Goal: Task Accomplishment & Management: Manage account settings

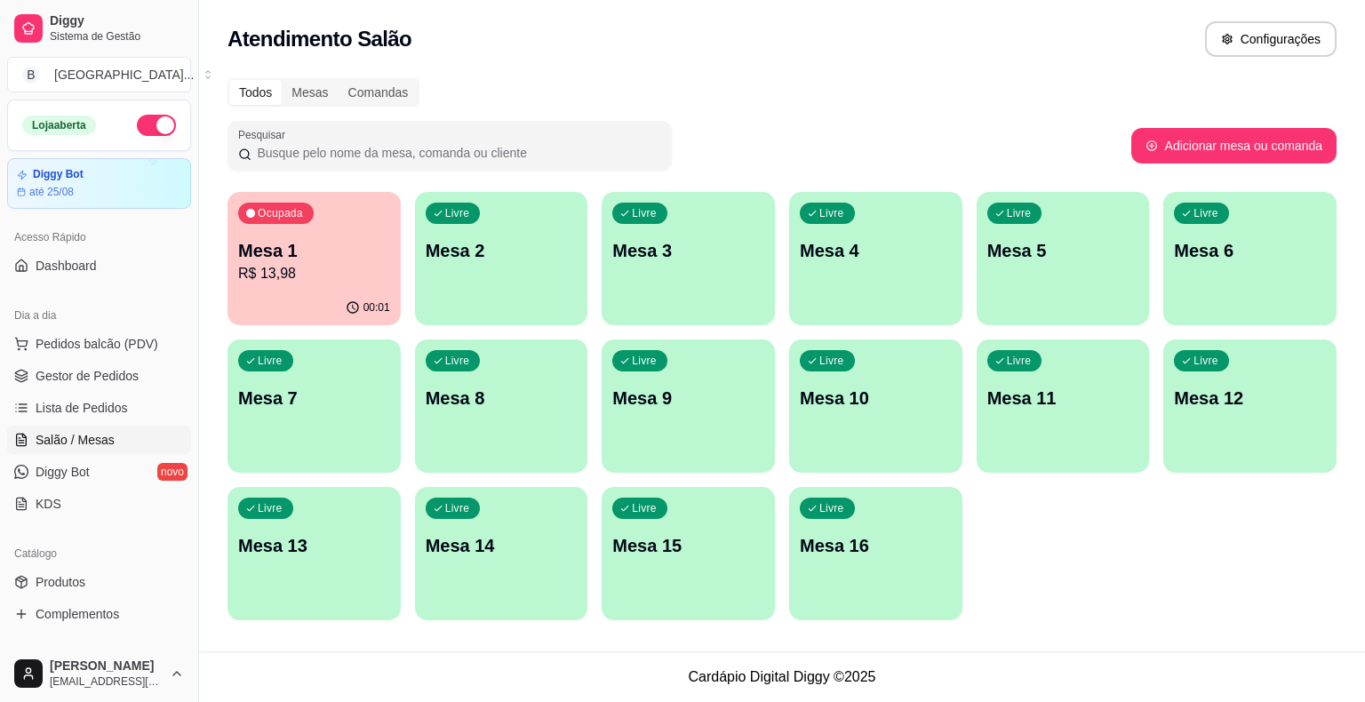
click at [366, 293] on div "00:01" at bounding box center [314, 308] width 173 height 35
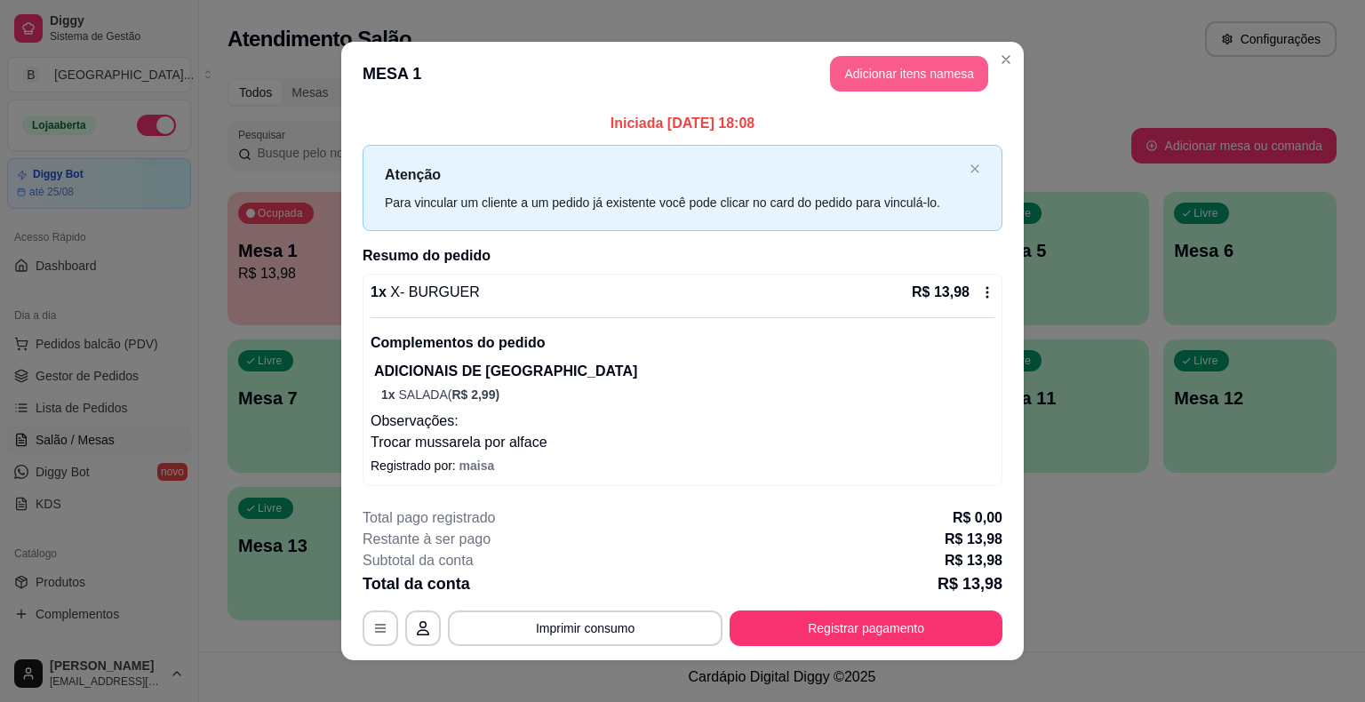
click at [855, 73] on button "Adicionar itens na mesa" at bounding box center [909, 74] width 158 height 36
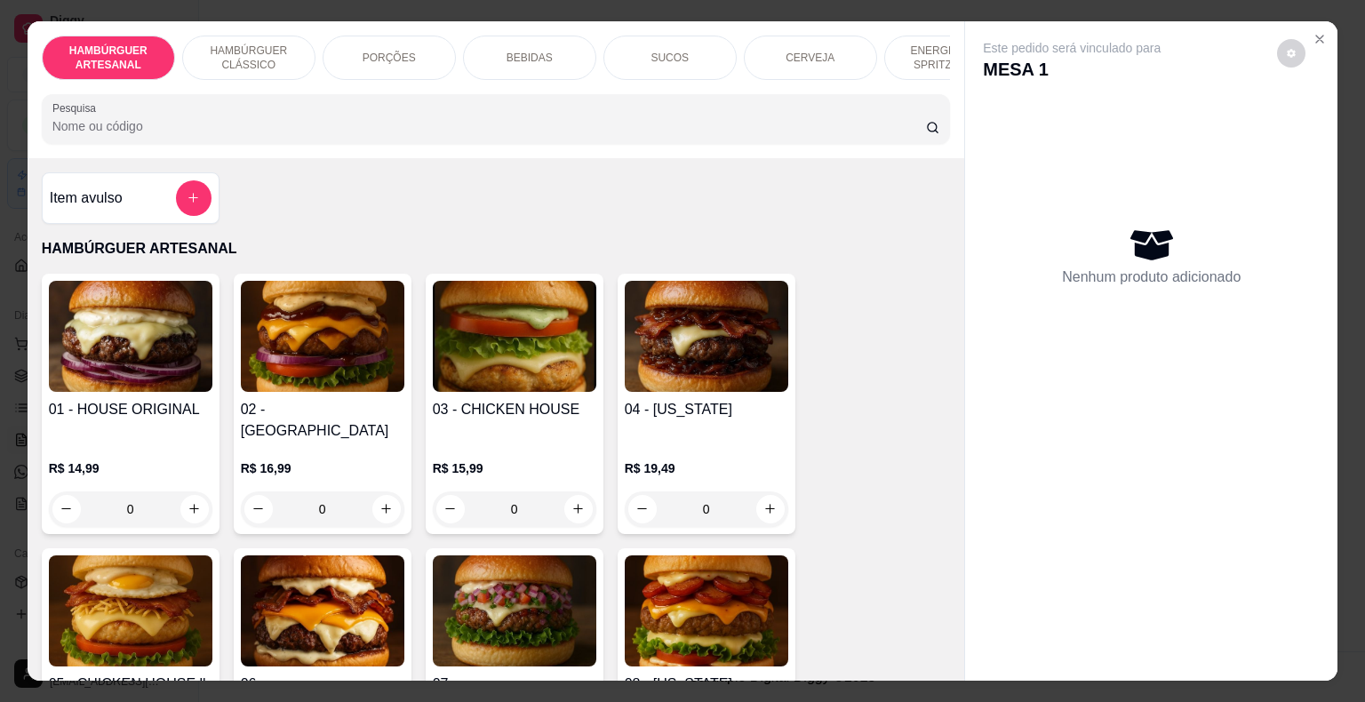
click at [256, 56] on p "HAMBÚRGUER CLÁSSICO" at bounding box center [248, 58] width 103 height 28
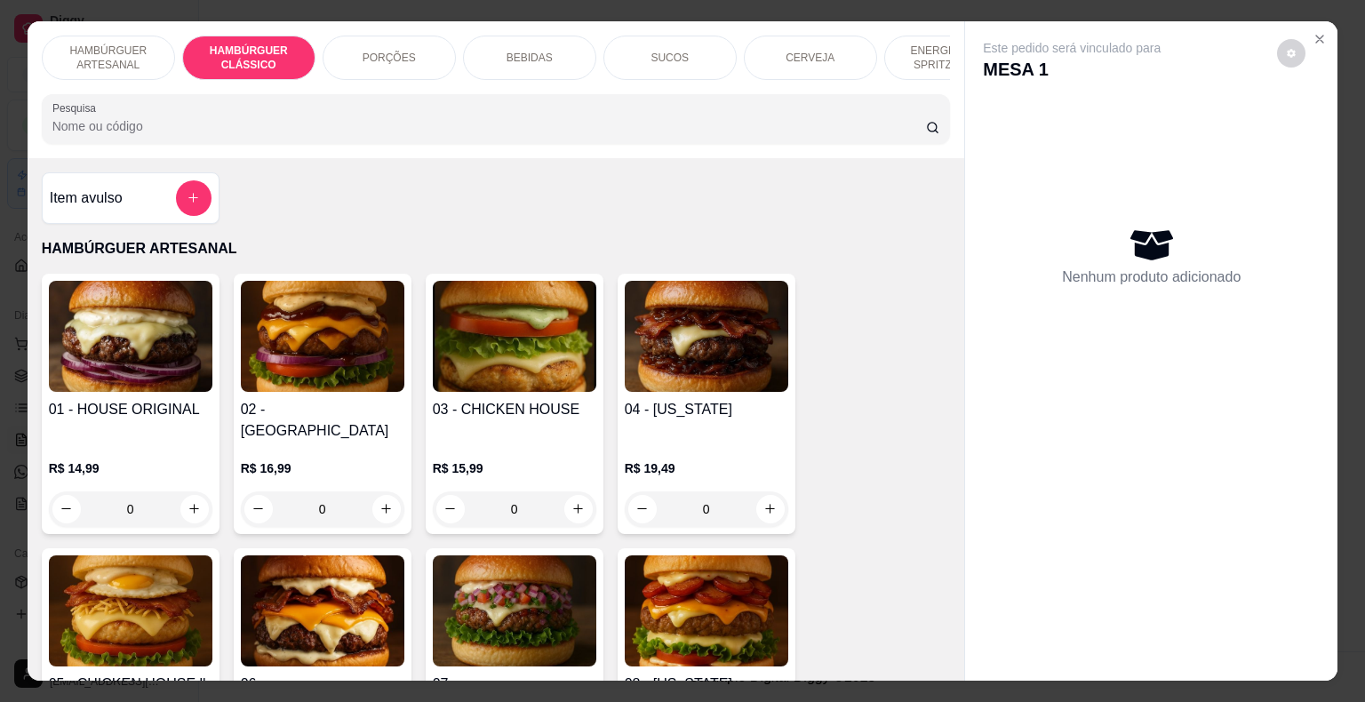
scroll to position [43, 0]
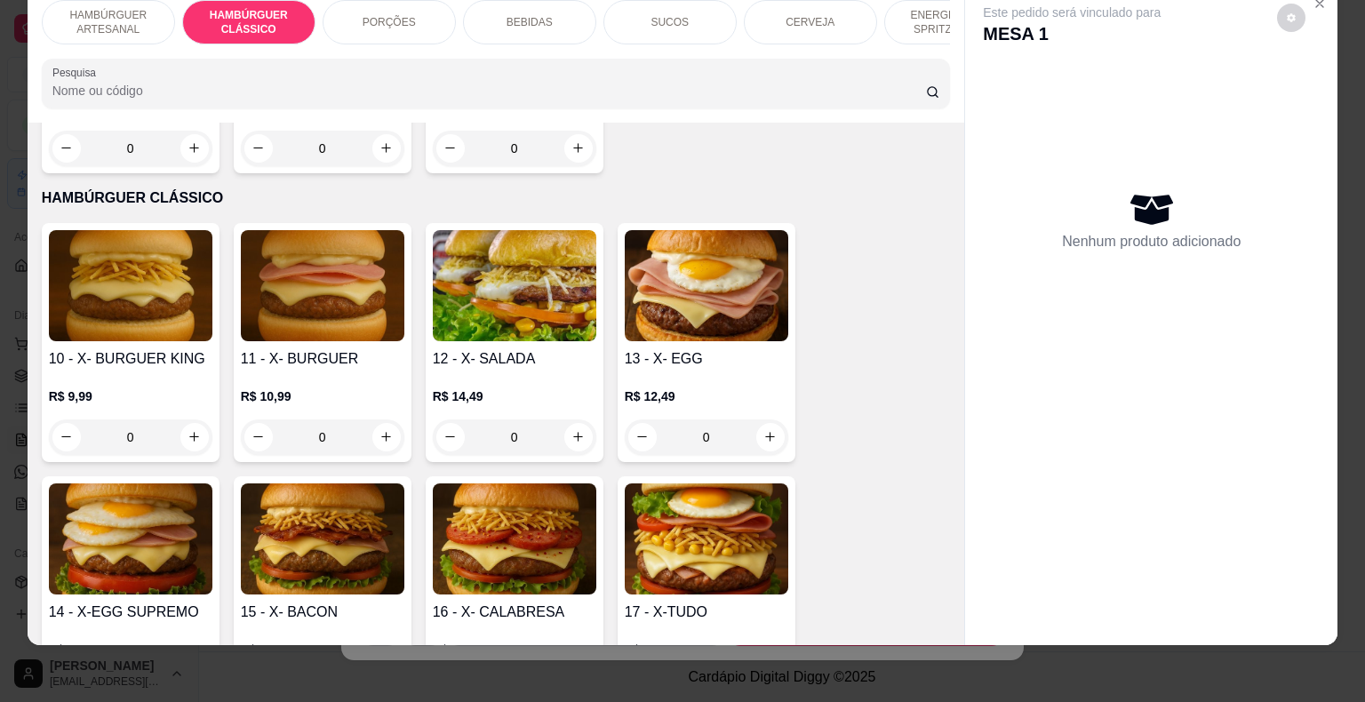
click at [381, 420] on div "0" at bounding box center [323, 438] width 164 height 36
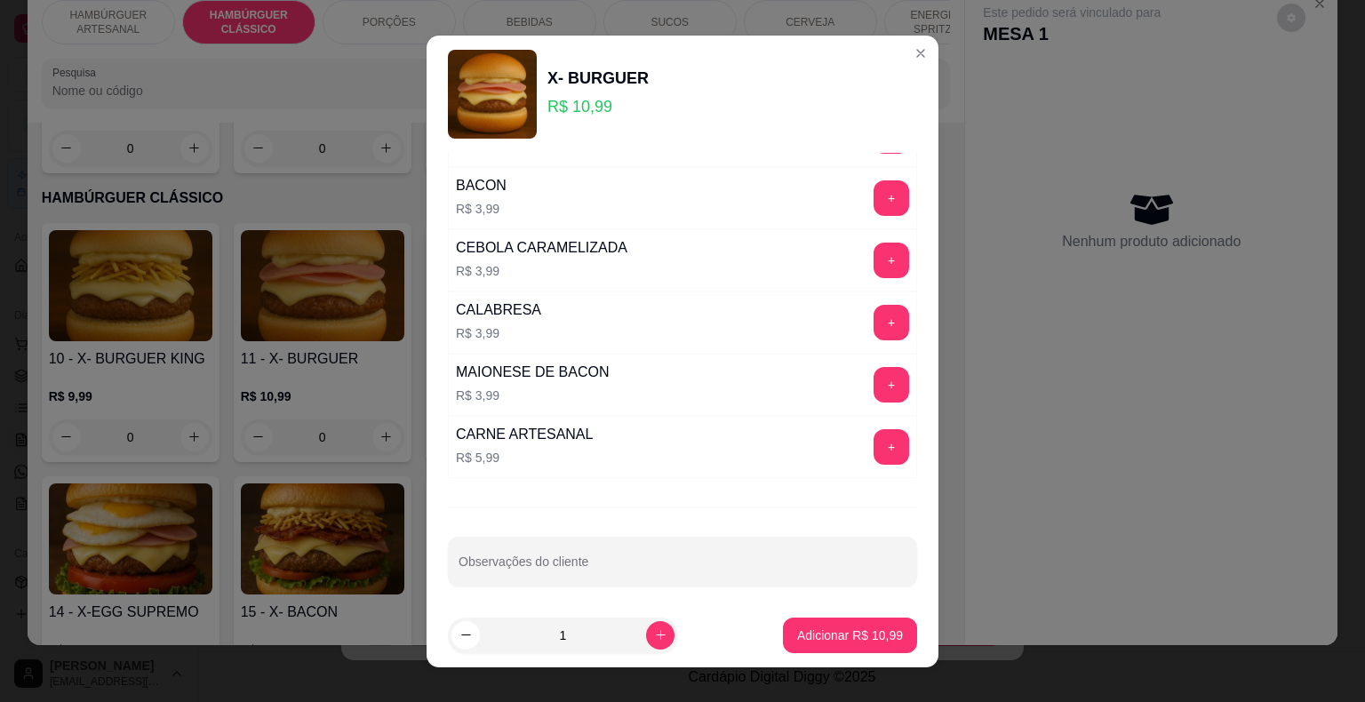
scroll to position [21, 0]
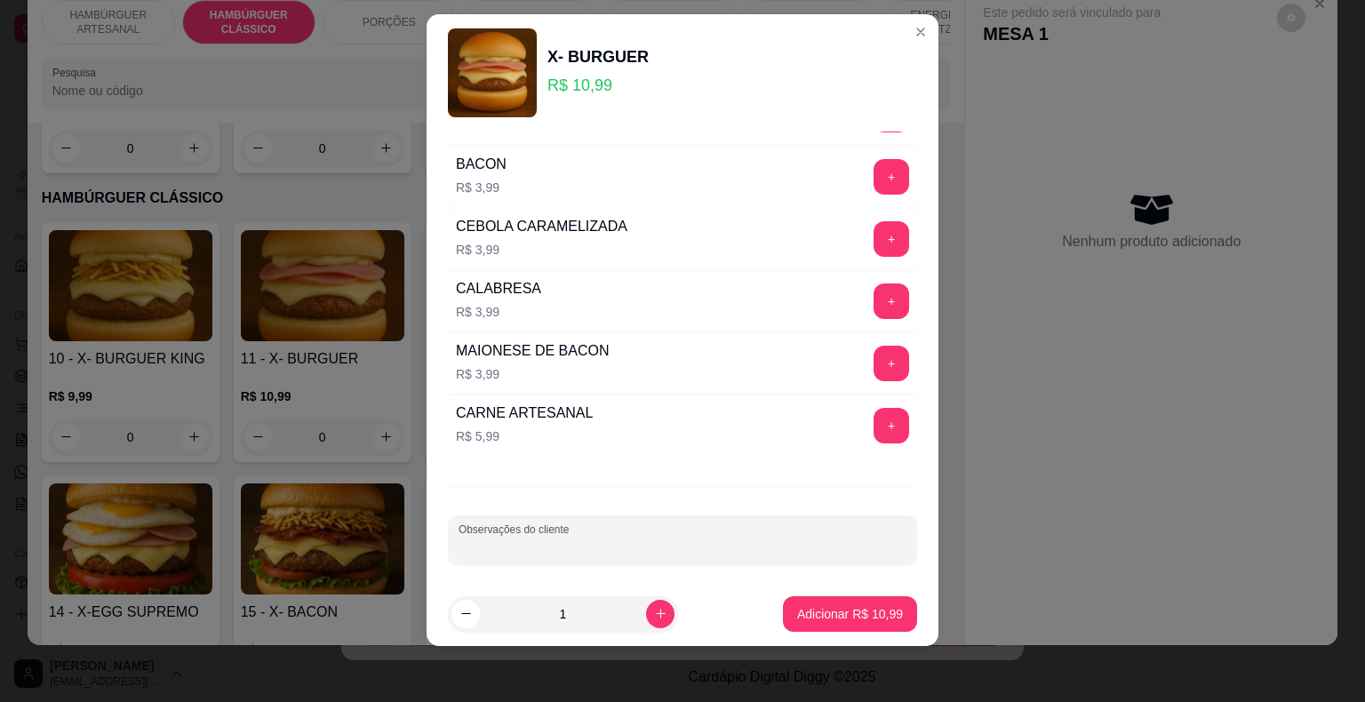
click at [573, 539] on input "Observações do cliente" at bounding box center [683, 548] width 448 height 18
type input "f"
click at [519, 544] on input "troca da mussarela por [PERSON_NAME]" at bounding box center [683, 548] width 448 height 18
click at [791, 548] on input "troca da mossarela por [PERSON_NAME]" at bounding box center [683, 548] width 448 height 18
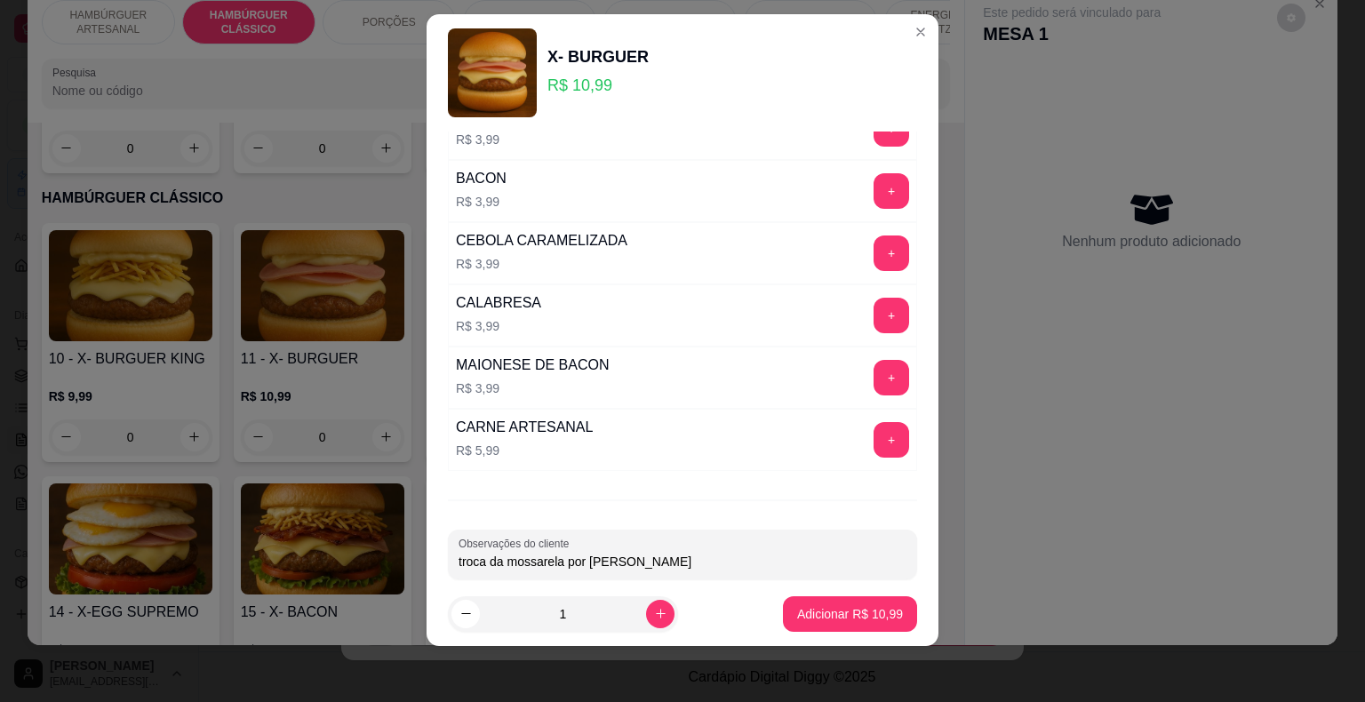
scroll to position [861, 0]
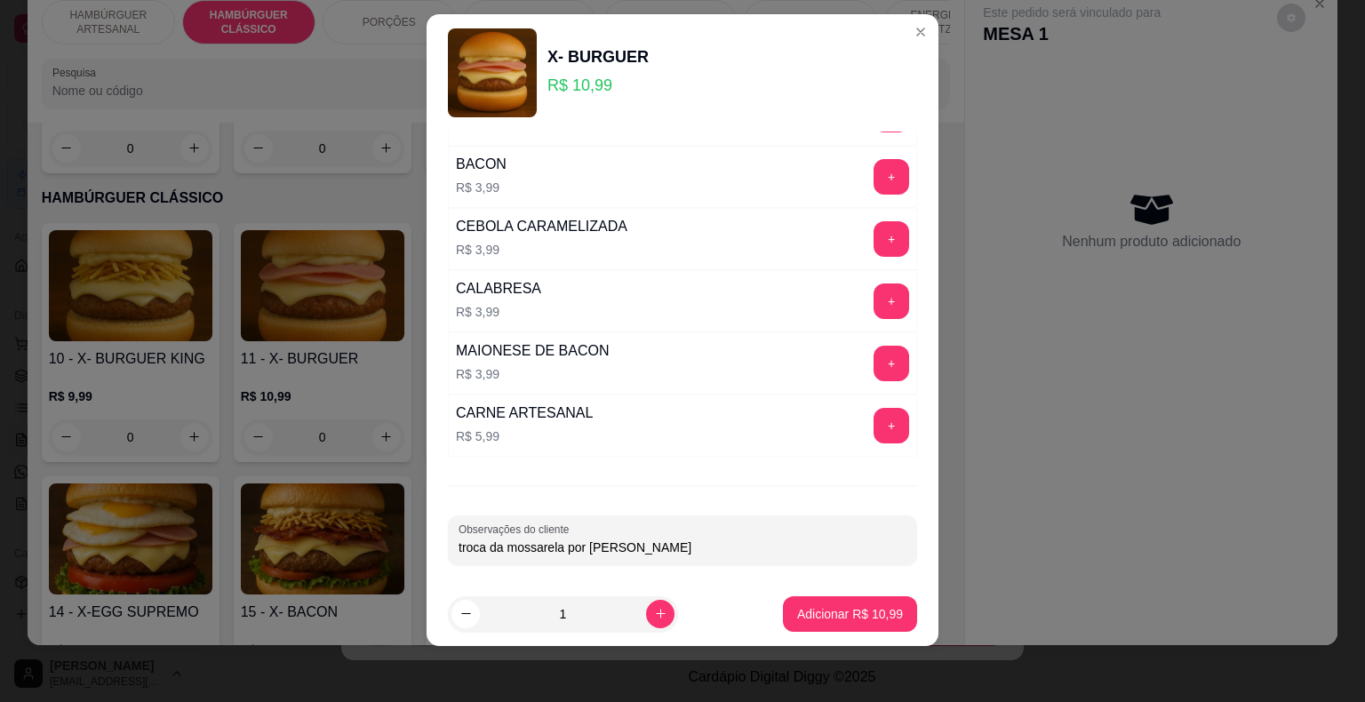
click at [519, 540] on input "troca da mossarela por [PERSON_NAME]" at bounding box center [683, 548] width 448 height 18
type input "troca da mussarela por [PERSON_NAME]"
click at [858, 615] on p "Adicionar R$ 10,99" at bounding box center [850, 614] width 106 height 18
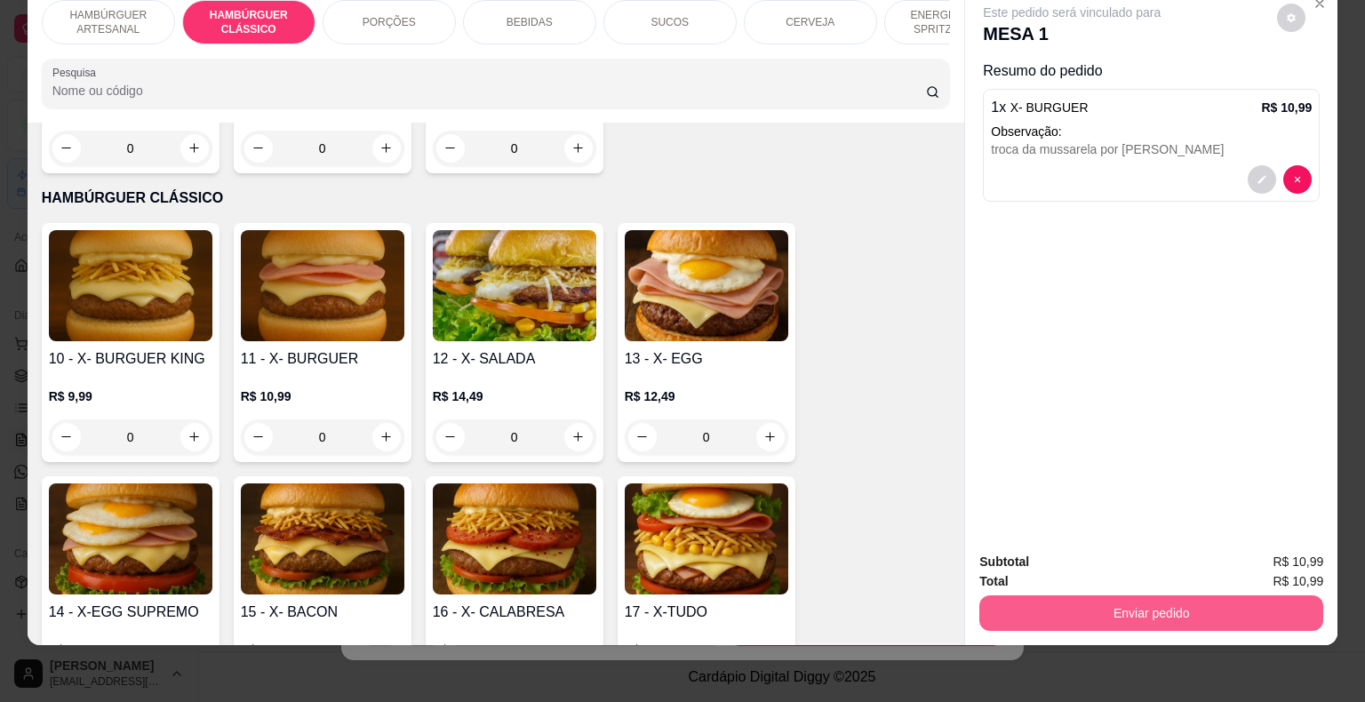
click at [1098, 602] on button "Enviar pedido" at bounding box center [1152, 614] width 344 height 36
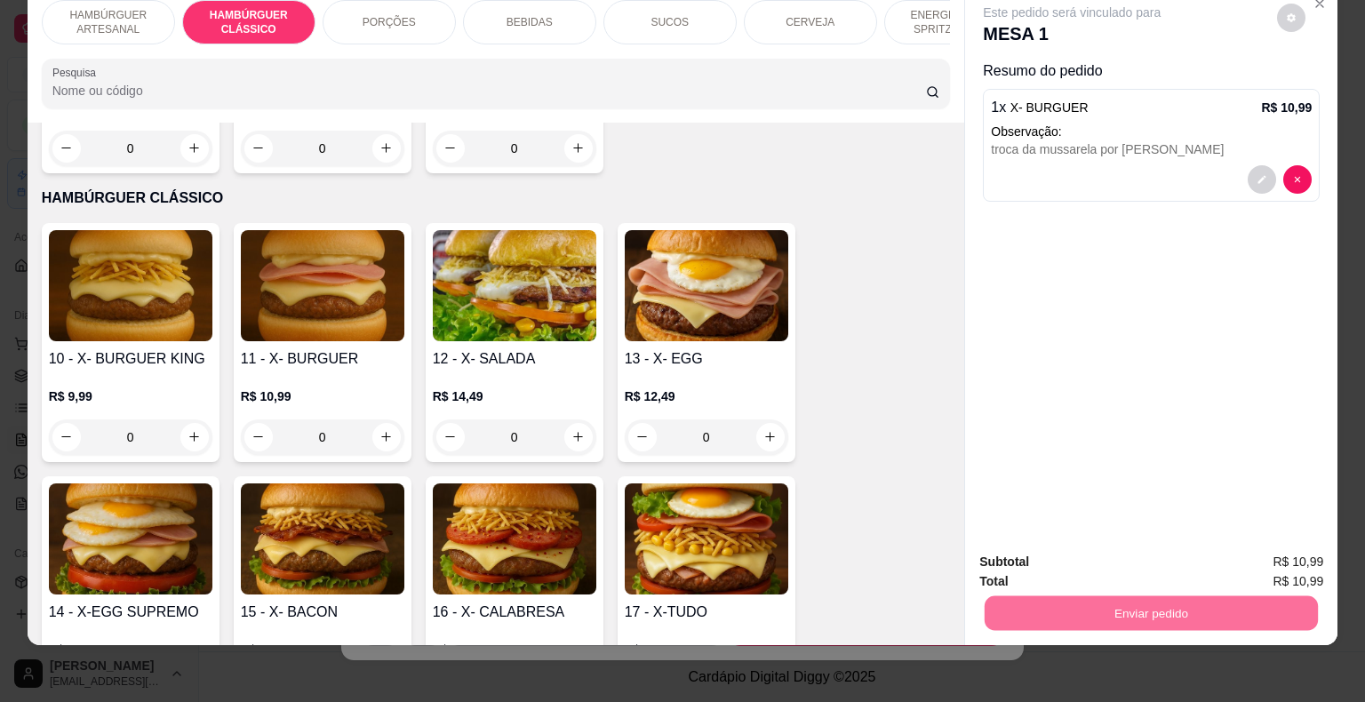
click at [1158, 564] on button "Não registrar e enviar pedido" at bounding box center [1093, 556] width 180 height 33
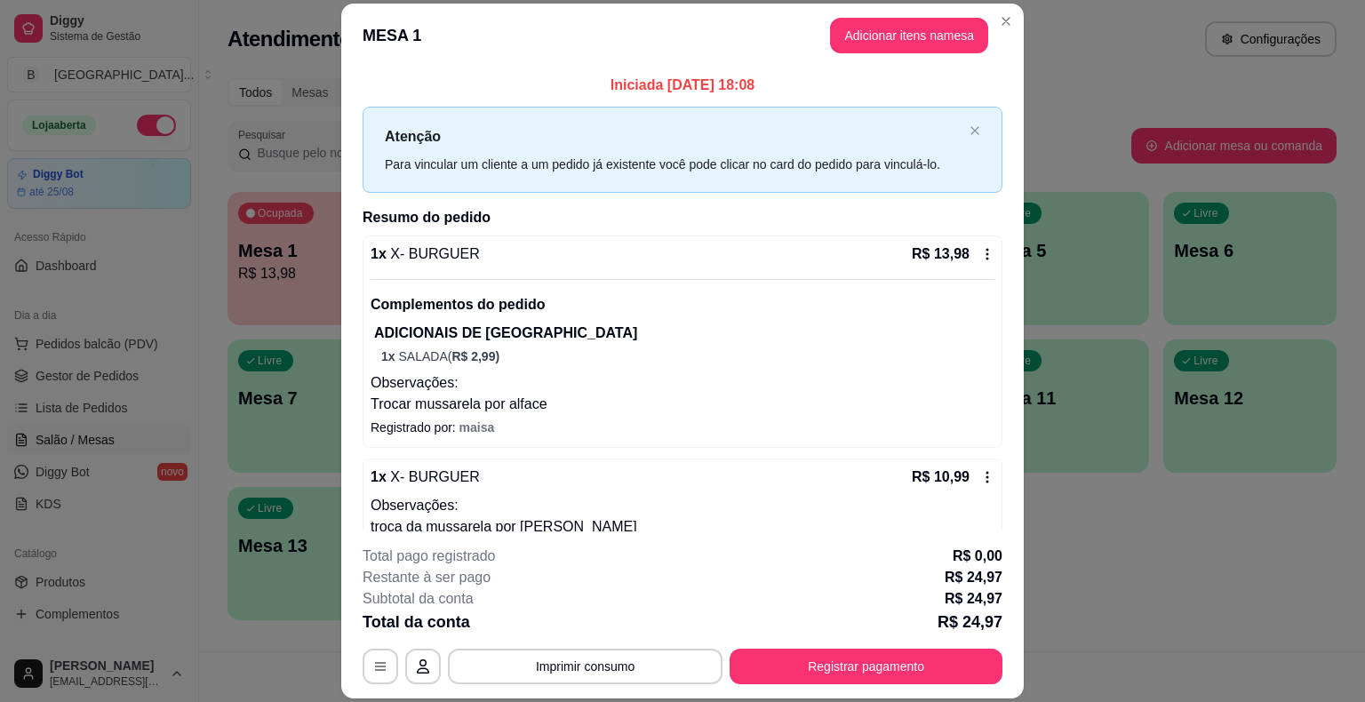
click at [987, 254] on icon at bounding box center [988, 255] width 3 height 12
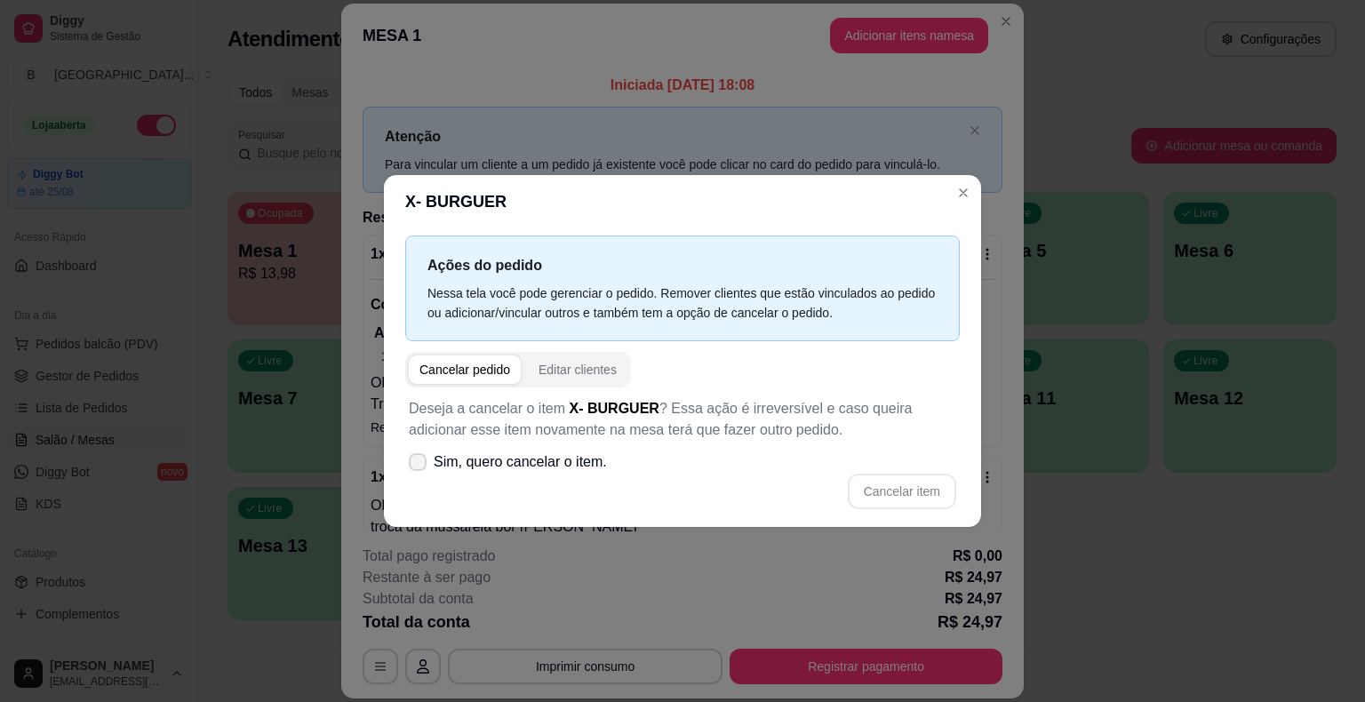
click at [478, 460] on span "Sim, quero cancelar o item." at bounding box center [520, 462] width 173 height 21
click at [420, 466] on input "Sim, quero cancelar o item." at bounding box center [414, 472] width 12 height 12
checkbox input "true"
click at [920, 499] on button "Cancelar item" at bounding box center [902, 492] width 106 height 35
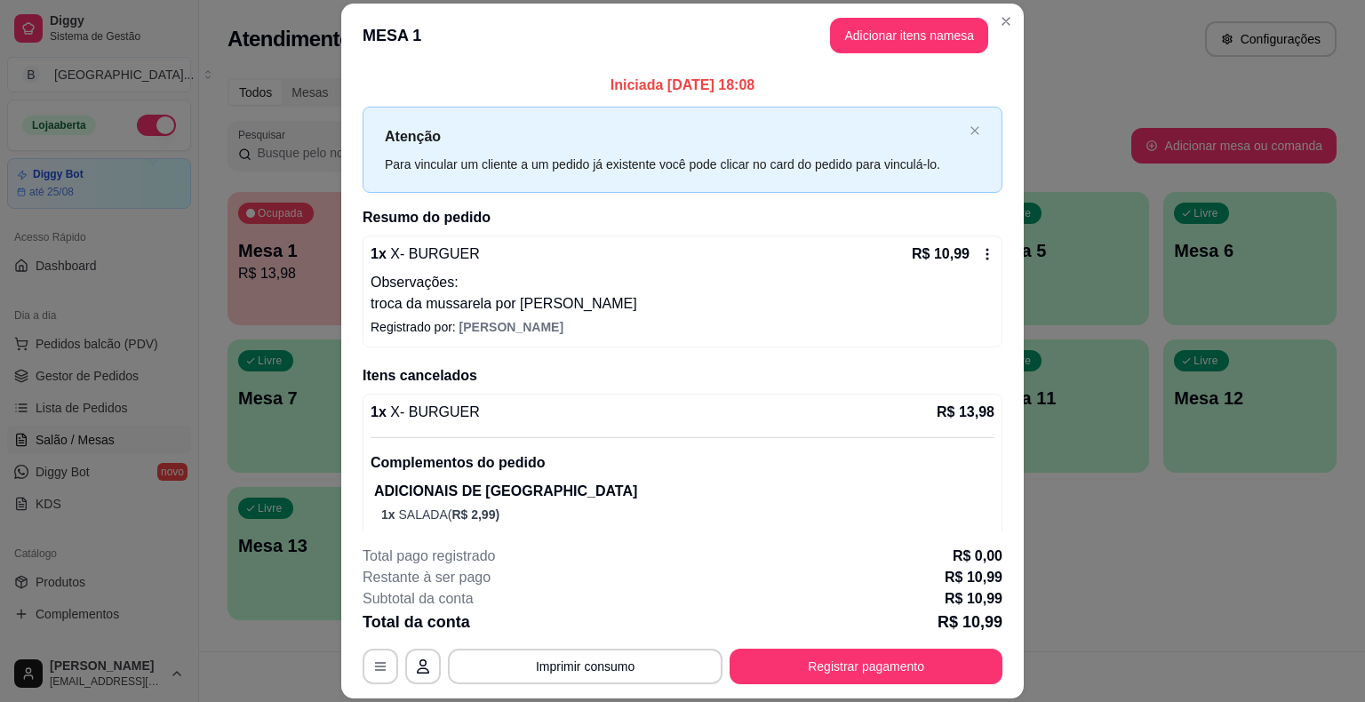
click at [966, 200] on div "Iniciada [DATE] 18:08 Atenção Para vincular um cliente a um pedido já existente…" at bounding box center [683, 337] width 640 height 524
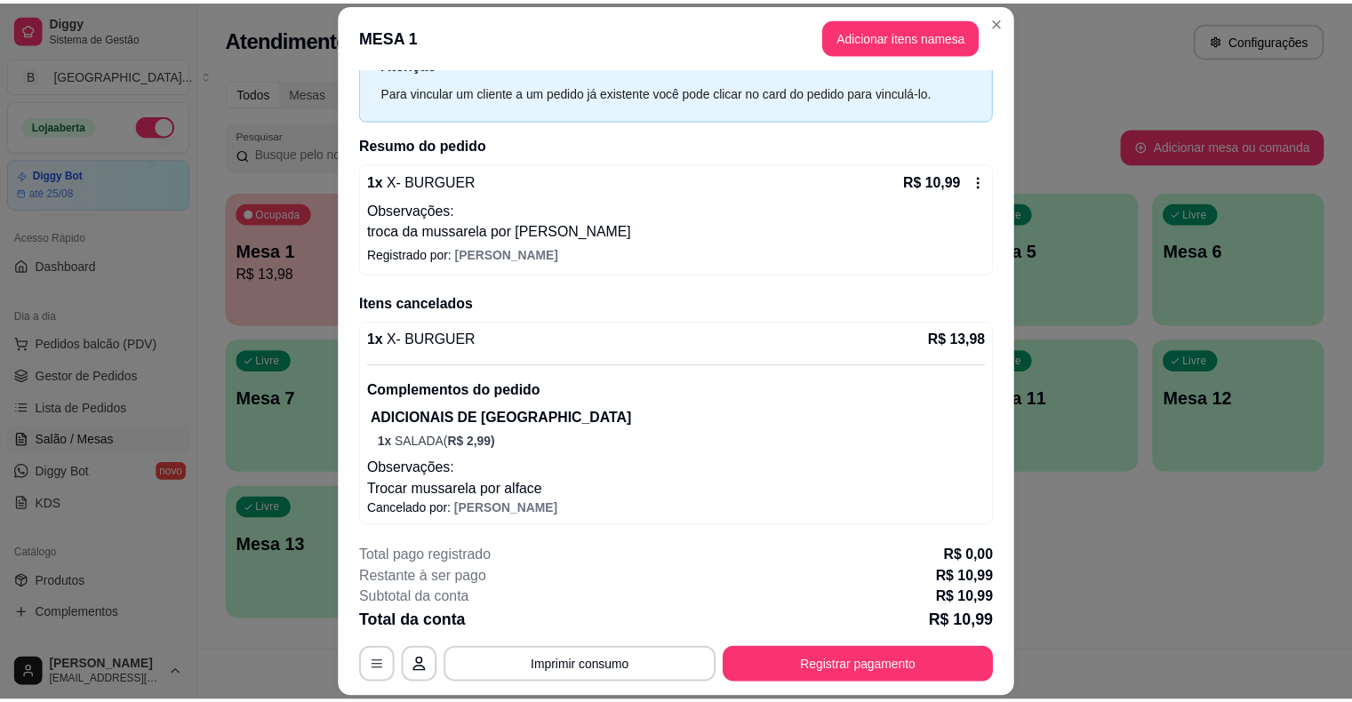
scroll to position [0, 0]
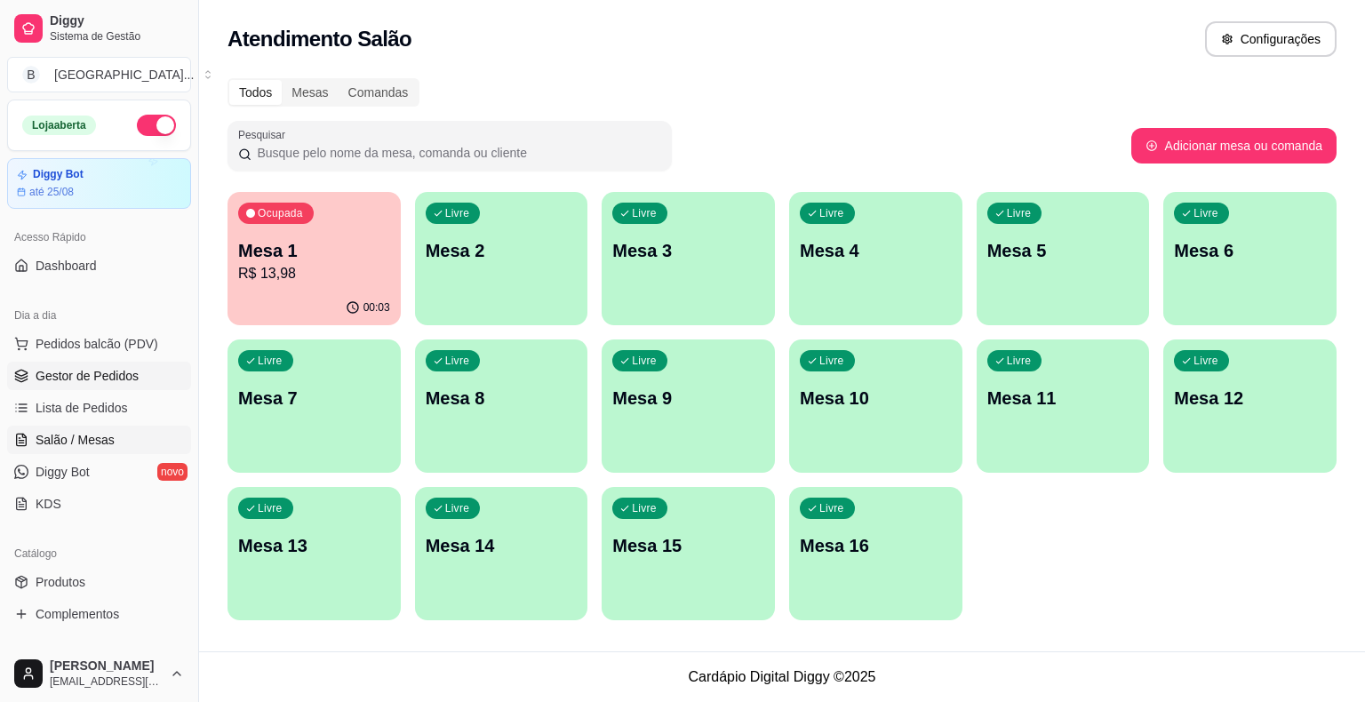
click at [64, 368] on span "Gestor de Pedidos" at bounding box center [87, 376] width 103 height 18
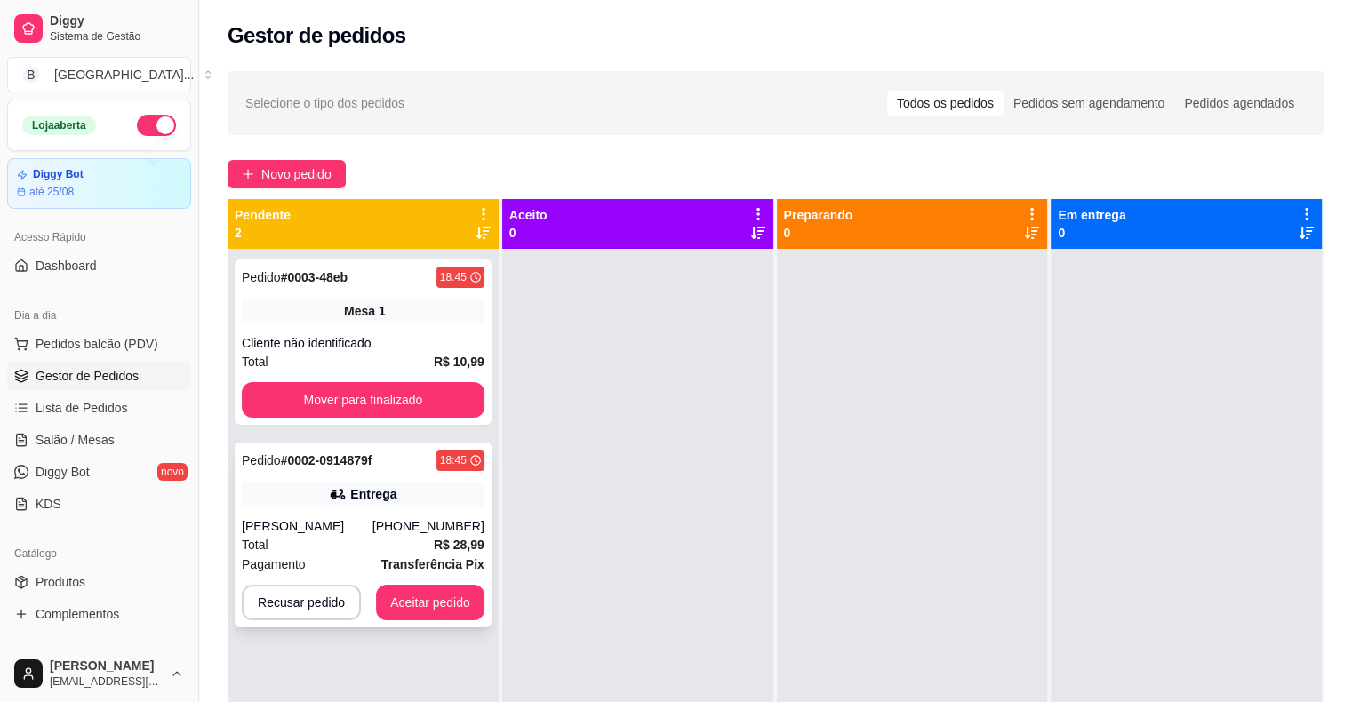
click at [303, 512] on div "Pedido # 0002-0914879f 18:45 Entrega [PERSON_NAME] [PHONE_NUMBER] Total R$ 28,9…" at bounding box center [363, 535] width 257 height 185
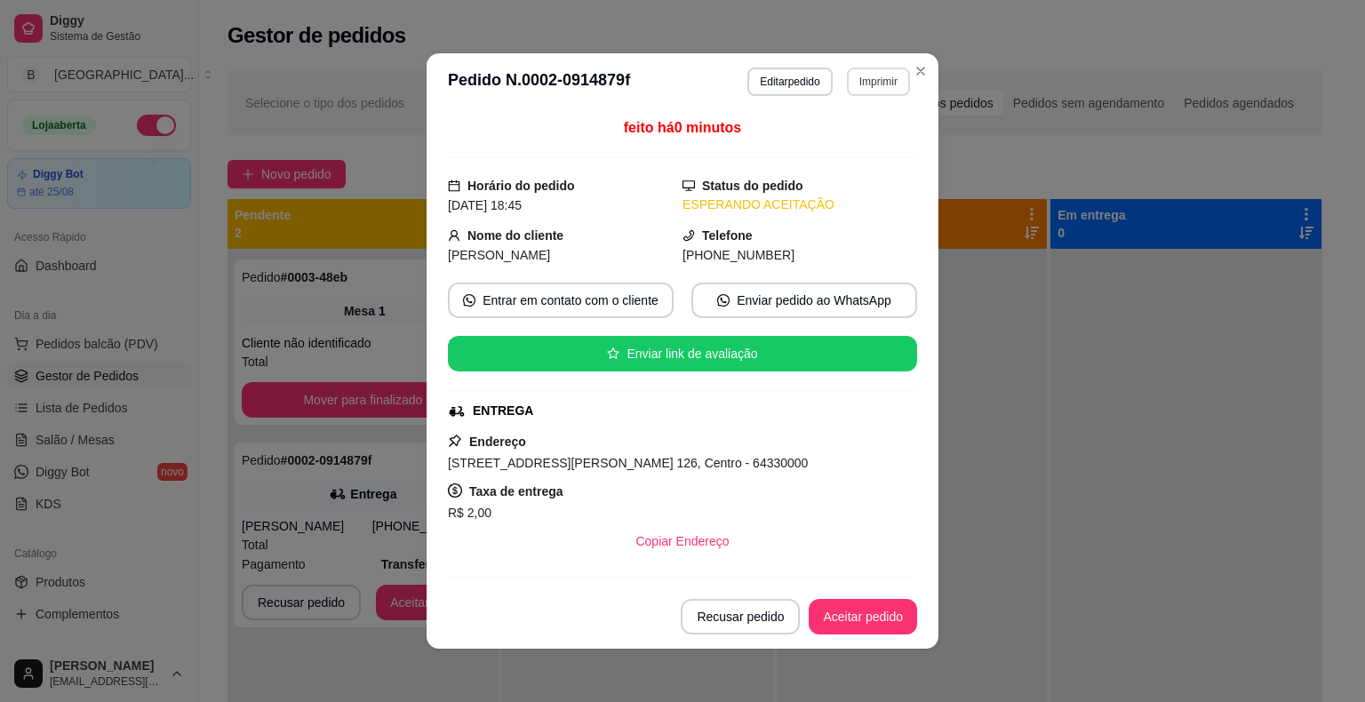
click at [866, 88] on button "Imprimir" at bounding box center [878, 82] width 63 height 28
click at [838, 144] on button "IMPRESSORA" at bounding box center [840, 144] width 124 height 28
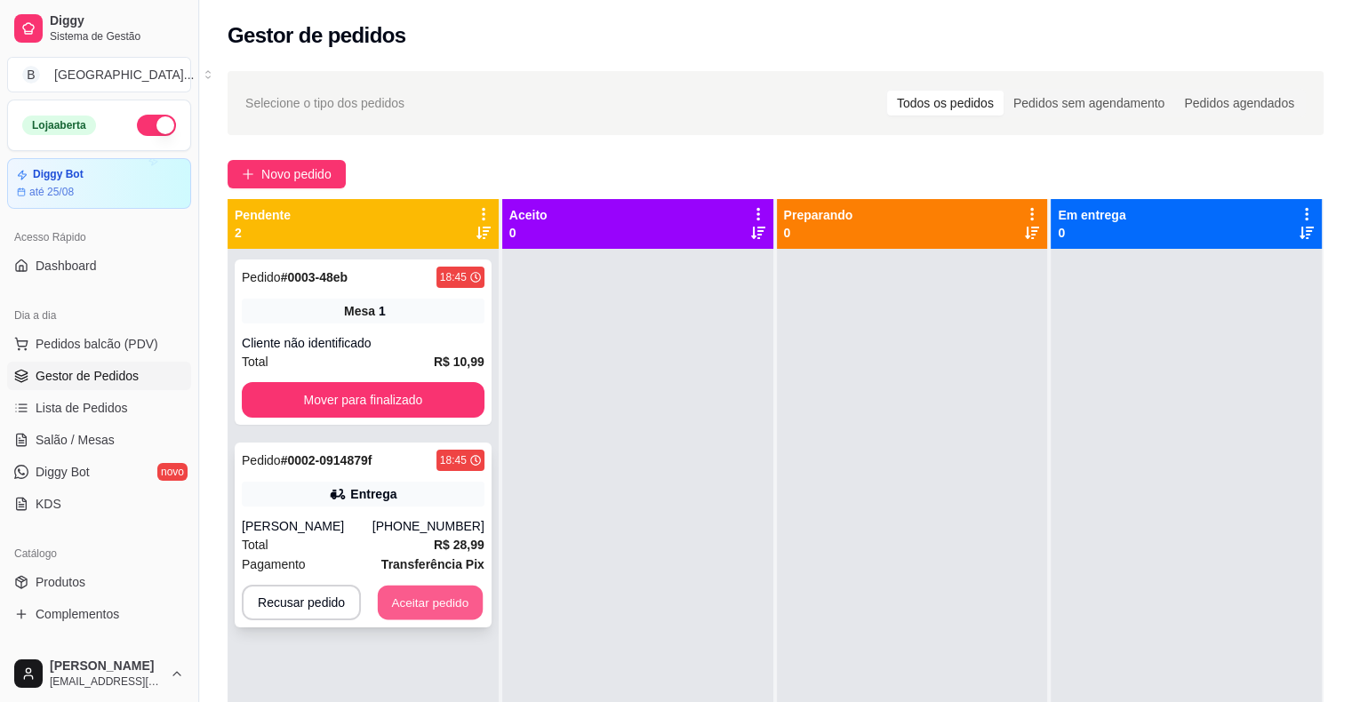
click at [459, 596] on button "Aceitar pedido" at bounding box center [430, 603] width 105 height 35
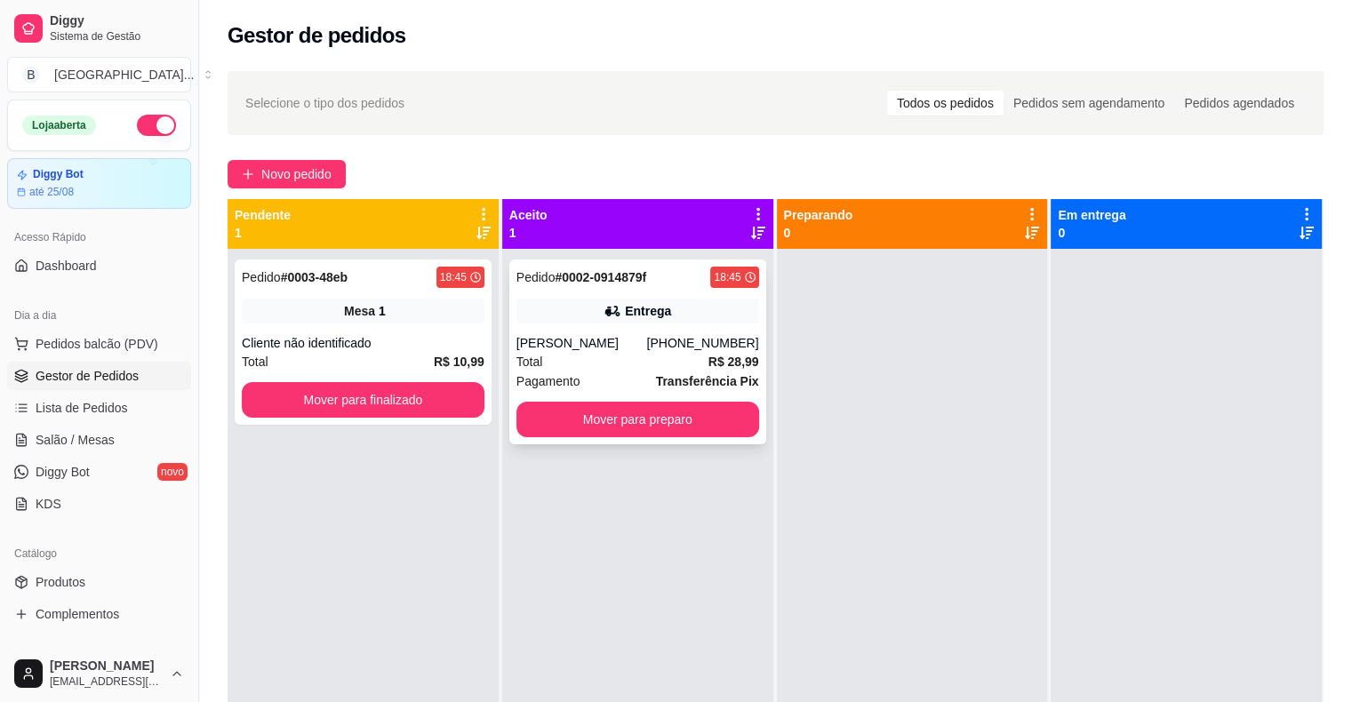
click at [676, 395] on div "Pedido # 0002-0914879f 18:45 Entrega [PERSON_NAME] [PHONE_NUMBER] Total R$ 28,9…" at bounding box center [637, 352] width 257 height 185
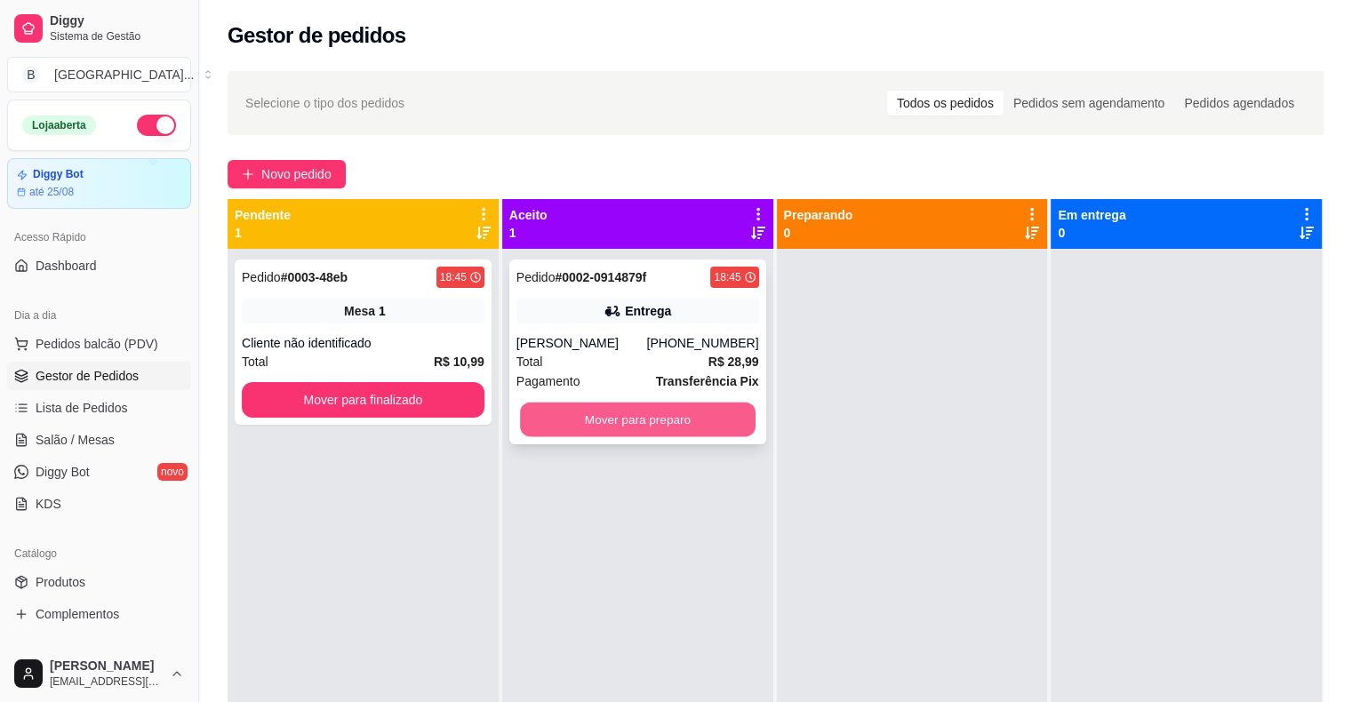
click at [676, 408] on button "Mover para preparo" at bounding box center [638, 420] width 236 height 35
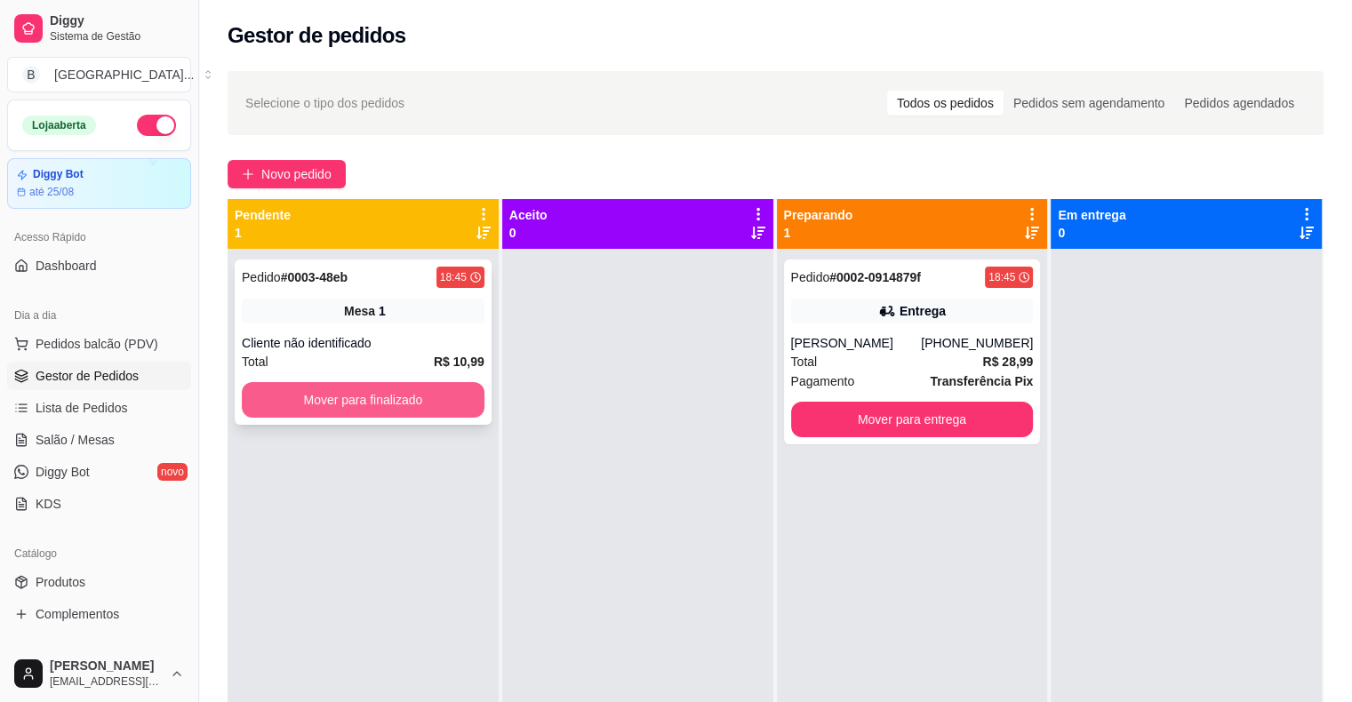
click at [473, 404] on button "Mover para finalizado" at bounding box center [363, 400] width 243 height 36
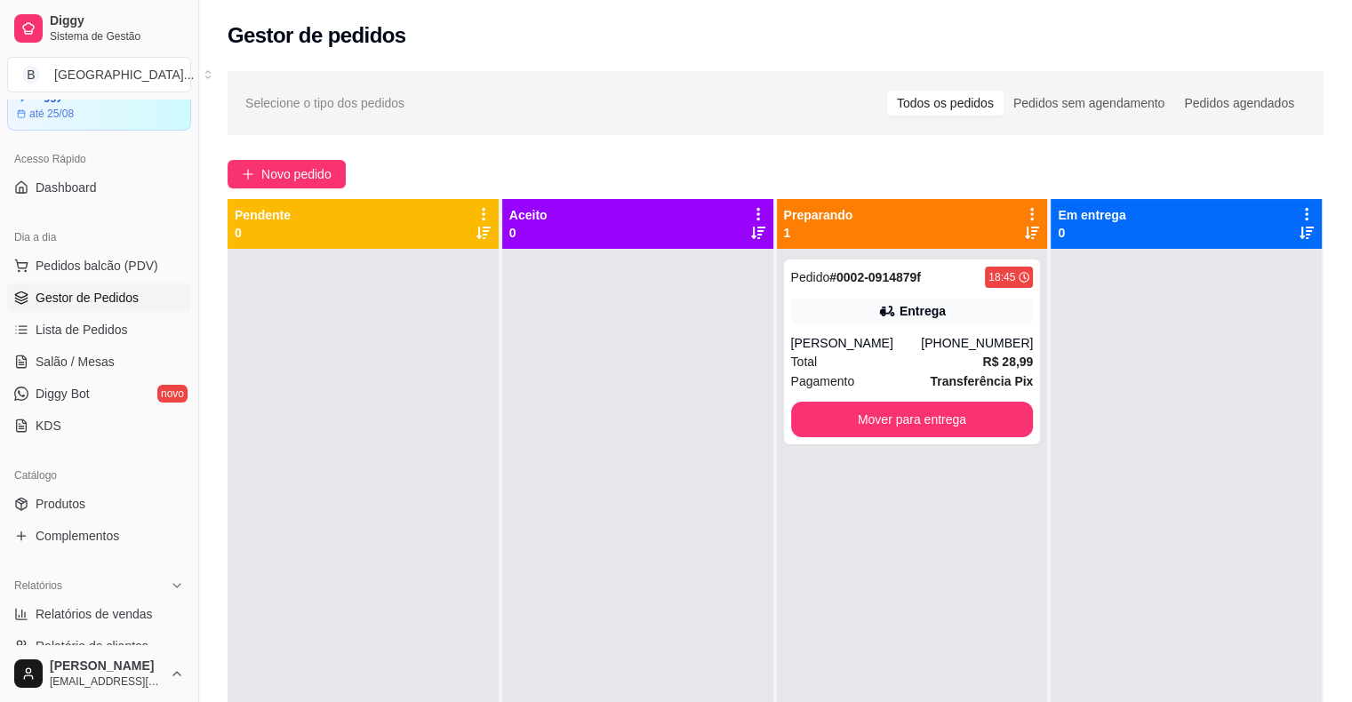
scroll to position [89, 0]
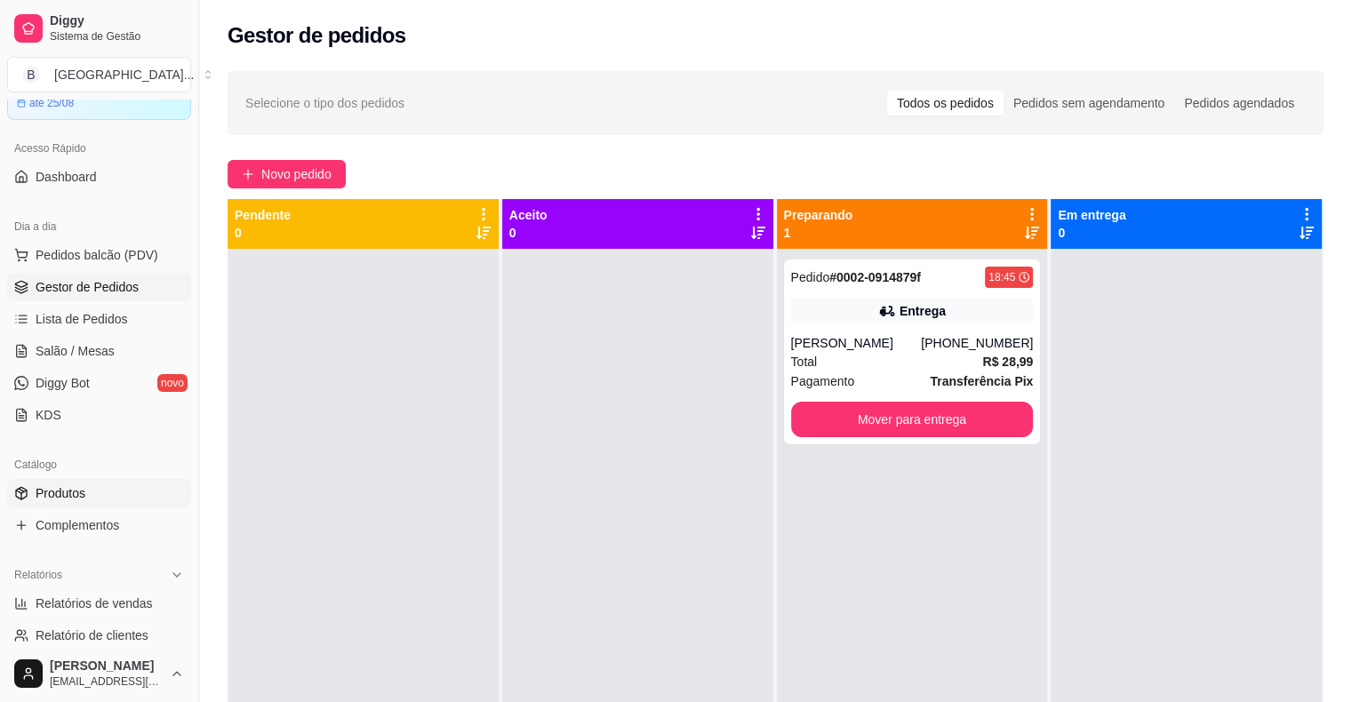
click at [95, 501] on link "Produtos" at bounding box center [99, 493] width 184 height 28
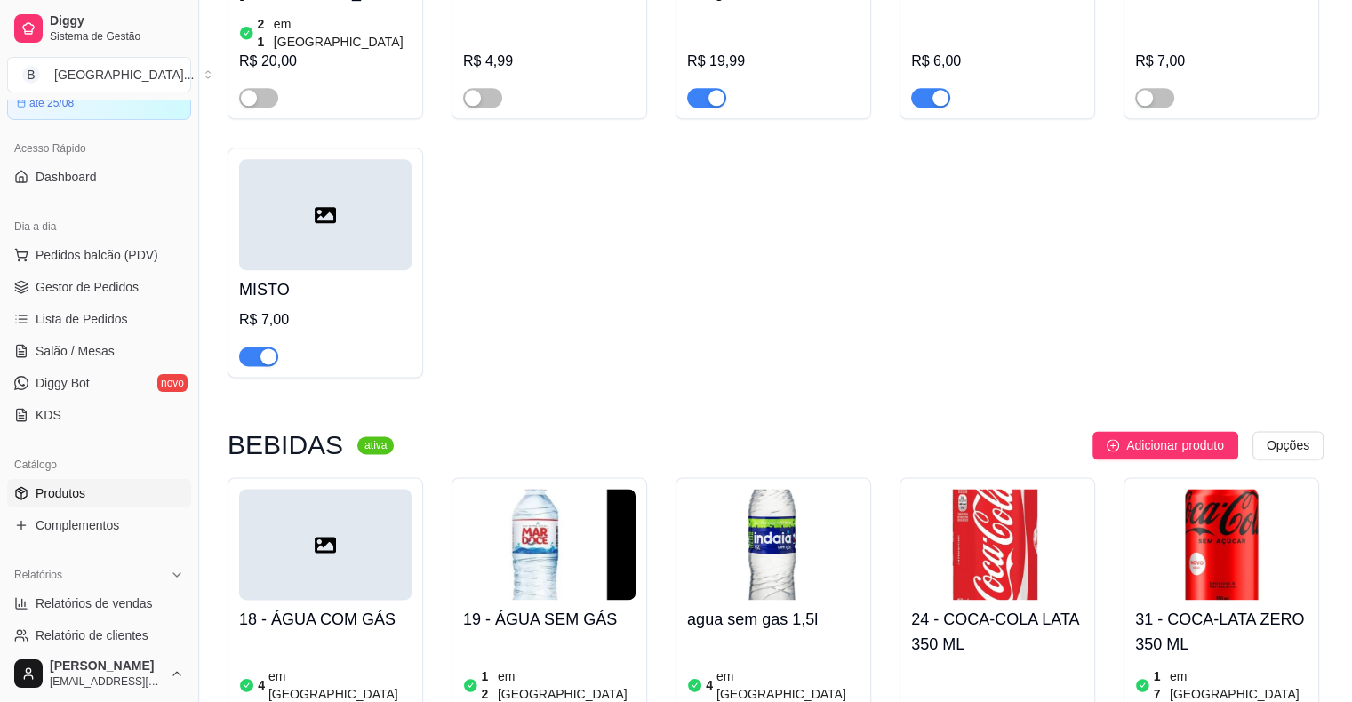
scroll to position [2400, 0]
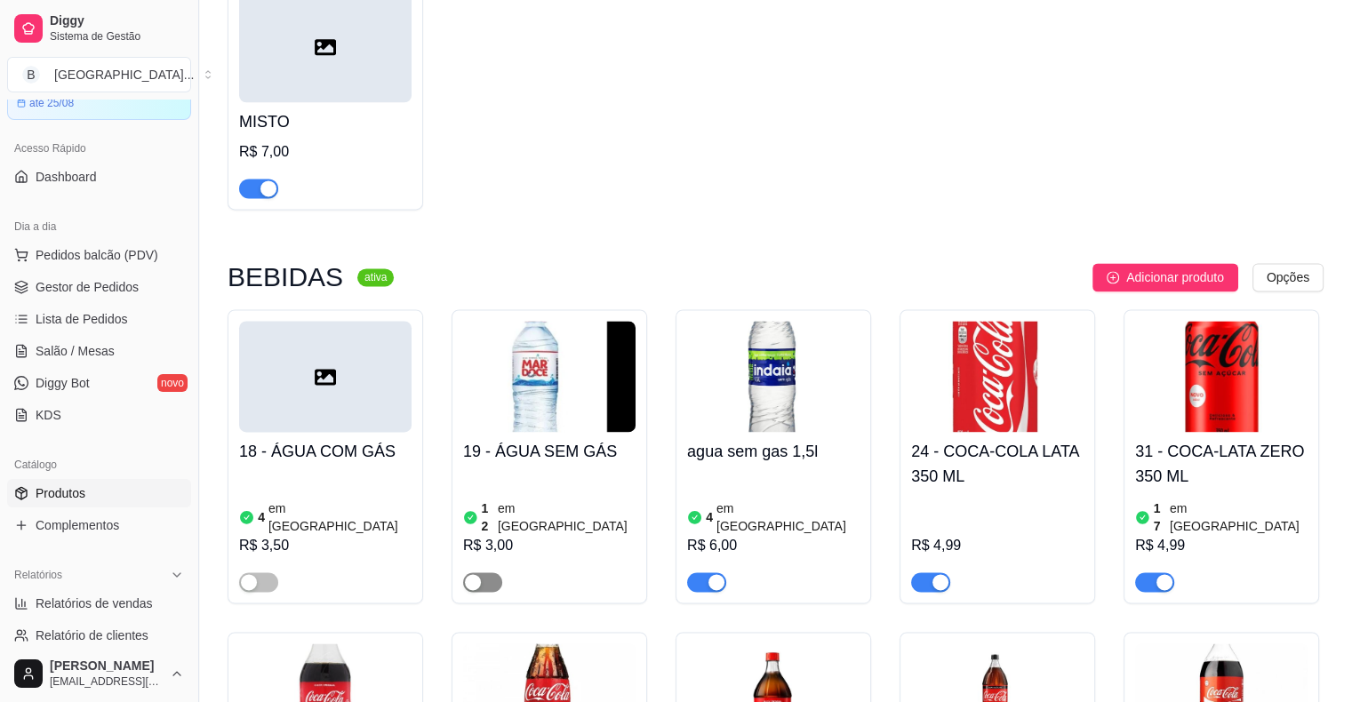
click at [496, 572] on span "button" at bounding box center [482, 582] width 39 height 20
click at [477, 572] on span "button" at bounding box center [482, 582] width 39 height 20
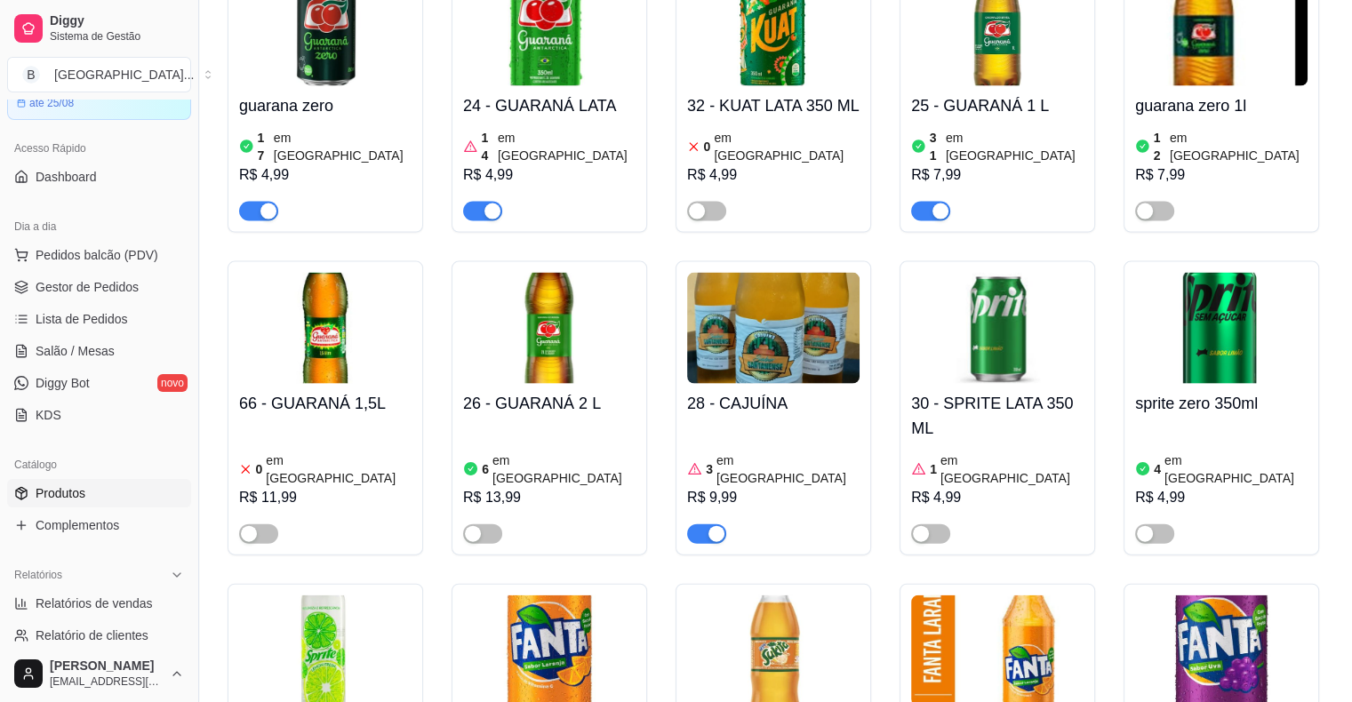
scroll to position [3734, 0]
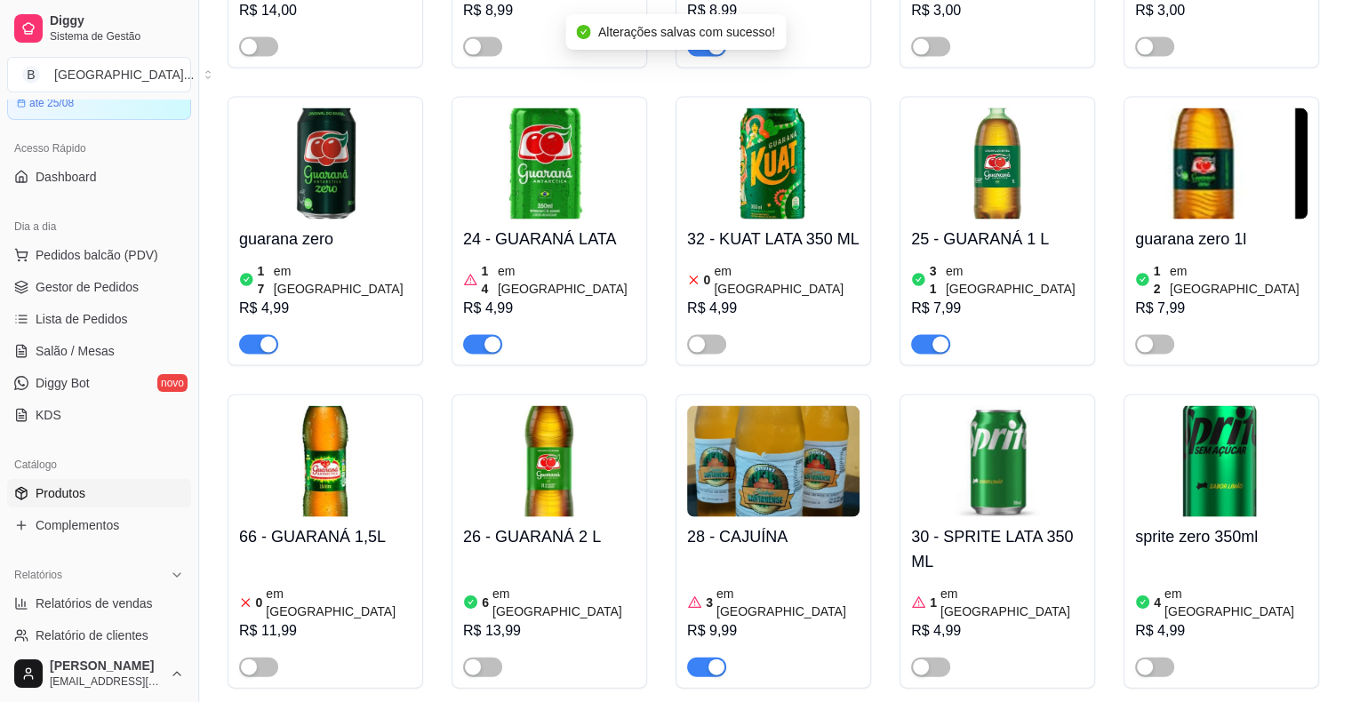
scroll to position [3556, 0]
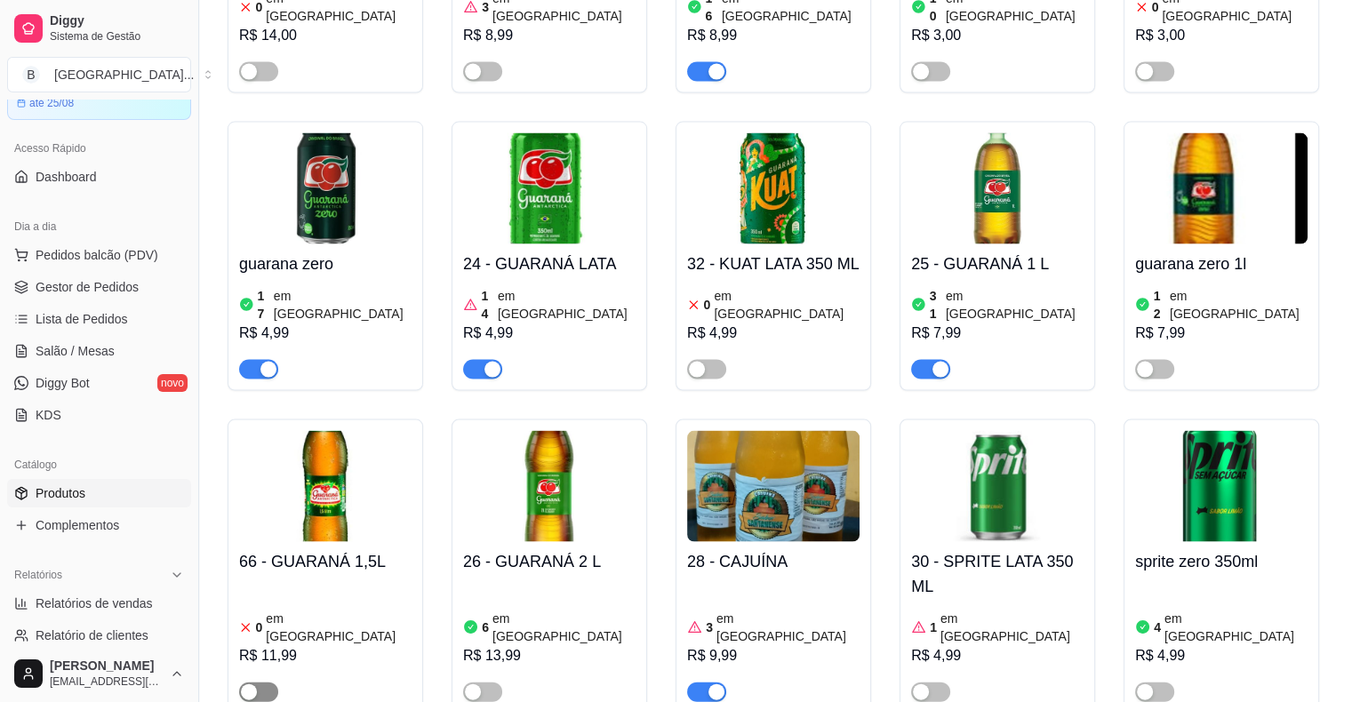
click at [258, 683] on span "button" at bounding box center [258, 693] width 39 height 20
click at [334, 610] on div "0 em [GEOGRAPHIC_DATA]" at bounding box center [325, 628] width 172 height 36
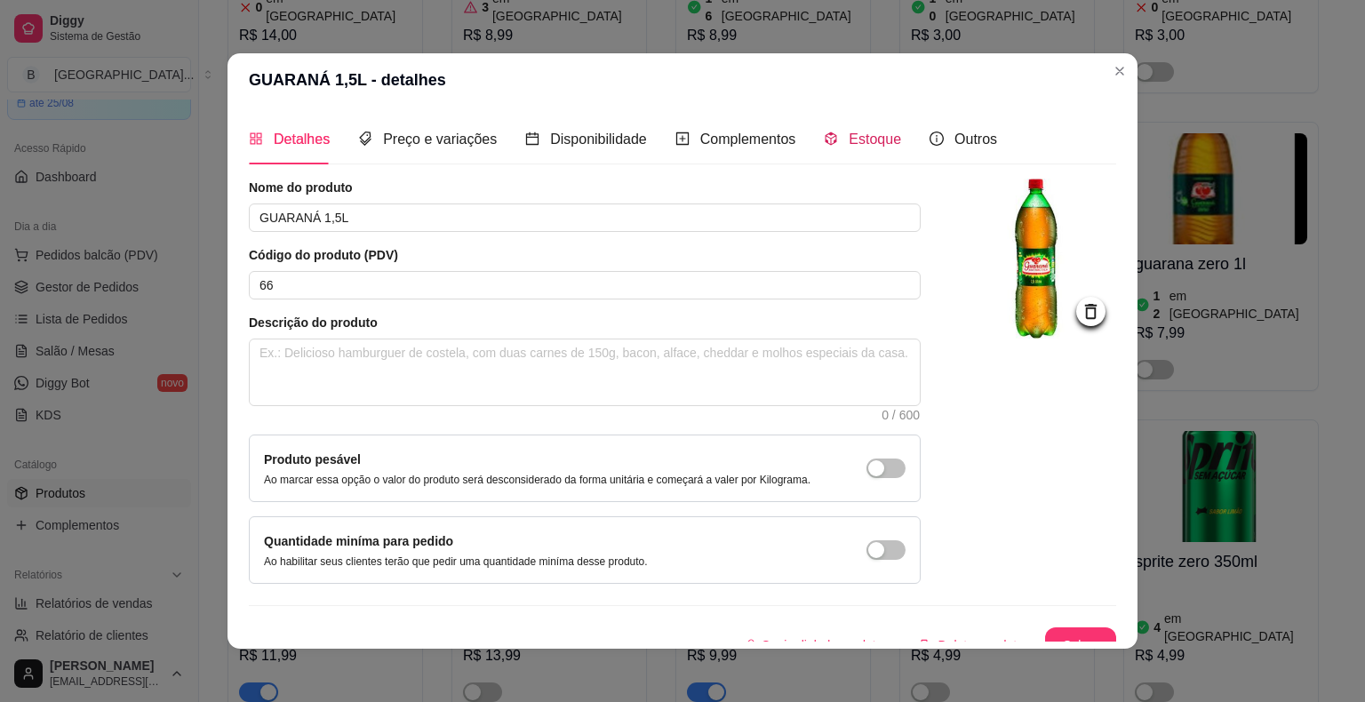
click at [885, 144] on span "Estoque" at bounding box center [875, 139] width 52 height 15
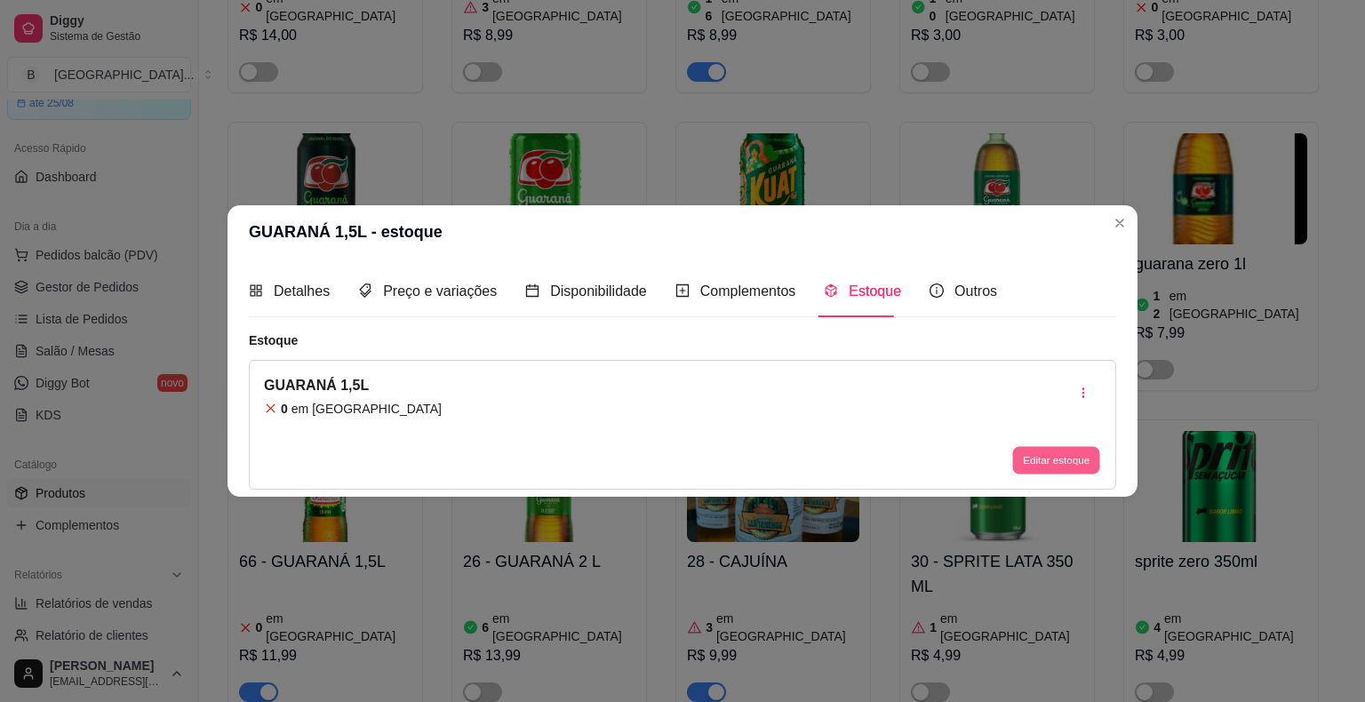
click at [1067, 464] on button "Editar estoque" at bounding box center [1056, 460] width 87 height 28
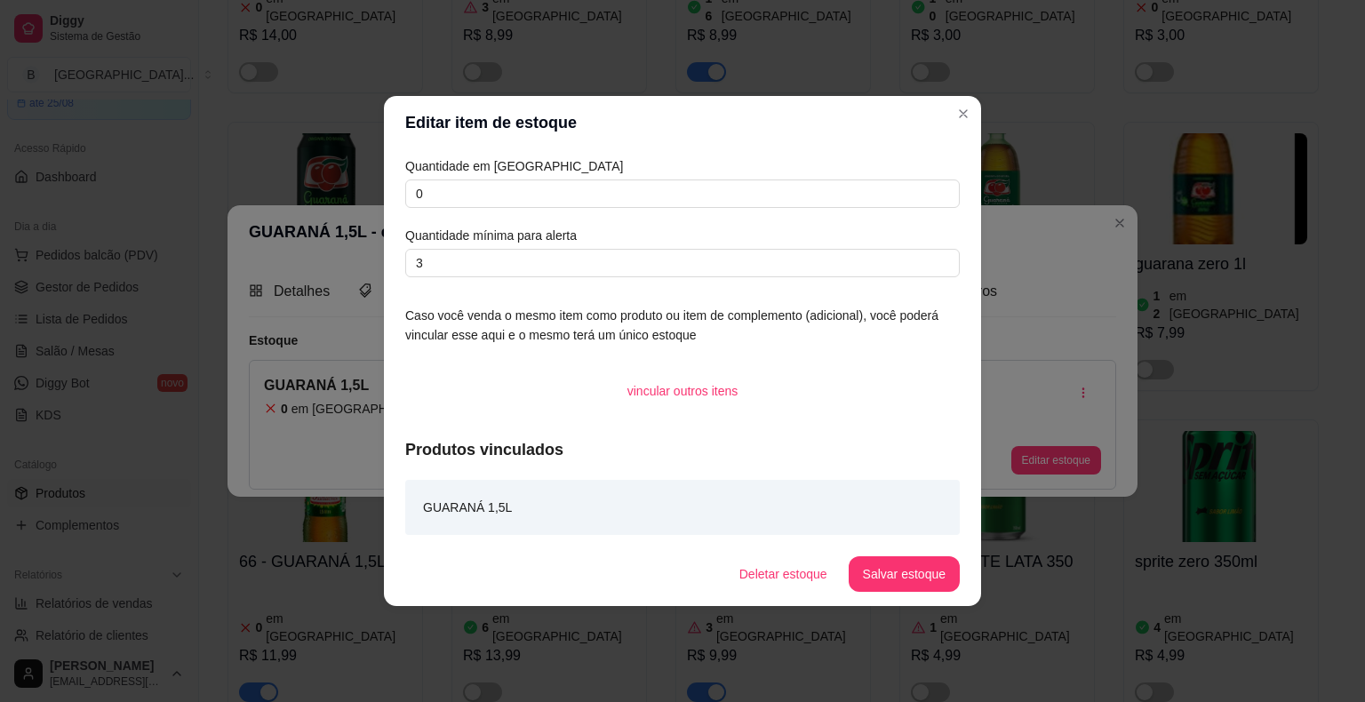
click at [618, 208] on div "Quantidade em estoque 0 Quantidade mínima para alerta 3" at bounding box center [682, 216] width 555 height 121
click at [628, 162] on article "Quantidade em [GEOGRAPHIC_DATA]" at bounding box center [682, 166] width 555 height 20
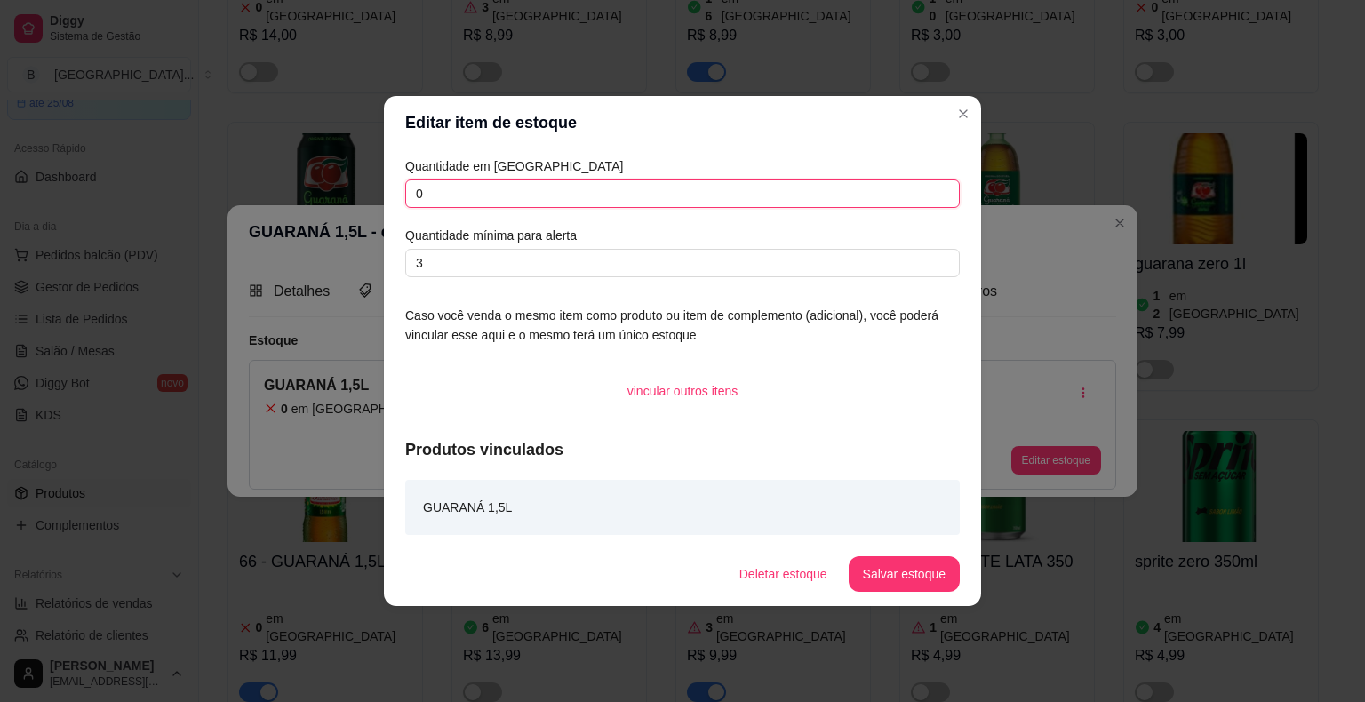
click at [638, 201] on input "0" at bounding box center [682, 194] width 555 height 28
type input "6"
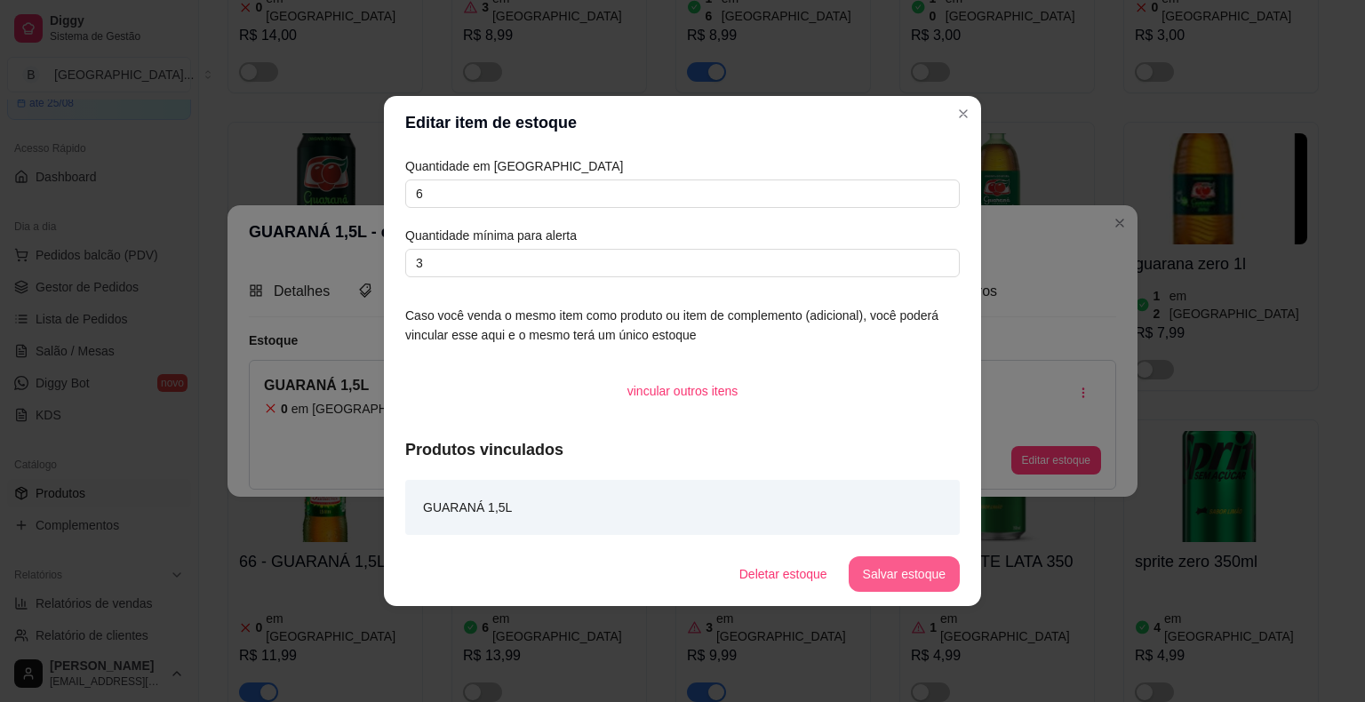
click at [937, 574] on button "Salvar estoque" at bounding box center [904, 574] width 111 height 36
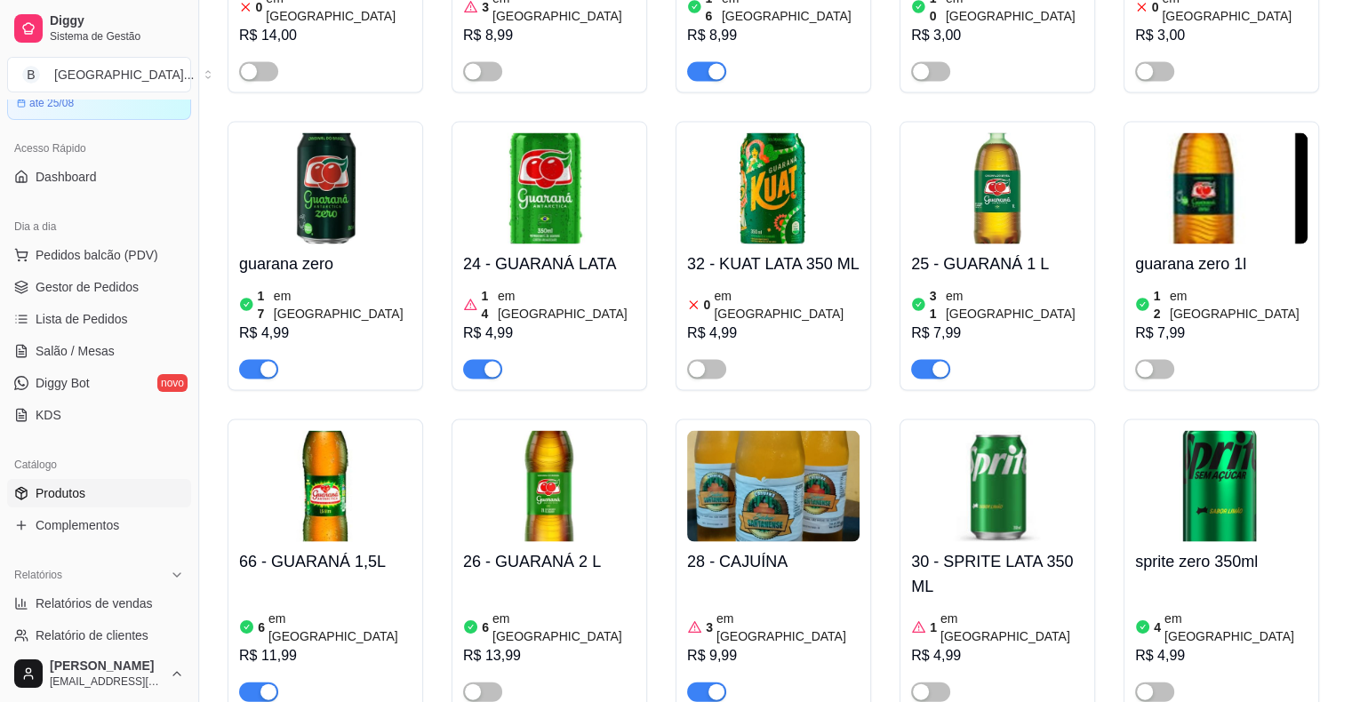
scroll to position [3467, 0]
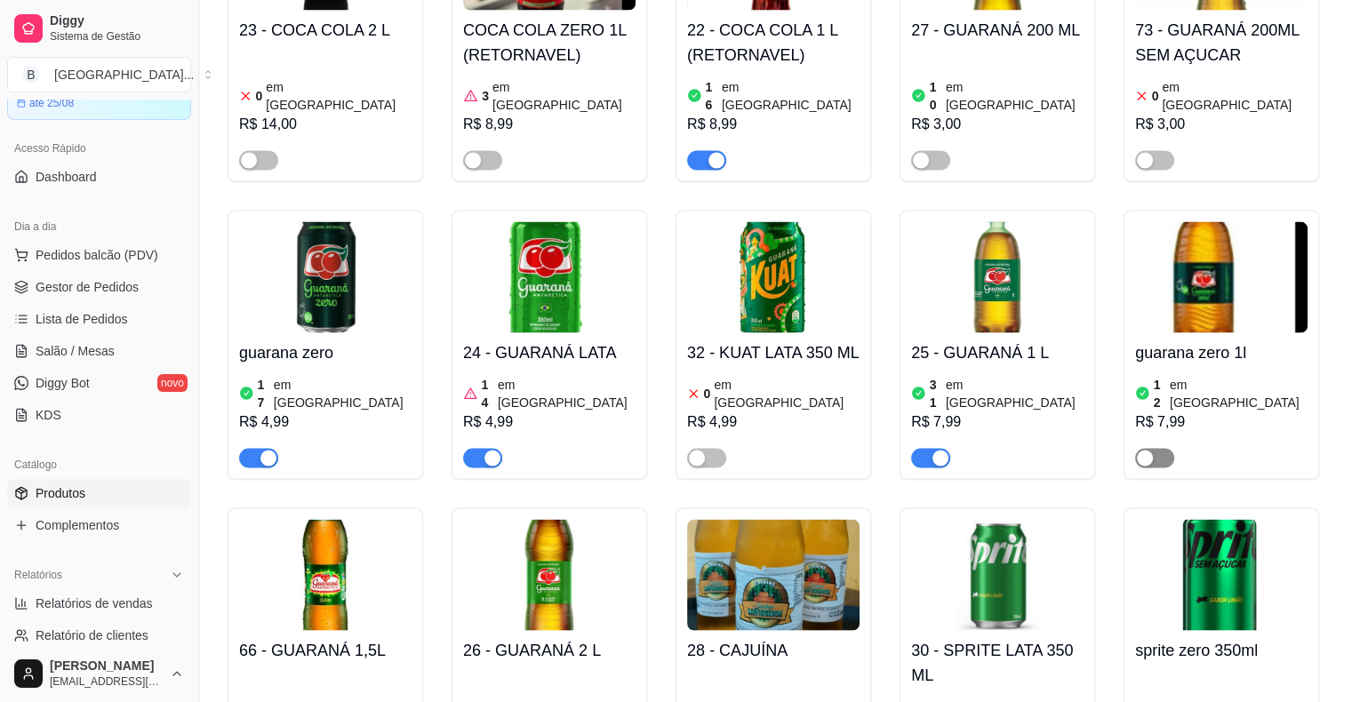
click at [1149, 451] on div "button" at bounding box center [1145, 459] width 16 height 16
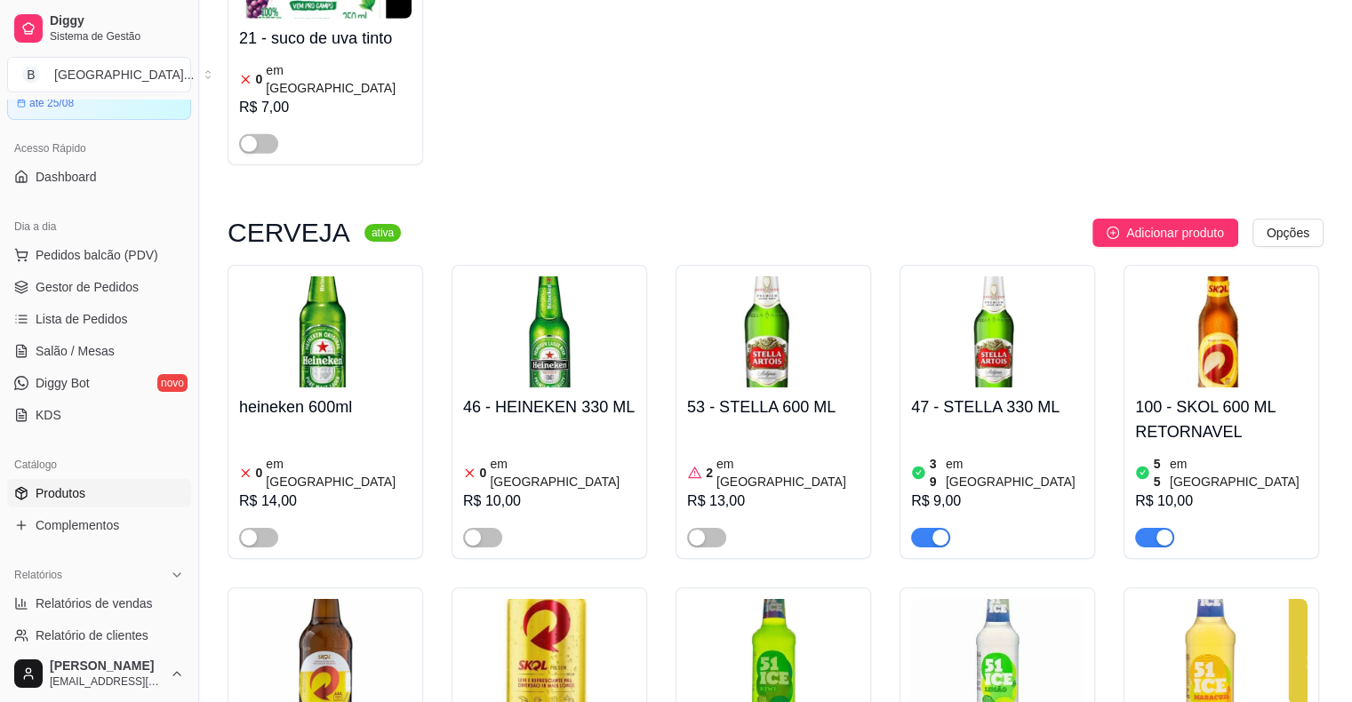
scroll to position [5600, 0]
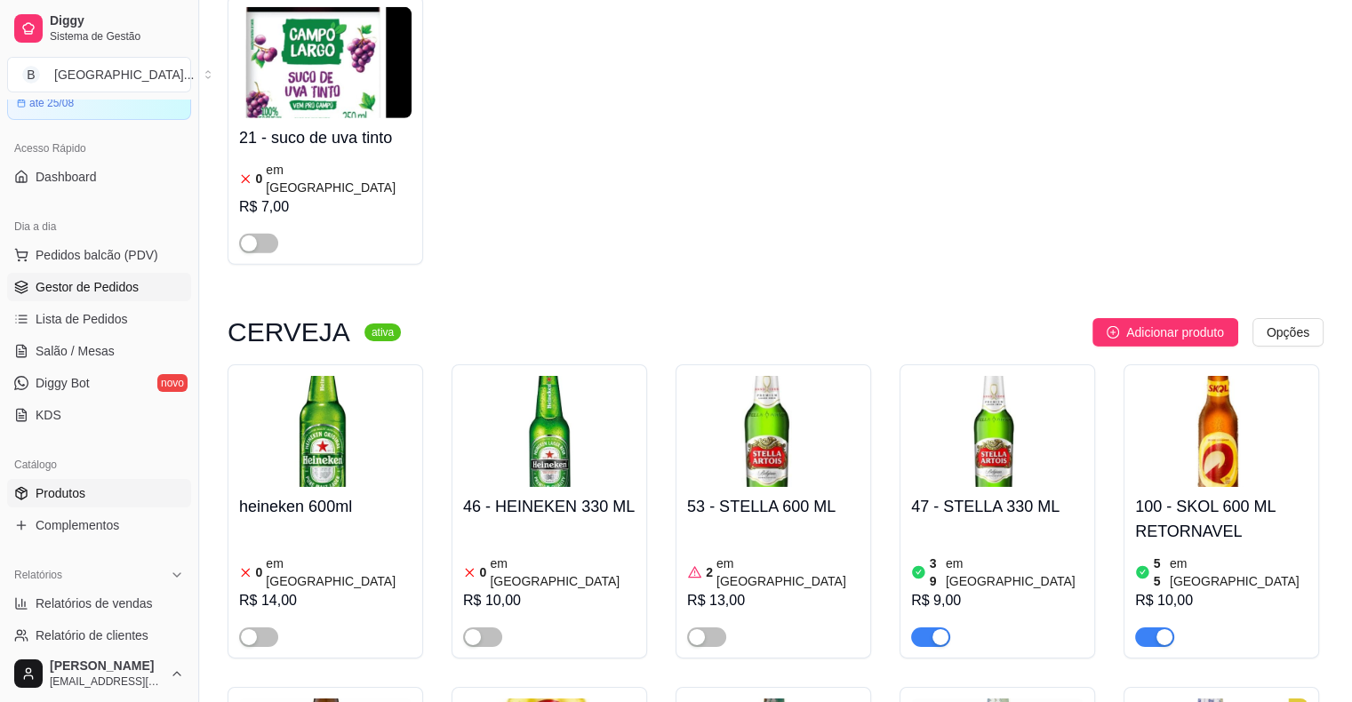
click at [77, 291] on span "Gestor de Pedidos" at bounding box center [87, 287] width 103 height 18
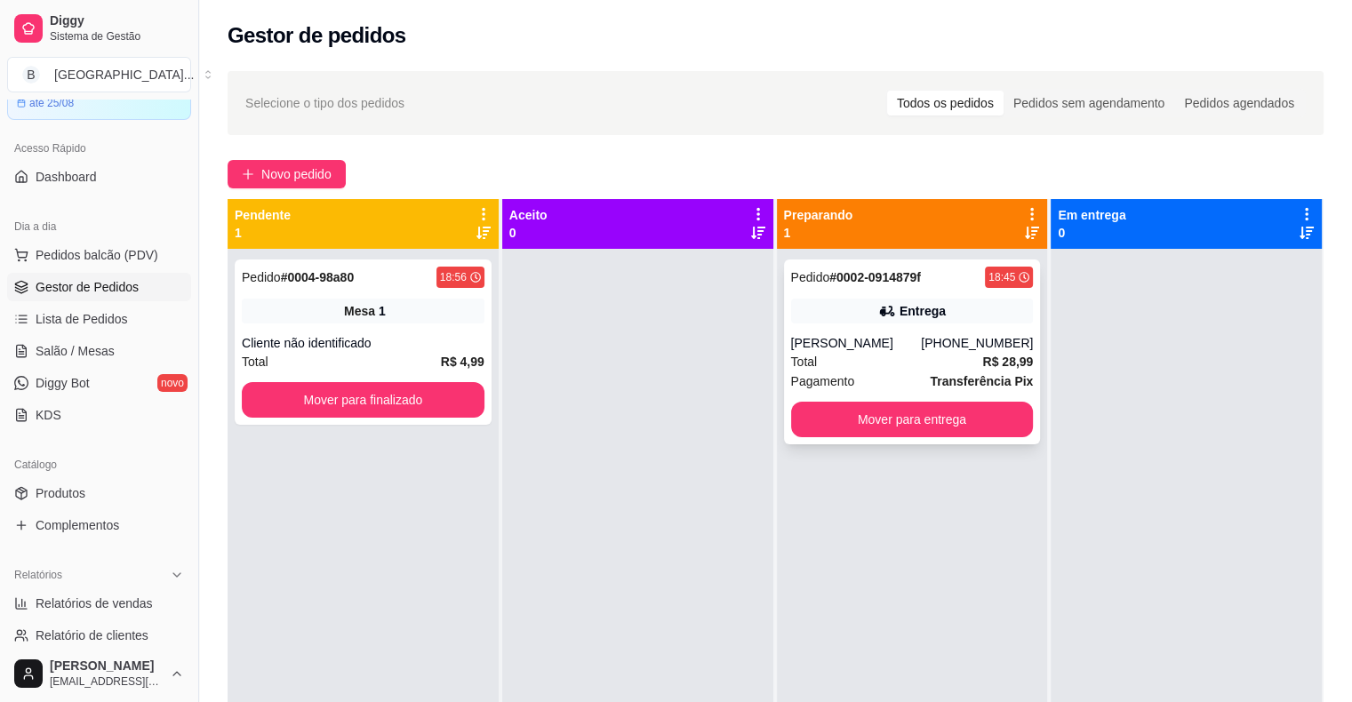
click at [857, 350] on div "[PERSON_NAME]" at bounding box center [856, 343] width 131 height 18
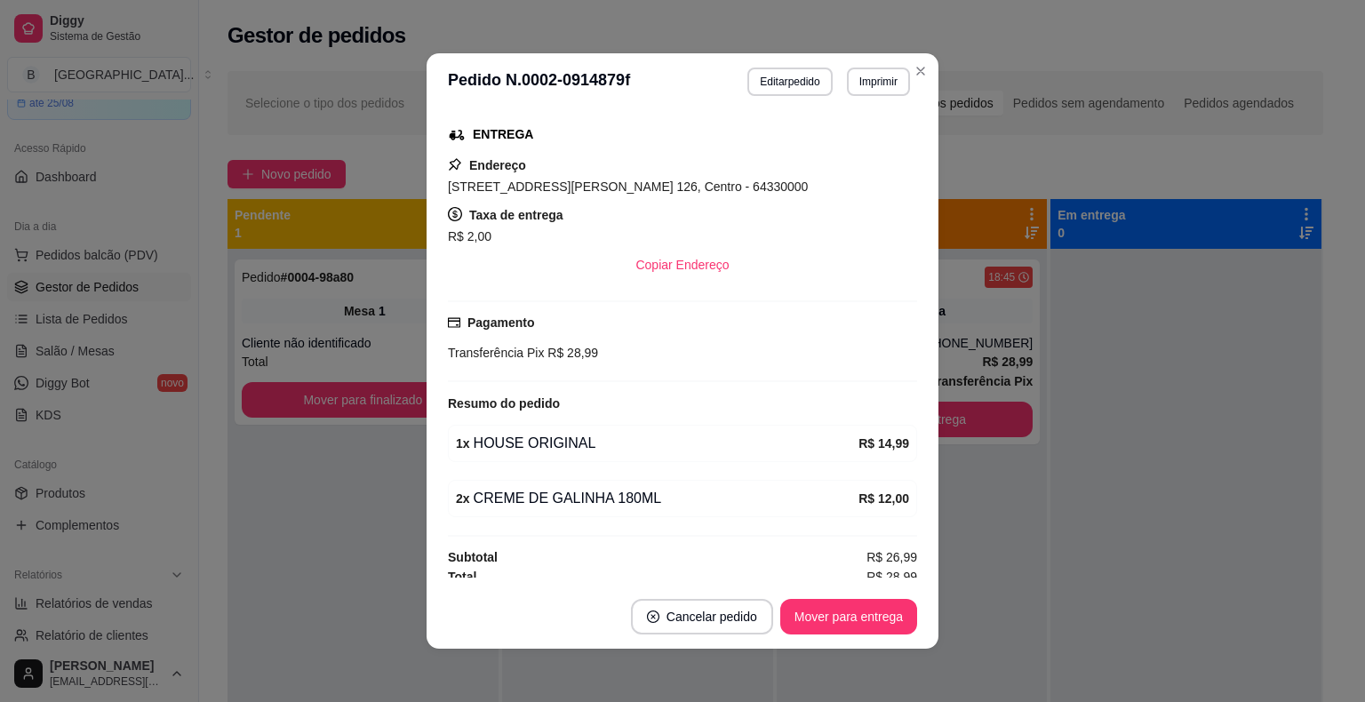
scroll to position [282, 0]
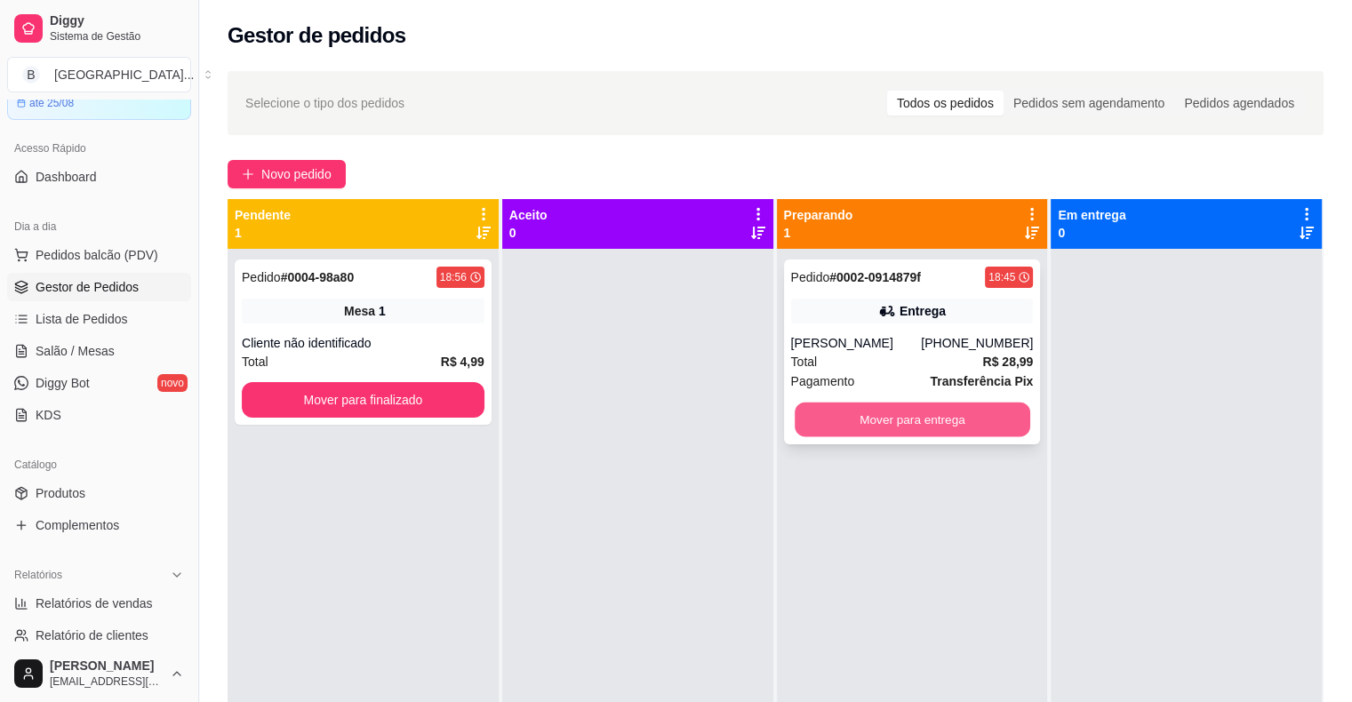
click at [868, 404] on button "Mover para entrega" at bounding box center [913, 420] width 236 height 35
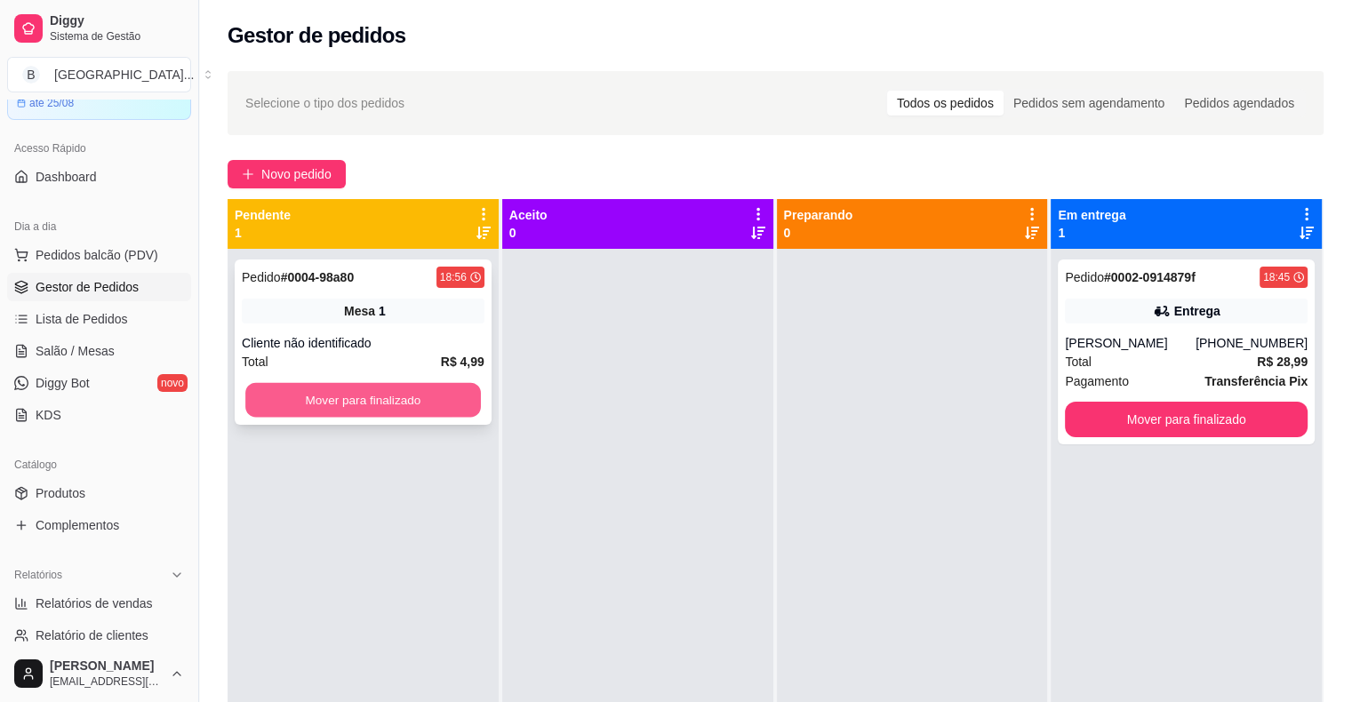
click at [427, 395] on button "Mover para finalizado" at bounding box center [363, 400] width 236 height 35
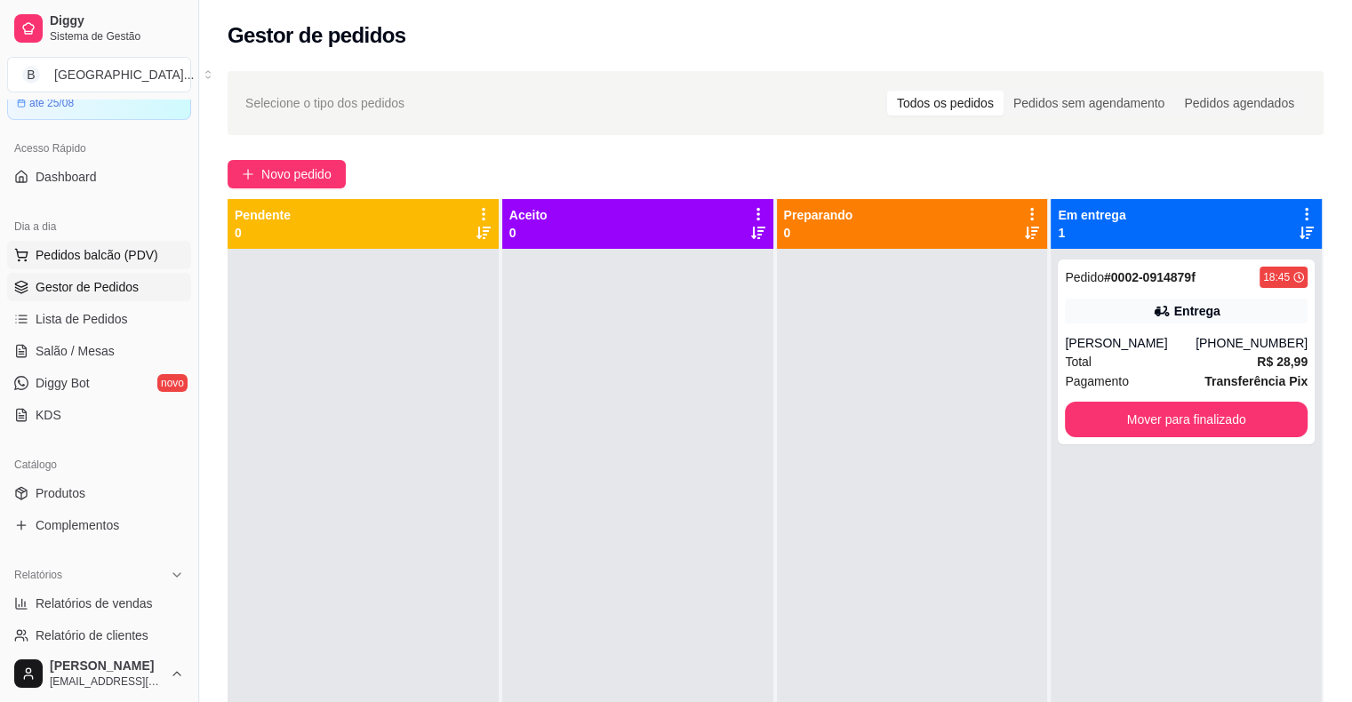
click at [112, 251] on span "Pedidos balcão (PDV)" at bounding box center [97, 255] width 123 height 18
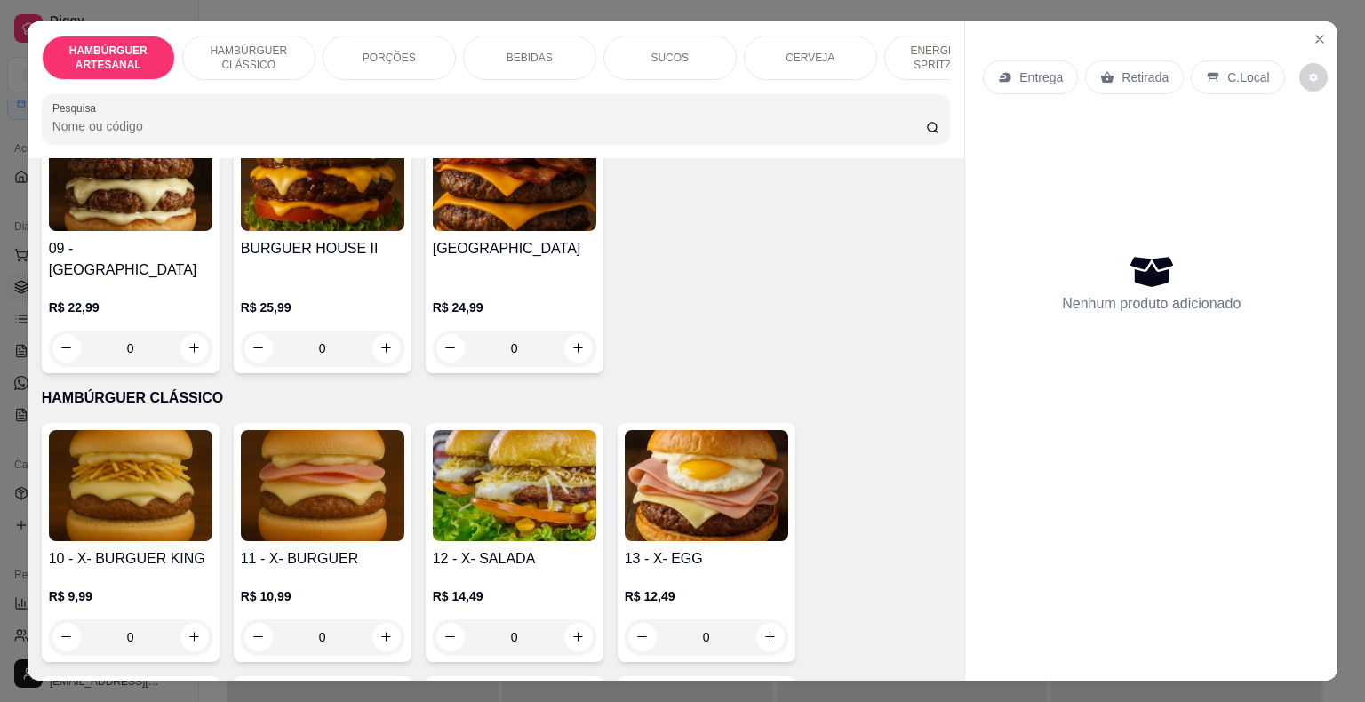
scroll to position [889, 0]
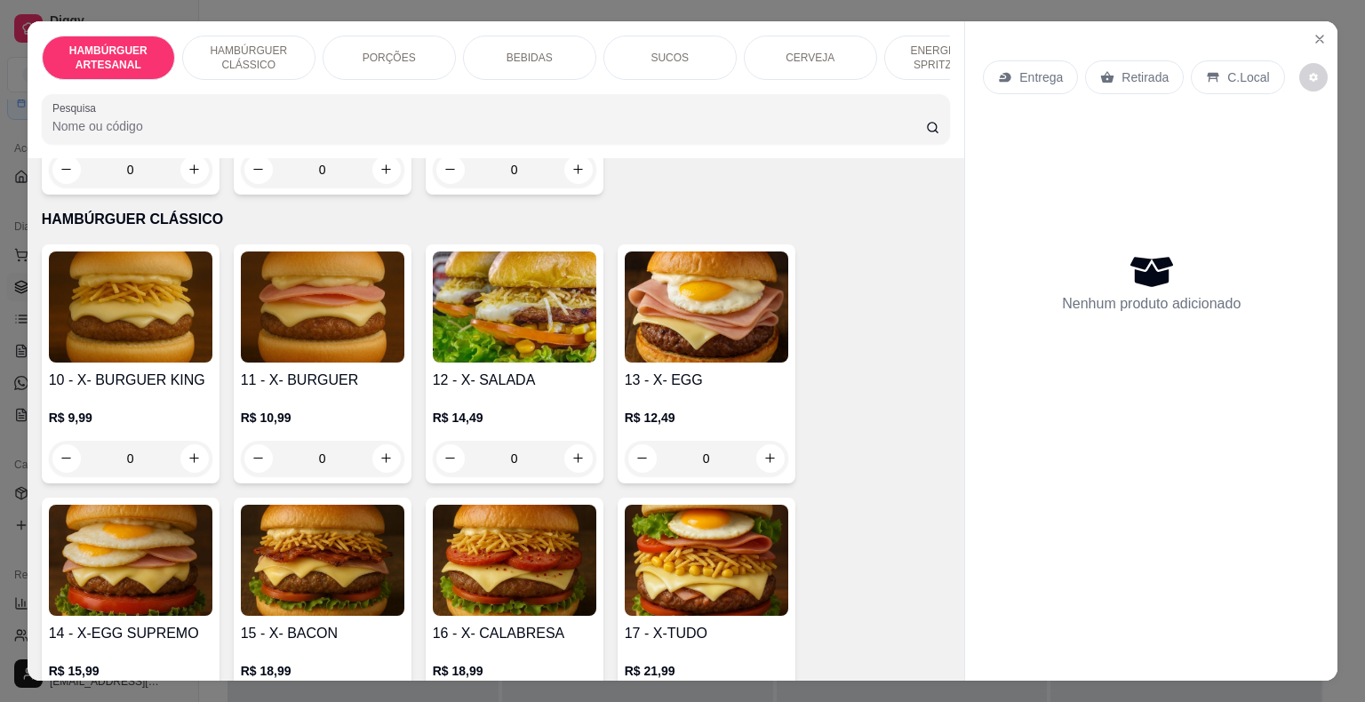
click at [192, 441] on div "0" at bounding box center [131, 459] width 164 height 36
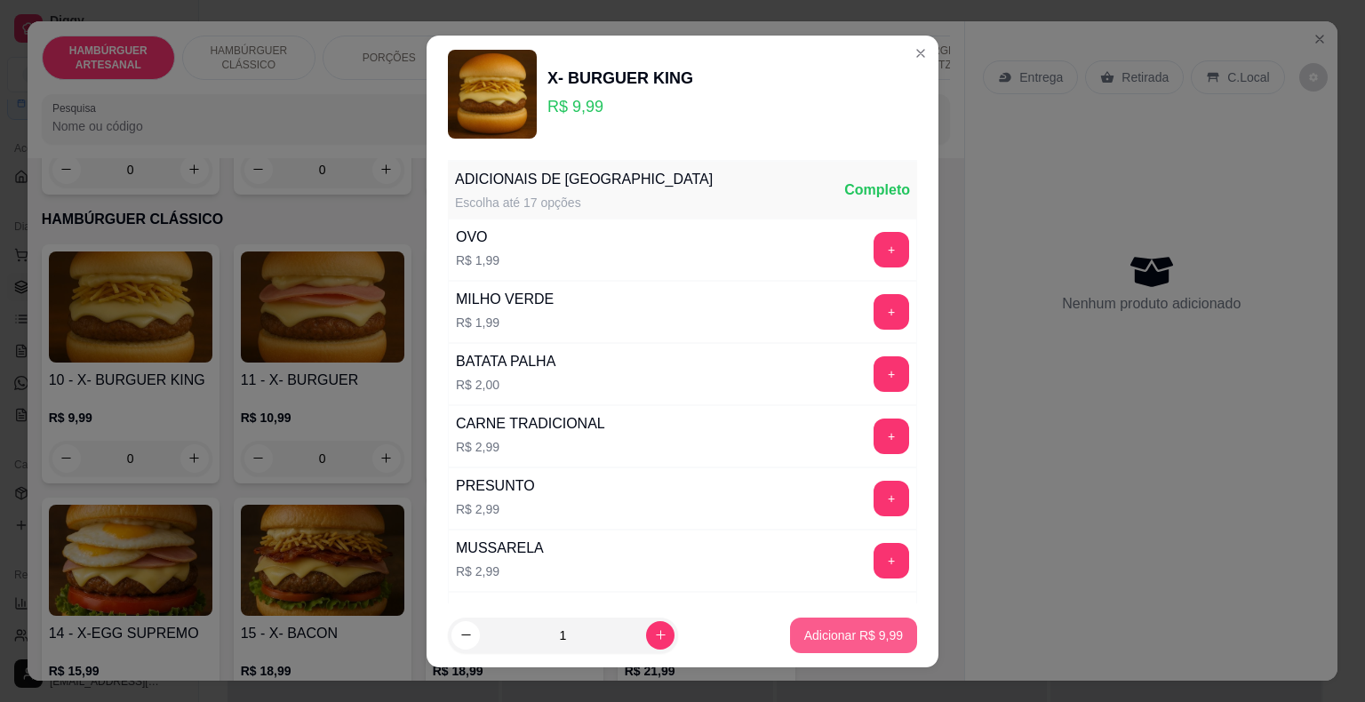
click at [874, 632] on p "Adicionar R$ 9,99" at bounding box center [854, 636] width 99 height 18
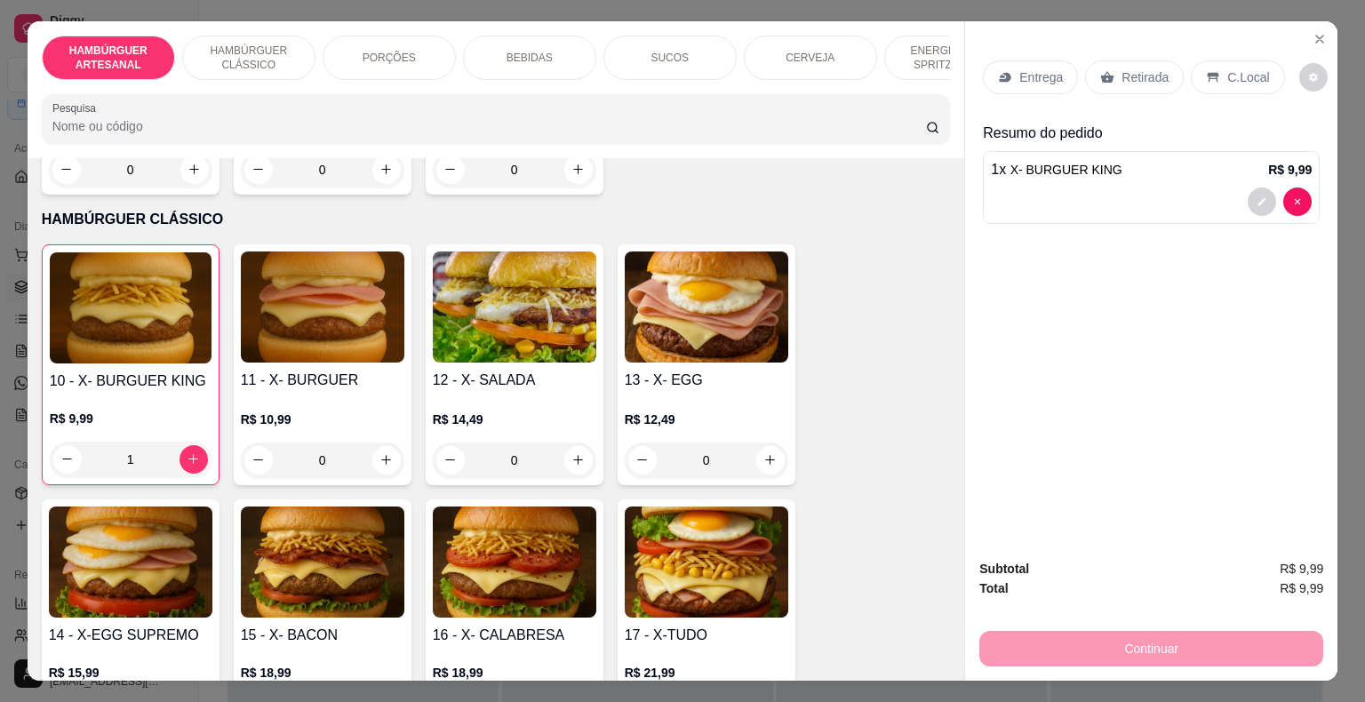
type input "1"
click at [1118, 82] on div "Retirada" at bounding box center [1134, 77] width 99 height 34
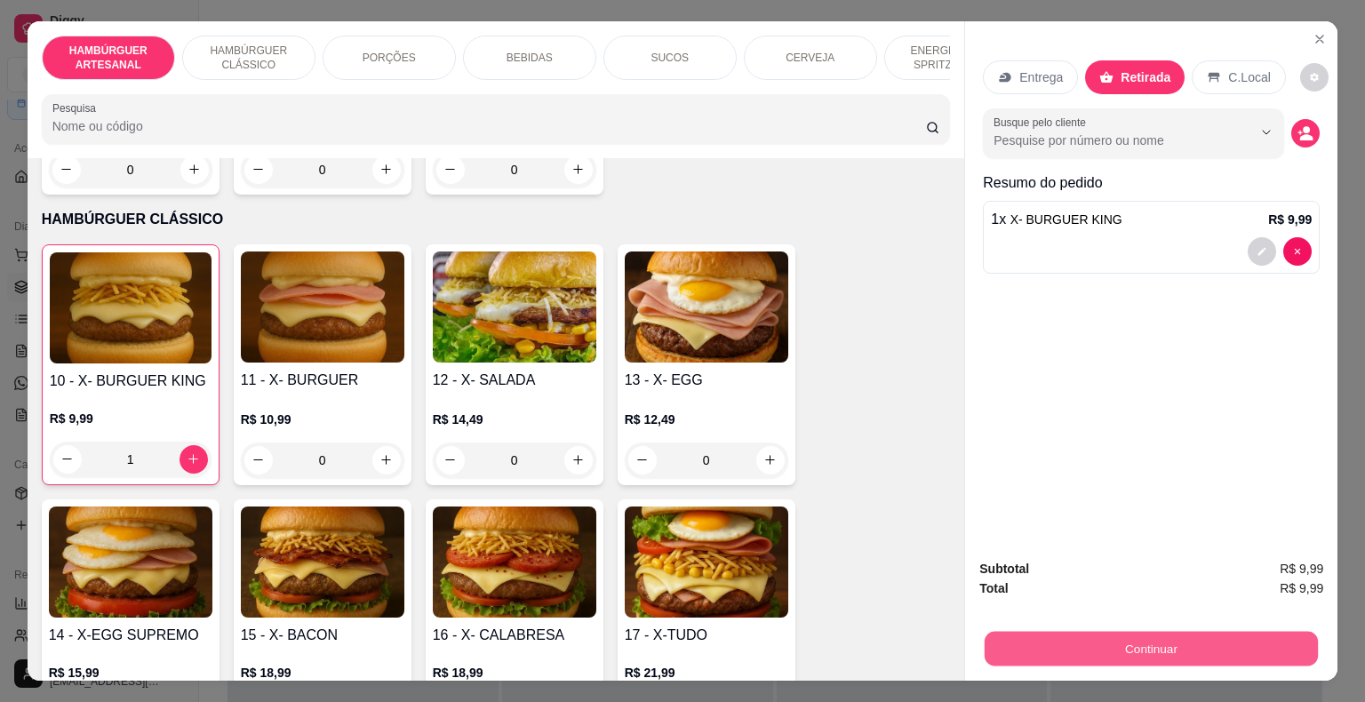
click at [1213, 653] on button "Continuar" at bounding box center [1151, 649] width 333 height 35
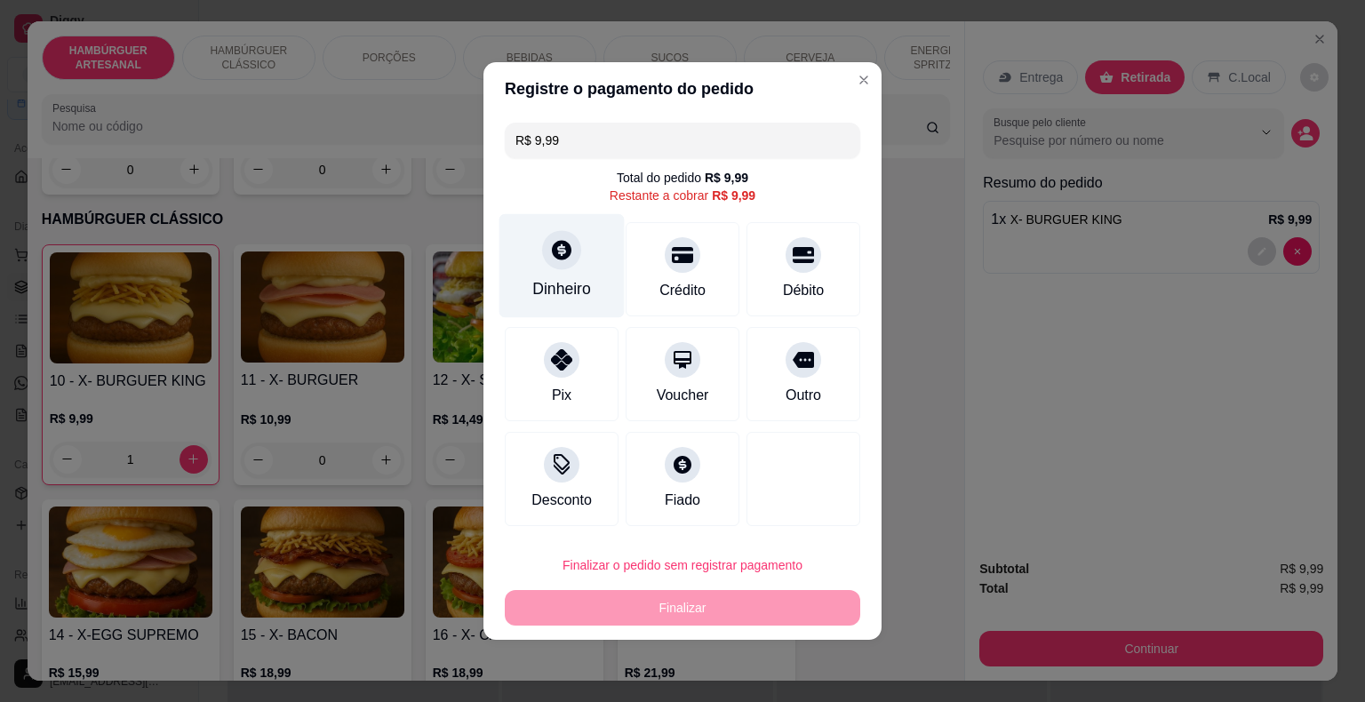
click at [594, 272] on div "Dinheiro" at bounding box center [562, 266] width 125 height 104
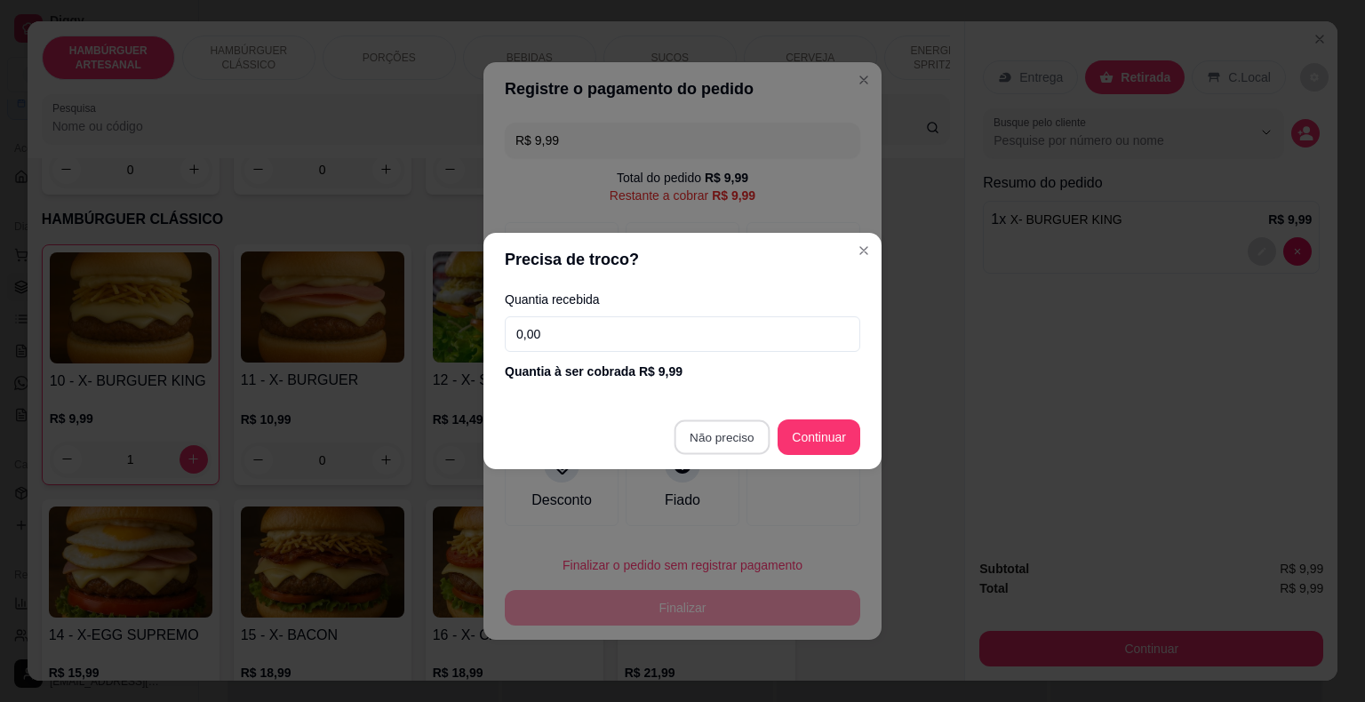
type input "R$ 0,00"
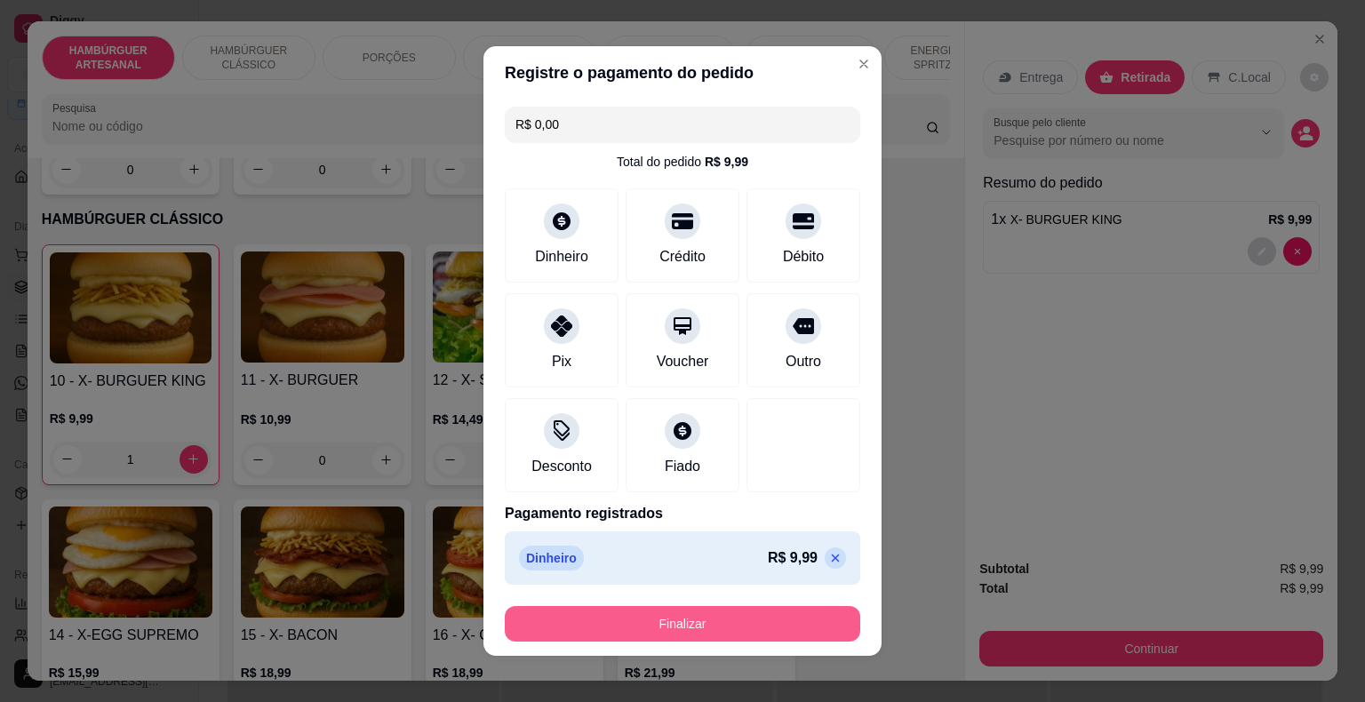
click at [640, 619] on button "Finalizar" at bounding box center [683, 624] width 356 height 36
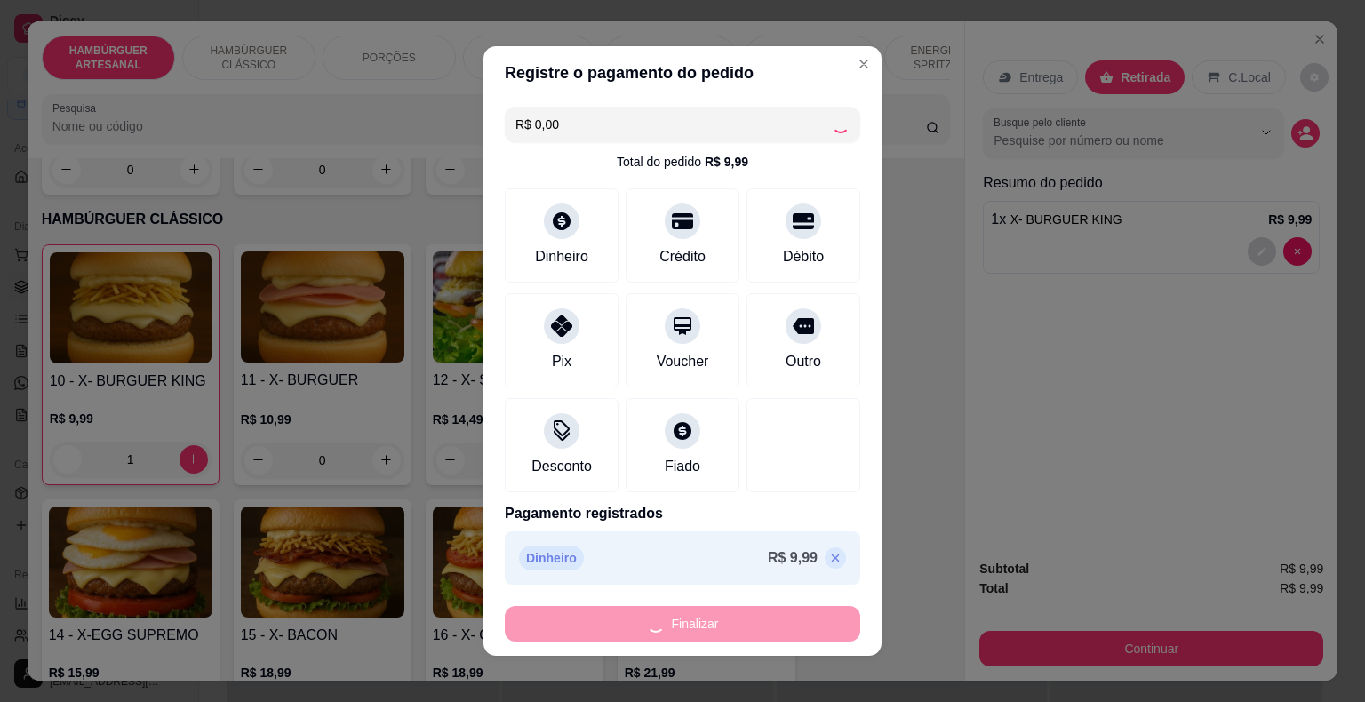
type input "0"
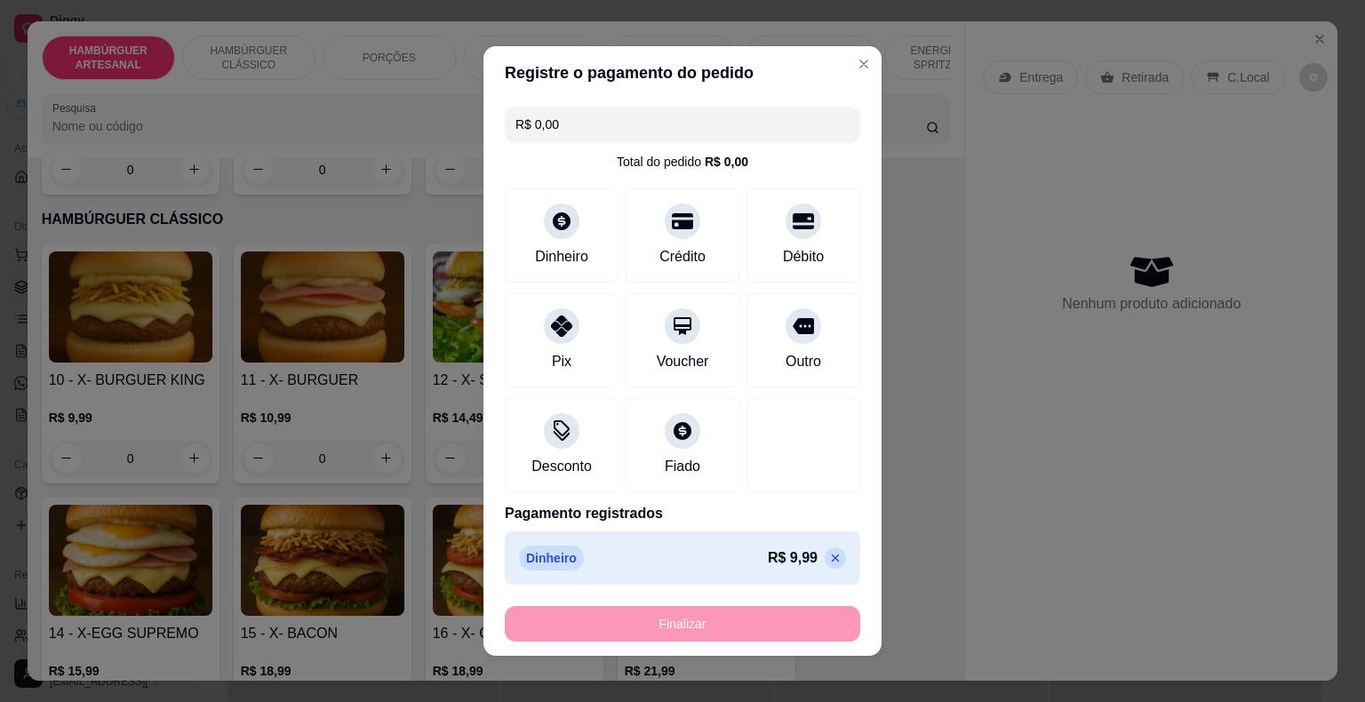
type input "-R$ 9,99"
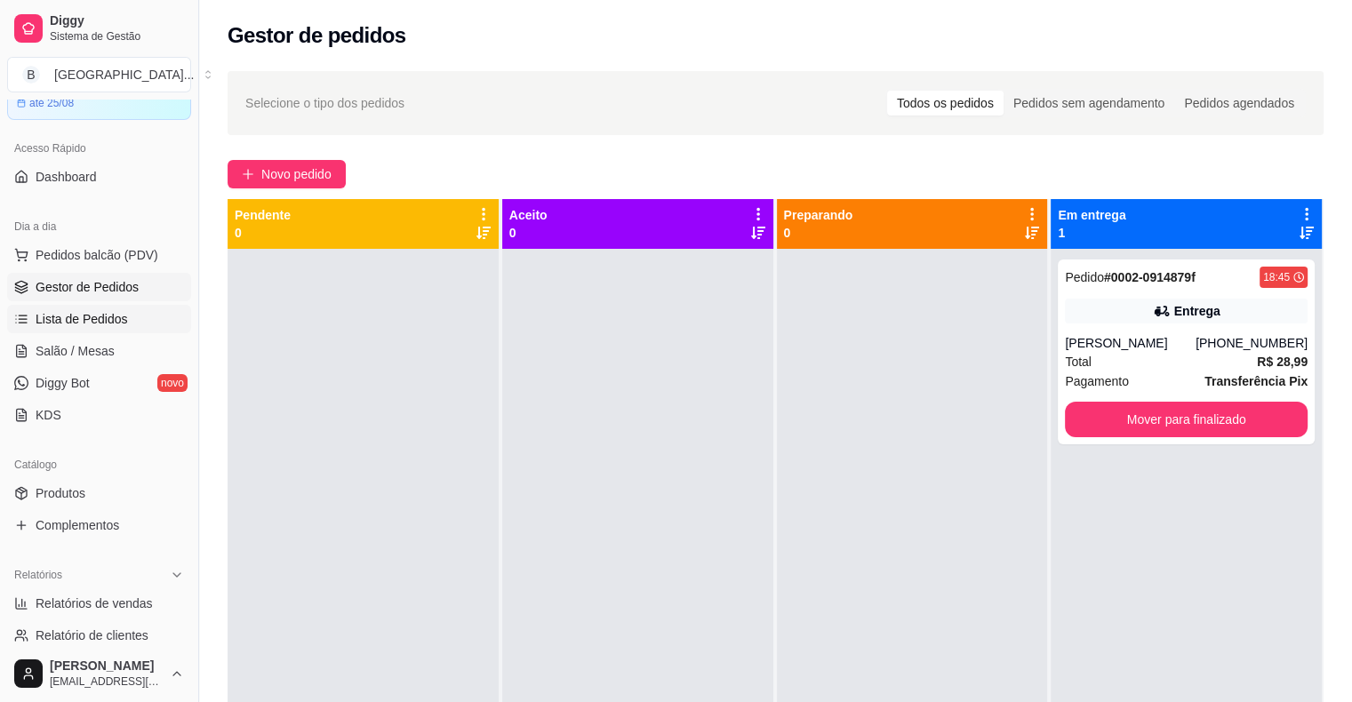
click at [108, 318] on span "Lista de Pedidos" at bounding box center [82, 319] width 92 height 18
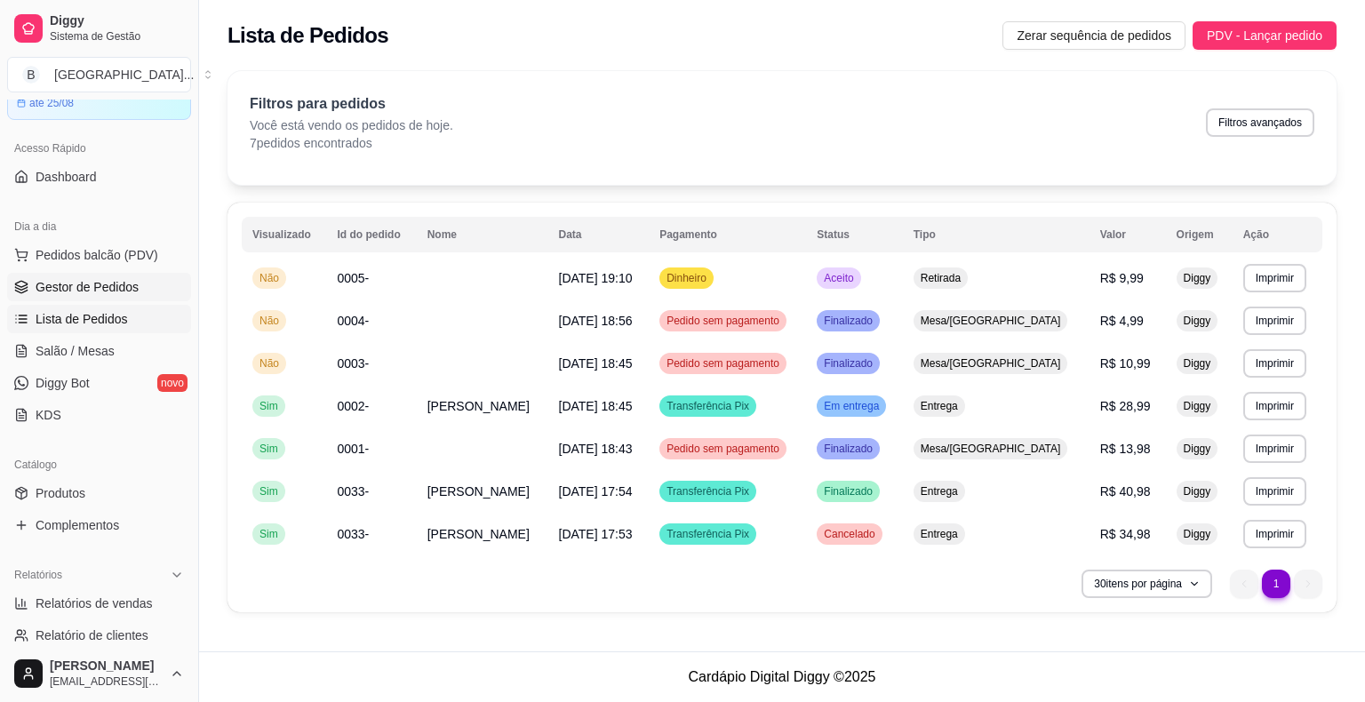
click at [113, 288] on span "Gestor de Pedidos" at bounding box center [87, 287] width 103 height 18
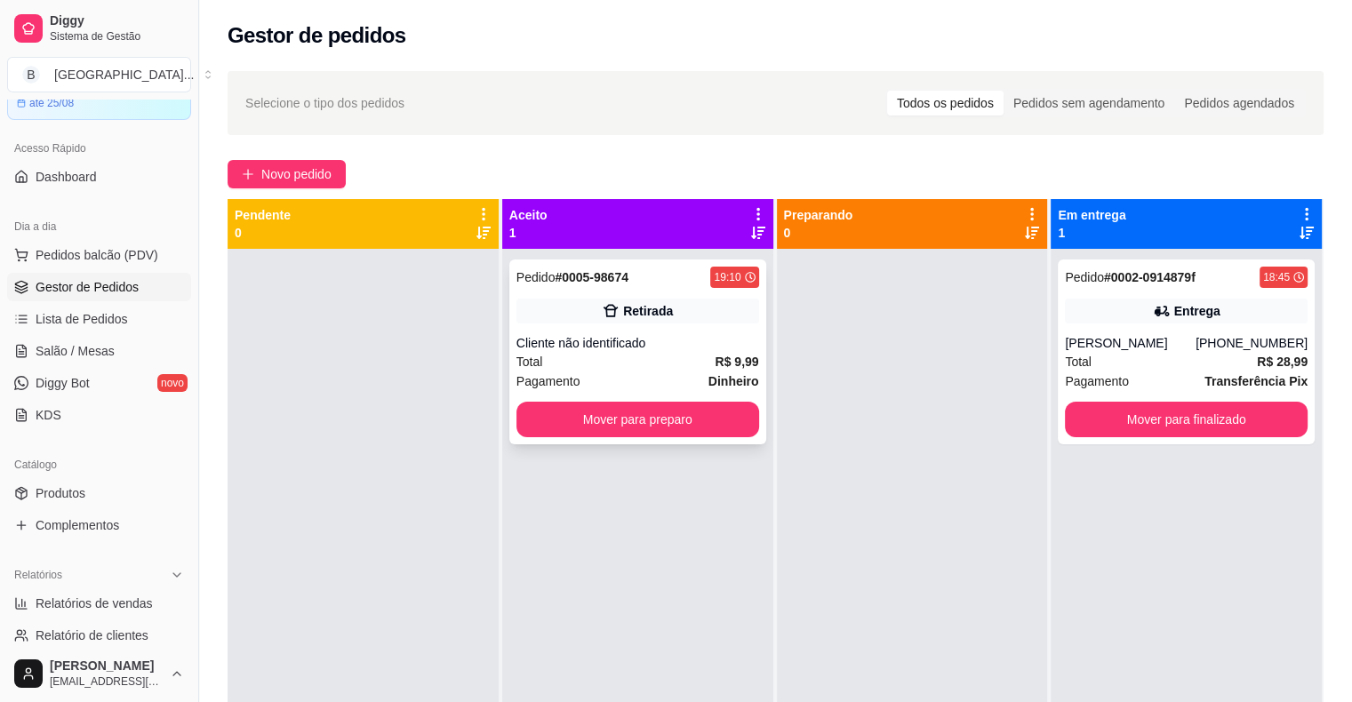
click at [604, 347] on div "Cliente não identificado" at bounding box center [637, 343] width 243 height 18
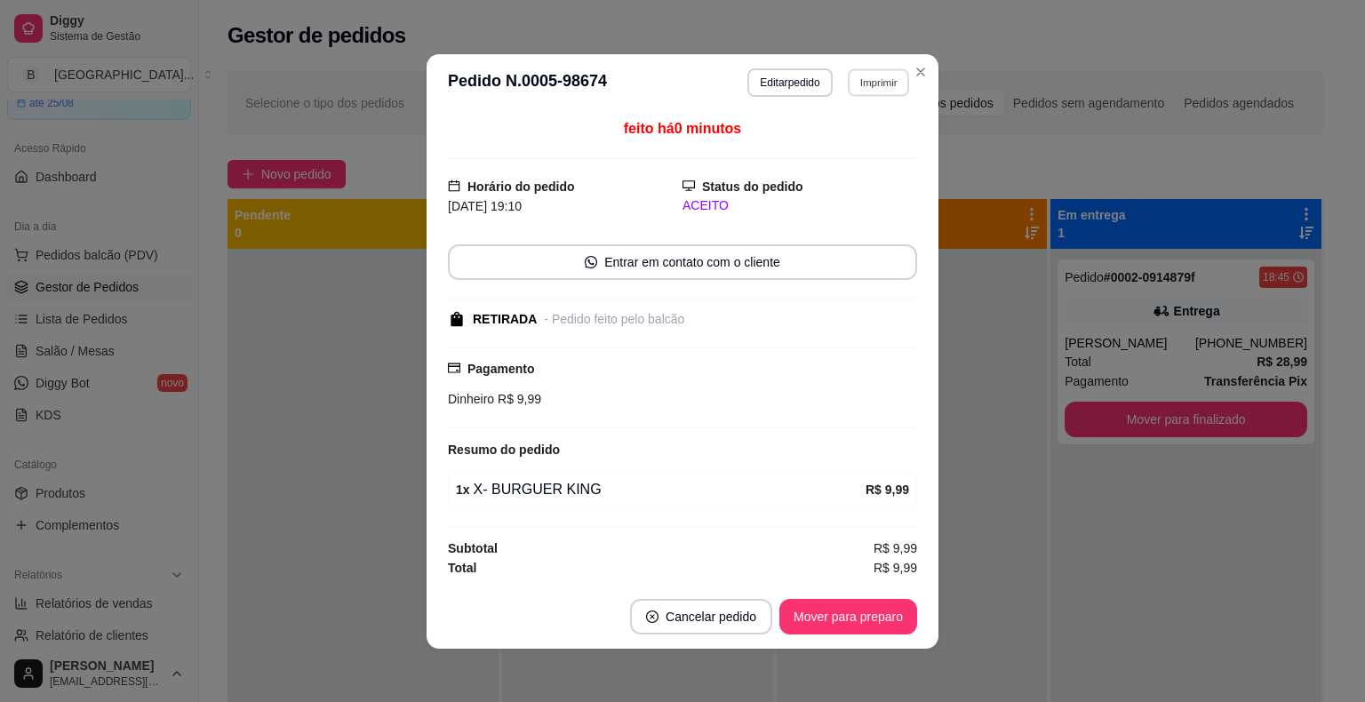
click at [848, 87] on button "Imprimir" at bounding box center [878, 82] width 61 height 28
click at [832, 136] on button "IMPRESSORA" at bounding box center [840, 146] width 129 height 28
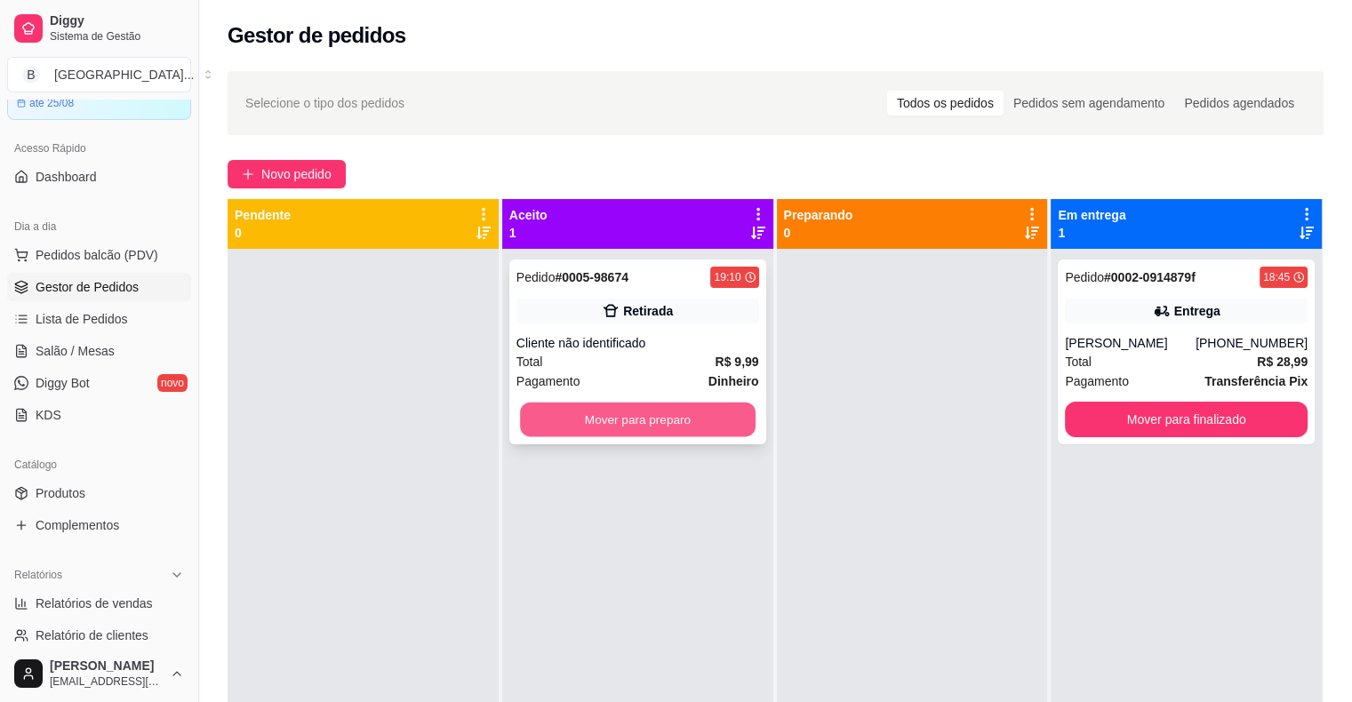
click at [686, 428] on button "Mover para preparo" at bounding box center [638, 420] width 236 height 35
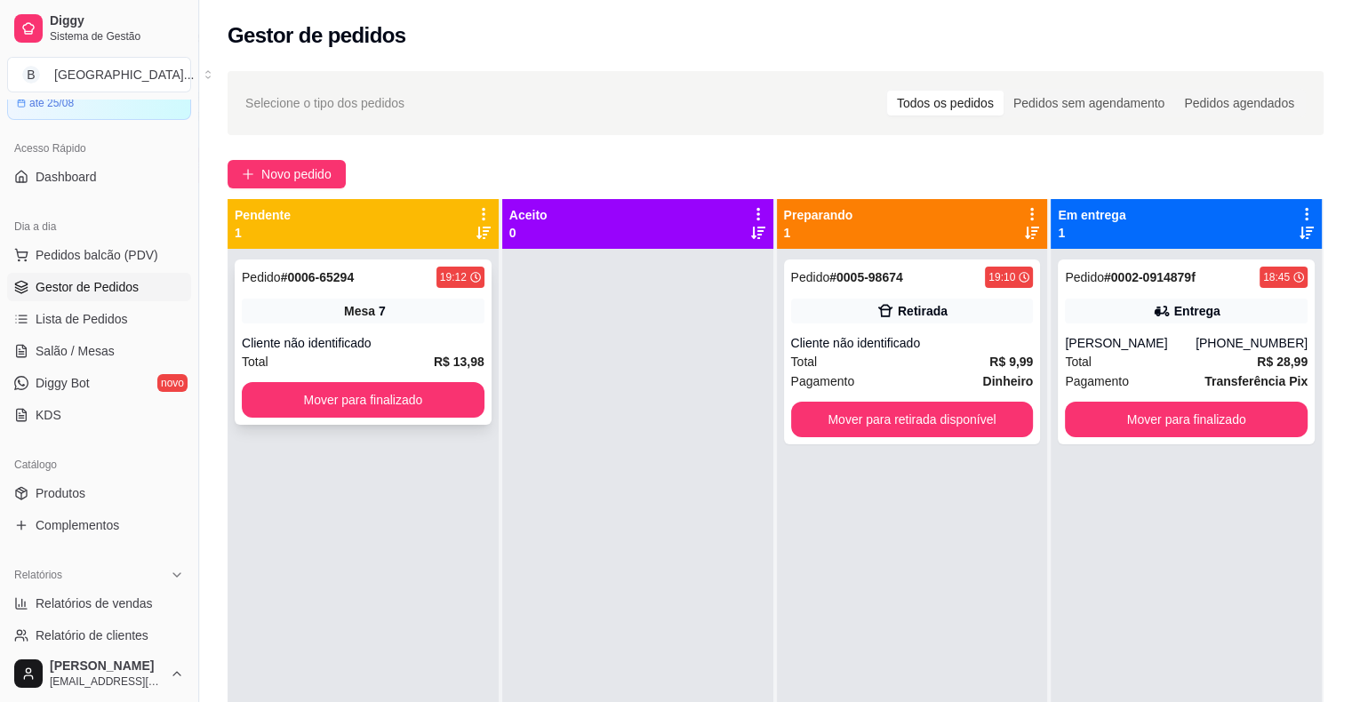
click at [412, 302] on div "Mesa 7" at bounding box center [363, 311] width 243 height 25
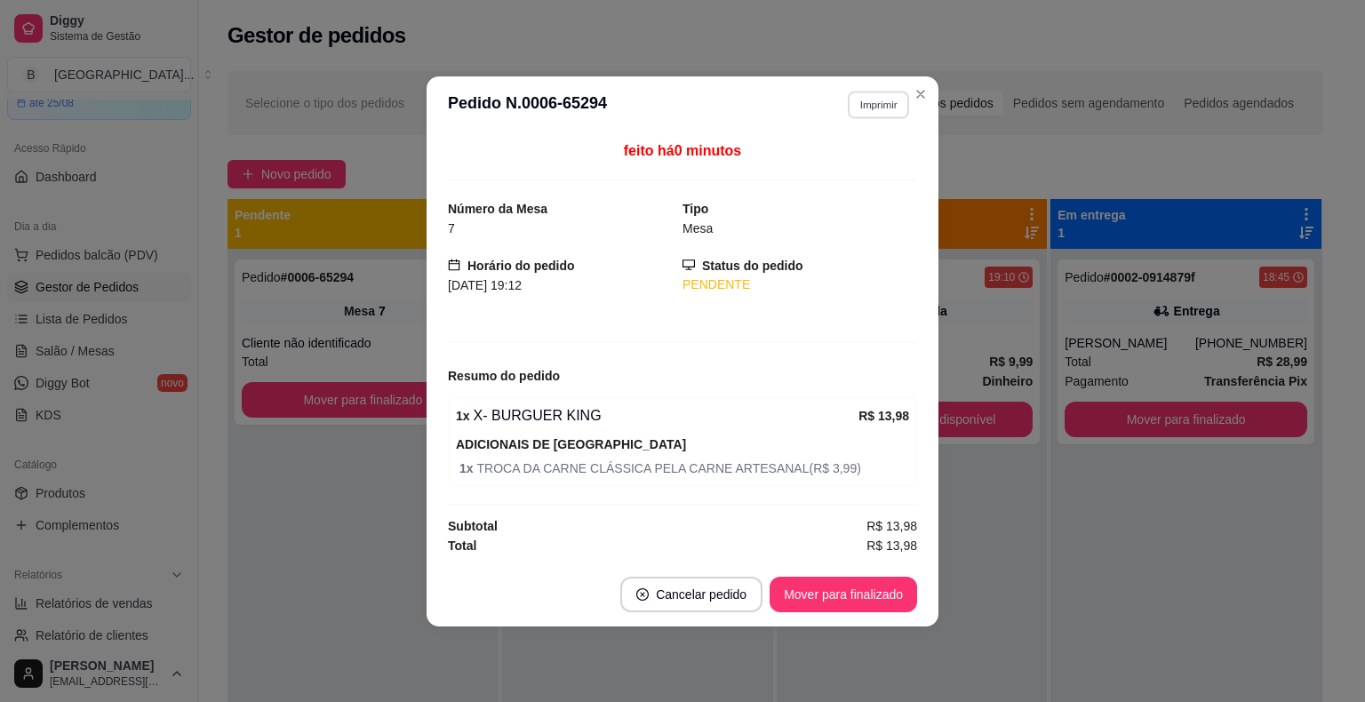
click at [882, 114] on button "Imprimir" at bounding box center [878, 105] width 61 height 28
click at [903, 169] on div "Escolha a impressora IMPRESSORA Impressora" at bounding box center [847, 173] width 147 height 96
click at [854, 162] on button "IMPRESSORA" at bounding box center [847, 168] width 124 height 28
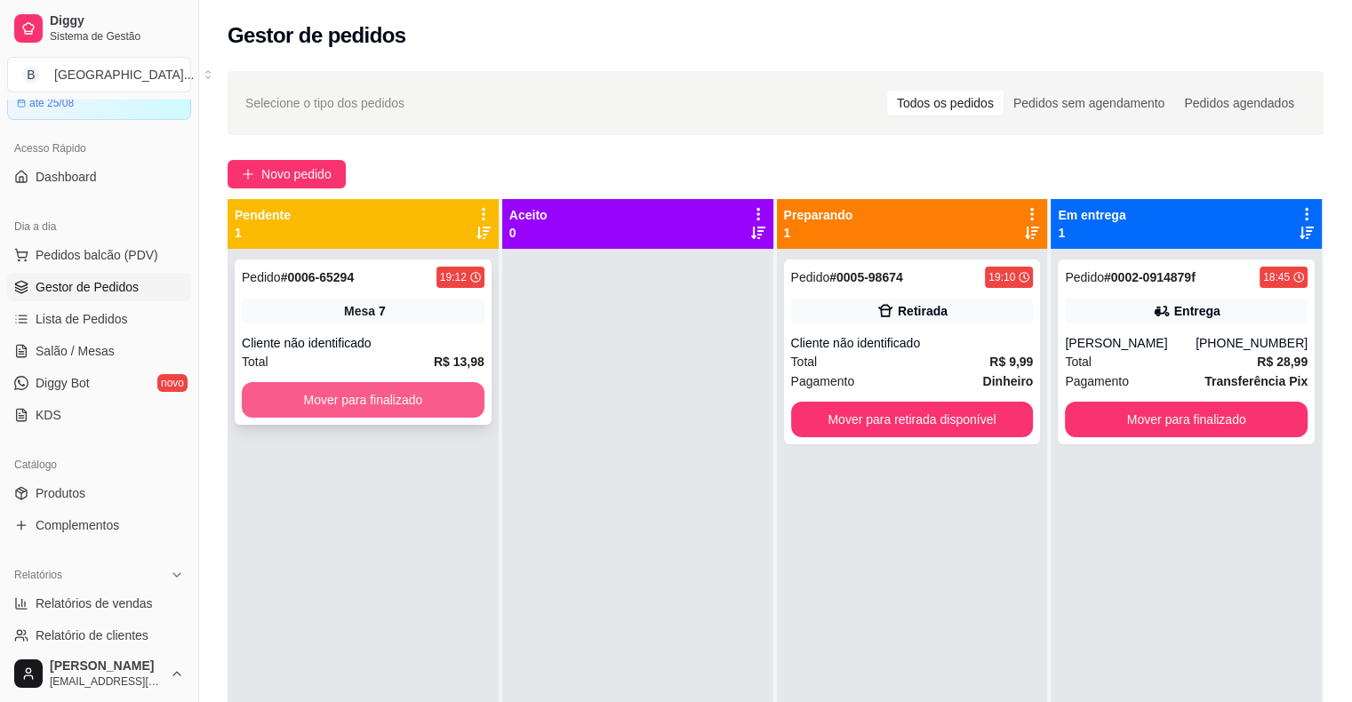
click at [294, 396] on button "Mover para finalizado" at bounding box center [363, 400] width 243 height 36
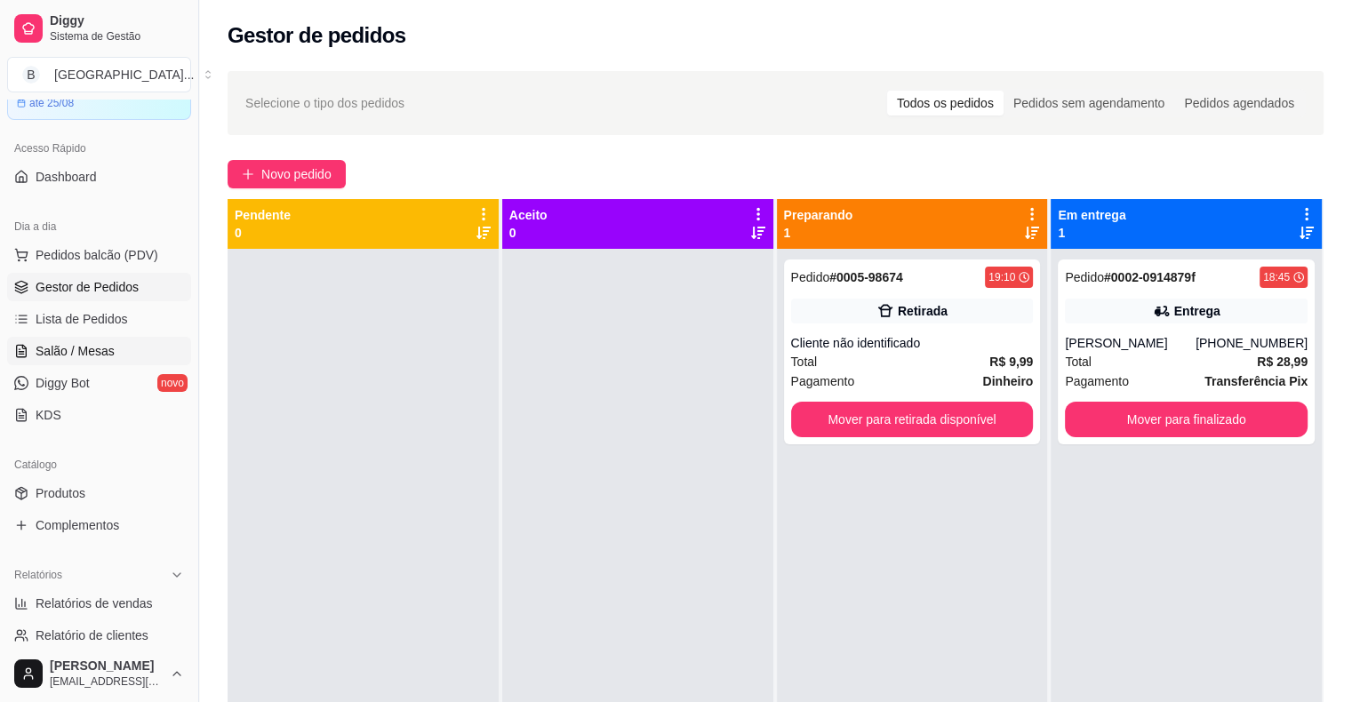
click at [78, 350] on span "Salão / Mesas" at bounding box center [75, 351] width 79 height 18
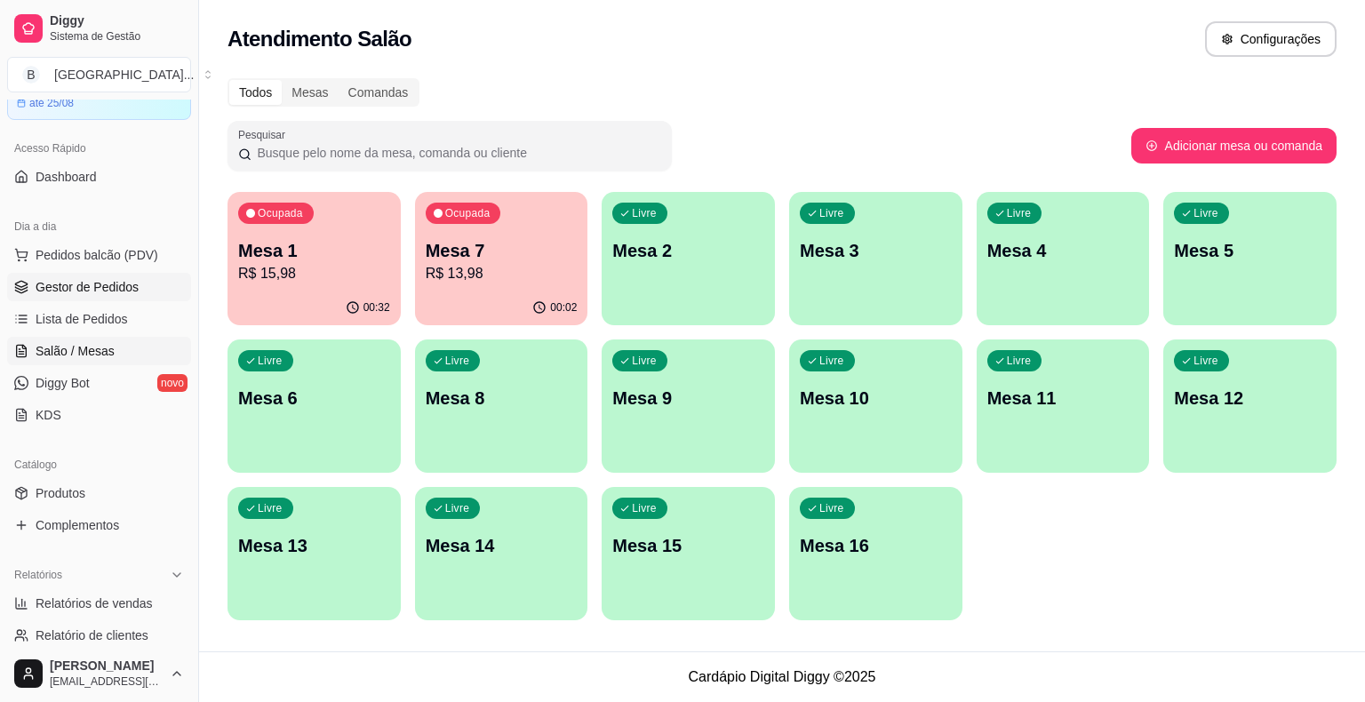
click at [108, 292] on span "Gestor de Pedidos" at bounding box center [87, 287] width 103 height 18
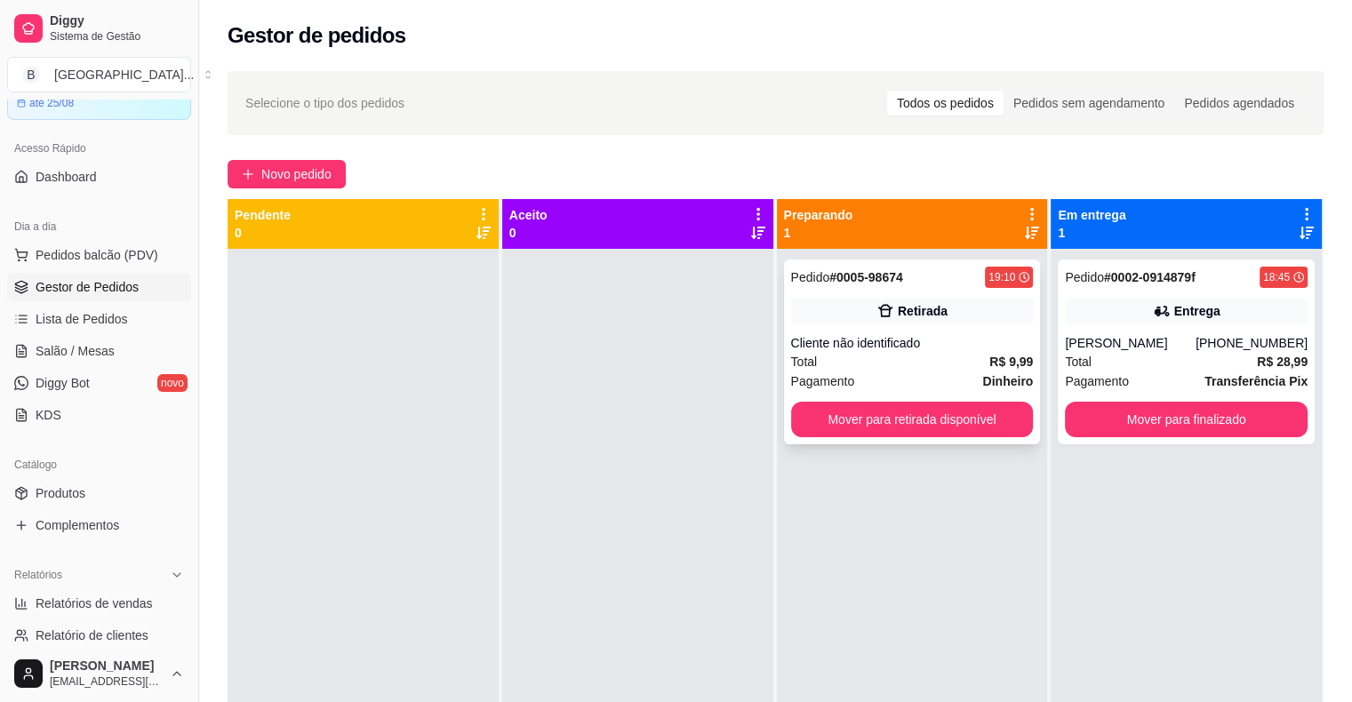
click at [955, 373] on div "Pagamento Dinheiro" at bounding box center [912, 382] width 243 height 20
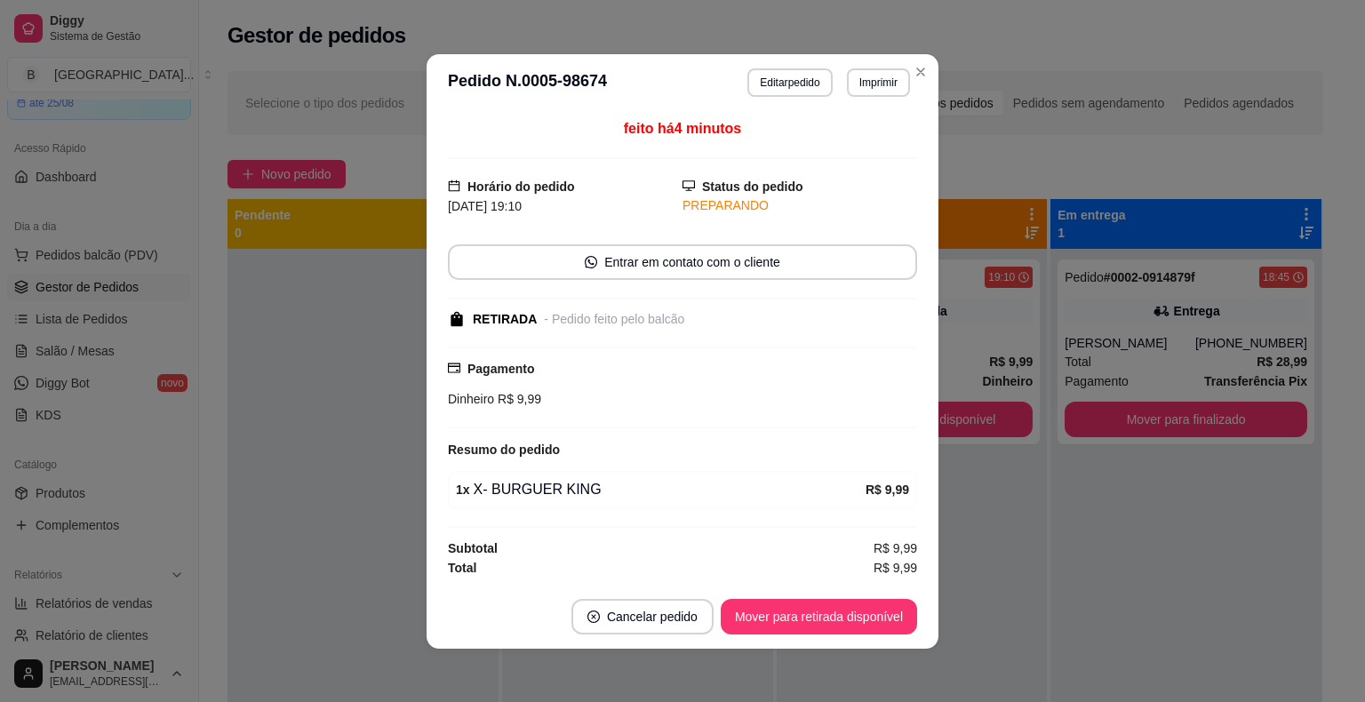
scroll to position [2, 0]
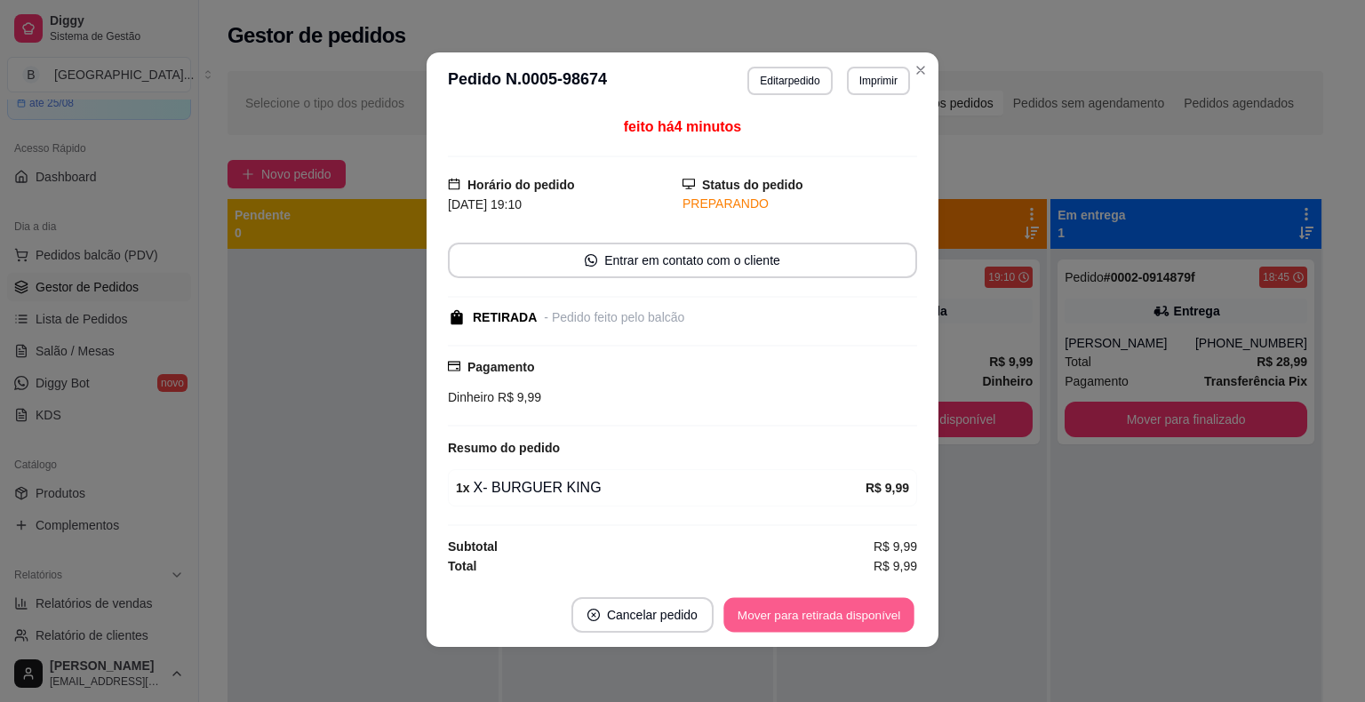
click at [826, 620] on button "Mover para retirada disponível" at bounding box center [819, 614] width 190 height 35
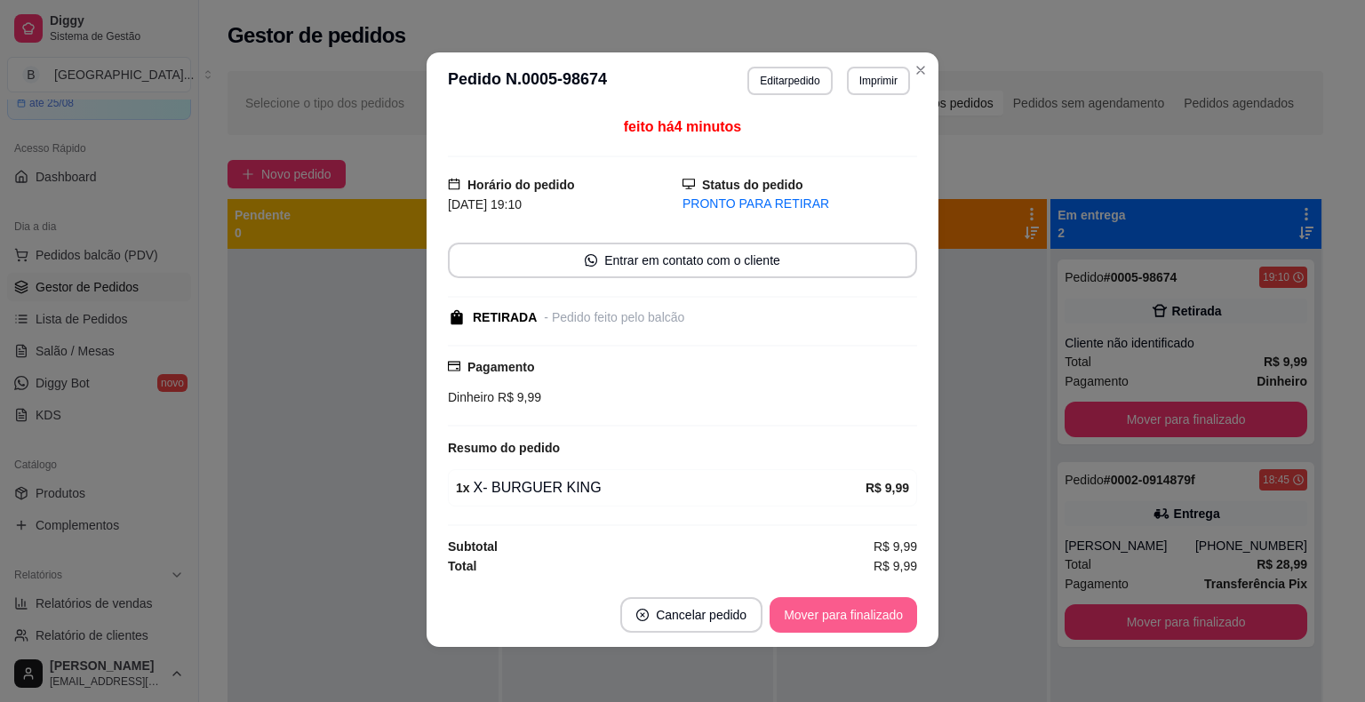
click at [826, 620] on button "Mover para finalizado" at bounding box center [844, 615] width 148 height 36
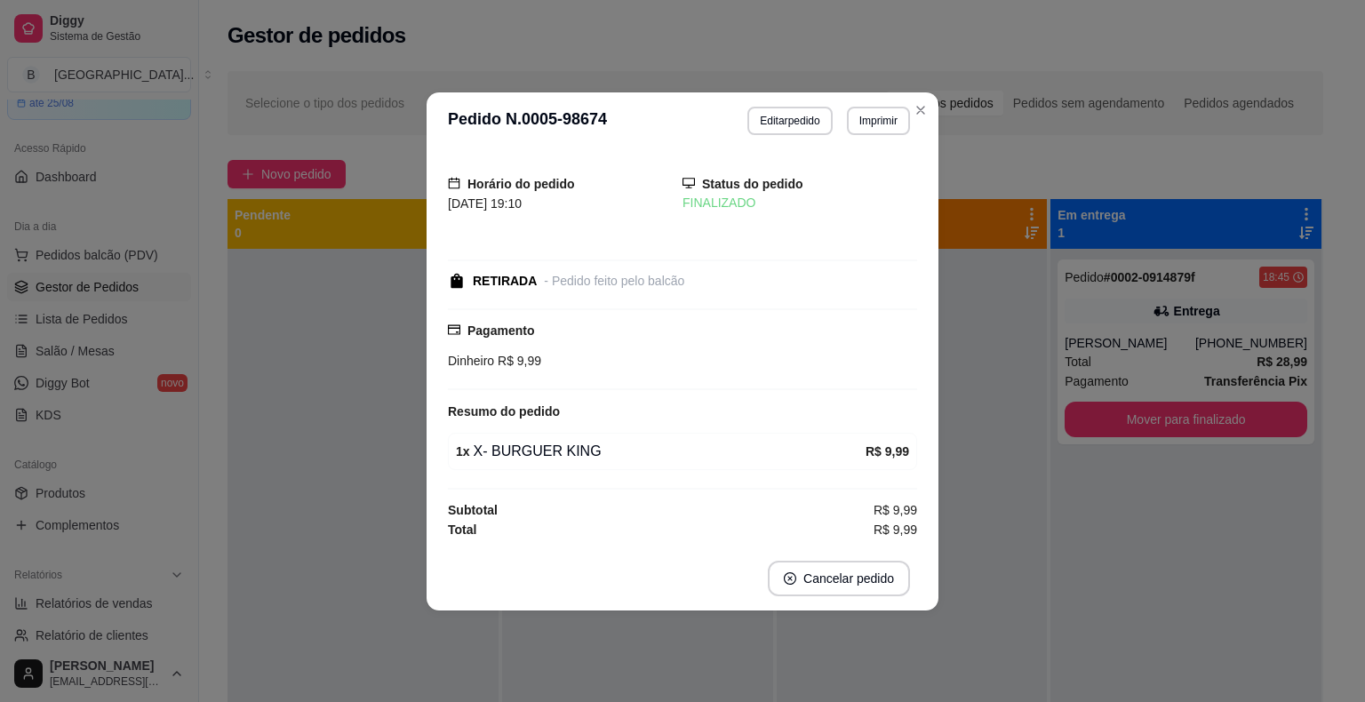
scroll to position [0, 0]
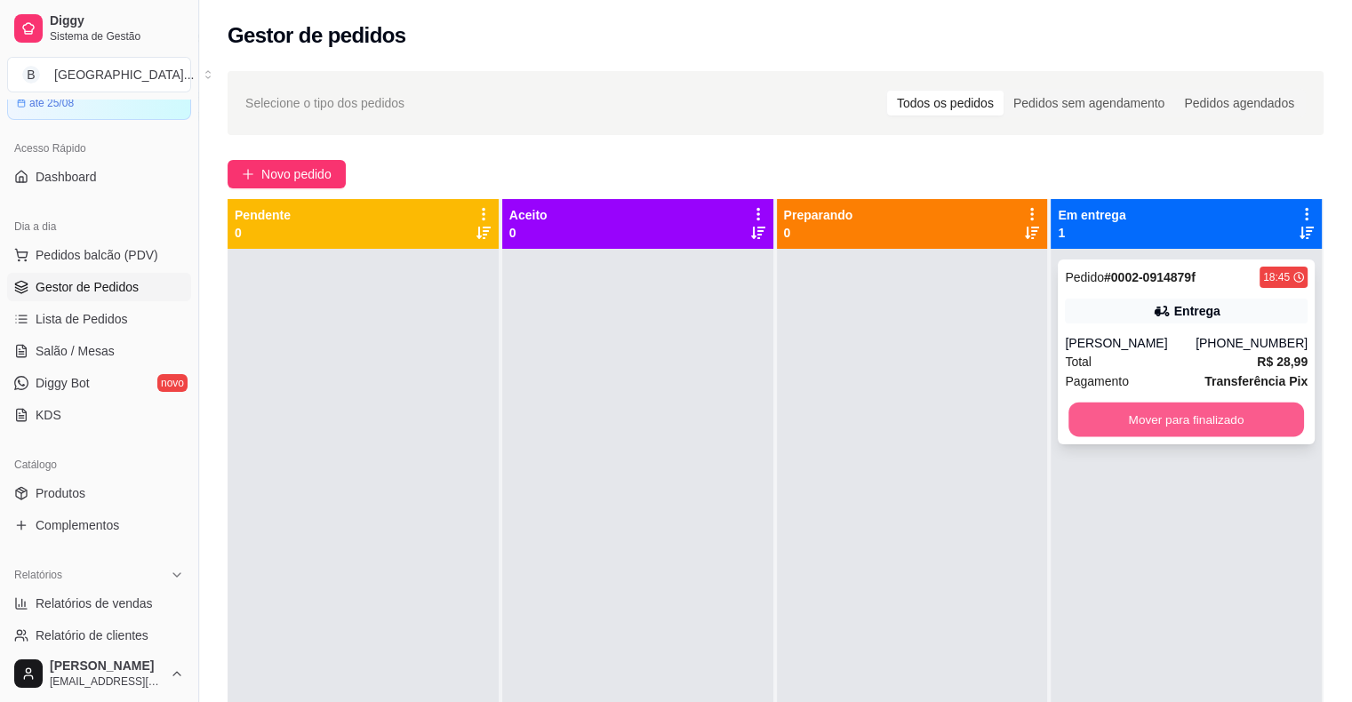
click at [1192, 422] on button "Mover para finalizado" at bounding box center [1187, 420] width 236 height 35
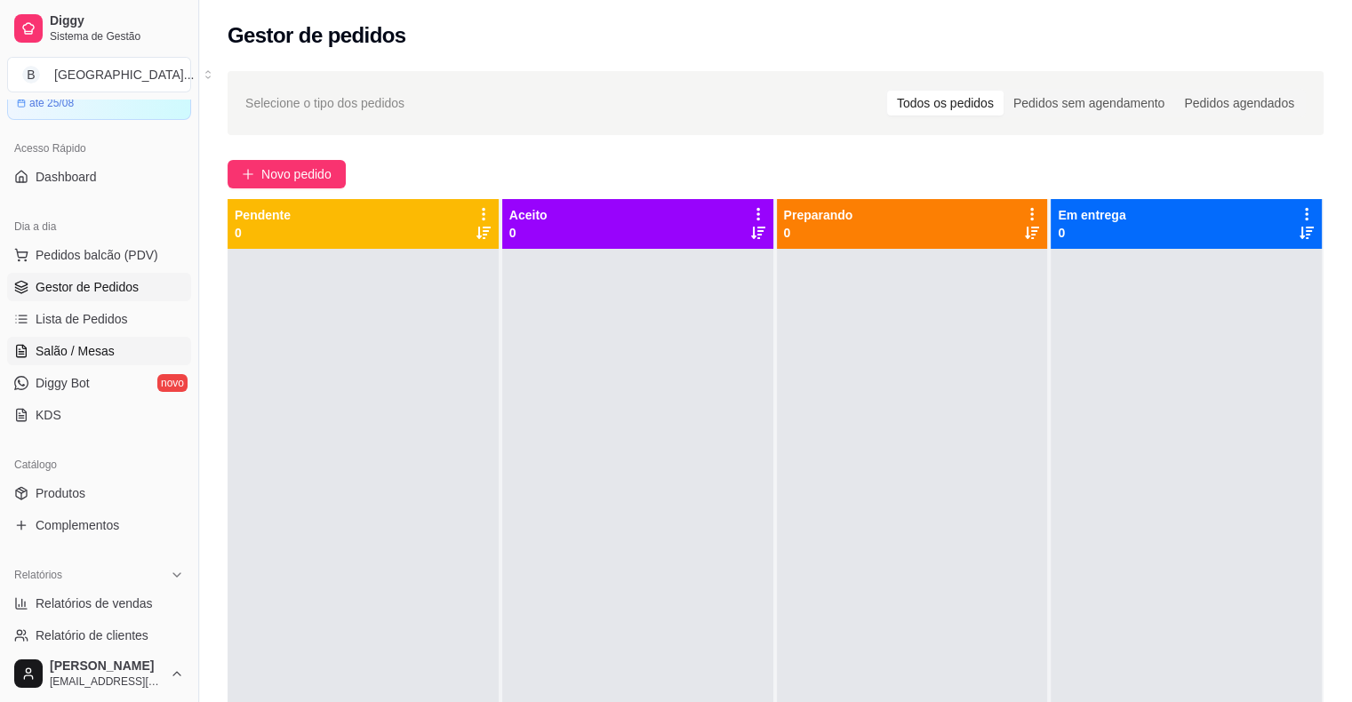
click at [108, 346] on span "Salão / Mesas" at bounding box center [75, 351] width 79 height 18
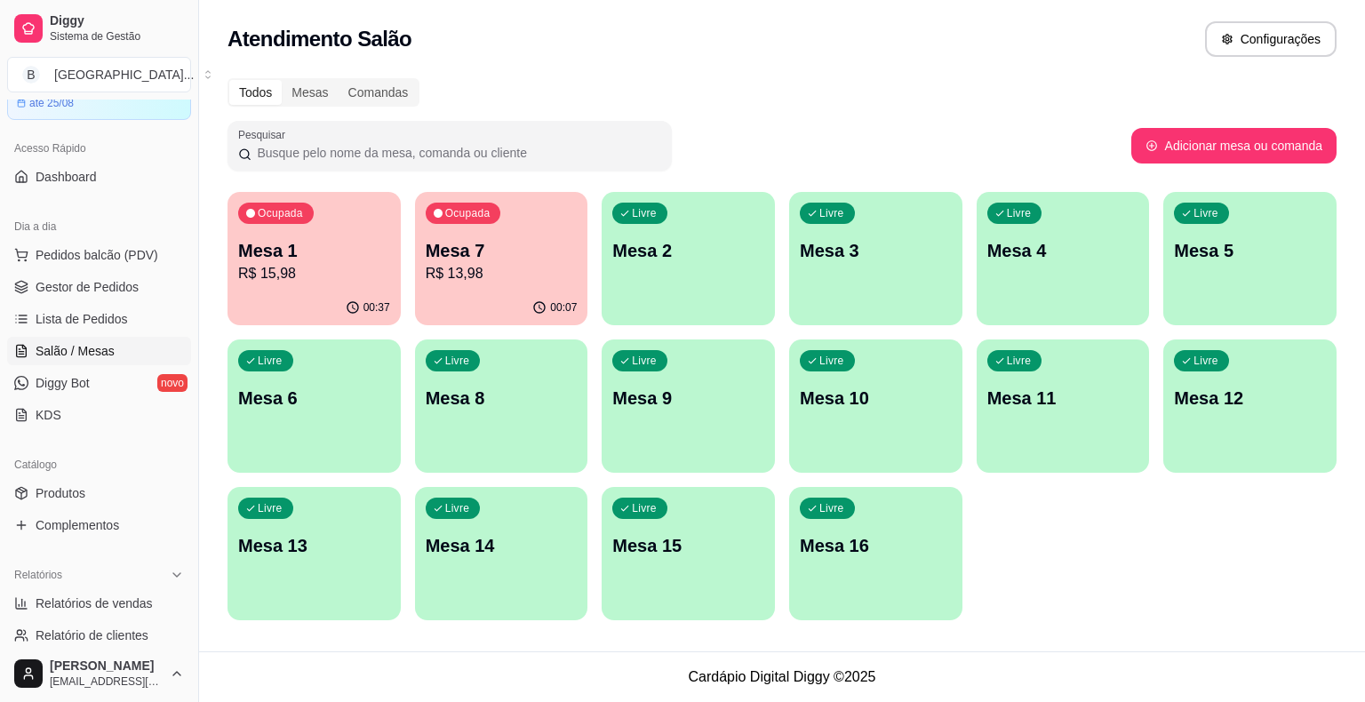
click at [475, 251] on p "Mesa 7" at bounding box center [502, 250] width 152 height 25
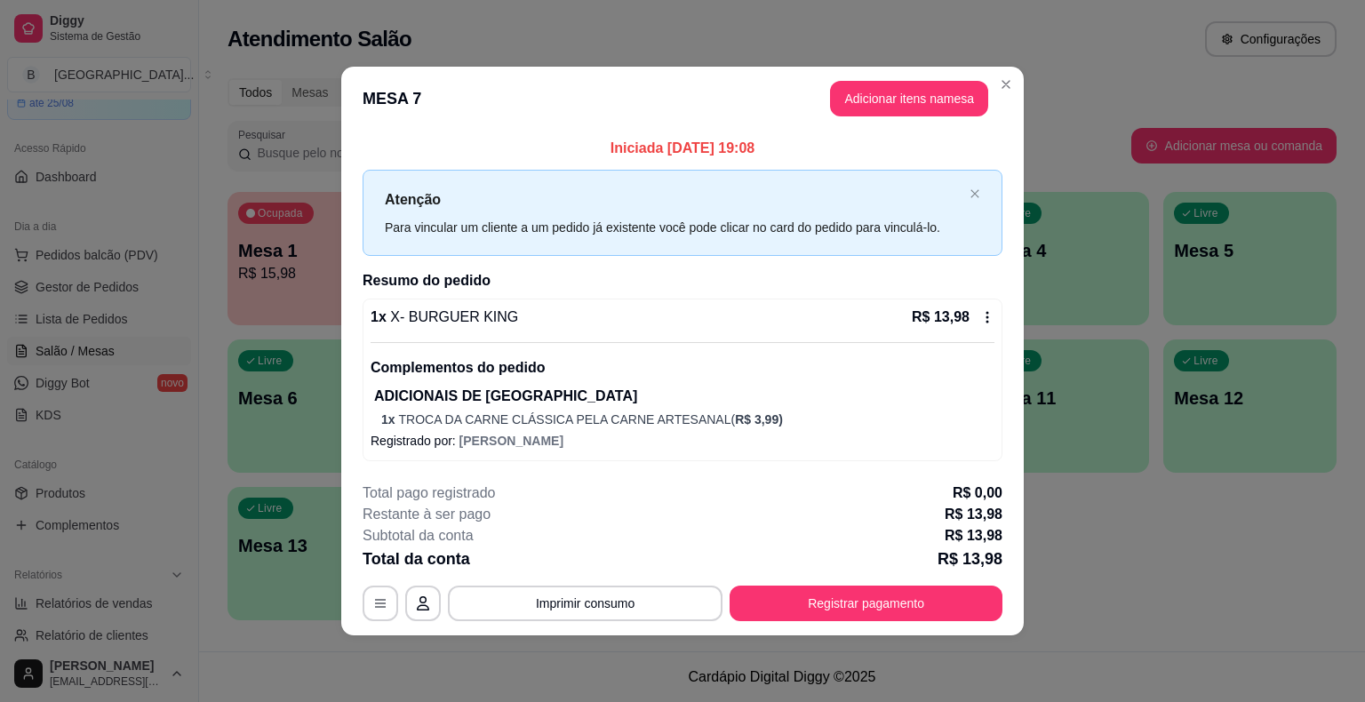
click at [891, 90] on button "Adicionar itens na mesa" at bounding box center [909, 99] width 158 height 36
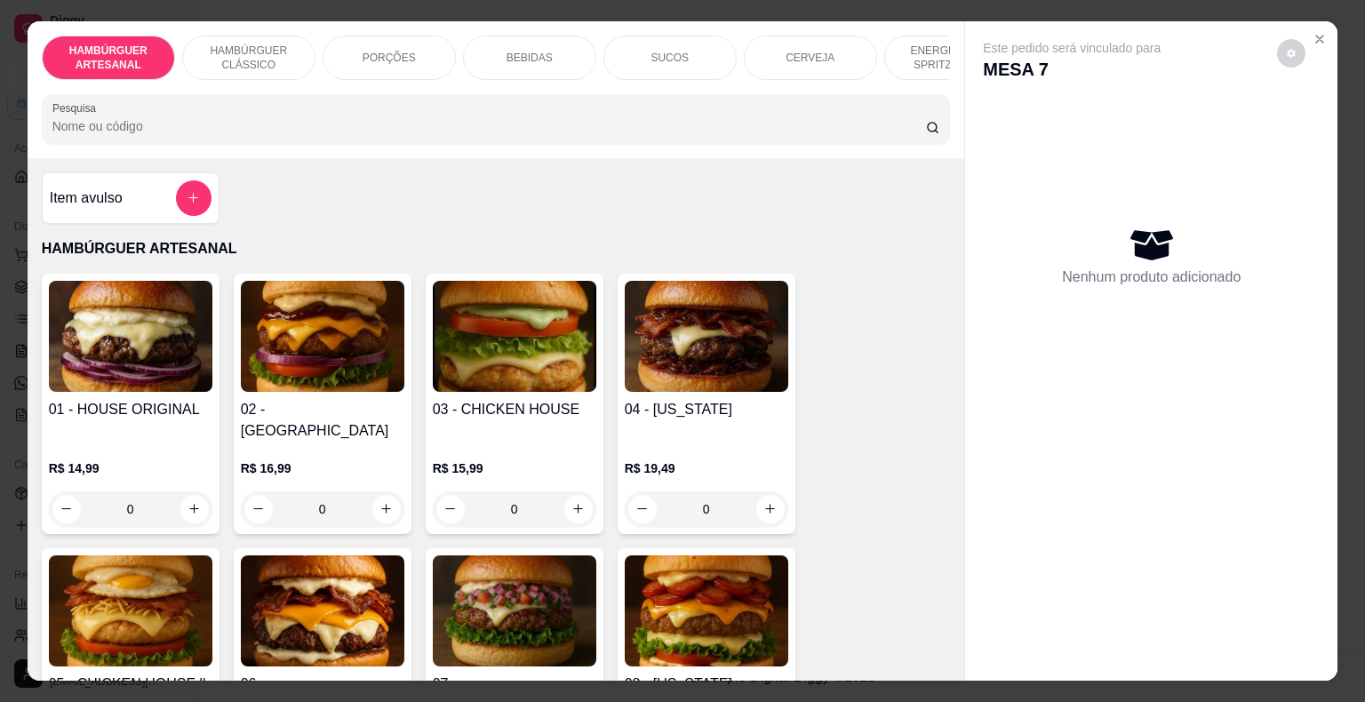
click at [521, 55] on p "BEBIDAS" at bounding box center [530, 58] width 46 height 14
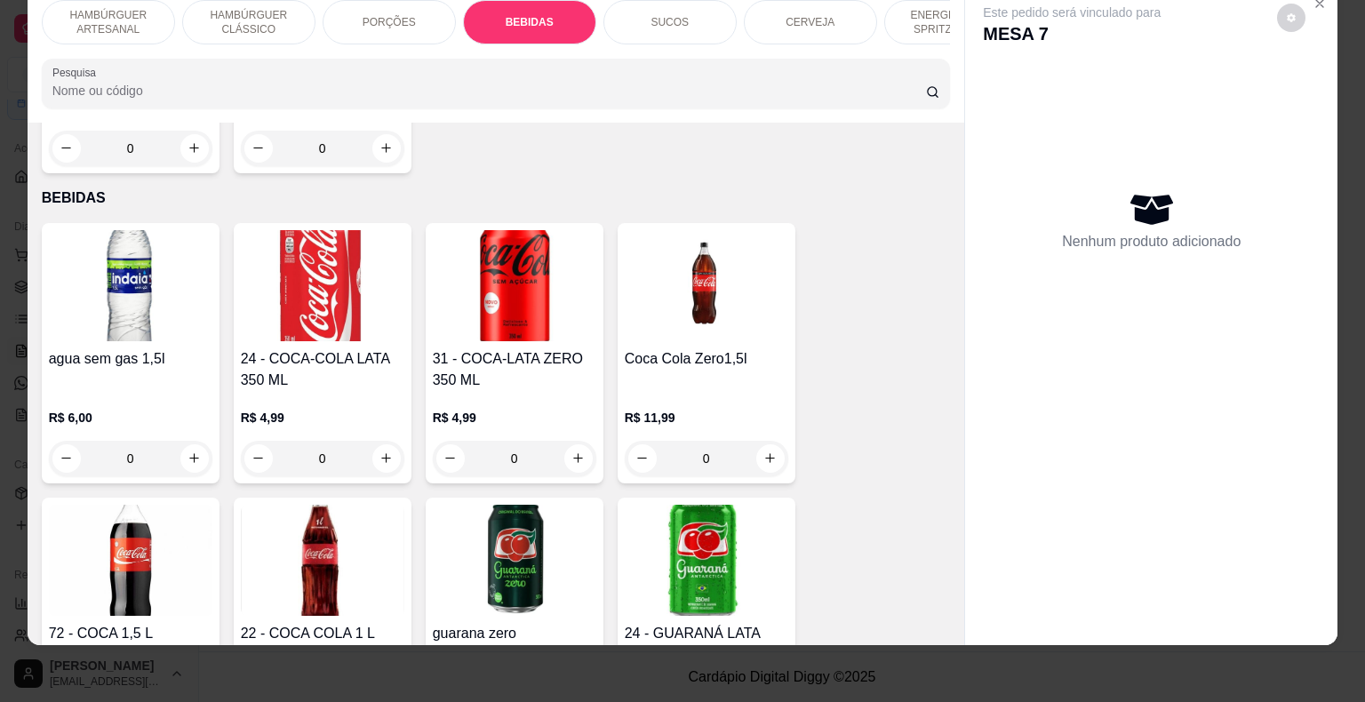
scroll to position [2091, 0]
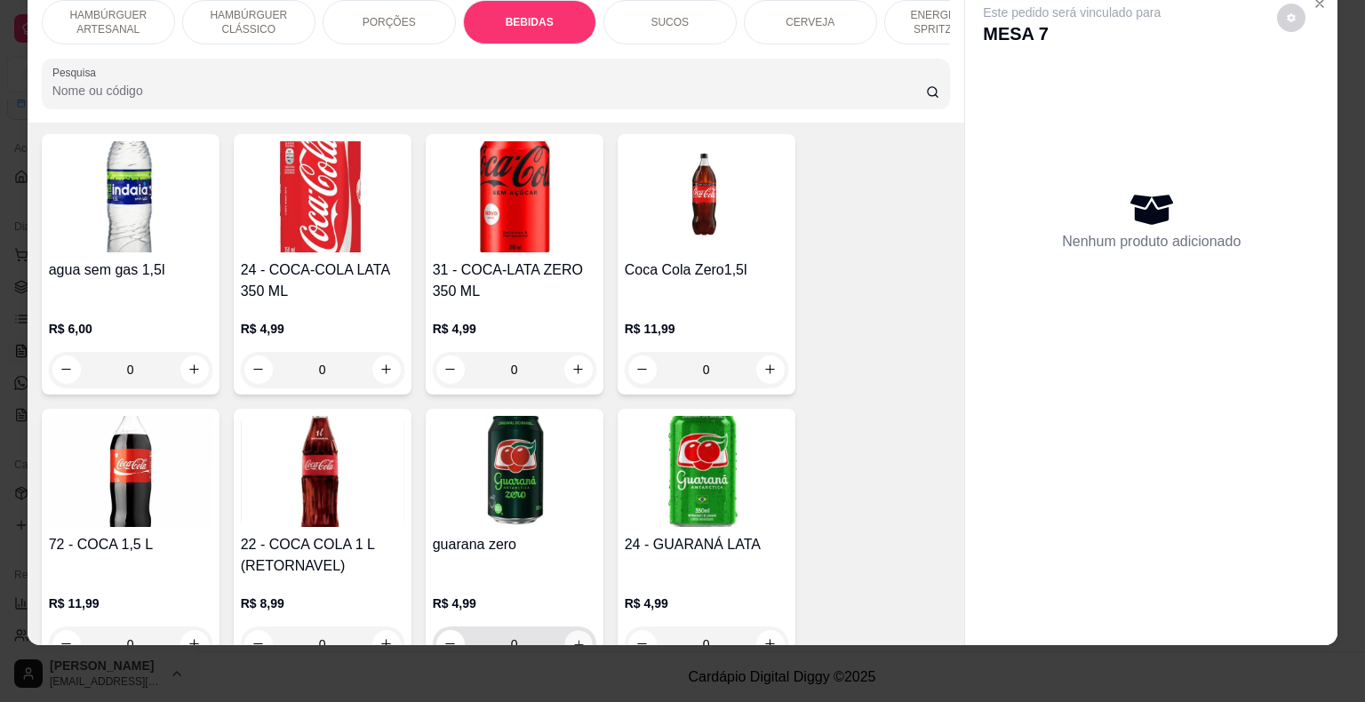
click at [572, 637] on icon "increase-product-quantity" at bounding box center [578, 643] width 13 height 13
type input "1"
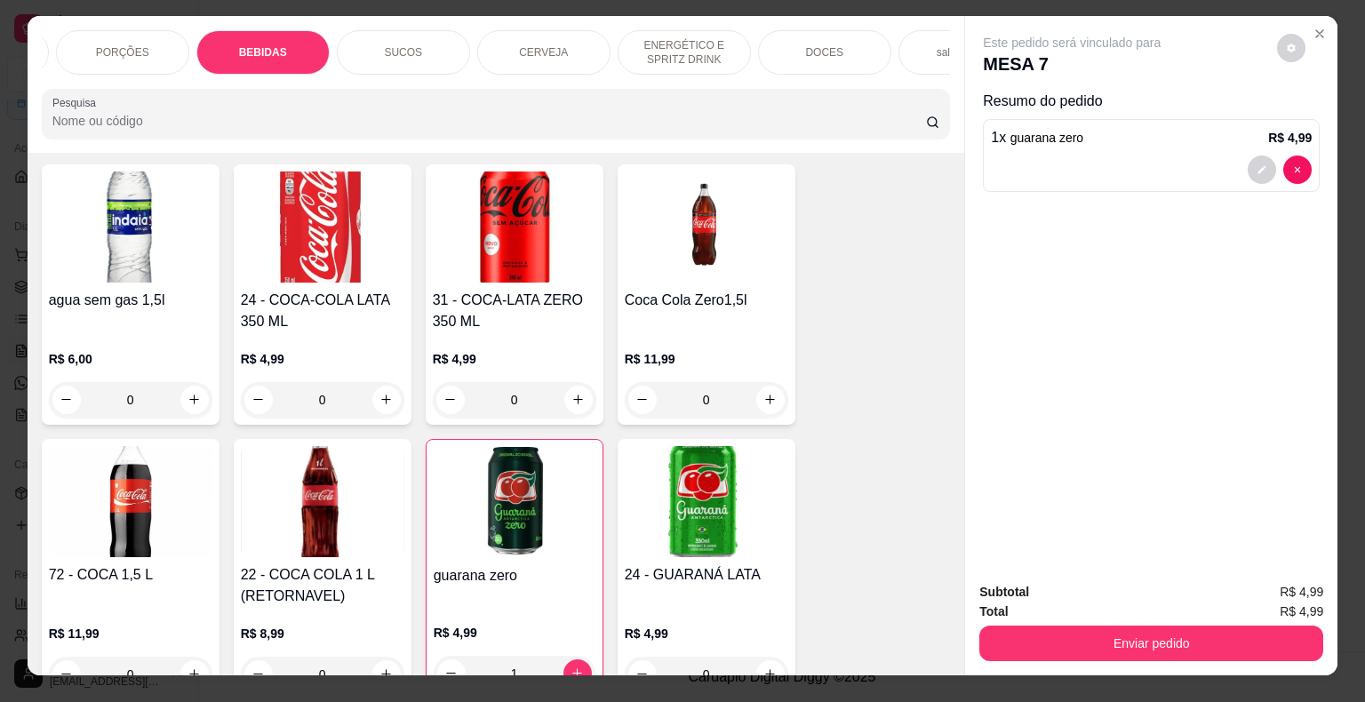
scroll to position [0, 0]
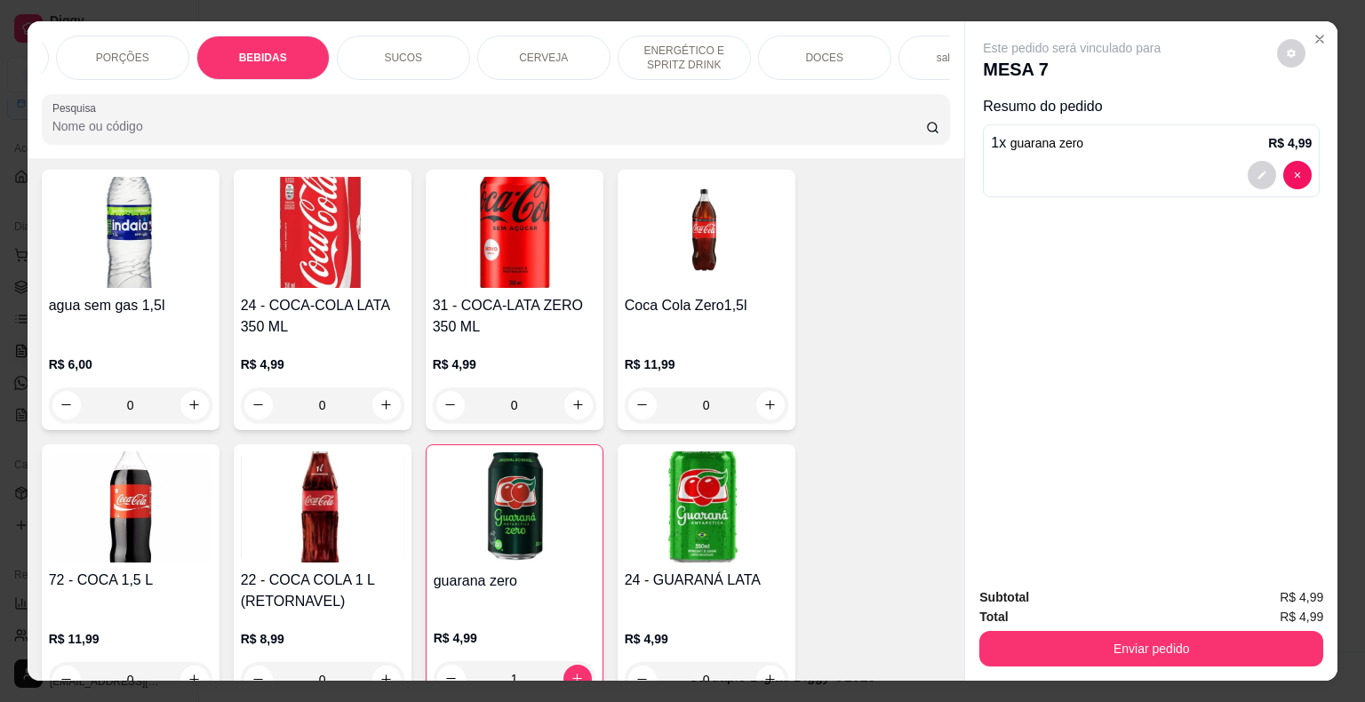
click at [139, 52] on div "PORÇÕES" at bounding box center [122, 58] width 133 height 44
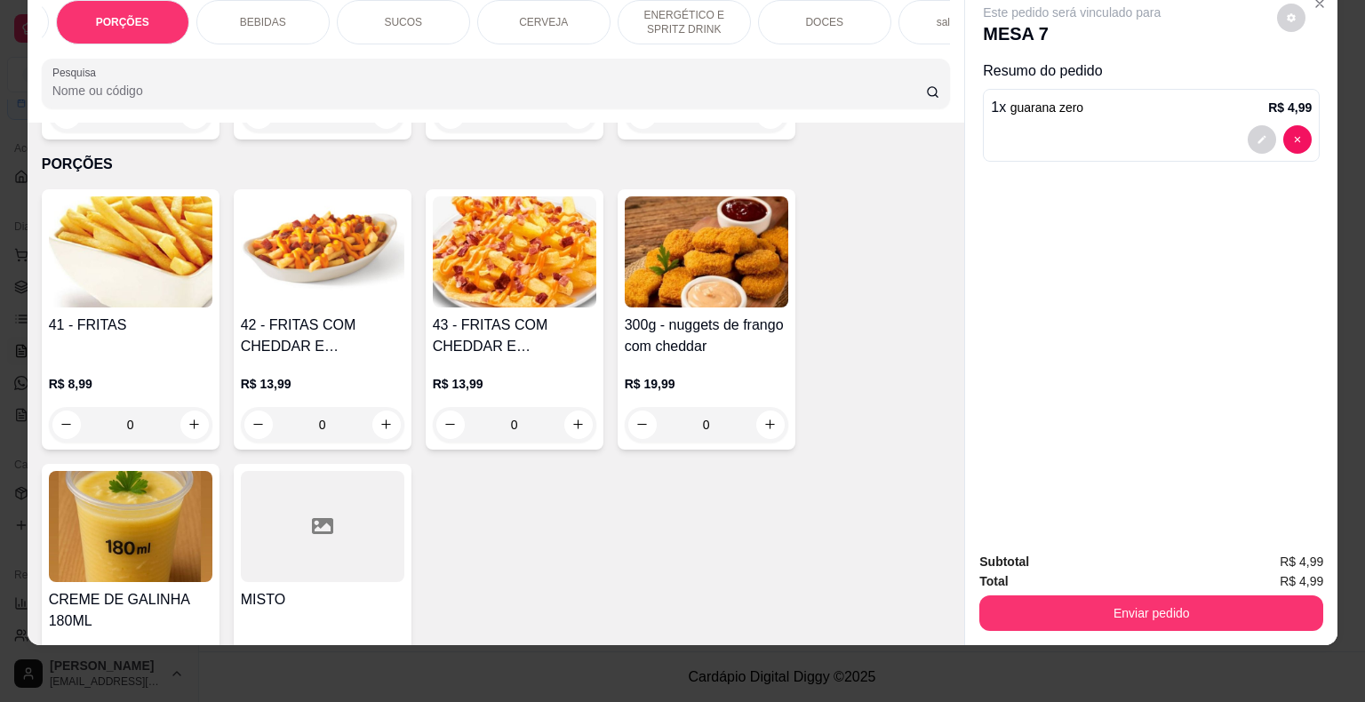
scroll to position [1506, 0]
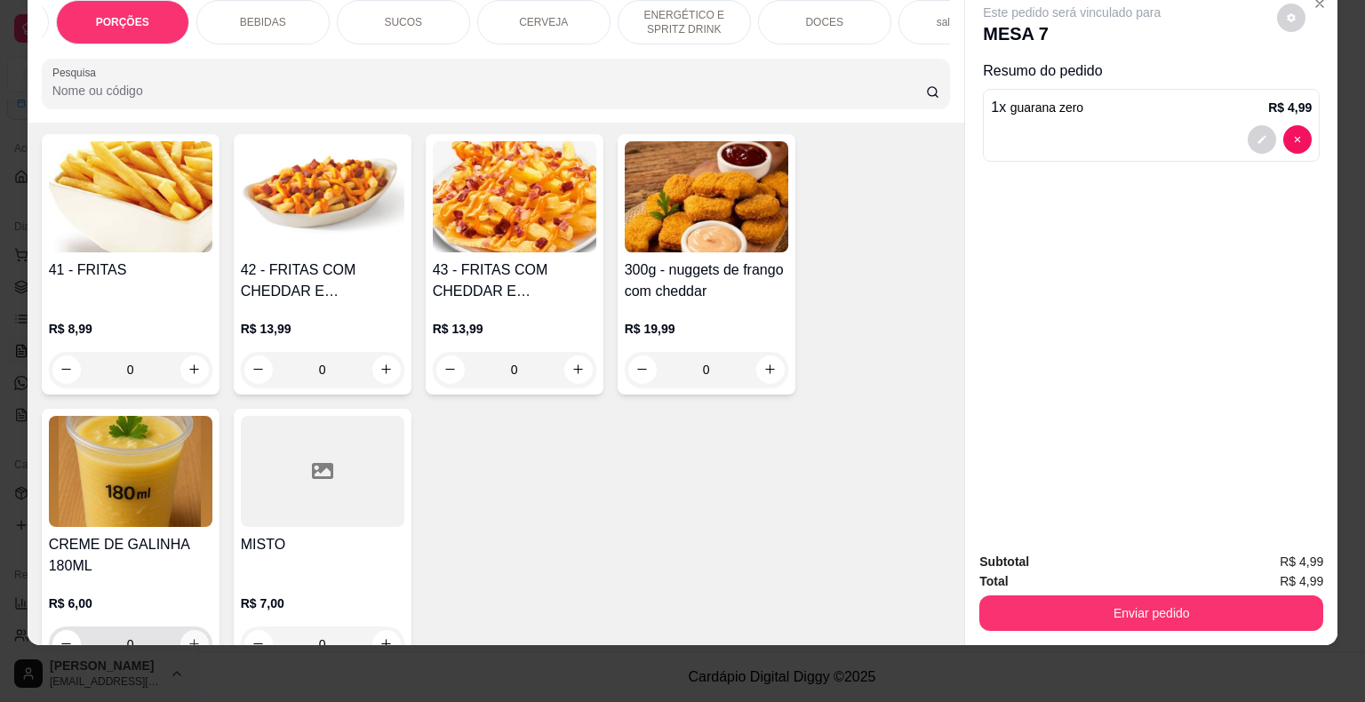
click at [193, 637] on icon "increase-product-quantity" at bounding box center [194, 643] width 13 height 13
type input "1"
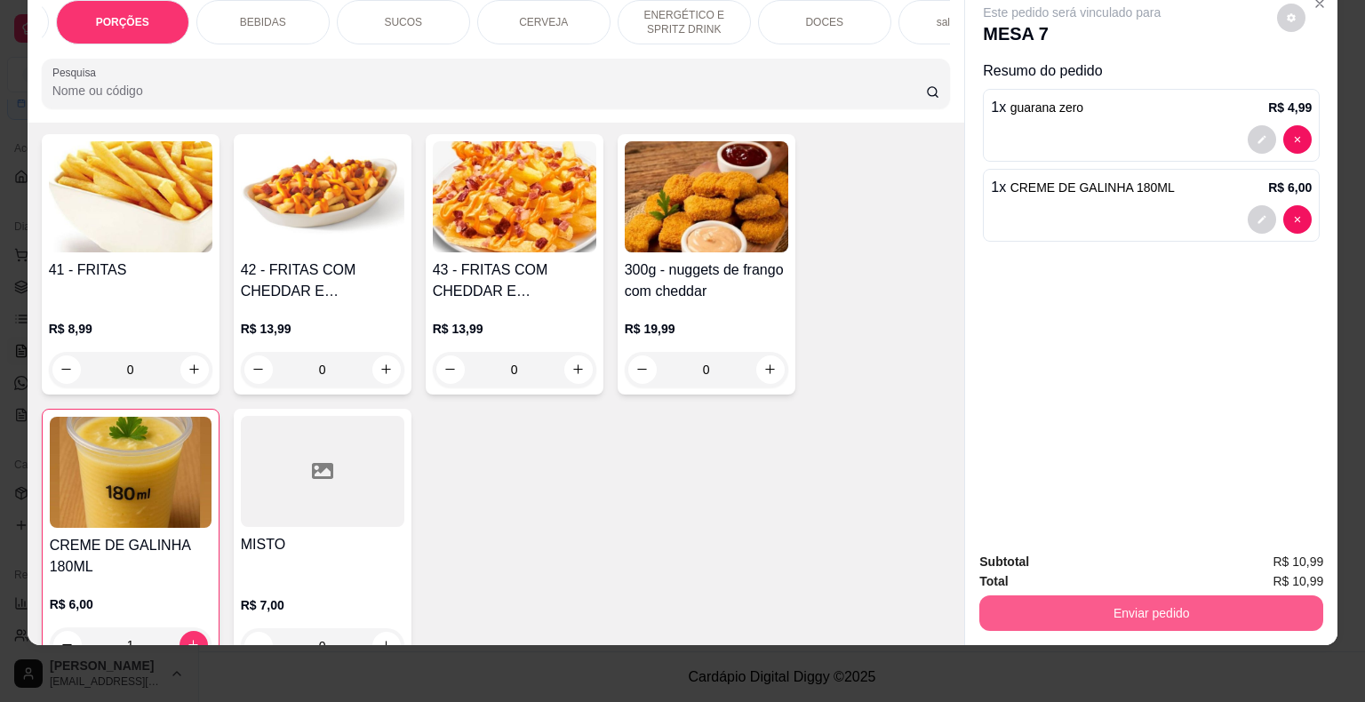
click at [1190, 616] on button "Enviar pedido" at bounding box center [1152, 614] width 344 height 36
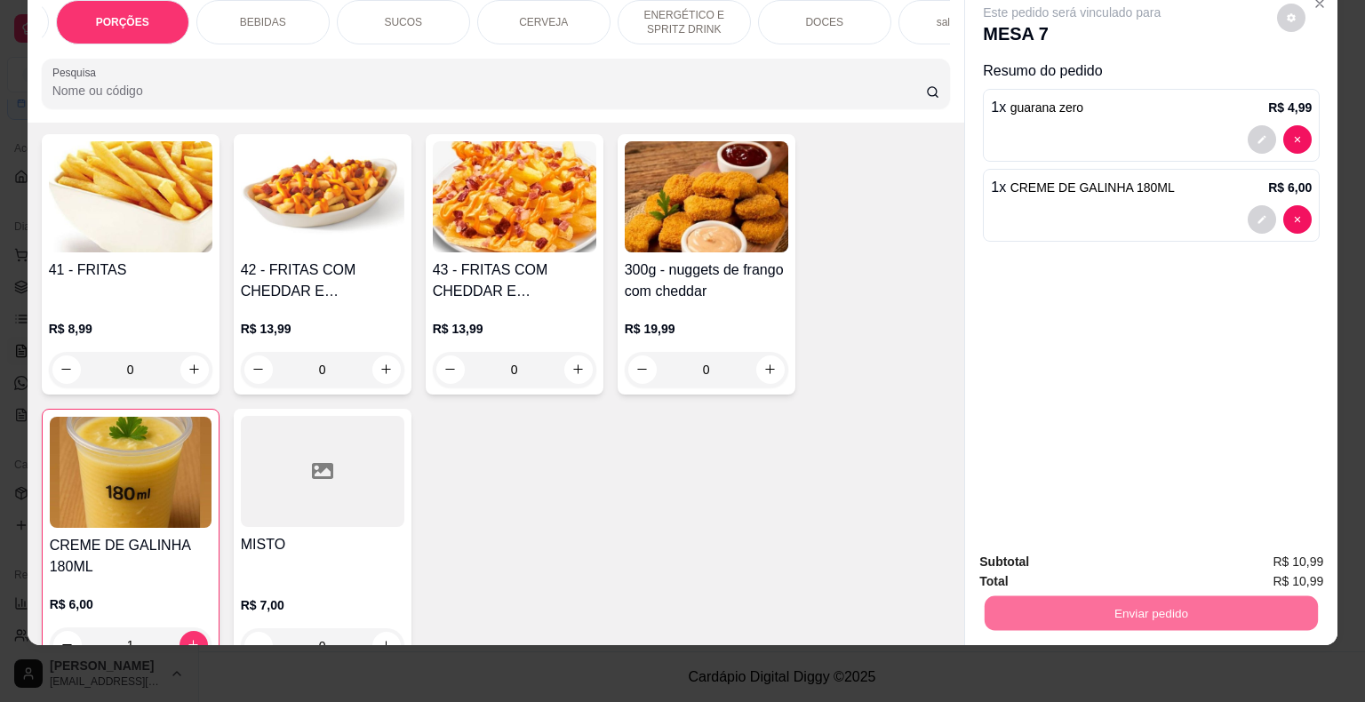
click at [1139, 567] on button "Não registrar e enviar pedido" at bounding box center [1092, 557] width 185 height 34
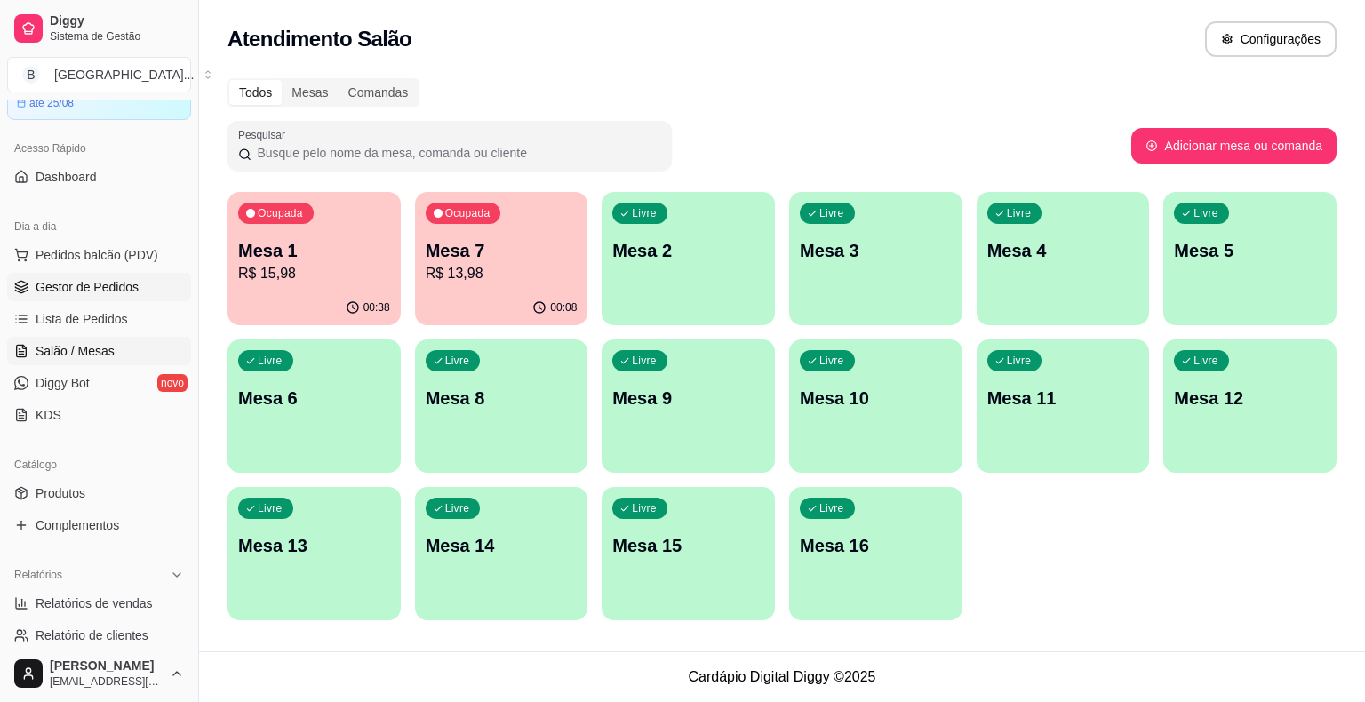
click at [69, 288] on span "Gestor de Pedidos" at bounding box center [87, 287] width 103 height 18
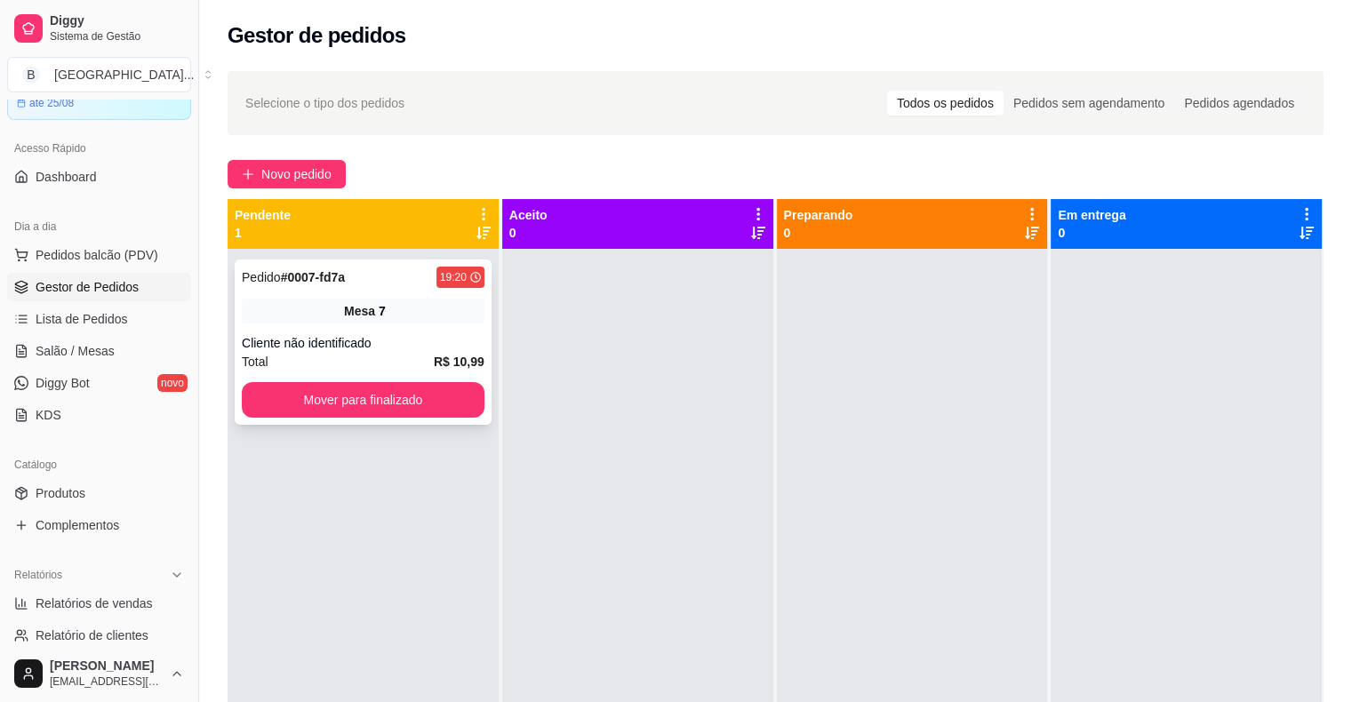
click at [385, 338] on div "Cliente não identificado" at bounding box center [363, 343] width 243 height 18
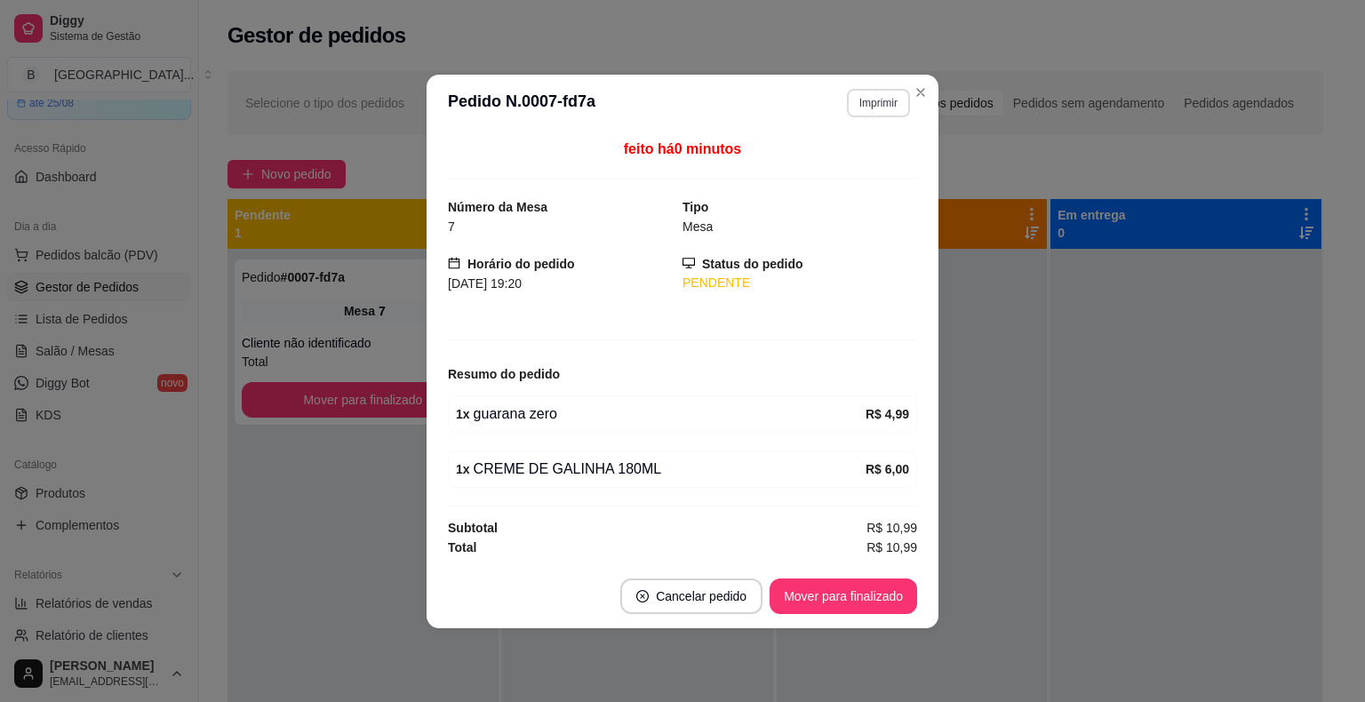
click at [868, 100] on button "Imprimir" at bounding box center [878, 103] width 63 height 28
click at [818, 165] on button "IMPRESSORA" at bounding box center [847, 166] width 124 height 28
click at [840, 596] on button "Mover para finalizado" at bounding box center [844, 597] width 148 height 36
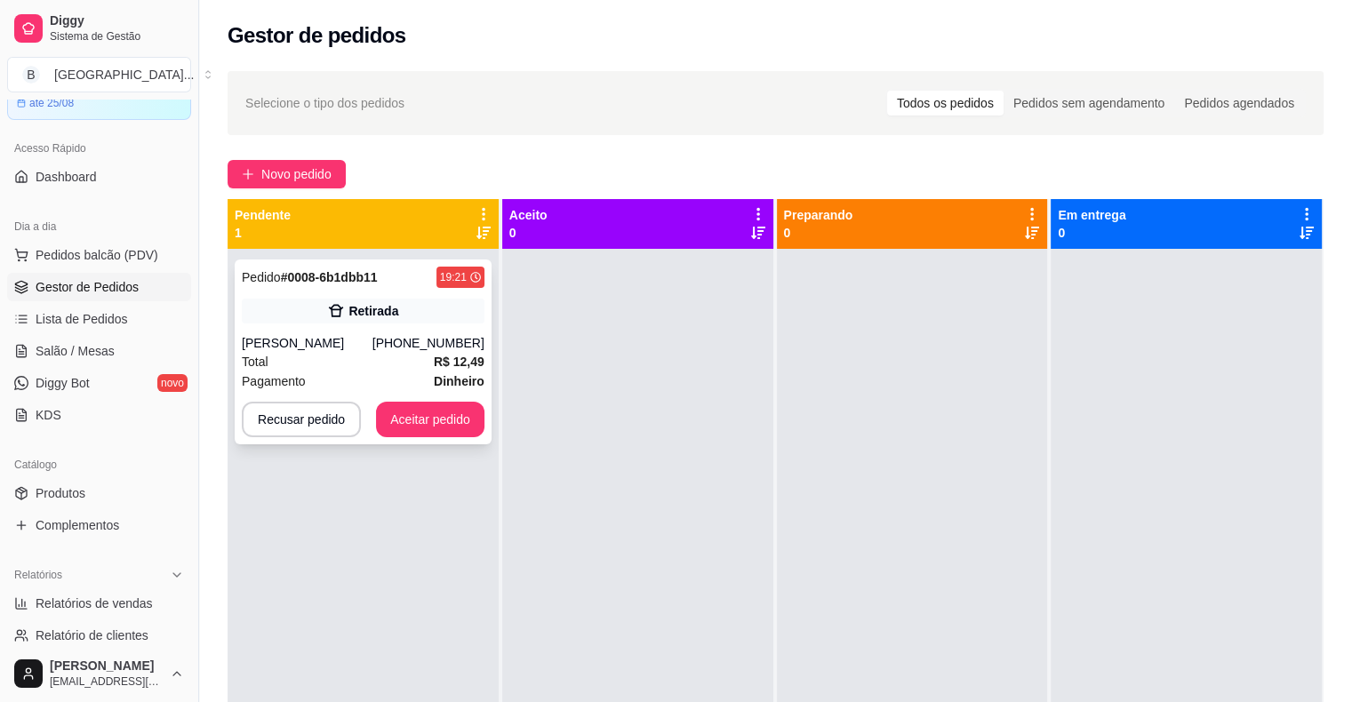
click at [372, 351] on div "[PERSON_NAME]" at bounding box center [307, 343] width 131 height 18
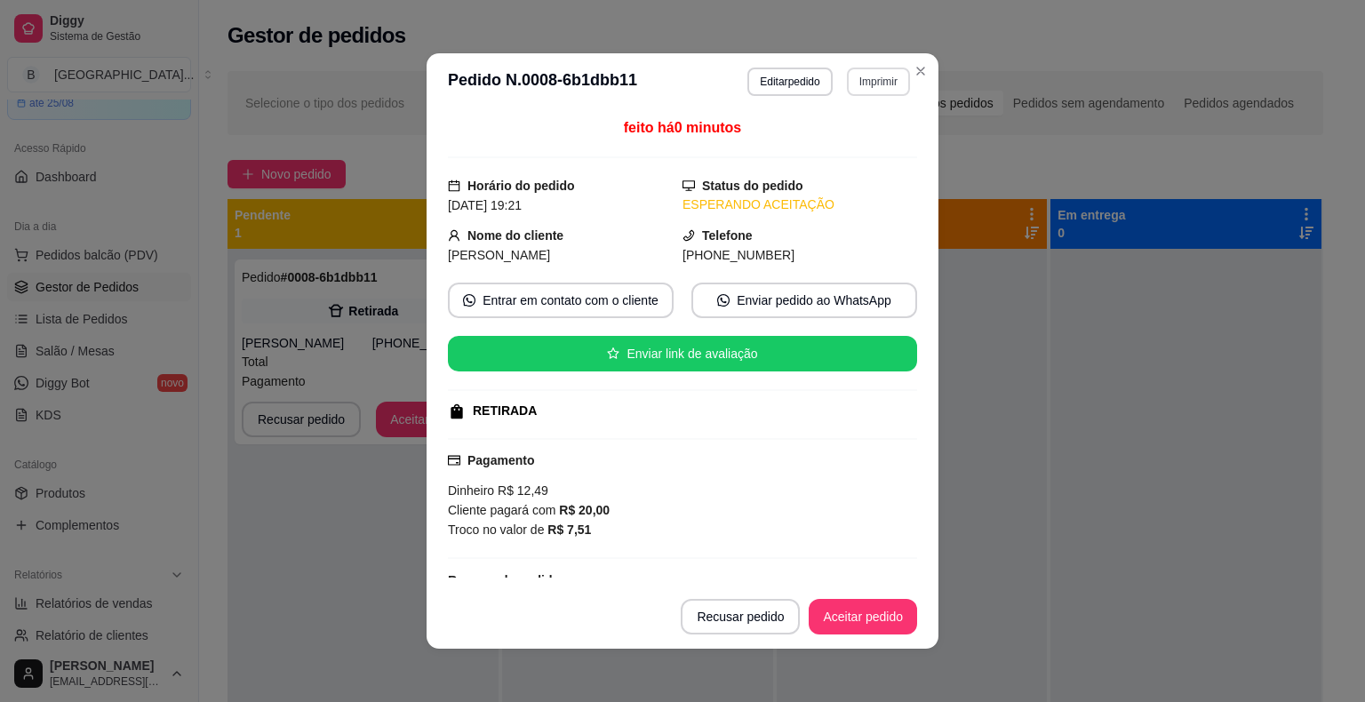
click at [853, 80] on button "Imprimir" at bounding box center [878, 82] width 63 height 28
click at [854, 132] on button "IMPRESSORA" at bounding box center [840, 144] width 124 height 28
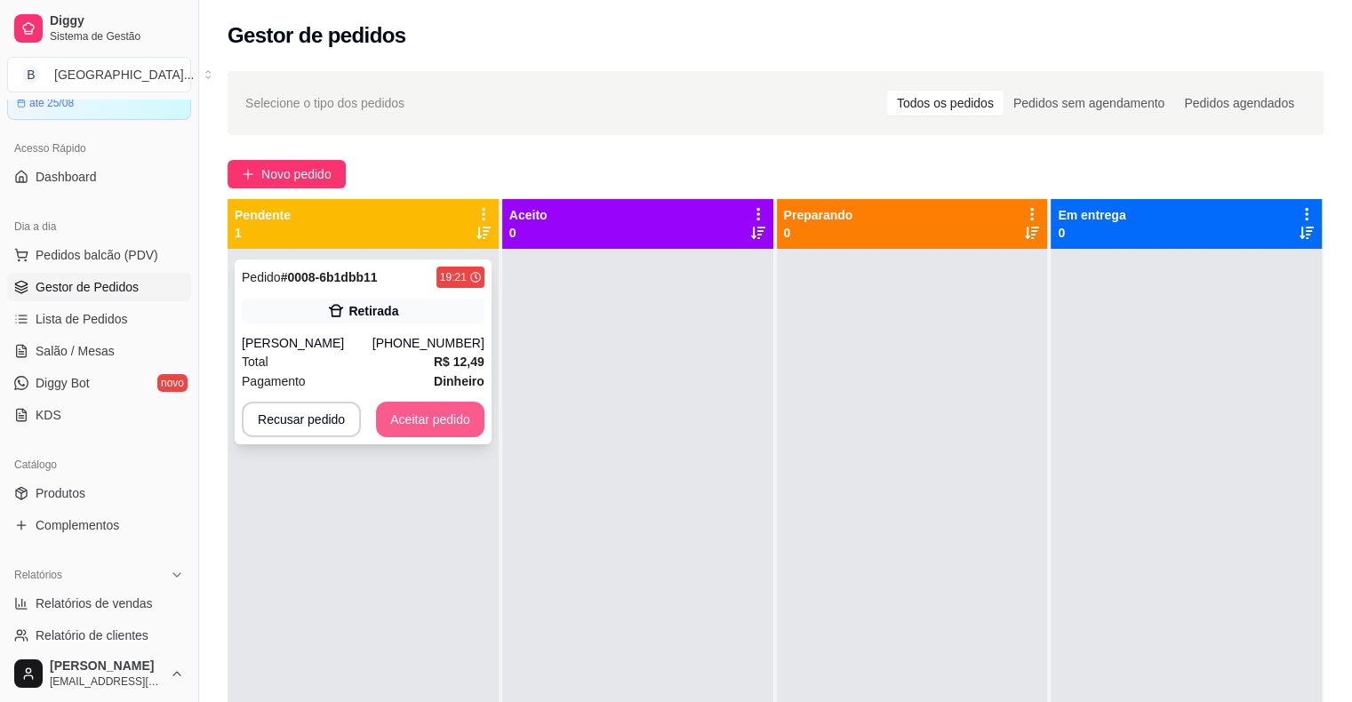
click at [444, 429] on button "Aceitar pedido" at bounding box center [430, 420] width 108 height 36
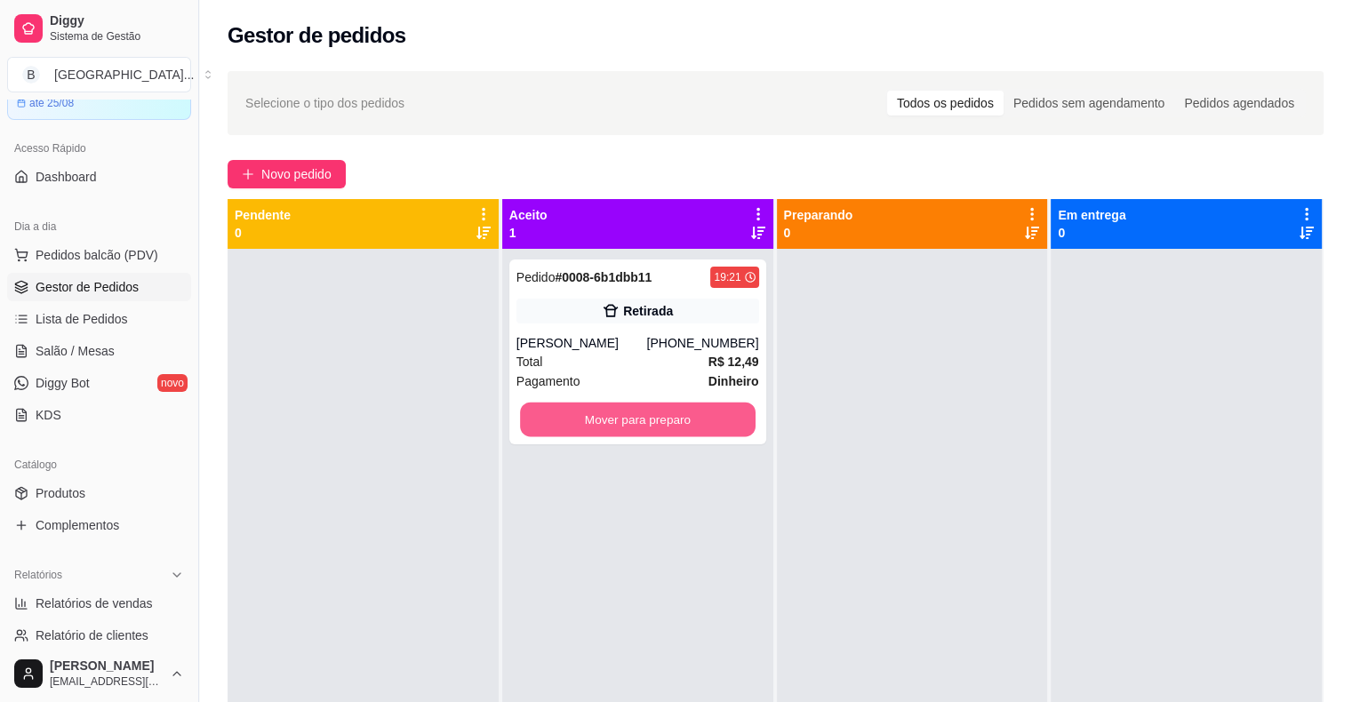
click at [596, 418] on button "Mover para preparo" at bounding box center [638, 420] width 236 height 35
click at [684, 414] on button "Mover para preparo" at bounding box center [638, 420] width 236 height 35
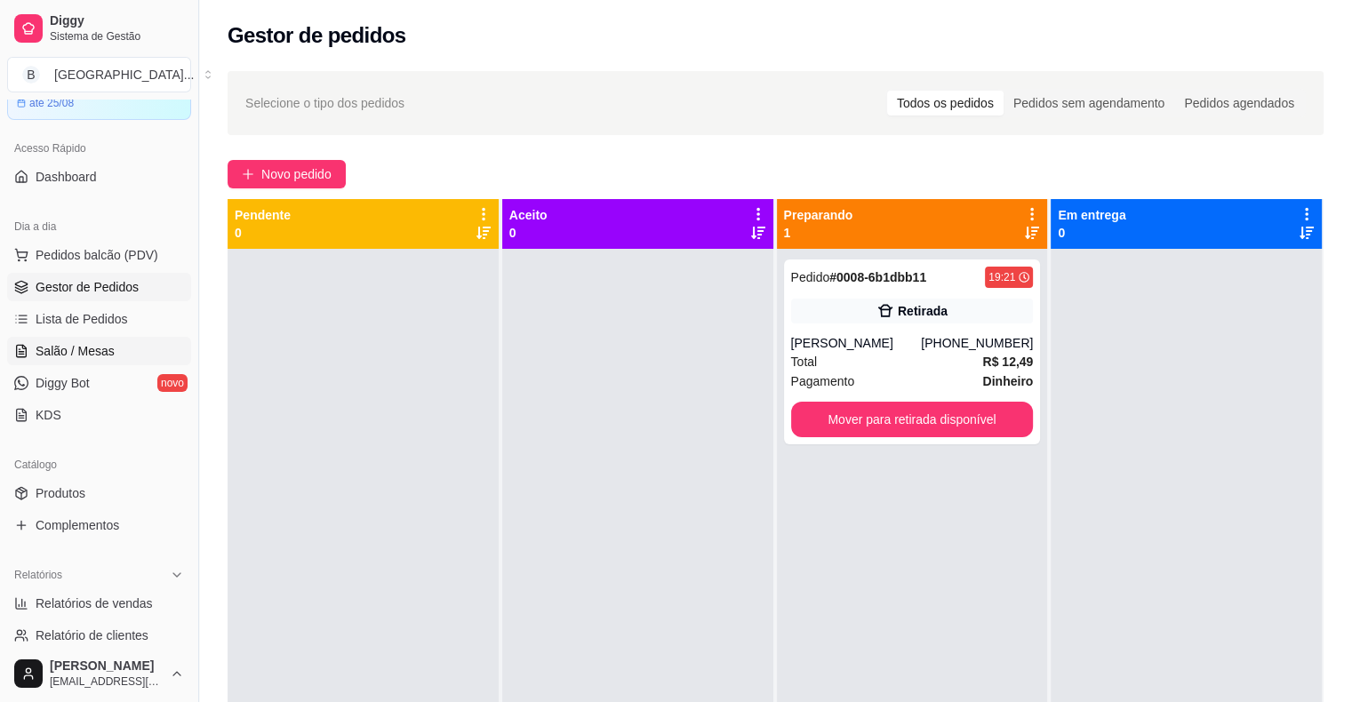
click at [56, 349] on span "Salão / Mesas" at bounding box center [75, 351] width 79 height 18
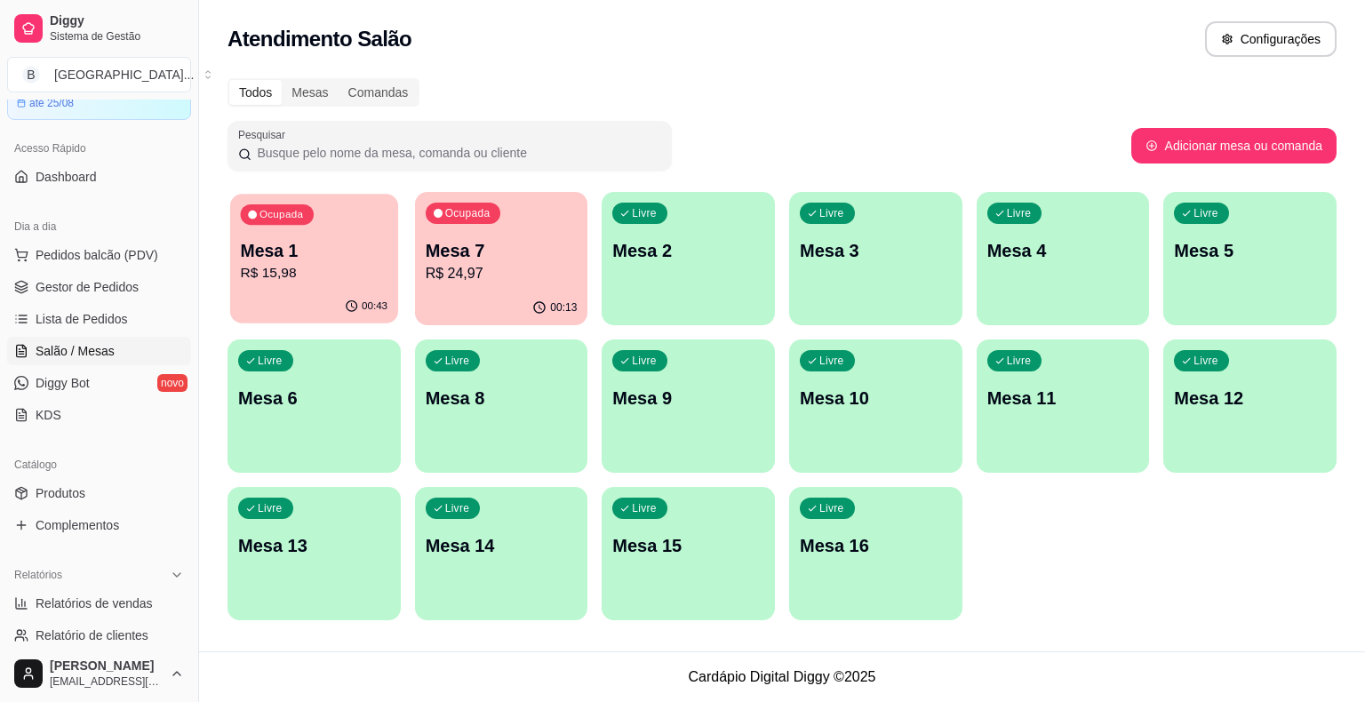
click at [380, 282] on p "R$ 15,98" at bounding box center [315, 273] width 148 height 20
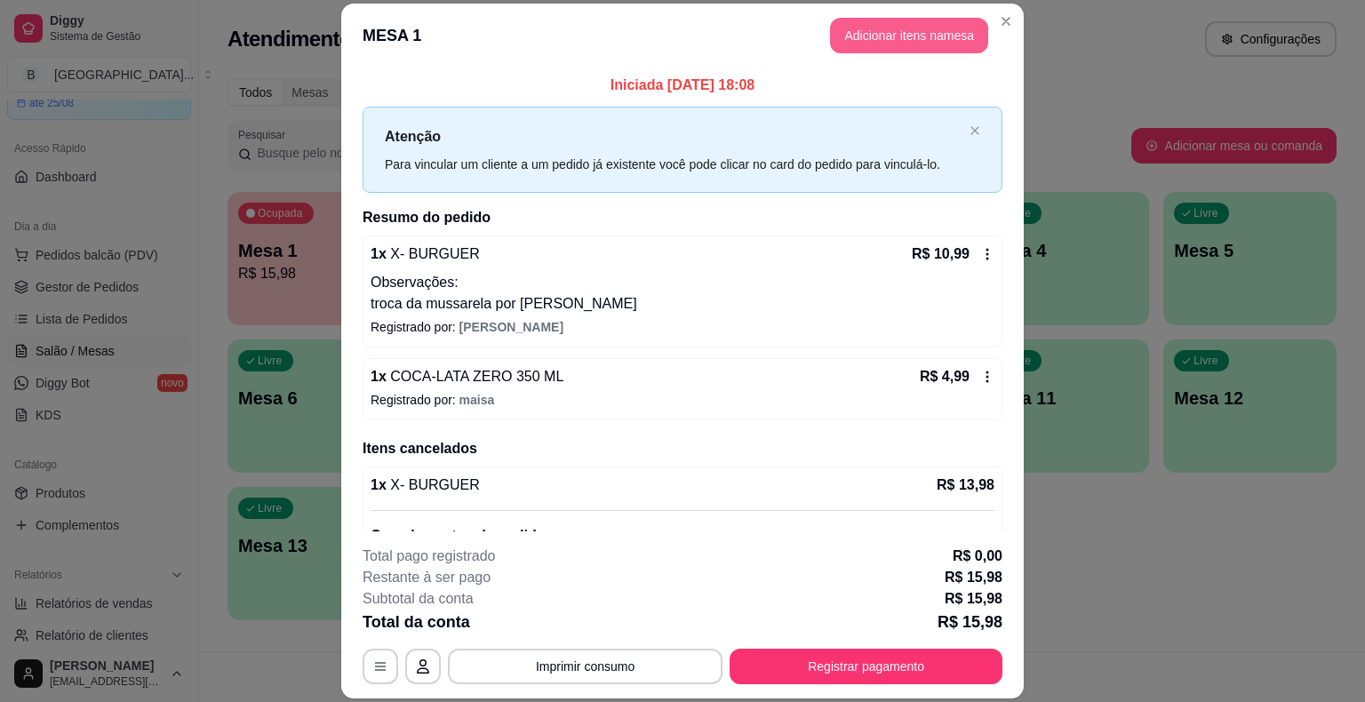
click at [894, 42] on button "Adicionar itens na mesa" at bounding box center [909, 36] width 158 height 36
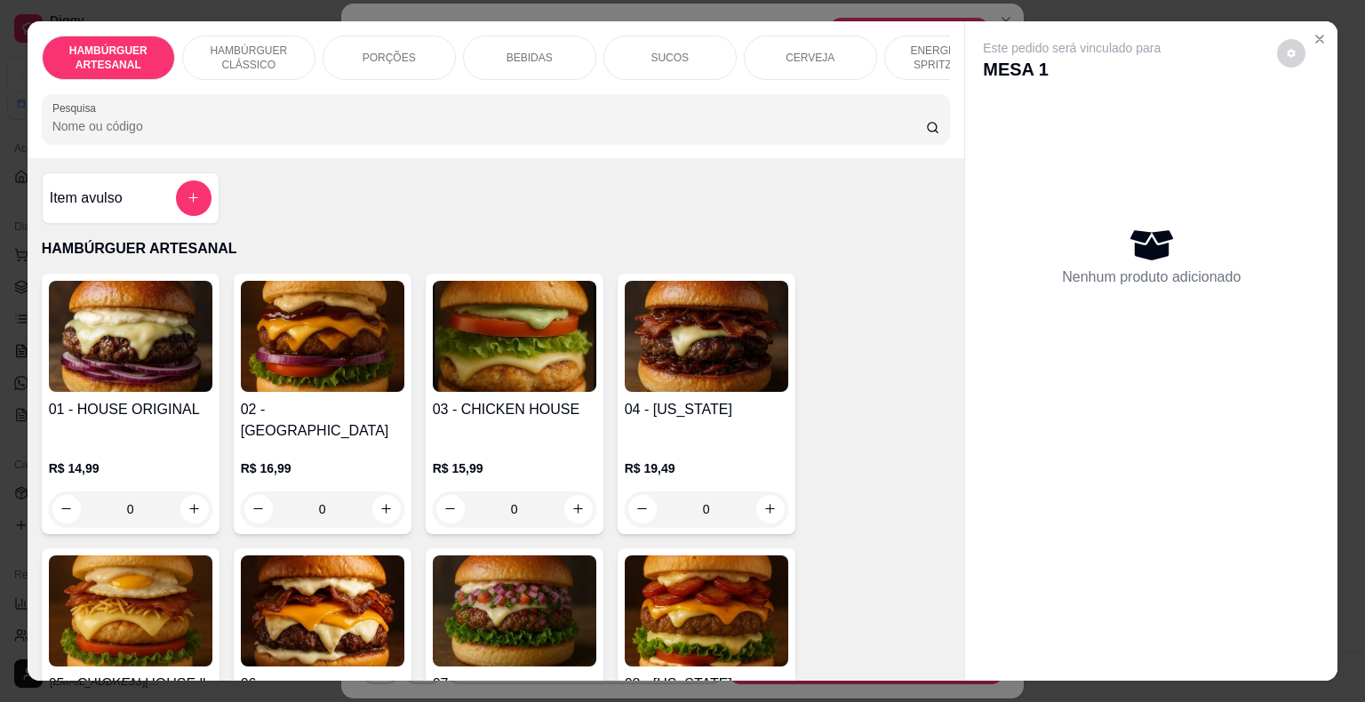
click at [526, 59] on div "BEBIDAS" at bounding box center [529, 58] width 133 height 44
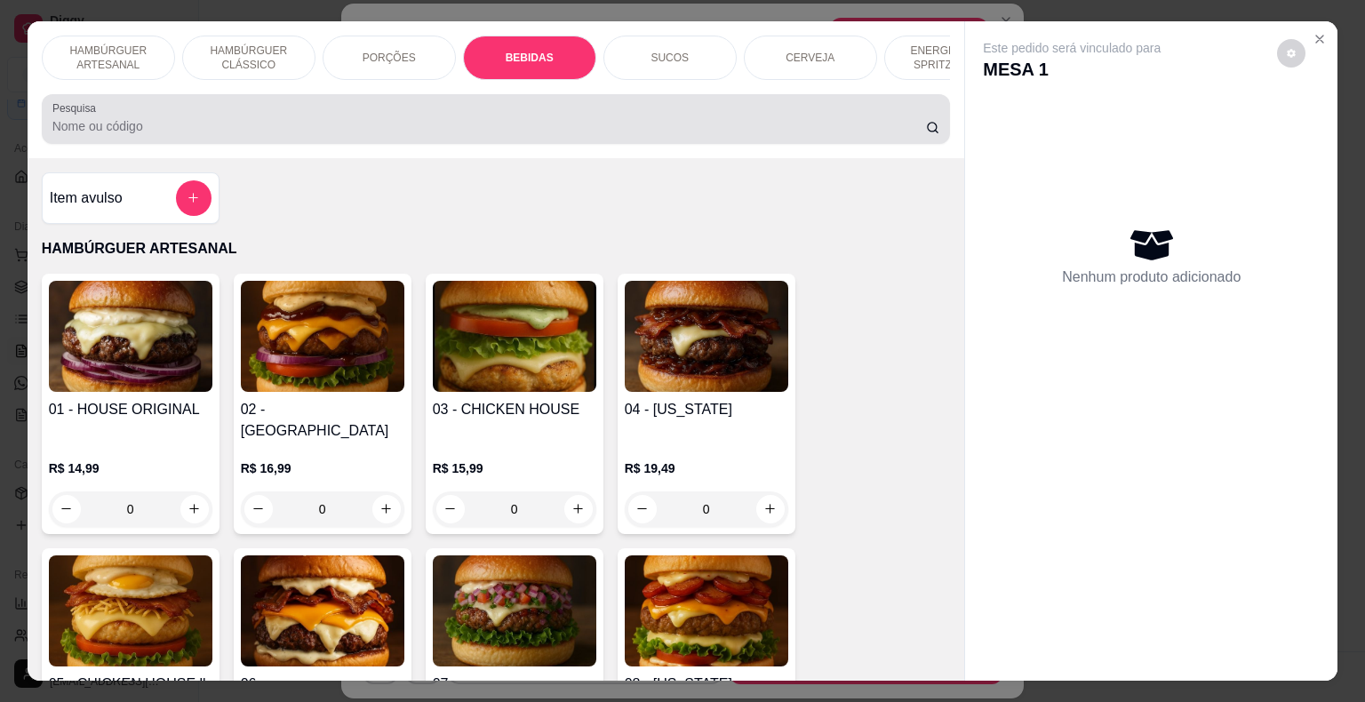
scroll to position [43, 0]
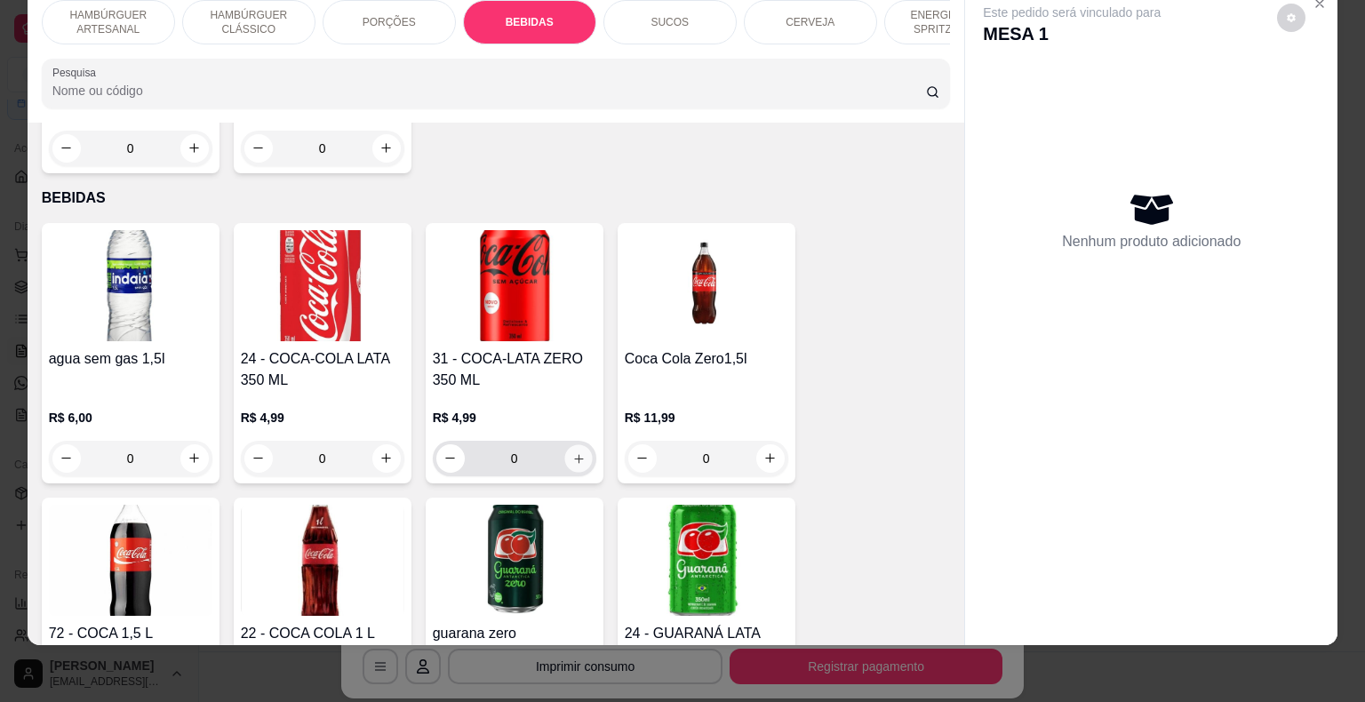
click at [581, 444] on button "increase-product-quantity" at bounding box center [578, 458] width 28 height 28
type input "1"
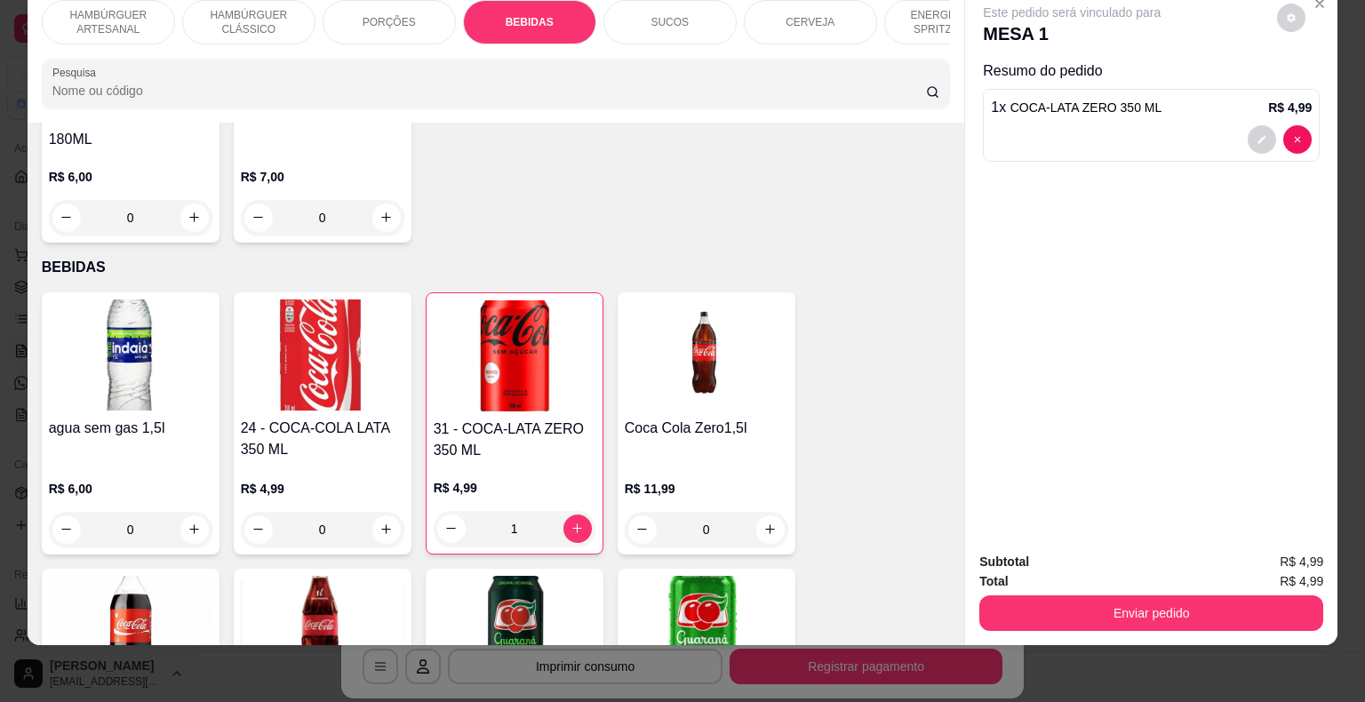
scroll to position [1913, 0]
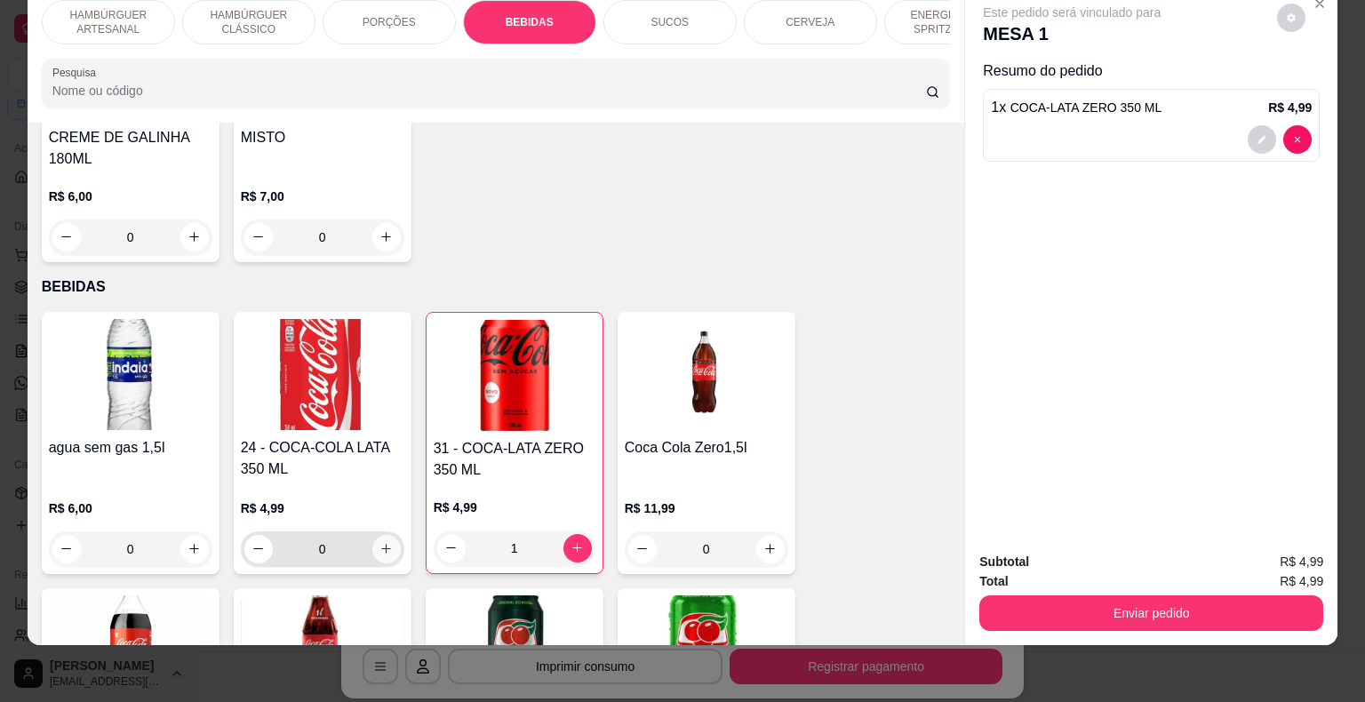
click at [381, 544] on icon "increase-product-quantity" at bounding box center [386, 549] width 10 height 10
type input "1"
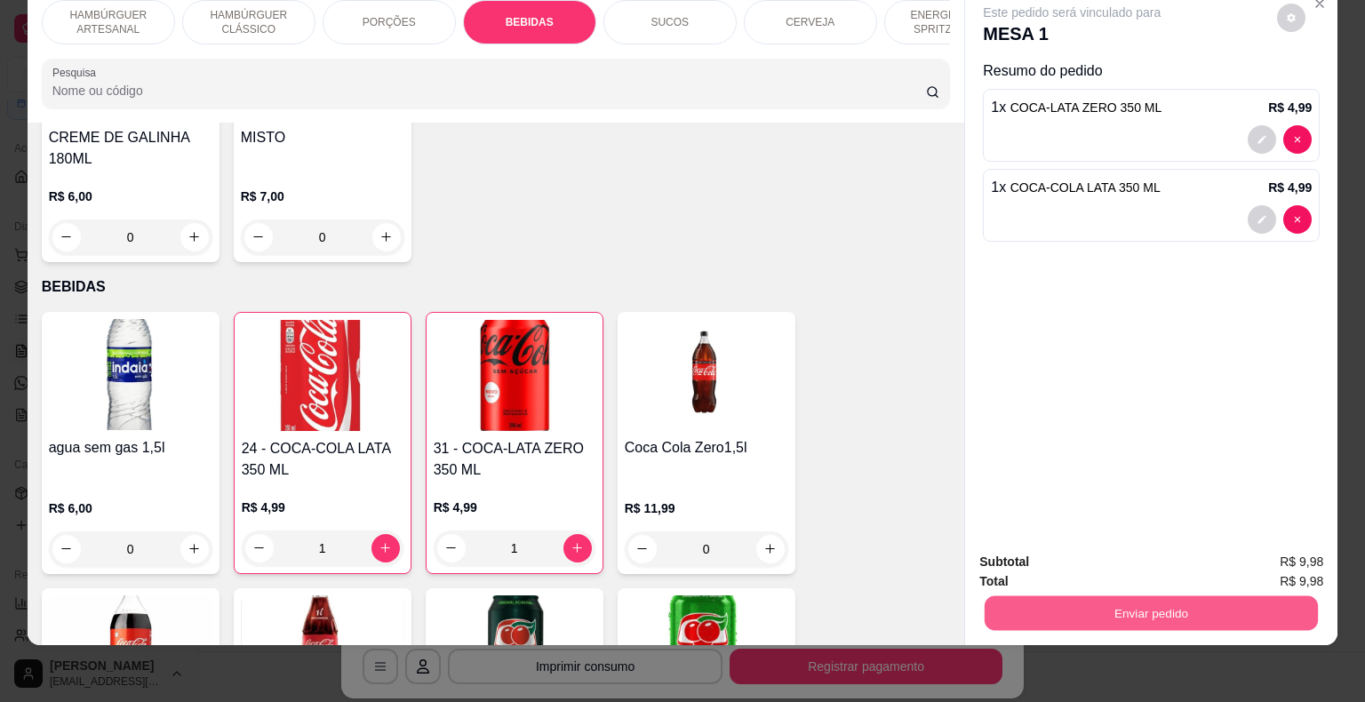
click at [1010, 596] on button "Enviar pedido" at bounding box center [1151, 613] width 333 height 35
click at [1066, 547] on button "Não registrar e enviar pedido" at bounding box center [1093, 556] width 180 height 33
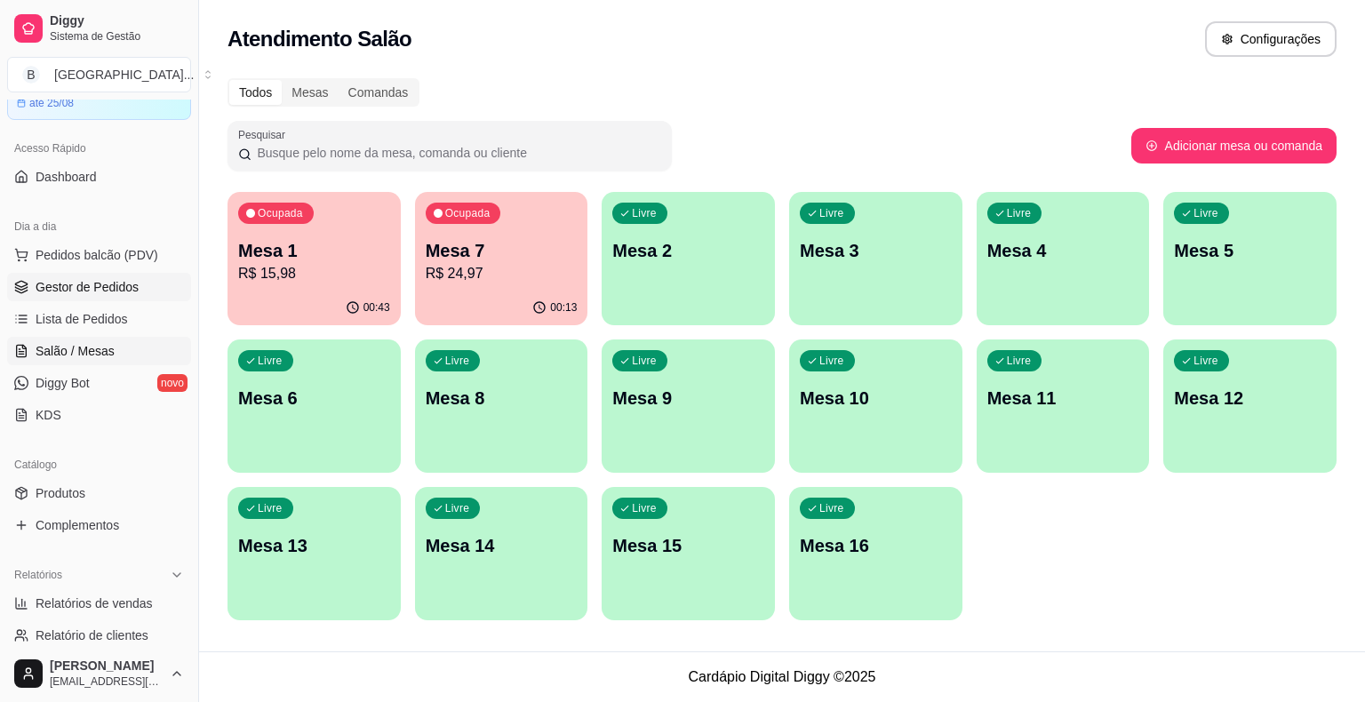
click at [84, 284] on span "Gestor de Pedidos" at bounding box center [87, 287] width 103 height 18
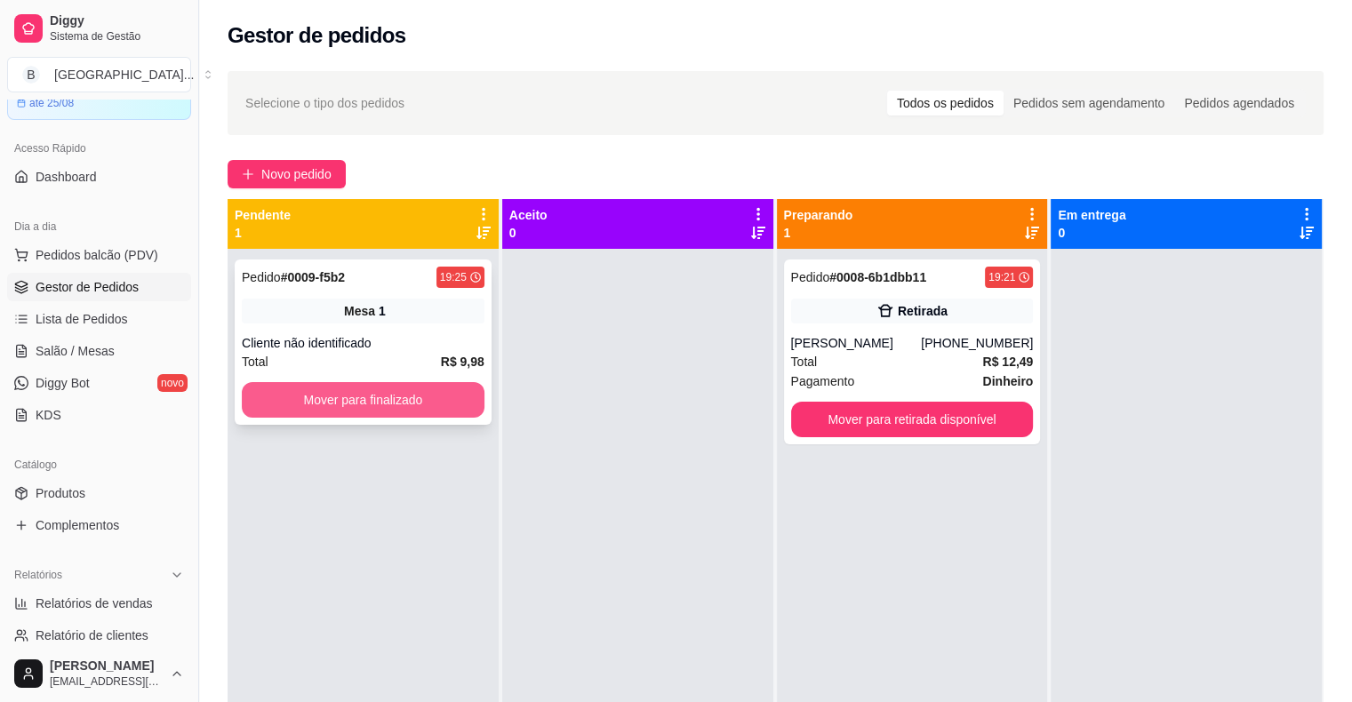
click at [434, 393] on button "Mover para finalizado" at bounding box center [363, 400] width 243 height 36
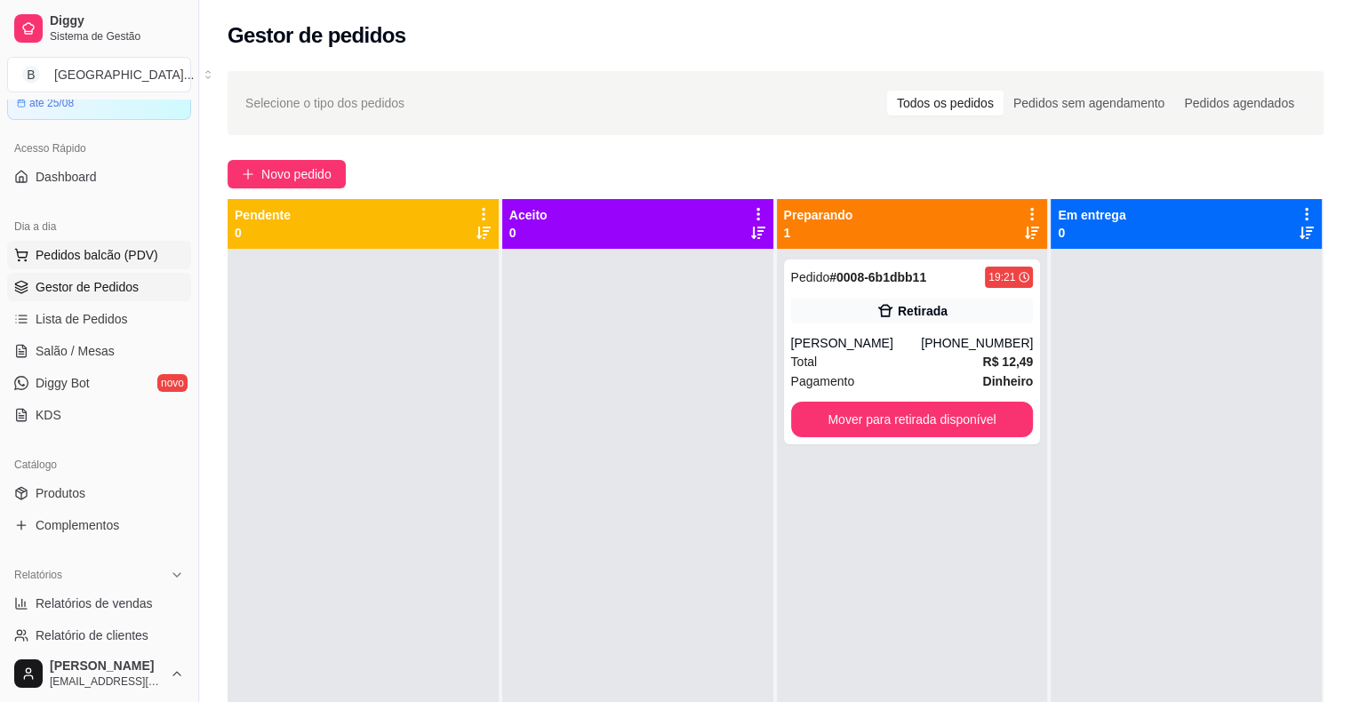
click at [88, 257] on span "Pedidos balcão (PDV)" at bounding box center [97, 255] width 123 height 18
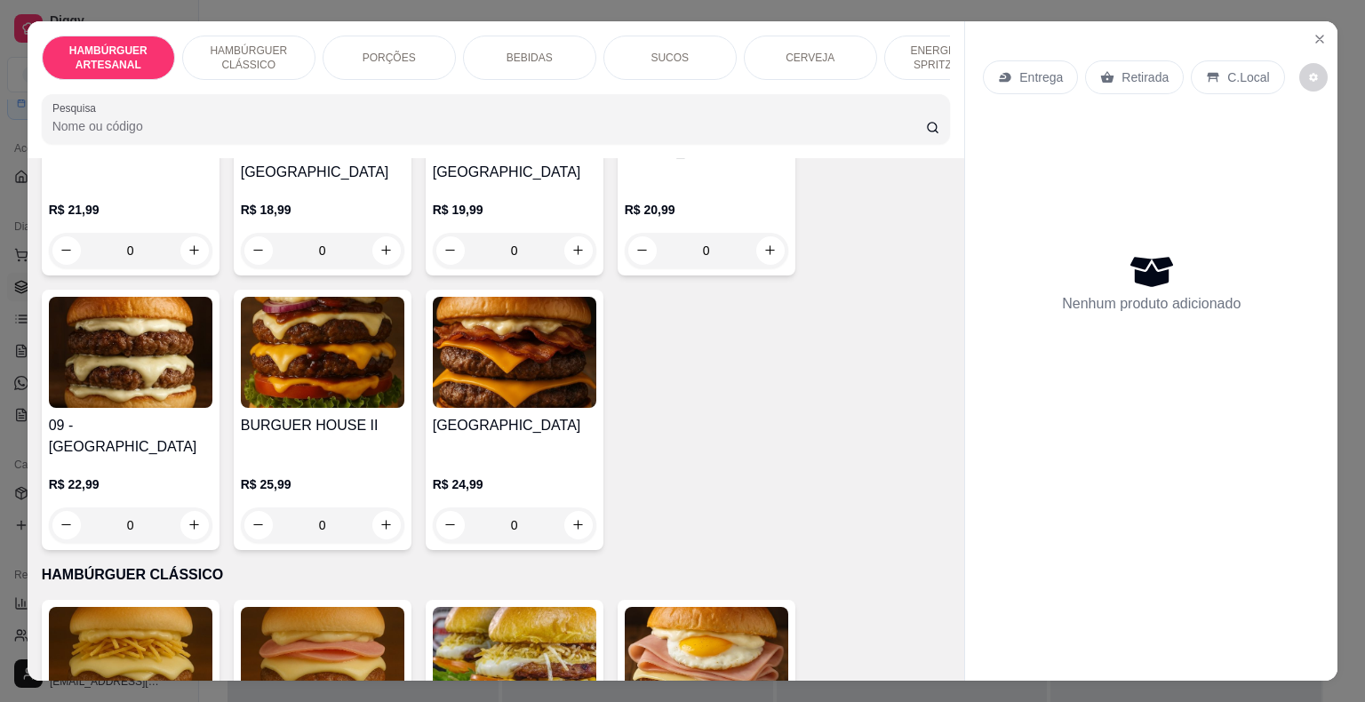
scroll to position [800, 0]
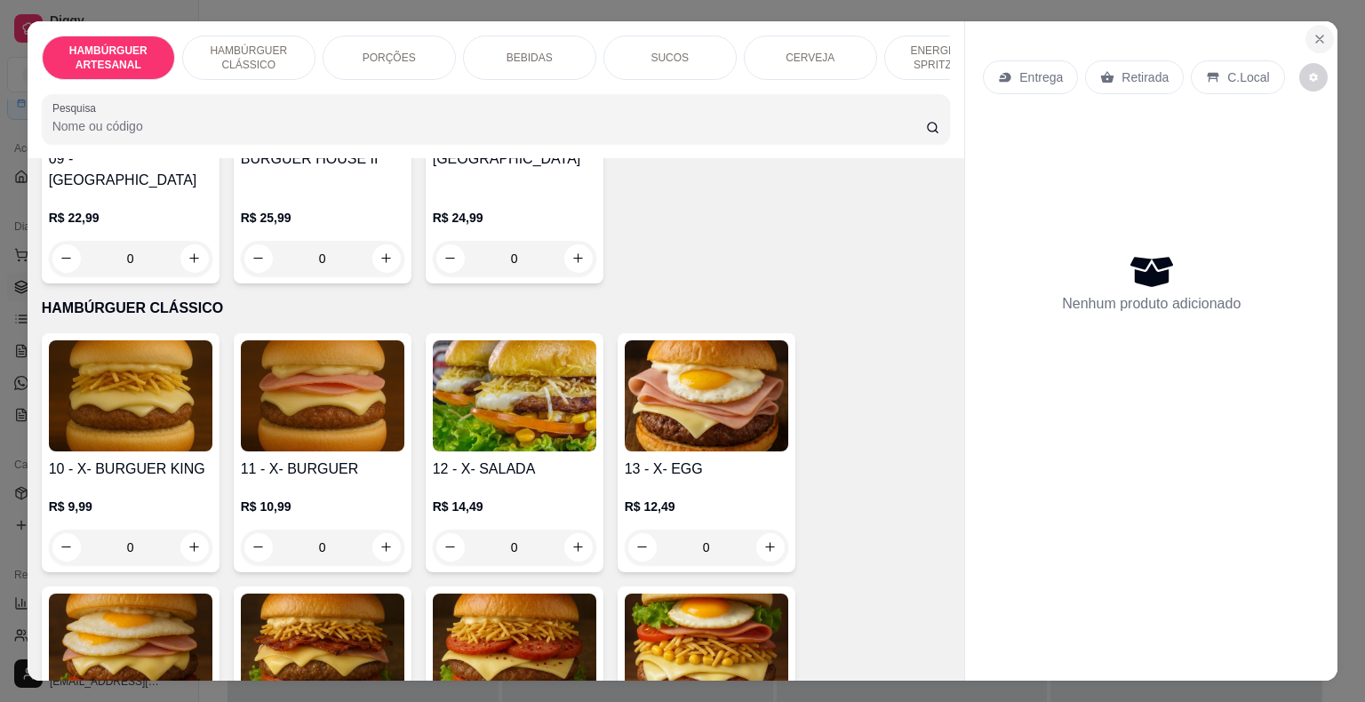
click at [1306, 36] on button "Close" at bounding box center [1320, 39] width 28 height 28
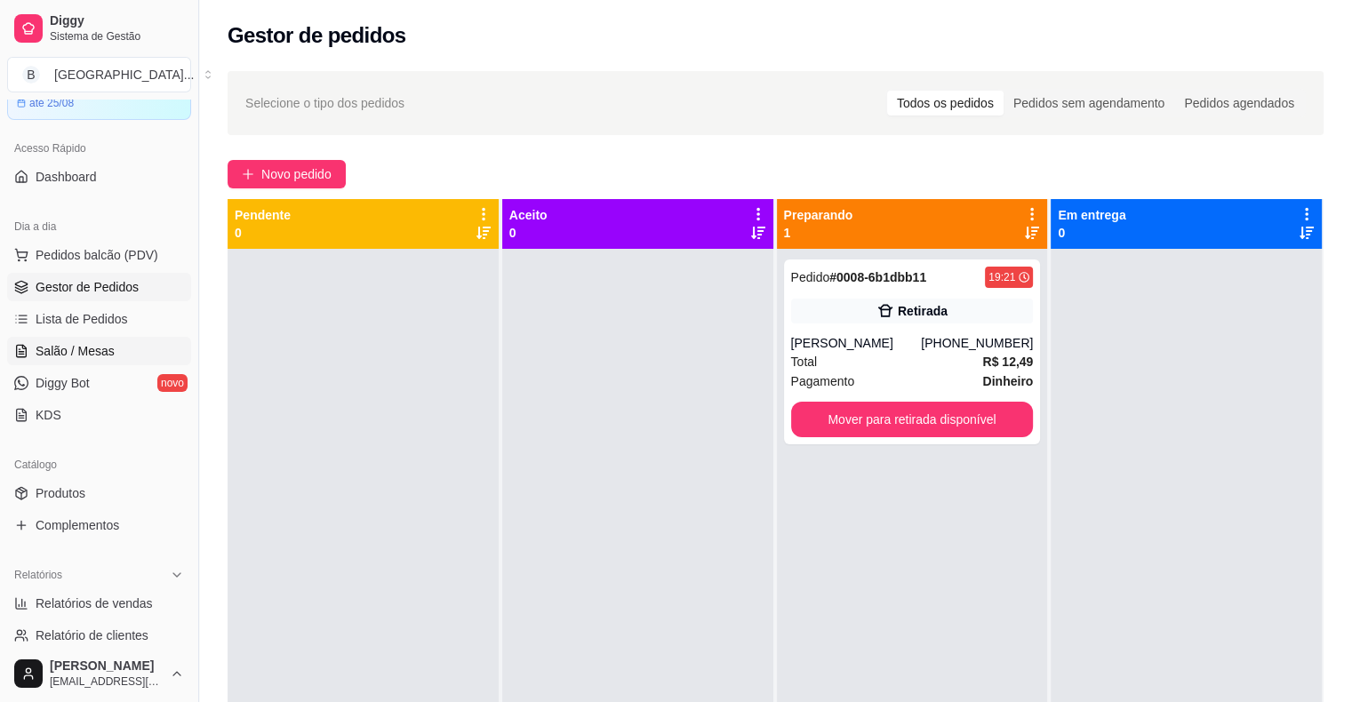
click at [132, 357] on link "Salão / Mesas" at bounding box center [99, 351] width 184 height 28
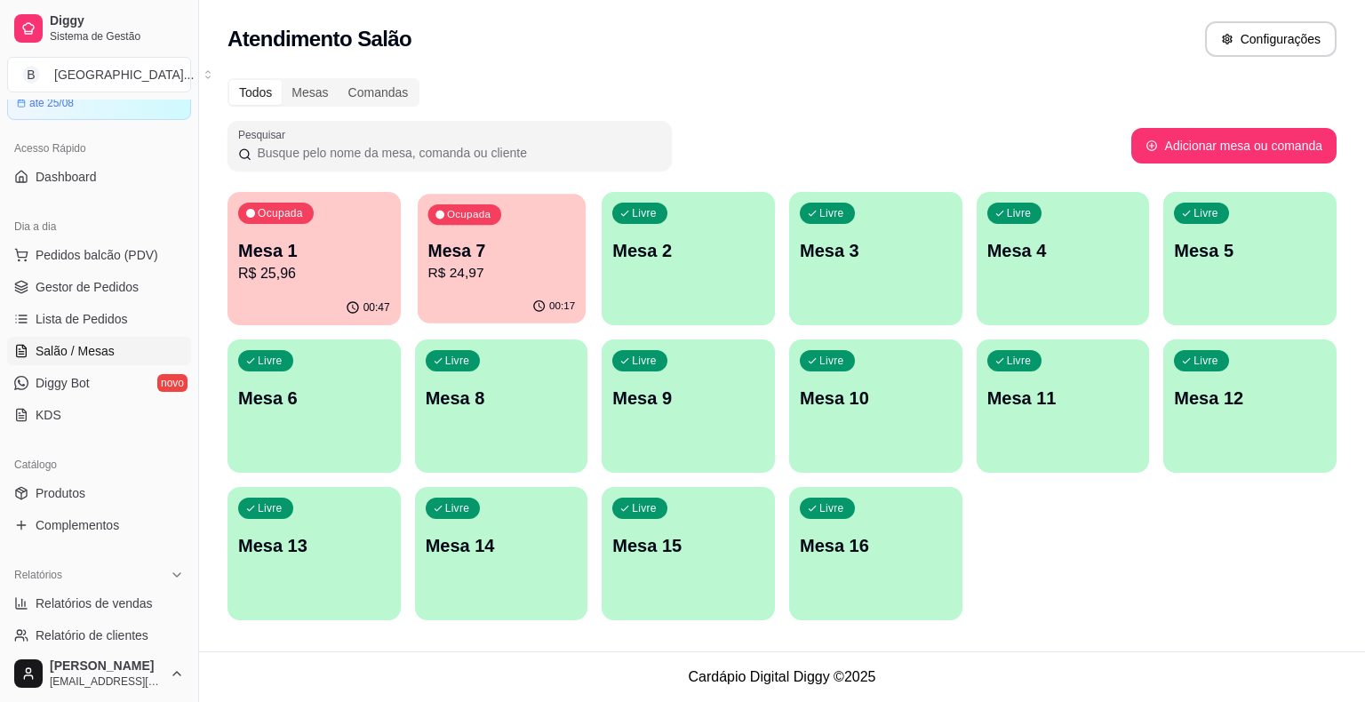
click at [508, 292] on div "00:17" at bounding box center [502, 307] width 168 height 34
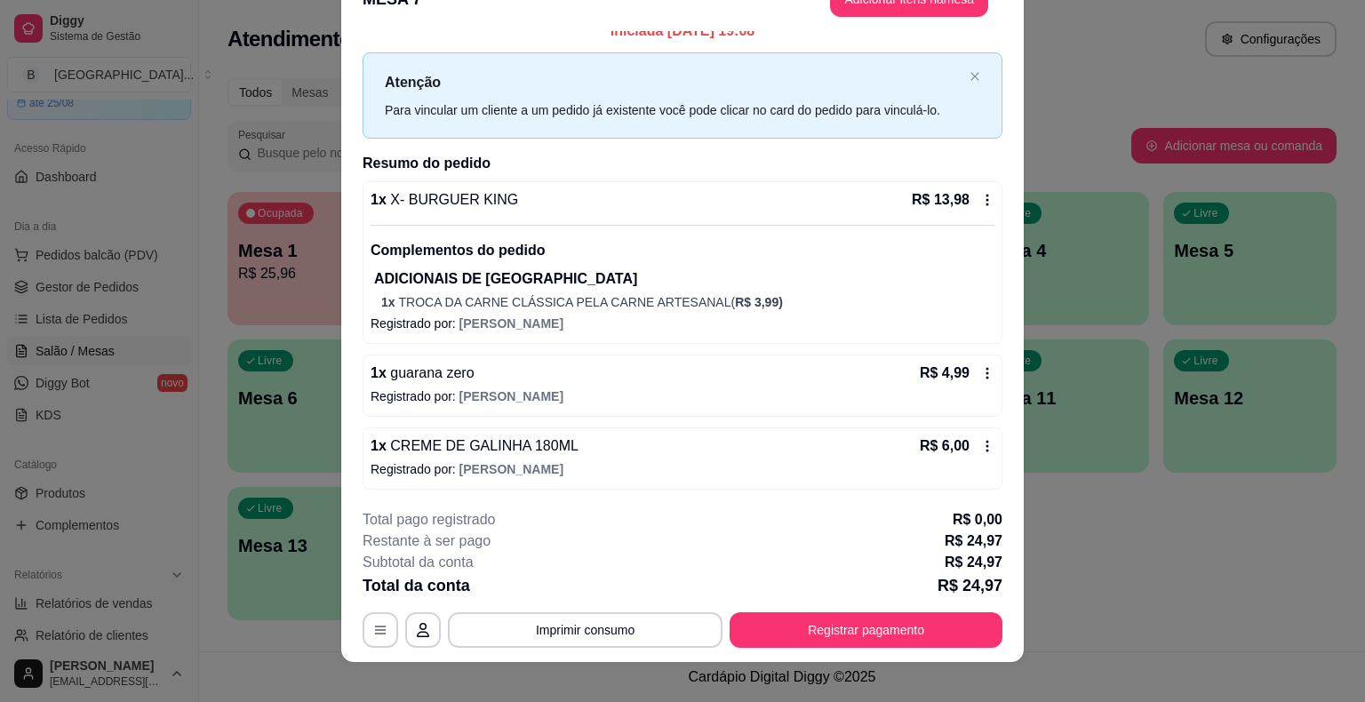
scroll to position [53, 0]
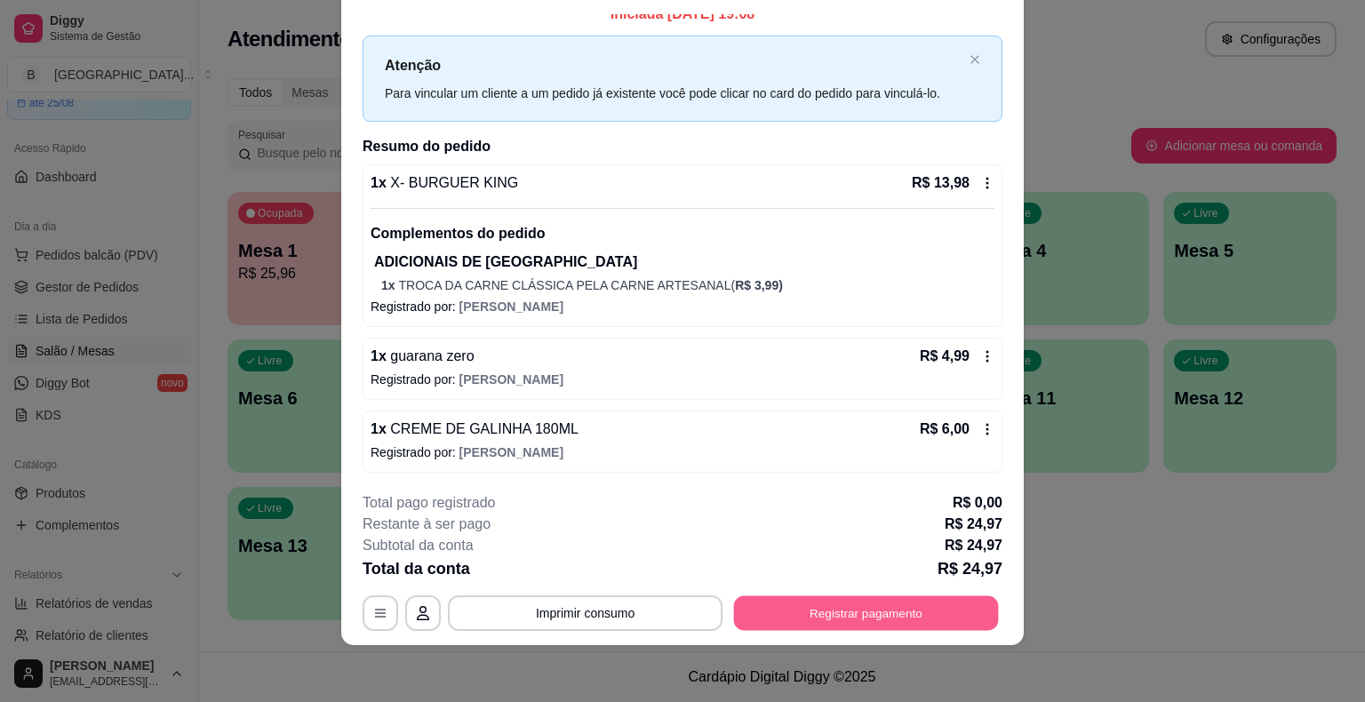
click at [895, 618] on button "Registrar pagamento" at bounding box center [866, 613] width 265 height 35
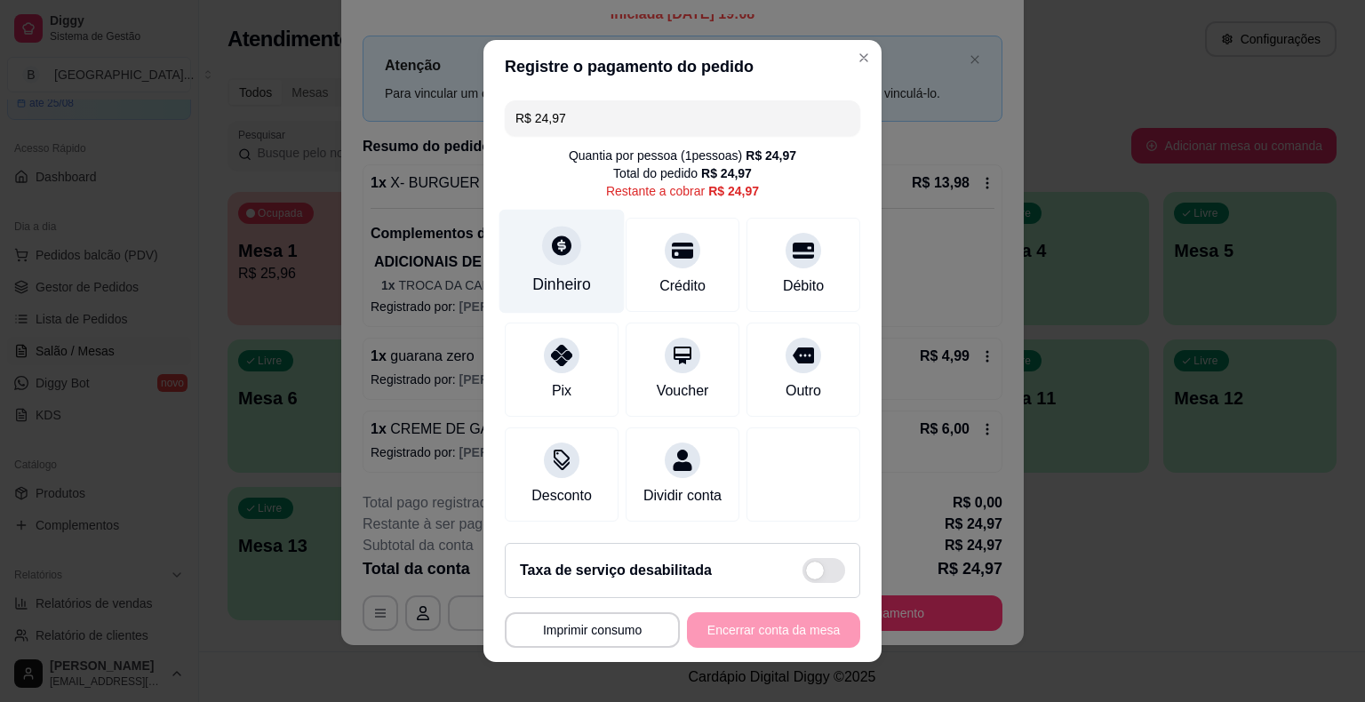
click at [564, 261] on div at bounding box center [561, 245] width 39 height 39
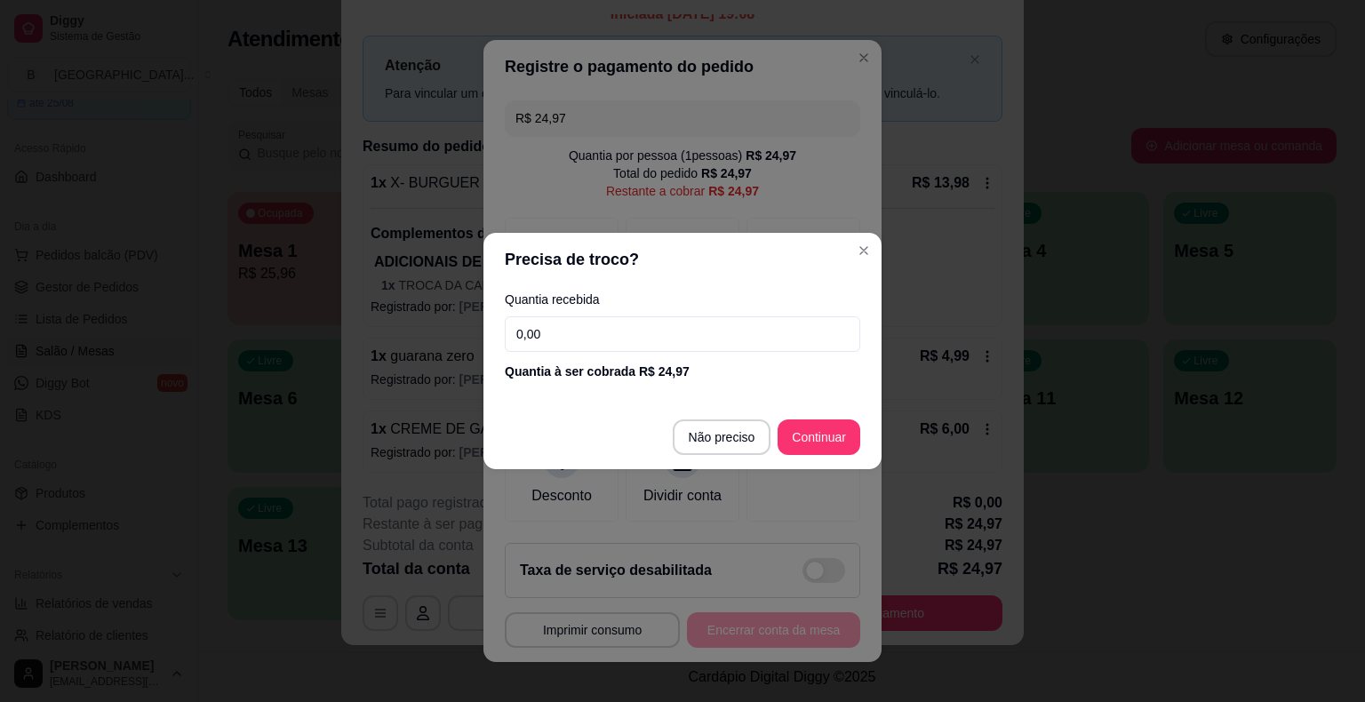
click at [592, 322] on input "0,00" at bounding box center [683, 334] width 356 height 36
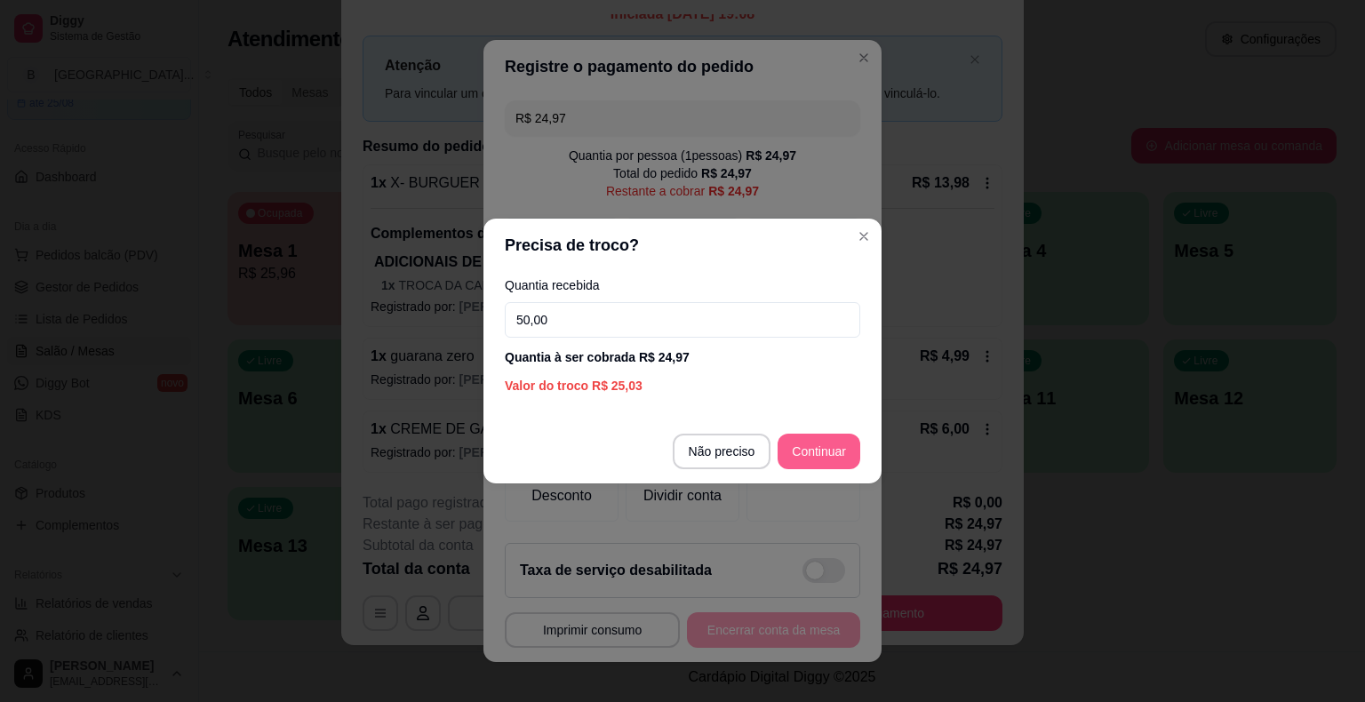
type input "50,00"
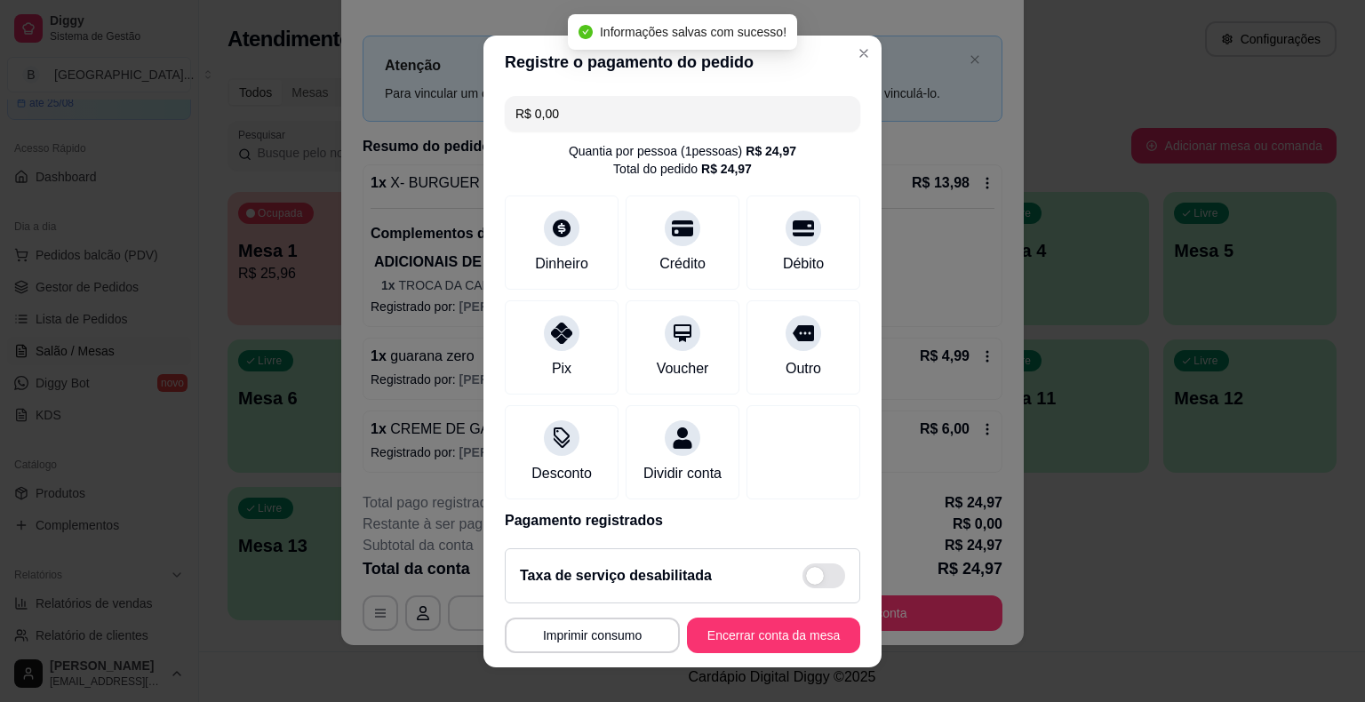
type input "R$ 0,00"
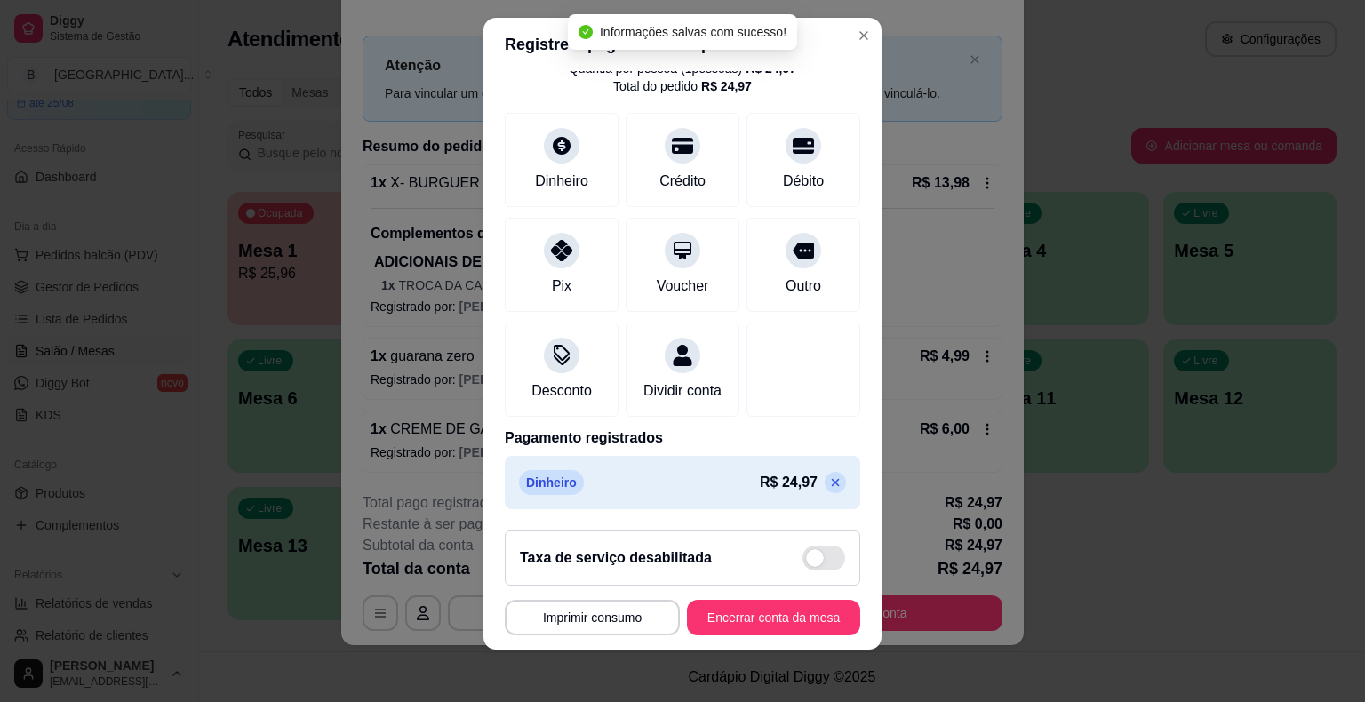
scroll to position [21, 0]
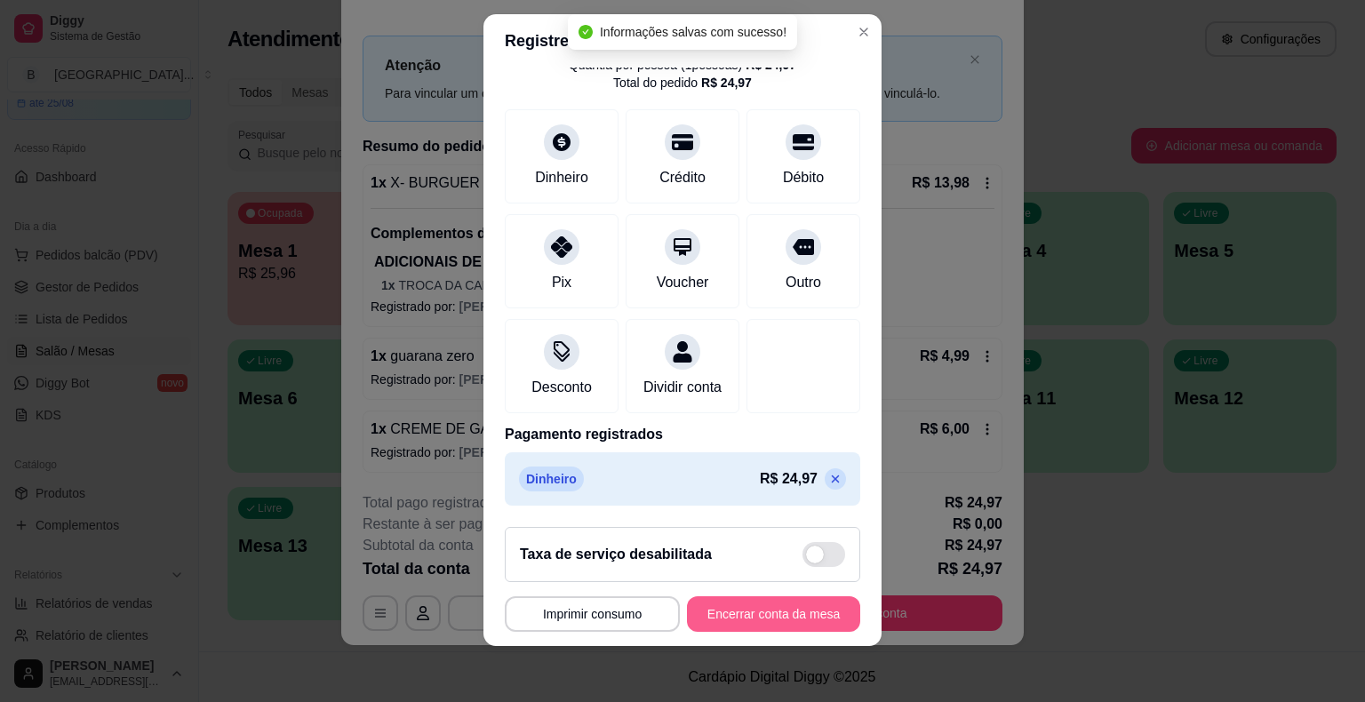
click at [809, 612] on button "Encerrar conta da mesa" at bounding box center [773, 614] width 173 height 36
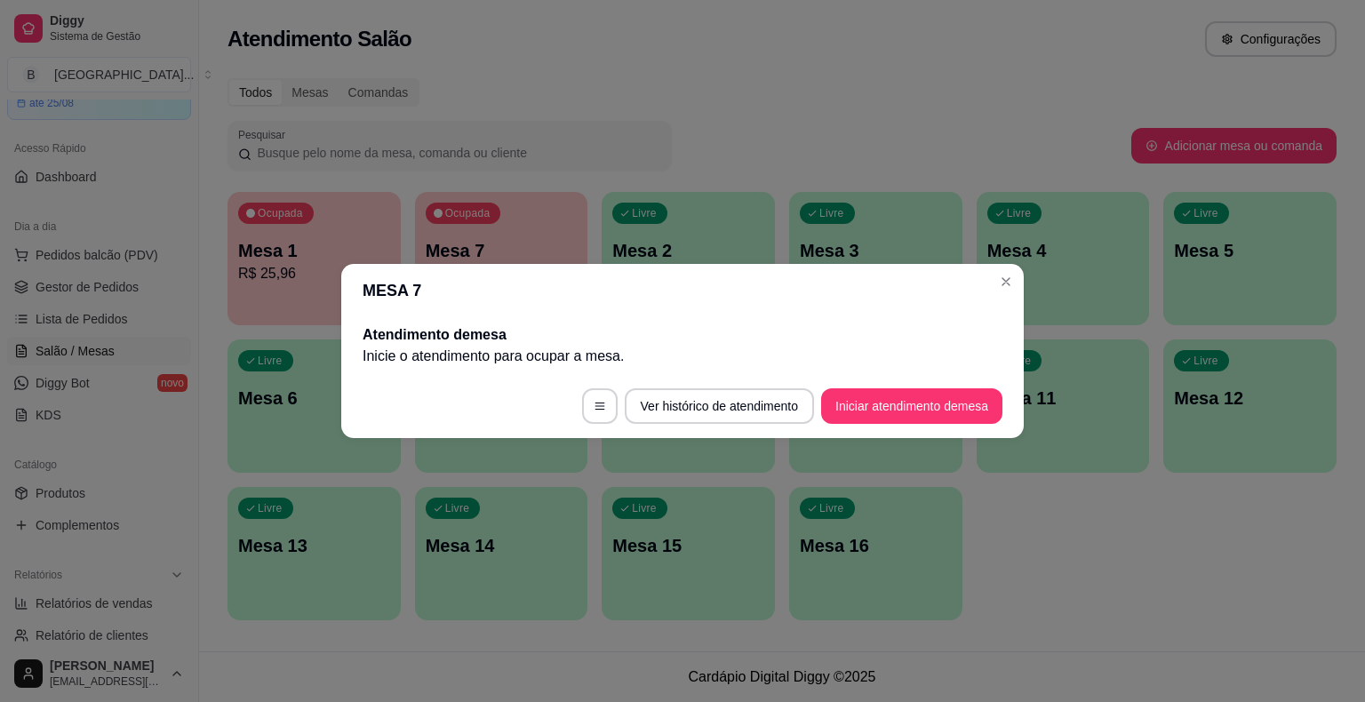
scroll to position [0, 0]
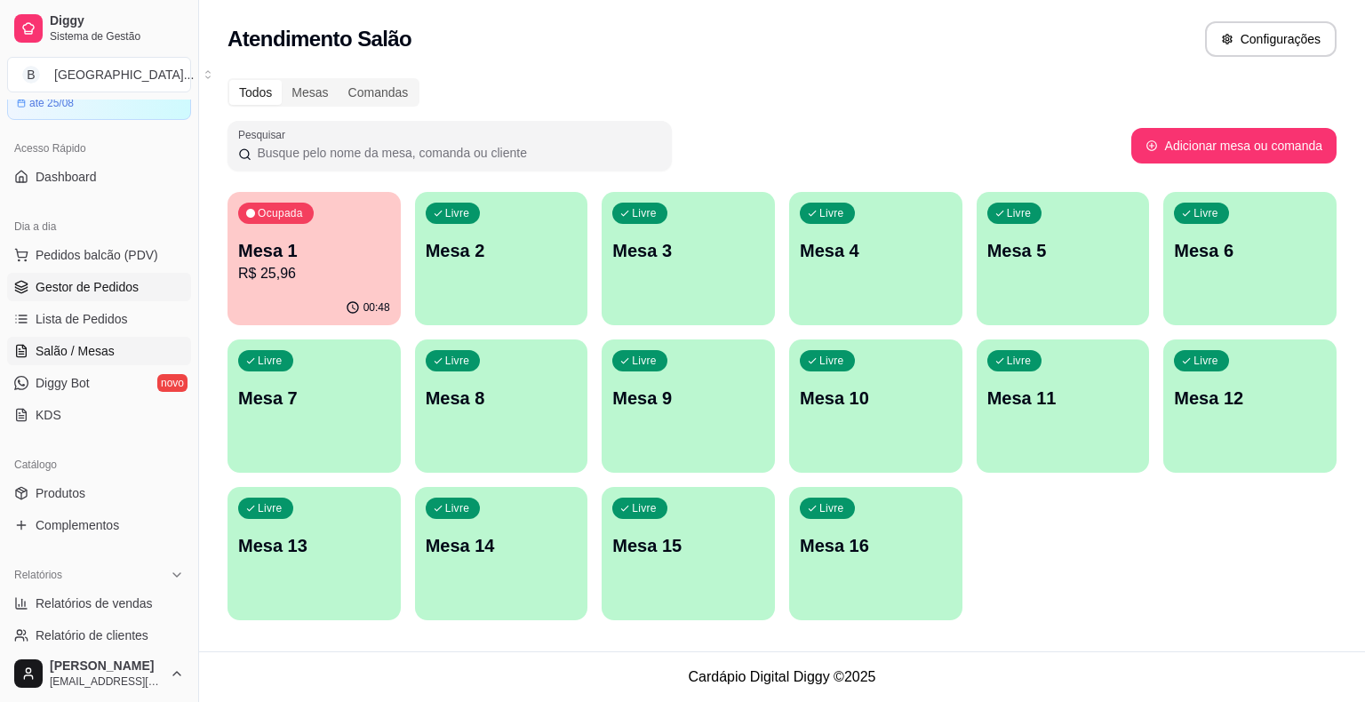
click at [125, 292] on span "Gestor de Pedidos" at bounding box center [87, 287] width 103 height 18
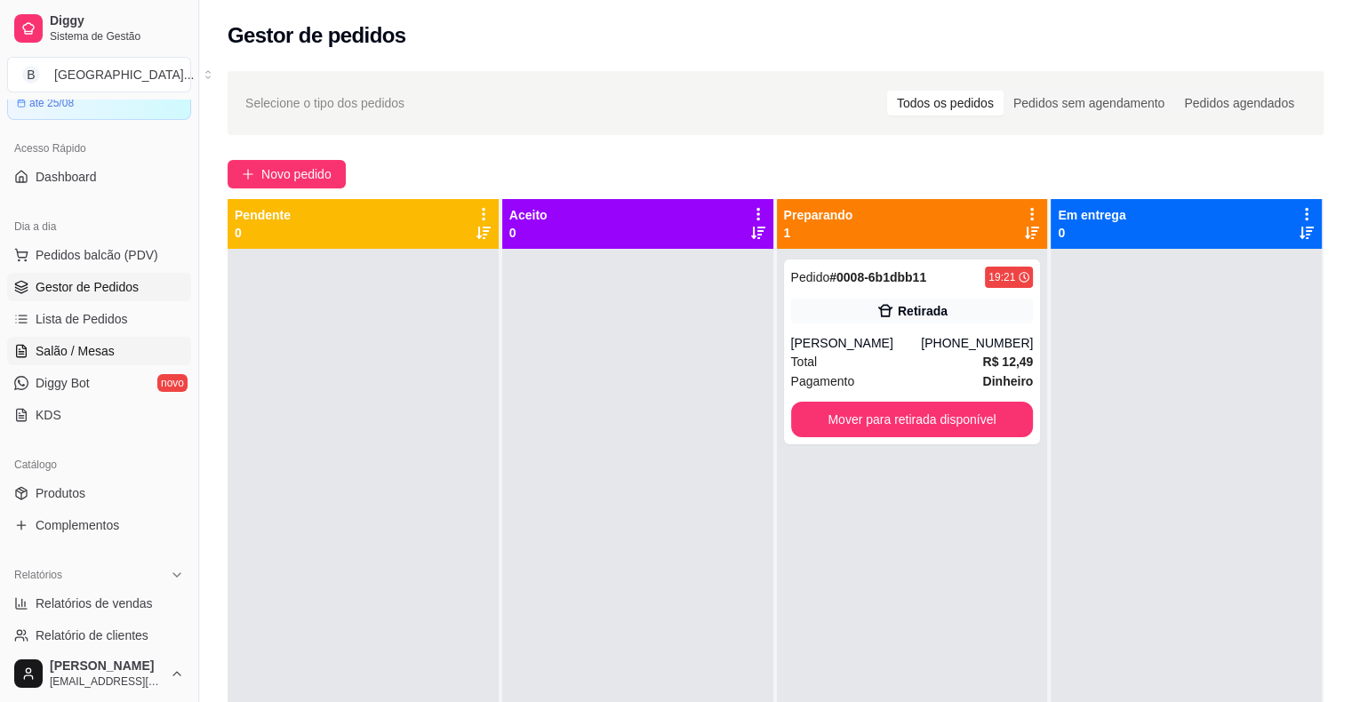
click at [128, 344] on link "Salão / Mesas" at bounding box center [99, 351] width 184 height 28
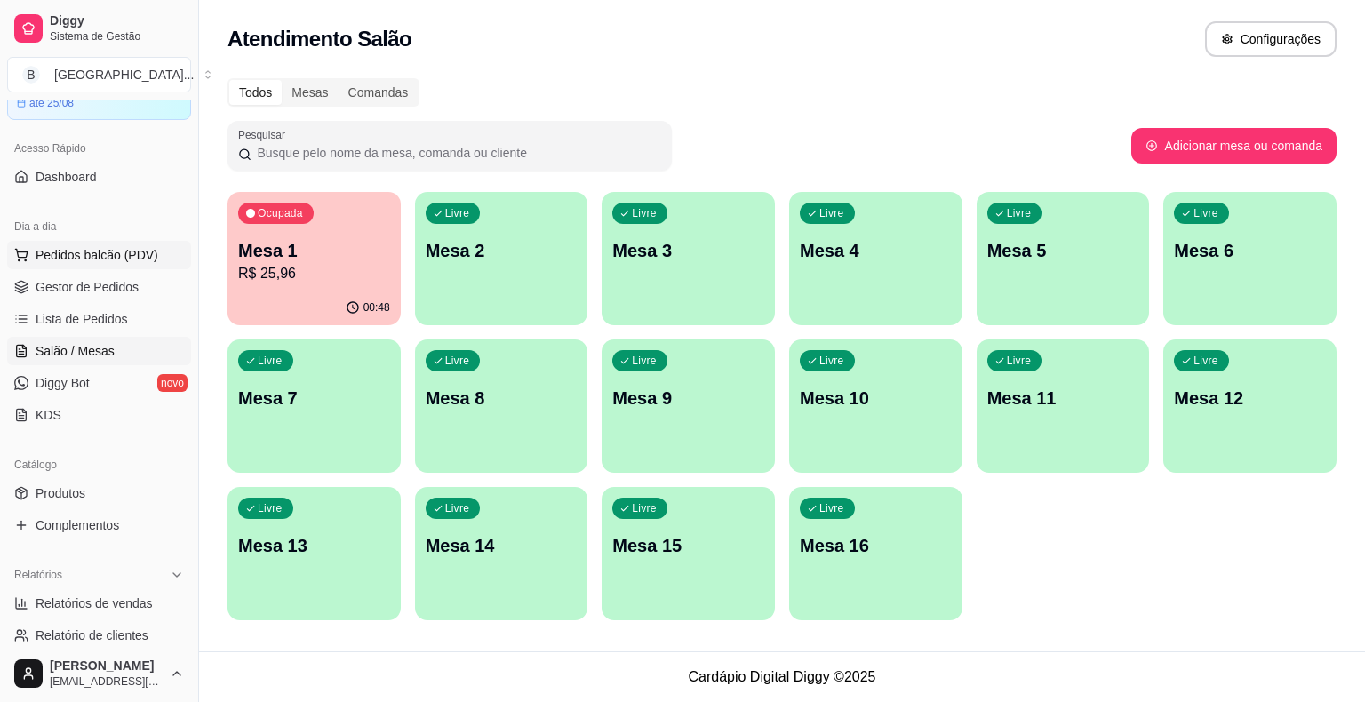
click at [103, 246] on span "Pedidos balcão (PDV)" at bounding box center [97, 255] width 123 height 18
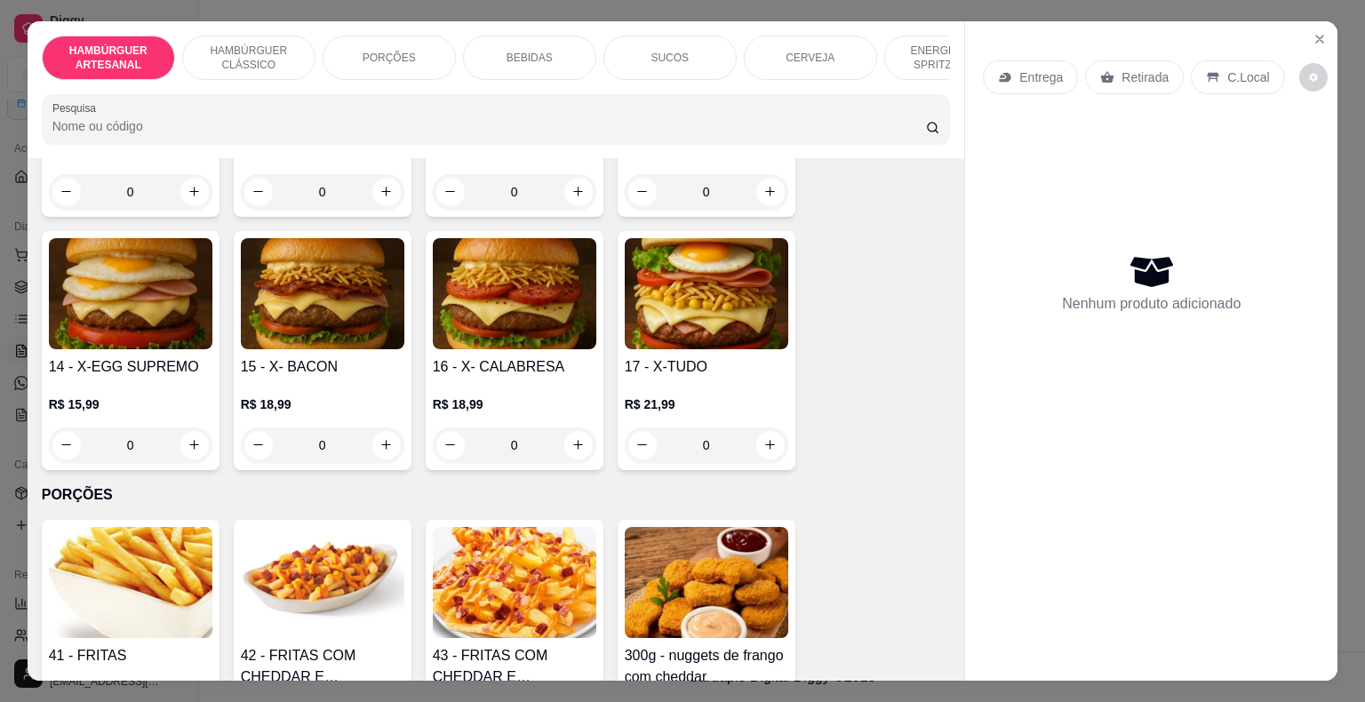
scroll to position [889, 0]
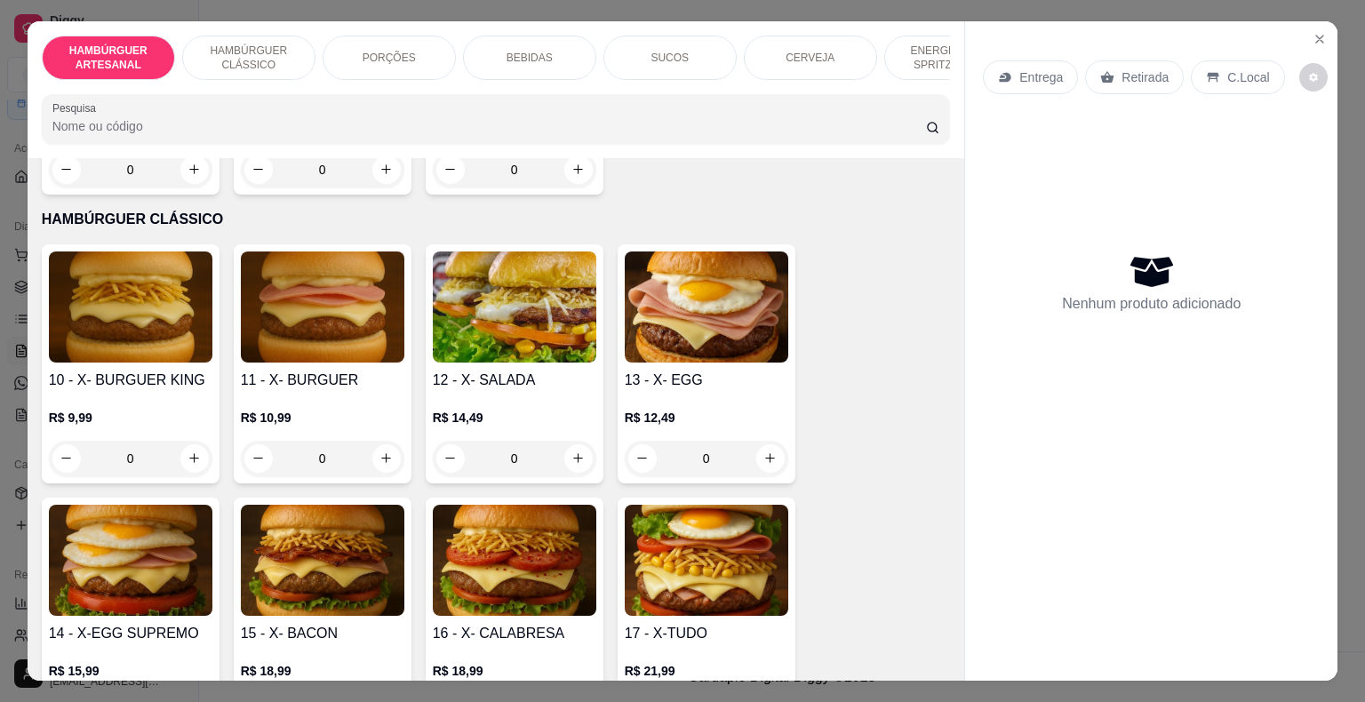
click at [779, 441] on div "0" at bounding box center [707, 459] width 164 height 36
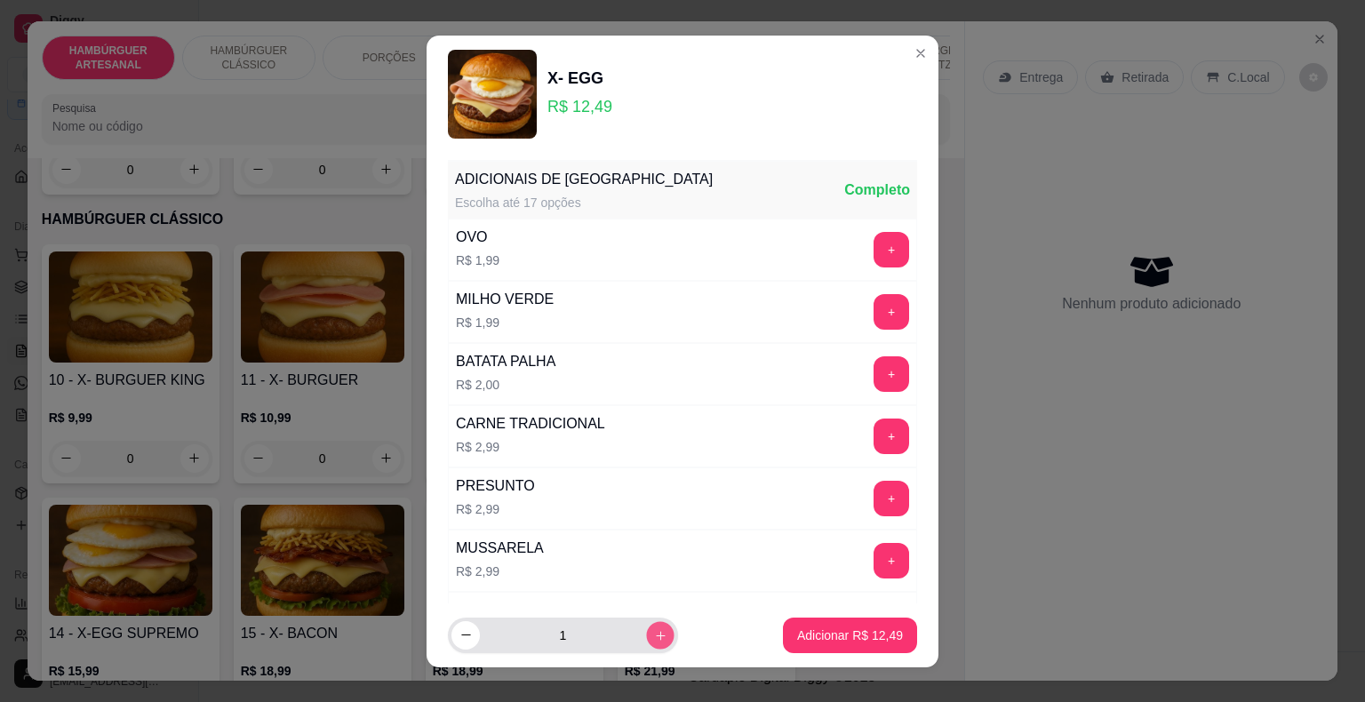
click at [646, 638] on button "increase-product-quantity" at bounding box center [660, 635] width 28 height 28
type input "2"
click at [873, 636] on p "Adicionar R$ 24,98" at bounding box center [850, 636] width 106 height 18
type input "2"
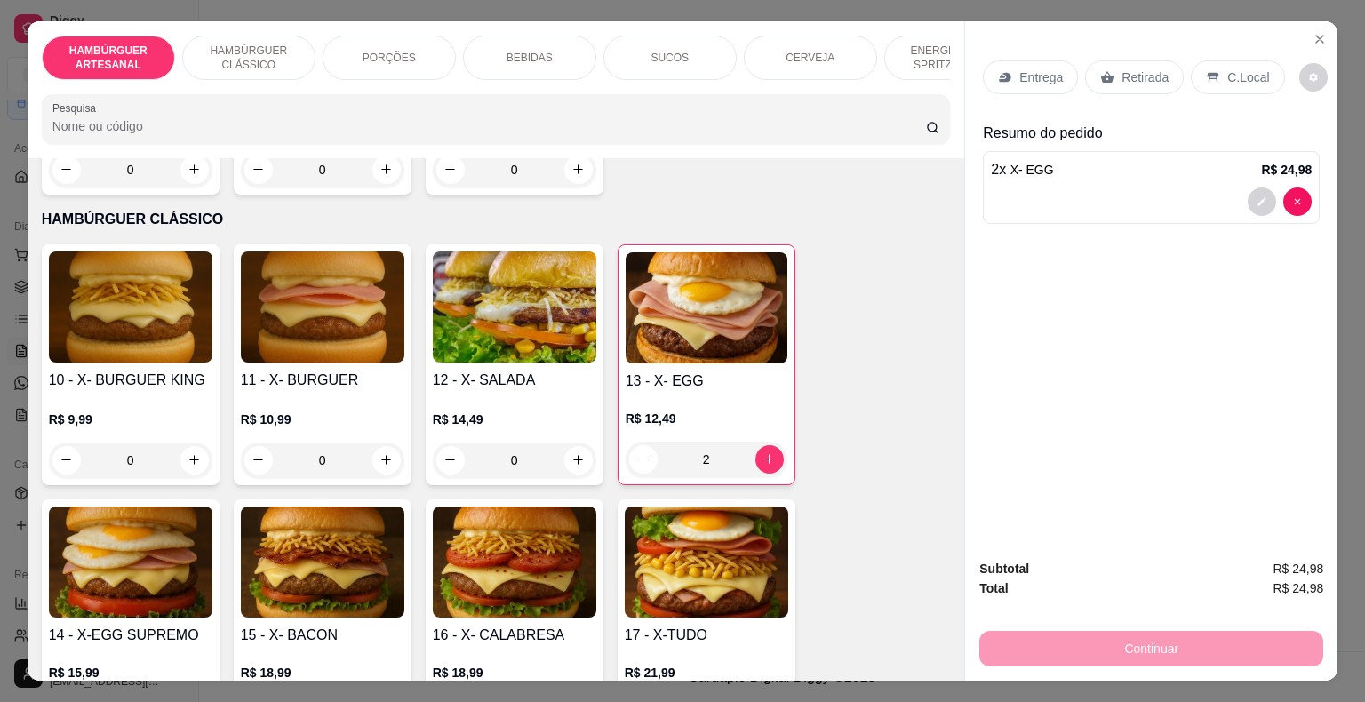
click at [1002, 70] on icon at bounding box center [1005, 77] width 14 height 14
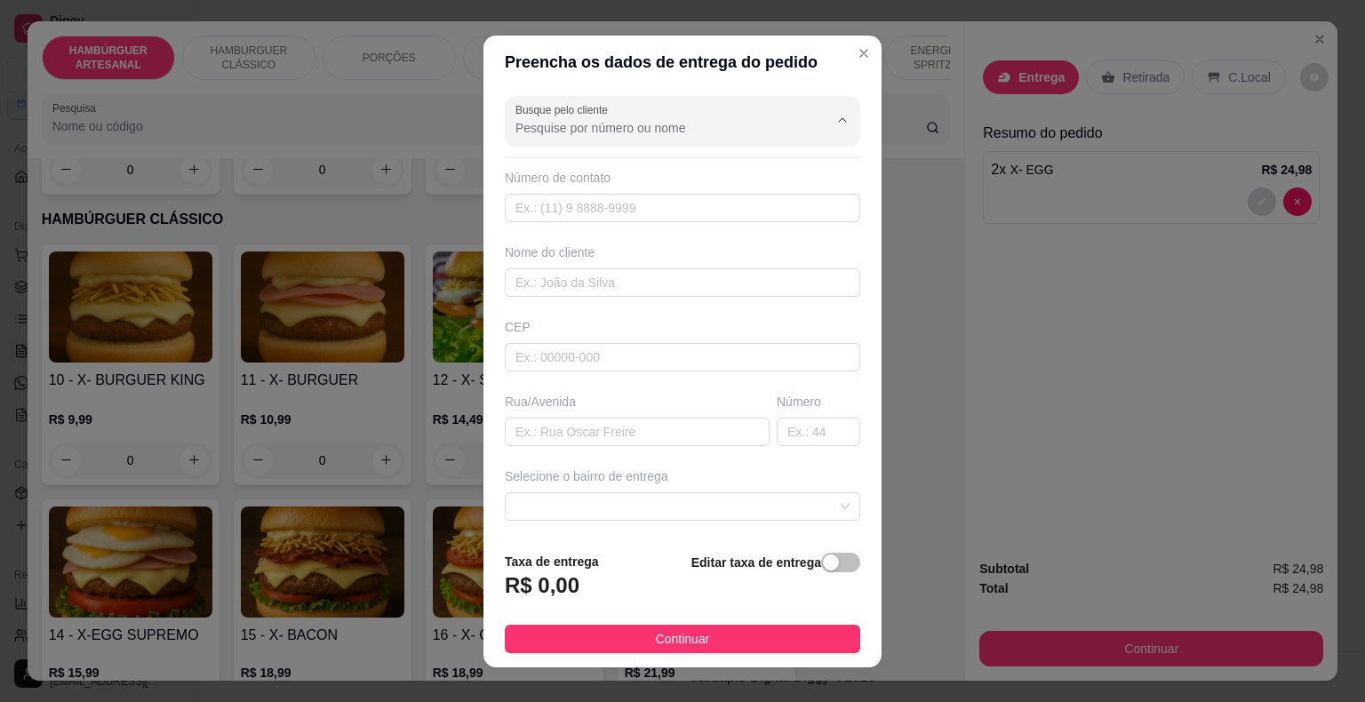
click at [684, 133] on input "Busque pelo cliente" at bounding box center [658, 128] width 284 height 18
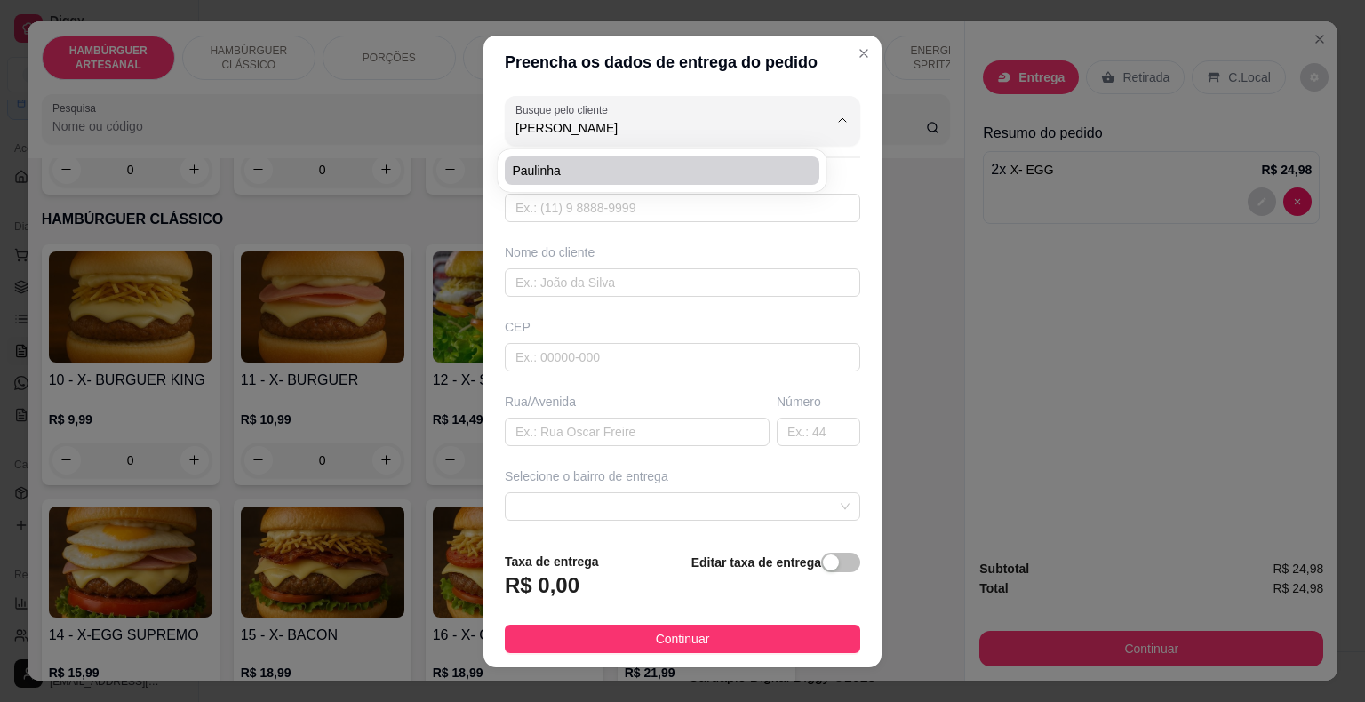
click at [706, 183] on li "Paulinha" at bounding box center [662, 170] width 315 height 28
type input "Paulinha"
type input "86981628822"
type input "Paulinha"
type input "64330000"
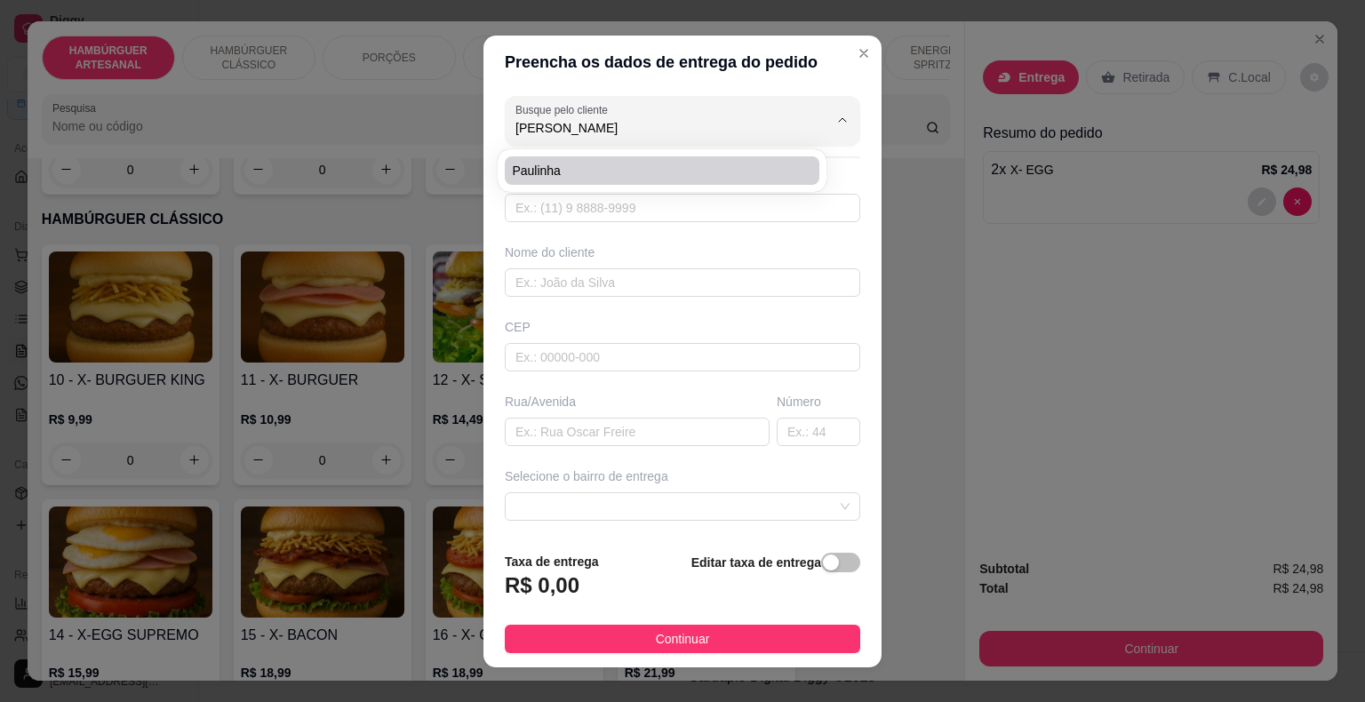
type input "Alegria"
type input "295"
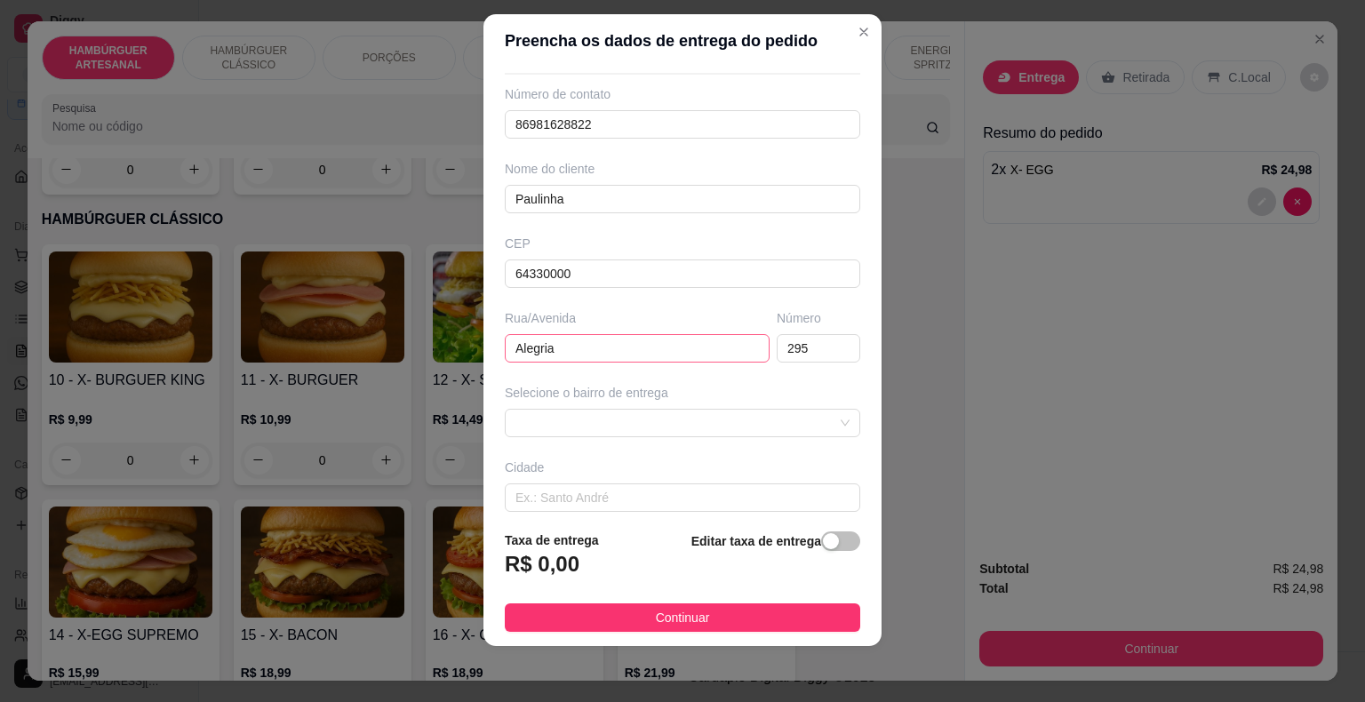
scroll to position [147, 0]
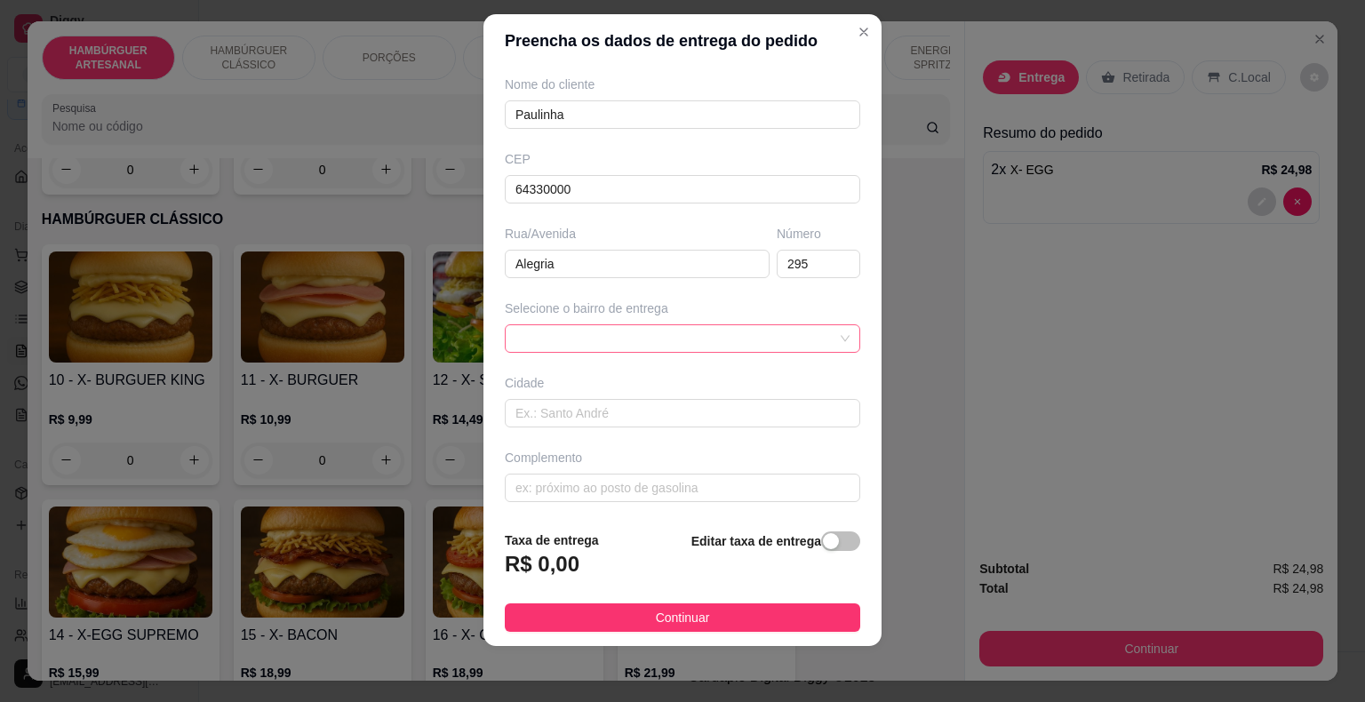
click at [719, 337] on span at bounding box center [683, 338] width 334 height 27
type input "Paulinha"
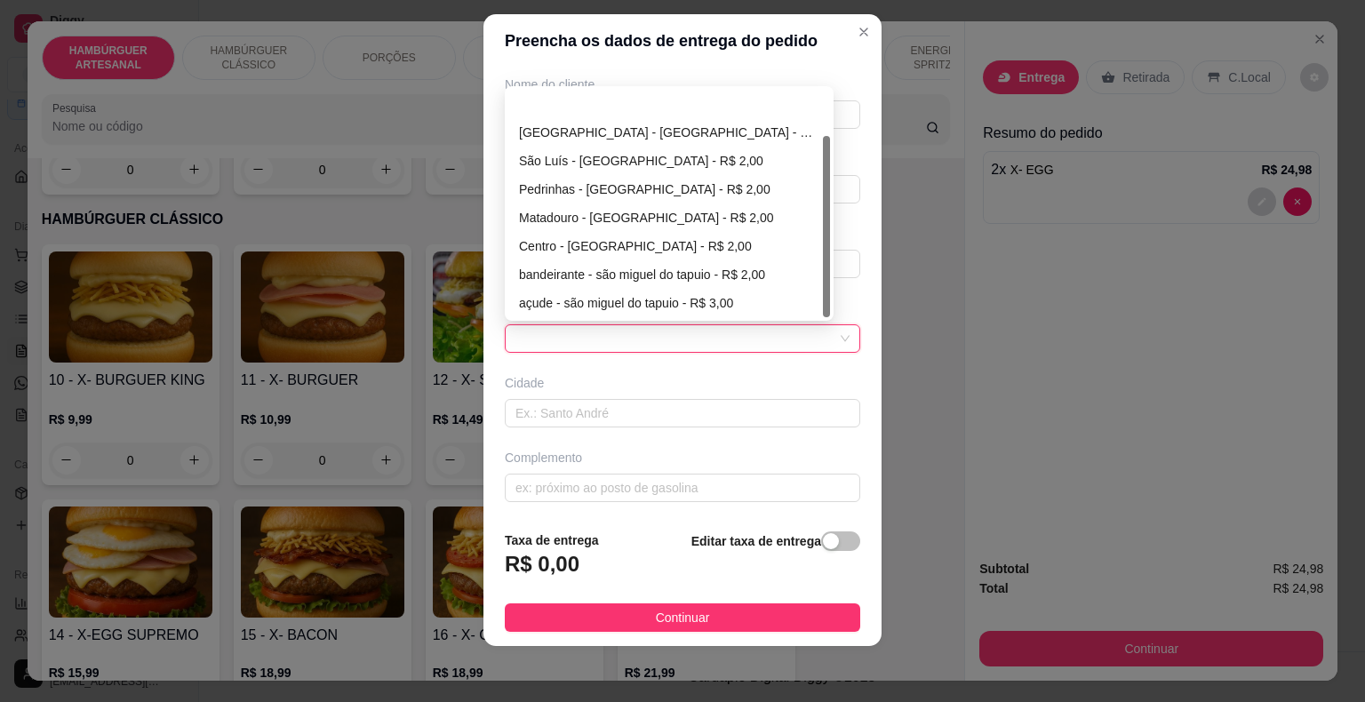
scroll to position [57, 0]
click at [683, 300] on div "estado - são miguel do tapuio - R$ 3,00" at bounding box center [669, 303] width 300 height 20
type input "são miguel do tapuio"
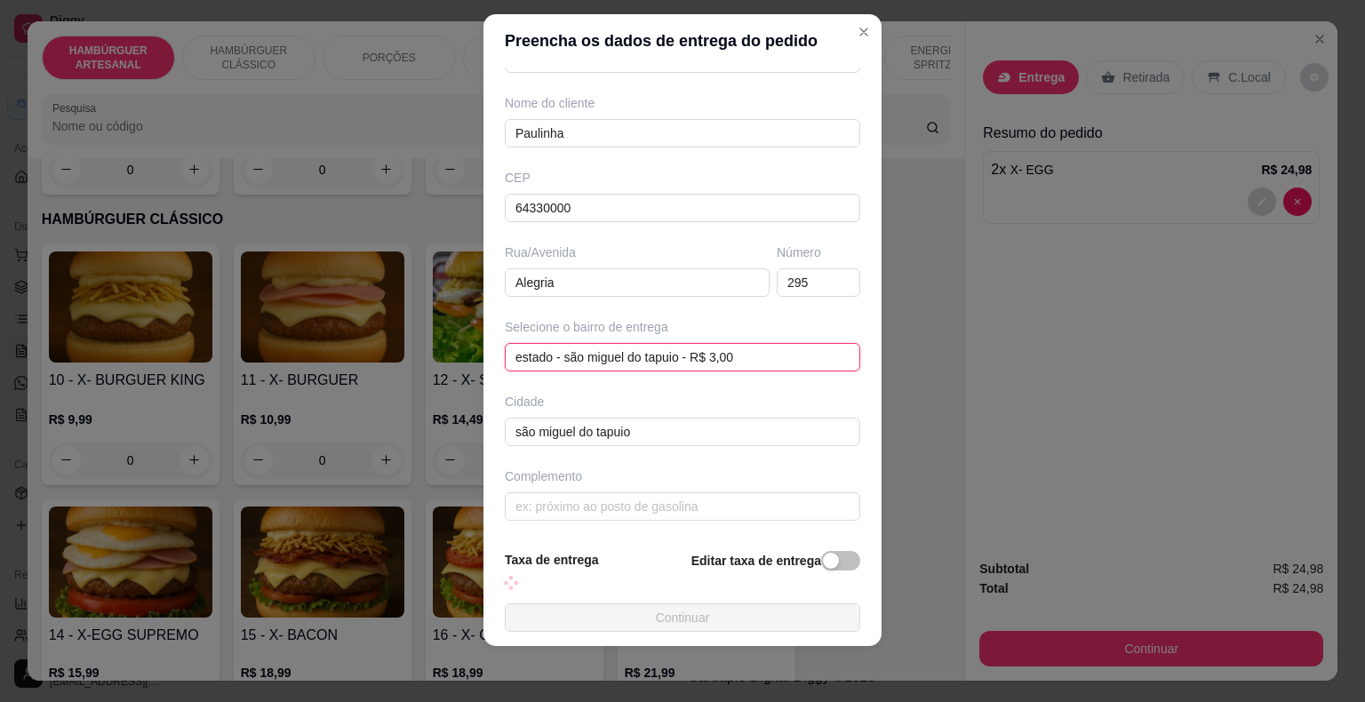
scroll to position [147, 0]
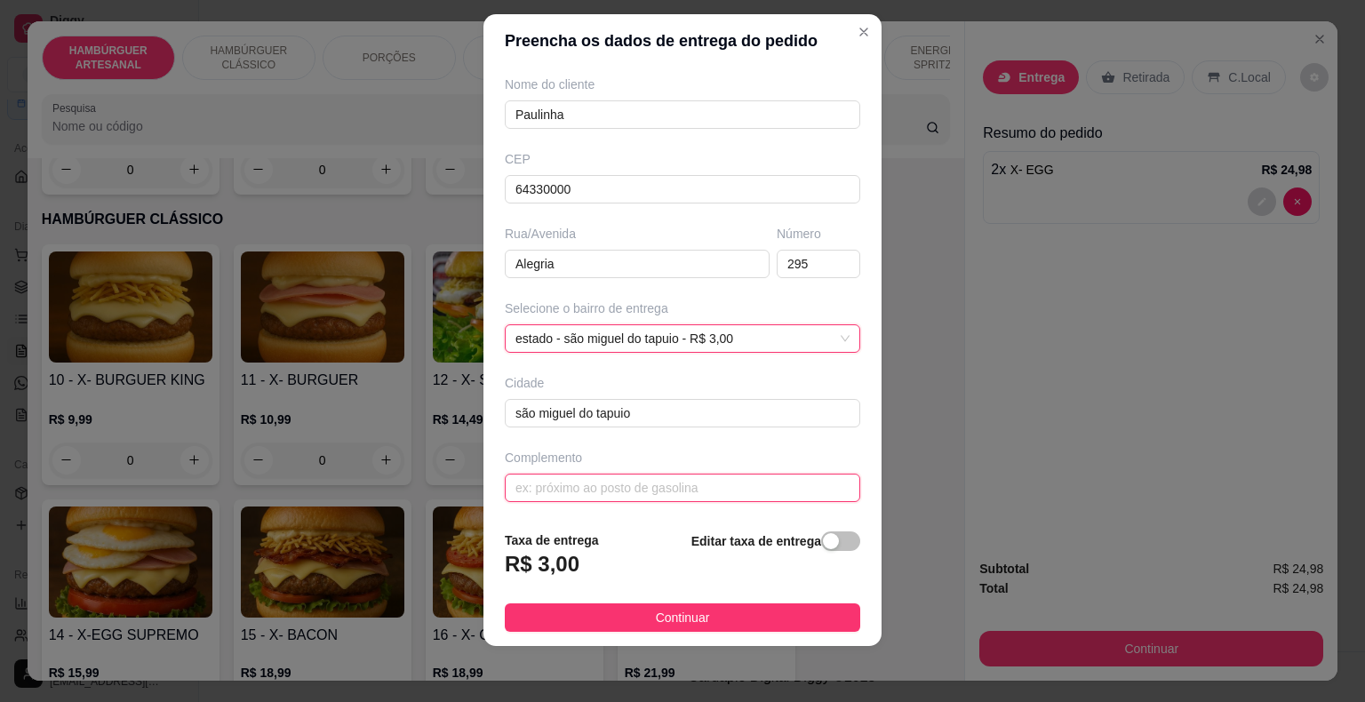
click at [609, 484] on input "text" at bounding box center [683, 488] width 356 height 28
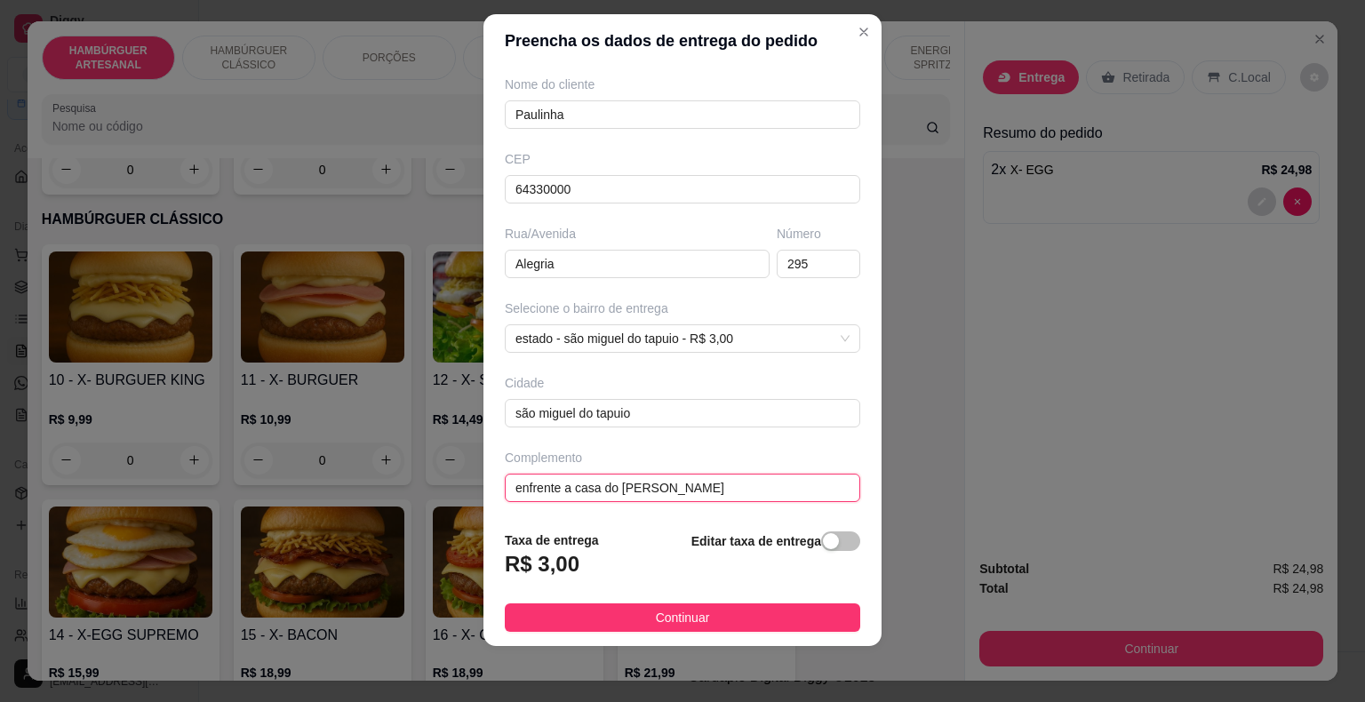
click at [753, 490] on input "enfrente a casa do [PERSON_NAME]" at bounding box center [683, 488] width 356 height 28
type input "enfrente a casa do [PERSON_NAME], rua depois do ultimo quebra mola do estado"
click at [594, 635] on footer "Taxa de entrega R$ 3,00 Editar taxa de entrega Continuar" at bounding box center [683, 581] width 398 height 130
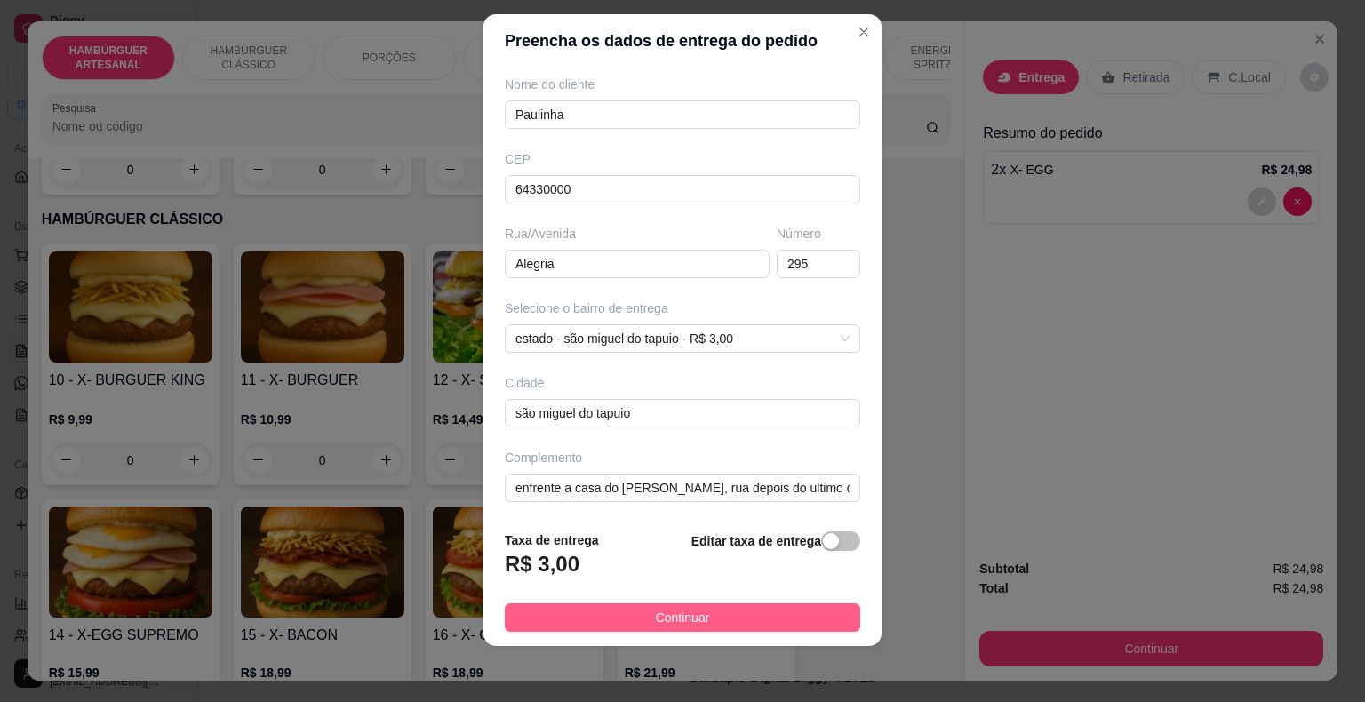
click at [615, 627] on button "Continuar" at bounding box center [683, 618] width 356 height 28
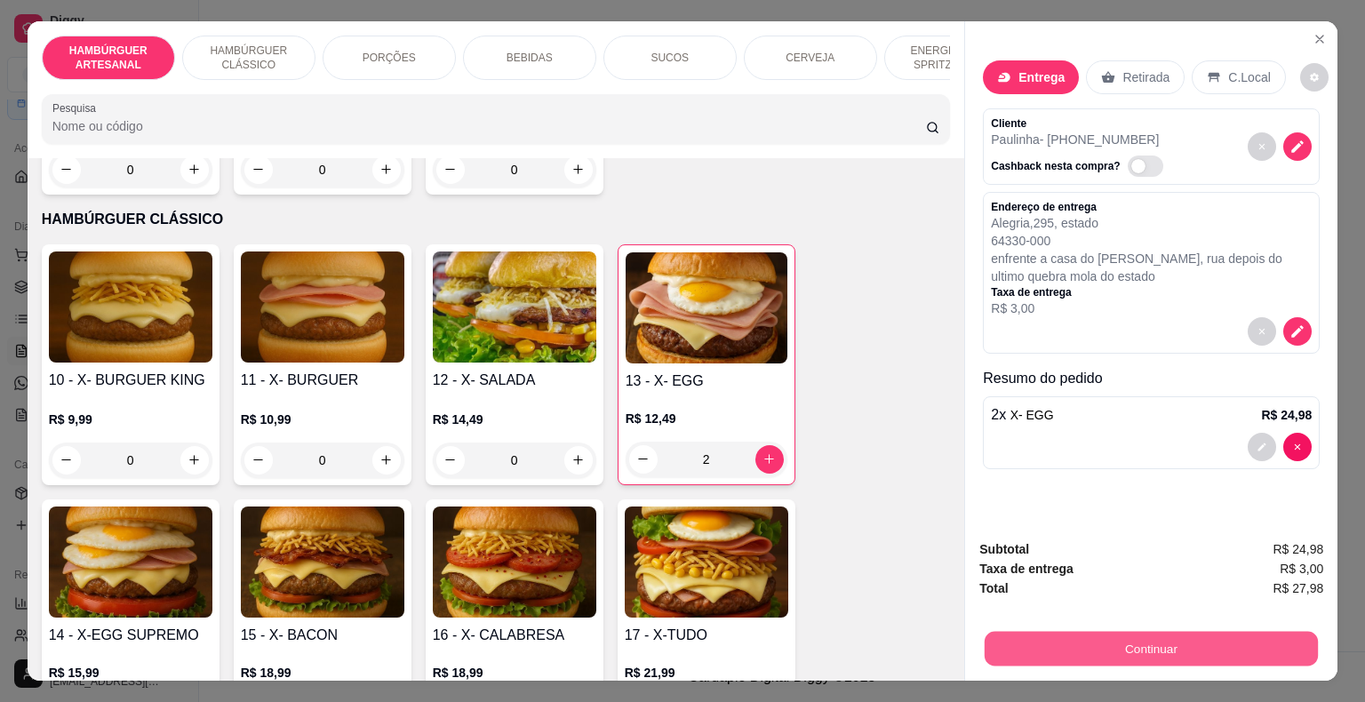
click at [1145, 639] on button "Continuar" at bounding box center [1151, 649] width 333 height 35
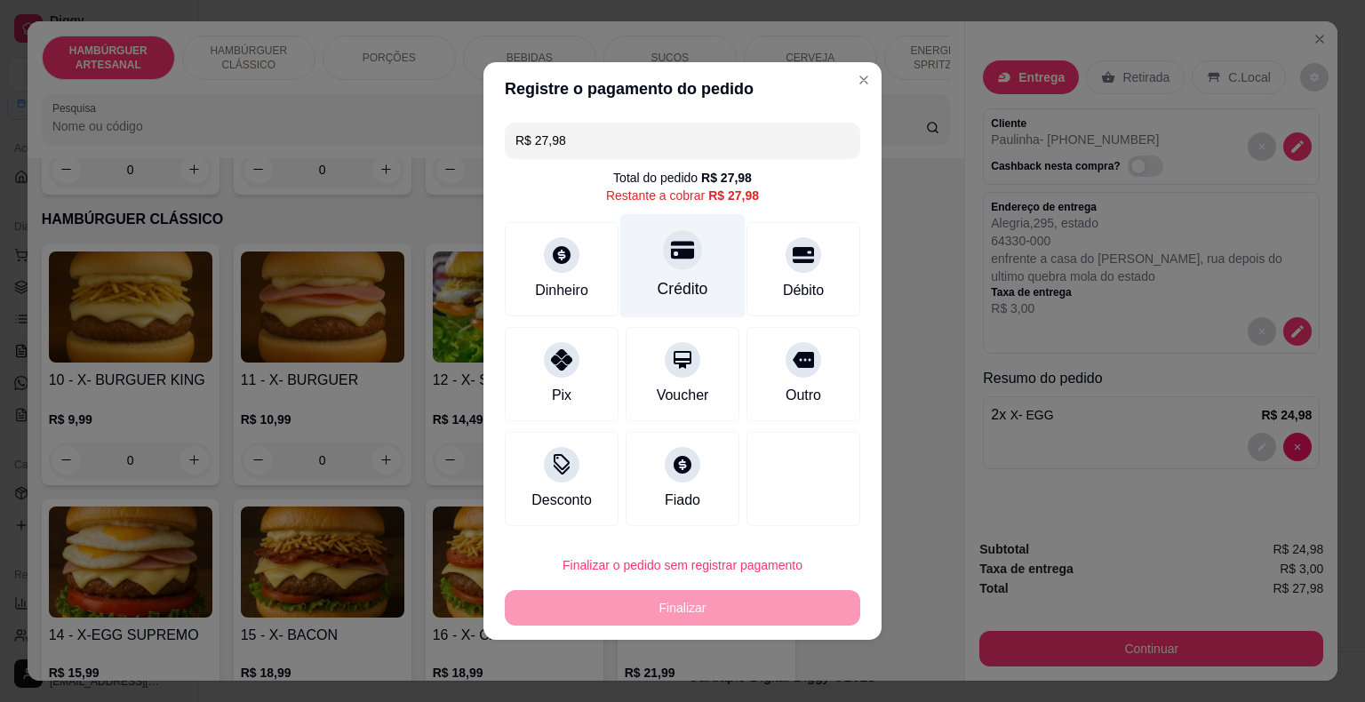
click at [690, 297] on div "Crédito" at bounding box center [683, 288] width 51 height 23
type input "R$ 0,00"
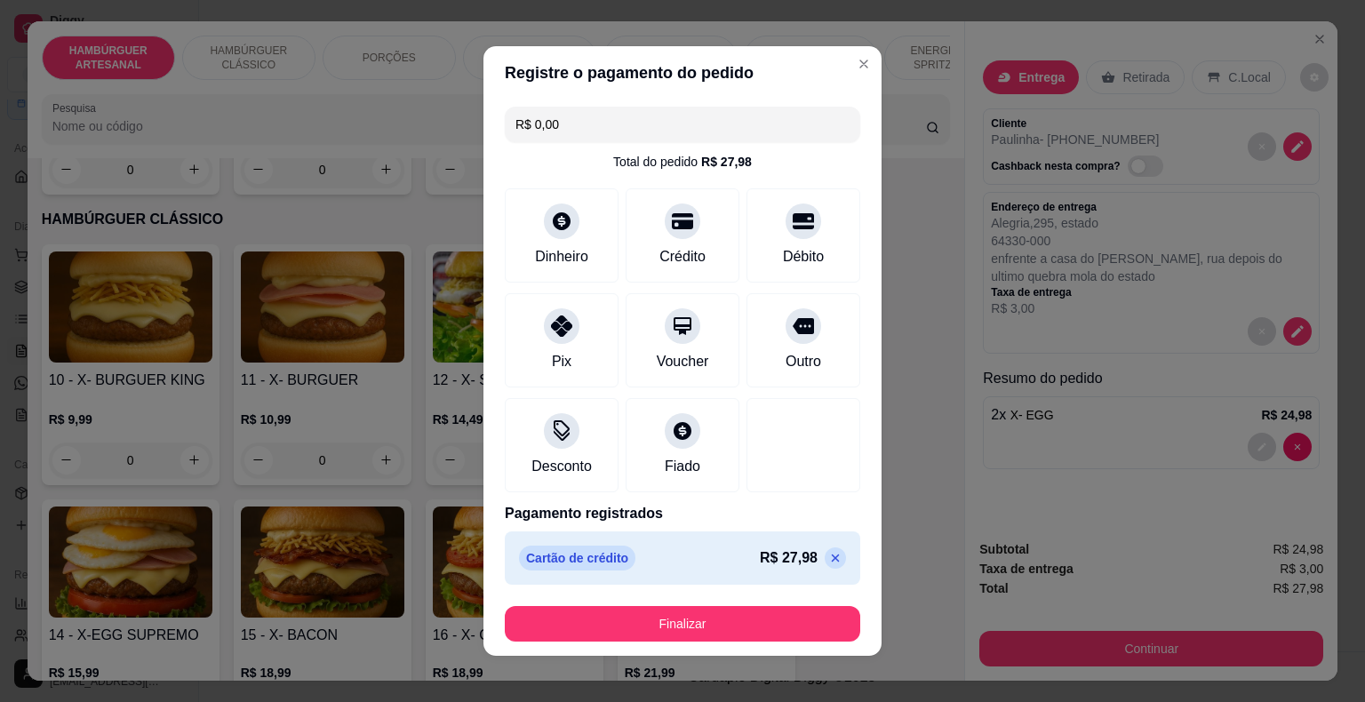
scroll to position [10, 0]
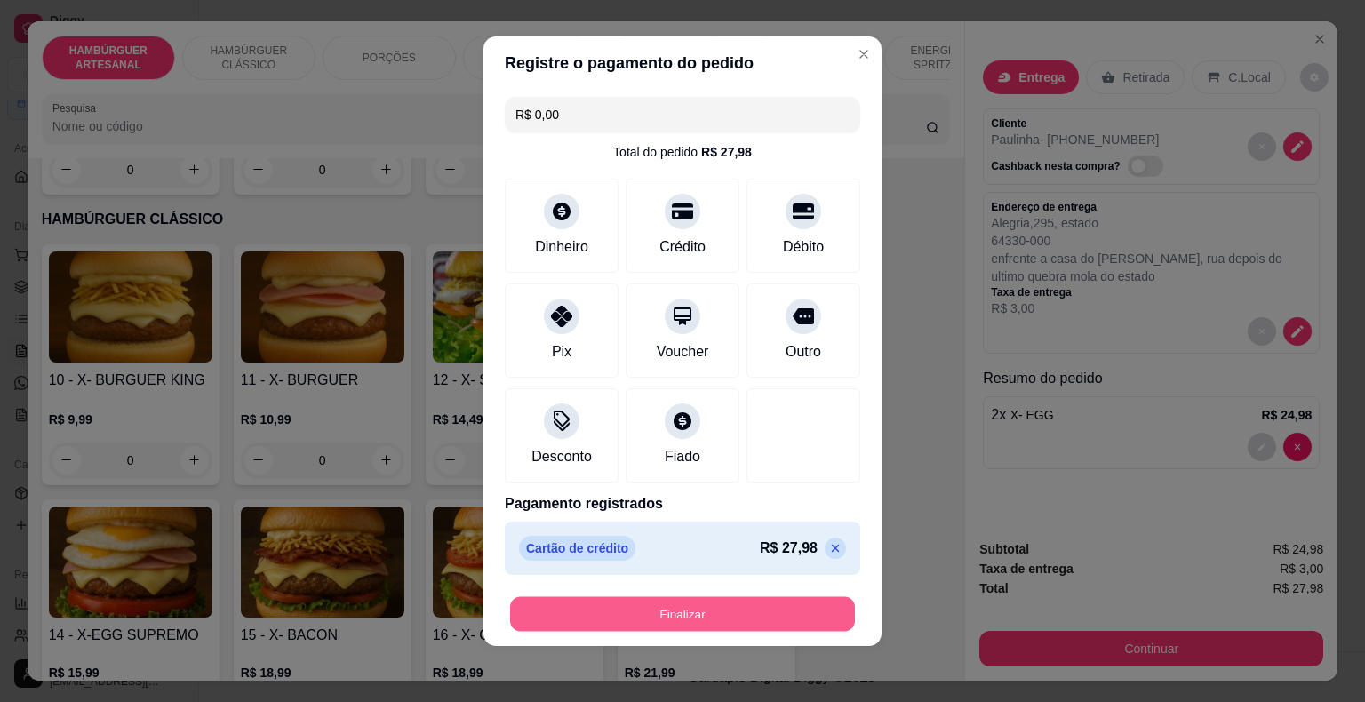
click at [683, 606] on button "Finalizar" at bounding box center [682, 614] width 345 height 35
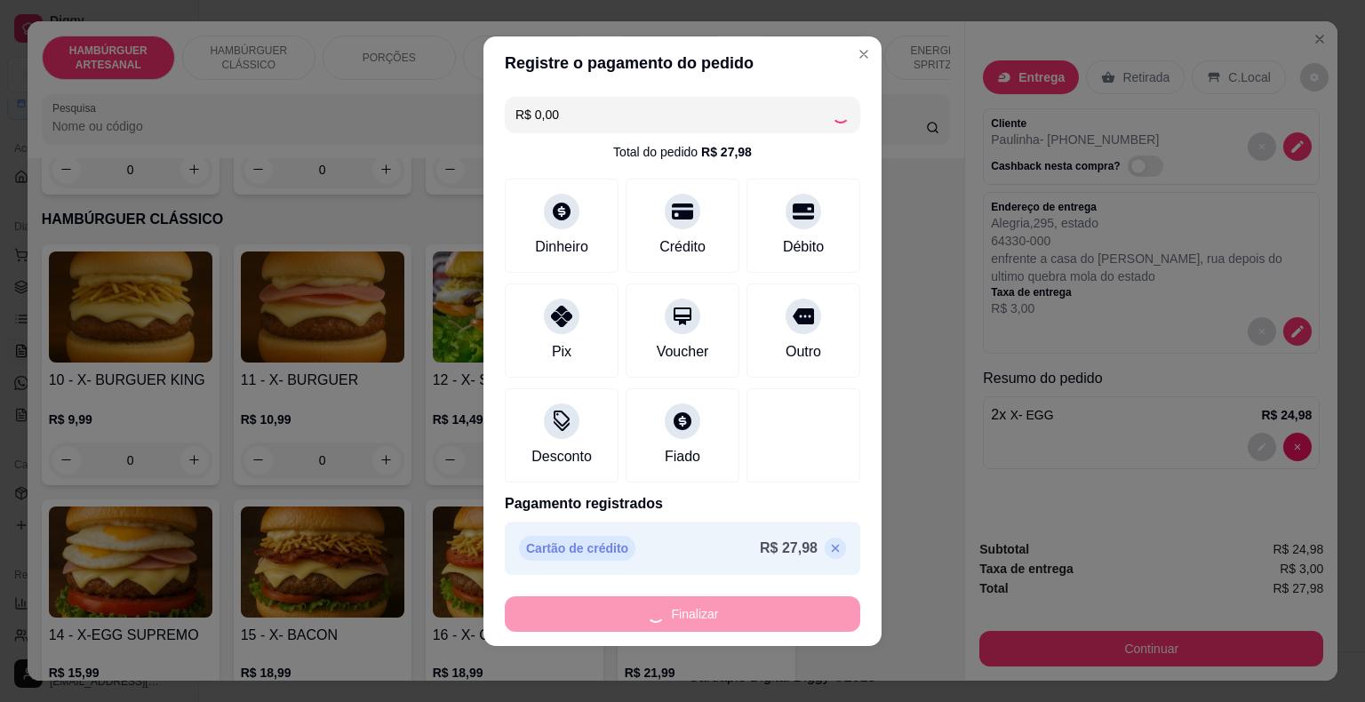
type input "0"
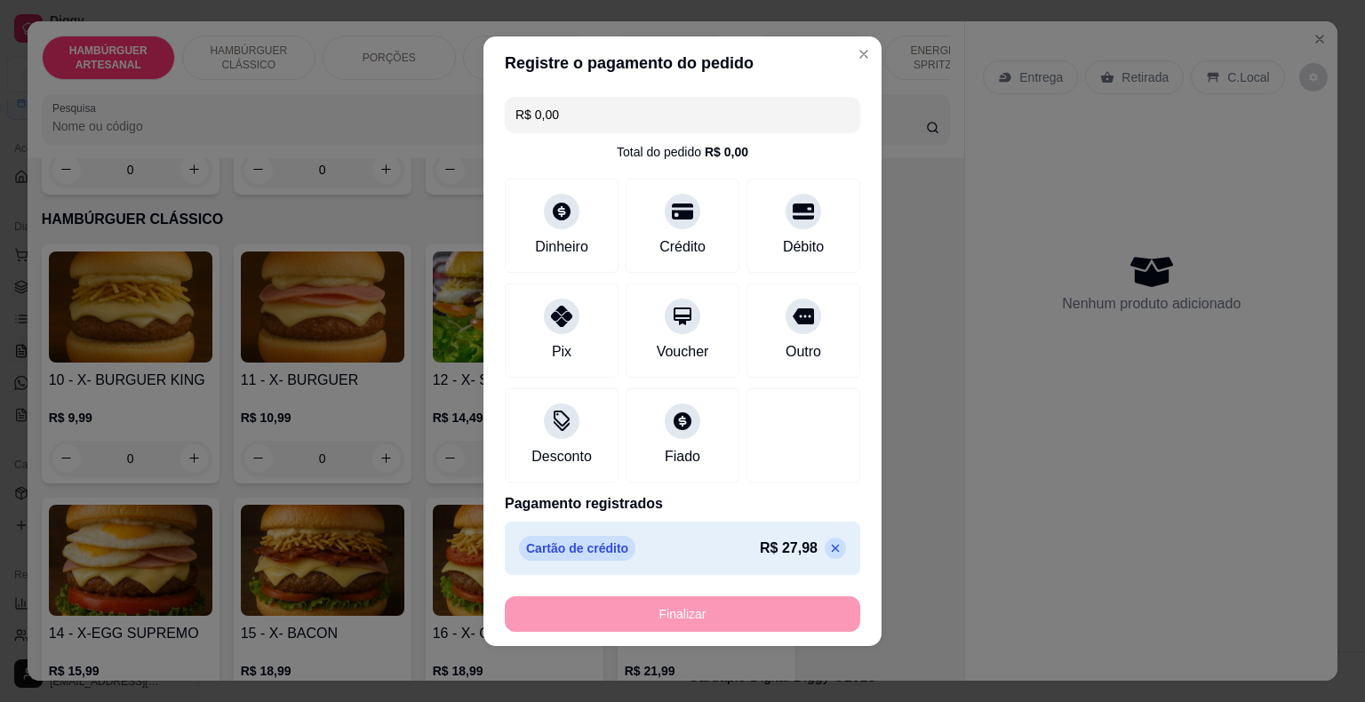
type input "-R$ 27,98"
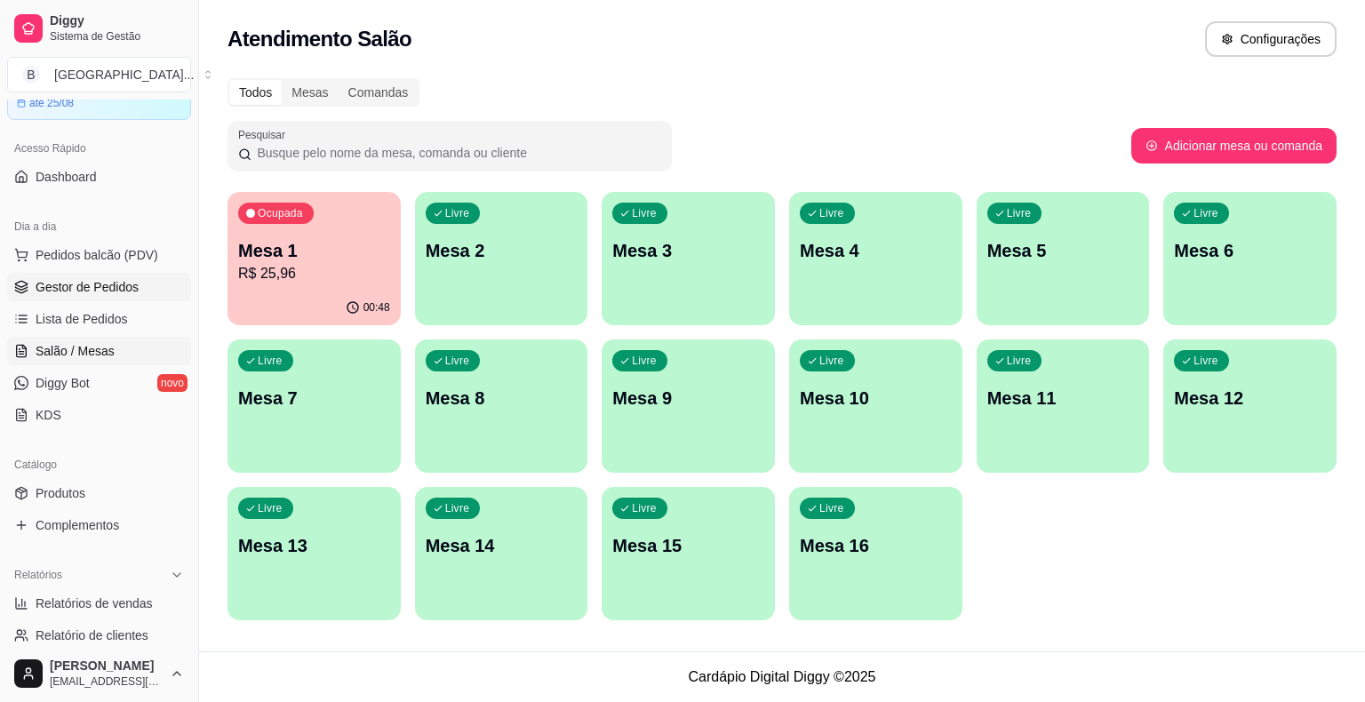
click at [33, 273] on link "Gestor de Pedidos" at bounding box center [99, 287] width 184 height 28
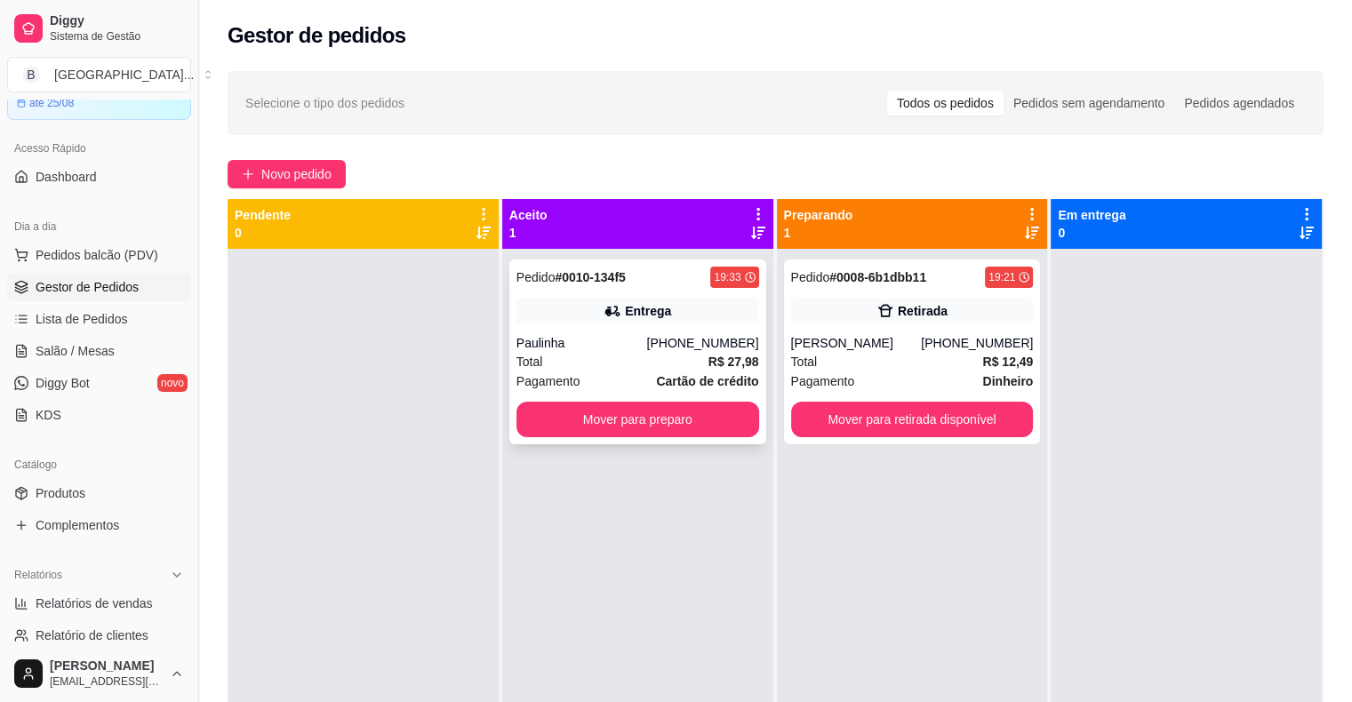
click at [645, 357] on div "Total R$ 27,98" at bounding box center [637, 362] width 243 height 20
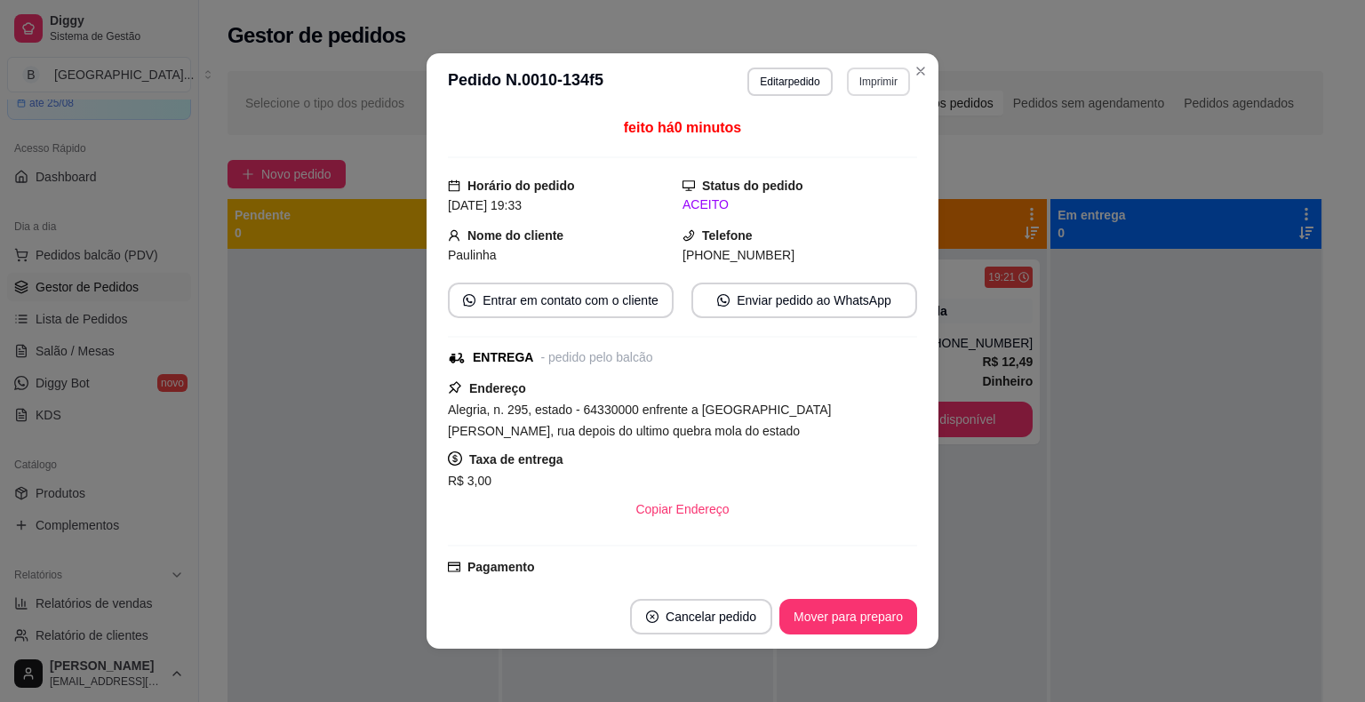
click at [864, 71] on button "Imprimir" at bounding box center [878, 82] width 63 height 28
click at [846, 157] on button "IMPRESSORA" at bounding box center [840, 144] width 129 height 28
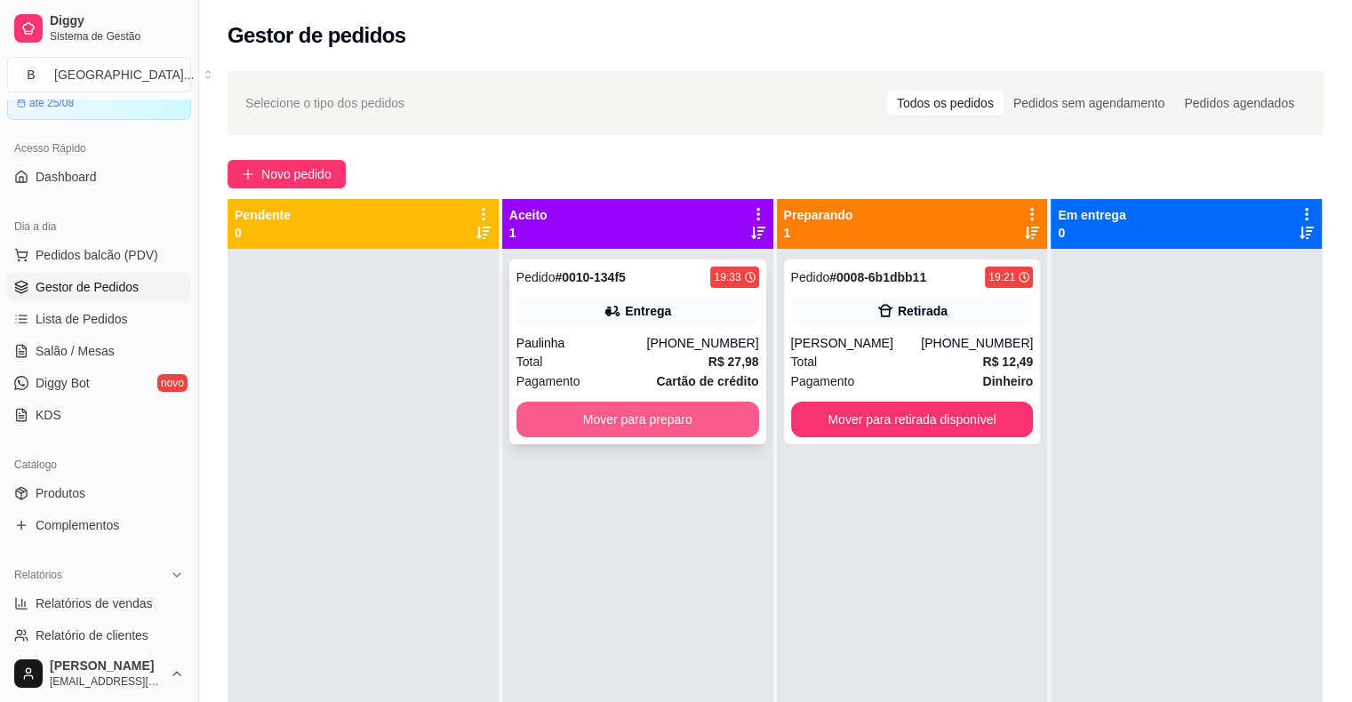
click at [740, 425] on button "Mover para preparo" at bounding box center [637, 420] width 243 height 36
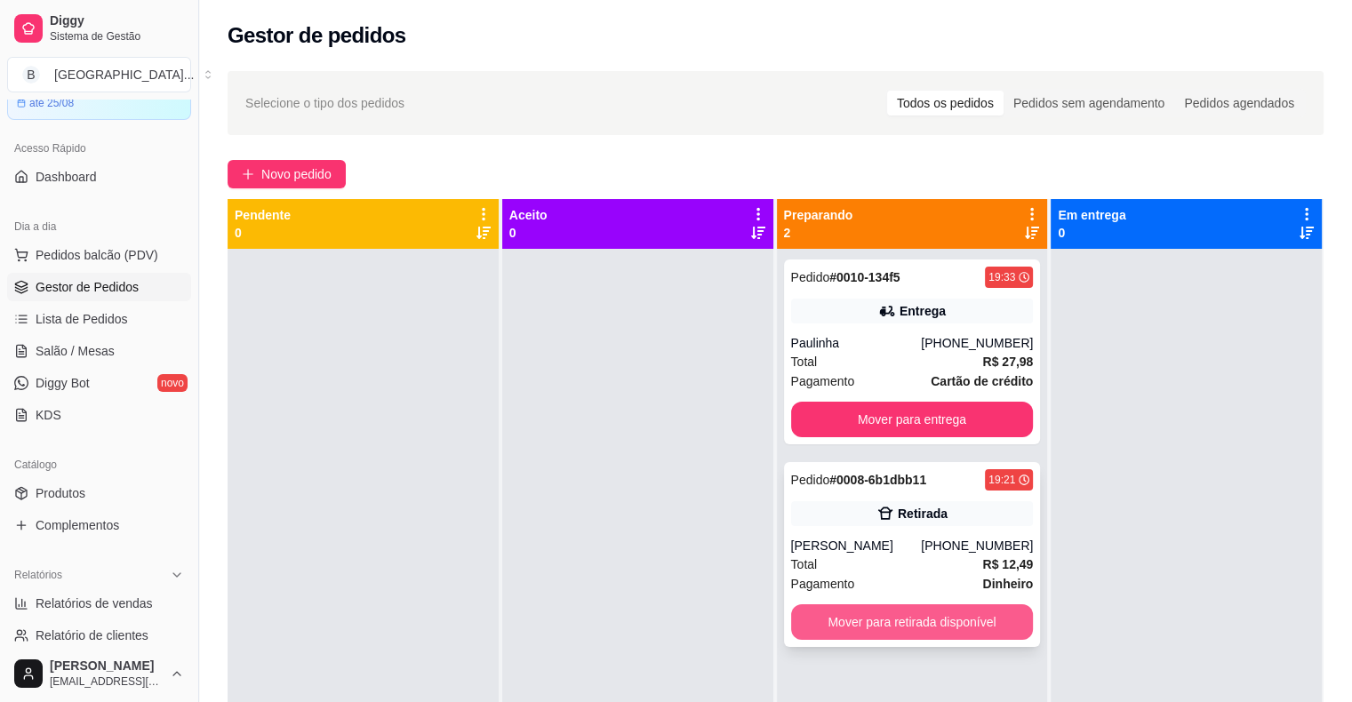
click at [944, 612] on button "Mover para retirada disponível" at bounding box center [912, 622] width 243 height 36
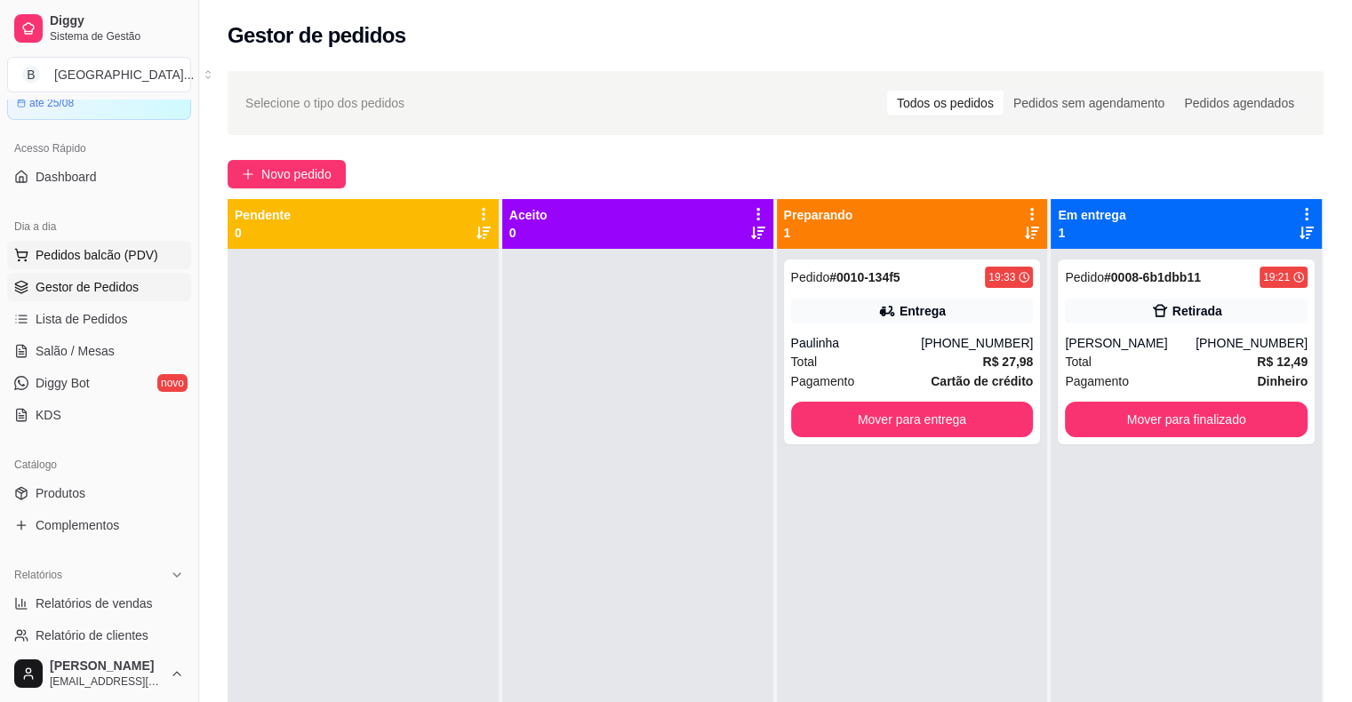
click at [160, 253] on button "Pedidos balcão (PDV)" at bounding box center [99, 255] width 184 height 28
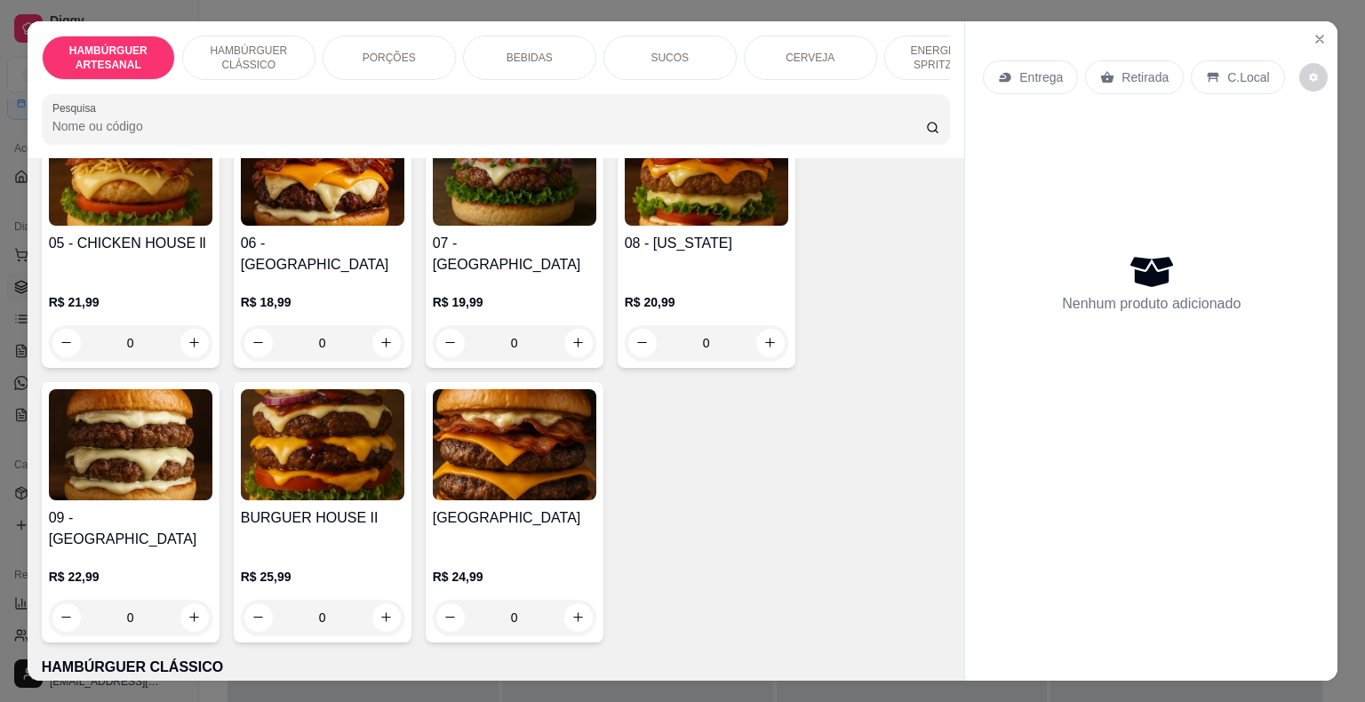
scroll to position [444, 0]
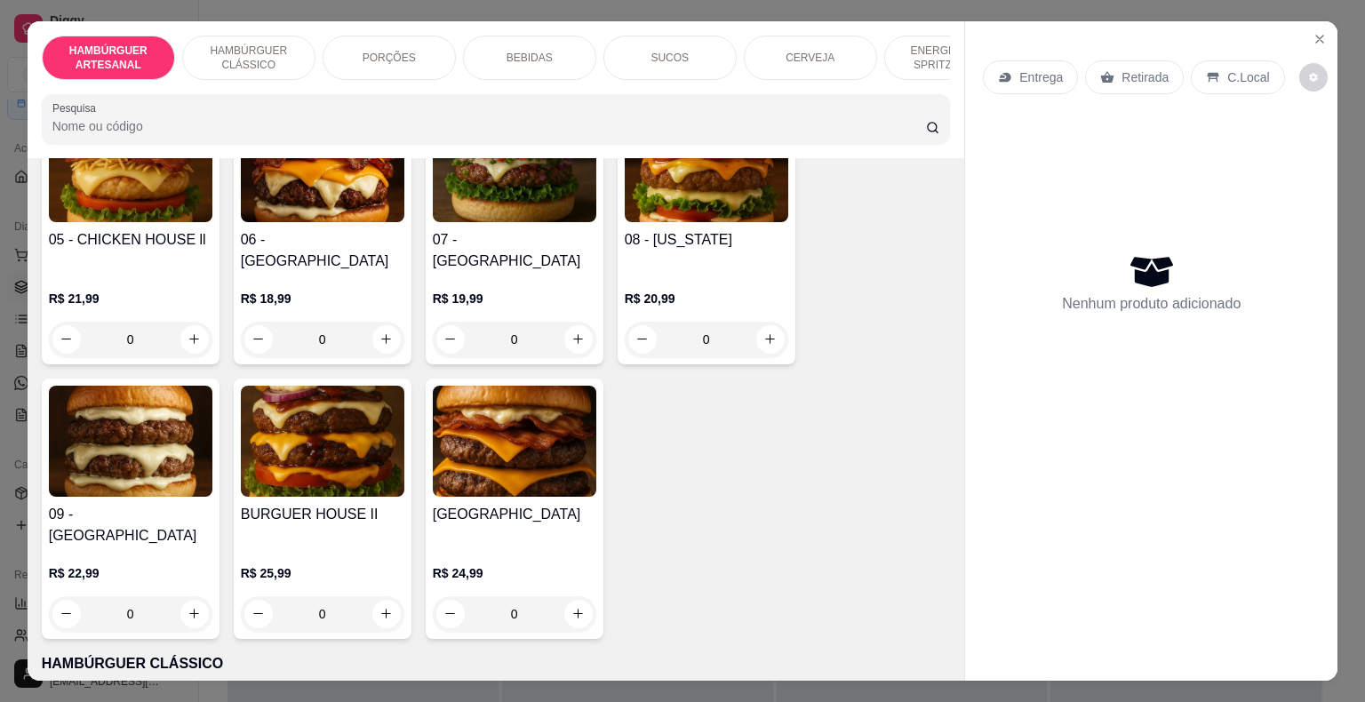
click at [395, 60] on div "PORÇÕES" at bounding box center [389, 58] width 133 height 44
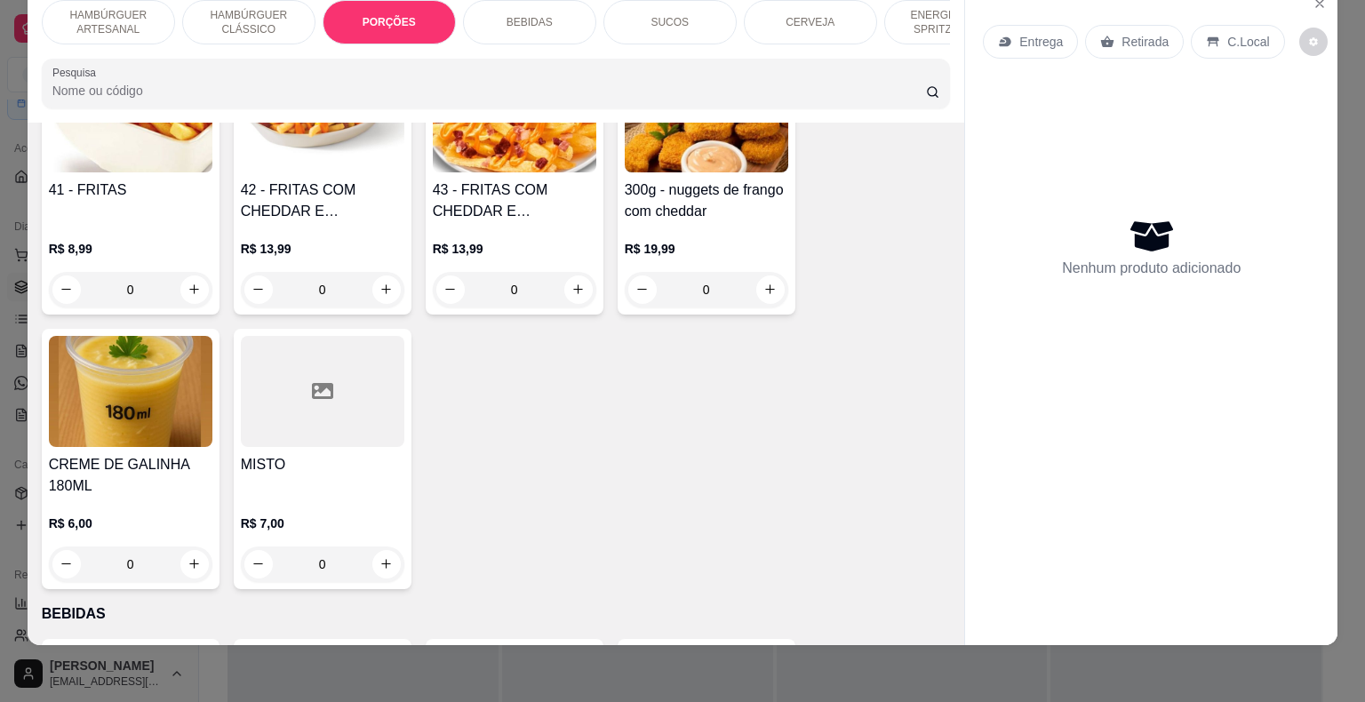
scroll to position [1684, 0]
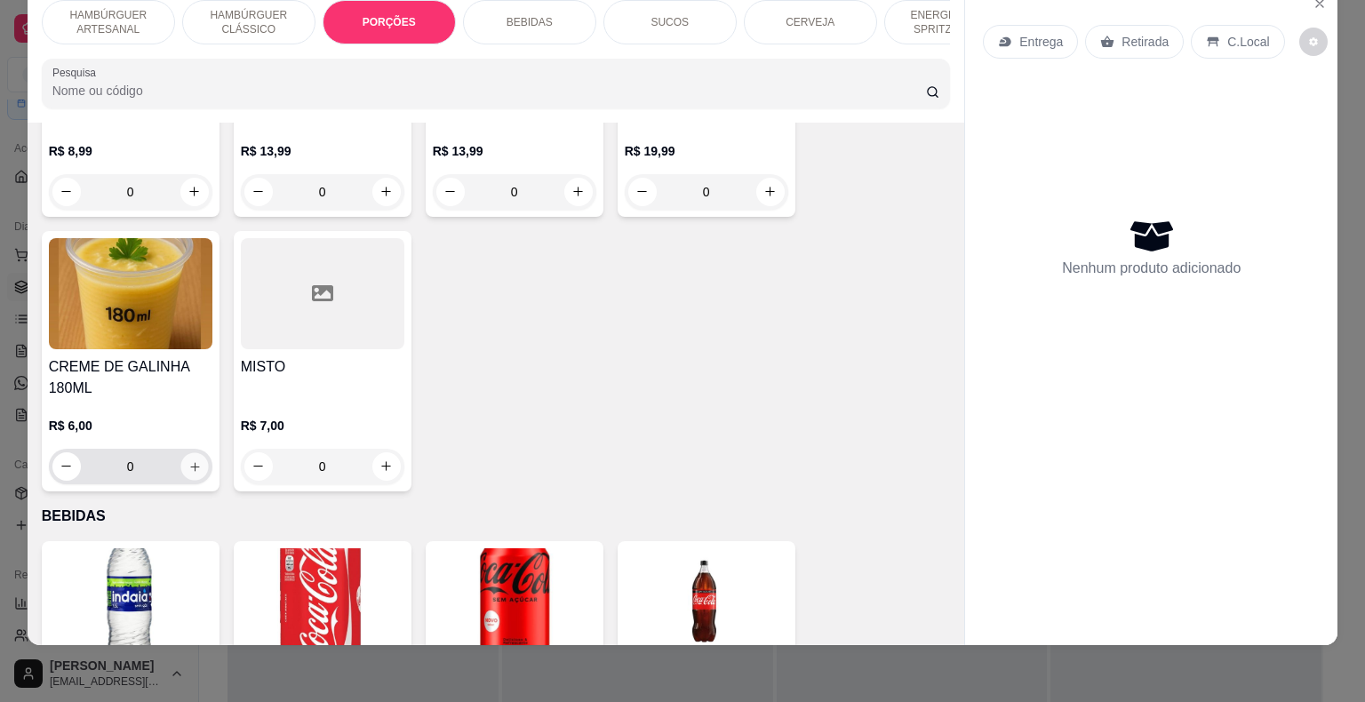
click at [199, 452] on button "increase-product-quantity" at bounding box center [194, 466] width 28 height 28
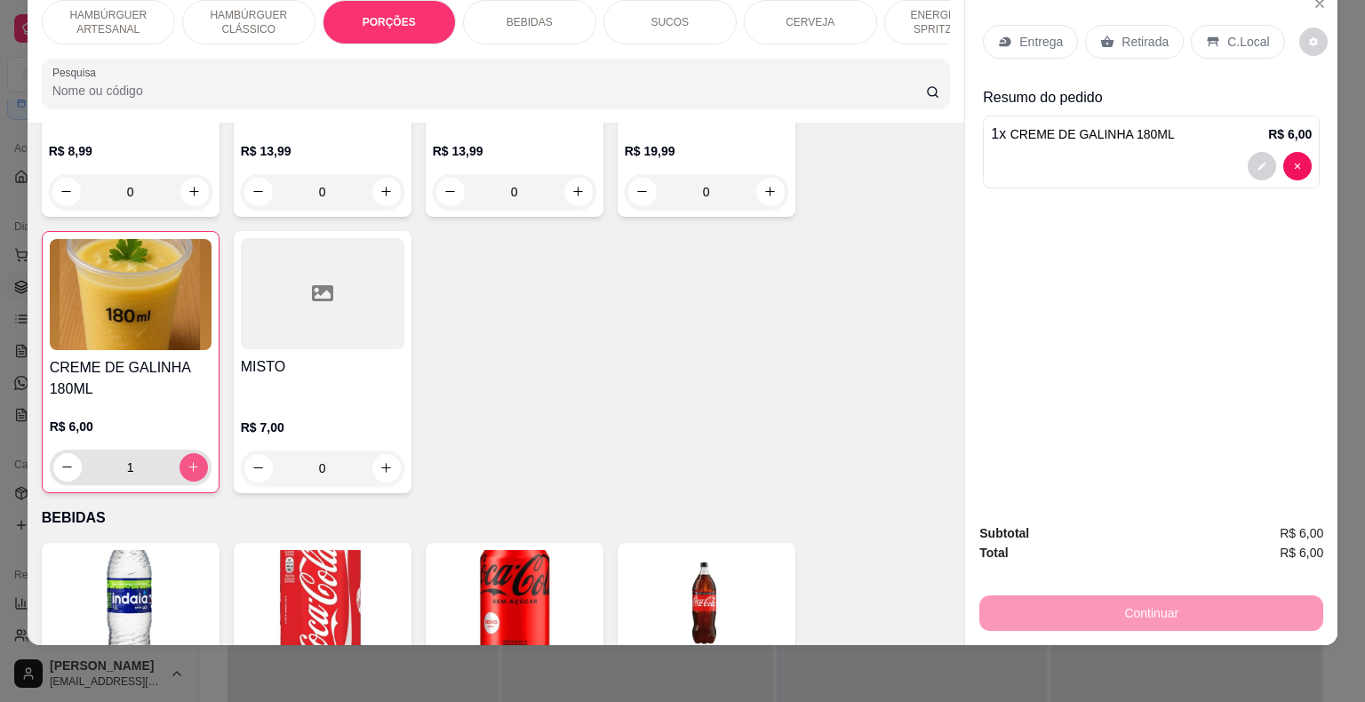
click at [199, 450] on div "1" at bounding box center [130, 468] width 155 height 36
type input "2"
click at [1029, 34] on p "Entrega" at bounding box center [1042, 42] width 44 height 18
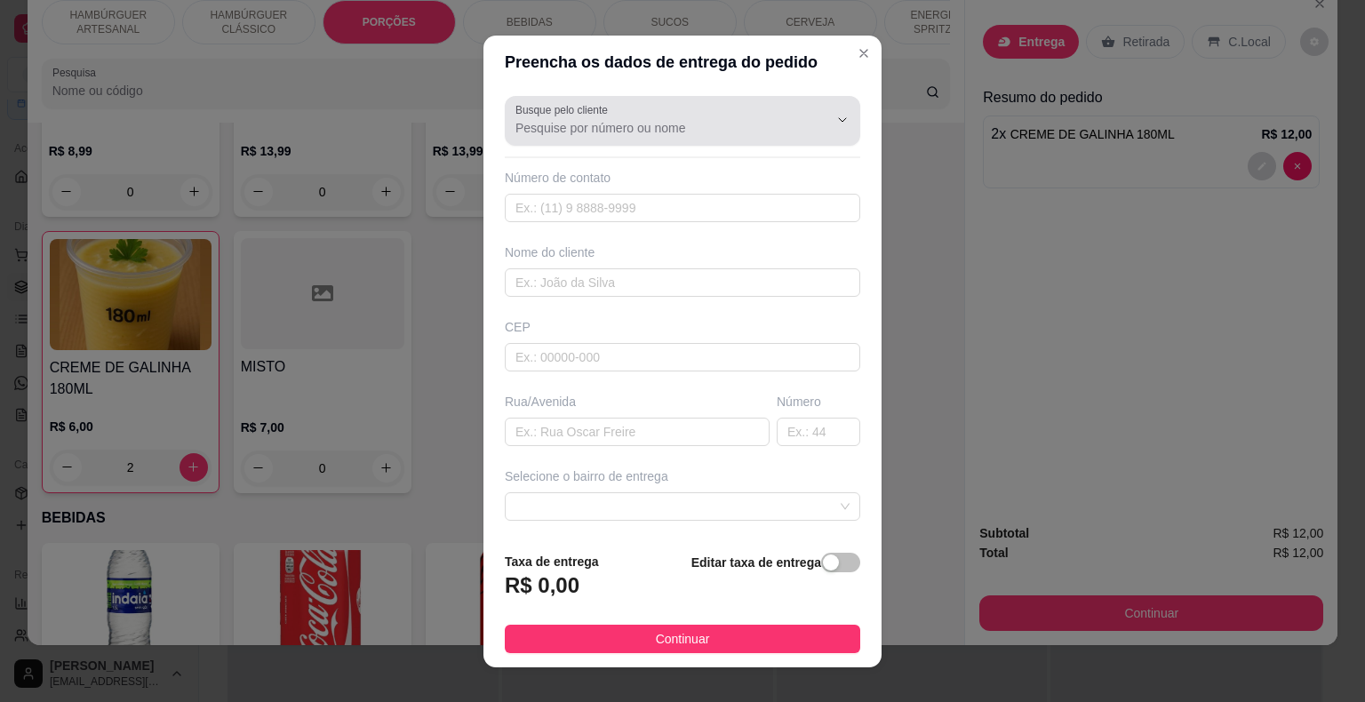
click at [811, 118] on icon "Show suggestions" at bounding box center [818, 120] width 14 height 14
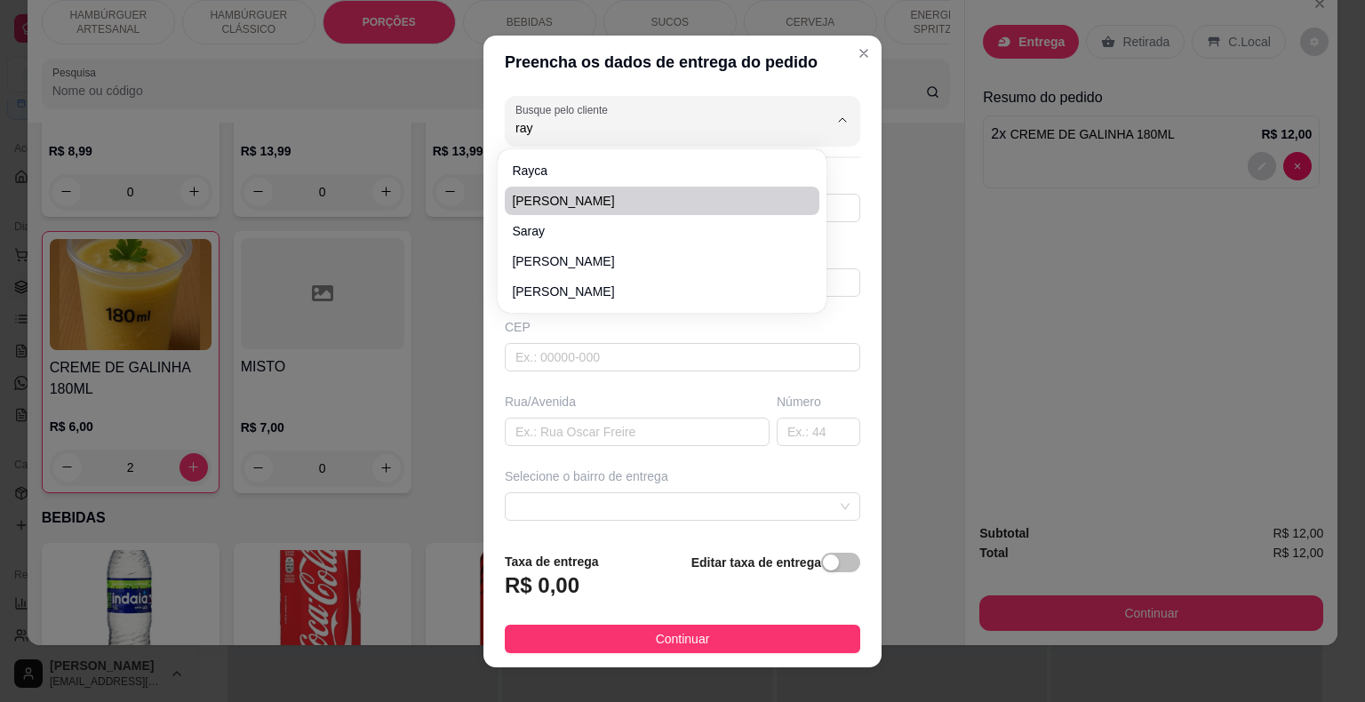
click at [689, 202] on span "[PERSON_NAME]" at bounding box center [653, 201] width 283 height 18
type input "[PERSON_NAME]"
type input "8699043548"
type input "[PERSON_NAME]"
type input "São Miguel do Tapuio"
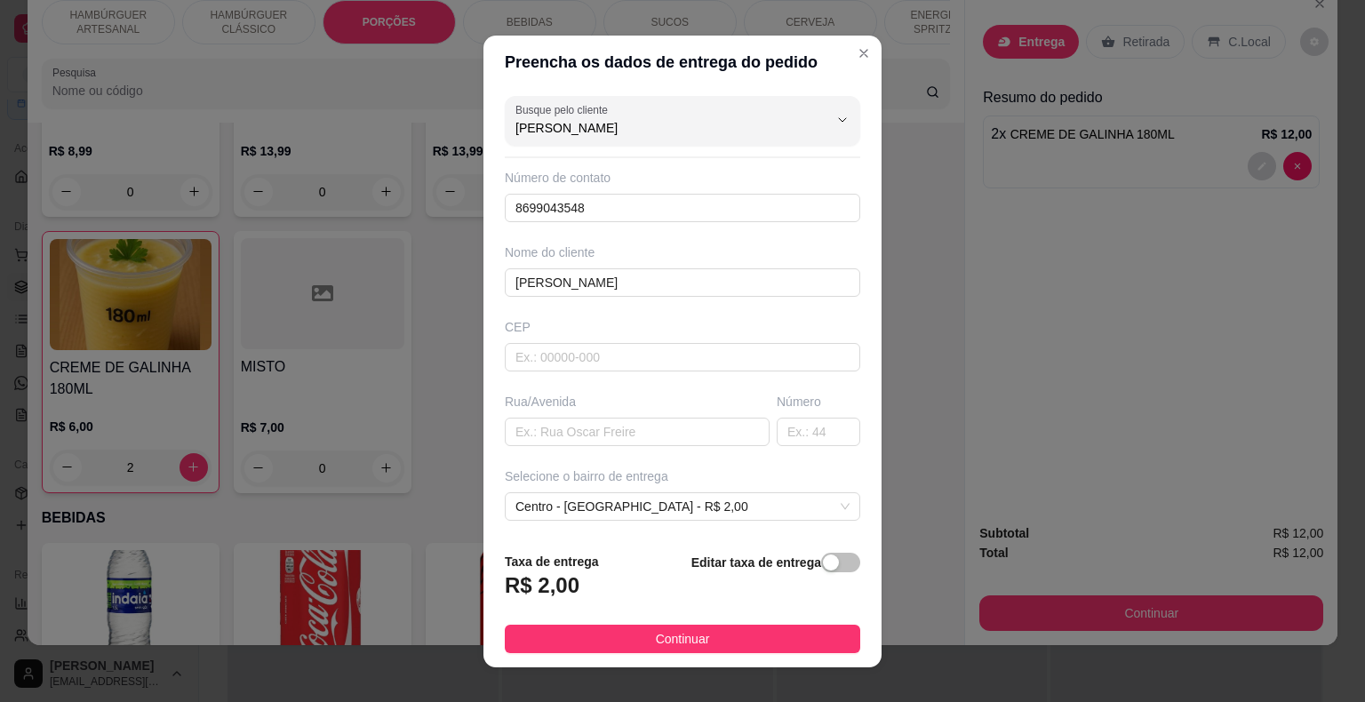
scroll to position [147, 0]
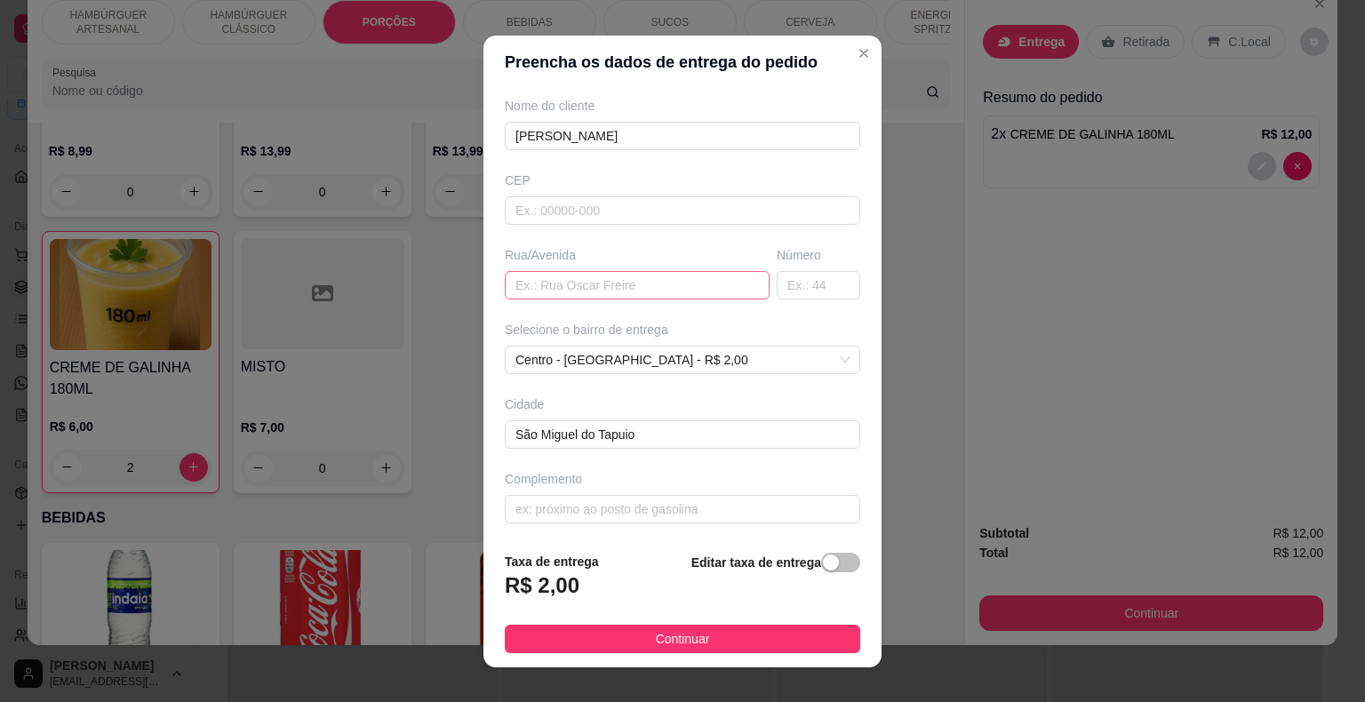
type input "[PERSON_NAME]"
click at [694, 276] on input "text" at bounding box center [637, 285] width 265 height 28
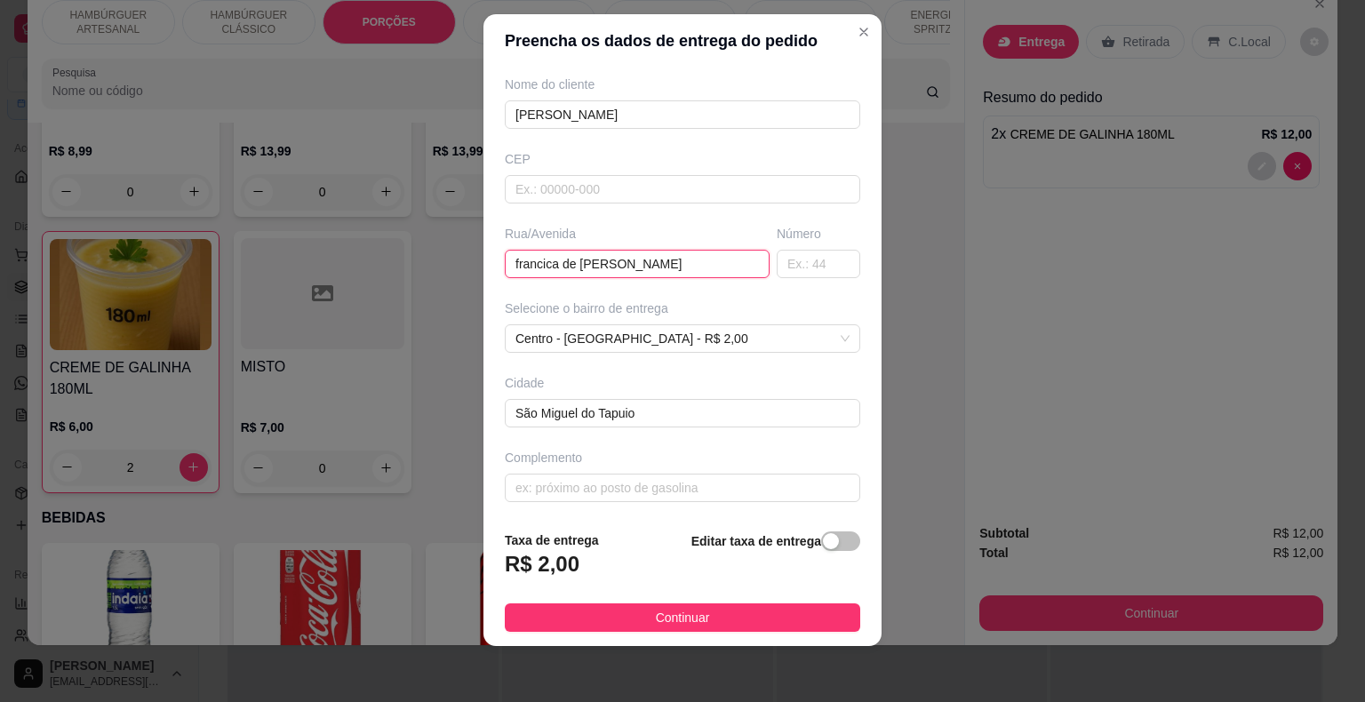
scroll to position [21, 0]
click at [537, 258] on input "francica de [PERSON_NAME]" at bounding box center [637, 264] width 265 height 28
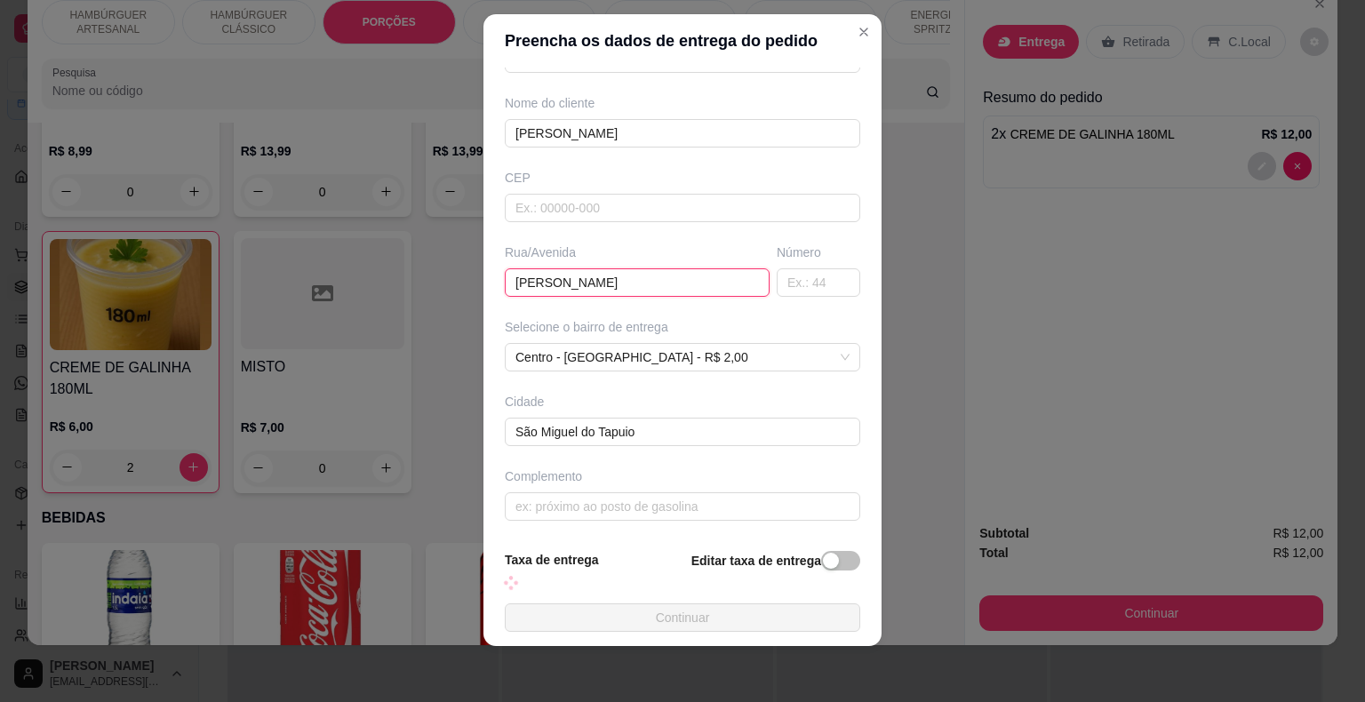
scroll to position [147, 0]
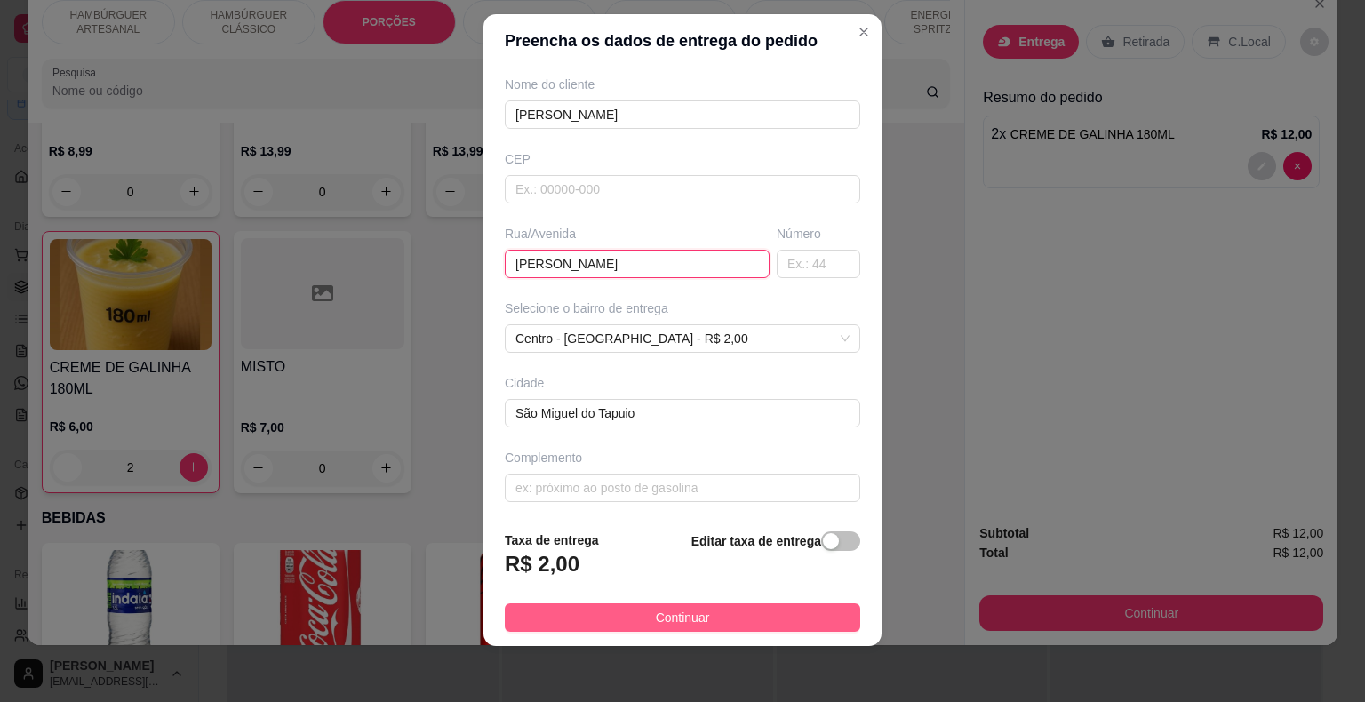
type input "[PERSON_NAME]"
click at [729, 604] on button "Continuar" at bounding box center [683, 618] width 356 height 28
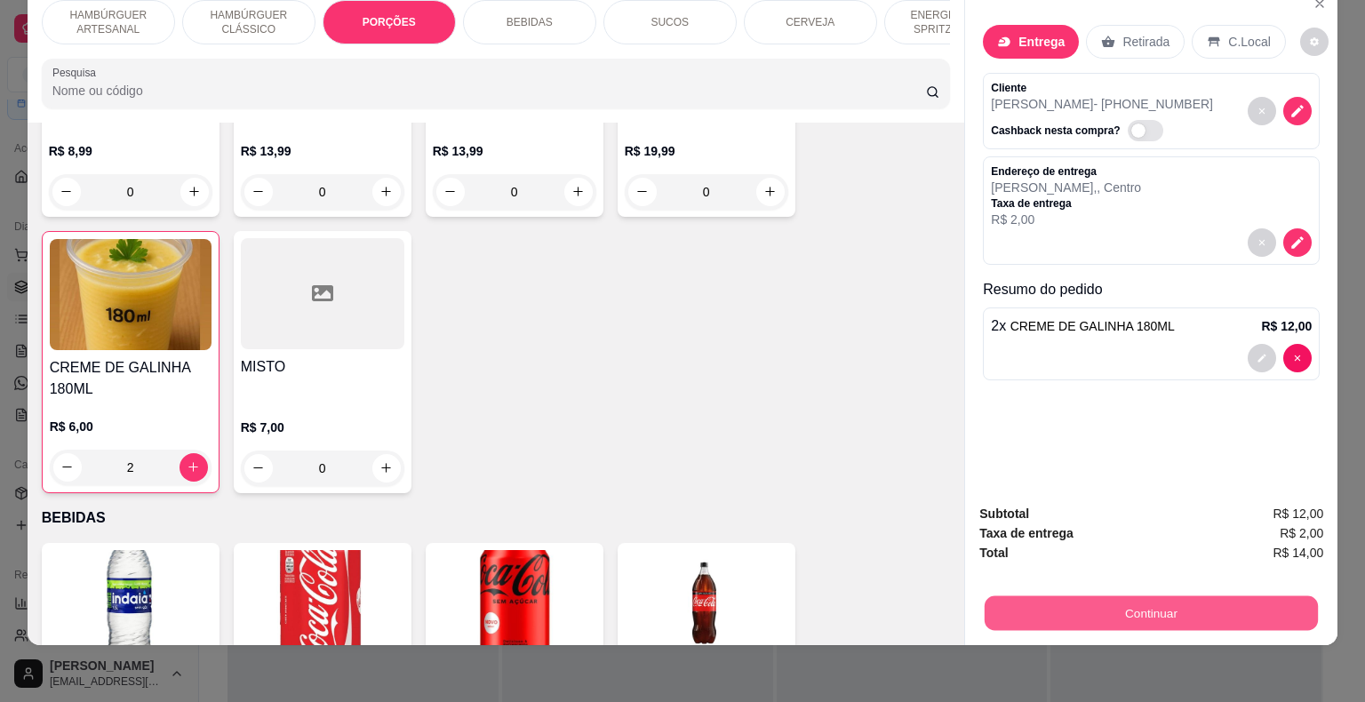
click at [1006, 606] on button "Continuar" at bounding box center [1151, 613] width 333 height 35
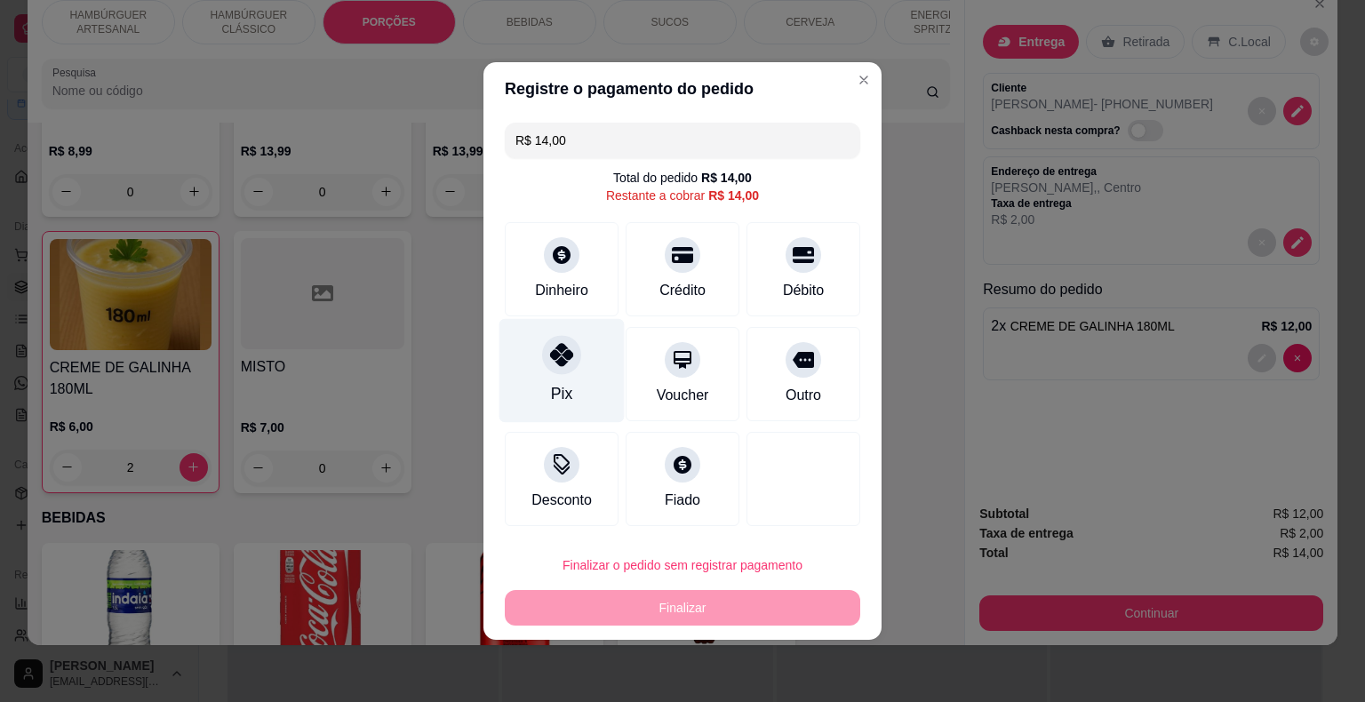
click at [543, 362] on div at bounding box center [561, 354] width 39 height 39
type input "R$ 0,00"
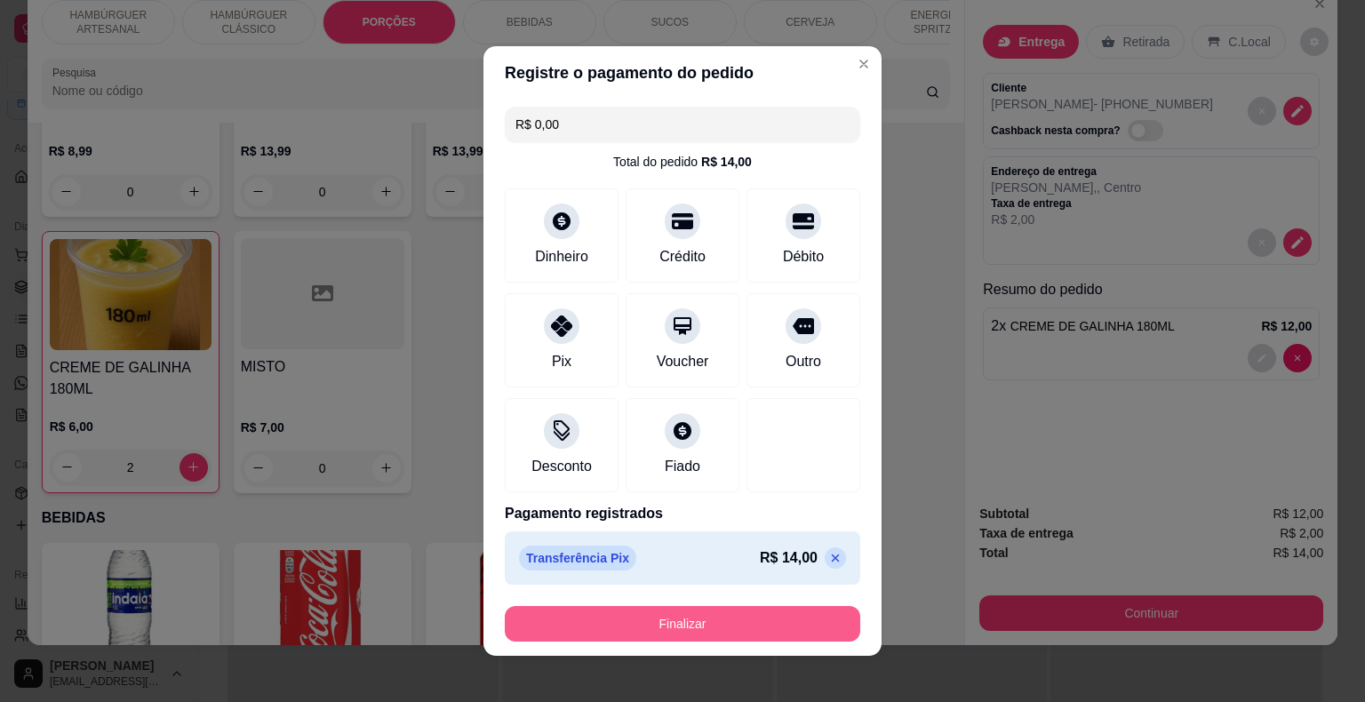
click at [650, 638] on button "Finalizar" at bounding box center [683, 624] width 356 height 36
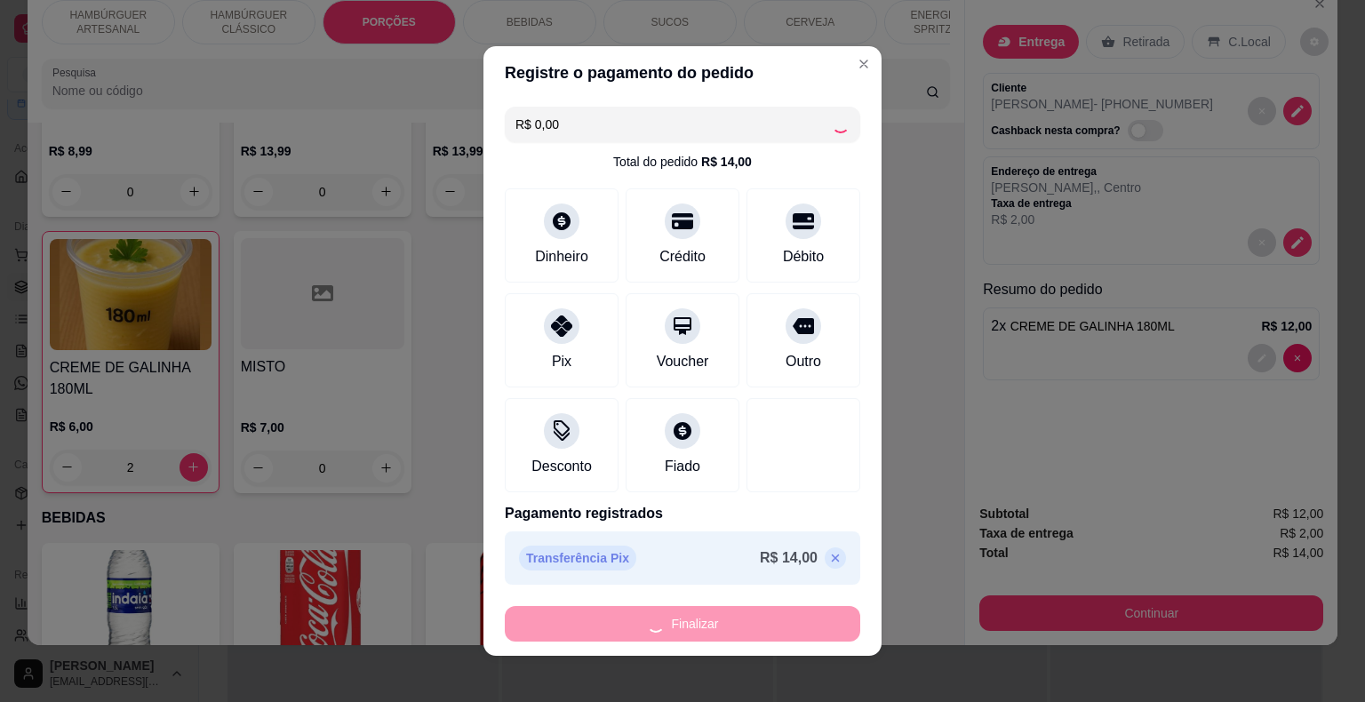
type input "0"
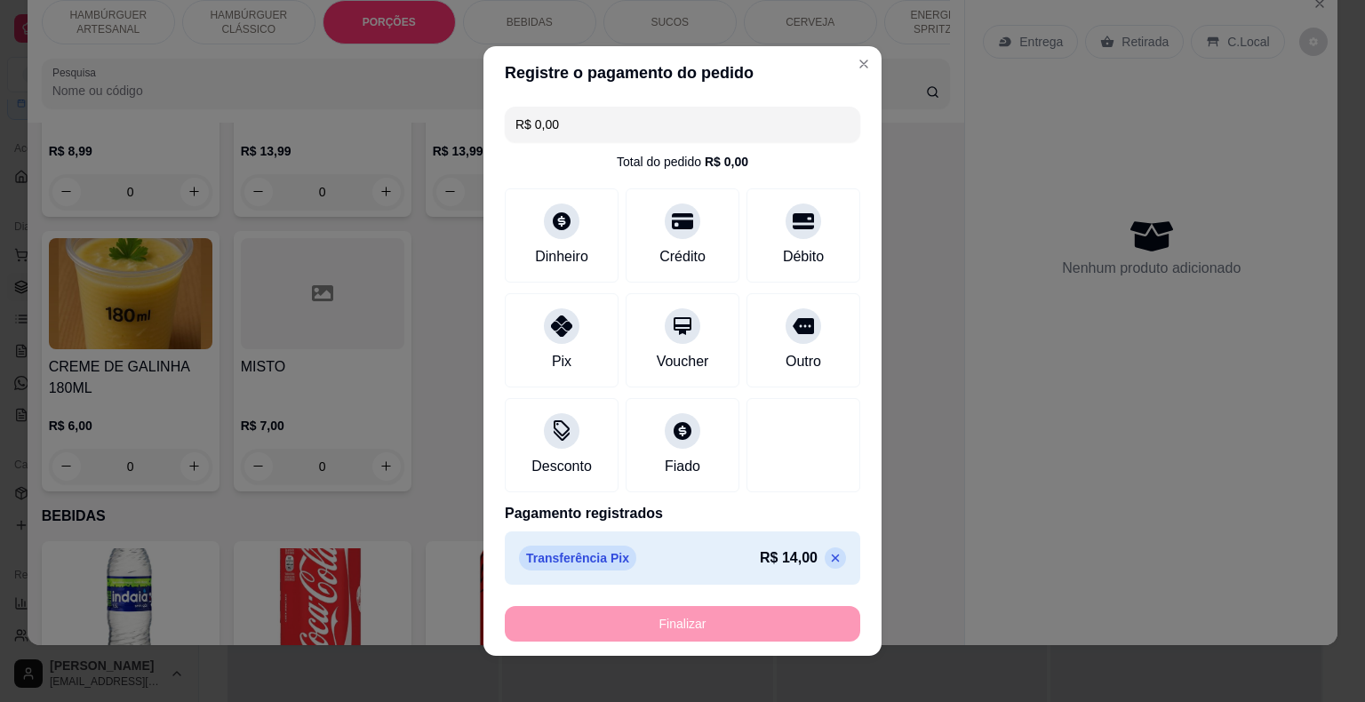
type input "-R$ 14,00"
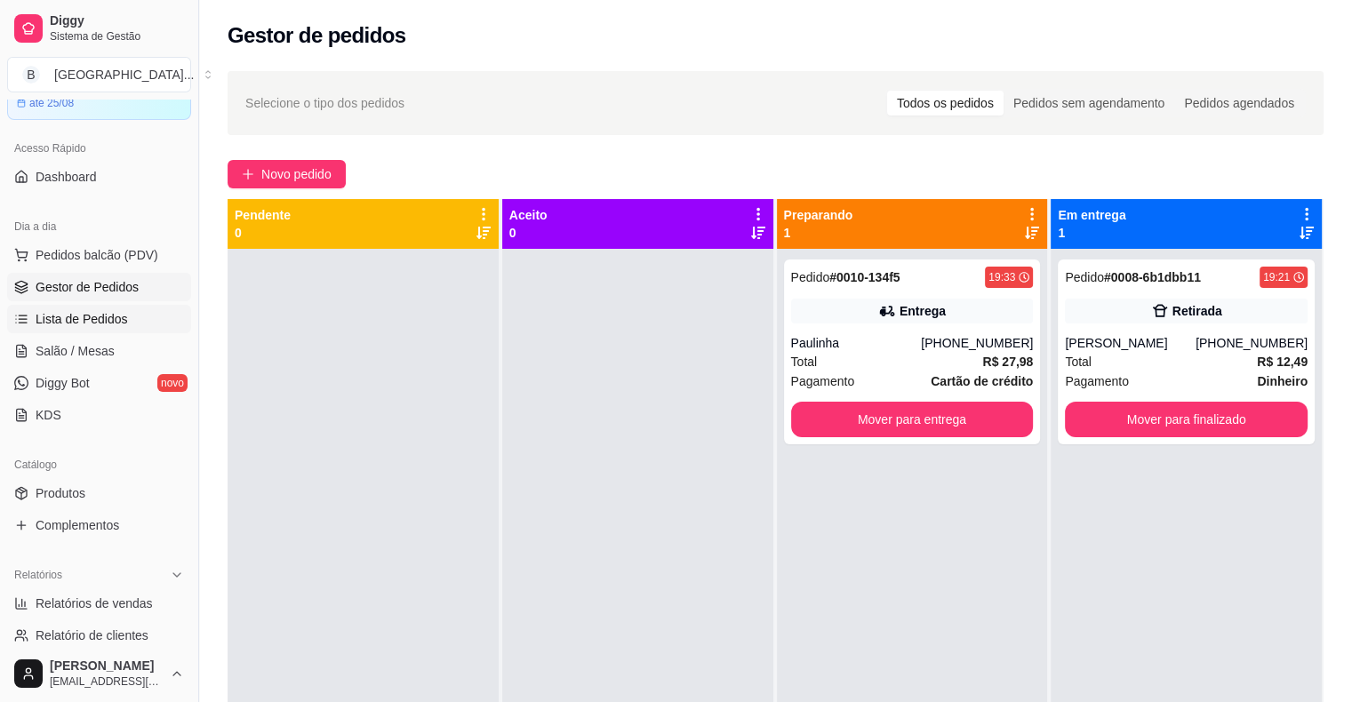
click at [126, 308] on link "Lista de Pedidos" at bounding box center [99, 319] width 184 height 28
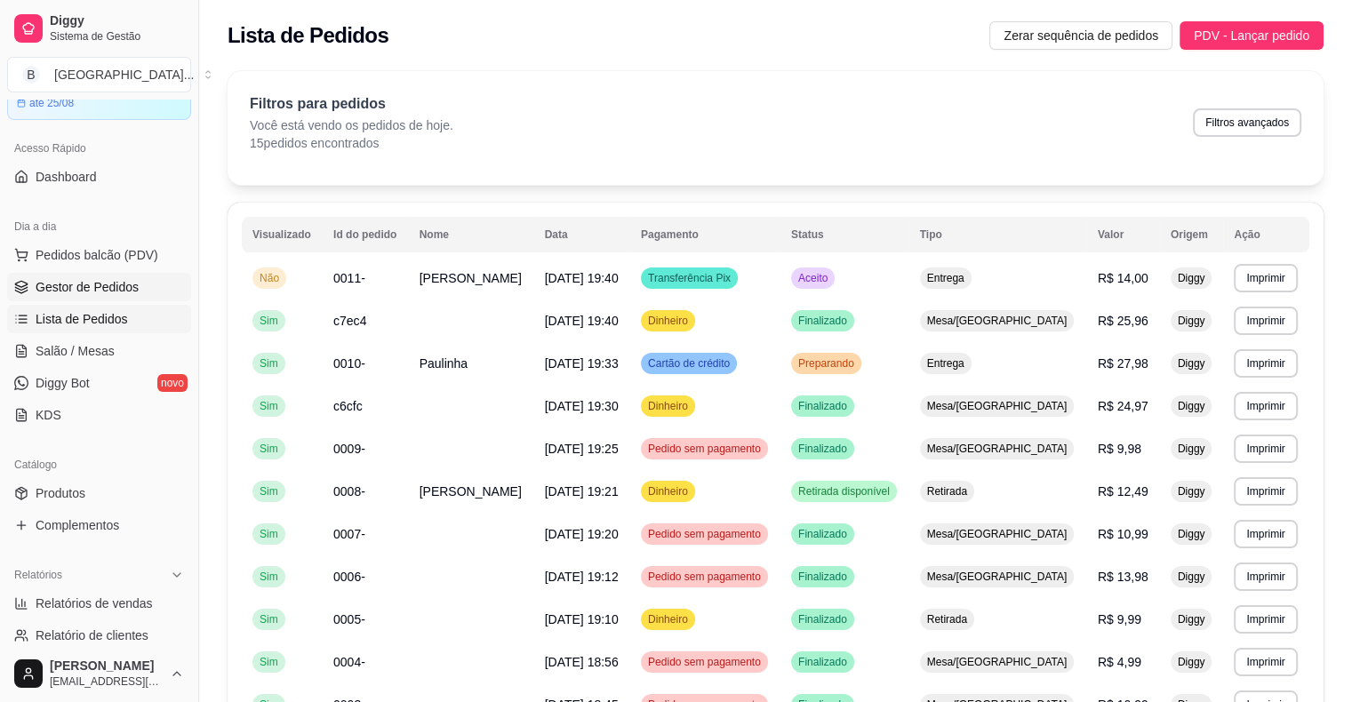
click at [79, 286] on span "Gestor de Pedidos" at bounding box center [87, 287] width 103 height 18
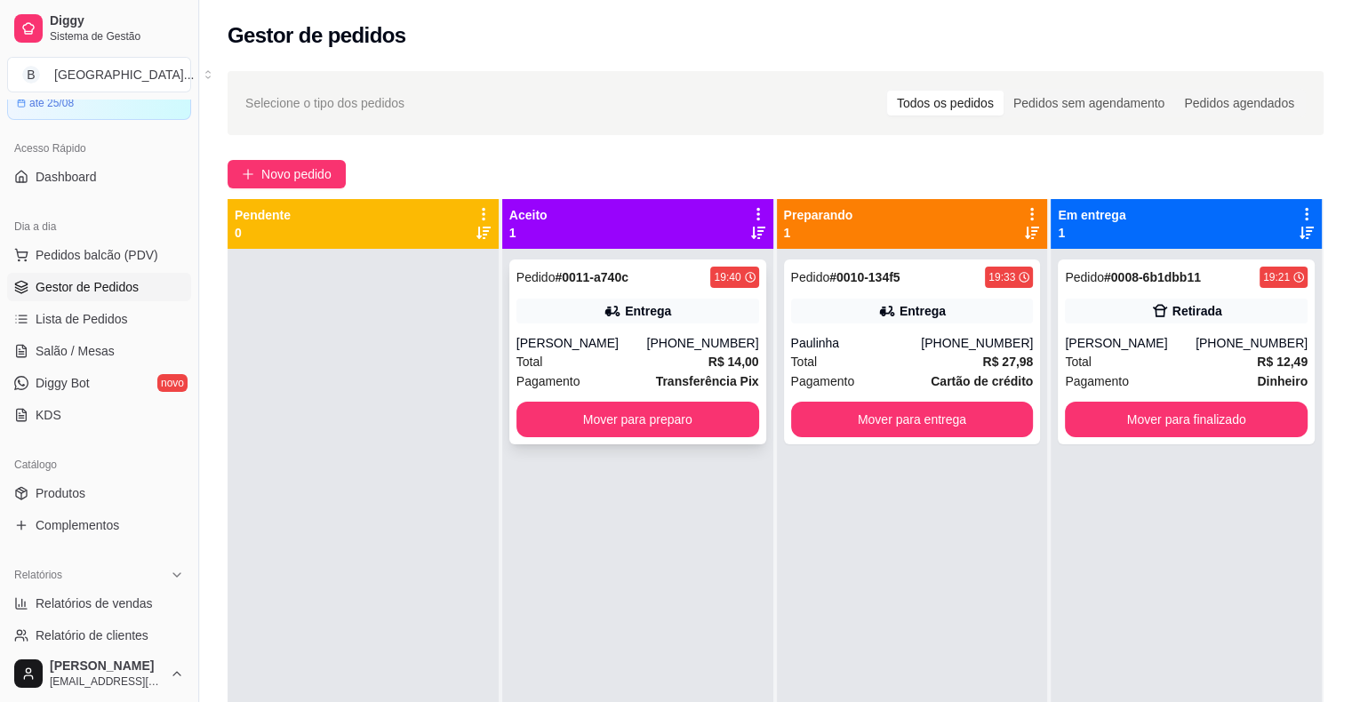
click at [564, 324] on div "Pedido # 0011-a740c 19:40 [PERSON_NAME] [PHONE_NUMBER] Total R$ 14,00 Pagamento…" at bounding box center [637, 352] width 257 height 185
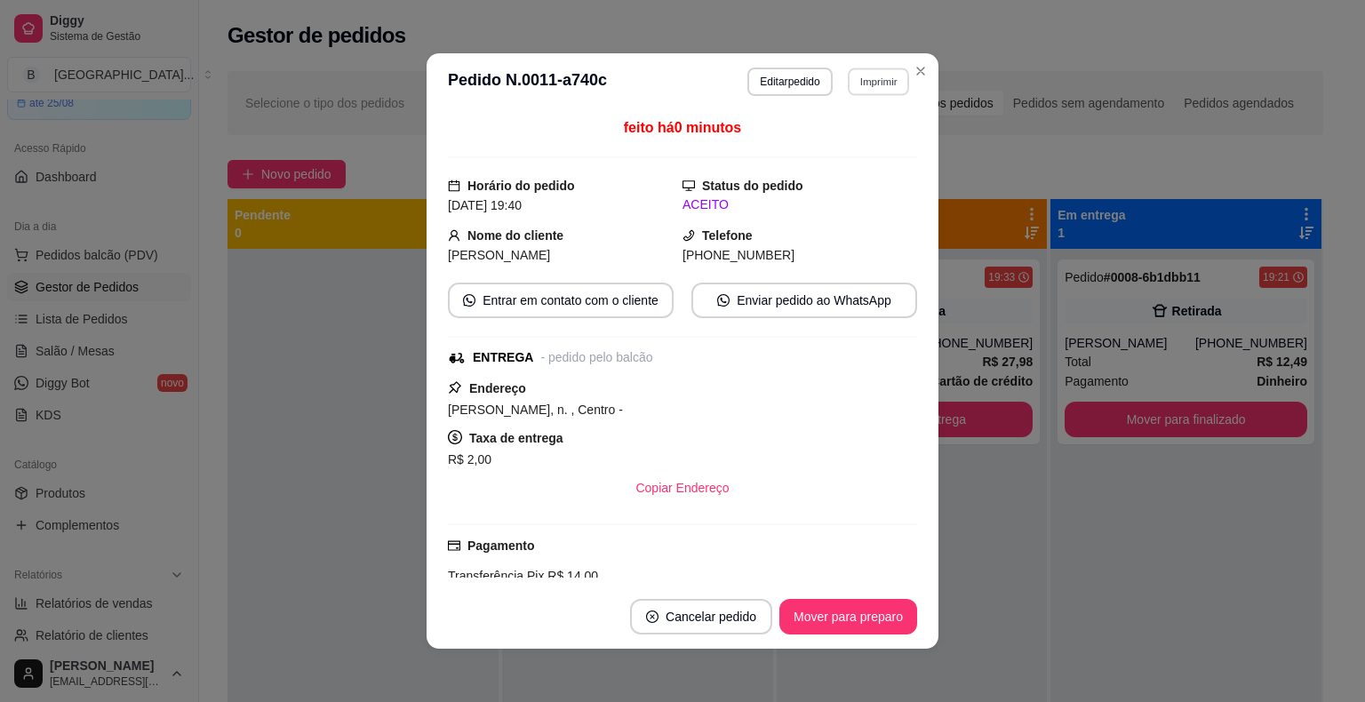
click at [871, 89] on button "Imprimir" at bounding box center [878, 82] width 61 height 28
click at [857, 148] on button "IMPRESSORA" at bounding box center [840, 144] width 129 height 28
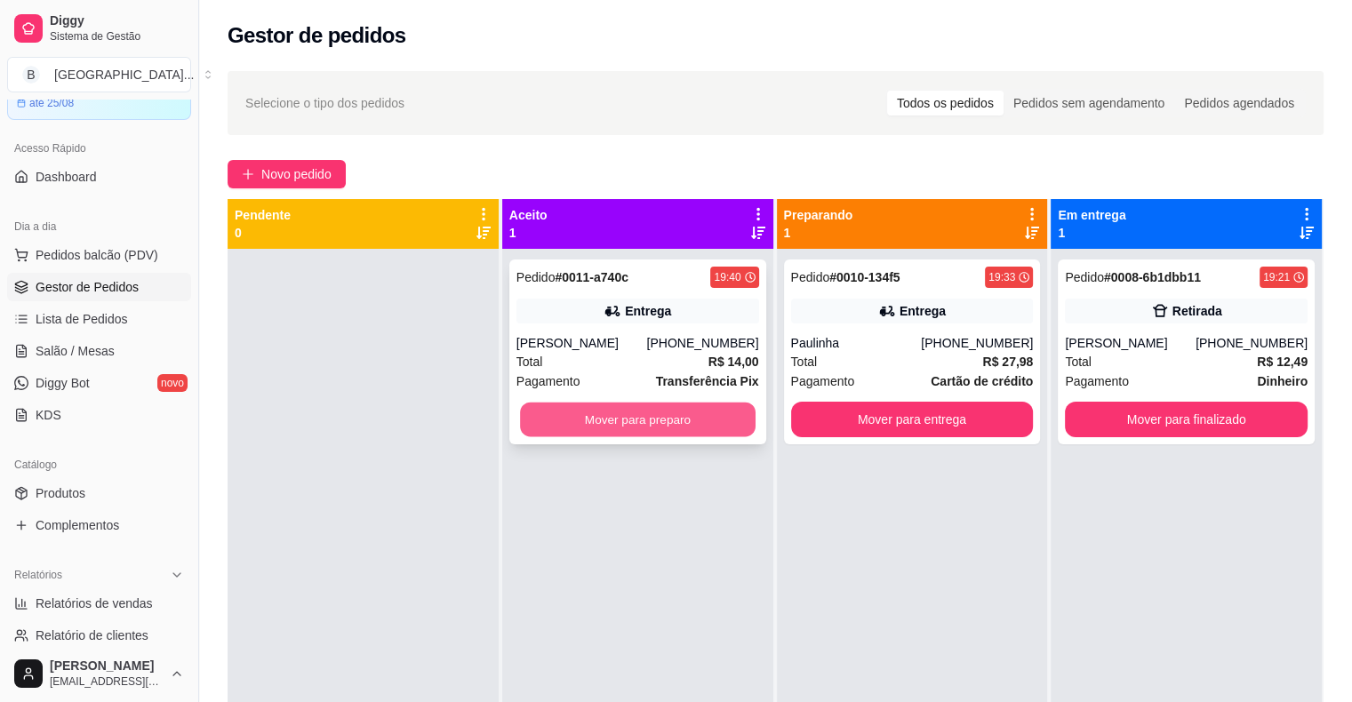
click at [679, 411] on button "Mover para preparo" at bounding box center [638, 420] width 236 height 35
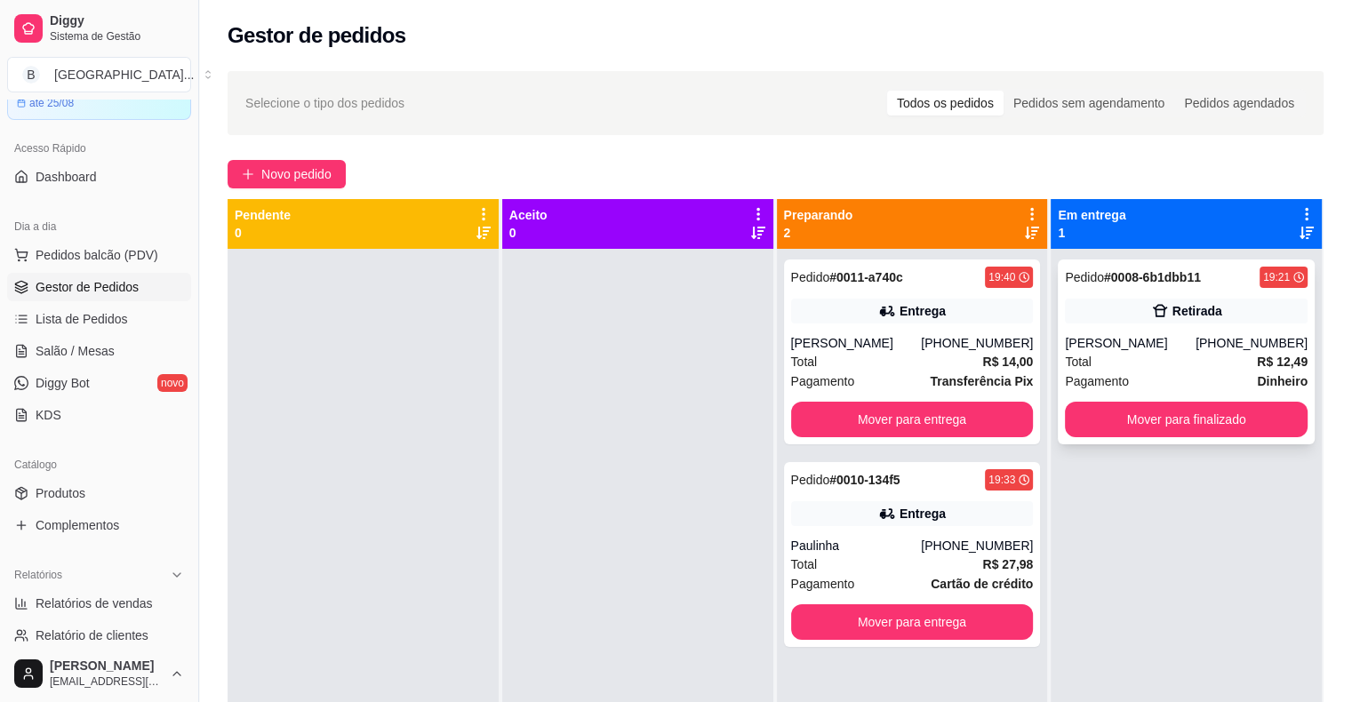
click at [1192, 362] on div "Total R$ 12,49" at bounding box center [1186, 362] width 243 height 20
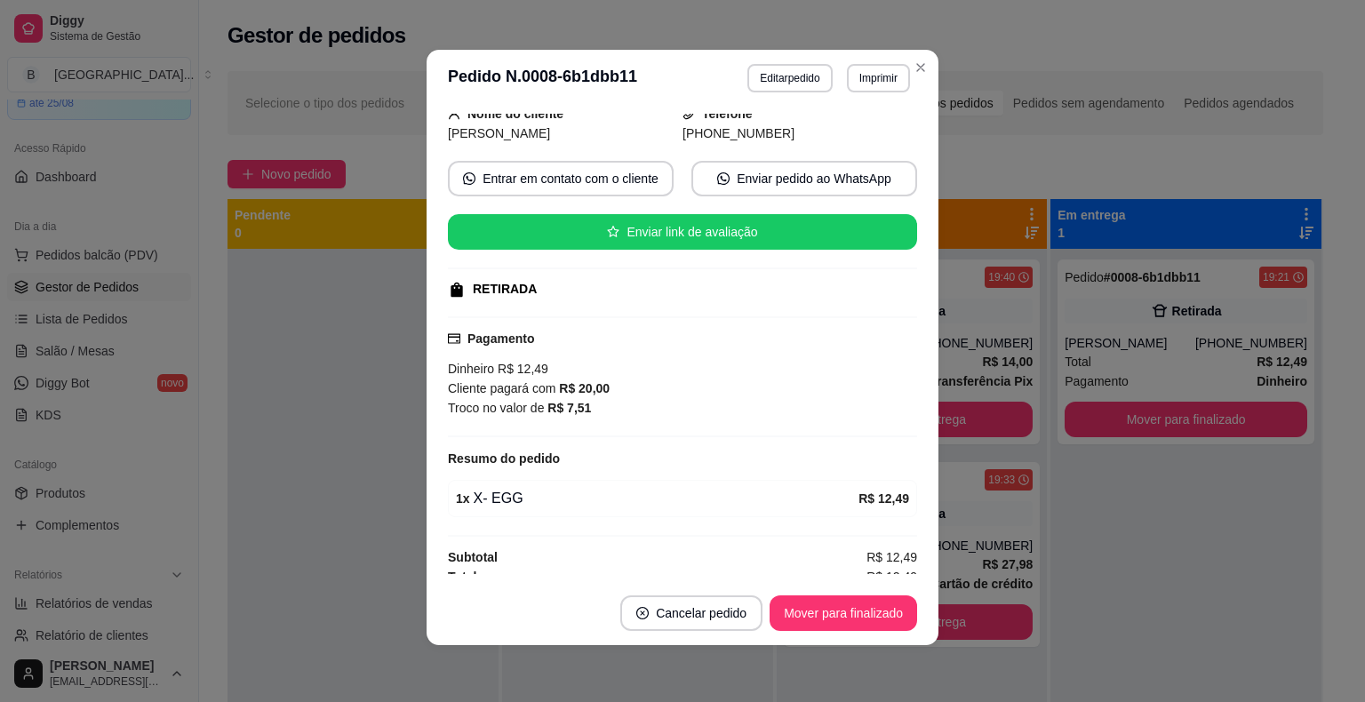
scroll to position [128, 0]
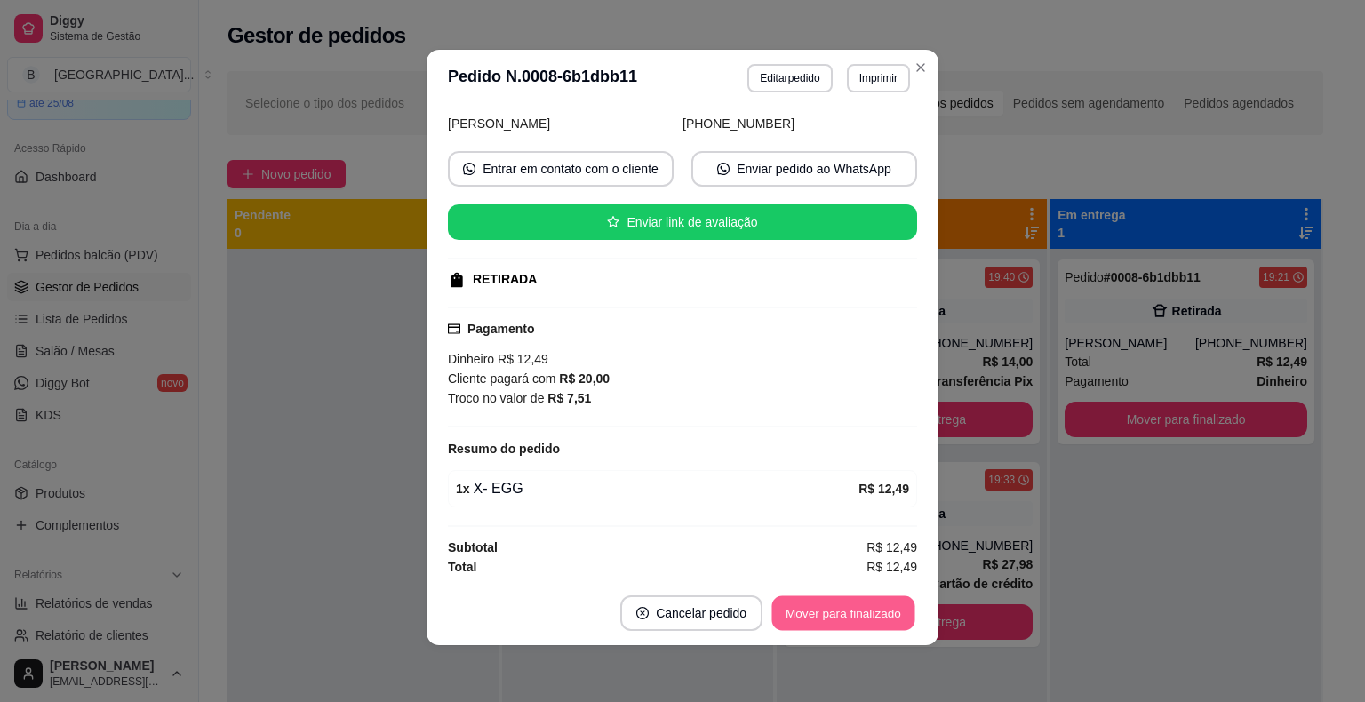
click at [811, 603] on button "Mover para finalizado" at bounding box center [844, 613] width 143 height 35
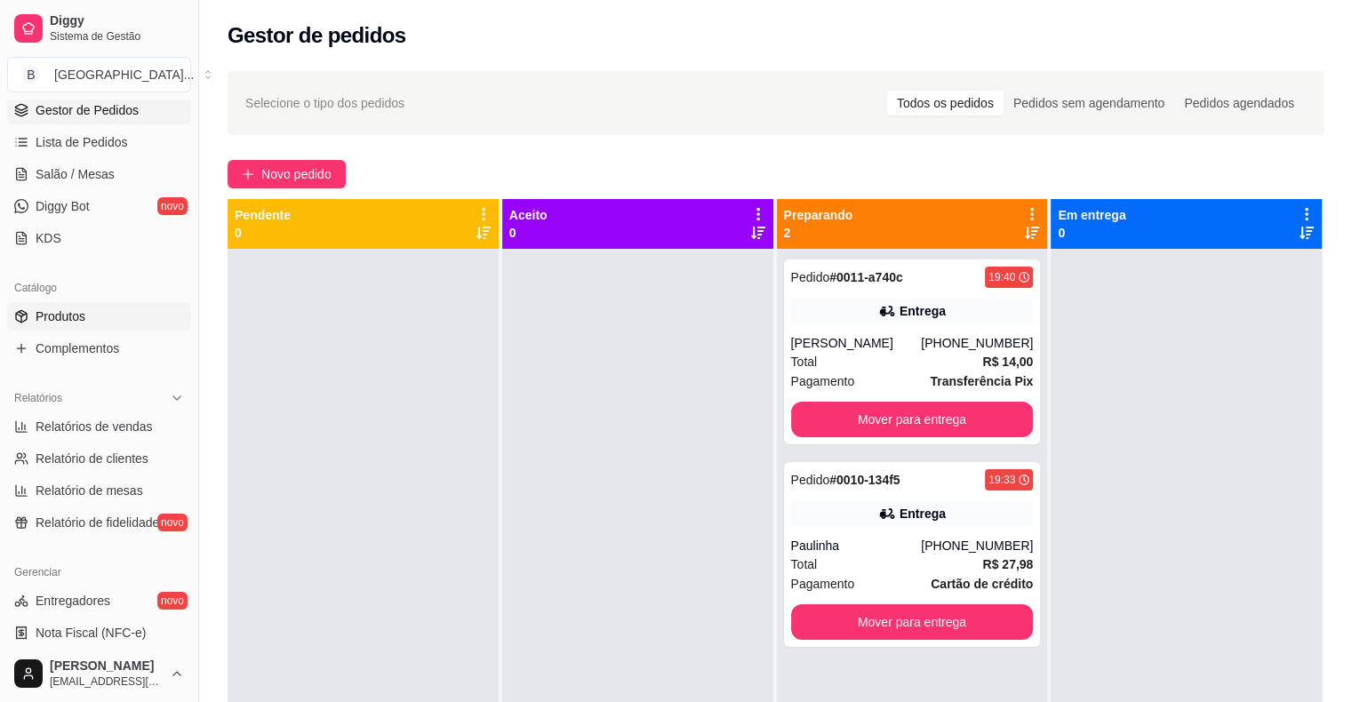
scroll to position [267, 0]
click at [78, 303] on link "Produtos" at bounding box center [99, 315] width 184 height 28
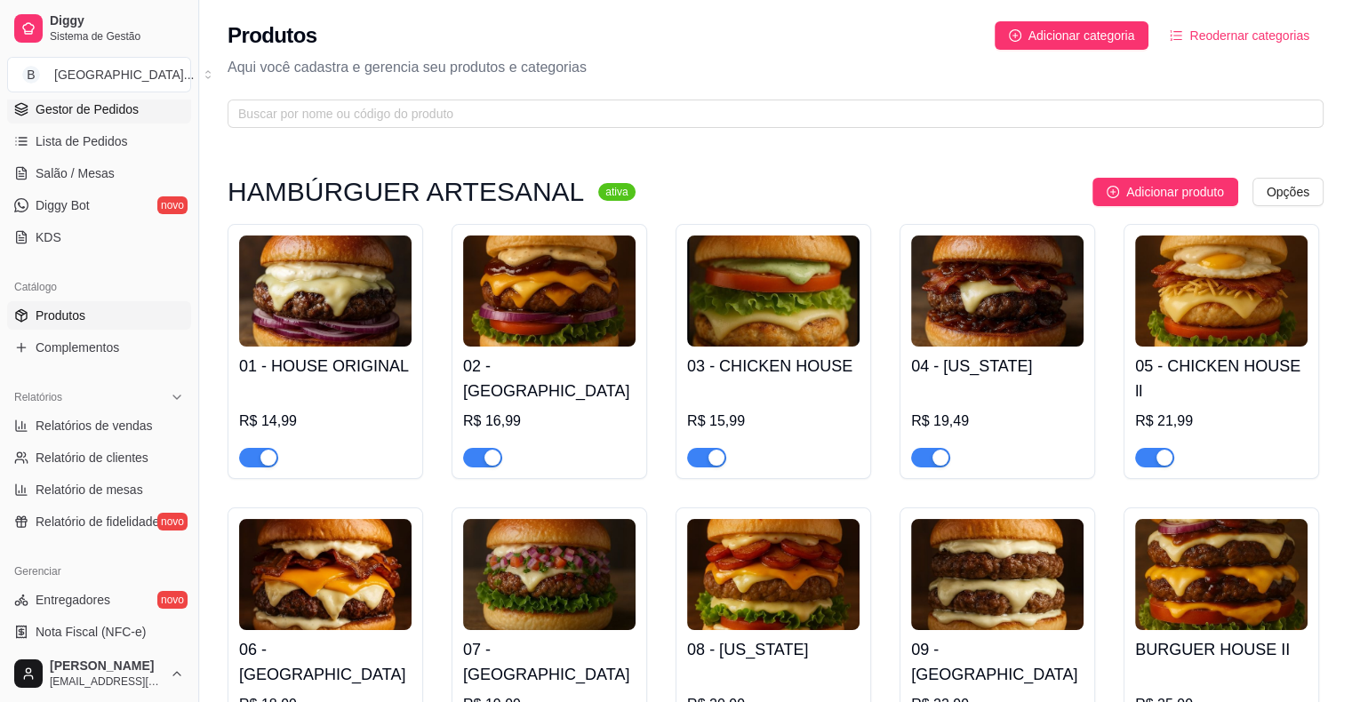
click at [57, 108] on span "Gestor de Pedidos" at bounding box center [87, 109] width 103 height 18
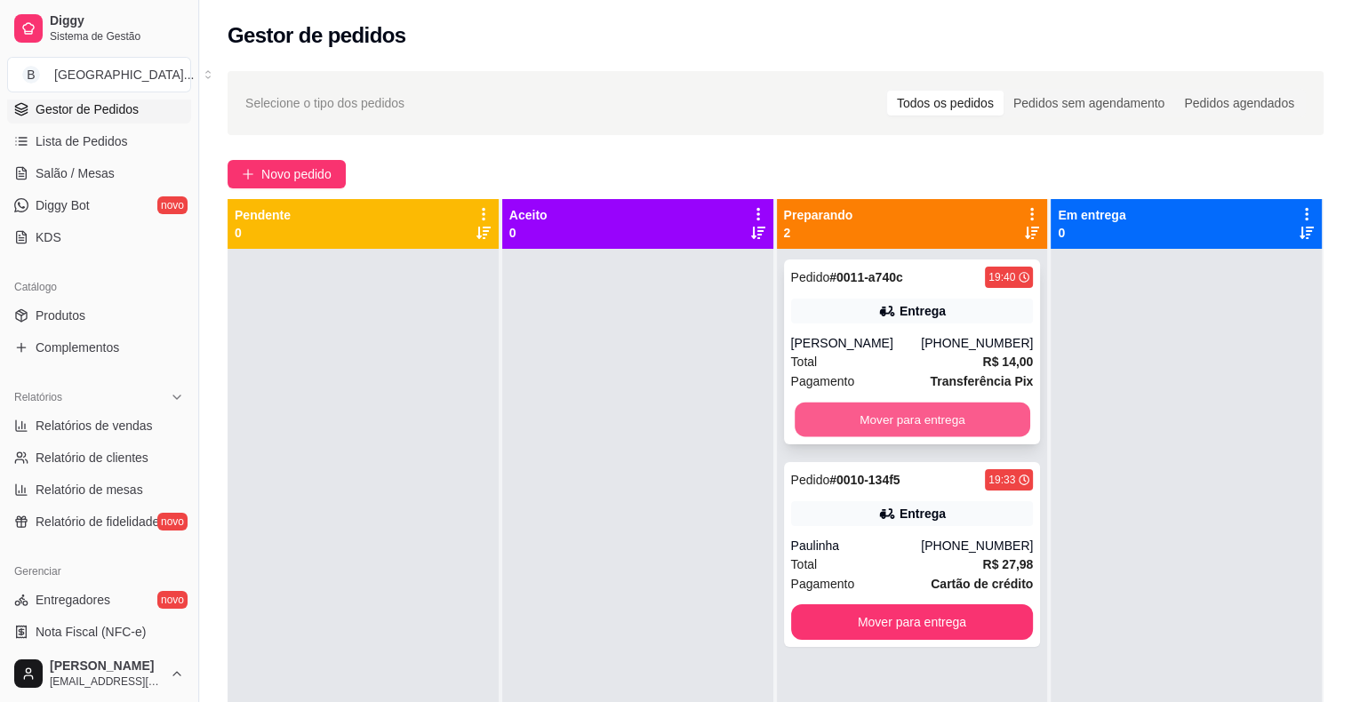
click at [864, 428] on button "Mover para entrega" at bounding box center [913, 420] width 236 height 35
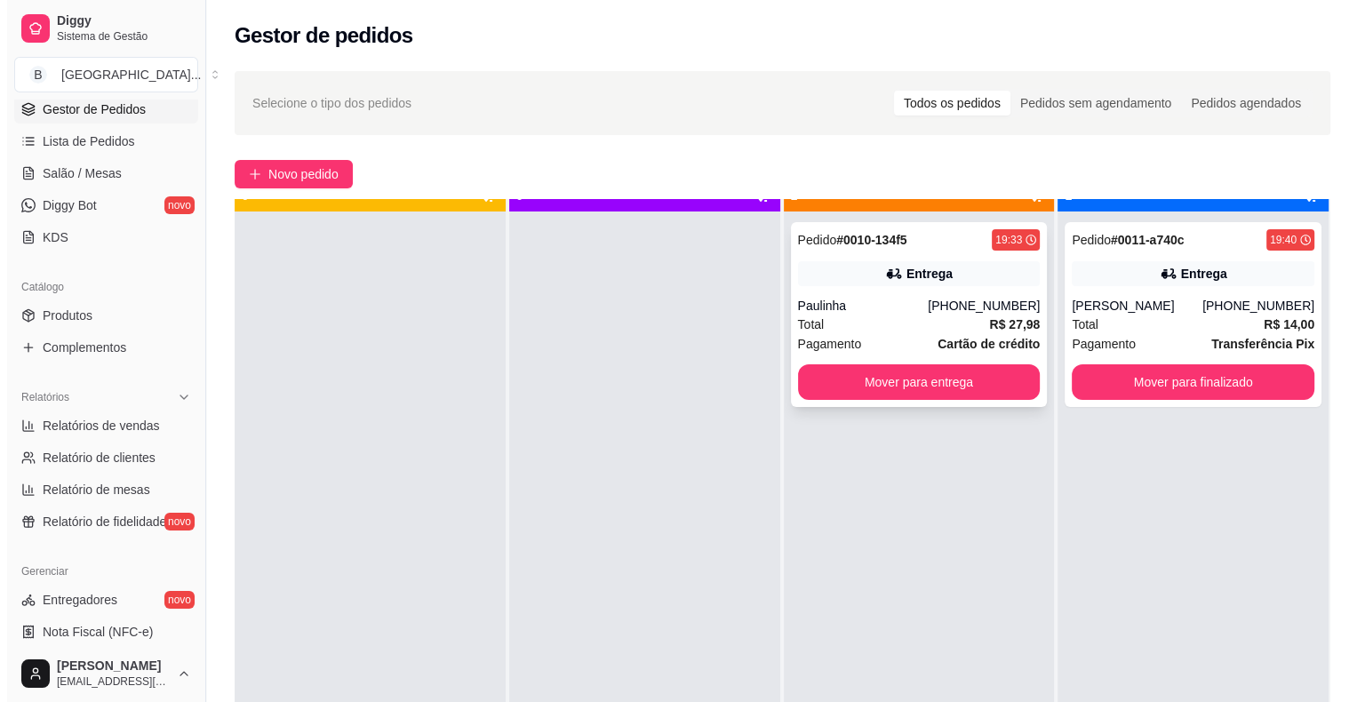
scroll to position [50, 0]
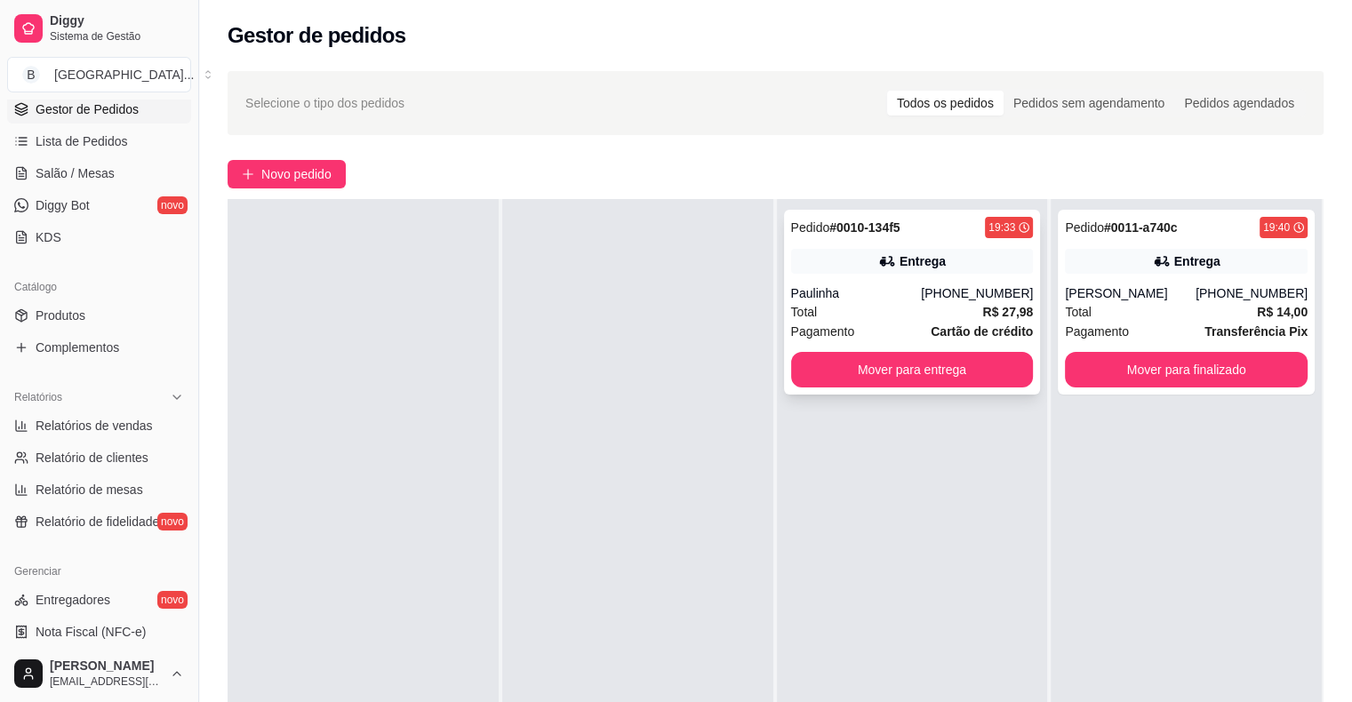
click at [879, 315] on div "Total R$ 27,98" at bounding box center [912, 312] width 243 height 20
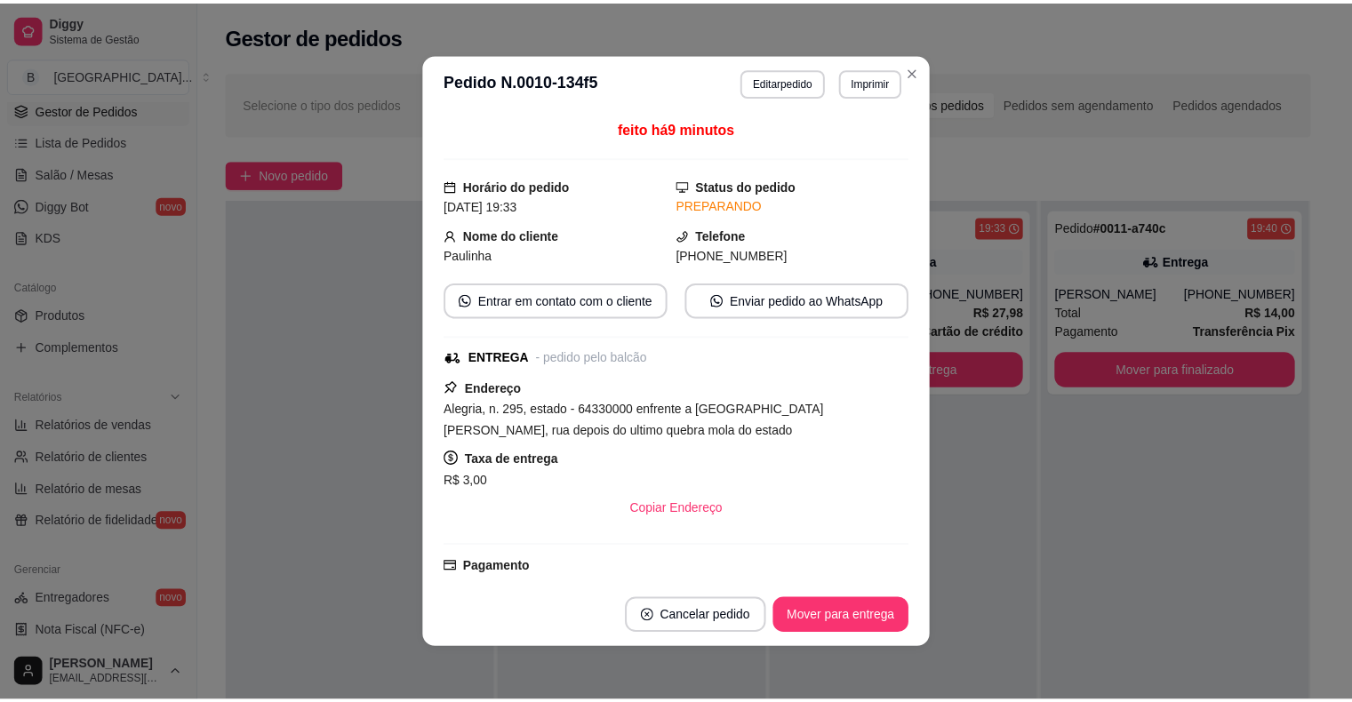
scroll to position [196, 0]
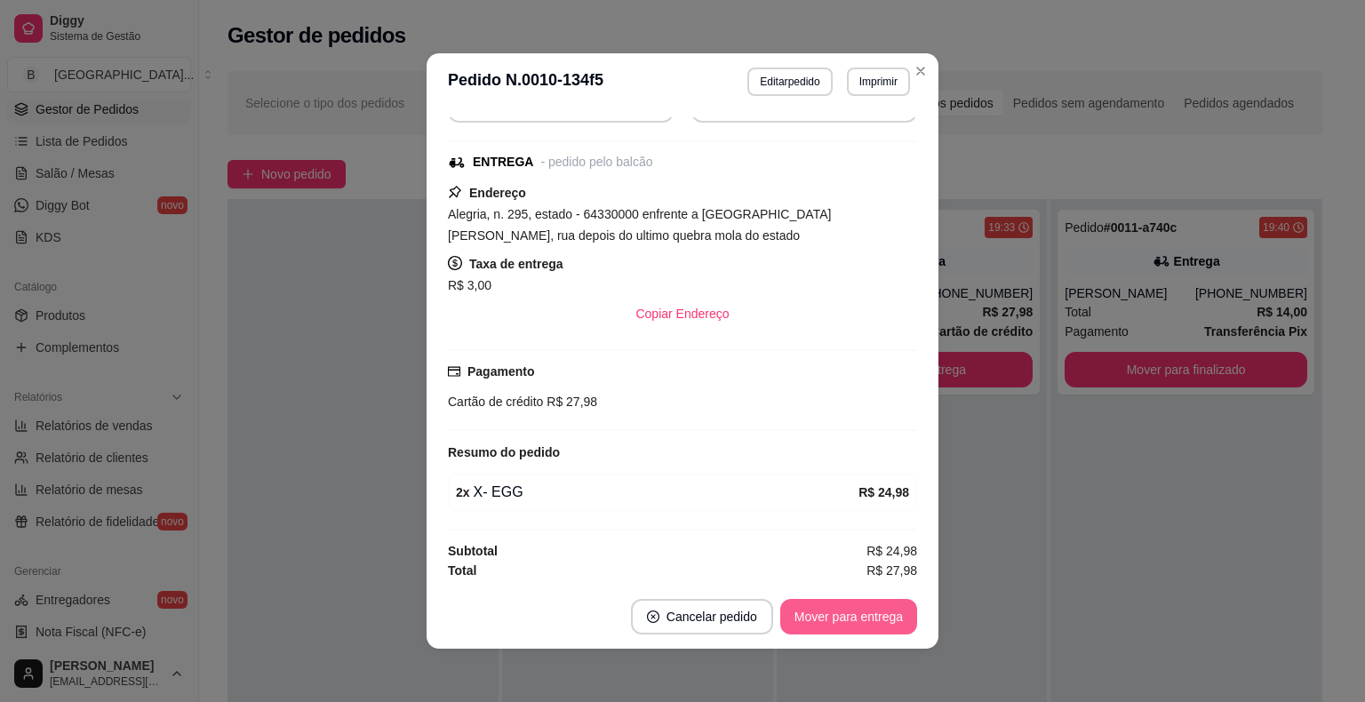
click at [851, 628] on button "Mover para entrega" at bounding box center [849, 617] width 137 height 36
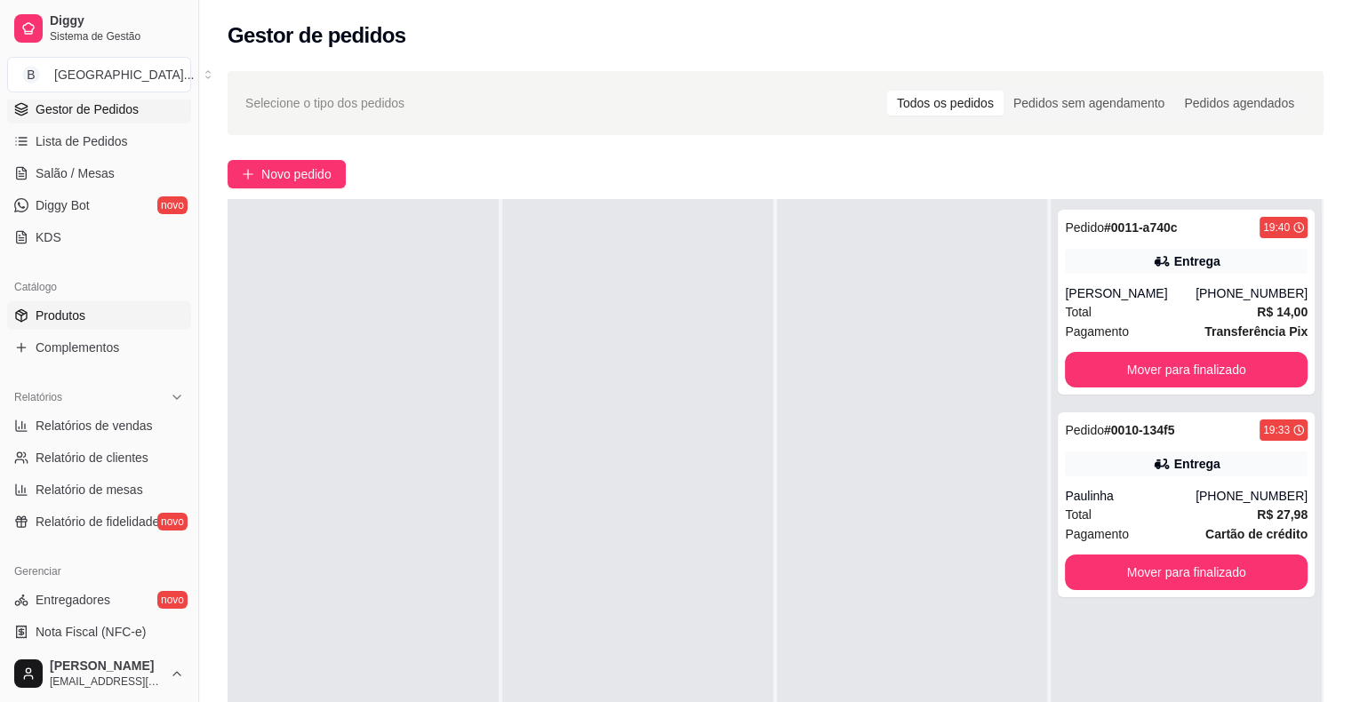
click at [68, 313] on span "Produtos" at bounding box center [61, 316] width 50 height 18
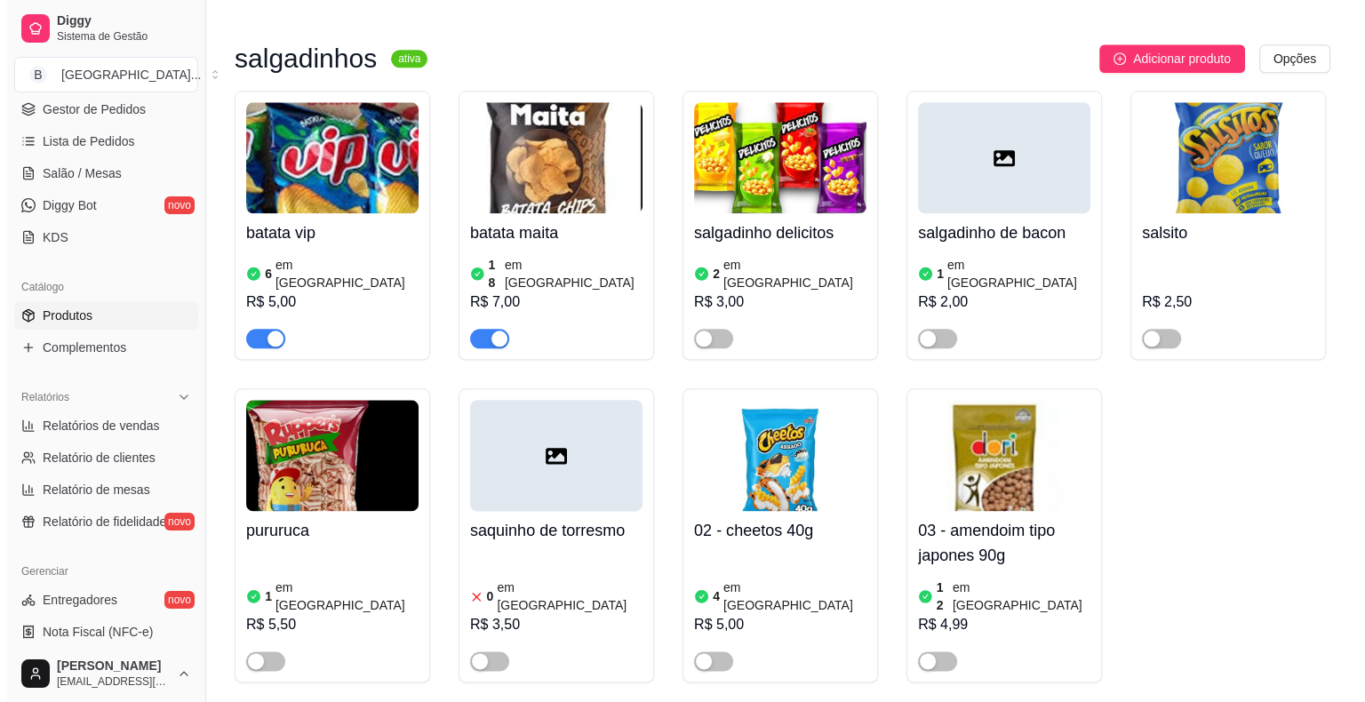
scroll to position [8856, 0]
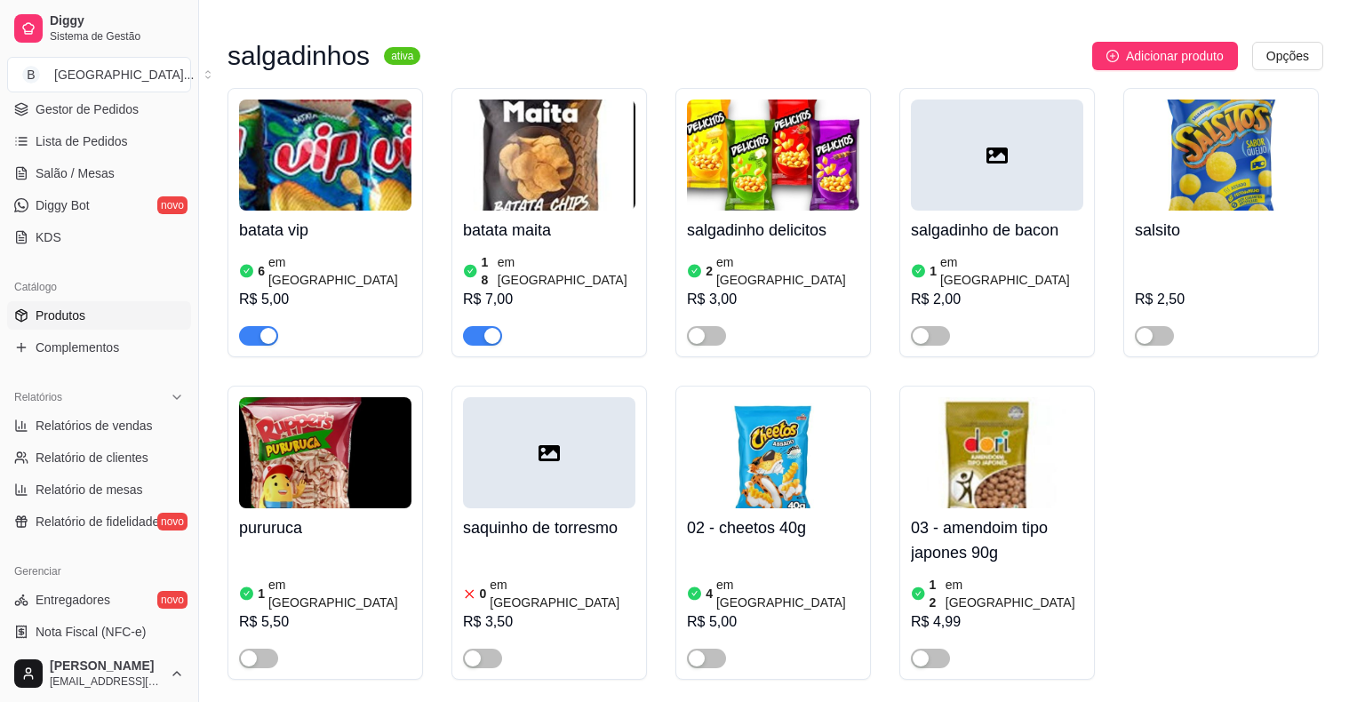
scroll to position [19, 0]
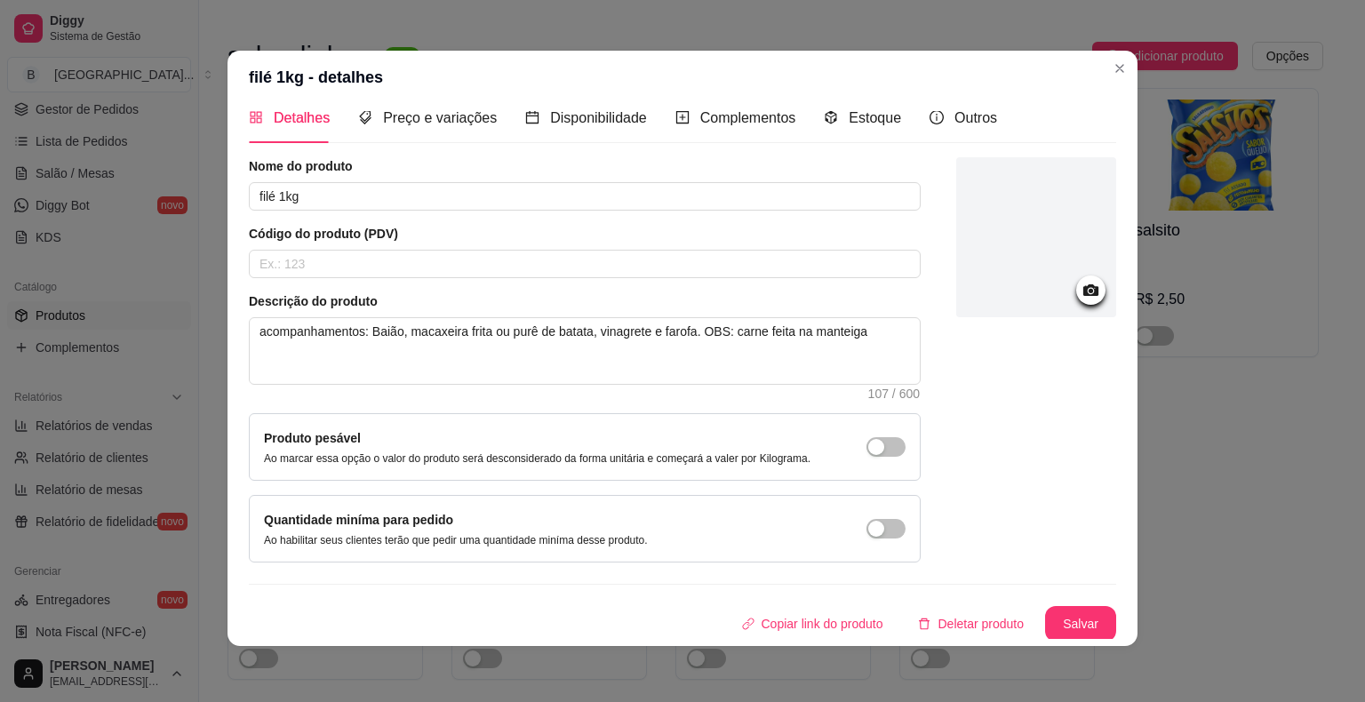
scroll to position [4, 0]
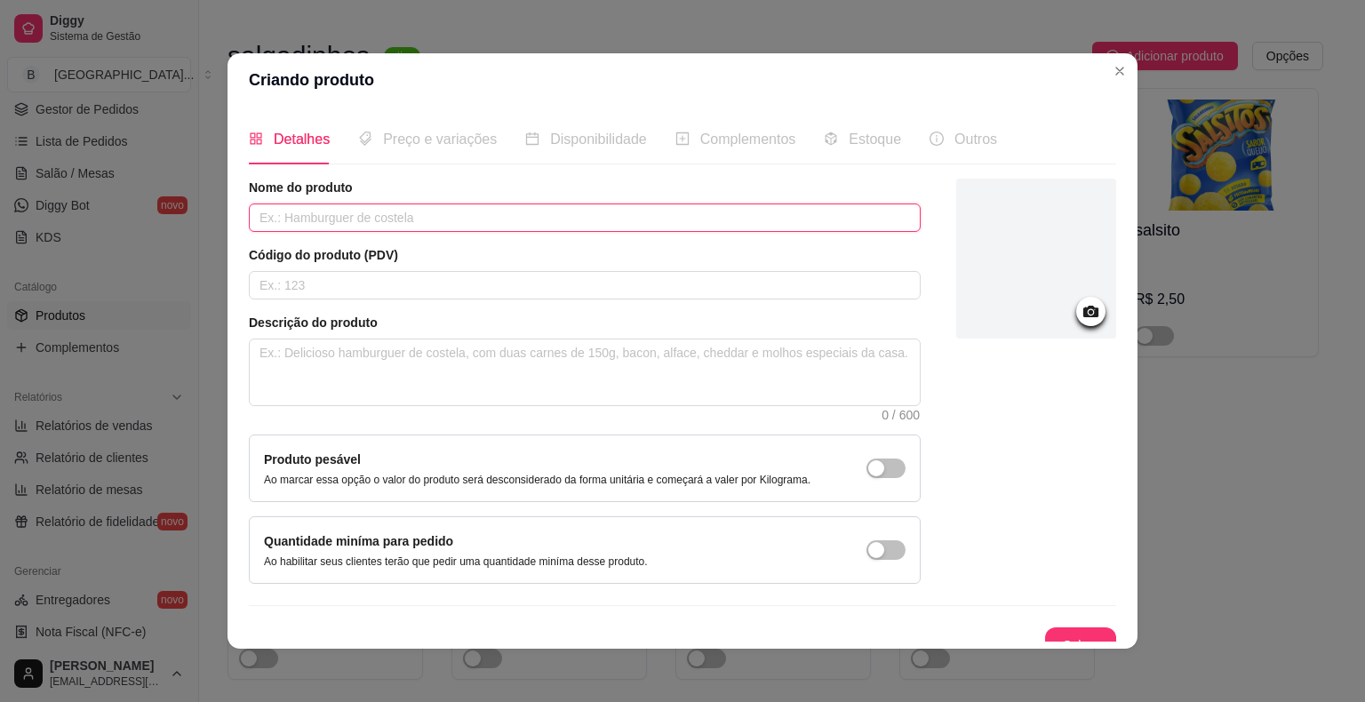
click at [744, 229] on input "text" at bounding box center [585, 218] width 672 height 28
type input "q"
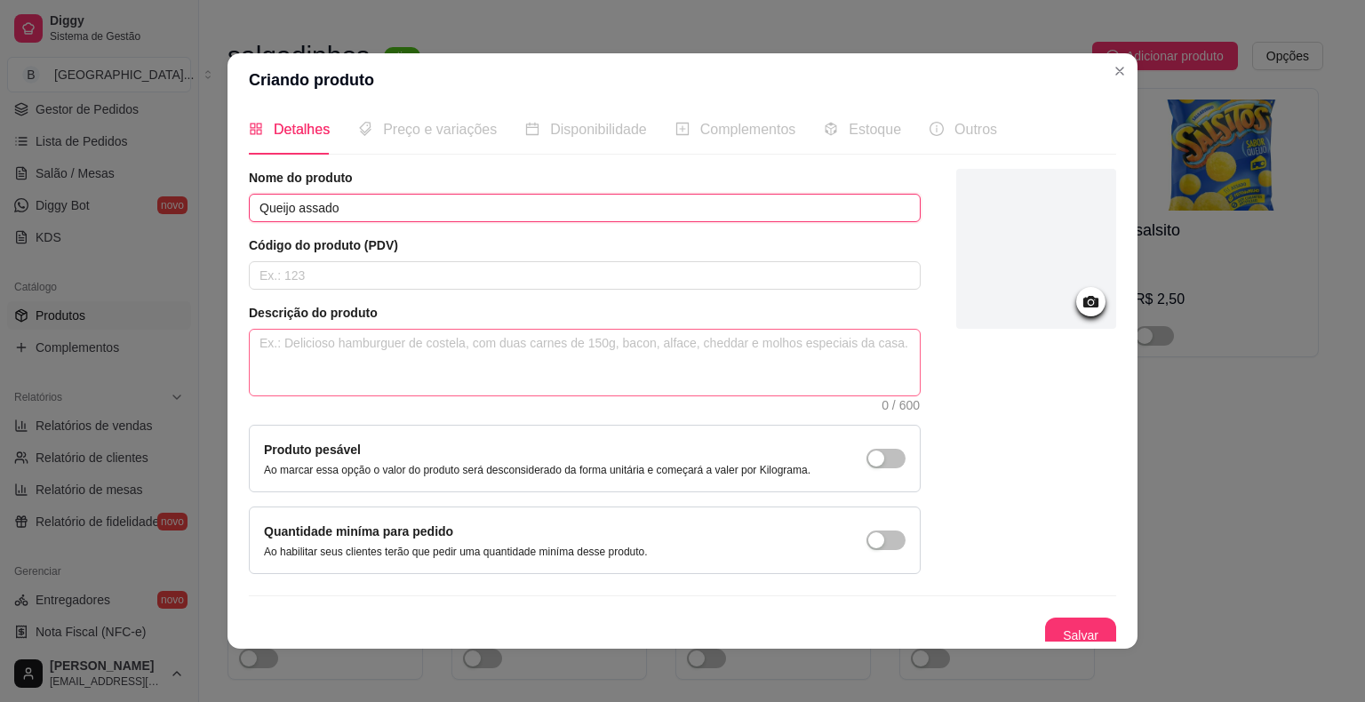
scroll to position [19, 0]
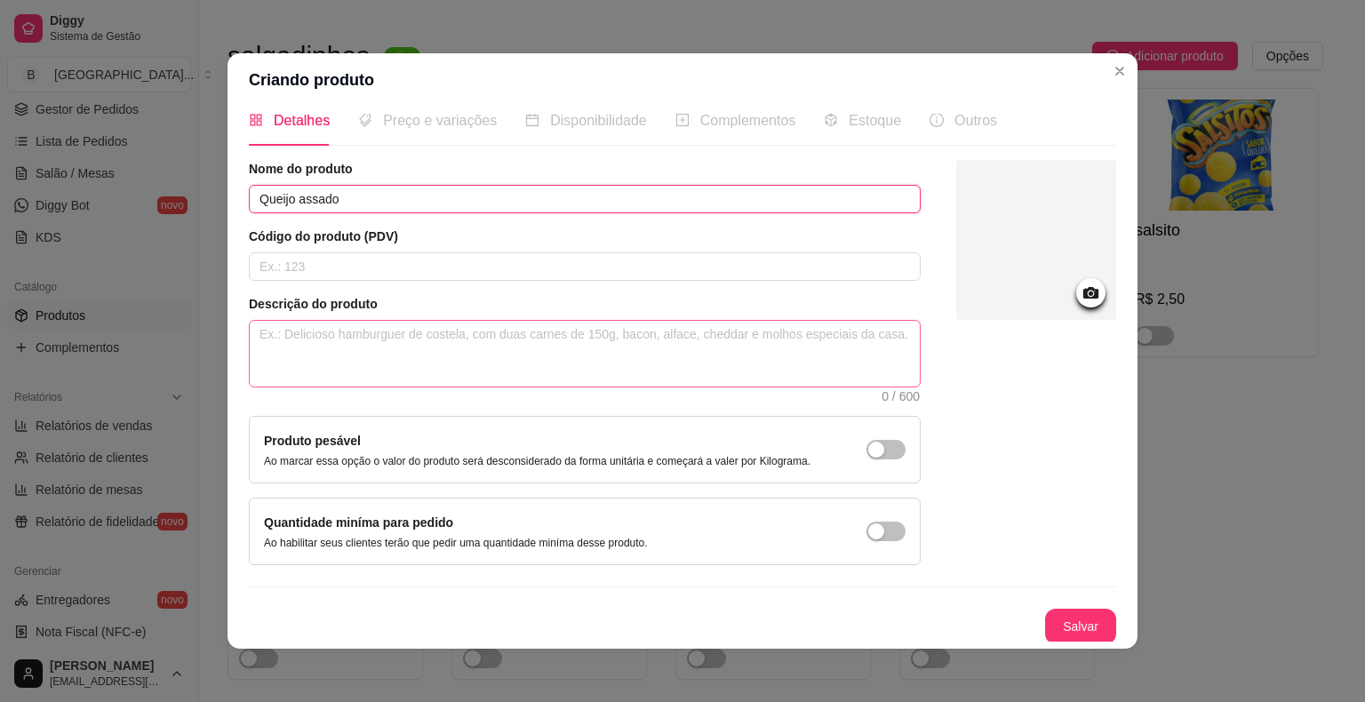
type input "Queijo assado"
click at [749, 351] on textarea at bounding box center [585, 354] width 670 height 66
type textarea "m"
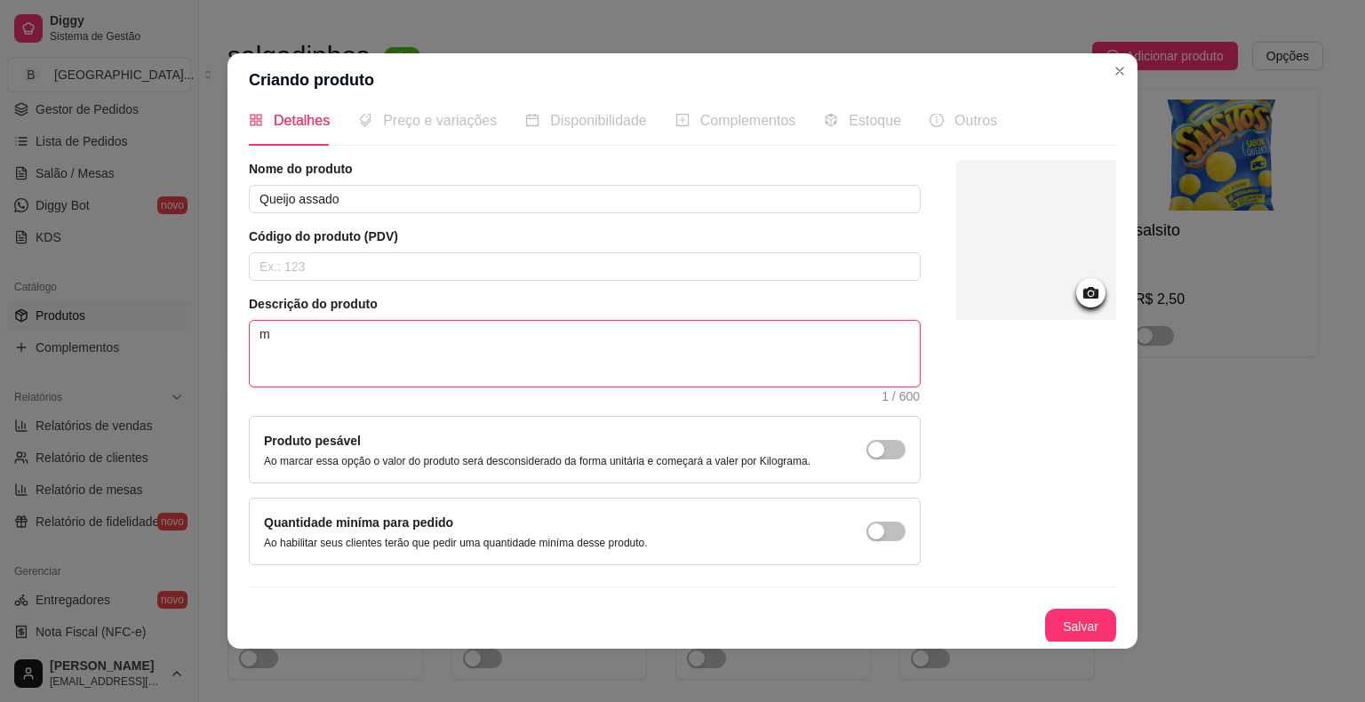
type textarea "me"
type textarea "mel"
type textarea "mel,"
type textarea "mel"
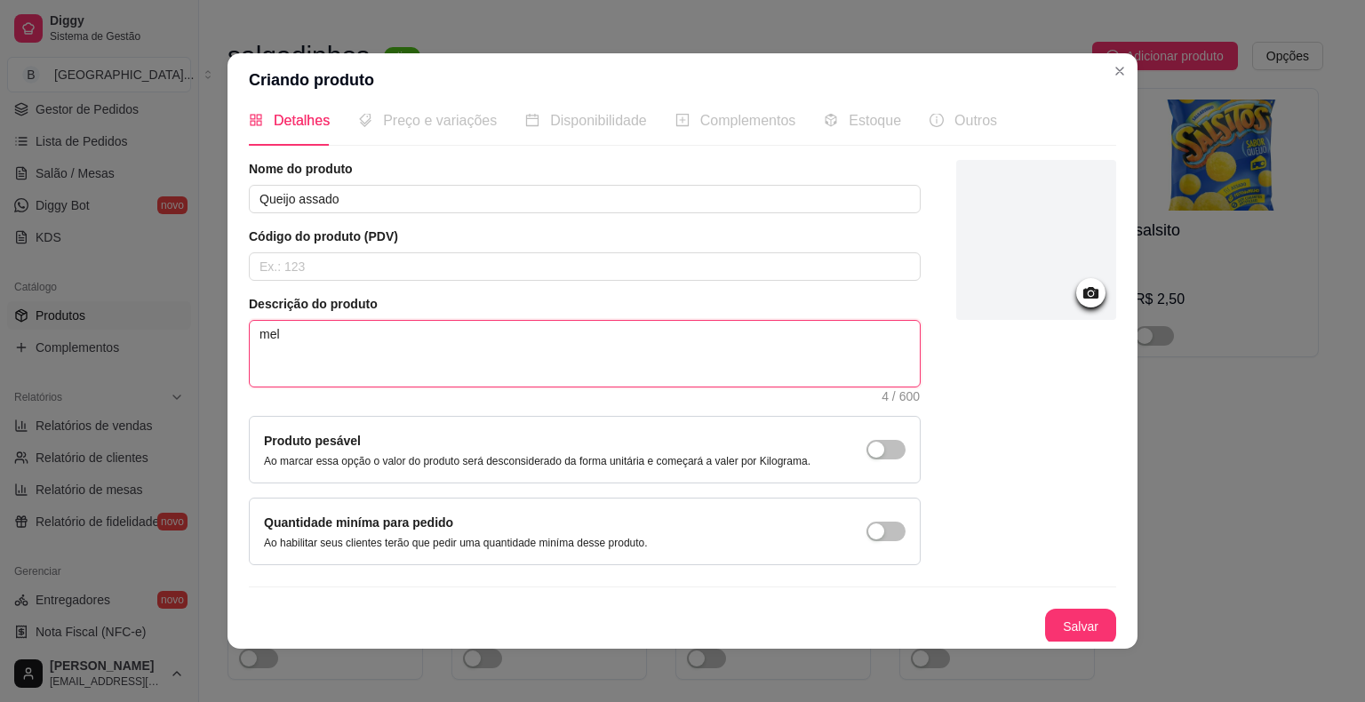
type textarea "mel o"
type textarea "mel ou"
type textarea "mel ou g"
type textarea "mel ou ge"
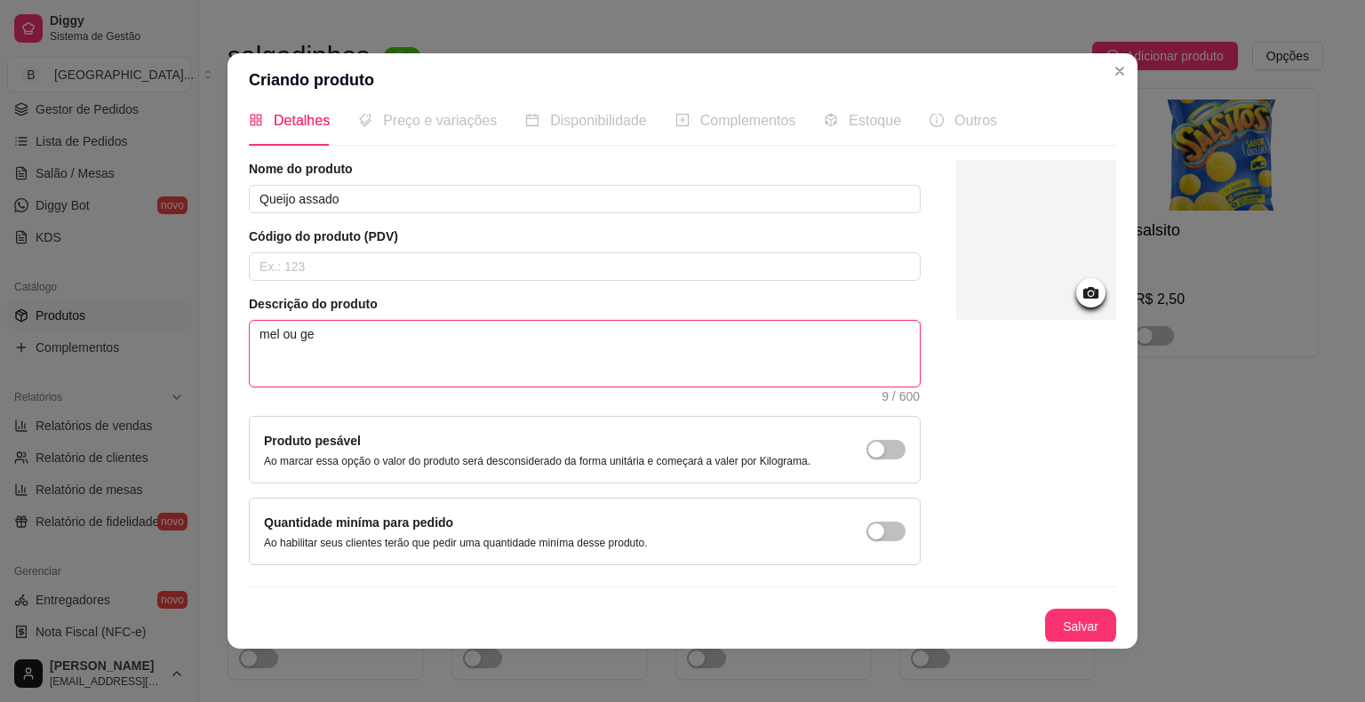
type textarea "mel ou gel"
type textarea "mel ou gele"
type textarea "mel ou gelei"
type textarea "mel ou geleia"
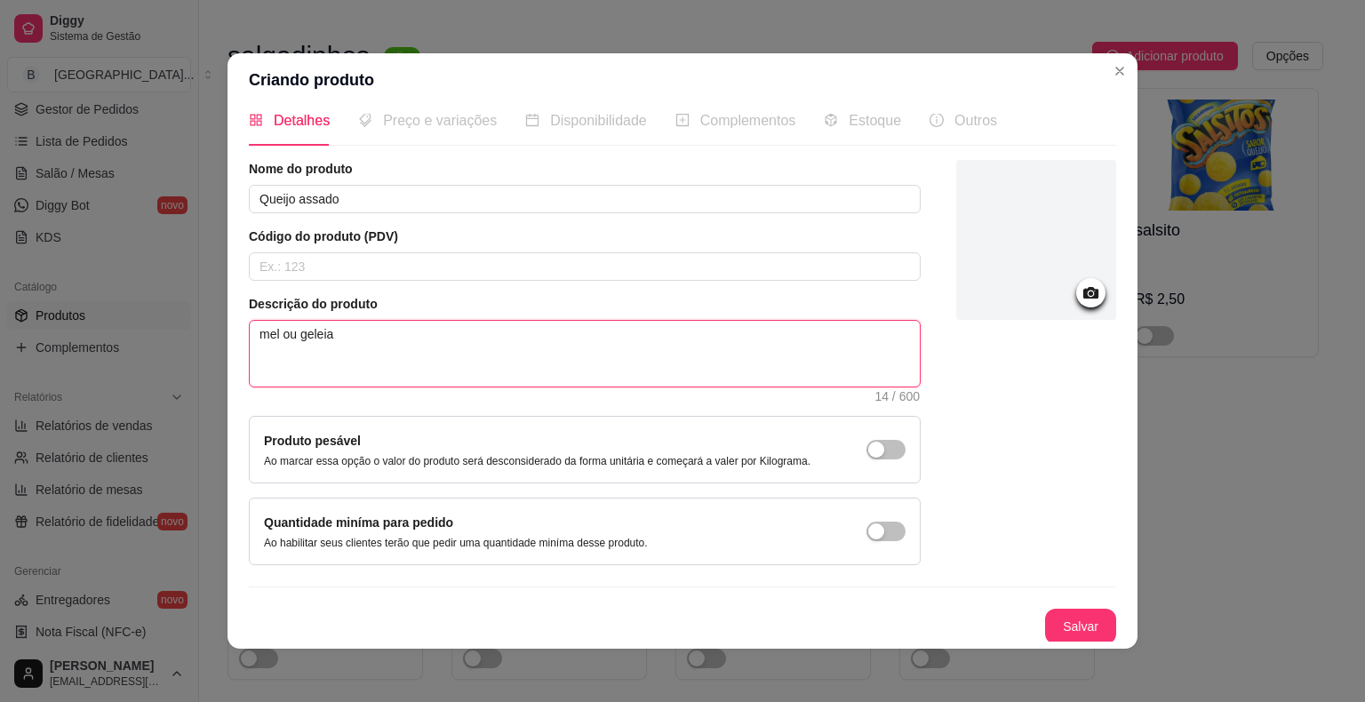
type textarea "mel ou geleia d"
type textarea "mel ou geleia de"
type textarea "mel ou geleia de o"
type textarea "mel ou geleia de oi"
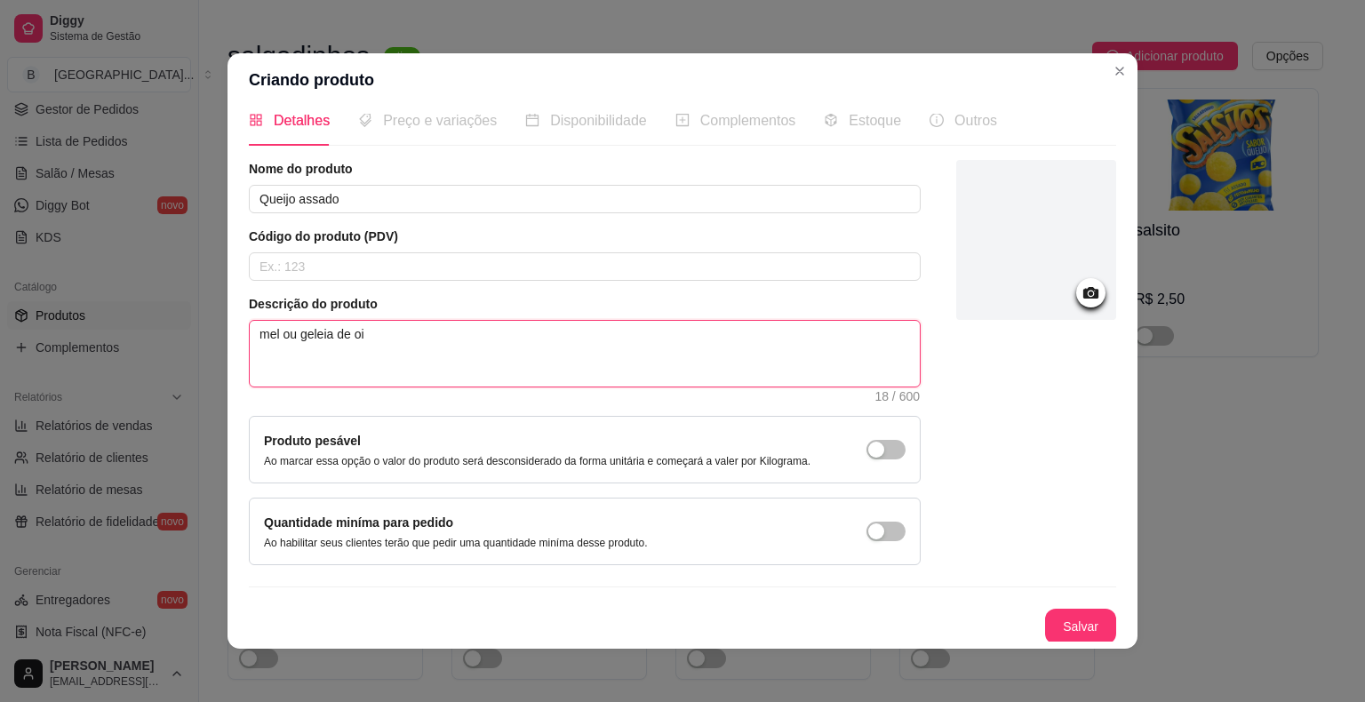
type textarea "mel ou geleia de o"
type textarea "mel ou geleia de"
type textarea "mel ou geleia de p"
type textarea "mel ou geleia de pi"
type textarea "mel ou geleia de pim"
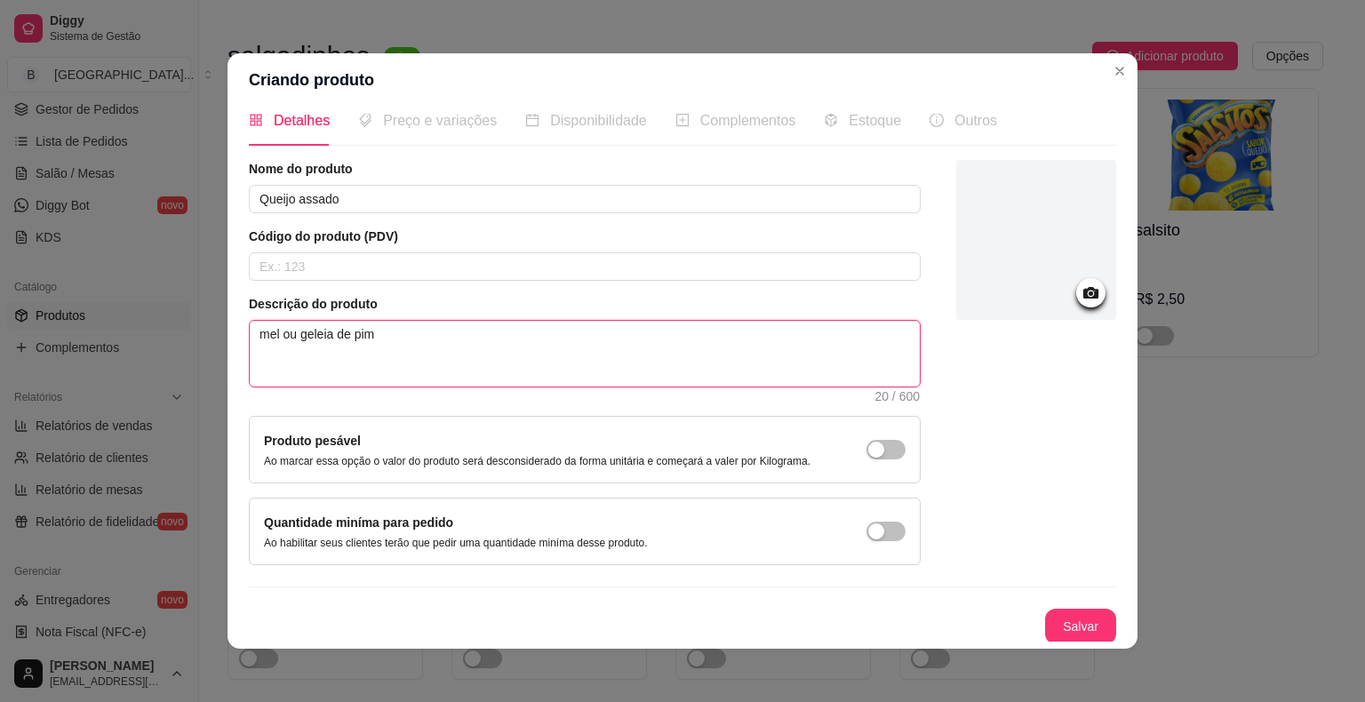
type textarea "mel ou geleia de pime"
type textarea "mel ou geleia de pimen"
type textarea "mel ou geleia de piment"
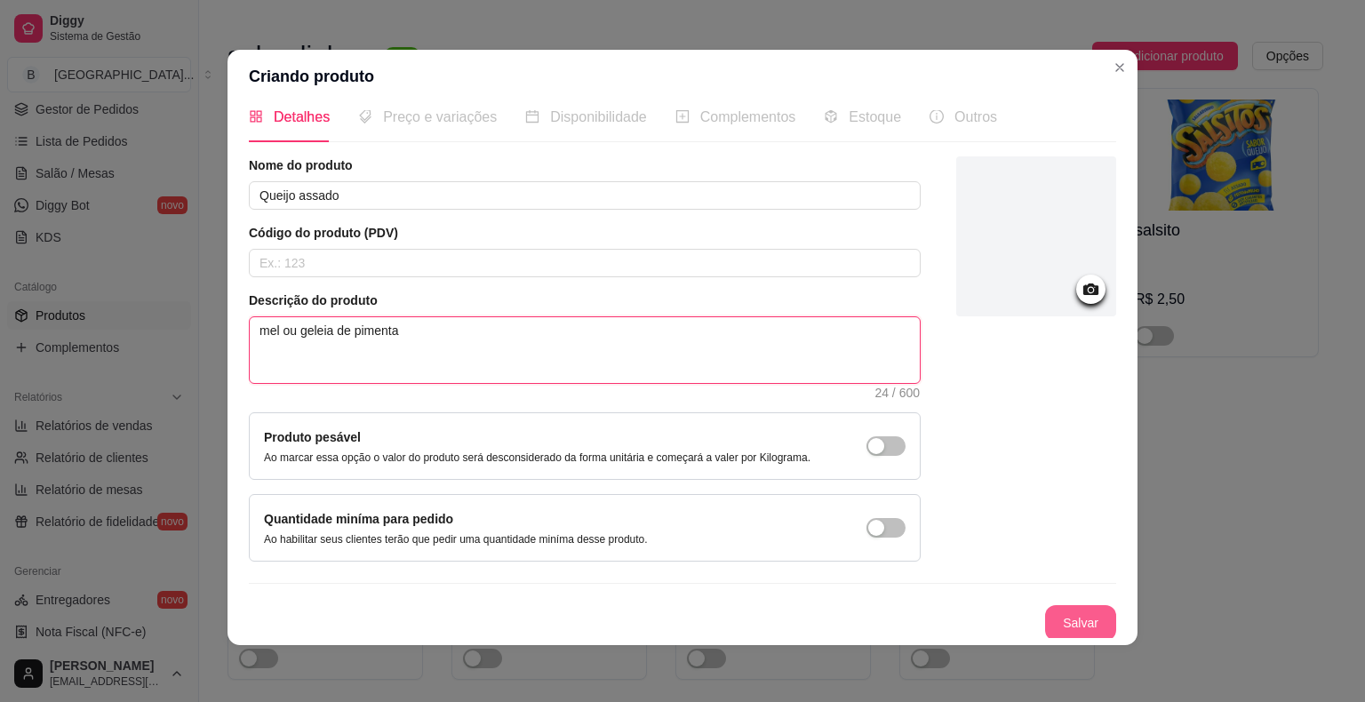
type textarea "mel ou geleia de pimenta"
click at [1046, 624] on button "Salvar" at bounding box center [1080, 623] width 69 height 35
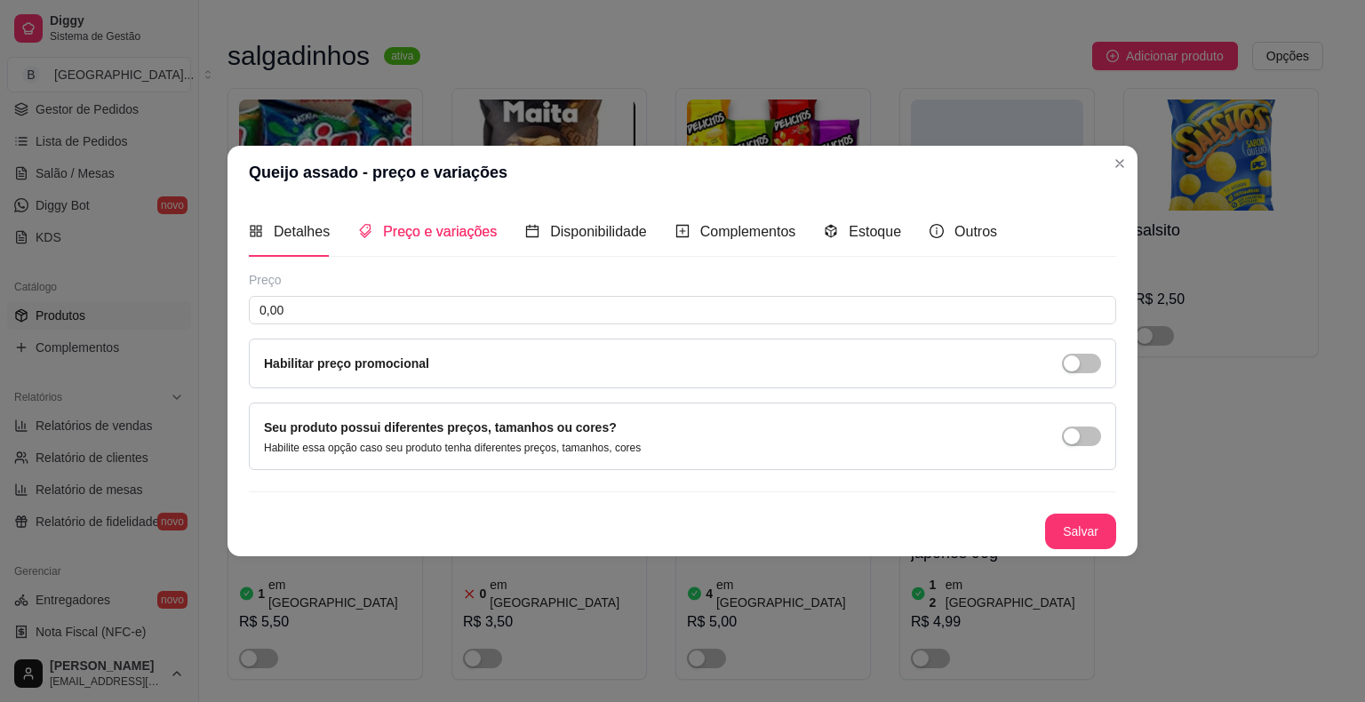
scroll to position [0, 0]
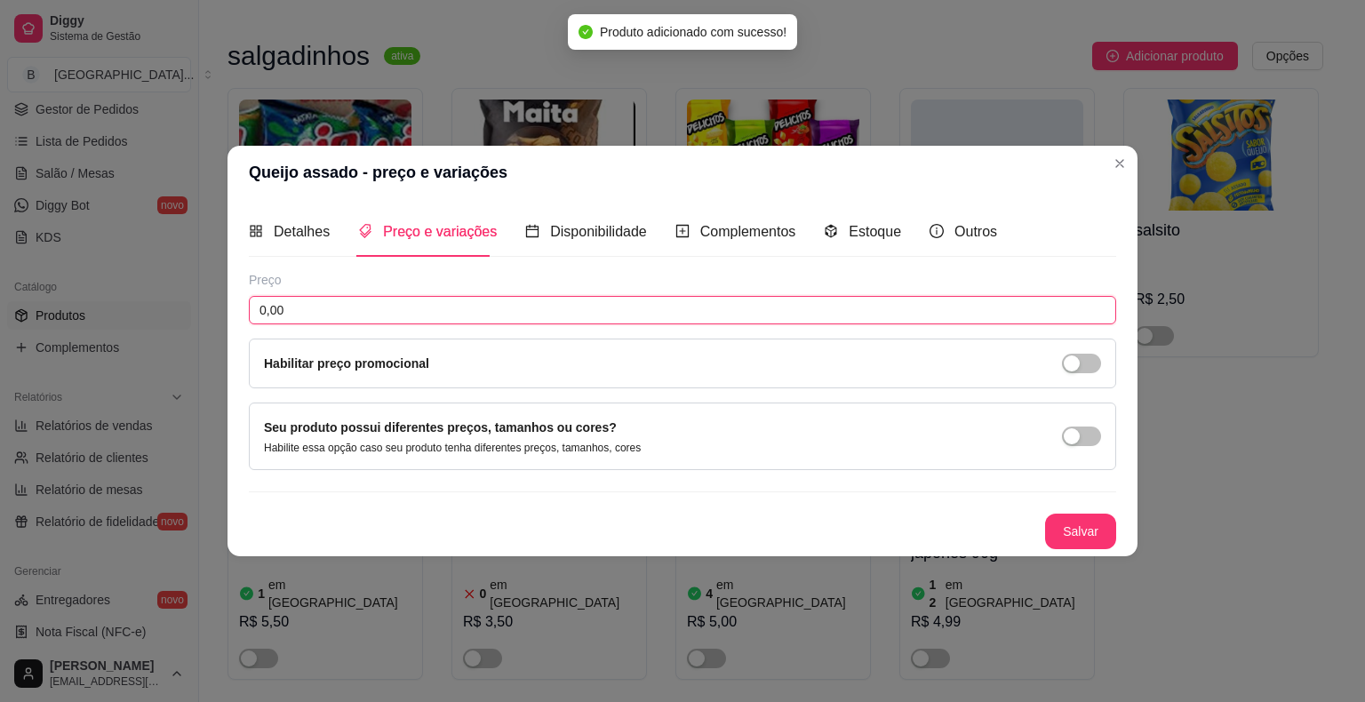
click at [528, 305] on input "0,00" at bounding box center [683, 310] width 868 height 28
type input "22,00"
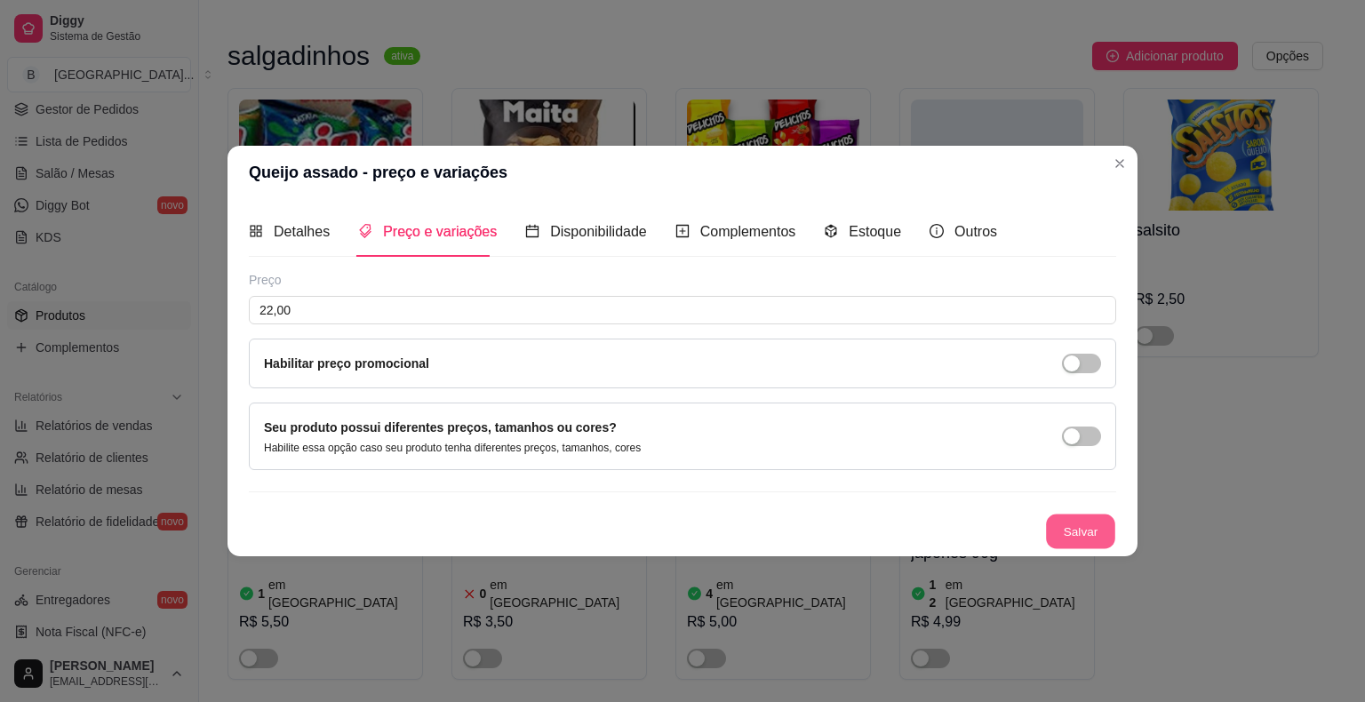
click at [1089, 537] on button "Salvar" at bounding box center [1080, 532] width 69 height 35
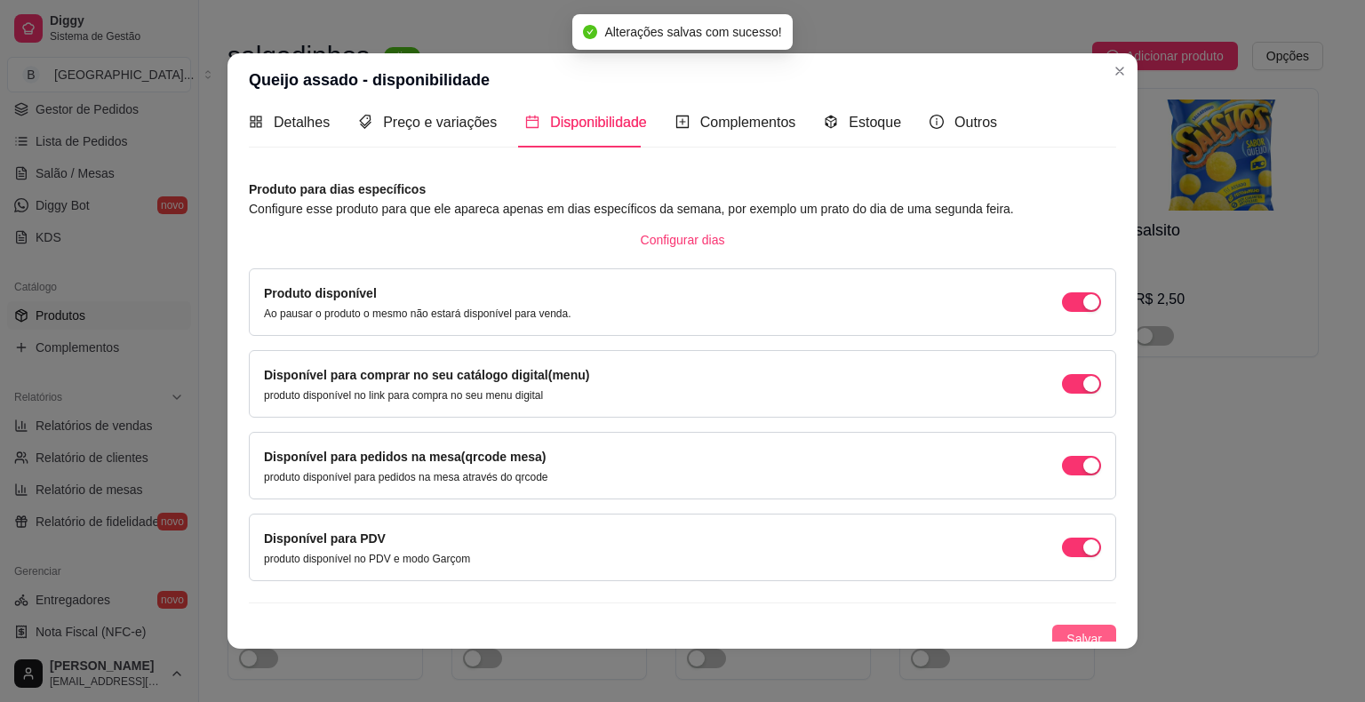
scroll to position [26, 0]
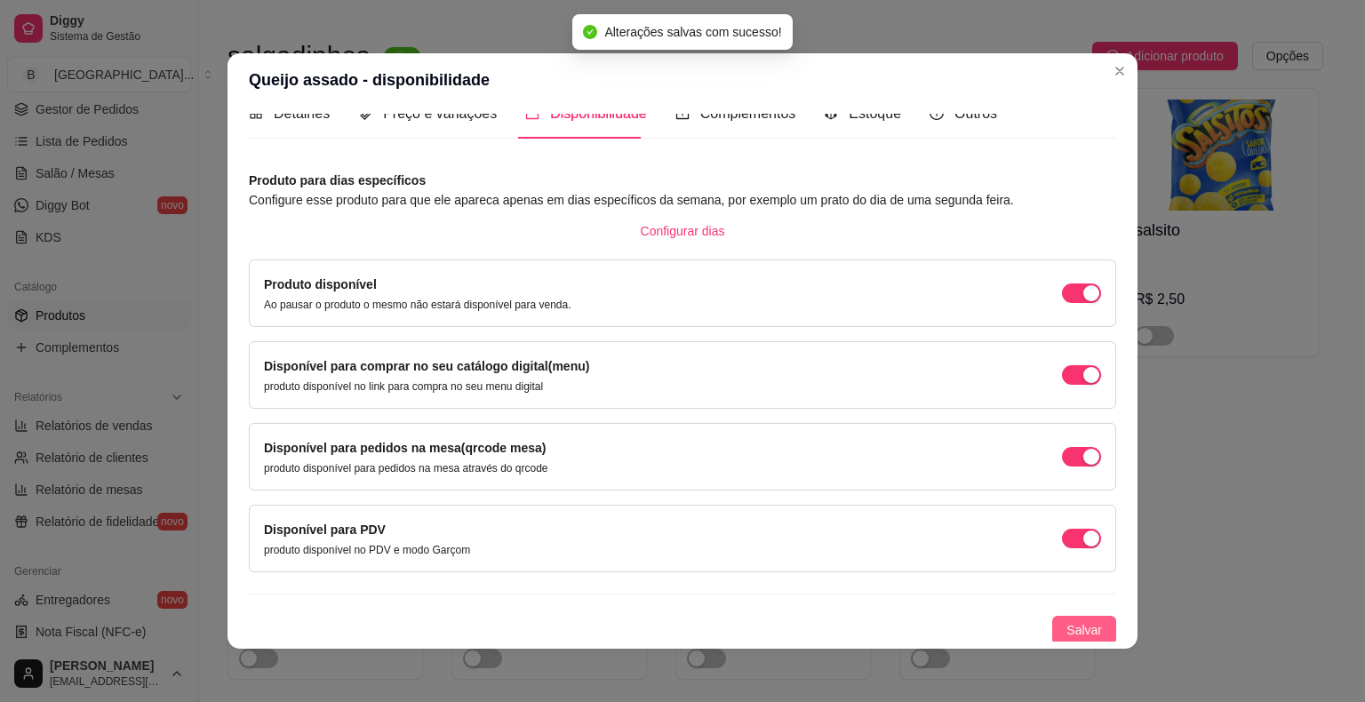
click at [1074, 632] on span "Salvar" at bounding box center [1085, 630] width 36 height 20
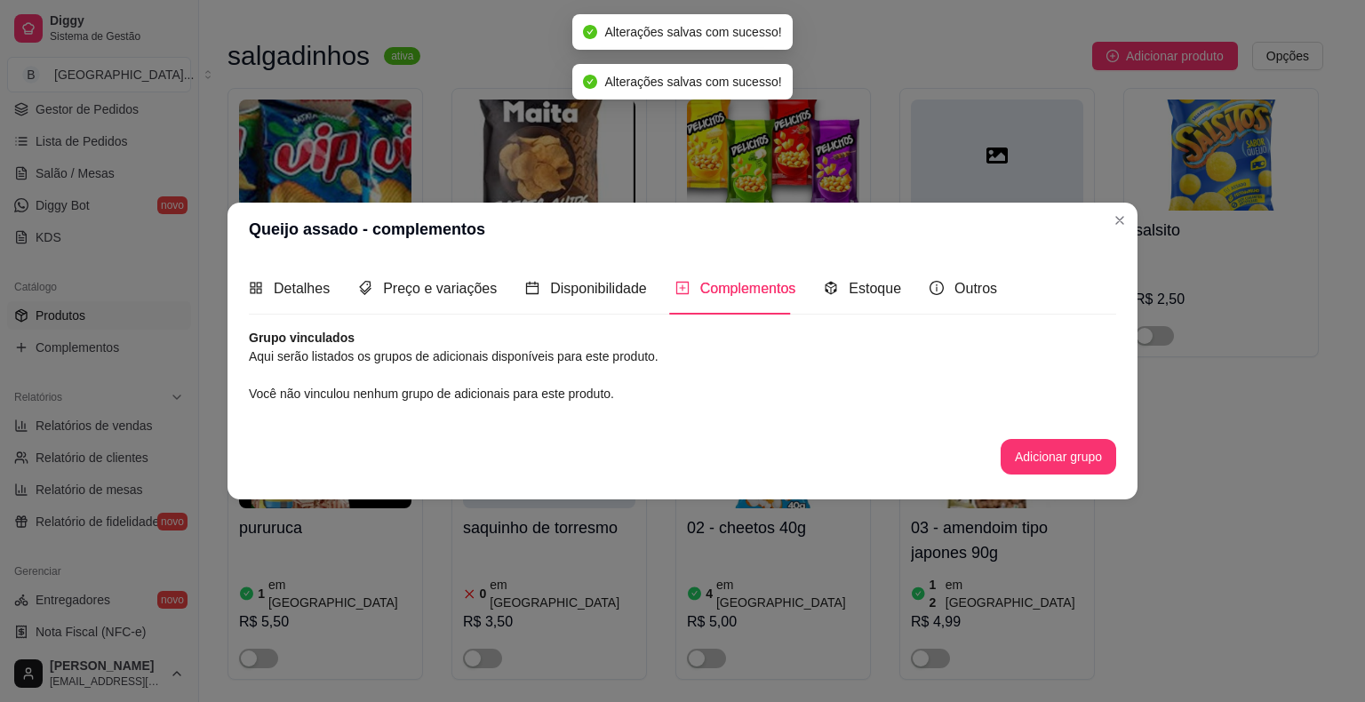
scroll to position [0, 0]
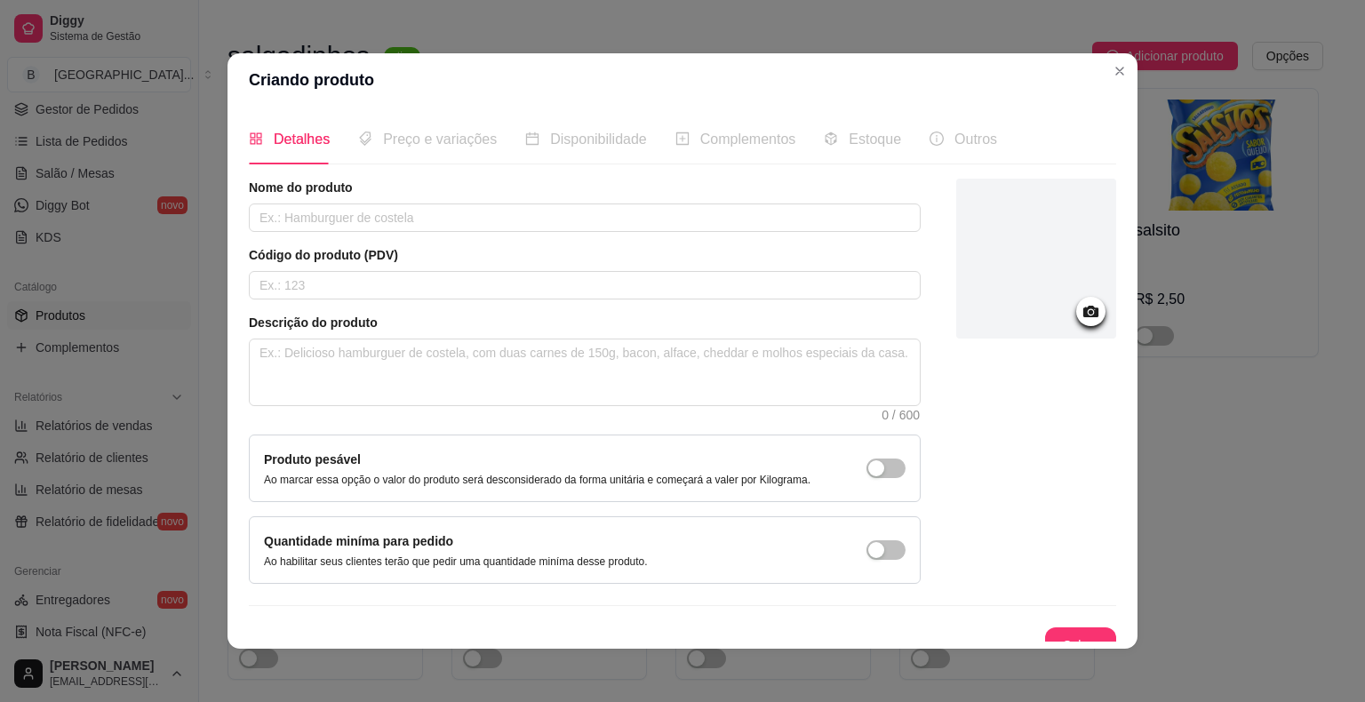
click at [701, 202] on div "Nome do produto" at bounding box center [585, 205] width 672 height 53
click at [701, 212] on input "text" at bounding box center [585, 218] width 672 height 28
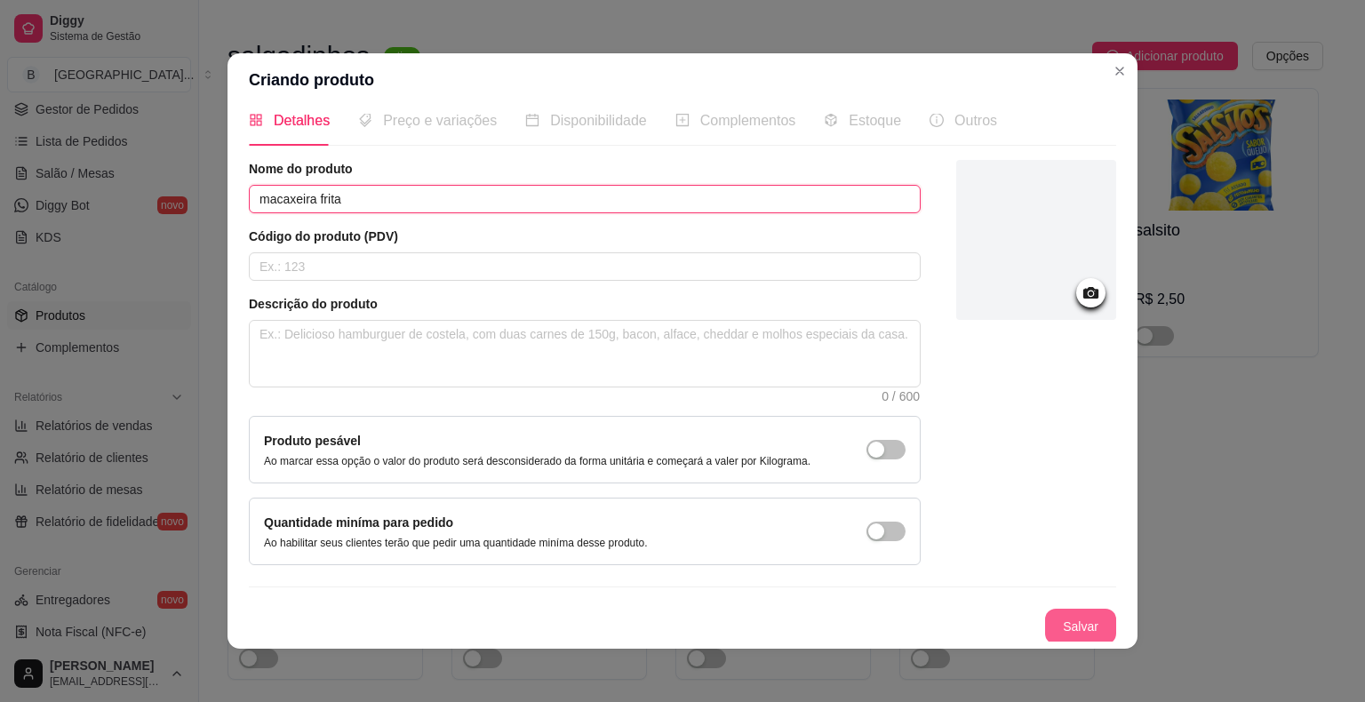
type input "macaxeira frita"
click at [1073, 632] on button "Salvar" at bounding box center [1080, 627] width 69 height 35
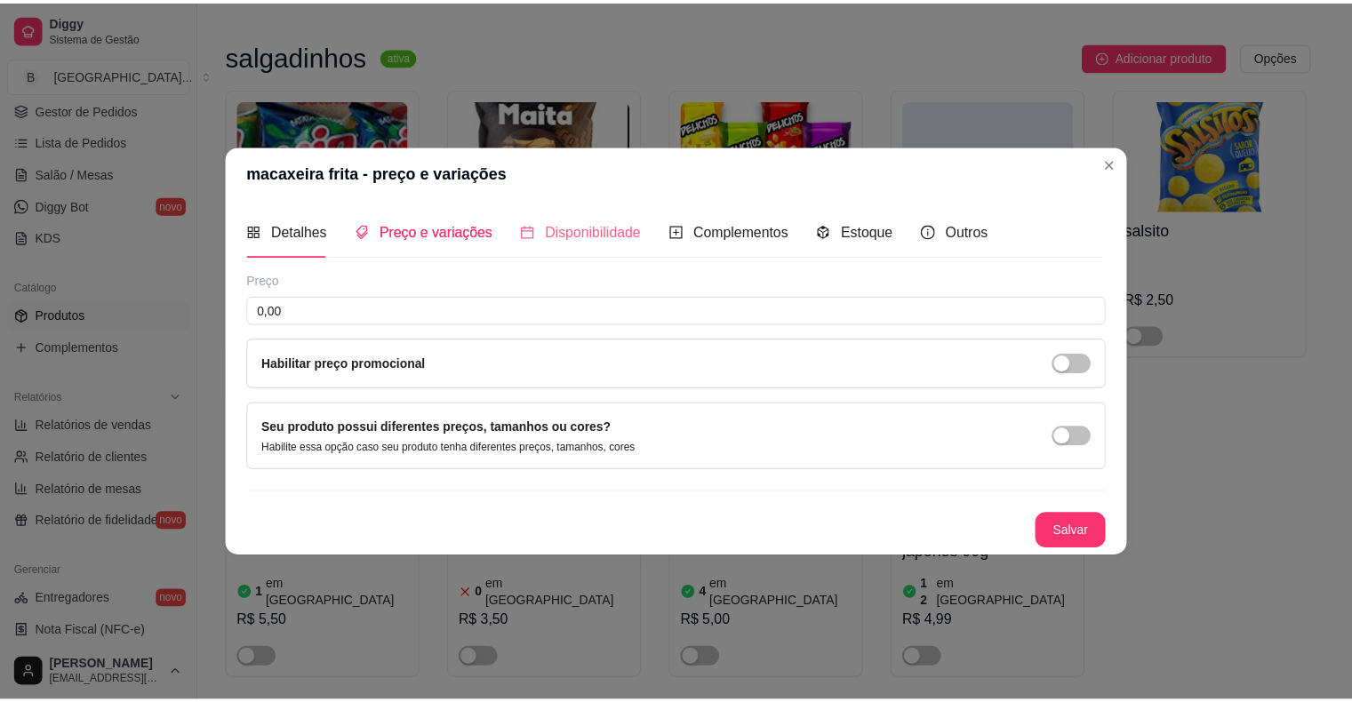
scroll to position [0, 0]
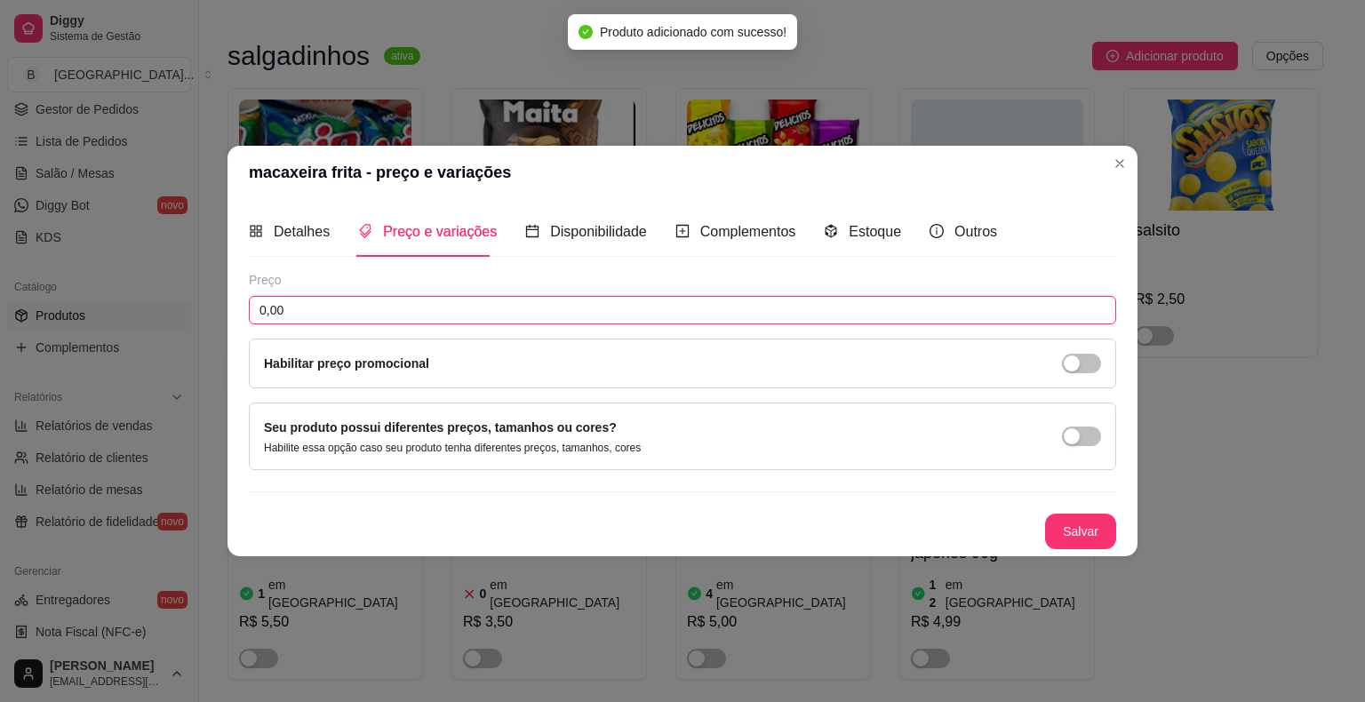
click at [628, 316] on input "0,00" at bounding box center [683, 310] width 868 height 28
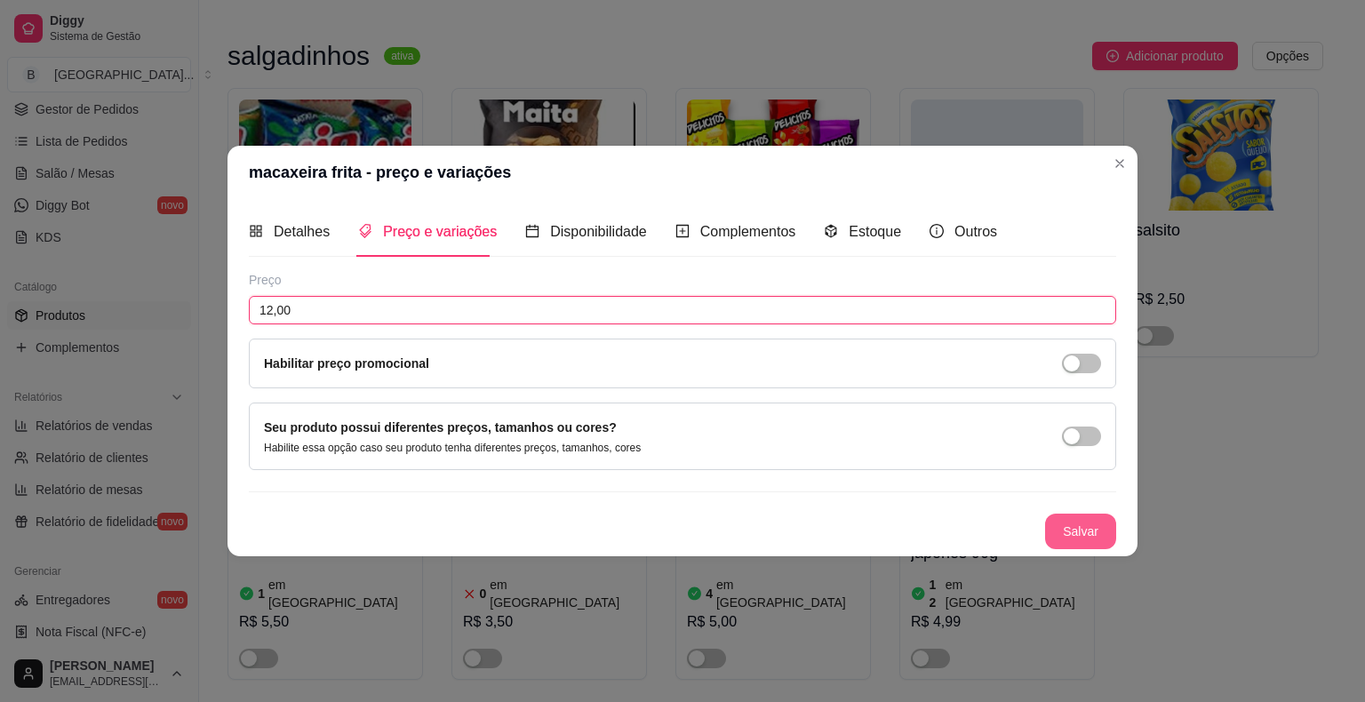
type input "12,00"
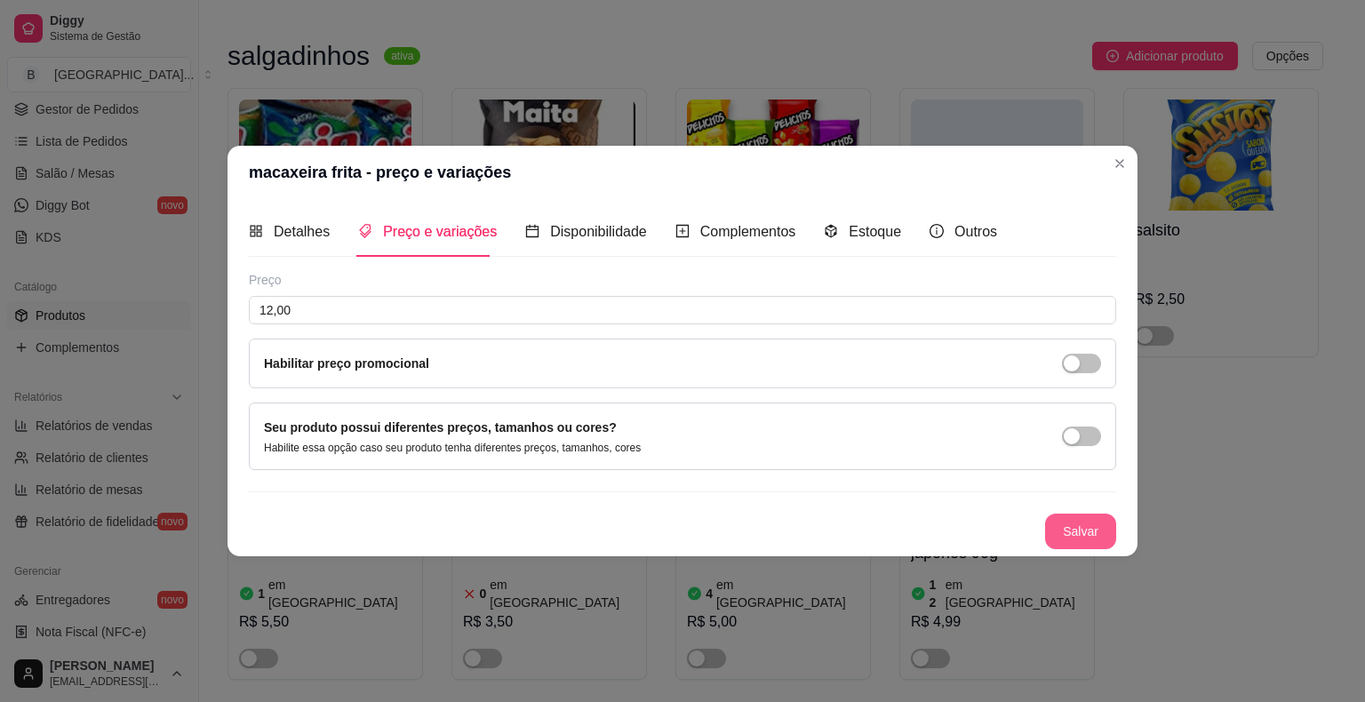
click at [1092, 538] on button "Salvar" at bounding box center [1080, 532] width 71 height 36
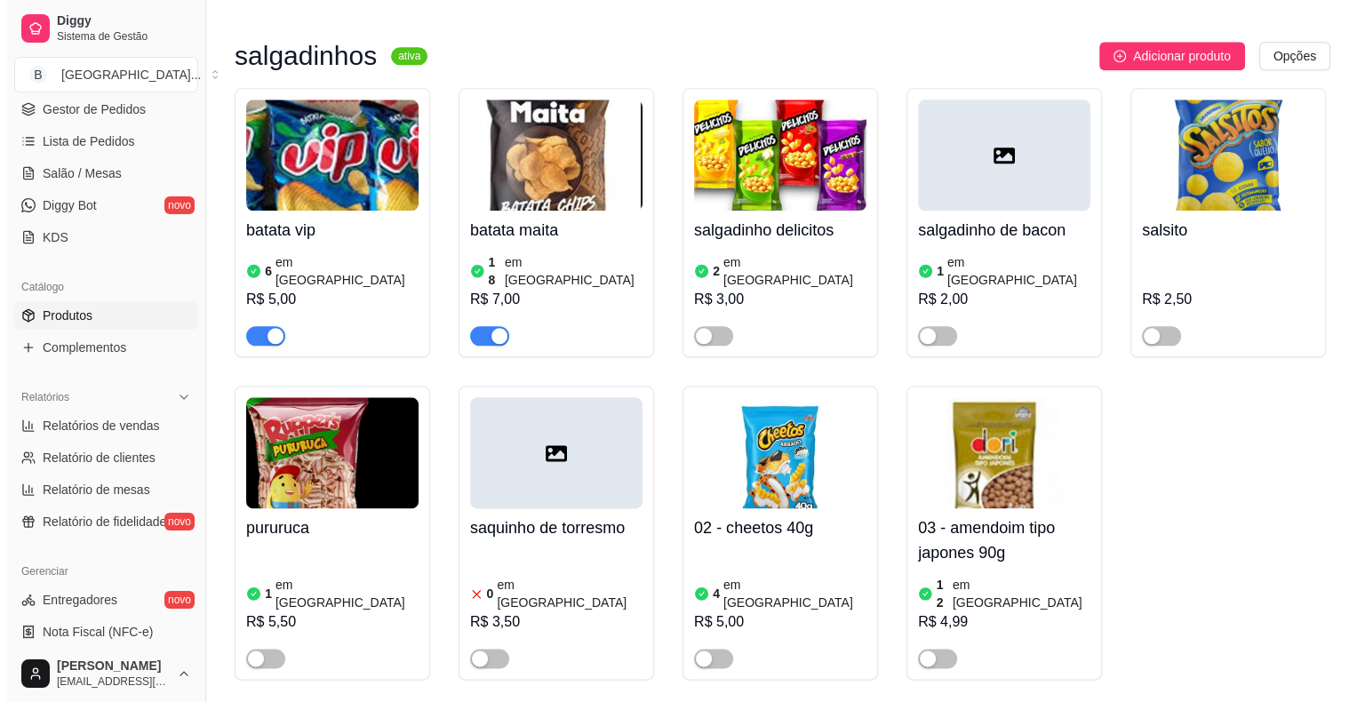
scroll to position [9115, 0]
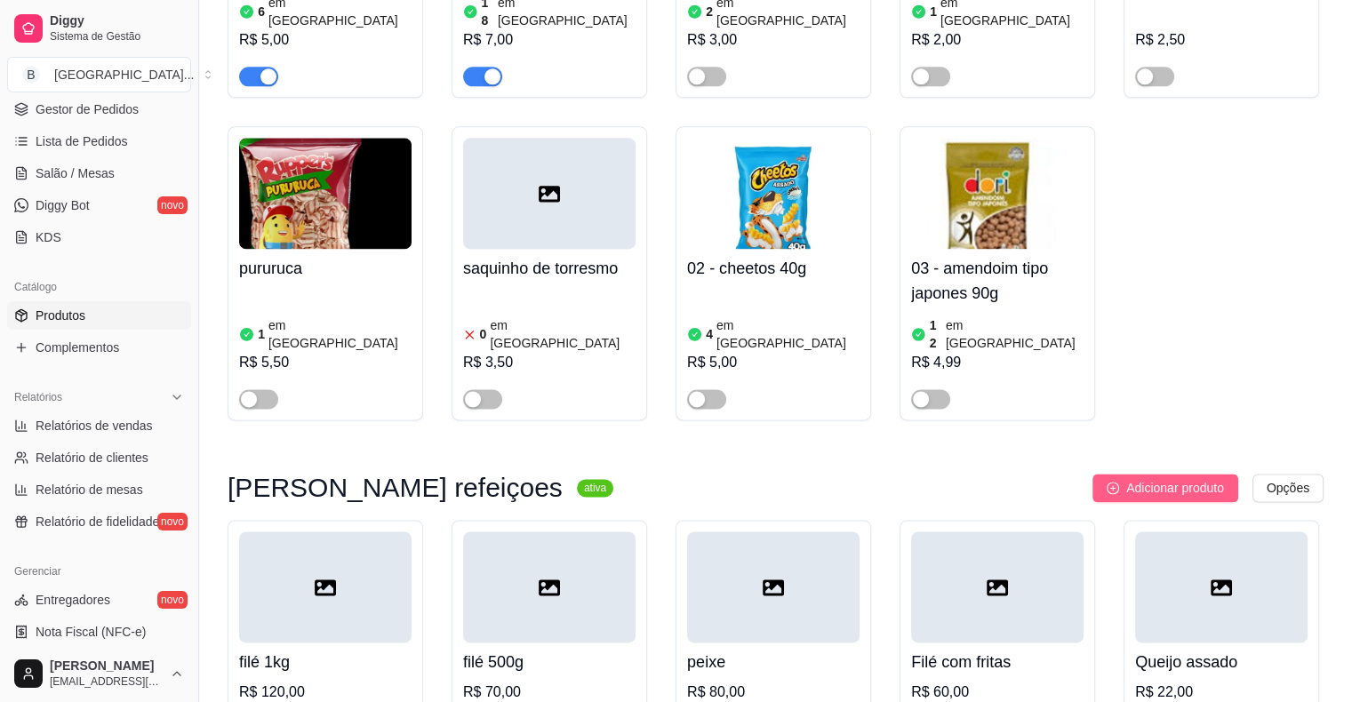
click at [1126, 478] on span "Adicionar produto" at bounding box center [1175, 488] width 98 height 20
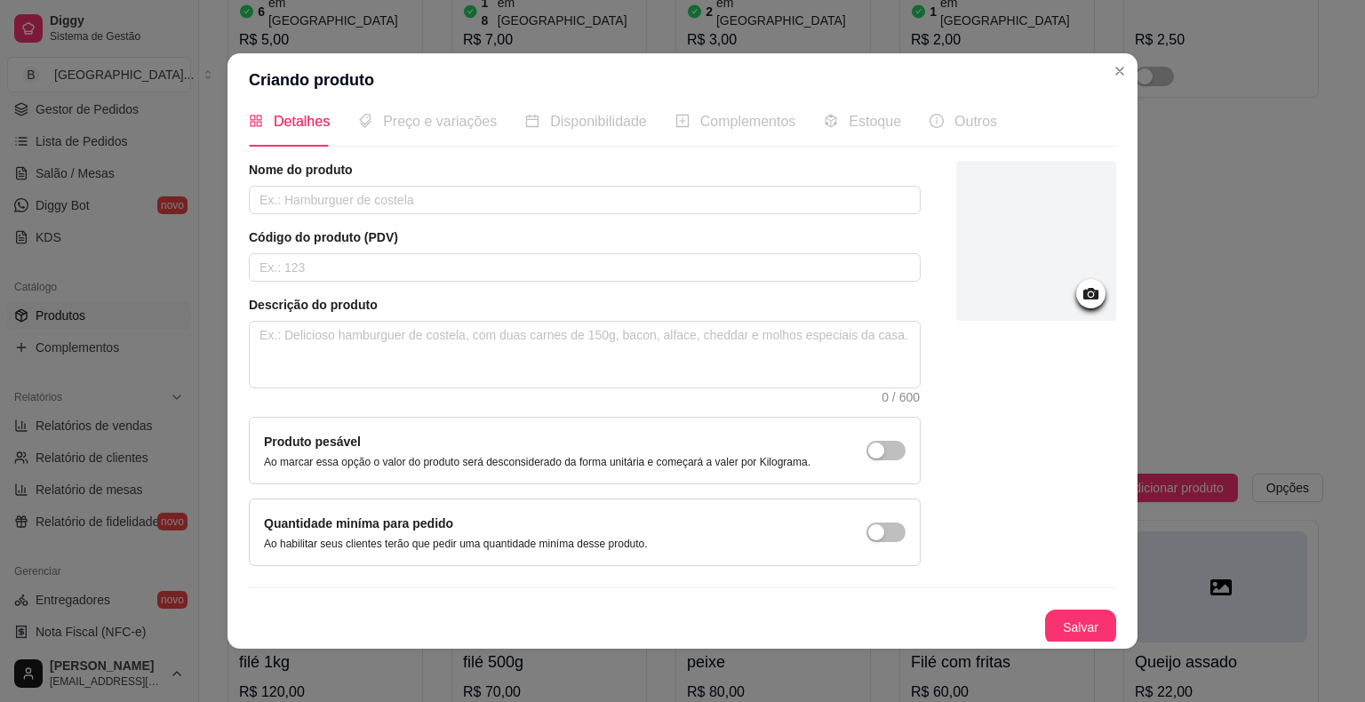
scroll to position [19, 0]
click at [523, 206] on input "text" at bounding box center [585, 199] width 672 height 28
type input "peixe"
click at [545, 378] on textarea at bounding box center [585, 354] width 670 height 66
type textarea "v"
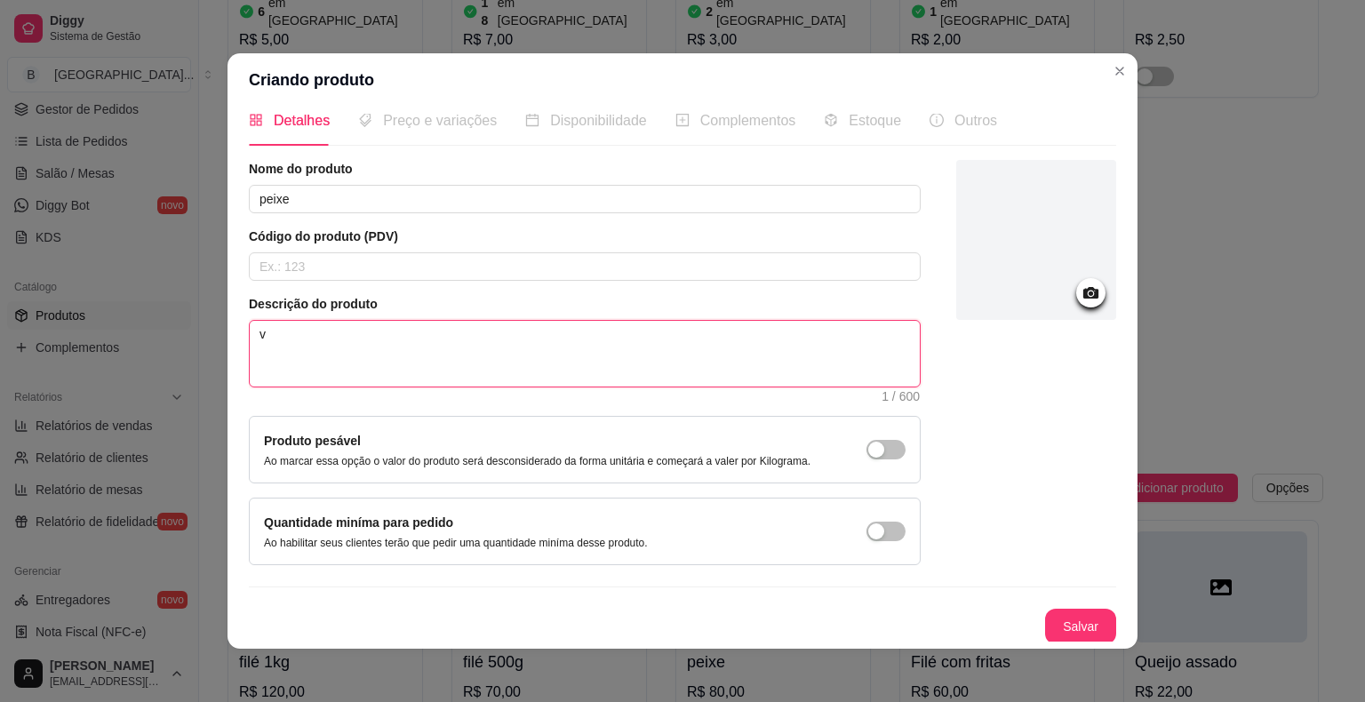
type textarea "vi"
type textarea "vin"
type textarea "vina"
type textarea "vinag"
type textarea "vinagr"
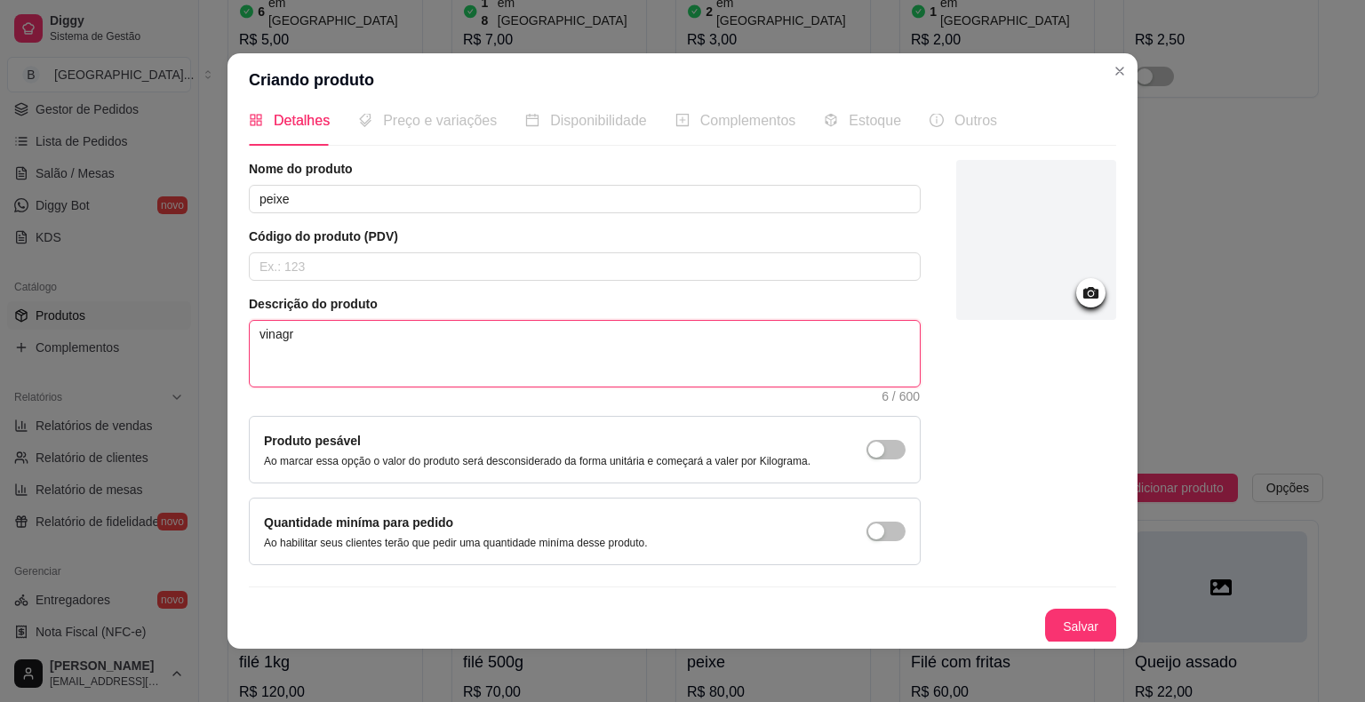
type textarea "vinagre"
type textarea "vinagret"
type textarea "vinagrete"
type textarea "vinagrete e"
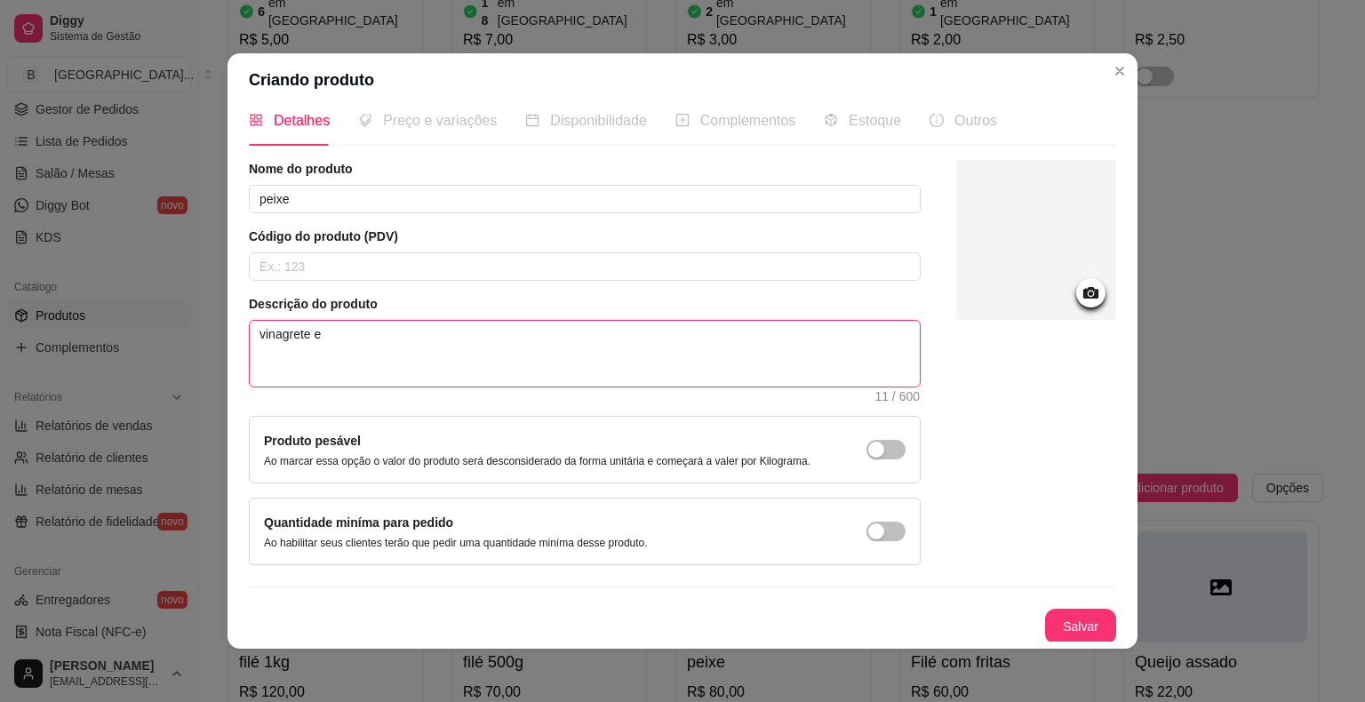
type textarea "vinagrete e"
type textarea "vinagrete e f"
type textarea "vinagrete e fa"
type textarea "vinagrete e far"
type textarea "vinagrete e faro"
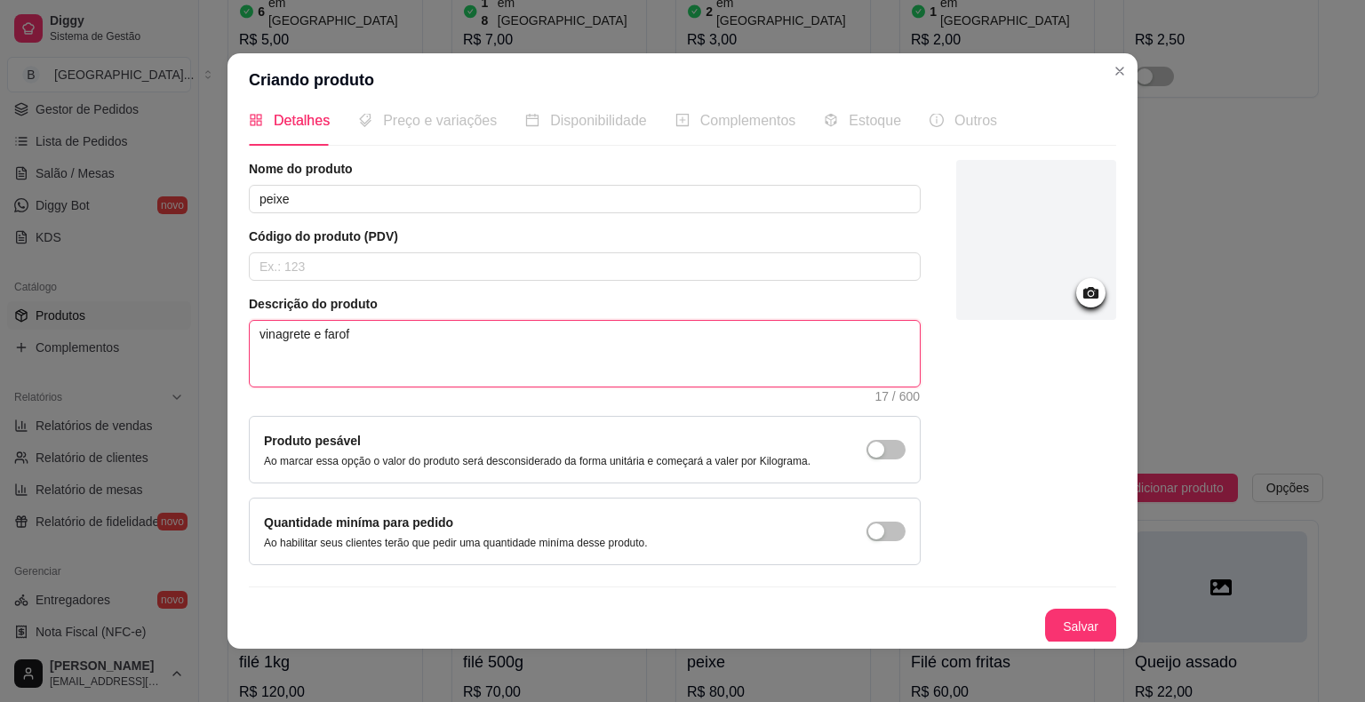
type textarea "vinagrete e farofs"
type textarea "vinagrete e farof"
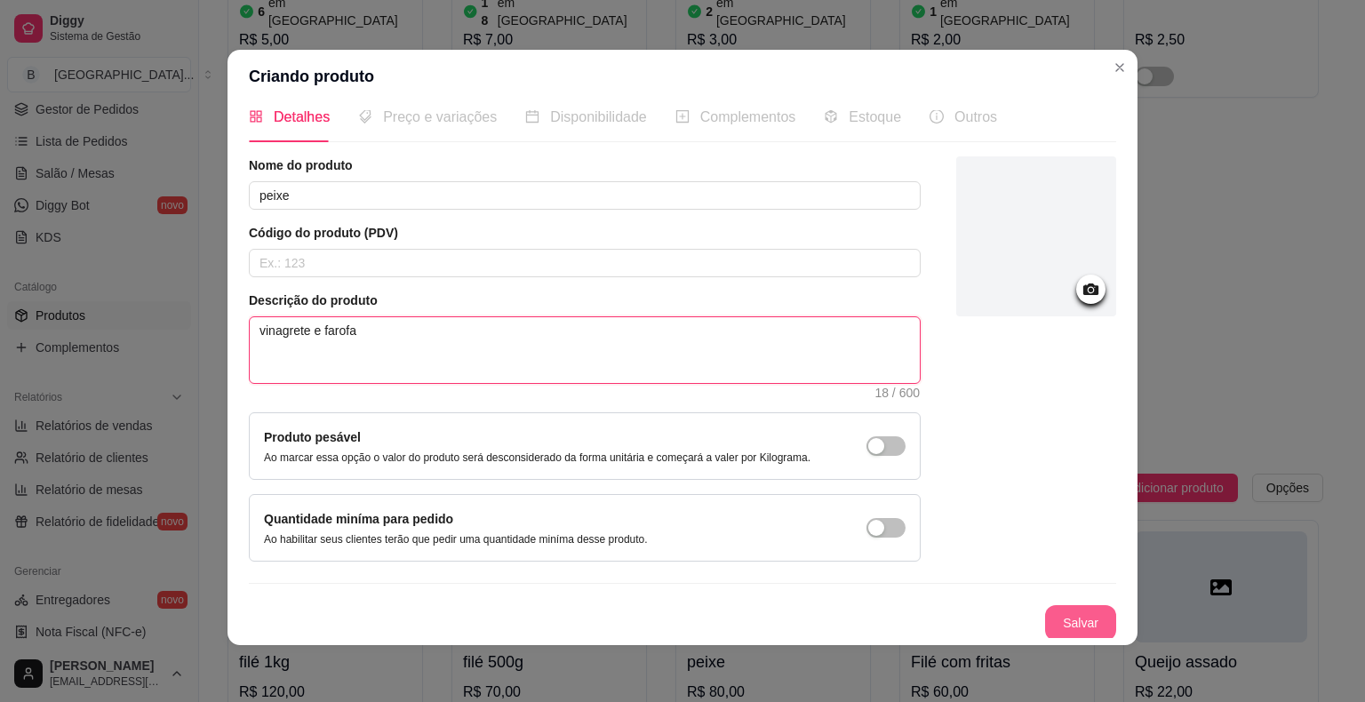
type textarea "vinagrete e farofa"
click at [1075, 620] on button "Salvar" at bounding box center [1080, 623] width 69 height 35
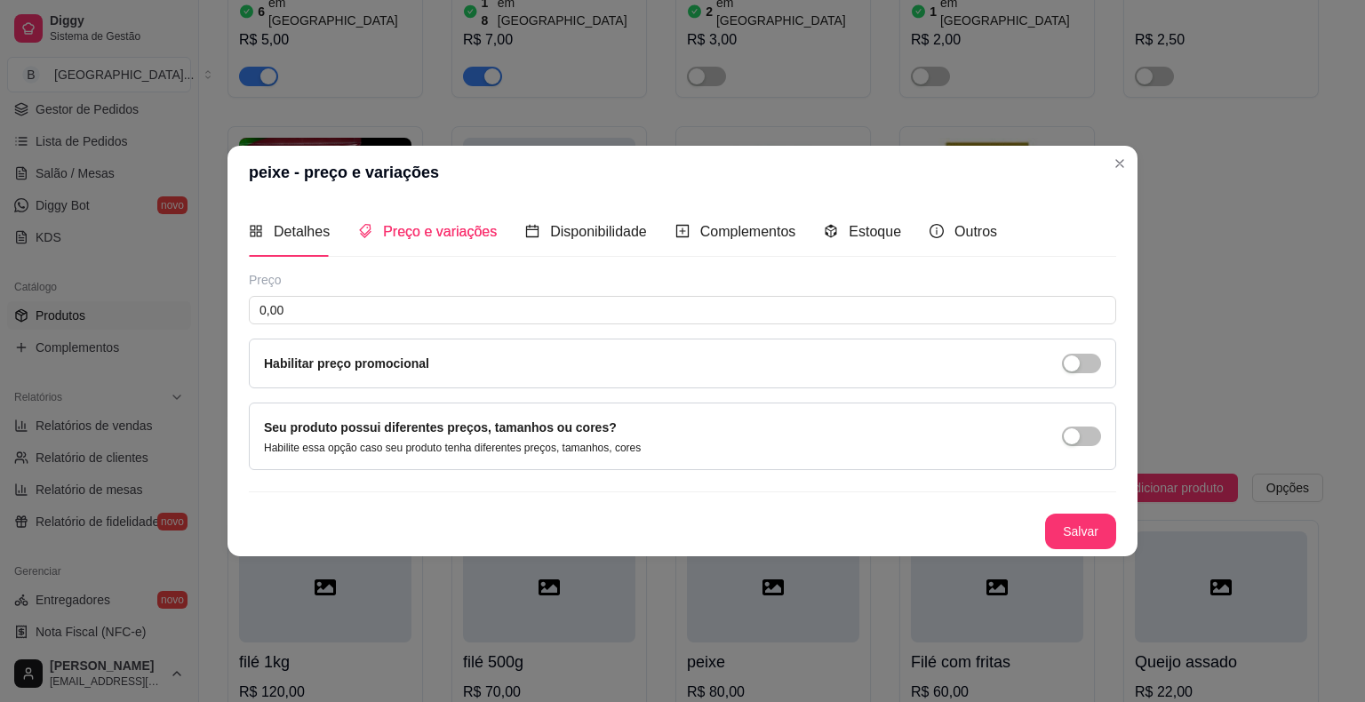
scroll to position [0, 0]
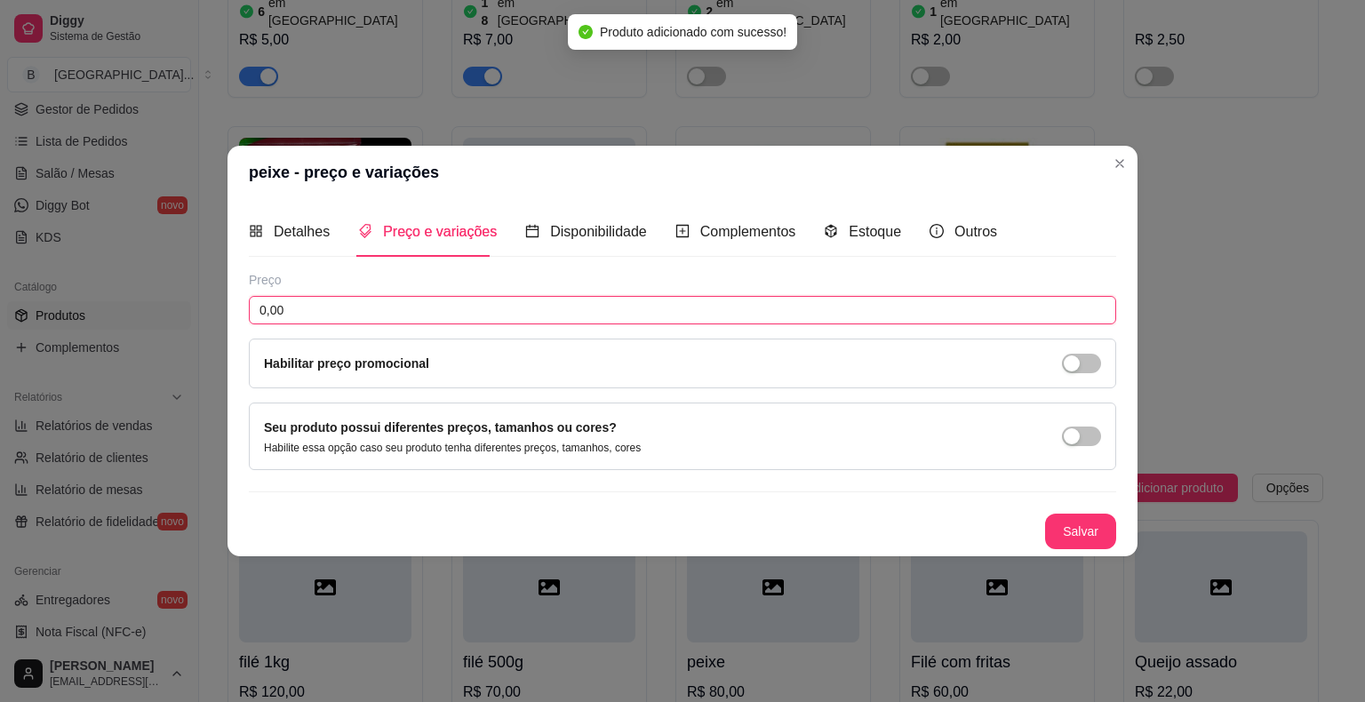
click at [593, 322] on input "0,00" at bounding box center [683, 310] width 868 height 28
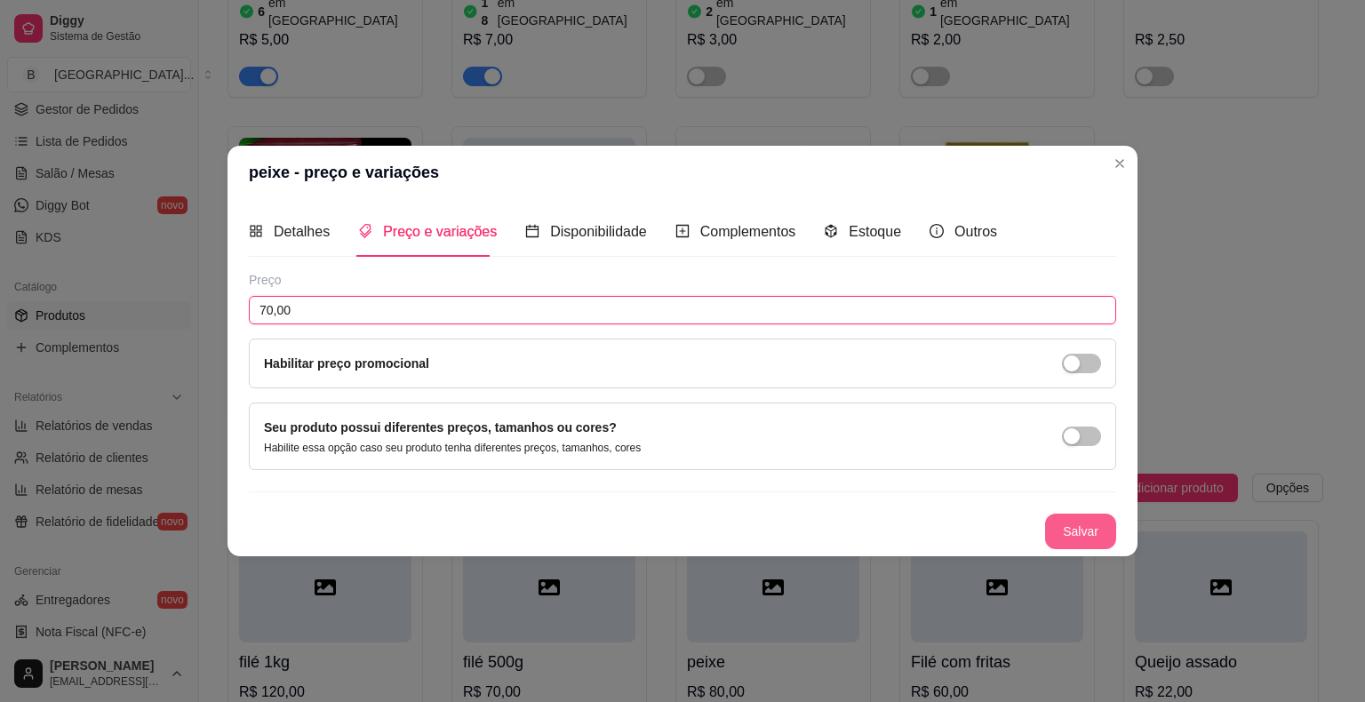
type input "70,00"
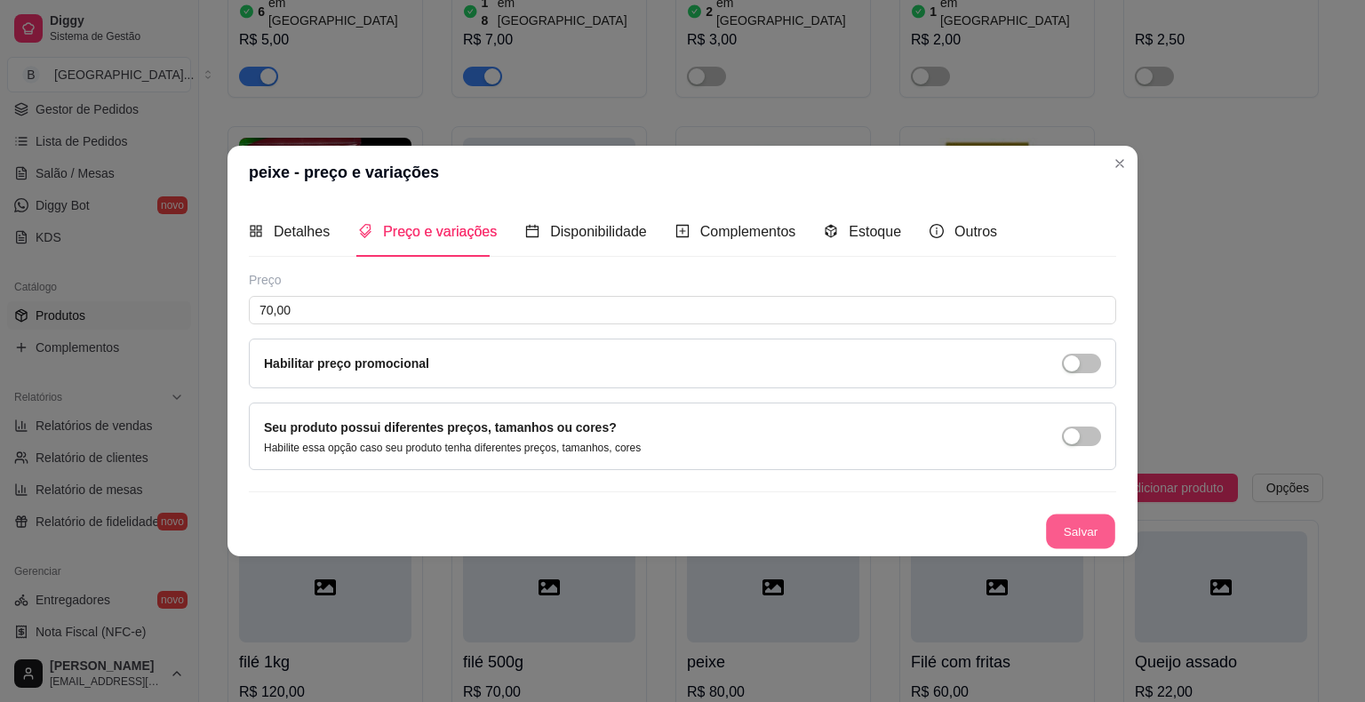
click at [1081, 532] on button "Salvar" at bounding box center [1080, 532] width 69 height 35
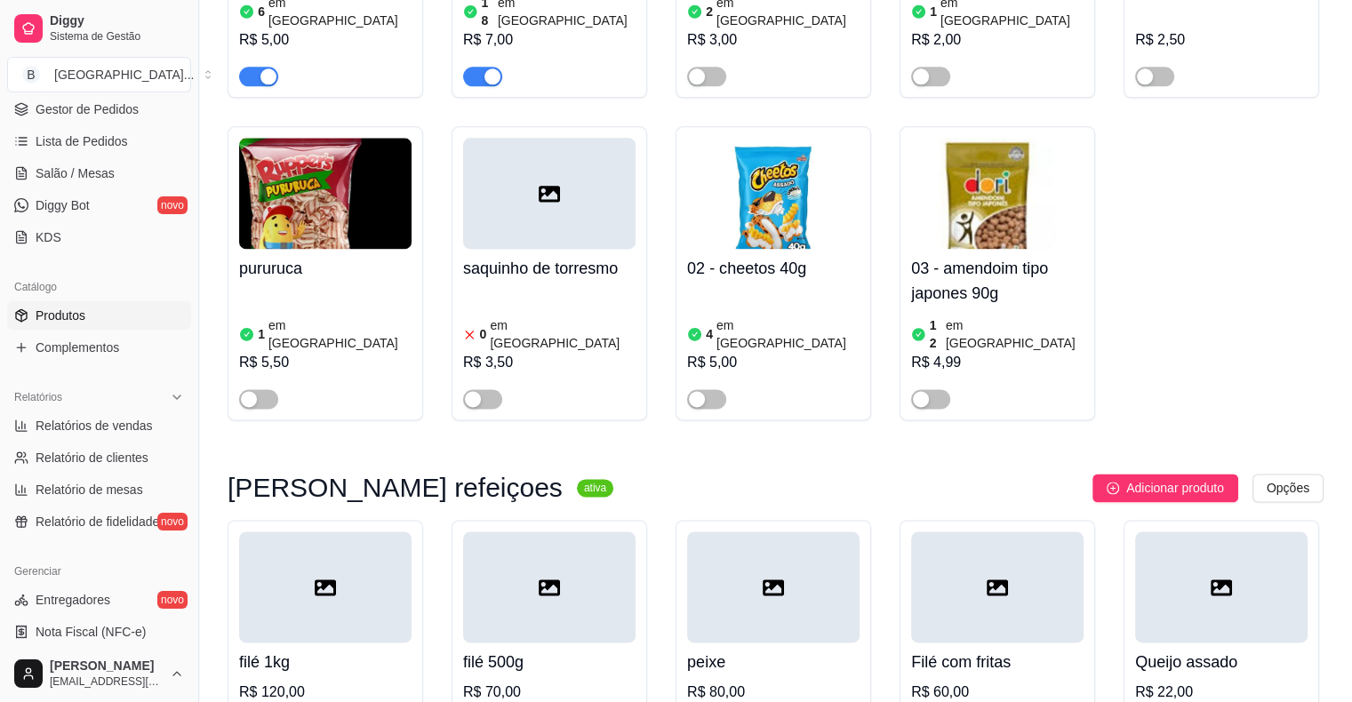
click at [338, 682] on div "R$ 120,00" at bounding box center [325, 692] width 172 height 21
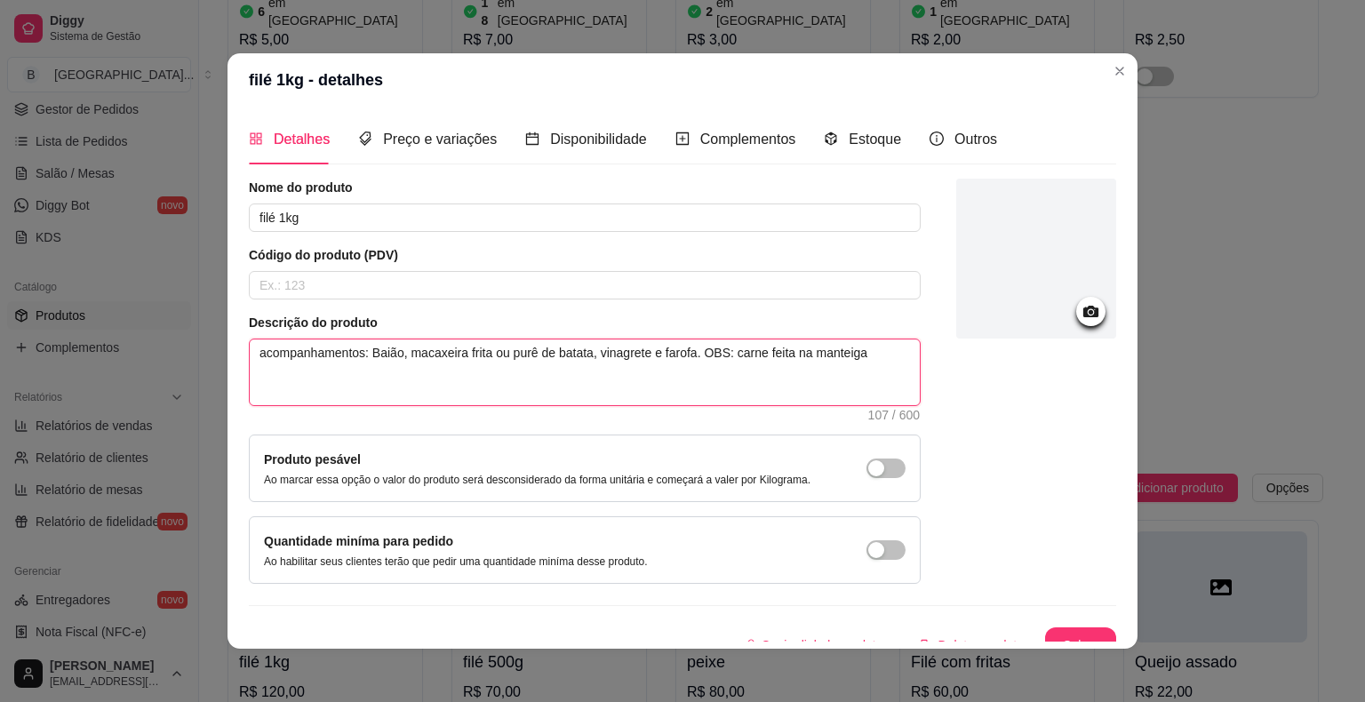
click at [885, 372] on textarea "acompanhamentos: Baião, macaxeira frita ou purê de batata, vinagrete e farofa. …" at bounding box center [585, 373] width 670 height 66
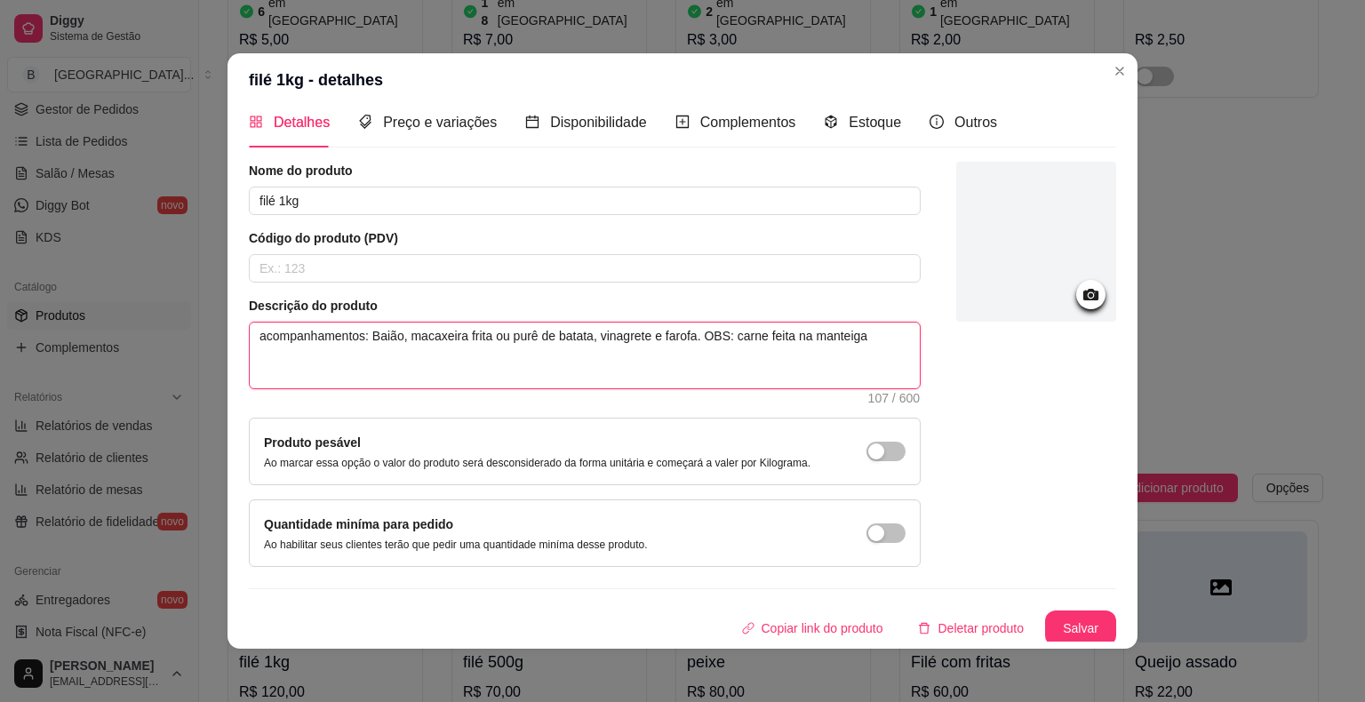
scroll to position [19, 0]
click at [1079, 618] on button "Salvar" at bounding box center [1080, 627] width 71 height 36
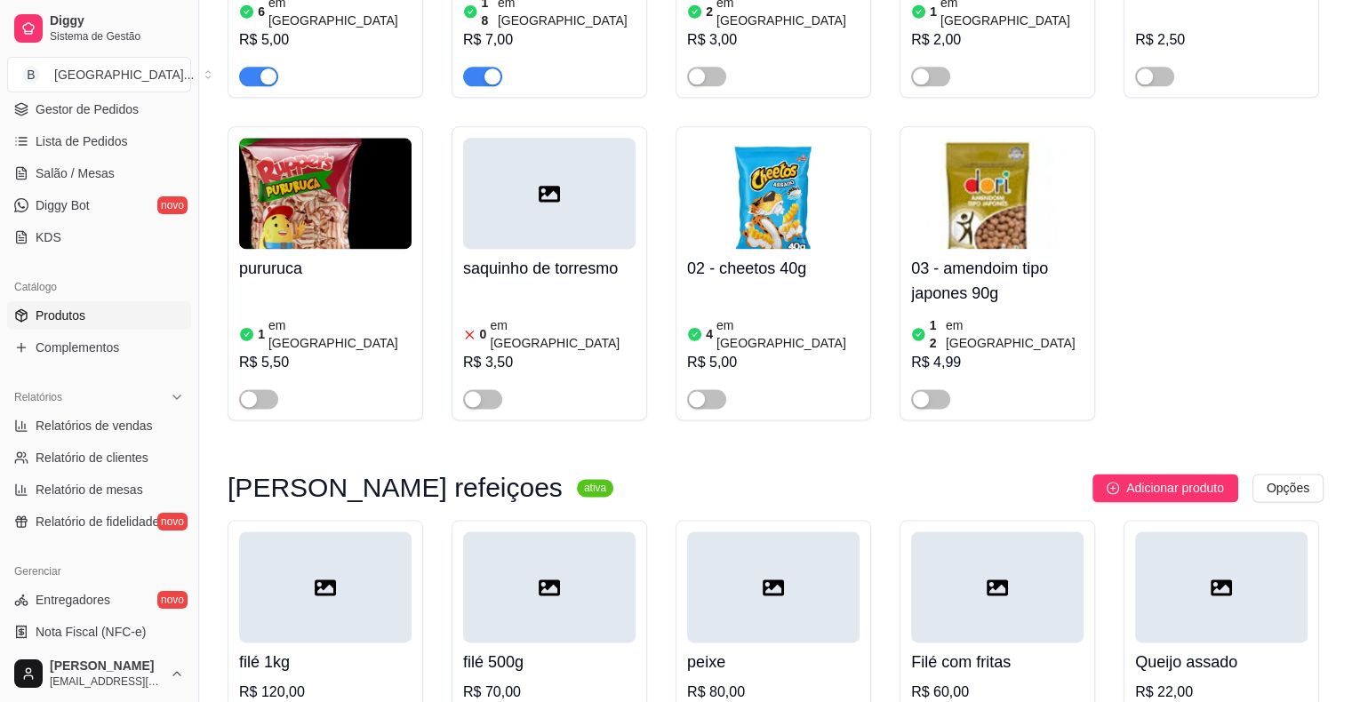
click at [620, 682] on div "R$ 70,00" at bounding box center [549, 692] width 172 height 21
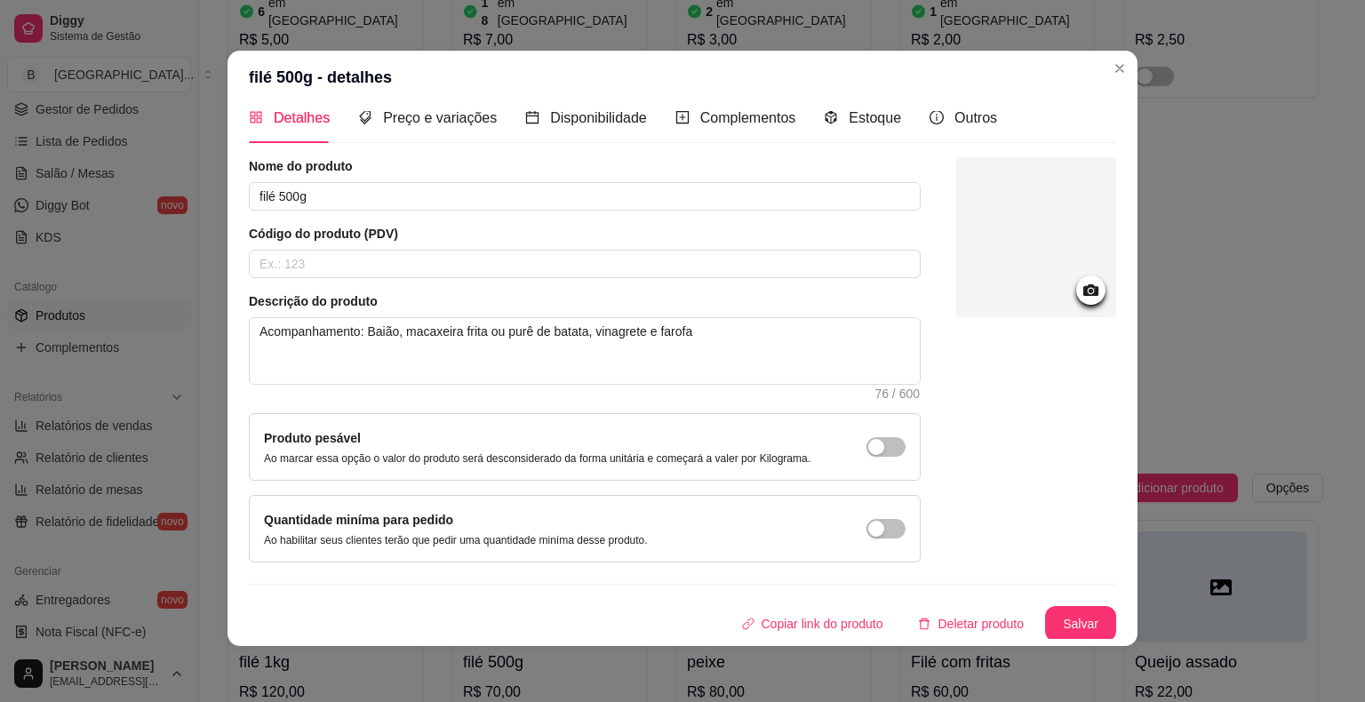
scroll to position [4, 0]
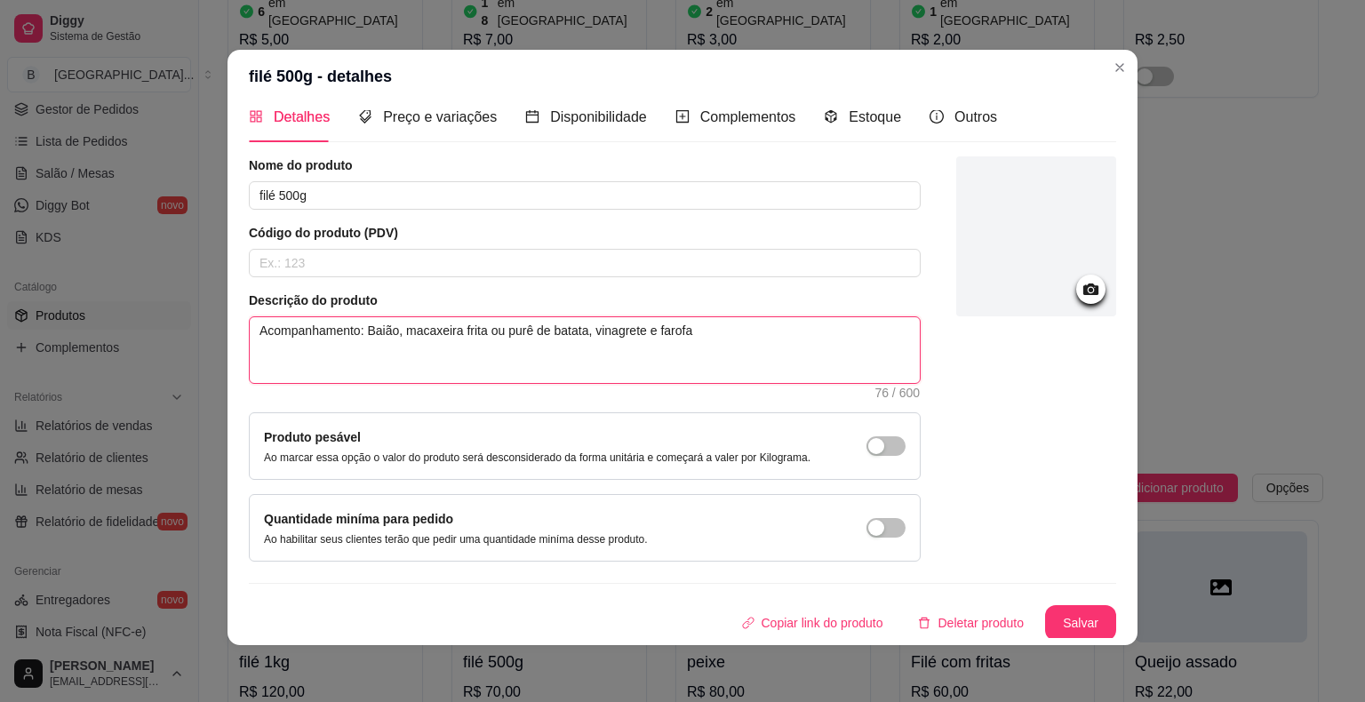
click at [748, 332] on textarea "Acompanhamento: Baião, macaxeira frita ou purê de batata, vinagrete e farofa" at bounding box center [585, 350] width 670 height 66
type textarea "Acompanhamento: Baião, macaxeira frita ou purê de batata, vinagrete e farofa"
type textarea "Acompanhamento: Baião, macaxeira frita ou purê de batata, vinagrete e farofa."
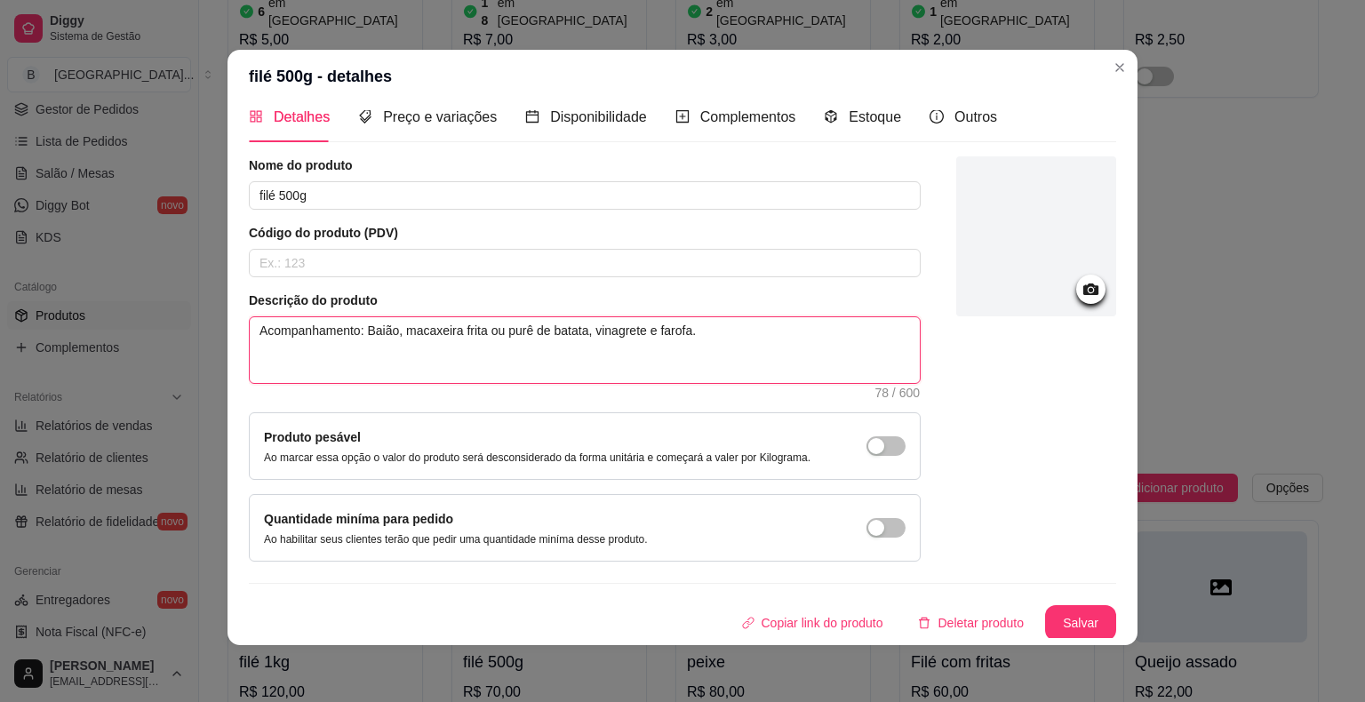
type textarea "Acompanhamento: Baião, macaxeira frita ou purê de batata, vinagrete e farofa. O"
type textarea "Acompanhamento: Baião, macaxeira frita ou purê de batata, vinagrete e farofa. OB"
type textarea "Acompanhamento: Baião, macaxeira frita ou purê de batata, vinagrete e farofa. O…"
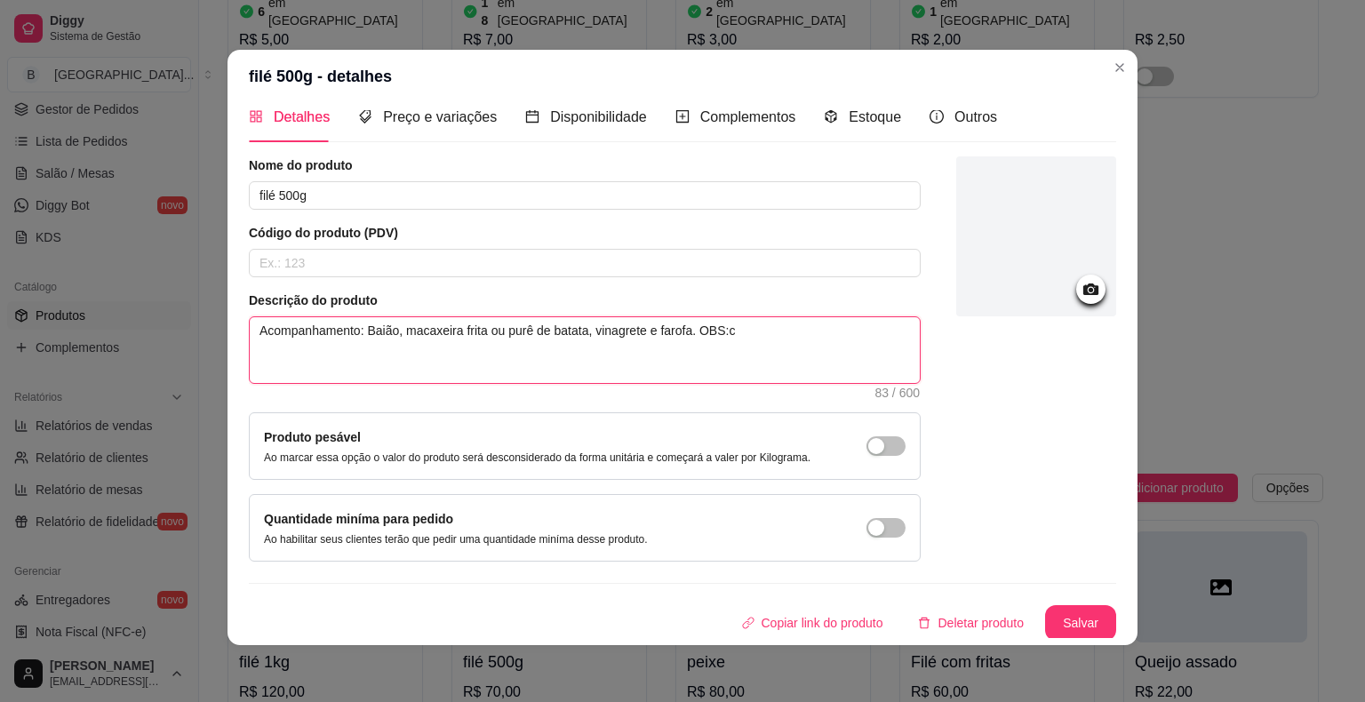
type textarea "Acompanhamento: Baião, macaxeira frita ou purê de batata, vinagrete e farofa. O…"
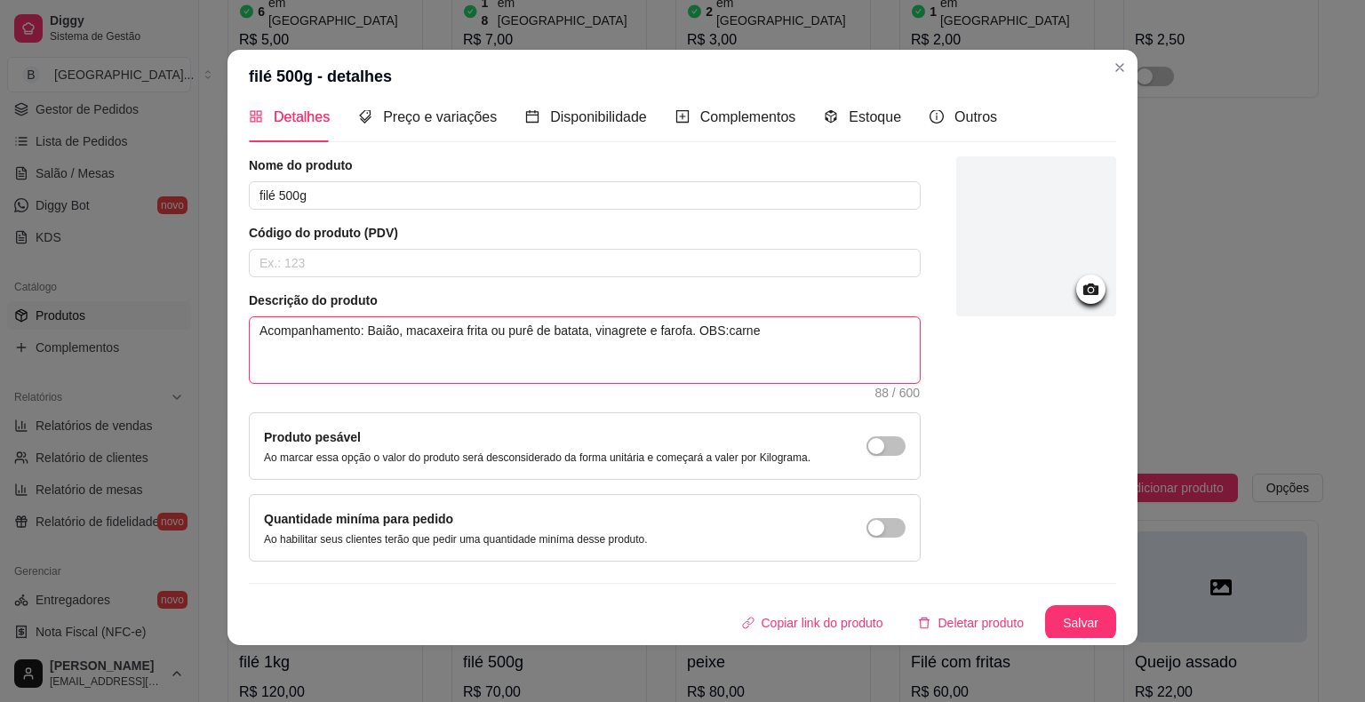
type textarea "Acompanhamento: Baião, macaxeira frita ou purê de batata, vinagrete e farofa. O…"
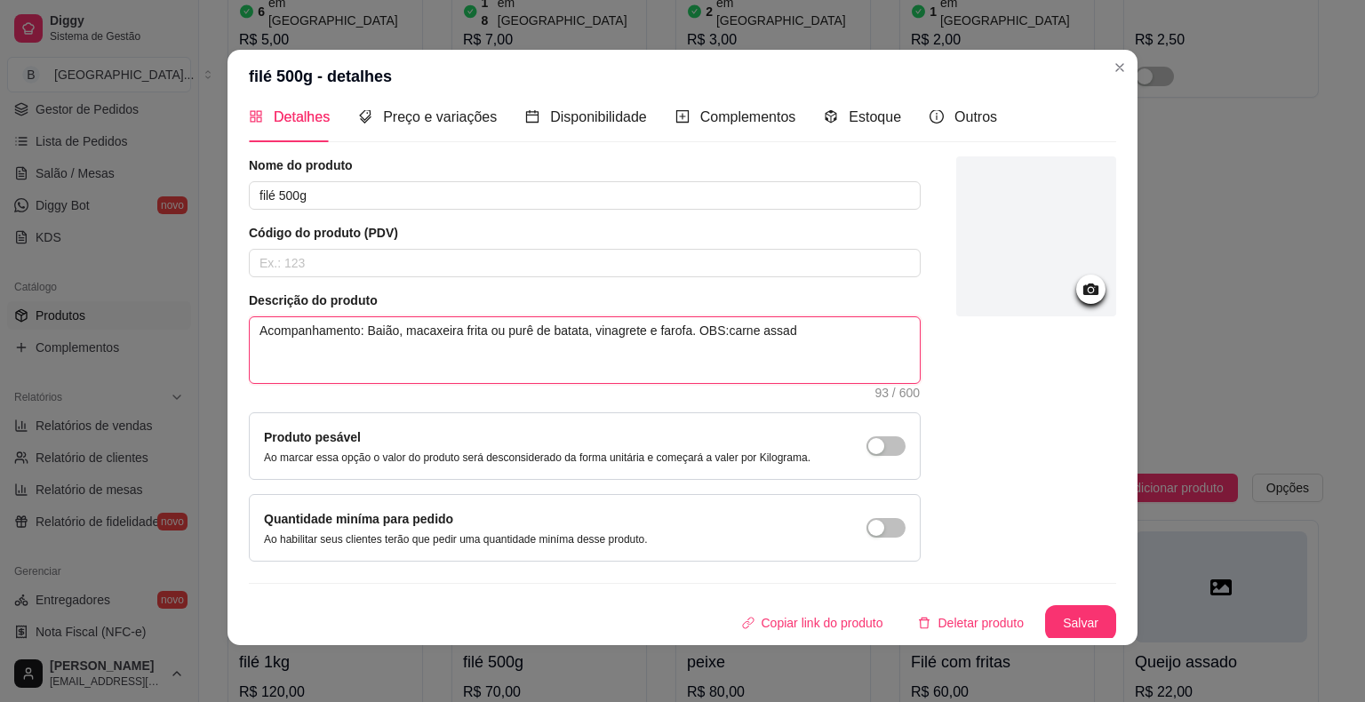
type textarea "Acompanhamento: Baião, macaxeira frita ou purê de batata, vinagrete e farofa. O…"
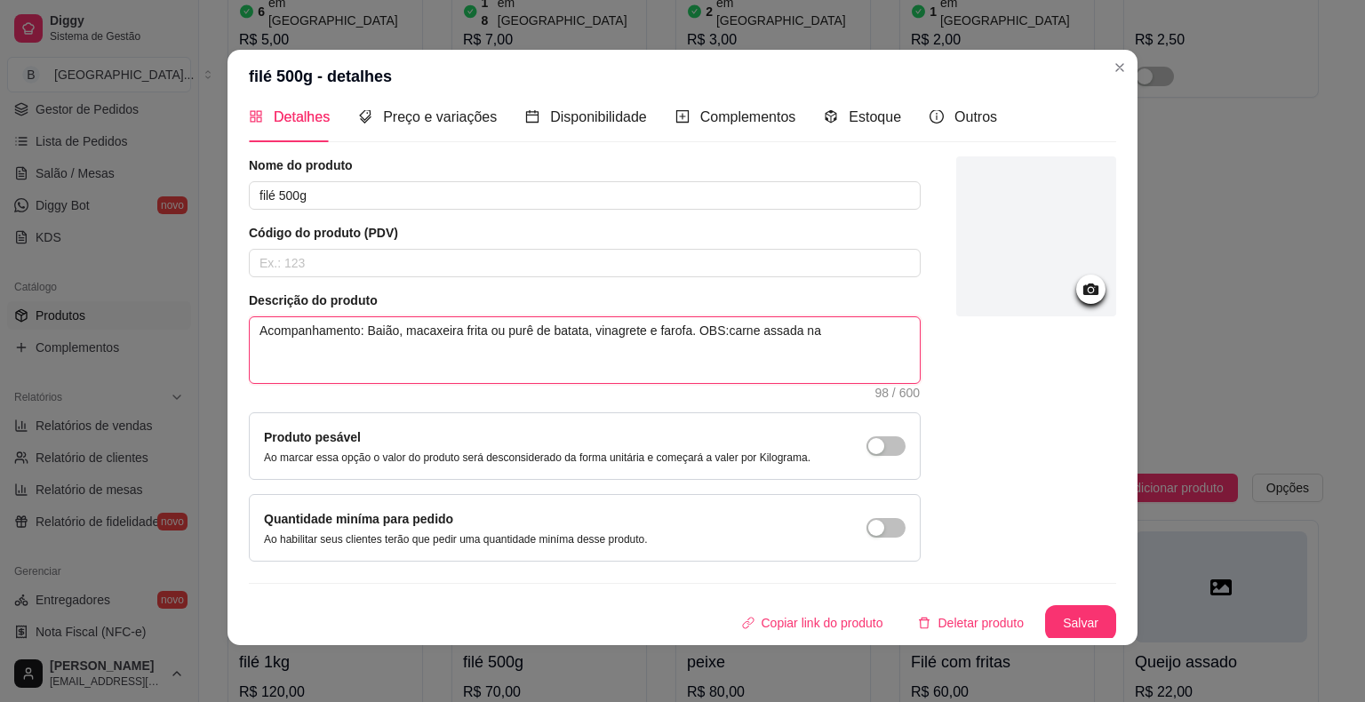
type textarea "Acompanhamento: Baião, macaxeira frita ou purê de batata, vinagrete e farofa. O…"
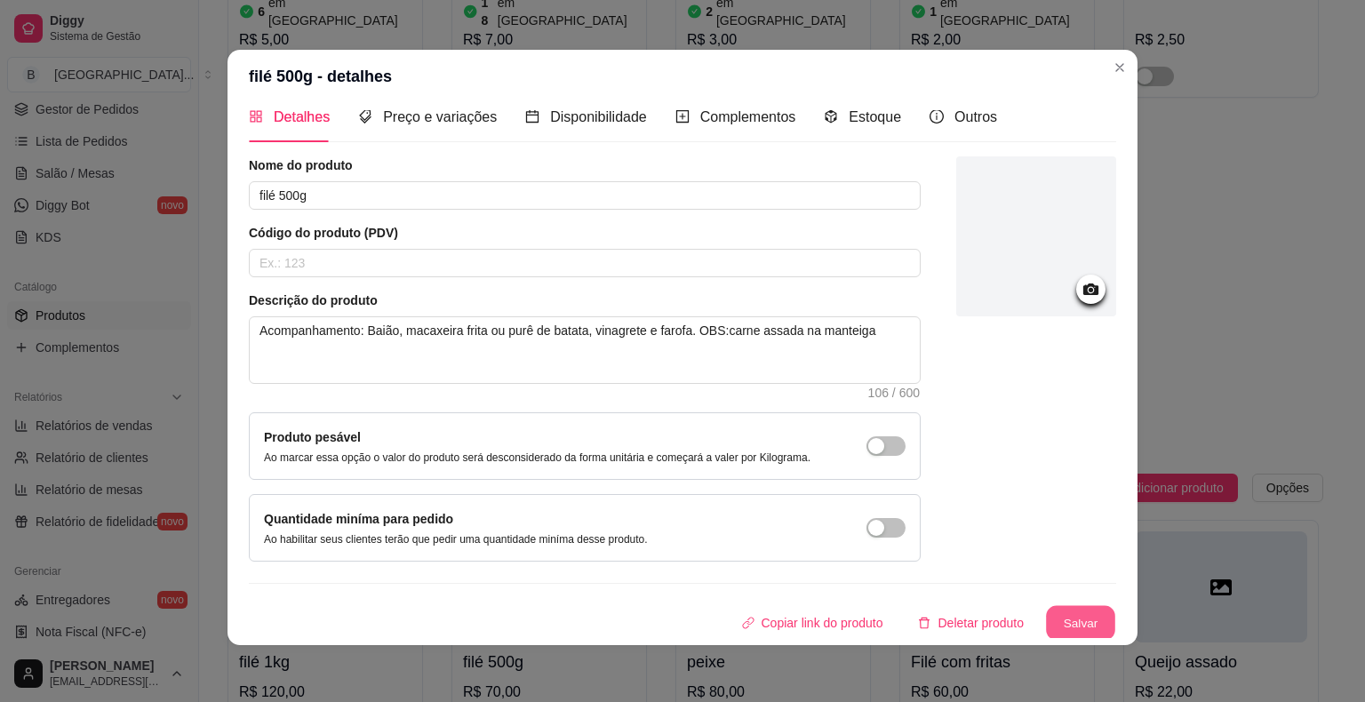
click at [1079, 620] on button "Salvar" at bounding box center [1080, 623] width 69 height 35
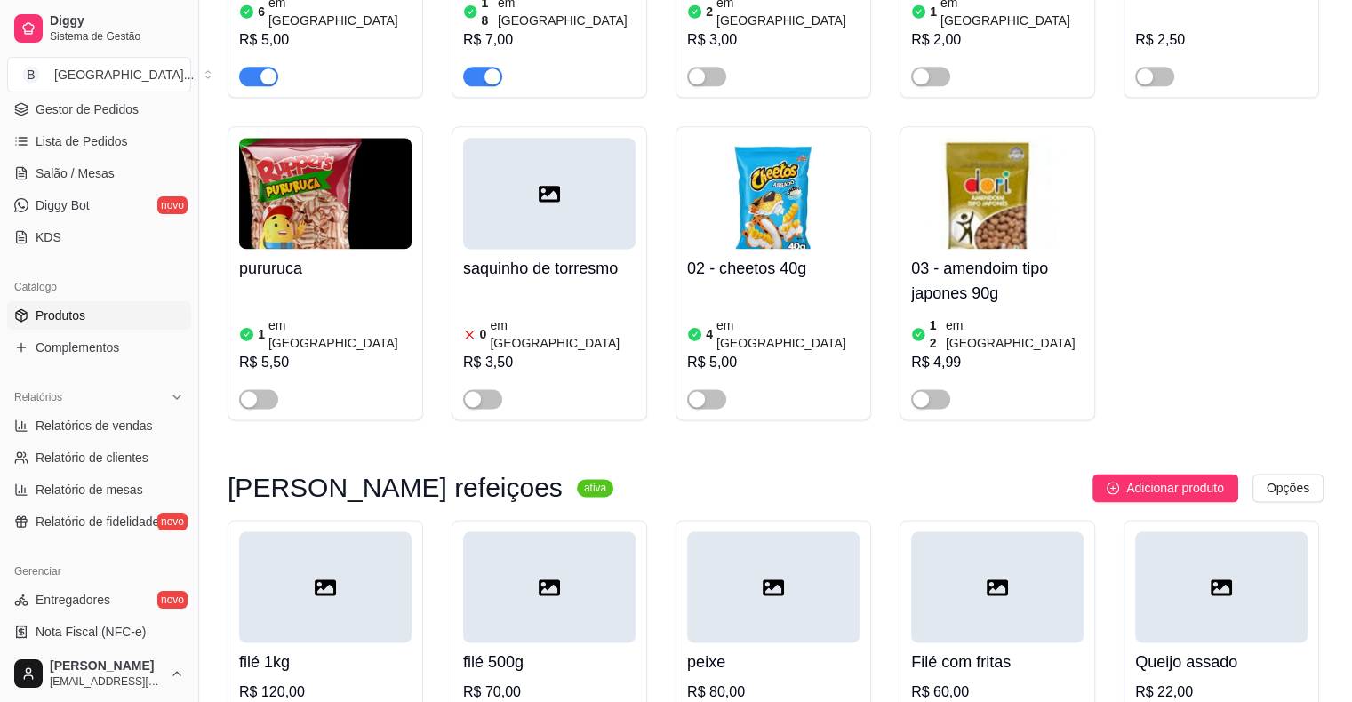
click at [553, 682] on div "R$ 70,00" at bounding box center [549, 692] width 172 height 21
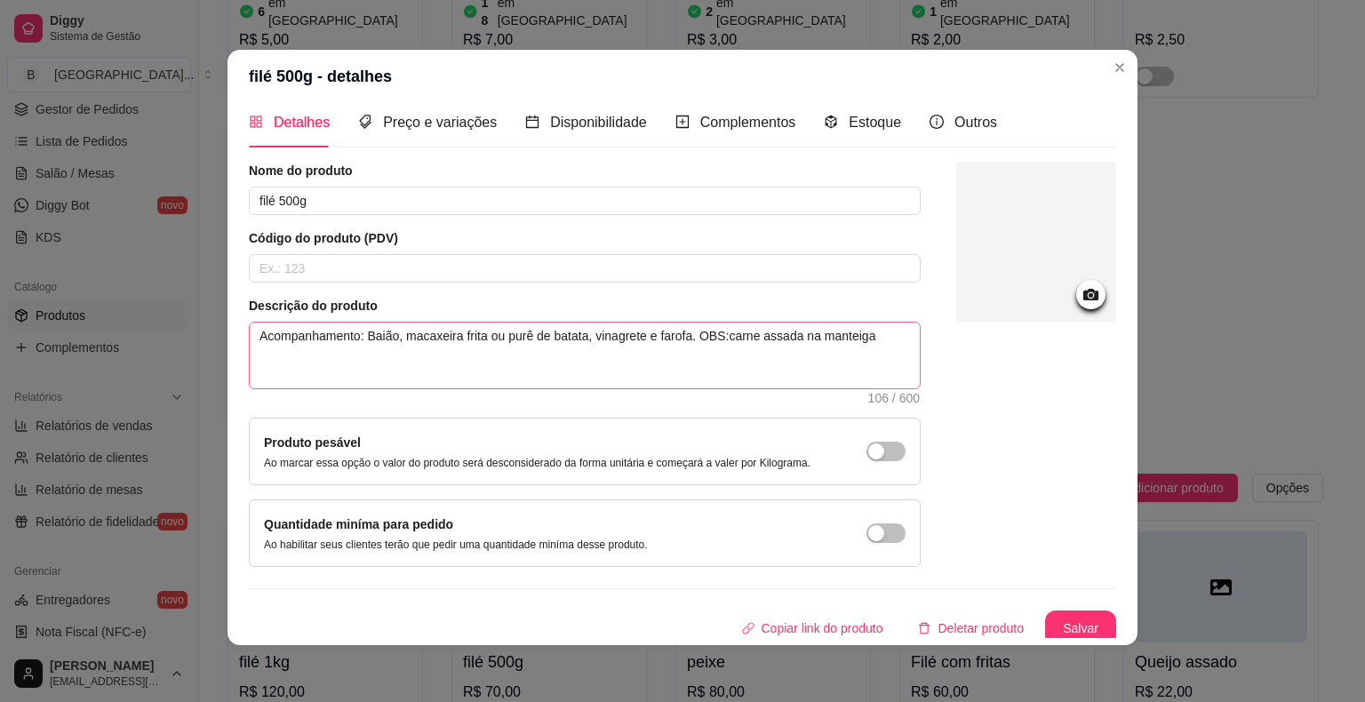
scroll to position [19, 0]
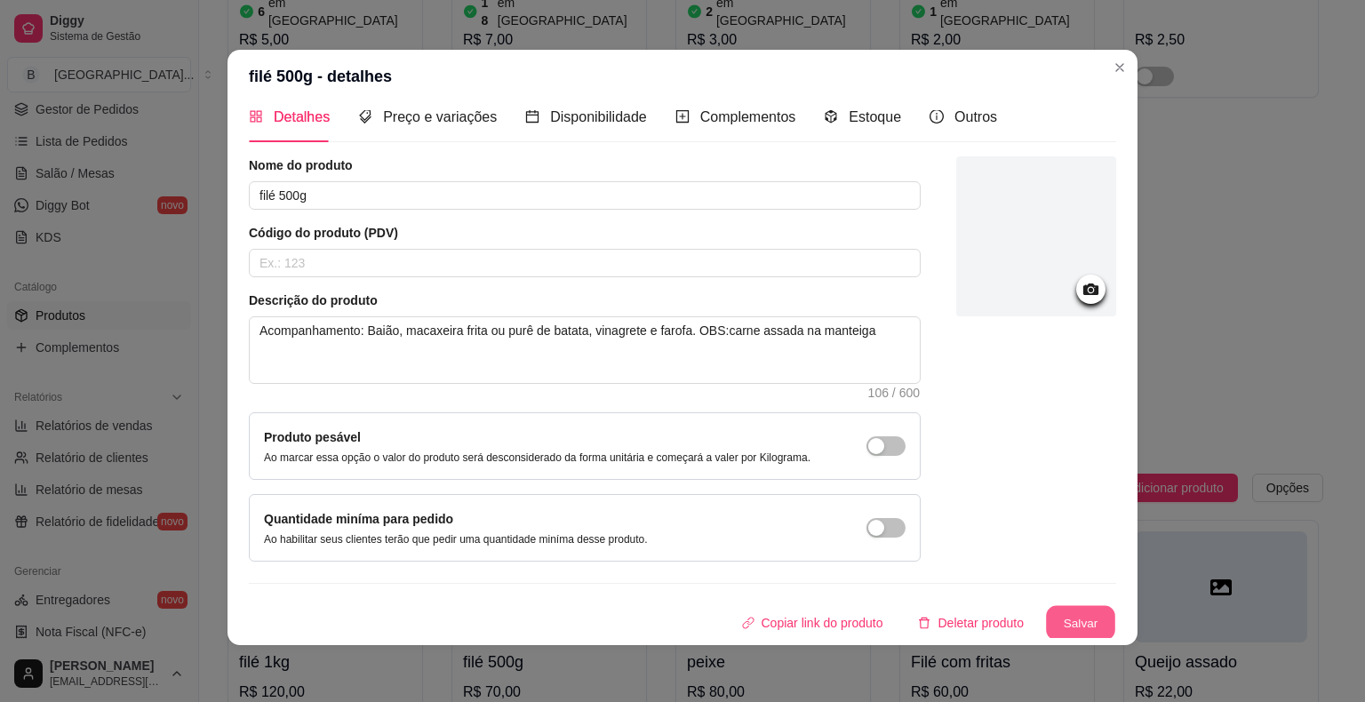
click at [1054, 622] on button "Salvar" at bounding box center [1080, 623] width 69 height 35
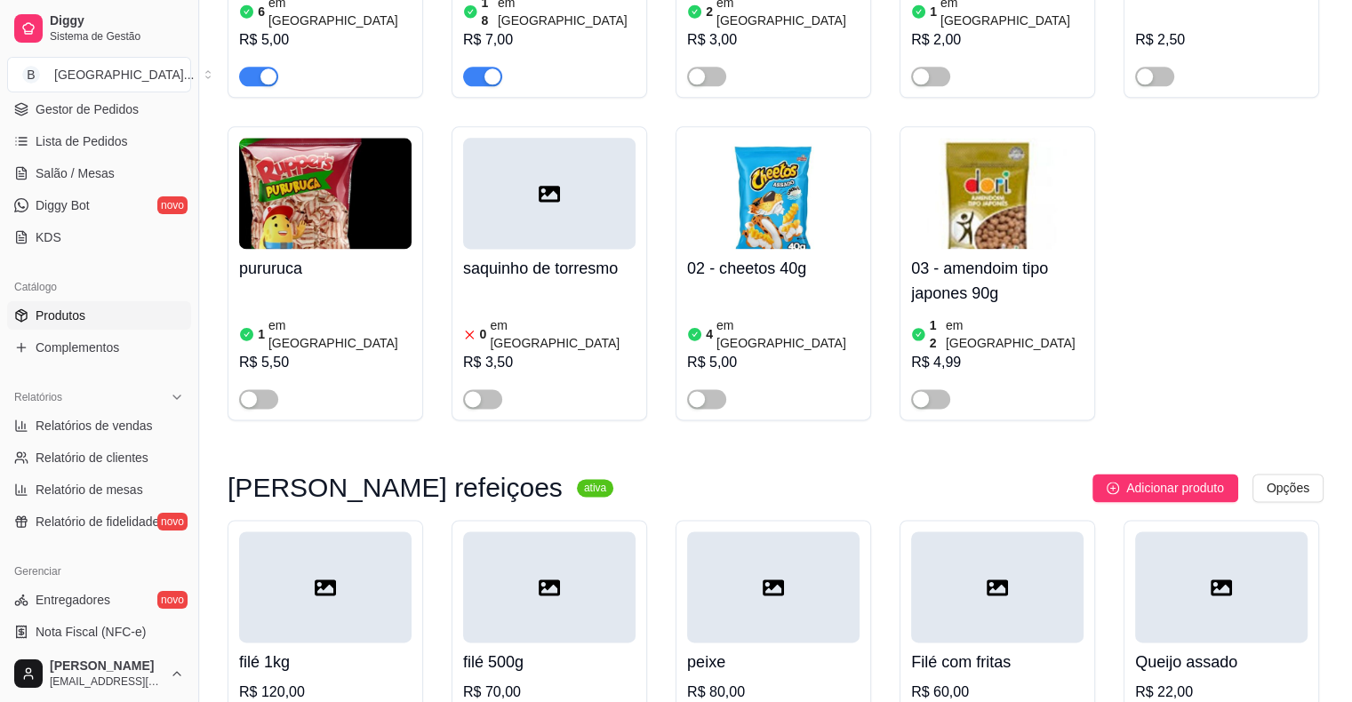
click at [1003, 682] on div "R$ 60,00" at bounding box center [997, 692] width 172 height 21
drag, startPoint x: 789, startPoint y: 280, endPoint x: 803, endPoint y: 368, distance: 89.0
click at [980, 650] on h4 "Filé com fritas" at bounding box center [997, 662] width 172 height 25
click at [555, 650] on h4 "filé 500g" at bounding box center [549, 662] width 172 height 25
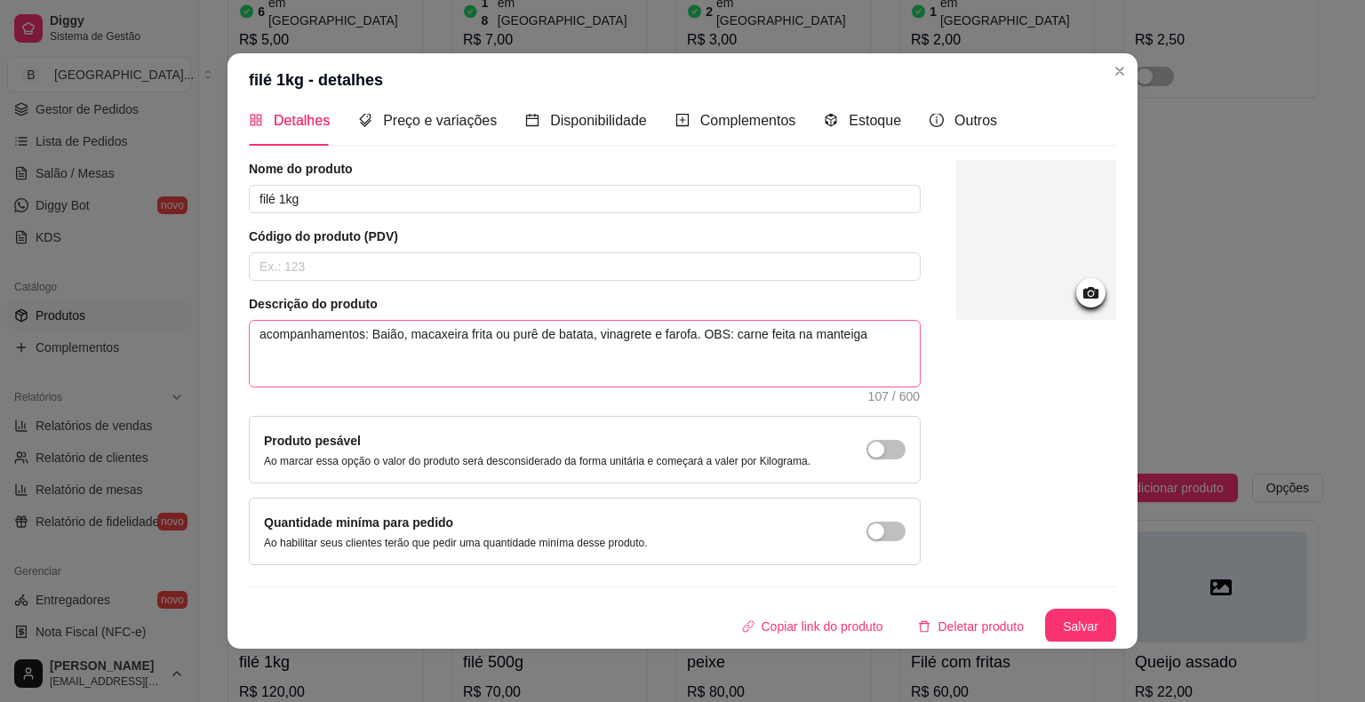
scroll to position [4, 0]
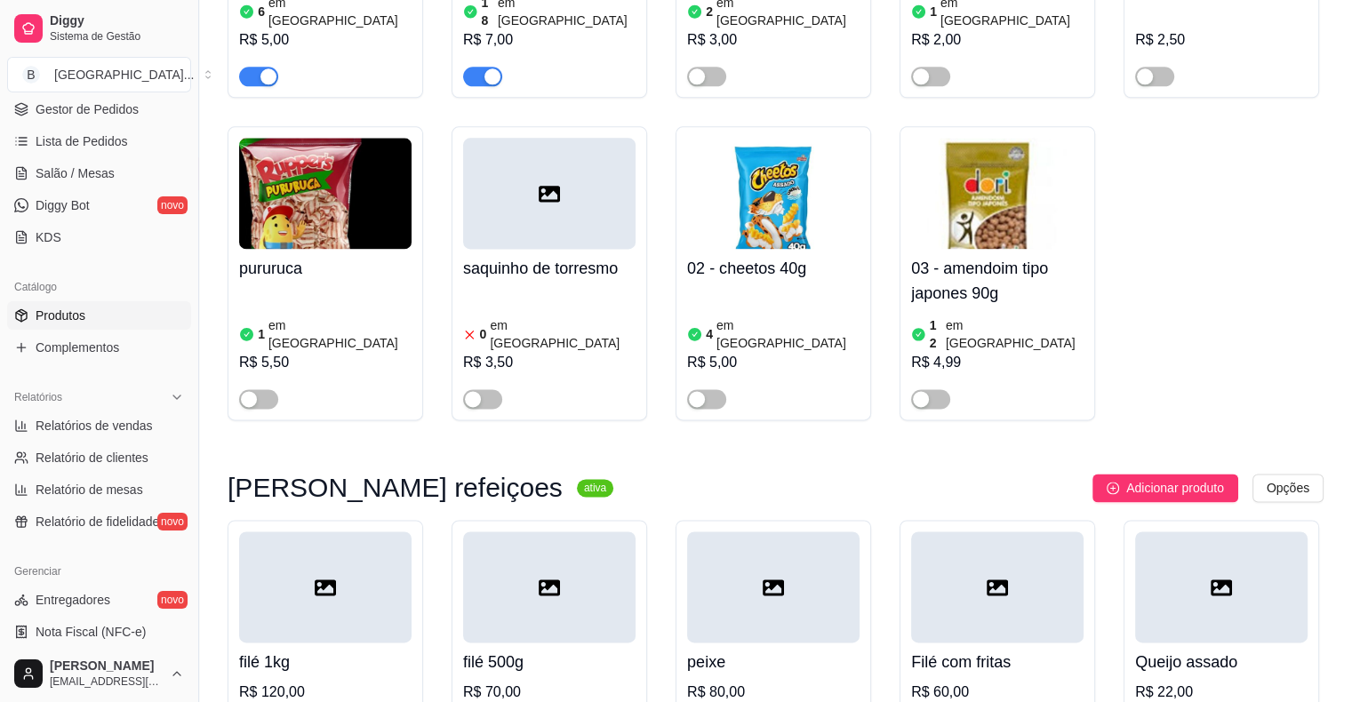
click at [366, 682] on div "R$ 120,00" at bounding box center [325, 692] width 172 height 21
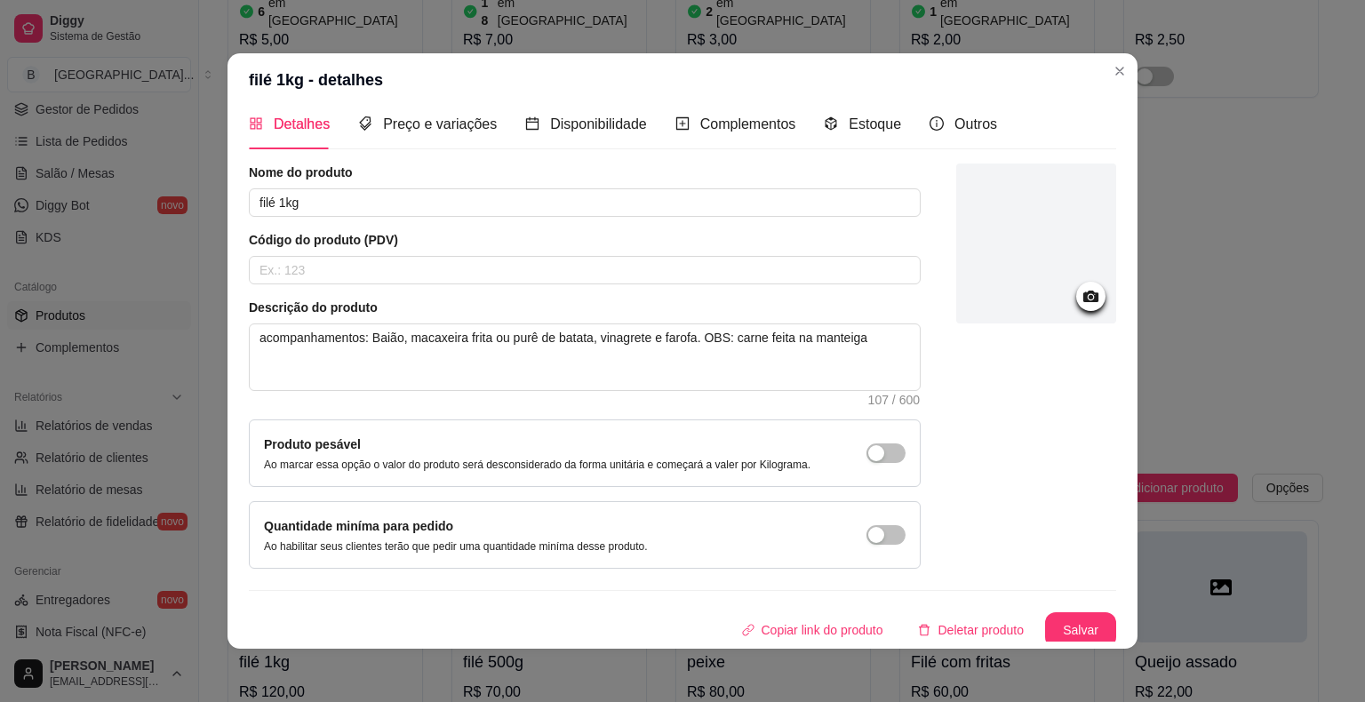
scroll to position [19, 0]
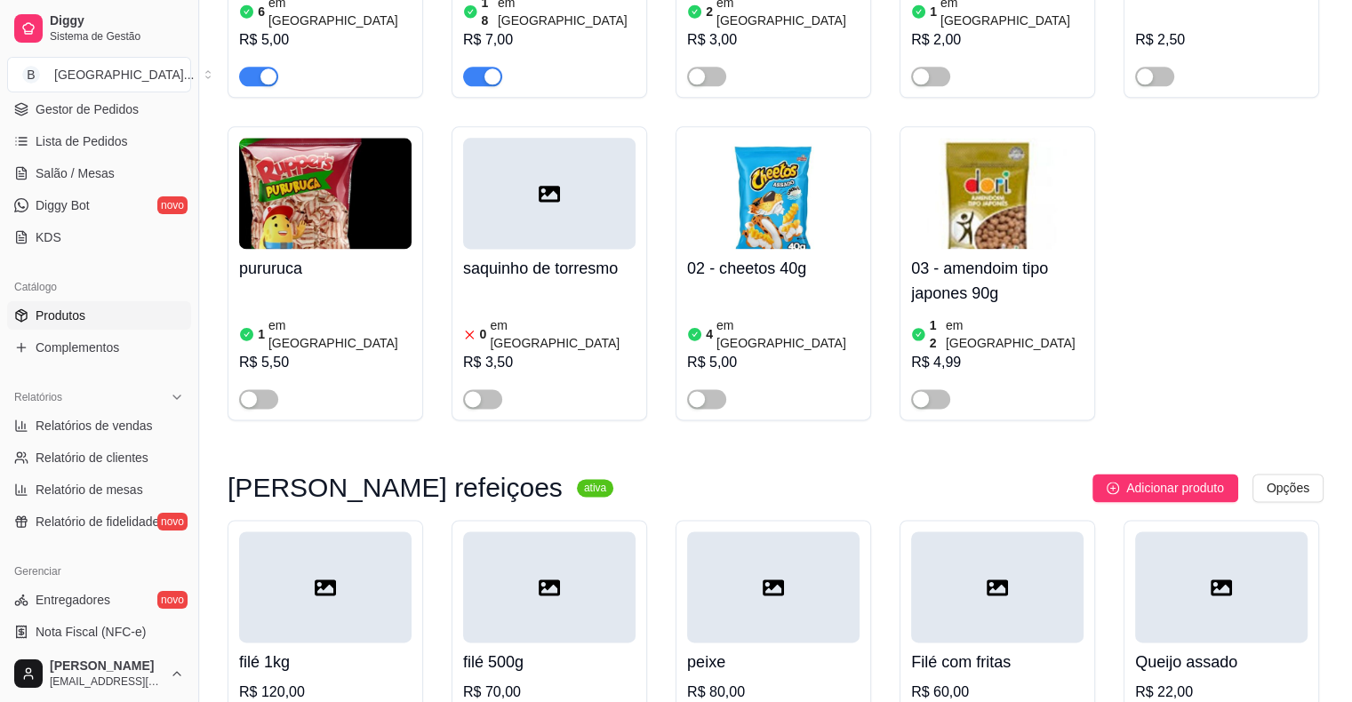
click at [581, 650] on h4 "filé 500g" at bounding box center [549, 662] width 172 height 25
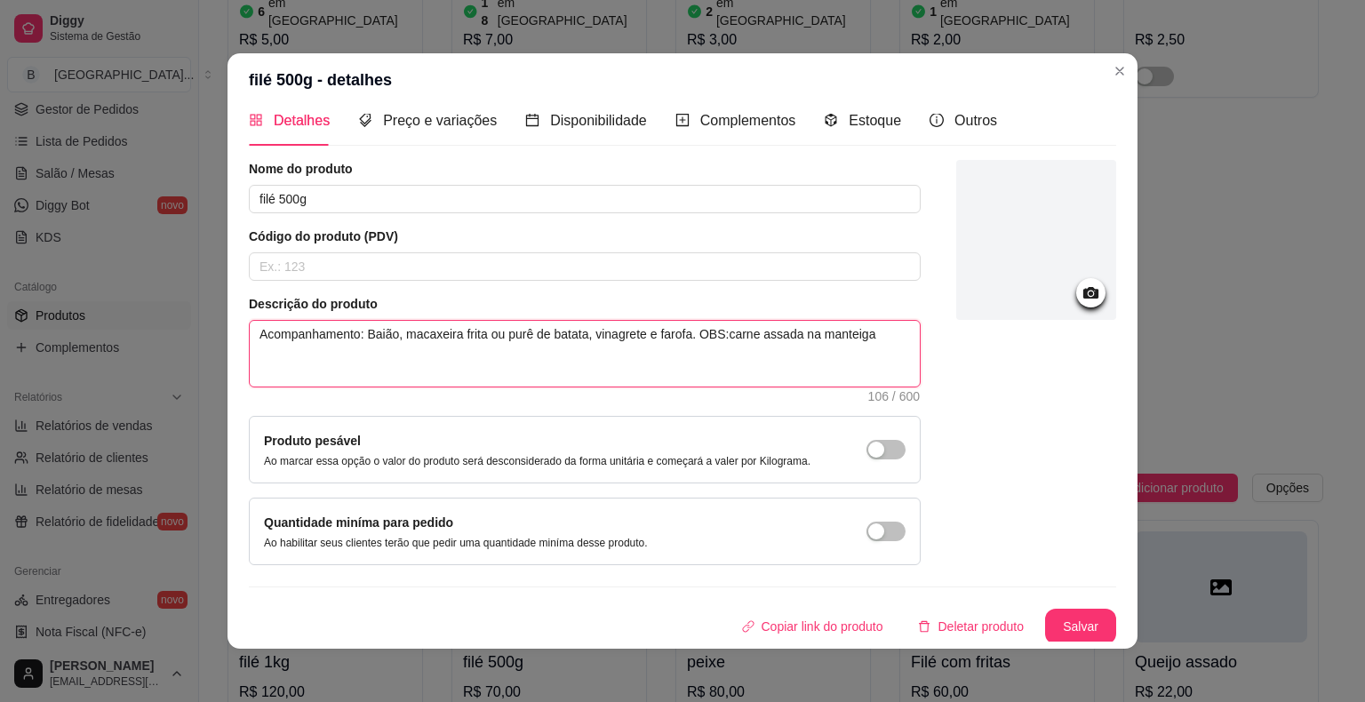
click at [781, 332] on textarea "Acompanhamento: Baião, macaxeira frita ou purê de batata, vinagrete e farofa. O…" at bounding box center [585, 354] width 670 height 66
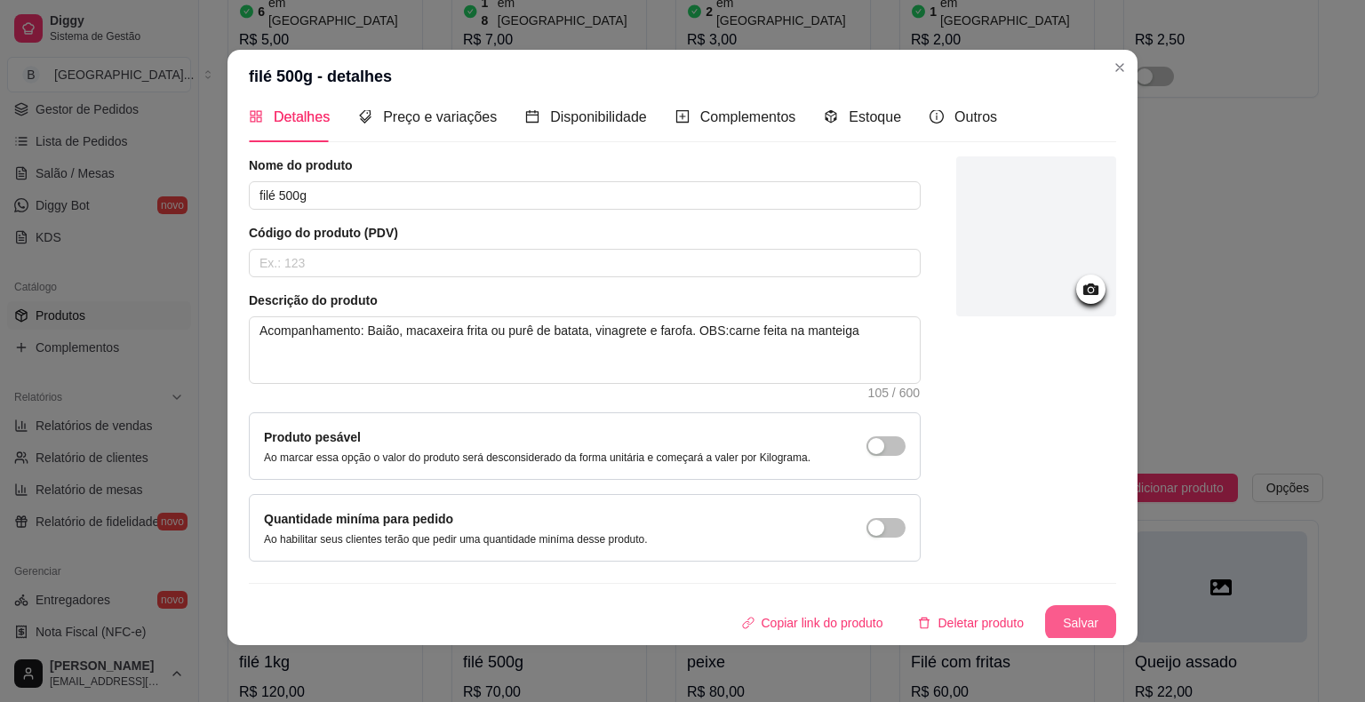
click at [1052, 615] on button "Salvar" at bounding box center [1080, 623] width 71 height 36
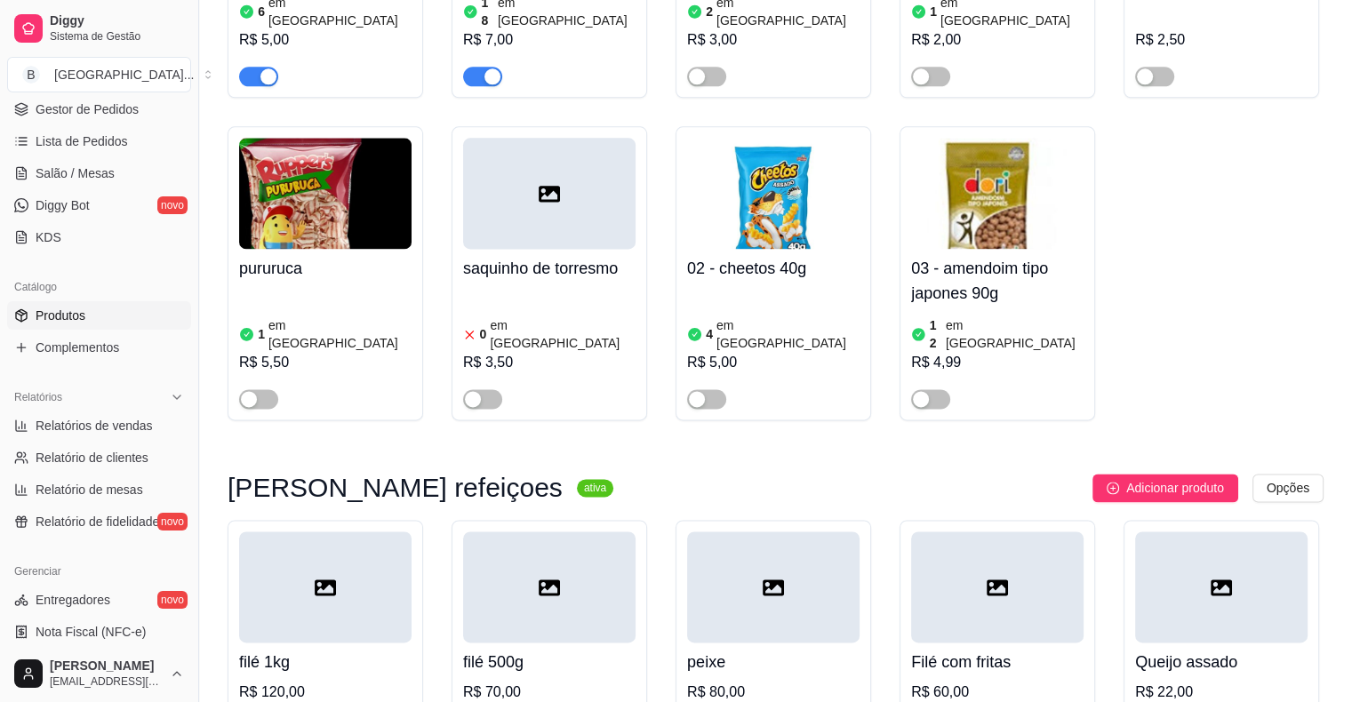
click at [524, 650] on h4 "filé 500g" at bounding box center [549, 662] width 172 height 25
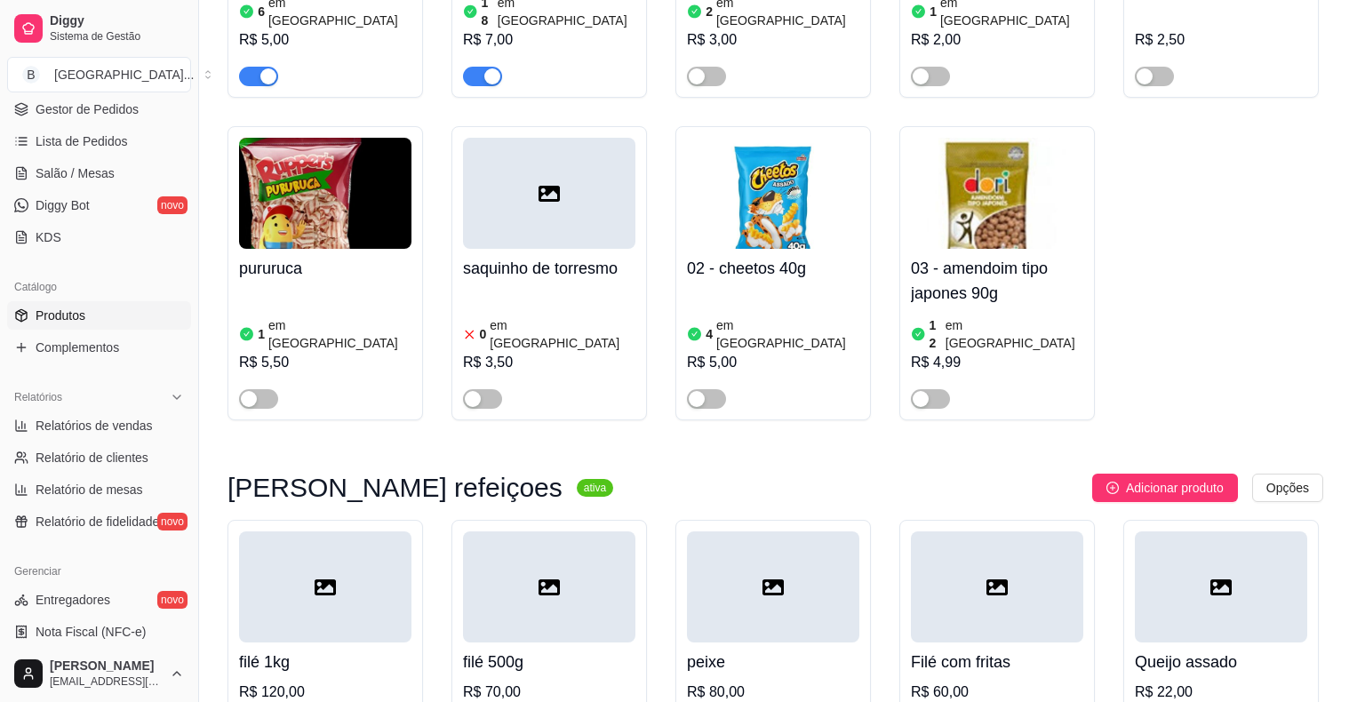
scroll to position [19, 0]
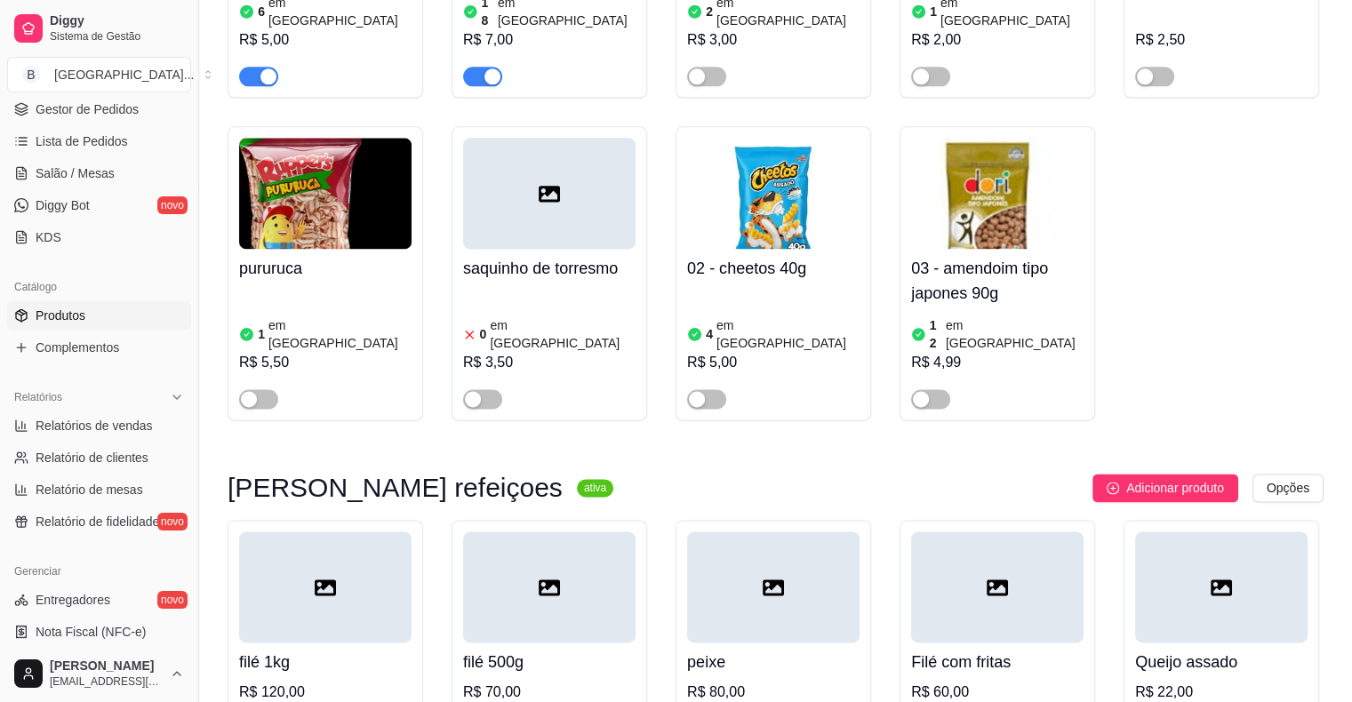
click at [314, 643] on div "filé 1kg R$ 120,00" at bounding box center [325, 691] width 172 height 96
click at [782, 643] on div "peixe R$ 80,00" at bounding box center [773, 691] width 172 height 96
click at [1012, 643] on div "Filé com fritas R$ 60,00" at bounding box center [997, 691] width 172 height 96
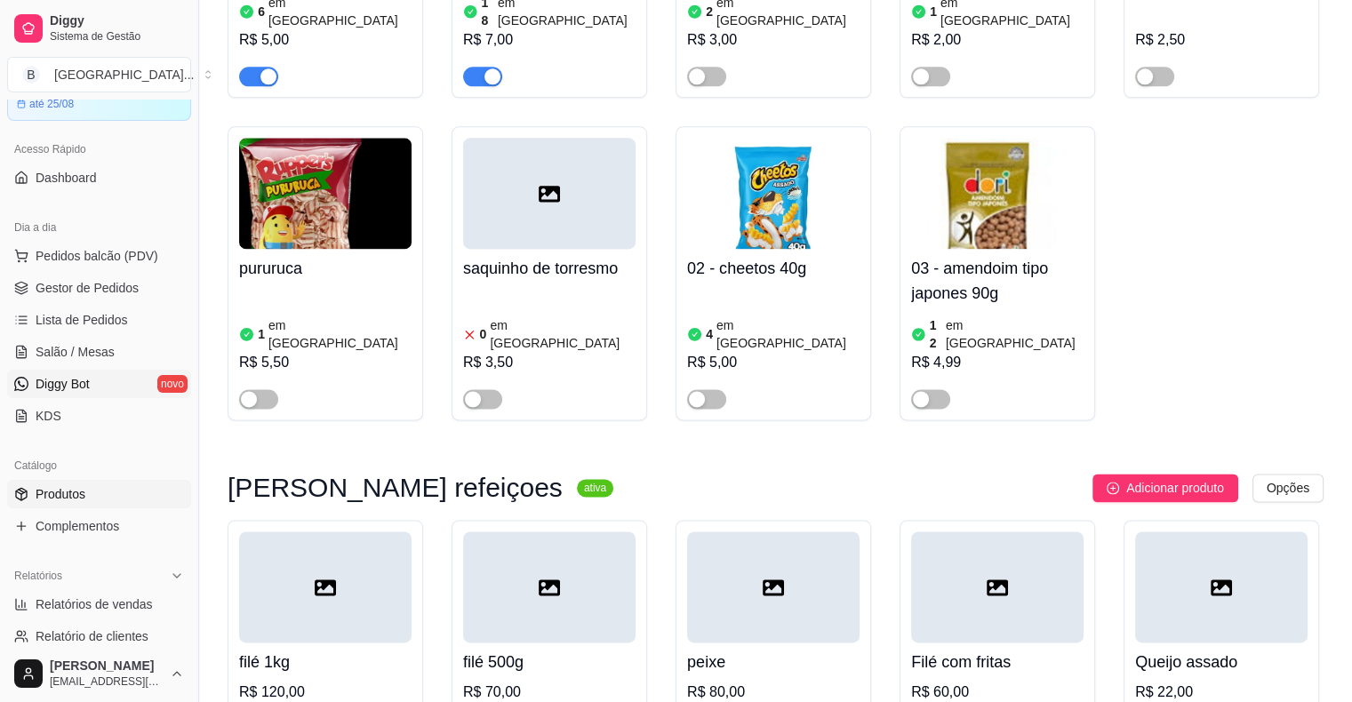
scroll to position [0, 0]
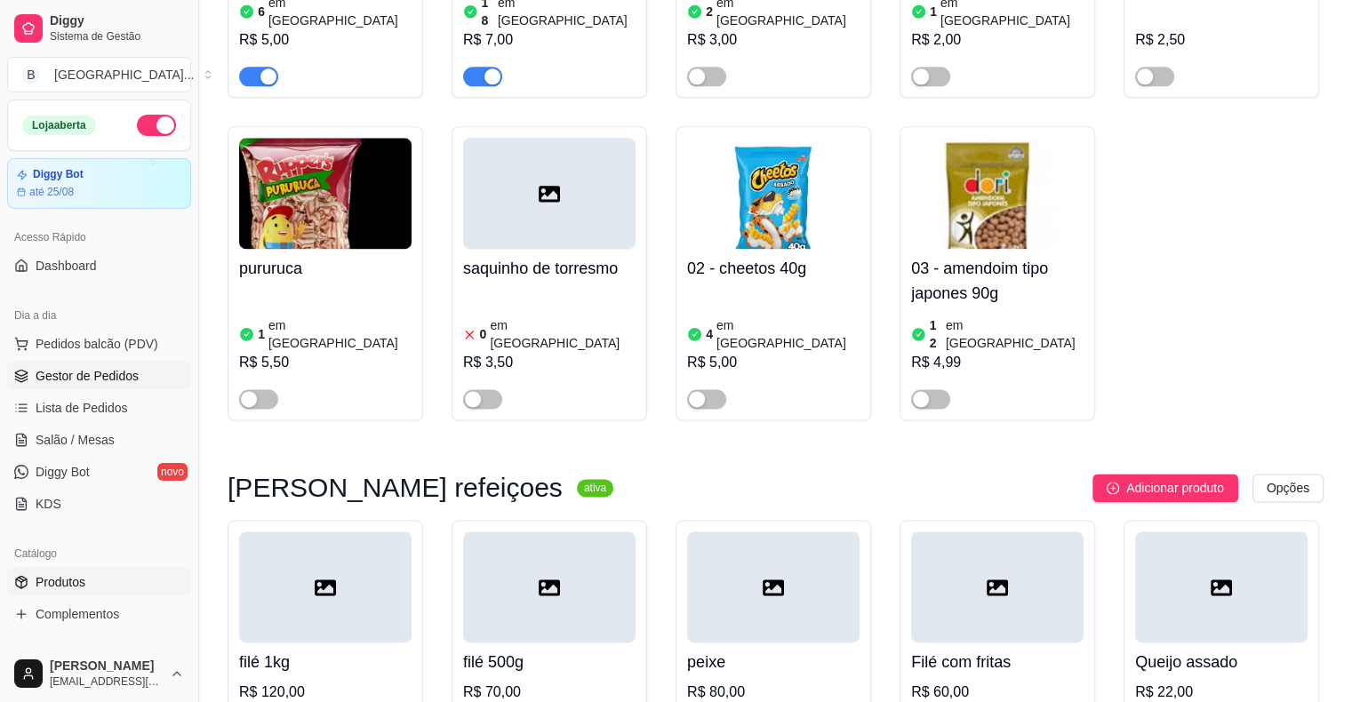
click at [56, 382] on span "Gestor de Pedidos" at bounding box center [87, 376] width 103 height 18
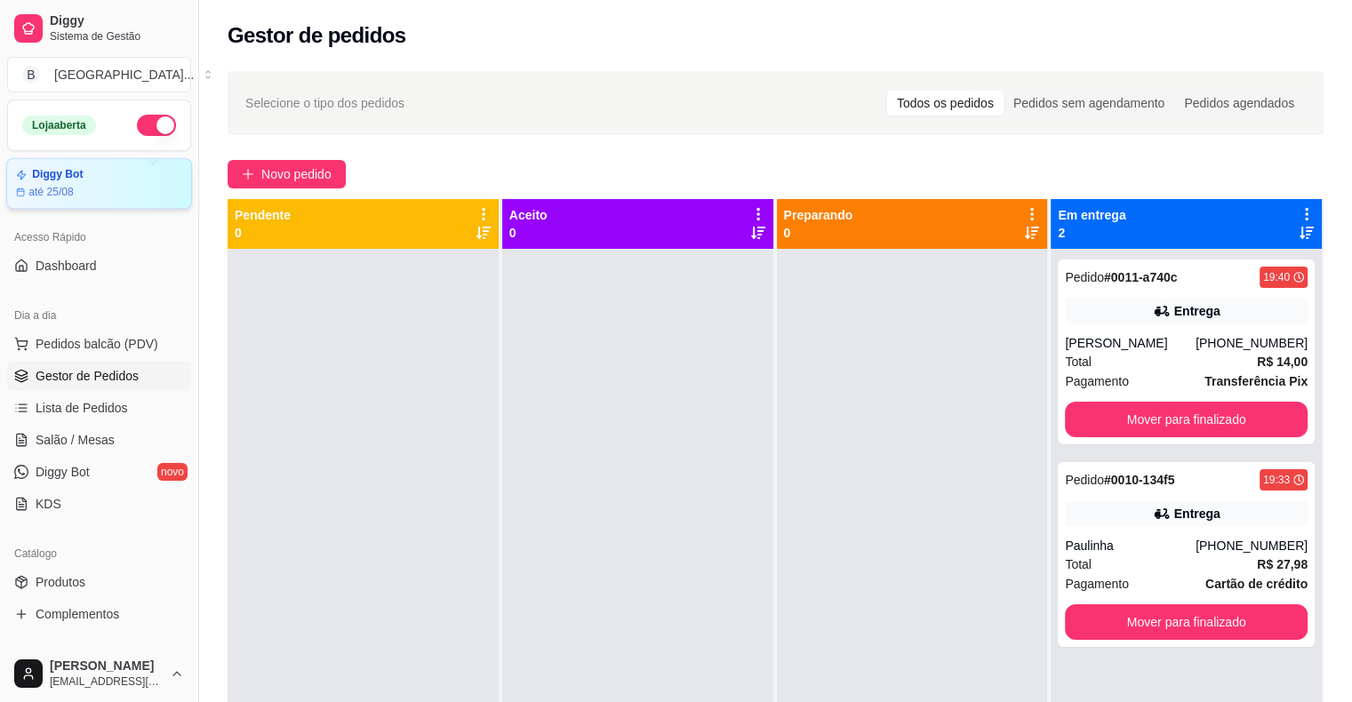
scroll to position [89, 0]
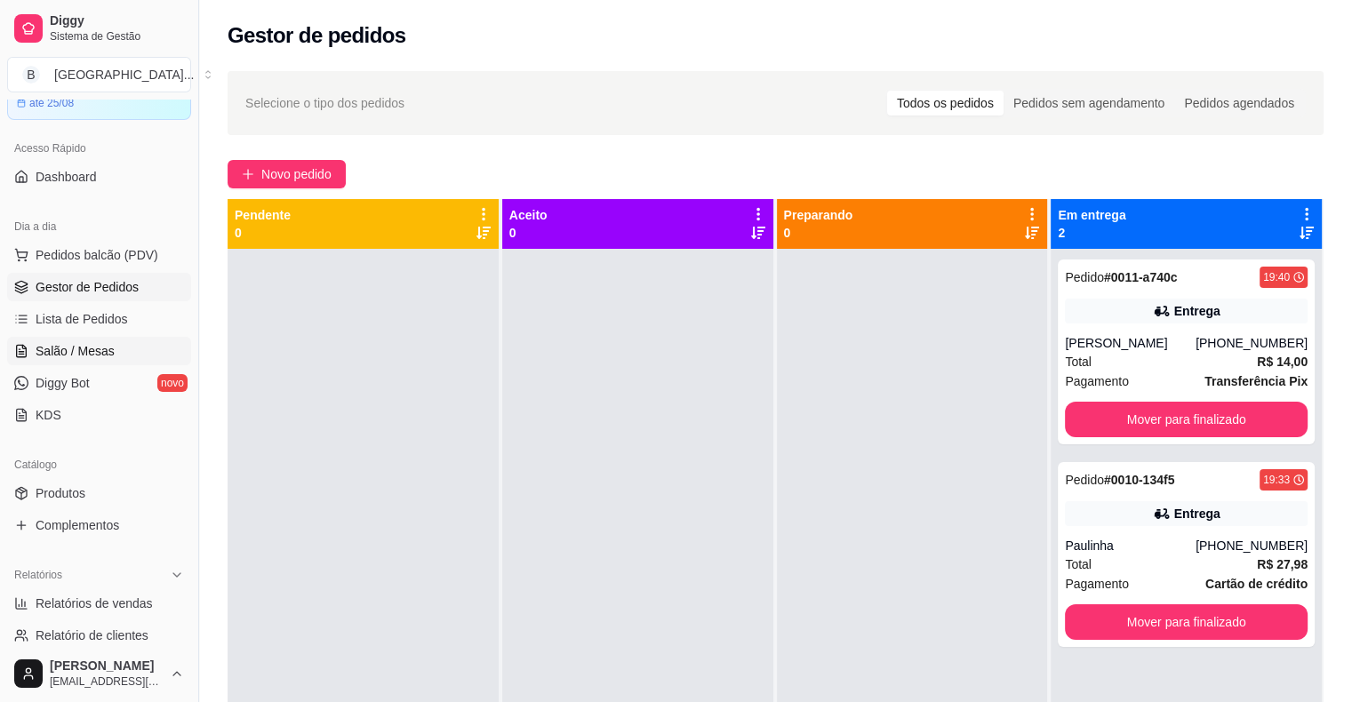
click at [46, 355] on span "Salão / Mesas" at bounding box center [75, 351] width 79 height 18
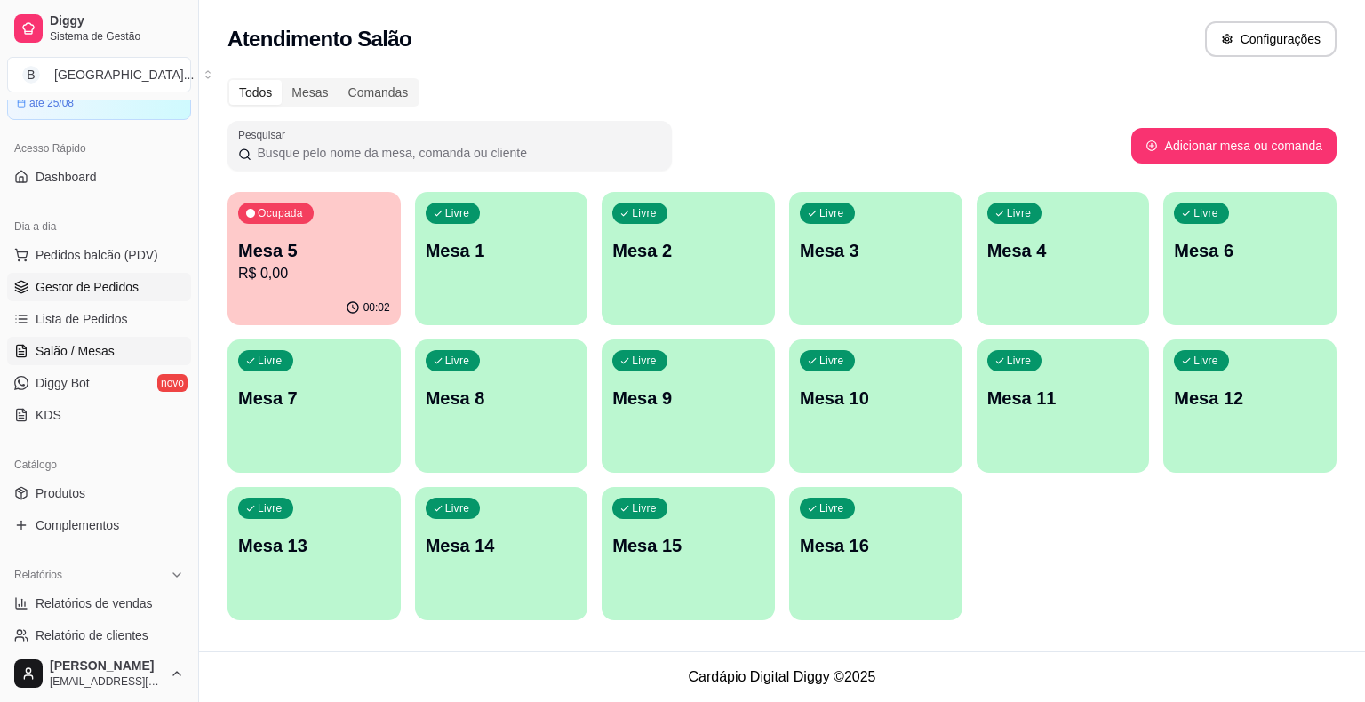
click at [115, 290] on span "Gestor de Pedidos" at bounding box center [87, 287] width 103 height 18
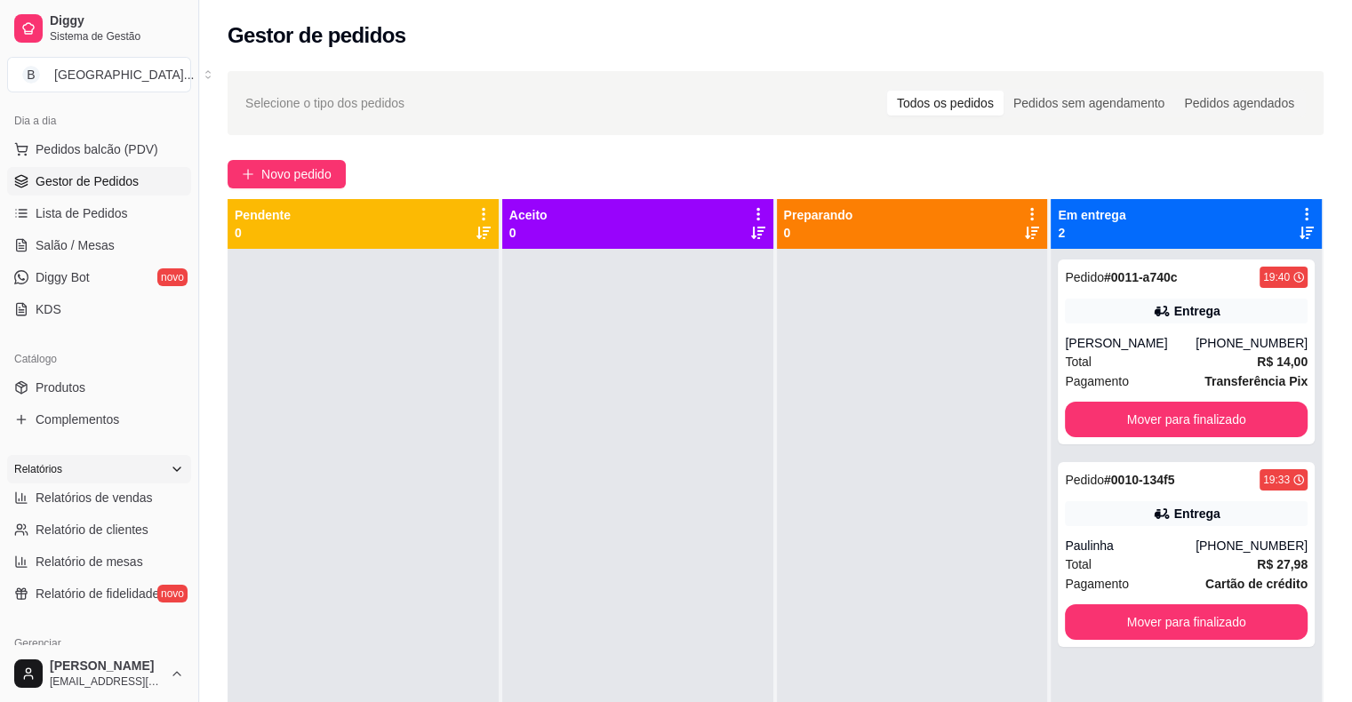
scroll to position [267, 0]
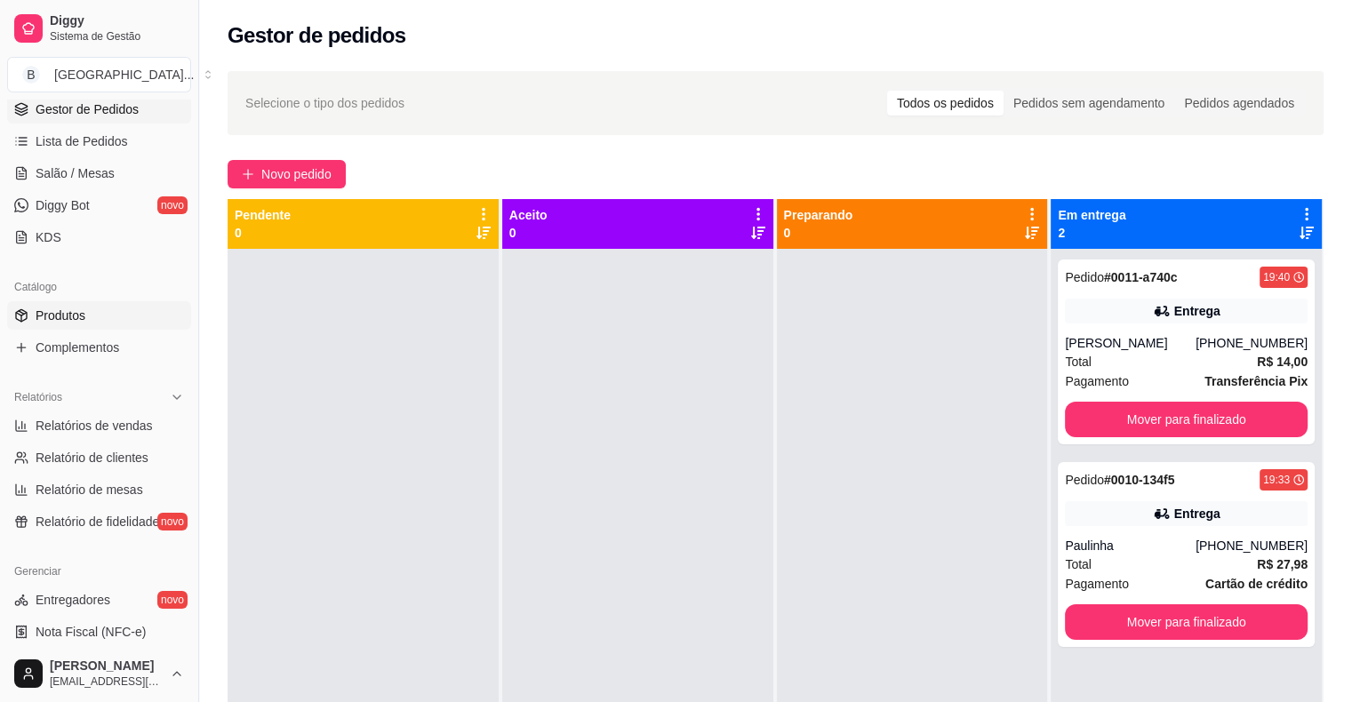
click at [157, 321] on link "Produtos" at bounding box center [99, 315] width 184 height 28
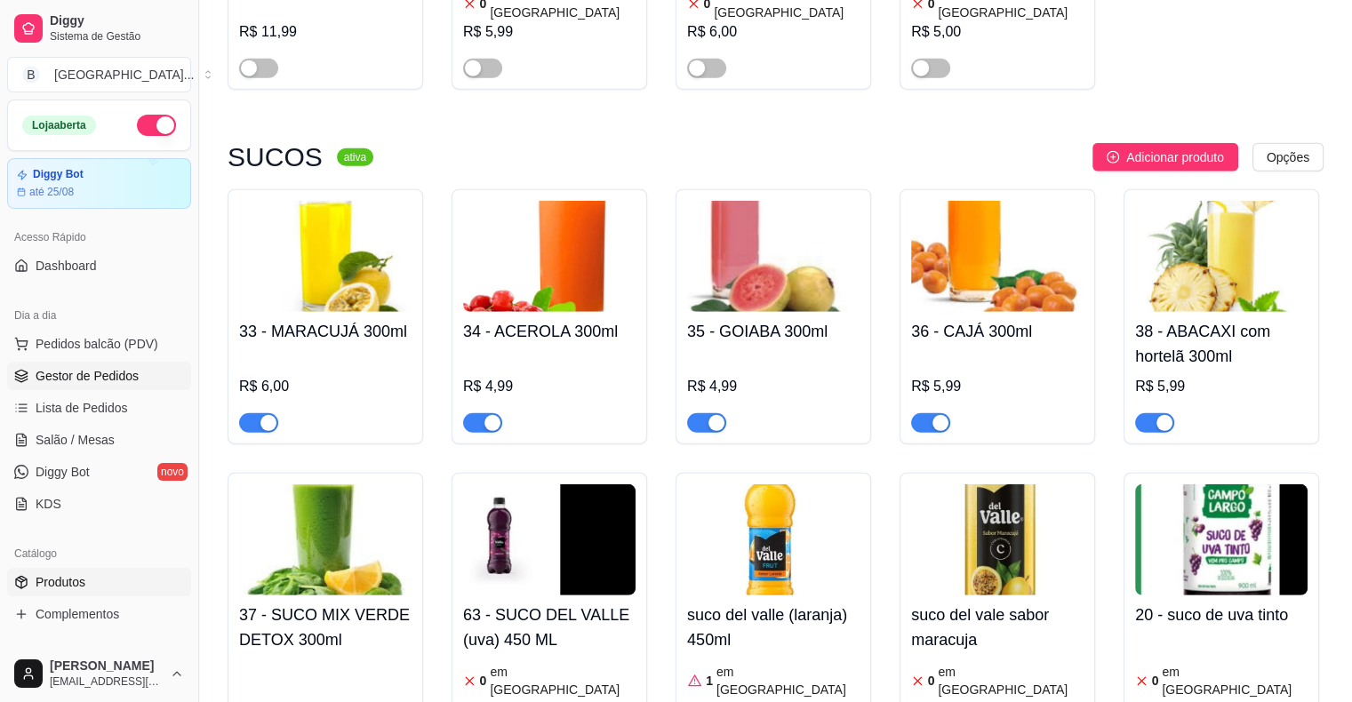
click at [95, 364] on link "Gestor de Pedidos" at bounding box center [99, 376] width 184 height 28
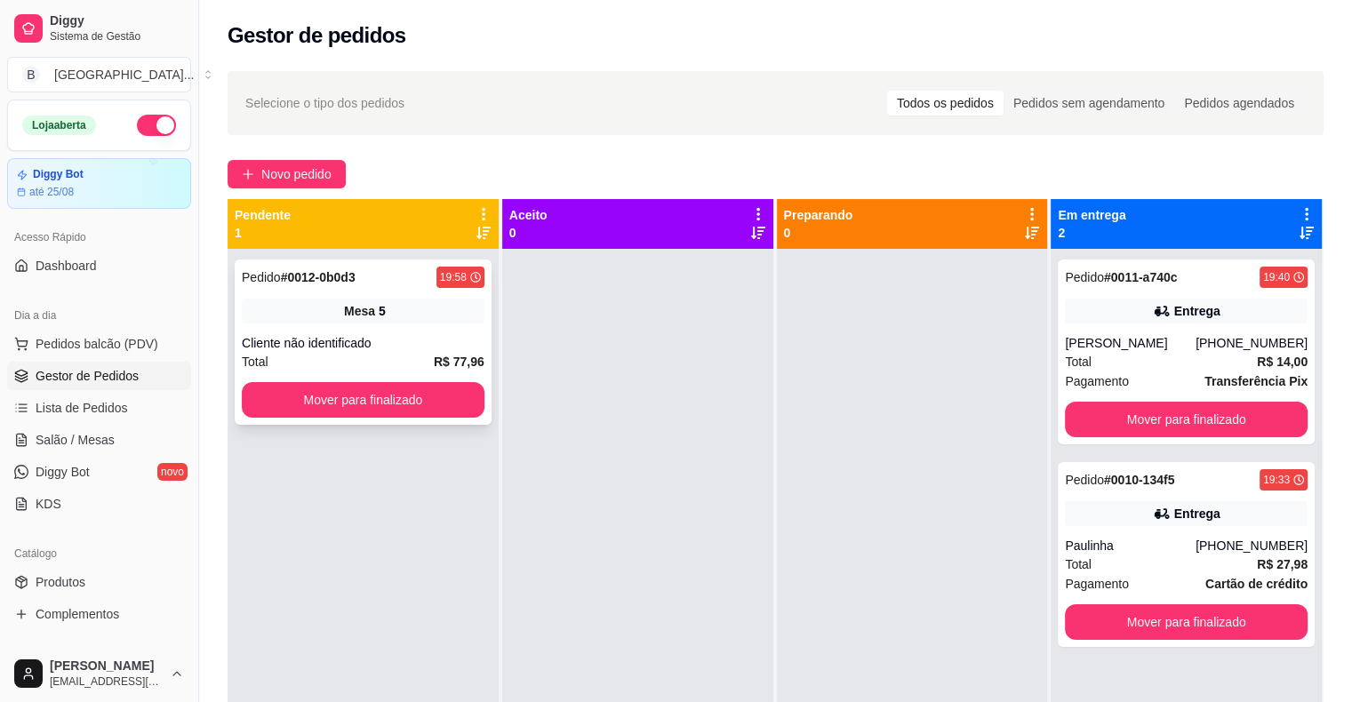
click at [466, 342] on div "Cliente não identificado" at bounding box center [363, 343] width 243 height 18
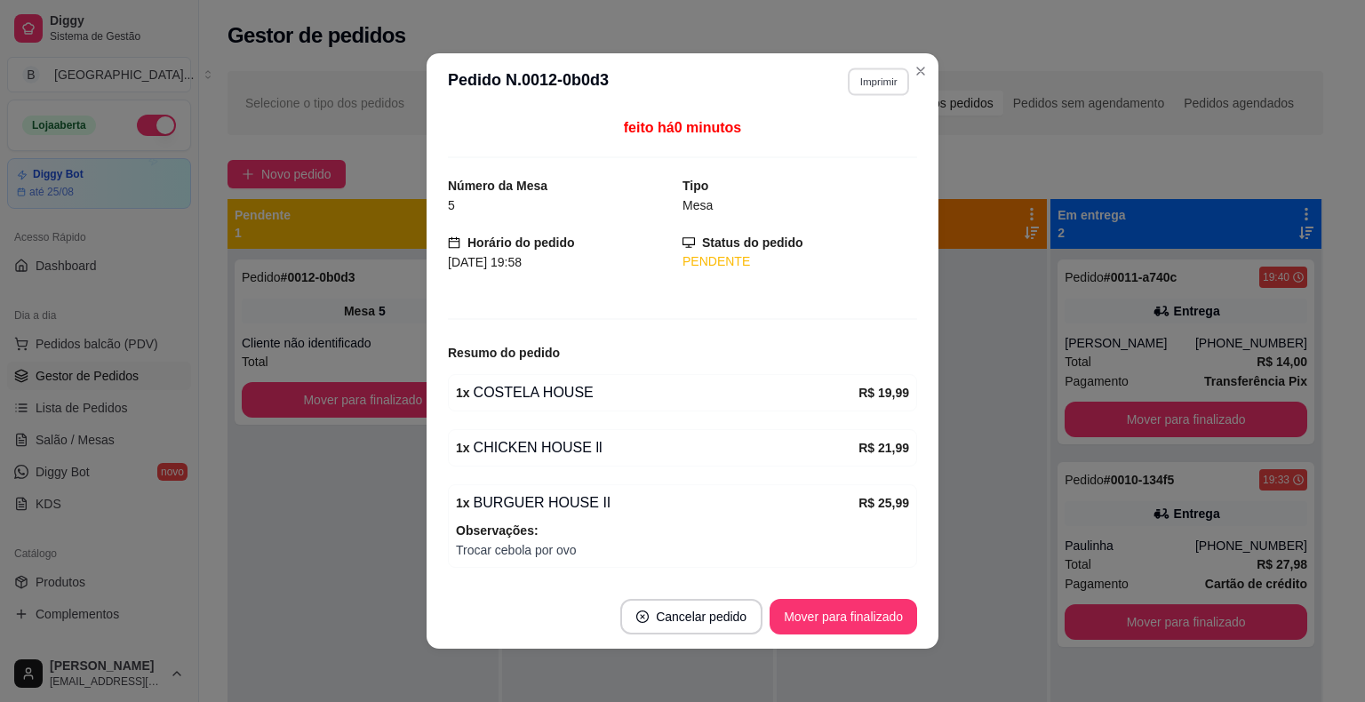
click at [869, 80] on button "Imprimir" at bounding box center [878, 82] width 61 height 28
click at [884, 148] on button "IMPRESSORA" at bounding box center [840, 144] width 124 height 28
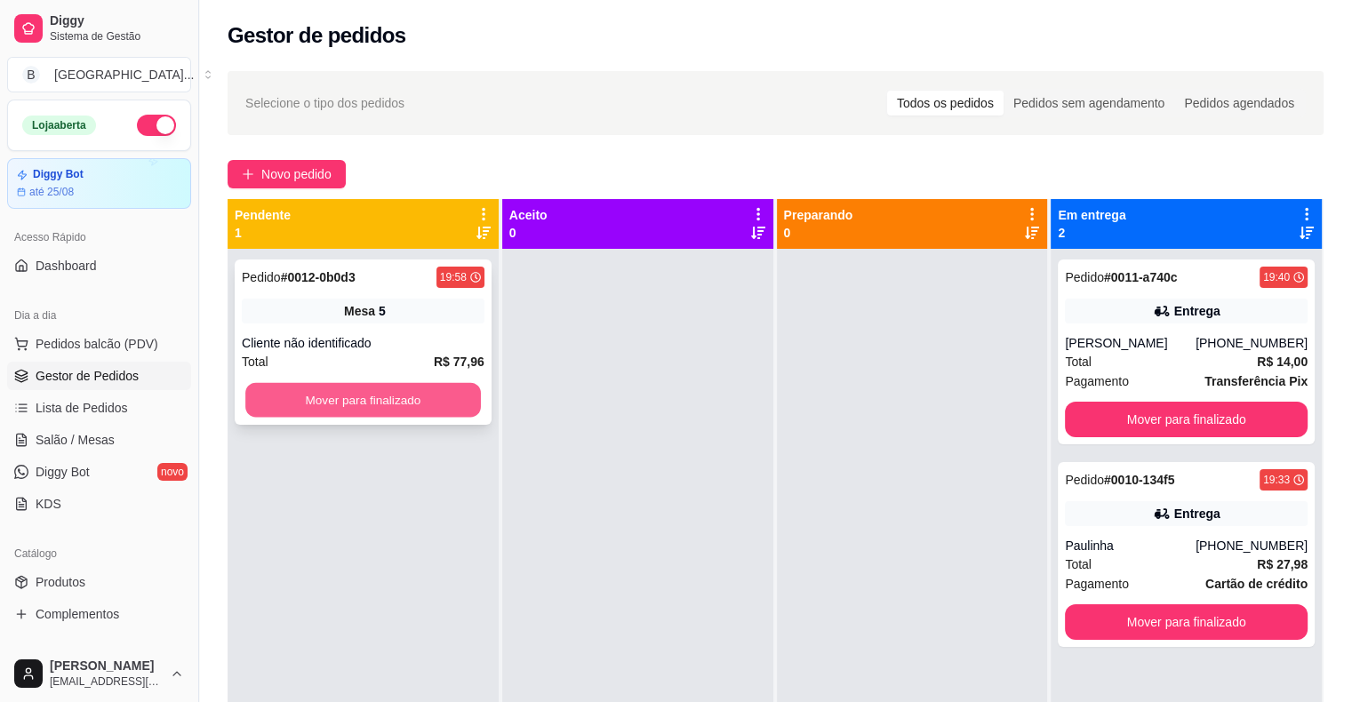
click at [364, 396] on button "Mover para finalizado" at bounding box center [363, 400] width 236 height 35
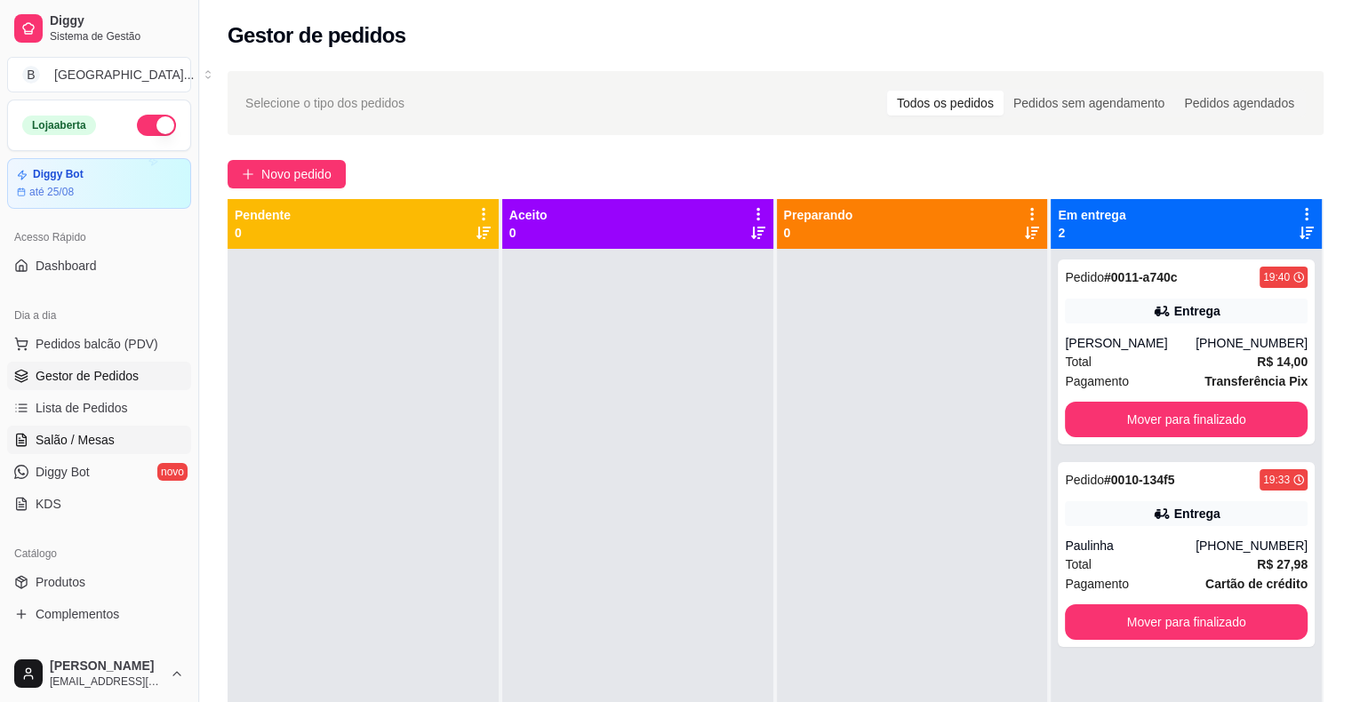
click at [125, 446] on link "Salão / Mesas" at bounding box center [99, 440] width 184 height 28
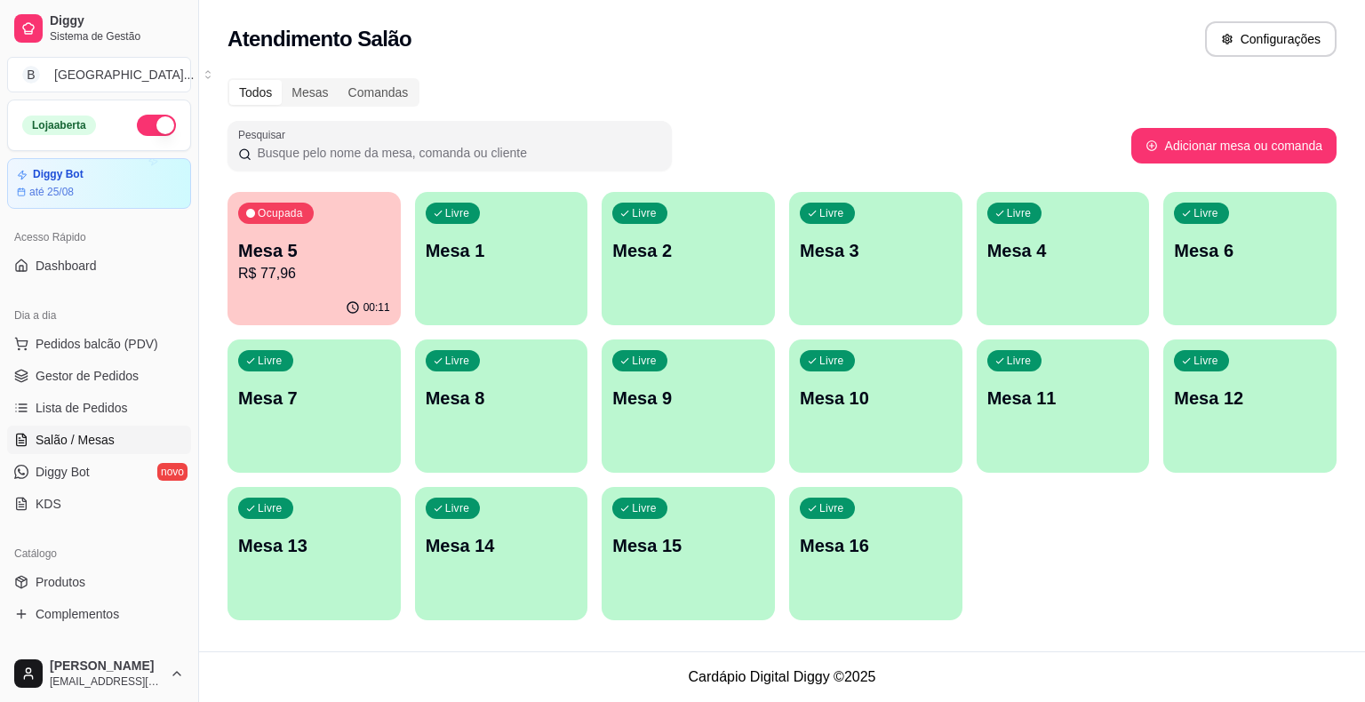
click at [369, 276] on p "R$ 77,96" at bounding box center [314, 273] width 152 height 21
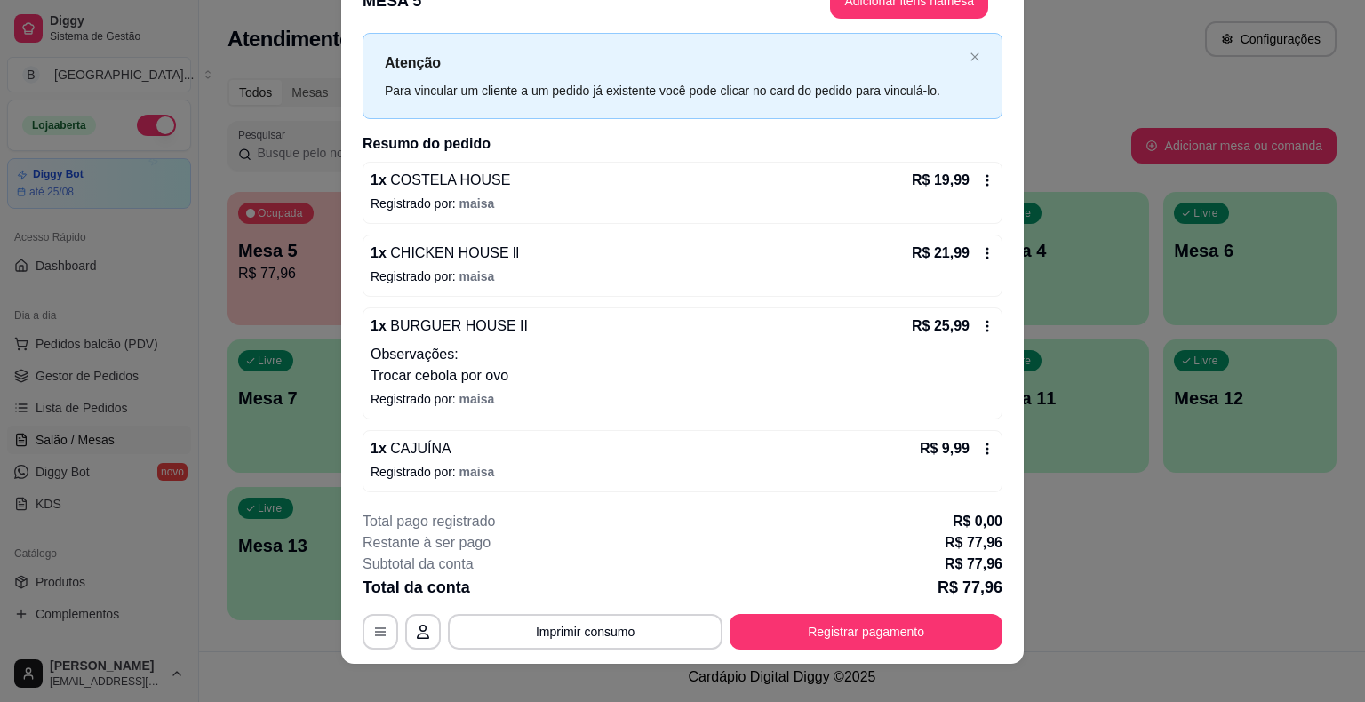
scroll to position [53, 0]
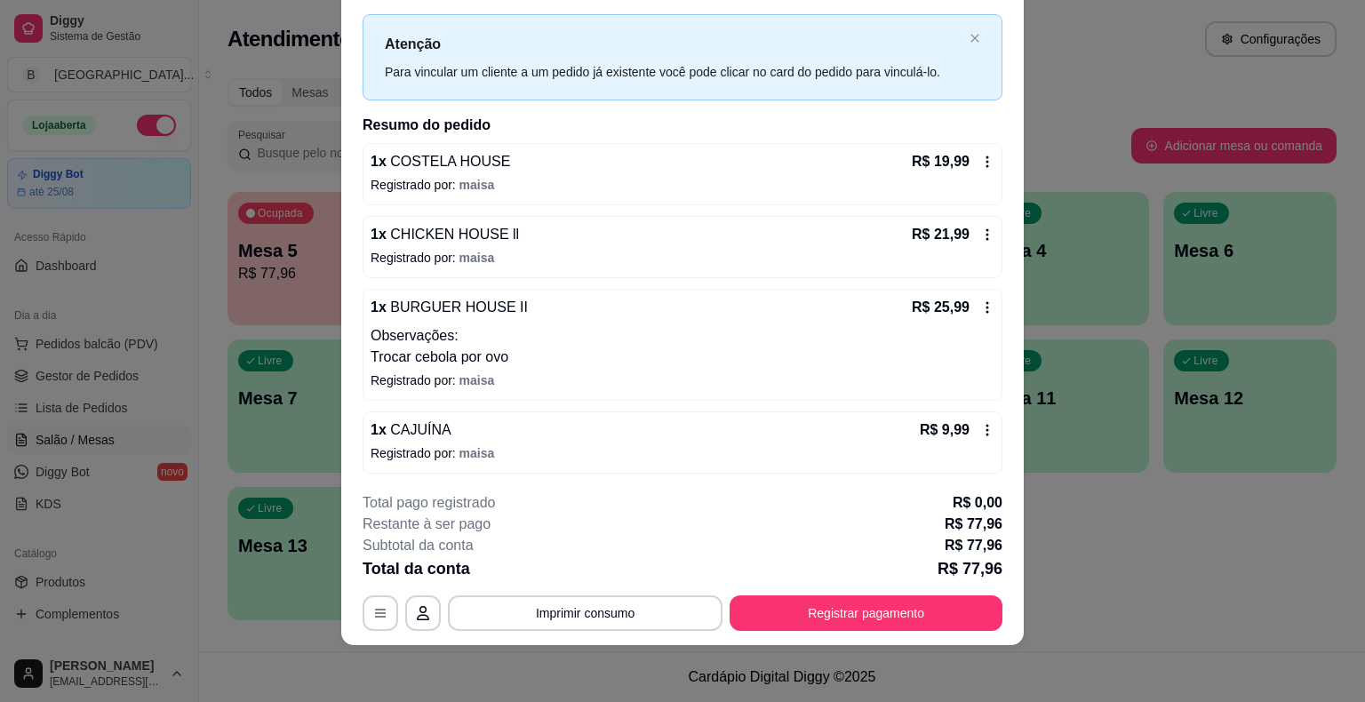
click at [981, 310] on icon at bounding box center [988, 307] width 14 height 14
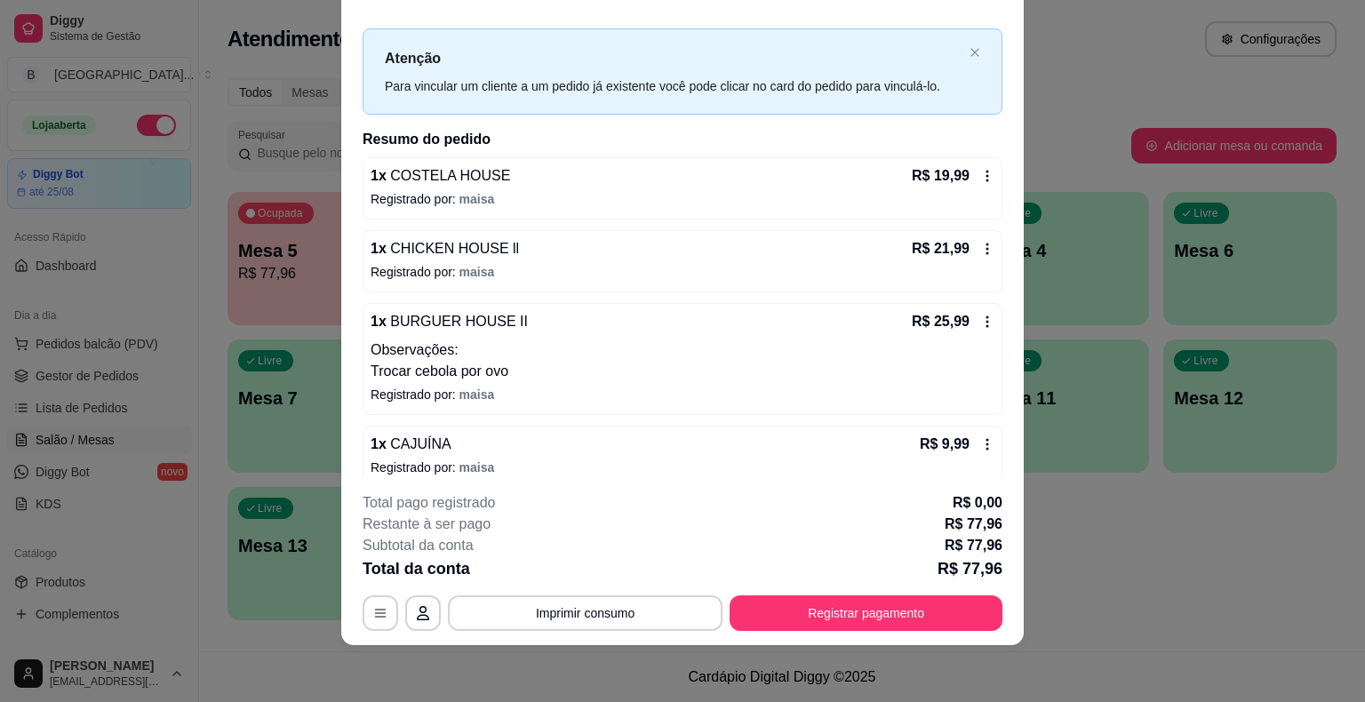
scroll to position [39, 0]
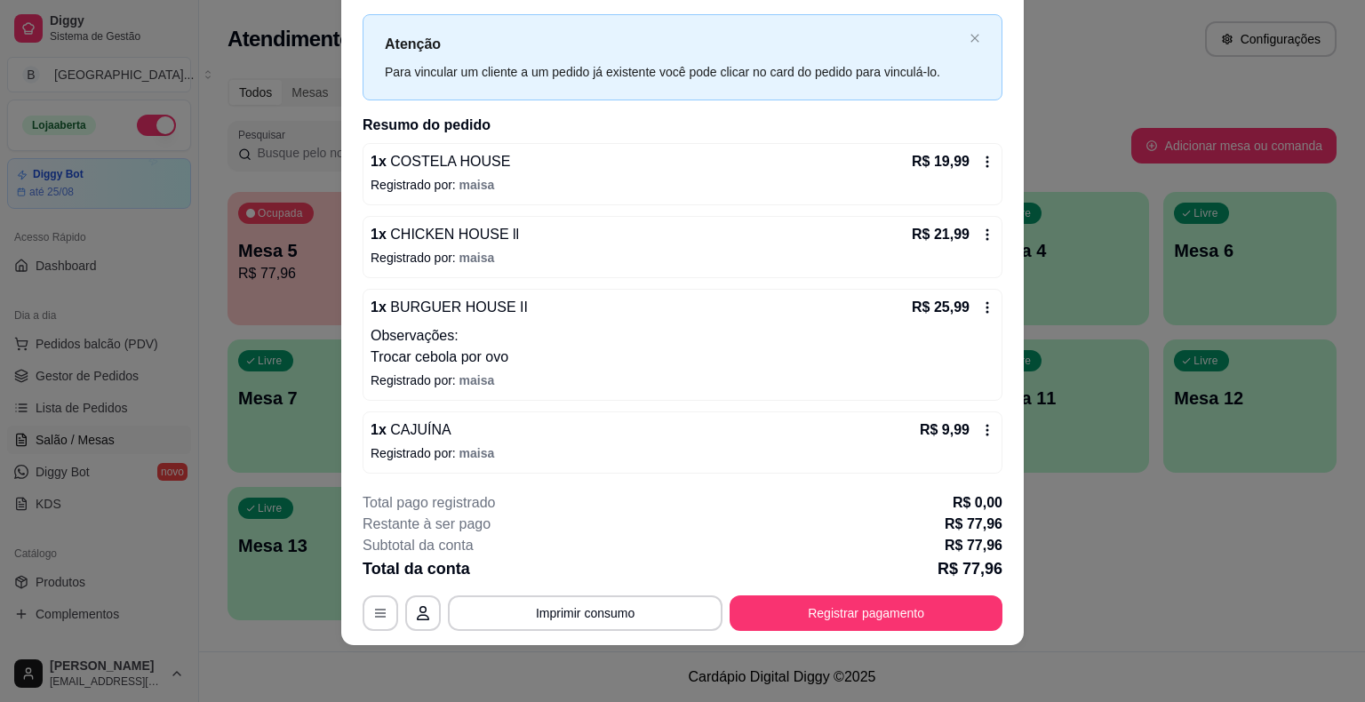
click at [973, 297] on div "R$ 25,99" at bounding box center [953, 307] width 83 height 21
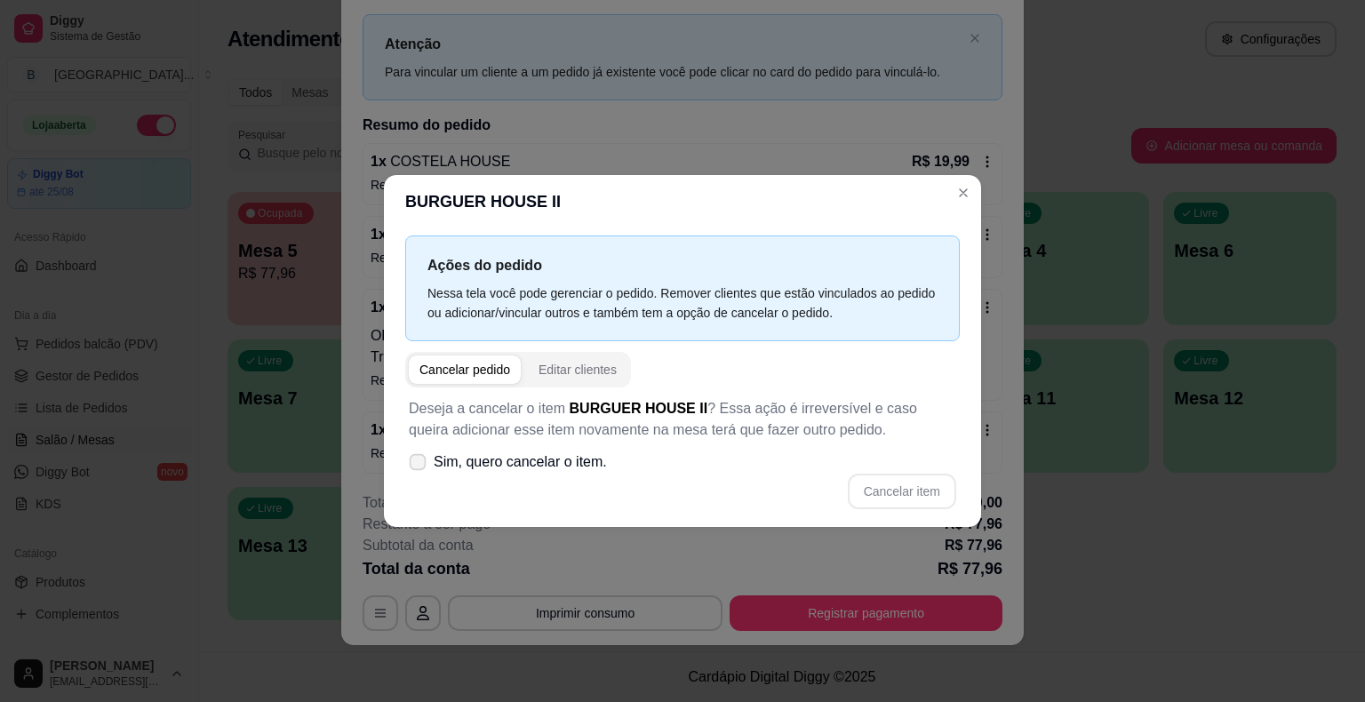
click at [588, 468] on span "Sim, quero cancelar o item." at bounding box center [520, 462] width 173 height 21
click at [420, 468] on input "Sim, quero cancelar o item." at bounding box center [414, 472] width 12 height 12
click at [903, 489] on button "Cancelar item" at bounding box center [902, 492] width 106 height 35
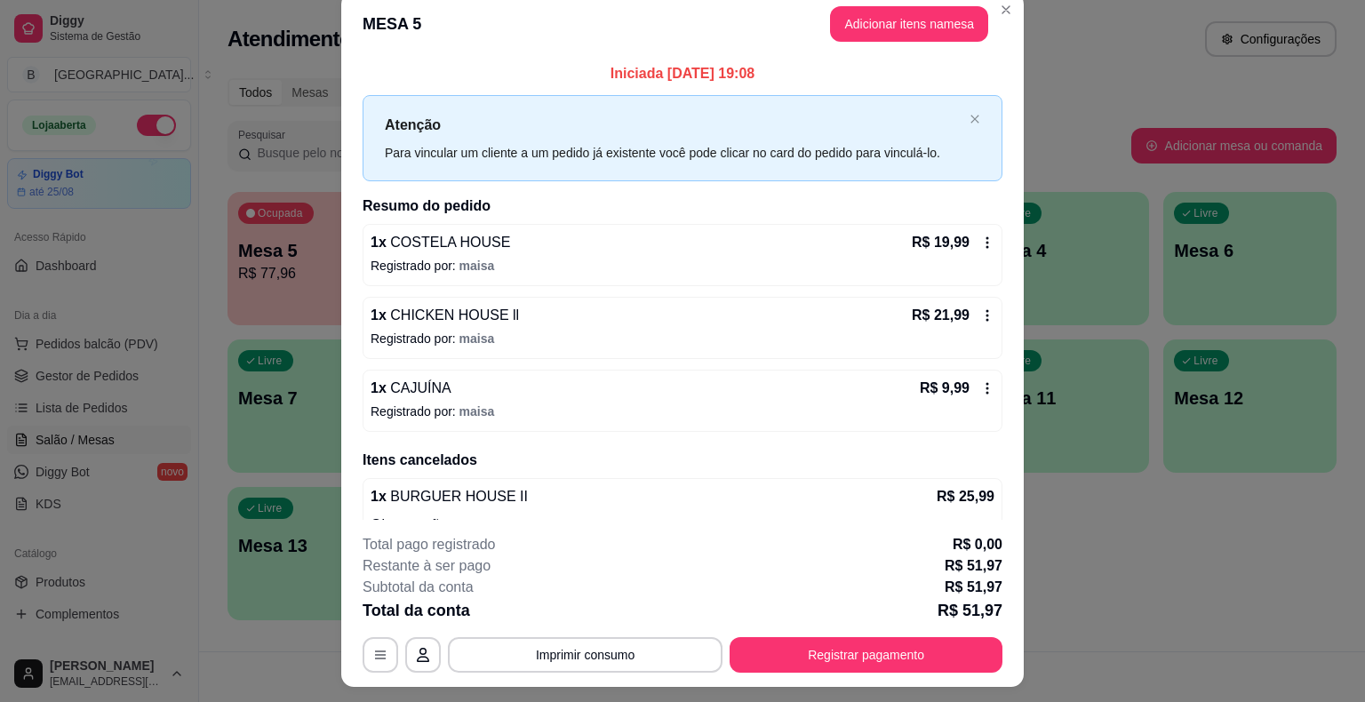
scroll to position [0, 0]
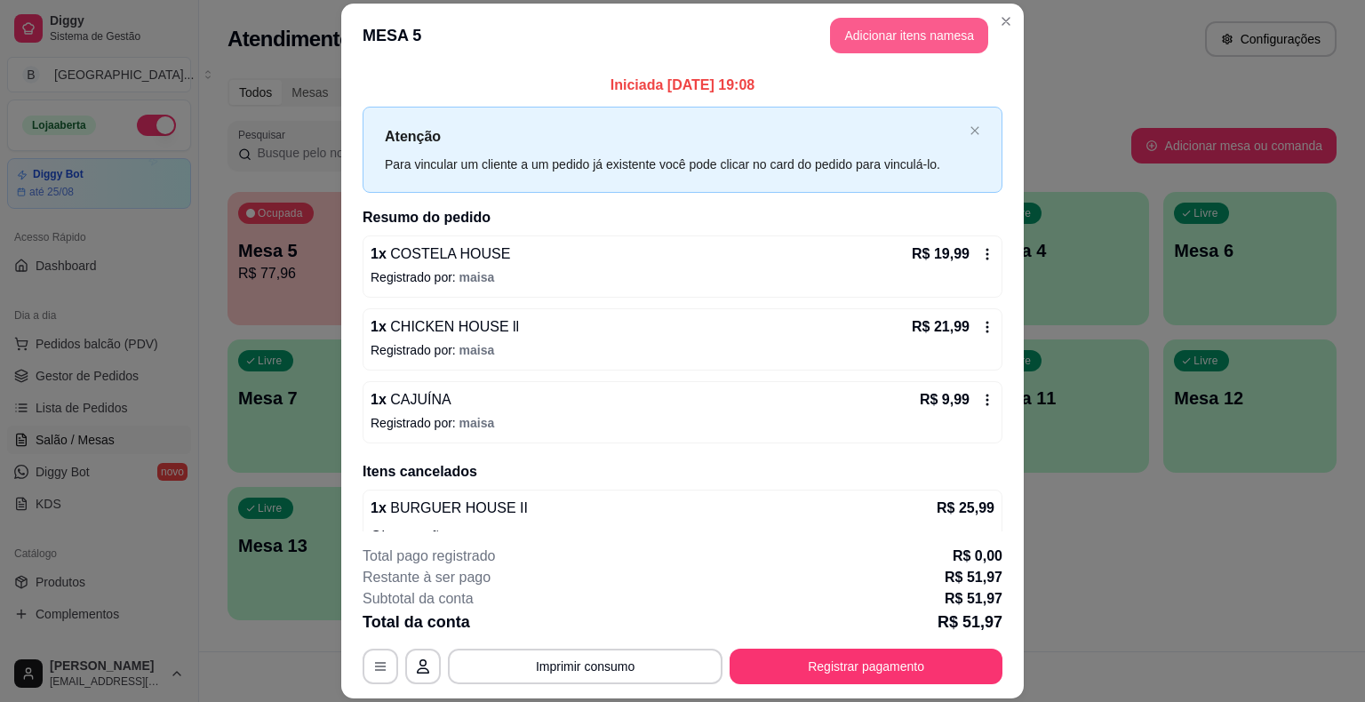
click at [912, 46] on button "Adicionar itens na mesa" at bounding box center [909, 36] width 158 height 36
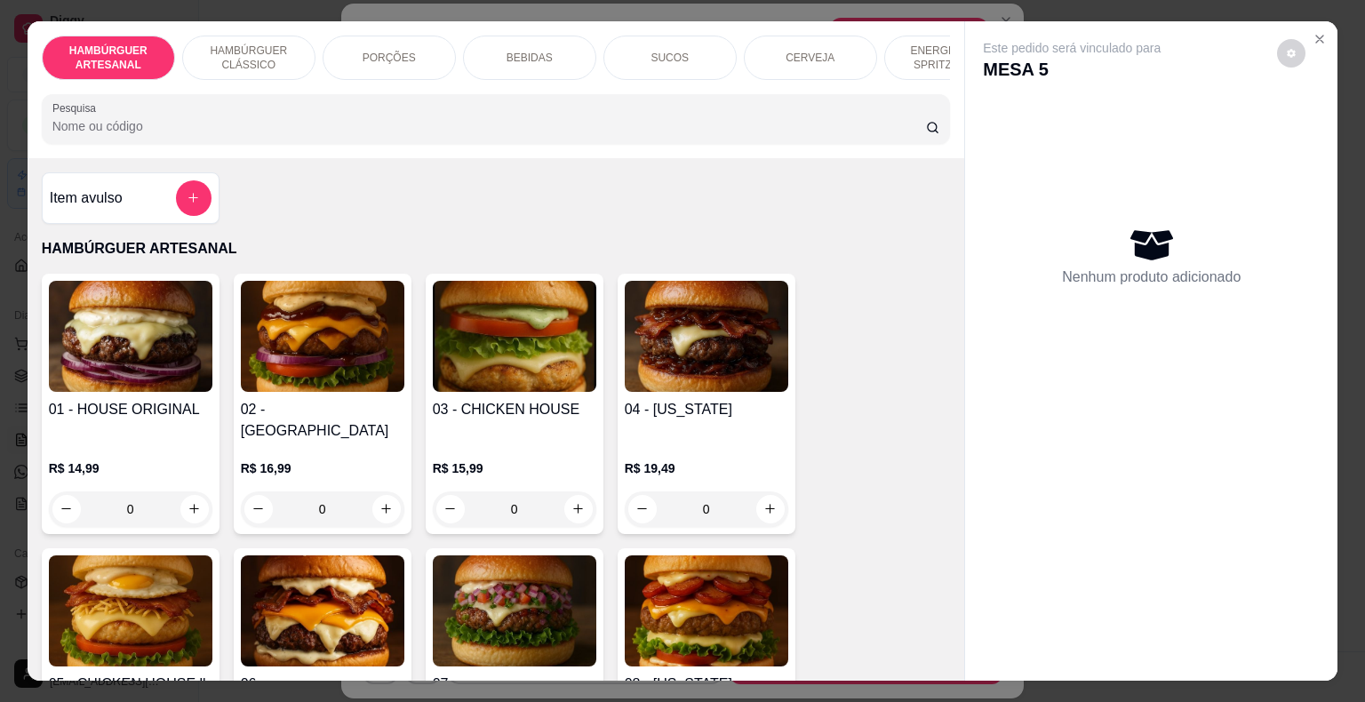
click at [128, 212] on div "Item avulso" at bounding box center [131, 198] width 162 height 36
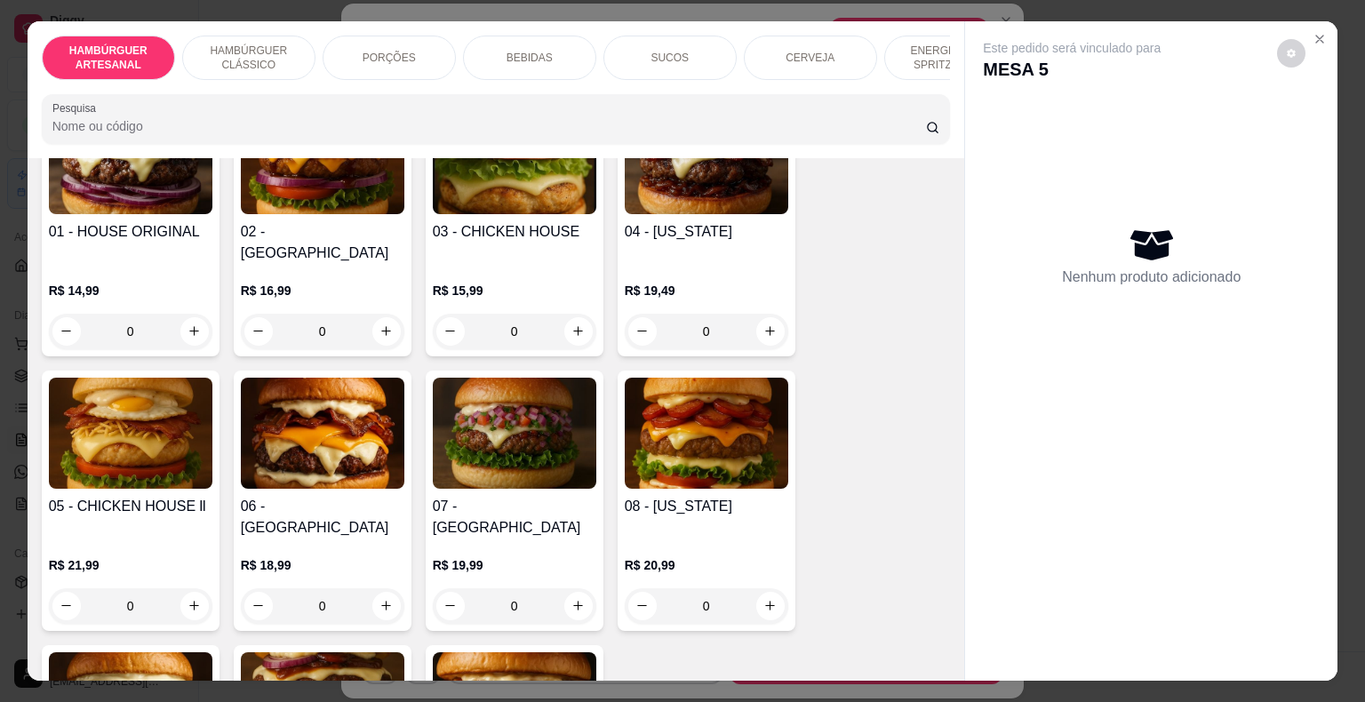
scroll to position [89, 0]
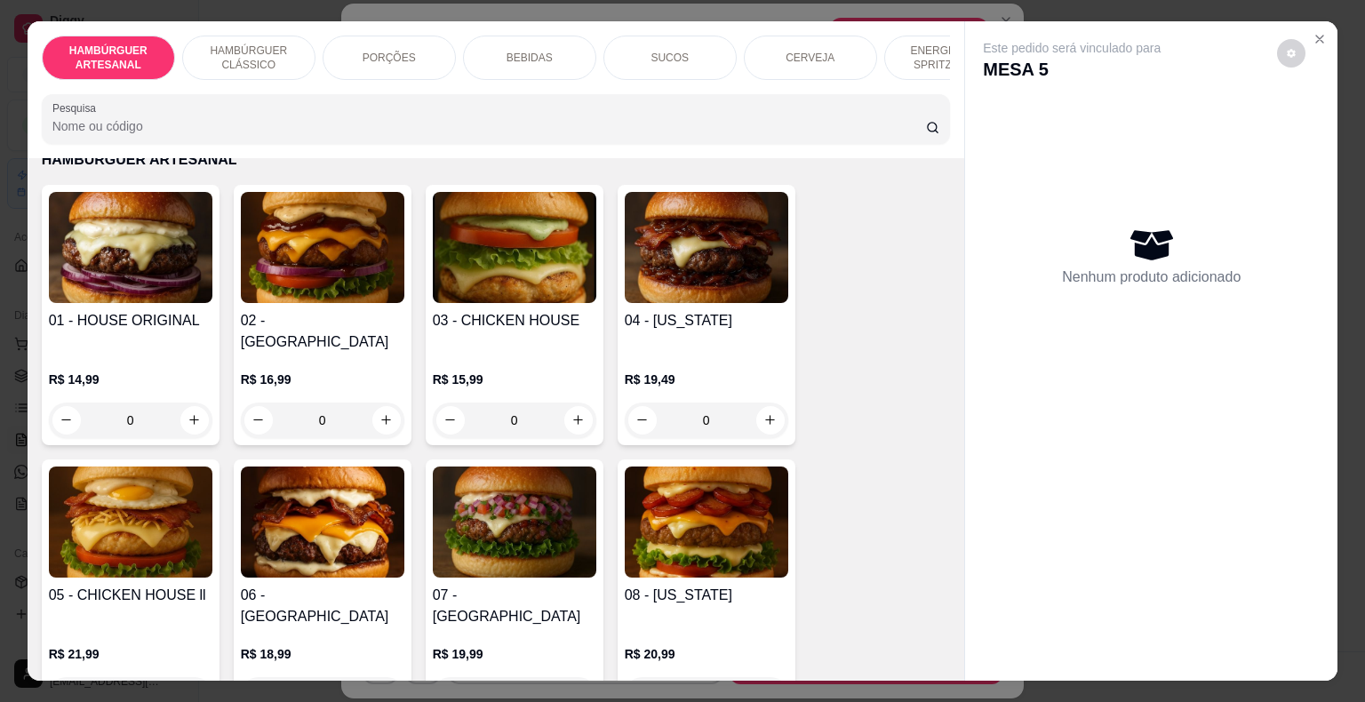
click at [379, 404] on div "0" at bounding box center [323, 421] width 164 height 36
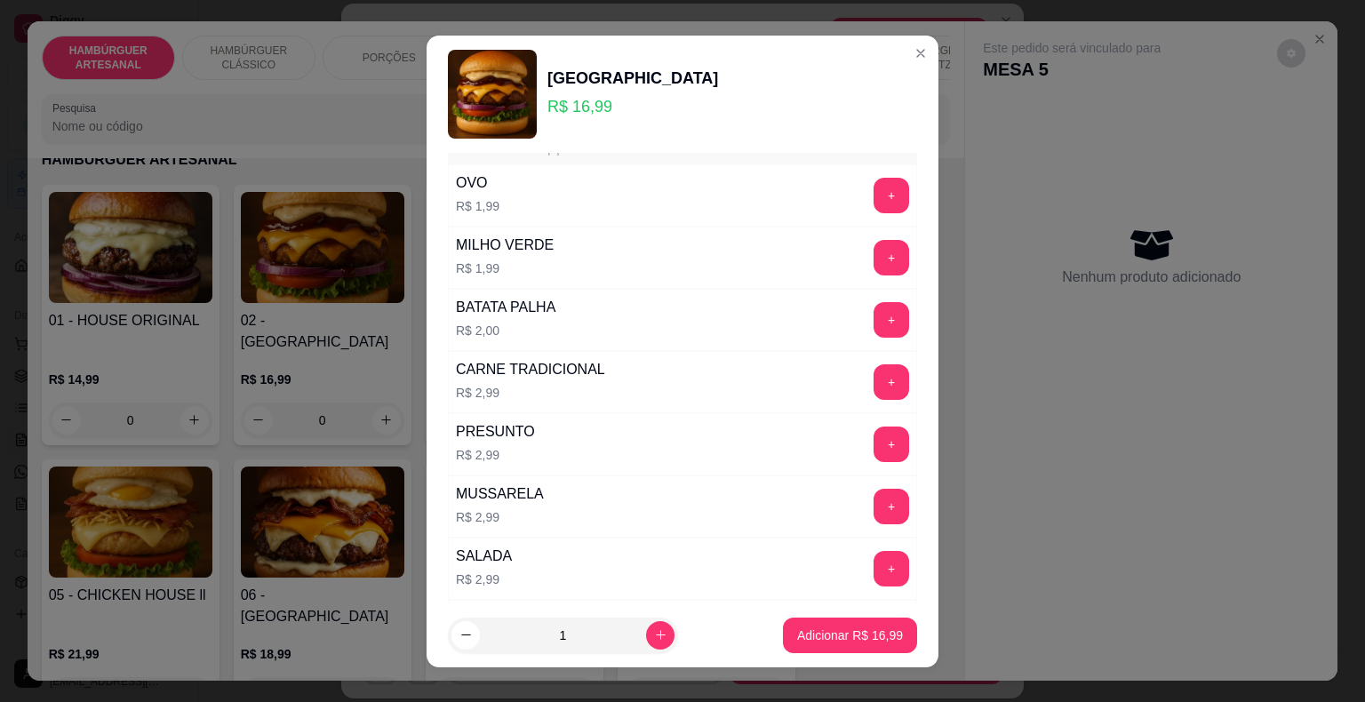
scroll to position [0, 0]
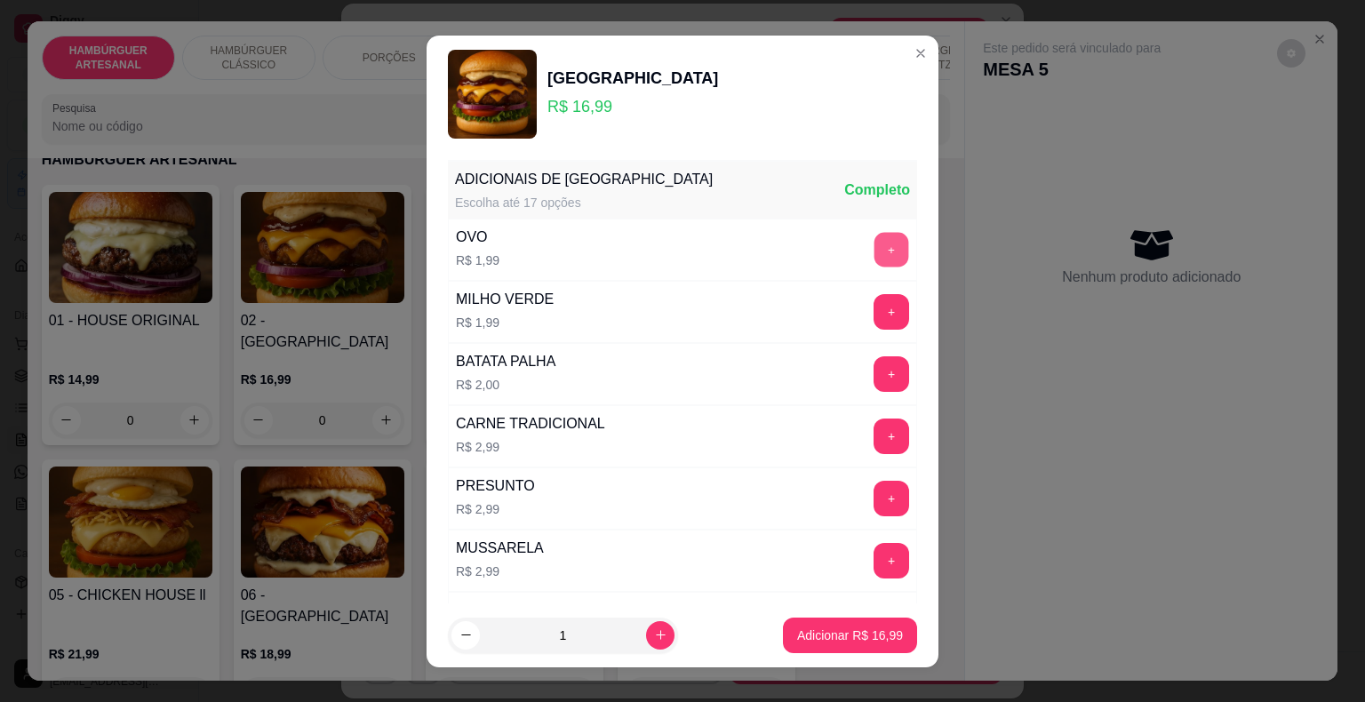
click at [875, 245] on button "+" at bounding box center [892, 249] width 35 height 35
click at [862, 624] on button "Adicionar R$ 18,98" at bounding box center [850, 635] width 131 height 35
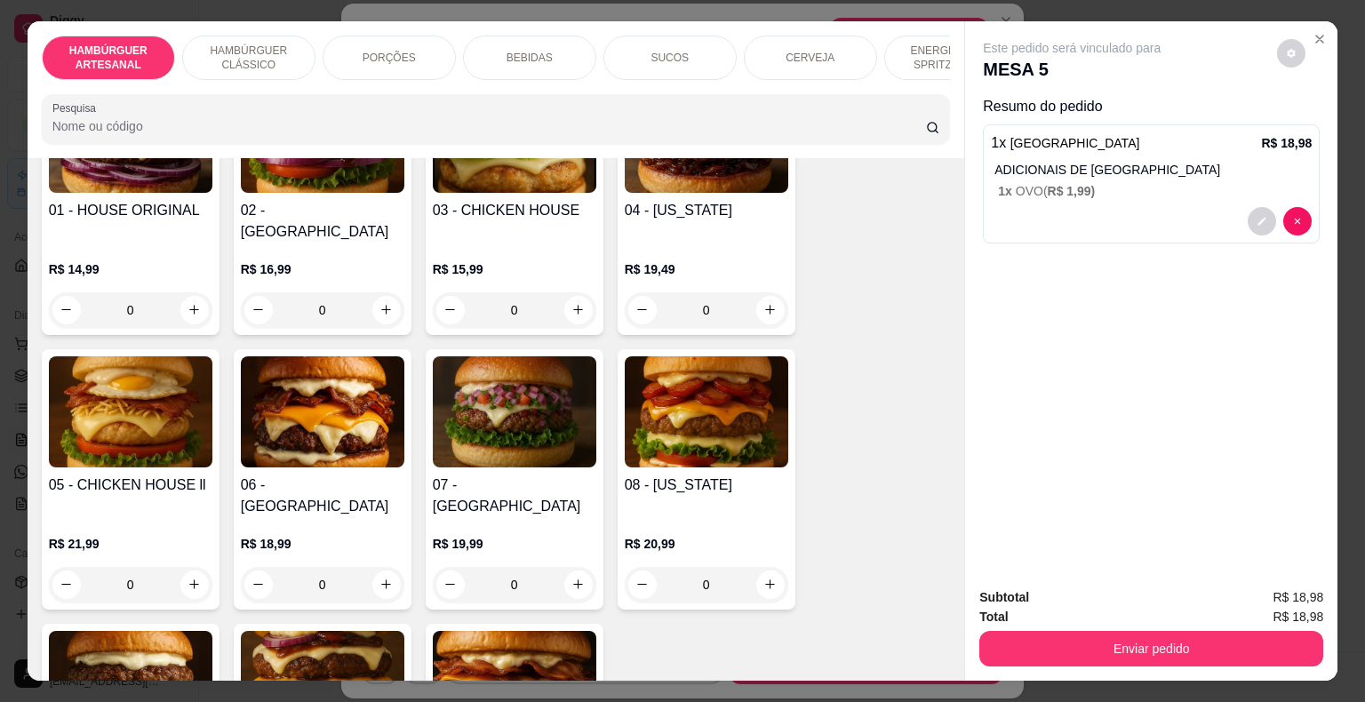
scroll to position [267, 0]
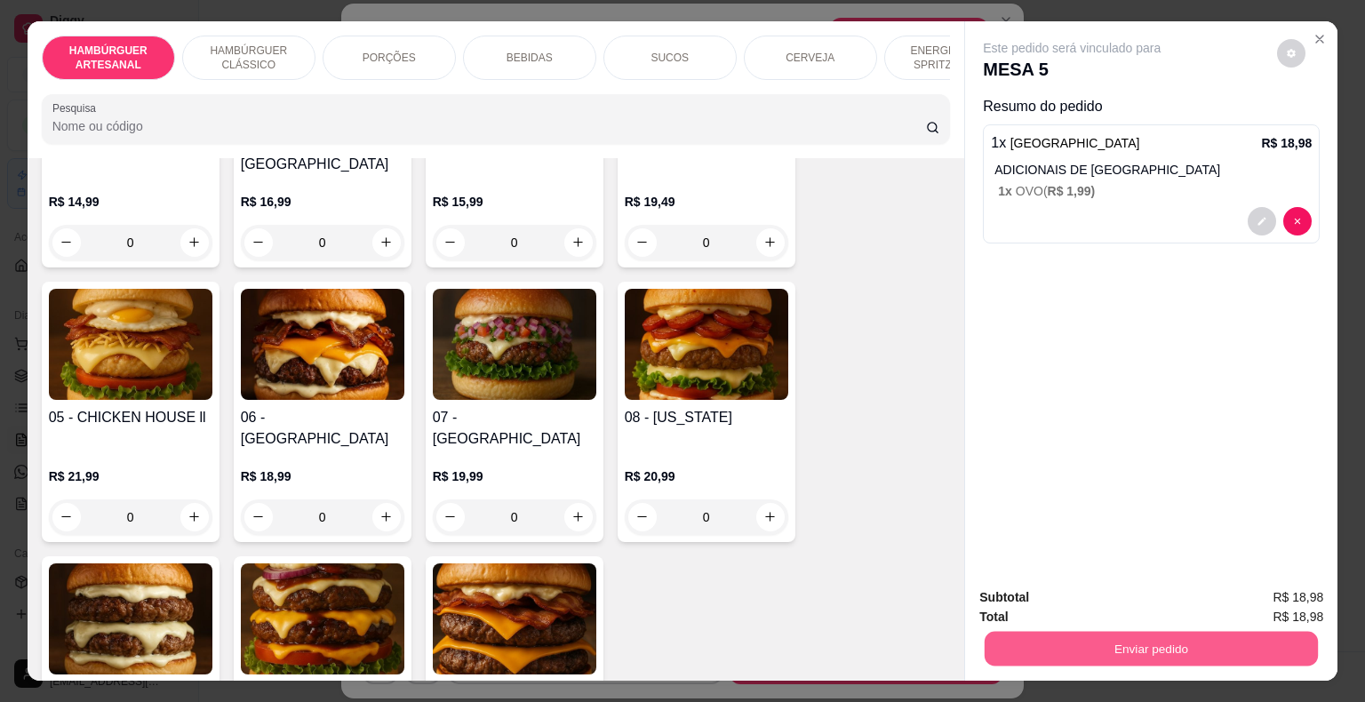
click at [1034, 632] on button "Enviar pedido" at bounding box center [1151, 649] width 333 height 35
click at [1073, 586] on button "Não registrar e enviar pedido" at bounding box center [1092, 599] width 185 height 34
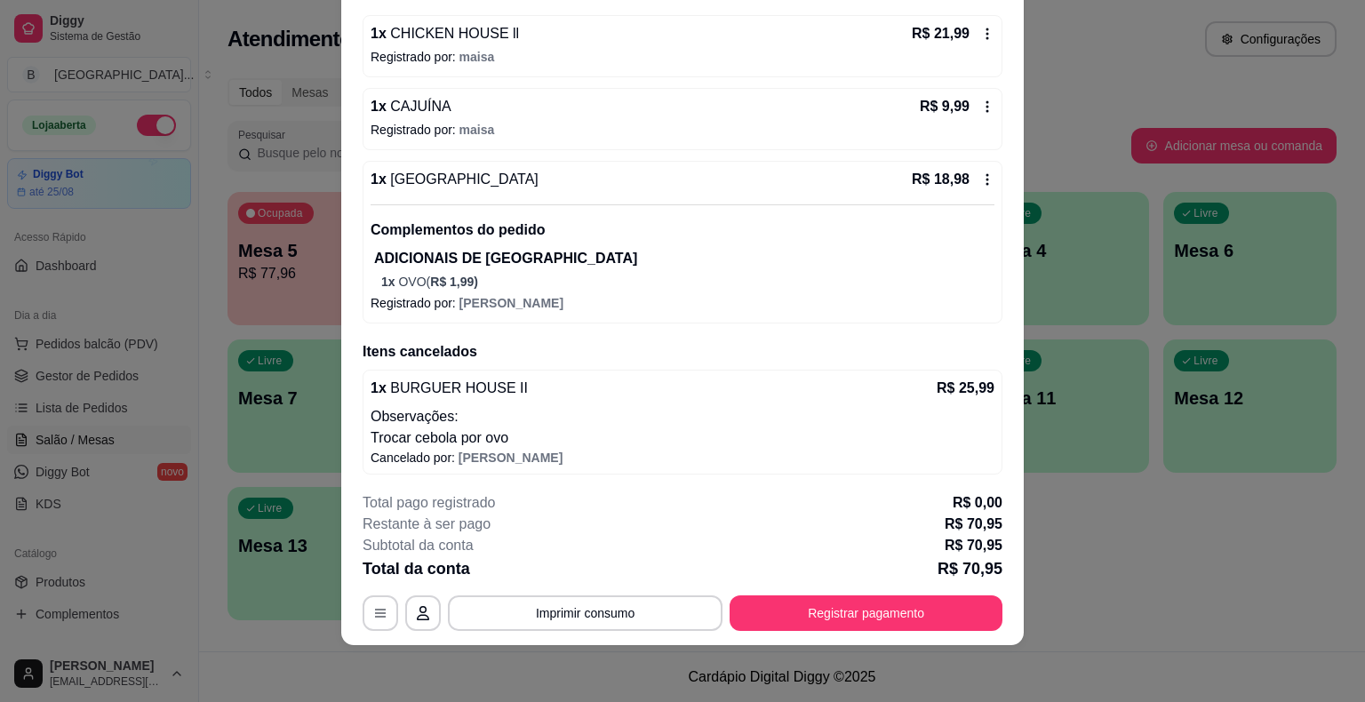
scroll to position [241, 0]
click at [981, 176] on icon at bounding box center [988, 179] width 14 height 14
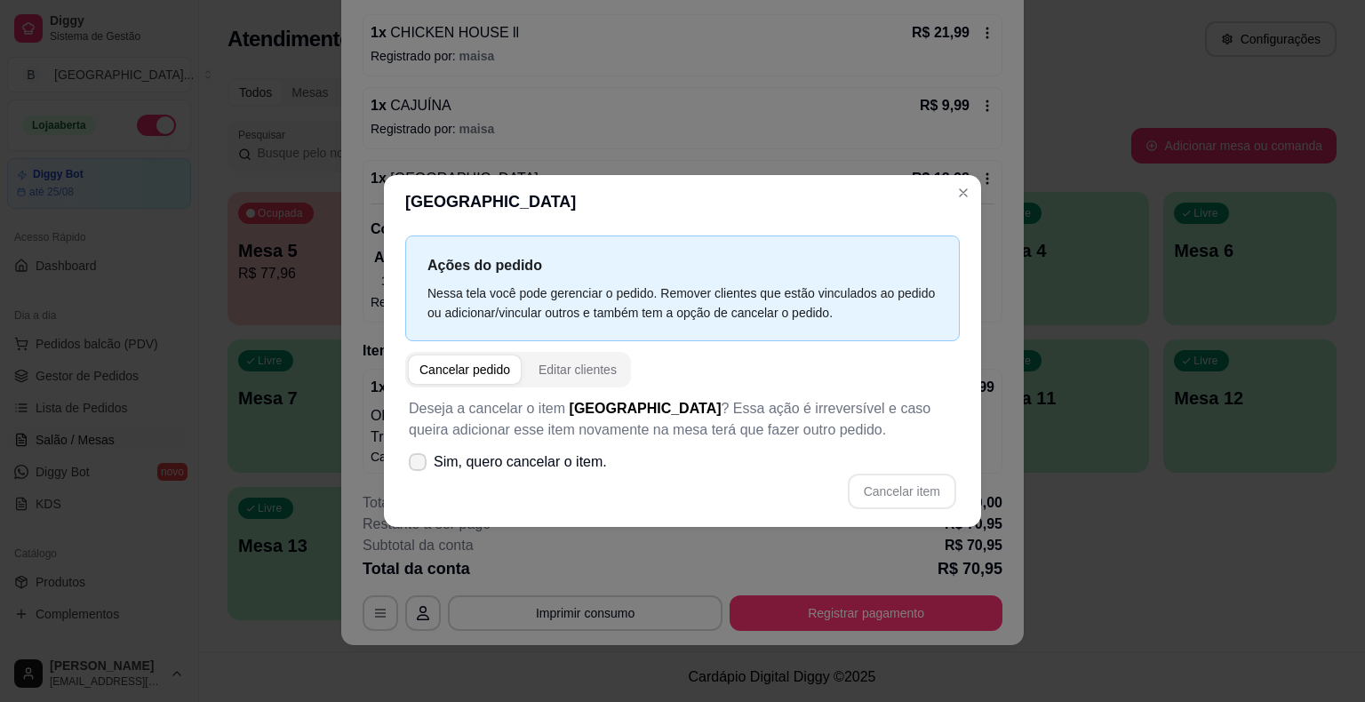
click at [436, 458] on span "Sim, quero cancelar o item." at bounding box center [520, 462] width 173 height 21
click at [420, 466] on input "Sim, quero cancelar o item." at bounding box center [414, 472] width 12 height 12
click at [911, 490] on button "Cancelar item" at bounding box center [902, 492] width 106 height 35
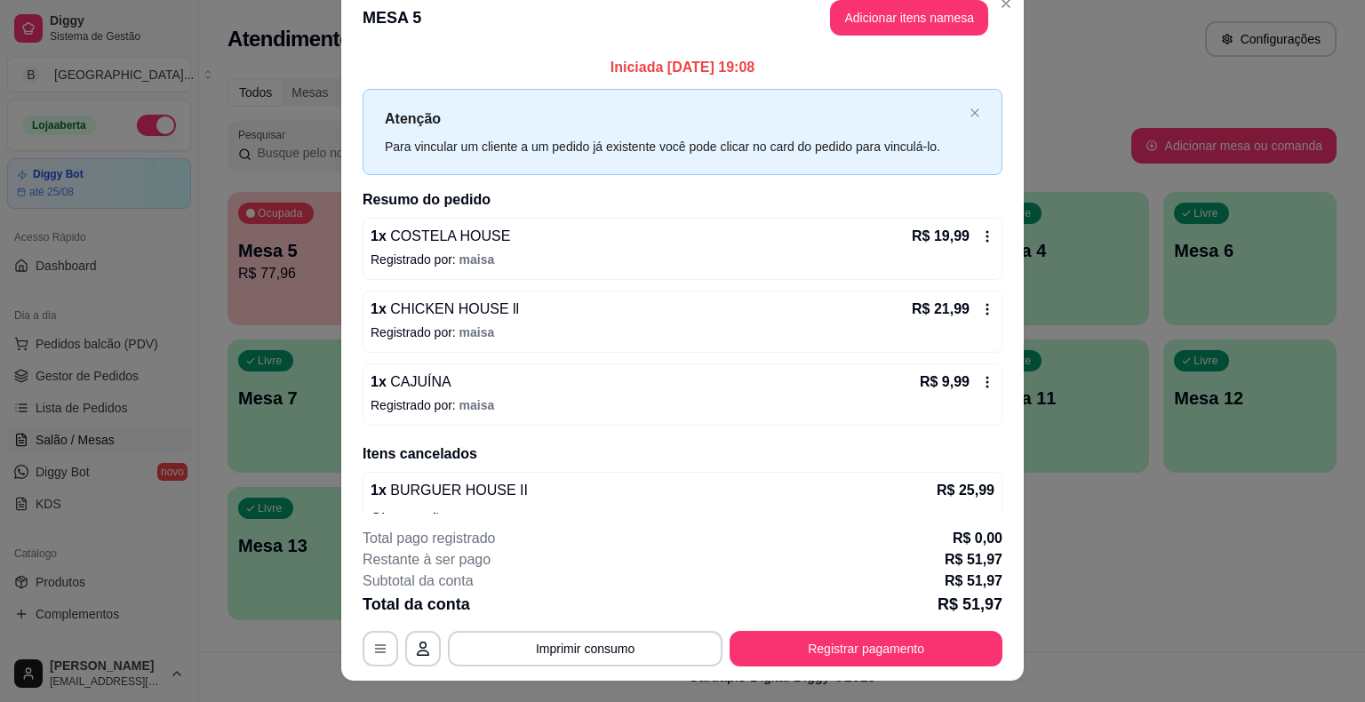
scroll to position [0, 0]
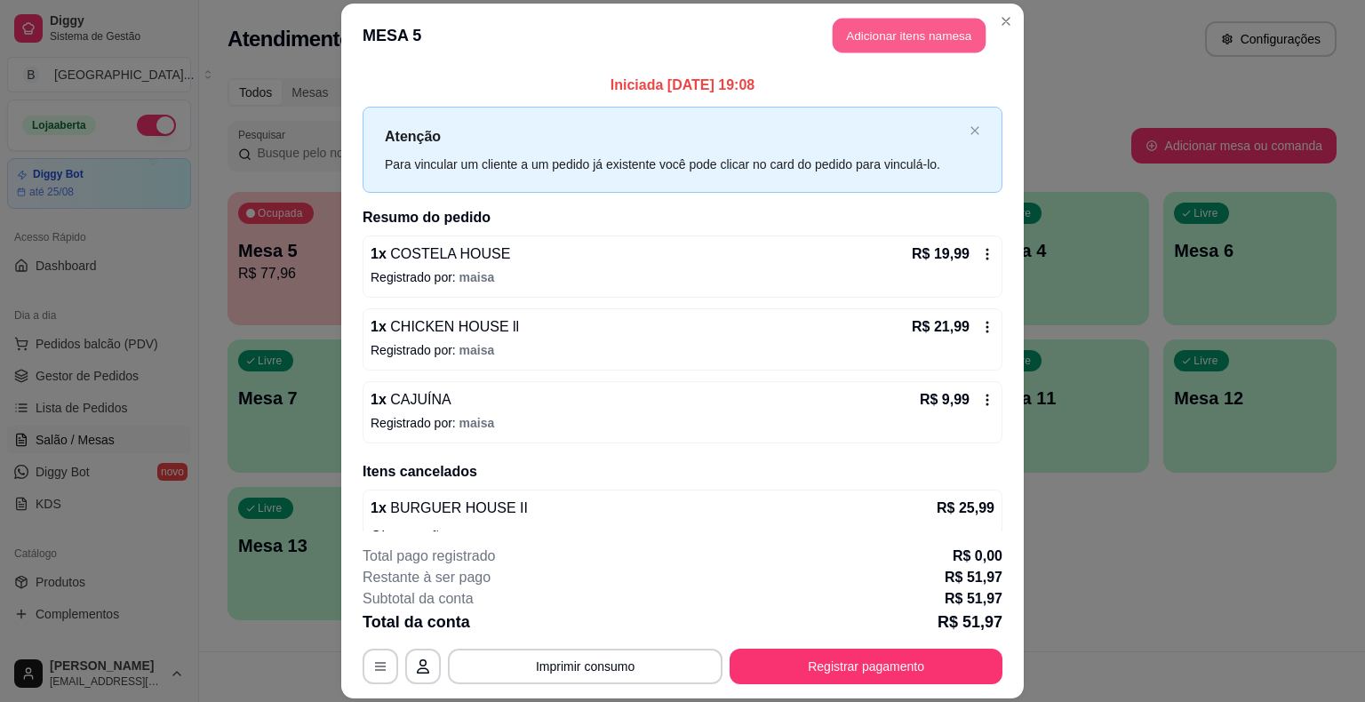
click at [853, 33] on button "Adicionar itens na mesa" at bounding box center [909, 36] width 153 height 35
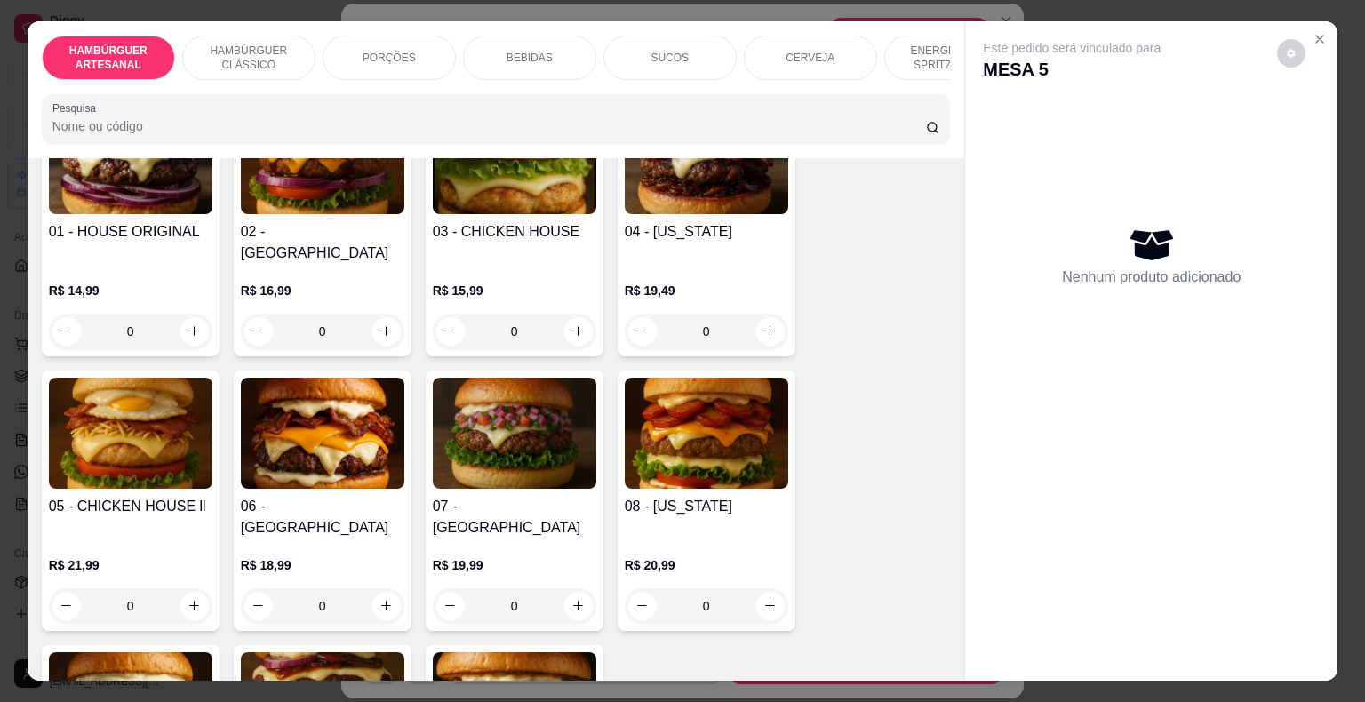
scroll to position [356, 0]
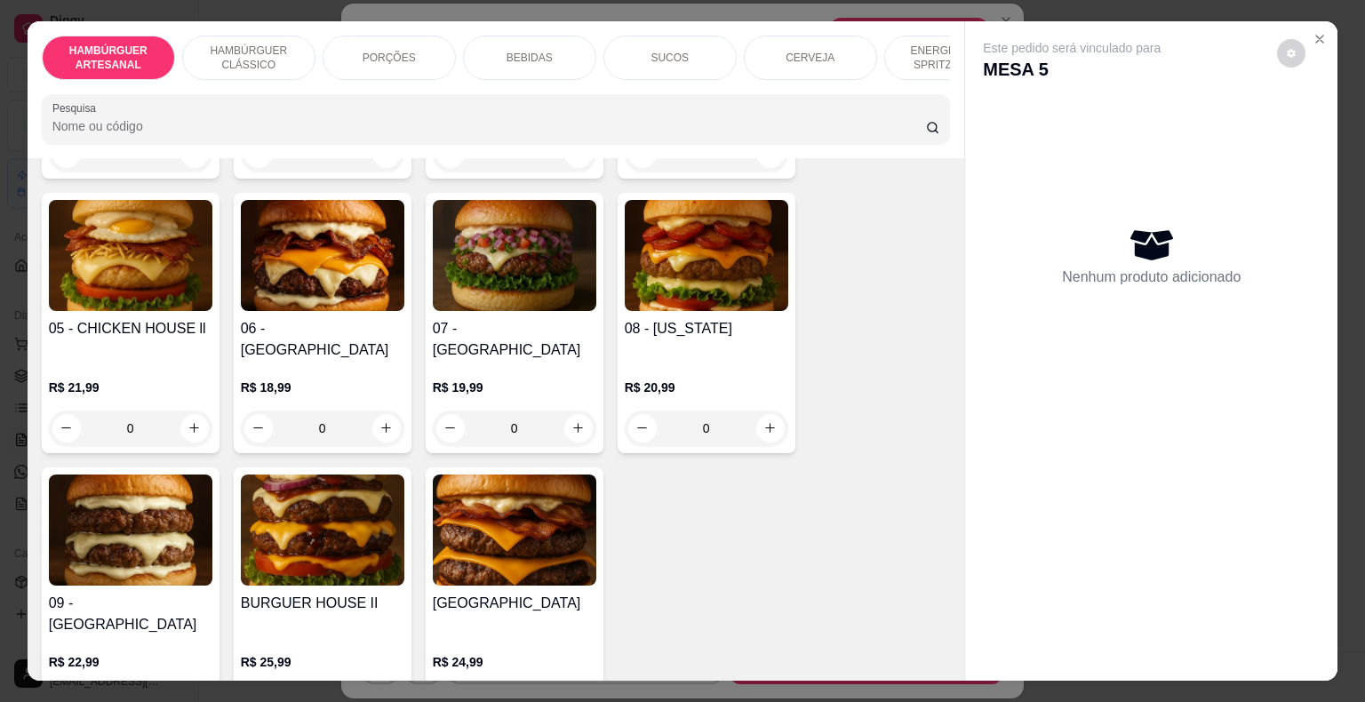
click at [382, 685] on div "0" at bounding box center [323, 703] width 164 height 36
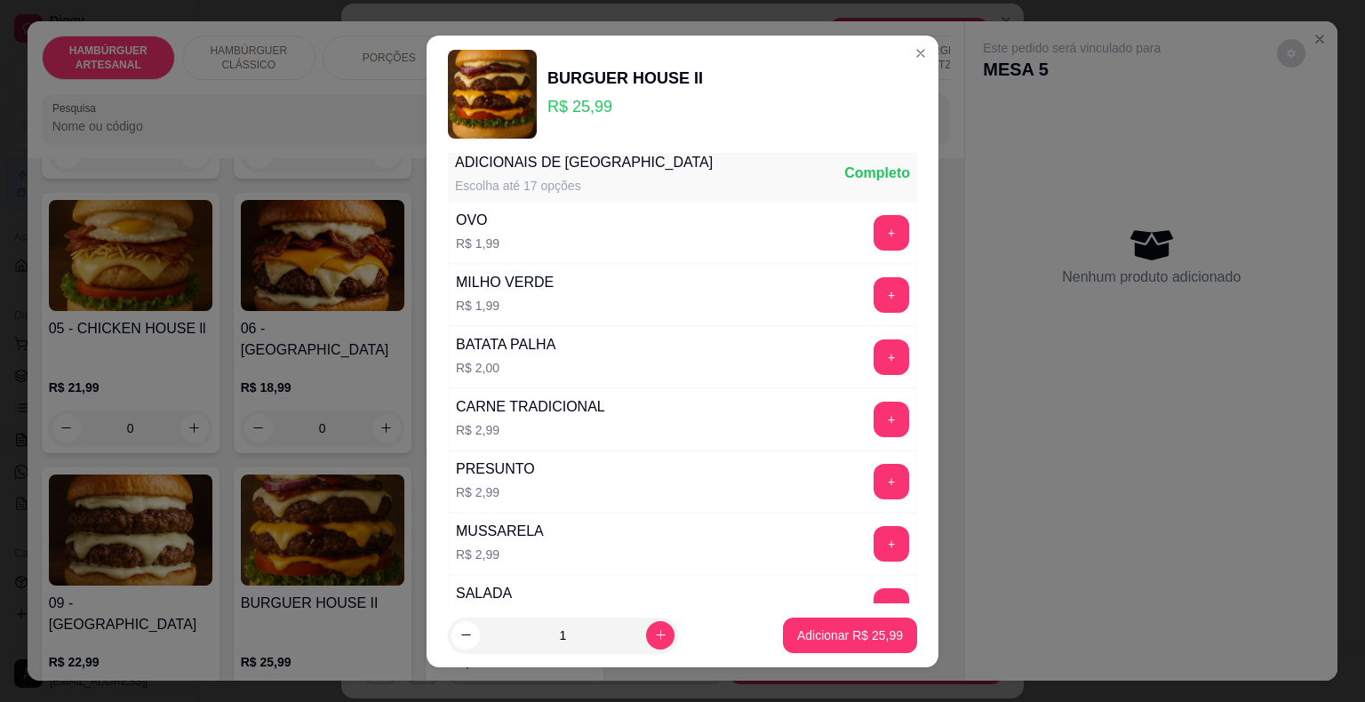
scroll to position [0, 0]
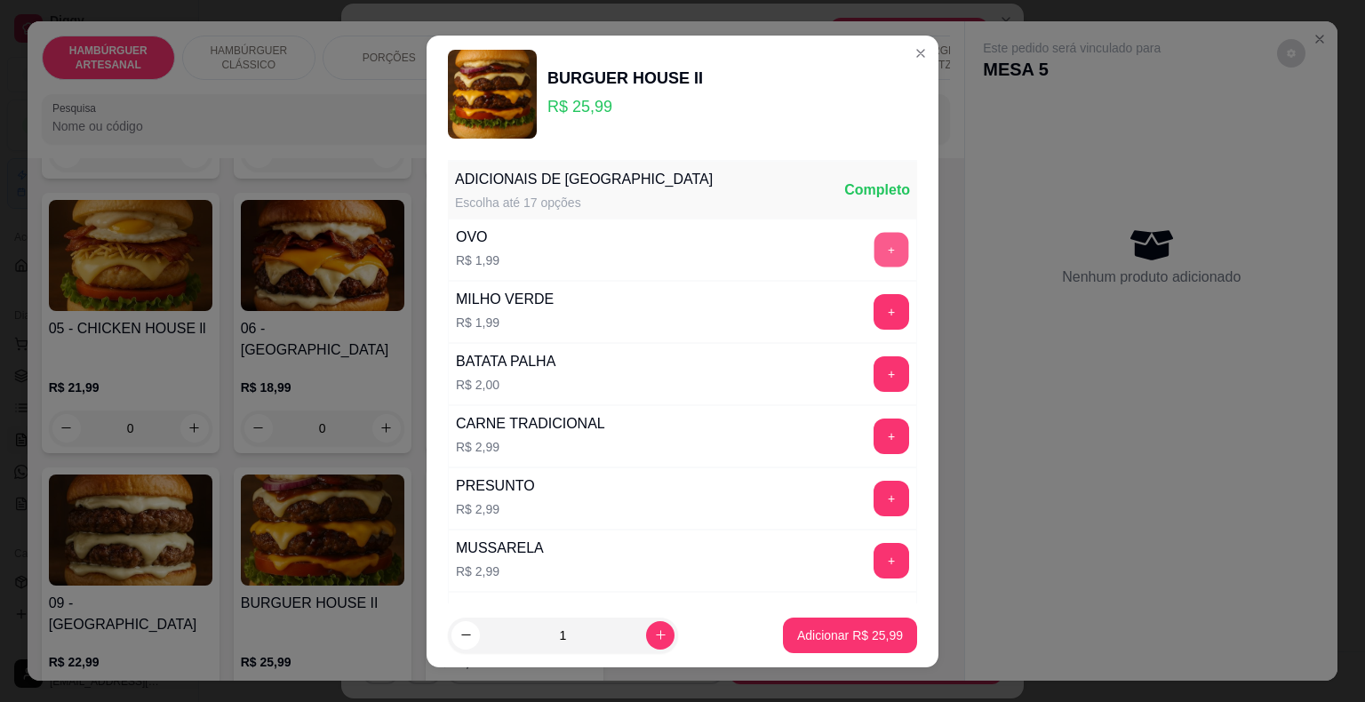
click at [875, 247] on button "+" at bounding box center [892, 249] width 35 height 35
click at [862, 638] on p "Adicionar R$ 27,98" at bounding box center [850, 635] width 103 height 17
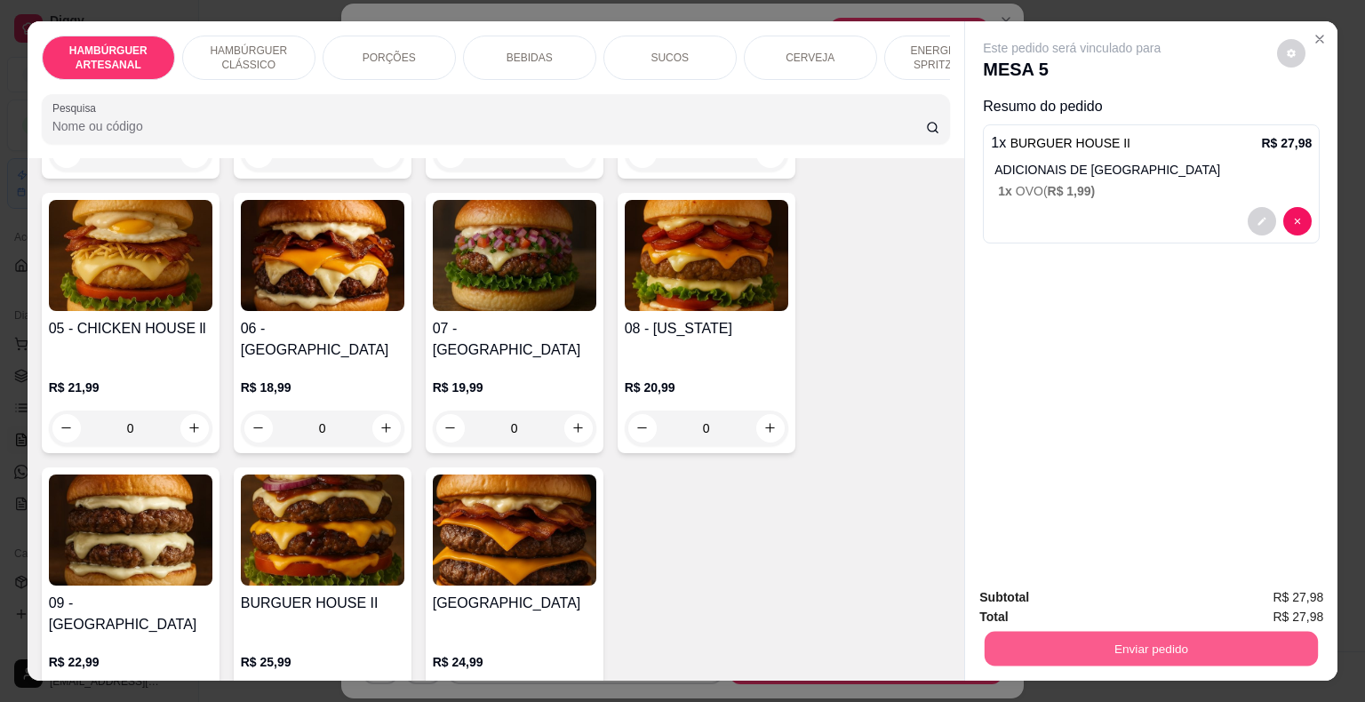
click at [998, 632] on button "Enviar pedido" at bounding box center [1151, 649] width 333 height 35
click at [1006, 596] on button "Não registrar e enviar pedido" at bounding box center [1092, 599] width 185 height 34
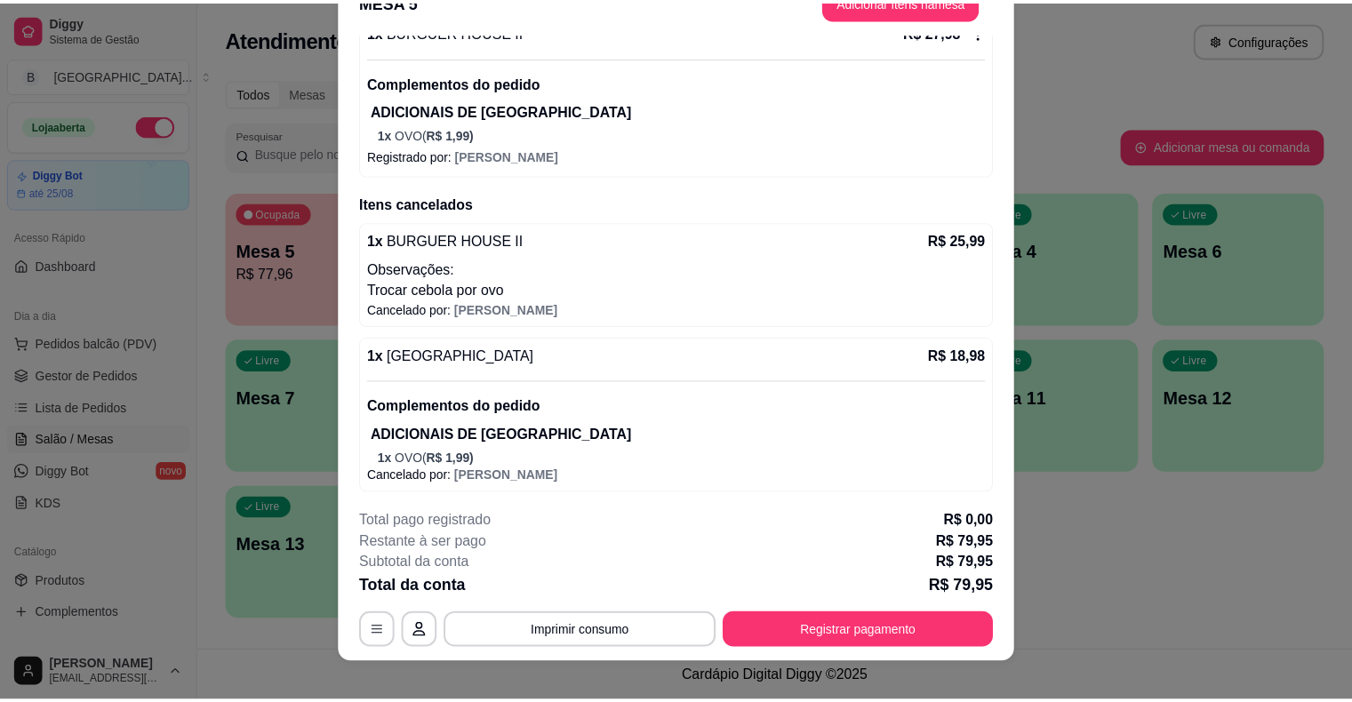
scroll to position [53, 0]
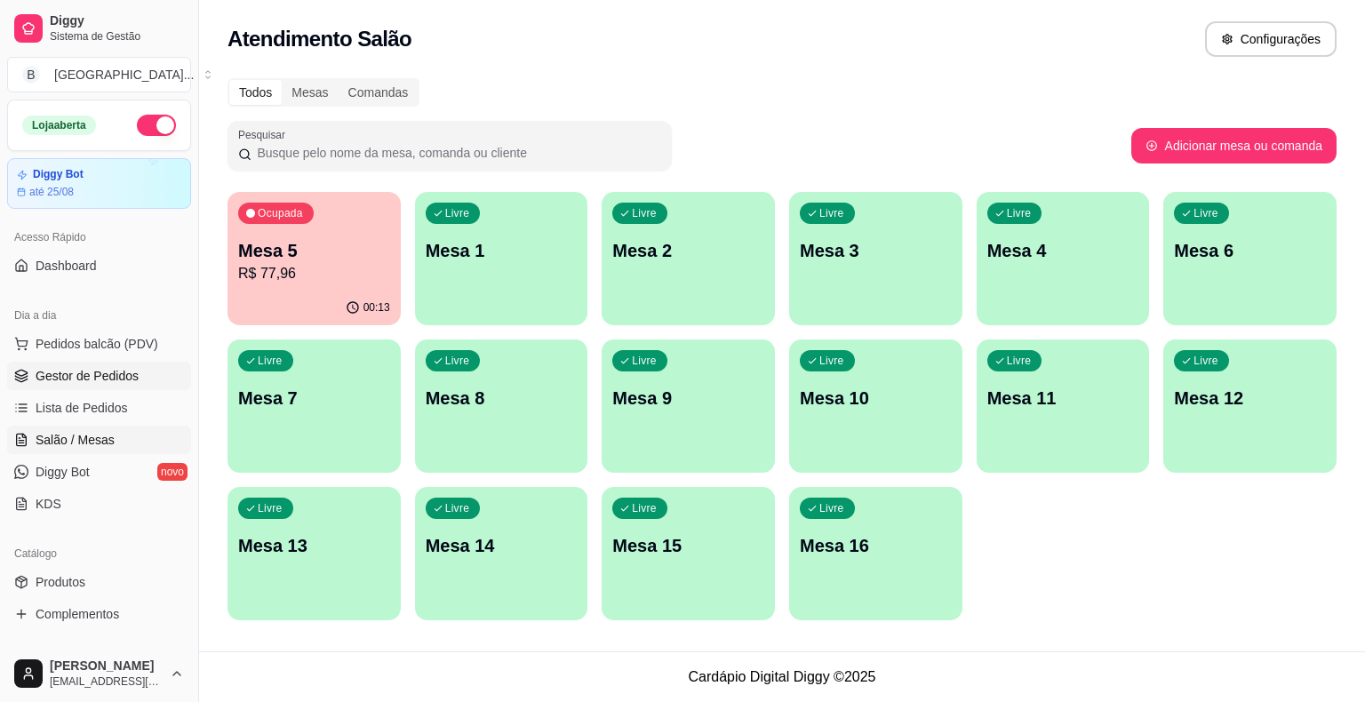
click at [54, 369] on span "Gestor de Pedidos" at bounding box center [87, 376] width 103 height 18
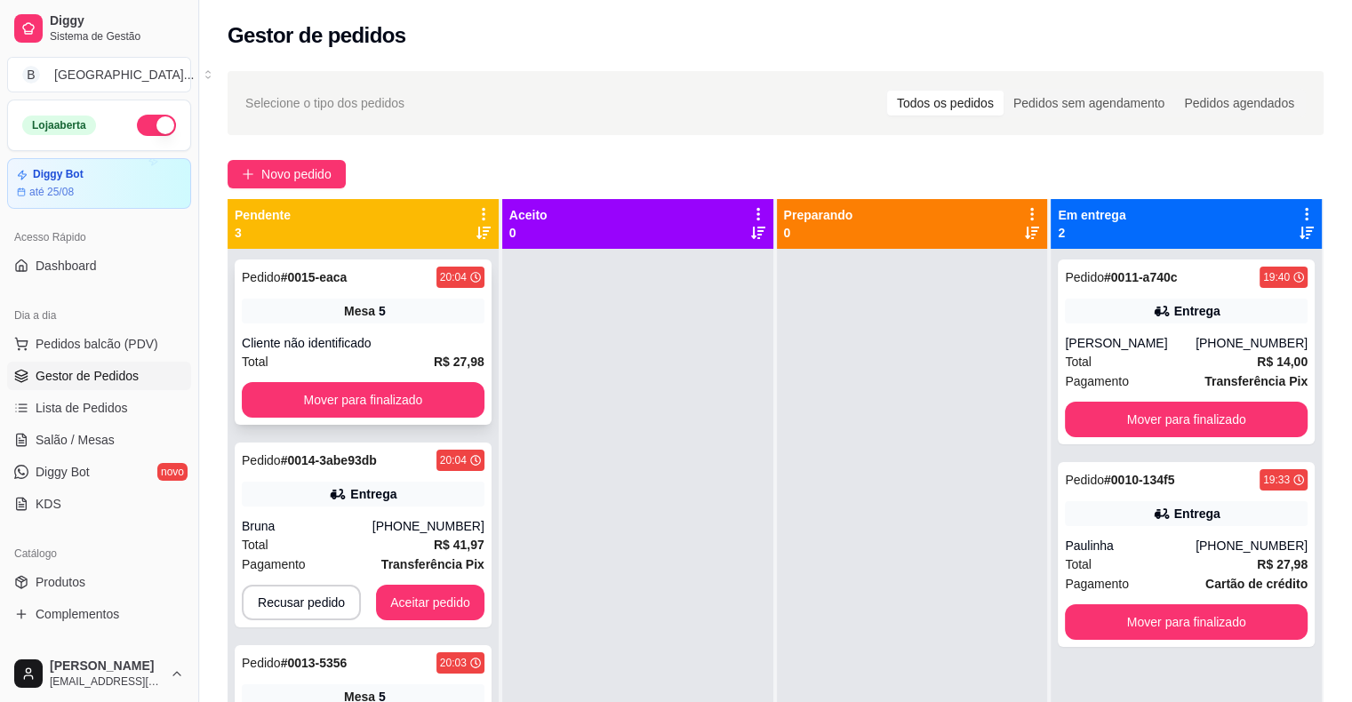
click at [346, 332] on div "Pedido # 0015-eaca 20:04 Mesa 5 Cliente não identificado Total R$ 27,98 Mover p…" at bounding box center [363, 342] width 257 height 165
click at [451, 394] on button "Mover para finalizado" at bounding box center [363, 400] width 236 height 35
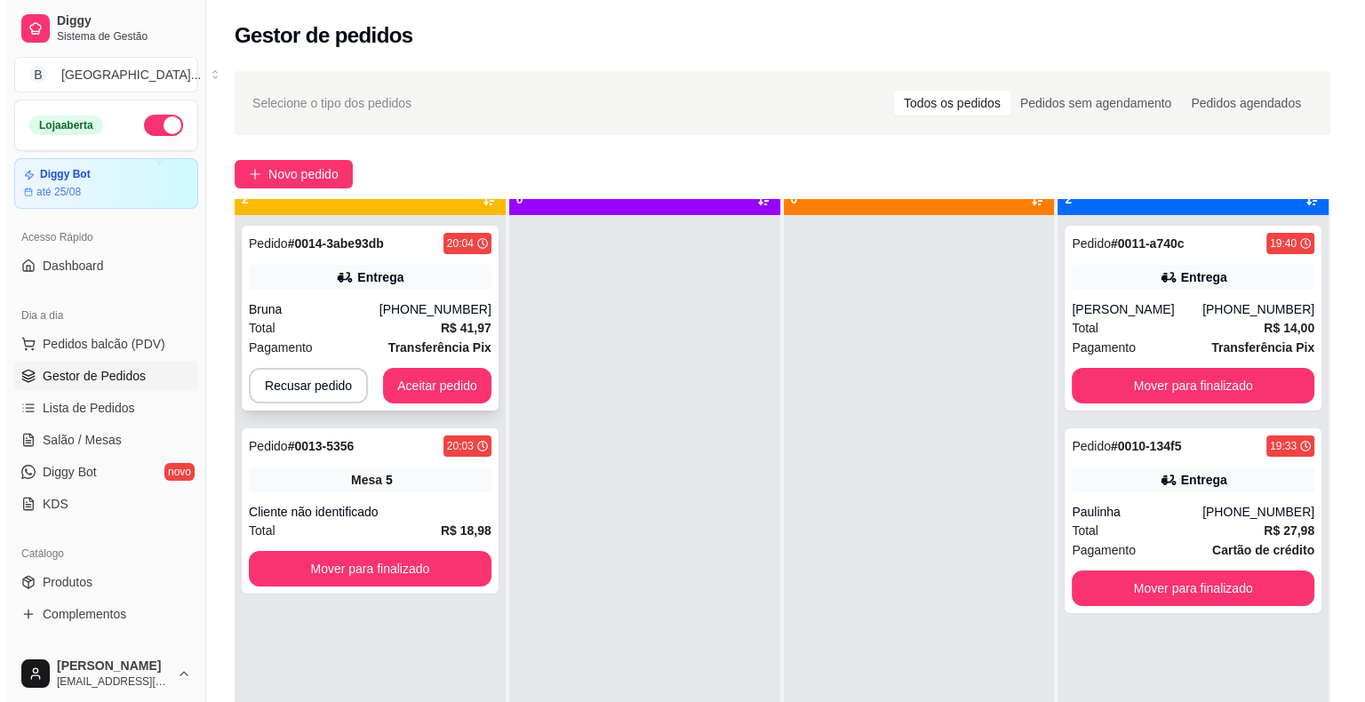
scroll to position [50, 0]
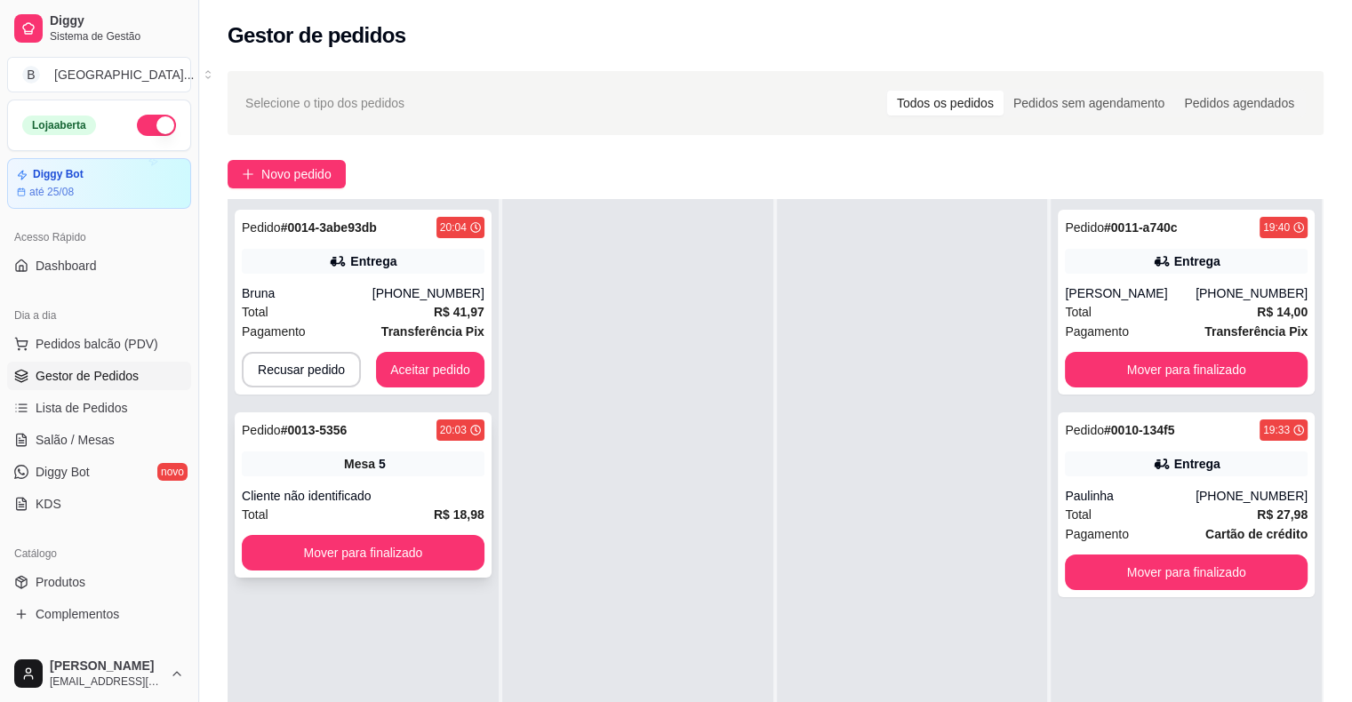
click at [348, 475] on div "Mesa 5" at bounding box center [363, 464] width 243 height 25
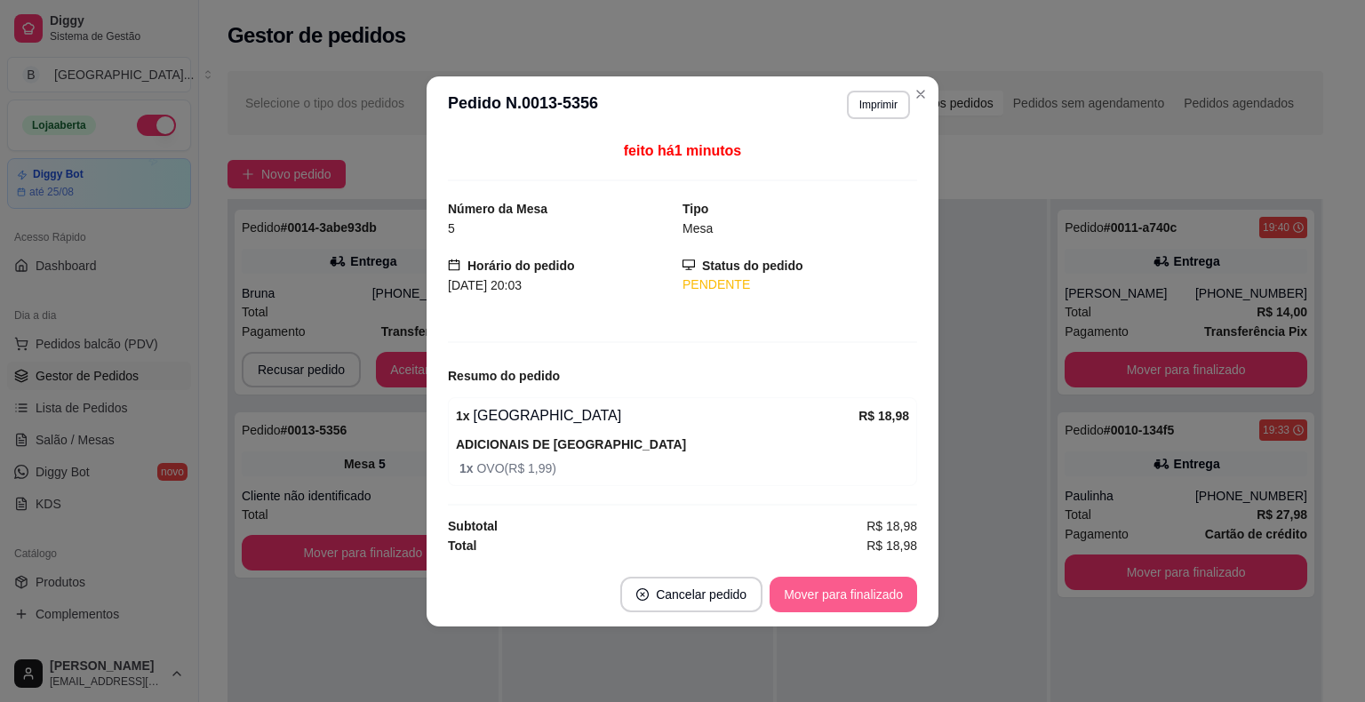
click at [879, 590] on button "Mover para finalizado" at bounding box center [844, 595] width 148 height 36
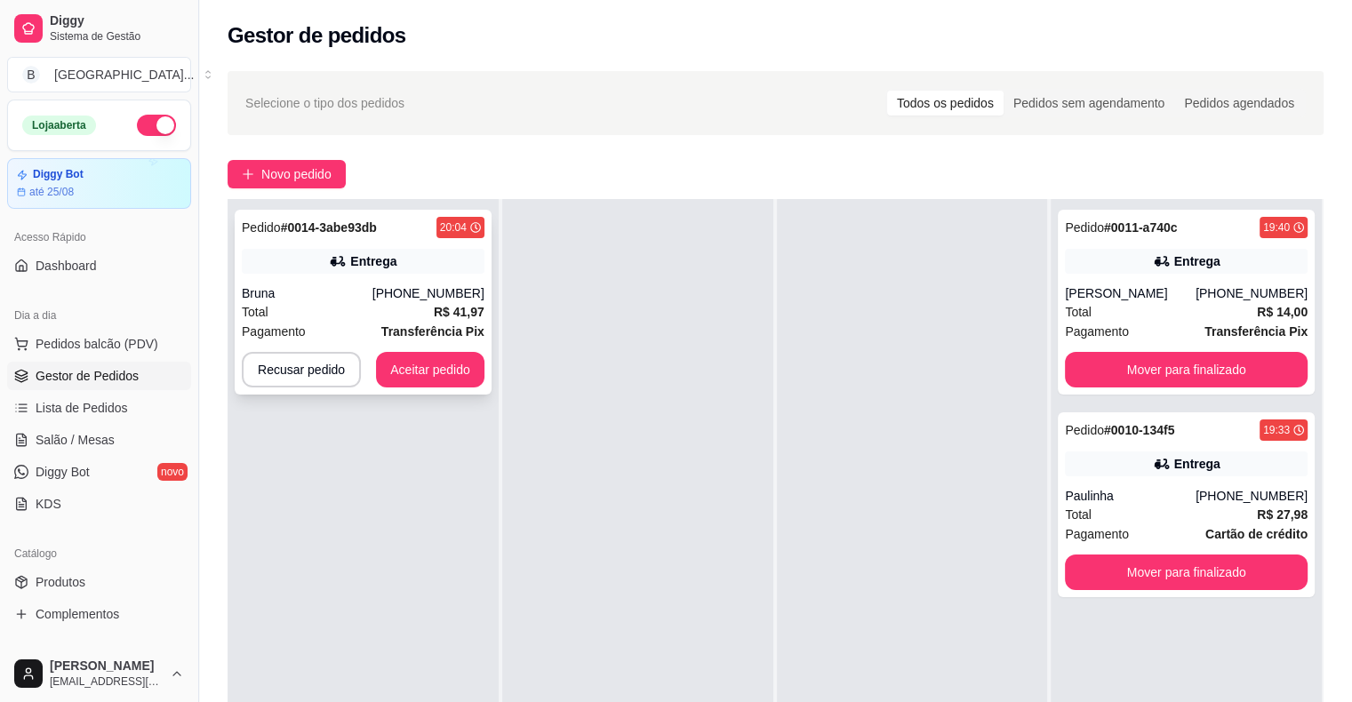
click at [328, 306] on div "Total R$ 41,97" at bounding box center [363, 312] width 243 height 20
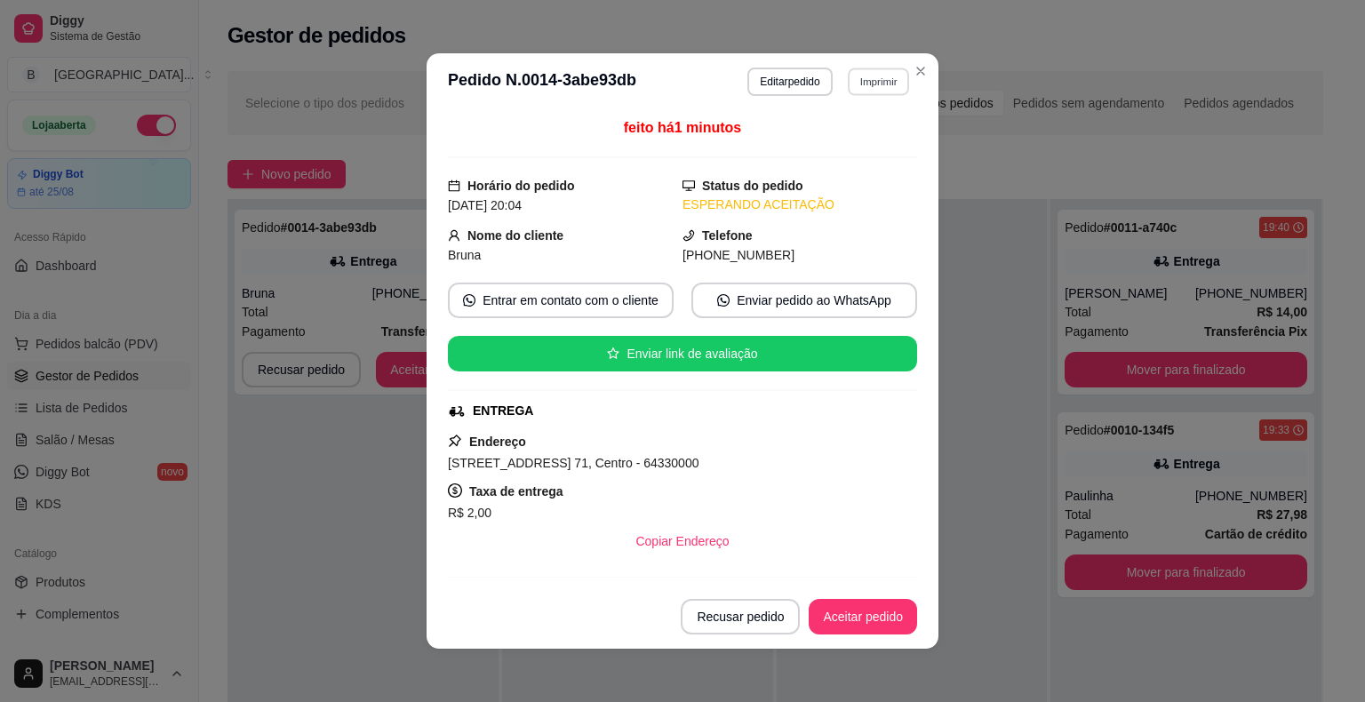
click at [871, 85] on button "Imprimir" at bounding box center [878, 82] width 61 height 28
click at [821, 140] on button "IMPRESSORA" at bounding box center [840, 144] width 124 height 28
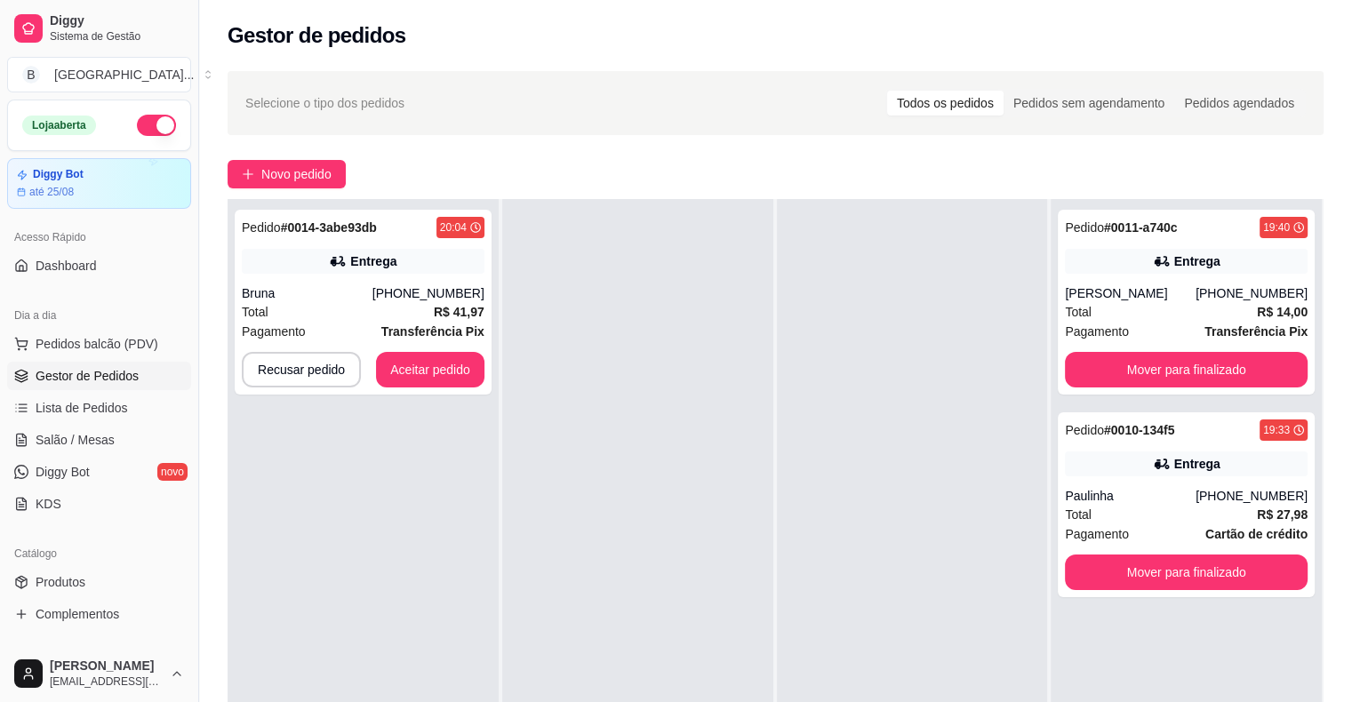
click at [507, 363] on div at bounding box center [637, 550] width 271 height 702
click at [466, 370] on button "Aceitar pedido" at bounding box center [430, 370] width 108 height 36
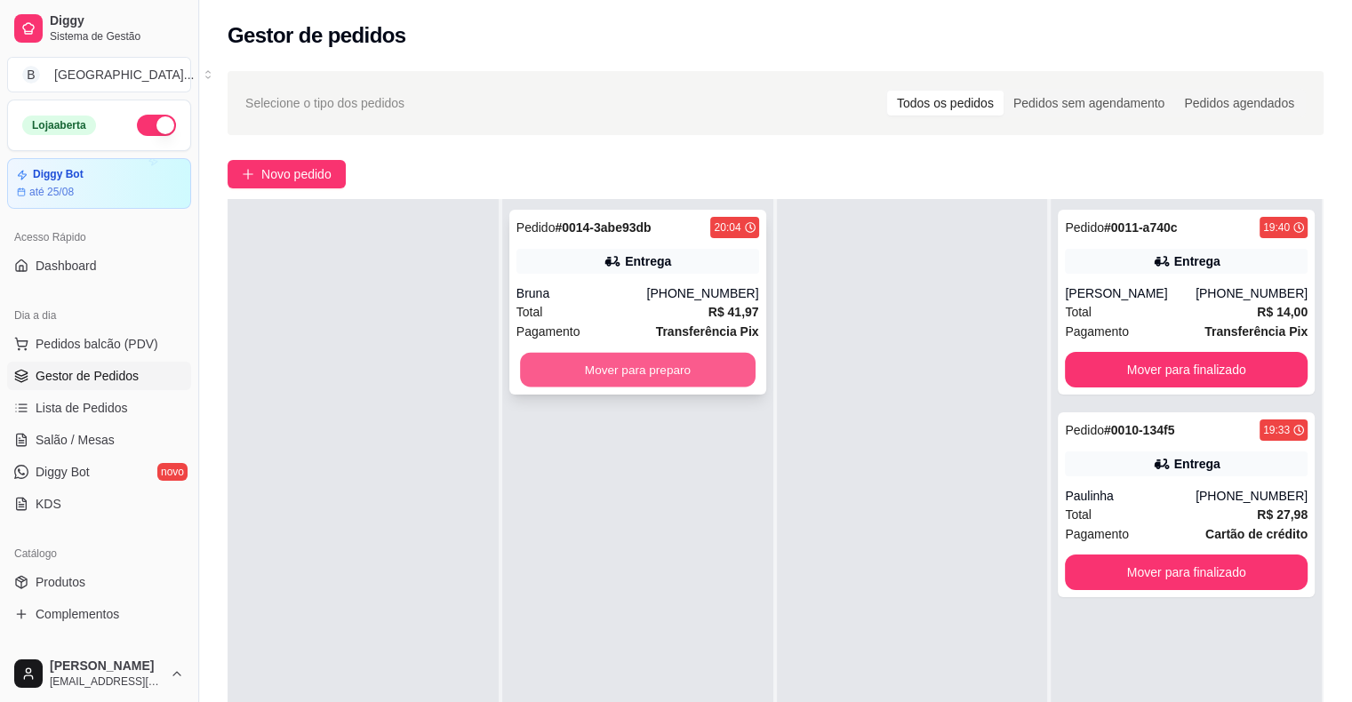
click at [693, 379] on button "Mover para preparo" at bounding box center [638, 370] width 236 height 35
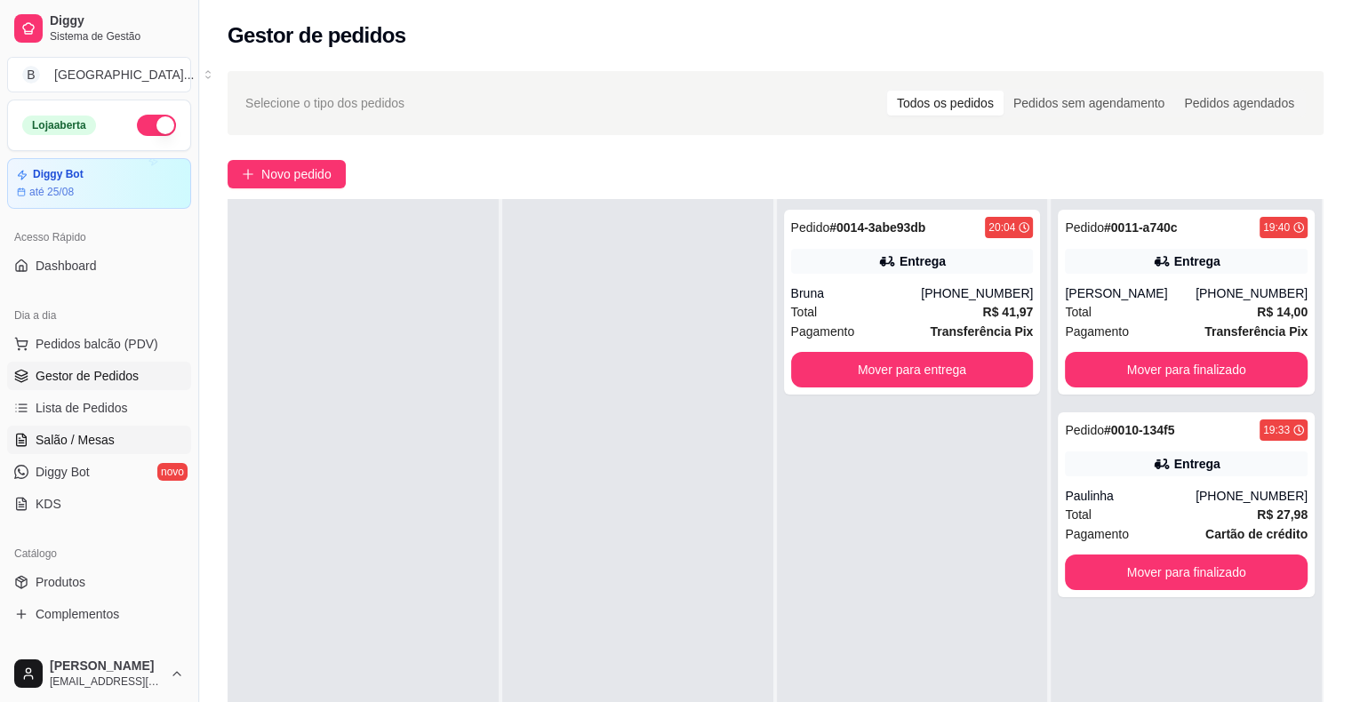
click at [64, 438] on span "Salão / Mesas" at bounding box center [75, 440] width 79 height 18
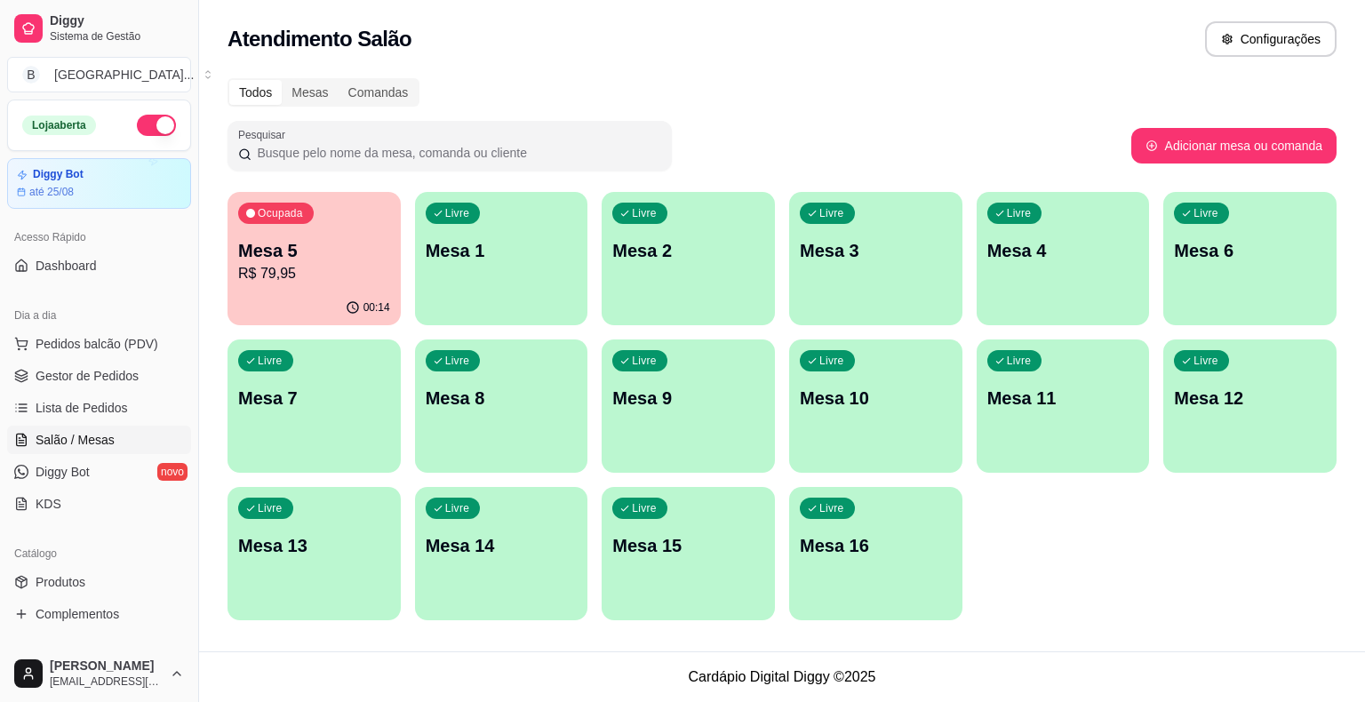
click at [321, 260] on p "Mesa 5" at bounding box center [314, 250] width 152 height 25
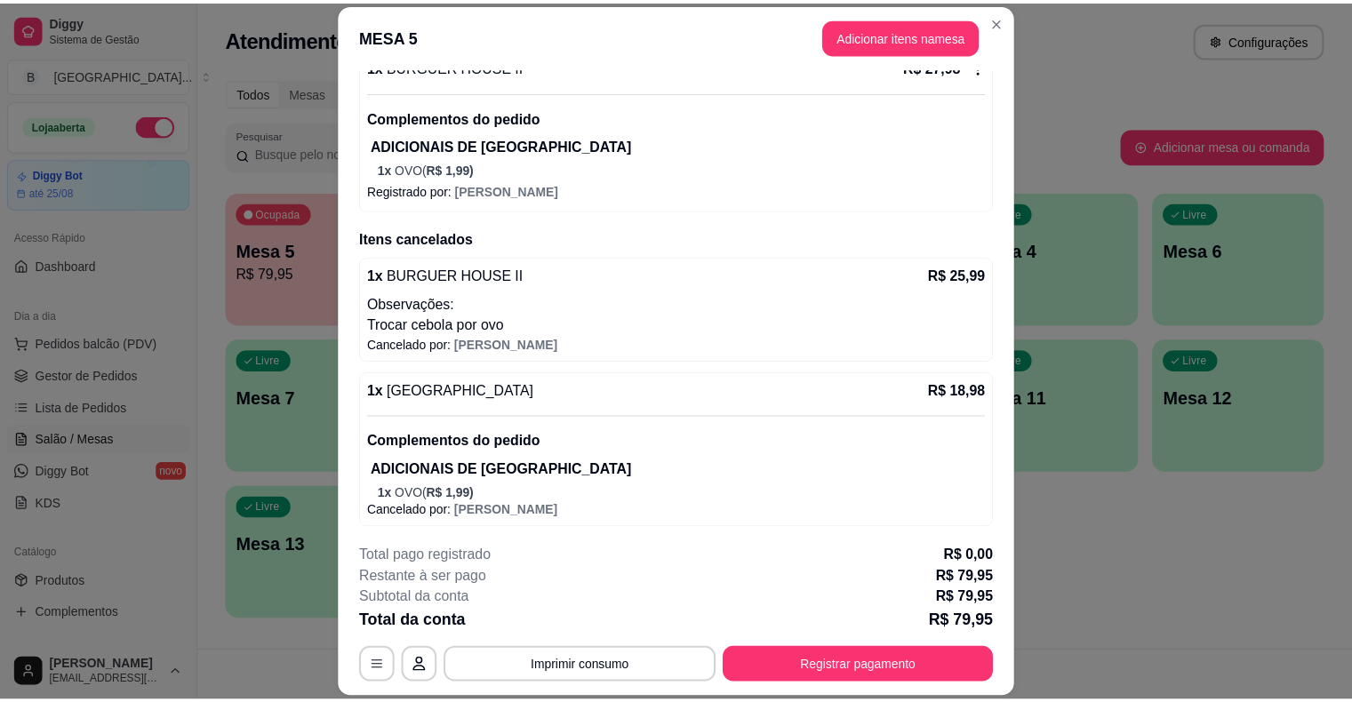
scroll to position [53, 0]
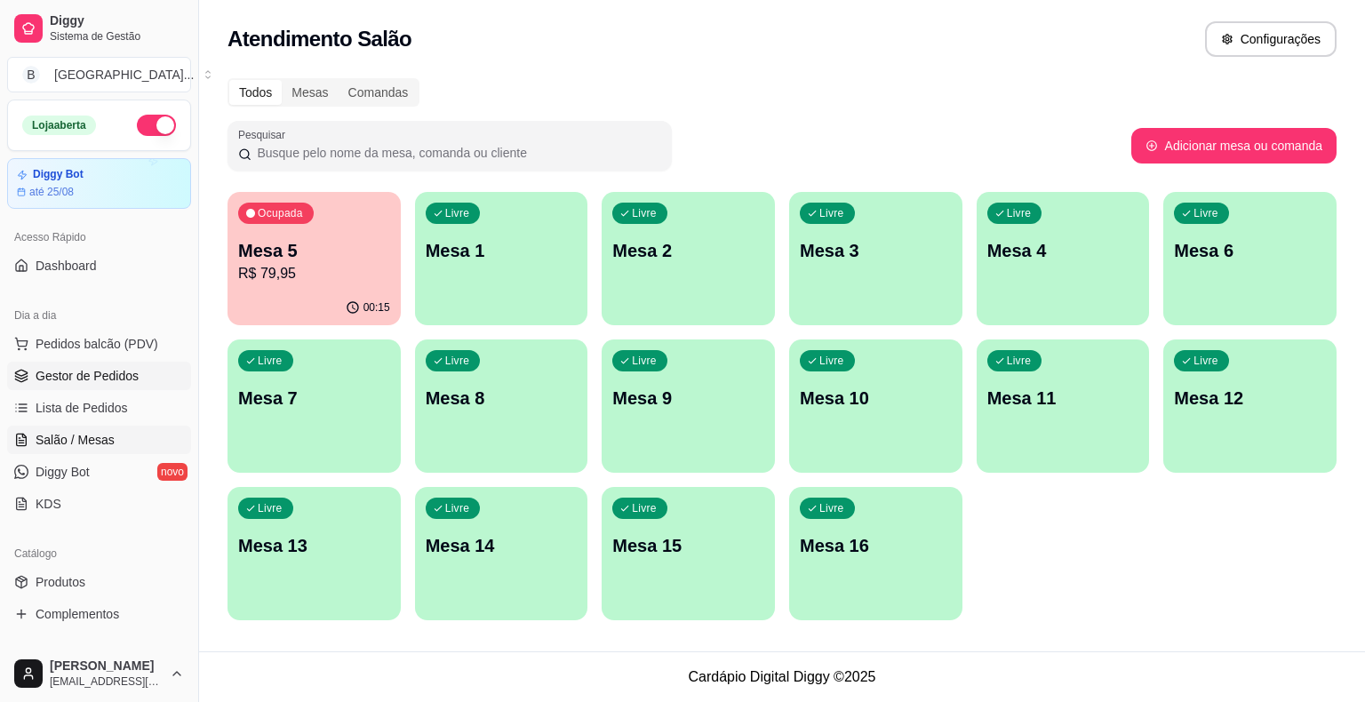
click at [51, 362] on link "Gestor de Pedidos" at bounding box center [99, 376] width 184 height 28
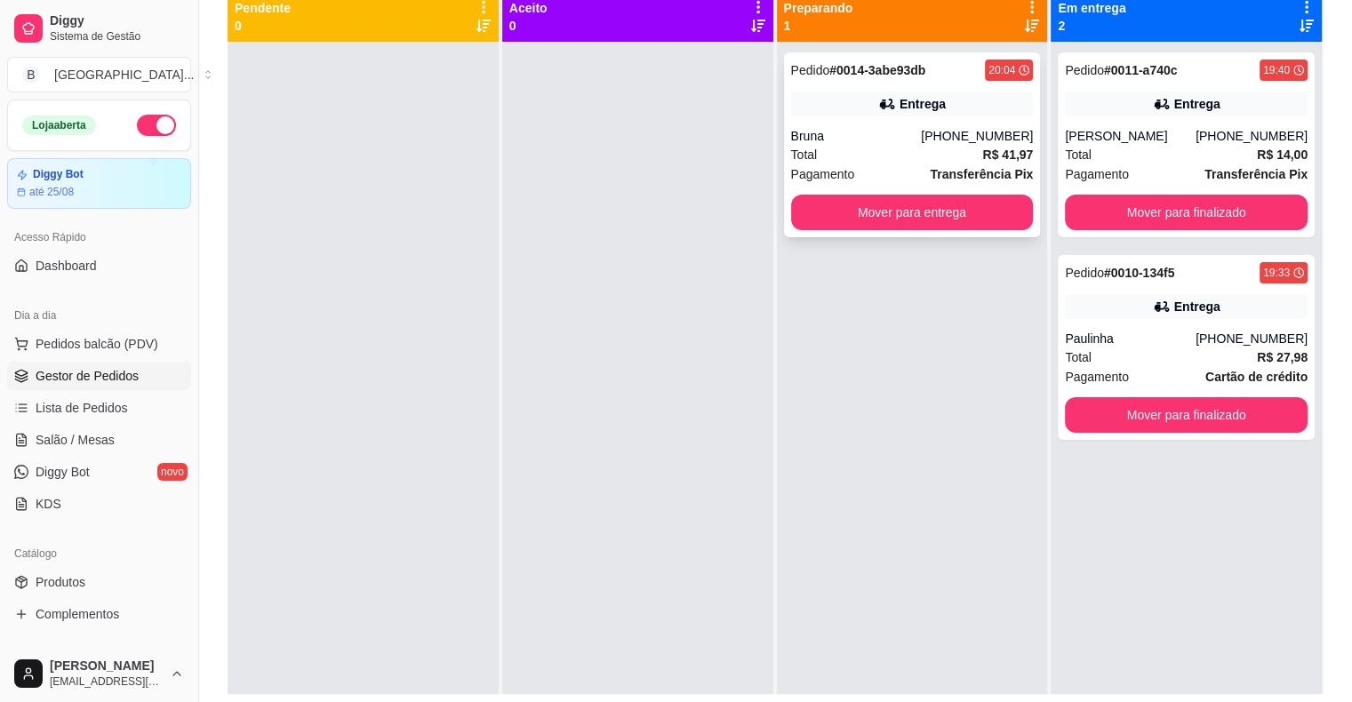
scroll to position [178, 0]
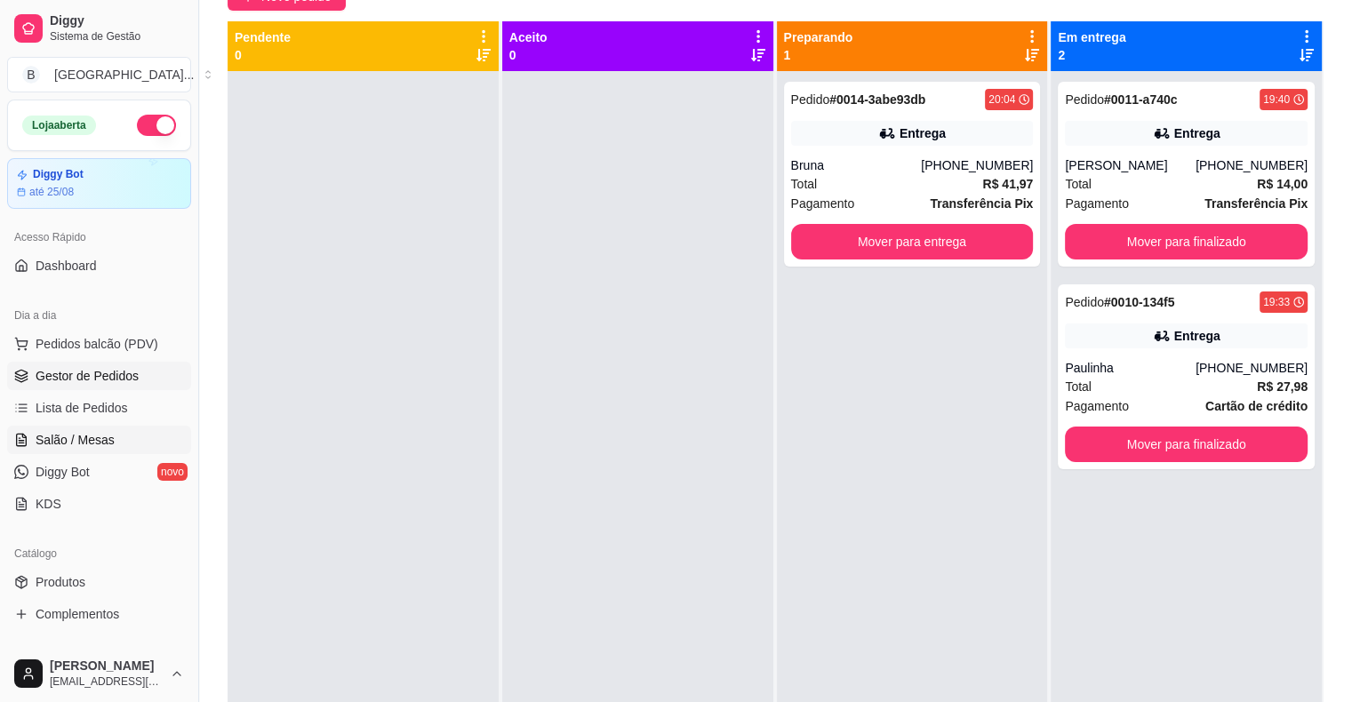
click at [107, 435] on span "Salão / Mesas" at bounding box center [75, 440] width 79 height 18
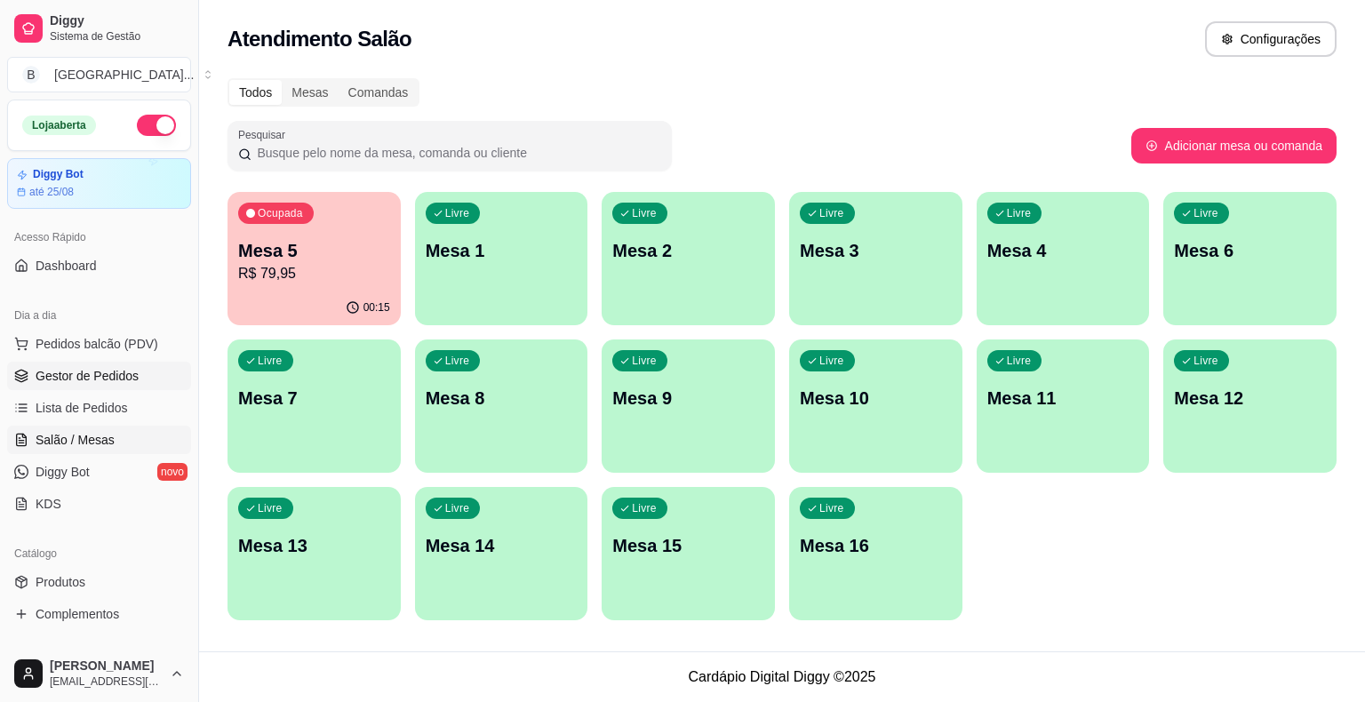
click at [165, 372] on link "Gestor de Pedidos" at bounding box center [99, 376] width 184 height 28
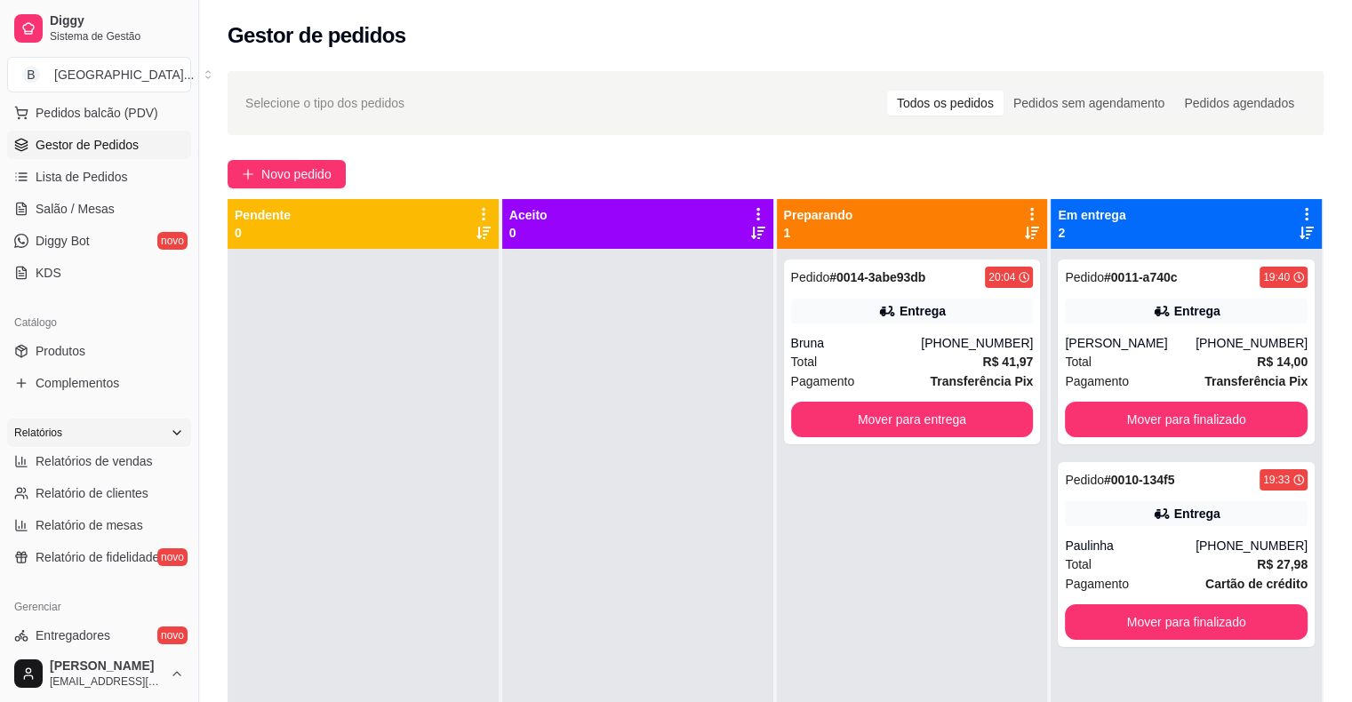
scroll to position [267, 0]
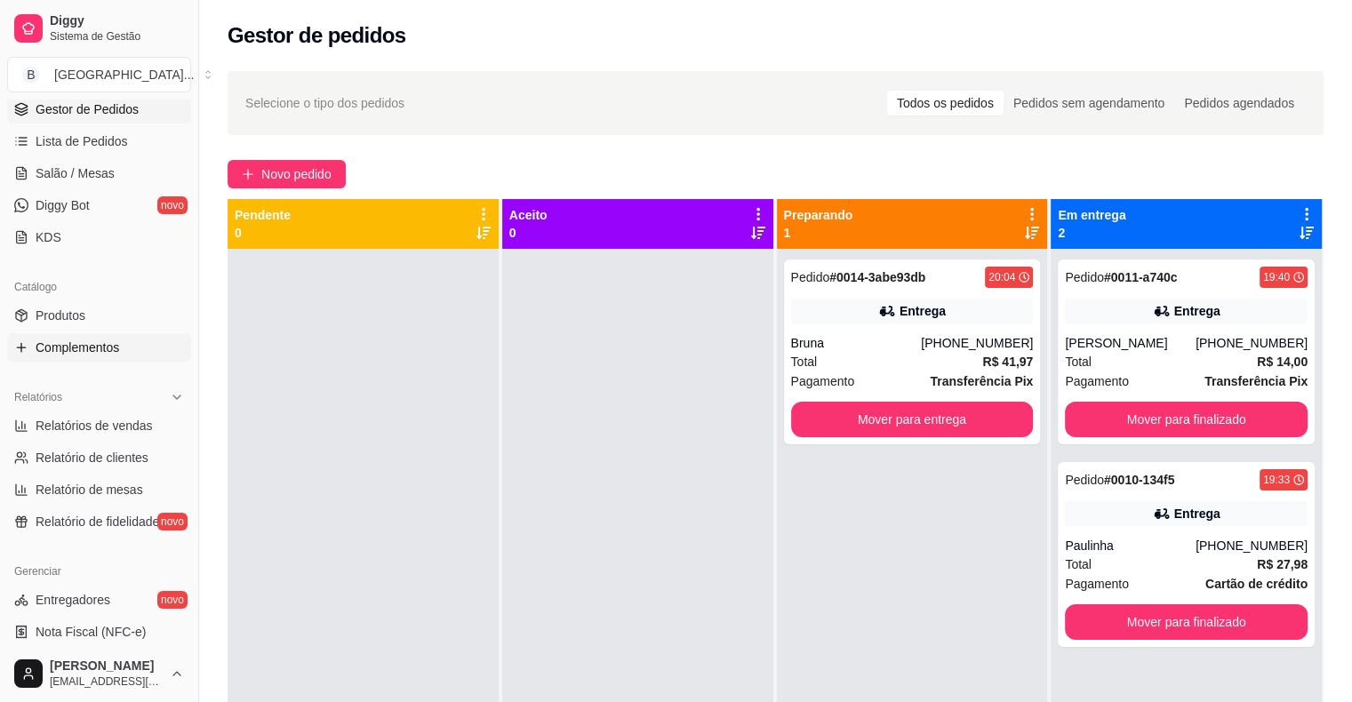
click at [125, 358] on link "Complementos" at bounding box center [99, 347] width 184 height 28
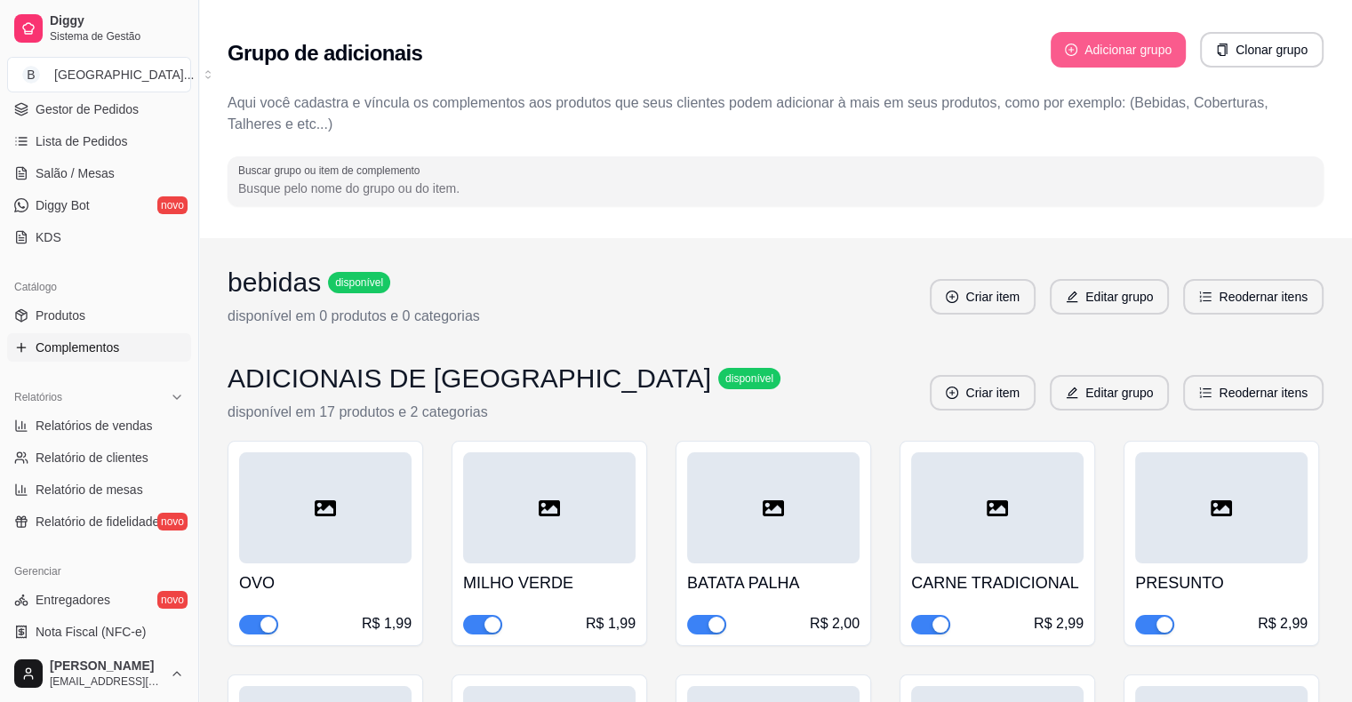
click at [1094, 51] on button "Adicionar grupo" at bounding box center [1118, 50] width 135 height 36
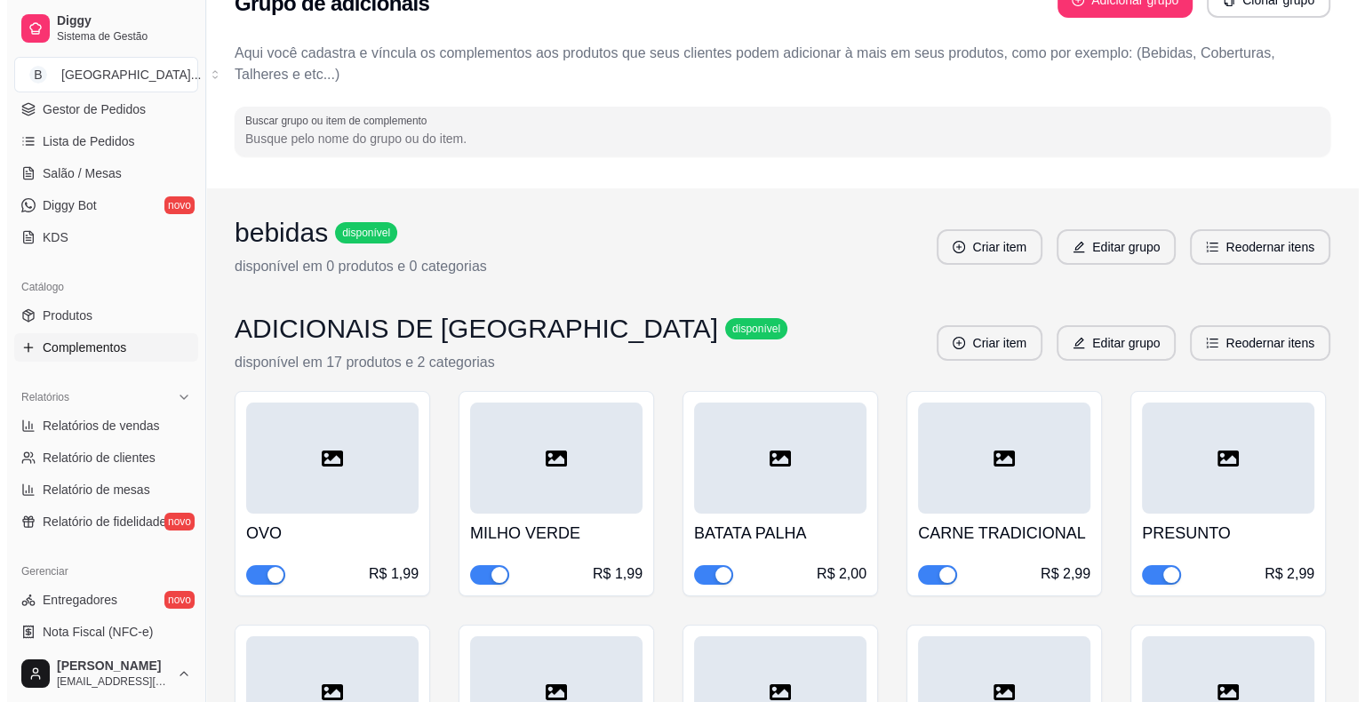
scroll to position [89, 0]
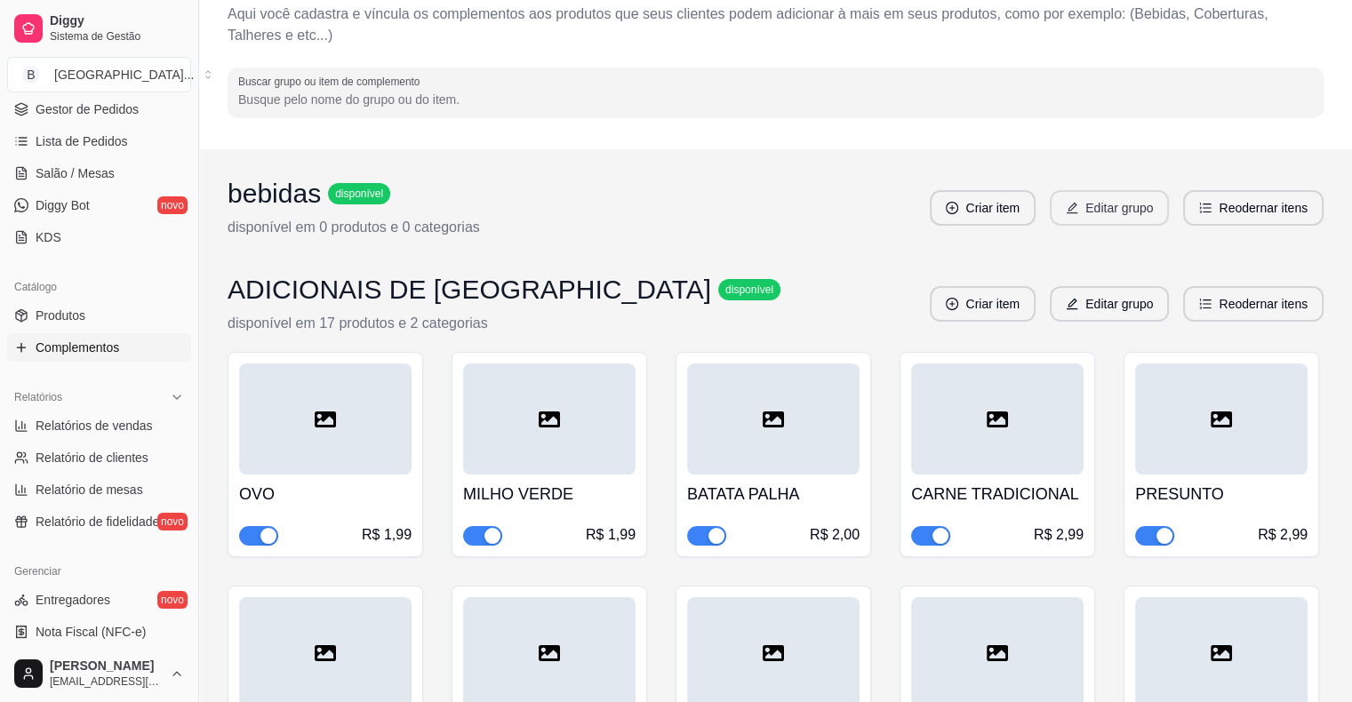
click at [1093, 201] on button "Editar grupo" at bounding box center [1109, 208] width 119 height 36
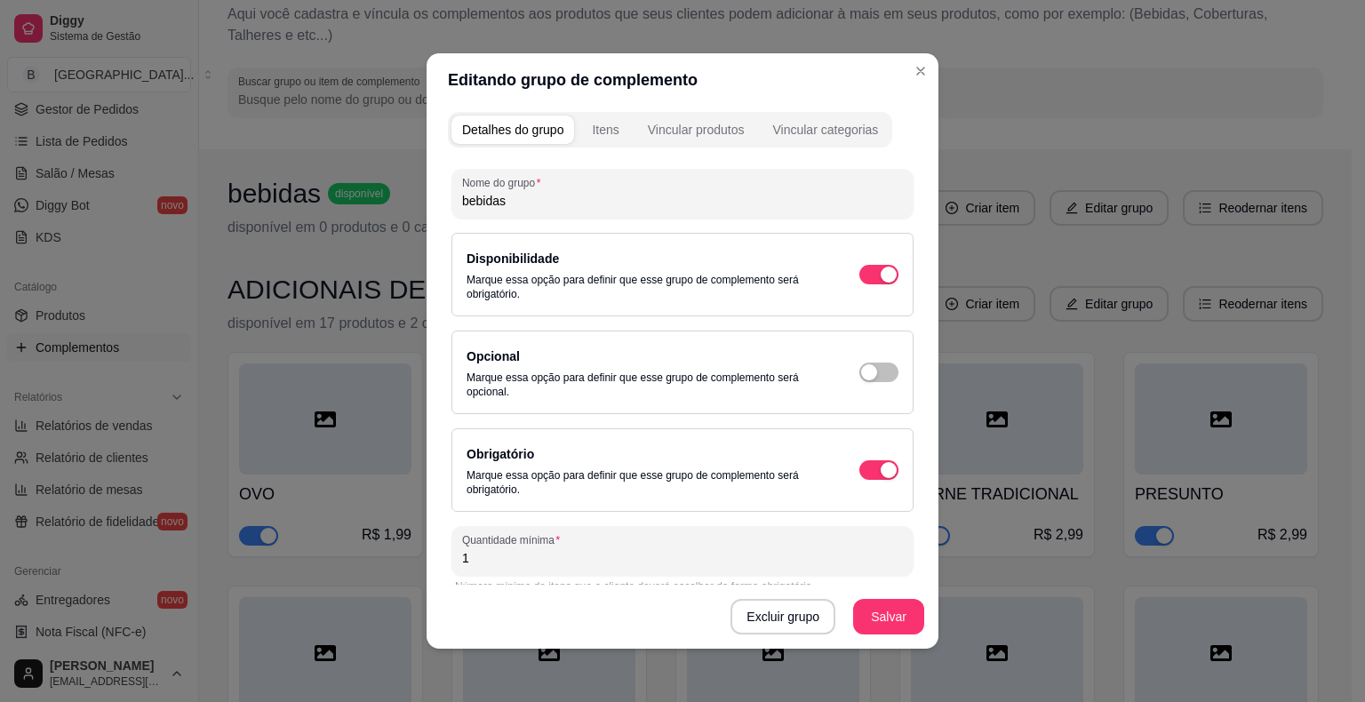
scroll to position [0, 0]
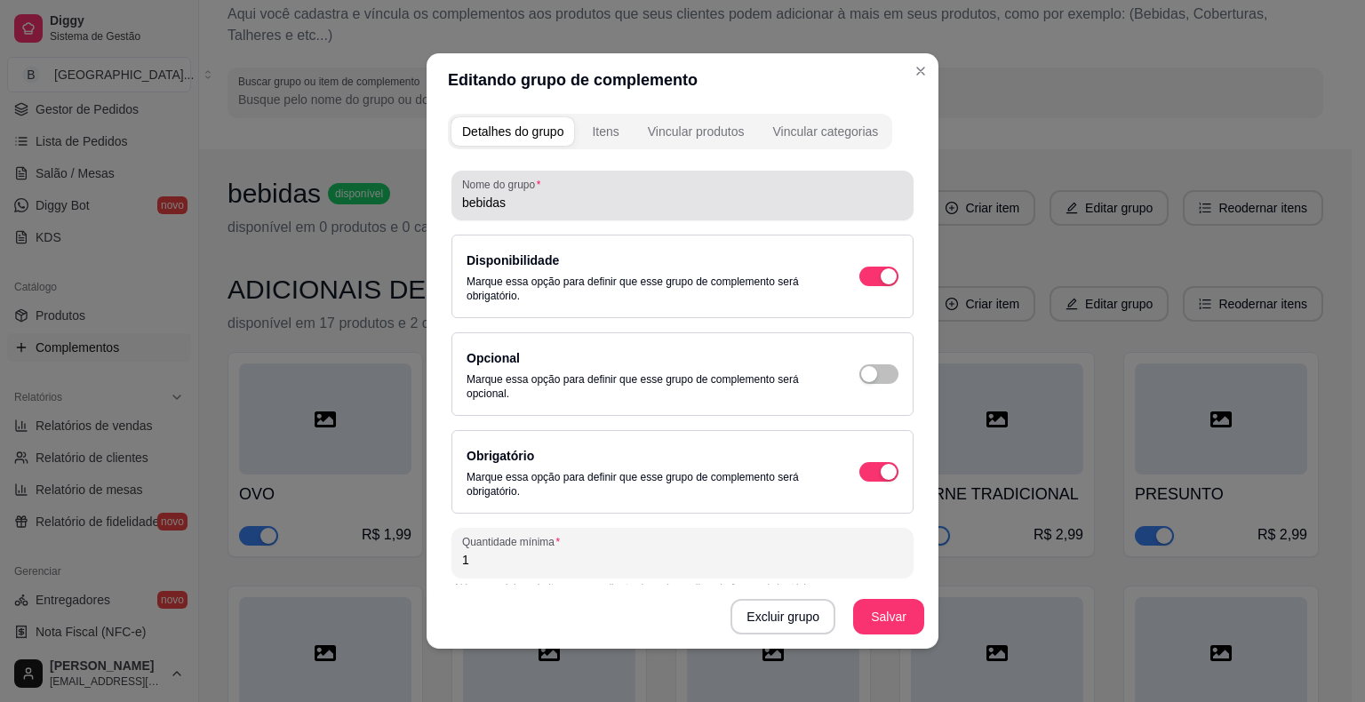
click at [816, 198] on input "bebidas" at bounding box center [682, 203] width 441 height 18
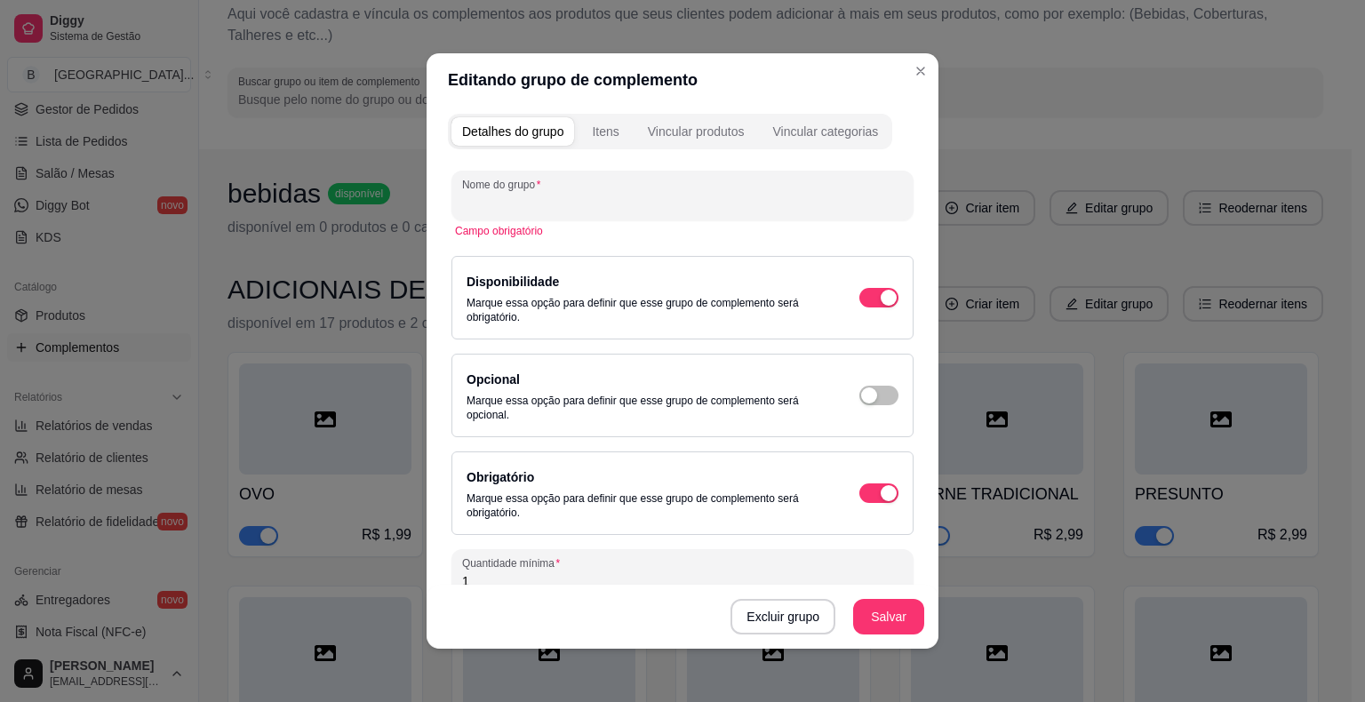
click at [747, 213] on div "Nome do grupo" at bounding box center [683, 196] width 462 height 50
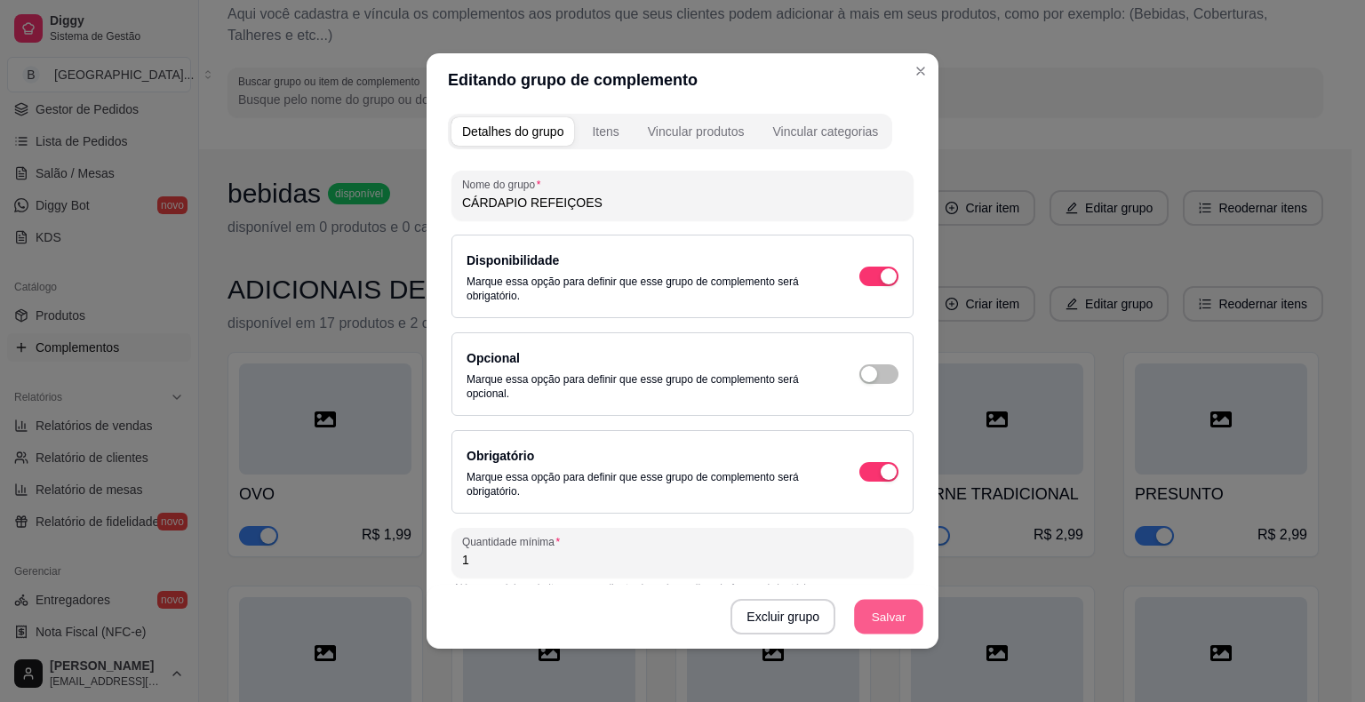
click at [875, 617] on button "Salvar" at bounding box center [888, 617] width 69 height 35
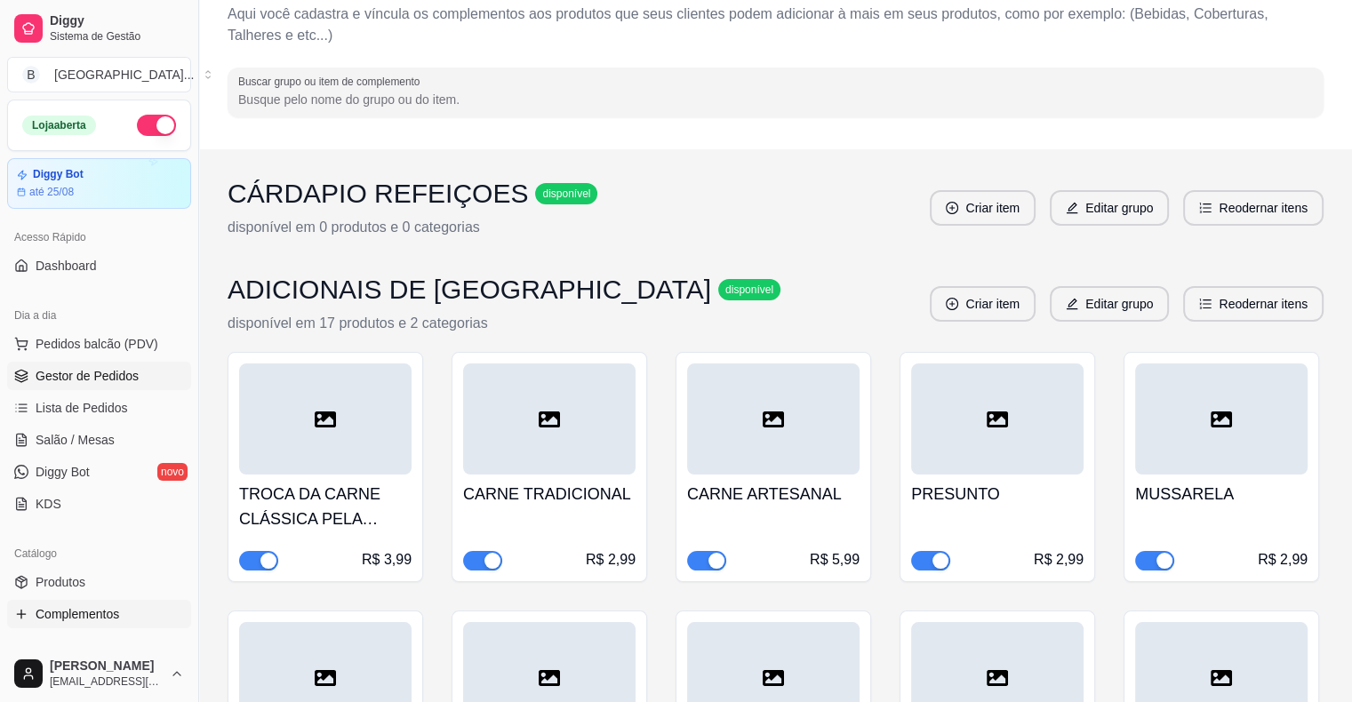
click at [84, 388] on link "Gestor de Pedidos" at bounding box center [99, 376] width 184 height 28
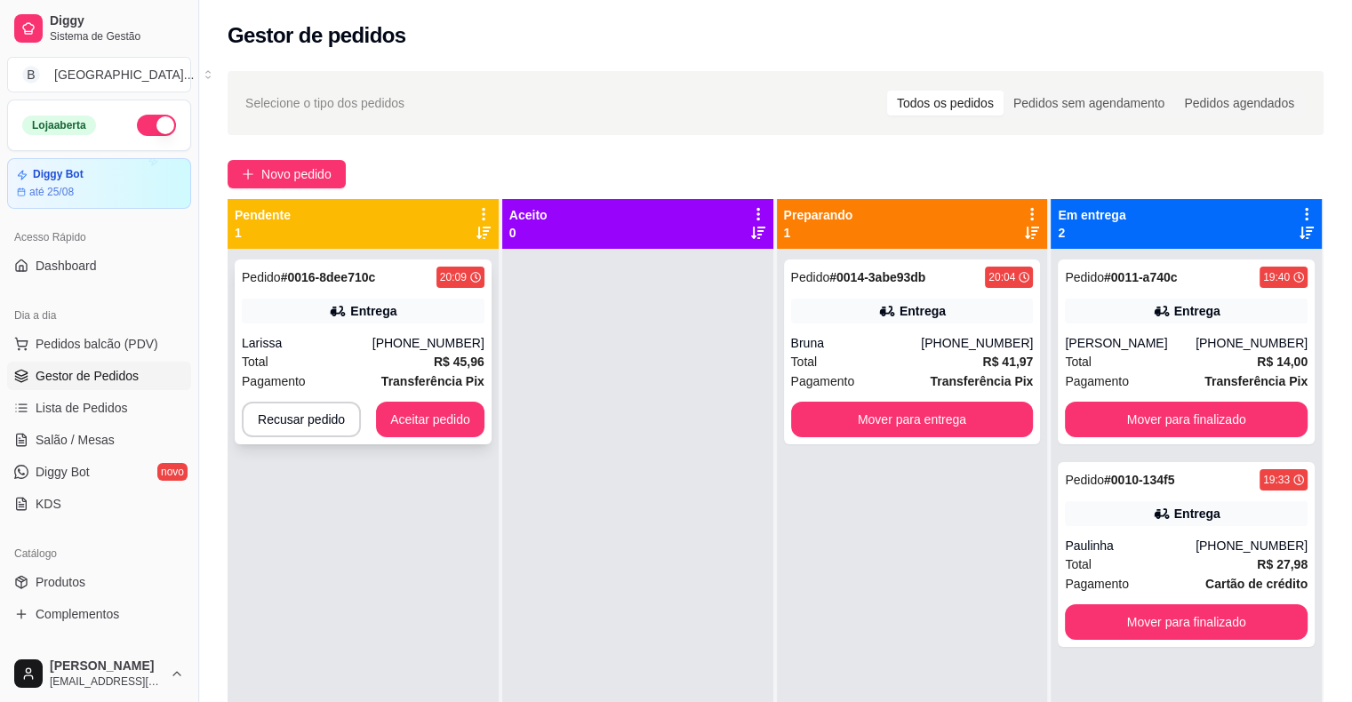
click at [351, 373] on div "Pagamento Transferência Pix" at bounding box center [363, 382] width 243 height 20
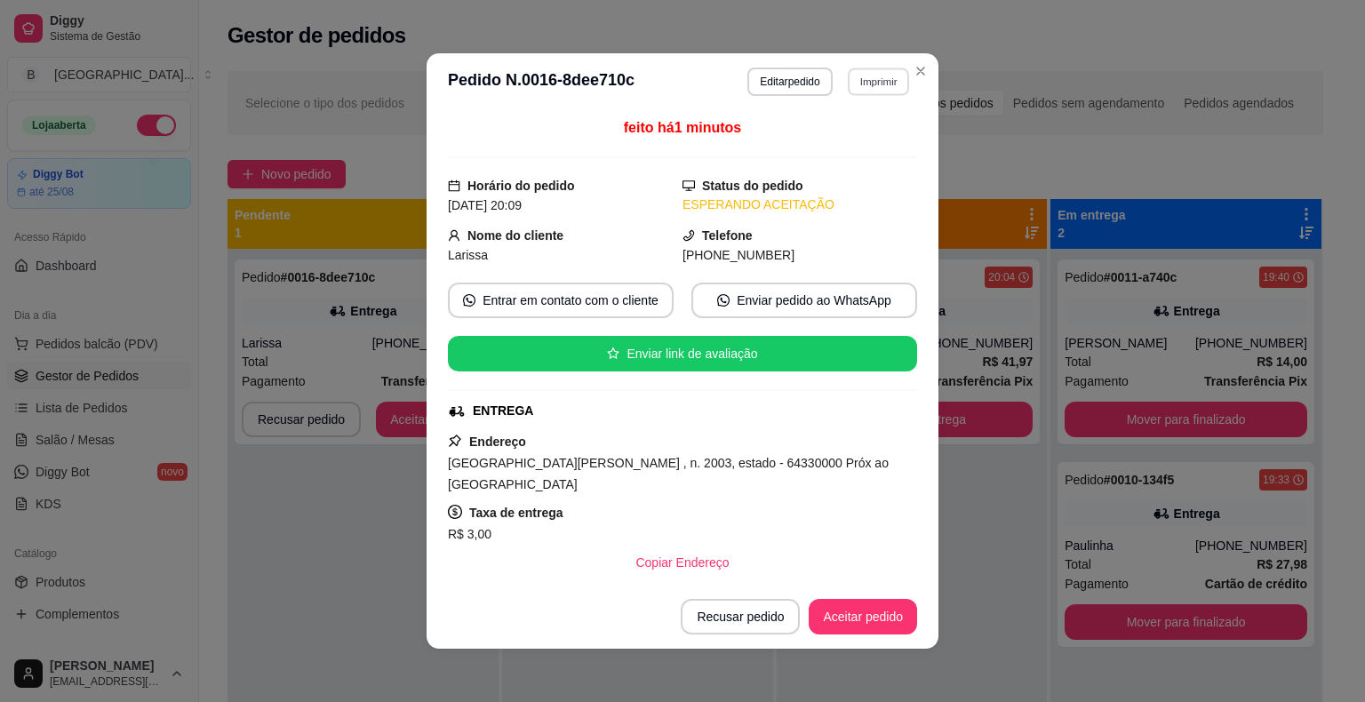
click at [870, 84] on button "Imprimir" at bounding box center [878, 82] width 61 height 28
click at [859, 140] on button "IMPRESSORA" at bounding box center [840, 144] width 129 height 28
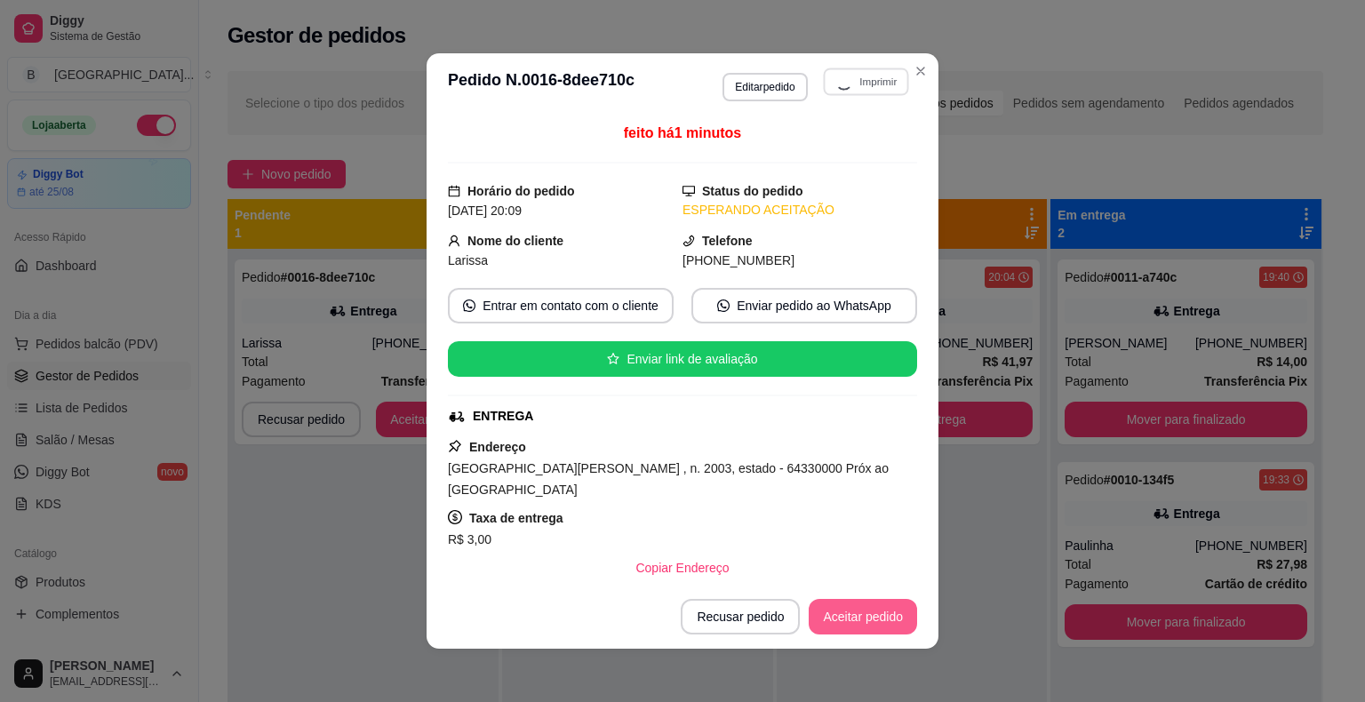
click at [853, 605] on button "Aceitar pedido" at bounding box center [863, 617] width 108 height 36
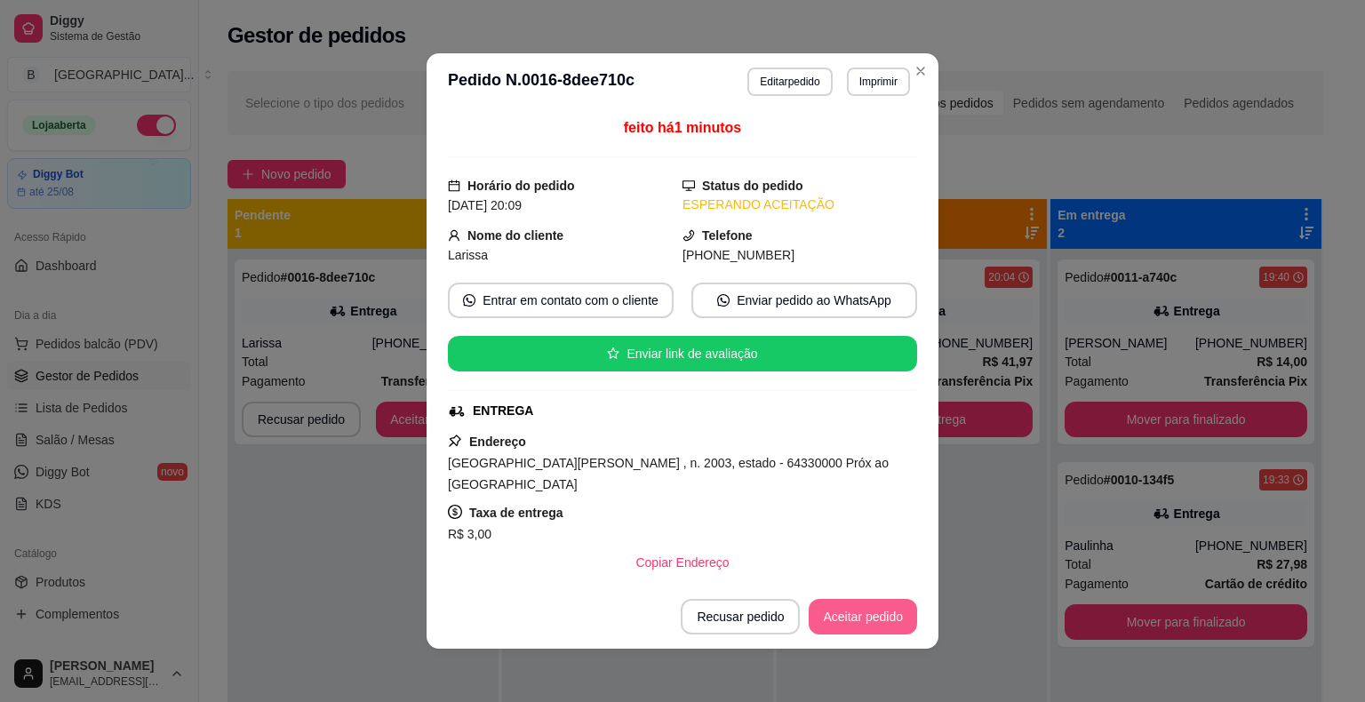
click at [853, 614] on button "Aceitar pedido" at bounding box center [863, 617] width 108 height 36
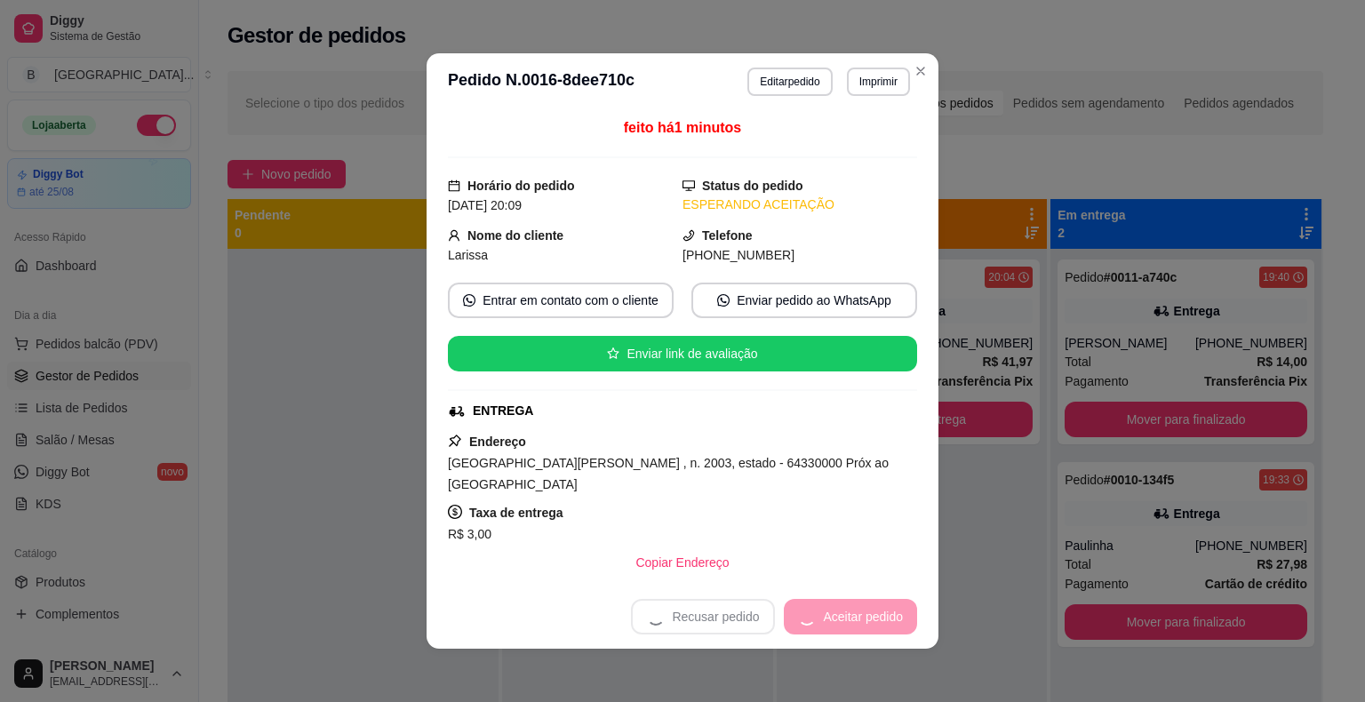
click at [853, 614] on div "Recusar pedido Aceitar pedido" at bounding box center [774, 617] width 286 height 36
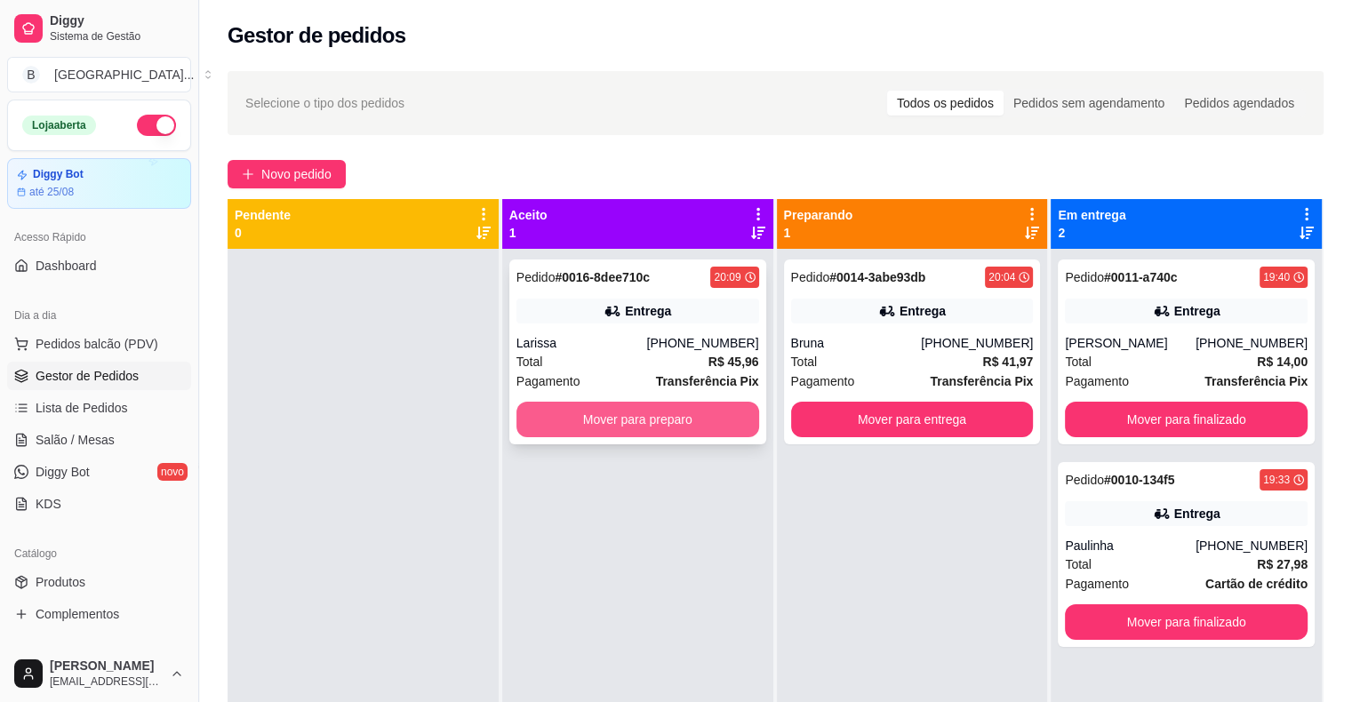
click at [661, 428] on button "Mover para preparo" at bounding box center [637, 420] width 243 height 36
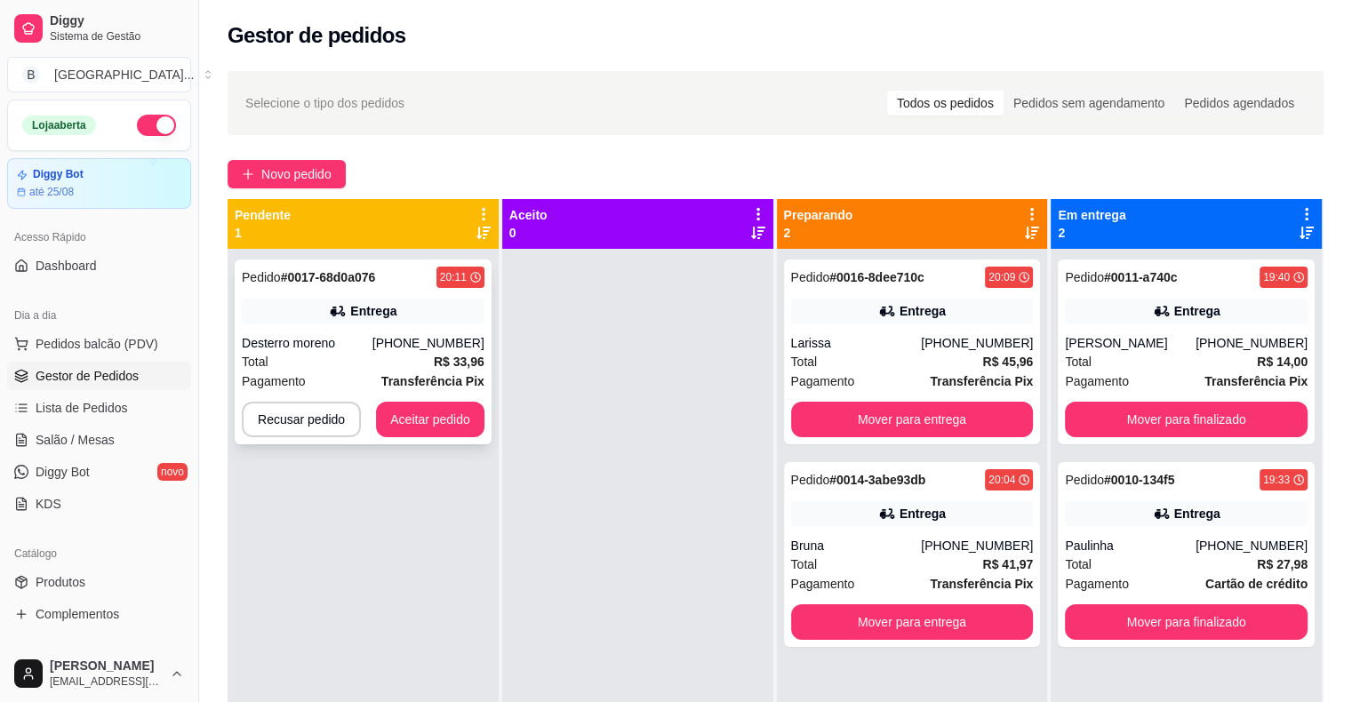
click at [357, 321] on div "Entrega" at bounding box center [363, 311] width 243 height 25
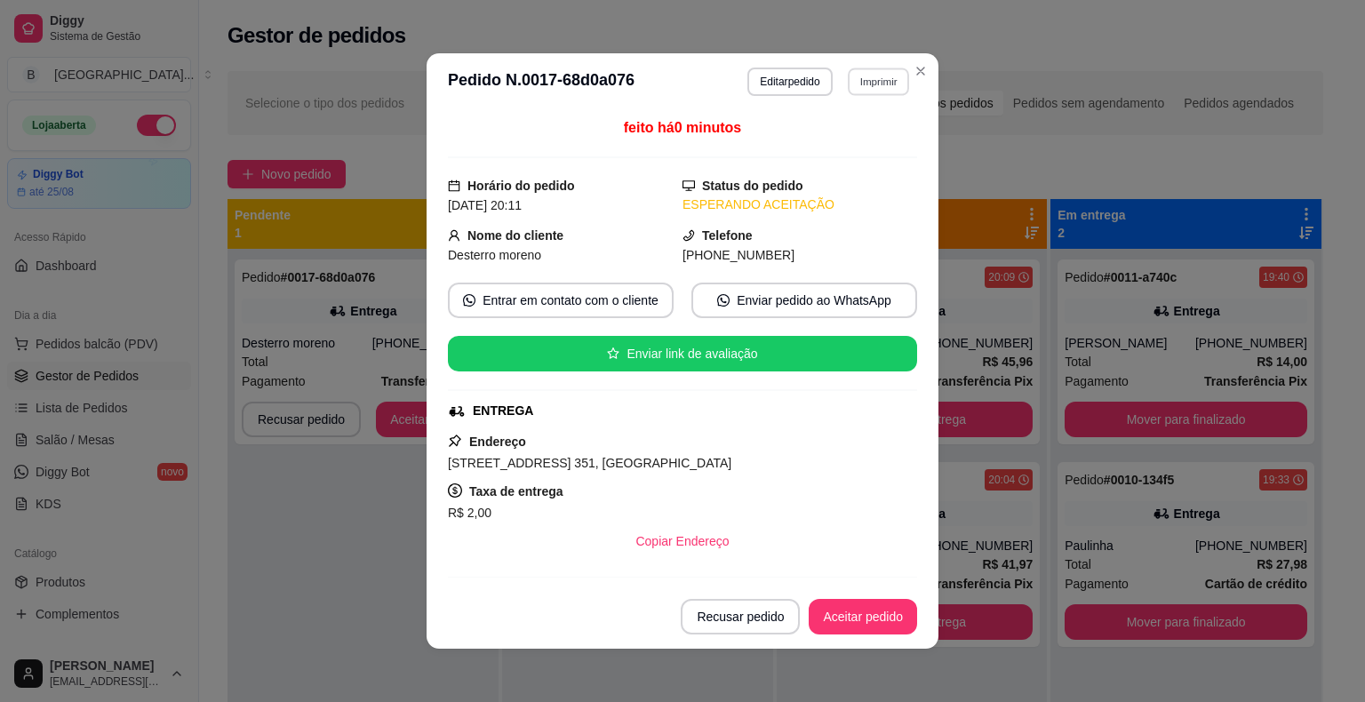
click at [849, 76] on button "Imprimir" at bounding box center [878, 82] width 61 height 28
click at [845, 159] on div "Escolha a impressora IMPRESSORA Impressora" at bounding box center [840, 149] width 147 height 96
click at [845, 143] on button "IMPRESSORA" at bounding box center [840, 144] width 124 height 28
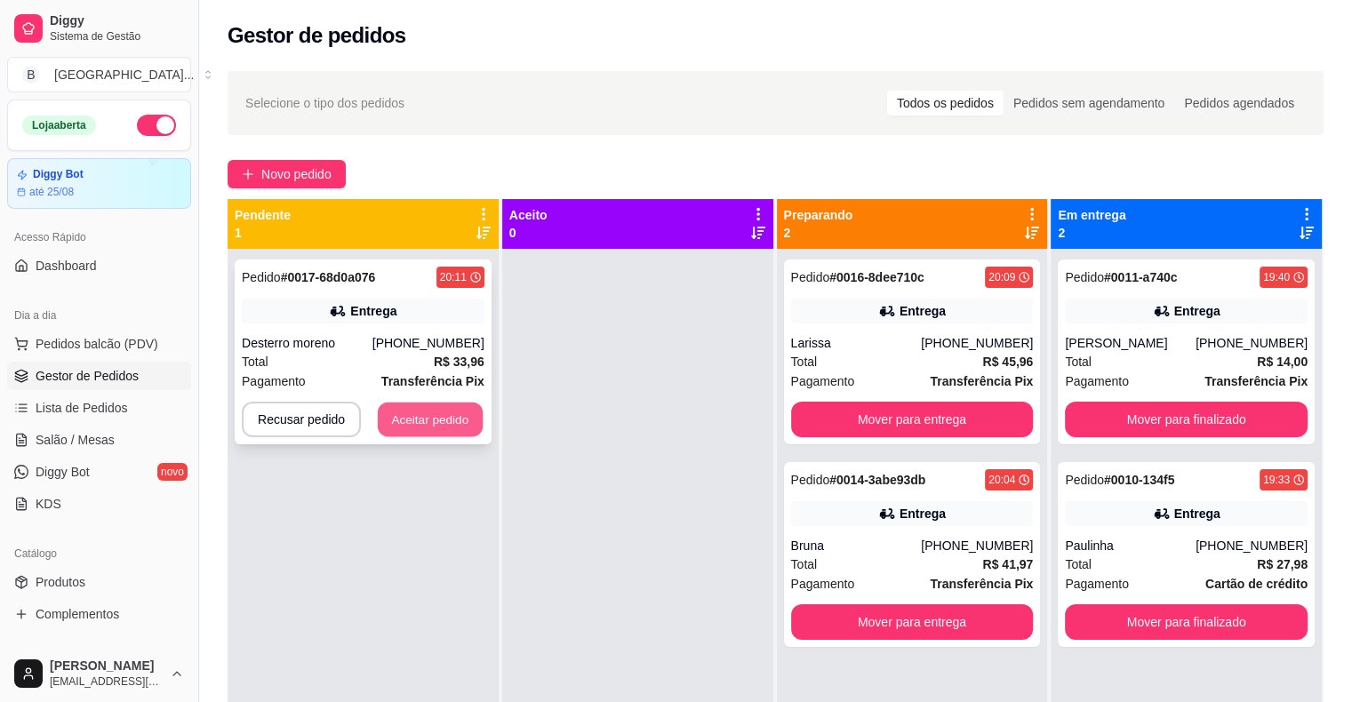
click at [457, 426] on button "Aceitar pedido" at bounding box center [430, 420] width 105 height 35
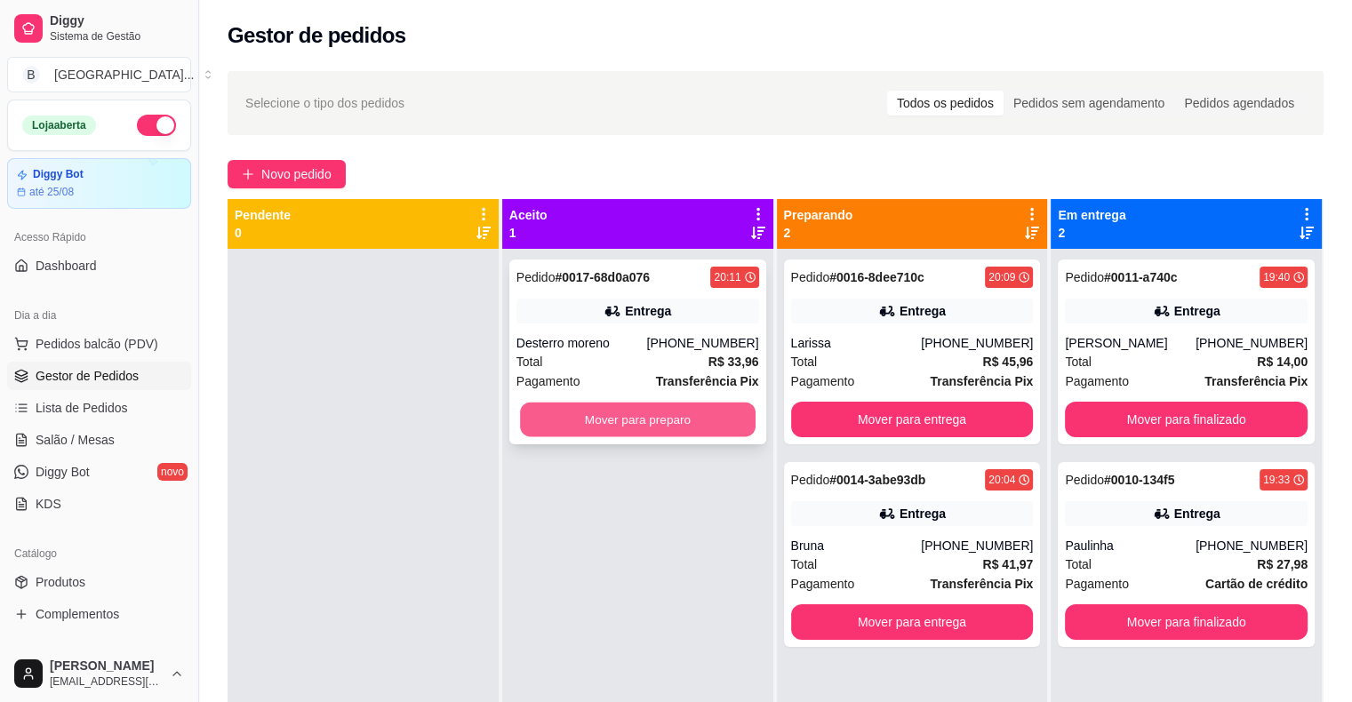
click at [516, 407] on div "Mover para preparo" at bounding box center [637, 420] width 243 height 36
click at [647, 424] on button "Mover para preparo" at bounding box center [637, 420] width 243 height 36
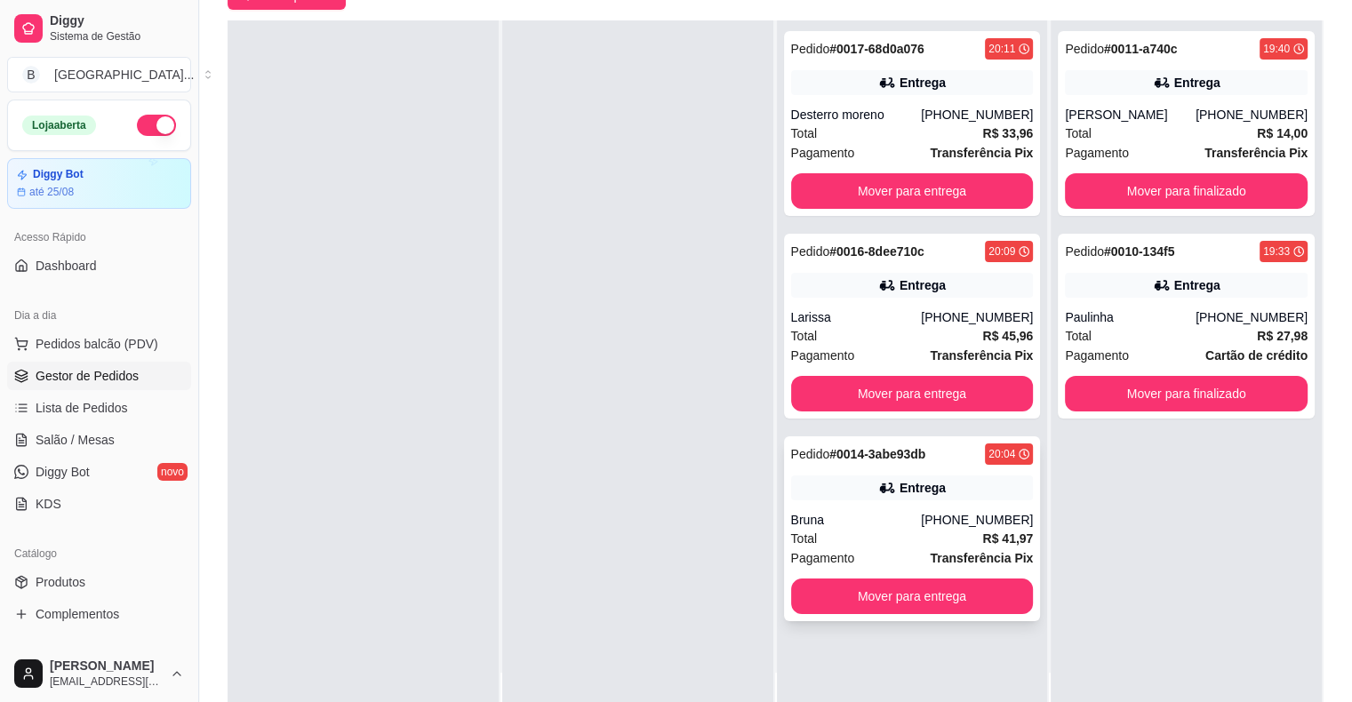
scroll to position [267, 0]
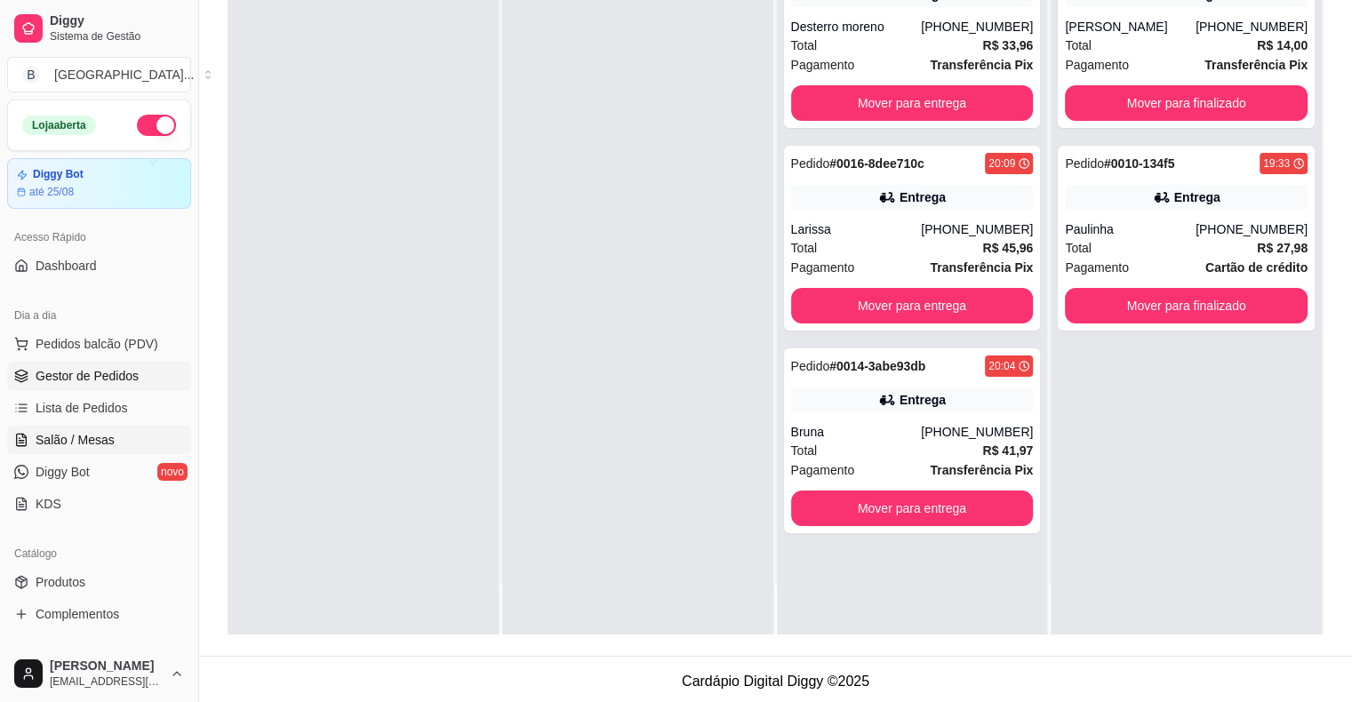
click at [47, 436] on span "Salão / Mesas" at bounding box center [75, 440] width 79 height 18
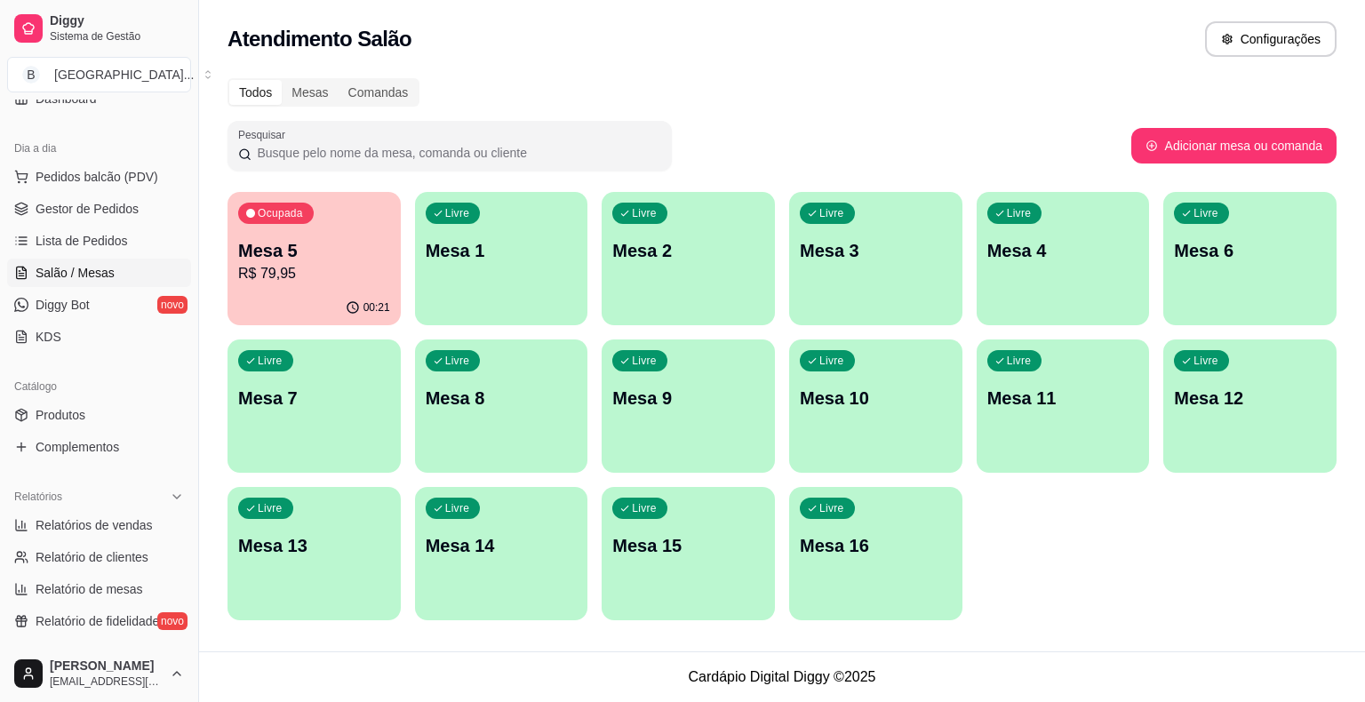
scroll to position [178, 0]
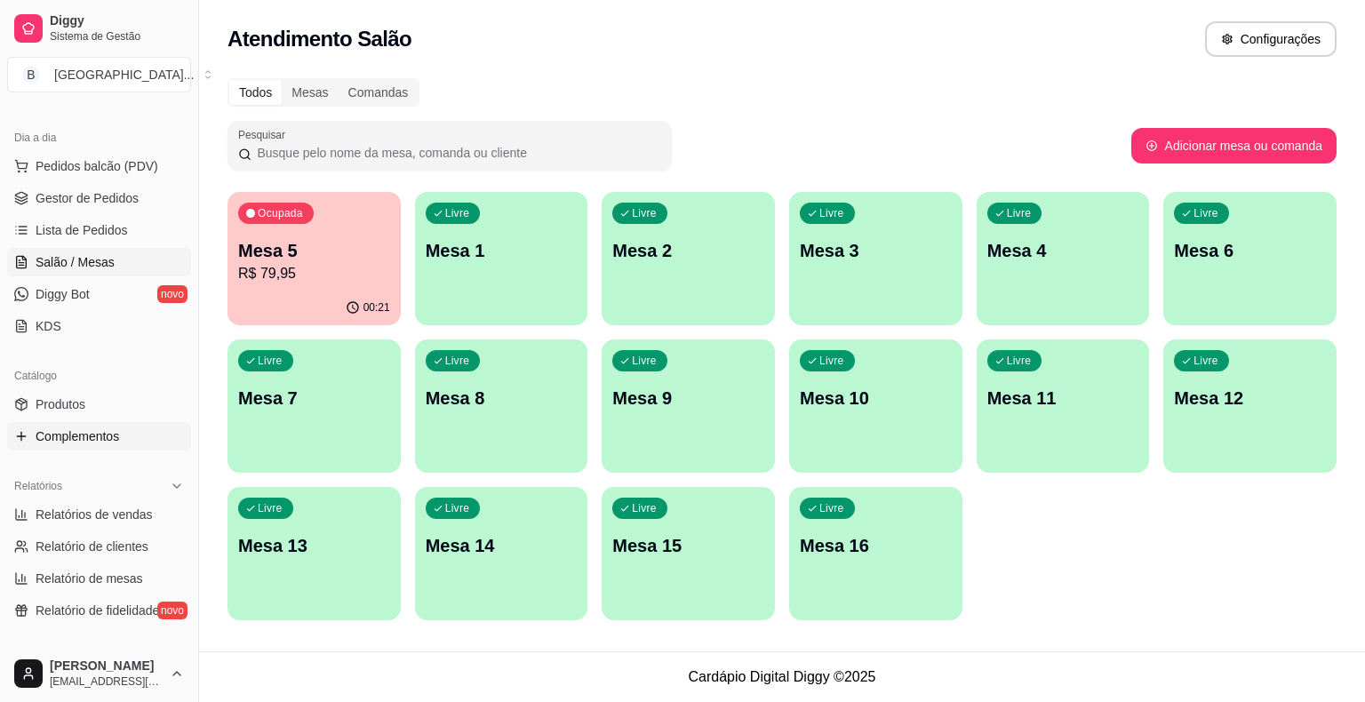
click at [104, 442] on span "Complementos" at bounding box center [78, 437] width 84 height 18
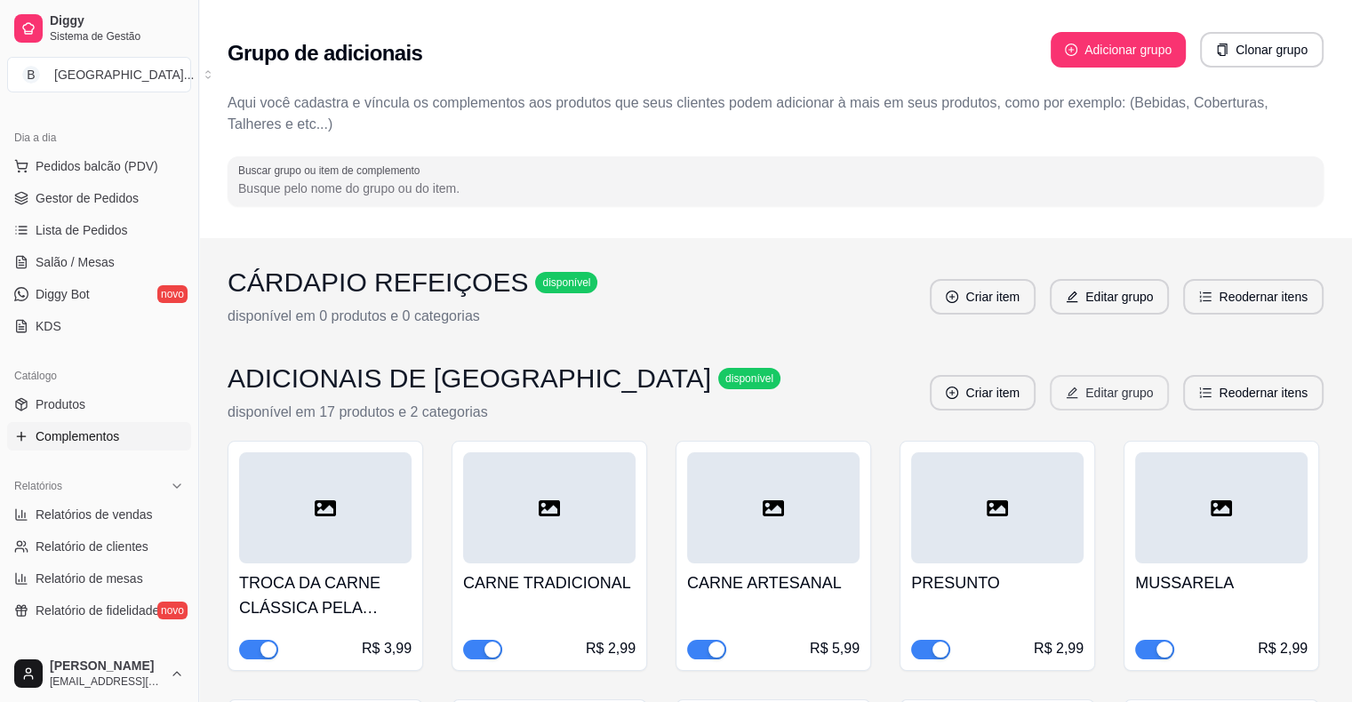
click at [1155, 386] on button "Editar grupo" at bounding box center [1109, 393] width 119 height 36
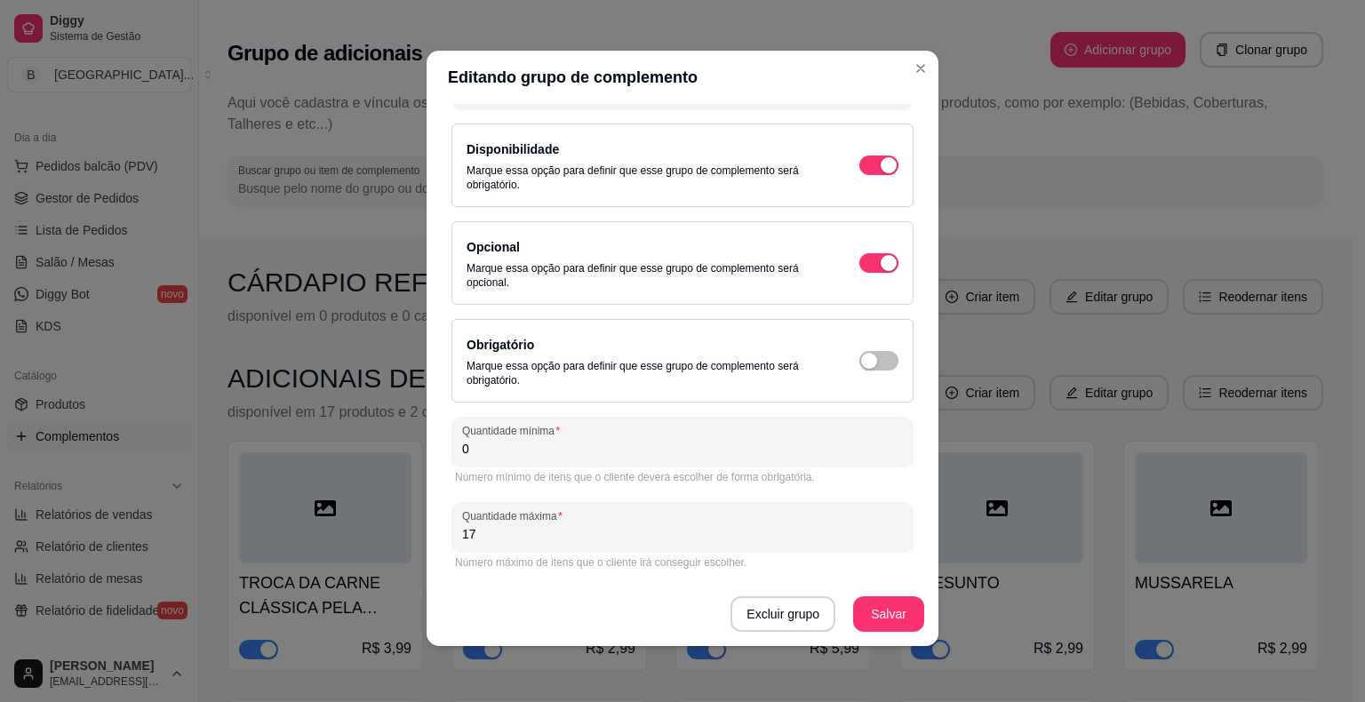
scroll to position [4, 0]
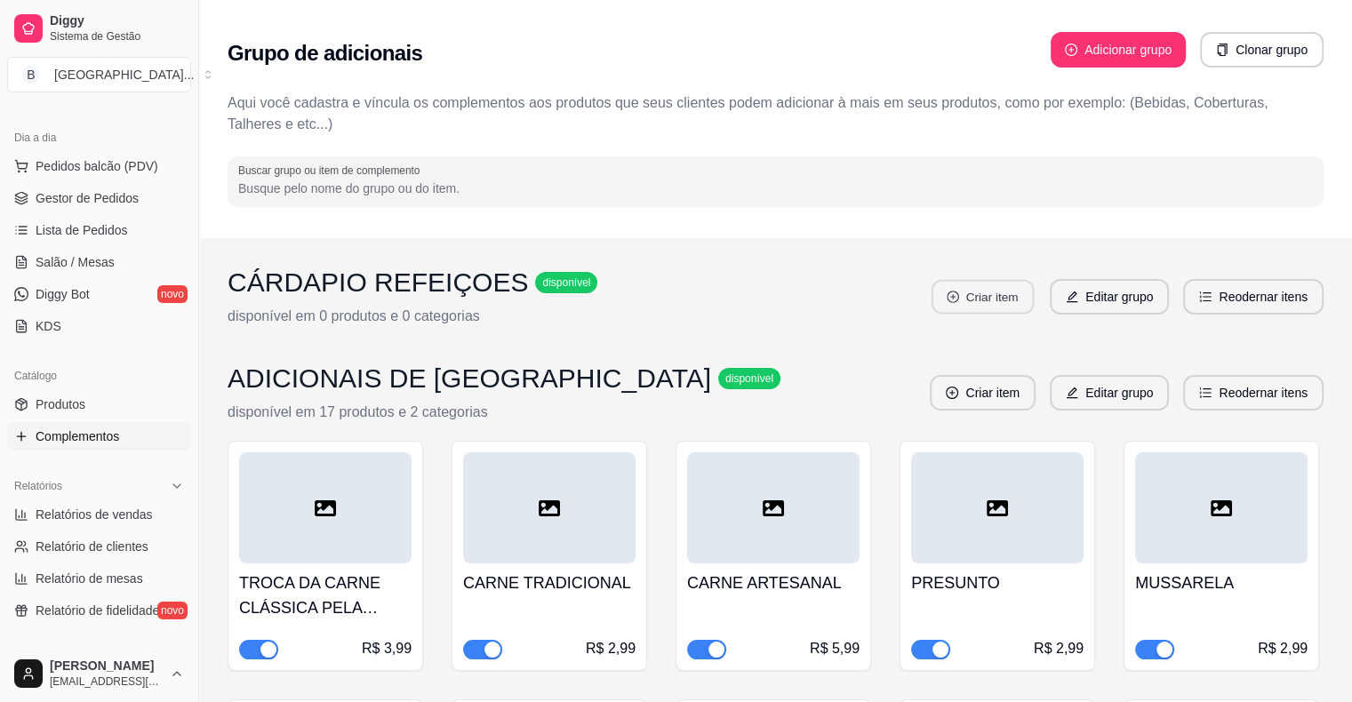
click at [979, 302] on button "Criar item" at bounding box center [983, 297] width 102 height 35
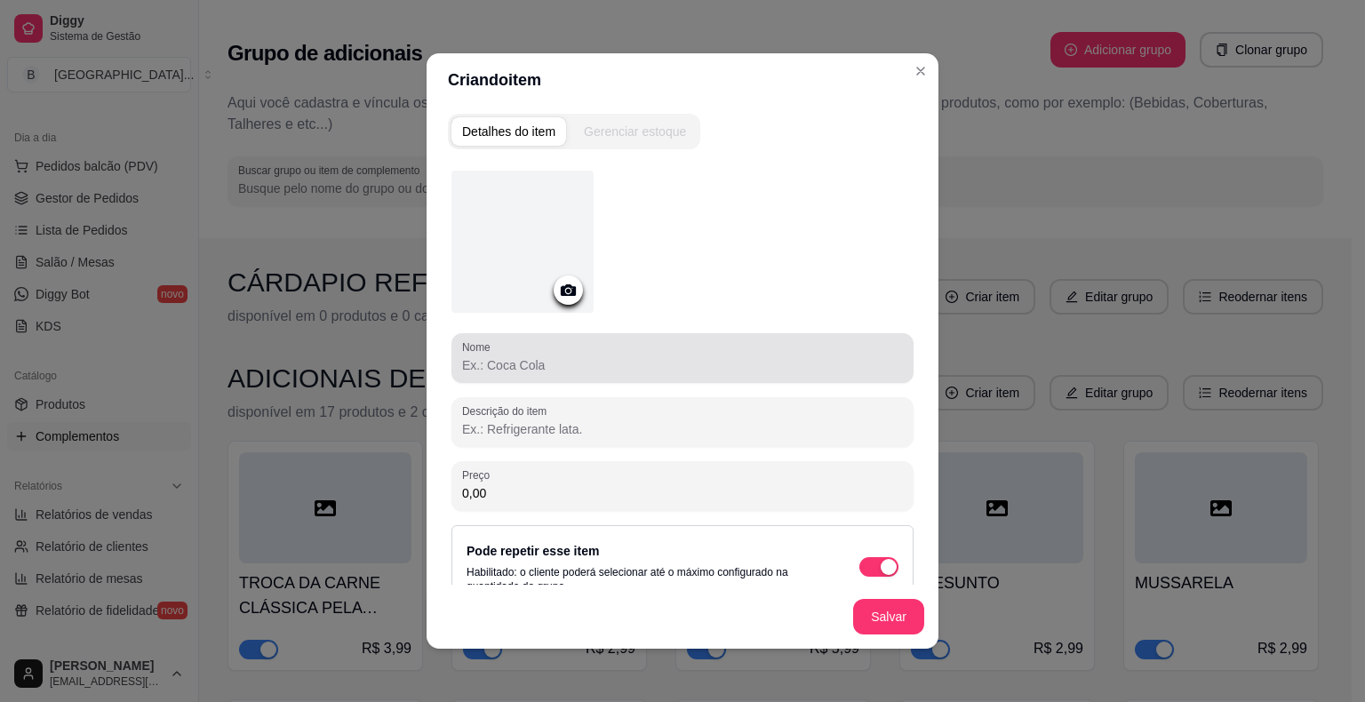
scroll to position [32, 0]
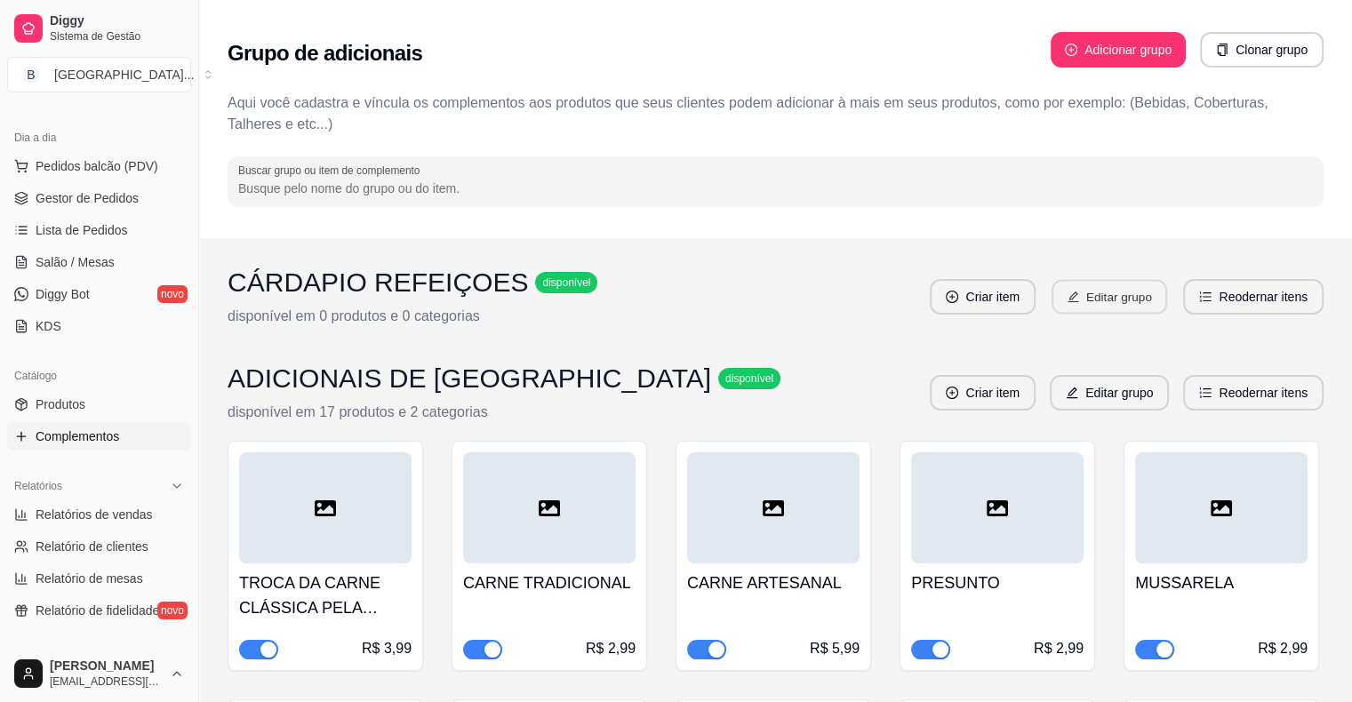
click at [1078, 308] on button "Editar grupo" at bounding box center [1110, 297] width 116 height 35
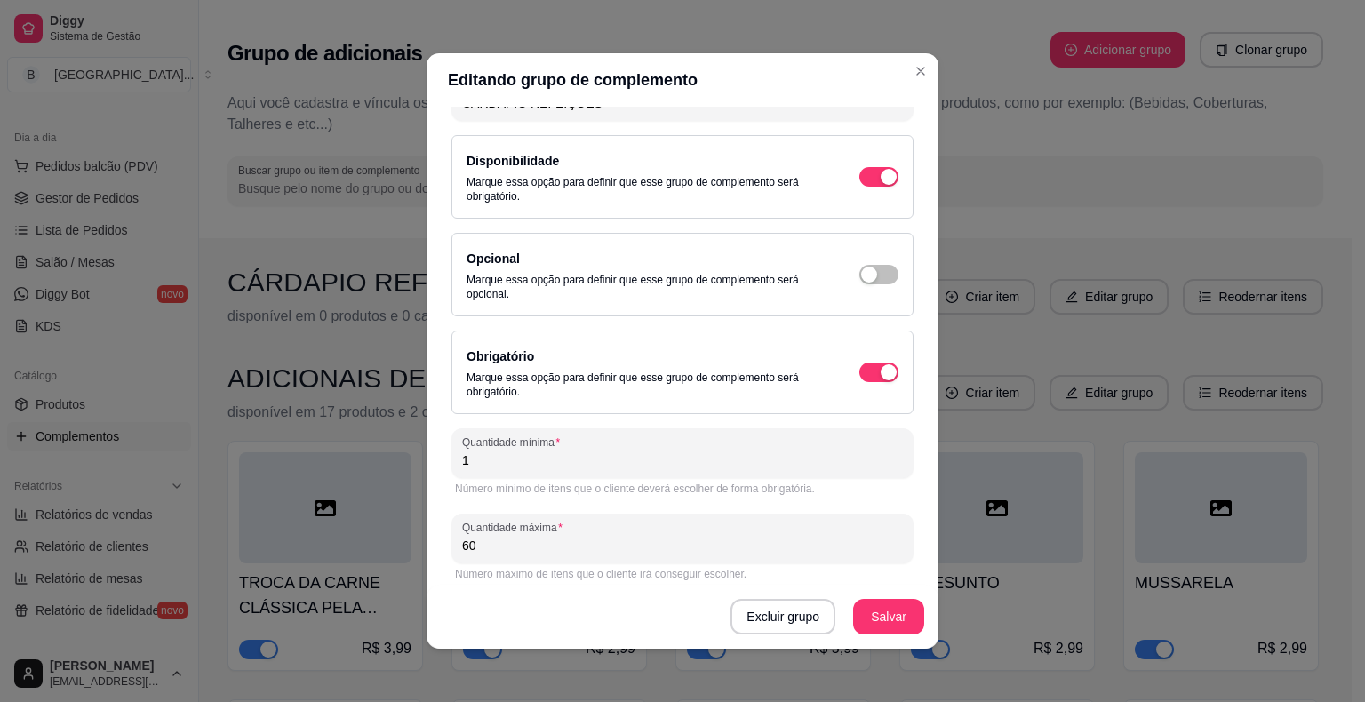
scroll to position [108, 0]
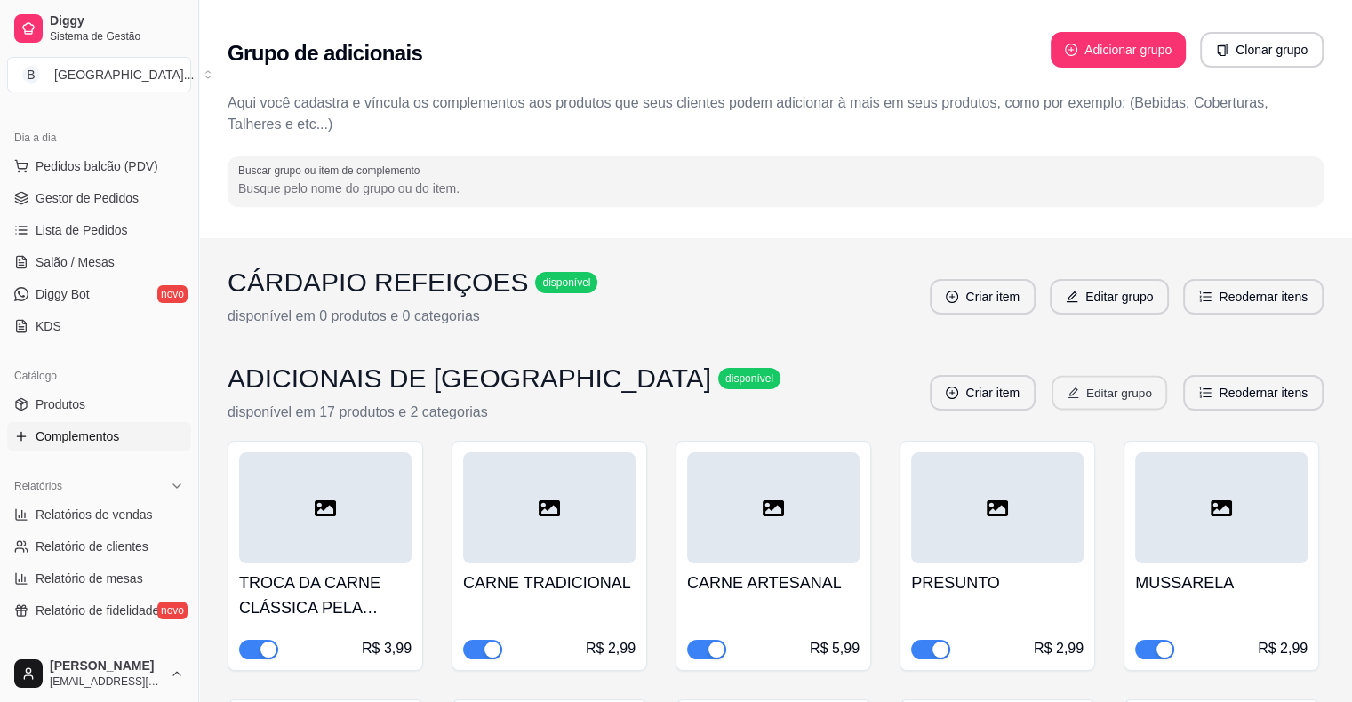
click at [1076, 404] on button "Editar grupo" at bounding box center [1110, 393] width 116 height 35
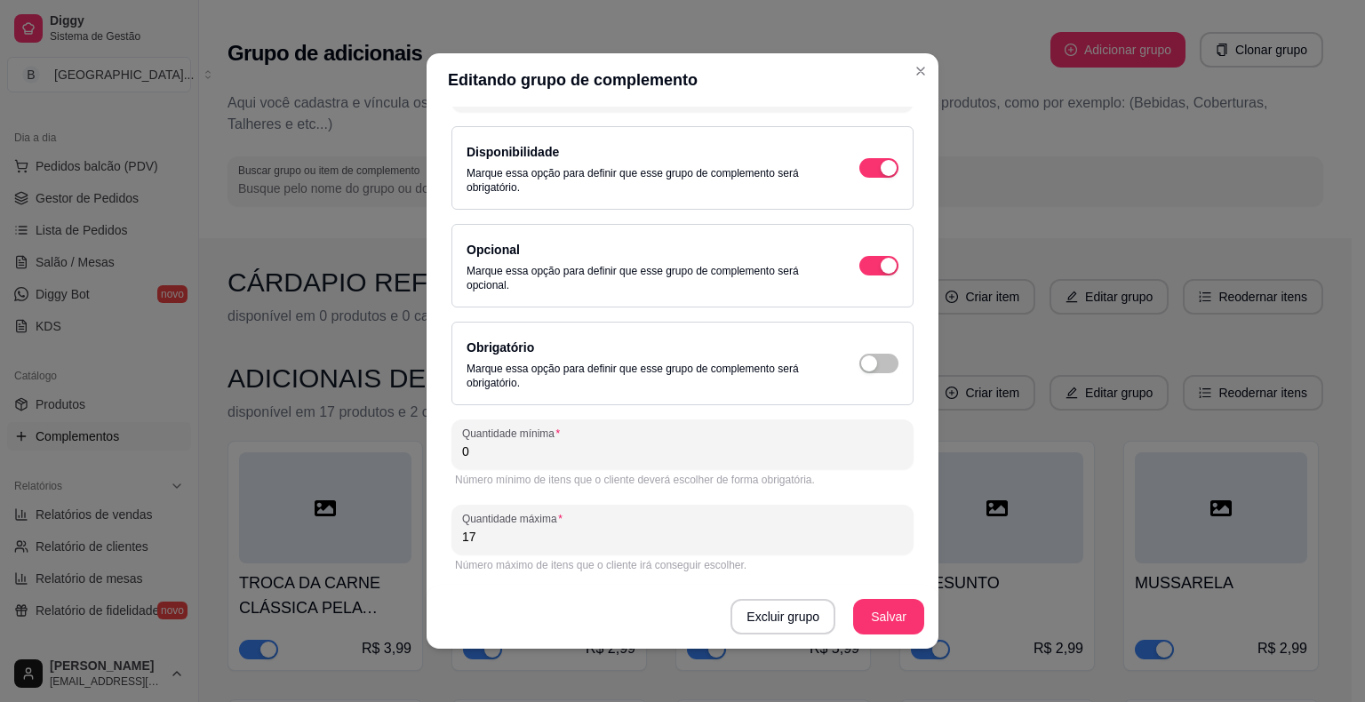
scroll to position [4, 0]
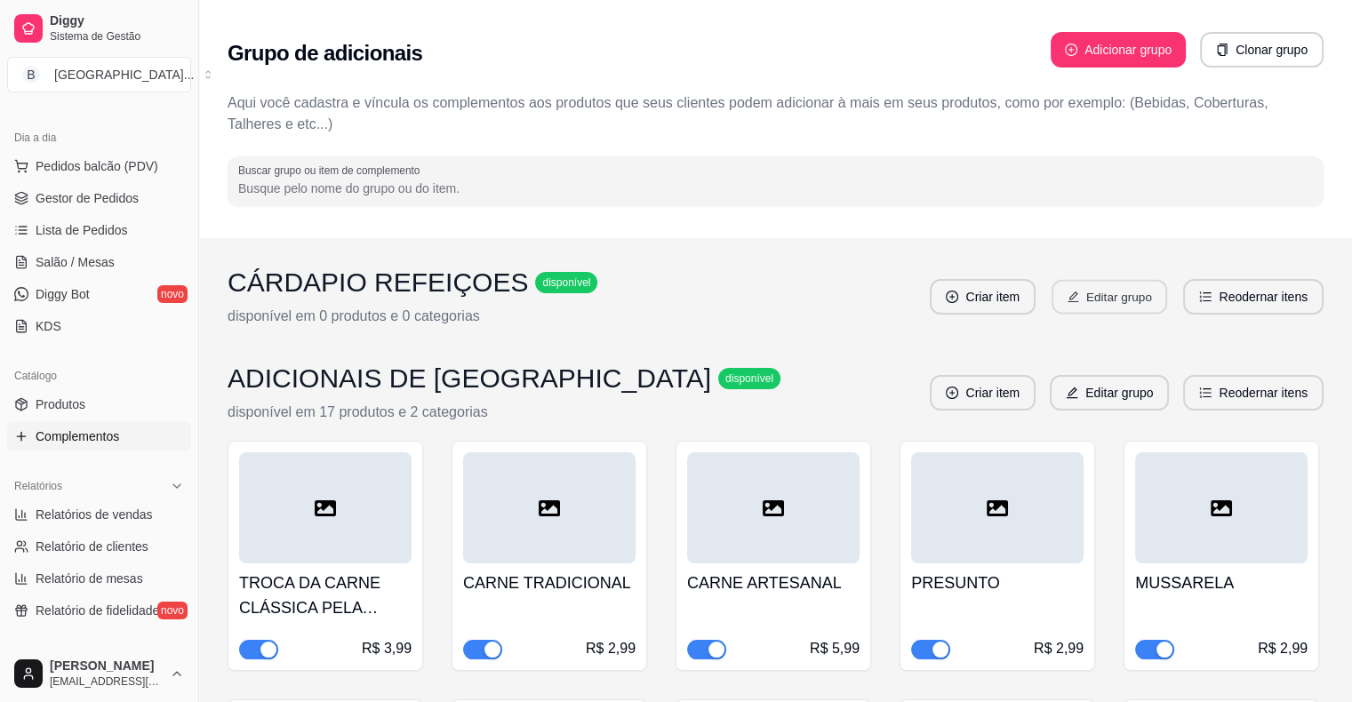
click at [1099, 308] on button "Editar grupo" at bounding box center [1110, 297] width 116 height 35
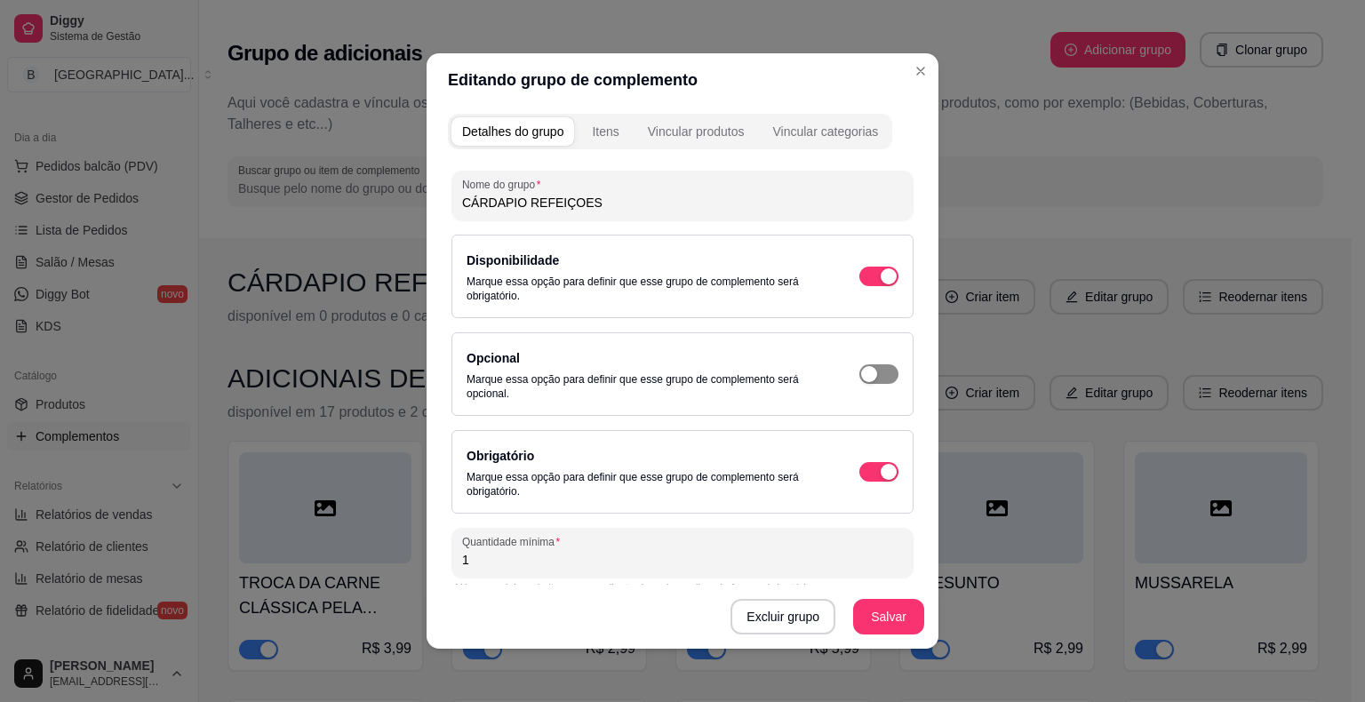
click at [869, 286] on span "button" at bounding box center [879, 277] width 39 height 20
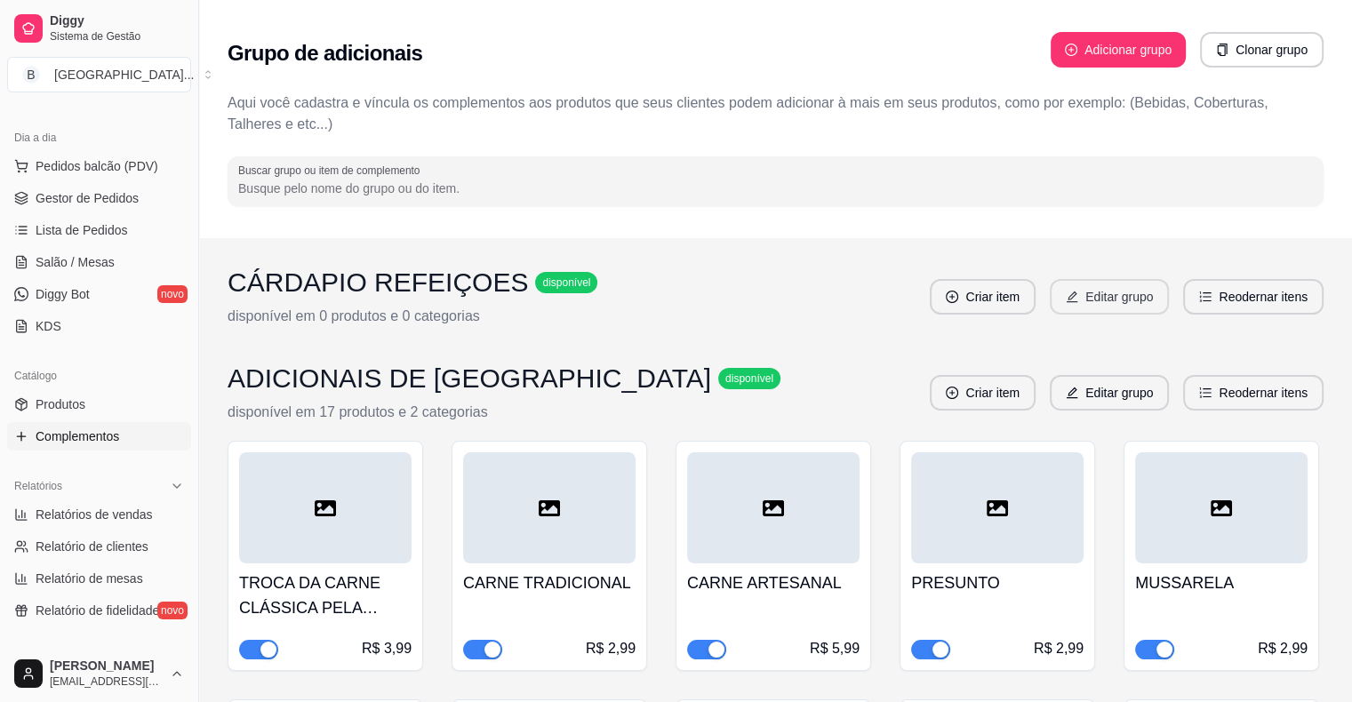
click at [1109, 300] on button "Editar grupo" at bounding box center [1109, 297] width 119 height 36
click at [1081, 388] on button "Editar grupo" at bounding box center [1110, 393] width 116 height 35
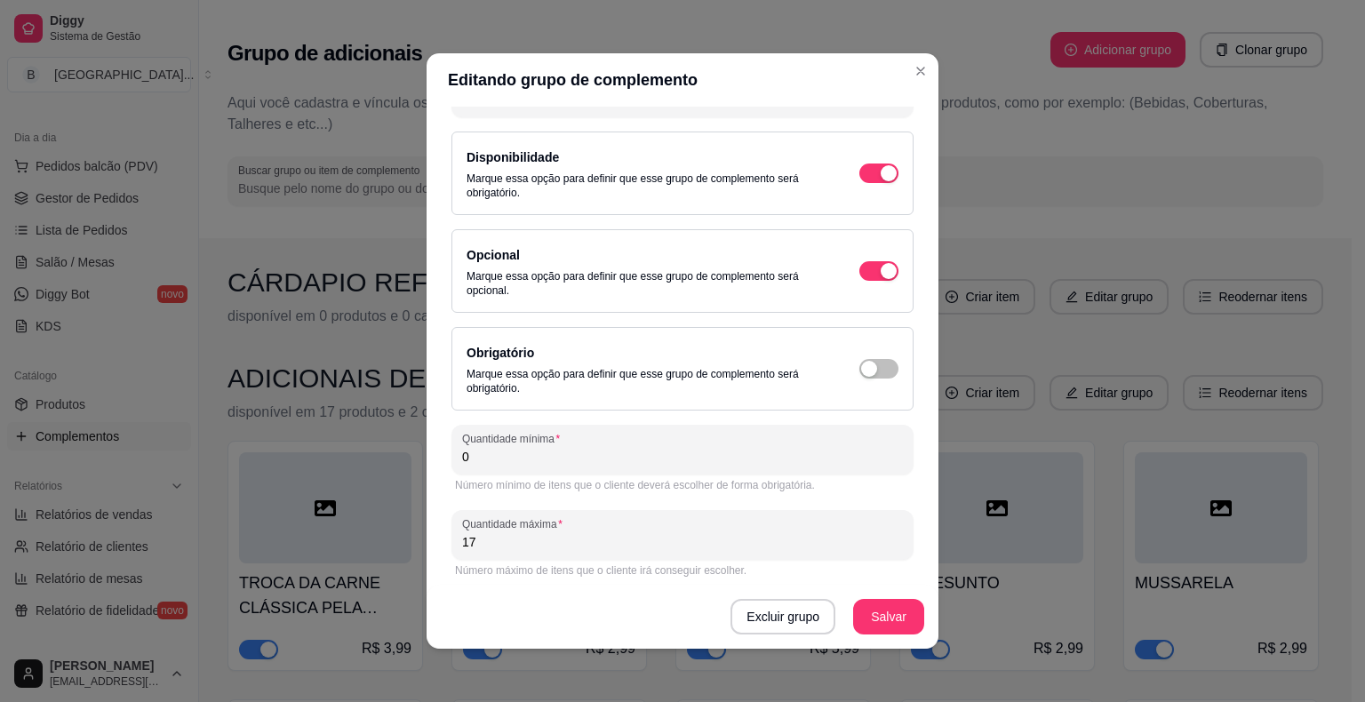
scroll to position [108, 0]
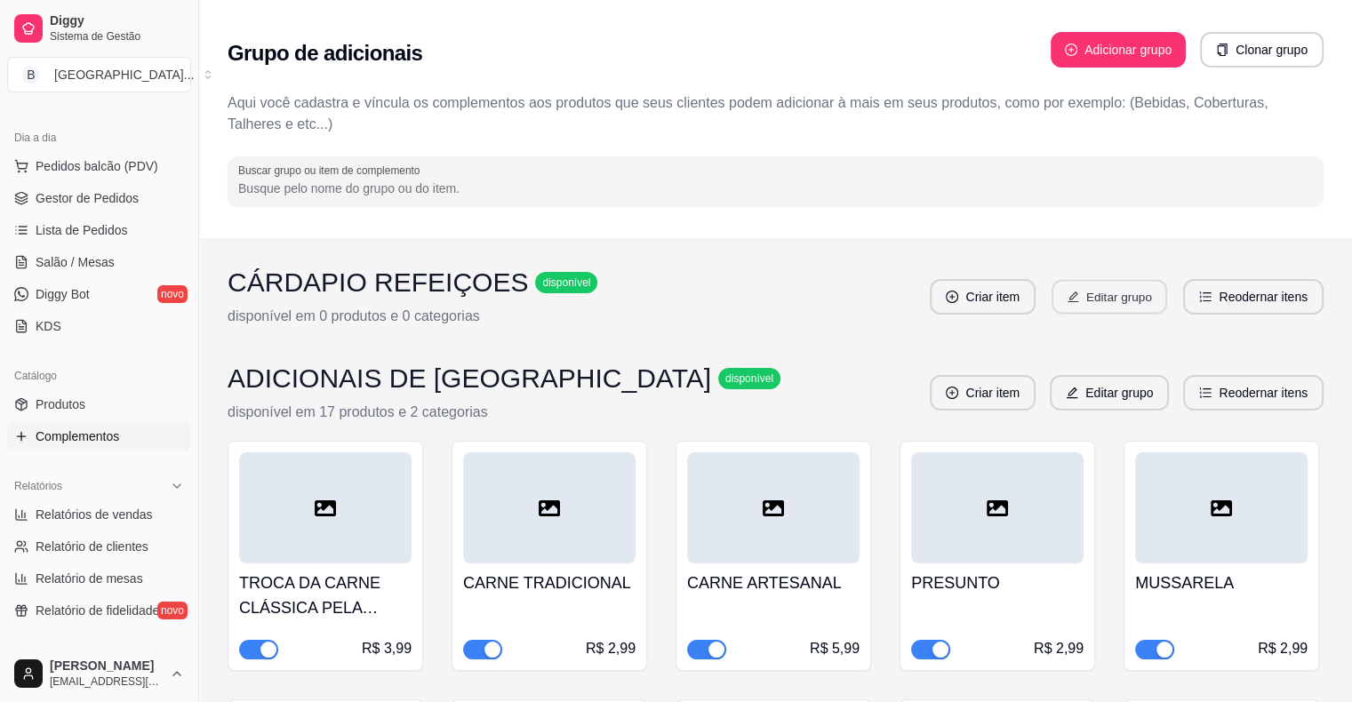
click at [1140, 297] on button "Editar grupo" at bounding box center [1110, 297] width 116 height 35
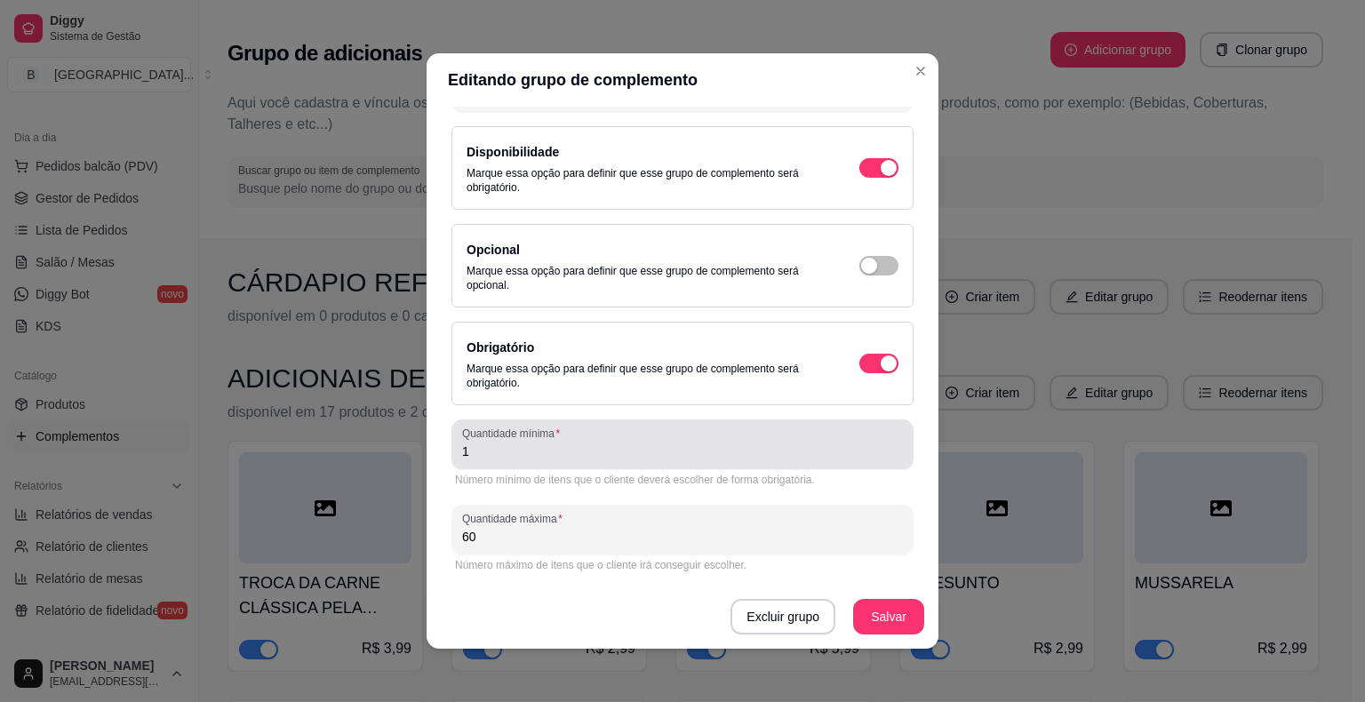
click at [700, 435] on div "1" at bounding box center [682, 445] width 441 height 36
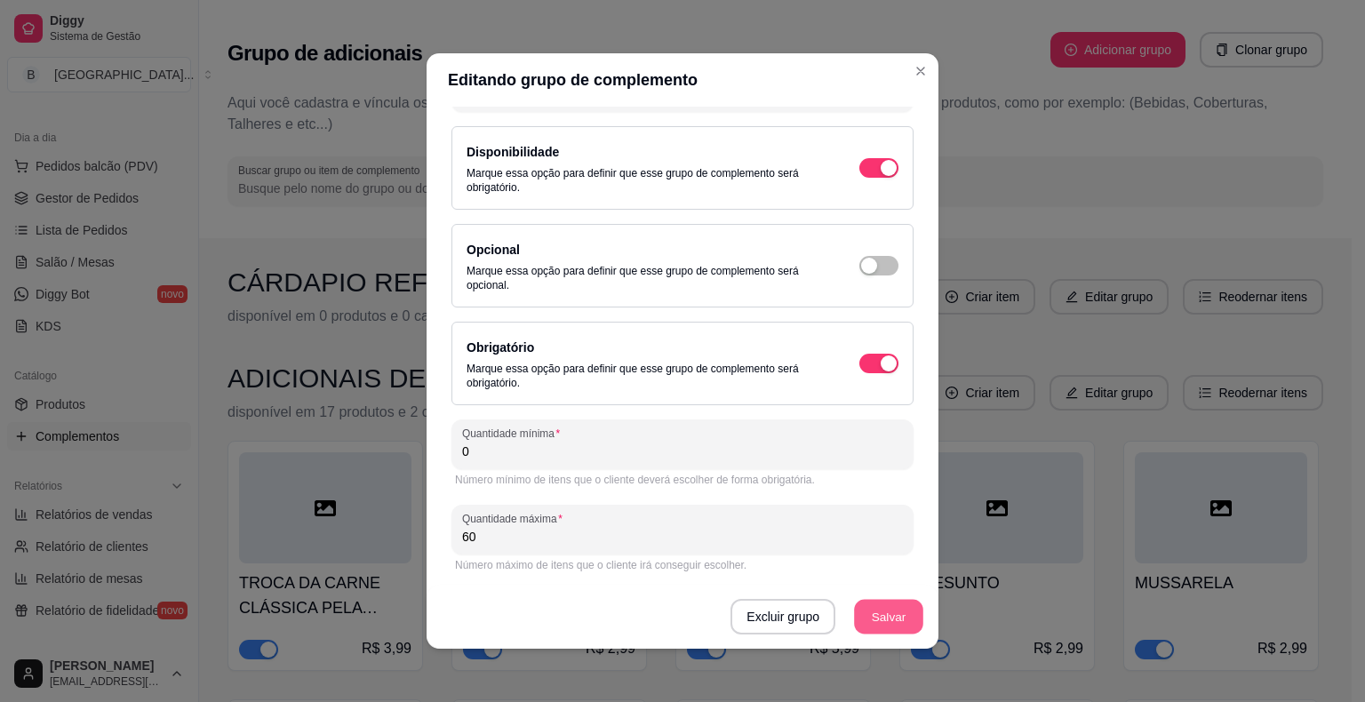
click at [877, 610] on button "Salvar" at bounding box center [888, 617] width 69 height 35
click at [867, 253] on div "Opcional Marque essa opção para definir que esse grupo de complemento será opci…" at bounding box center [683, 265] width 432 height 53
click at [861, 178] on span "button" at bounding box center [879, 168] width 39 height 20
click at [896, 604] on button "Salvar" at bounding box center [888, 617] width 69 height 35
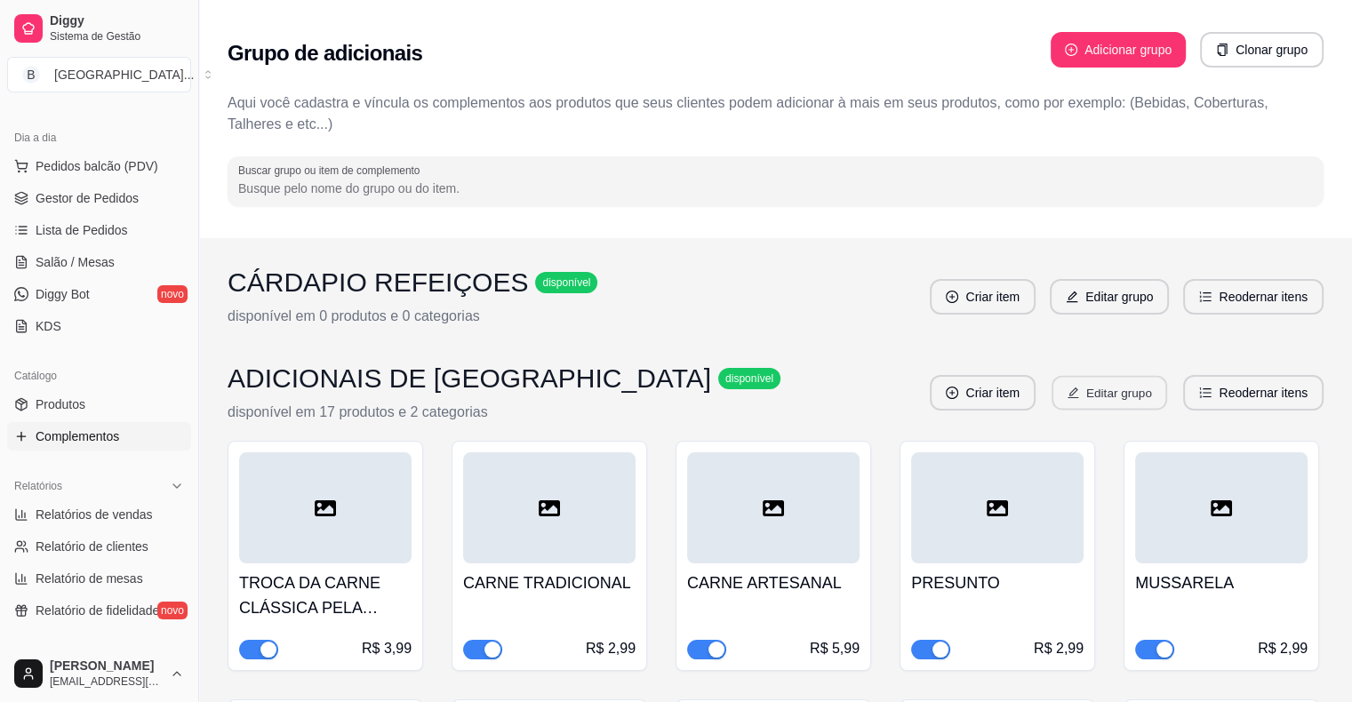
click at [1069, 388] on icon "edit" at bounding box center [1074, 393] width 12 height 12
click at [1092, 301] on button "Editar grupo" at bounding box center [1109, 297] width 119 height 36
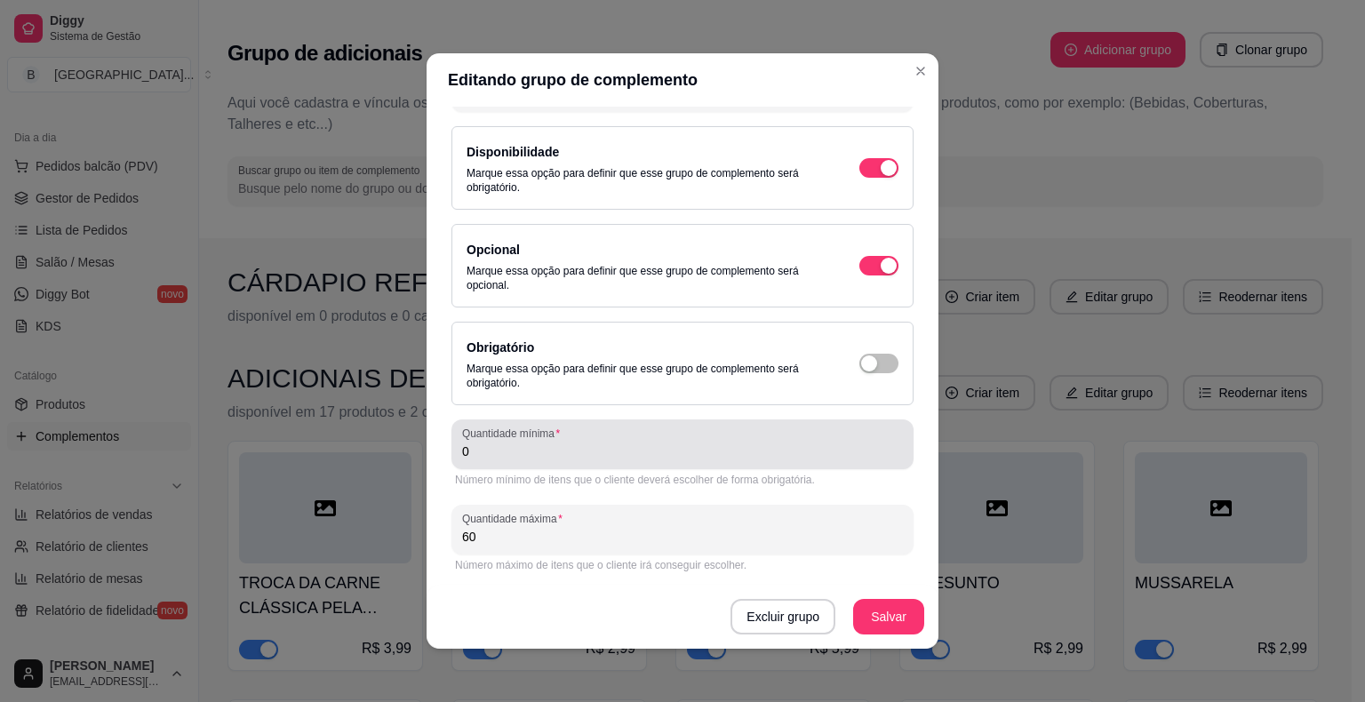
scroll to position [4, 0]
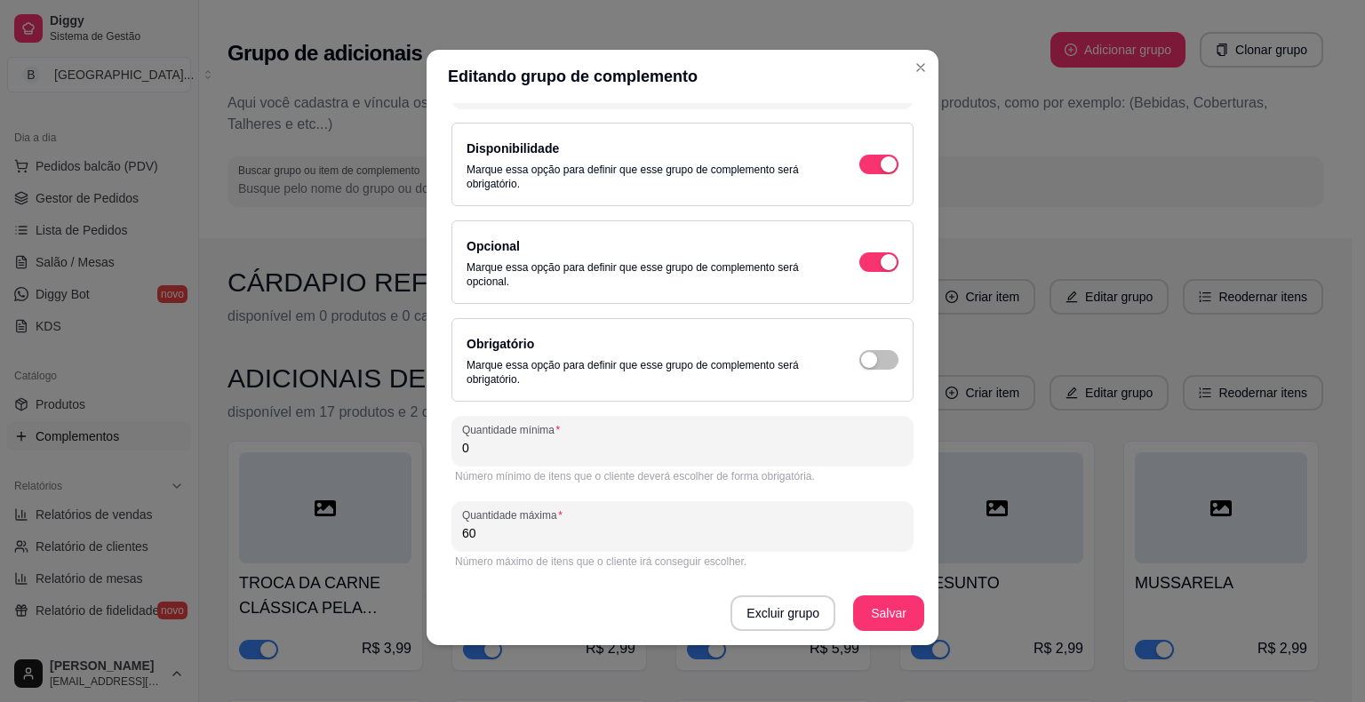
click at [609, 532] on input "60" at bounding box center [682, 533] width 441 height 18
click at [901, 602] on button "Salvar" at bounding box center [888, 614] width 71 height 36
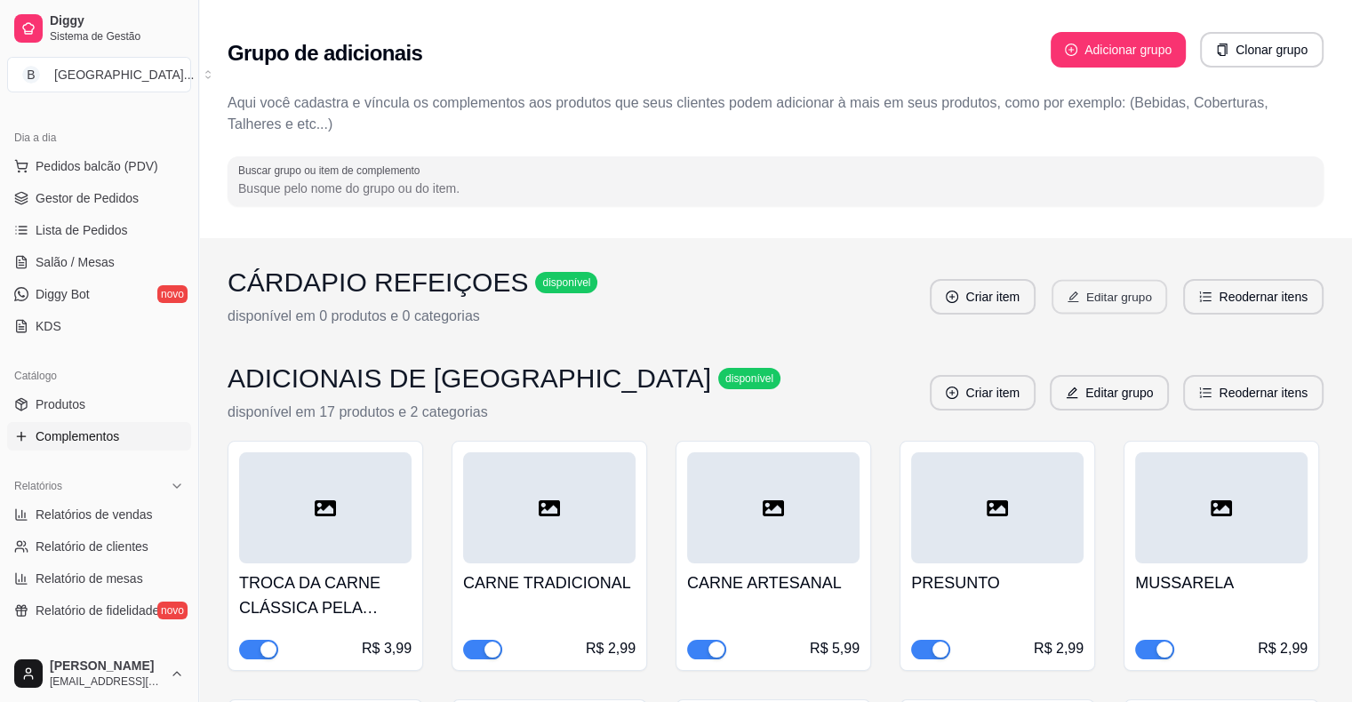
click at [1113, 283] on button "Editar grupo" at bounding box center [1110, 297] width 116 height 35
click at [1128, 396] on button "Editar grupo" at bounding box center [1109, 393] width 119 height 36
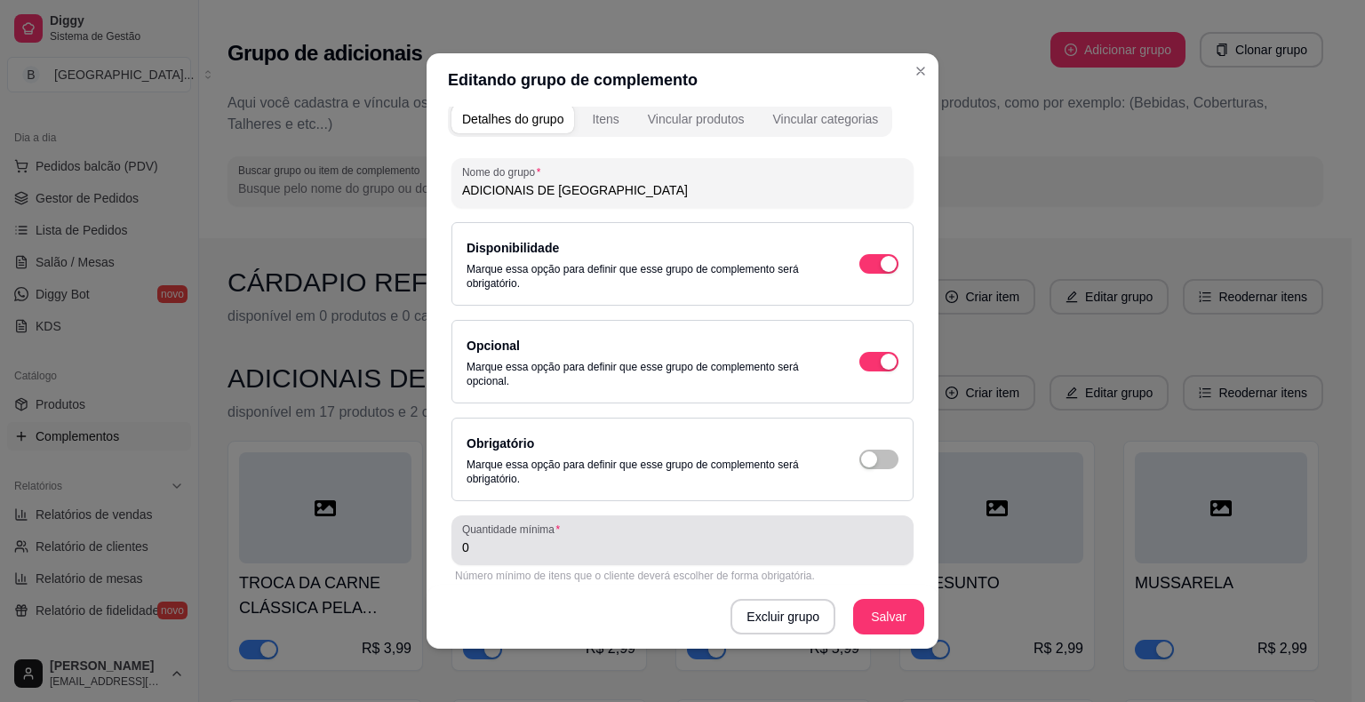
scroll to position [0, 0]
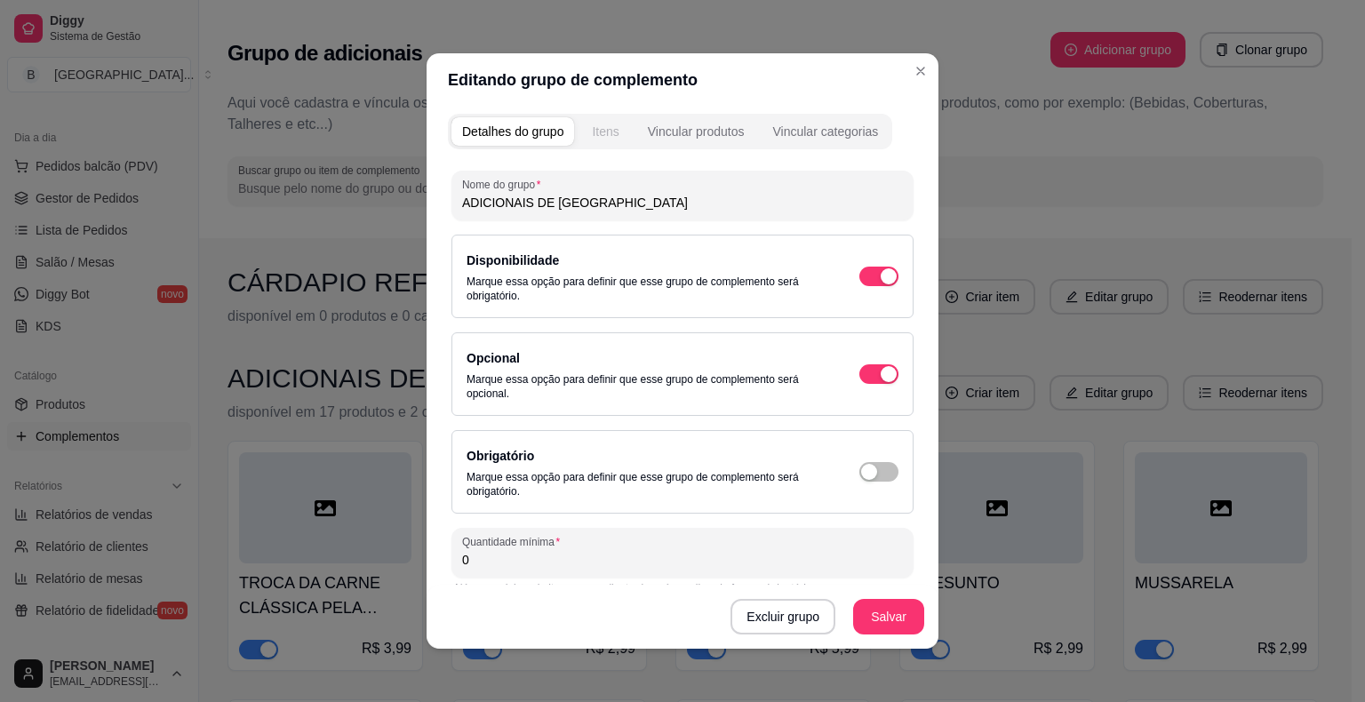
click at [604, 129] on div "Itens" at bounding box center [605, 132] width 27 height 18
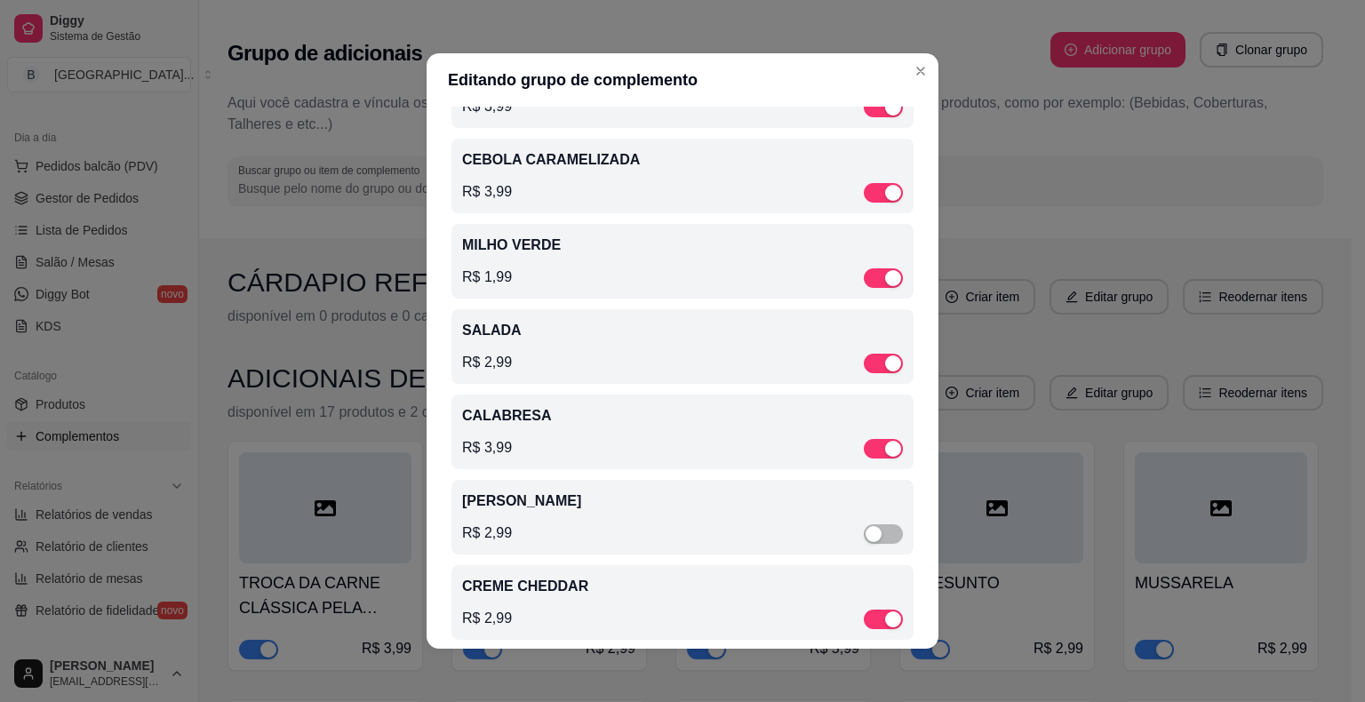
scroll to position [711, 0]
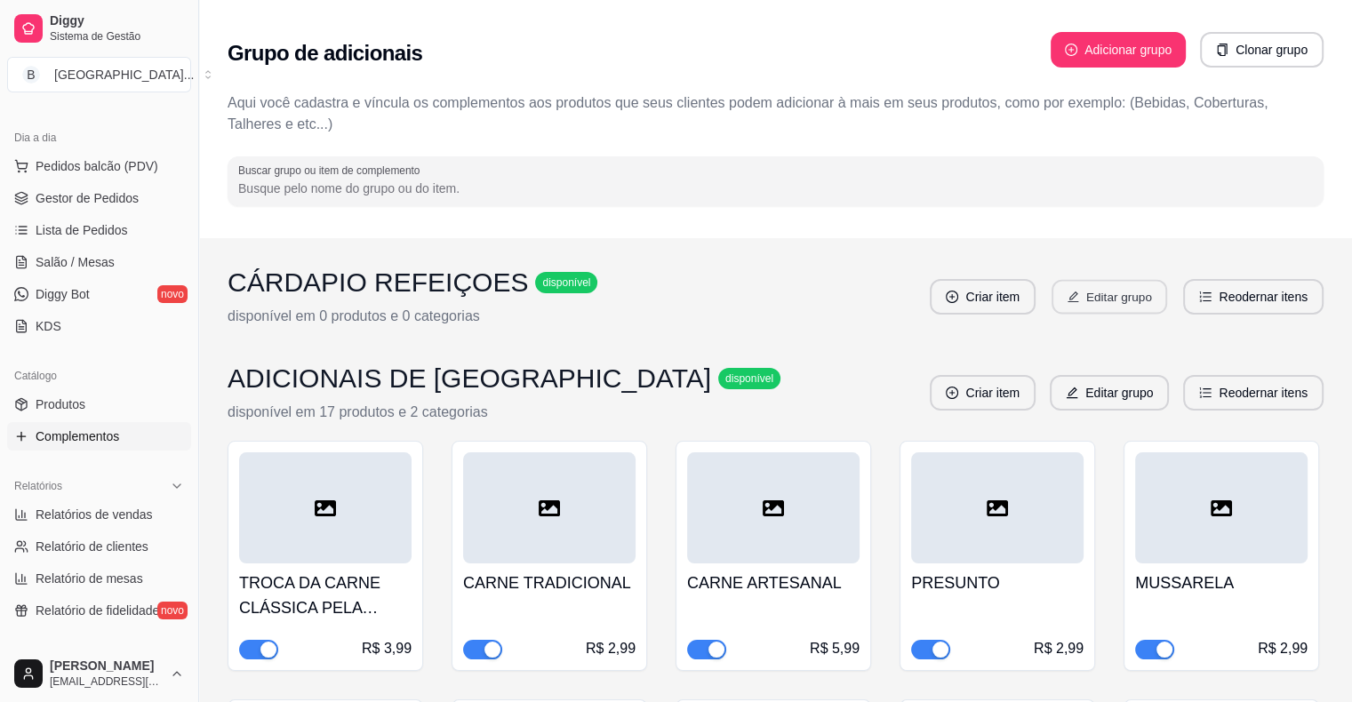
click at [1141, 288] on button "Editar grupo" at bounding box center [1110, 297] width 116 height 35
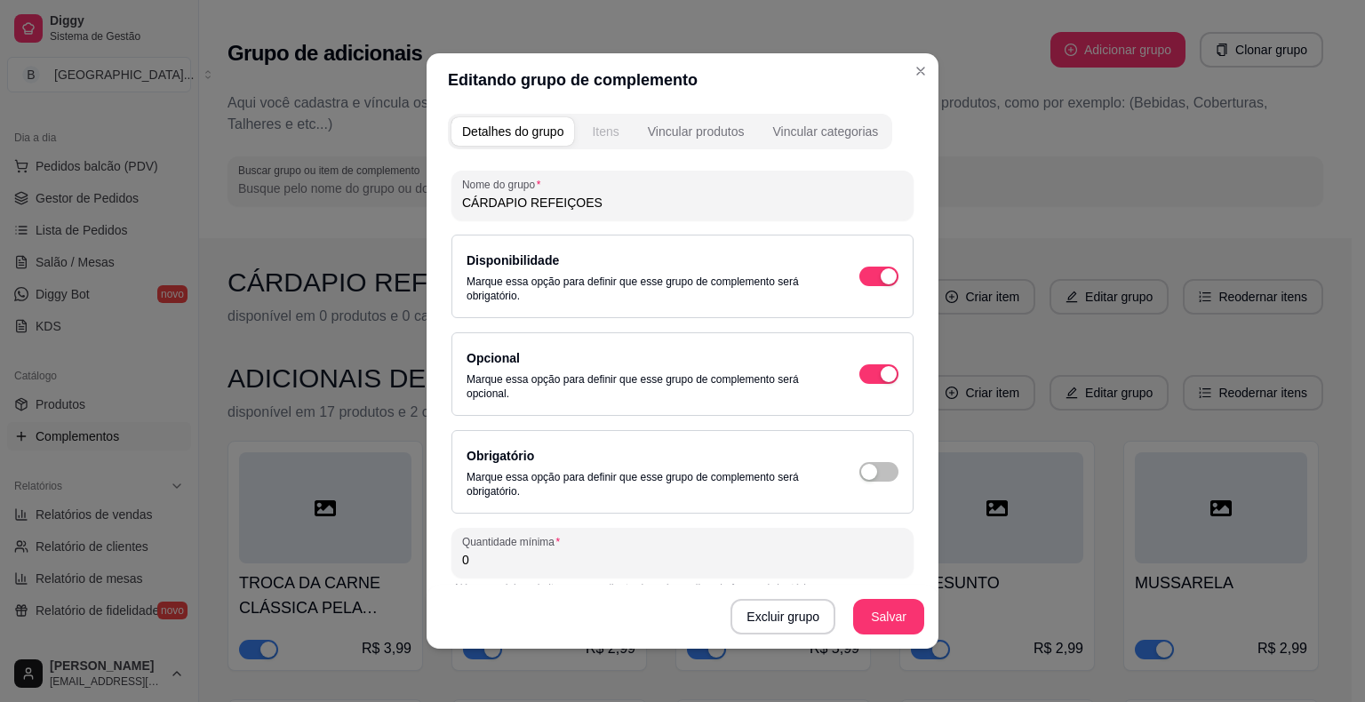
click at [600, 132] on div "Itens" at bounding box center [605, 132] width 27 height 18
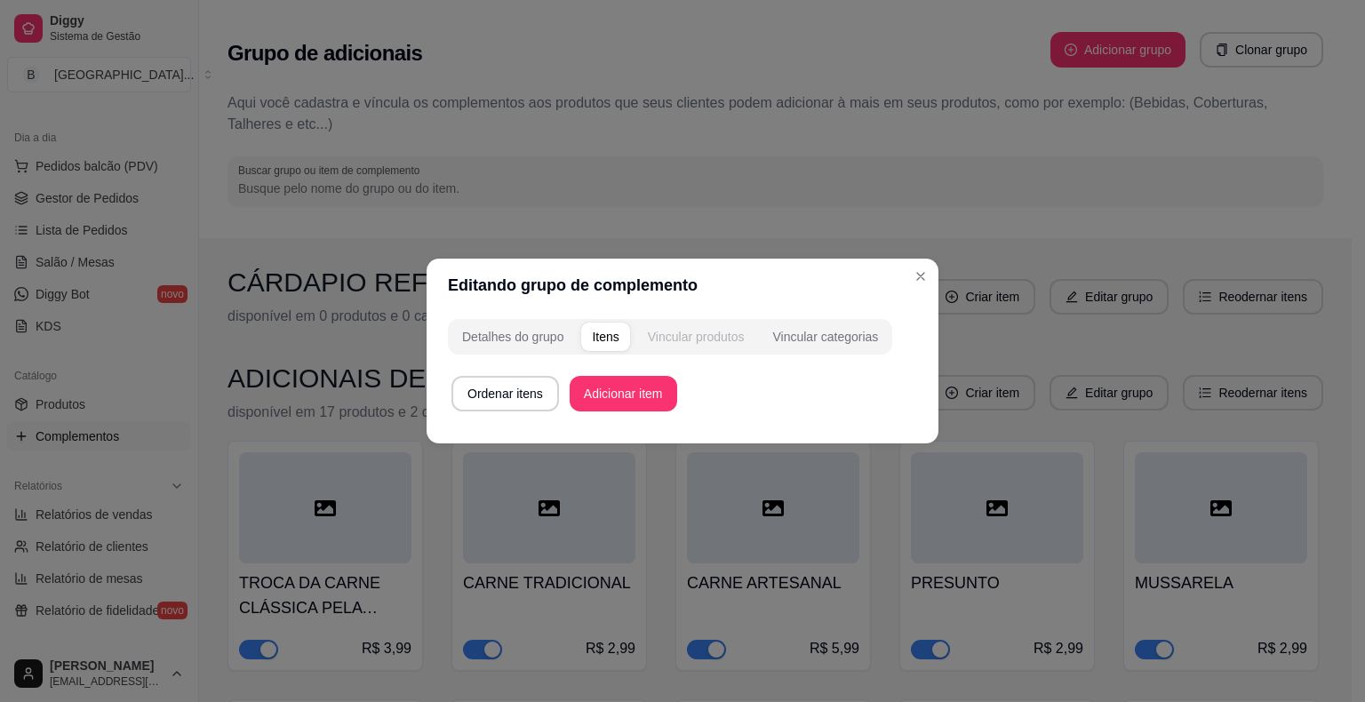
click at [725, 332] on div "Vincular produtos" at bounding box center [696, 337] width 97 height 18
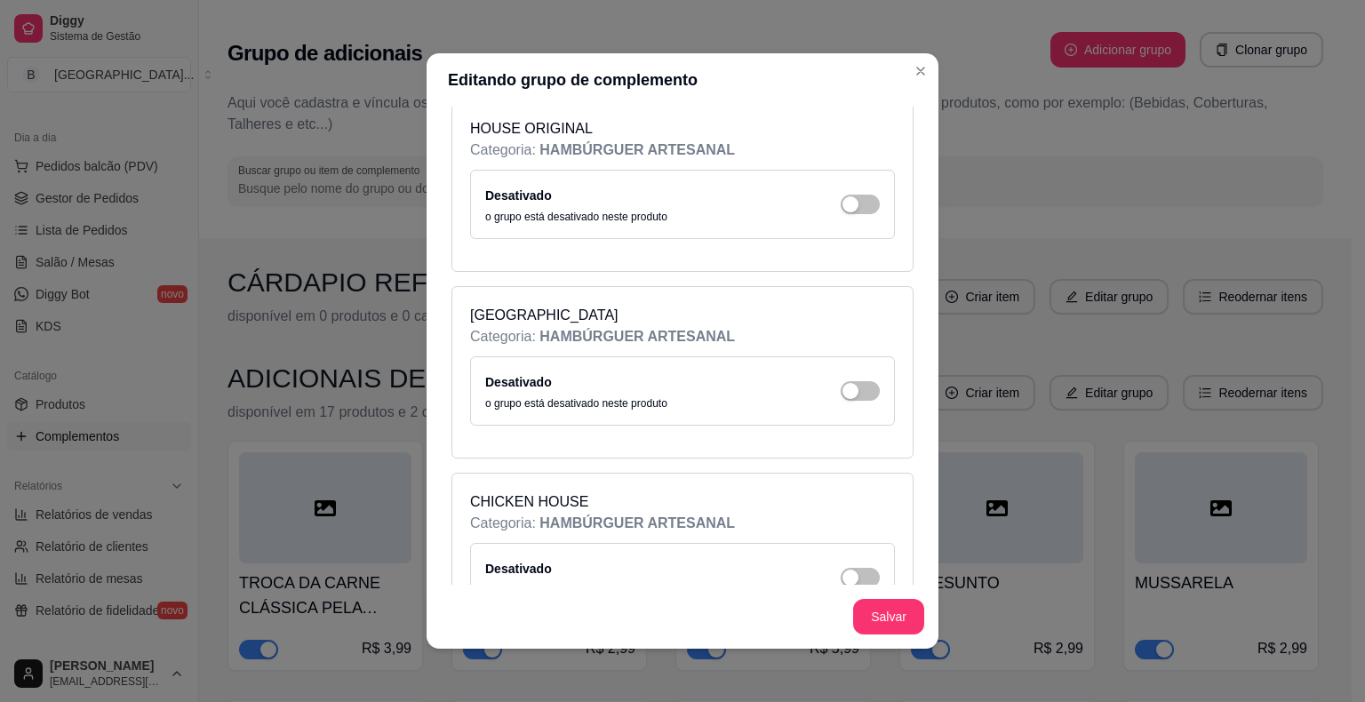
scroll to position [178, 0]
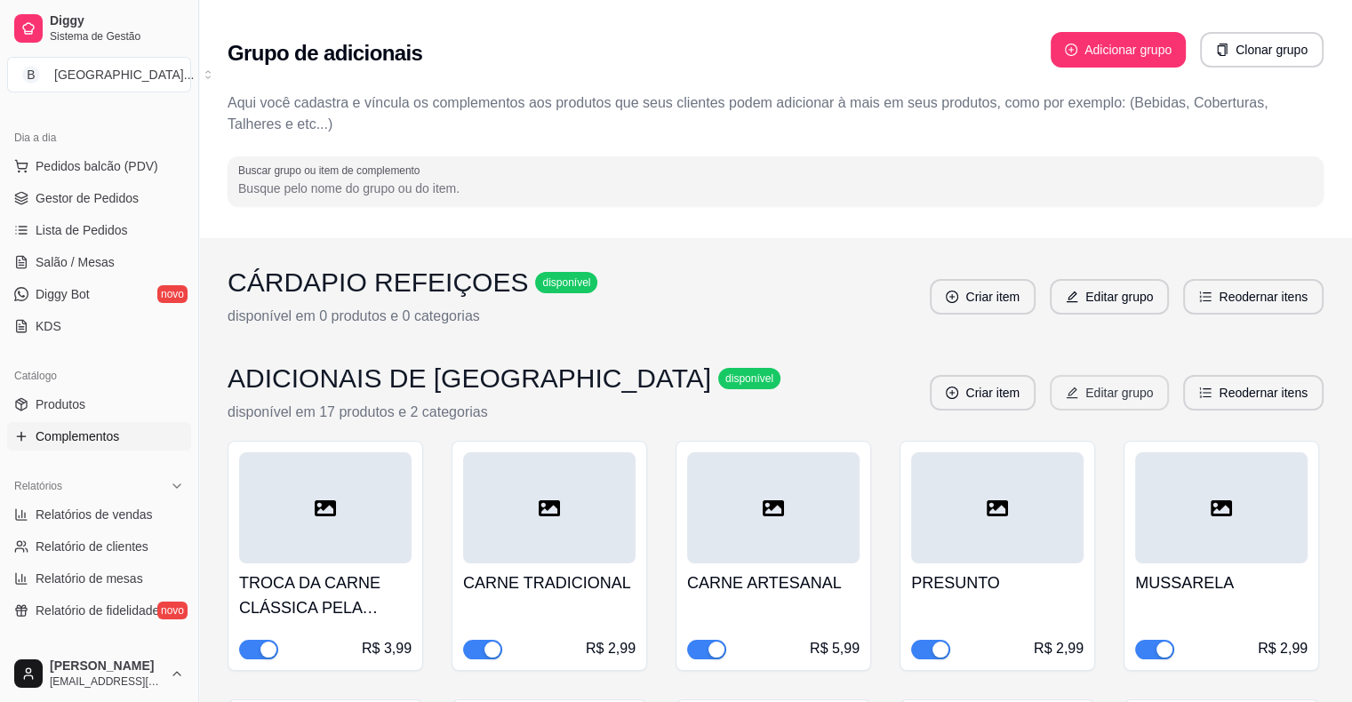
click at [1147, 388] on button "Editar grupo" at bounding box center [1109, 393] width 119 height 36
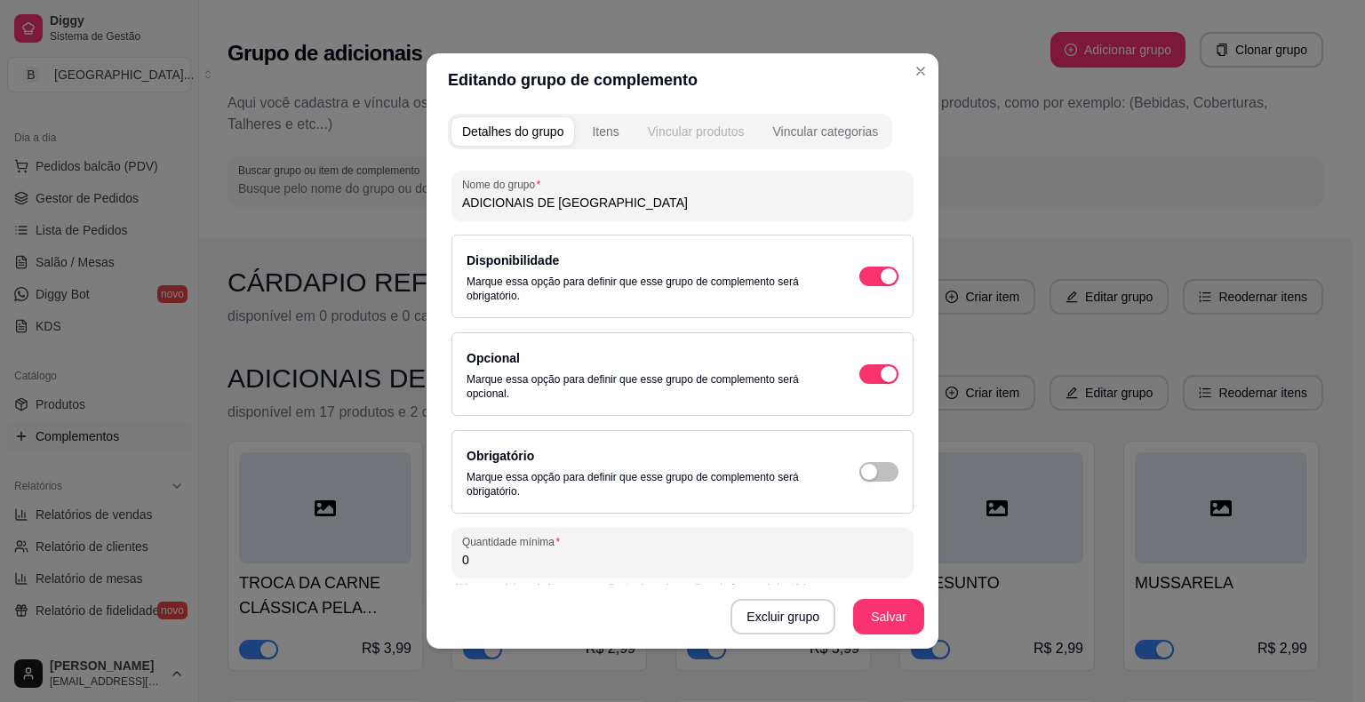
click at [684, 127] on div "Vincular produtos" at bounding box center [696, 132] width 97 height 18
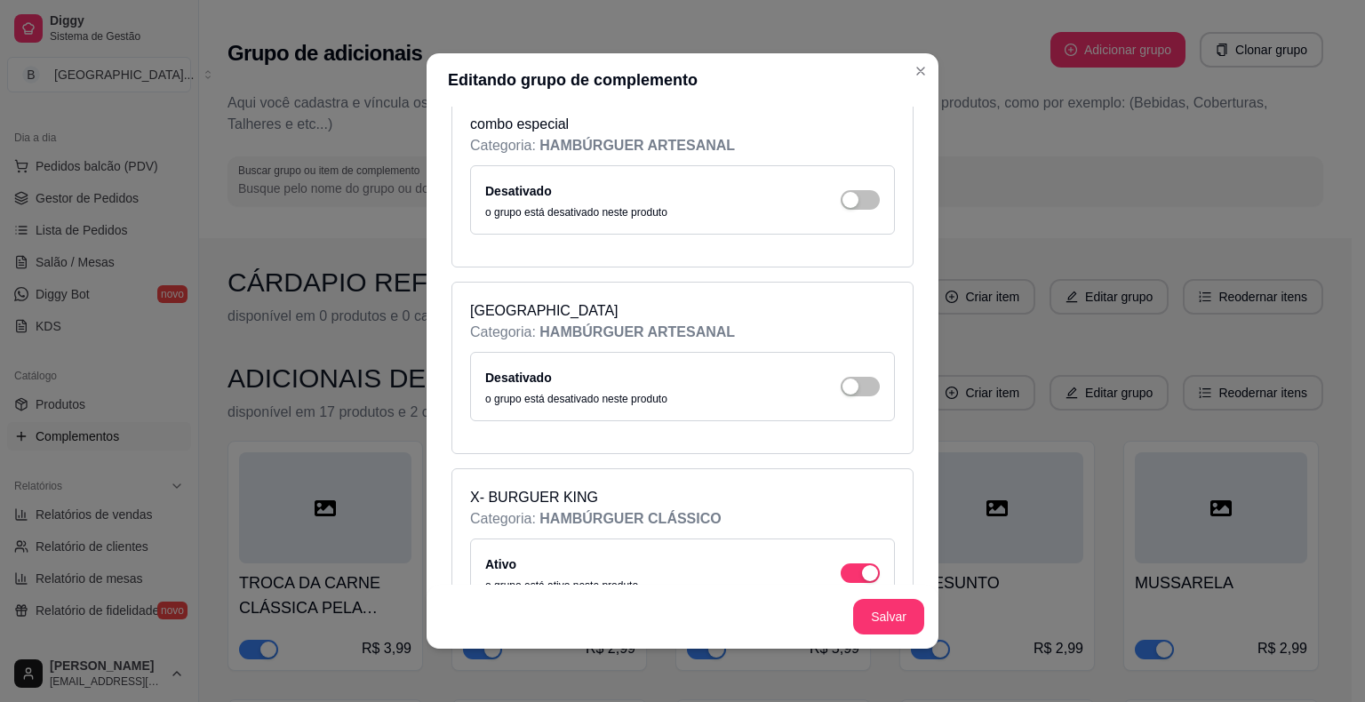
scroll to position [2489, 0]
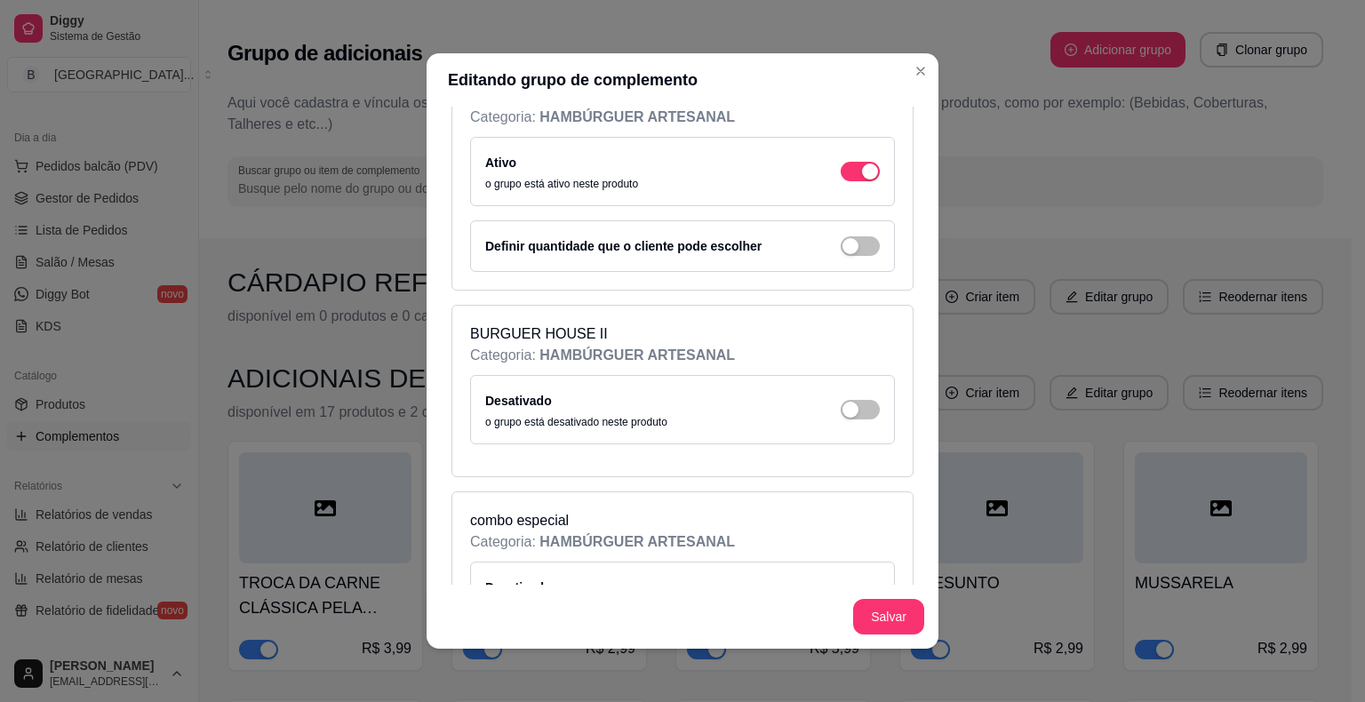
scroll to position [2045, 0]
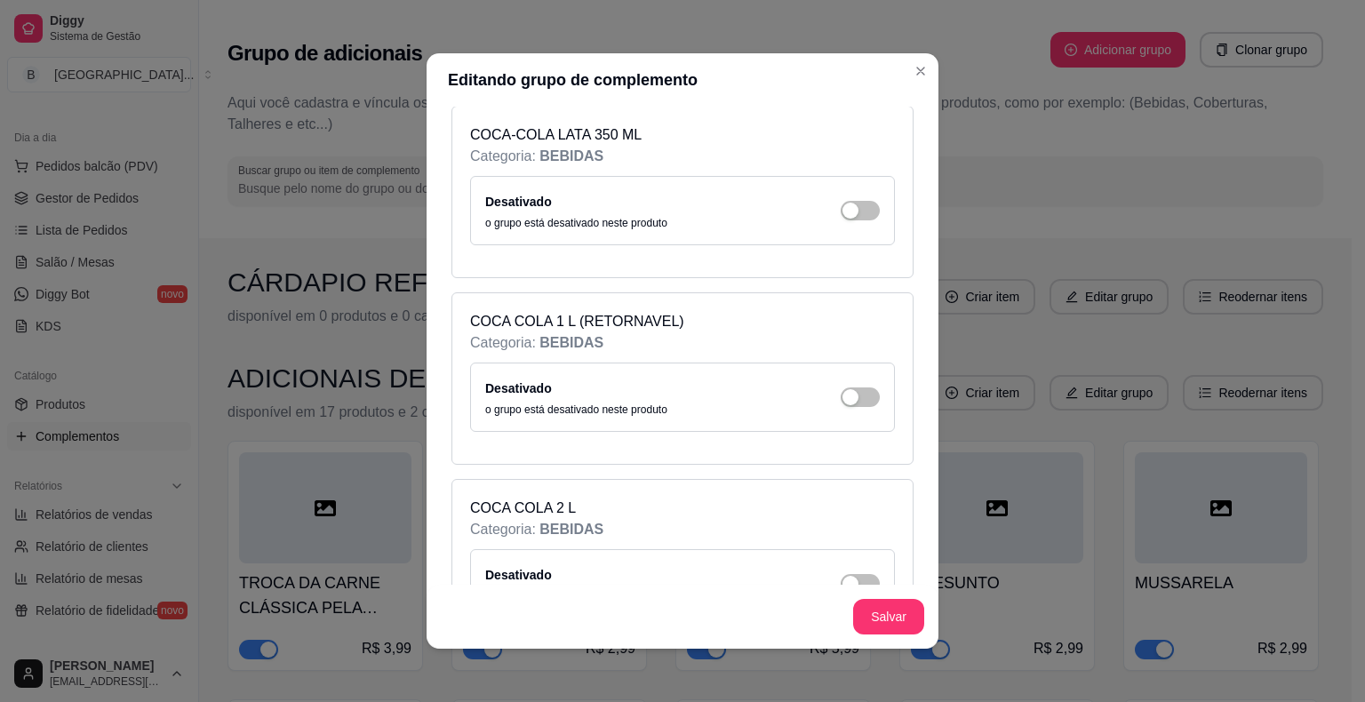
scroll to position [5512, 0]
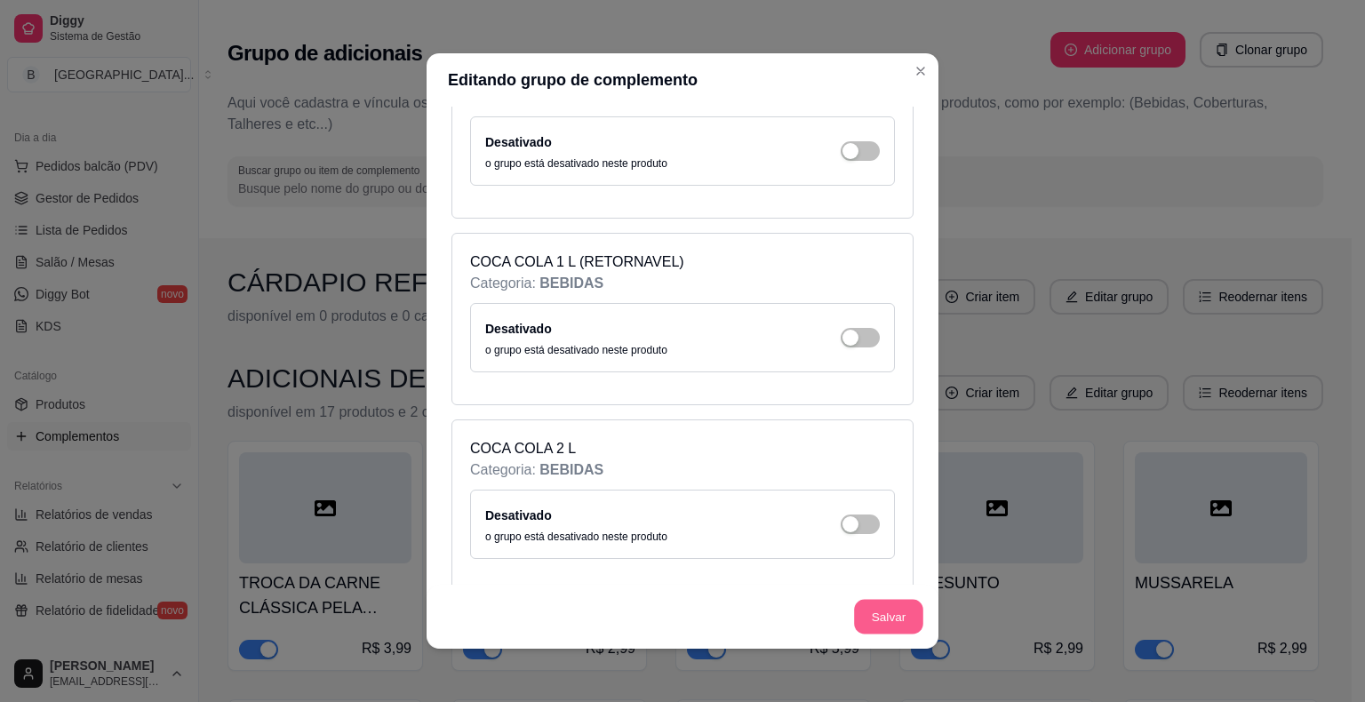
click at [869, 612] on button "Salvar" at bounding box center [888, 617] width 69 height 35
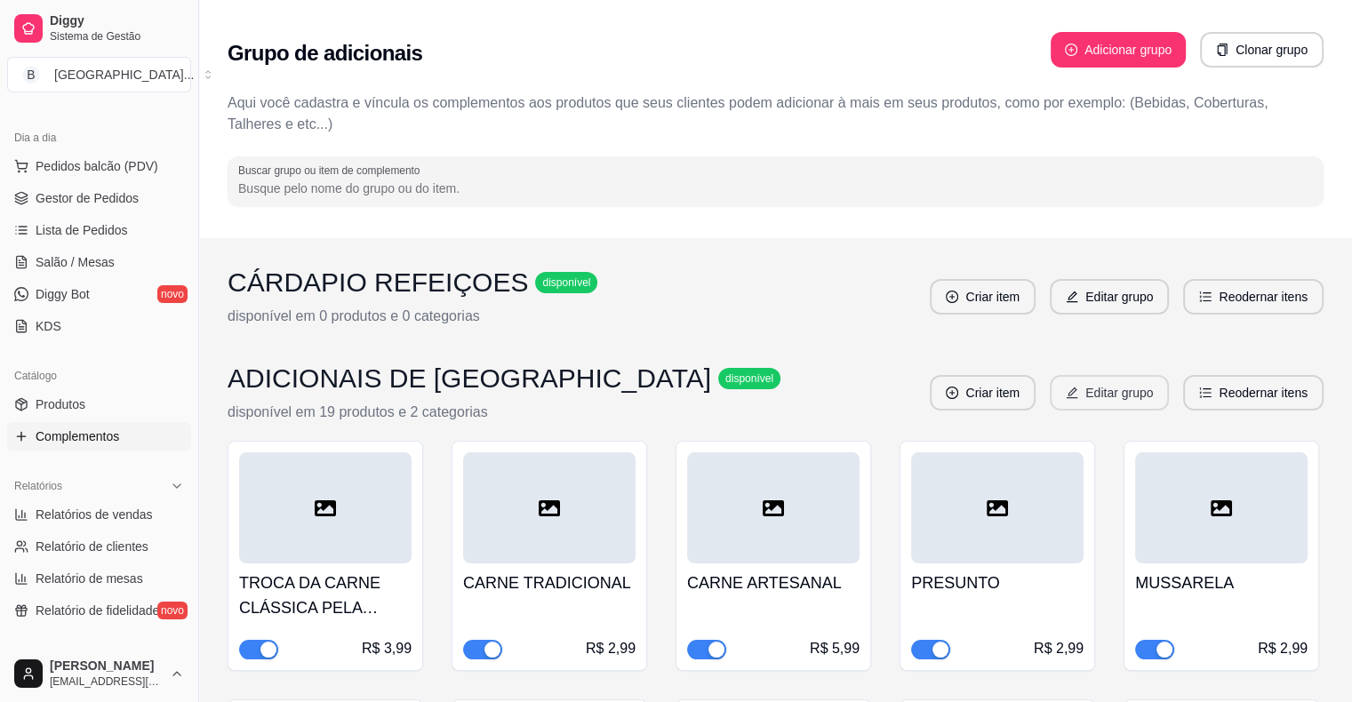
click at [1078, 396] on icon "edit" at bounding box center [1072, 393] width 12 height 12
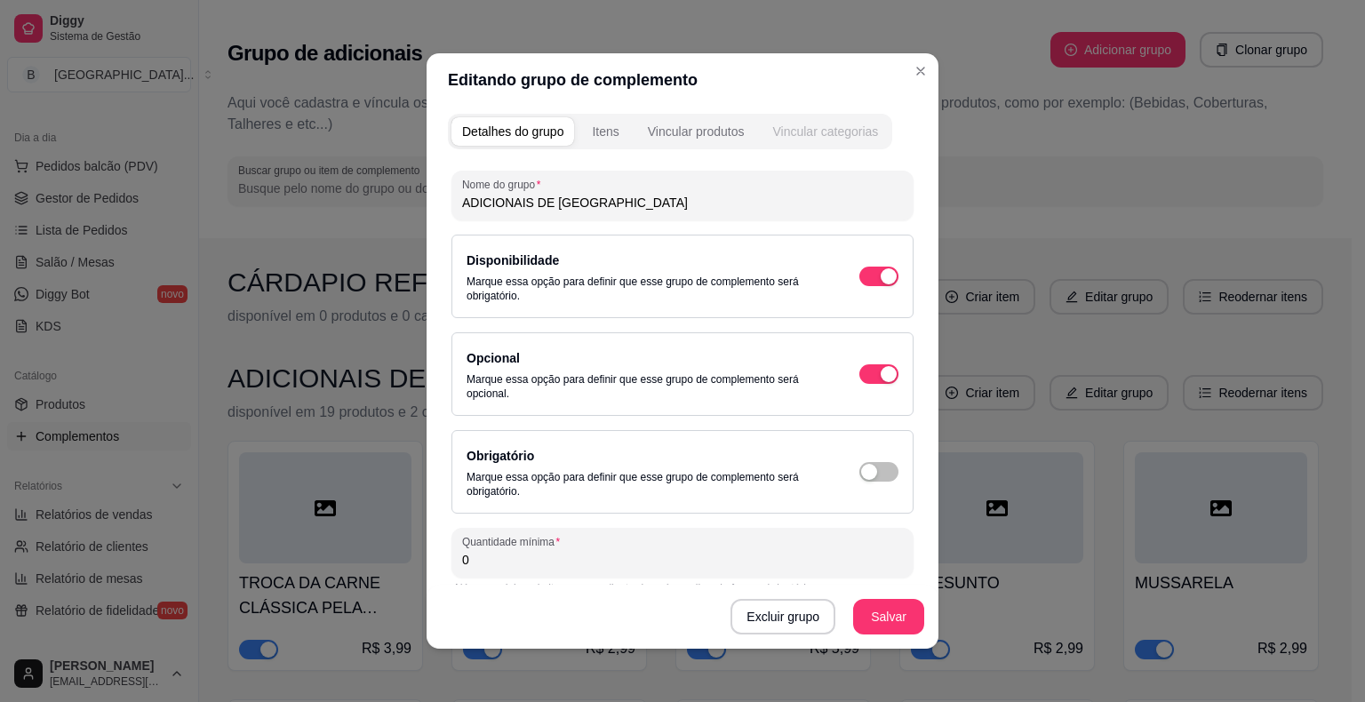
click at [825, 137] on div "Vincular categorias" at bounding box center [826, 132] width 106 height 18
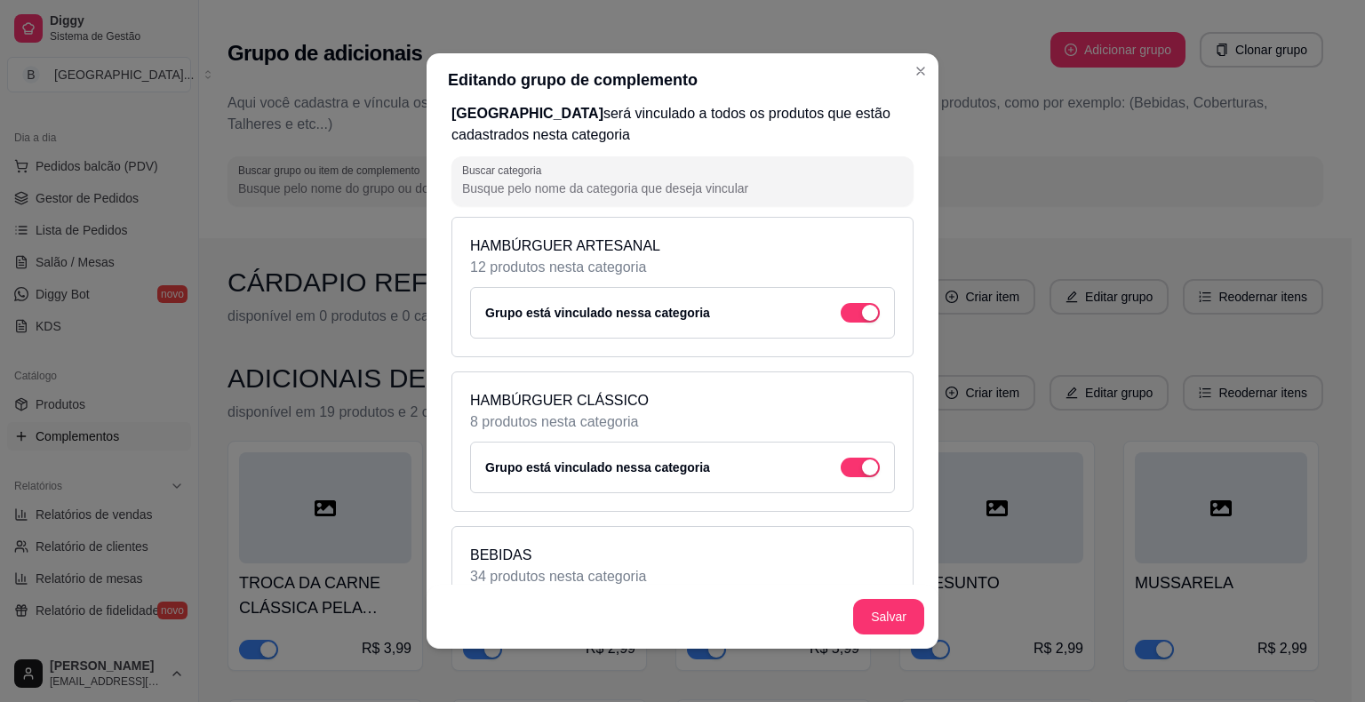
scroll to position [0, 0]
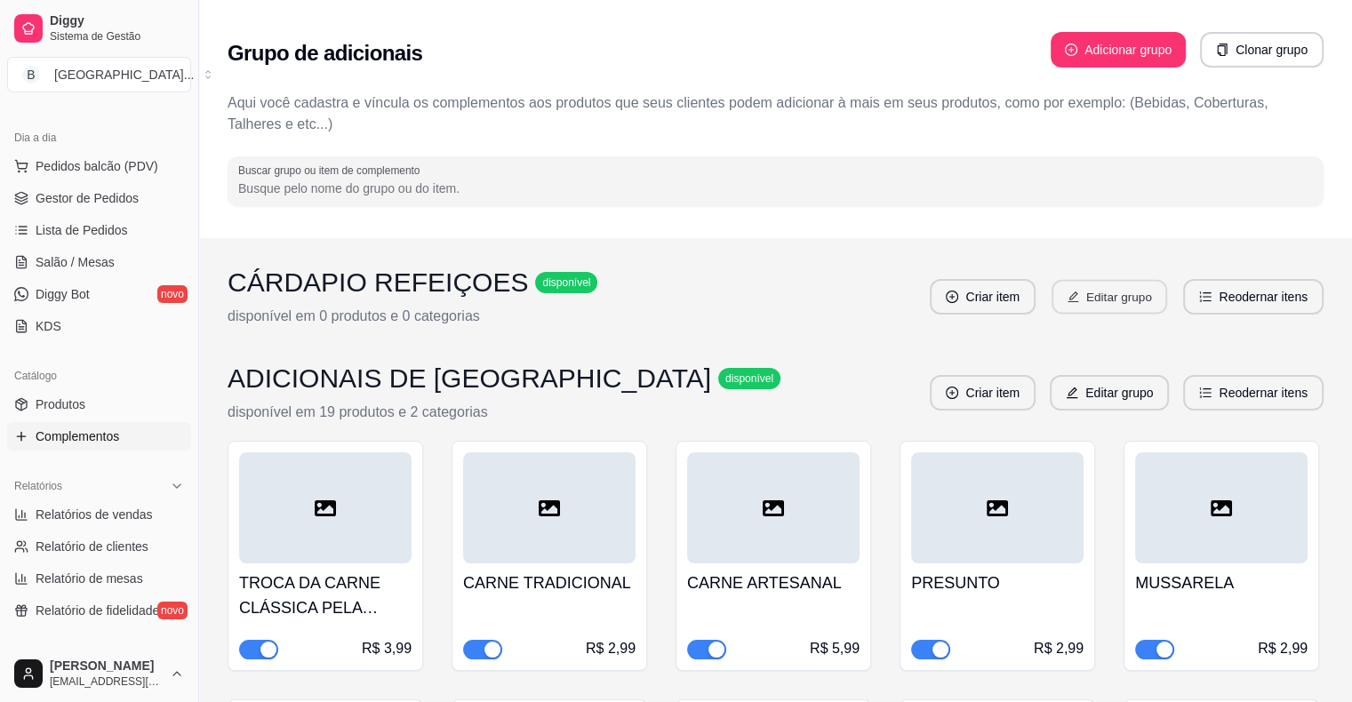
click at [1081, 308] on button "Editar grupo" at bounding box center [1110, 297] width 116 height 35
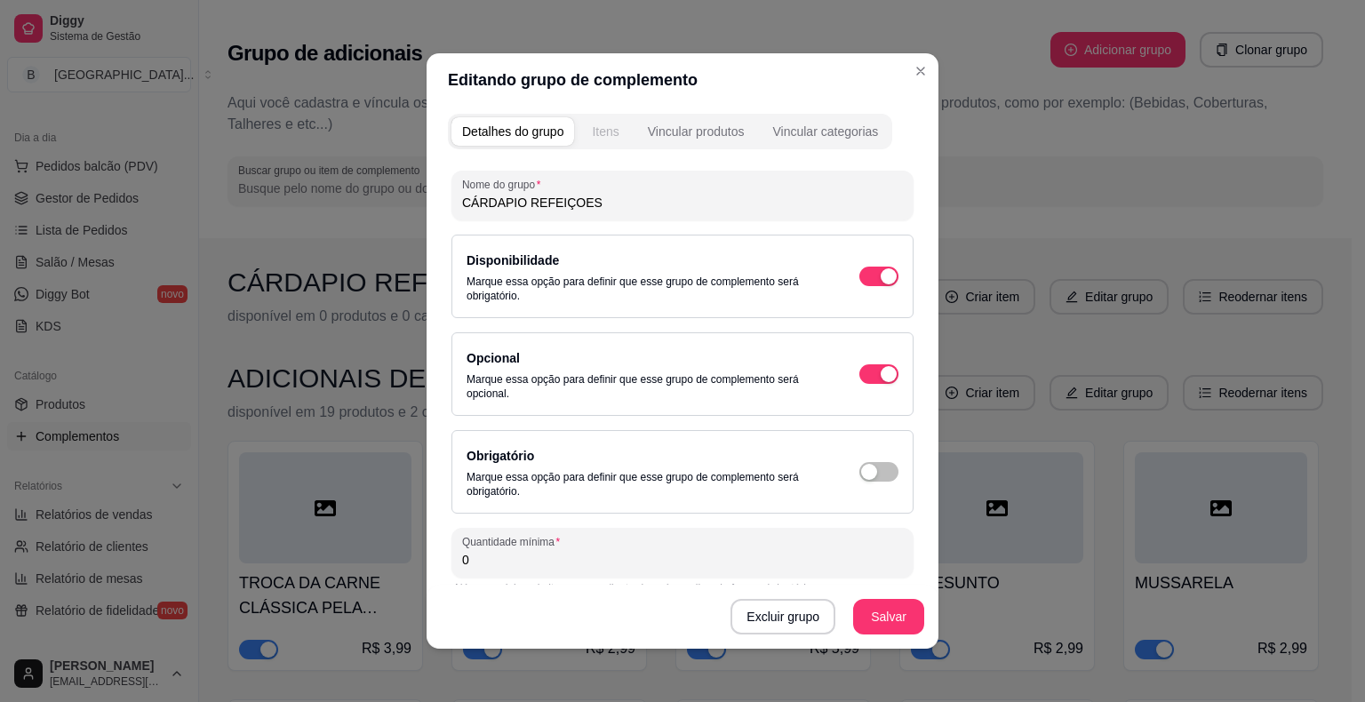
click at [593, 136] on div "Itens" at bounding box center [605, 132] width 27 height 18
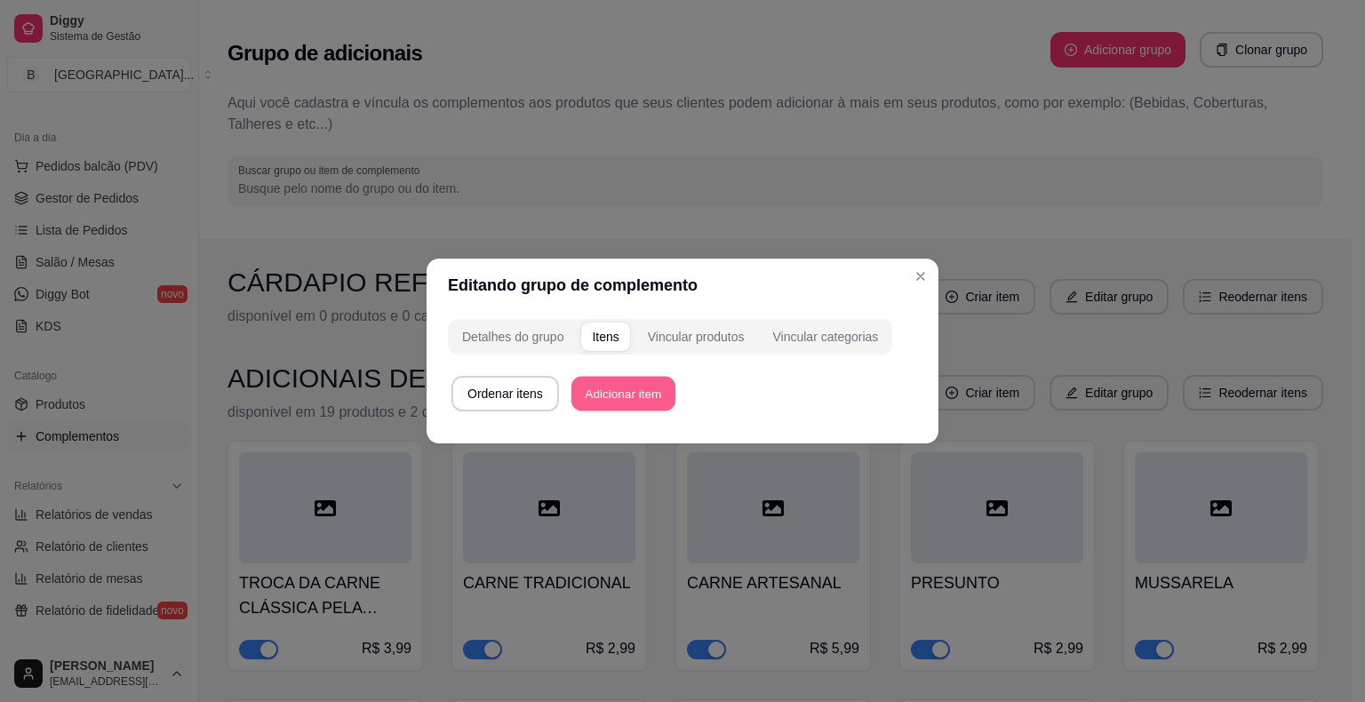
click at [601, 396] on button "Adicionar item" at bounding box center [624, 394] width 104 height 35
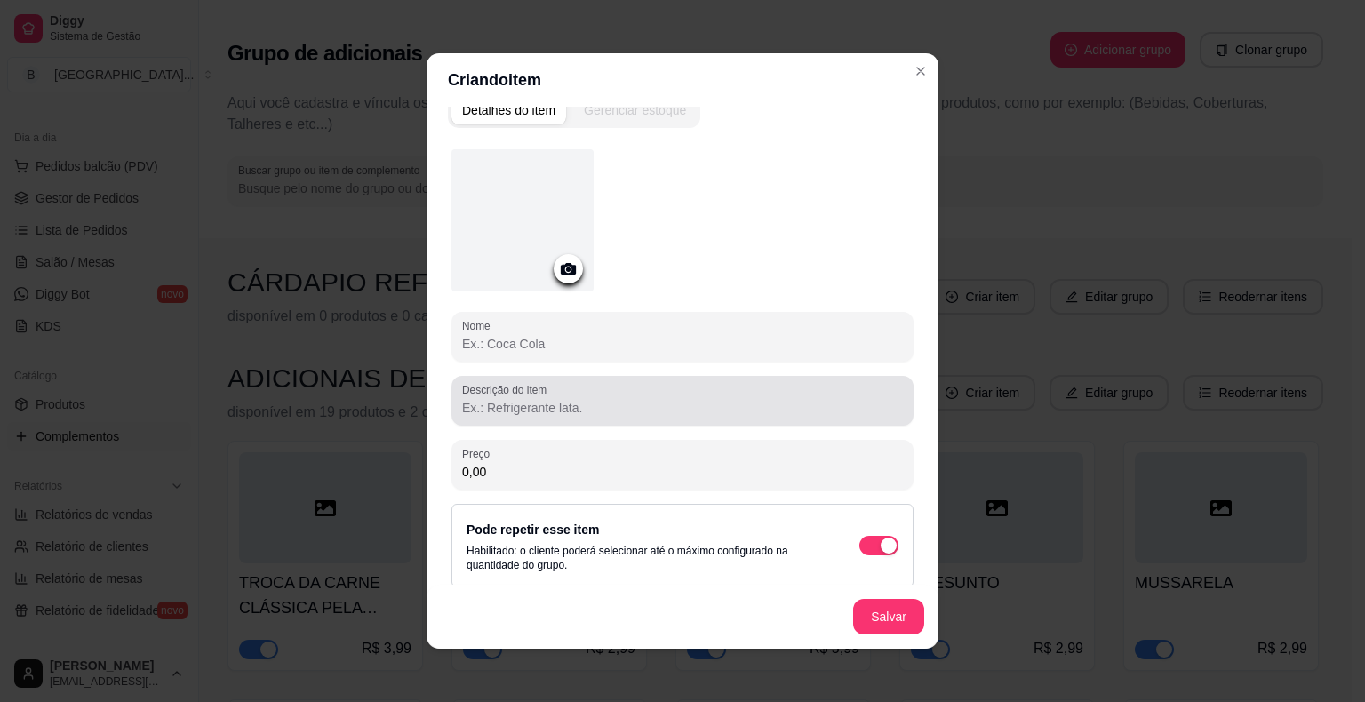
scroll to position [32, 0]
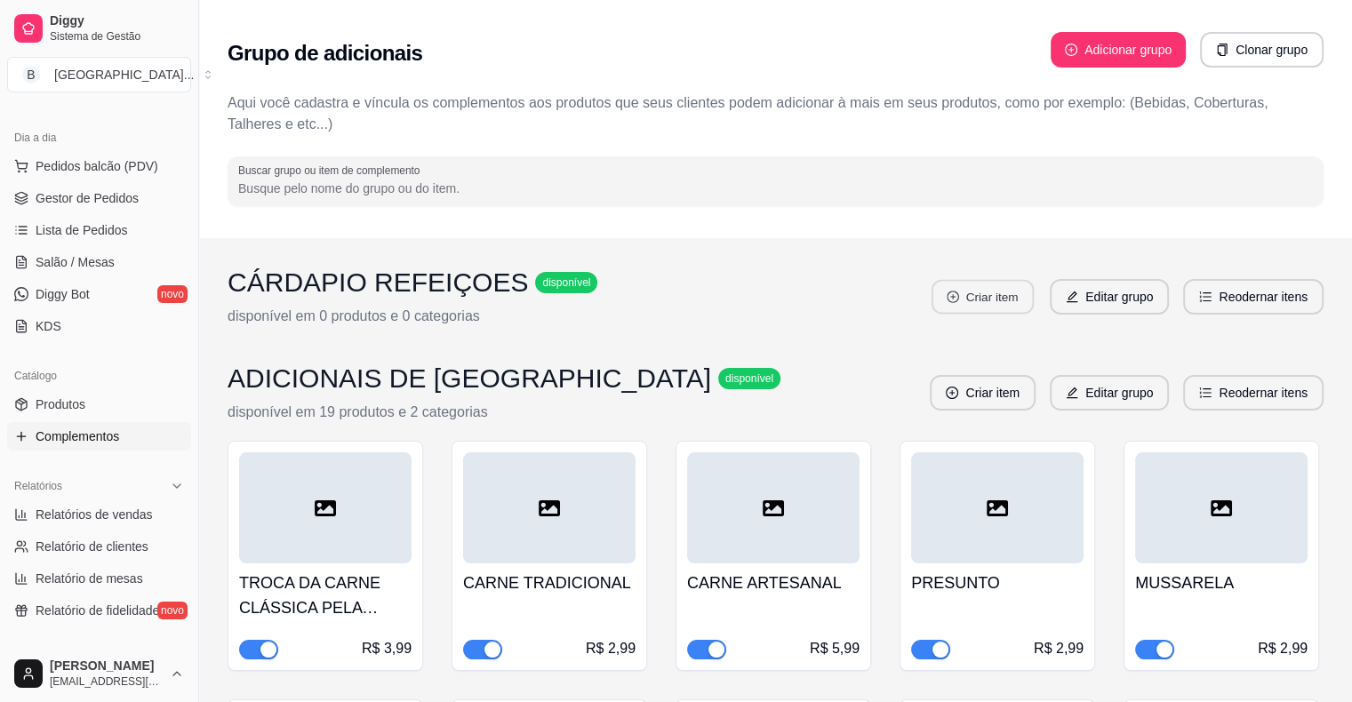
click at [1017, 308] on button "Criar item" at bounding box center [983, 297] width 102 height 35
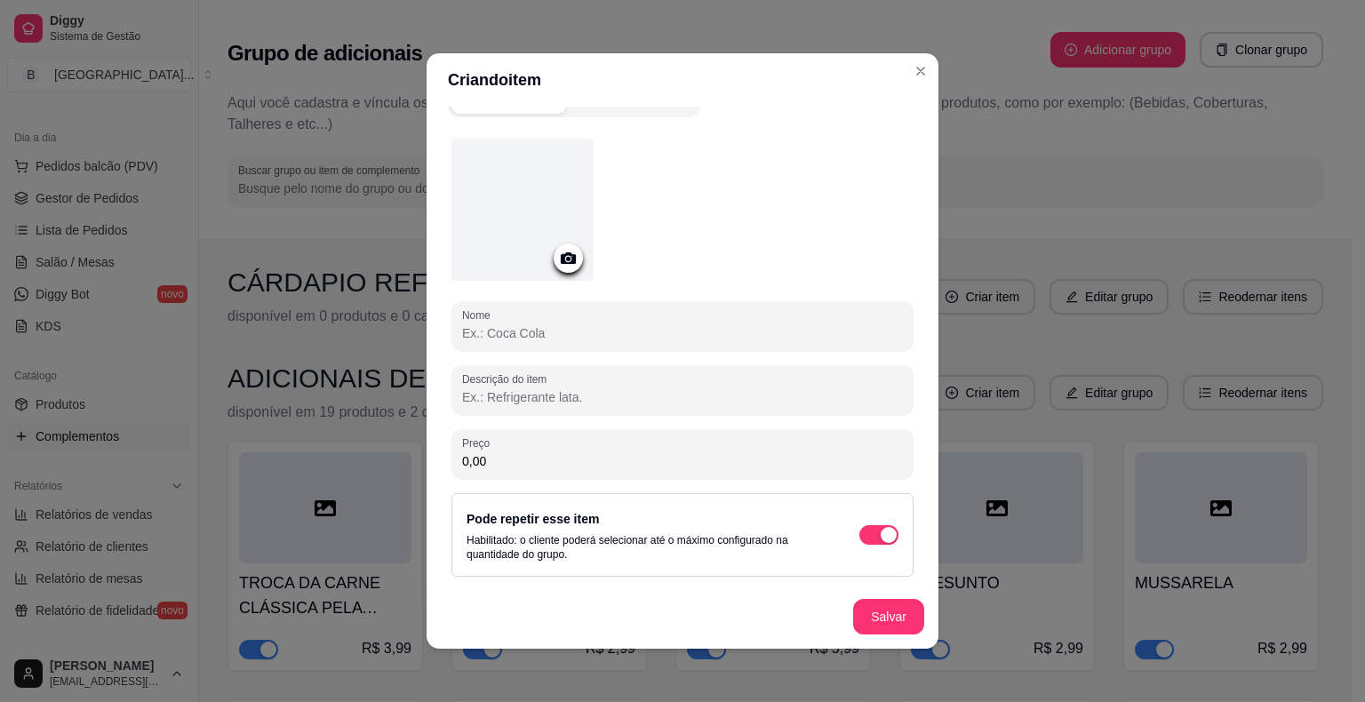
click at [590, 334] on input "Nome" at bounding box center [682, 333] width 441 height 18
click at [554, 462] on input "0,00" at bounding box center [682, 461] width 441 height 18
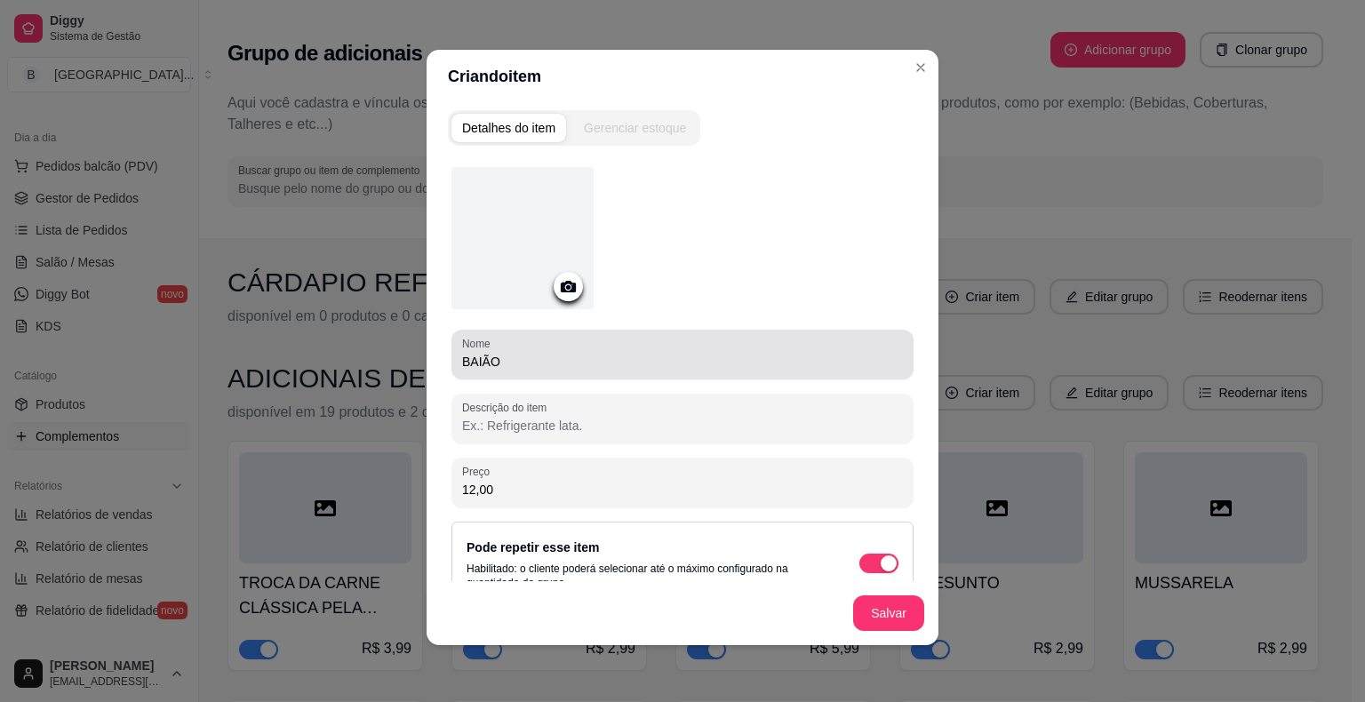
scroll to position [0, 0]
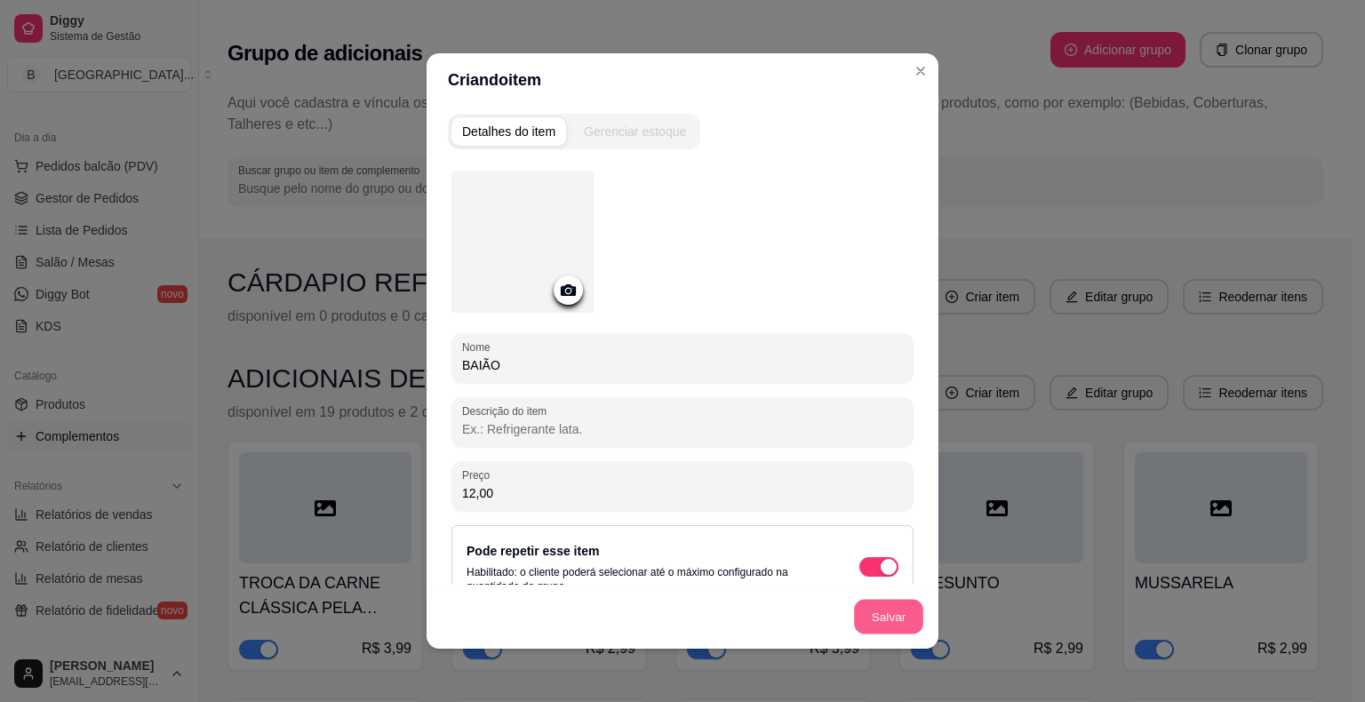
click at [877, 611] on button "Salvar" at bounding box center [888, 617] width 69 height 35
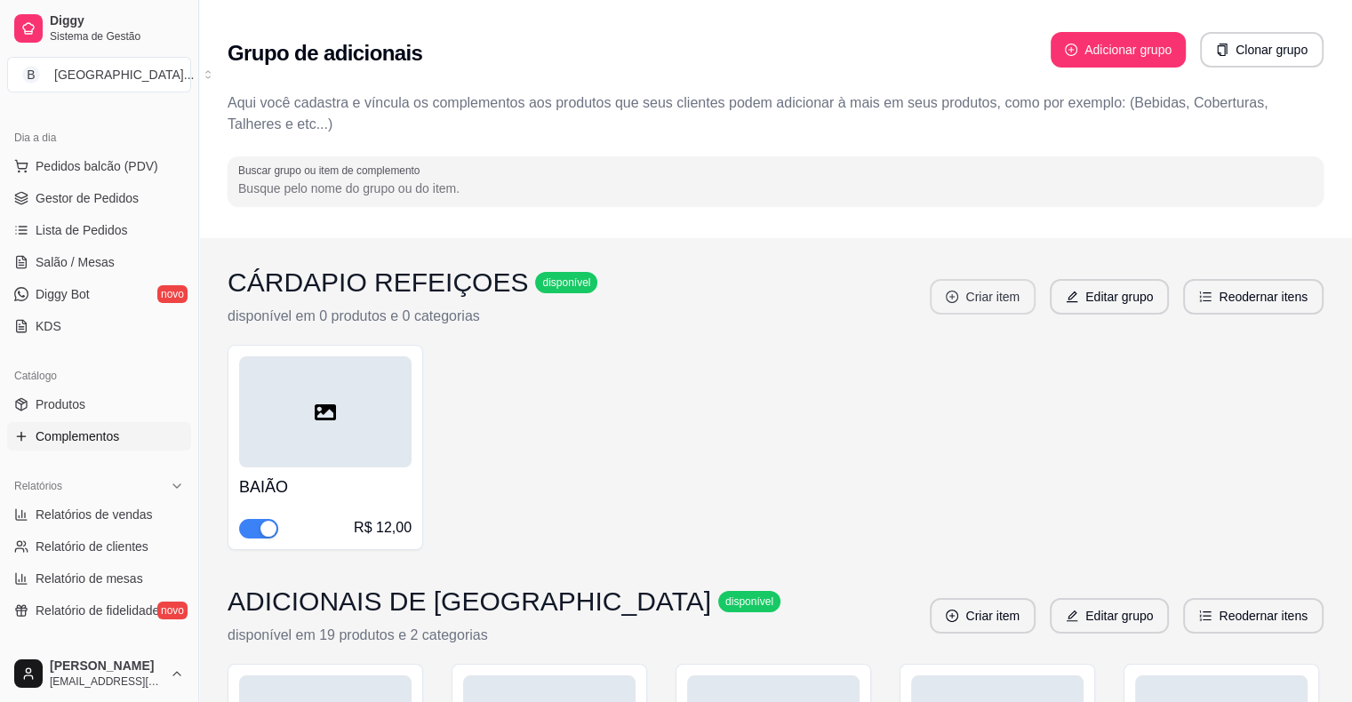
click at [1010, 304] on button "Criar item" at bounding box center [983, 297] width 106 height 36
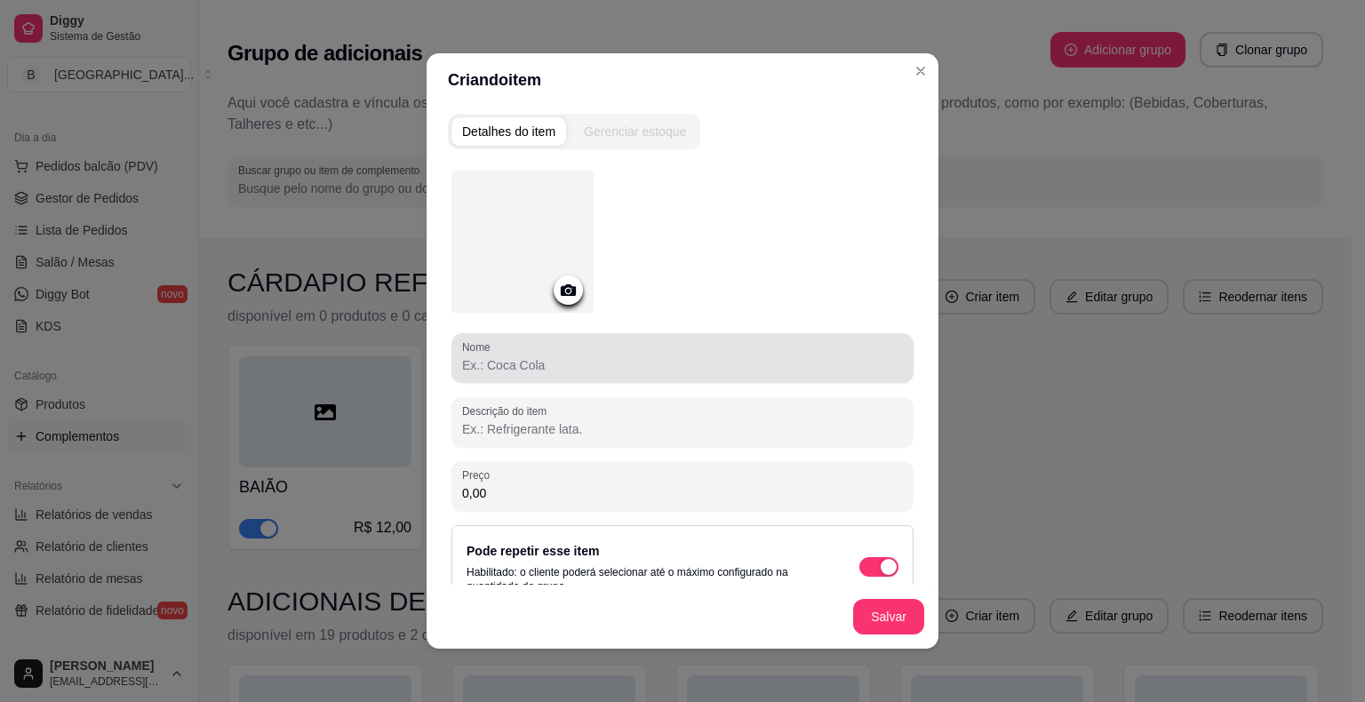
click at [593, 349] on div at bounding box center [682, 358] width 441 height 36
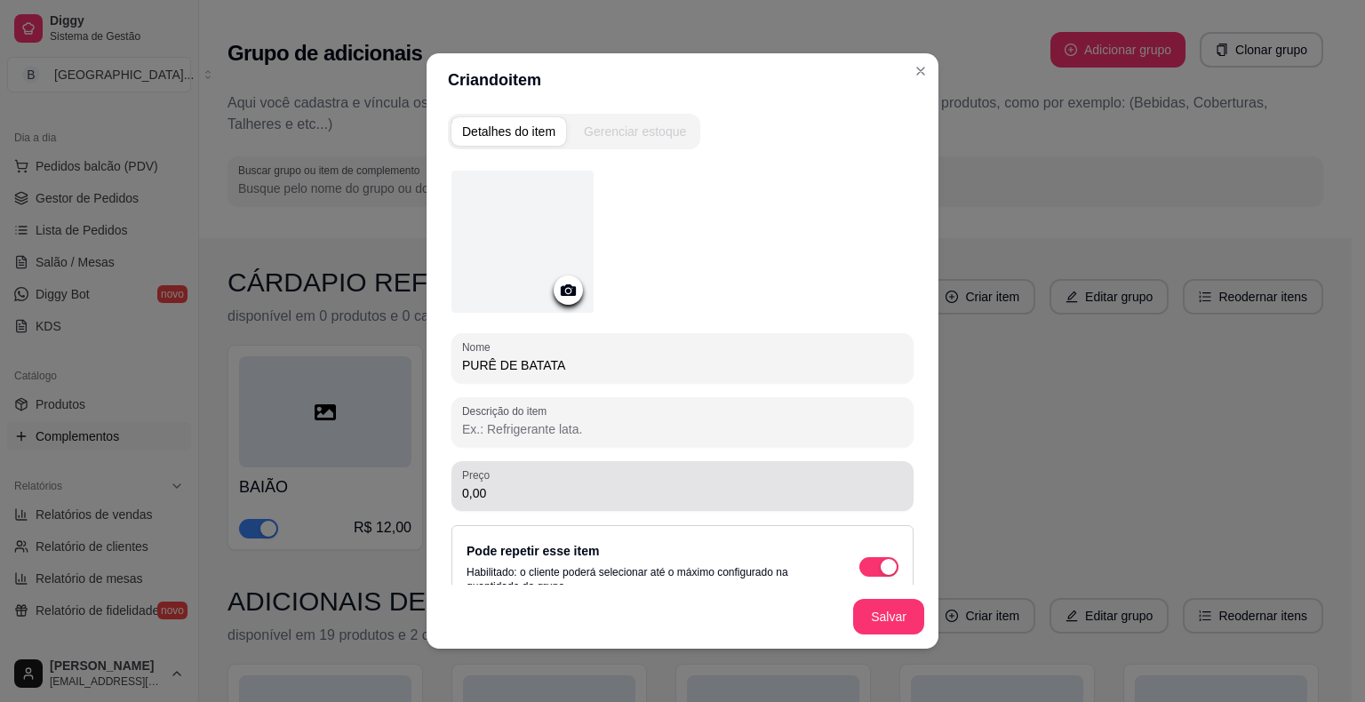
click at [567, 481] on div "0,00" at bounding box center [682, 486] width 441 height 36
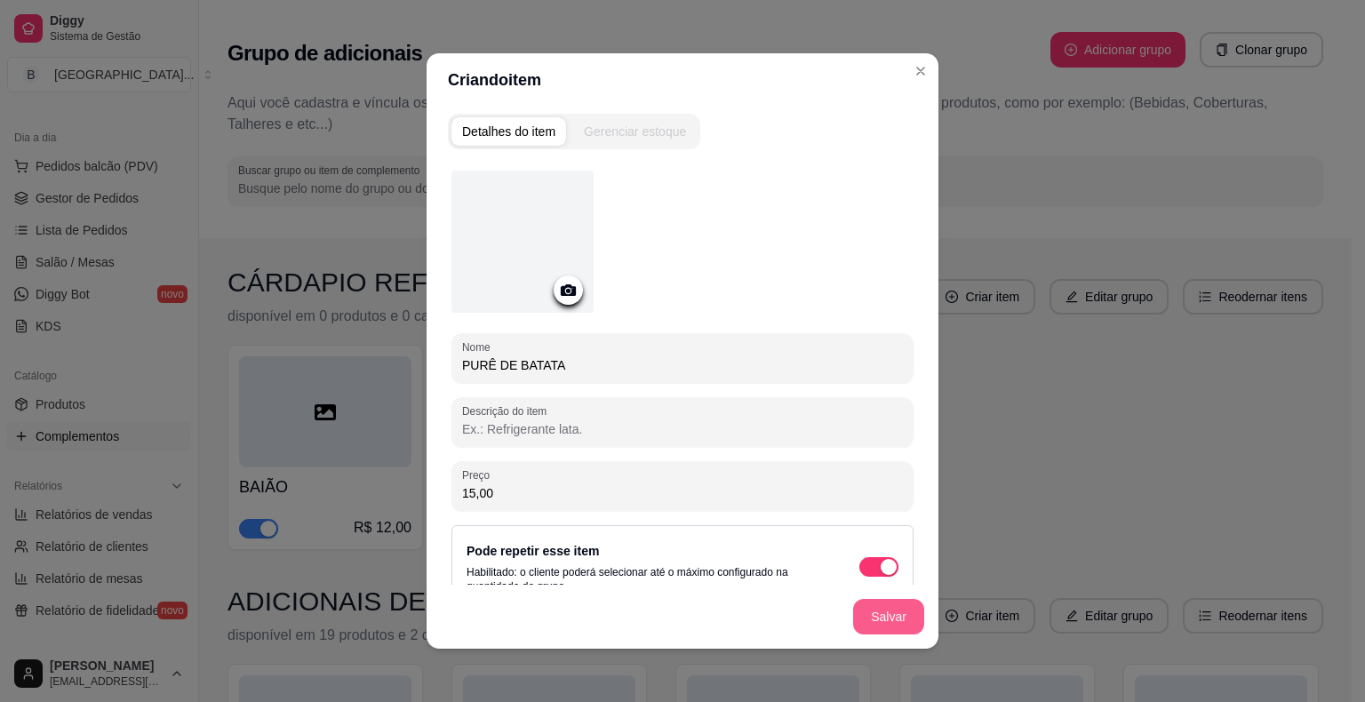
click at [893, 610] on button "Salvar" at bounding box center [888, 617] width 71 height 36
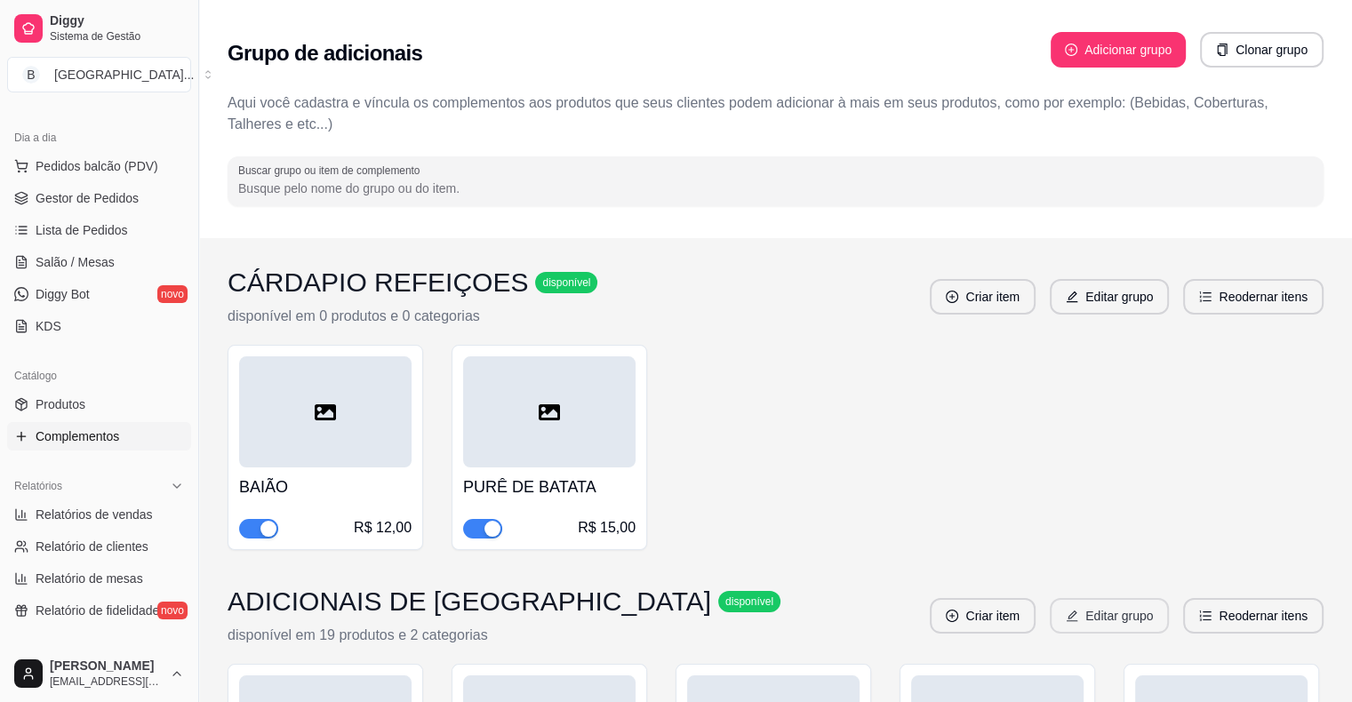
click at [1090, 624] on button "Editar grupo" at bounding box center [1109, 616] width 119 height 36
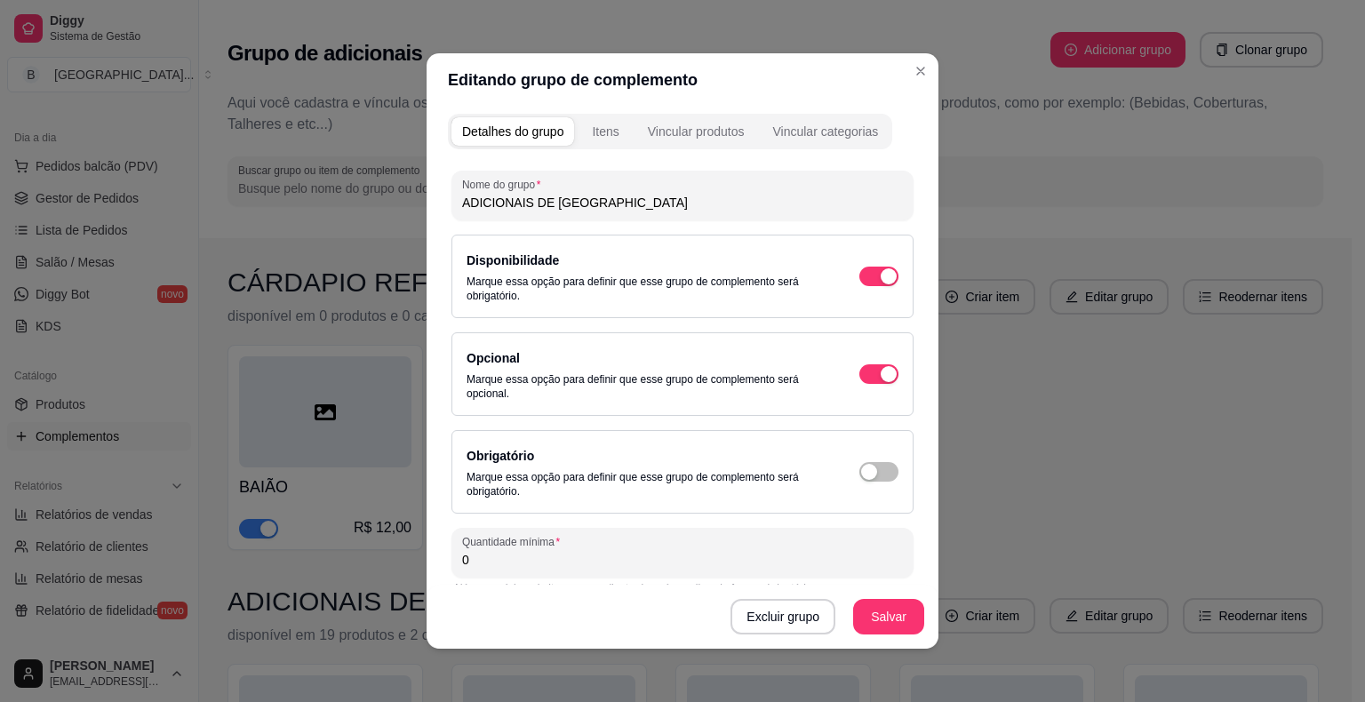
scroll to position [108, 0]
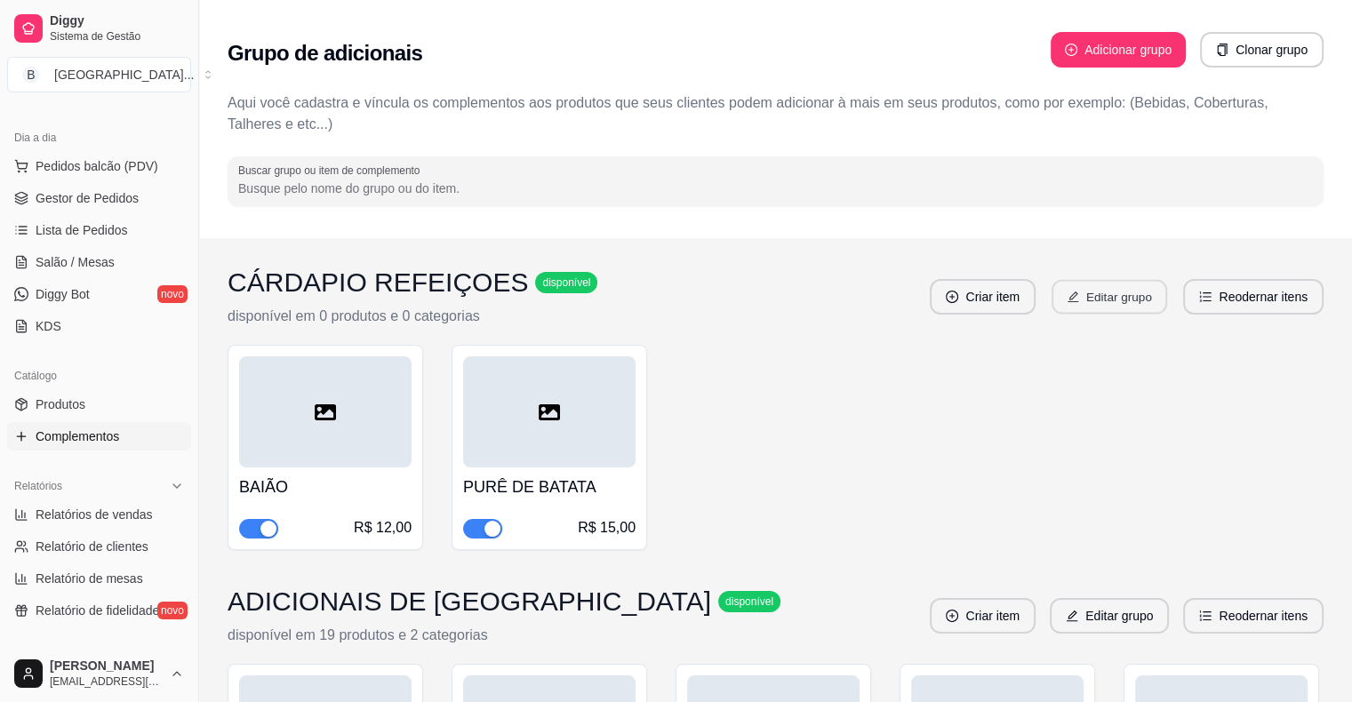
click at [1167, 302] on button "Editar grupo" at bounding box center [1110, 297] width 116 height 35
click at [1072, 620] on icon "edit" at bounding box center [1073, 616] width 11 height 11
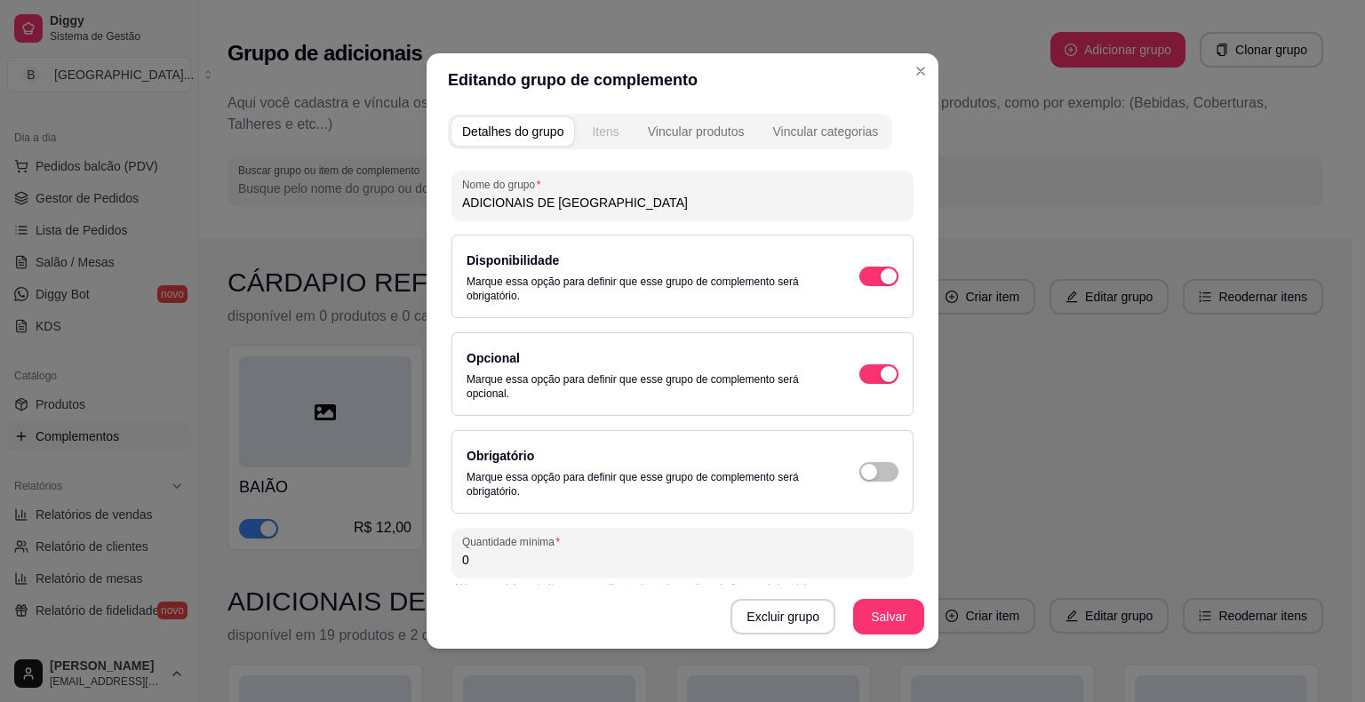
click at [604, 130] on div "Itens" at bounding box center [605, 132] width 27 height 18
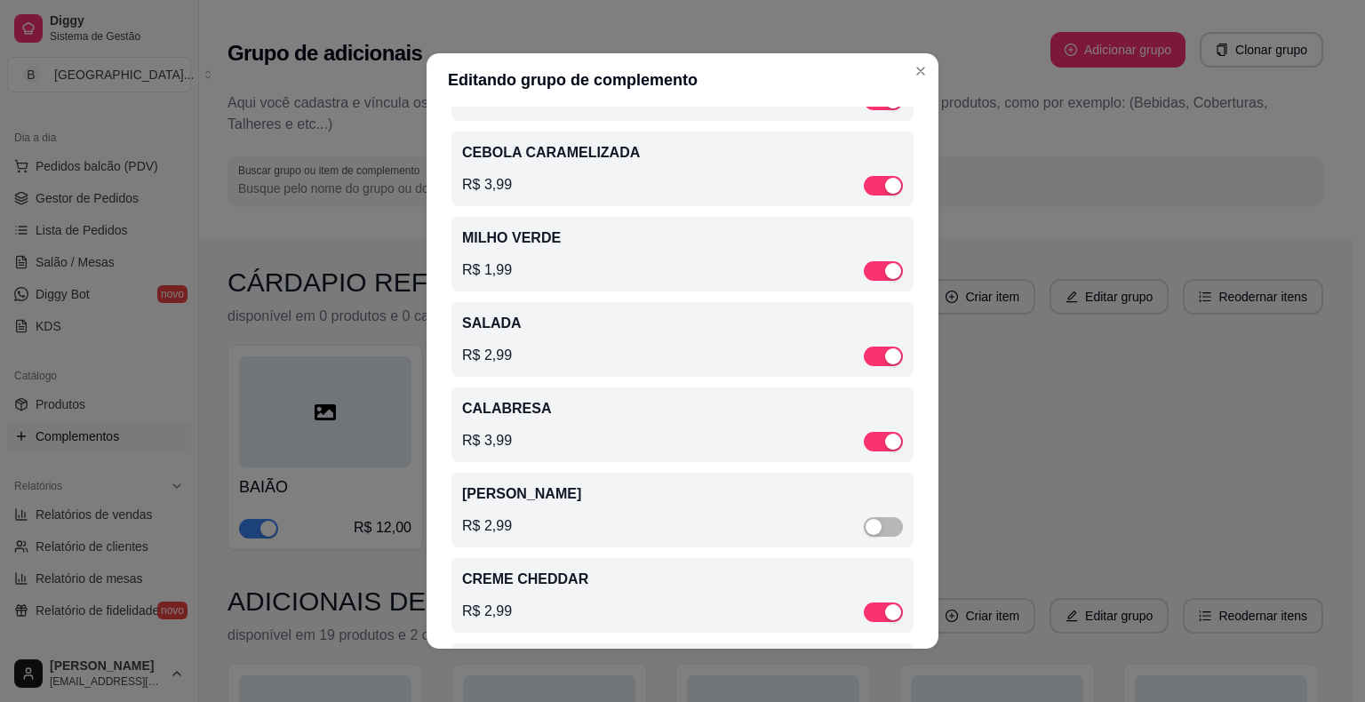
scroll to position [711, 0]
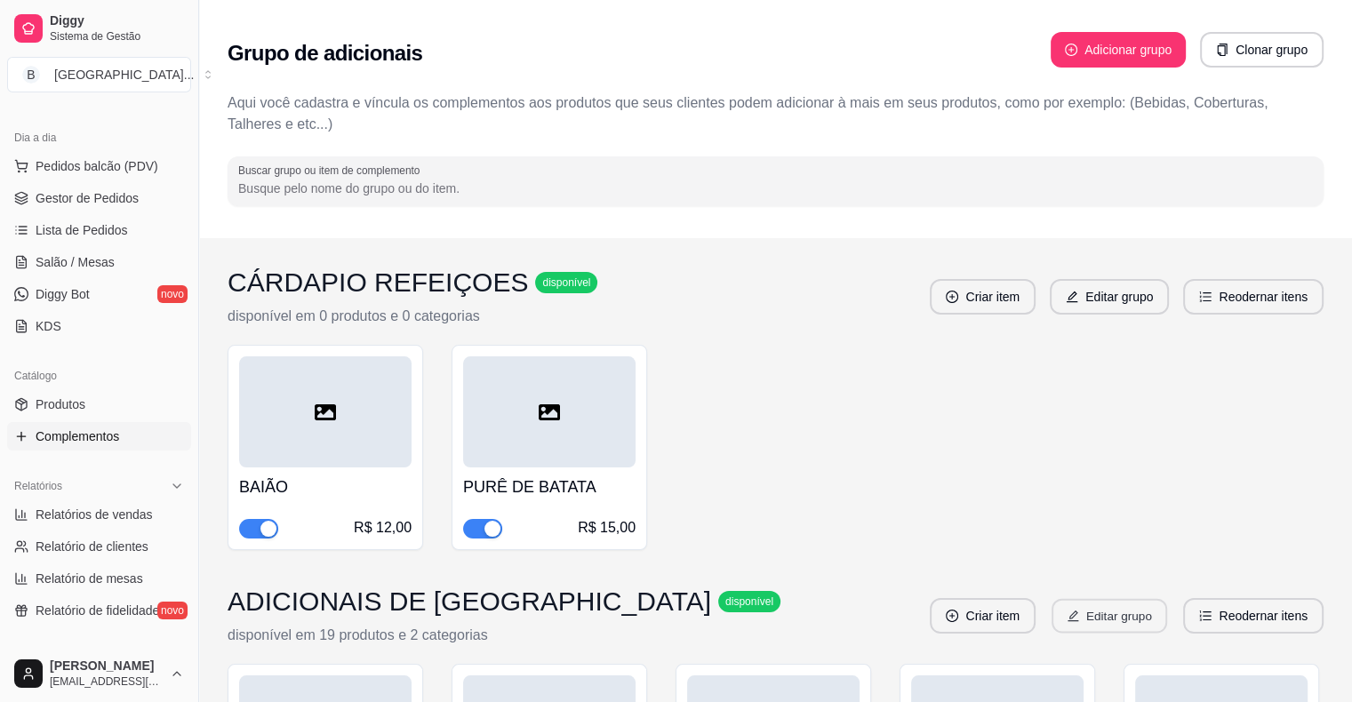
click at [1124, 618] on button "Editar grupo" at bounding box center [1110, 616] width 116 height 35
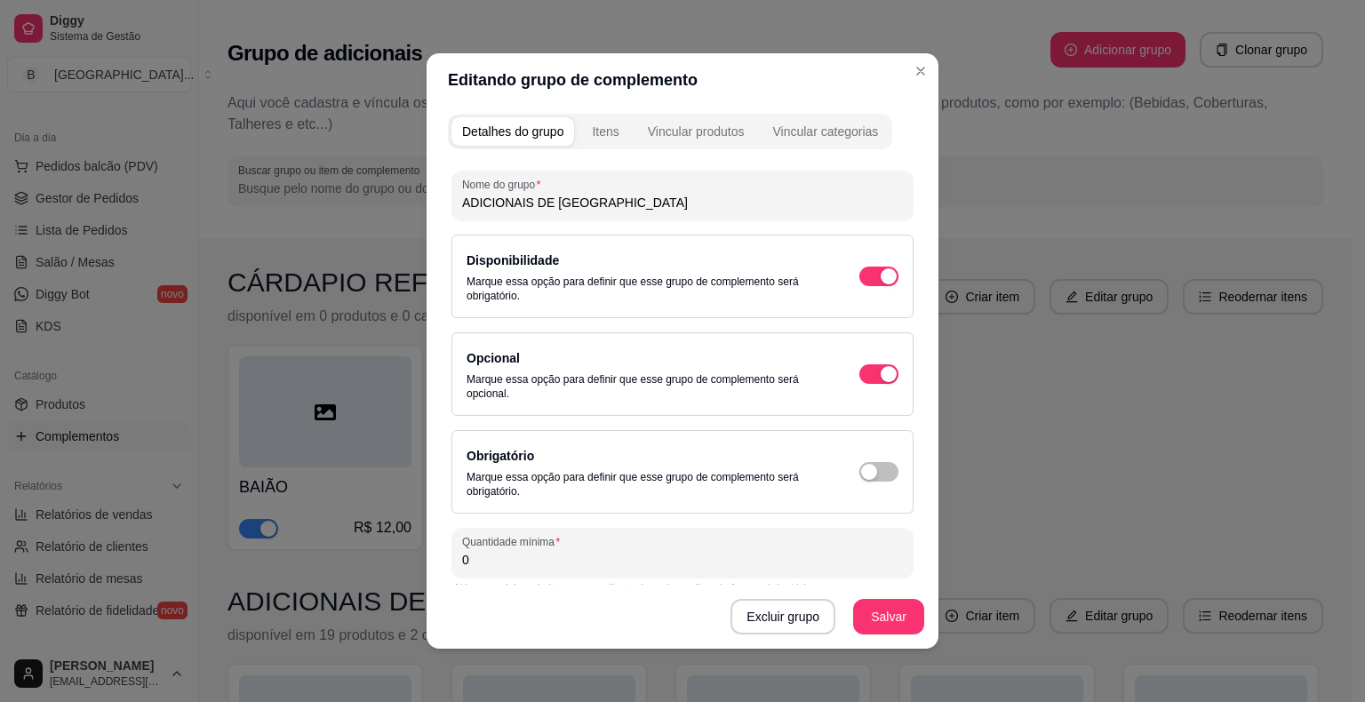
drag, startPoint x: 627, startPoint y: 123, endPoint x: 619, endPoint y: 129, distance: 10.1
click at [626, 123] on div "Detalhes do grupo Itens Vincular produtos Vincular categorias" at bounding box center [670, 132] width 444 height 36
click at [619, 129] on button "Itens" at bounding box center [605, 131] width 48 height 28
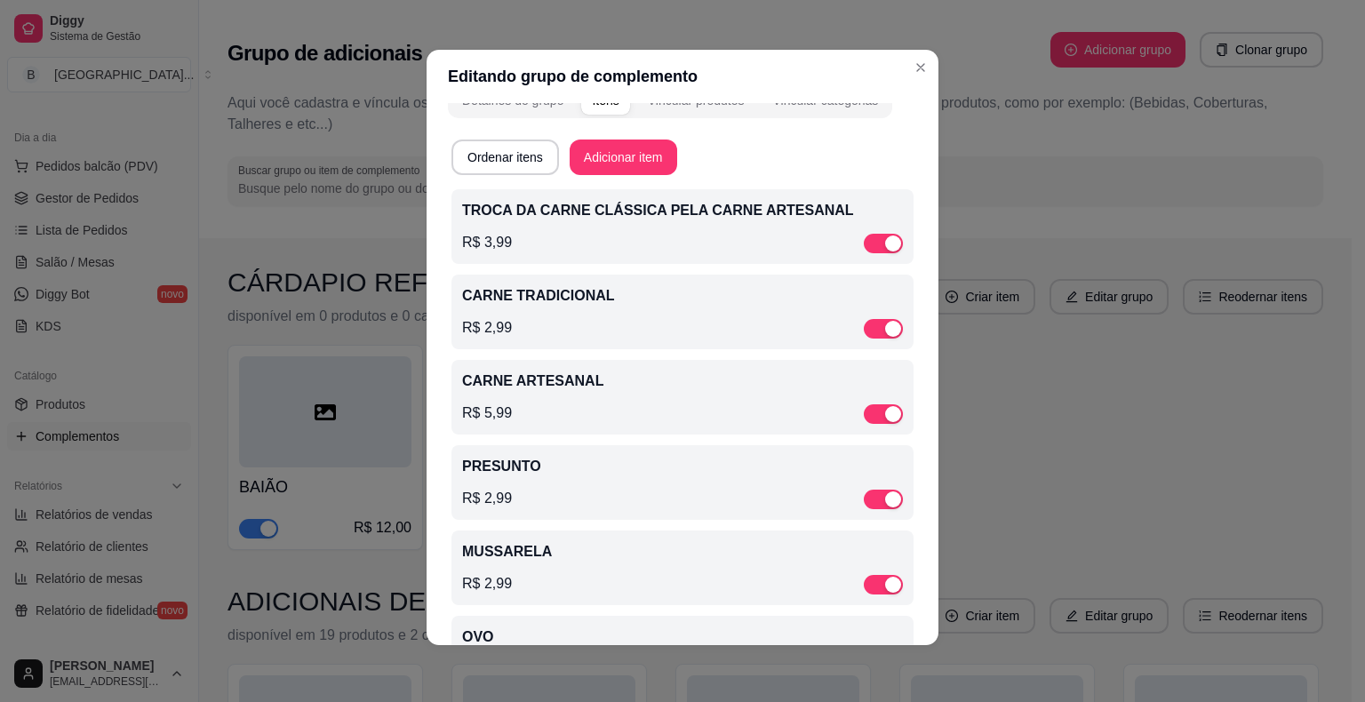
scroll to position [0, 0]
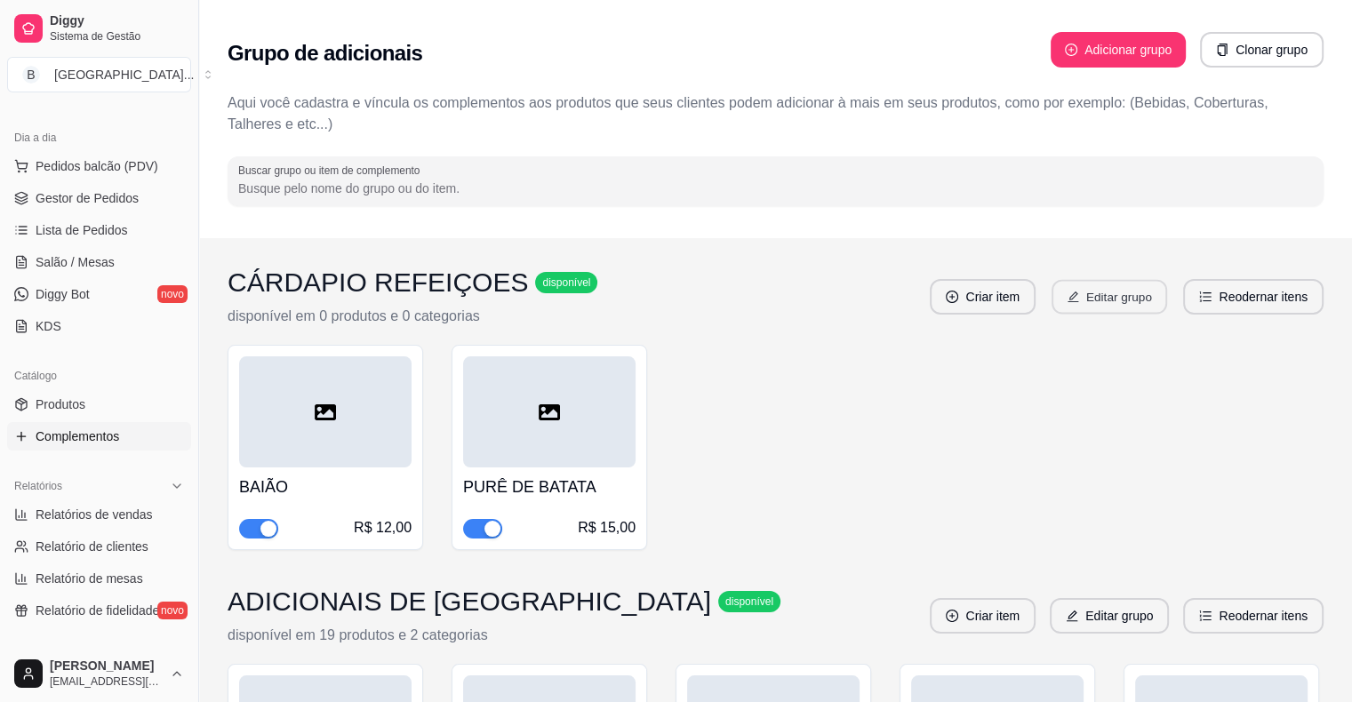
click at [1109, 310] on button "Editar grupo" at bounding box center [1110, 297] width 116 height 35
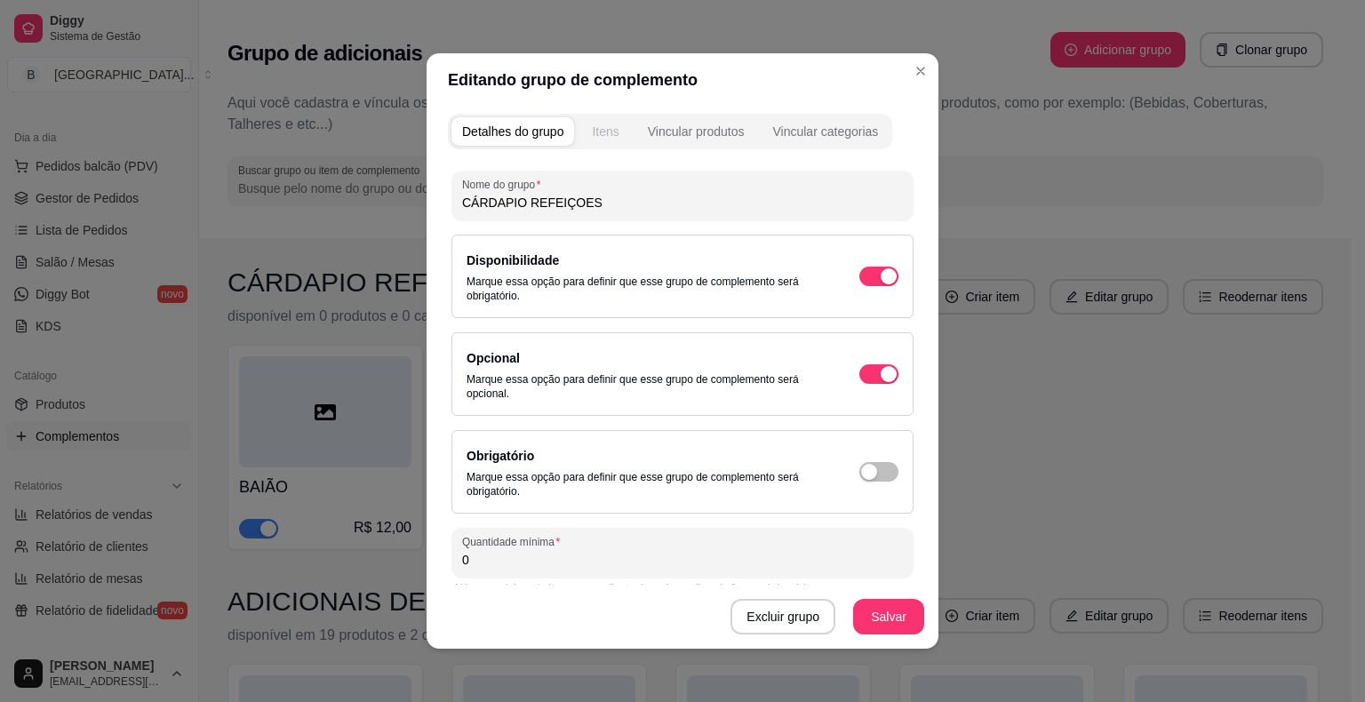
click at [581, 123] on button "Itens" at bounding box center [605, 131] width 48 height 28
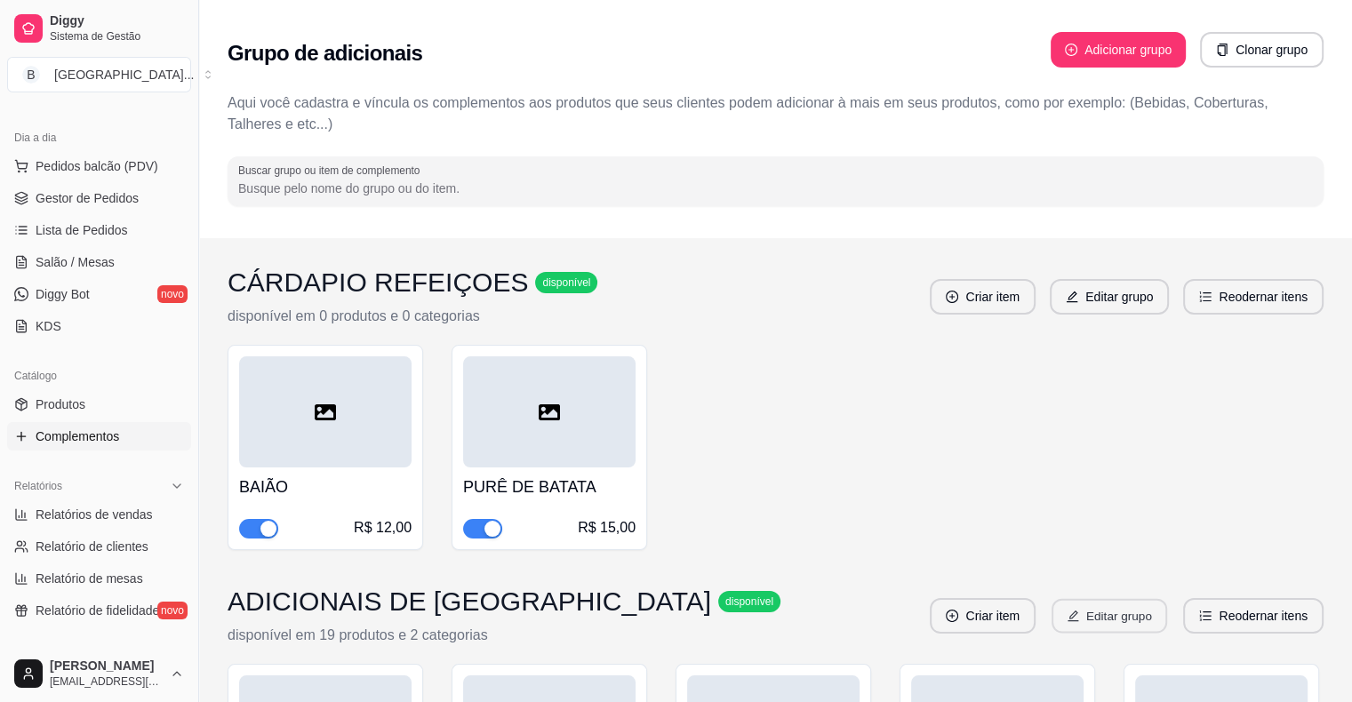
click at [1116, 613] on button "Editar grupo" at bounding box center [1110, 616] width 116 height 35
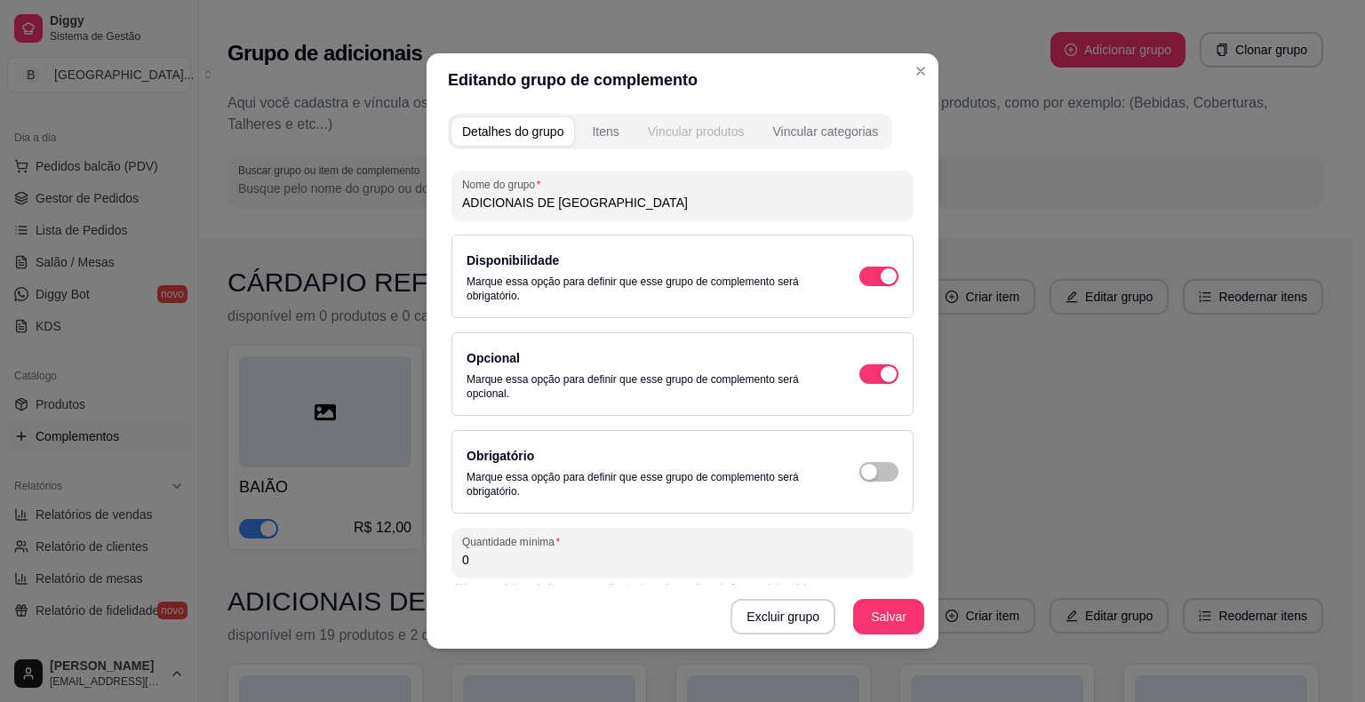
click at [738, 143] on button "Vincular produtos" at bounding box center [696, 131] width 118 height 28
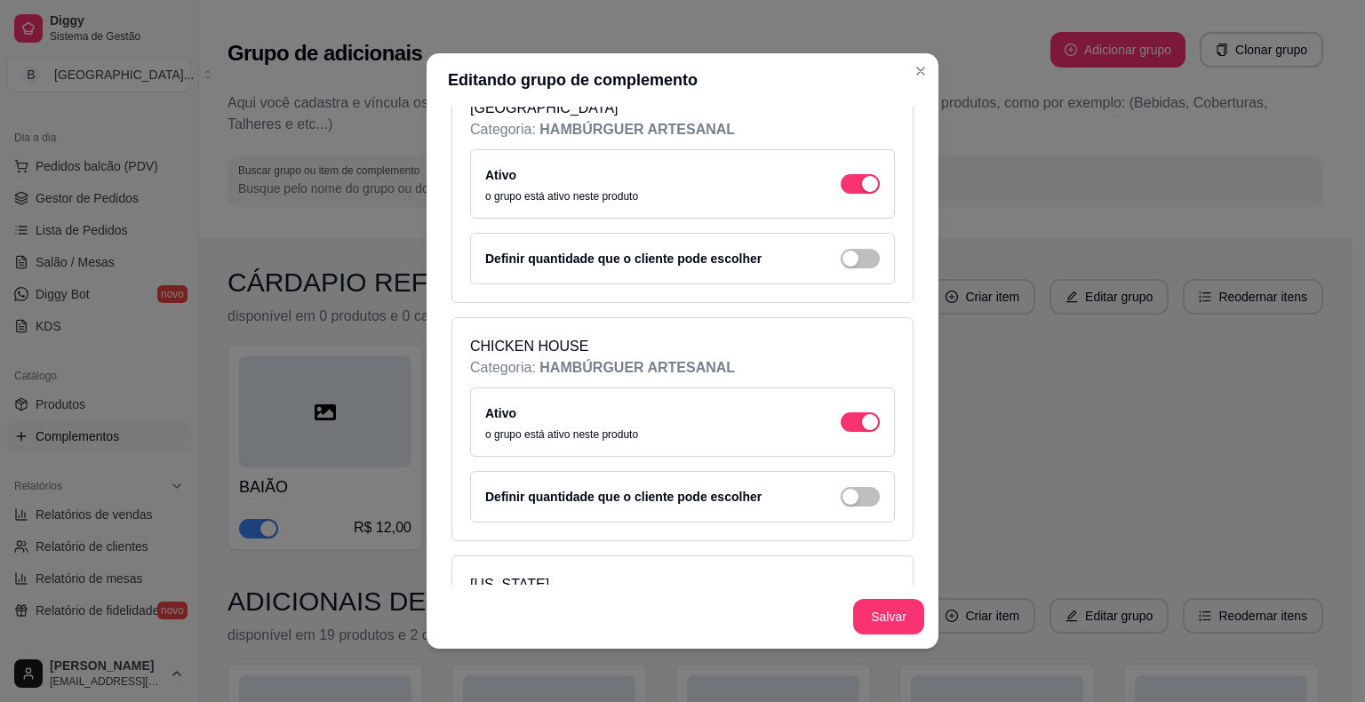
scroll to position [444, 0]
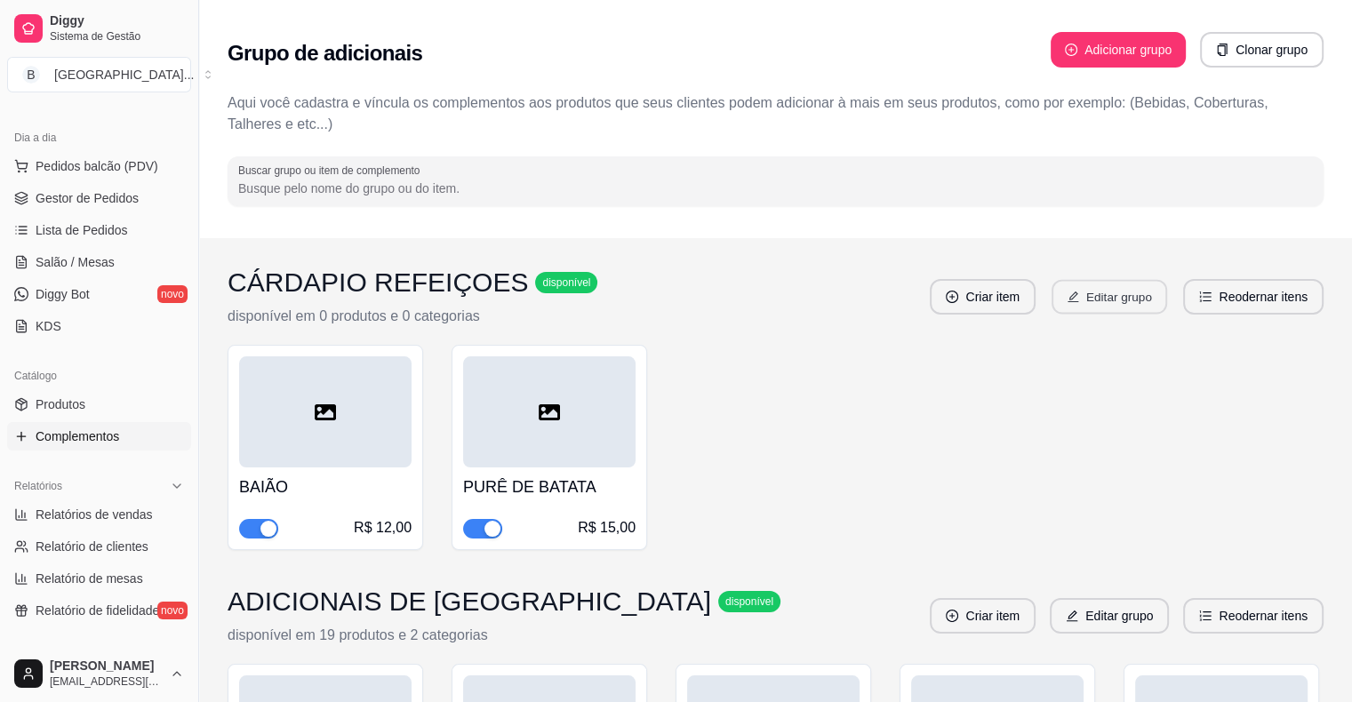
click at [1149, 297] on button "Editar grupo" at bounding box center [1110, 297] width 116 height 35
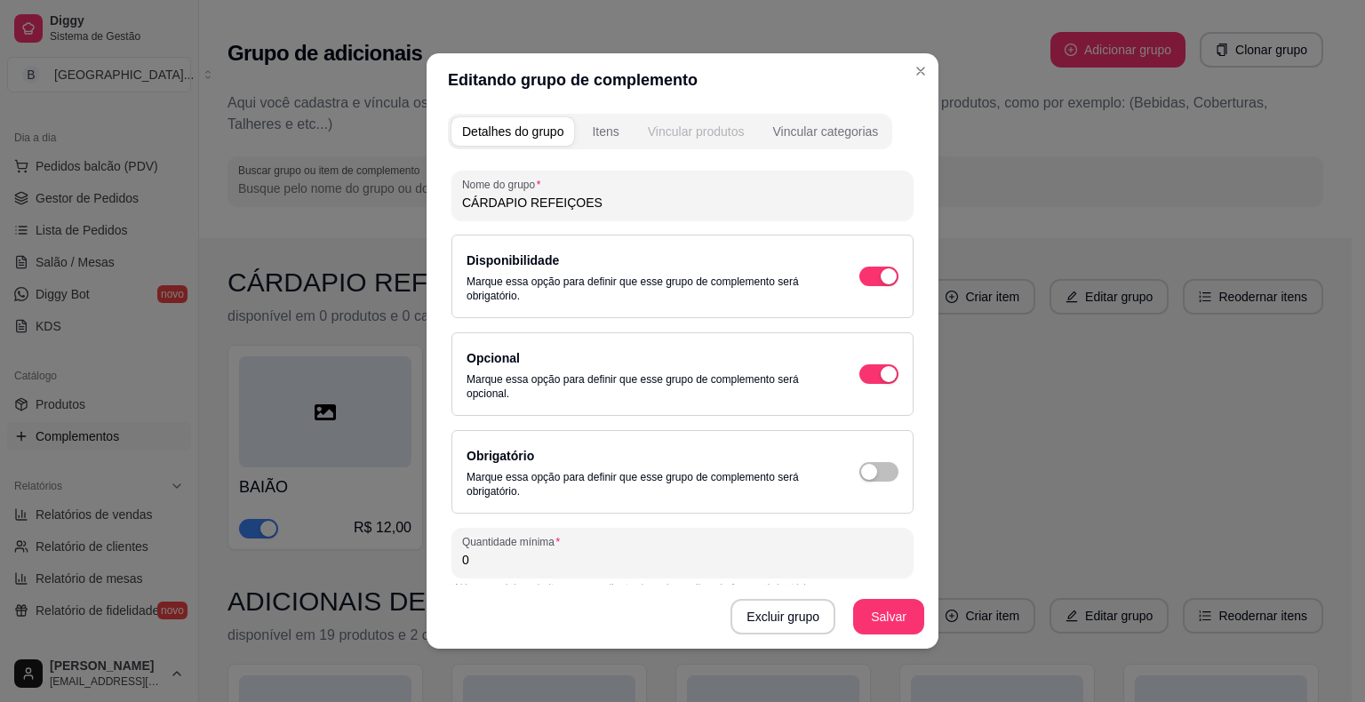
click at [742, 133] on button "Vincular produtos" at bounding box center [696, 131] width 118 height 28
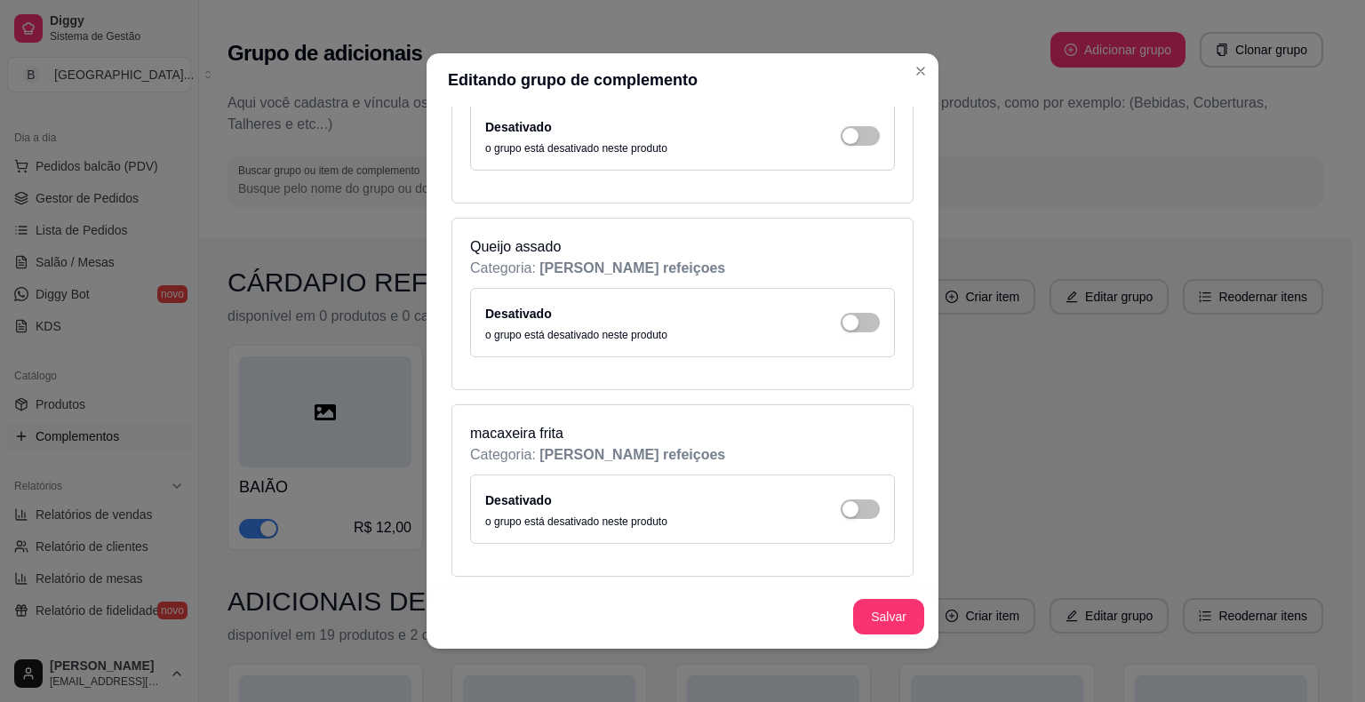
scroll to position [24430, 0]
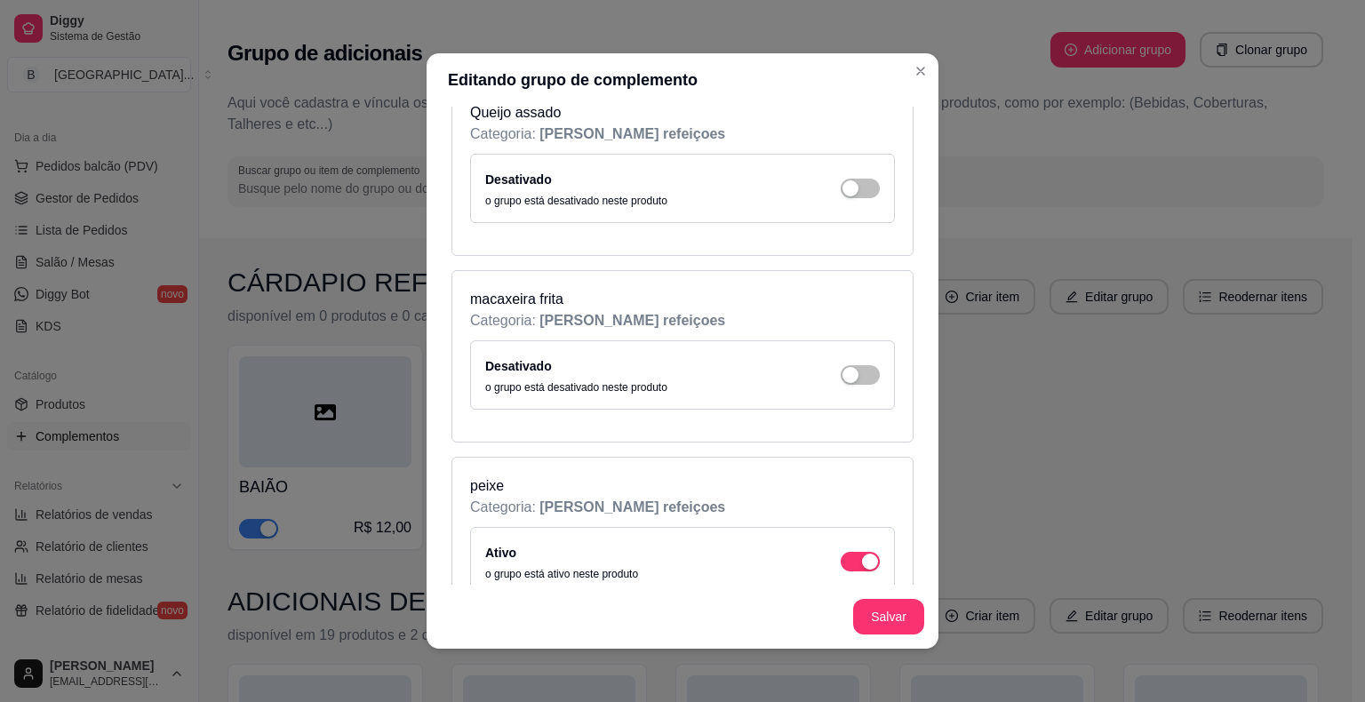
scroll to position [24481, 0]
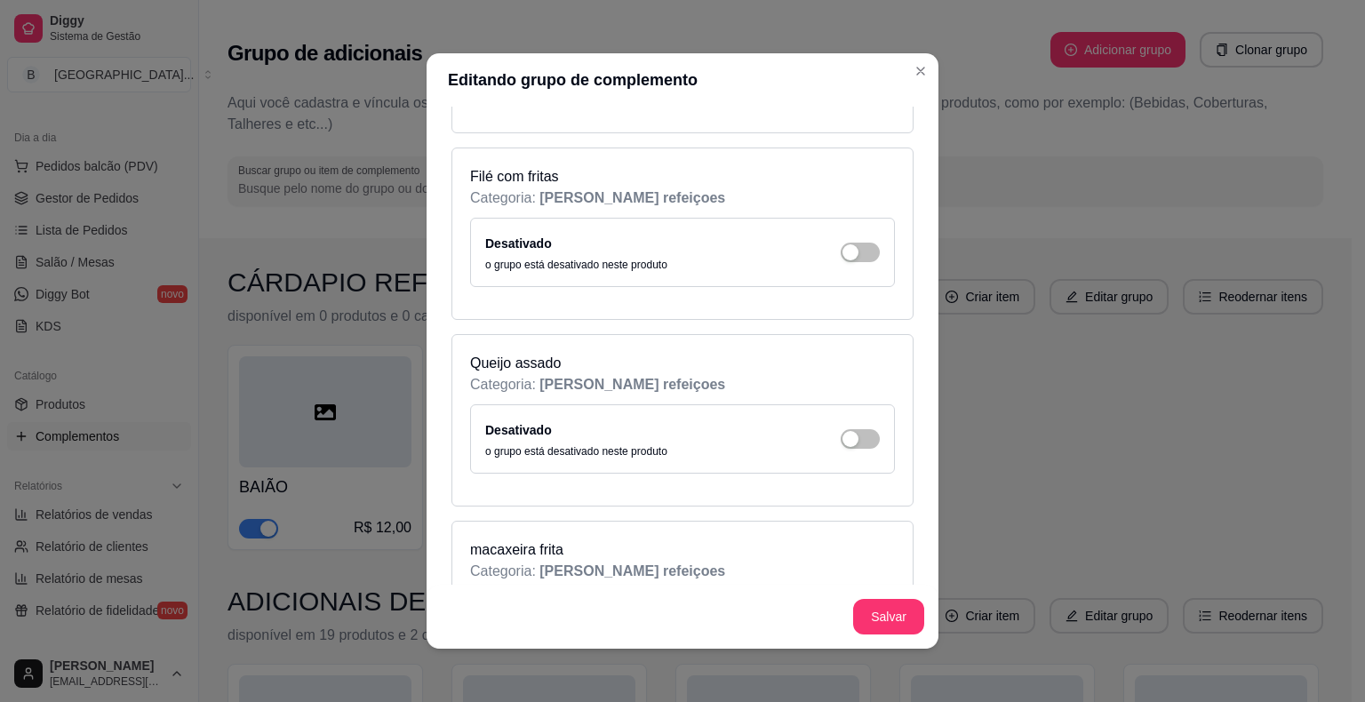
scroll to position [24214, 0]
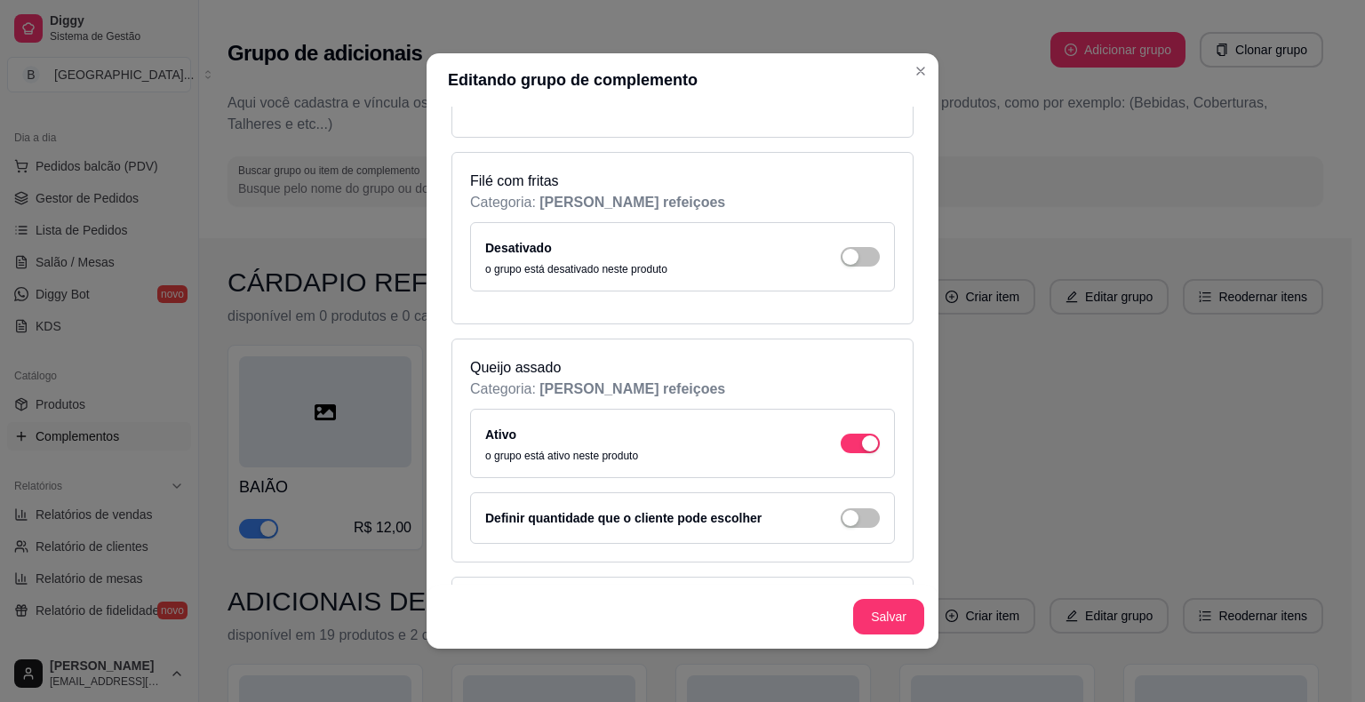
scroll to position [24037, 0]
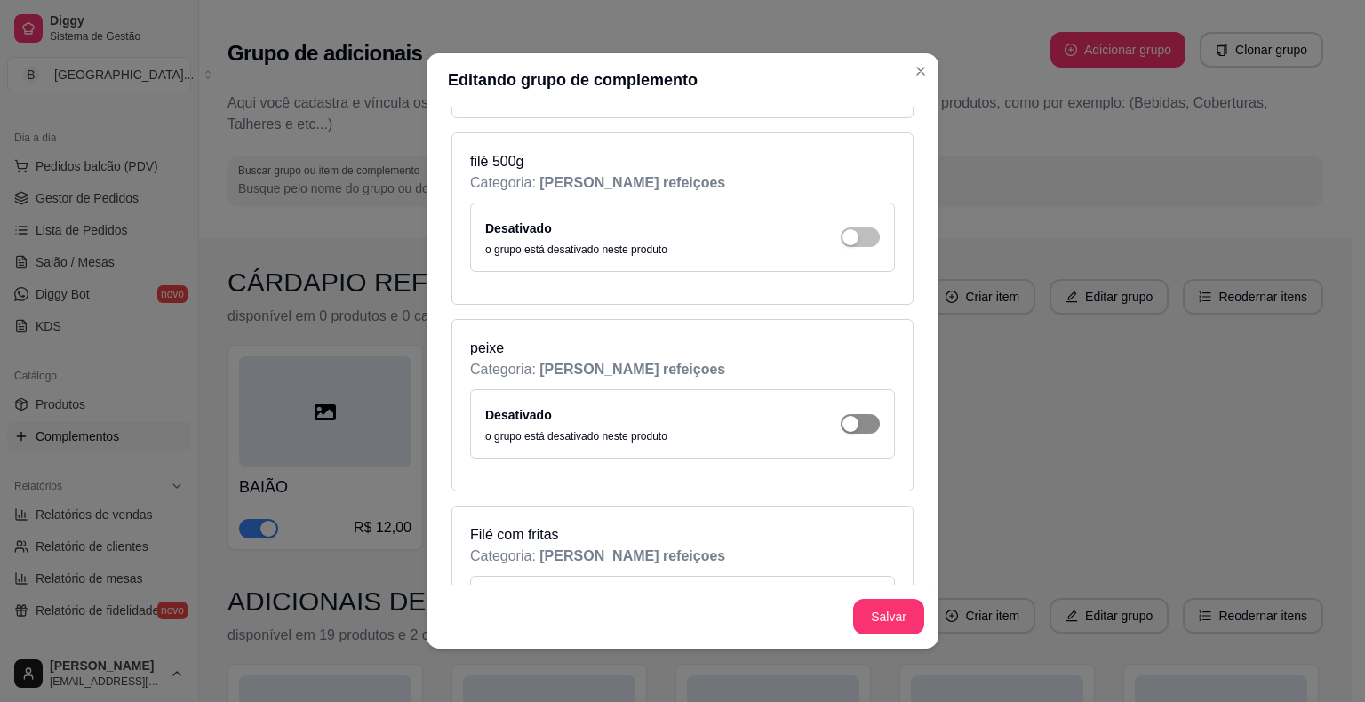
scroll to position [23859, 0]
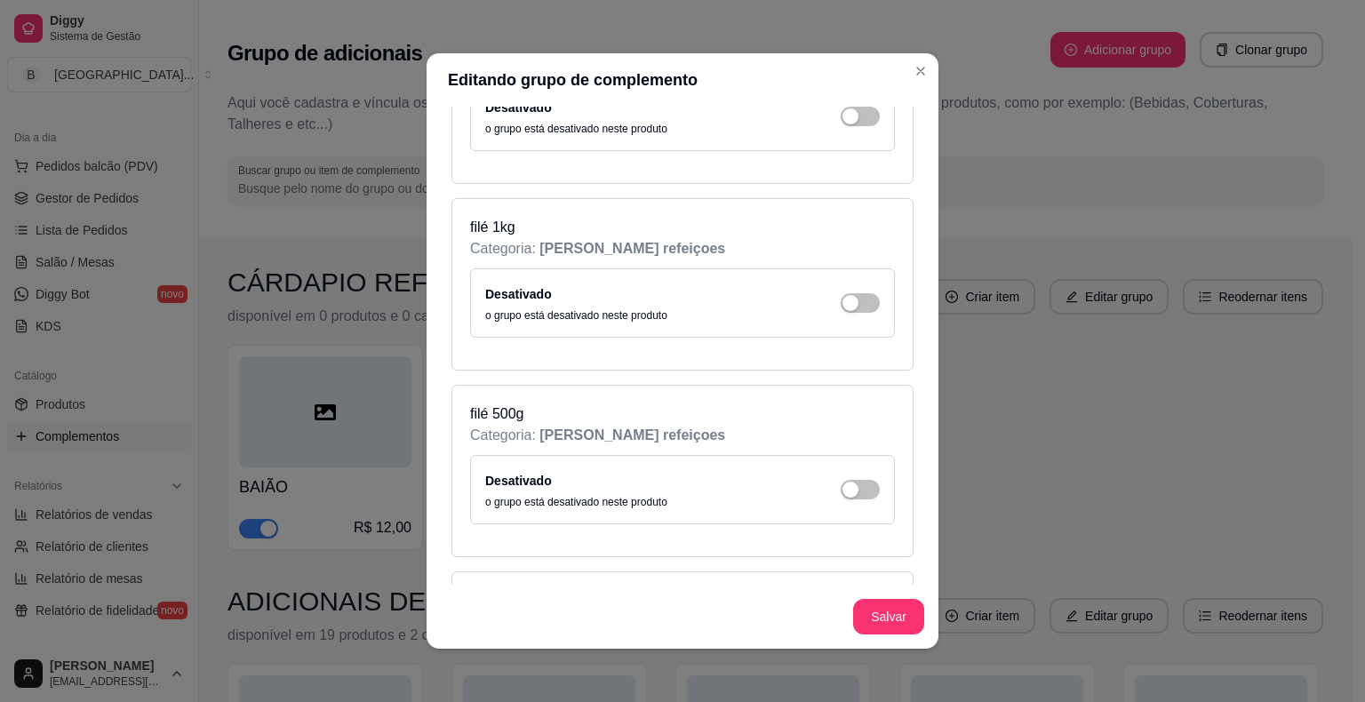
scroll to position [23592, 0]
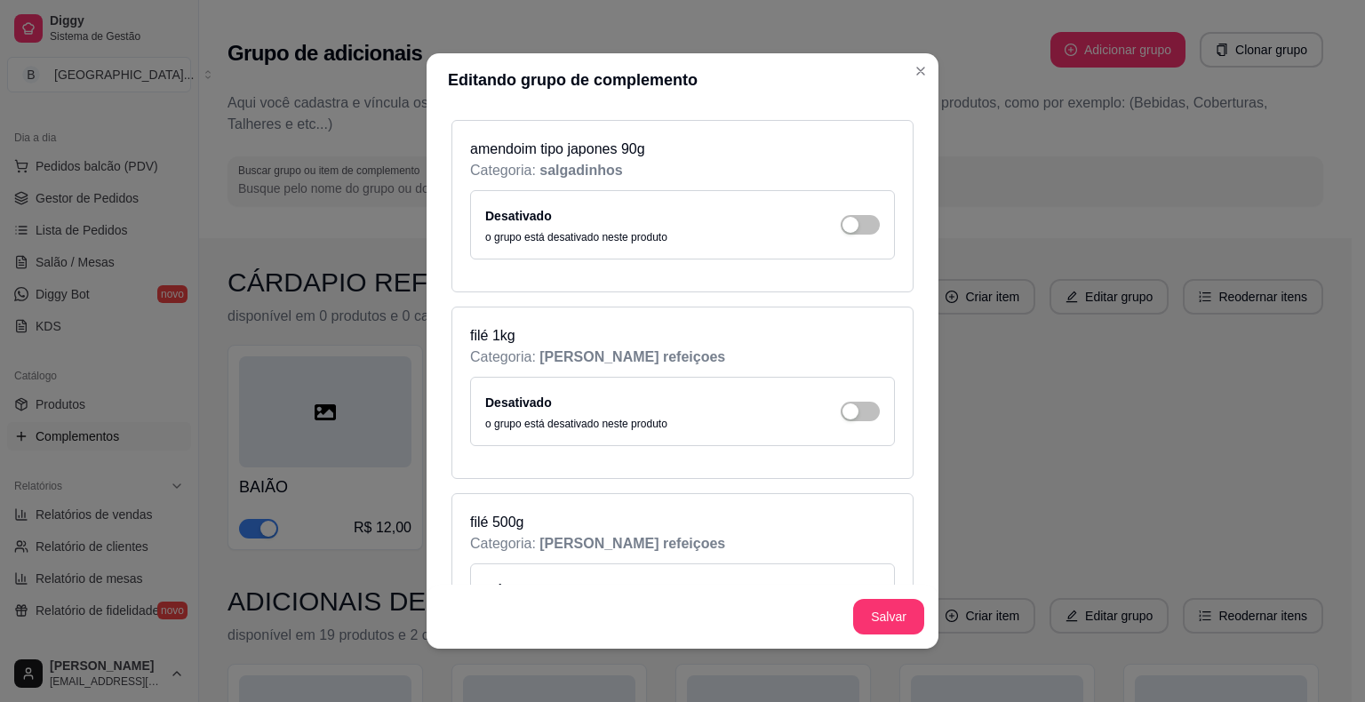
scroll to position [23414, 0]
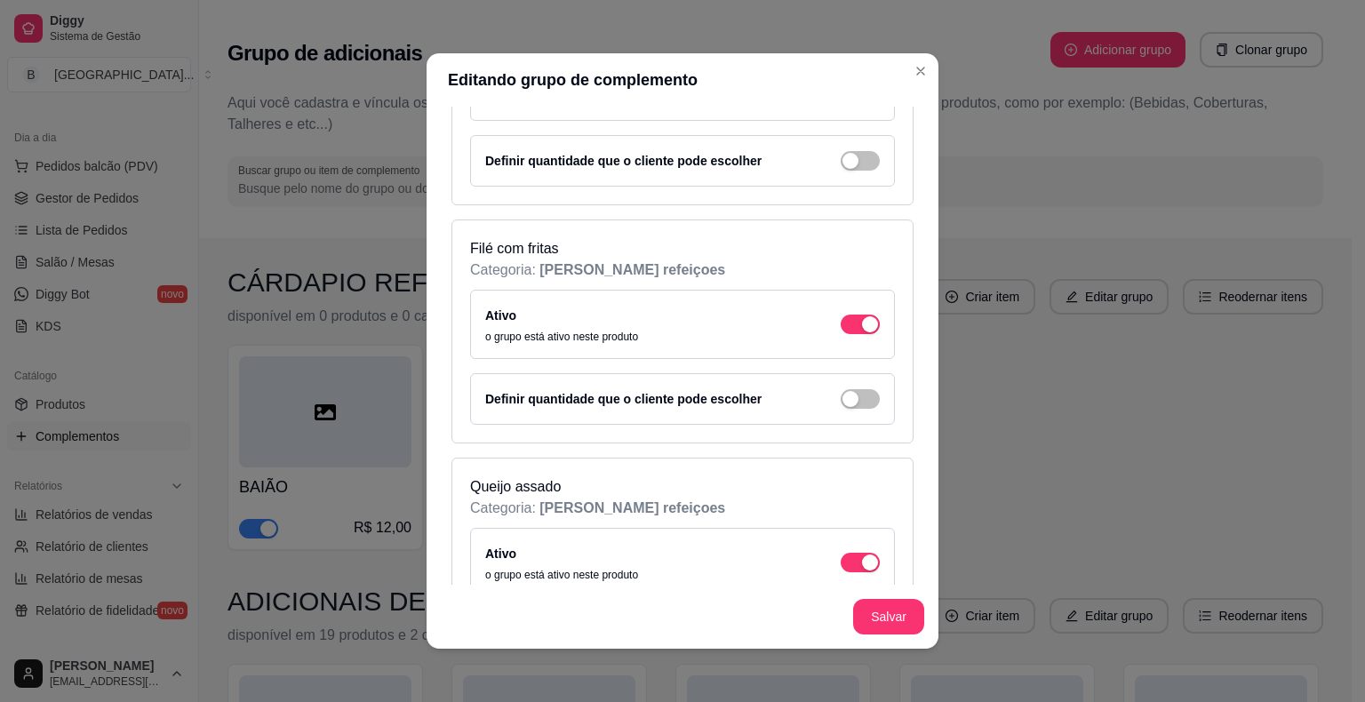
scroll to position [24303, 0]
click at [848, 541] on div "Ativo o grupo está ativo neste produto" at bounding box center [682, 560] width 395 height 39
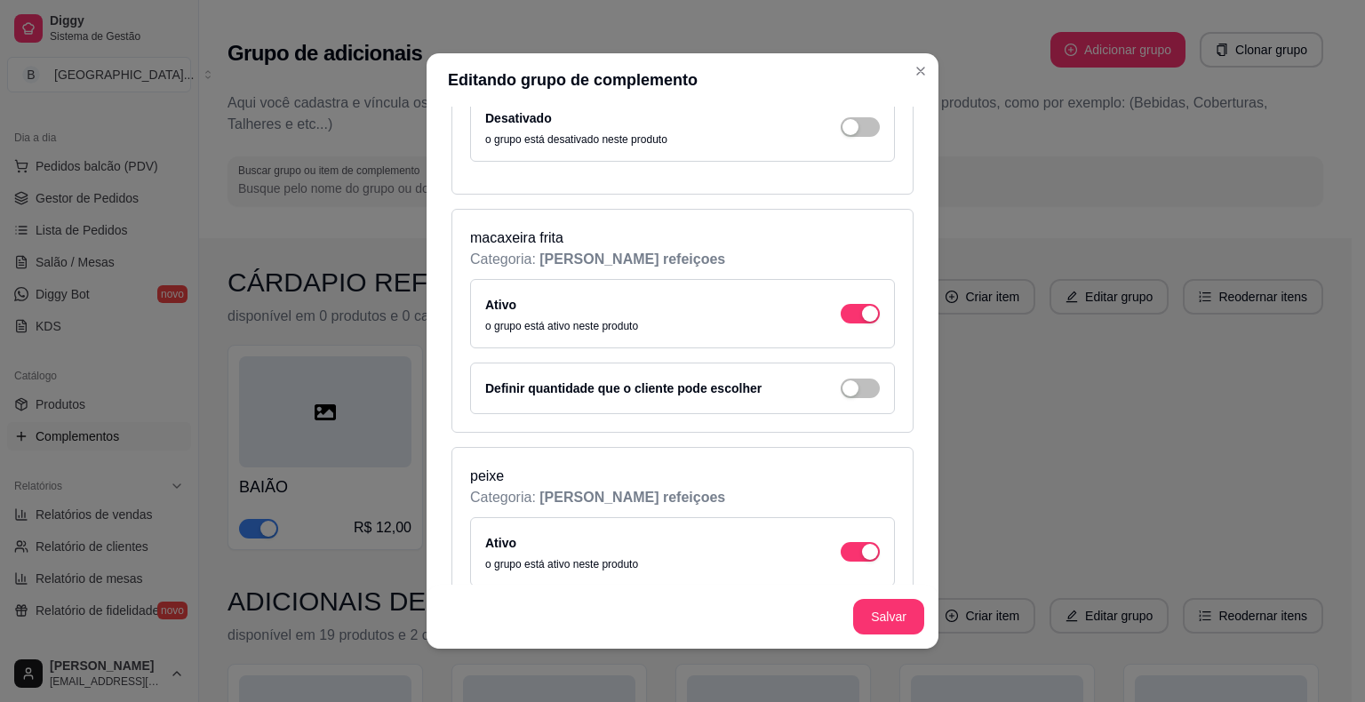
scroll to position [4, 0]
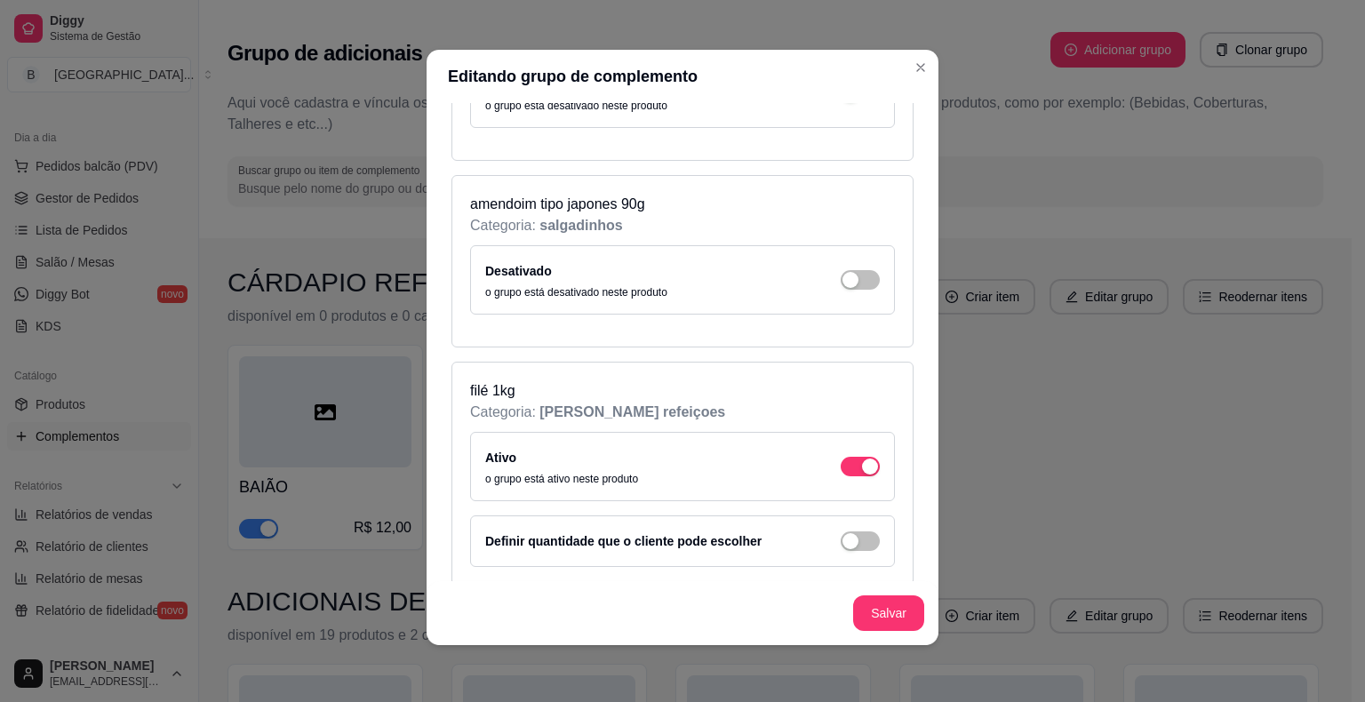
scroll to position [23352, 0]
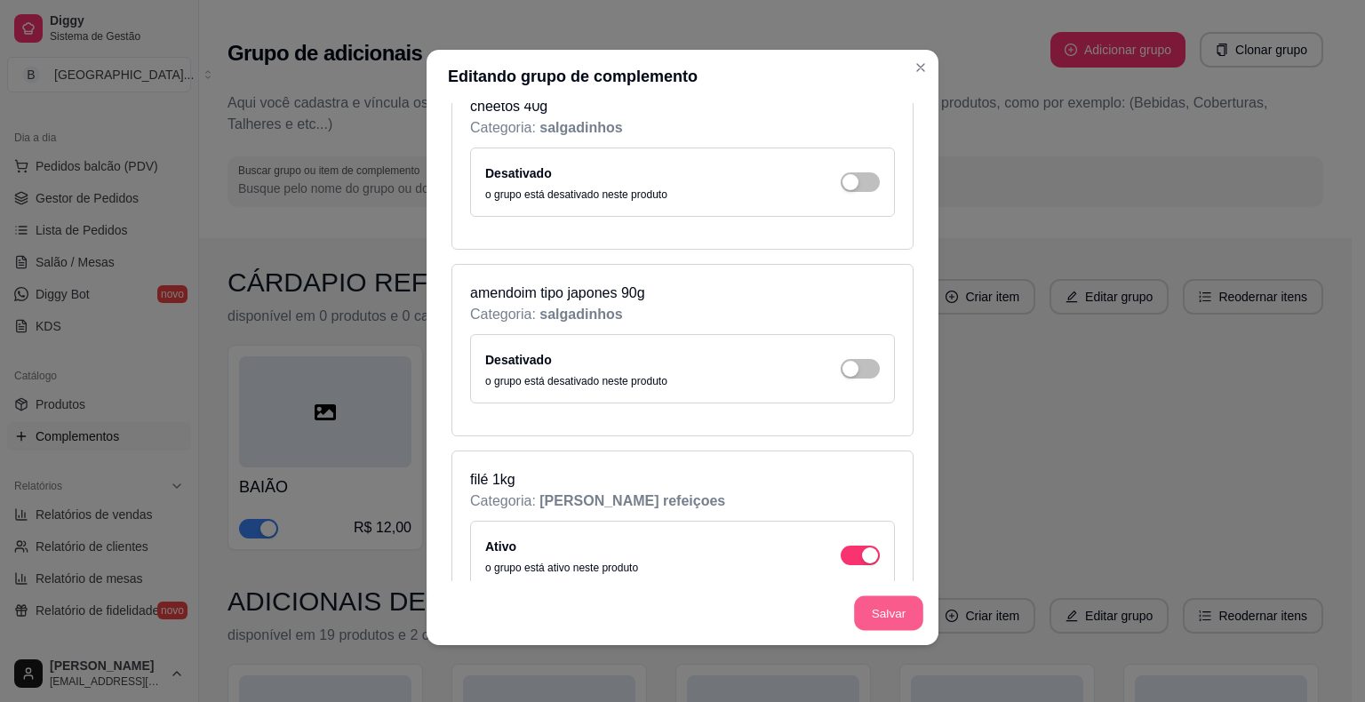
click at [891, 616] on button "Salvar" at bounding box center [888, 613] width 69 height 35
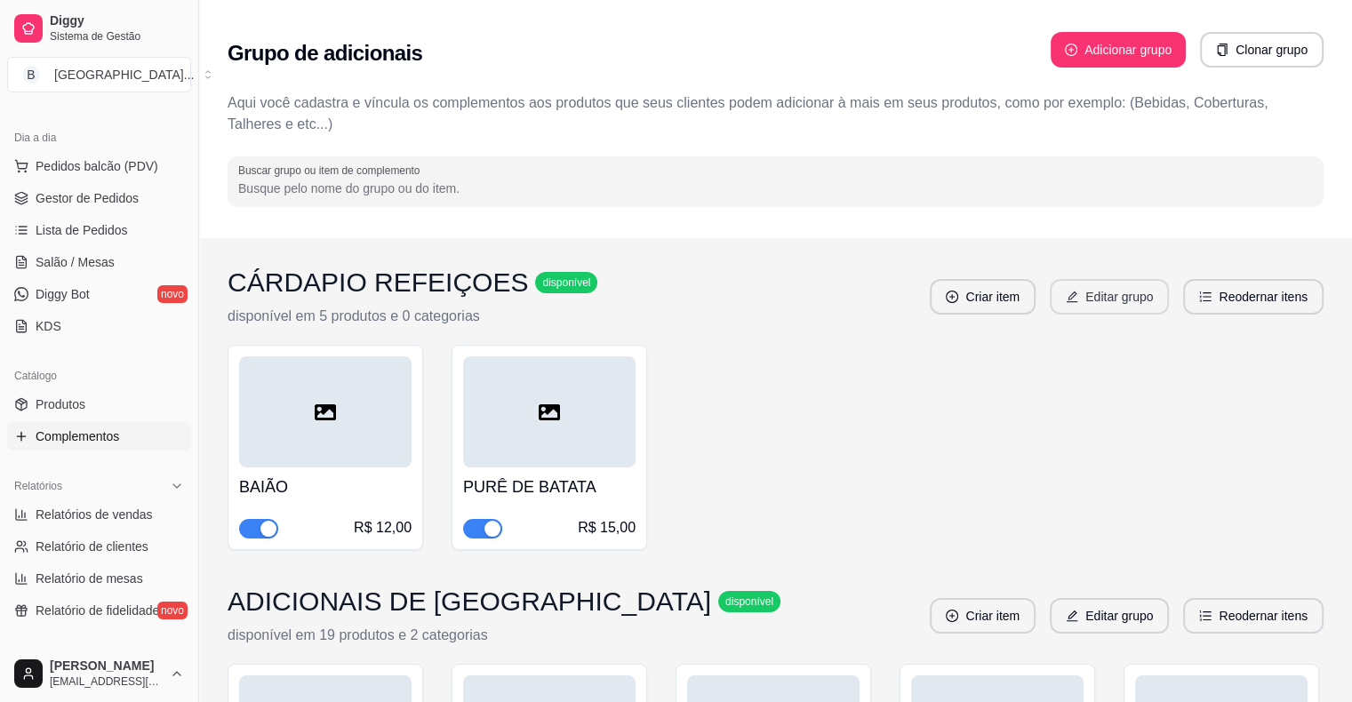
click at [1089, 295] on button "Editar grupo" at bounding box center [1109, 297] width 119 height 36
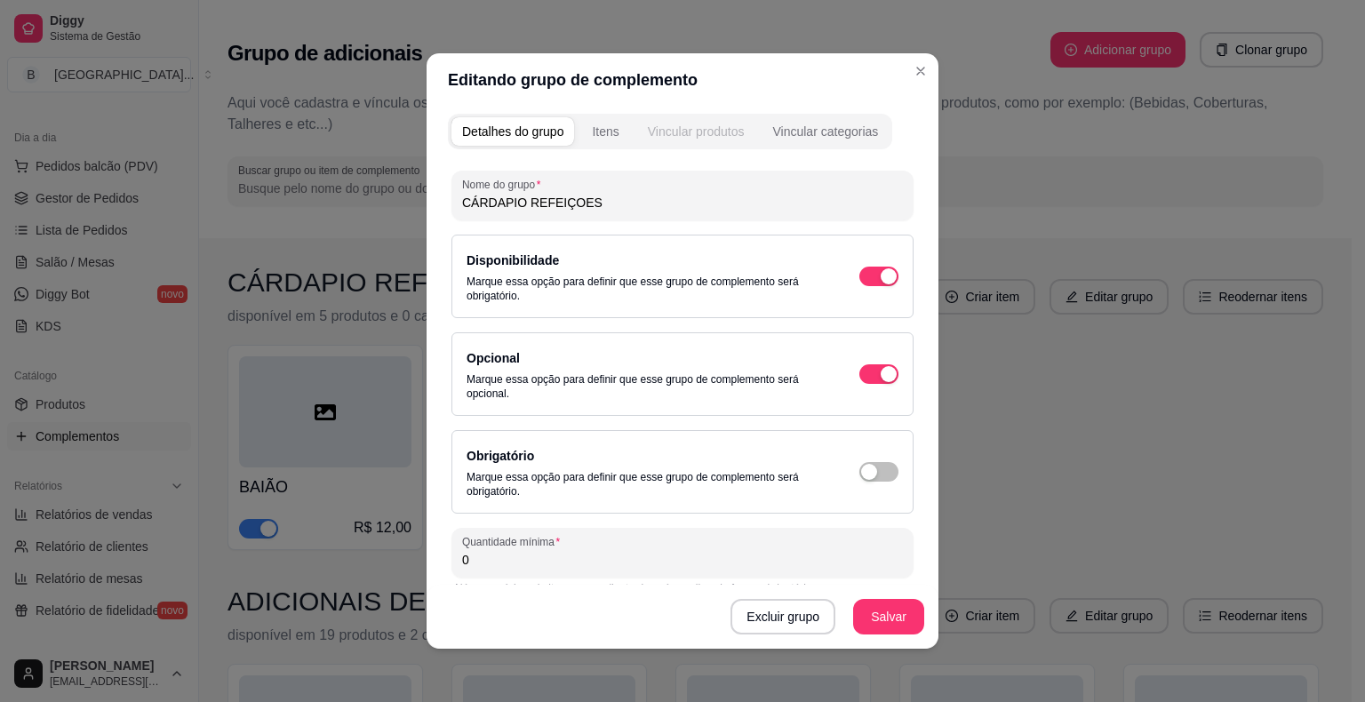
click at [696, 133] on div "Vincular produtos" at bounding box center [696, 132] width 97 height 18
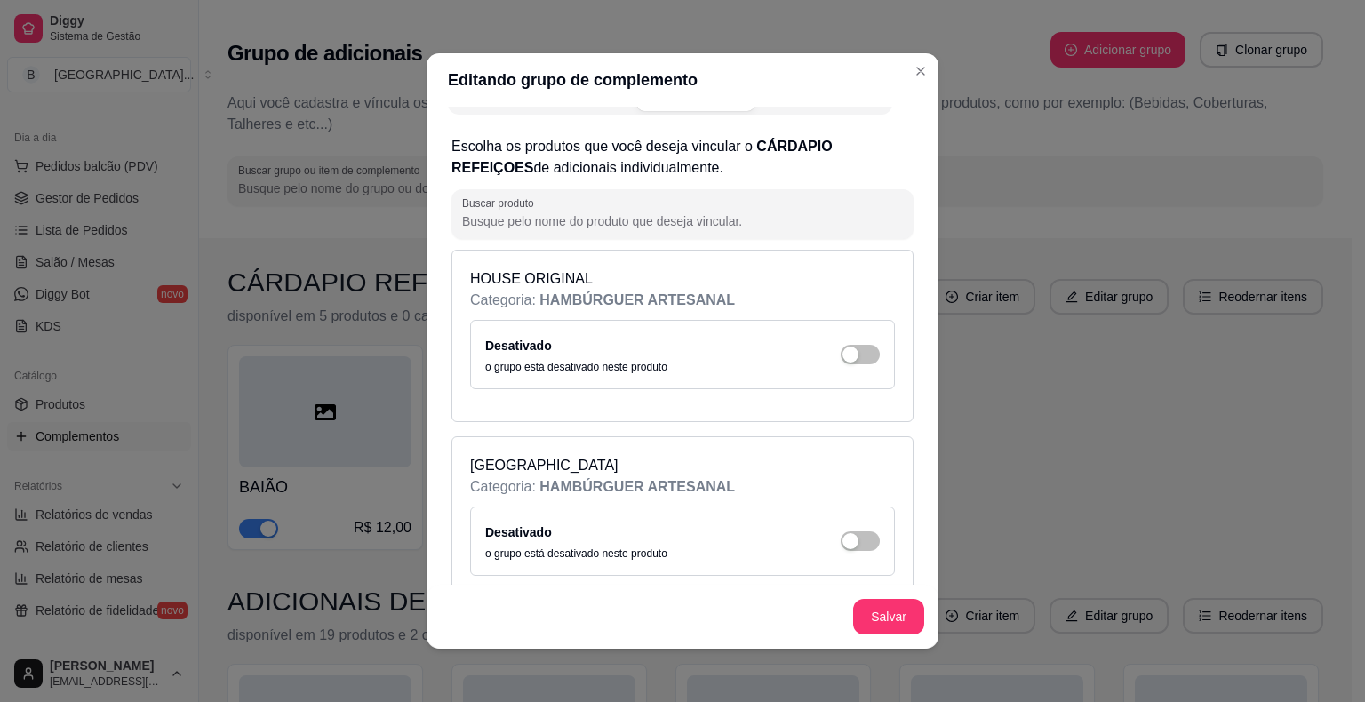
scroll to position [0, 0]
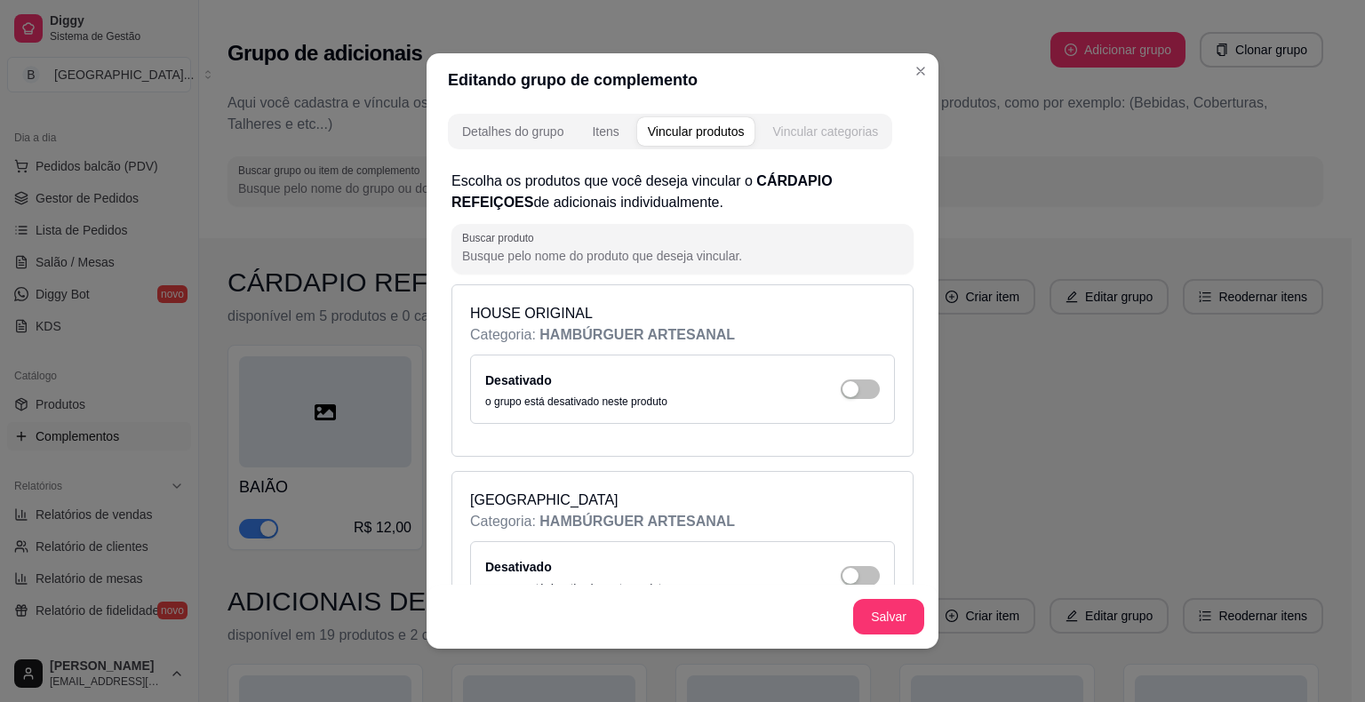
click at [807, 118] on button "Vincular categorias" at bounding box center [825, 131] width 127 height 28
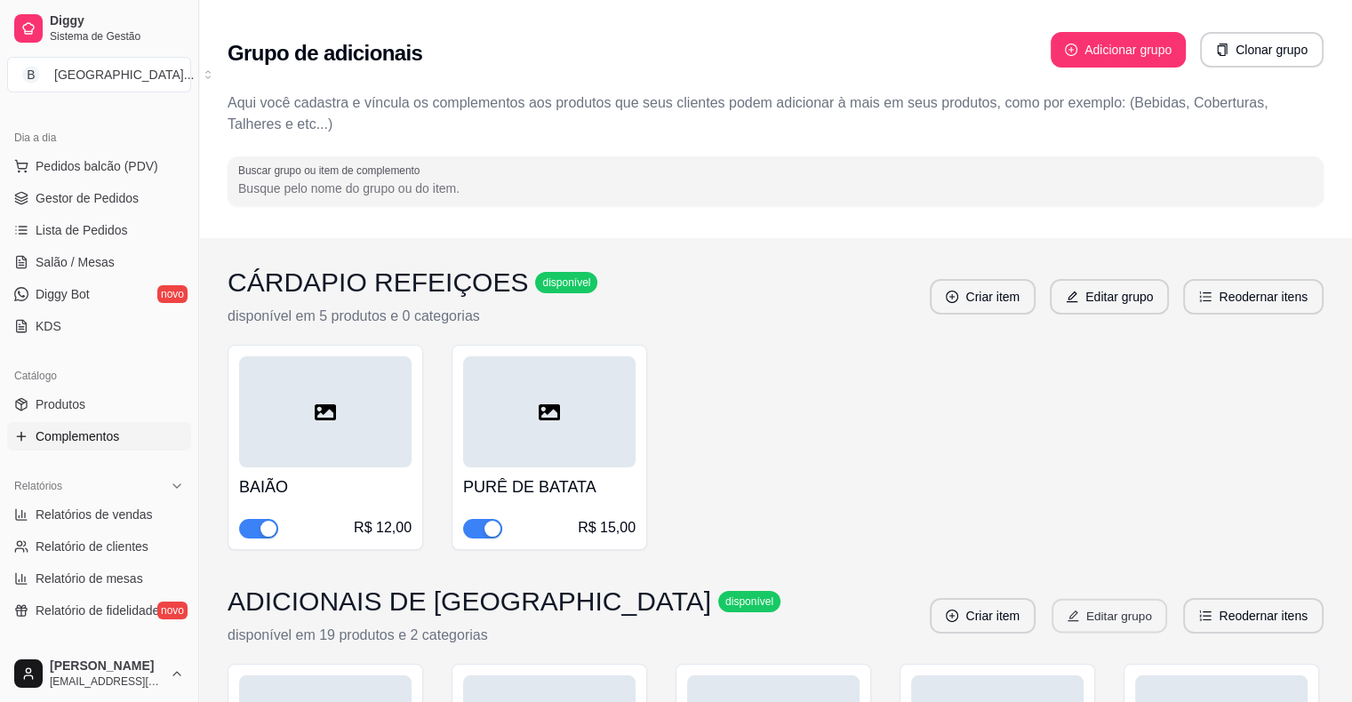
click at [1116, 618] on button "Editar grupo" at bounding box center [1110, 616] width 116 height 35
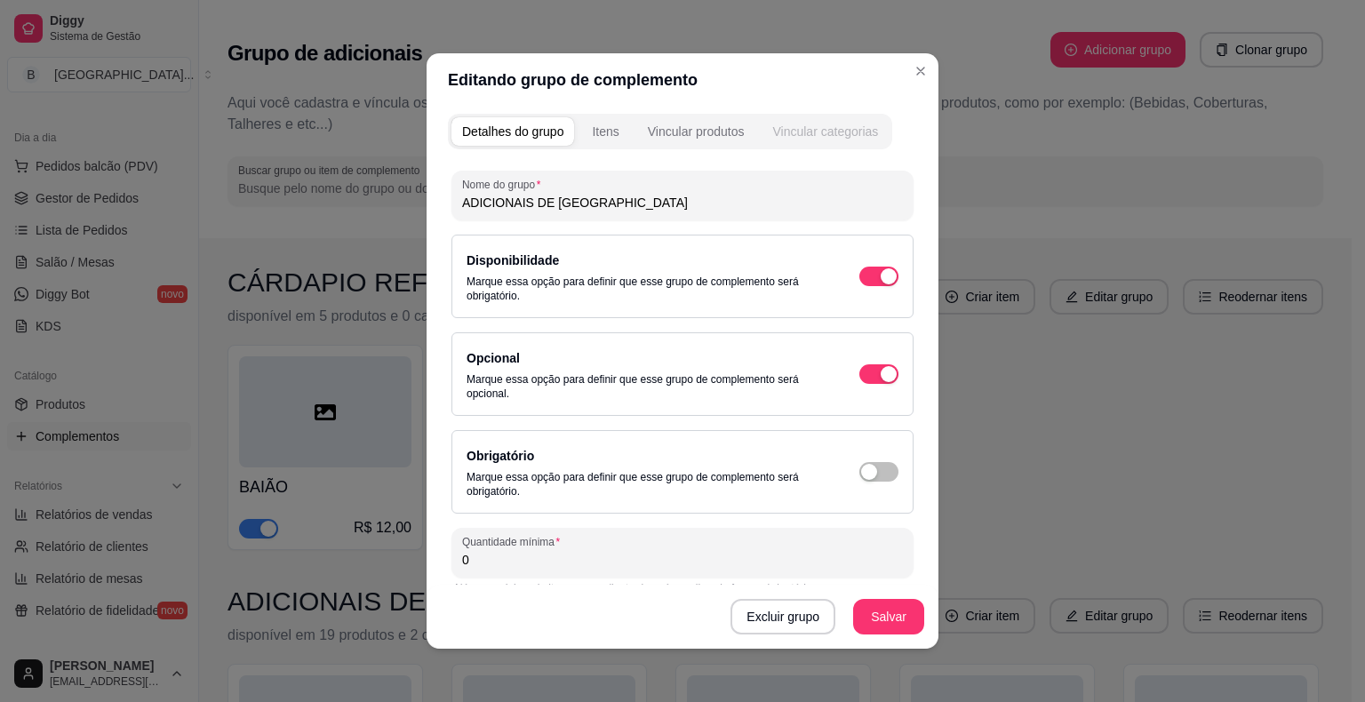
click at [829, 124] on div "Vincular categorias" at bounding box center [826, 132] width 106 height 18
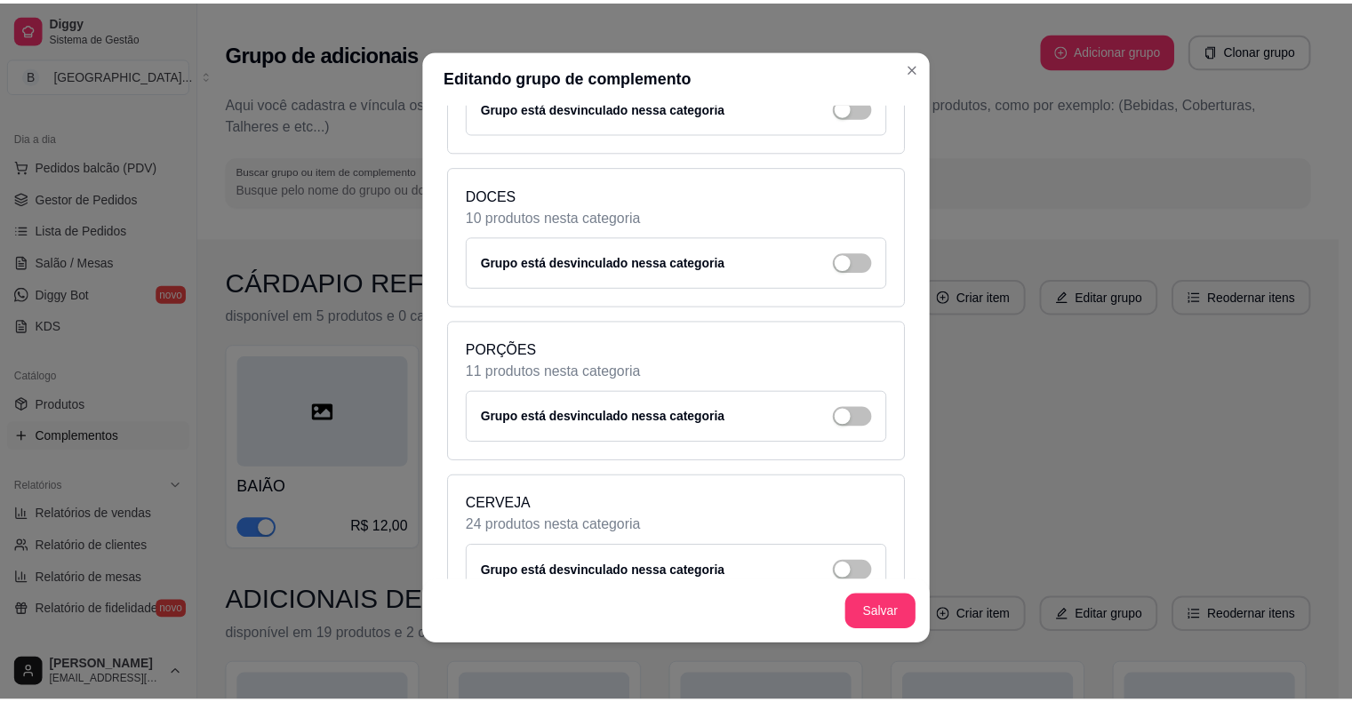
scroll to position [800, 0]
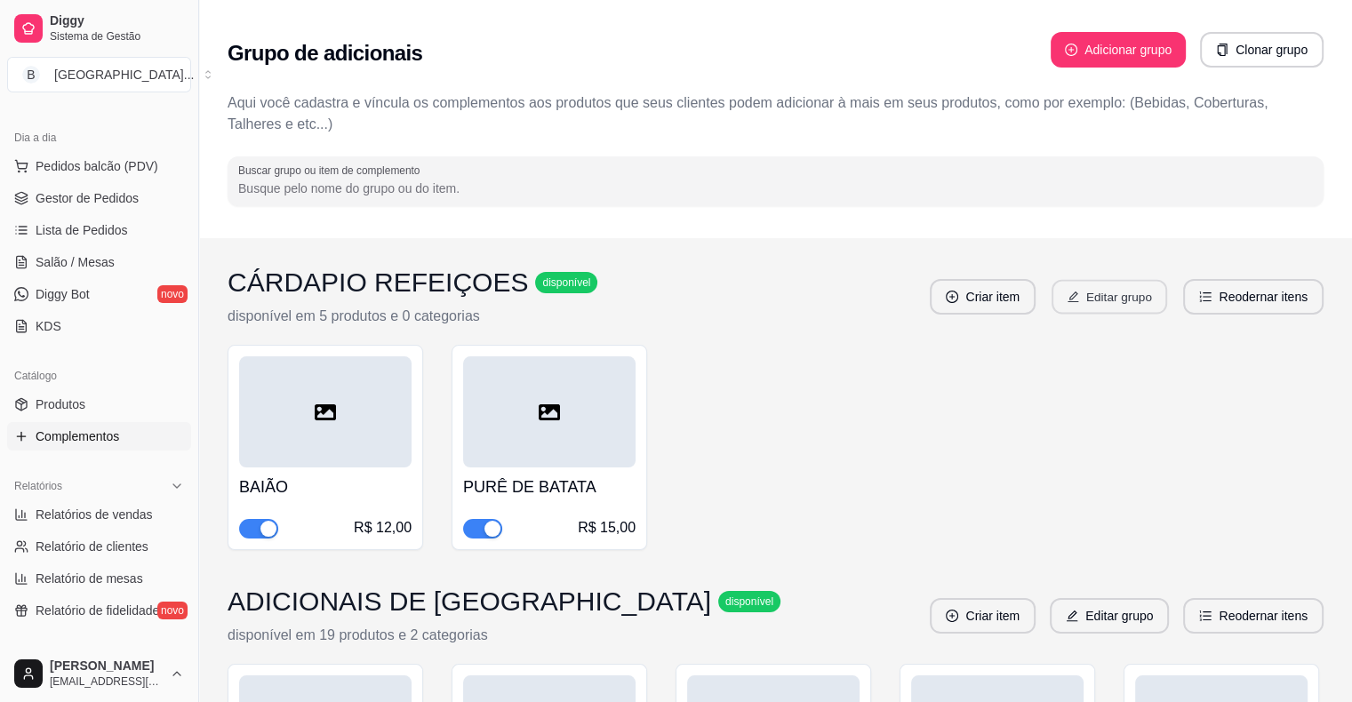
click at [1074, 311] on button "Editar grupo" at bounding box center [1110, 297] width 116 height 35
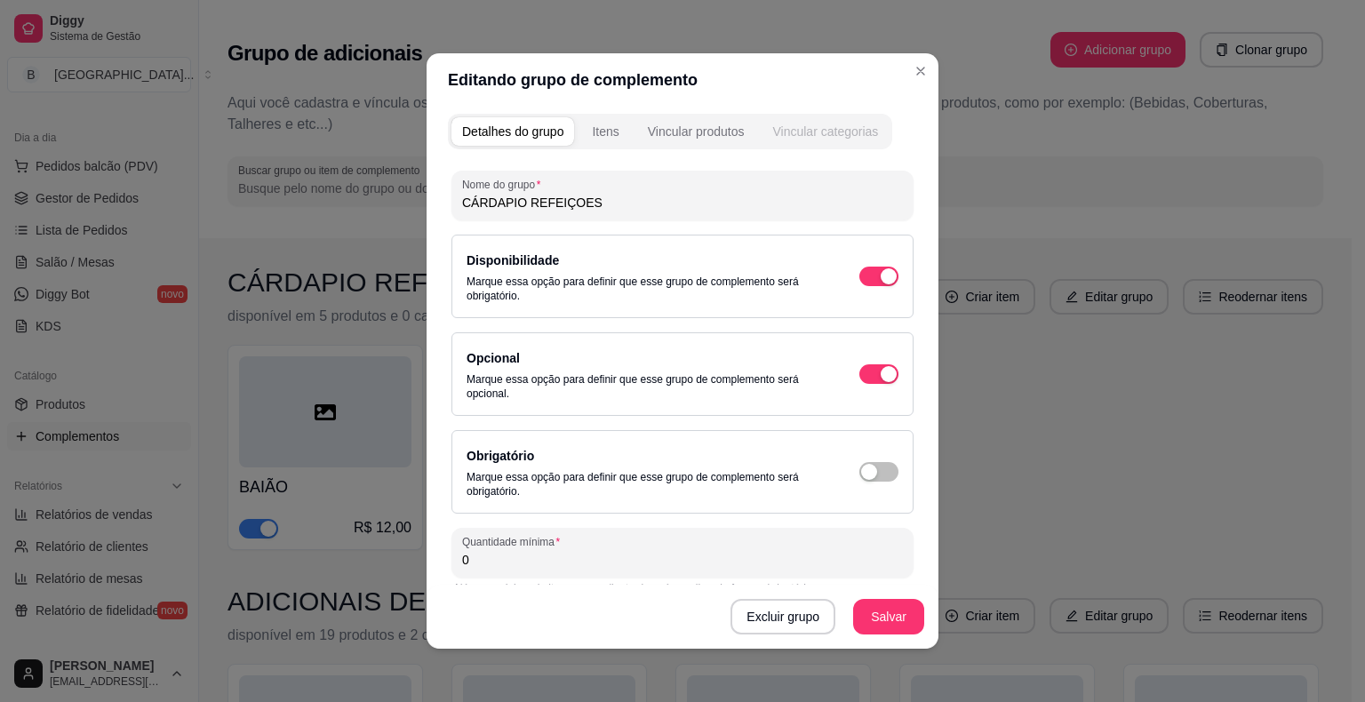
click at [773, 144] on button "Vincular categorias" at bounding box center [825, 131] width 127 height 28
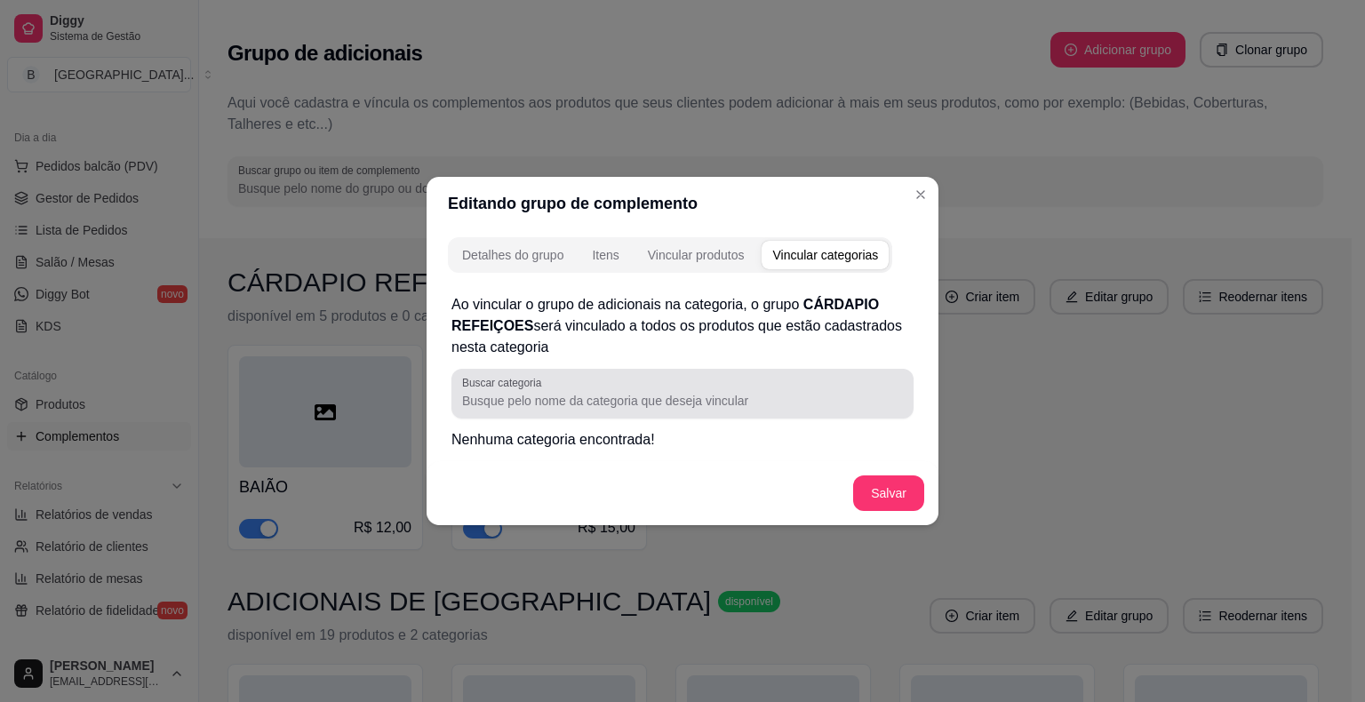
click at [796, 411] on div at bounding box center [682, 394] width 441 height 36
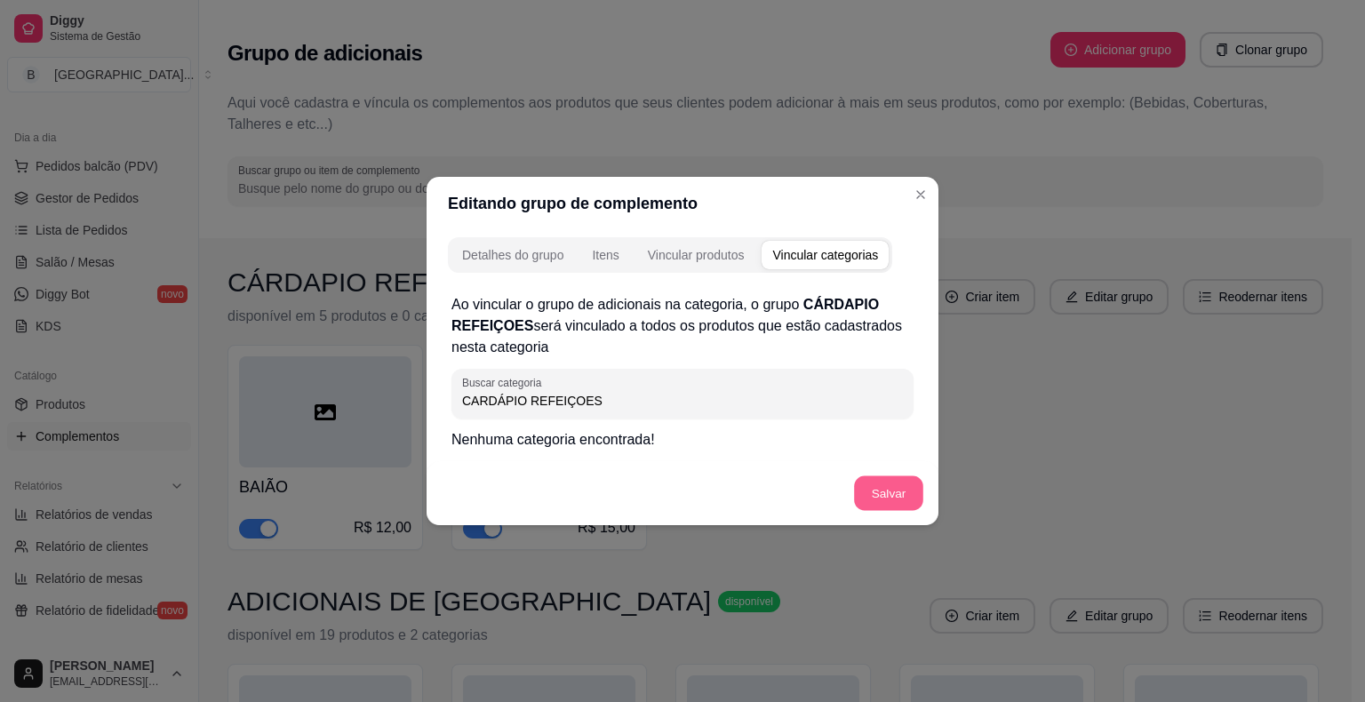
click at [889, 499] on button "Salvar" at bounding box center [888, 493] width 69 height 35
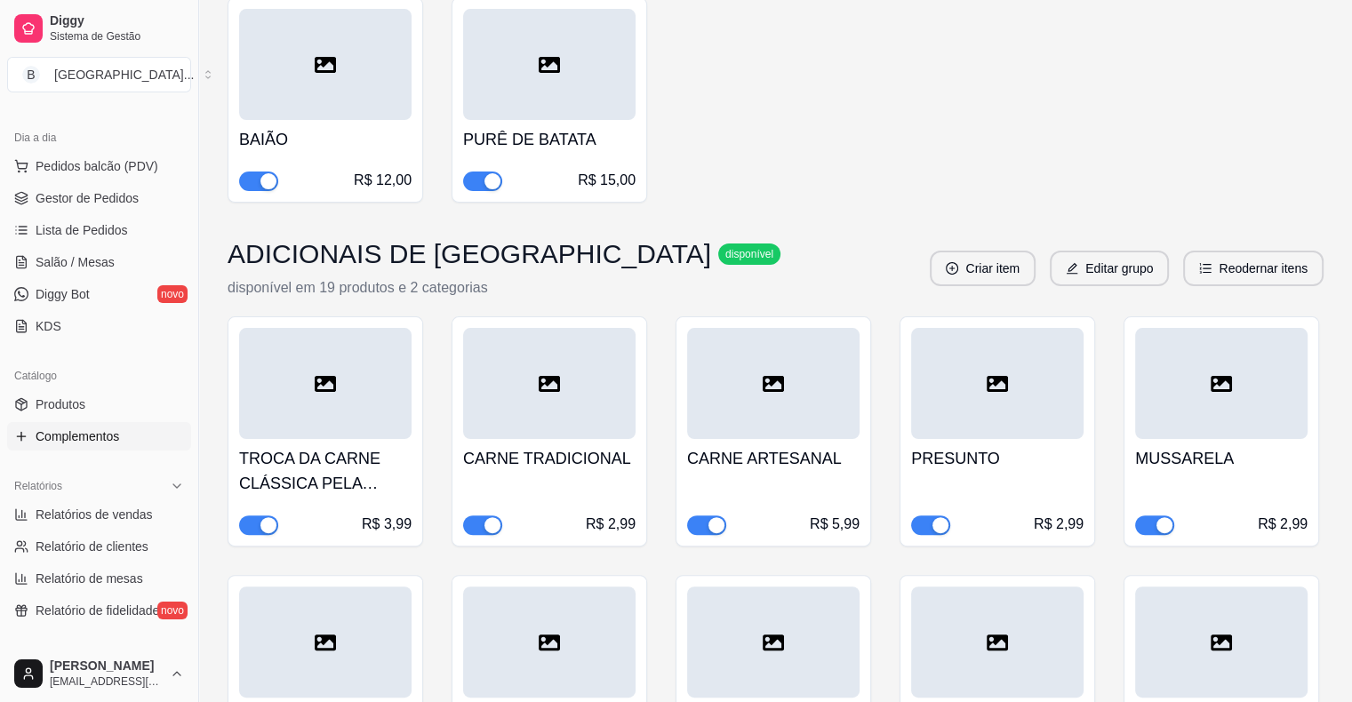
scroll to position [267, 0]
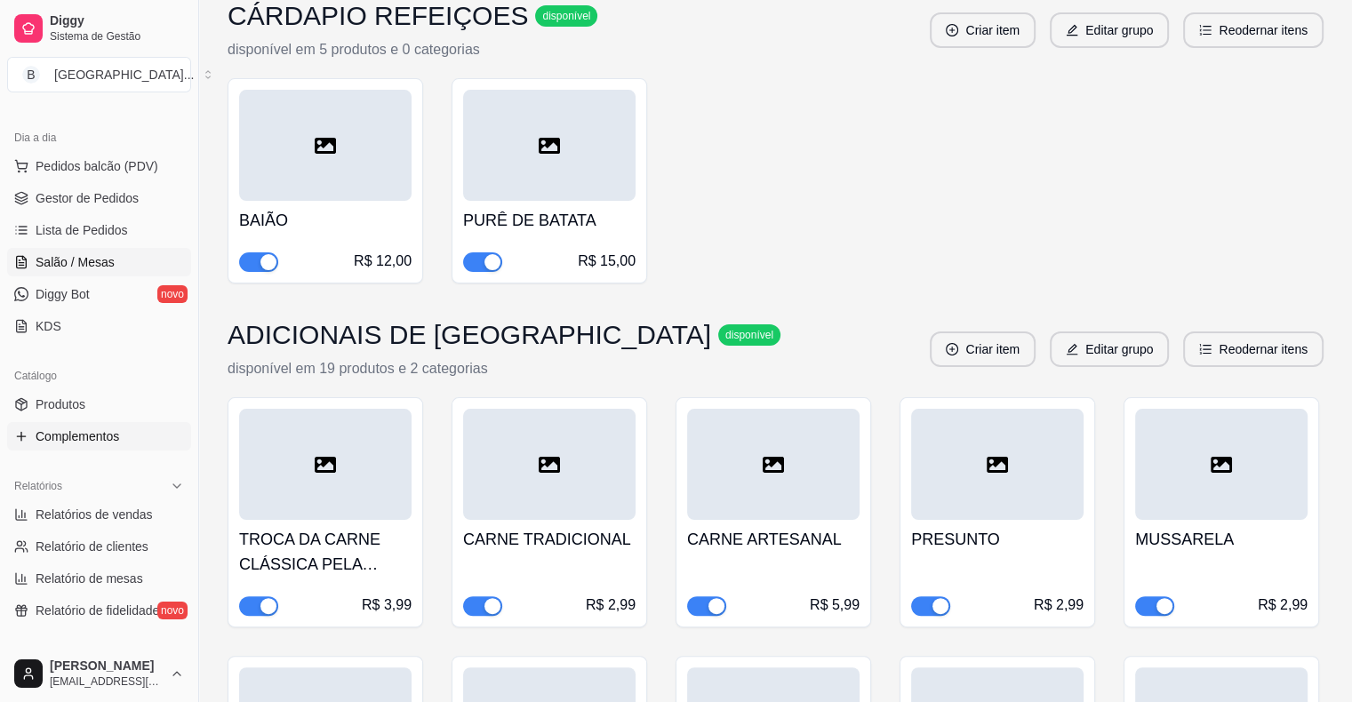
click at [83, 261] on span "Salão / Mesas" at bounding box center [75, 262] width 79 height 18
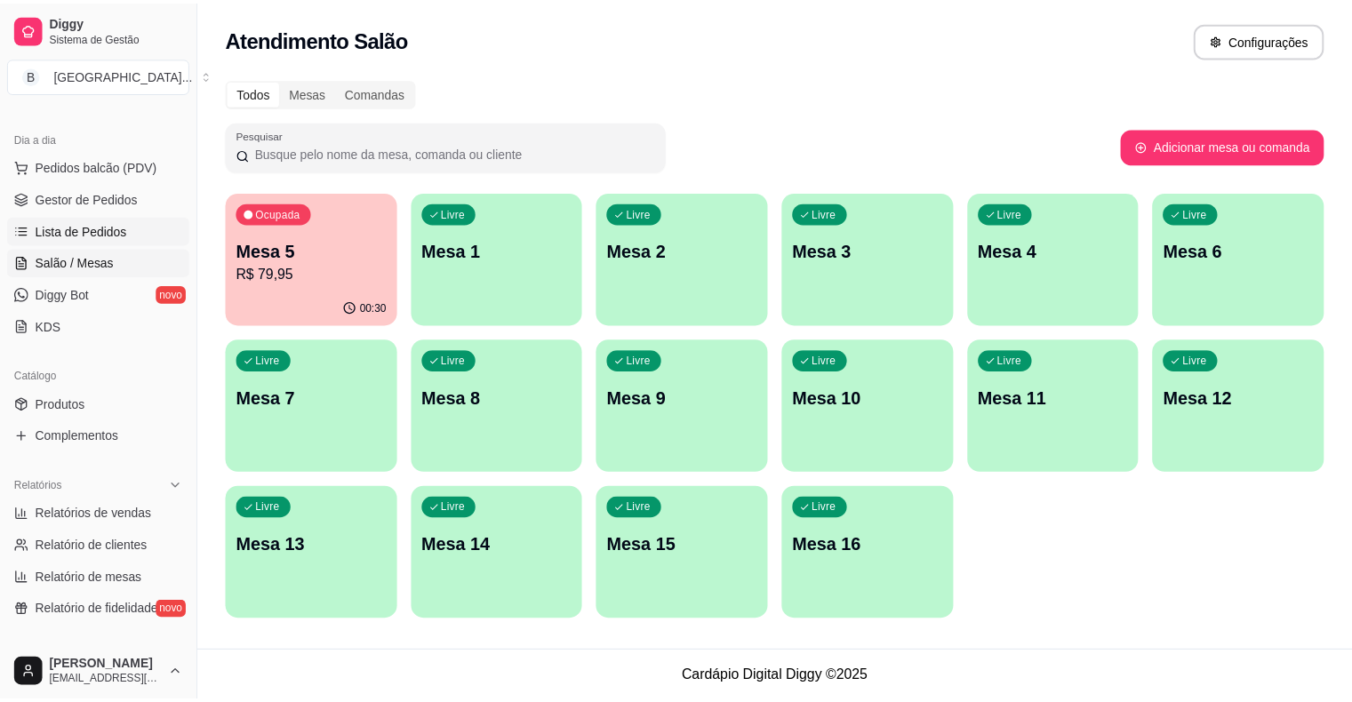
scroll to position [89, 0]
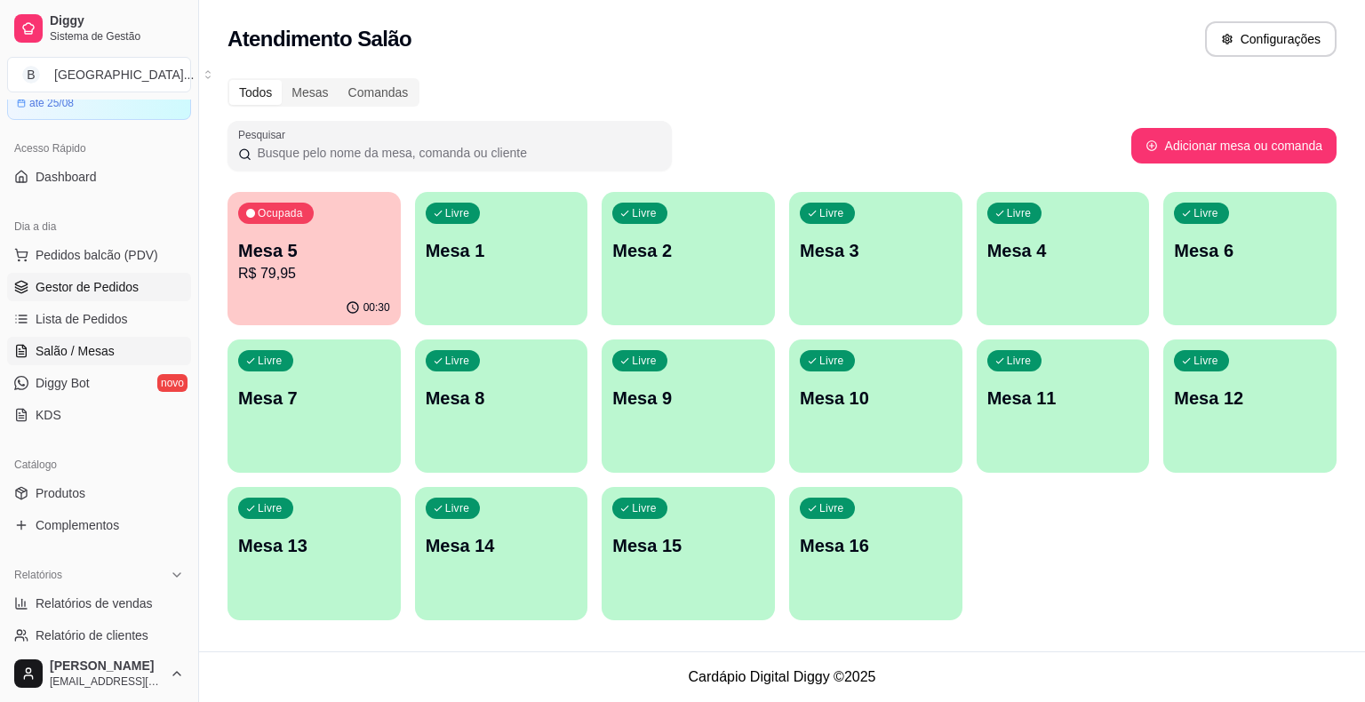
click at [63, 296] on link "Gestor de Pedidos" at bounding box center [99, 287] width 184 height 28
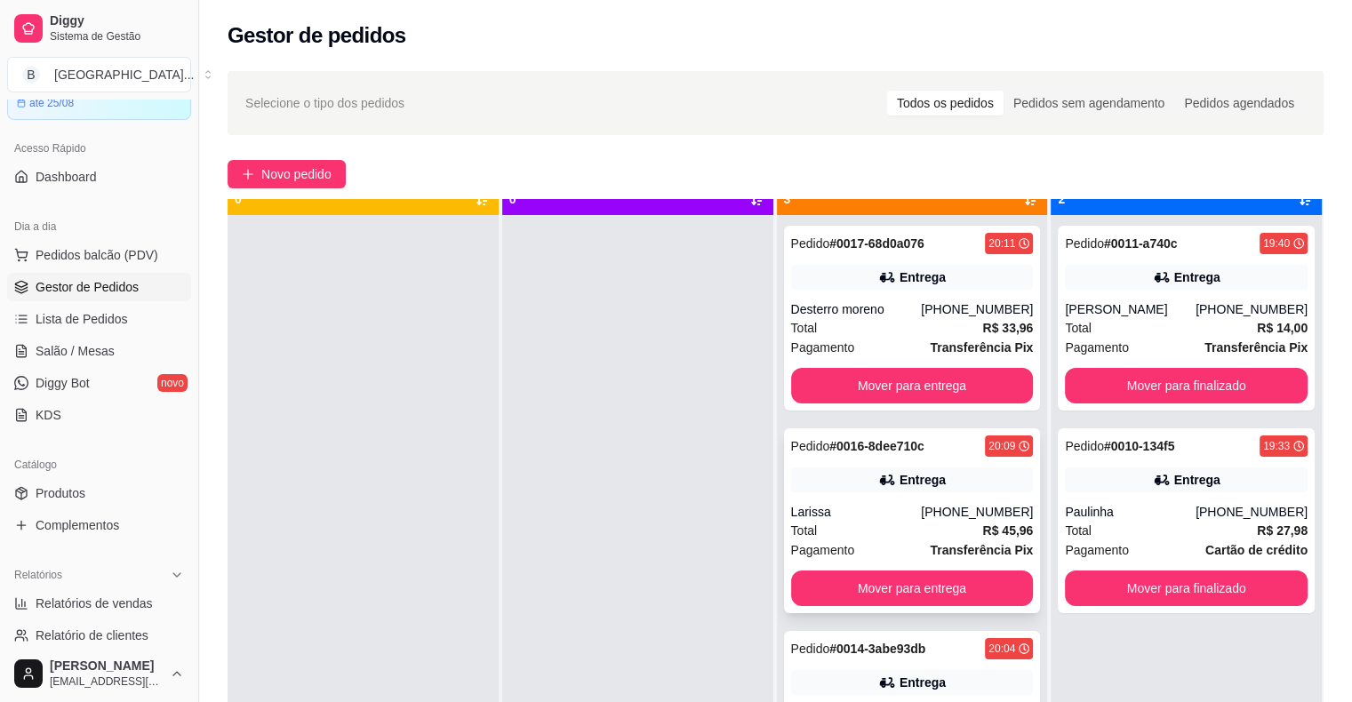
scroll to position [50, 0]
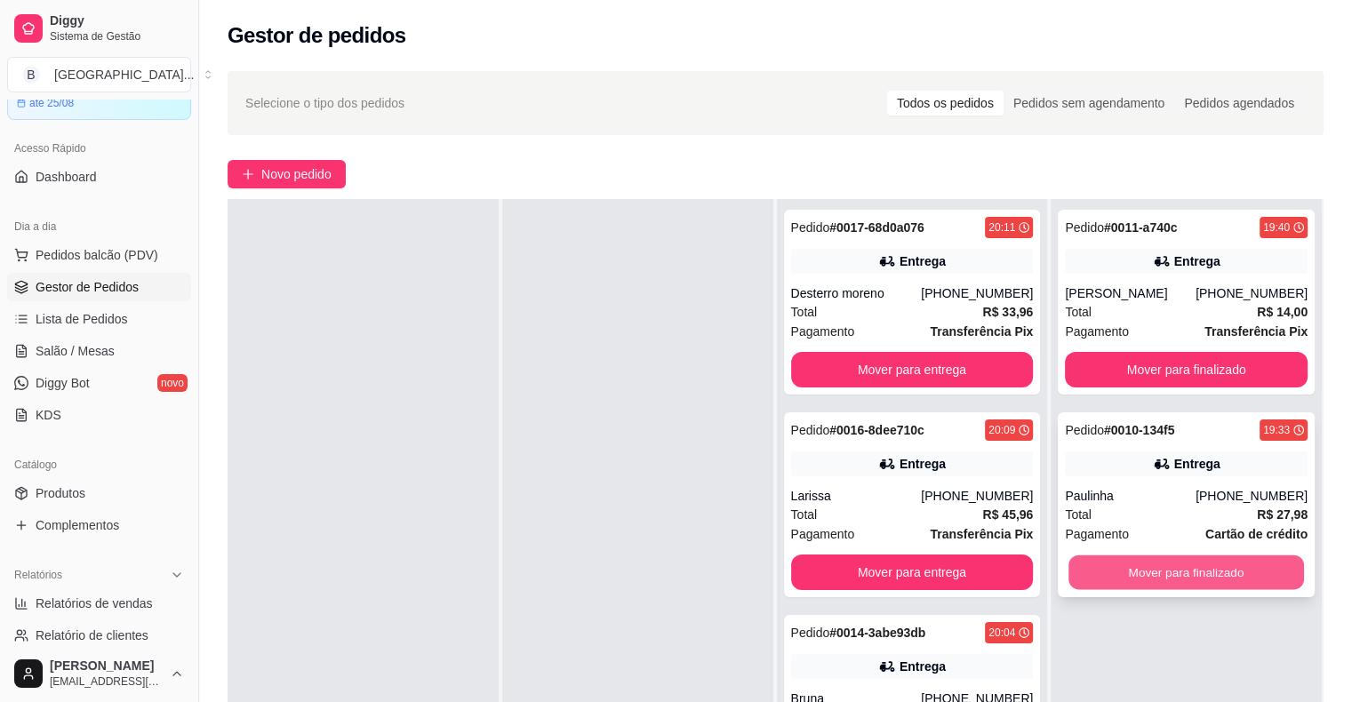
click at [1221, 578] on button "Mover para finalizado" at bounding box center [1187, 573] width 236 height 35
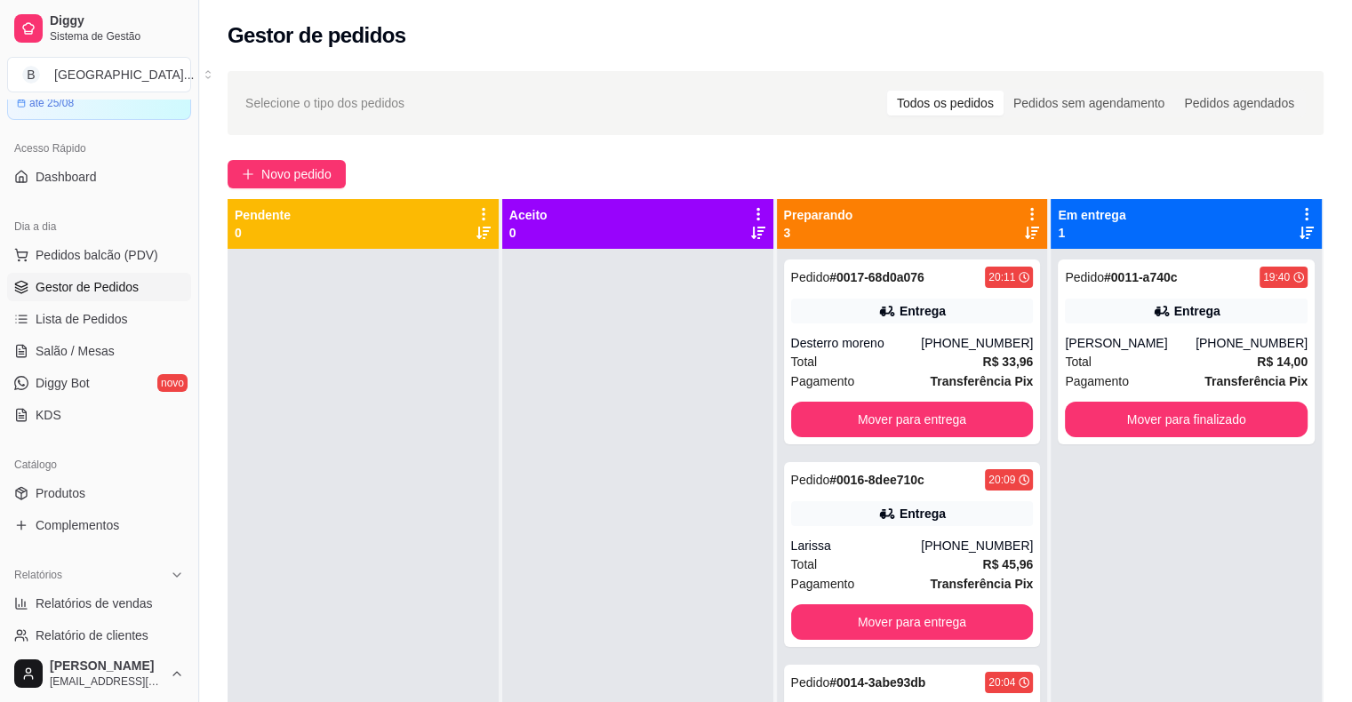
scroll to position [0, 0]
click at [1258, 414] on button "Mover para finalizado" at bounding box center [1186, 420] width 243 height 36
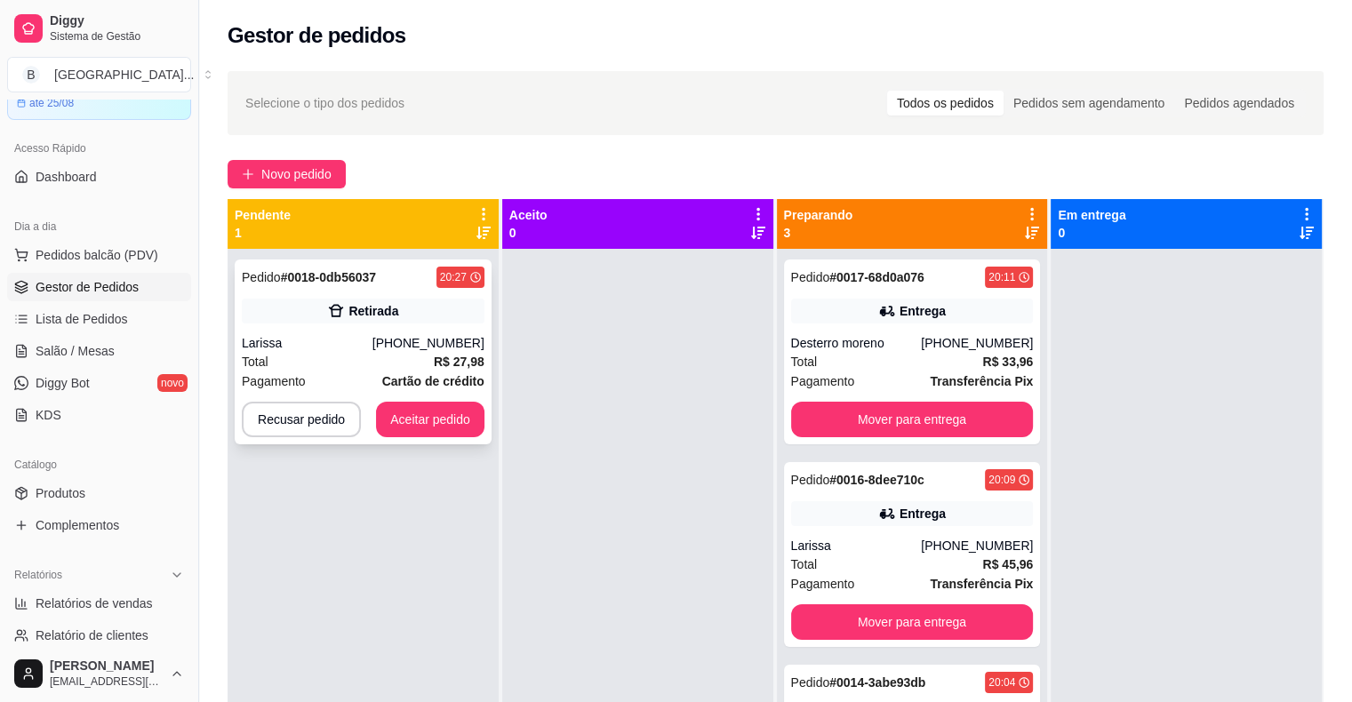
click at [421, 349] on div "[PHONE_NUMBER]" at bounding box center [428, 343] width 112 height 18
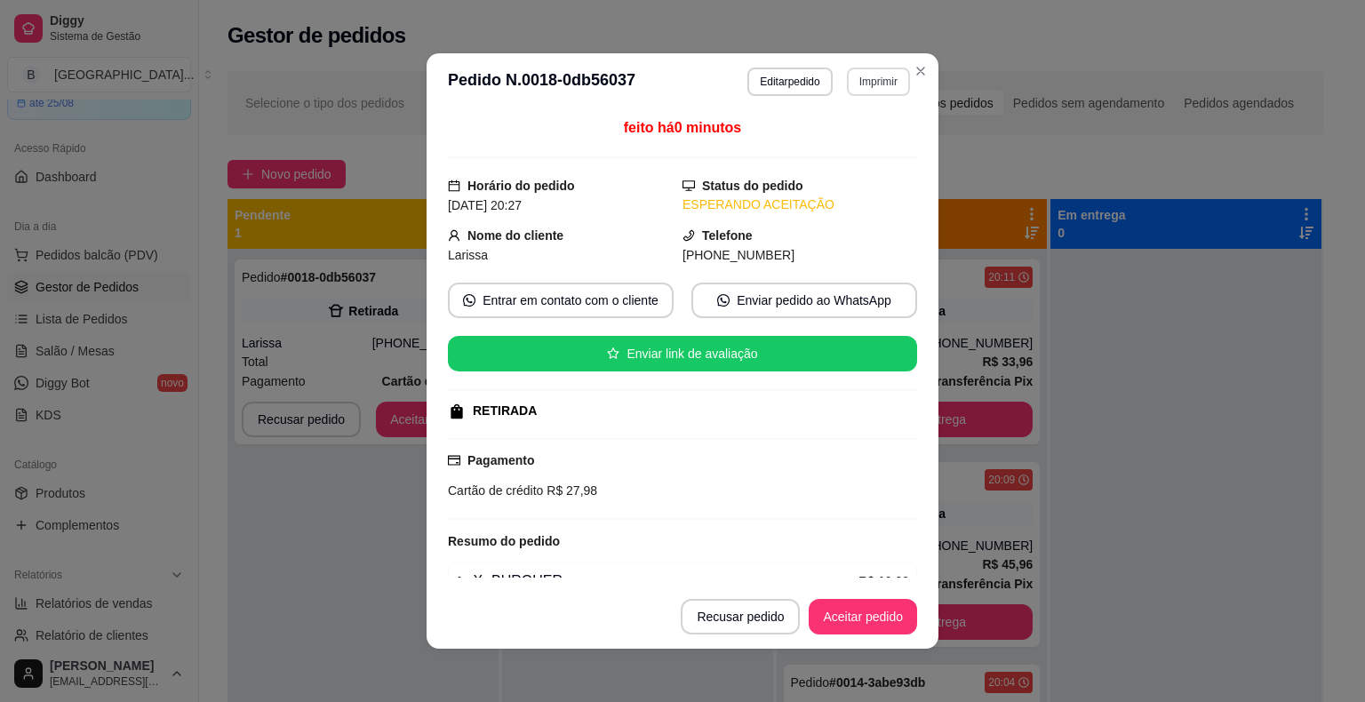
click at [893, 83] on button "Imprimir" at bounding box center [878, 82] width 63 height 28
click at [869, 148] on button "IMPRESSORA" at bounding box center [841, 144] width 129 height 28
click at [876, 621] on button "Aceitar pedido" at bounding box center [863, 617] width 105 height 35
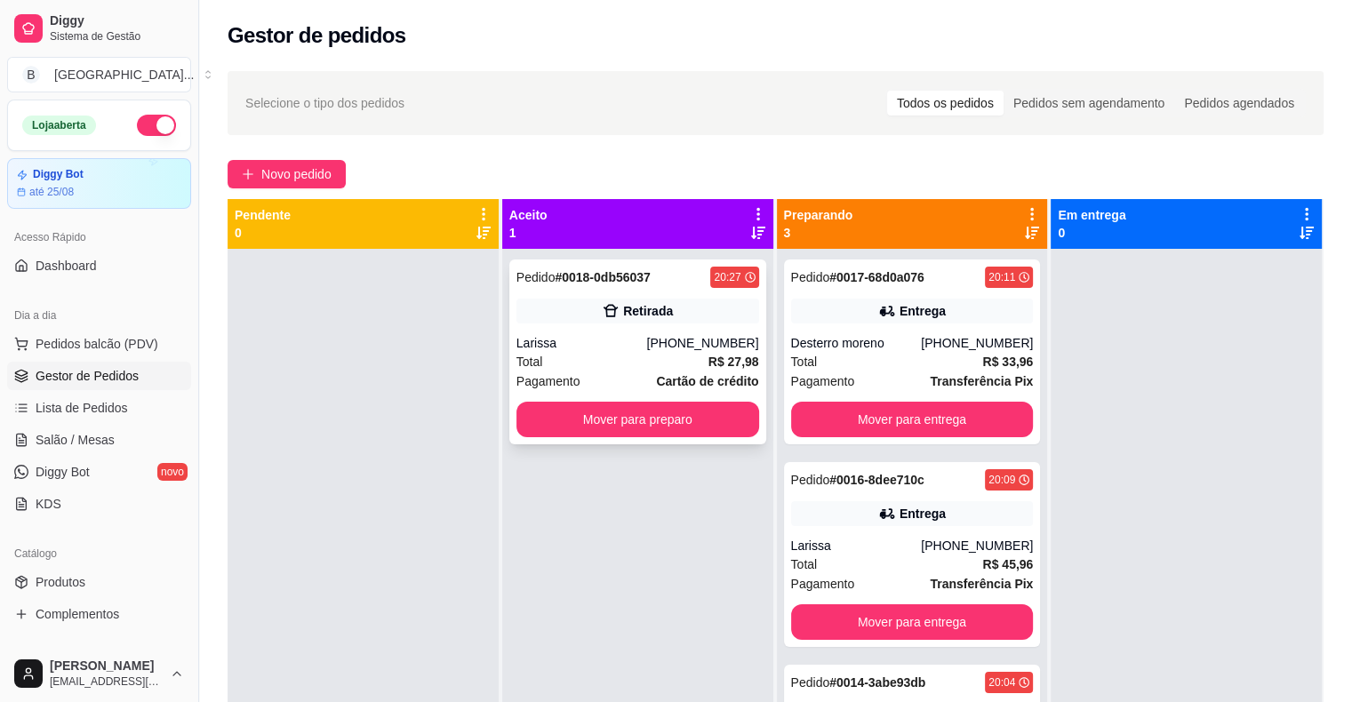
click at [688, 364] on div "Total R$ 27,98" at bounding box center [637, 362] width 243 height 20
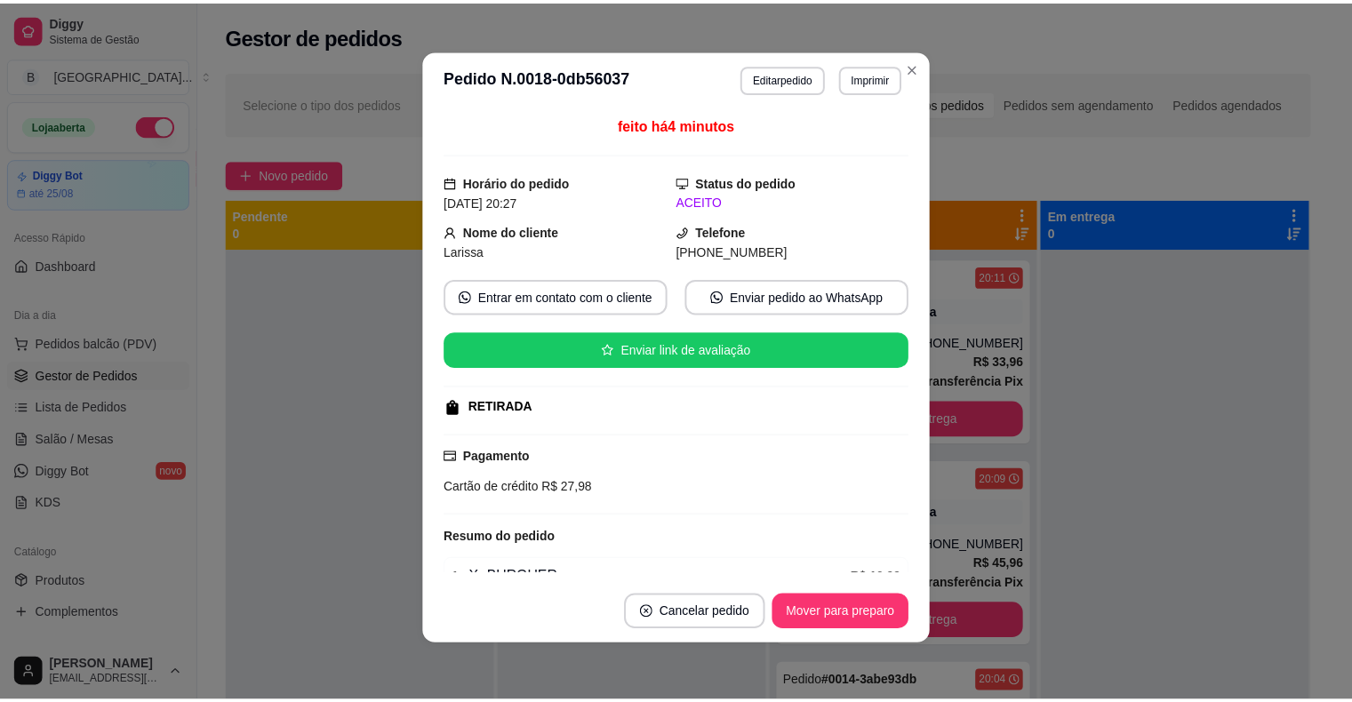
scroll to position [143, 0]
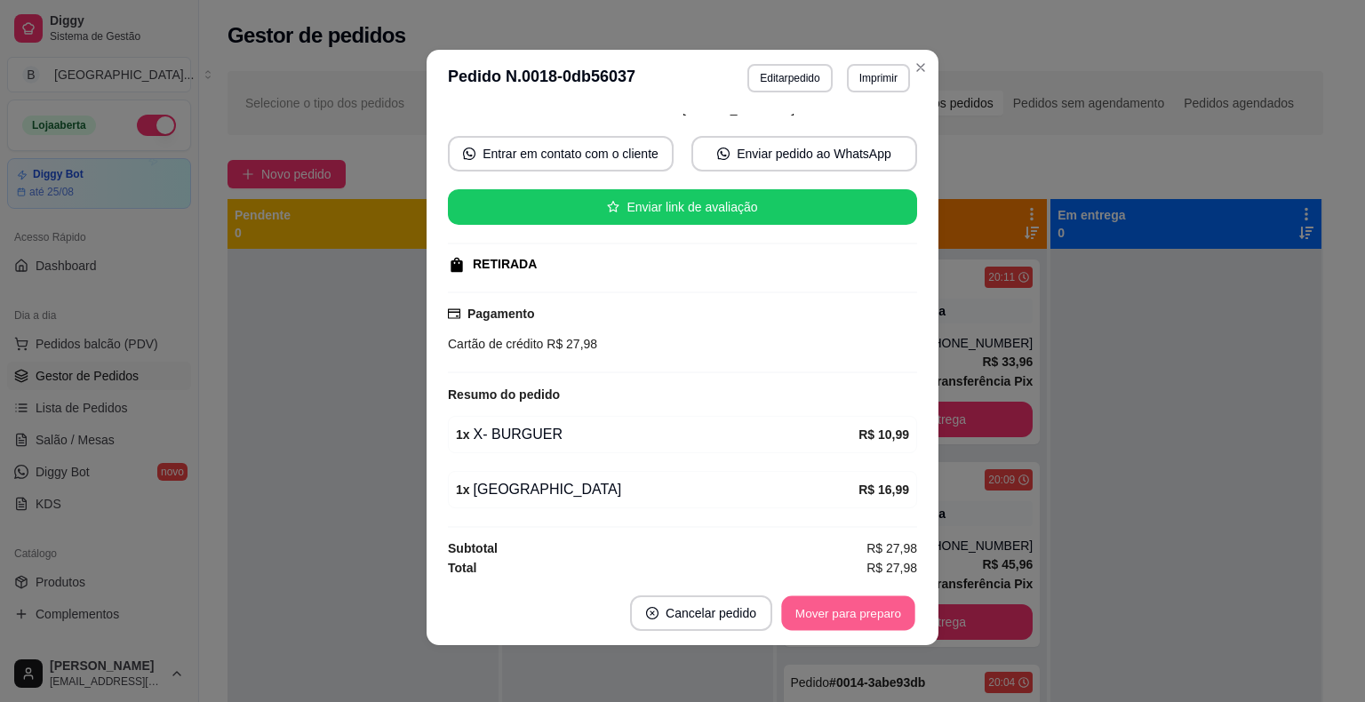
click at [858, 620] on button "Mover para preparo" at bounding box center [847, 613] width 133 height 35
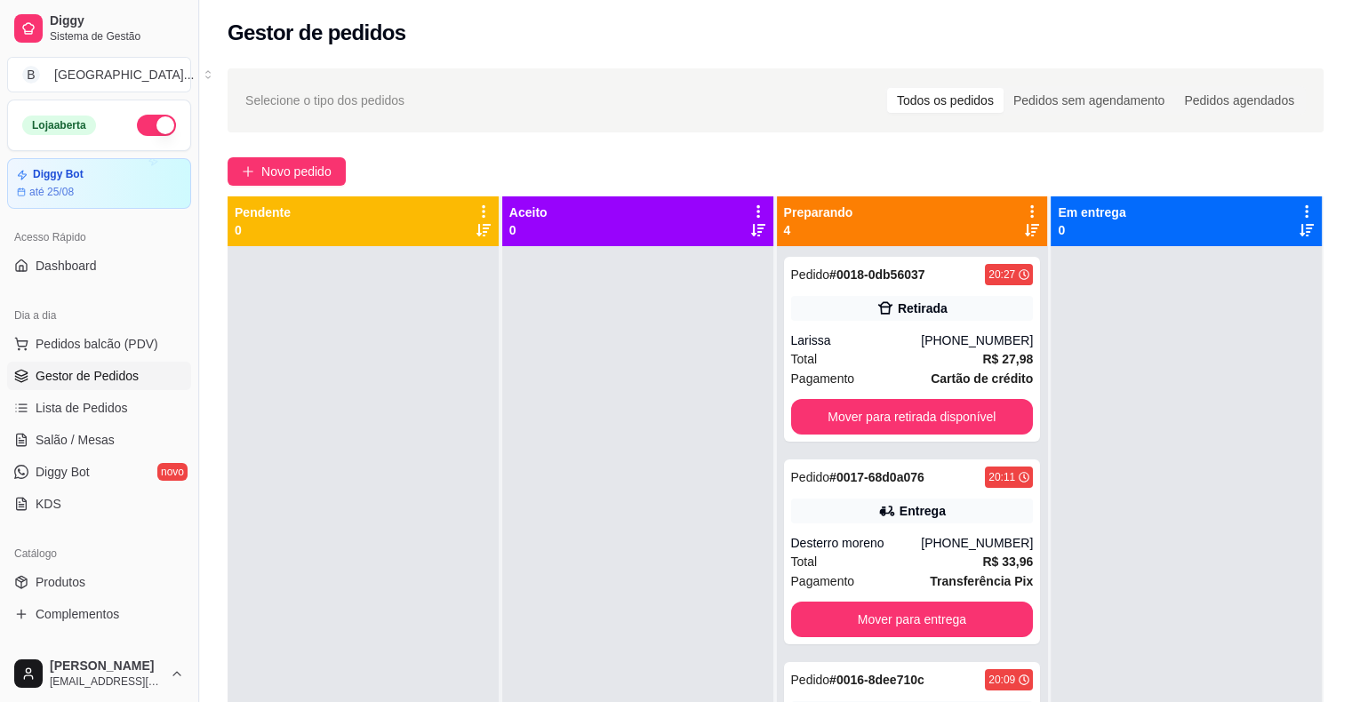
scroll to position [0, 0]
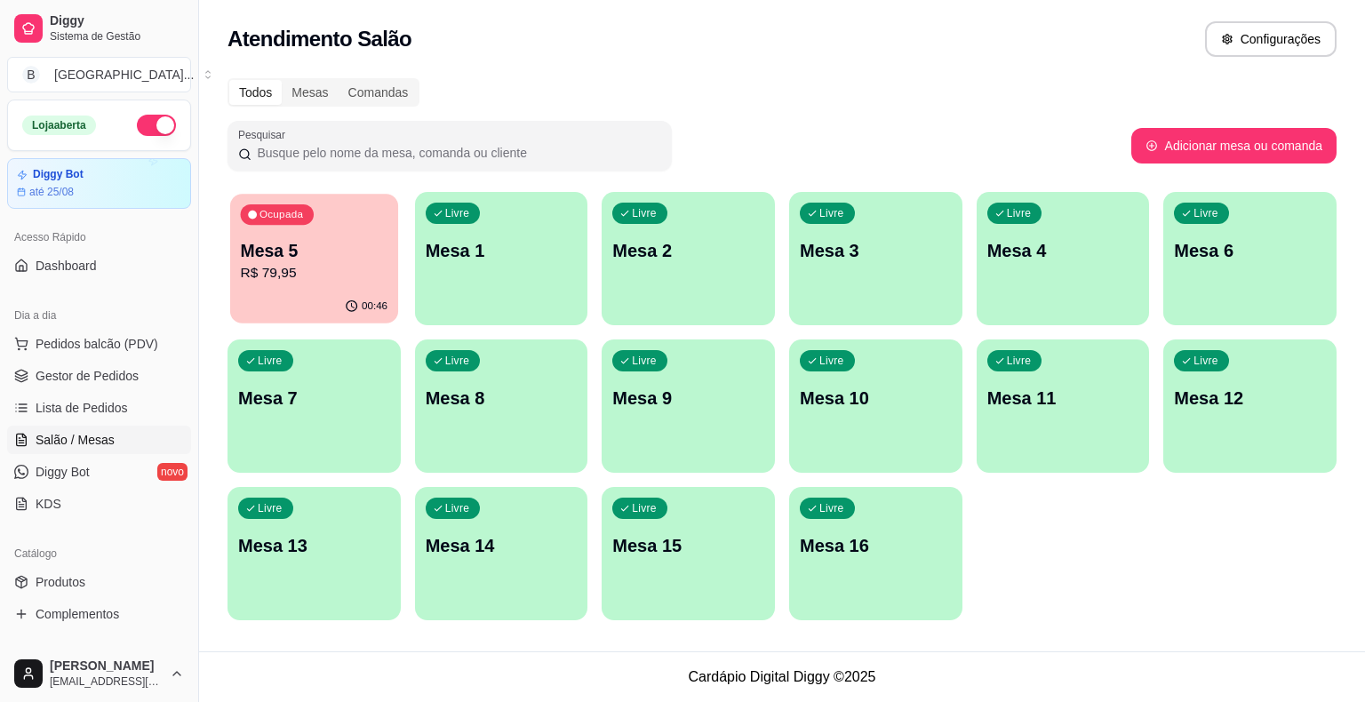
click at [304, 257] on p "Mesa 5" at bounding box center [315, 251] width 148 height 24
click at [352, 263] on p "R$ 79,95" at bounding box center [315, 273] width 148 height 20
click at [363, 214] on div "Ocupada Mesa 5 R$ 79,95" at bounding box center [314, 242] width 168 height 96
click at [299, 265] on p "R$ 79,95" at bounding box center [315, 273] width 148 height 20
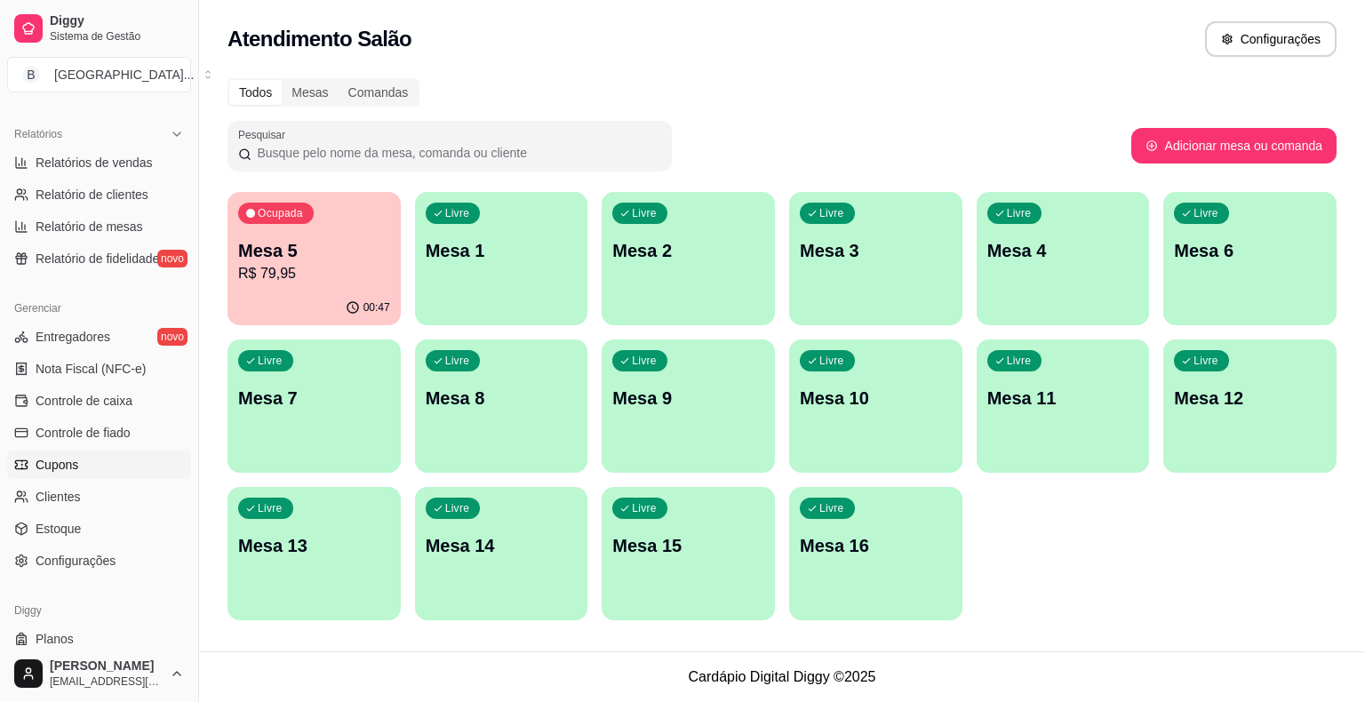
scroll to position [533, 0]
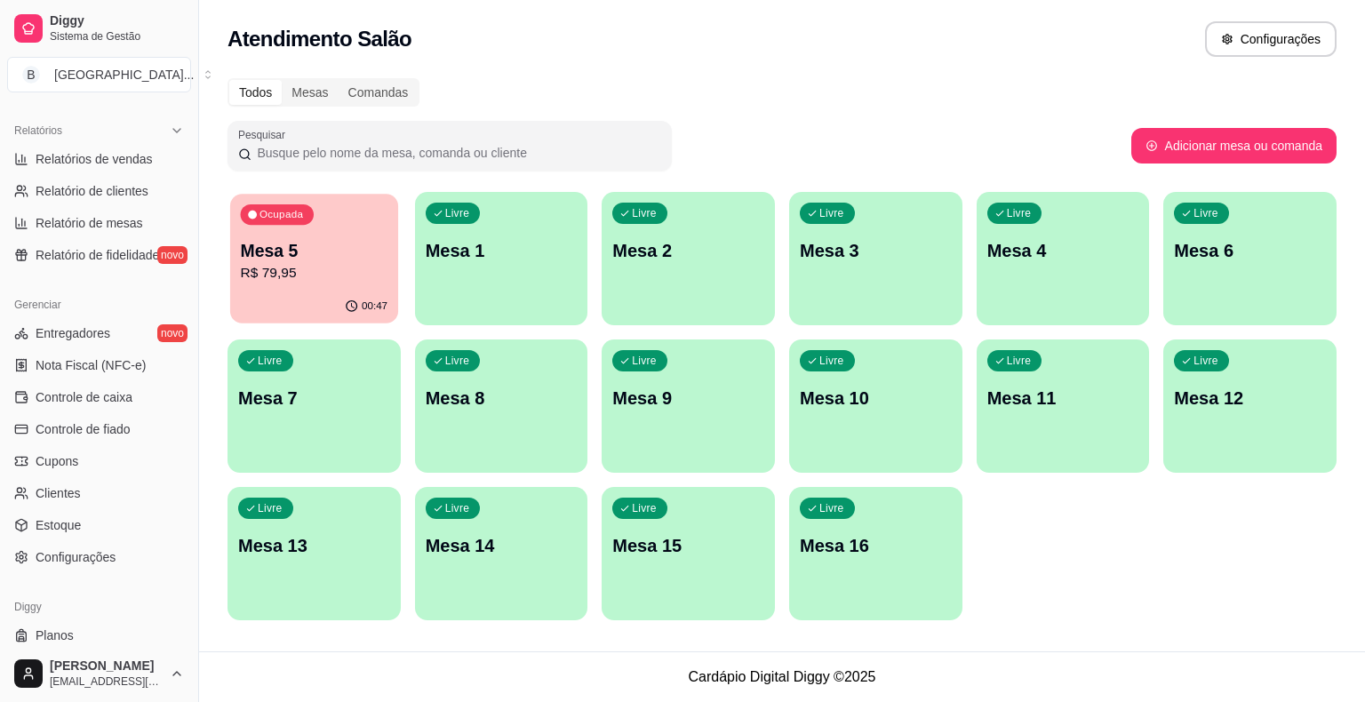
click at [355, 212] on div "Ocupada Mesa 5 R$ 79,95" at bounding box center [314, 242] width 168 height 96
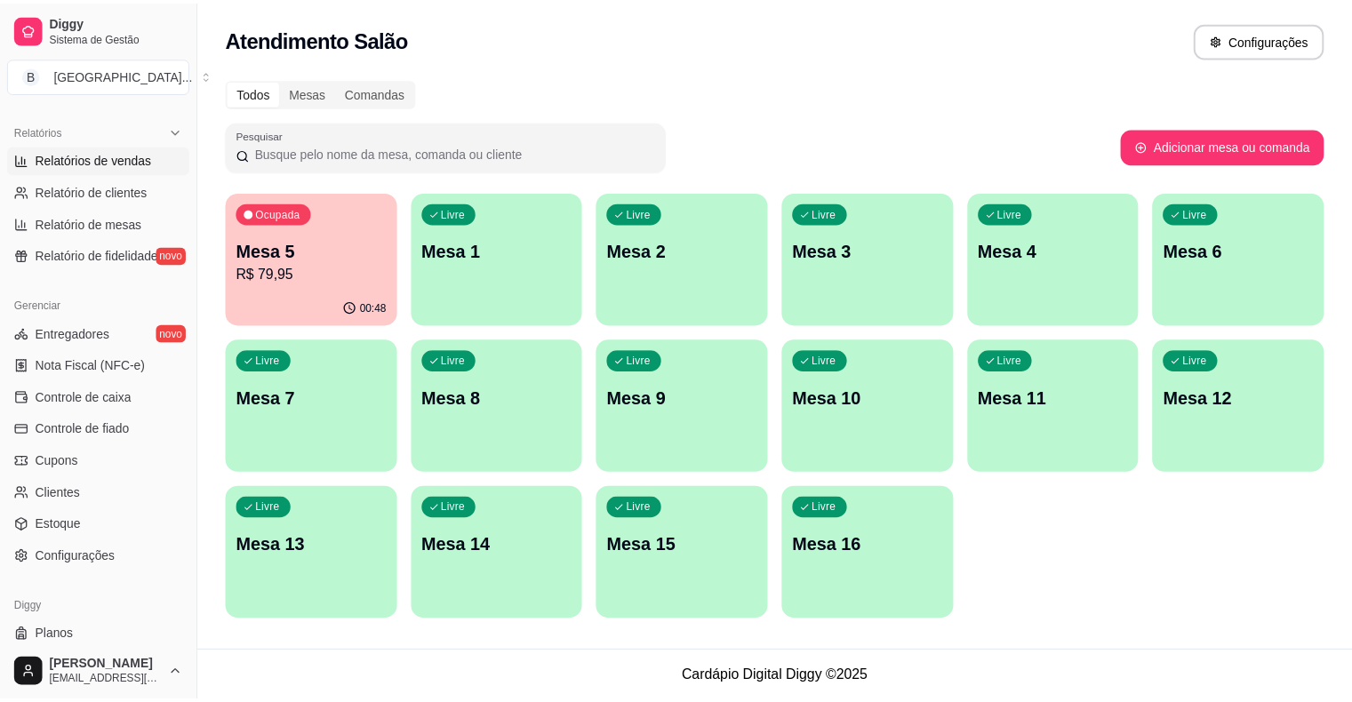
scroll to position [267, 0]
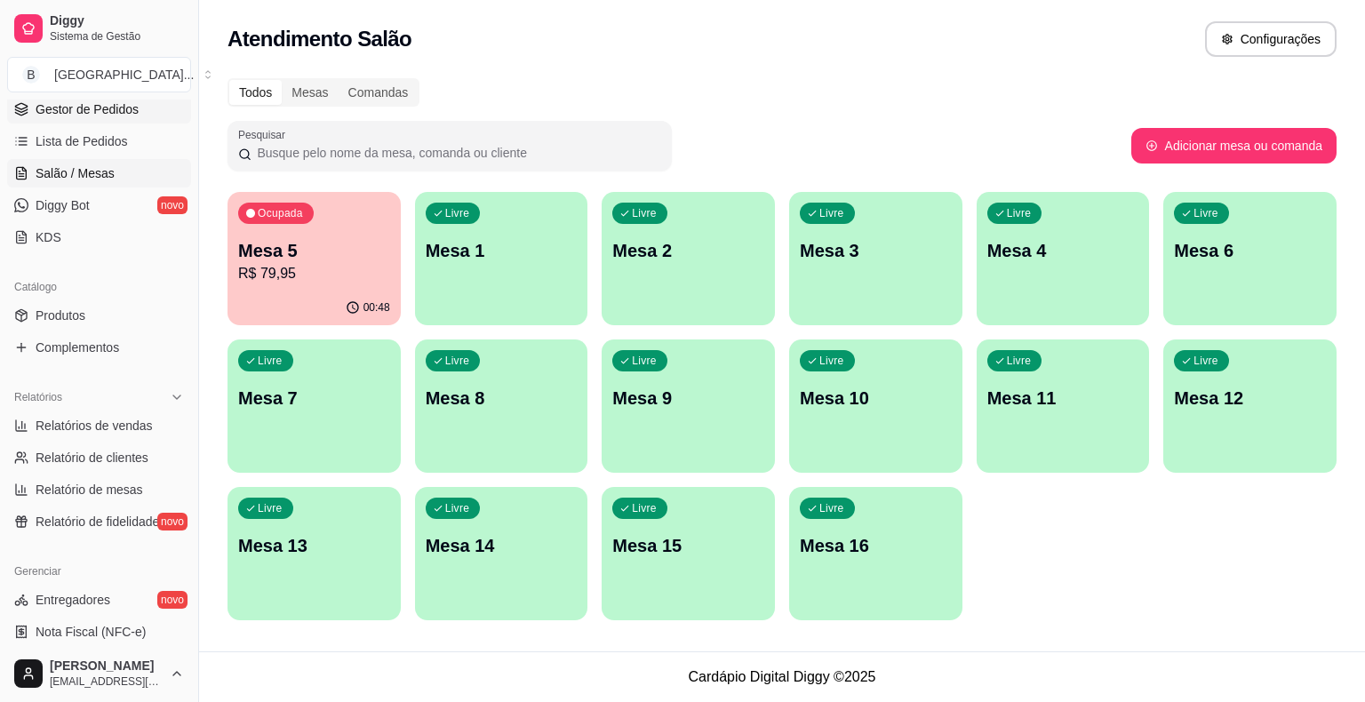
click at [128, 102] on span "Gestor de Pedidos" at bounding box center [87, 109] width 103 height 18
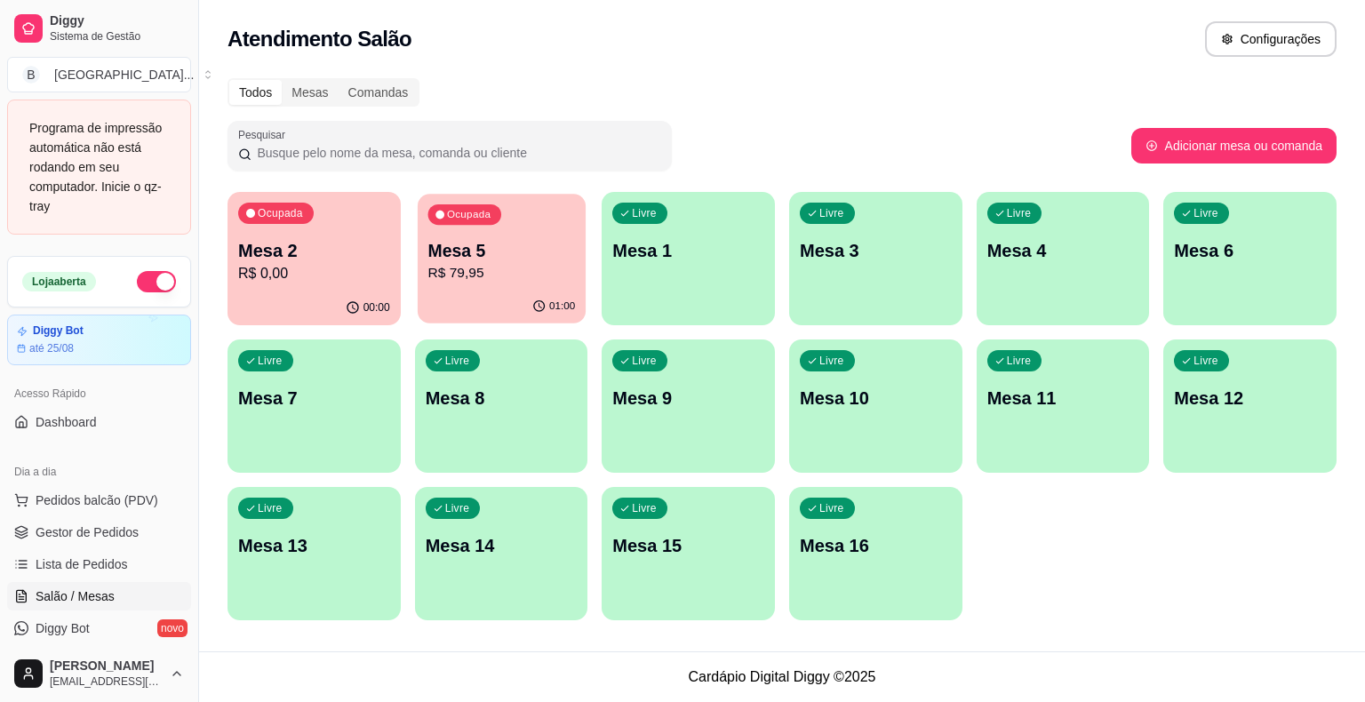
click at [484, 255] on p "Mesa 5" at bounding box center [502, 251] width 148 height 24
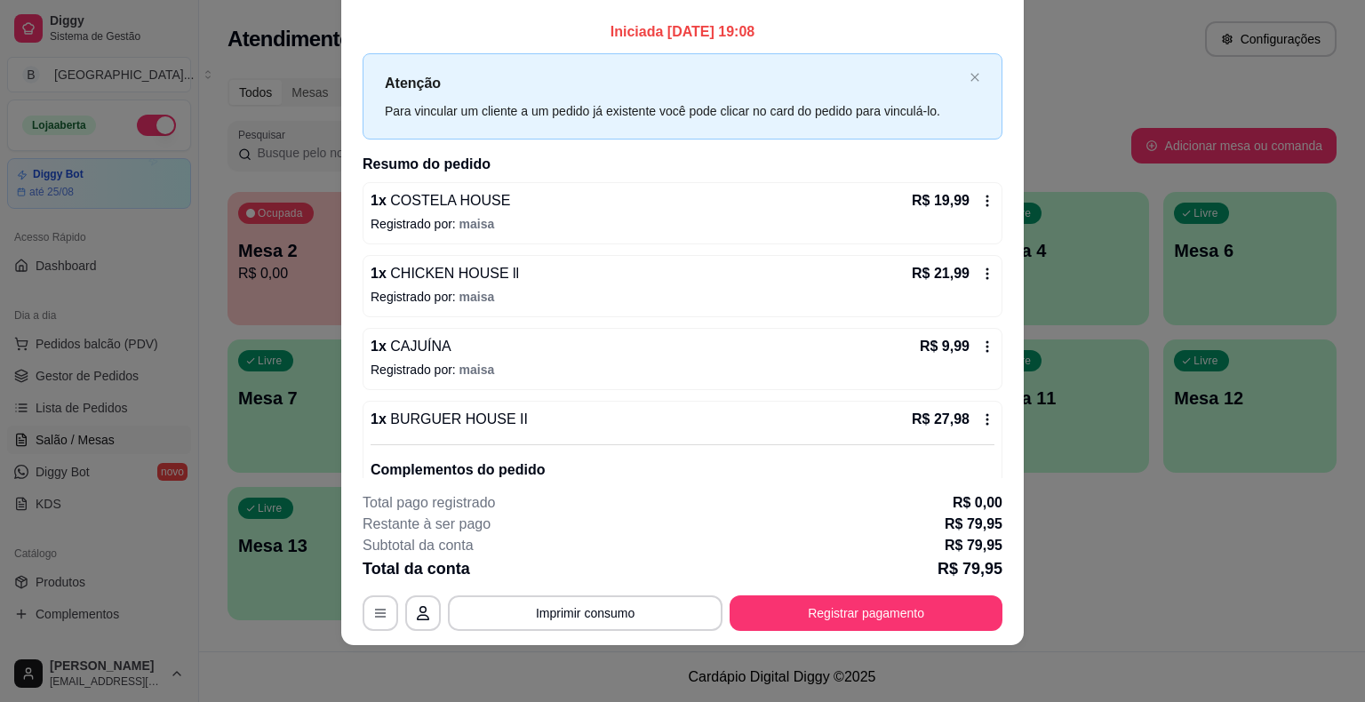
scroll to position [267, 0]
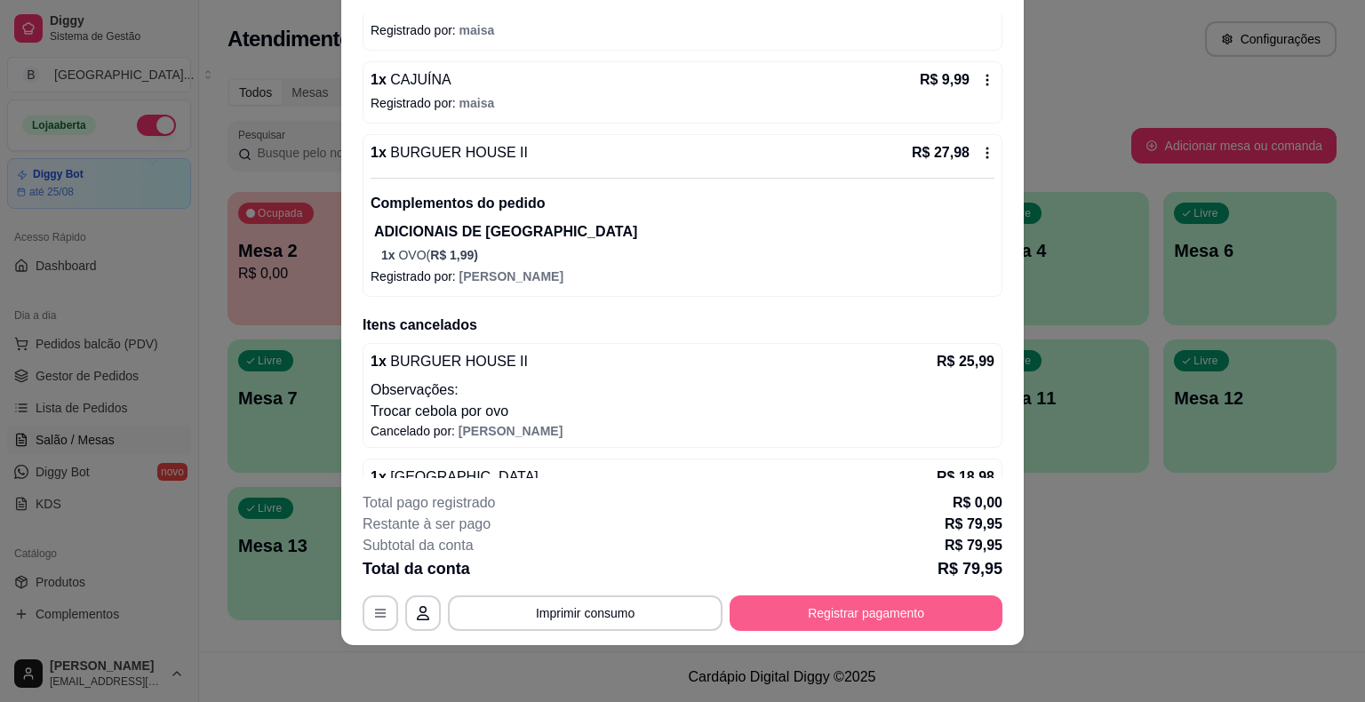
click at [911, 613] on button "Registrar pagamento" at bounding box center [866, 614] width 273 height 36
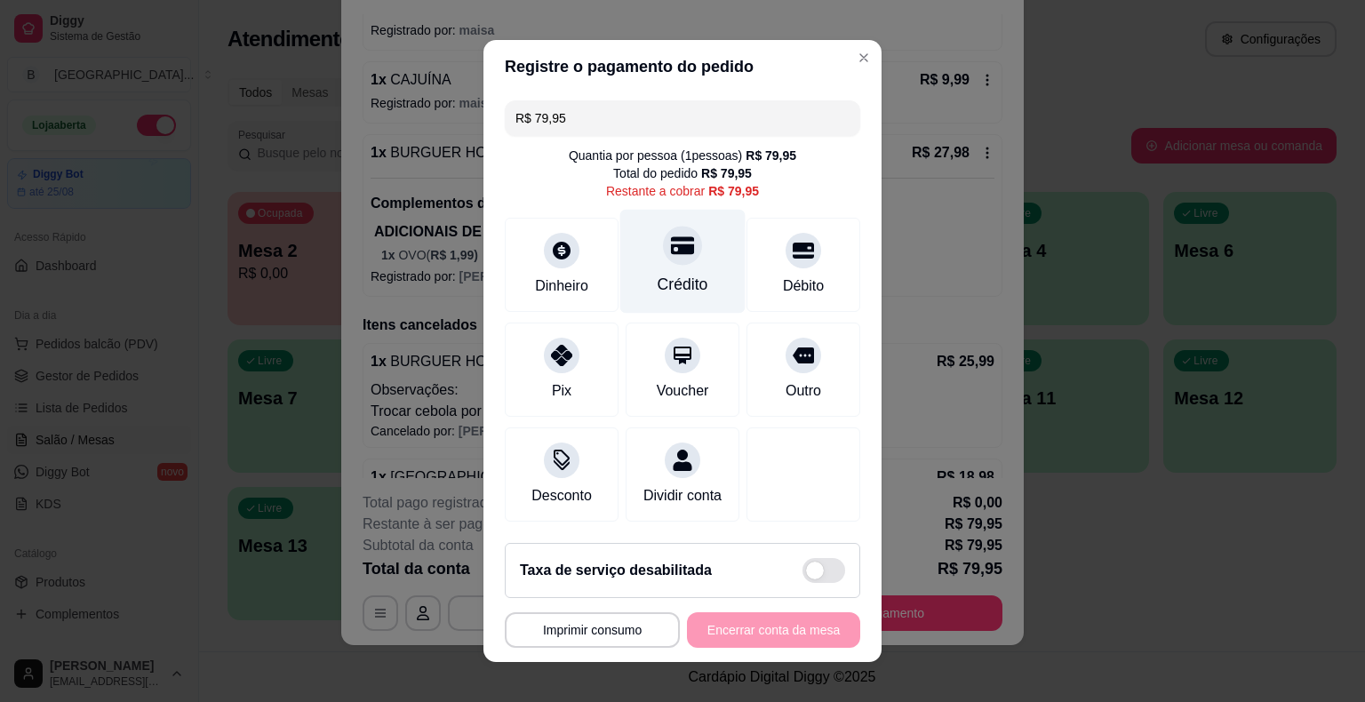
click at [717, 280] on div "Crédito" at bounding box center [682, 262] width 125 height 104
type input "R$ 0,00"
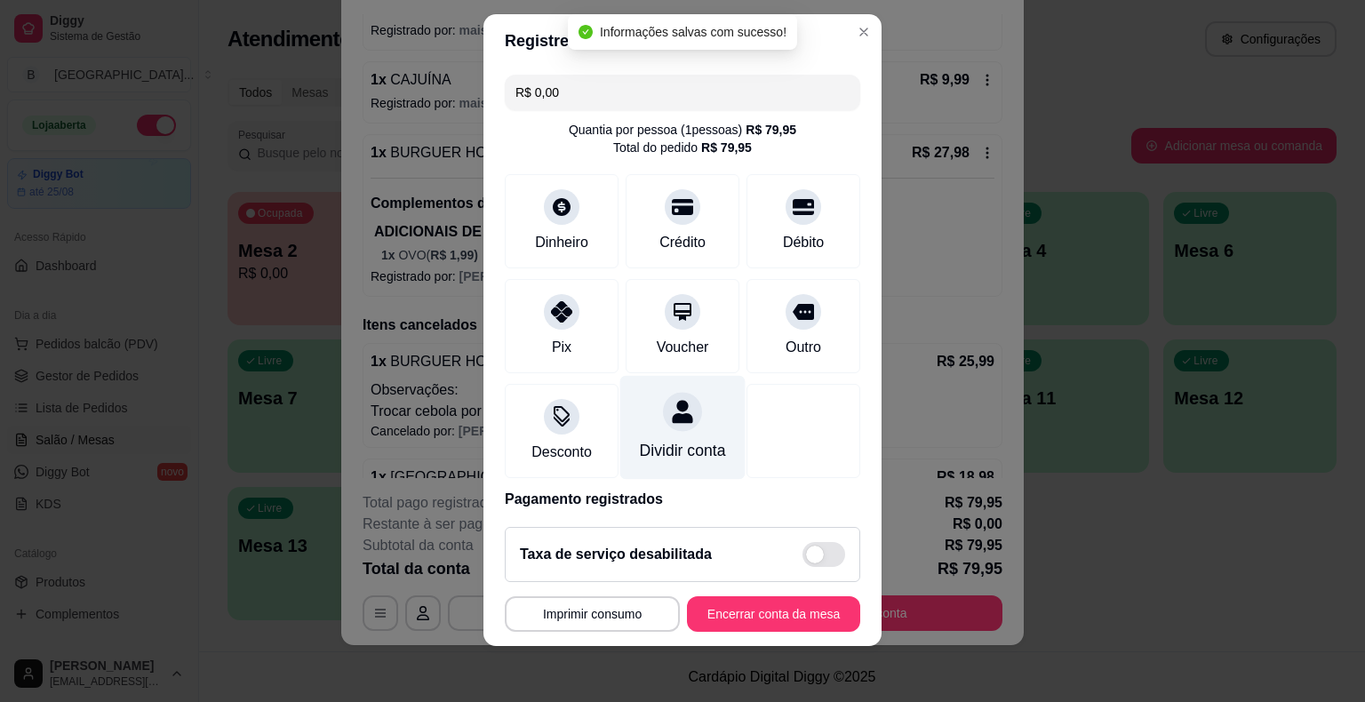
scroll to position [84, 0]
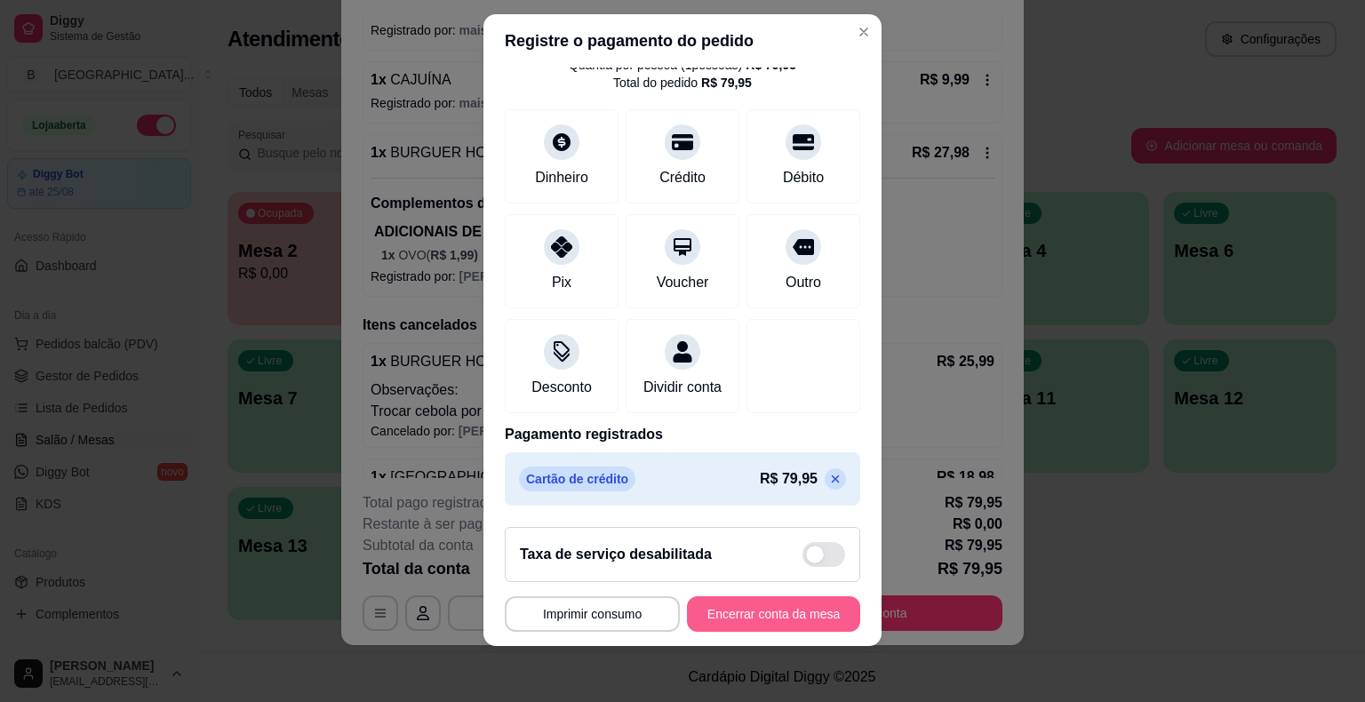
click at [765, 601] on button "Encerrar conta da mesa" at bounding box center [773, 614] width 173 height 36
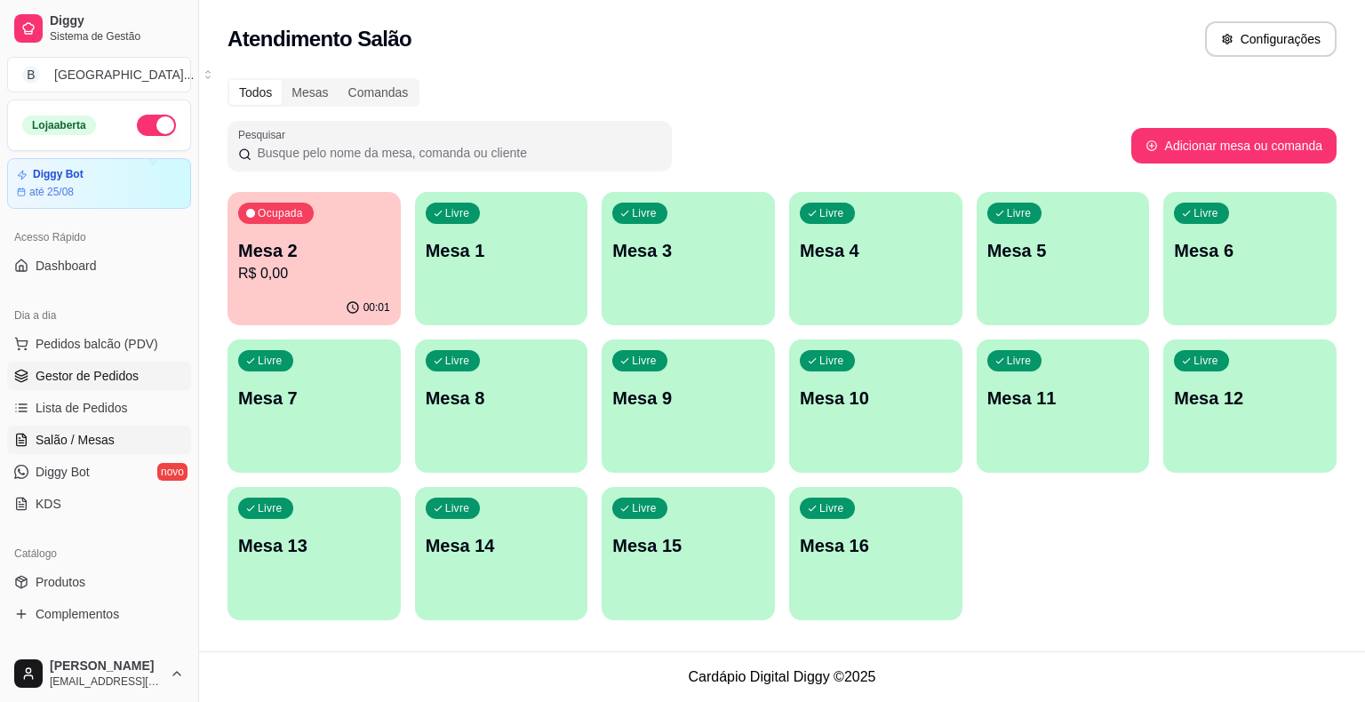
click at [104, 380] on span "Gestor de Pedidos" at bounding box center [87, 376] width 103 height 18
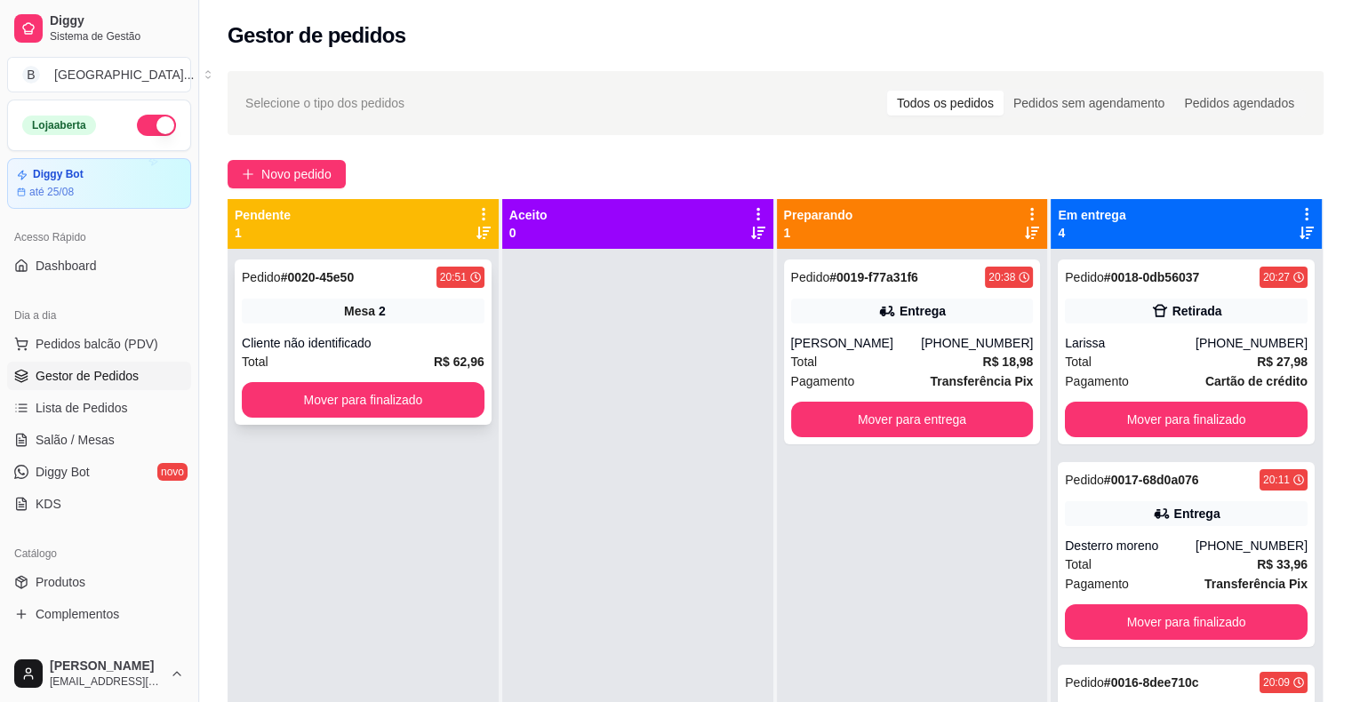
click at [289, 334] on div "Cliente não identificado" at bounding box center [363, 343] width 243 height 18
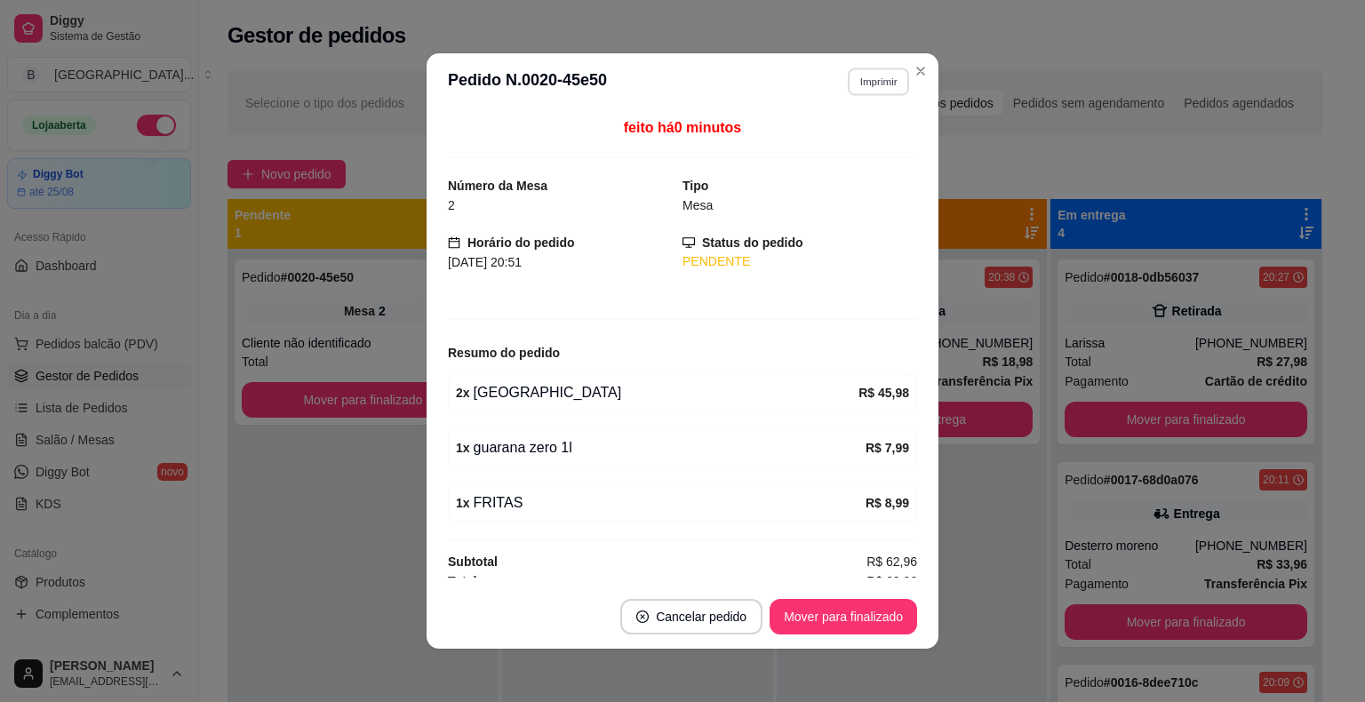
click at [861, 87] on button "Imprimir" at bounding box center [878, 82] width 61 height 28
click at [861, 140] on button "IMPRESSORA" at bounding box center [840, 144] width 124 height 28
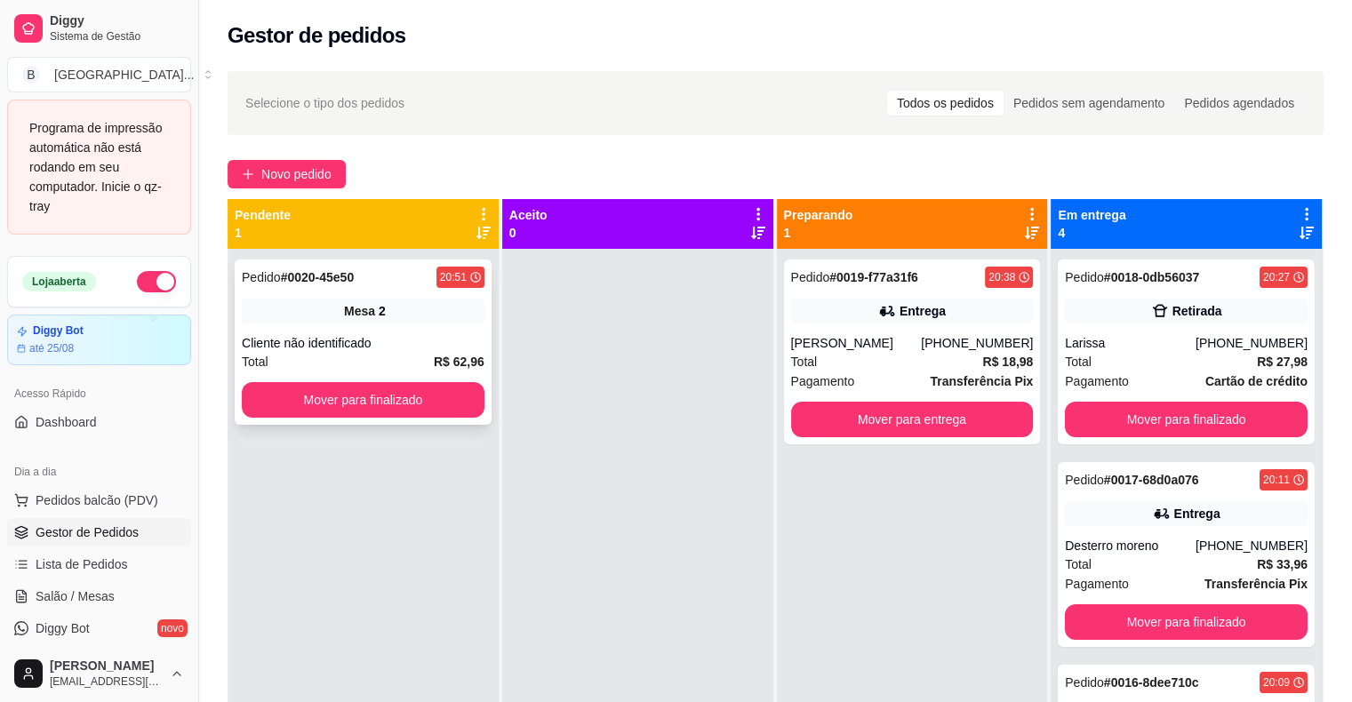
click at [439, 335] on div "Cliente não identificado" at bounding box center [363, 343] width 243 height 18
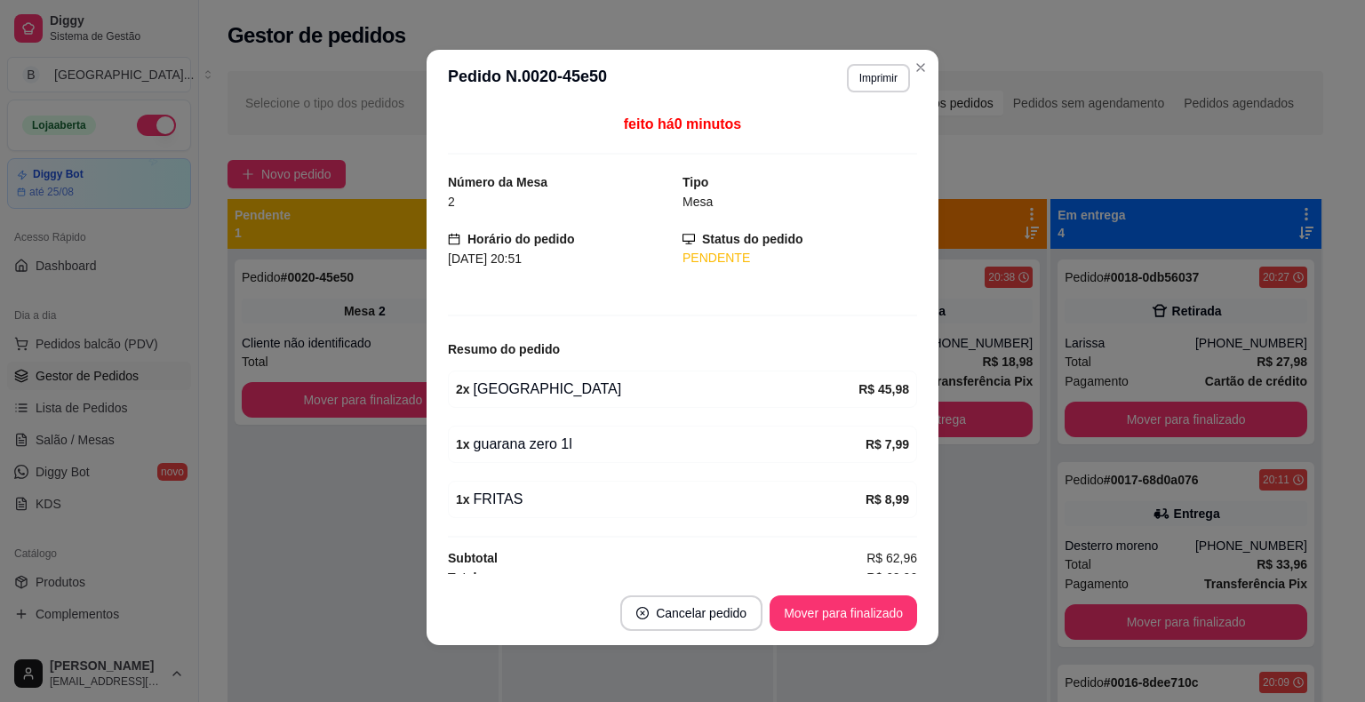
scroll to position [11, 0]
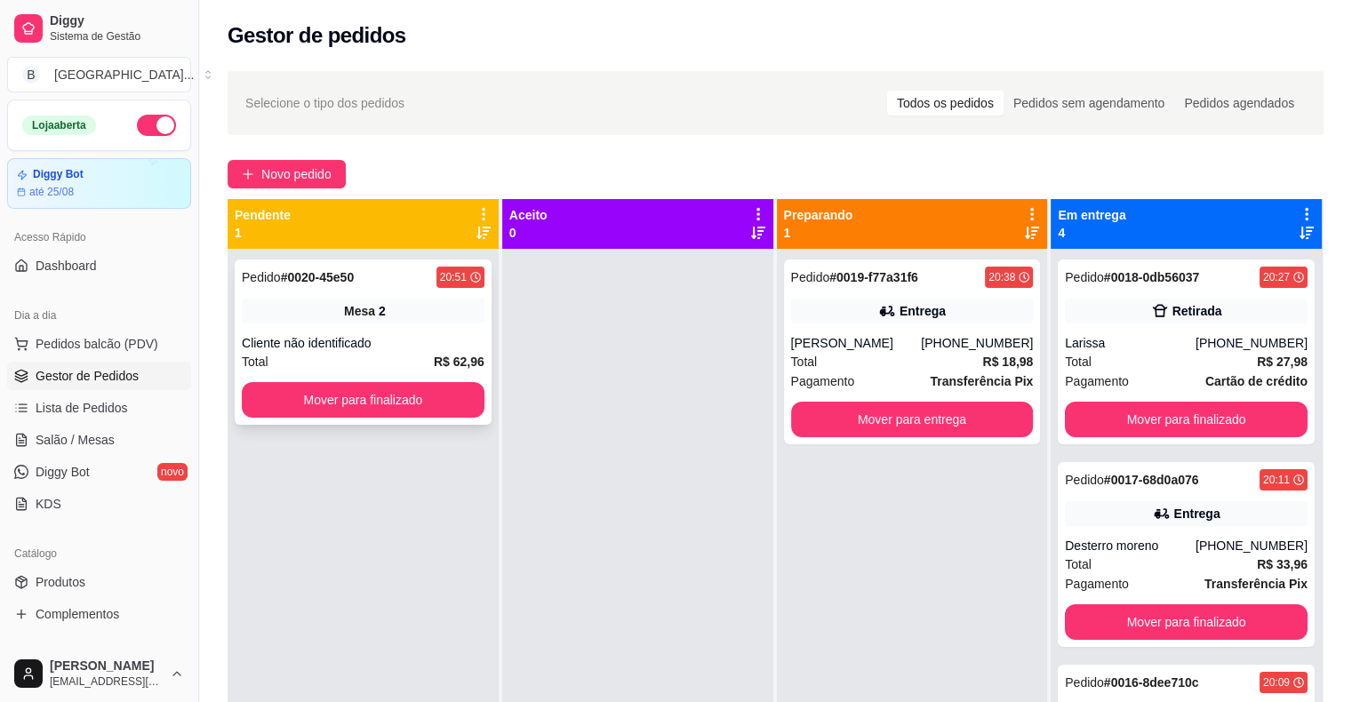
click at [326, 297] on div "Pedido # 0020-45e50 20:51 Mesa 2 Cliente não identificado Total R$ 62,96 Mover …" at bounding box center [363, 342] width 257 height 165
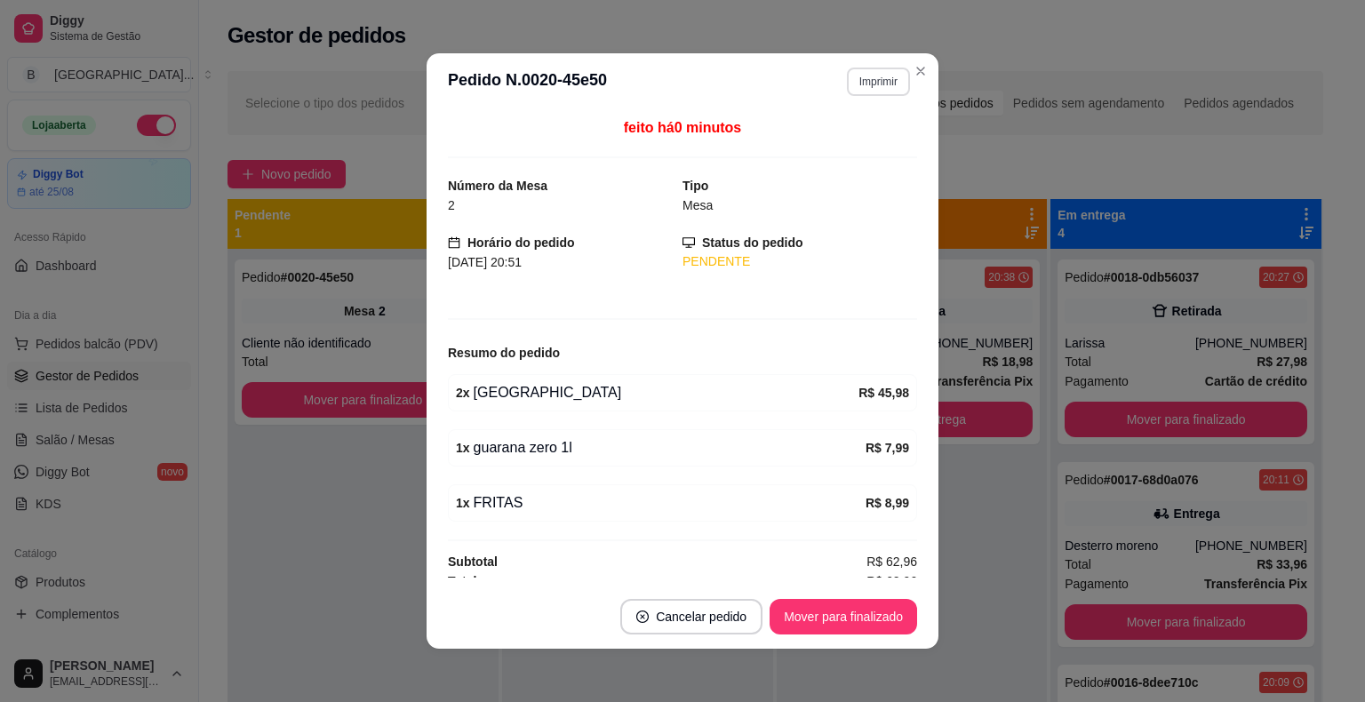
click at [853, 93] on button "Imprimir" at bounding box center [878, 82] width 63 height 28
click at [854, 134] on button "IMPRESSORA" at bounding box center [840, 144] width 124 height 28
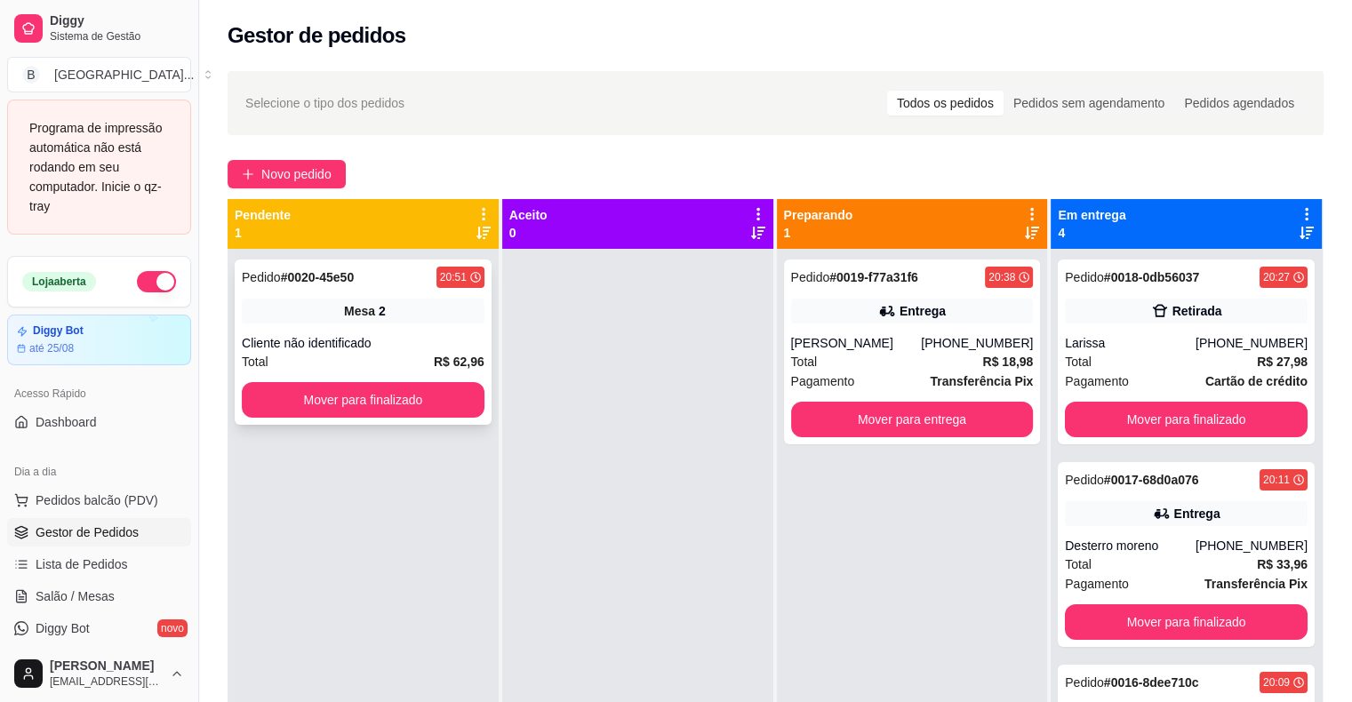
click at [377, 373] on div "Pedido # 0020-45e50 20:51 Mesa 2 Cliente não identificado Total R$ 62,96 Mover …" at bounding box center [363, 342] width 257 height 165
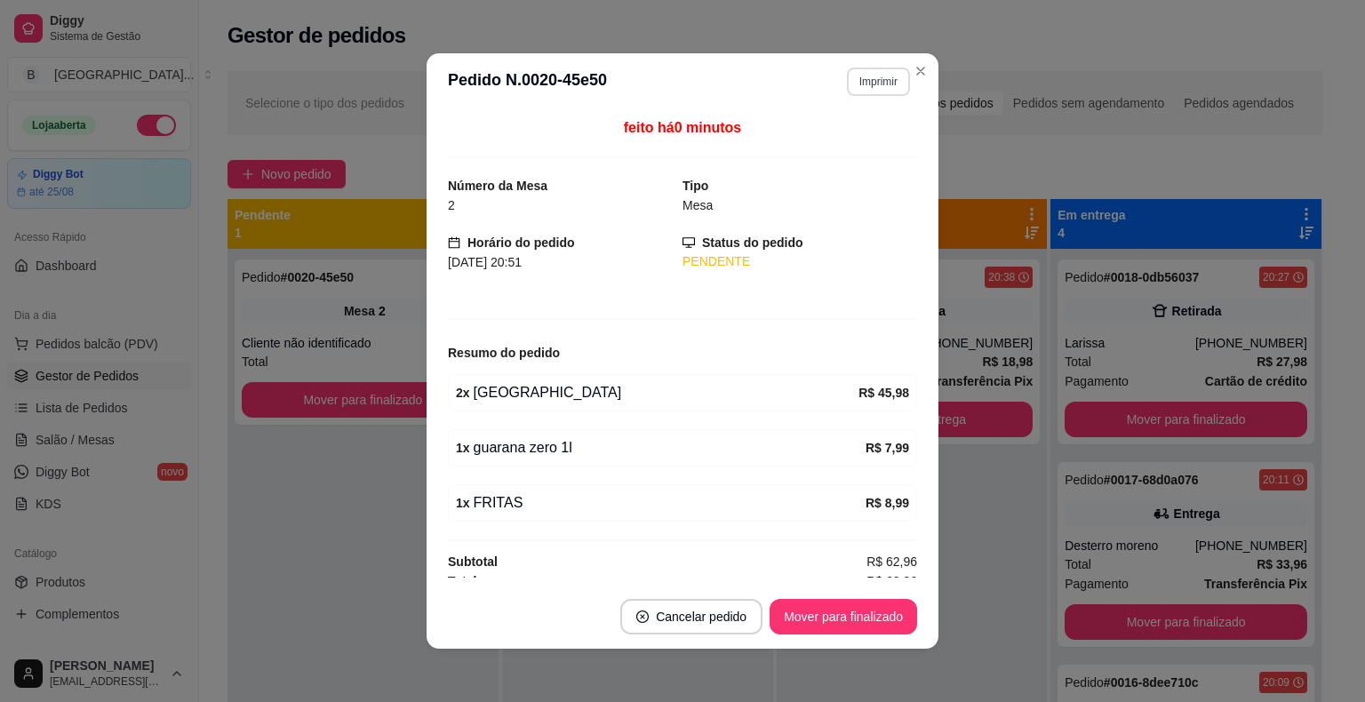
click at [855, 76] on button "Imprimir" at bounding box center [878, 82] width 63 height 28
click at [870, 140] on button "IMPRESSORA" at bounding box center [840, 144] width 124 height 28
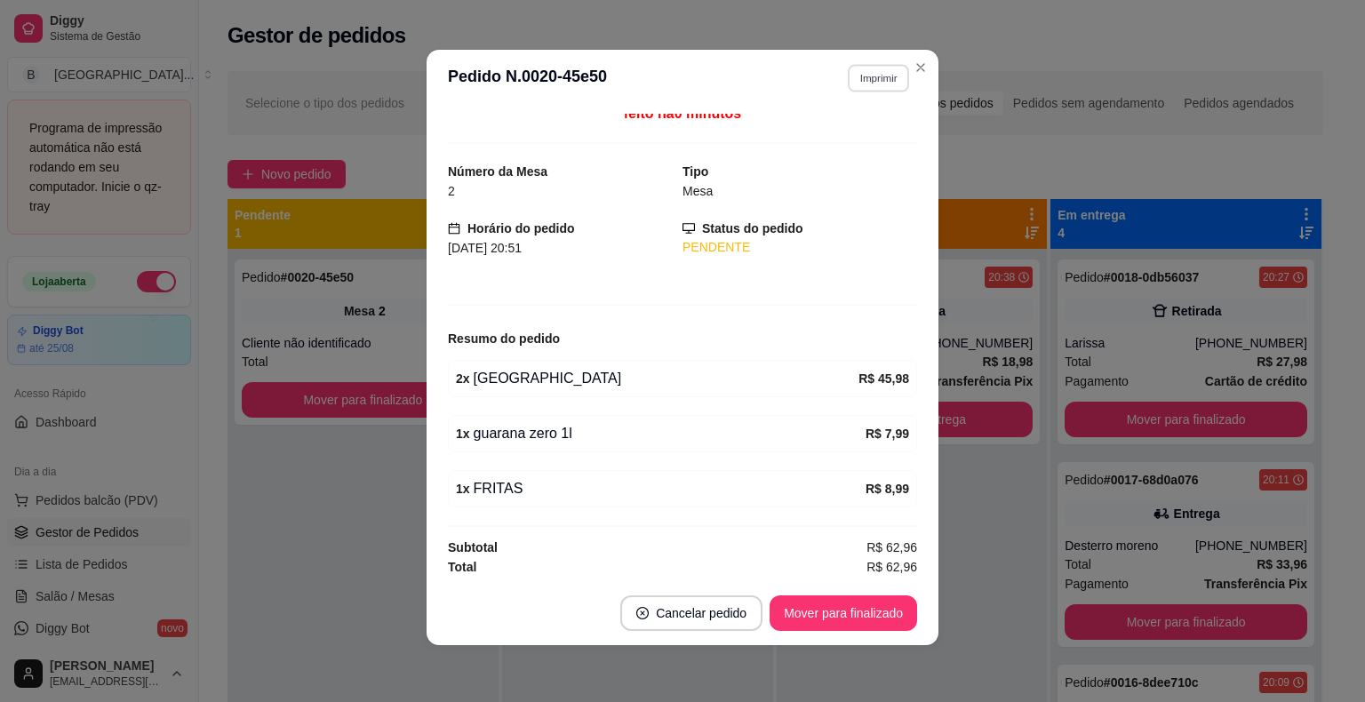
click at [870, 85] on button "Imprimir" at bounding box center [878, 78] width 61 height 28
click at [843, 149] on button "IMPRESSORA" at bounding box center [840, 140] width 129 height 28
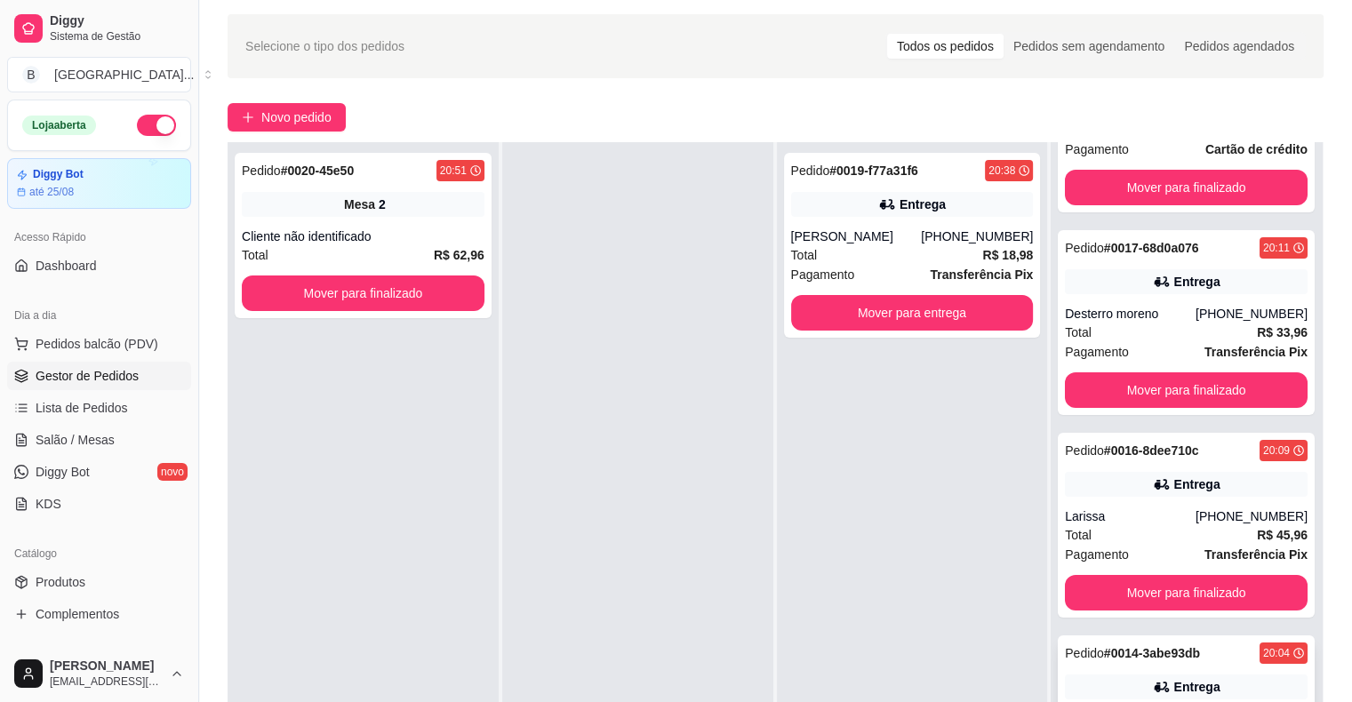
scroll to position [89, 0]
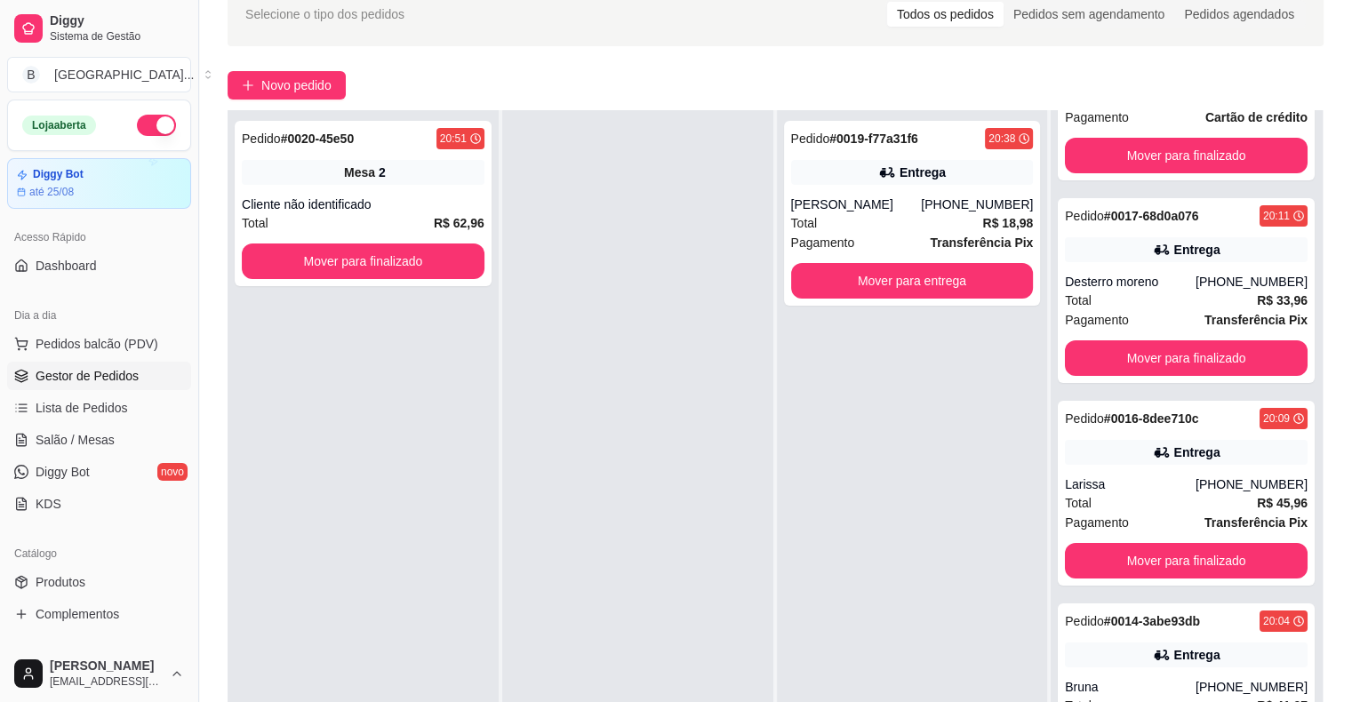
click at [814, 559] on div "Pedido # 0019-f77a31f6 20:38 Entrega Jerônimo (51) 98192-9499 Total R$ 18,98 Pa…" at bounding box center [912, 461] width 271 height 702
drag, startPoint x: 825, startPoint y: 556, endPoint x: 868, endPoint y: 540, distance: 45.6
click at [825, 556] on div "Pedido # 0019-f77a31f6 20:38 Entrega Jerônimo (51) 98192-9499 Total R$ 18,98 Pa…" at bounding box center [912, 461] width 271 height 702
click at [911, 527] on div "Pedido # 0019-f77a31f6 20:38 Entrega Jerônimo (51) 98192-9499 Total R$ 18,98 Pa…" at bounding box center [912, 461] width 271 height 702
click at [1006, 457] on div "Pedido # 0019-f77a31f6 20:38 Entrega Jerônimo (51) 98192-9499 Total R$ 18,98 Pa…" at bounding box center [912, 461] width 271 height 702
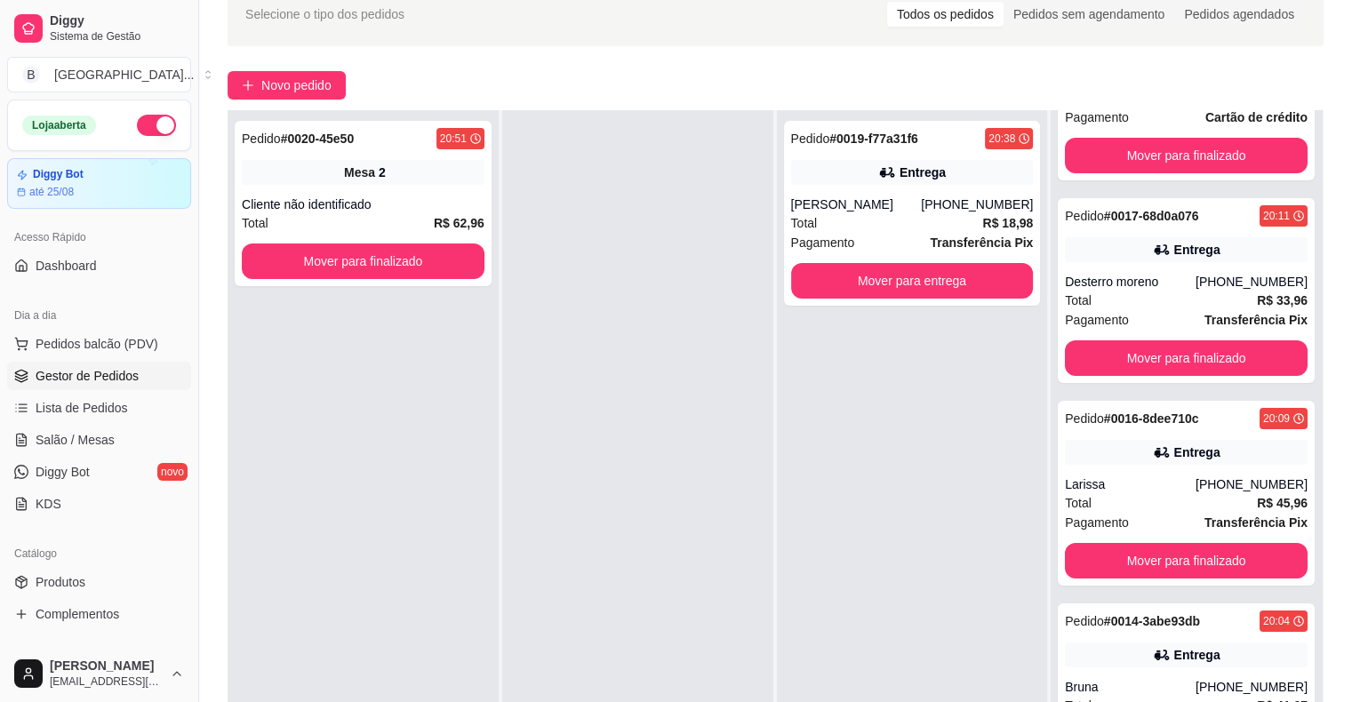
click at [356, 119] on div "Pedido # 0020-45e50 20:51 Mesa 2 Cliente não identificado Total R$ 62,96 Mover …" at bounding box center [363, 461] width 271 height 702
click at [358, 135] on div "Pedido # 0020-45e50 20:51" at bounding box center [363, 138] width 243 height 21
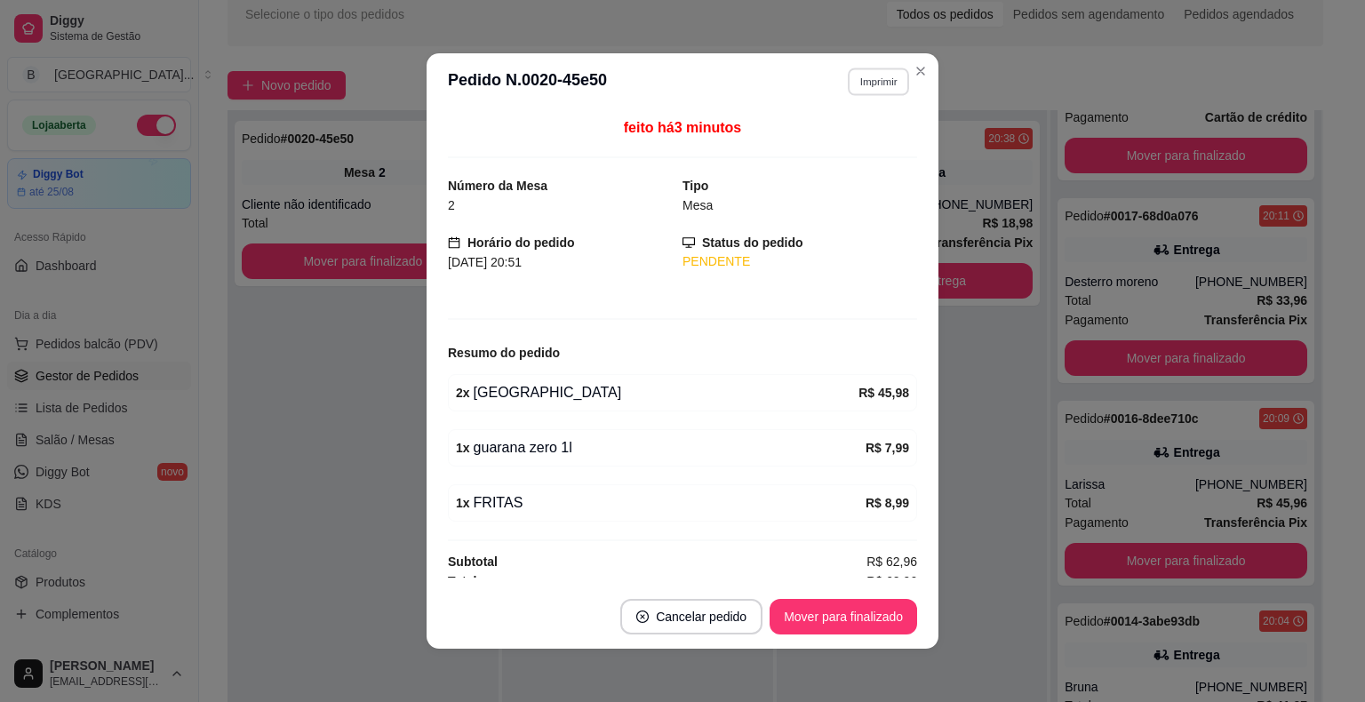
click at [875, 76] on button "Imprimir" at bounding box center [878, 82] width 61 height 28
click at [871, 150] on button "IMPRESSORA" at bounding box center [840, 144] width 129 height 28
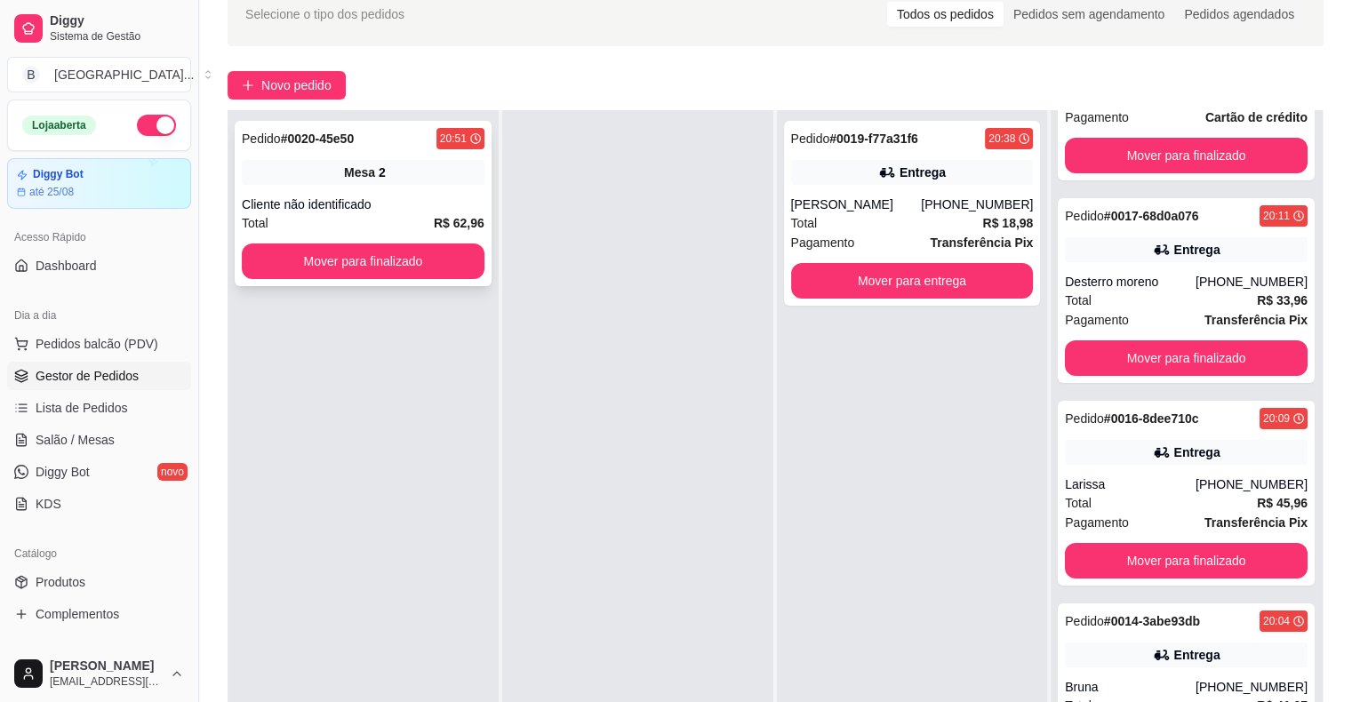
click at [452, 188] on div "Pedido # 0020-45e50 20:51 Mesa 2 Cliente não identificado Total R$ 62,96 Mover …" at bounding box center [363, 203] width 257 height 165
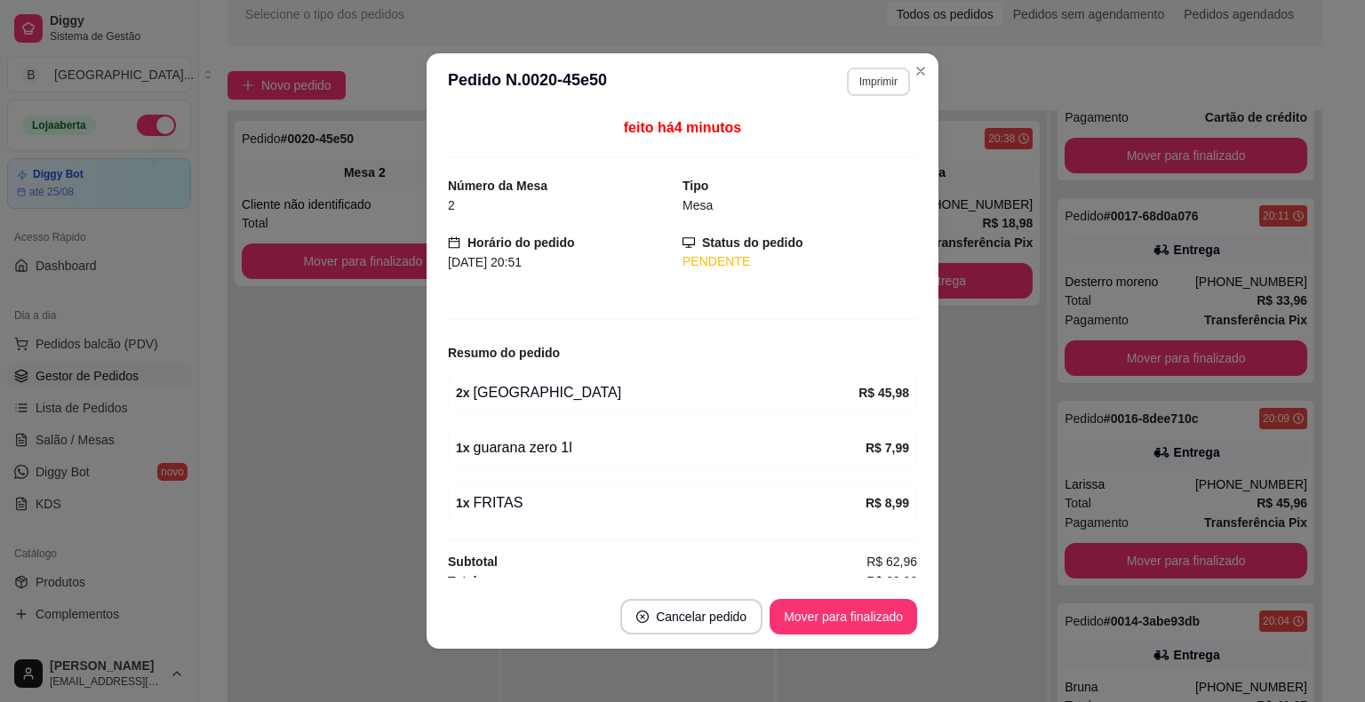
click at [861, 70] on button "Imprimir" at bounding box center [878, 82] width 63 height 28
click at [862, 140] on button "IMPRESSORA" at bounding box center [840, 144] width 129 height 28
click at [882, 85] on button "Imprimir" at bounding box center [878, 82] width 61 height 28
click at [867, 140] on button "IMPRESSORA" at bounding box center [840, 144] width 129 height 28
click at [867, 97] on header "**********" at bounding box center [683, 81] width 512 height 57
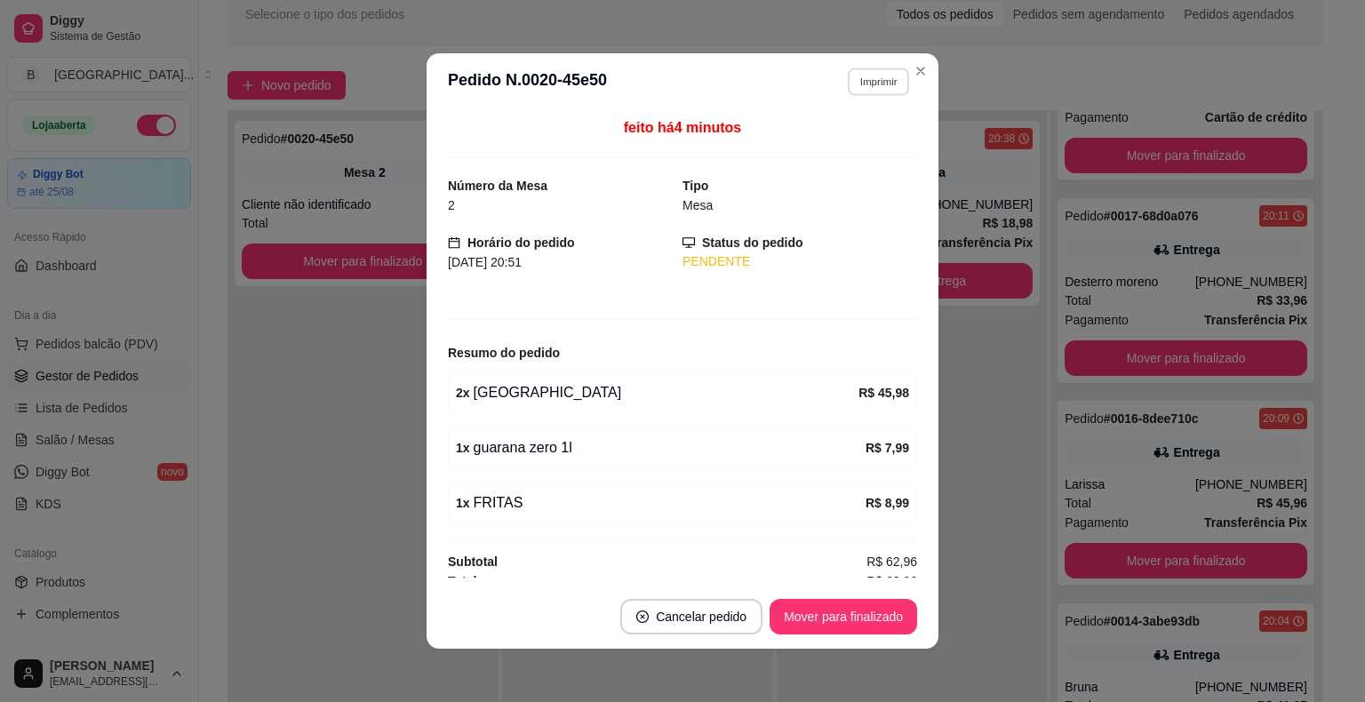
click at [864, 90] on button "Imprimir" at bounding box center [878, 82] width 61 height 28
click at [860, 122] on h4 "Escolha a impressora" at bounding box center [840, 114] width 129 height 18
click at [864, 126] on div "Escolha a impressora IMPRESSORA Impressora" at bounding box center [840, 149] width 147 height 96
click at [868, 148] on button "IMPRESSORA" at bounding box center [840, 144] width 124 height 28
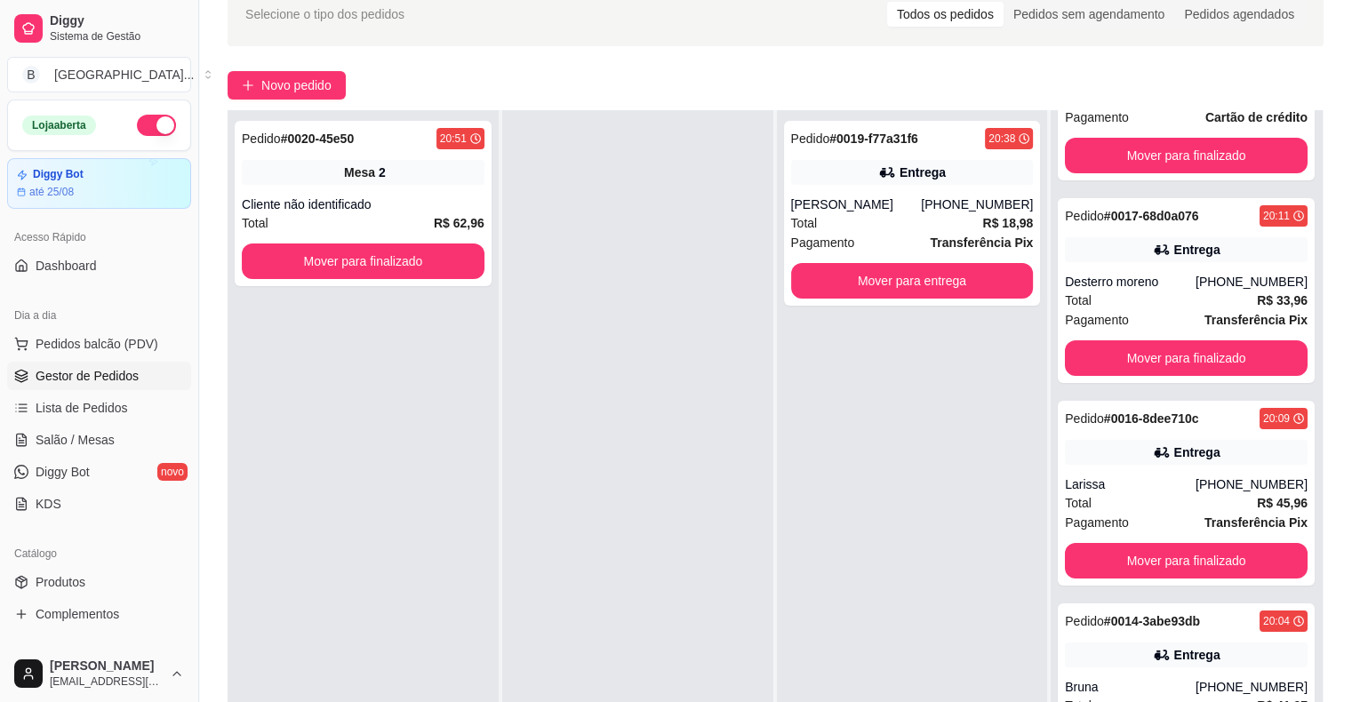
click at [1003, 455] on div "Pedido # 0019-f77a31f6 20:38 Entrega Jerônimo (51) 98192-9499 Total R$ 18,98 Pa…" at bounding box center [912, 461] width 271 height 702
click at [409, 189] on div "Pedido # 0020-45e50 20:51 Mesa 2 Cliente não identificado Total R$ 62,96 Mover …" at bounding box center [363, 203] width 257 height 165
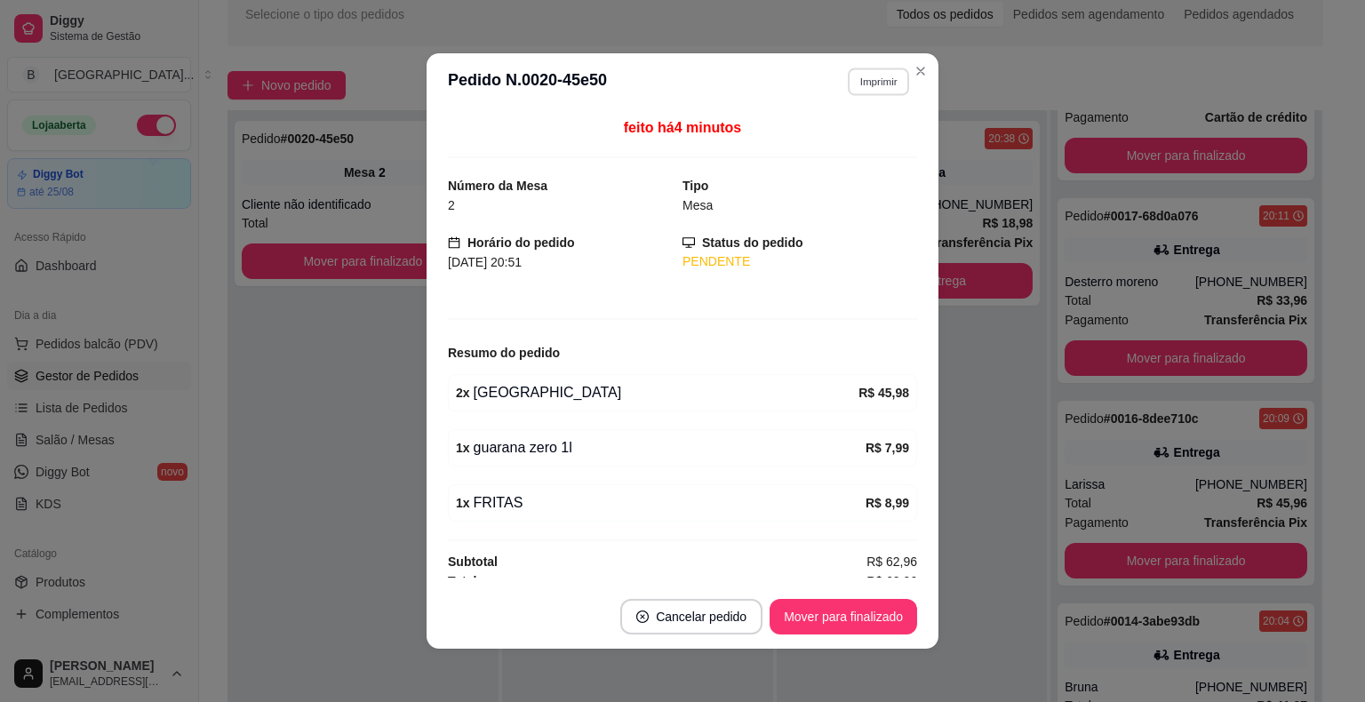
click at [853, 82] on button "Imprimir" at bounding box center [878, 82] width 61 height 28
click at [850, 147] on button "IMPRESSORA" at bounding box center [840, 144] width 129 height 28
click at [841, 617] on button "Mover para finalizado" at bounding box center [844, 617] width 143 height 35
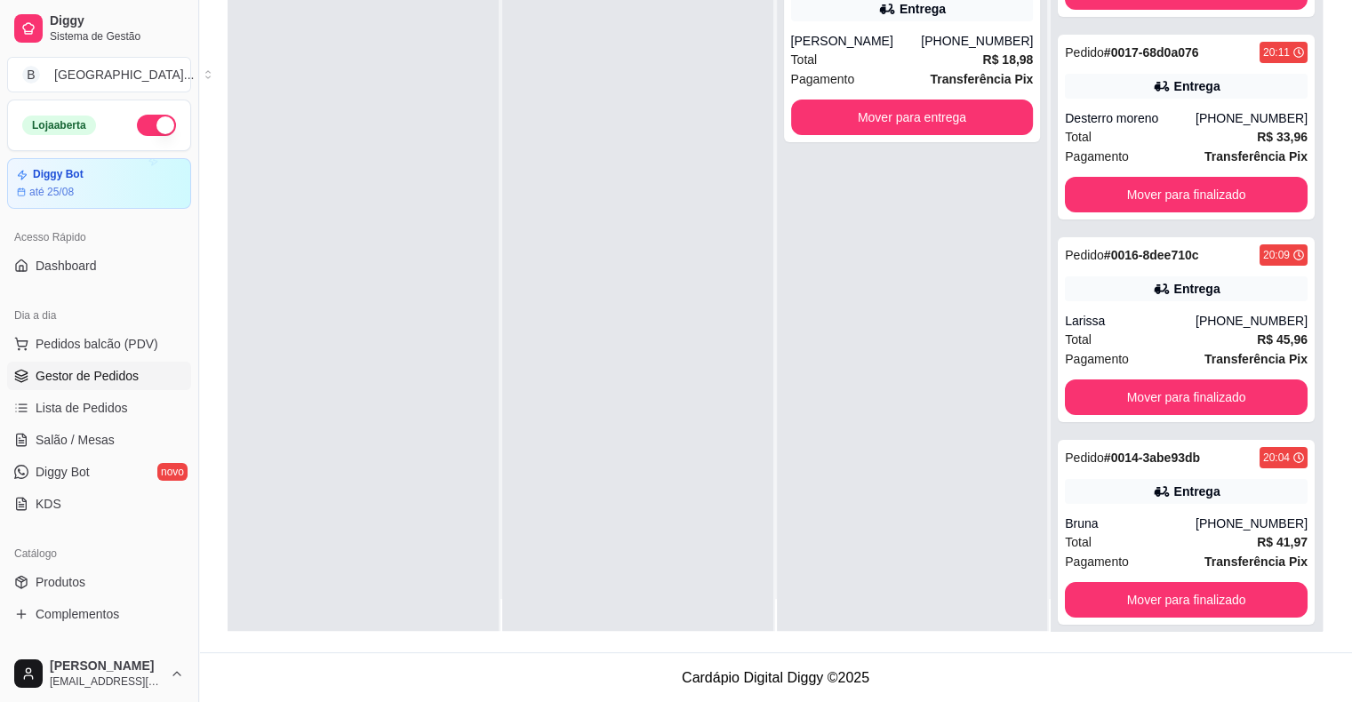
scroll to position [50, 0]
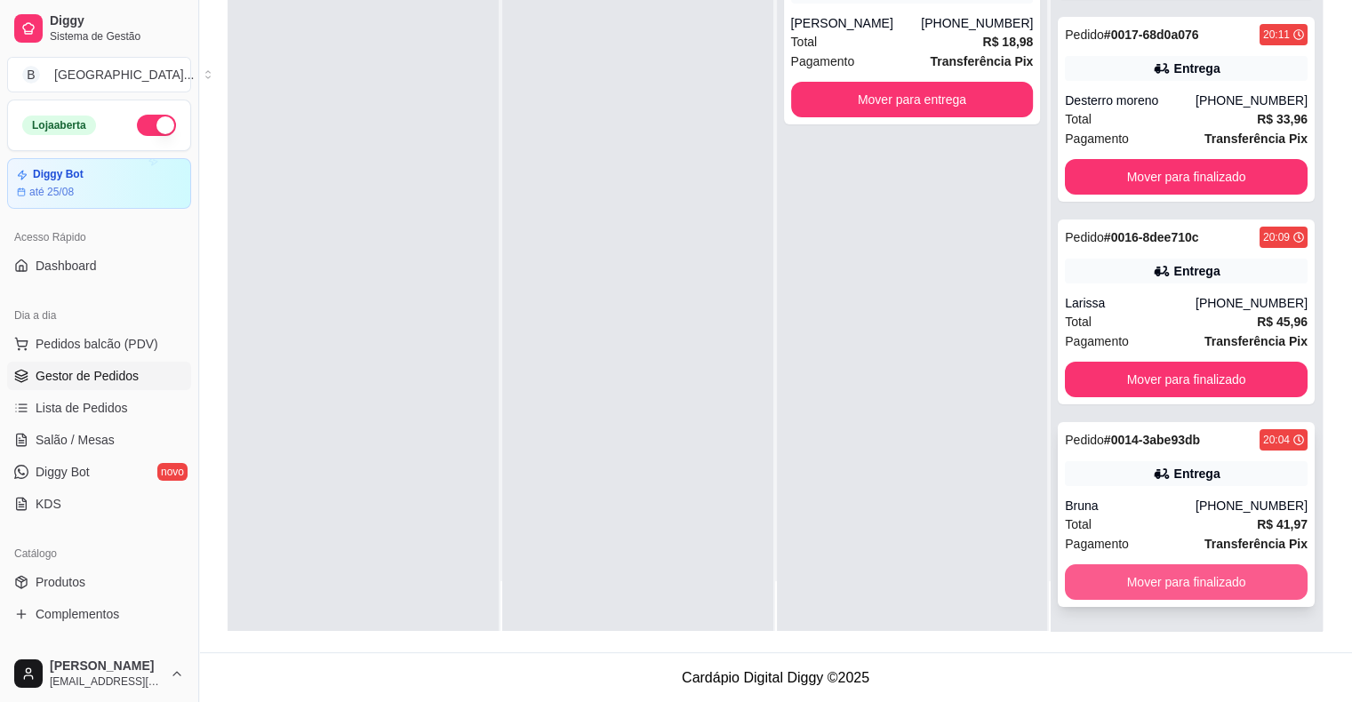
click at [1239, 591] on button "Mover para finalizado" at bounding box center [1186, 582] width 243 height 36
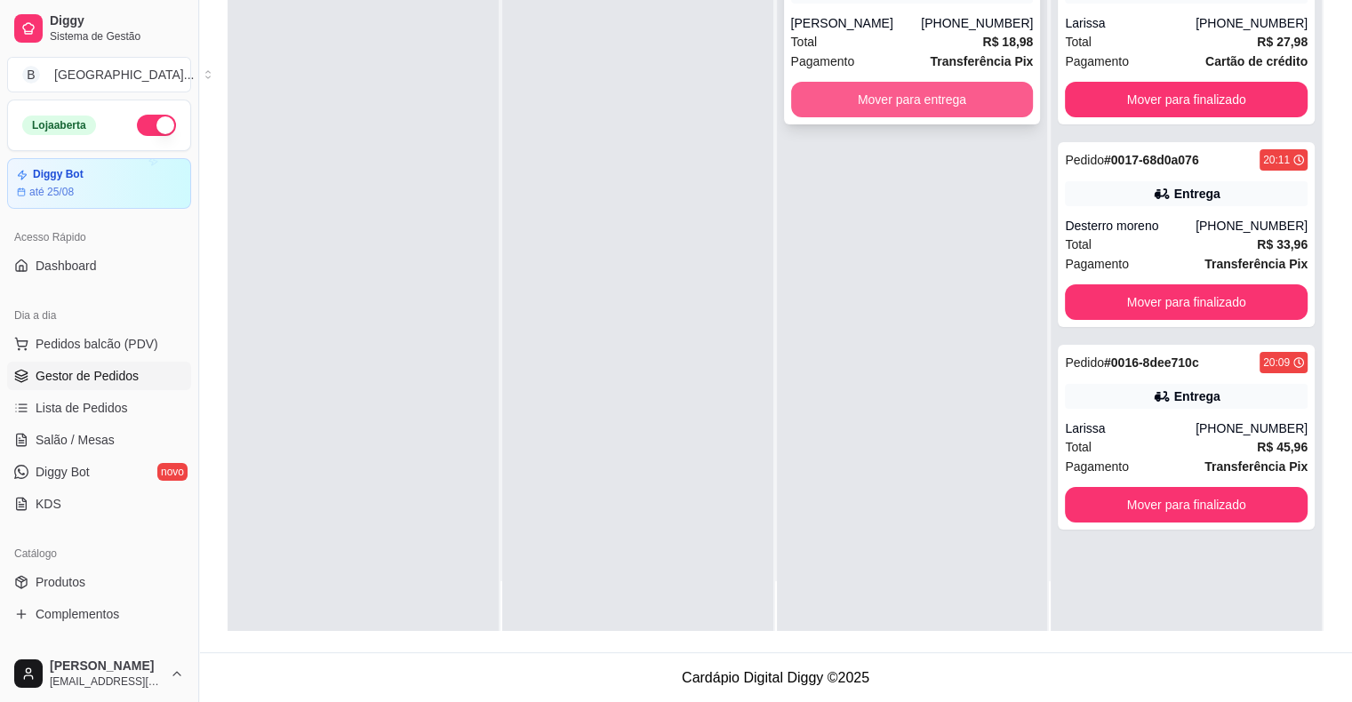
click at [946, 99] on button "Mover para entrega" at bounding box center [912, 100] width 243 height 36
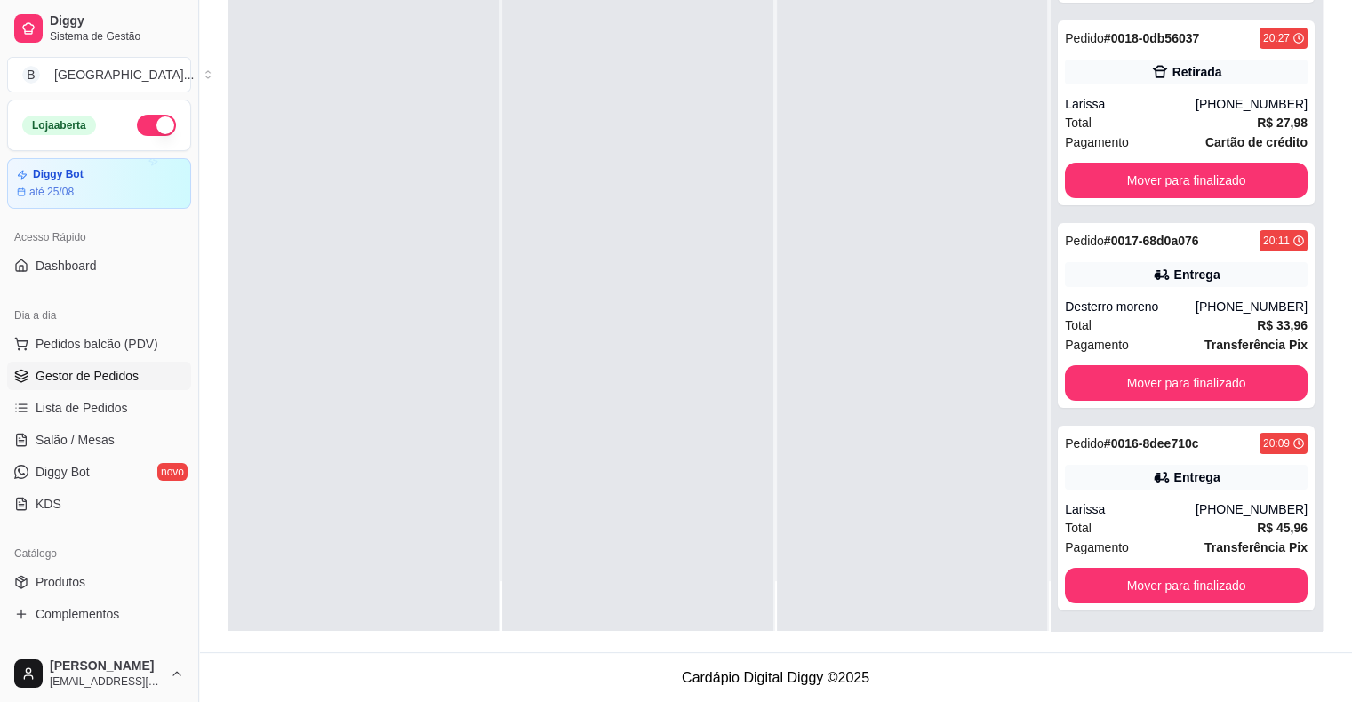
scroll to position [125, 0]
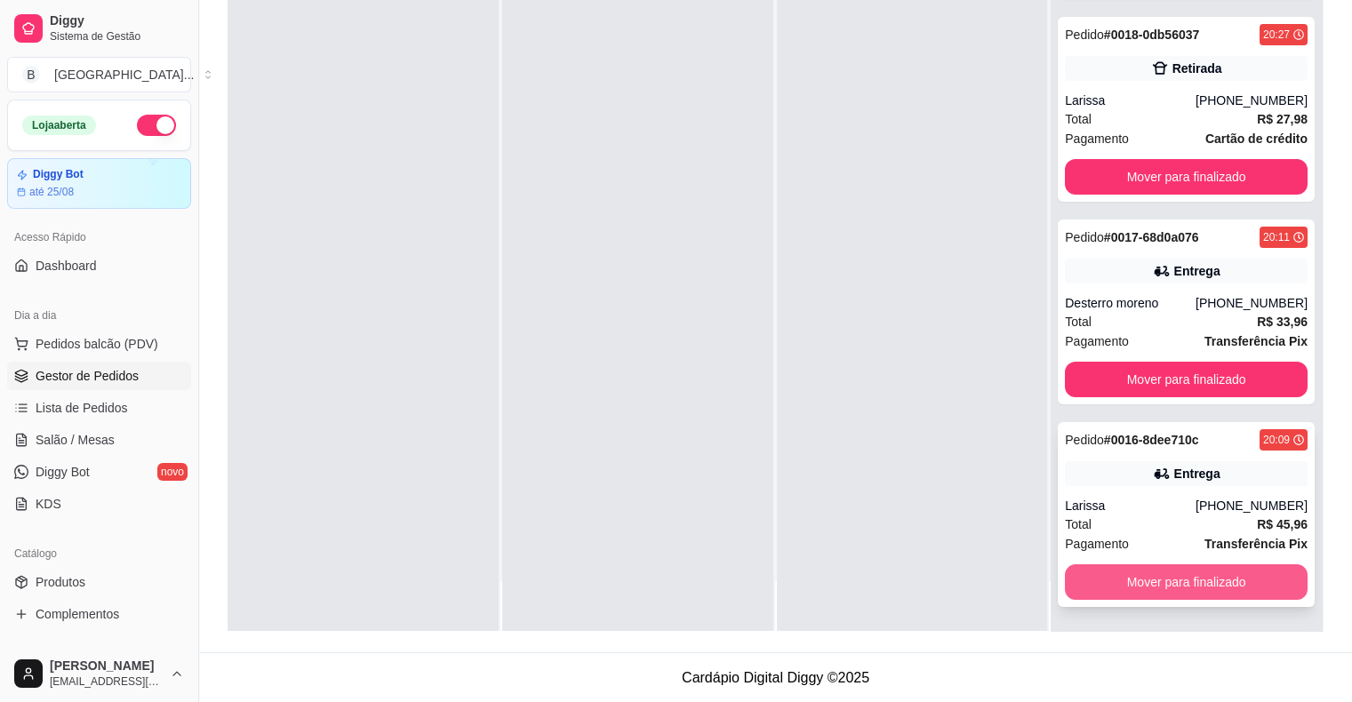
click at [1149, 586] on button "Mover para finalizado" at bounding box center [1186, 582] width 243 height 36
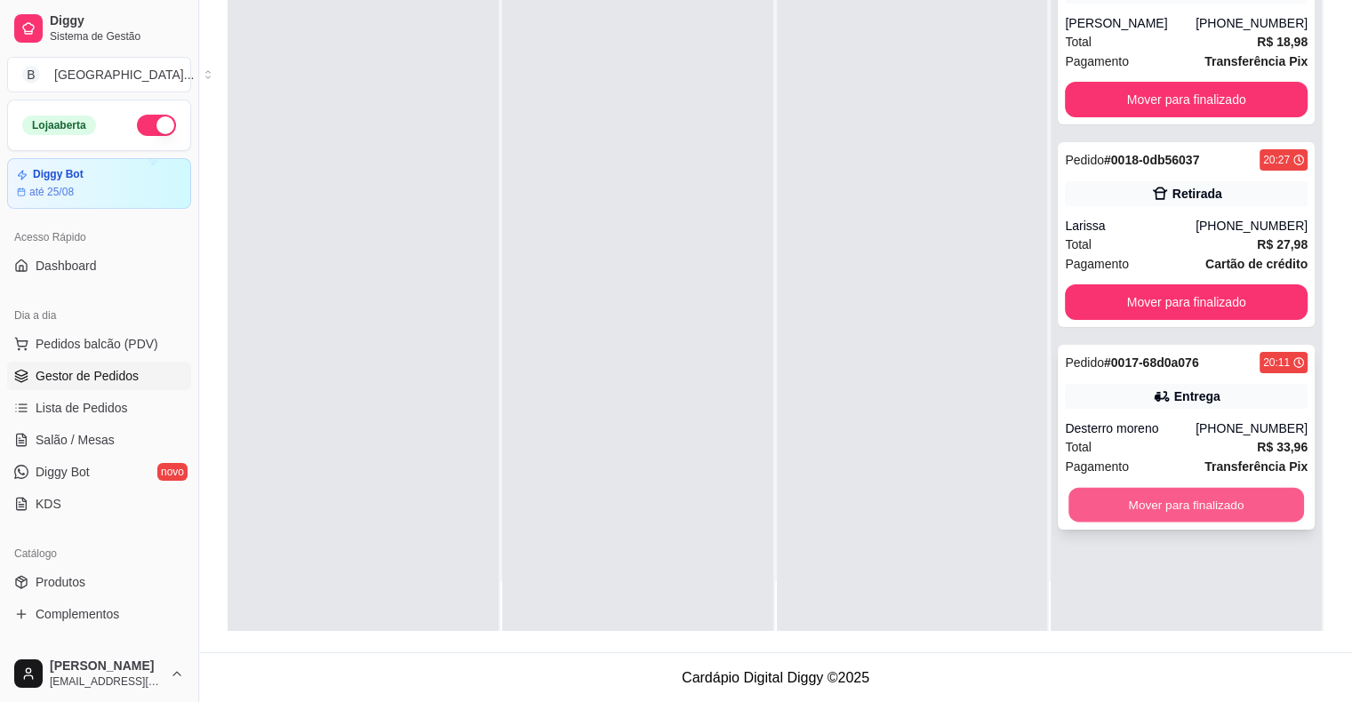
click at [1209, 513] on button "Mover para finalizado" at bounding box center [1187, 505] width 236 height 35
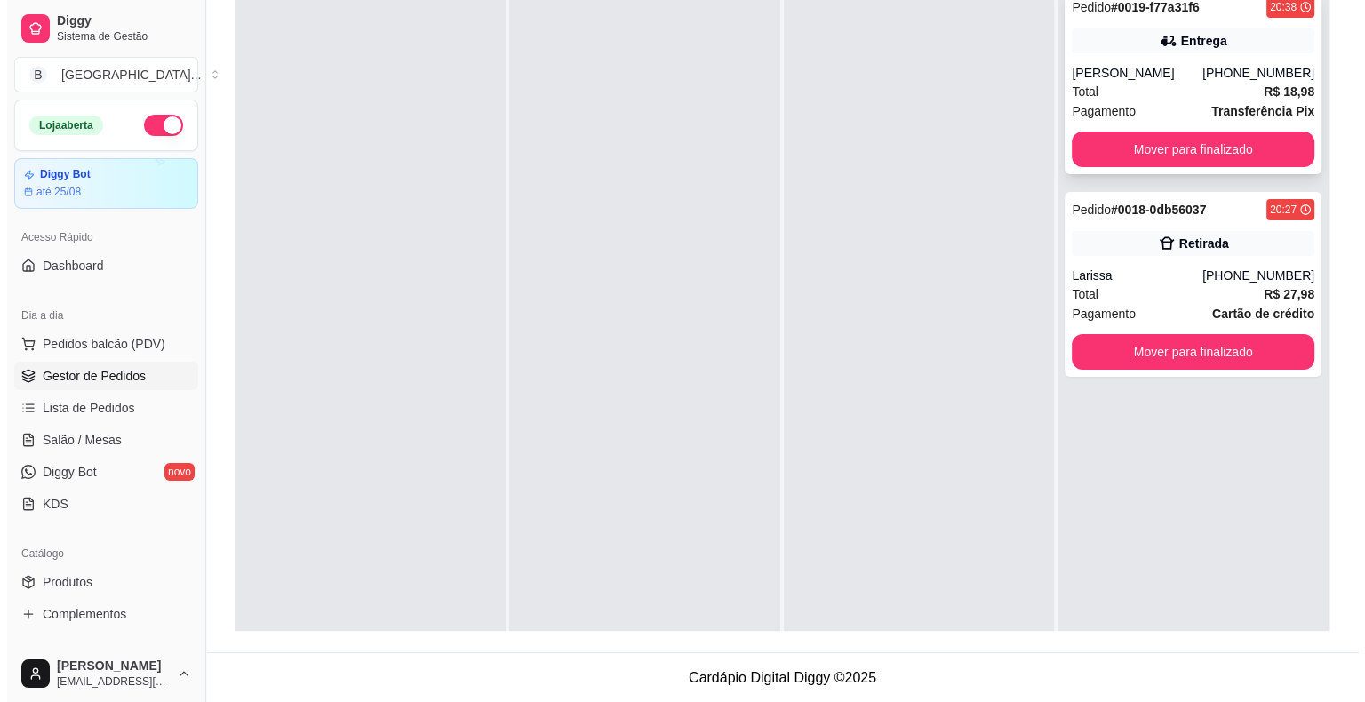
scroll to position [181, 0]
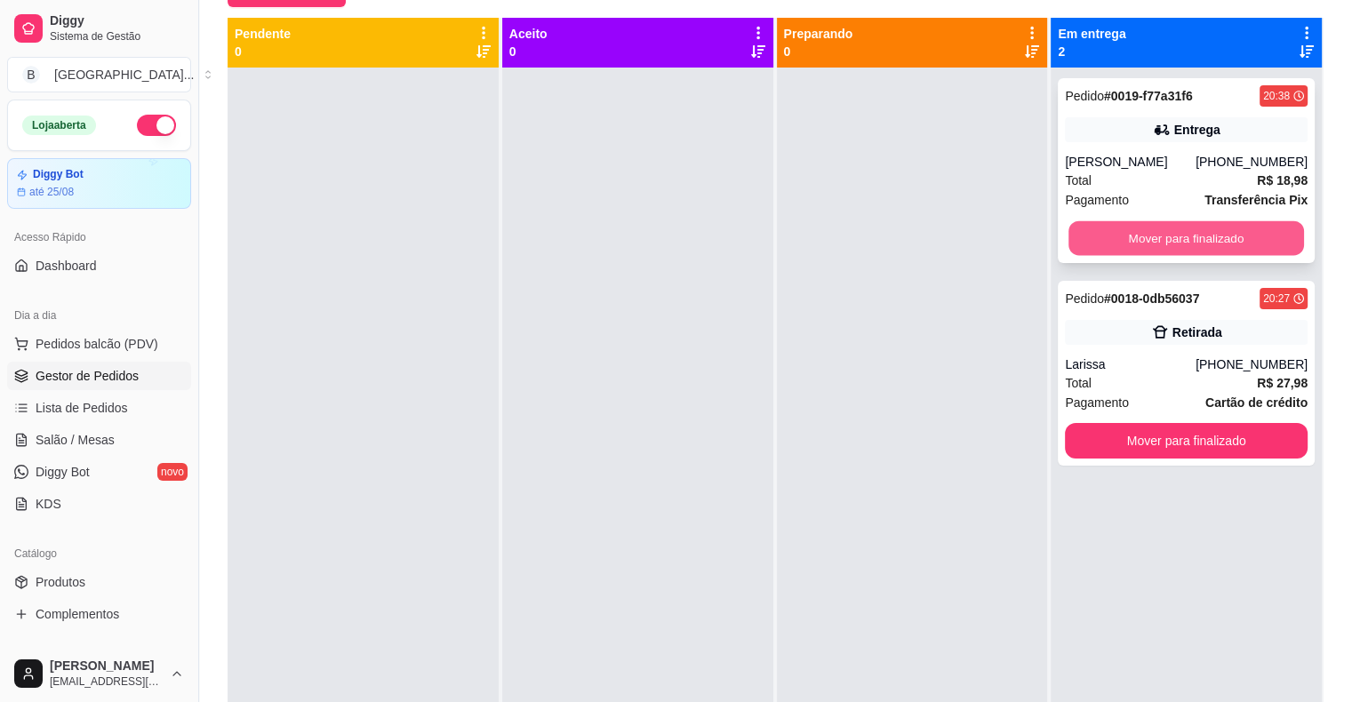
click at [1259, 233] on button "Mover para finalizado" at bounding box center [1187, 238] width 236 height 35
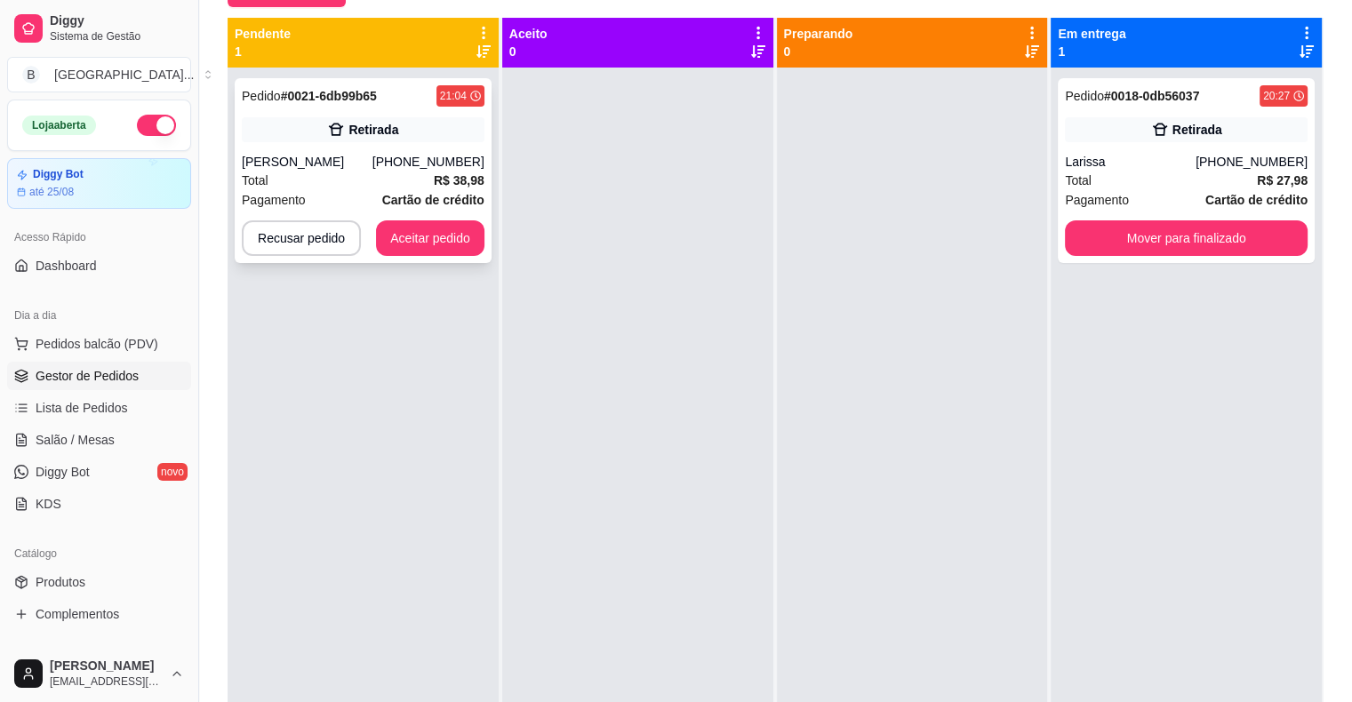
click at [434, 155] on div "(86) 98101-2635" at bounding box center [428, 162] width 112 height 18
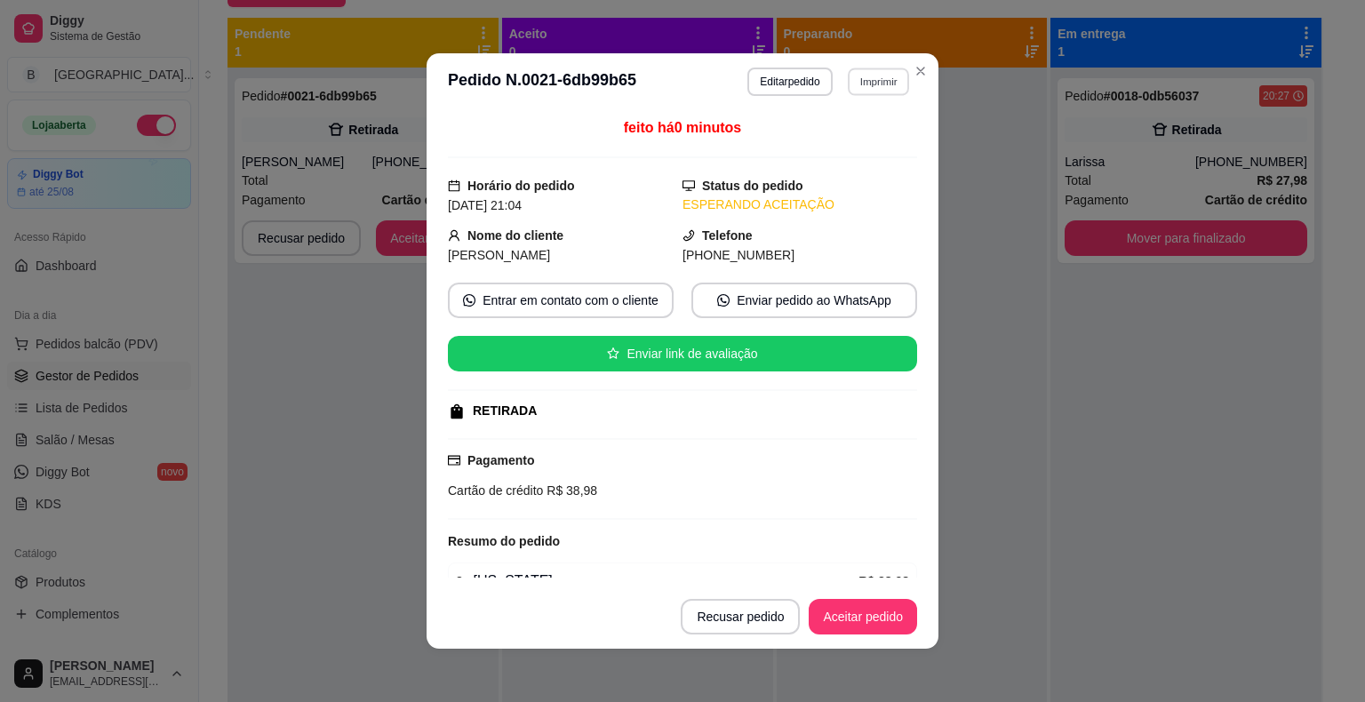
click at [861, 70] on button "Imprimir" at bounding box center [878, 82] width 61 height 28
click at [850, 145] on button "IMPRESSORA" at bounding box center [840, 145] width 129 height 28
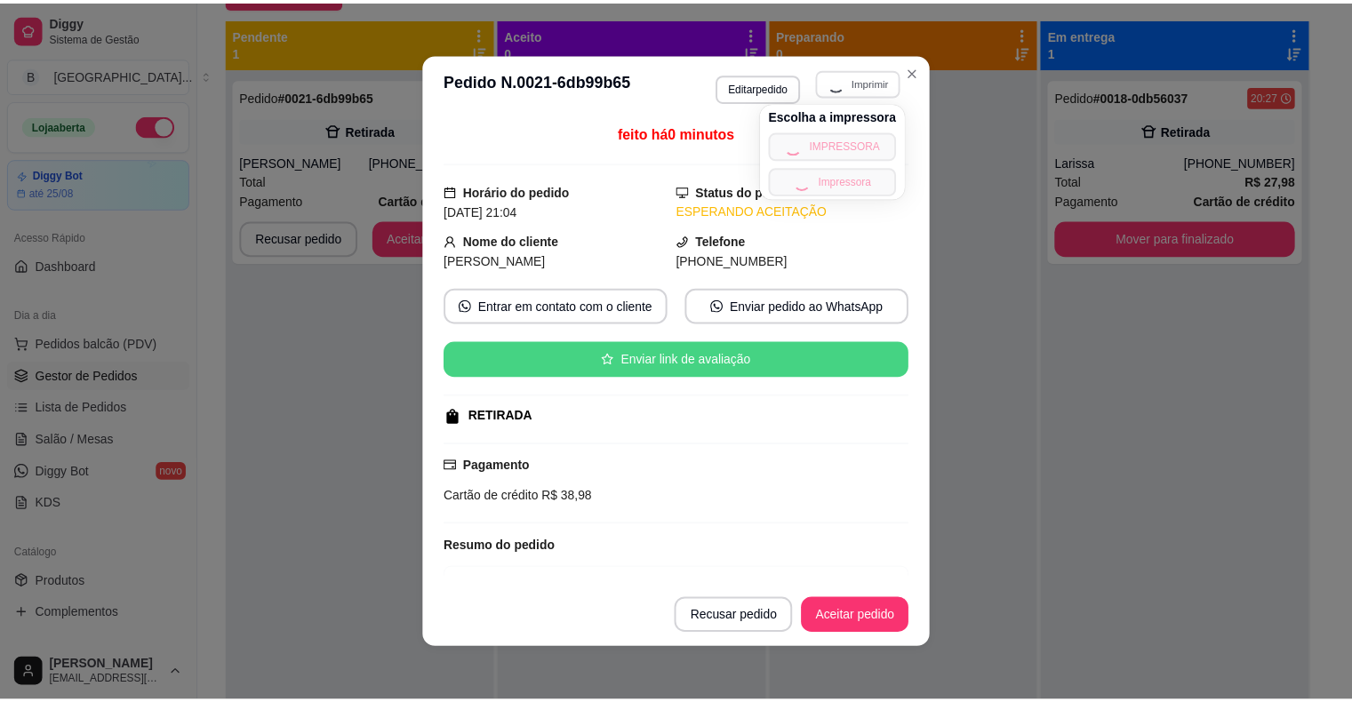
scroll to position [92, 0]
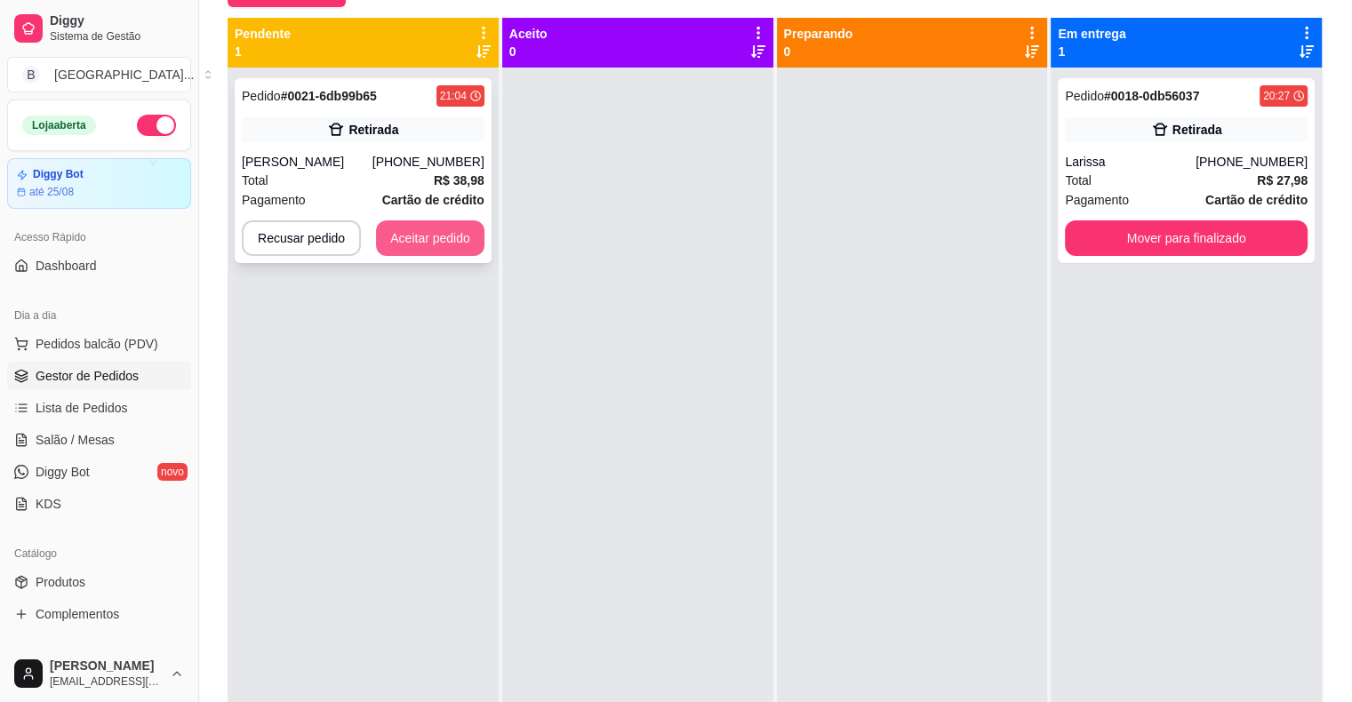
click at [423, 228] on button "Aceitar pedido" at bounding box center [430, 238] width 108 height 36
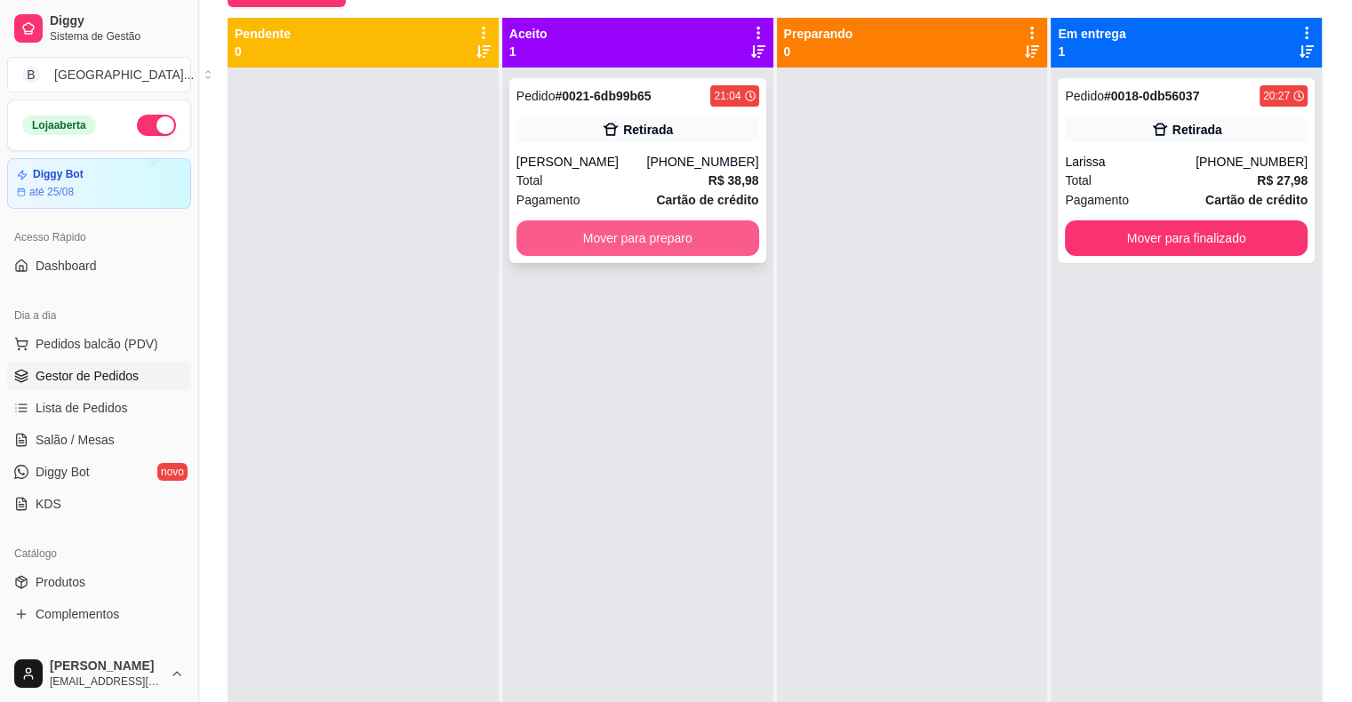
click at [646, 247] on button "Mover para preparo" at bounding box center [637, 238] width 243 height 36
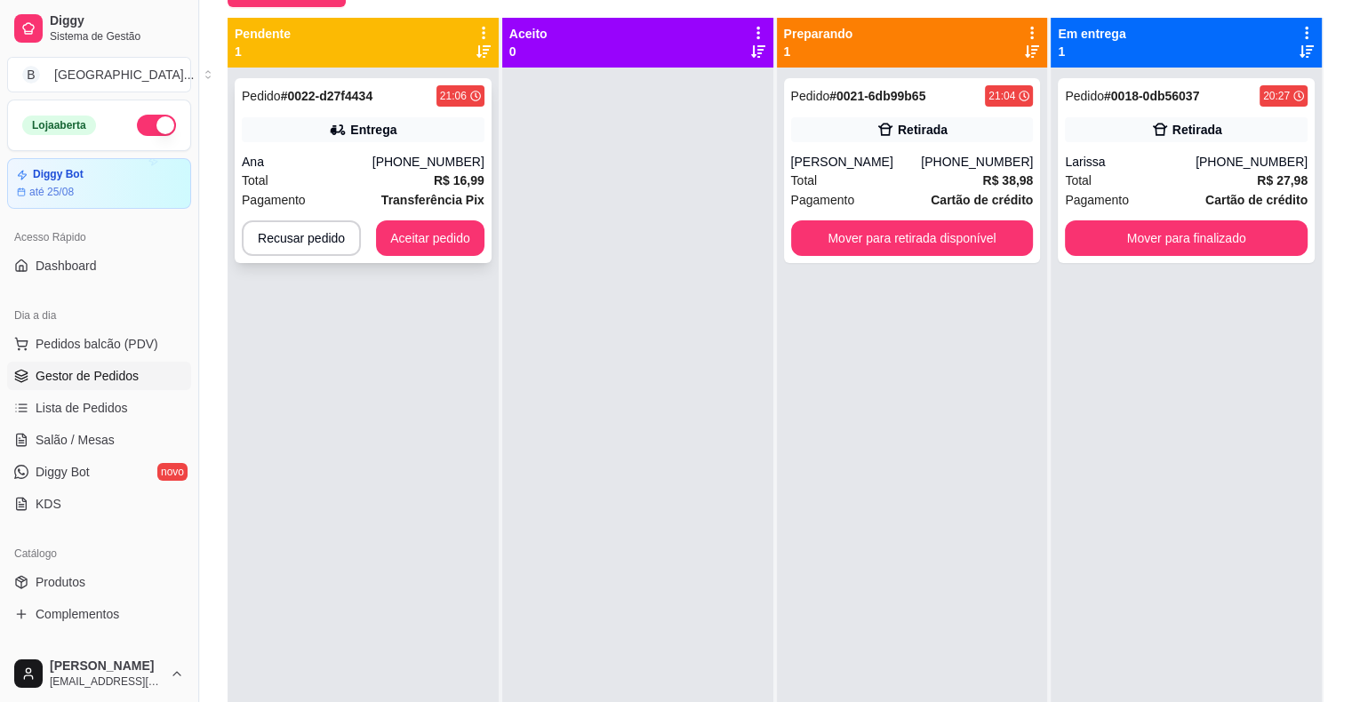
click at [436, 166] on div "(86) 98907-0166" at bounding box center [428, 162] width 112 height 18
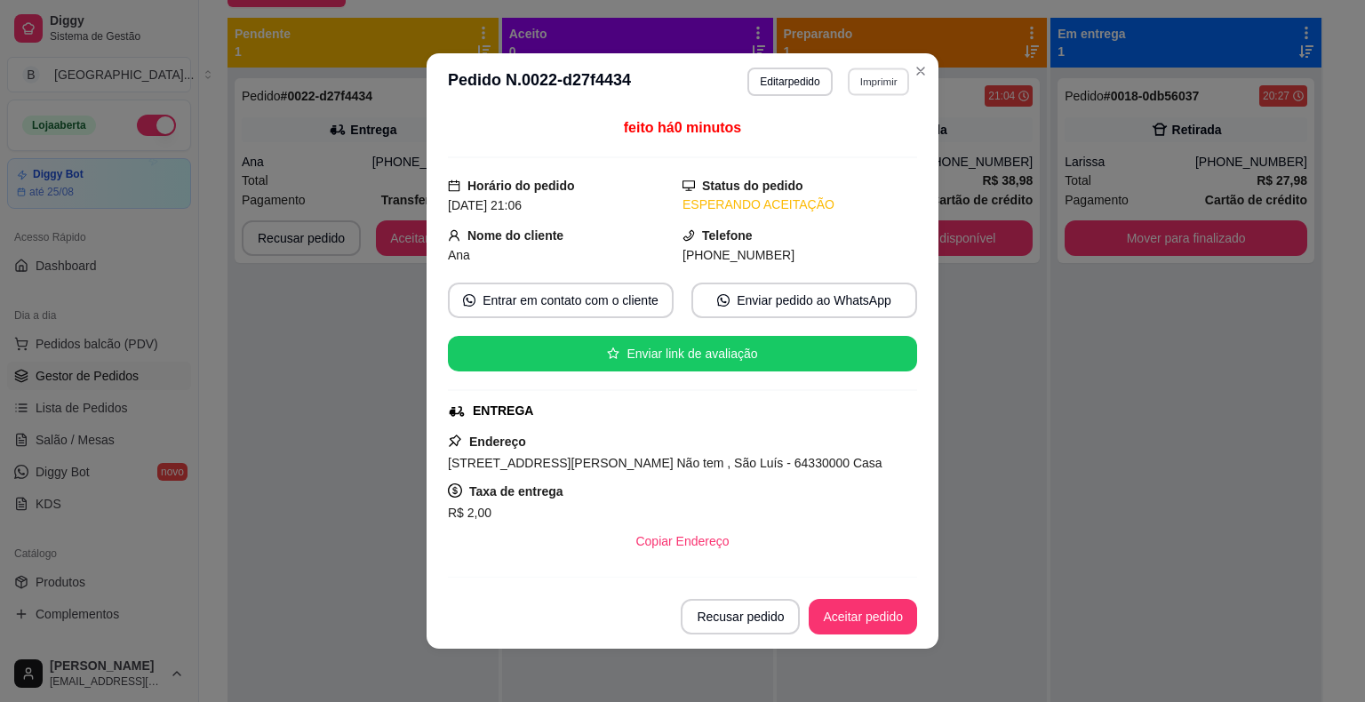
click at [848, 84] on button "Imprimir" at bounding box center [878, 82] width 61 height 28
click at [850, 133] on button "IMPRESSORA" at bounding box center [840, 145] width 124 height 28
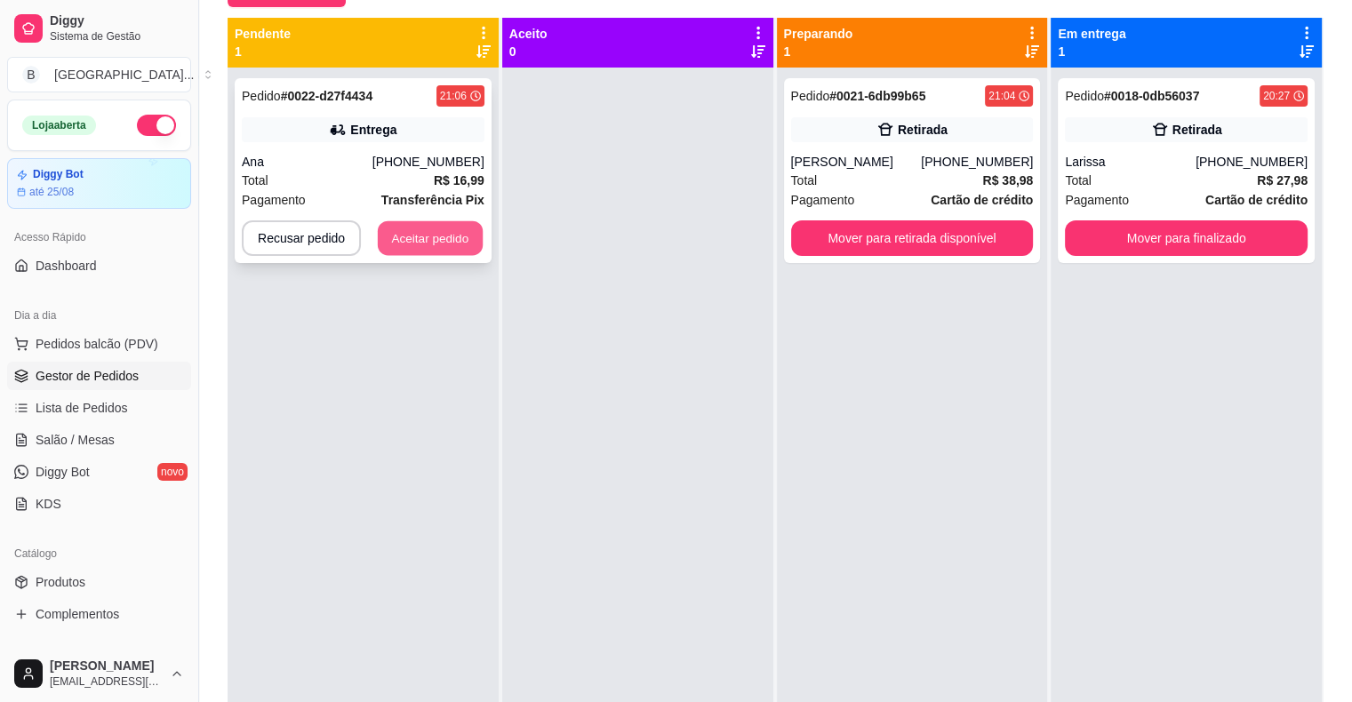
click at [450, 236] on button "Aceitar pedido" at bounding box center [430, 238] width 105 height 35
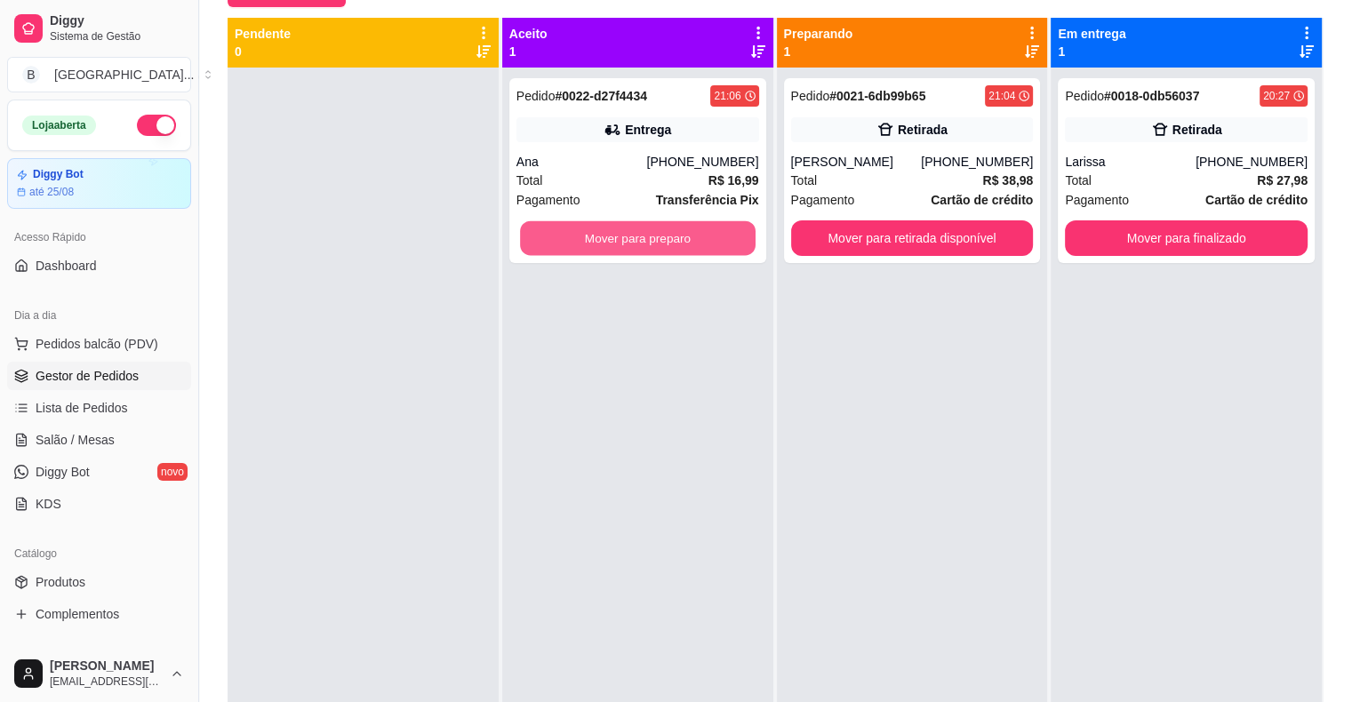
click at [592, 229] on button "Mover para preparo" at bounding box center [638, 238] width 236 height 35
click at [620, 236] on button "Mover para preparo" at bounding box center [638, 238] width 236 height 35
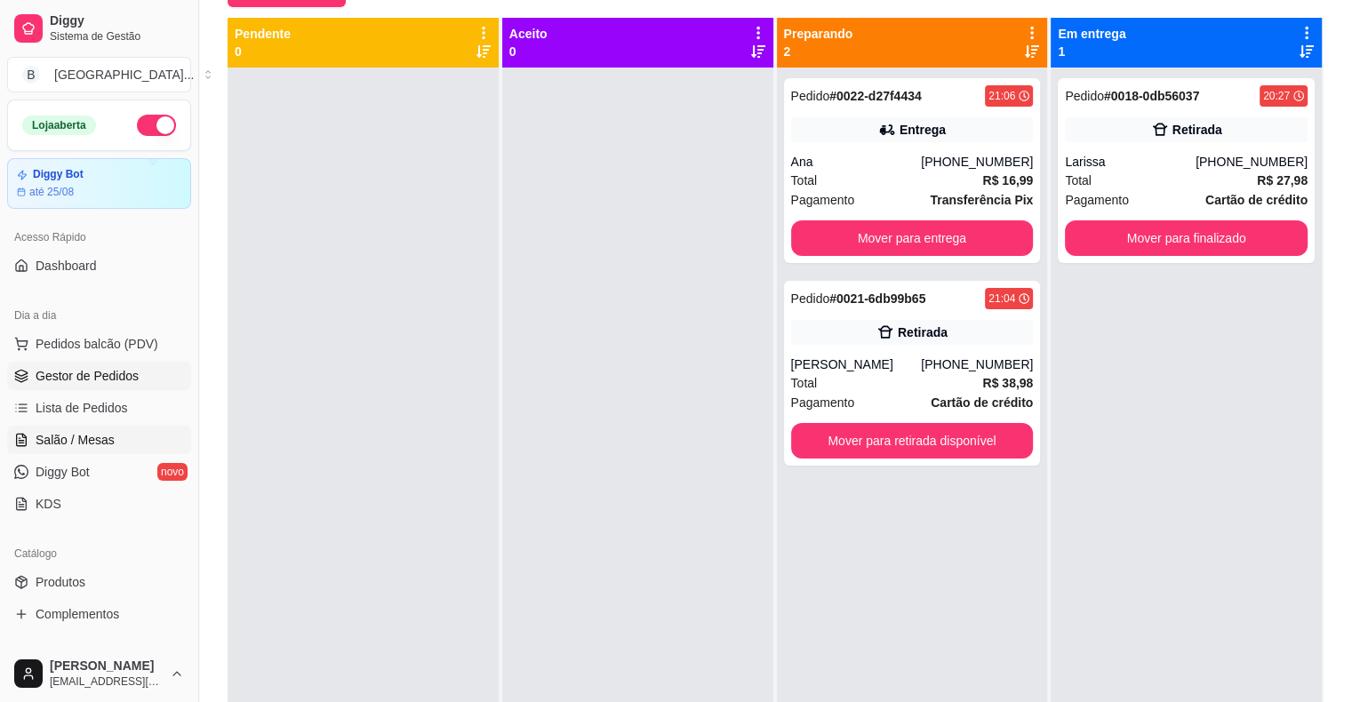
click at [134, 436] on link "Salão / Mesas" at bounding box center [99, 440] width 184 height 28
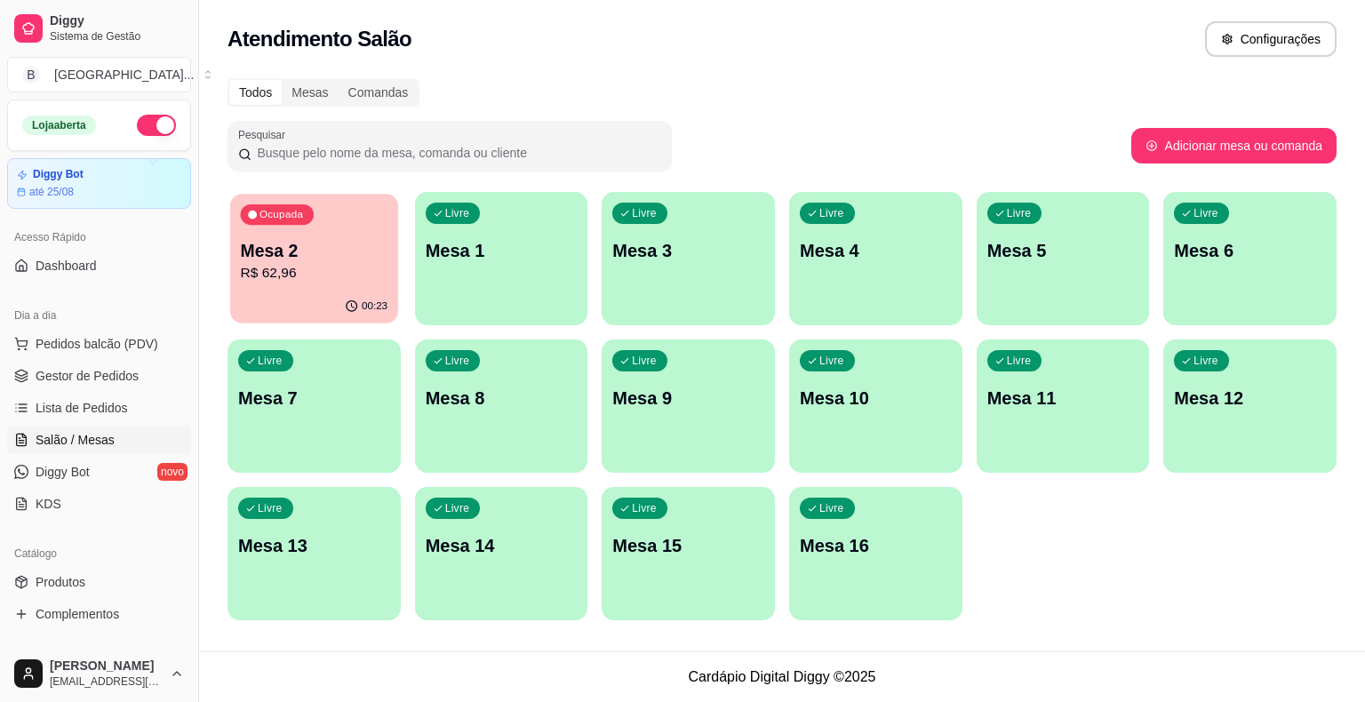
click at [280, 254] on p "Mesa 2" at bounding box center [315, 251] width 148 height 24
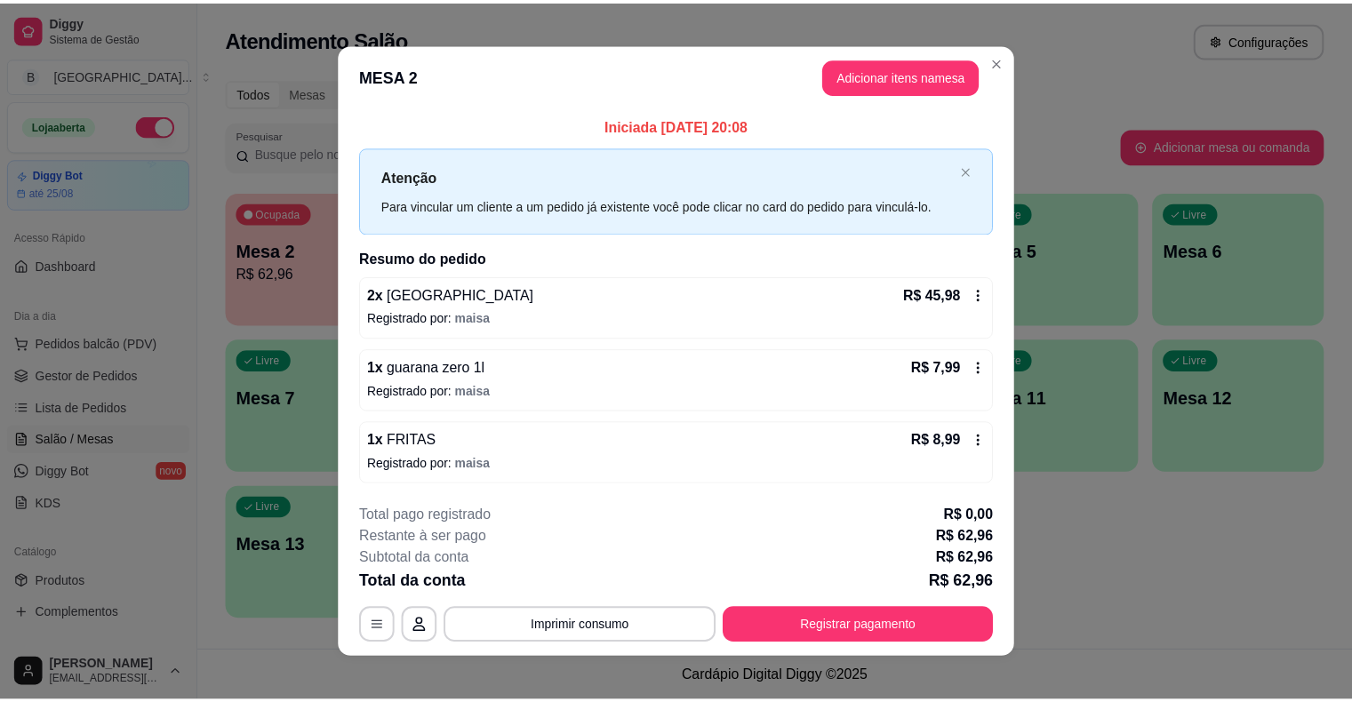
scroll to position [12, 0]
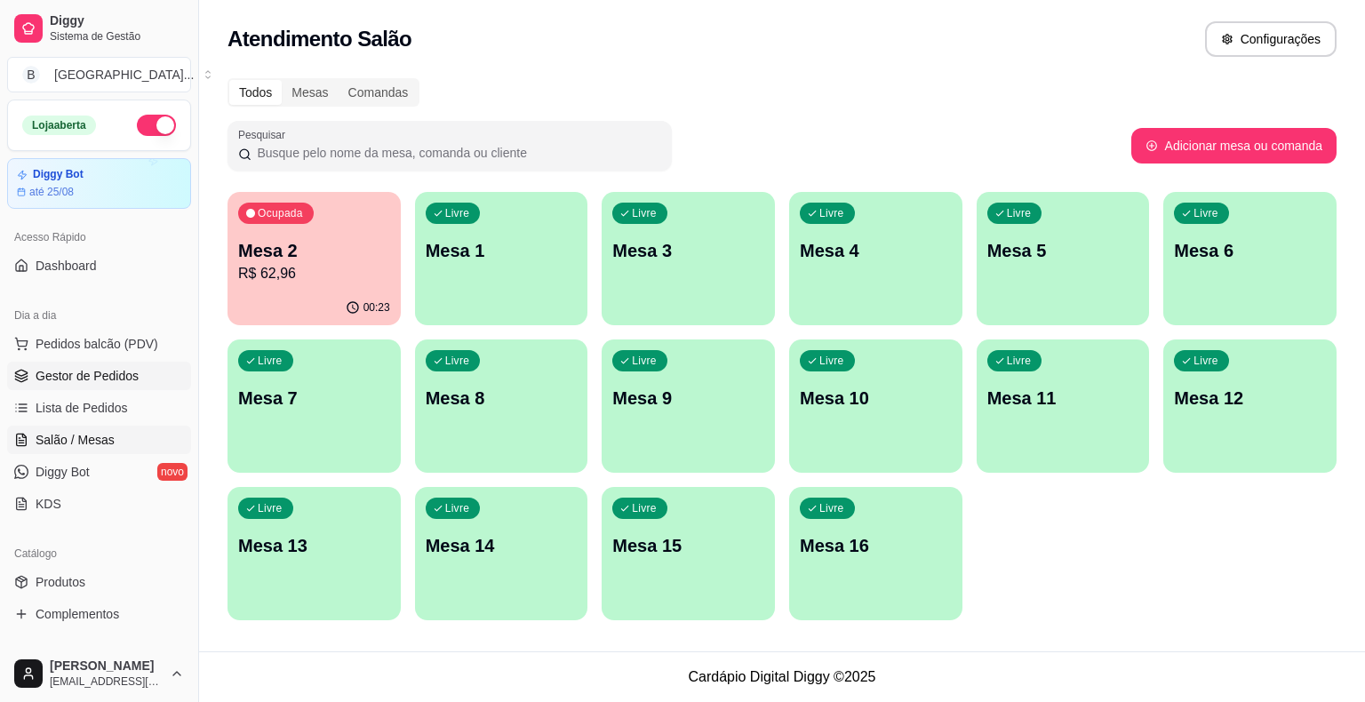
click at [139, 364] on link "Gestor de Pedidos" at bounding box center [99, 376] width 184 height 28
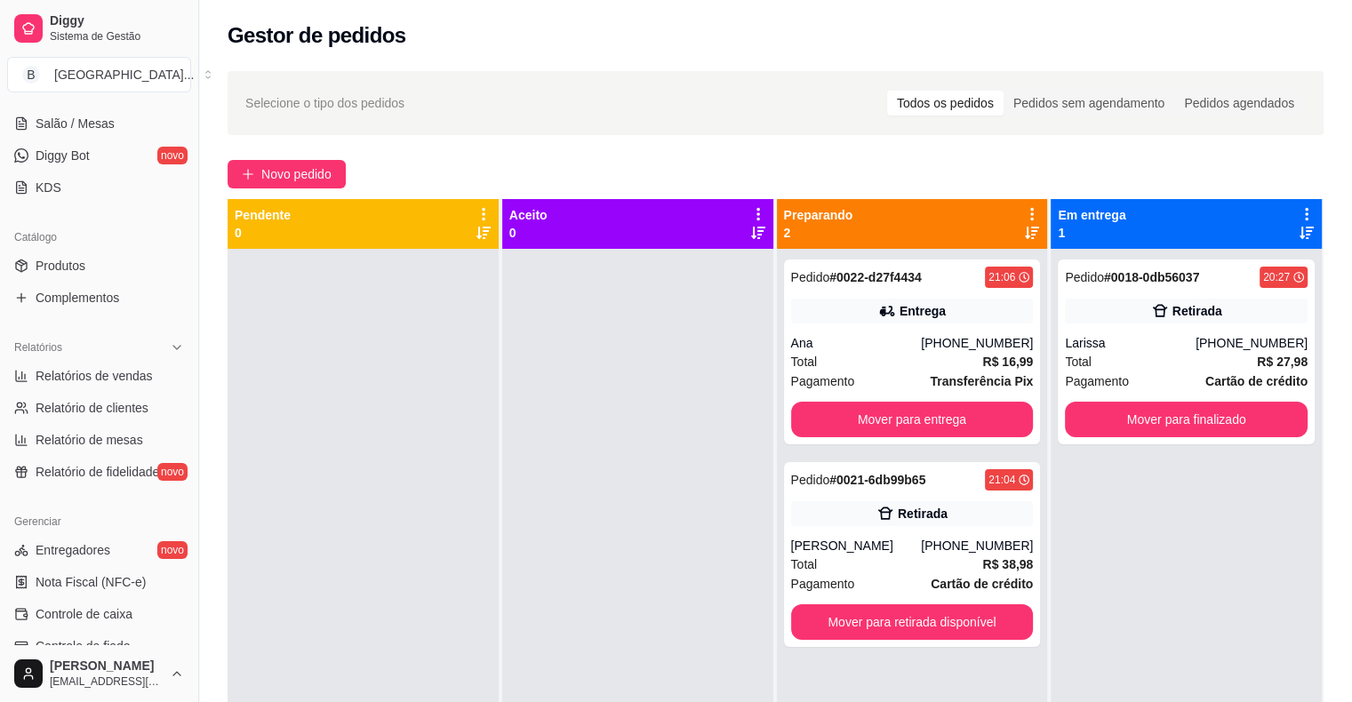
scroll to position [267, 0]
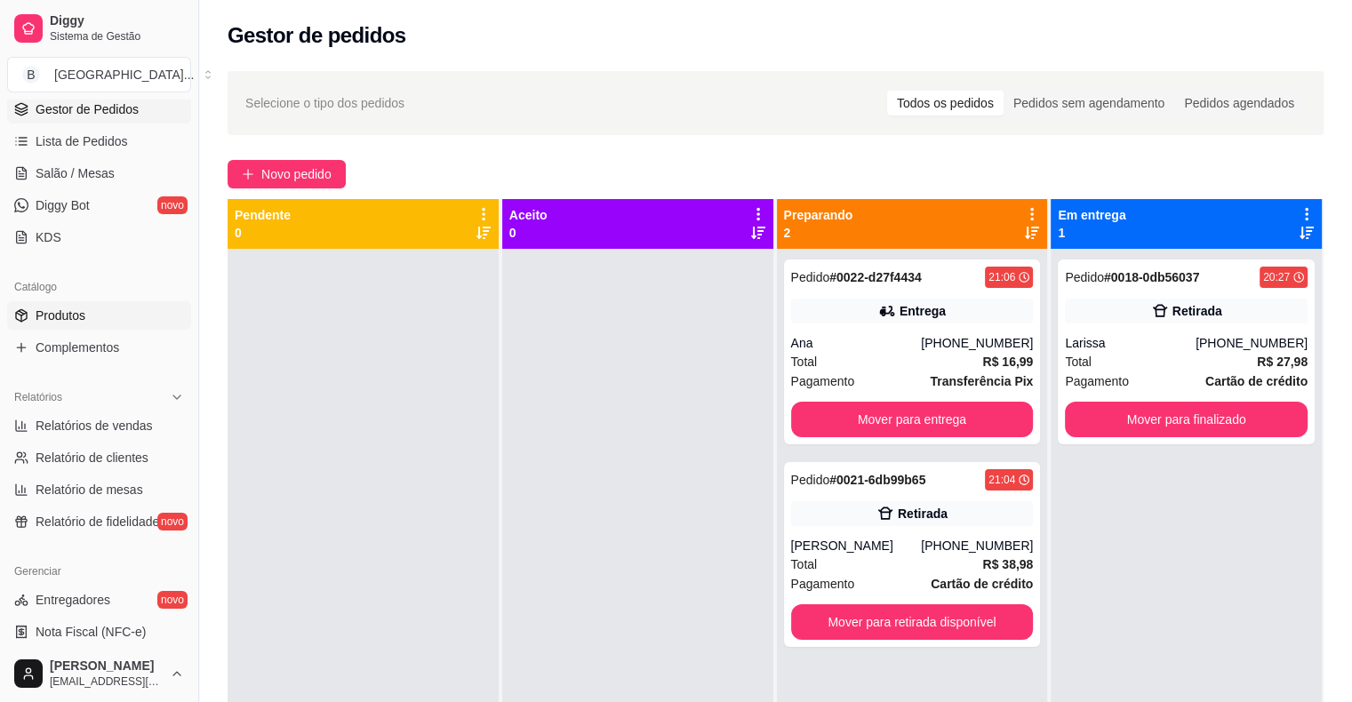
click at [99, 320] on link "Produtos" at bounding box center [99, 315] width 184 height 28
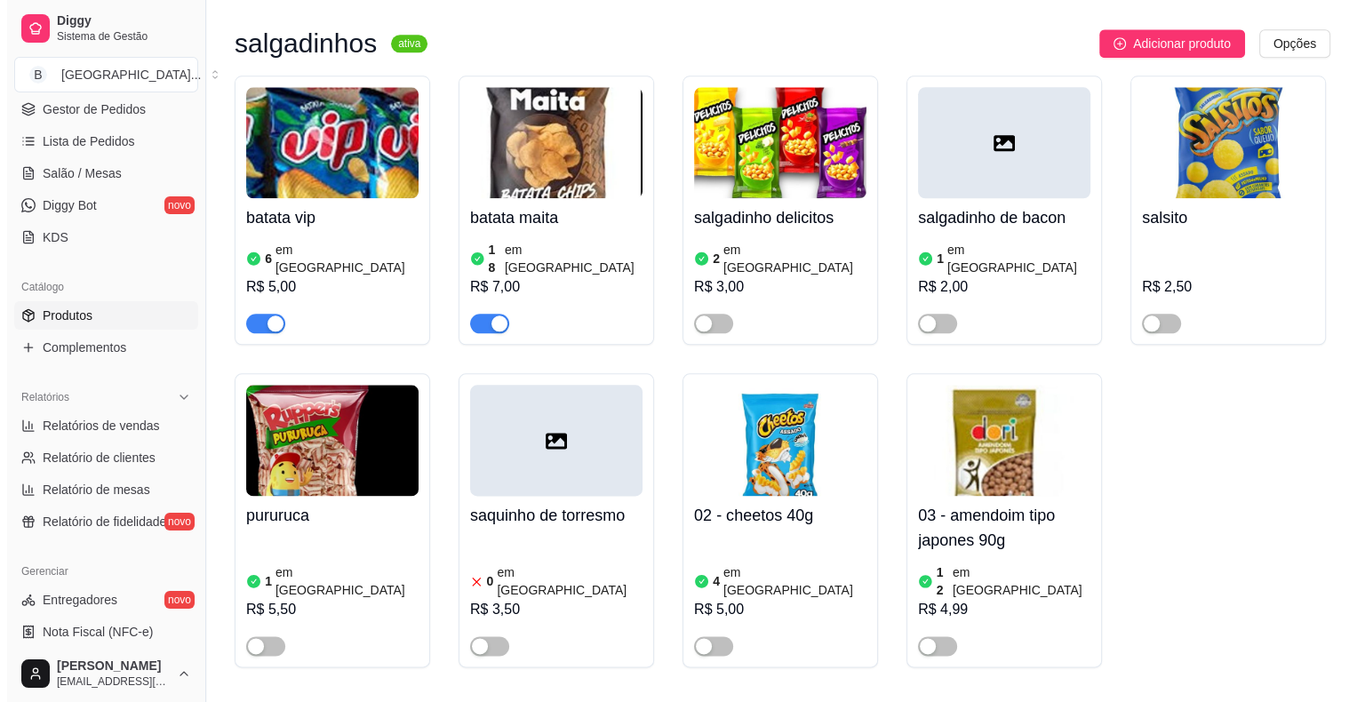
scroll to position [9115, 0]
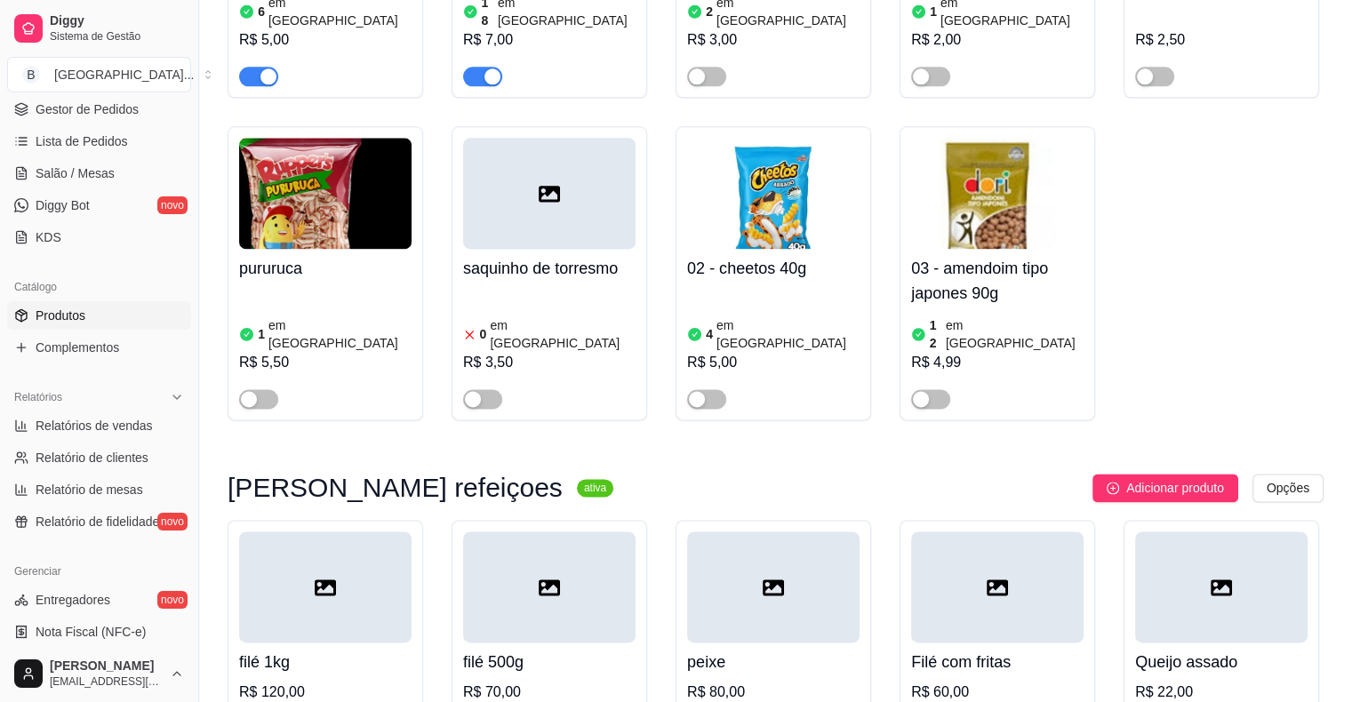
click at [400, 532] on div at bounding box center [325, 587] width 172 height 111
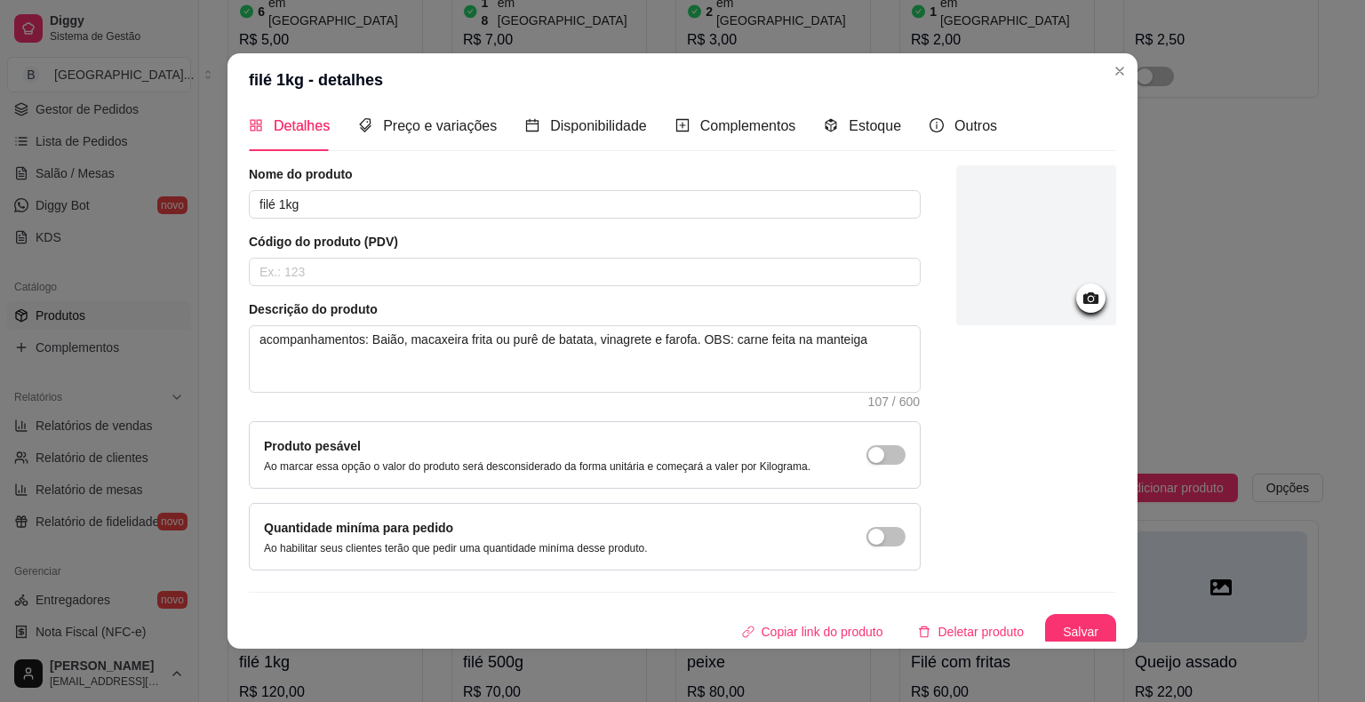
scroll to position [19, 0]
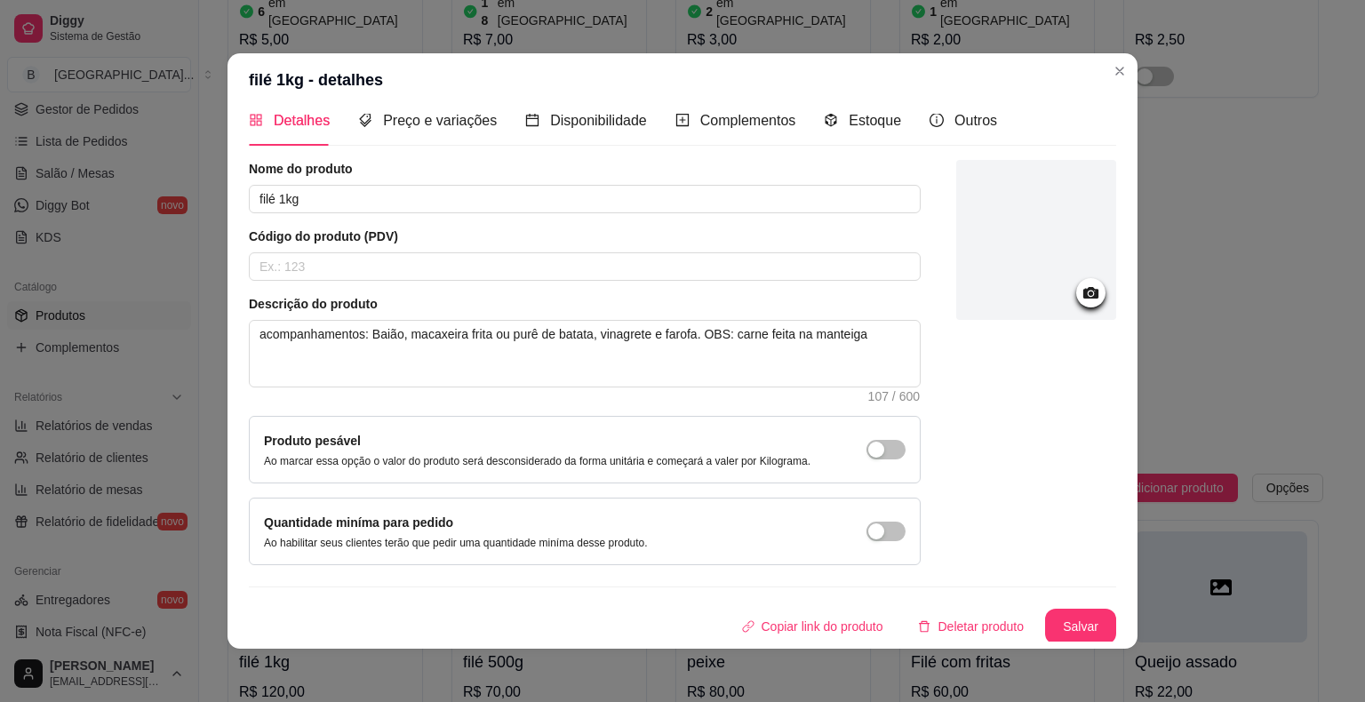
click at [1077, 280] on div at bounding box center [1091, 292] width 29 height 29
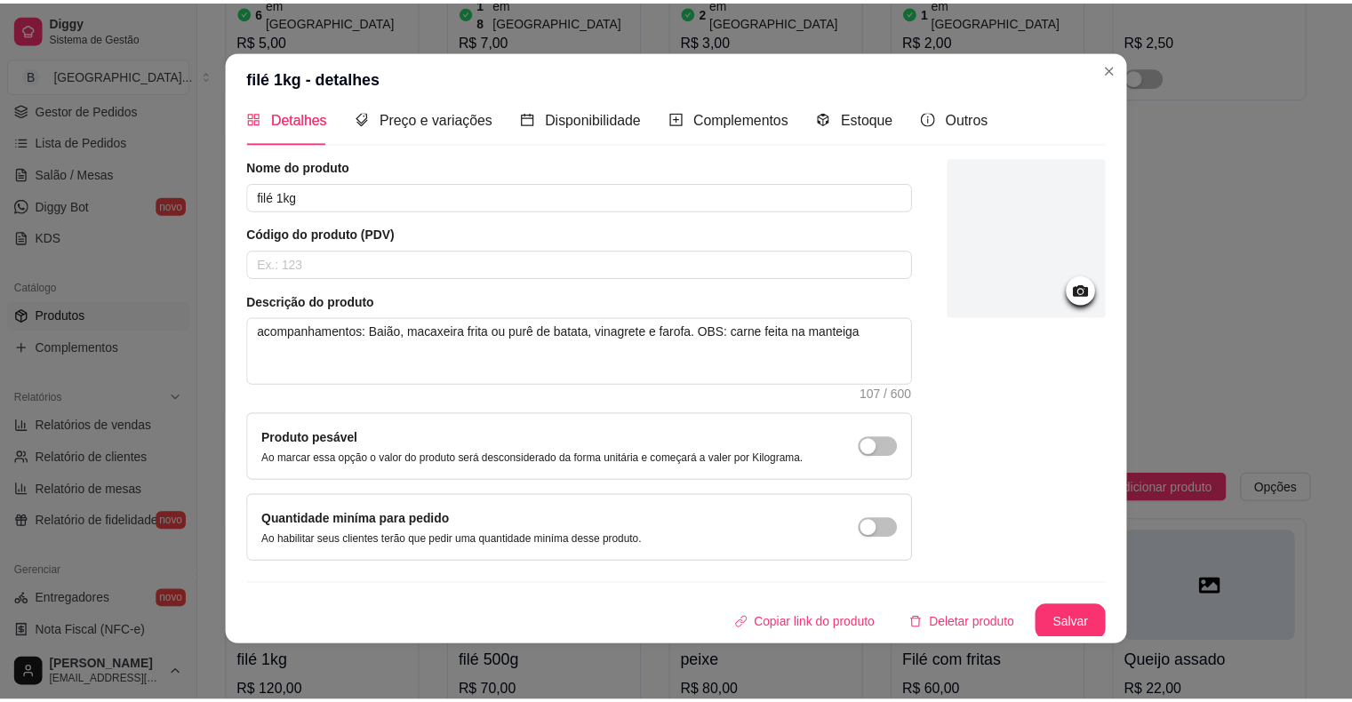
scroll to position [4, 0]
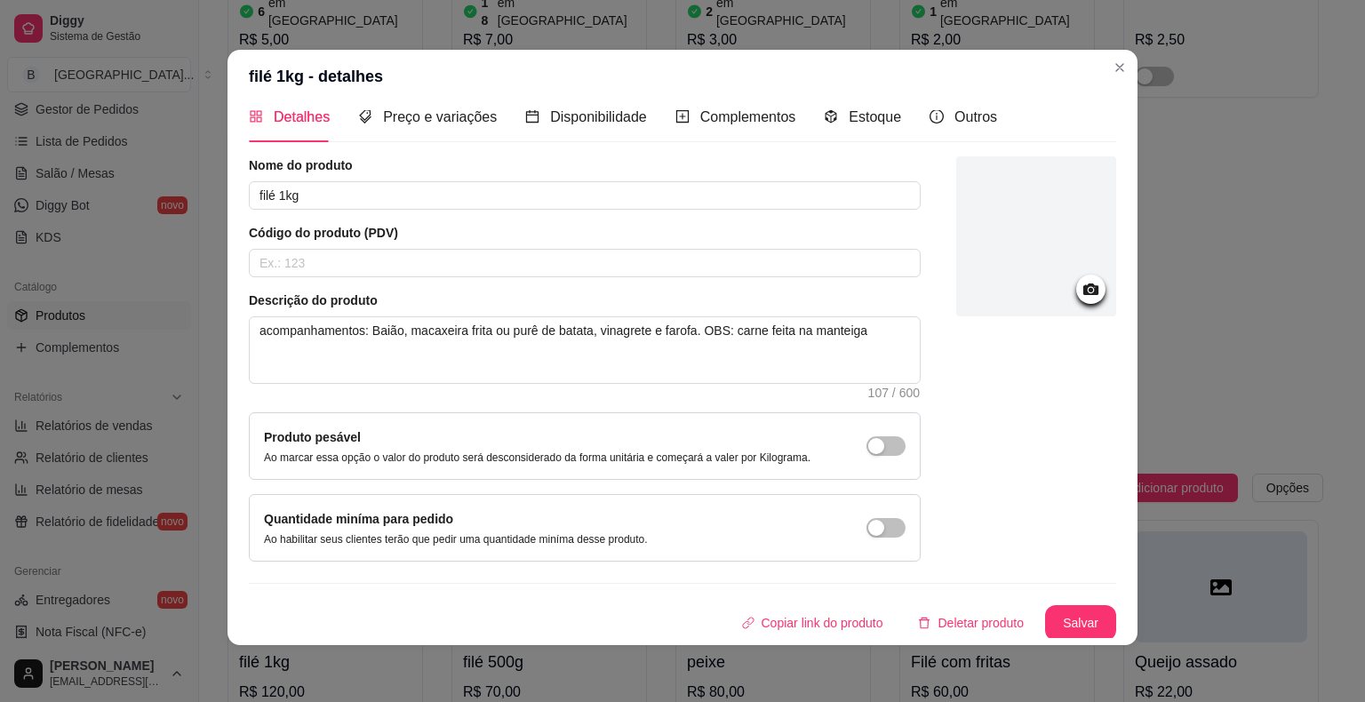
click at [1084, 286] on icon at bounding box center [1091, 290] width 15 height 12
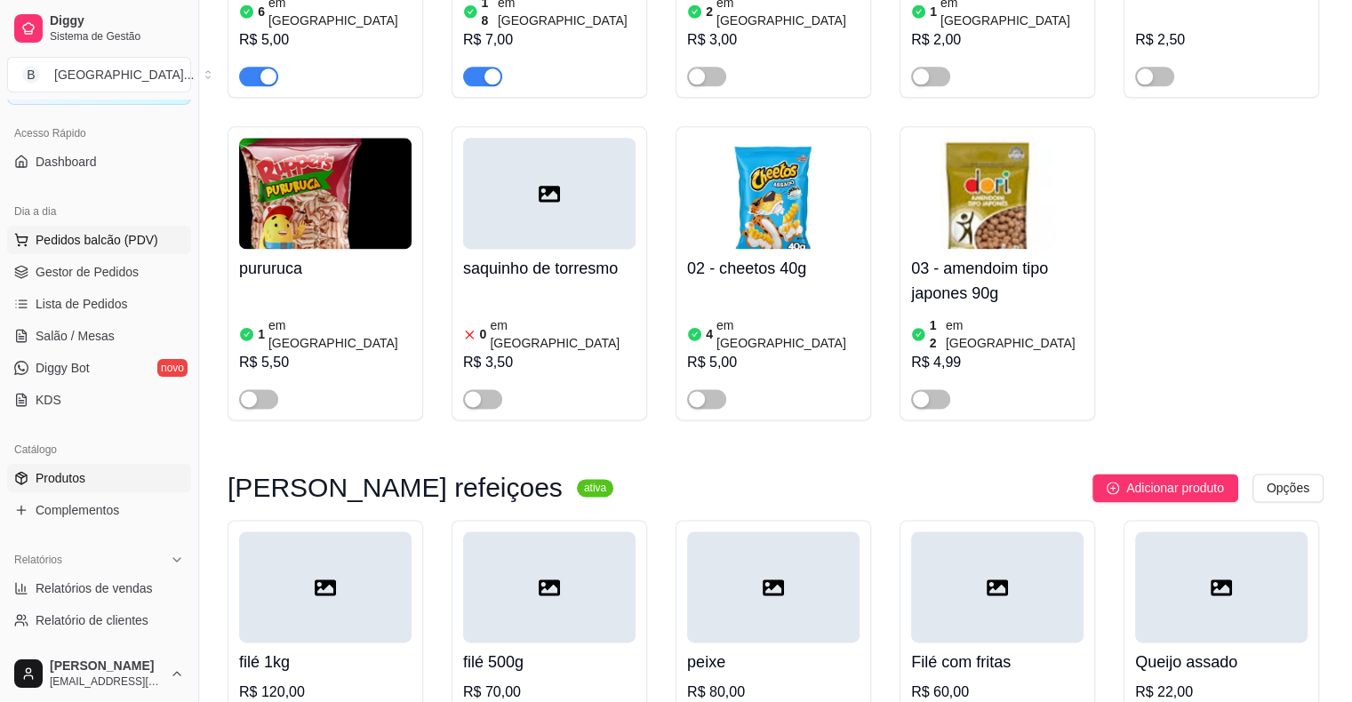
scroll to position [89, 0]
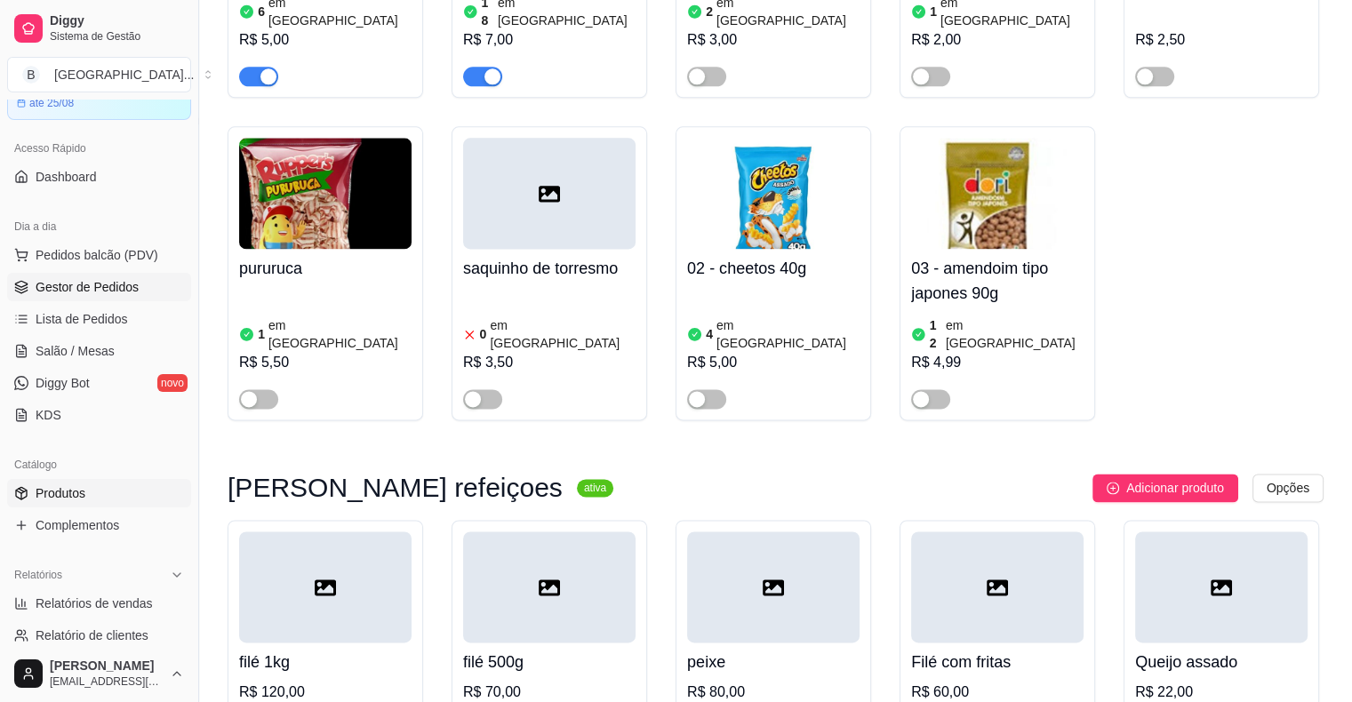
click at [88, 283] on span "Gestor de Pedidos" at bounding box center [87, 287] width 103 height 18
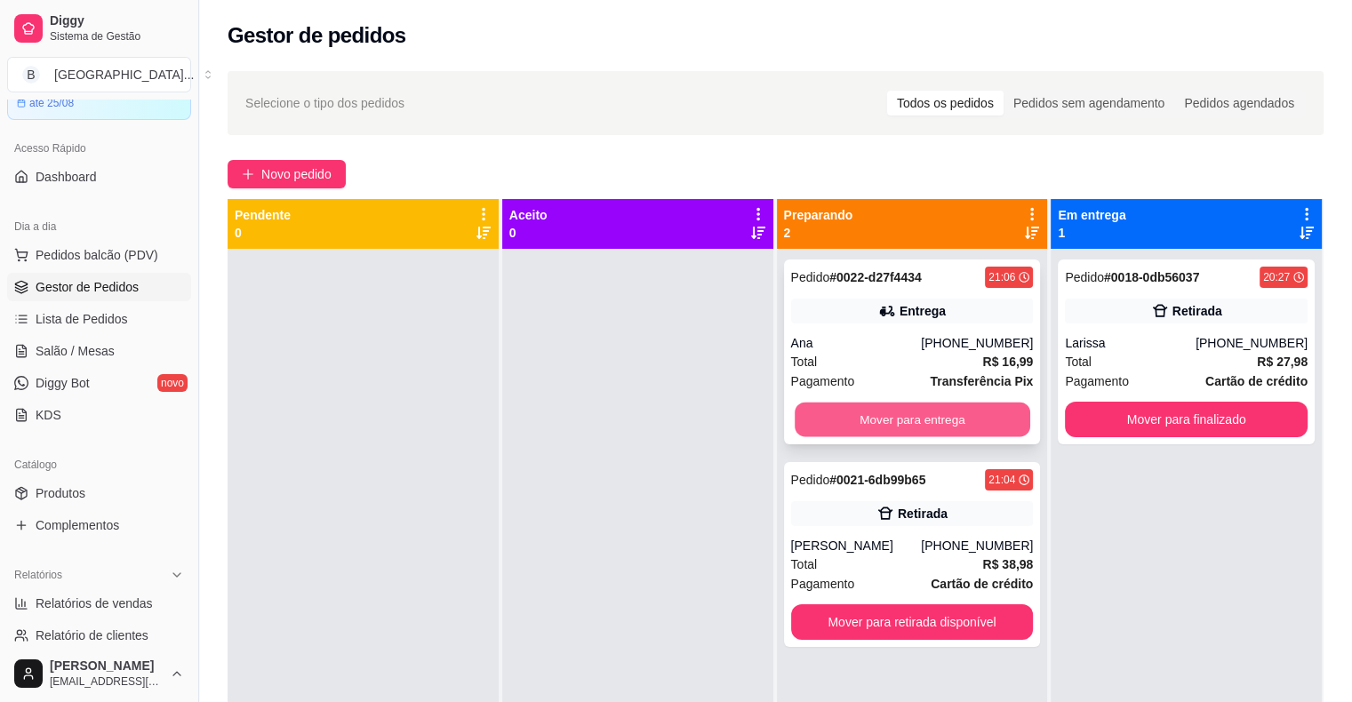
click at [883, 431] on button "Mover para entrega" at bounding box center [913, 420] width 236 height 35
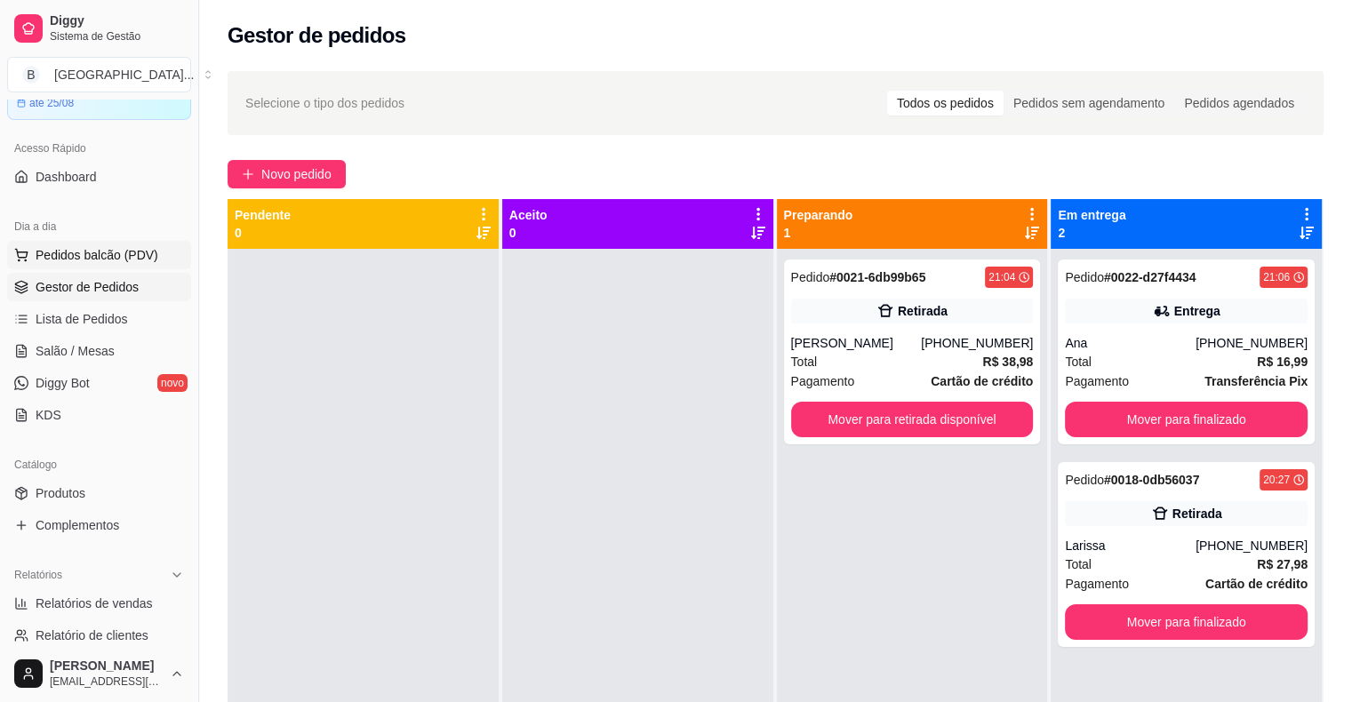
click at [135, 260] on span "Pedidos balcão (PDV)" at bounding box center [97, 255] width 123 height 18
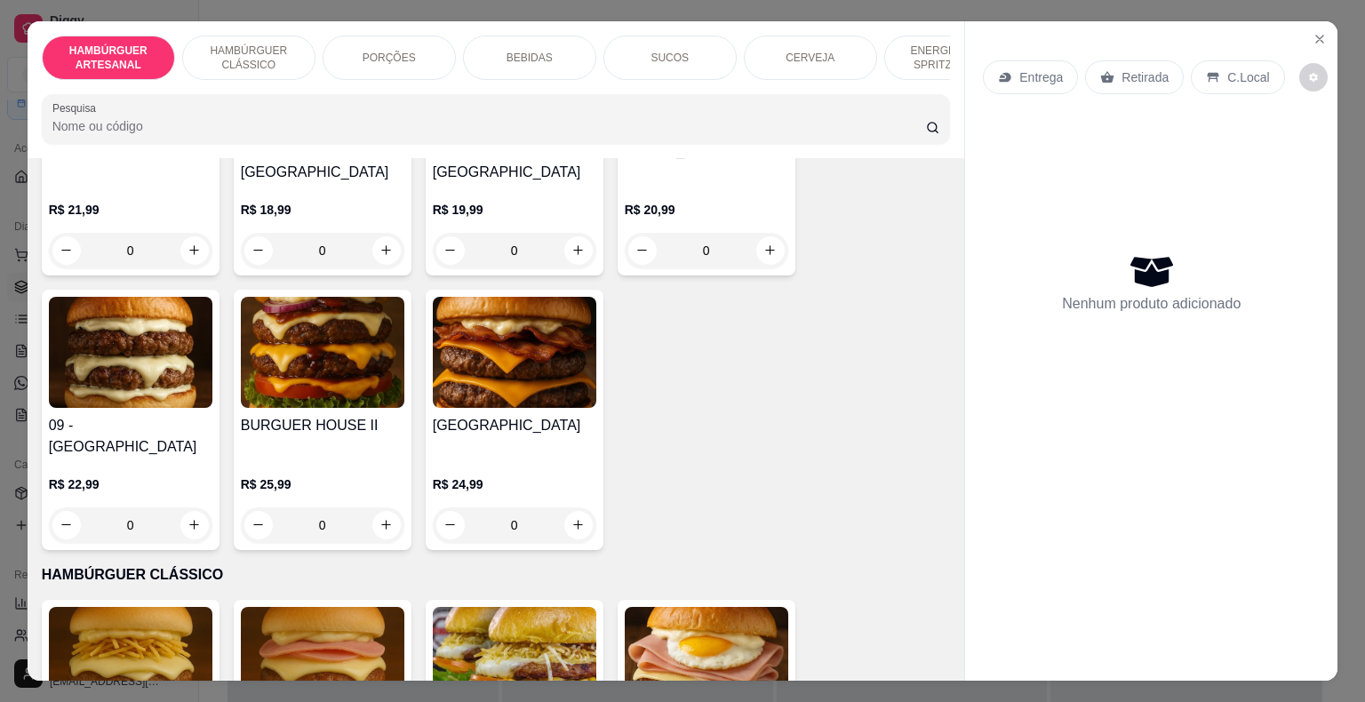
scroll to position [889, 0]
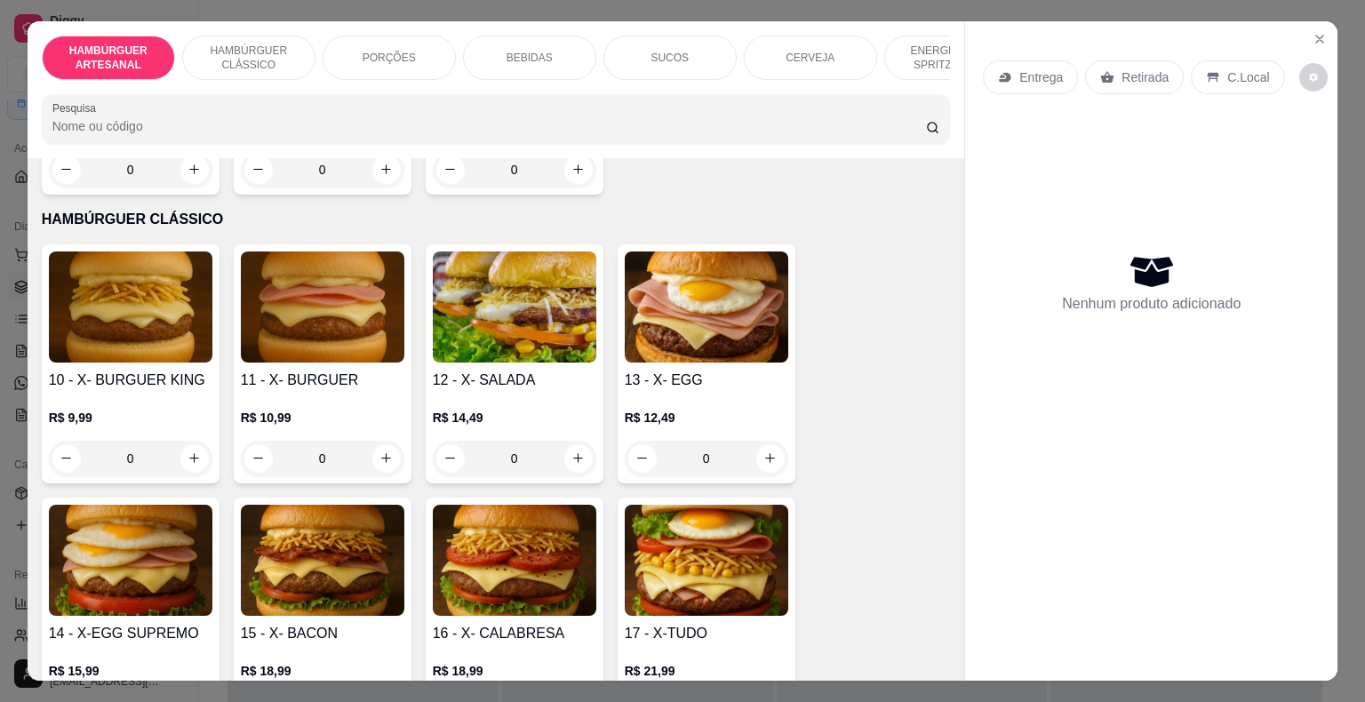
click at [187, 441] on div "0" at bounding box center [131, 459] width 164 height 36
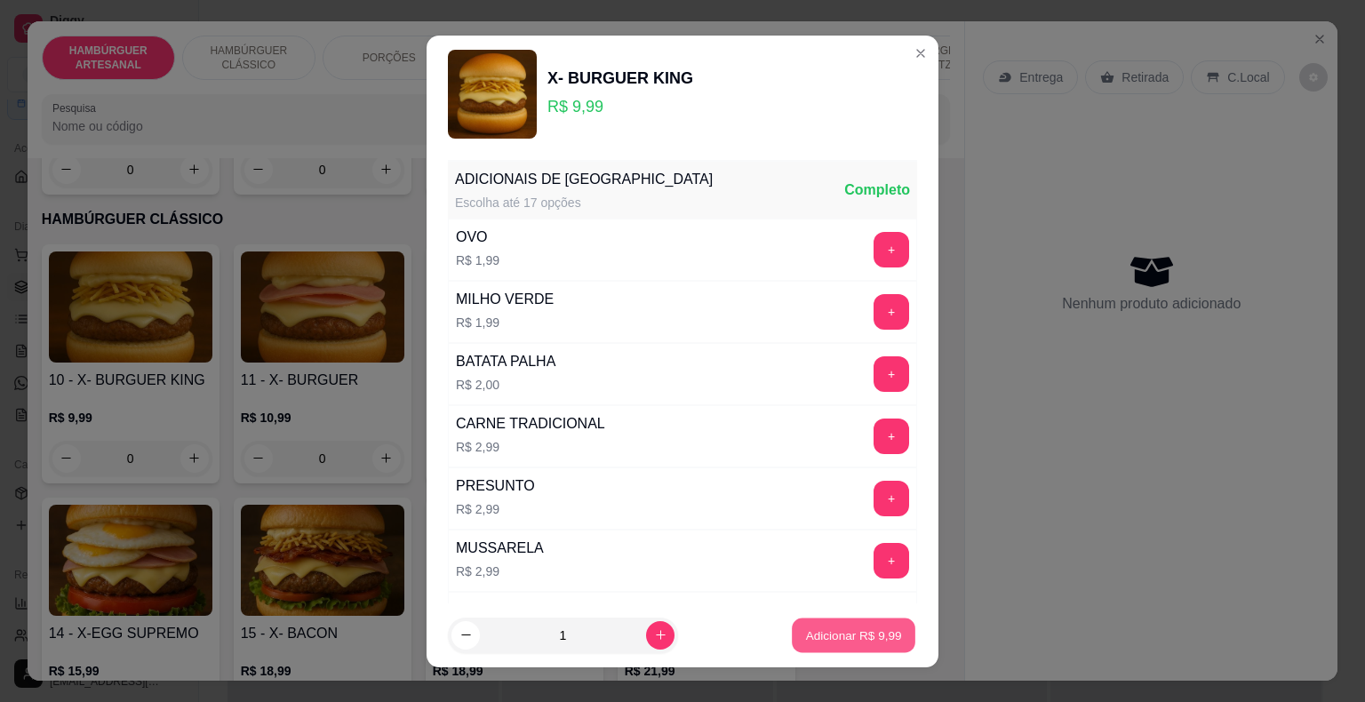
click at [841, 639] on p "Adicionar R$ 9,99" at bounding box center [853, 635] width 96 height 17
type input "1"
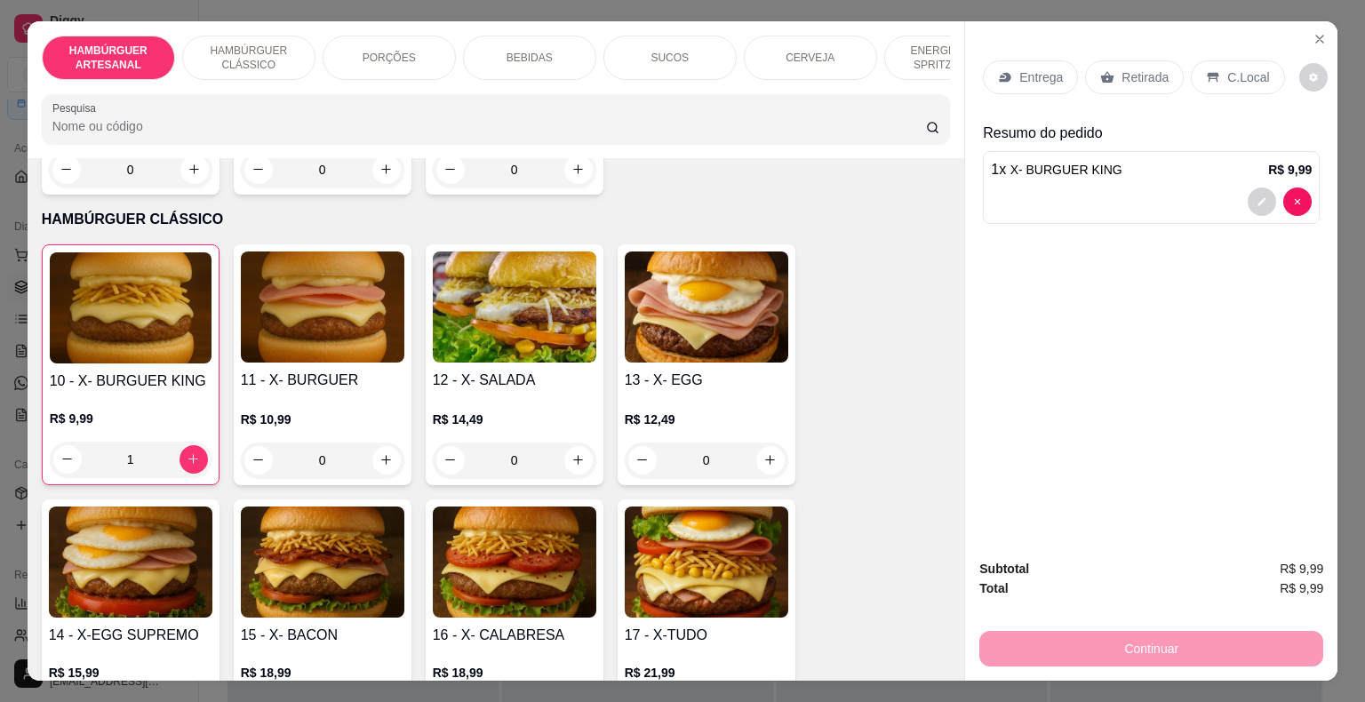
click at [1141, 68] on p "Retirada" at bounding box center [1145, 77] width 47 height 18
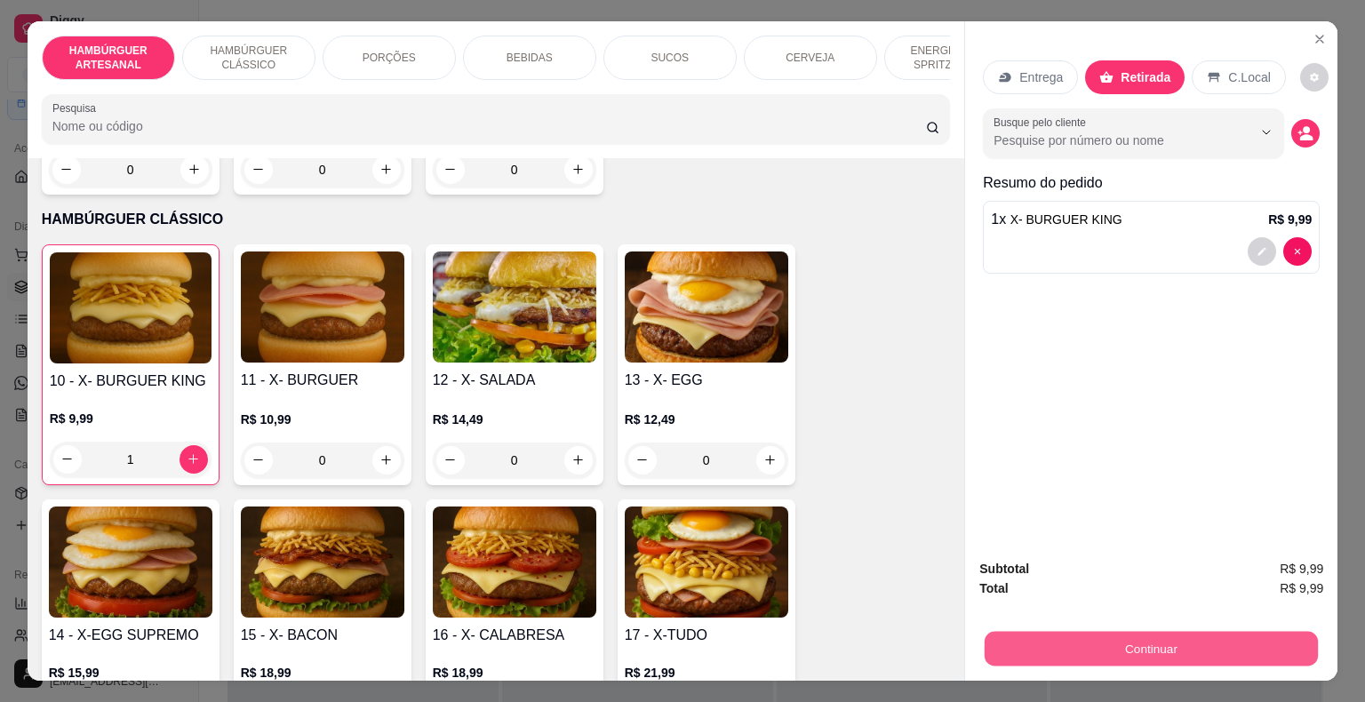
click at [1010, 632] on button "Continuar" at bounding box center [1151, 649] width 333 height 35
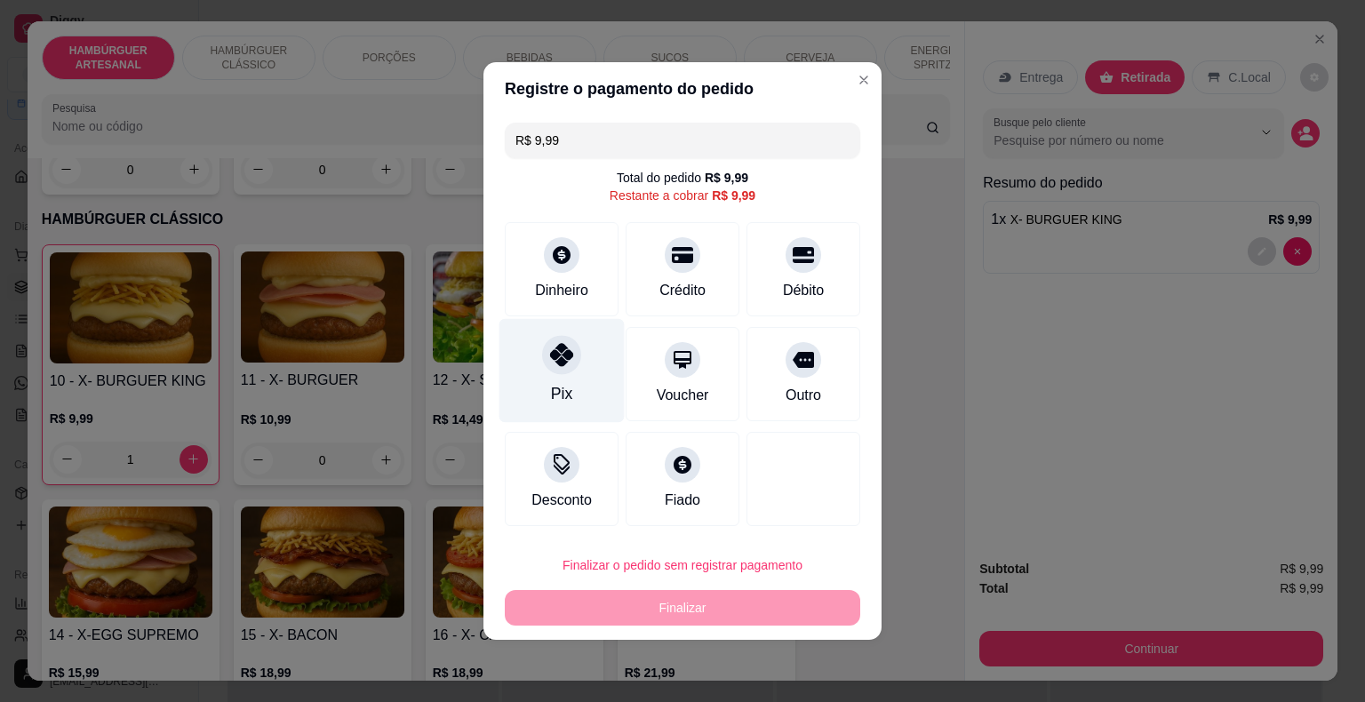
click at [596, 352] on div "Pix" at bounding box center [562, 371] width 125 height 104
type input "R$ 0,00"
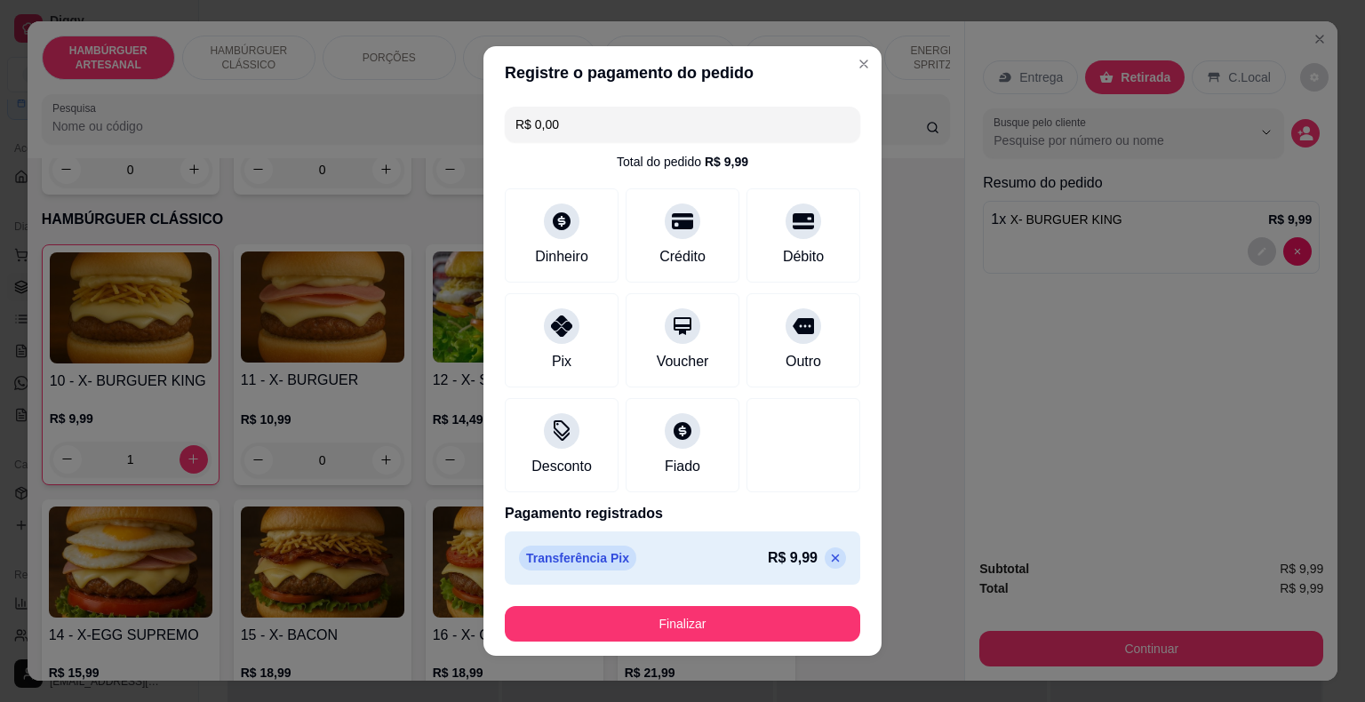
click at [622, 642] on footer "Finalizar" at bounding box center [683, 624] width 398 height 64
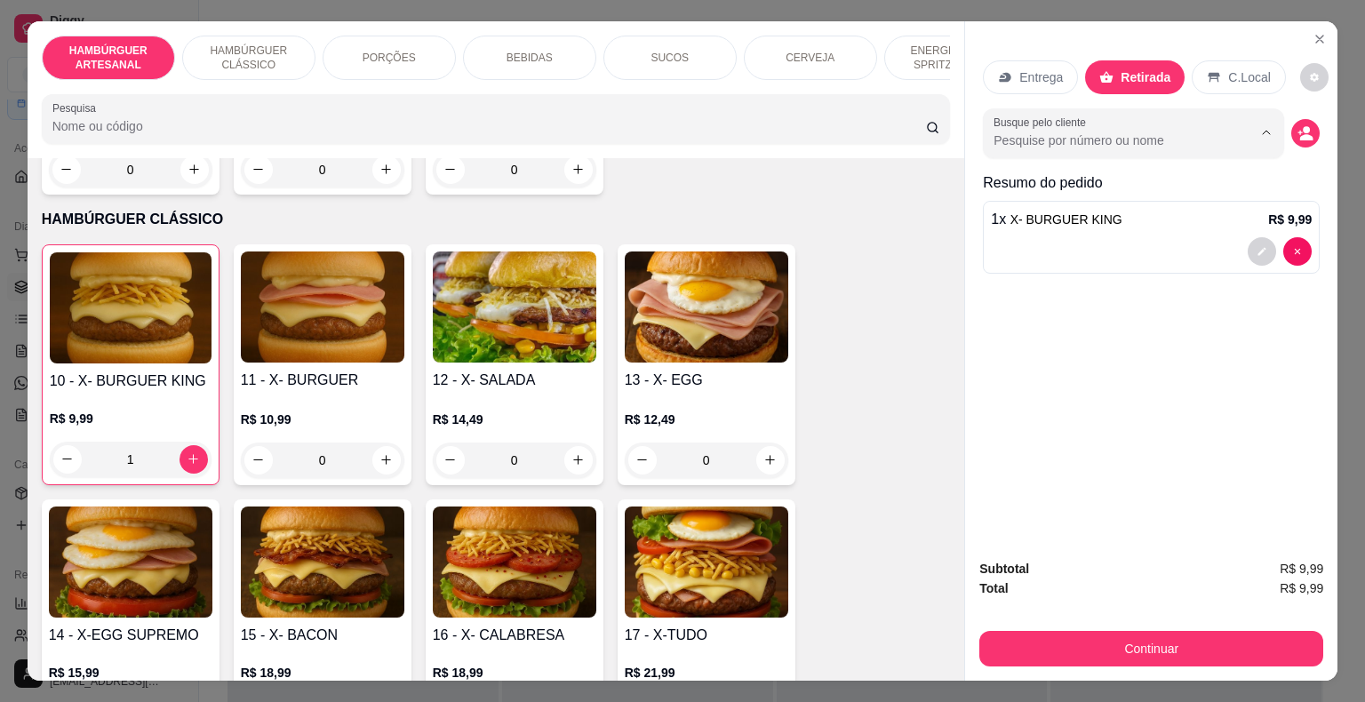
click at [1134, 134] on input "Busque pelo cliente" at bounding box center [1109, 141] width 230 height 18
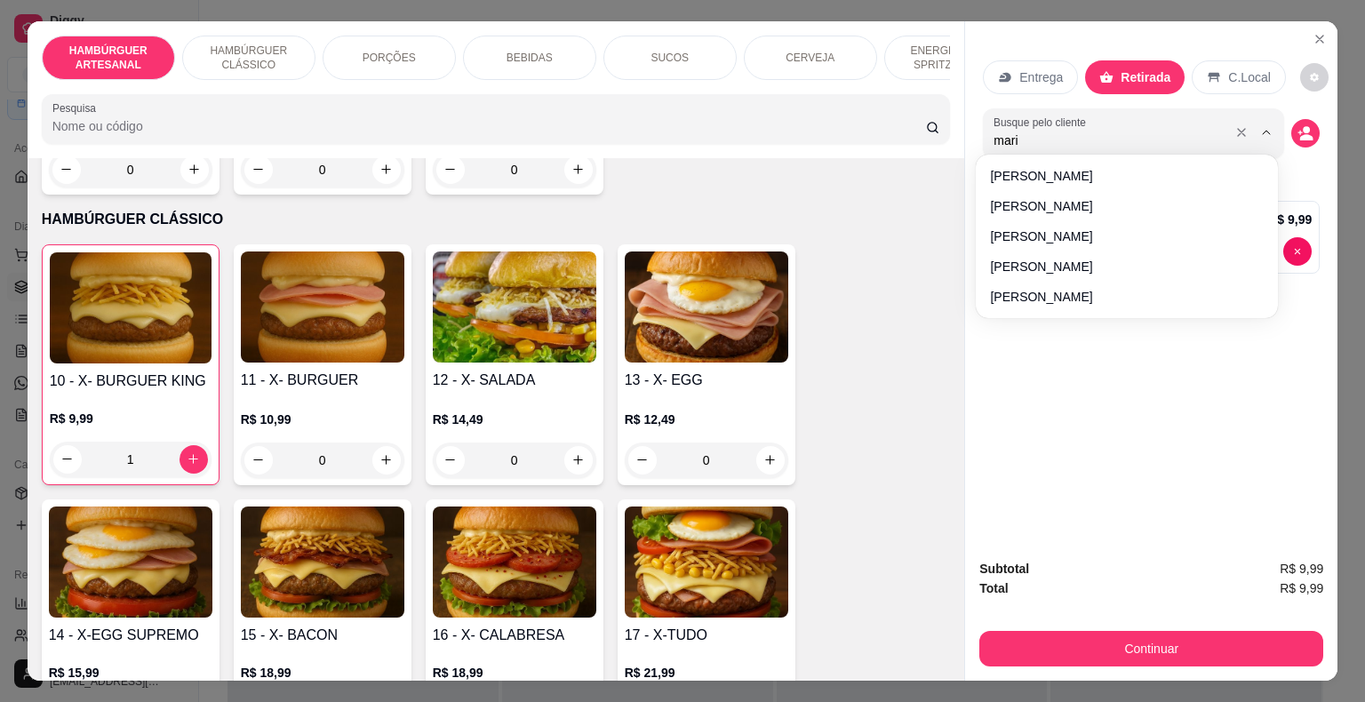
type input "maria"
click at [1164, 380] on div "Entrega Retirada C.Local Busque pelo cliente maria Resumo do pedido 1 x X- BURG…" at bounding box center [1151, 283] width 372 height 524
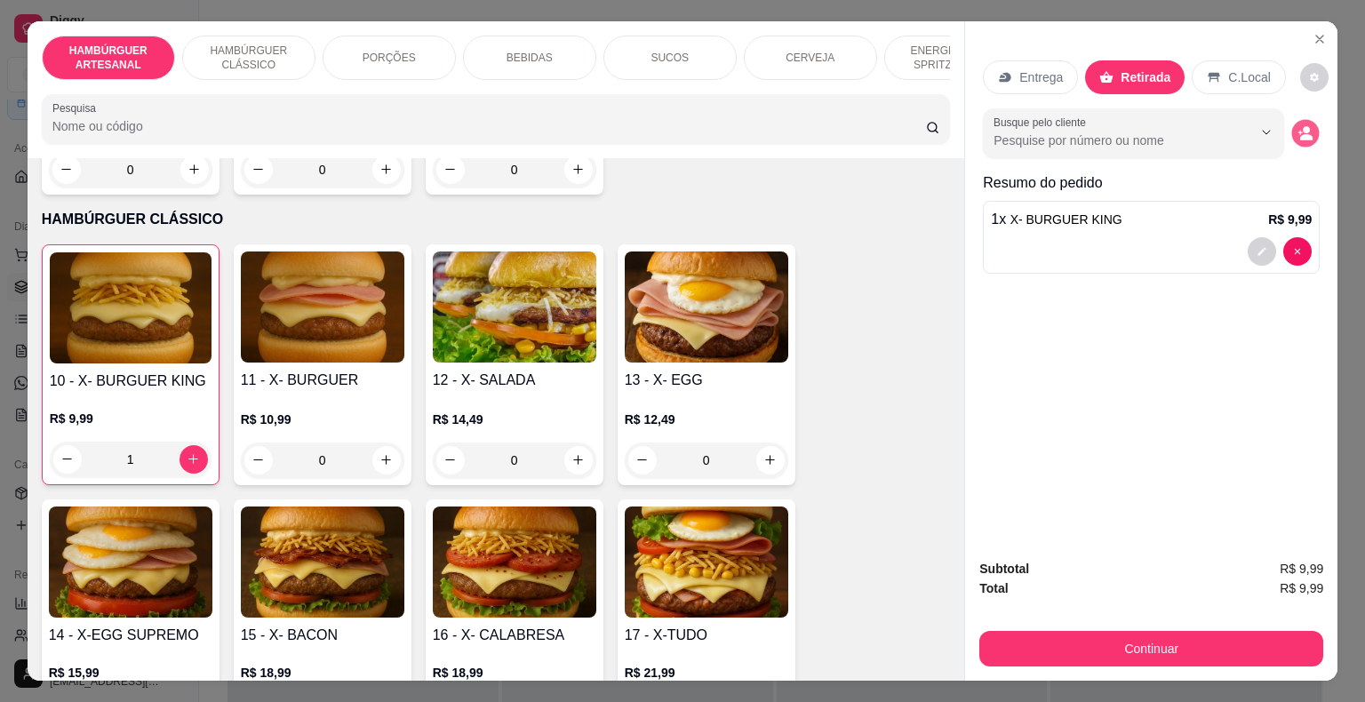
click at [1293, 127] on button "decrease-product-quantity" at bounding box center [1307, 133] width 28 height 28
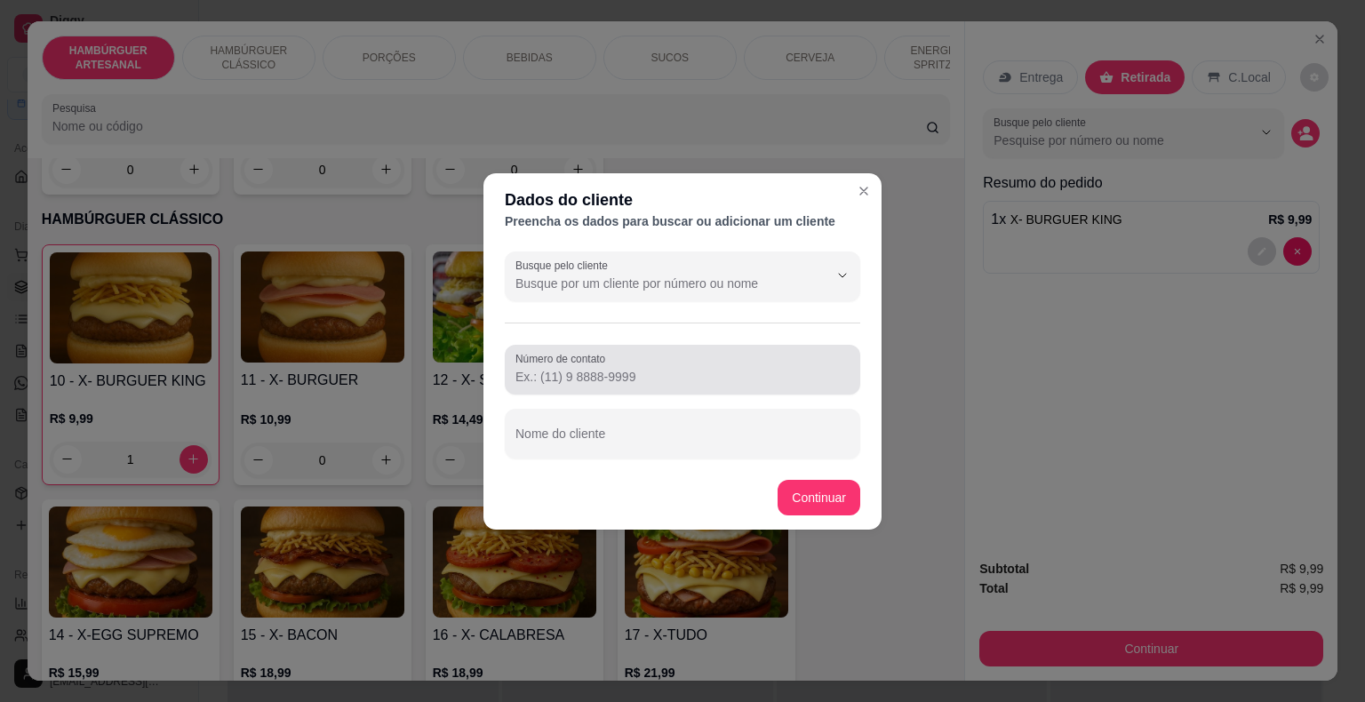
click at [773, 352] on div at bounding box center [683, 370] width 334 height 36
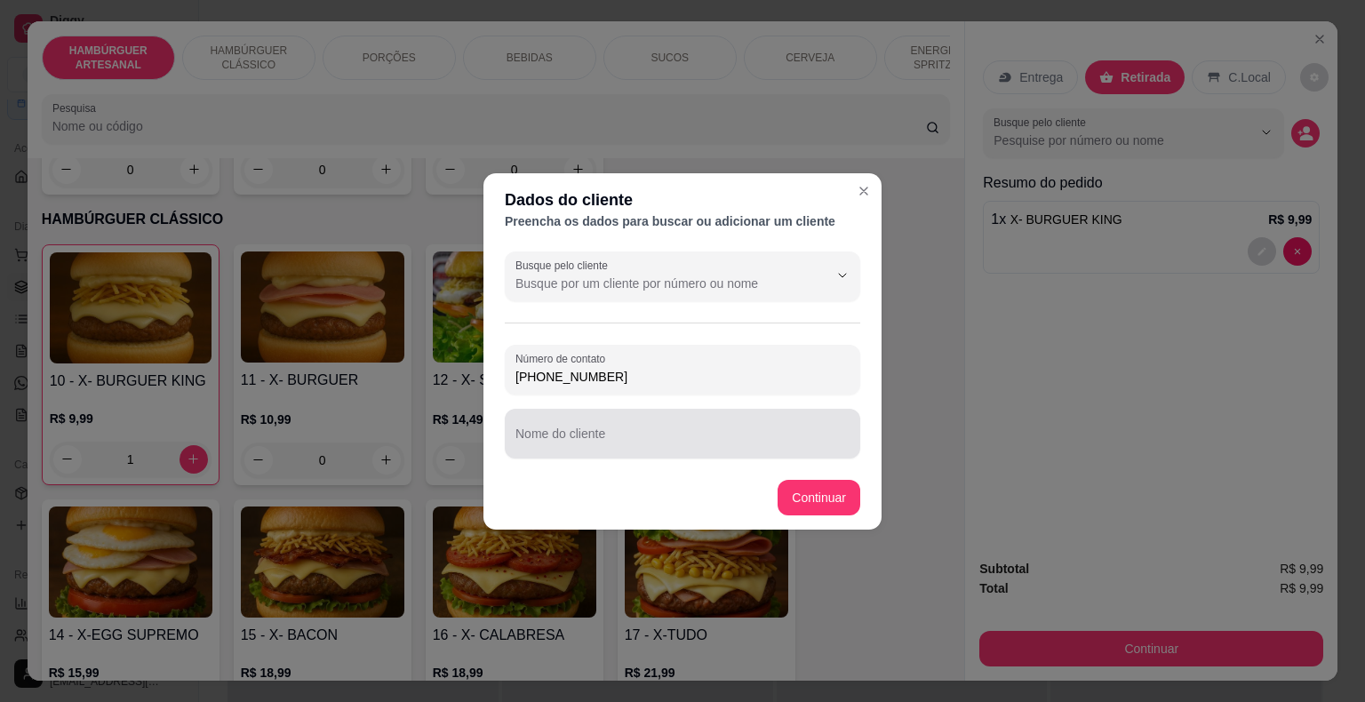
type input "(86) 8109-9093"
click at [737, 447] on input "Nome do cliente" at bounding box center [683, 441] width 334 height 18
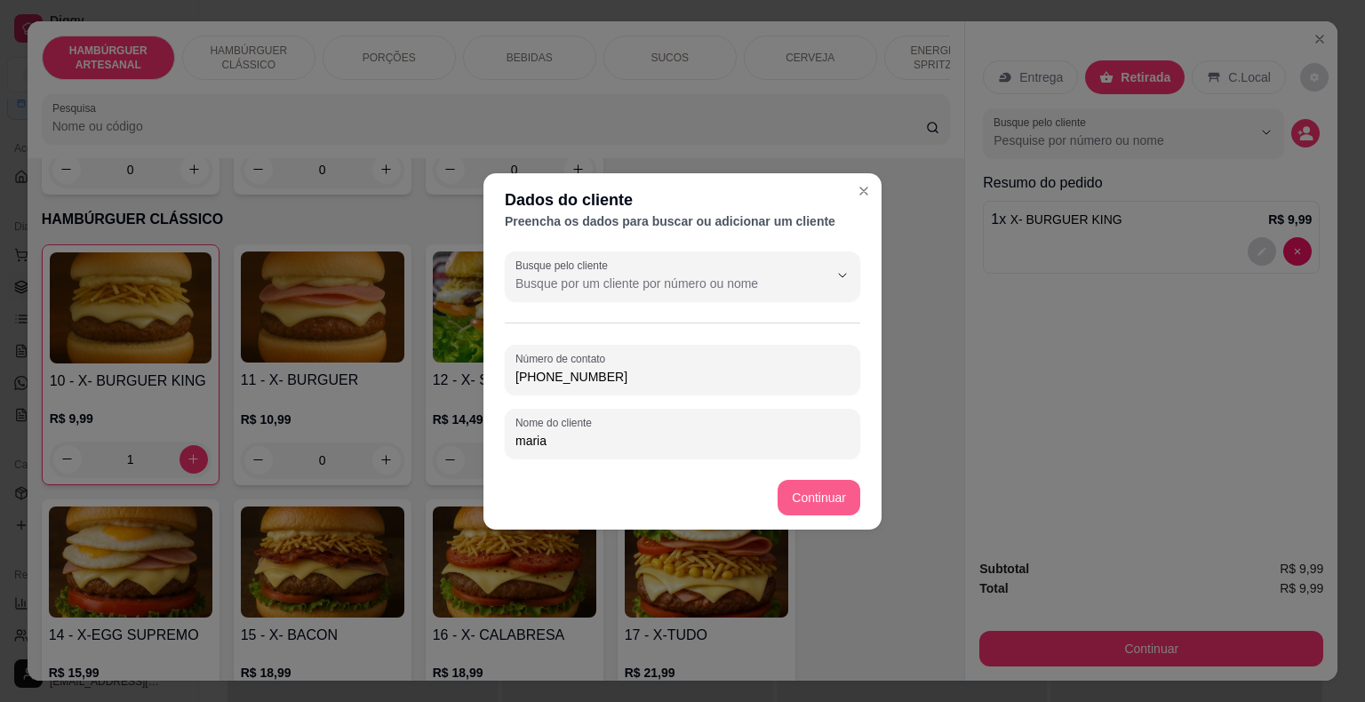
type input "maria"
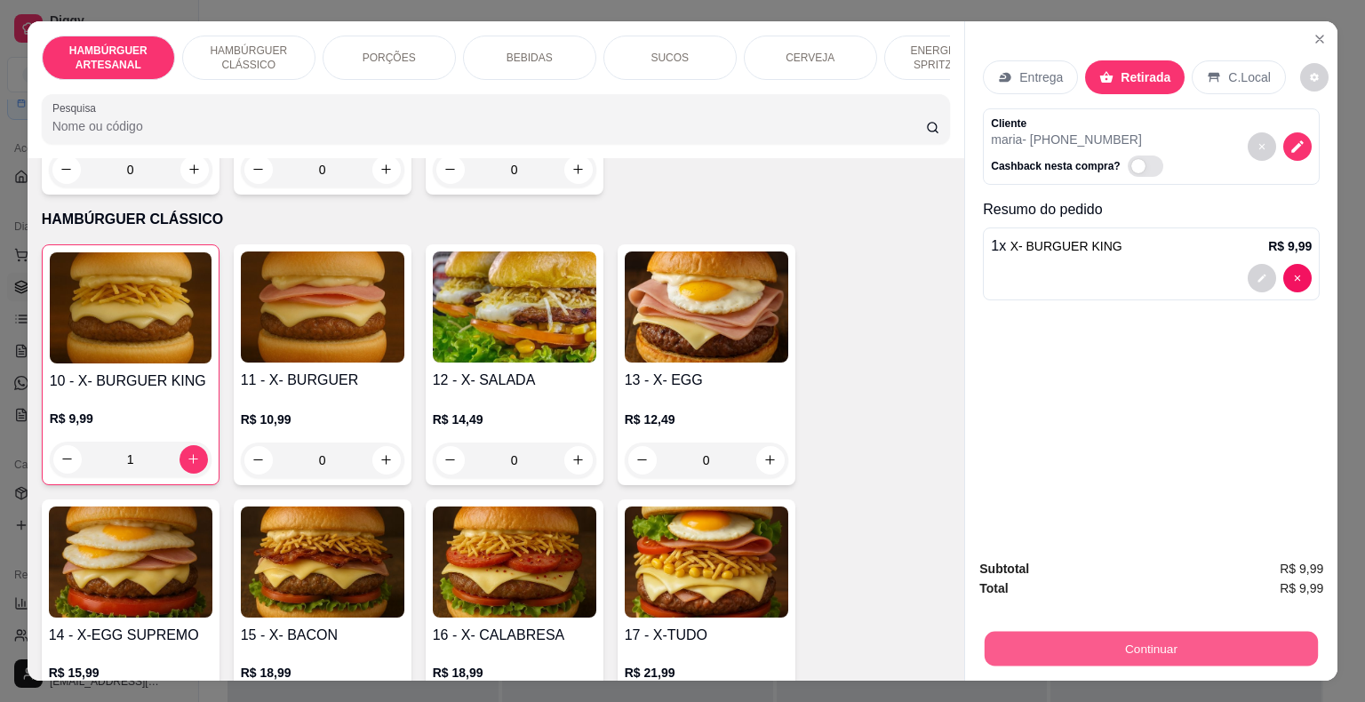
click at [1142, 645] on button "Continuar" at bounding box center [1151, 649] width 333 height 35
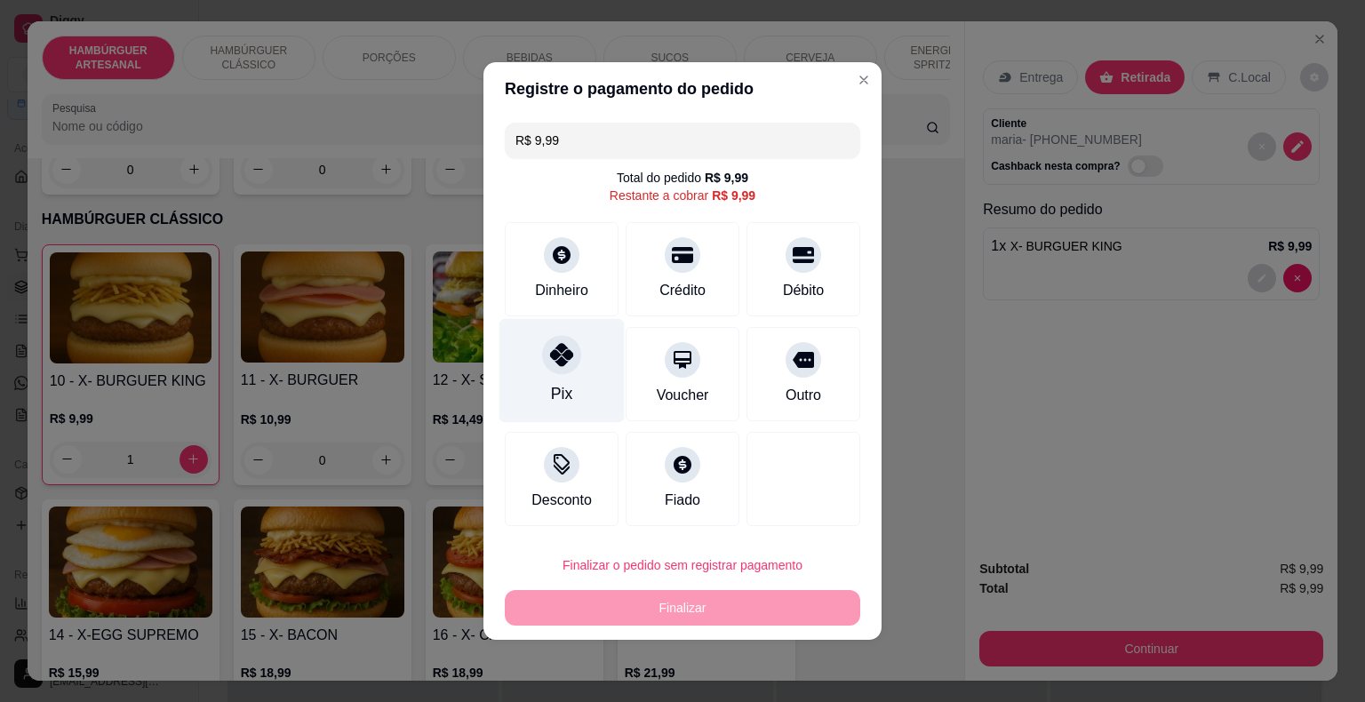
click at [535, 398] on div "Pix" at bounding box center [562, 371] width 125 height 104
type input "R$ 0,00"
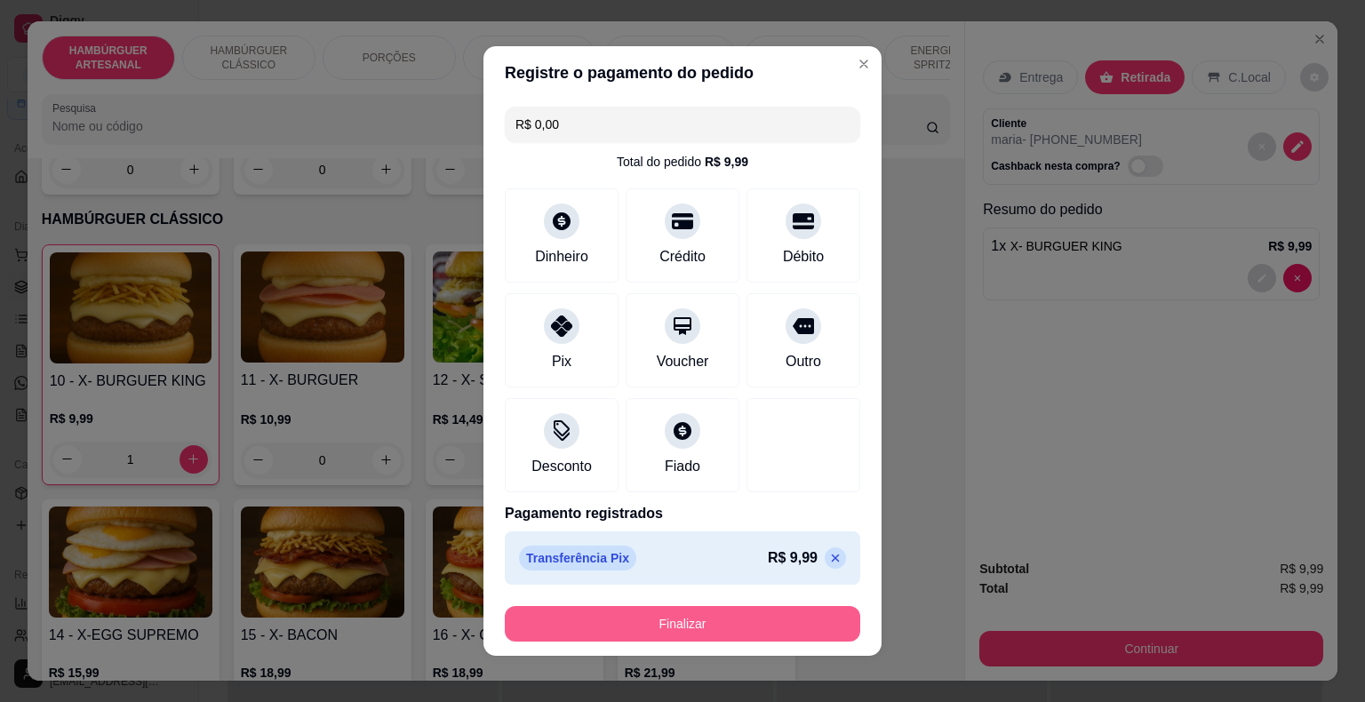
click at [679, 633] on button "Finalizar" at bounding box center [683, 624] width 356 height 36
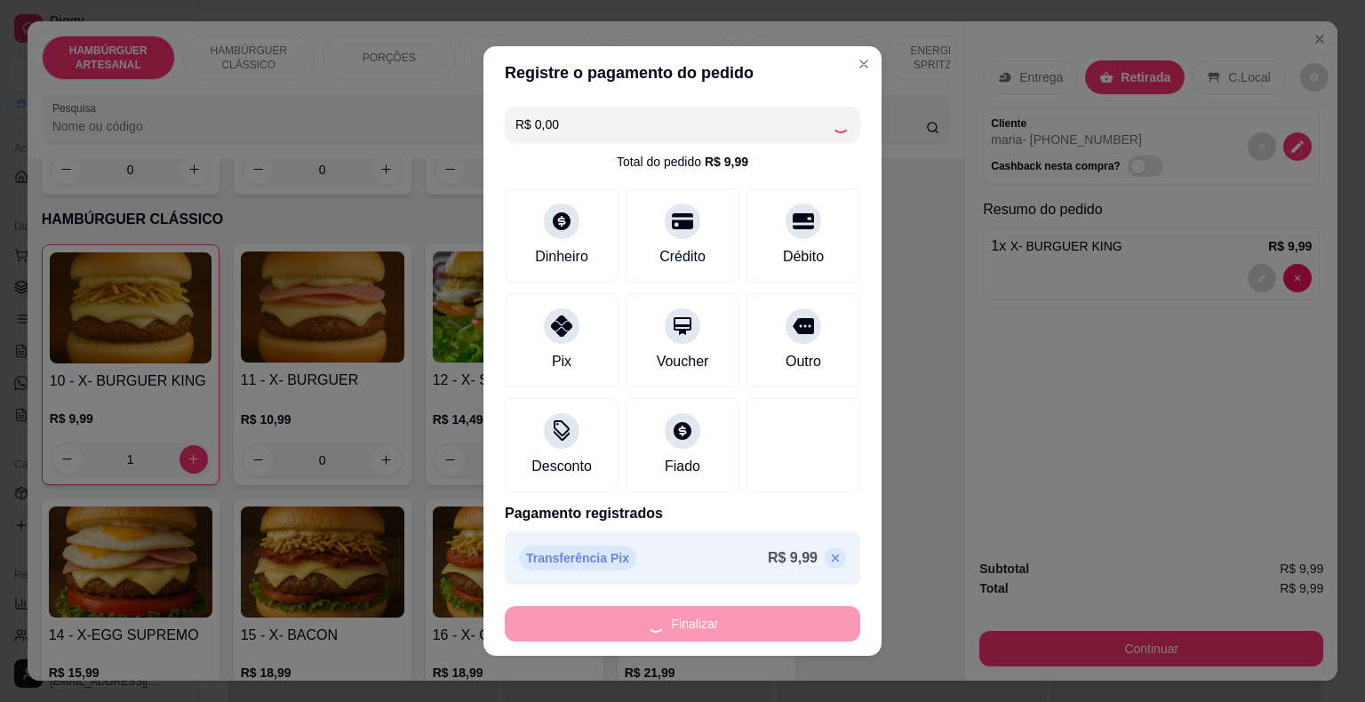
type input "0"
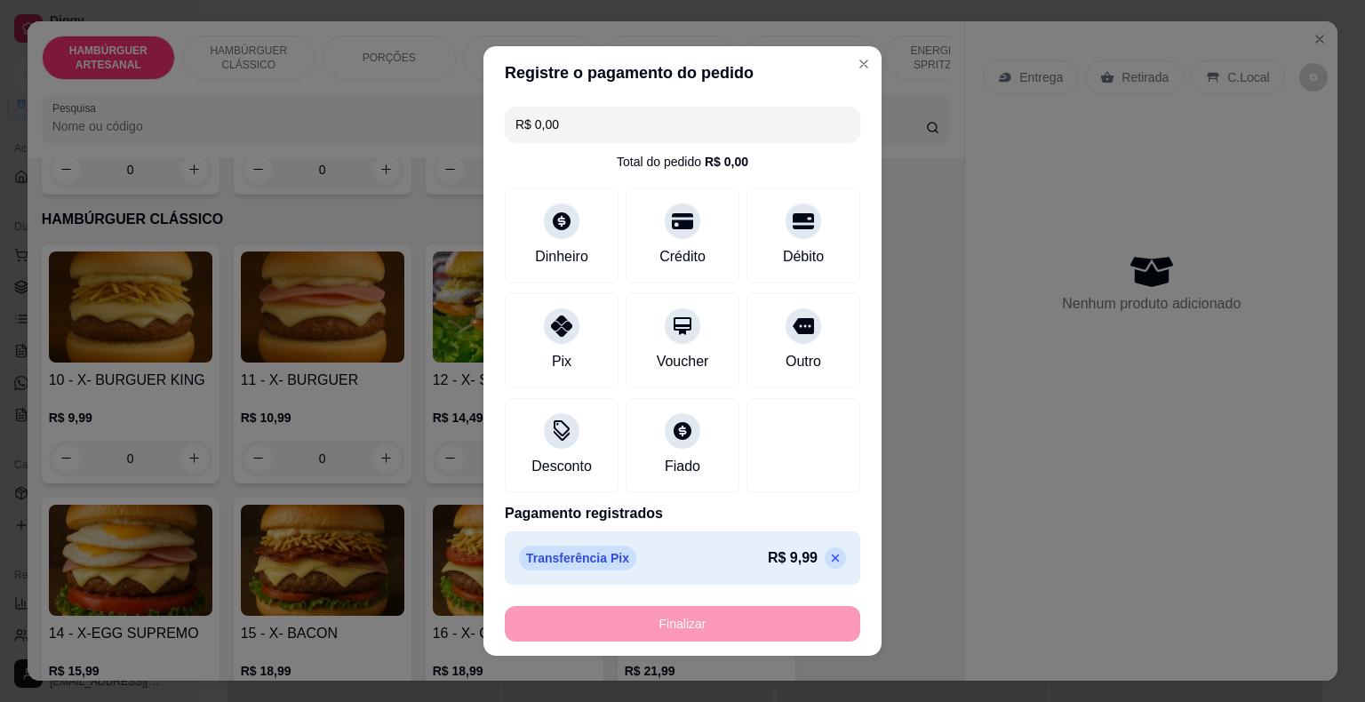
type input "-R$ 9,99"
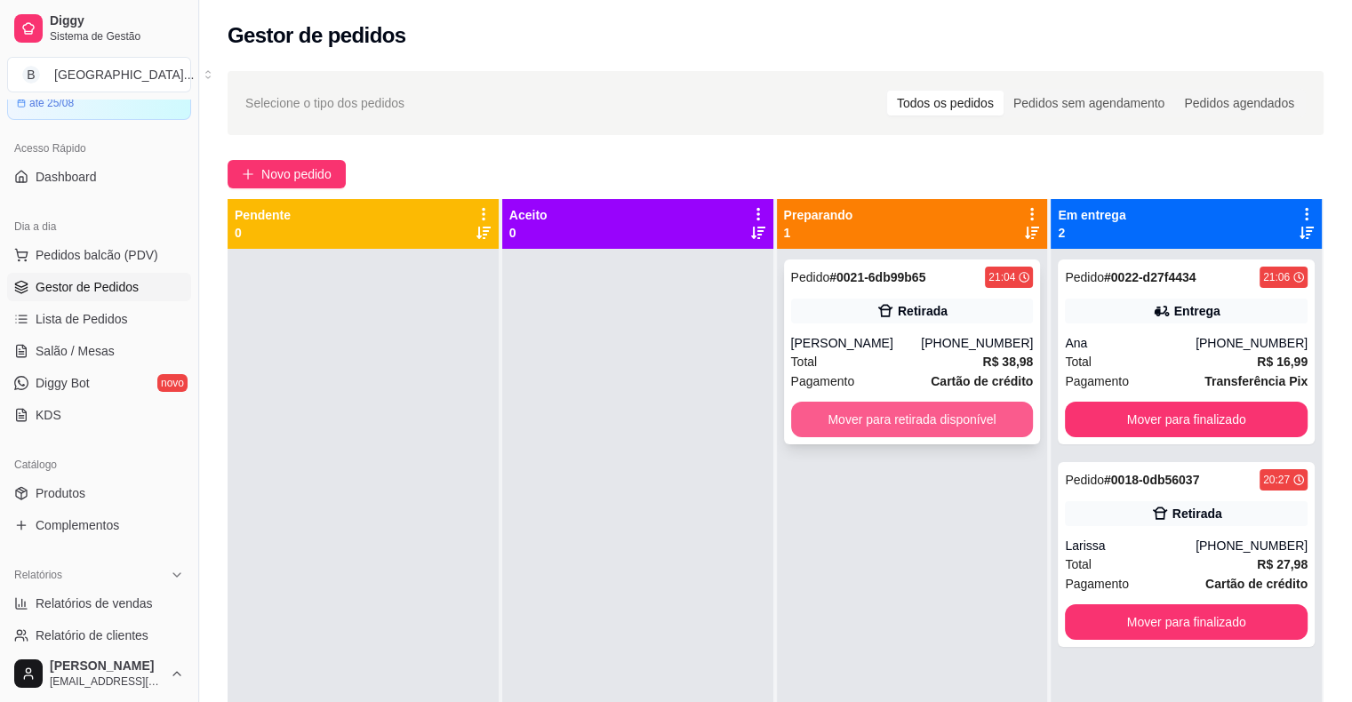
click at [836, 429] on button "Mover para retirada disponível" at bounding box center [912, 420] width 243 height 36
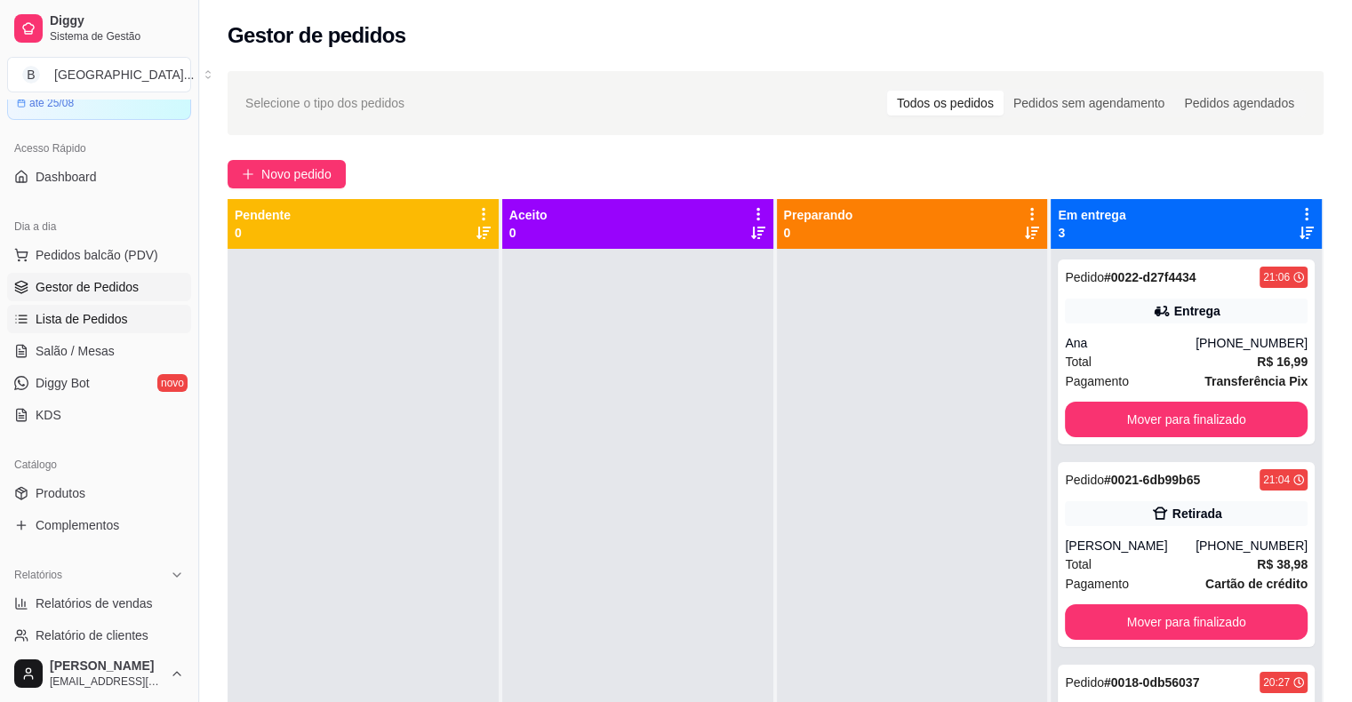
click at [131, 318] on link "Lista de Pedidos" at bounding box center [99, 319] width 184 height 28
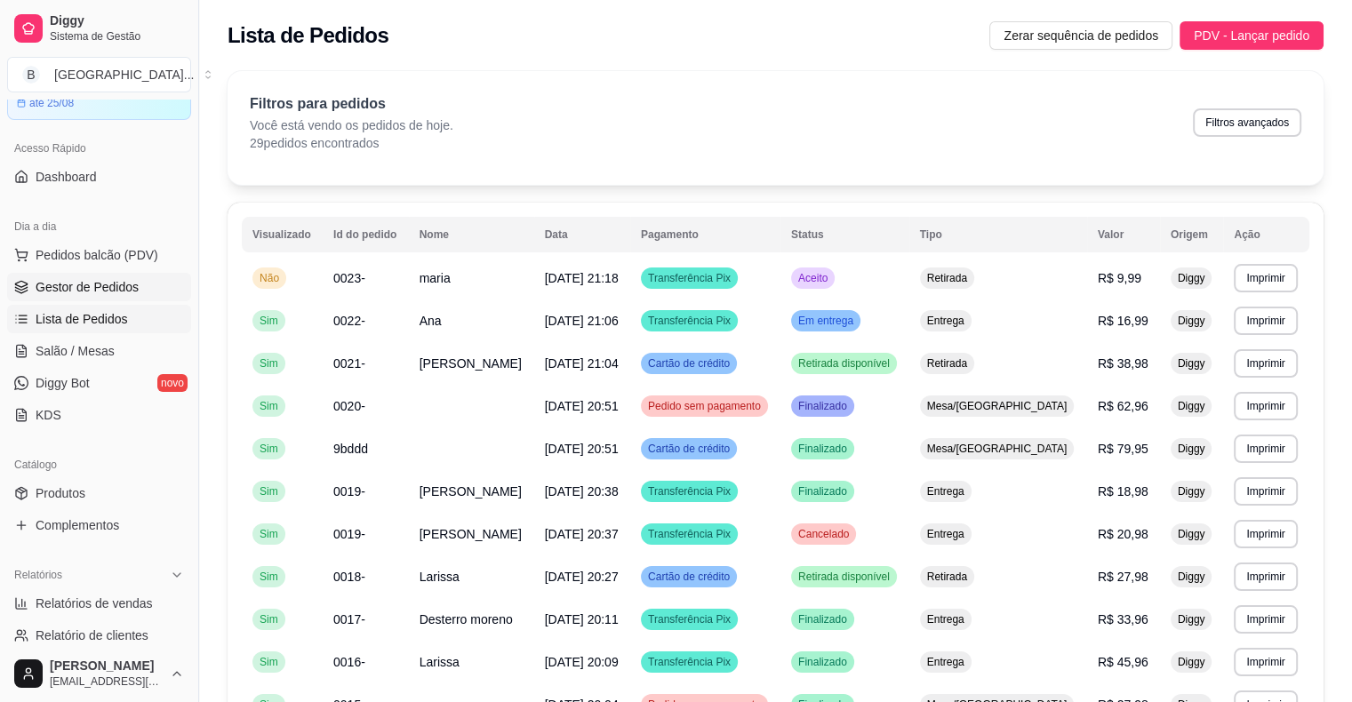
click at [125, 294] on span "Gestor de Pedidos" at bounding box center [87, 287] width 103 height 18
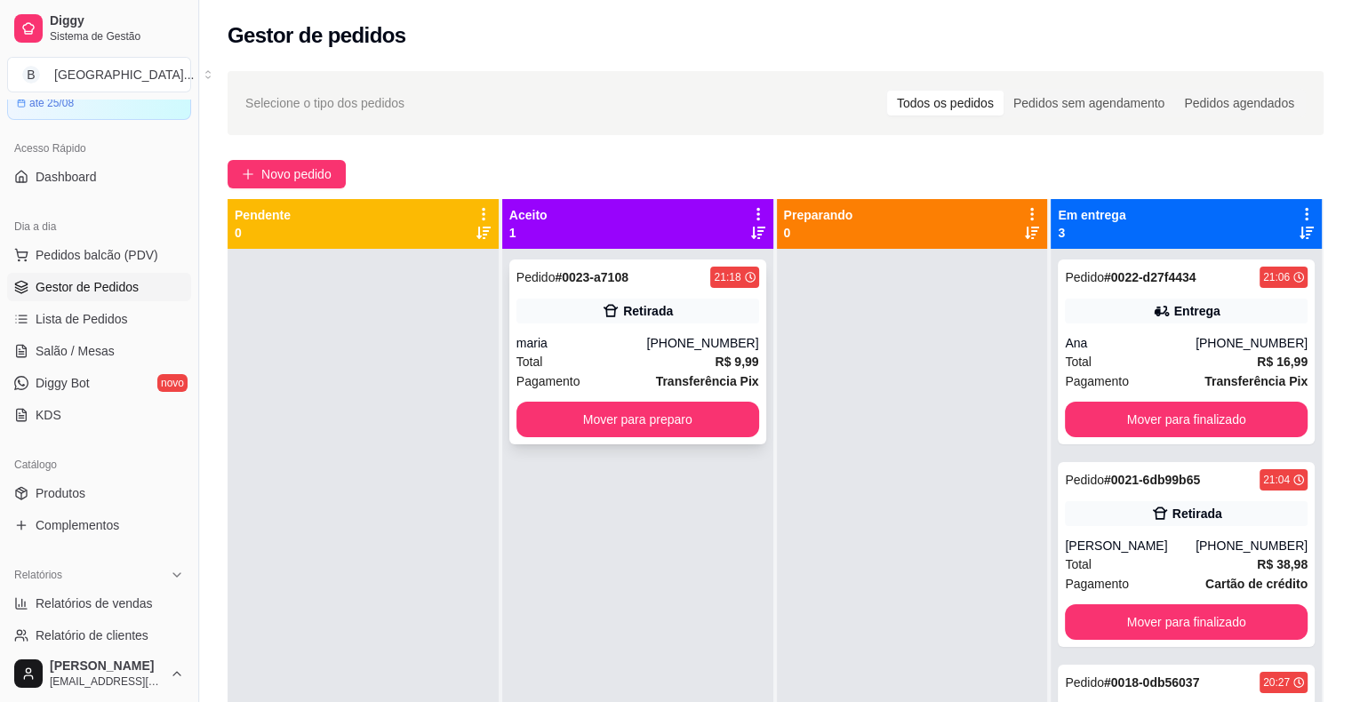
click at [629, 347] on div "maria" at bounding box center [581, 343] width 131 height 18
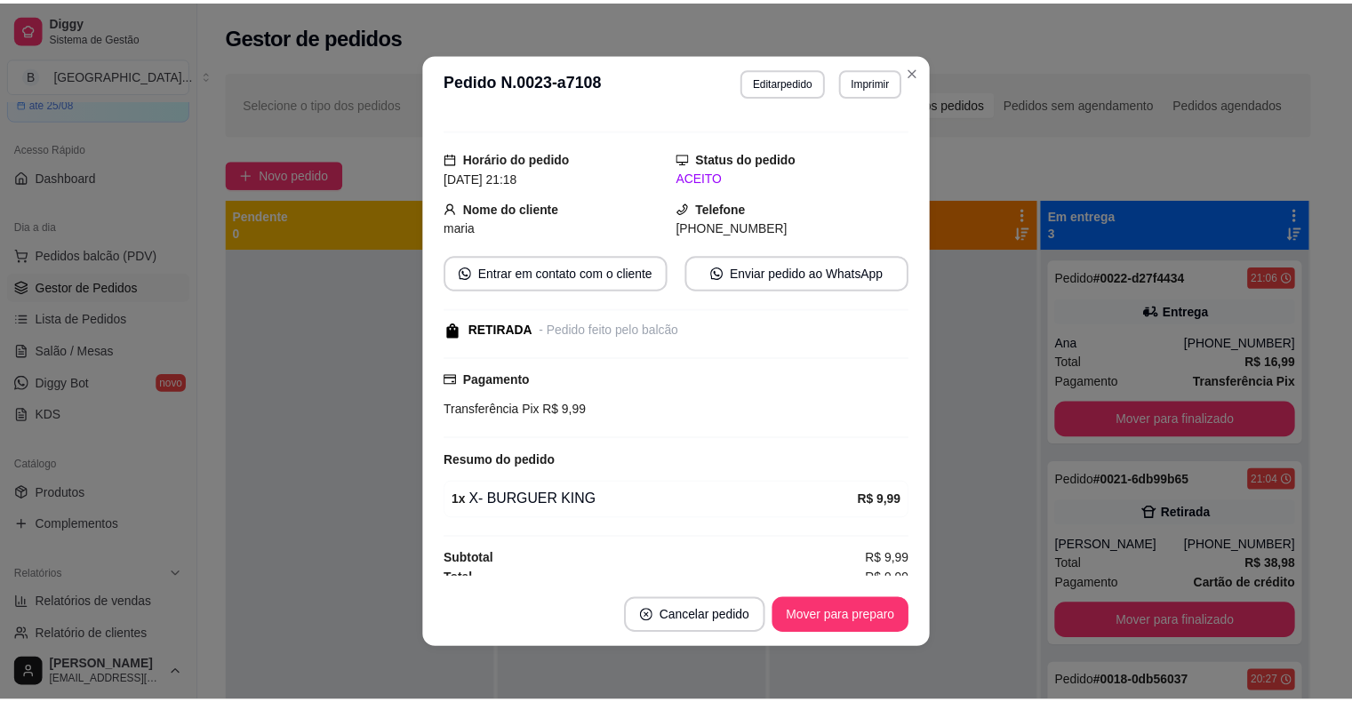
scroll to position [36, 0]
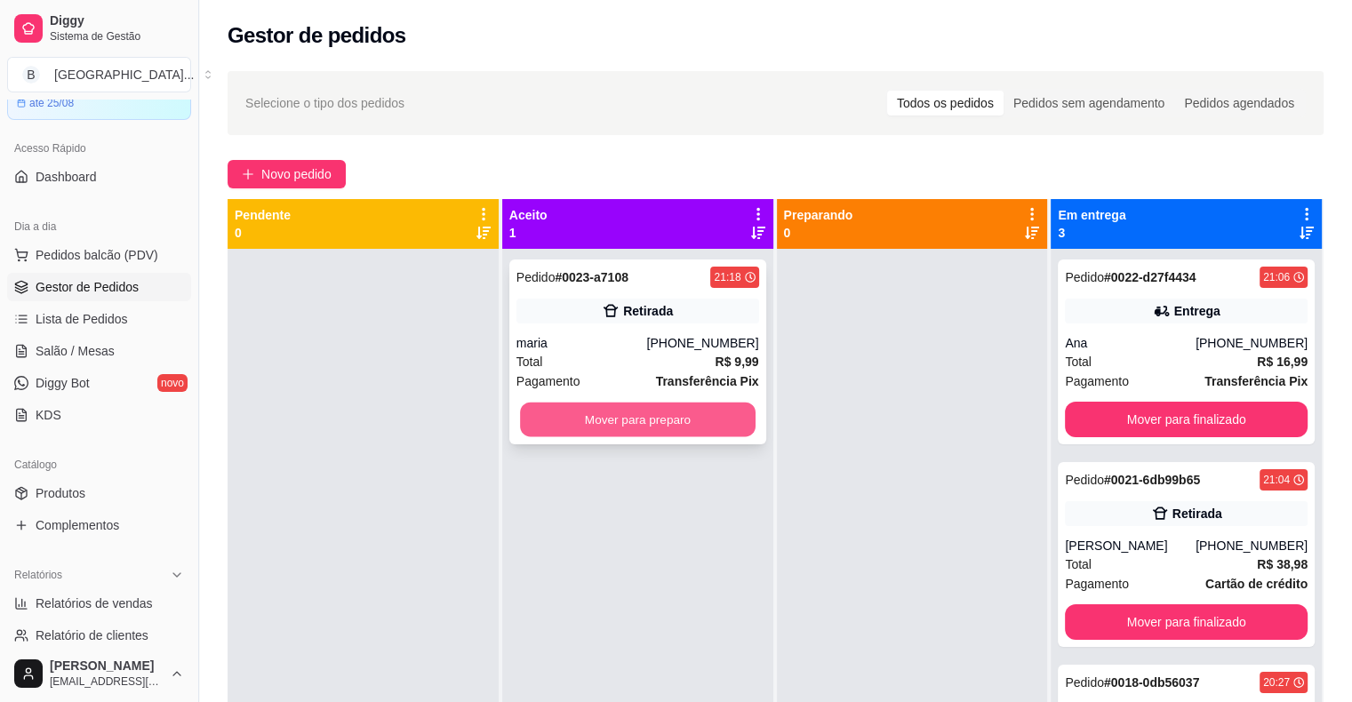
click at [640, 432] on button "Mover para preparo" at bounding box center [638, 420] width 236 height 35
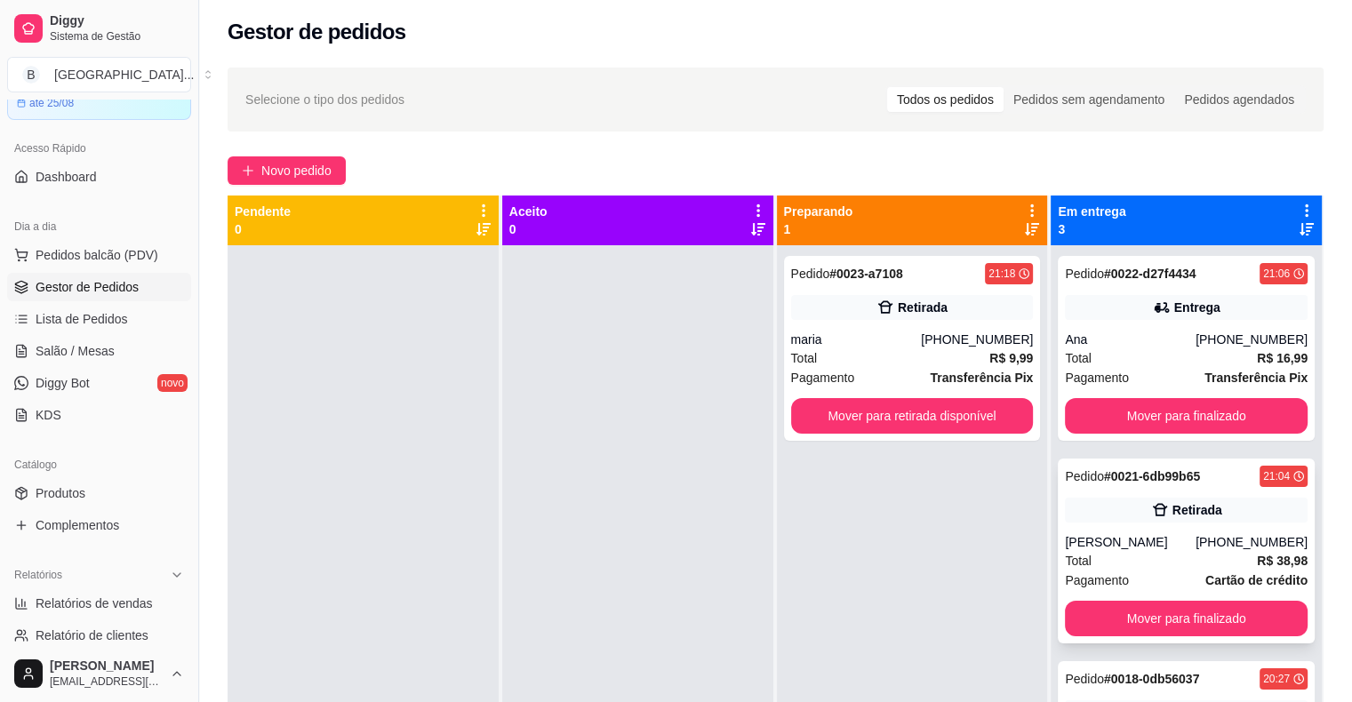
scroll to position [0, 0]
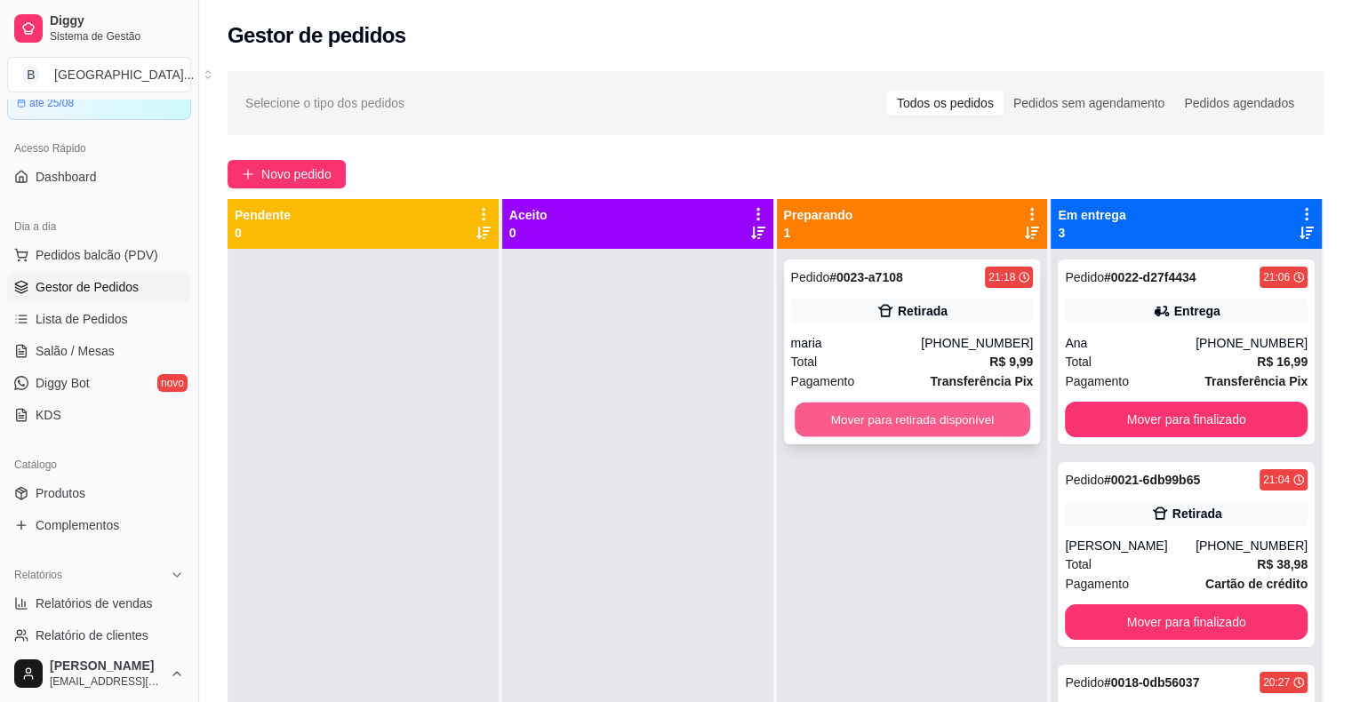
click at [994, 428] on button "Mover para retirada disponível" at bounding box center [913, 420] width 236 height 35
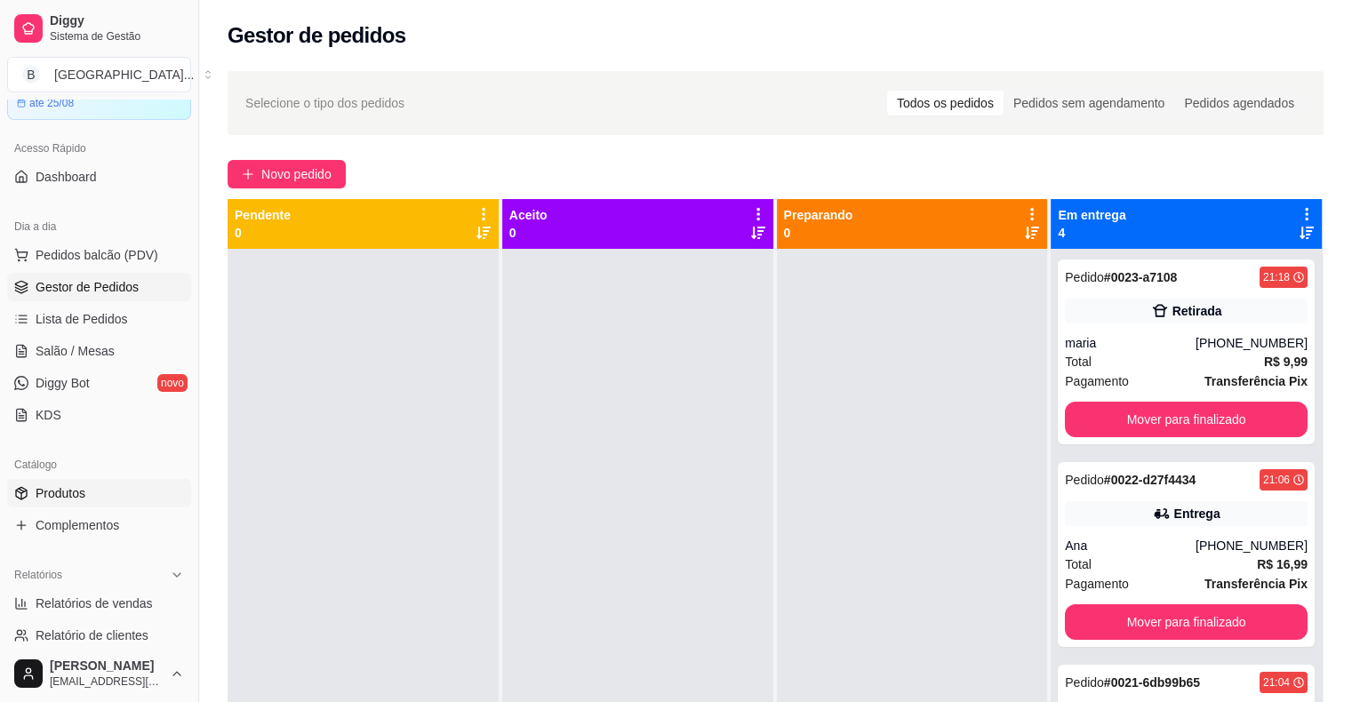
scroll to position [178, 0]
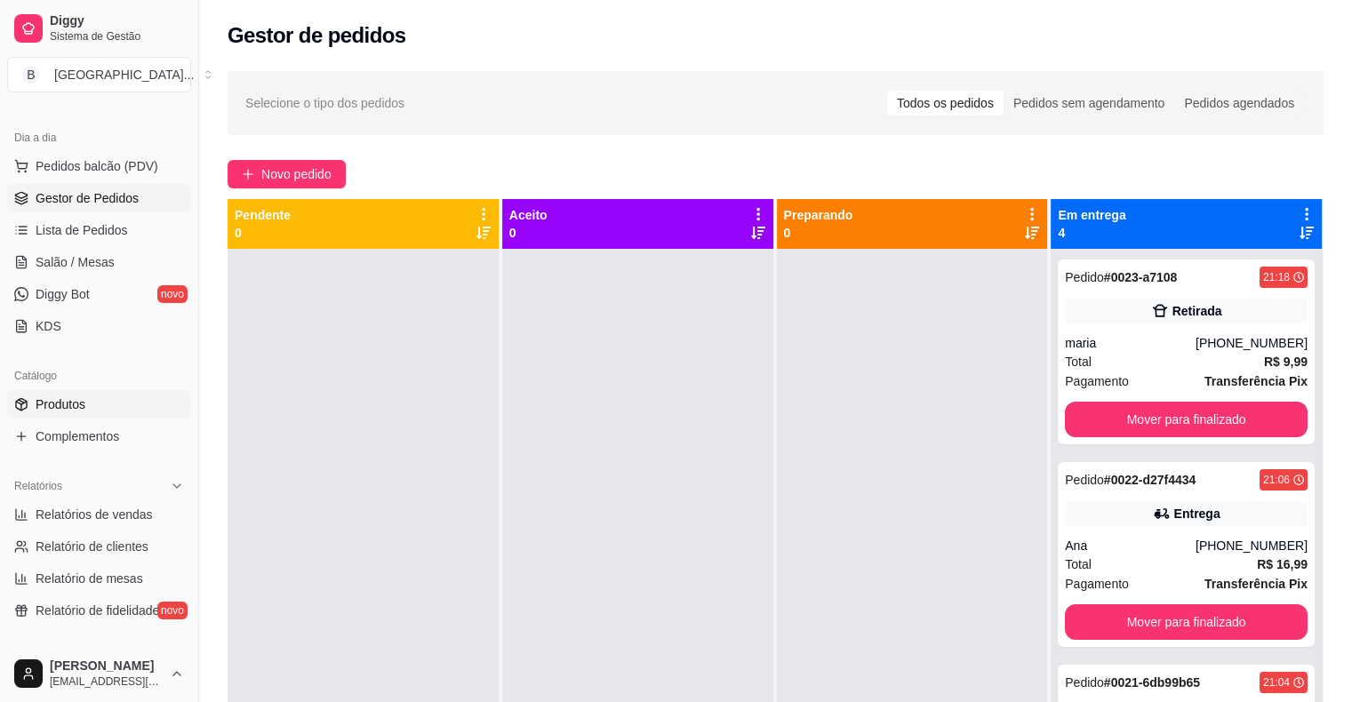
click at [84, 402] on span "Produtos" at bounding box center [61, 405] width 50 height 18
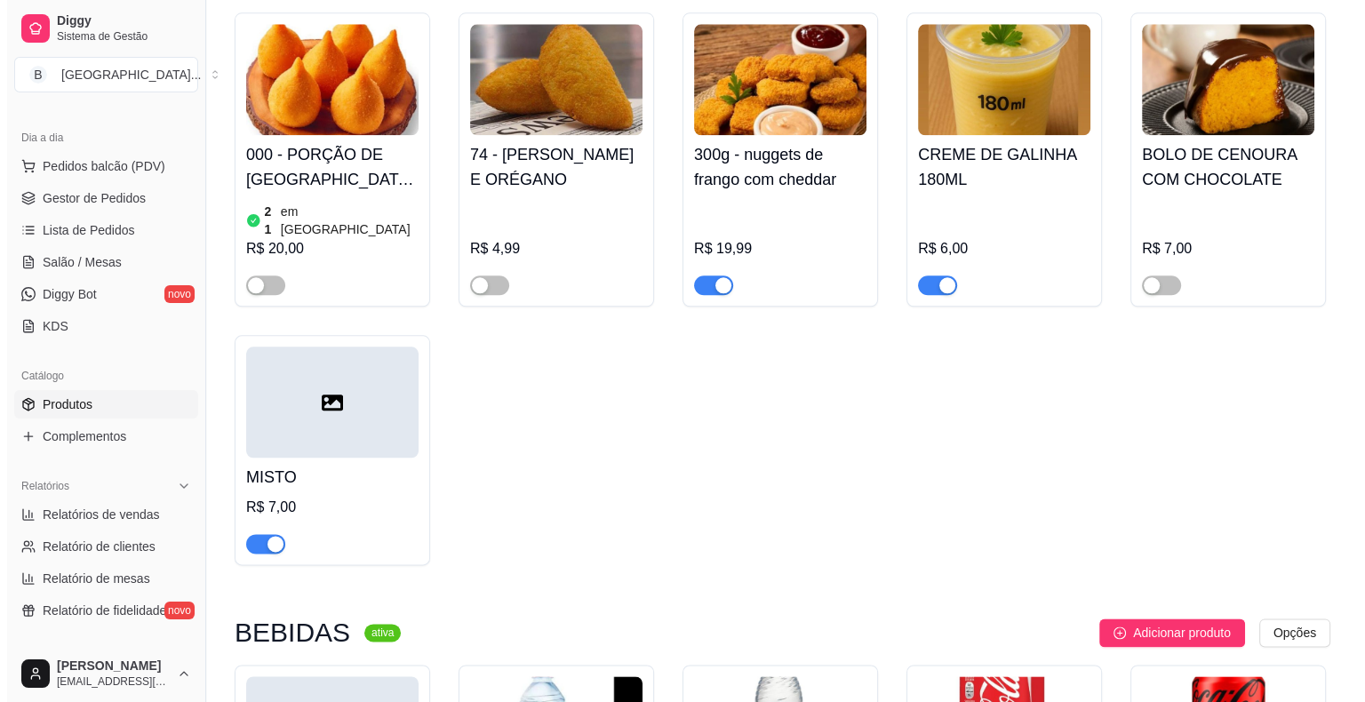
scroll to position [2667, 0]
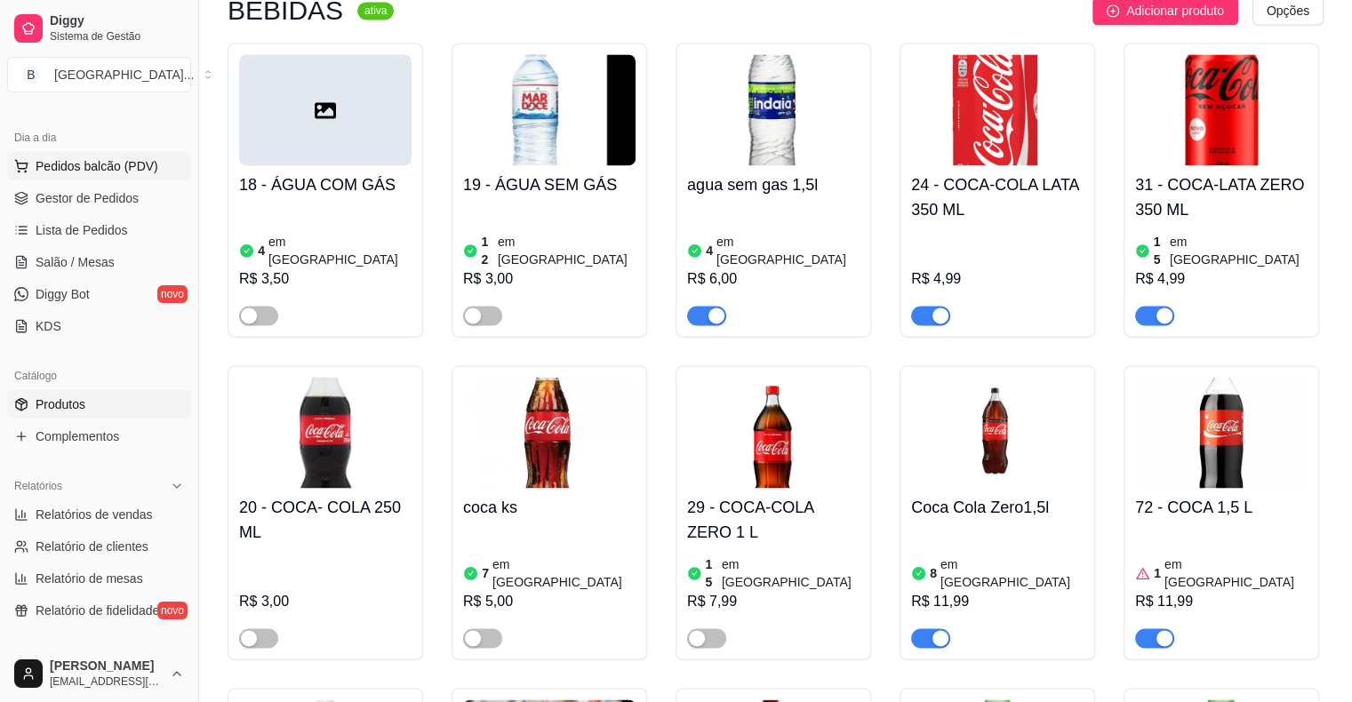
click at [128, 163] on span "Pedidos balcão (PDV)" at bounding box center [97, 166] width 123 height 18
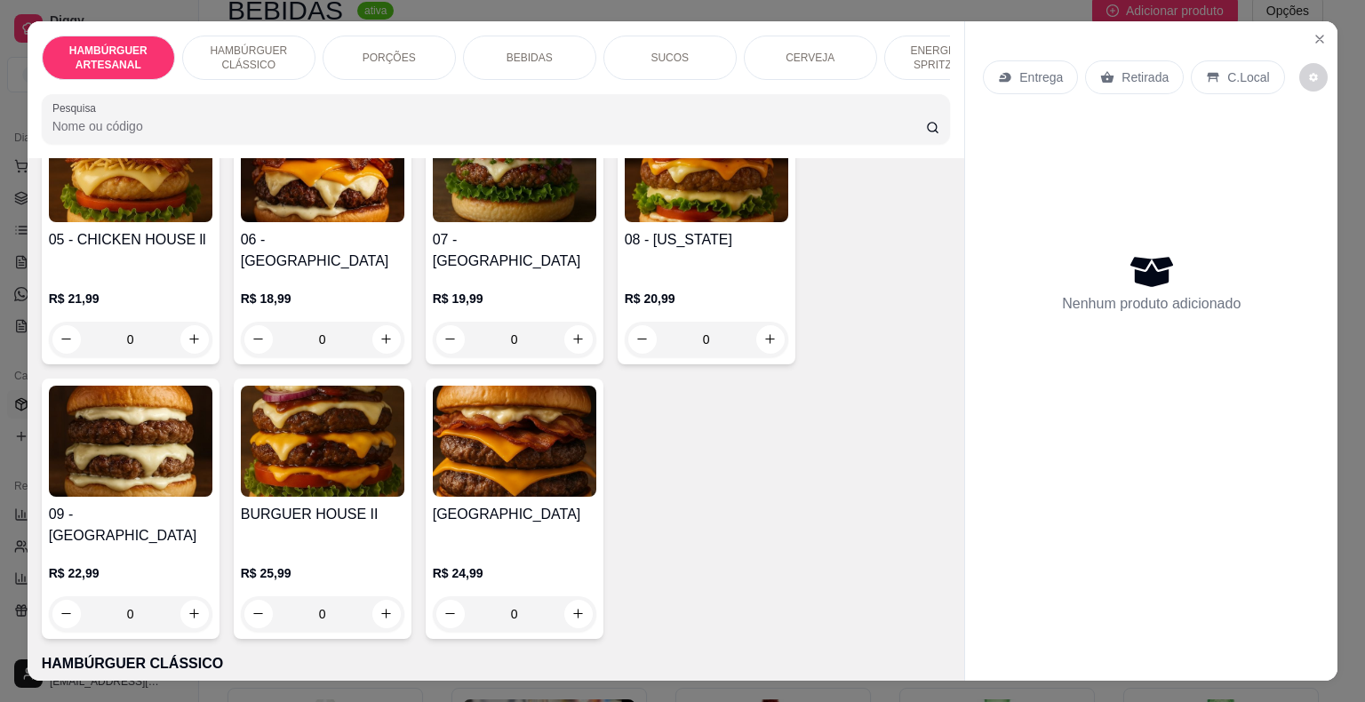
scroll to position [978, 0]
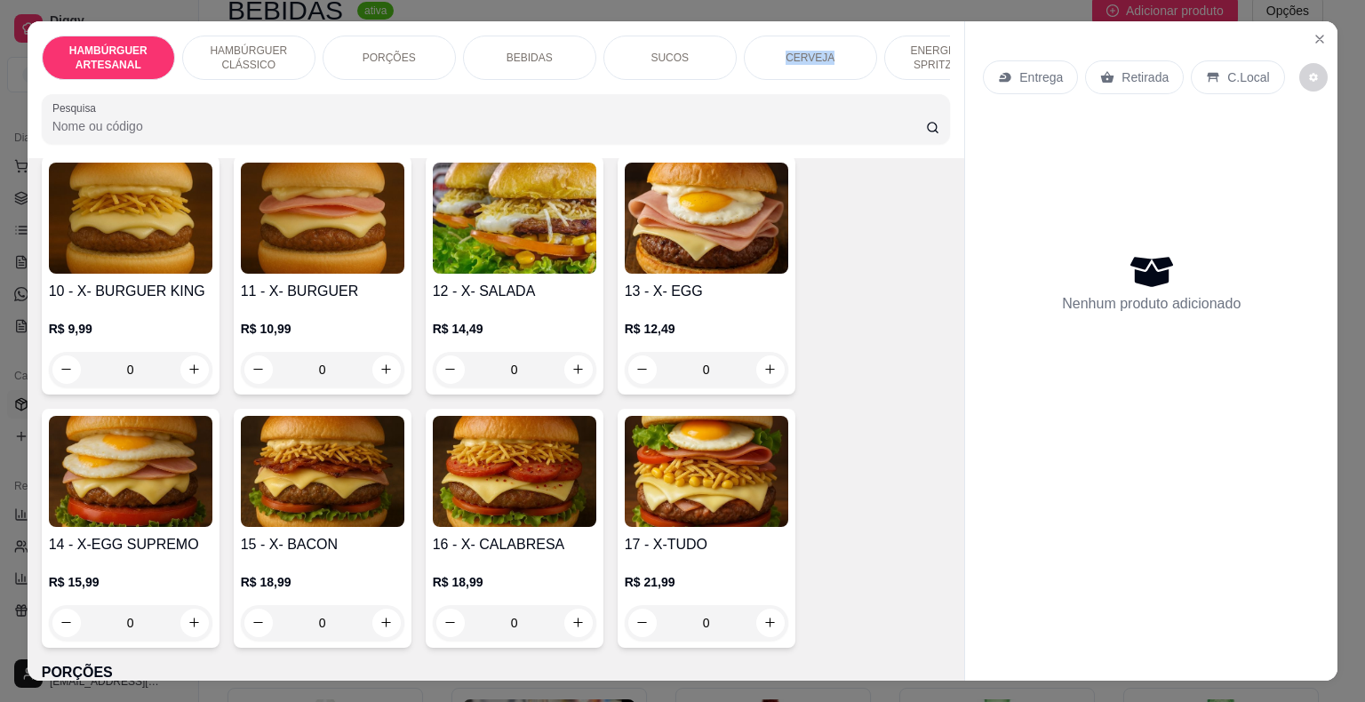
drag, startPoint x: 902, startPoint y: 49, endPoint x: 760, endPoint y: 66, distance: 143.2
click at [760, 66] on div "HAMBÚRGUER ARTESANAL HAMBÚRGUER CLÁSSICO PORÇÕES BEBIDAS SUCOS CERVEJA ENERGÉTI…" at bounding box center [496, 58] width 909 height 44
click at [905, 44] on p "ENERGÉTICO E SPRITZ DRINK" at bounding box center [951, 58] width 103 height 28
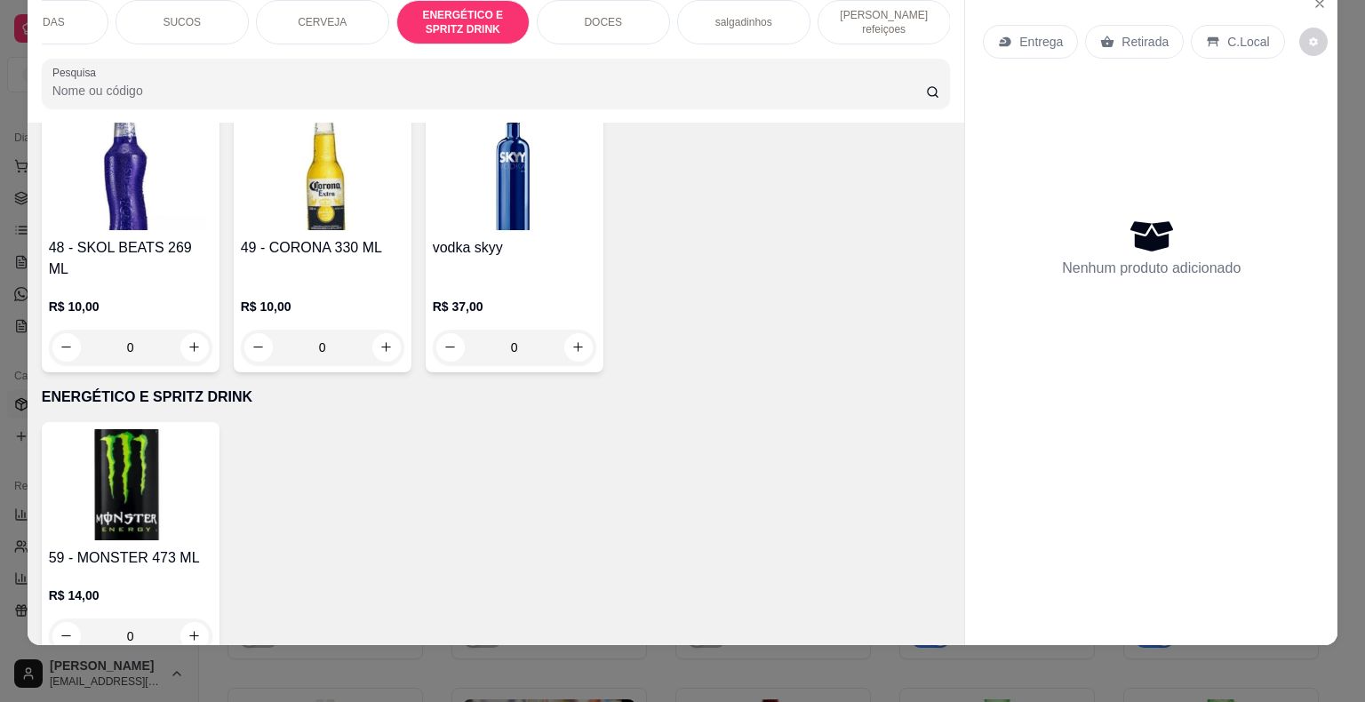
scroll to position [0, 0]
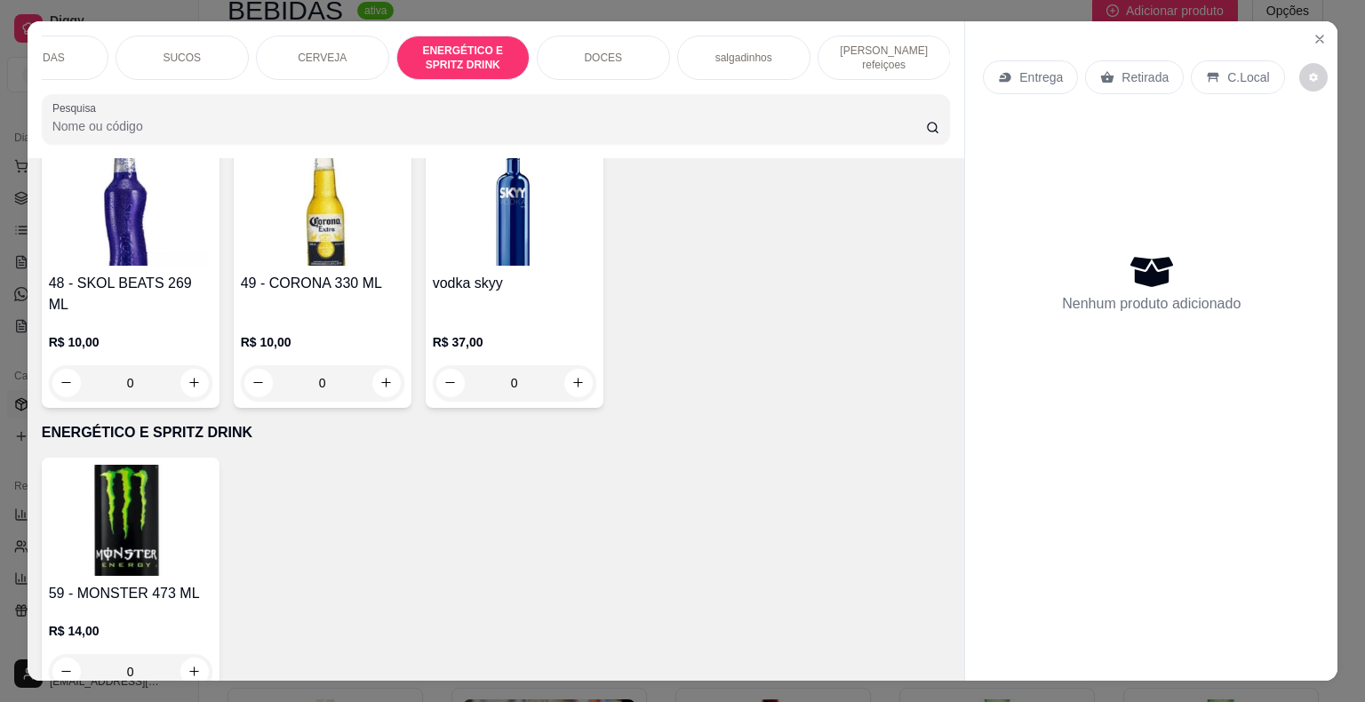
click at [841, 46] on p "[PERSON_NAME] refeiçoes" at bounding box center [884, 58] width 103 height 28
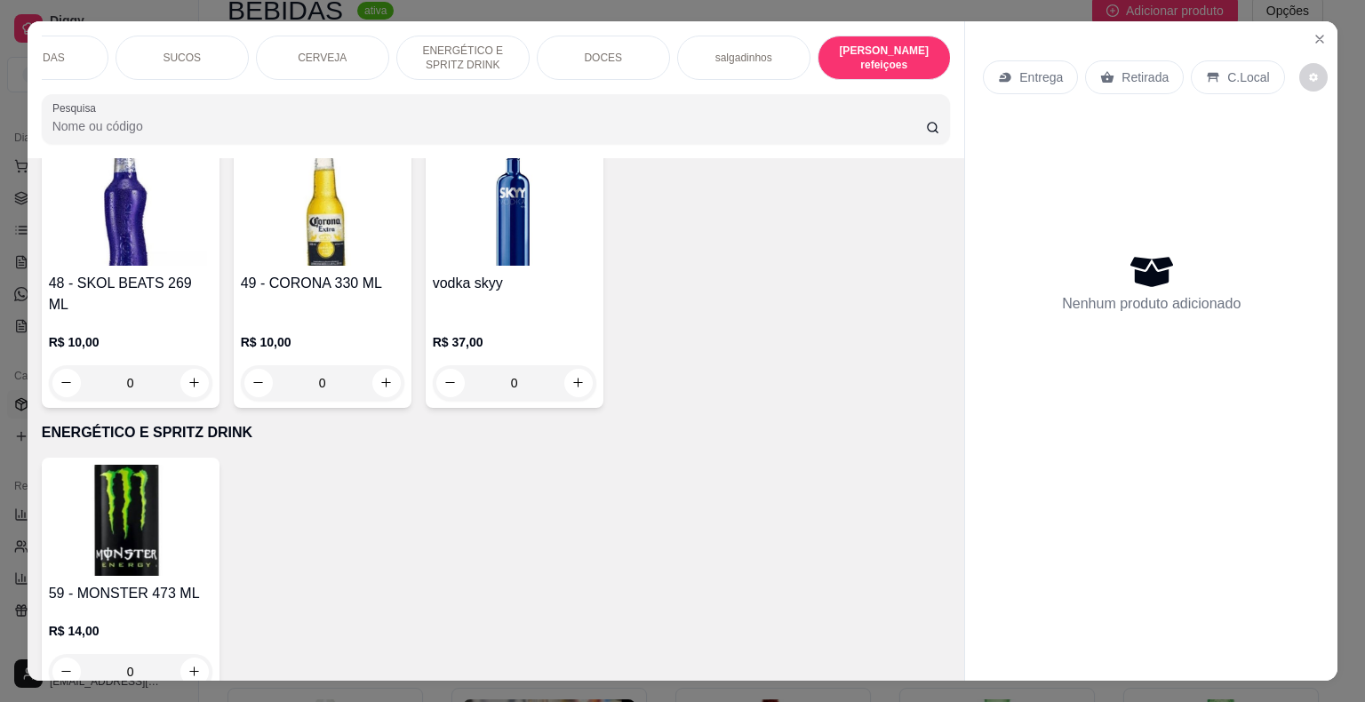
scroll to position [43, 0]
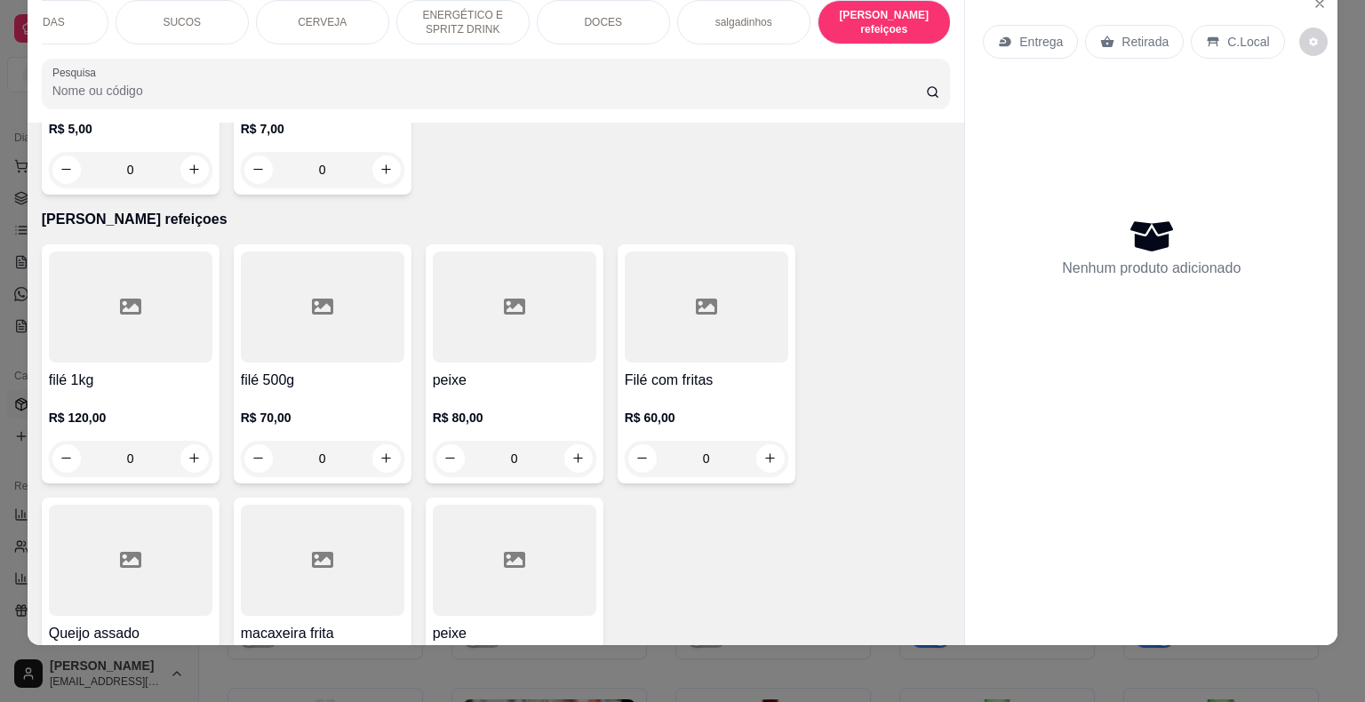
click at [380, 441] on div "0" at bounding box center [323, 459] width 164 height 36
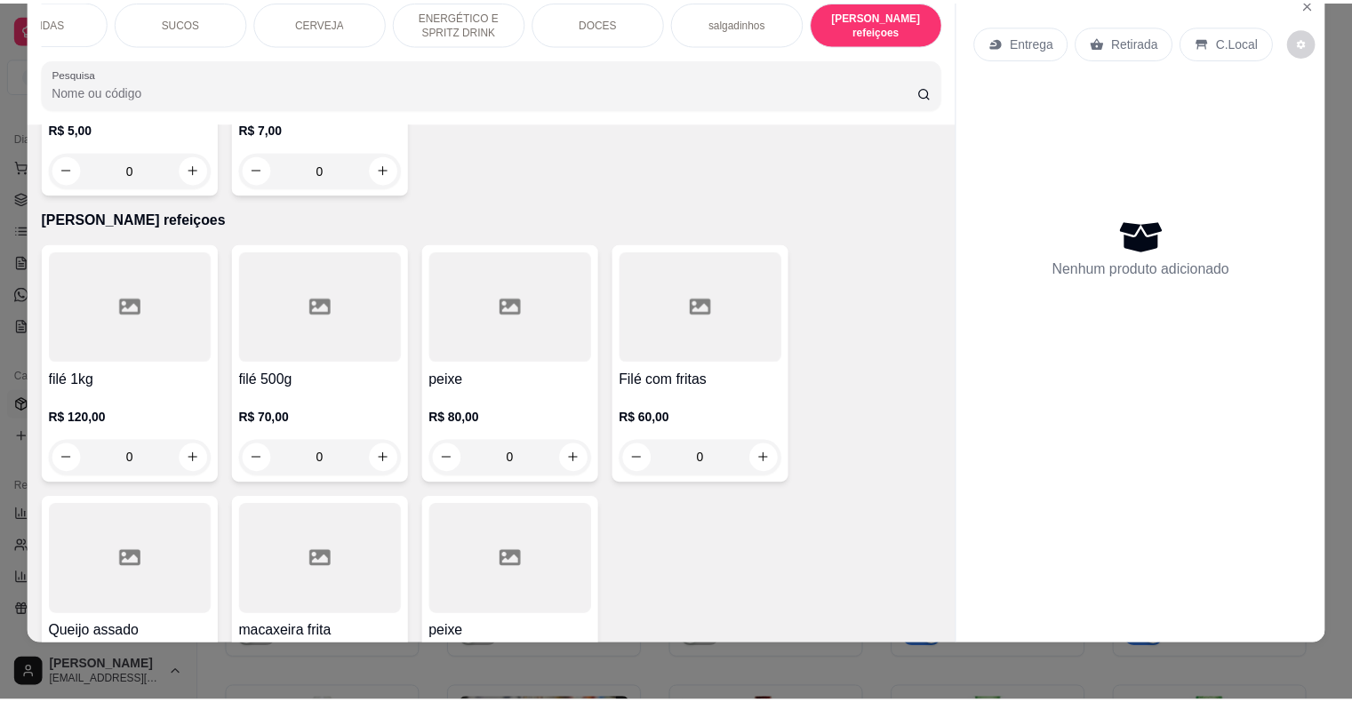
scroll to position [0, 0]
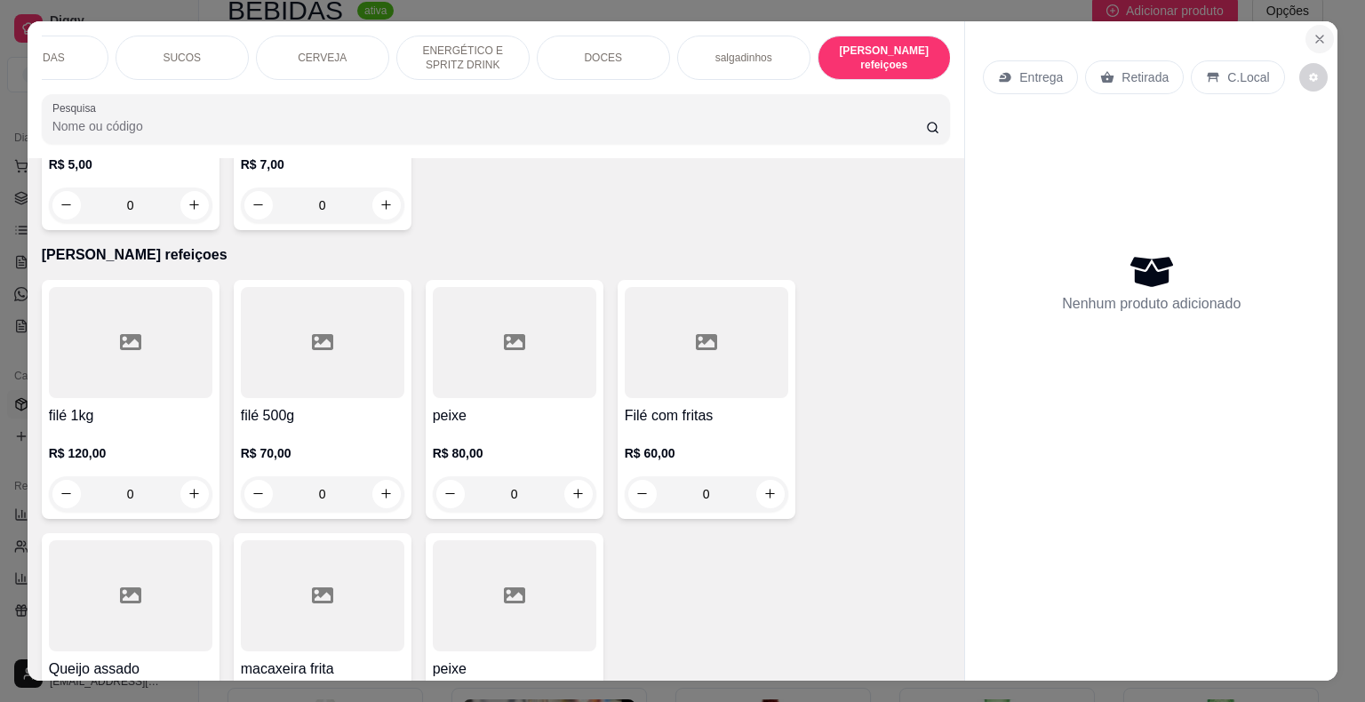
click at [1315, 25] on button "Close" at bounding box center [1320, 39] width 28 height 28
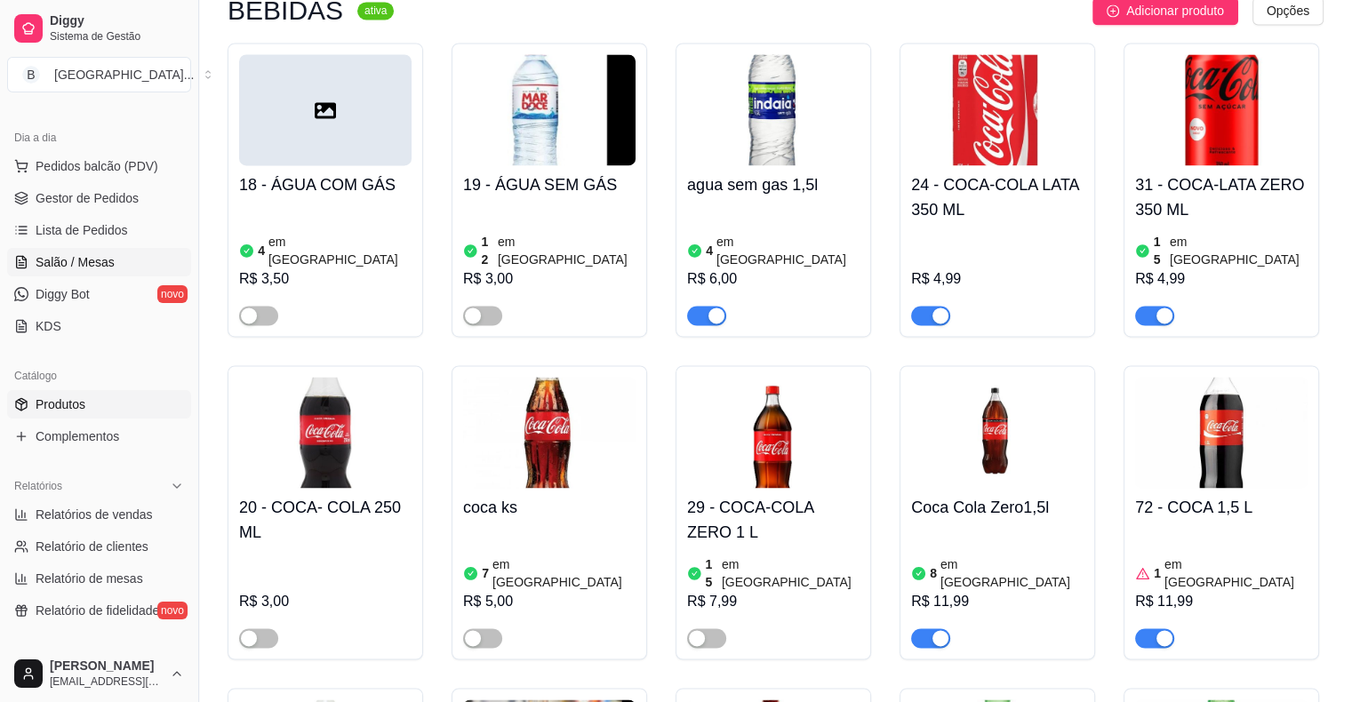
click at [95, 263] on span "Salão / Mesas" at bounding box center [75, 262] width 79 height 18
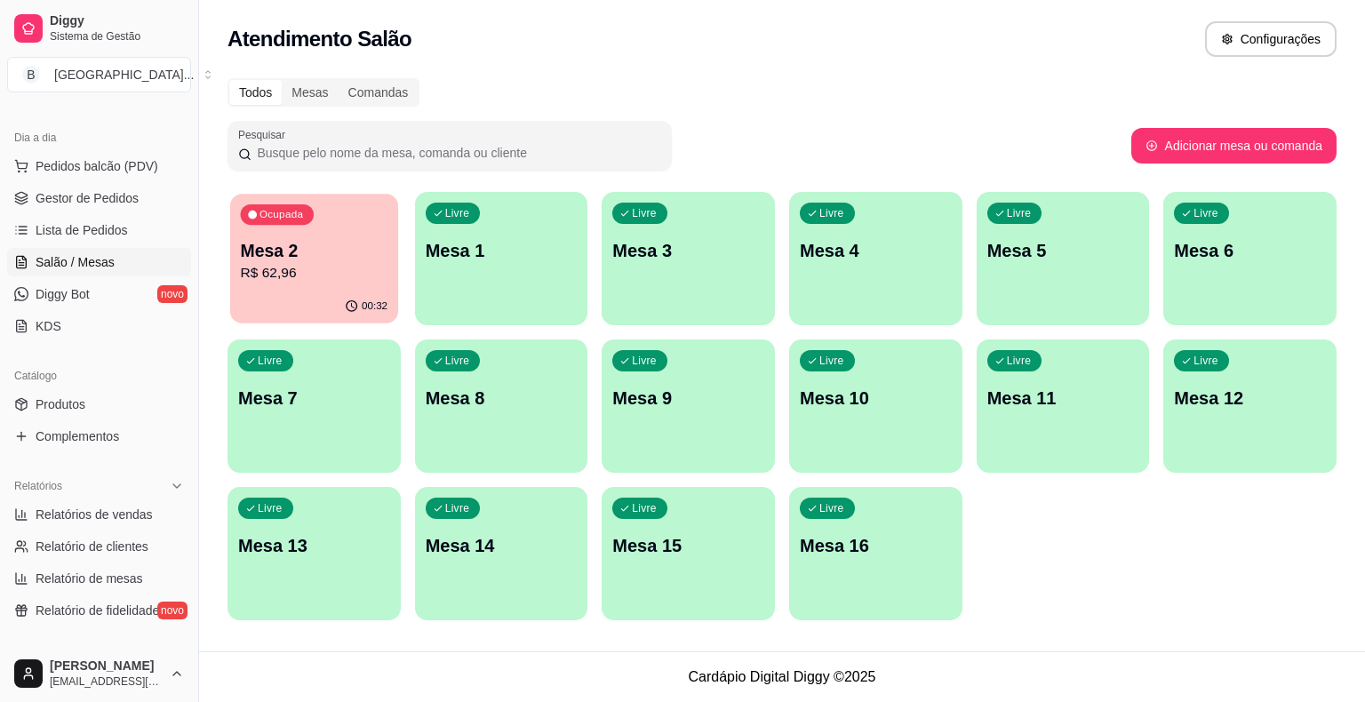
click at [304, 269] on p "R$ 62,96" at bounding box center [315, 273] width 148 height 20
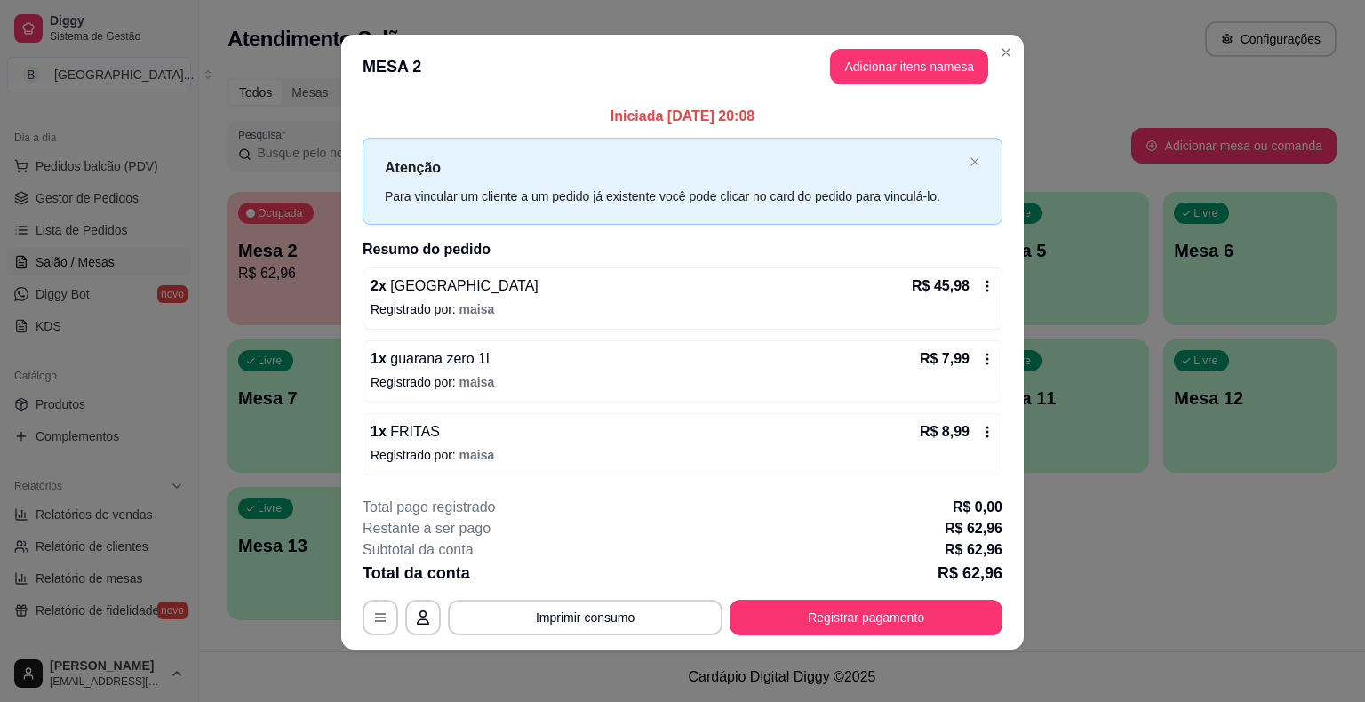
scroll to position [12, 0]
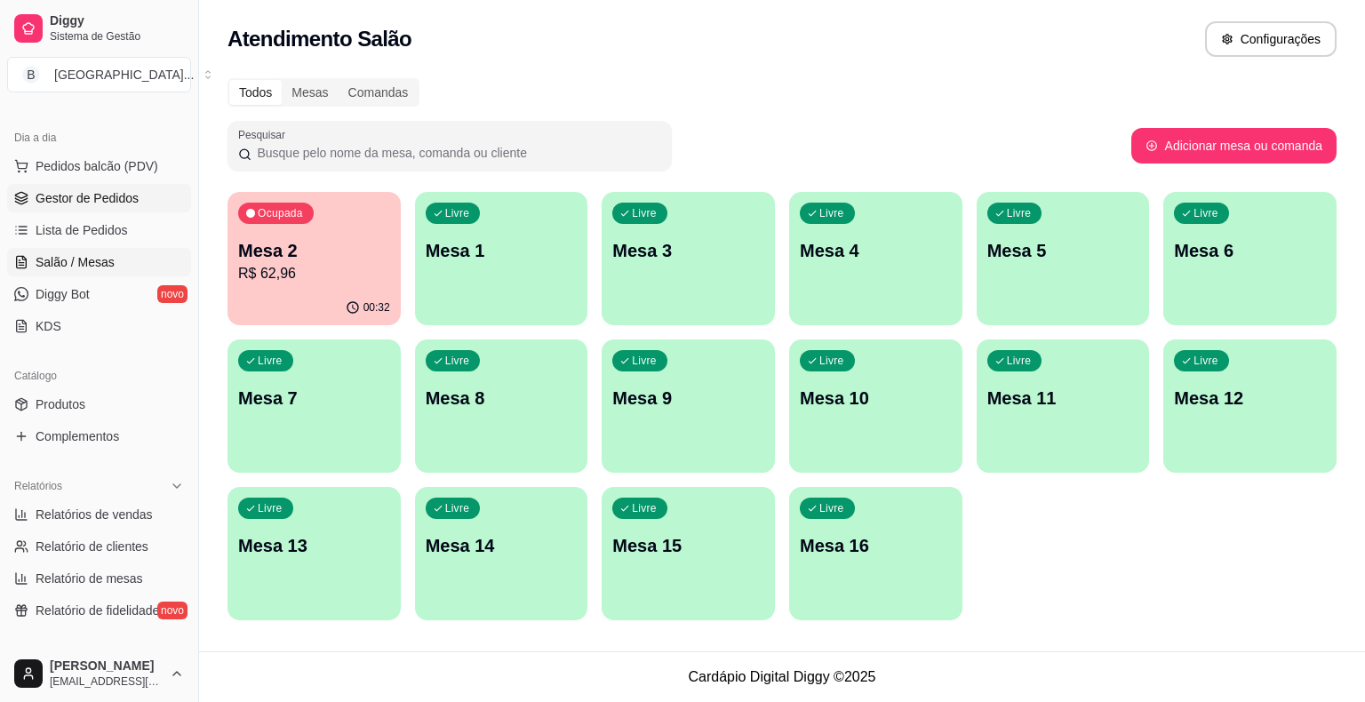
click at [100, 197] on span "Gestor de Pedidos" at bounding box center [87, 198] width 103 height 18
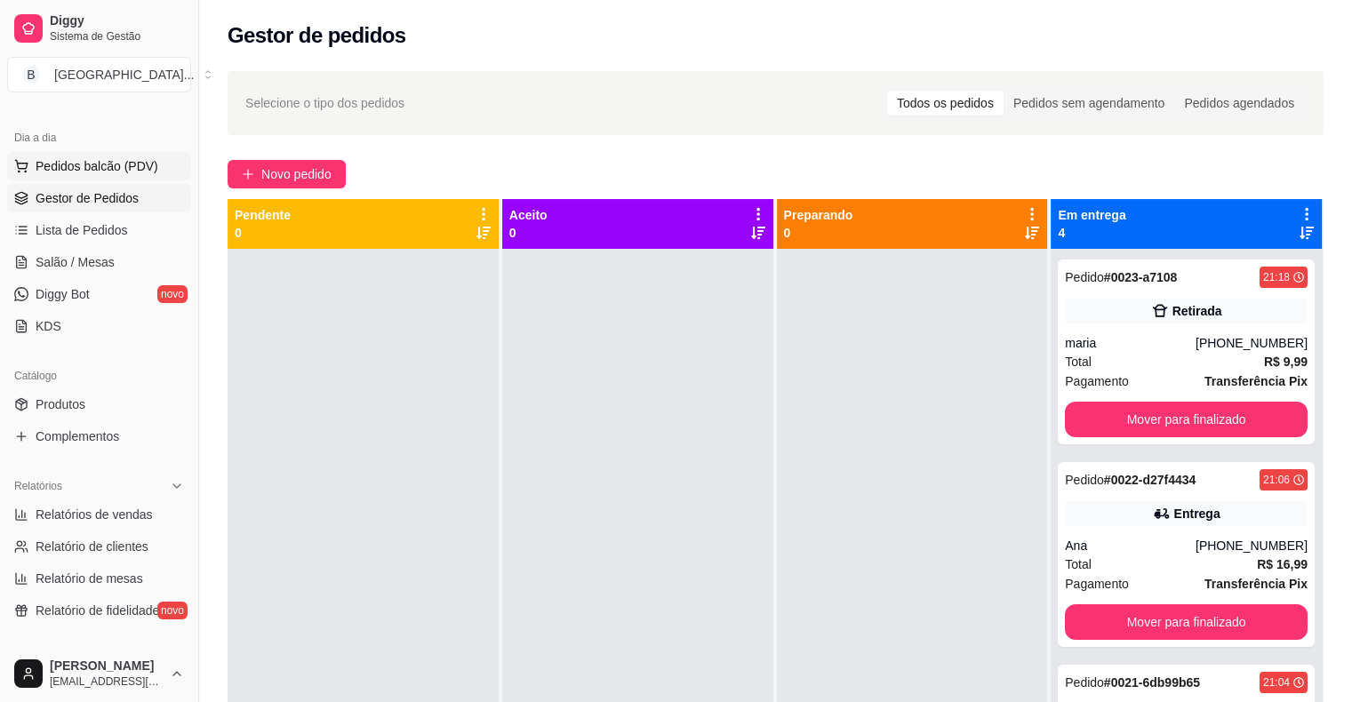
click at [124, 172] on span "Pedidos balcão (PDV)" at bounding box center [97, 166] width 123 height 18
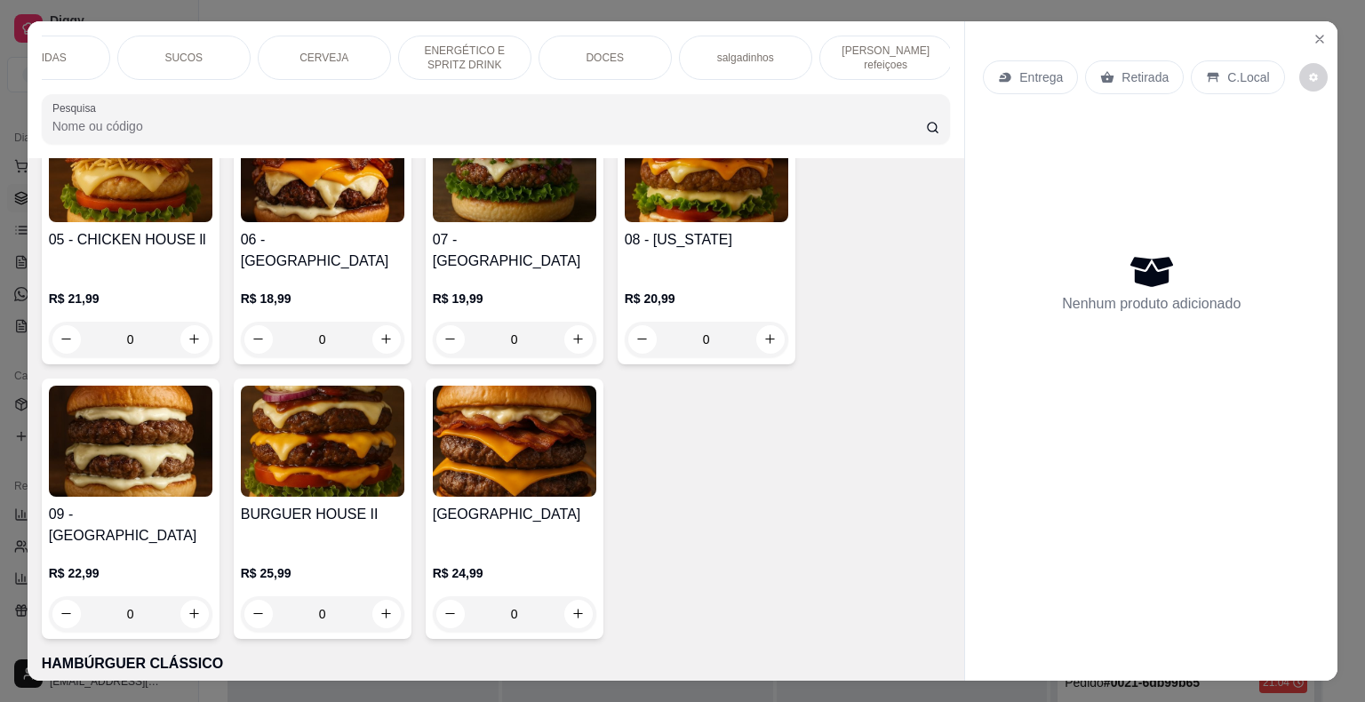
scroll to position [0, 488]
click at [869, 62] on div "[PERSON_NAME] refeiçoes" at bounding box center [884, 58] width 133 height 44
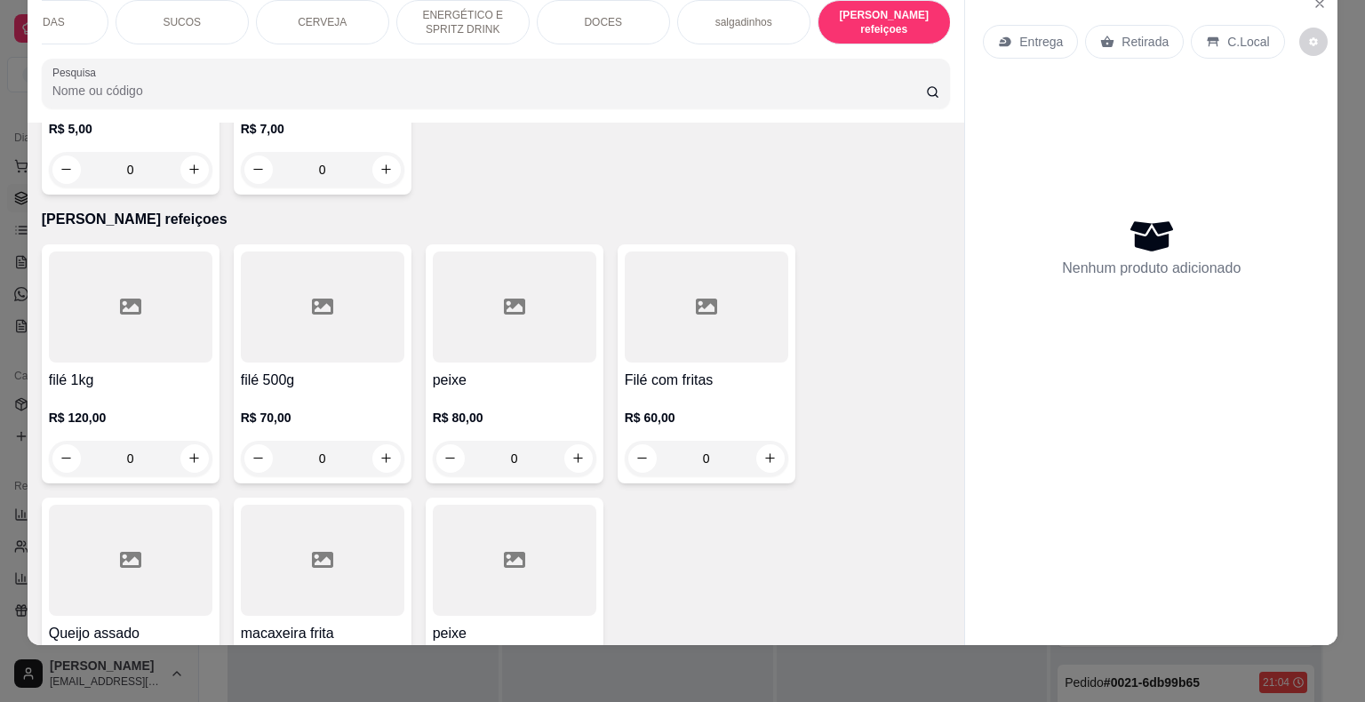
scroll to position [5394, 0]
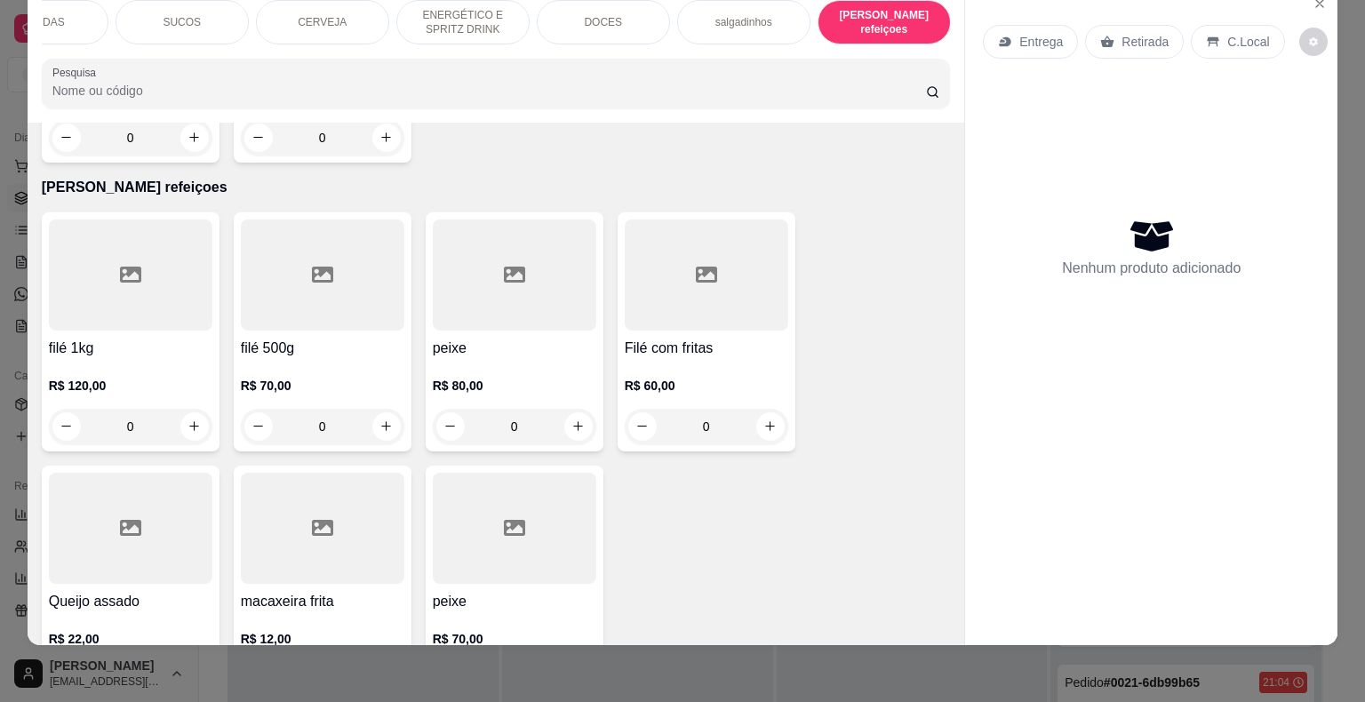
click at [374, 409] on div "0" at bounding box center [323, 427] width 164 height 36
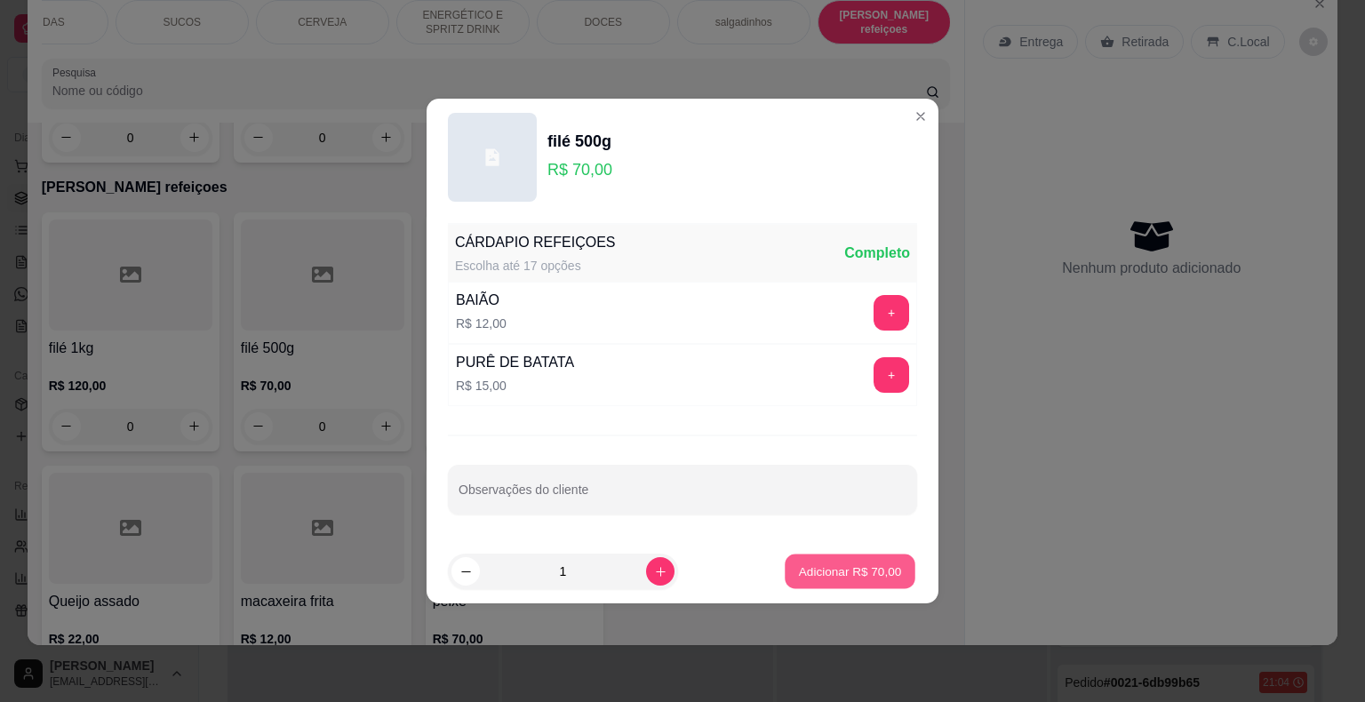
click at [819, 561] on button "Adicionar R$ 70,00" at bounding box center [850, 572] width 131 height 35
type input "1"
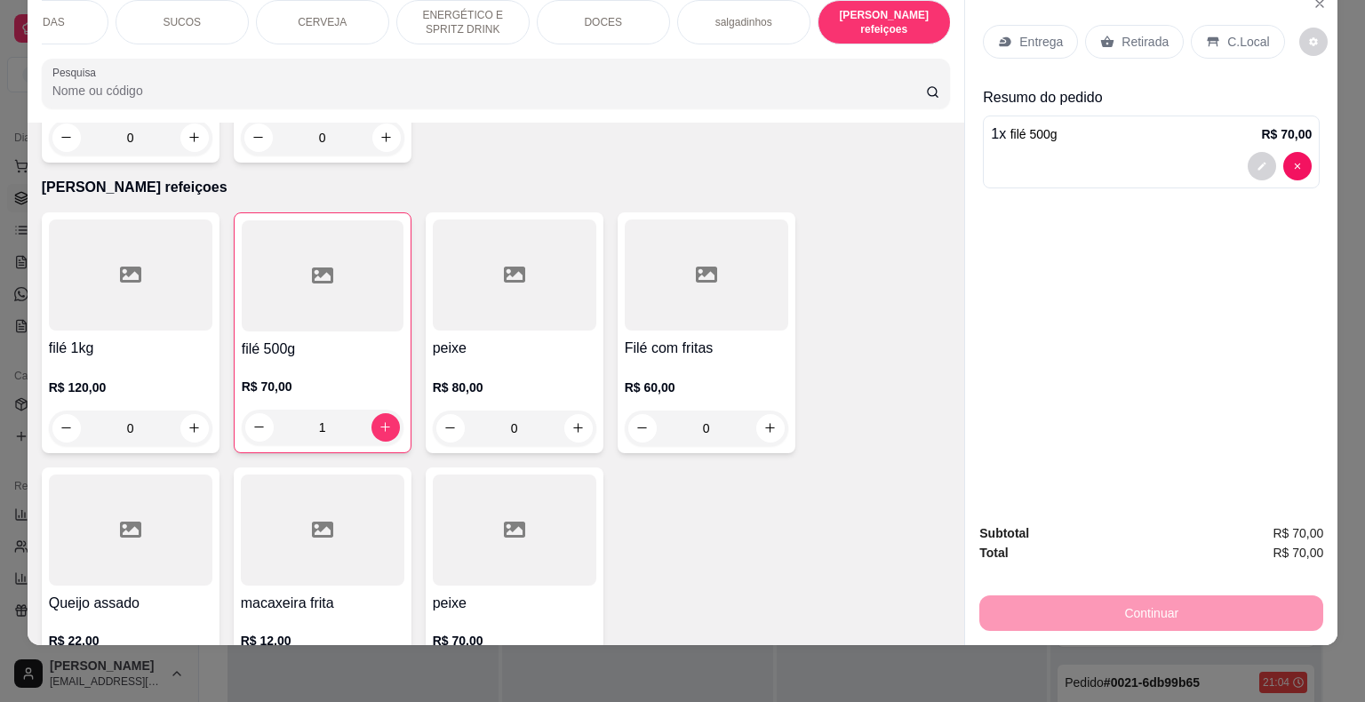
click at [1050, 33] on p "Entrega" at bounding box center [1042, 42] width 44 height 18
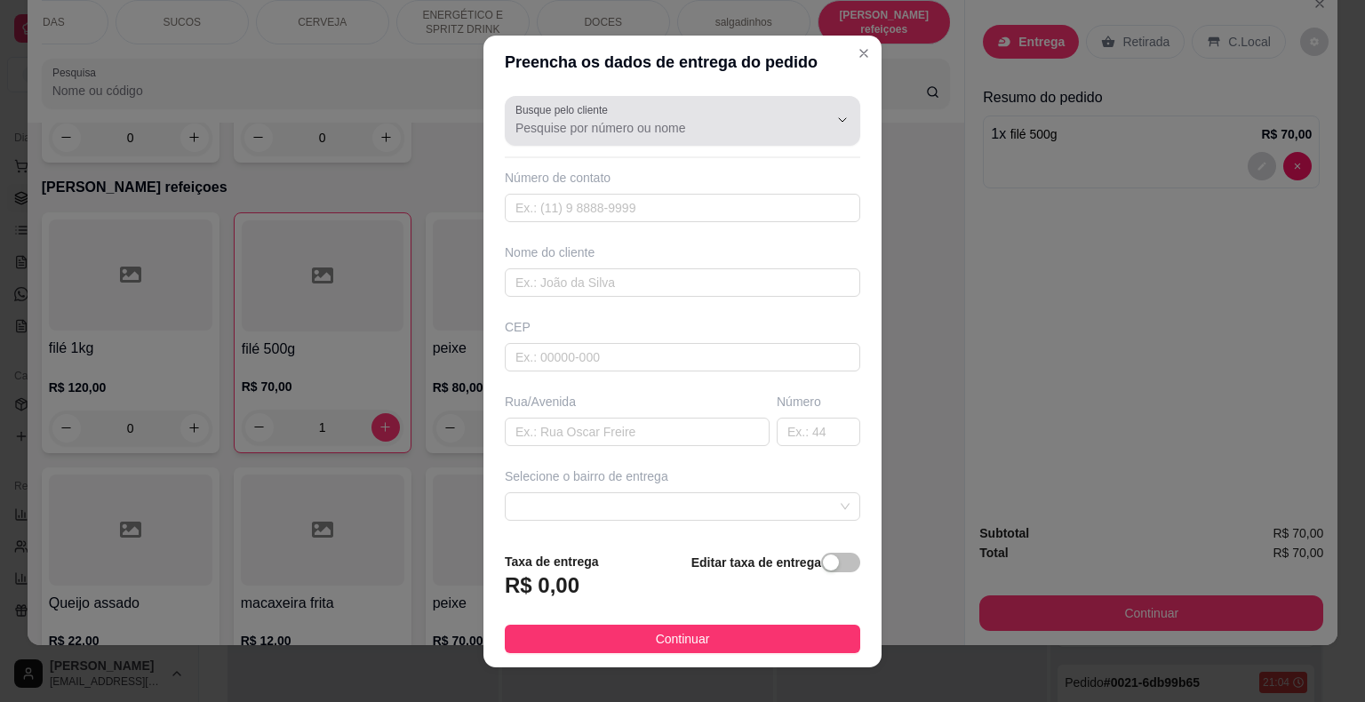
click at [633, 112] on div at bounding box center [683, 121] width 334 height 36
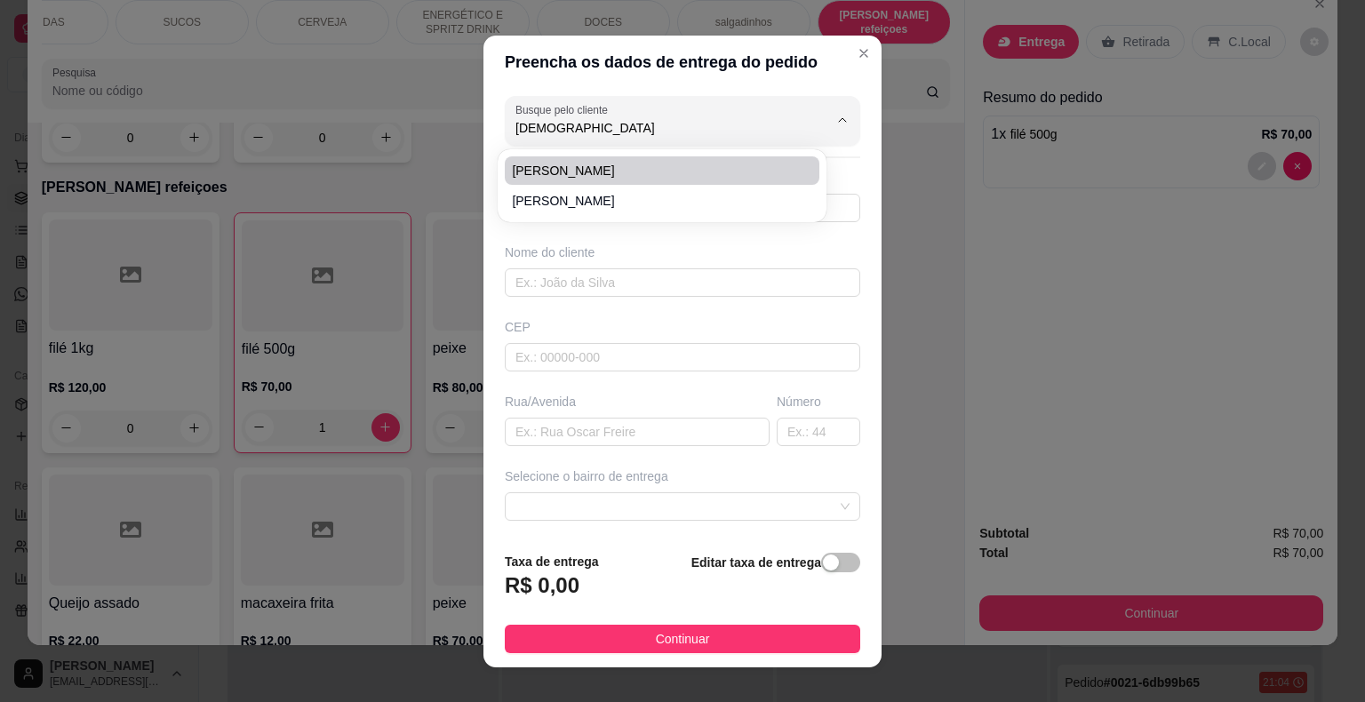
click at [608, 160] on li "Isaac penha" at bounding box center [662, 170] width 315 height 28
type input "Isaac penha"
type input "86981094504"
type input "Isaac penha"
type input "64330000"
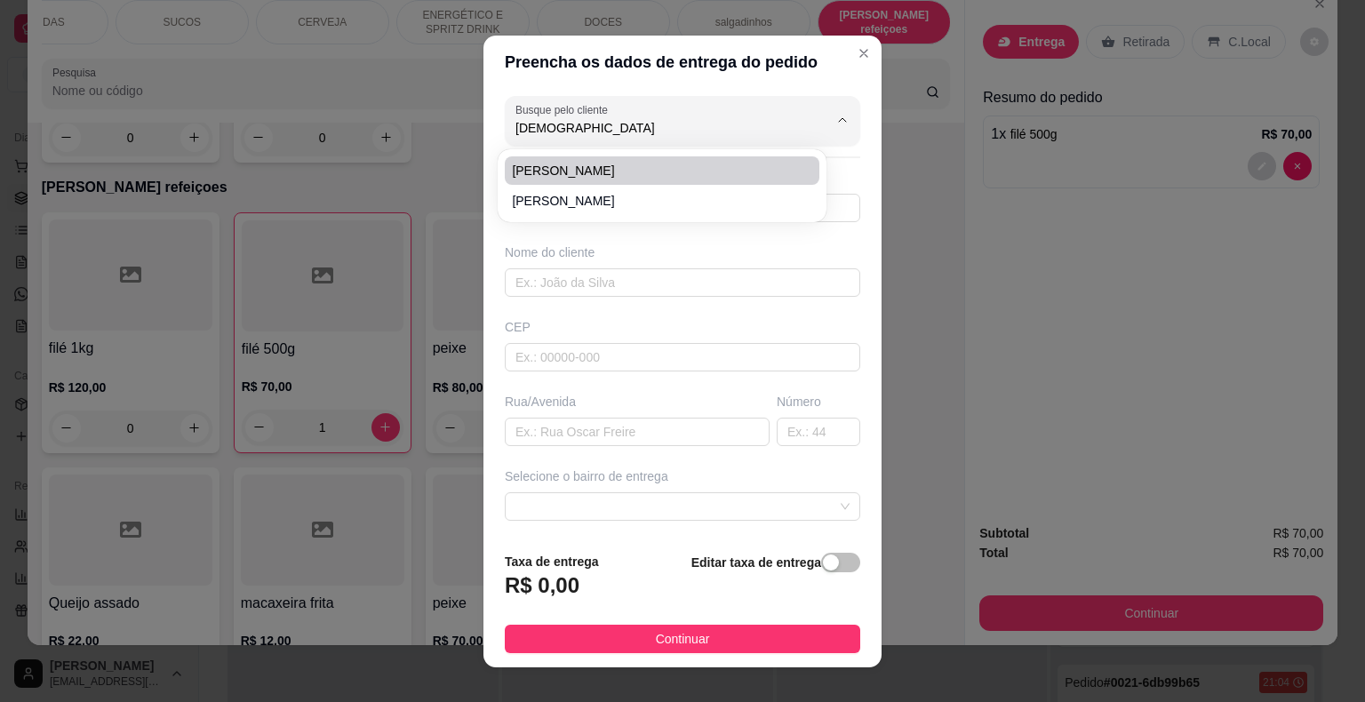
type input "Padre João Siron"
type input "727"
type input "São Miguel do Tapuio"
type input "Casa"
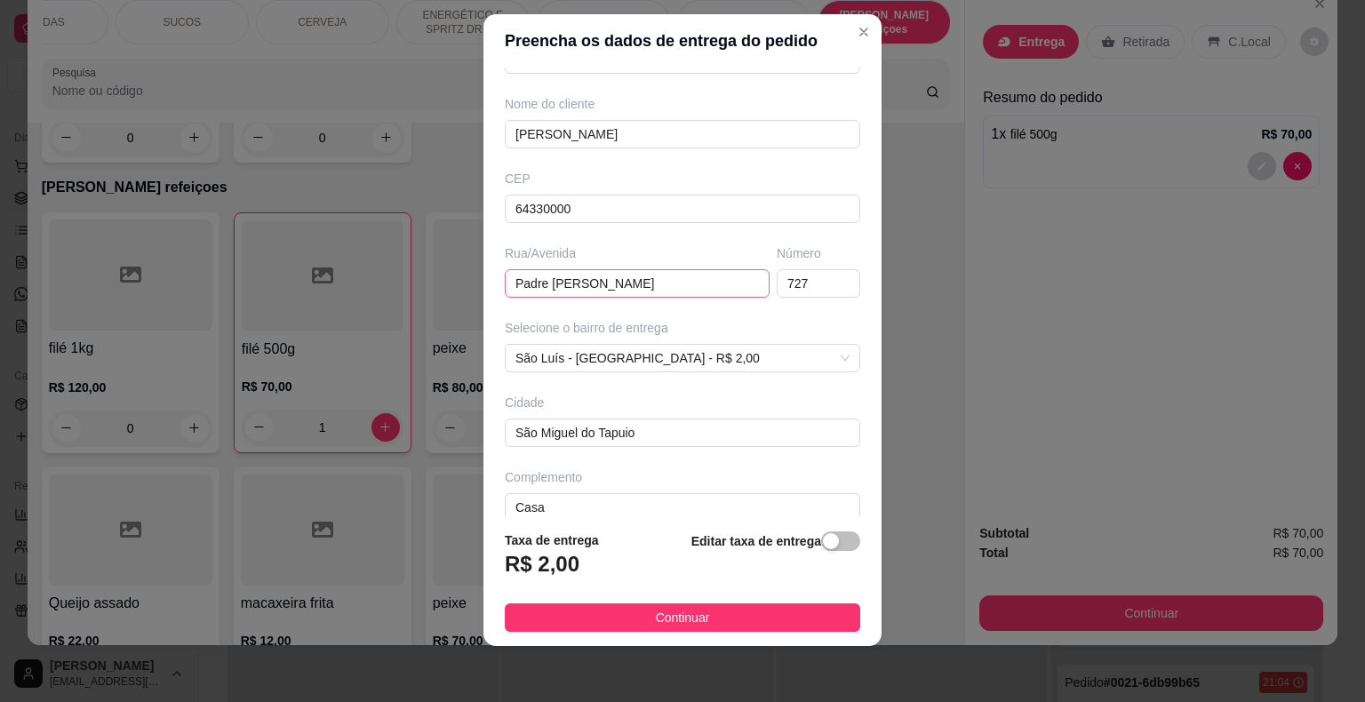
scroll to position [147, 0]
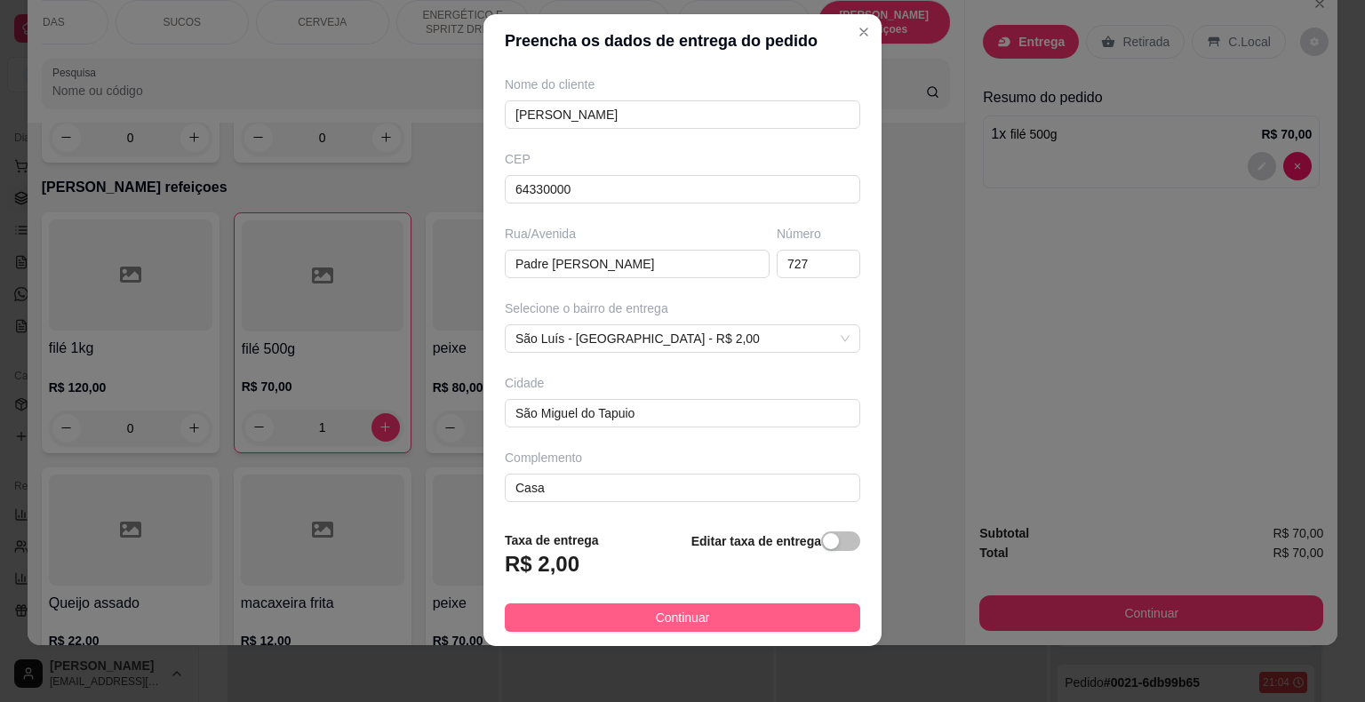
type input "Isaac penha"
click at [696, 614] on button "Continuar" at bounding box center [683, 618] width 356 height 28
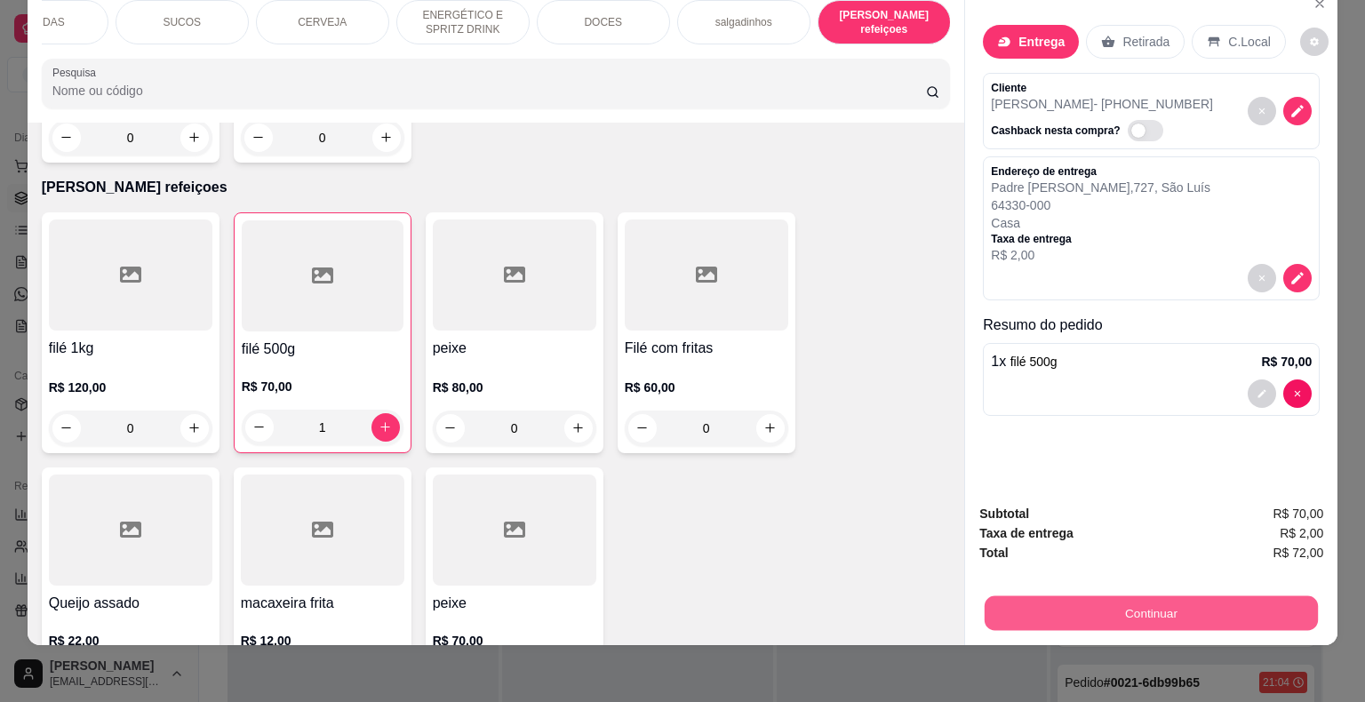
click at [1156, 606] on button "Continuar" at bounding box center [1151, 613] width 333 height 35
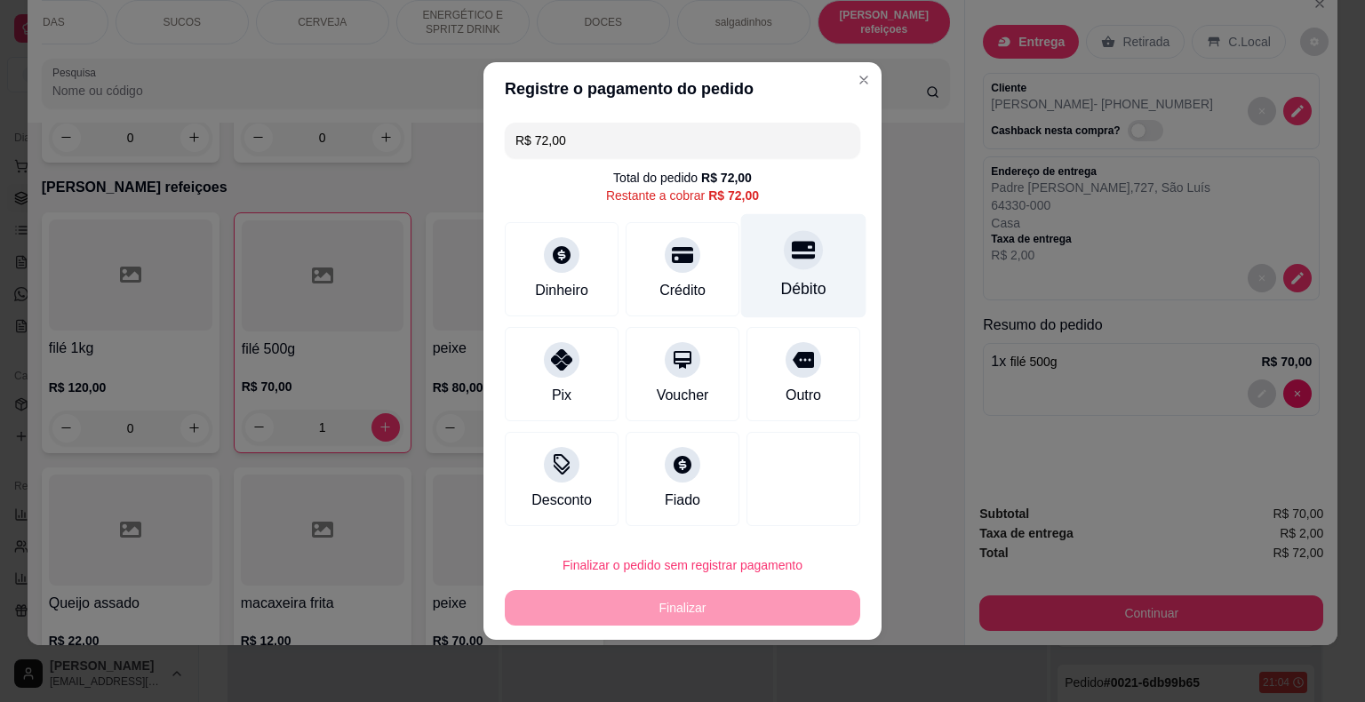
click at [781, 280] on div "Débito" at bounding box center [803, 288] width 45 height 23
type input "R$ 0,00"
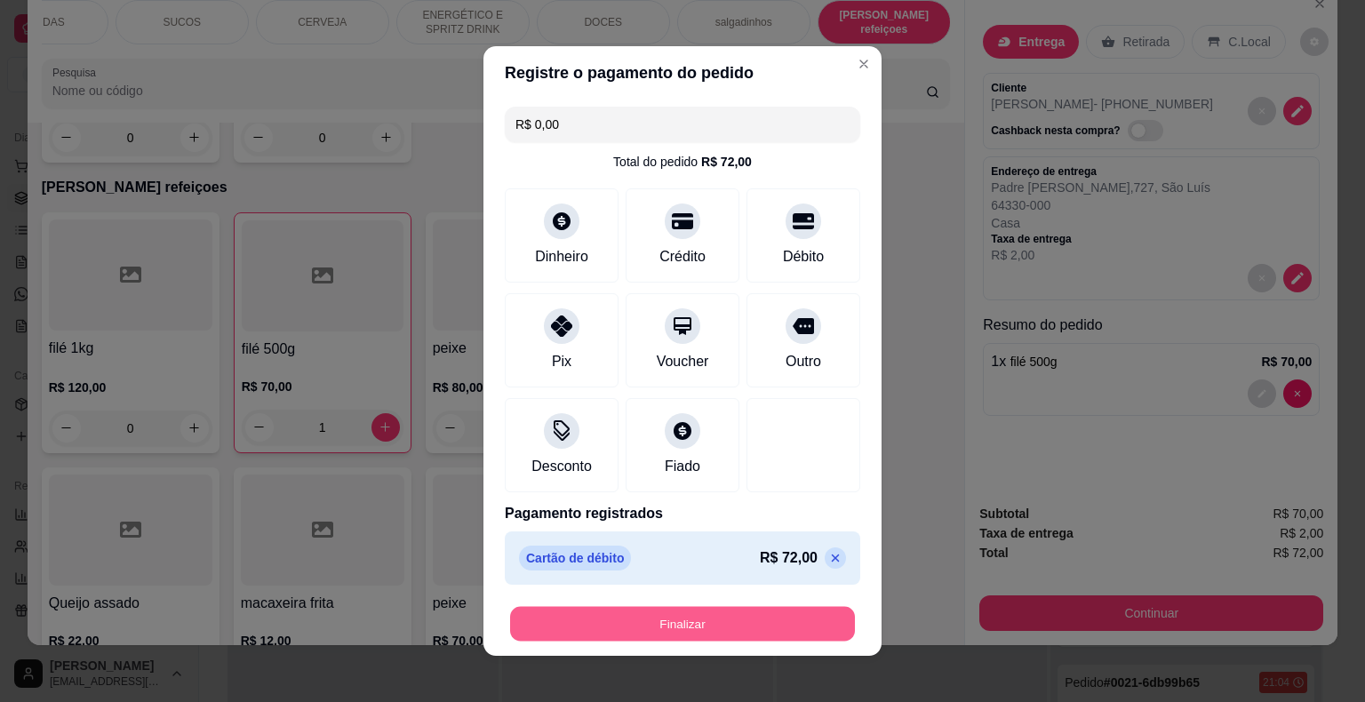
click at [701, 623] on button "Finalizar" at bounding box center [682, 624] width 345 height 35
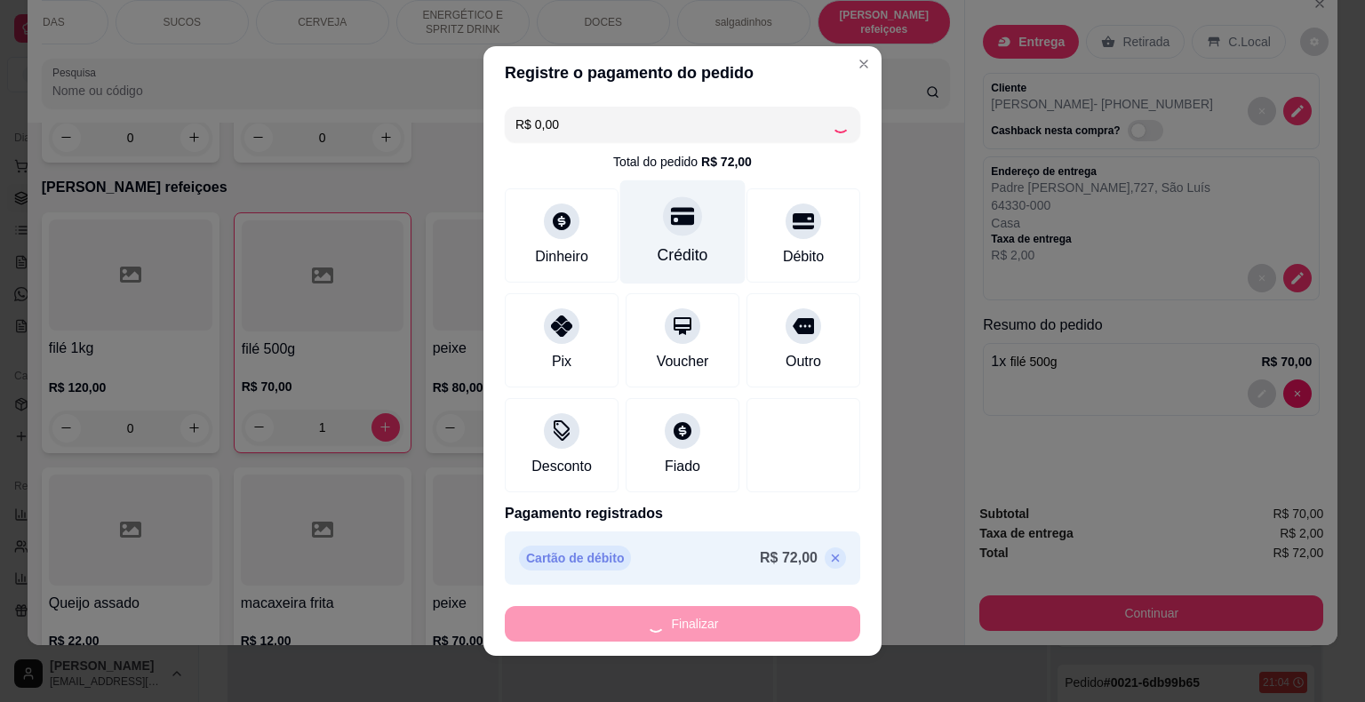
type input "0"
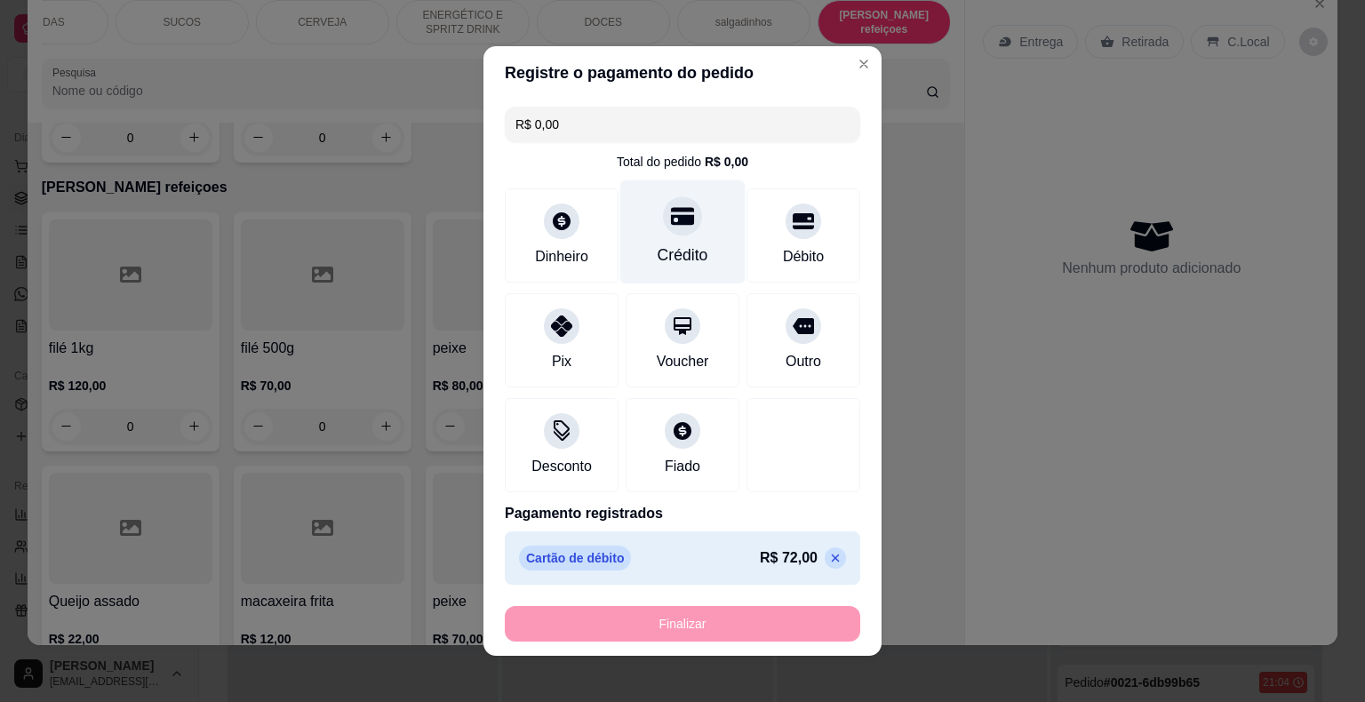
type input "-R$ 72,00"
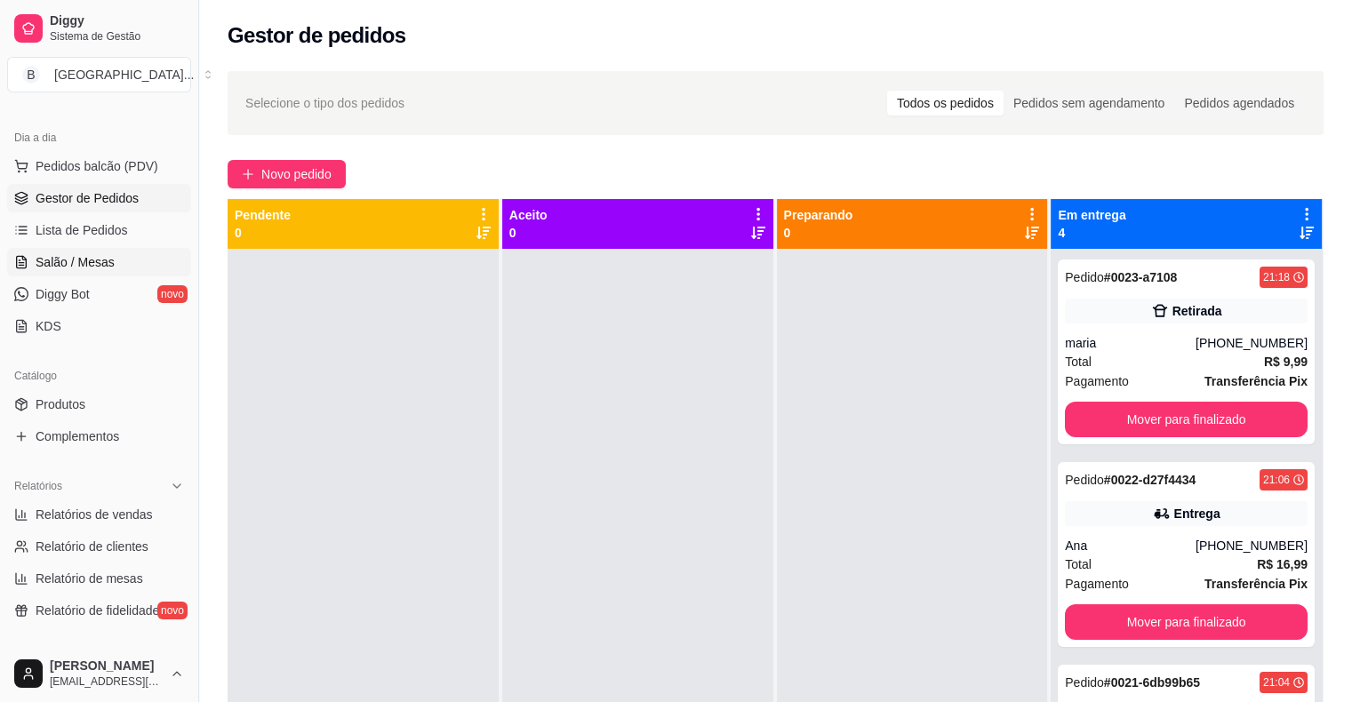
click at [96, 267] on span "Salão / Mesas" at bounding box center [75, 262] width 79 height 18
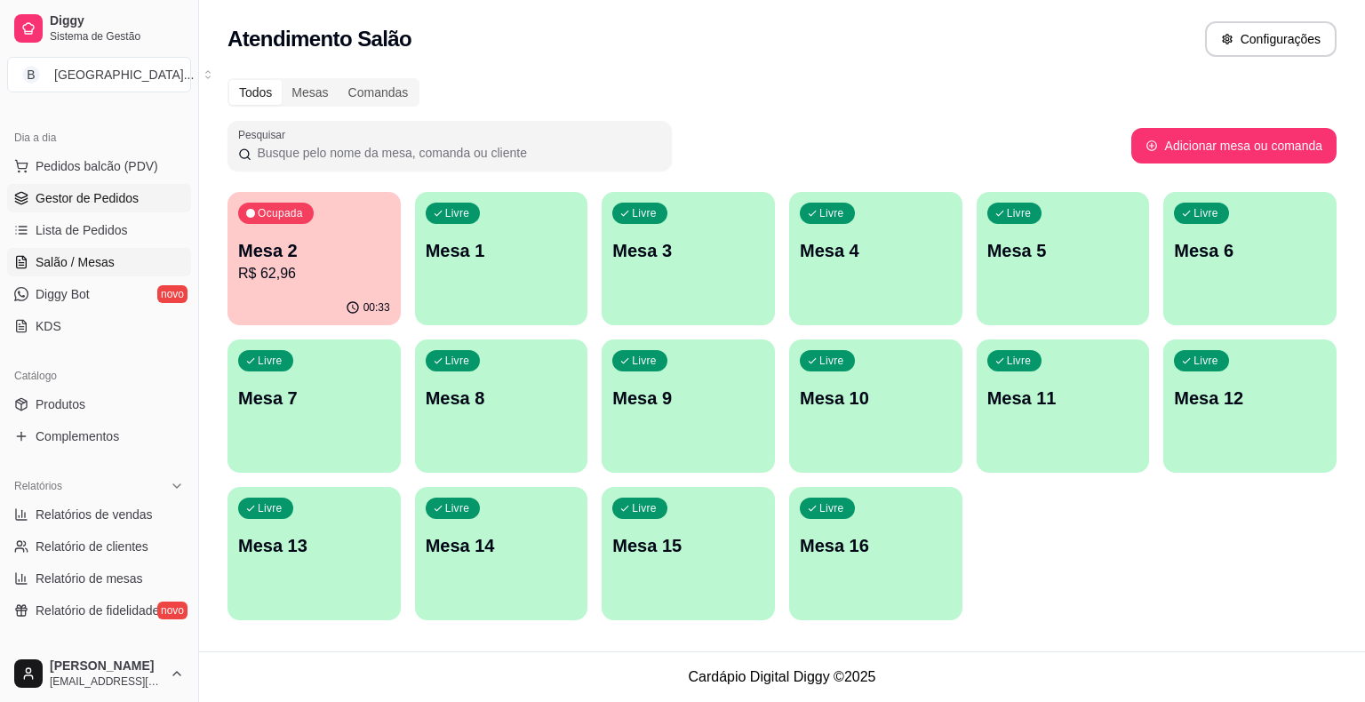
click at [96, 204] on span "Gestor de Pedidos" at bounding box center [87, 198] width 103 height 18
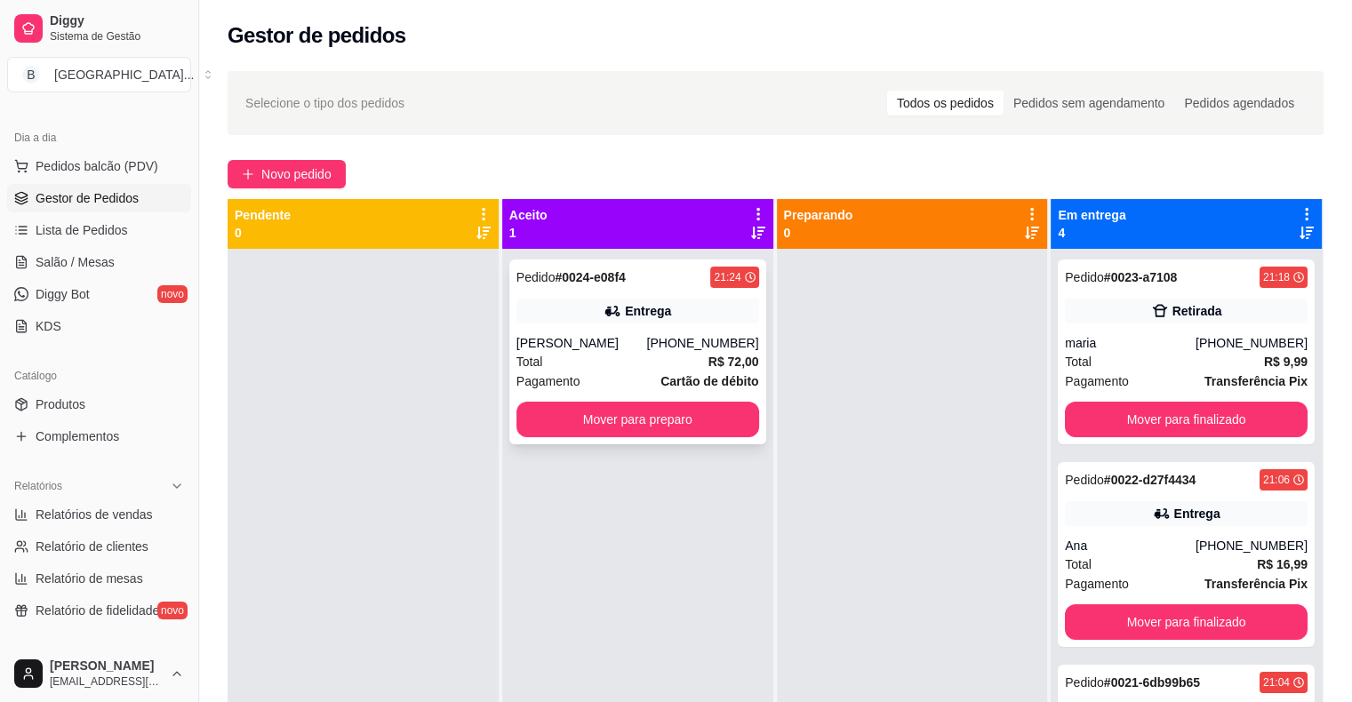
click at [620, 271] on strong "# 0024-e08f4" at bounding box center [590, 277] width 70 height 14
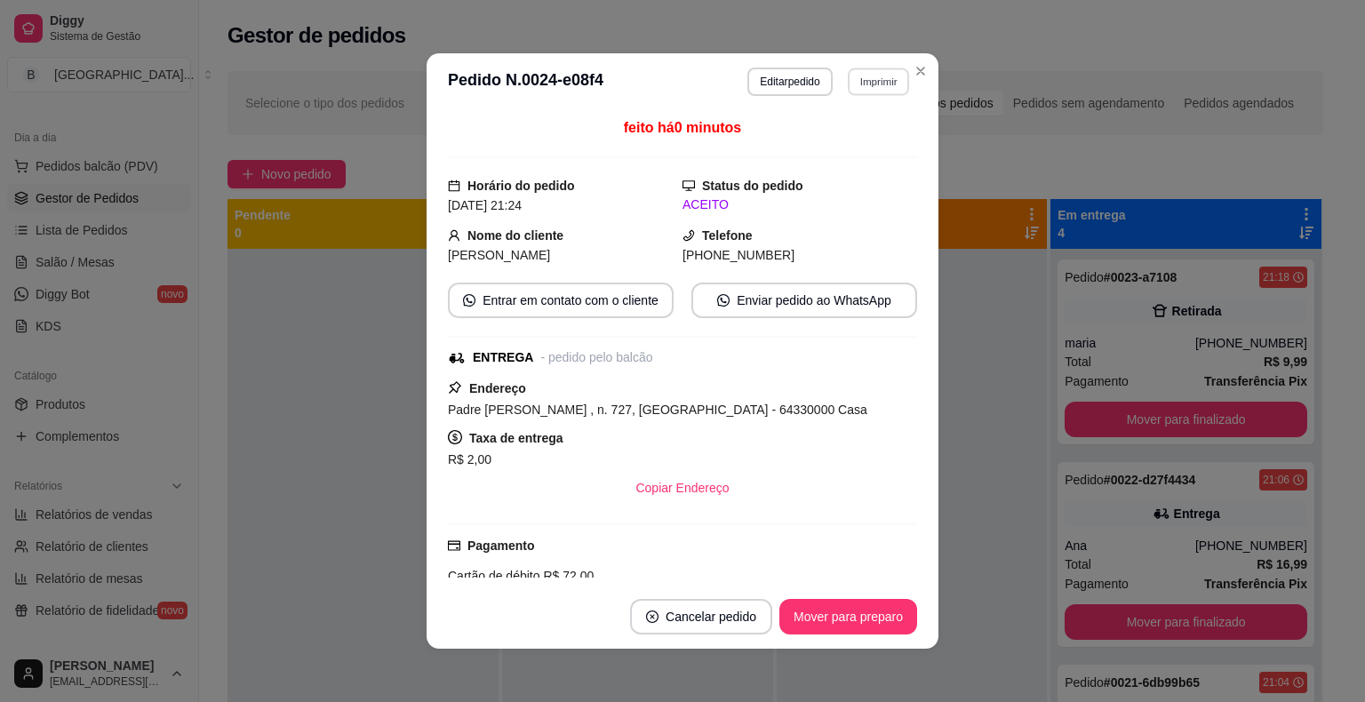
click at [890, 84] on button "Imprimir" at bounding box center [878, 82] width 61 height 28
click at [837, 148] on button "IMPRESSORA" at bounding box center [840, 144] width 129 height 28
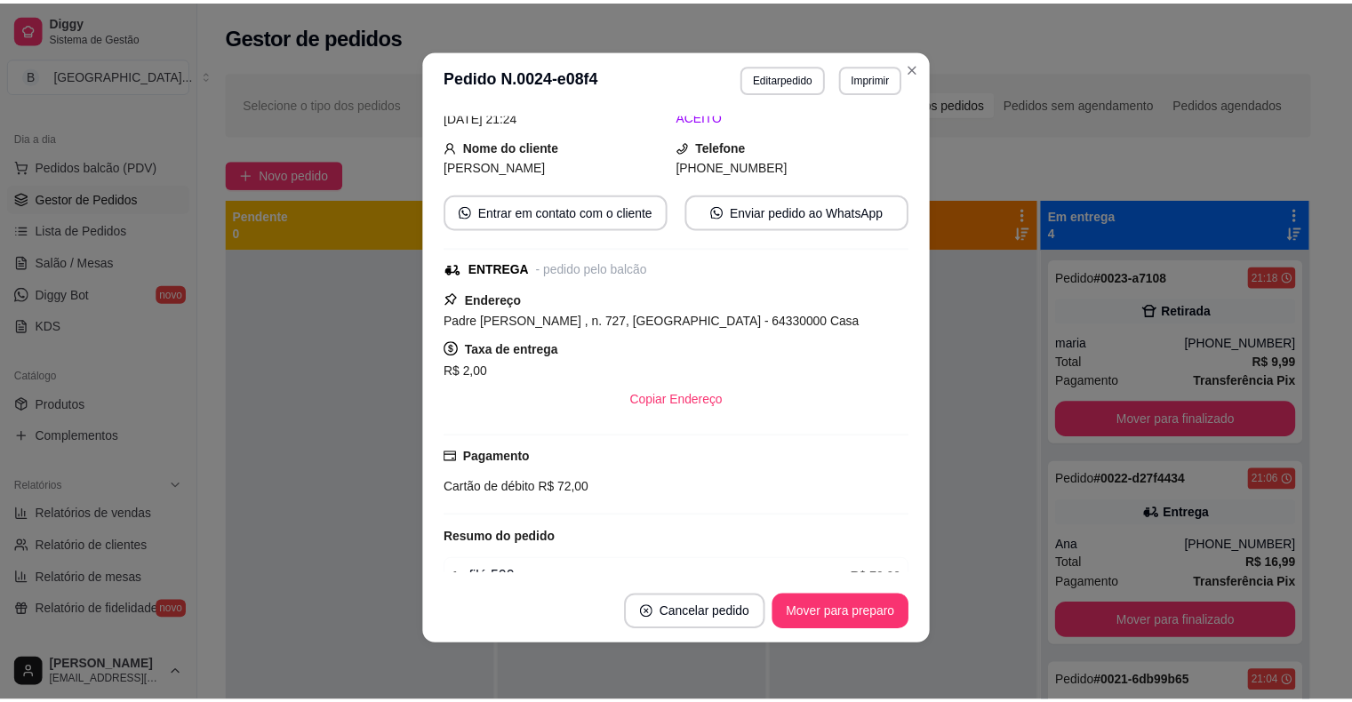
scroll to position [174, 0]
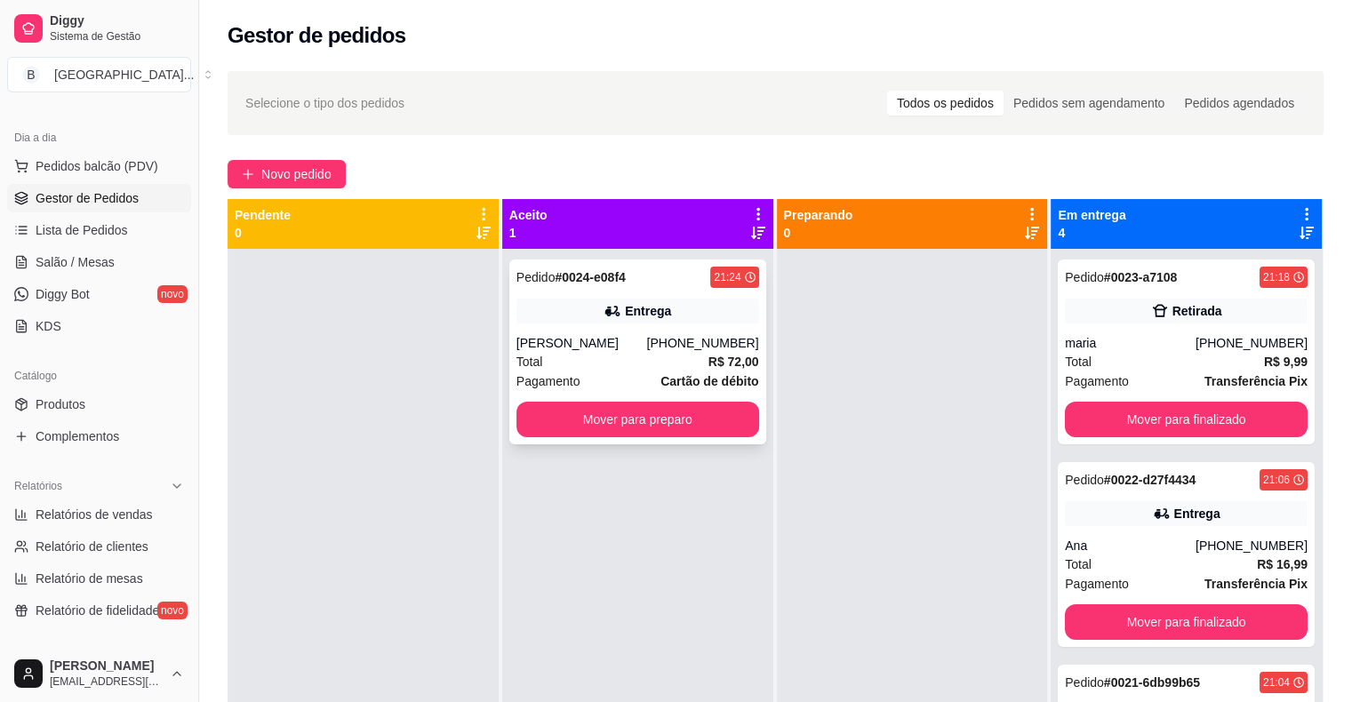
click at [722, 400] on div "Pedido # 0024-e08f4 21:24 Entrega Isaac penha (86) 98109-4504 Total R$ 72,00 Pa…" at bounding box center [637, 352] width 257 height 185
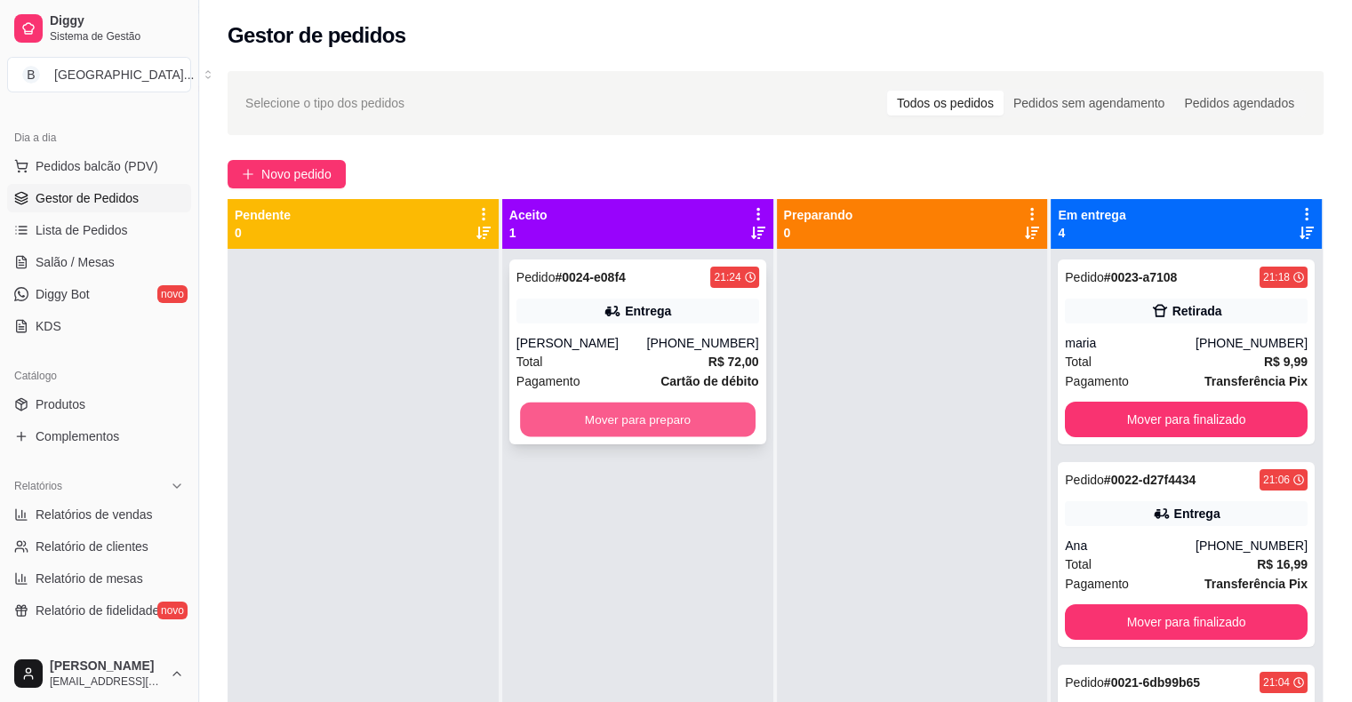
click at [740, 420] on button "Mover para preparo" at bounding box center [638, 420] width 236 height 35
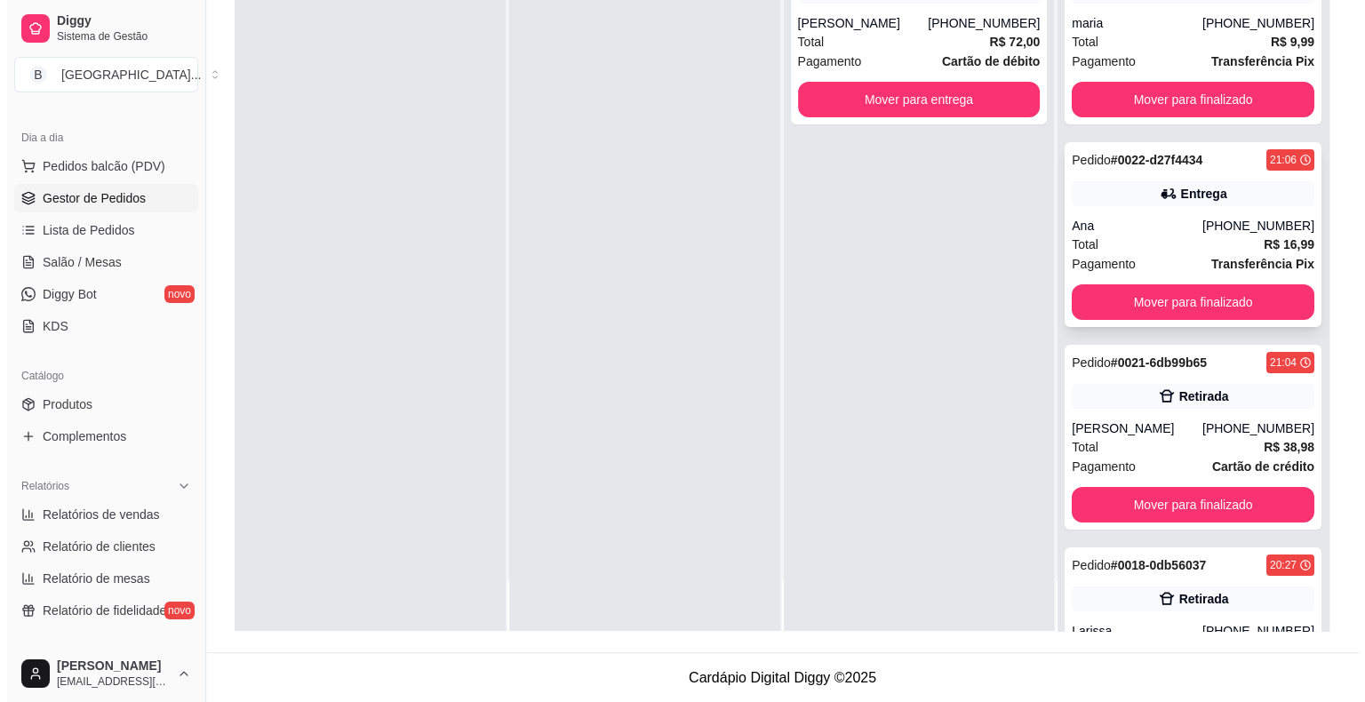
scroll to position [0, 0]
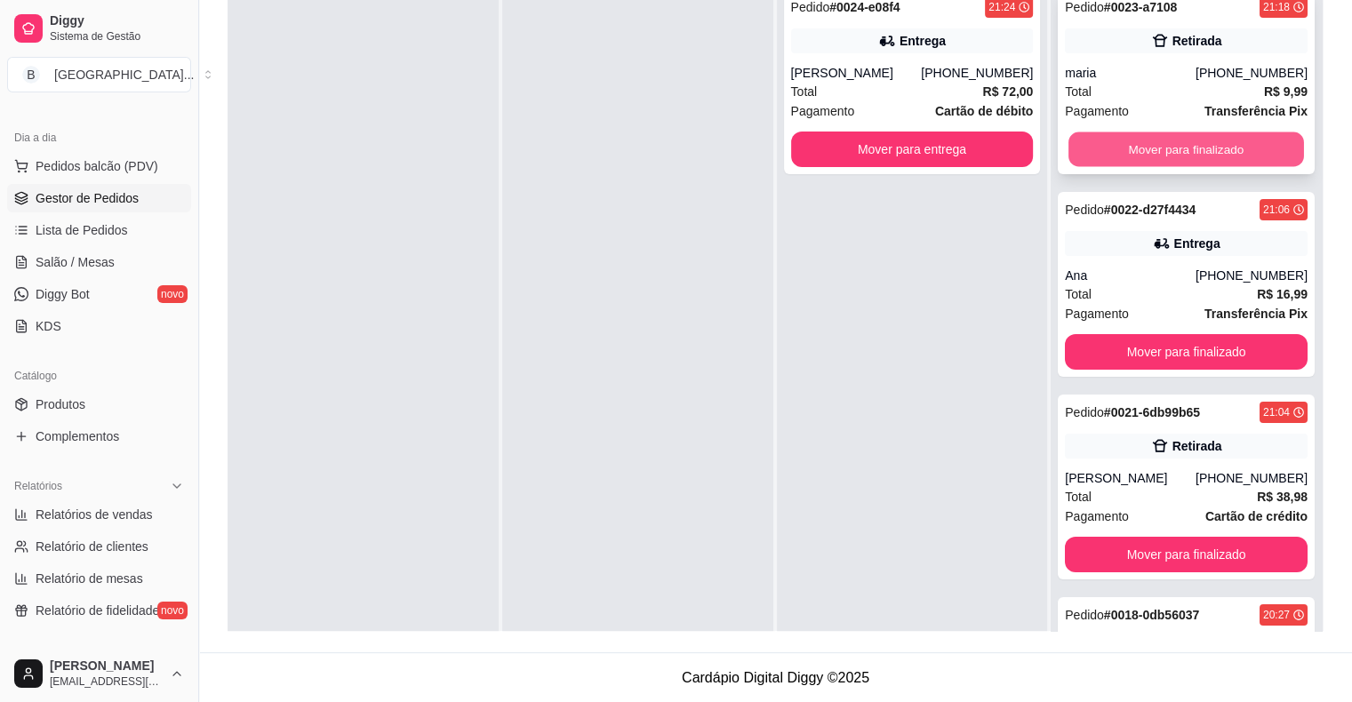
click at [1239, 145] on button "Mover para finalizado" at bounding box center [1187, 149] width 236 height 35
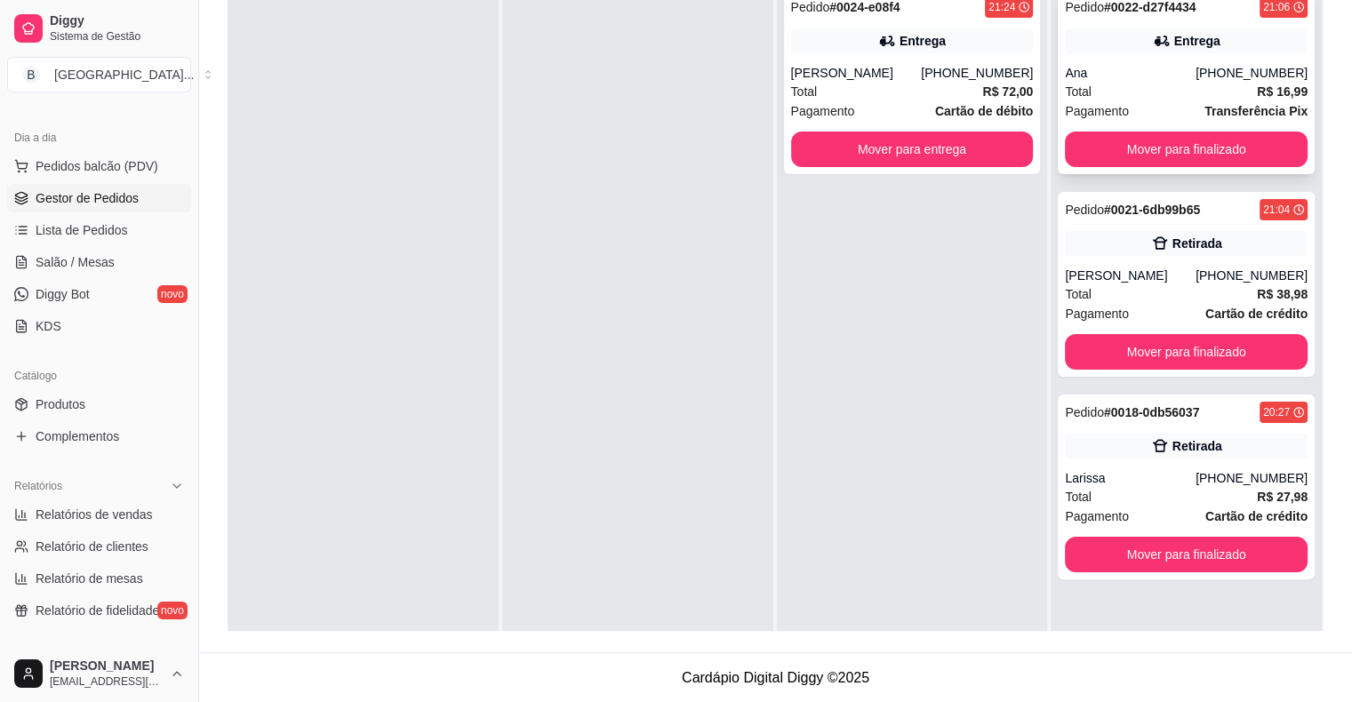
click at [1106, 88] on div "Total R$ 16,99" at bounding box center [1186, 92] width 243 height 20
click at [1157, 82] on div "Total R$ 16,99" at bounding box center [1186, 92] width 243 height 20
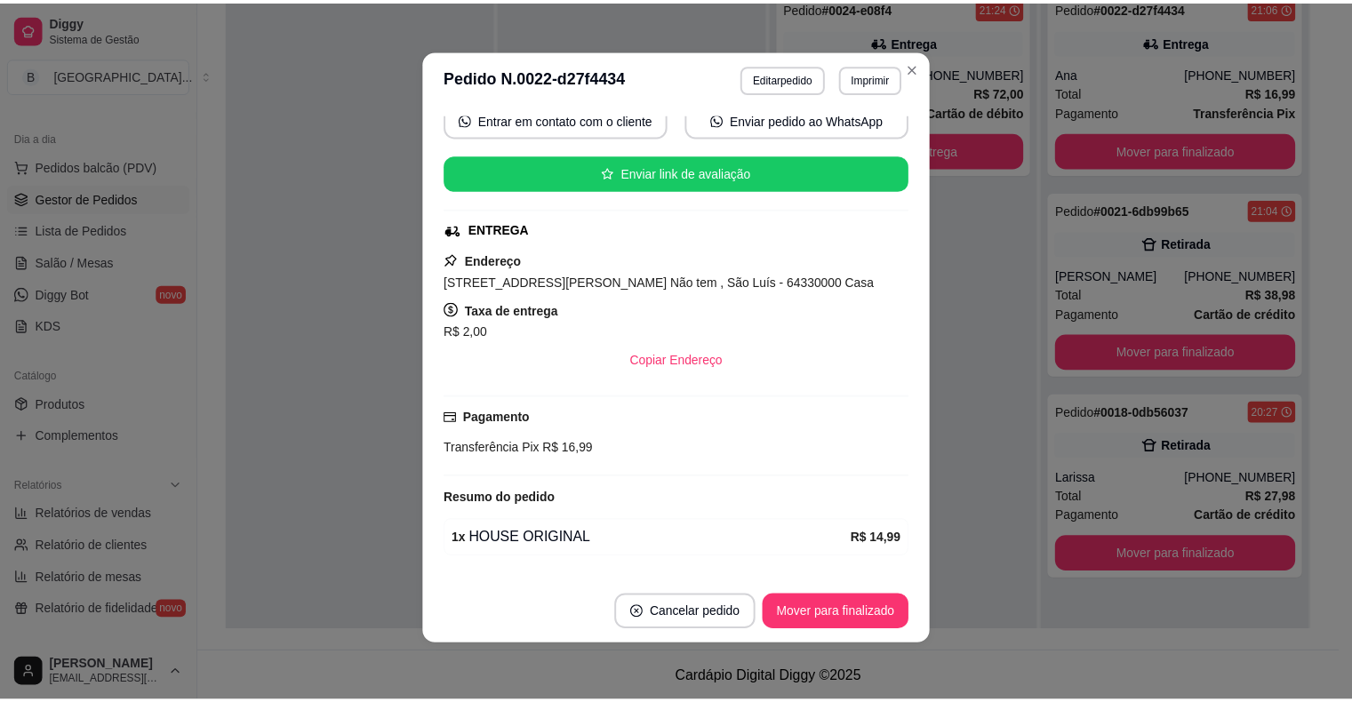
scroll to position [228, 0]
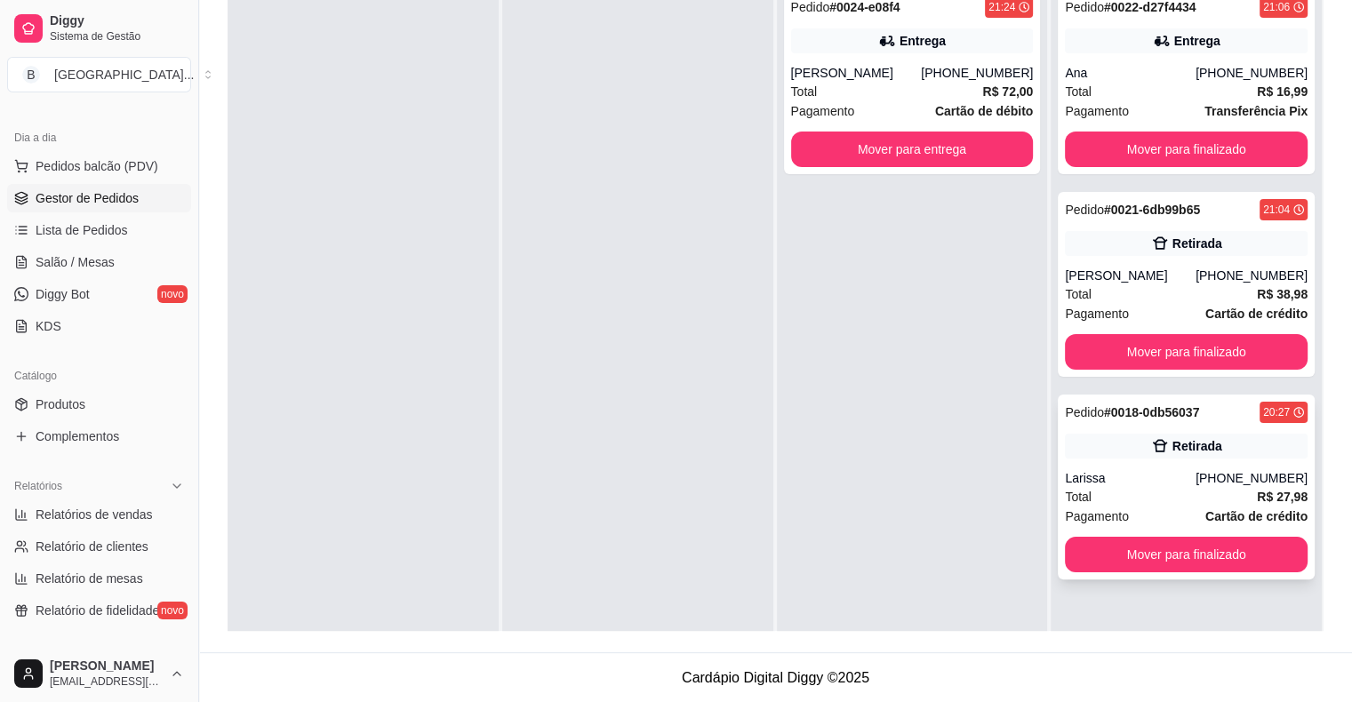
click at [1140, 498] on div "Total R$ 27,98" at bounding box center [1186, 497] width 243 height 20
click at [1189, 552] on button "Mover para finalizado" at bounding box center [1186, 555] width 243 height 36
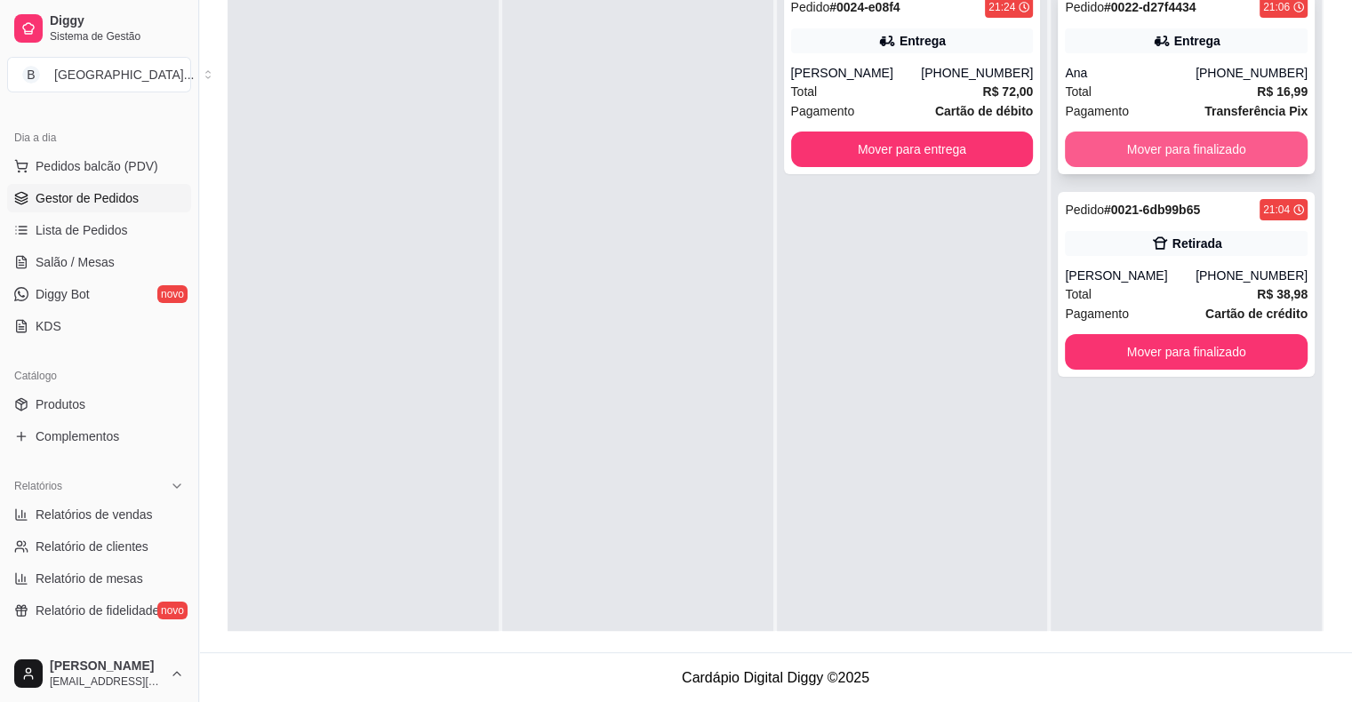
click at [1150, 145] on button "Mover para finalizado" at bounding box center [1186, 150] width 243 height 36
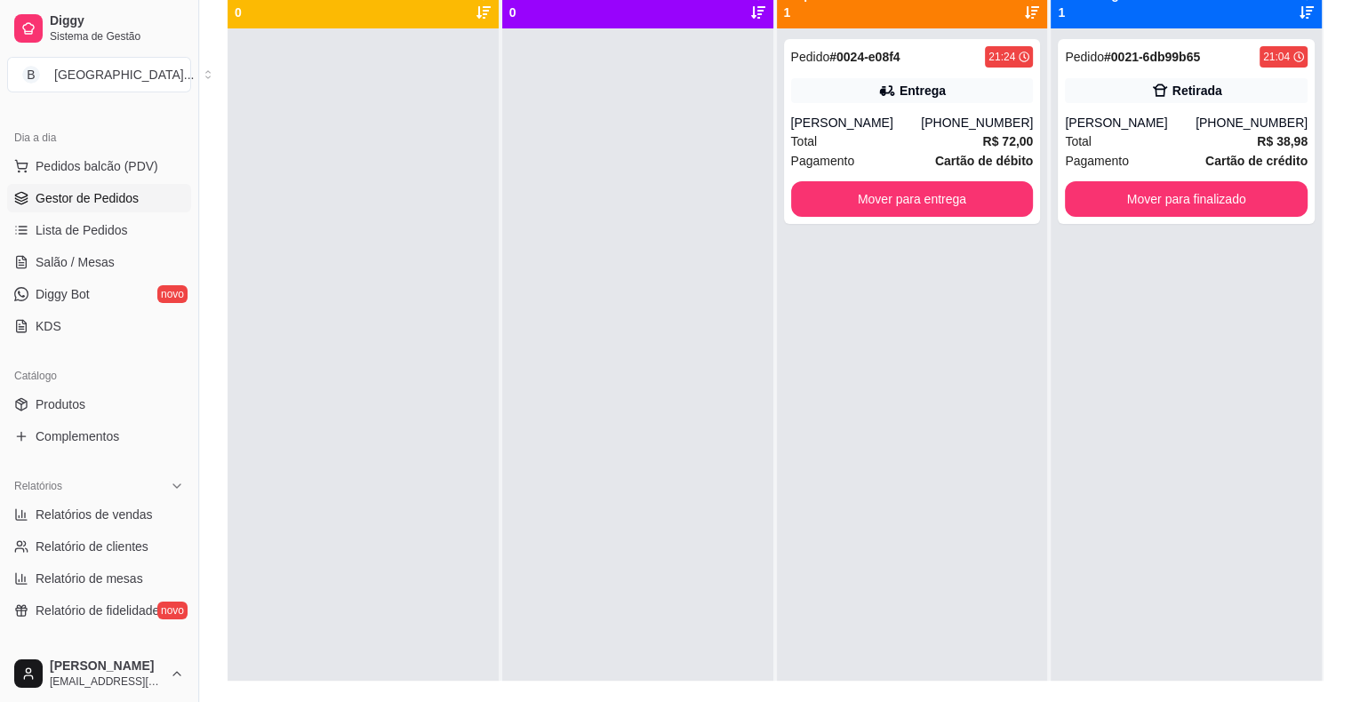
scroll to position [181, 0]
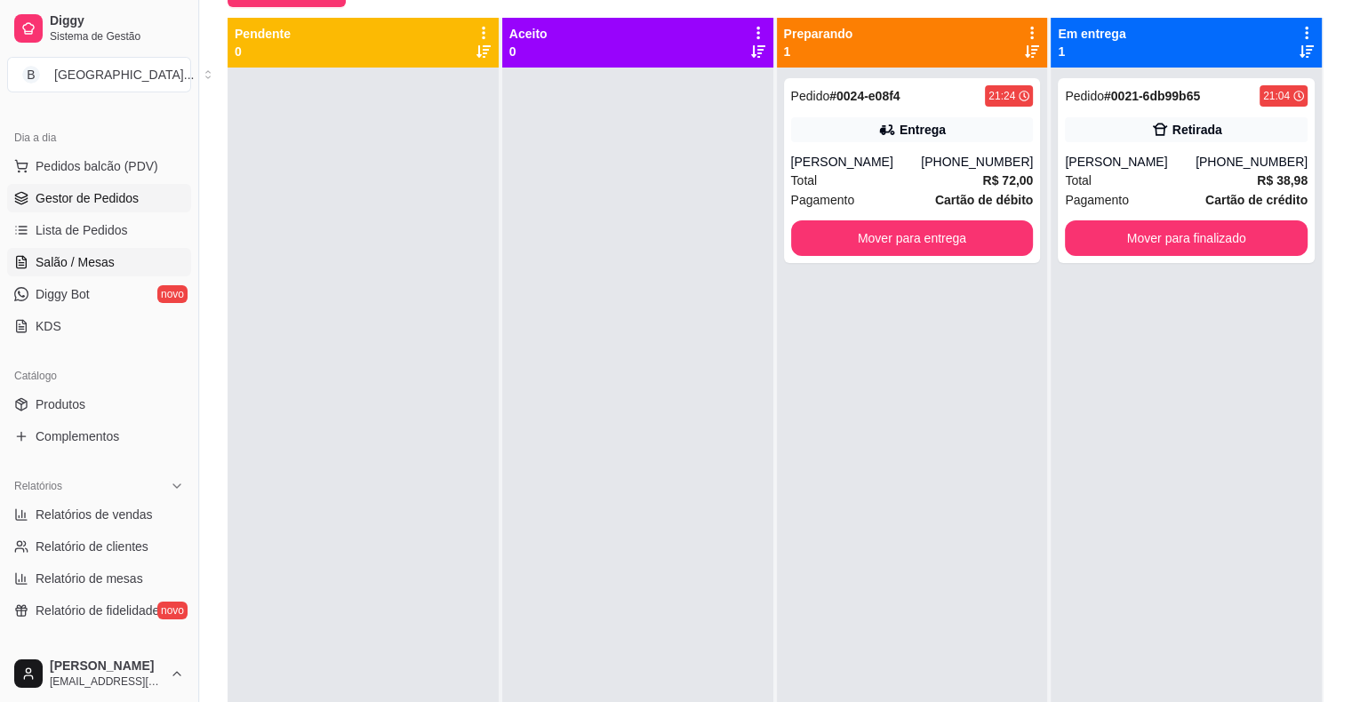
click at [58, 248] on link "Salão / Mesas" at bounding box center [99, 262] width 184 height 28
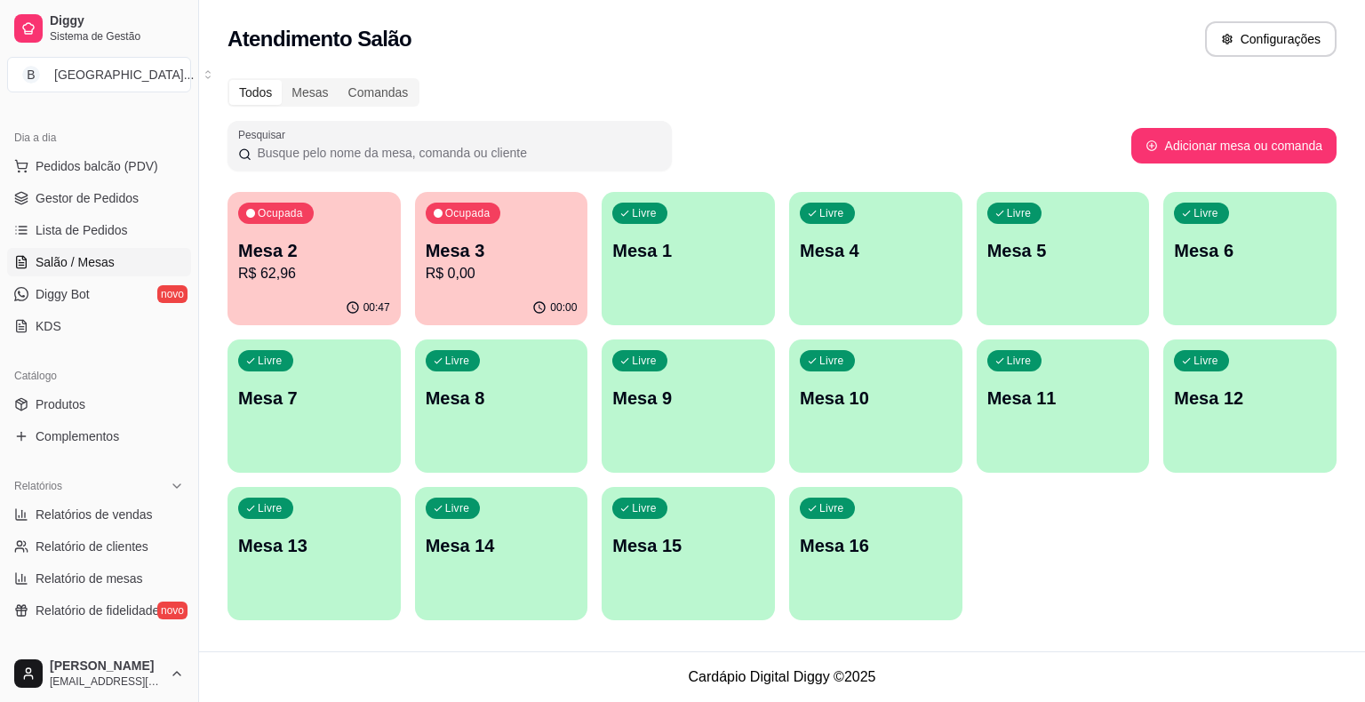
click at [348, 271] on p "R$ 62,96" at bounding box center [314, 273] width 152 height 21
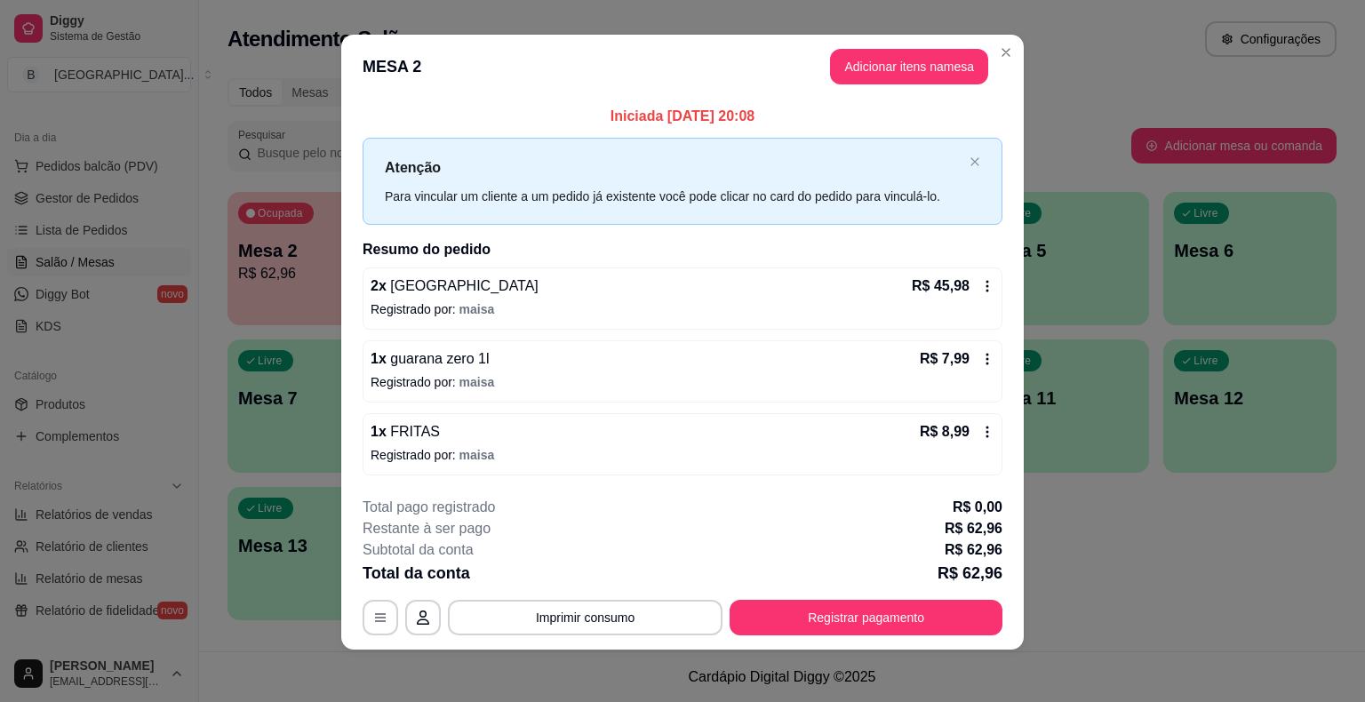
scroll to position [12, 0]
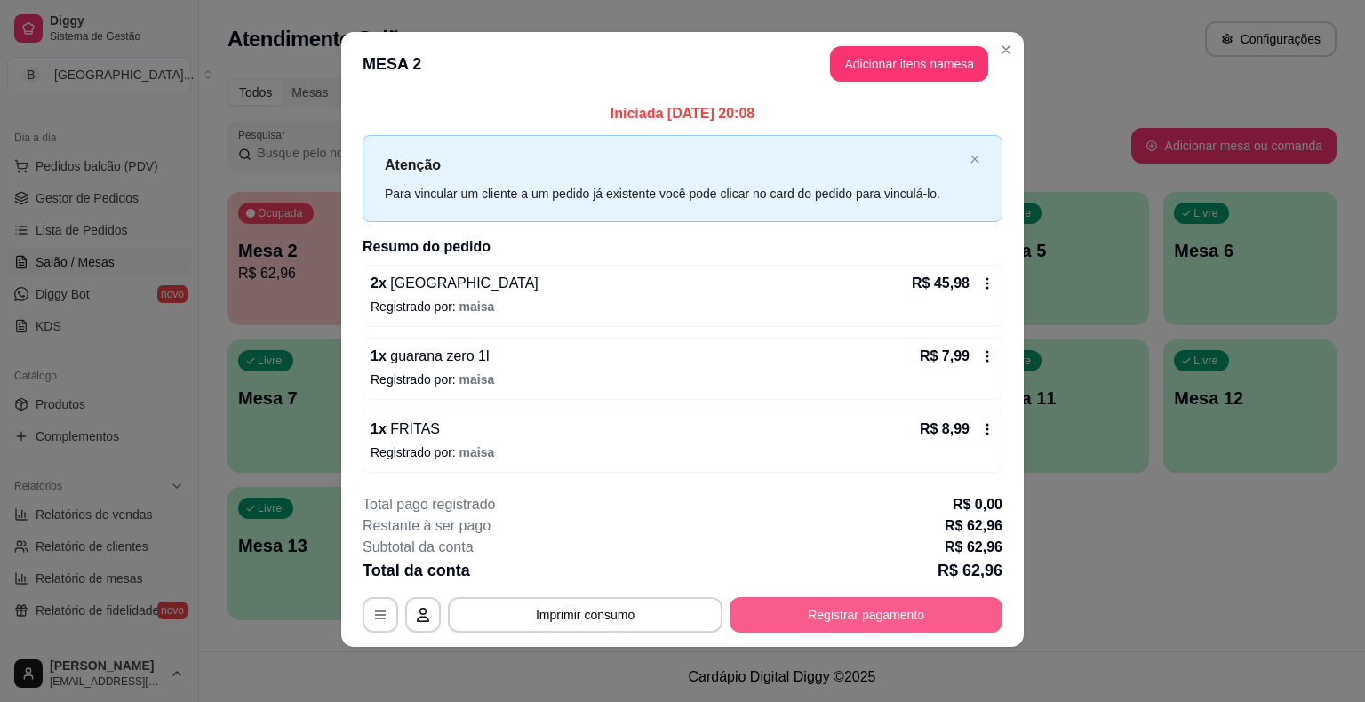
click at [881, 602] on button "Registrar pagamento" at bounding box center [866, 615] width 273 height 36
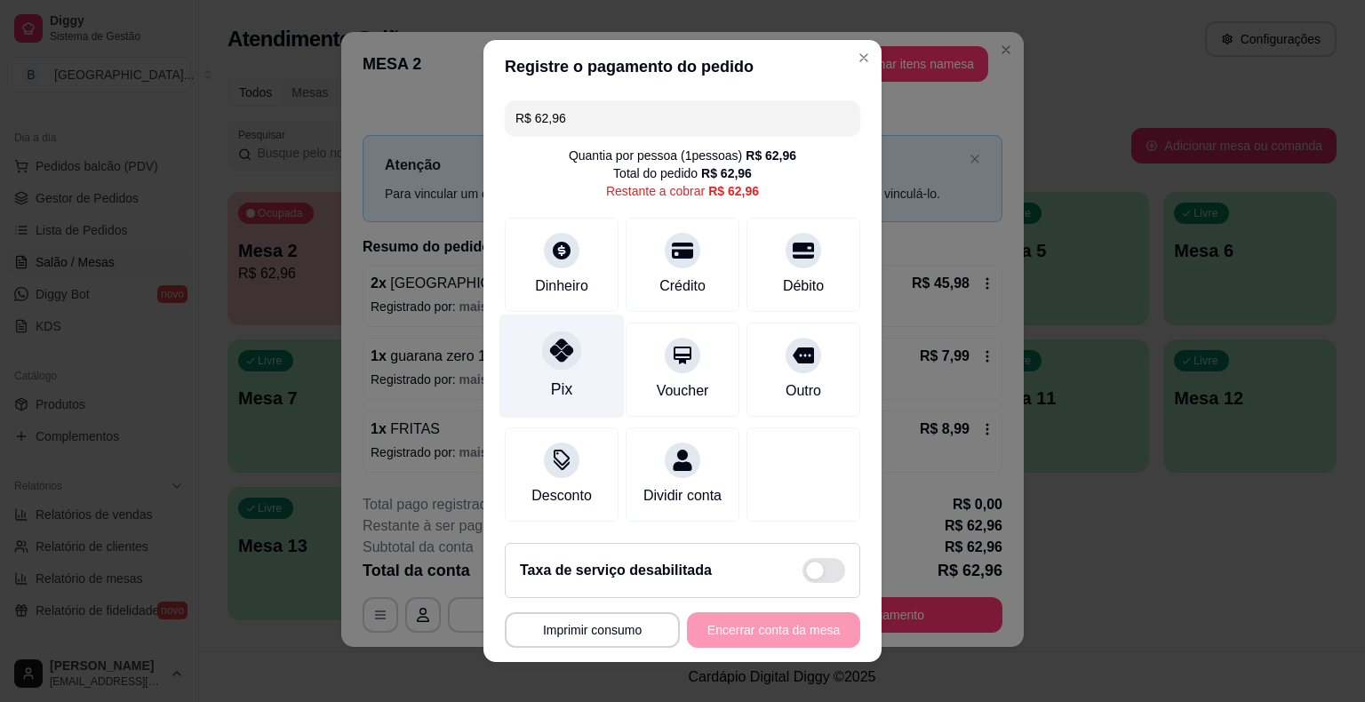
click at [551, 390] on div "Pix" at bounding box center [561, 389] width 21 height 23
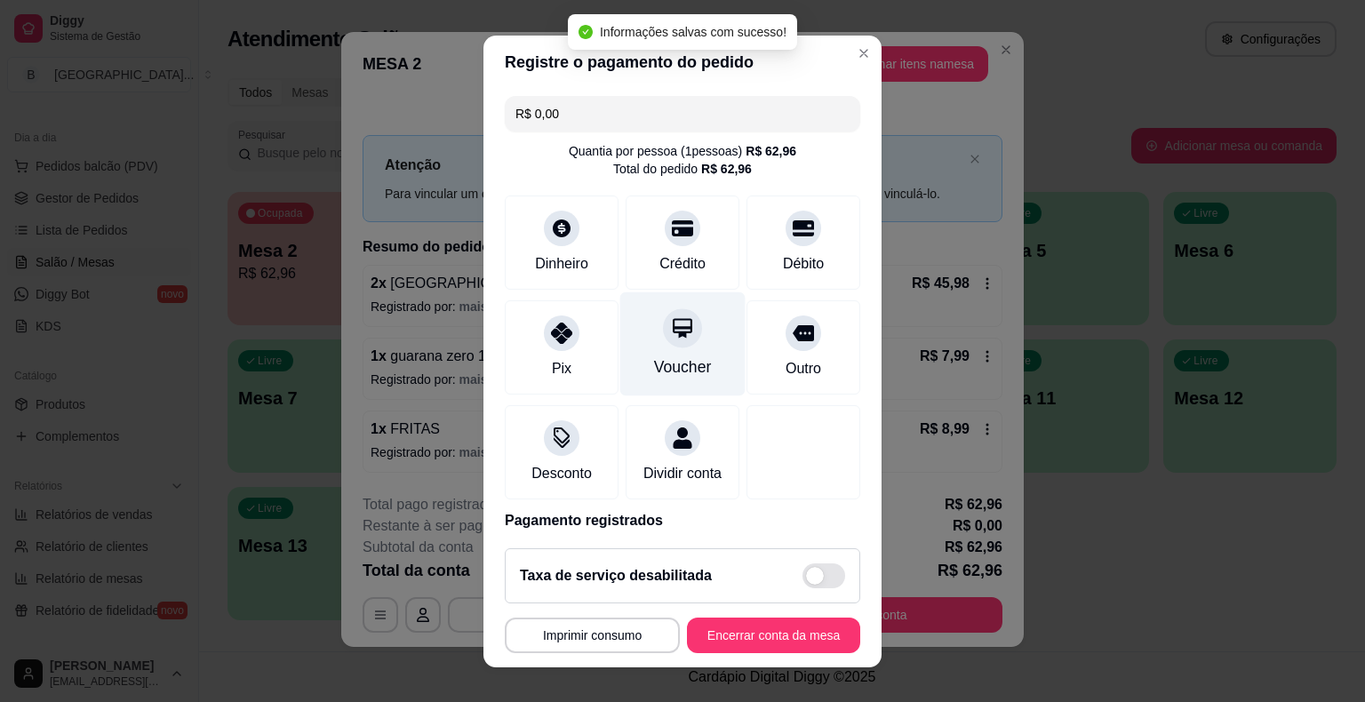
type input "R$ 0,00"
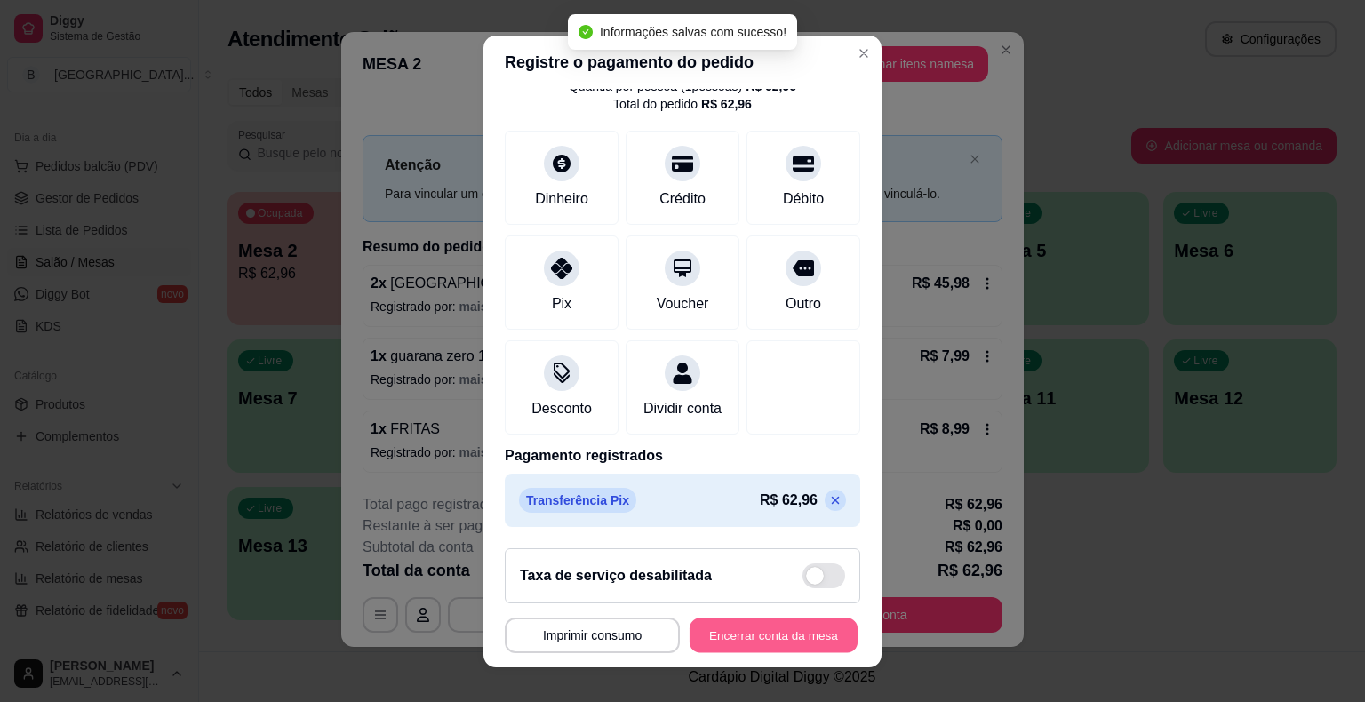
click at [777, 642] on button "Encerrar conta da mesa" at bounding box center [774, 635] width 168 height 35
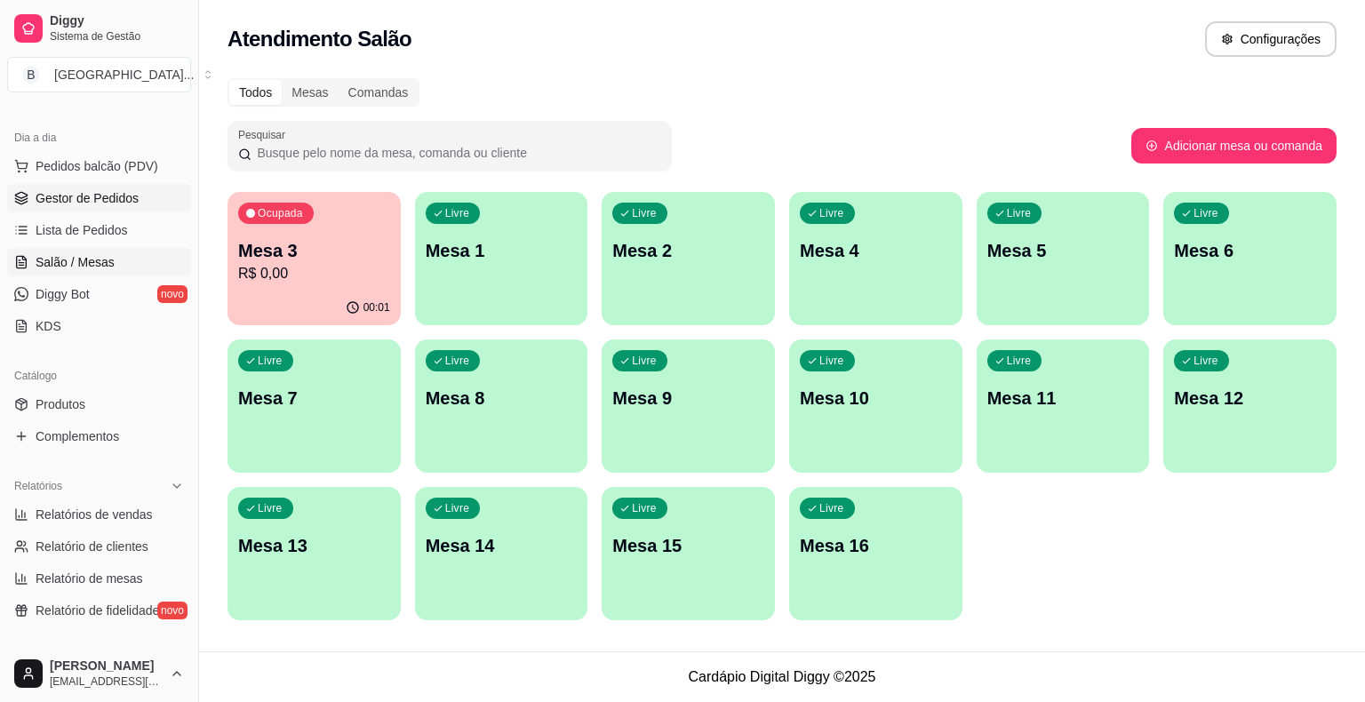
click at [139, 203] on link "Gestor de Pedidos" at bounding box center [99, 198] width 184 height 28
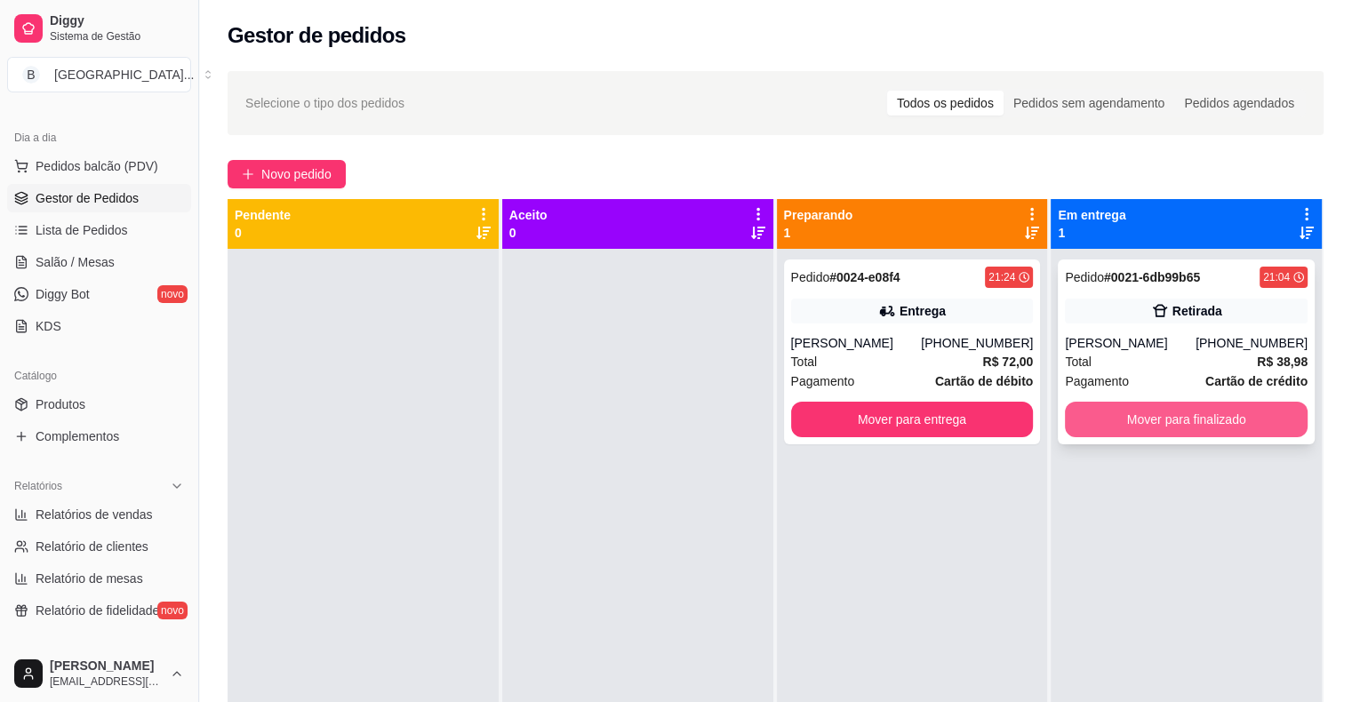
click at [1213, 405] on button "Mover para finalizado" at bounding box center [1186, 420] width 243 height 36
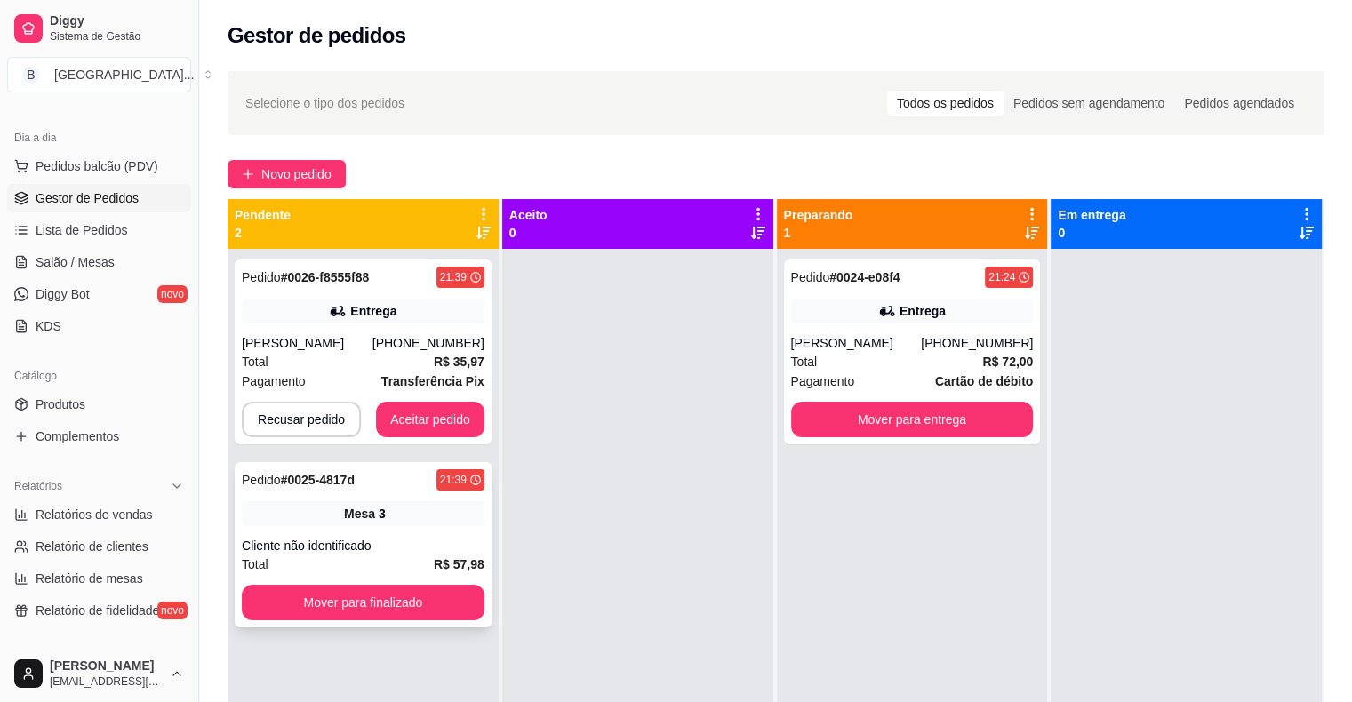
click at [404, 558] on div "Total R$ 57,98" at bounding box center [363, 565] width 243 height 20
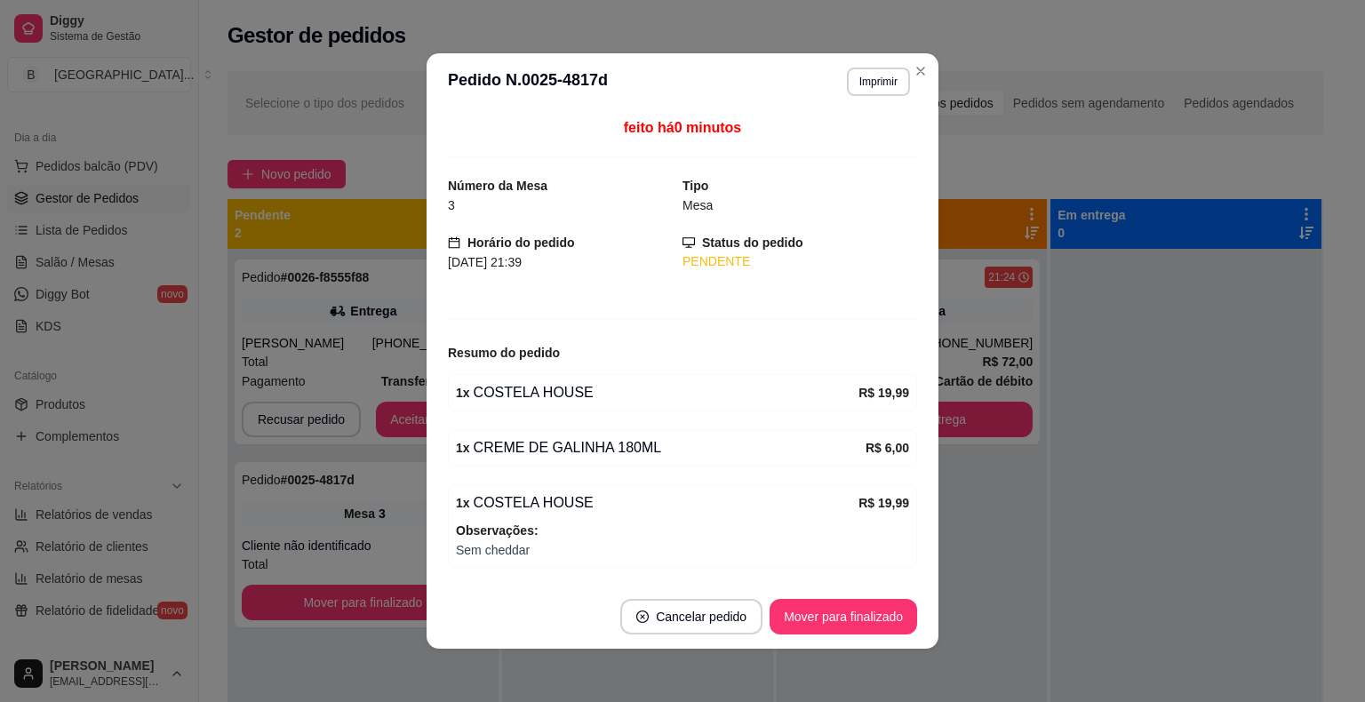
scroll to position [111, 0]
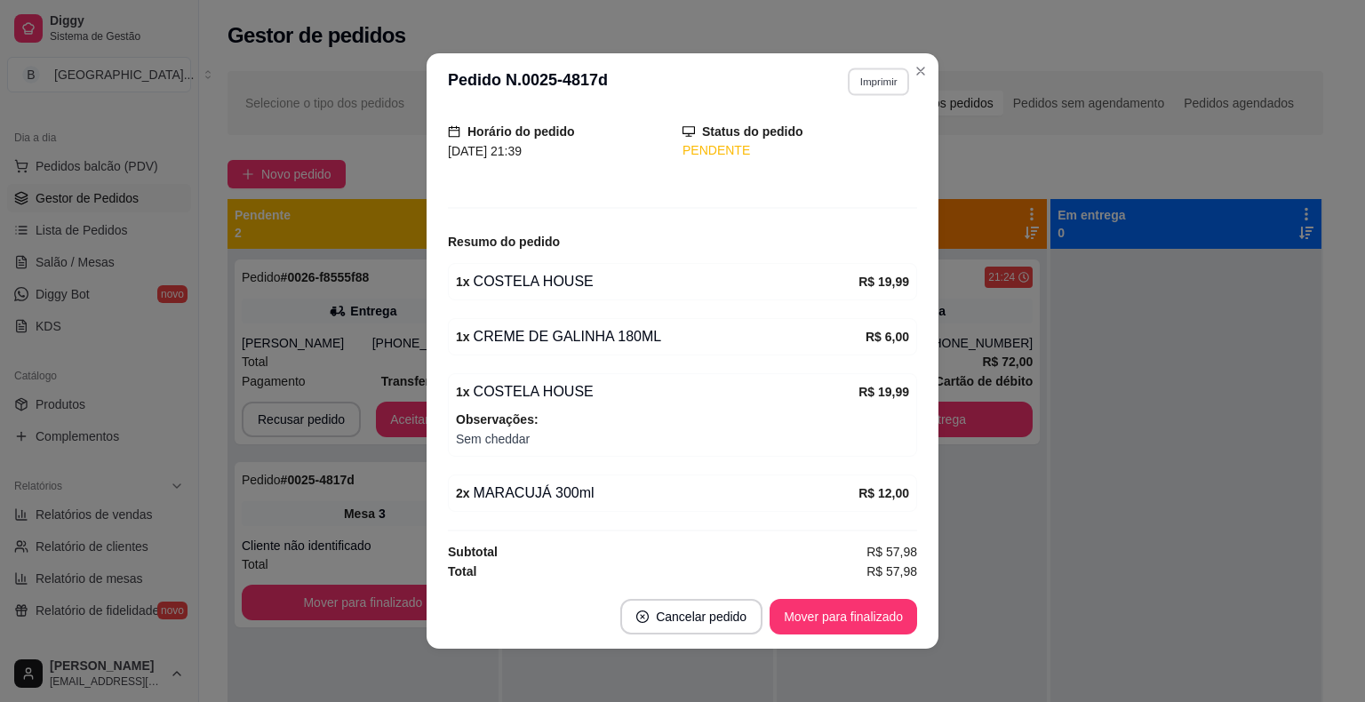
click at [869, 76] on button "Imprimir" at bounding box center [878, 82] width 61 height 28
click at [835, 147] on button "IMPRESSORA" at bounding box center [840, 144] width 124 height 28
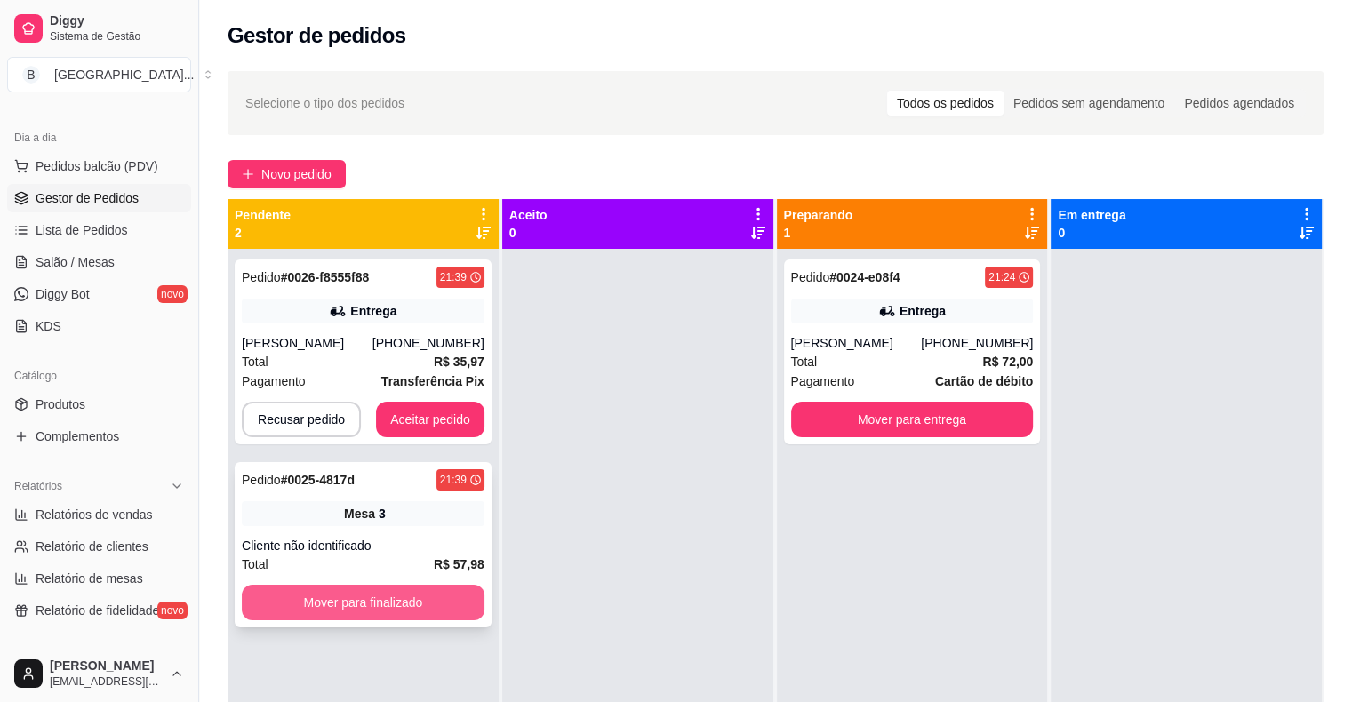
click at [385, 608] on button "Mover para finalizado" at bounding box center [363, 603] width 243 height 36
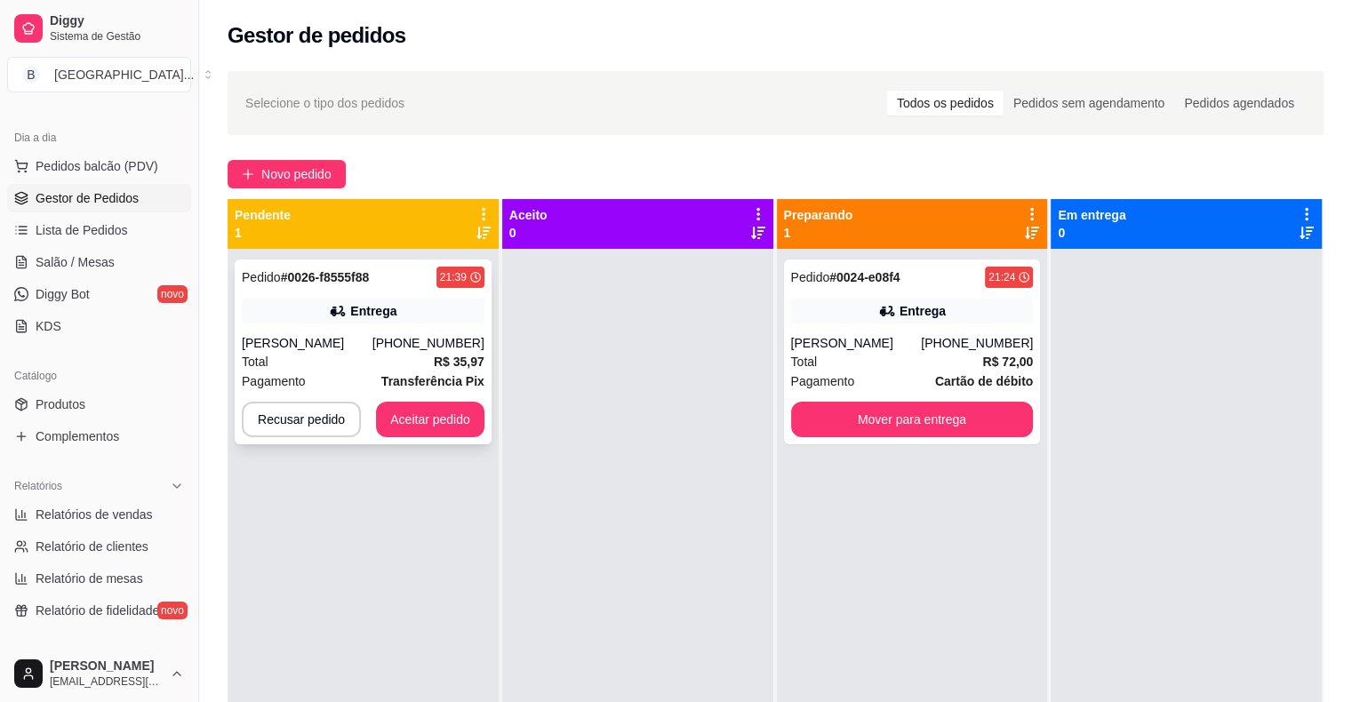
click at [373, 386] on div "Pagamento Transferência Pix" at bounding box center [363, 382] width 243 height 20
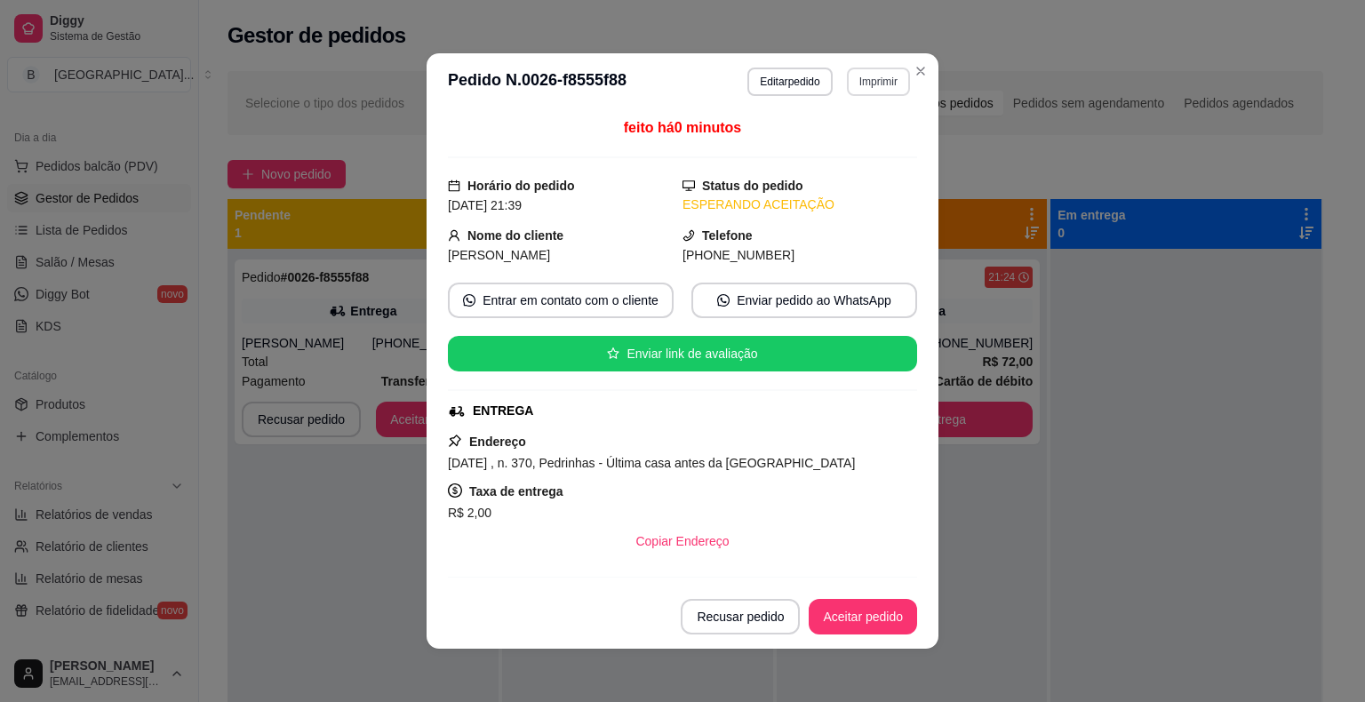
click at [885, 76] on button "Imprimir" at bounding box center [878, 82] width 63 height 28
click at [867, 140] on button "IMPRESSORA" at bounding box center [840, 144] width 129 height 28
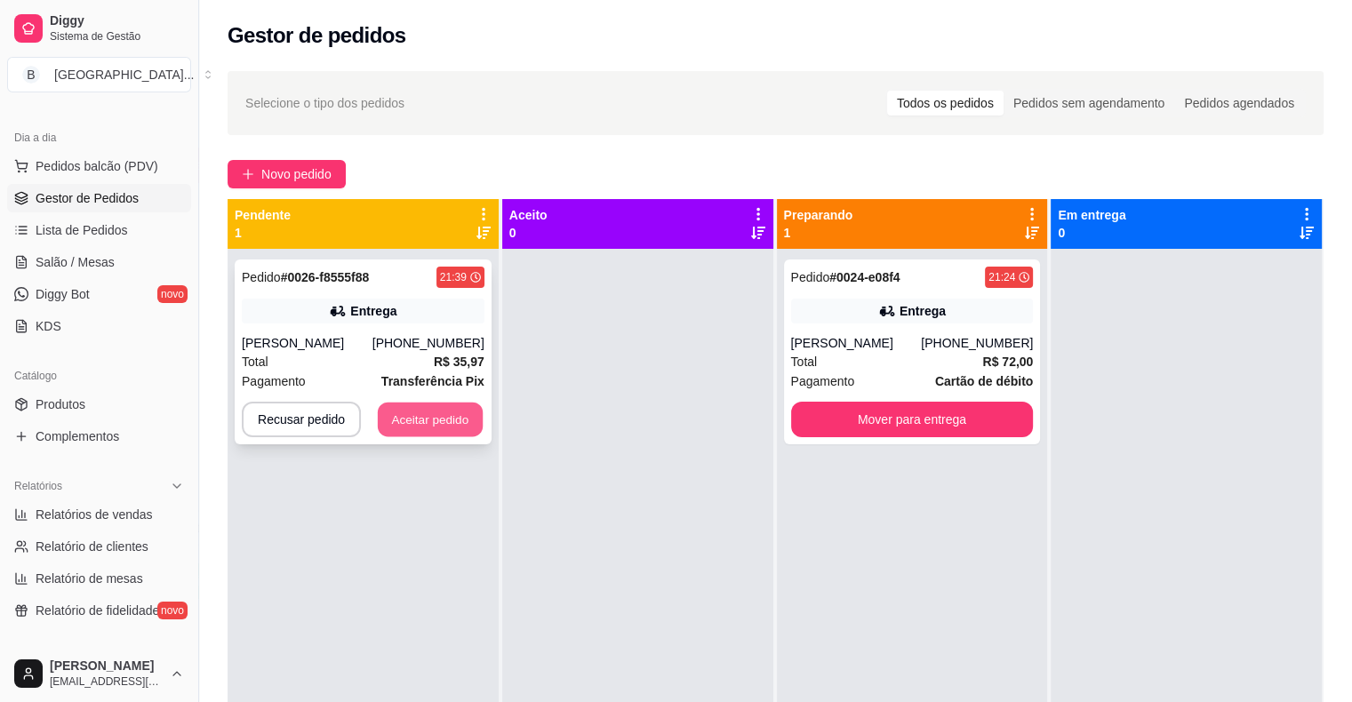
click at [436, 416] on button "Aceitar pedido" at bounding box center [430, 420] width 105 height 35
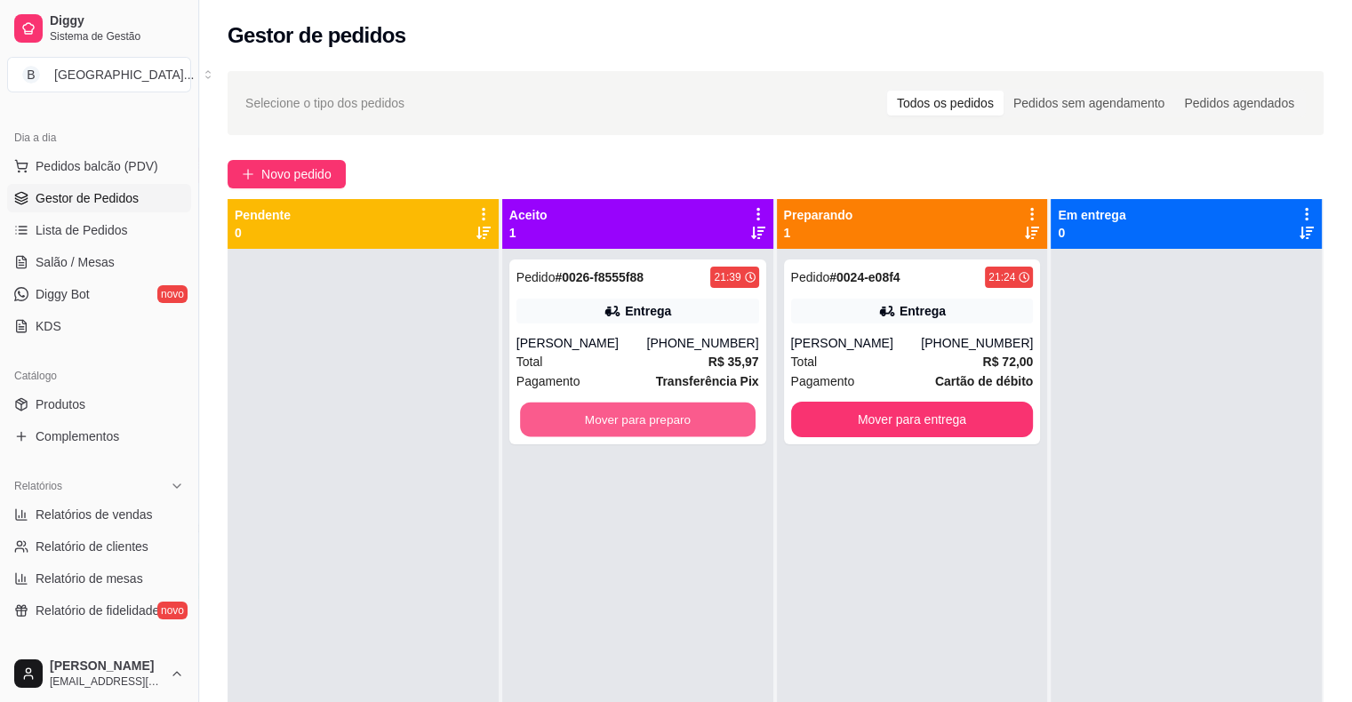
click at [577, 423] on button "Mover para preparo" at bounding box center [638, 420] width 236 height 35
click at [578, 423] on button "Mover para preparo" at bounding box center [638, 420] width 236 height 35
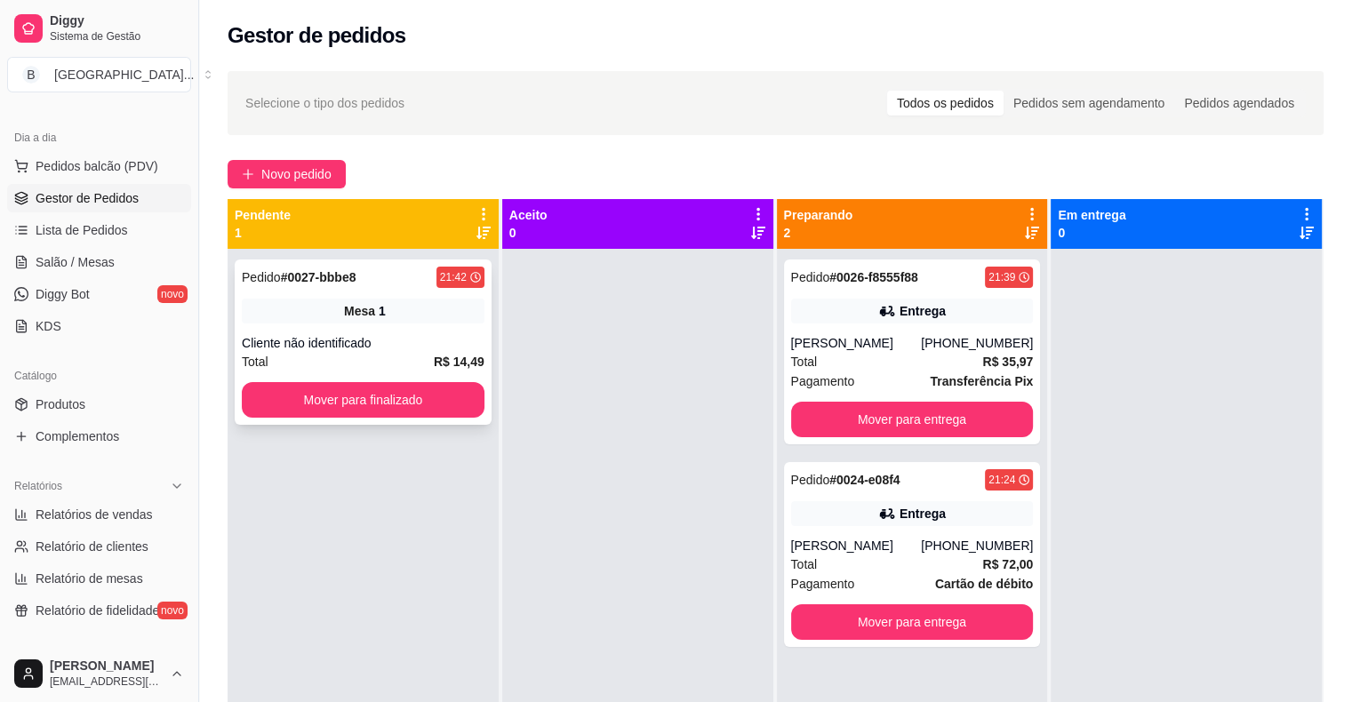
click at [402, 286] on div "Pedido # 0027-bbbe8 21:42" at bounding box center [363, 277] width 243 height 21
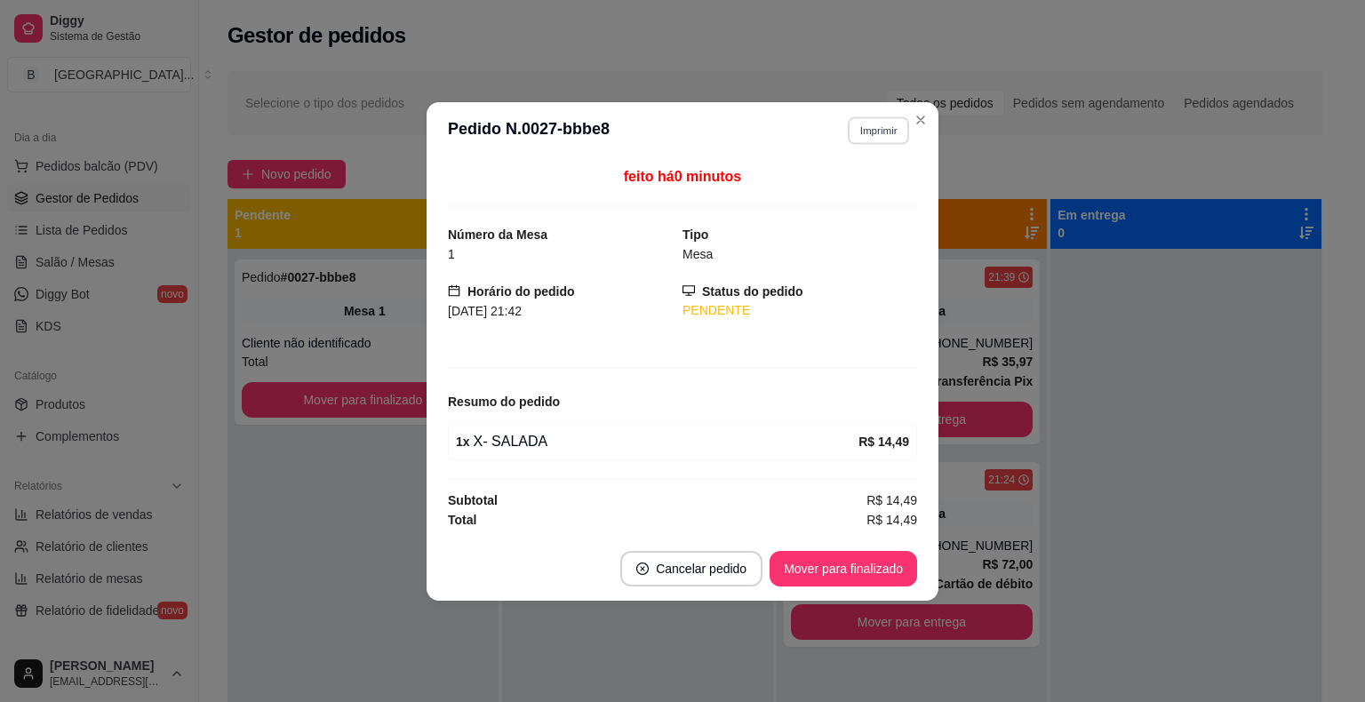
click at [864, 121] on button "Imprimir" at bounding box center [878, 130] width 61 height 28
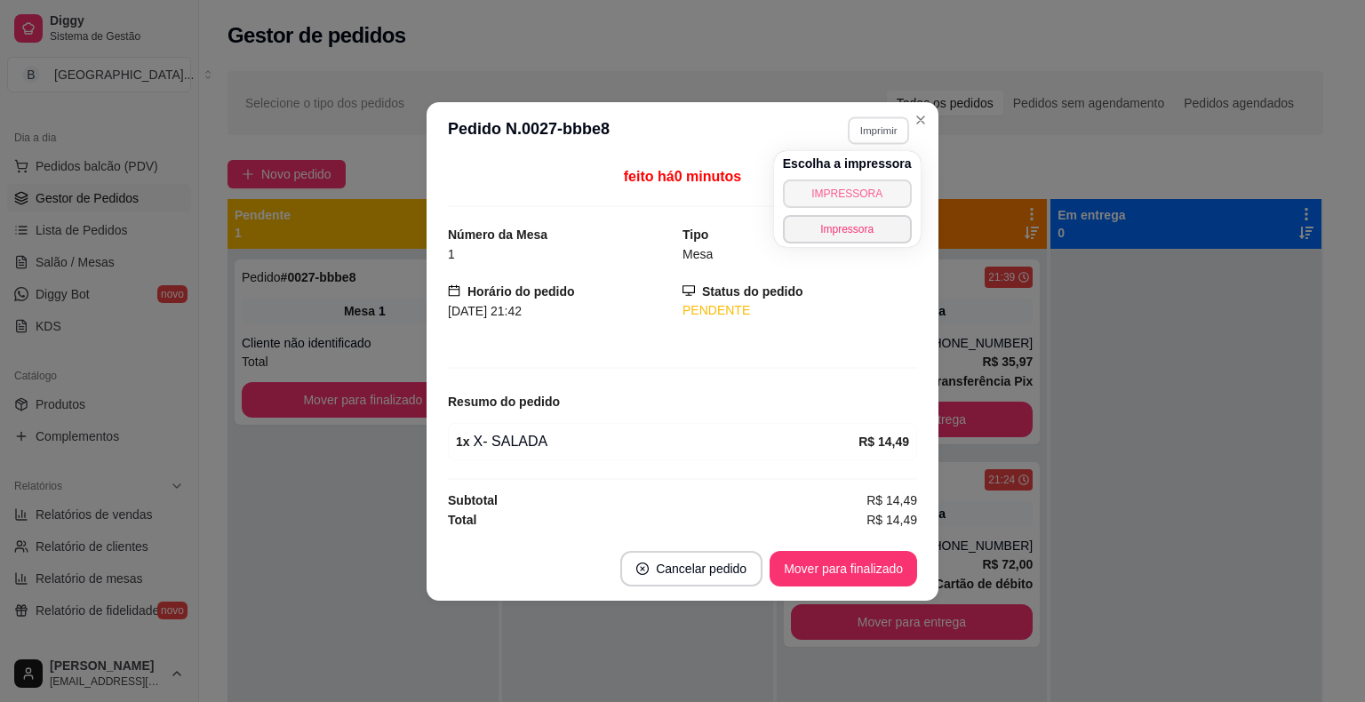
click at [854, 188] on button "IMPRESSORA" at bounding box center [847, 194] width 129 height 28
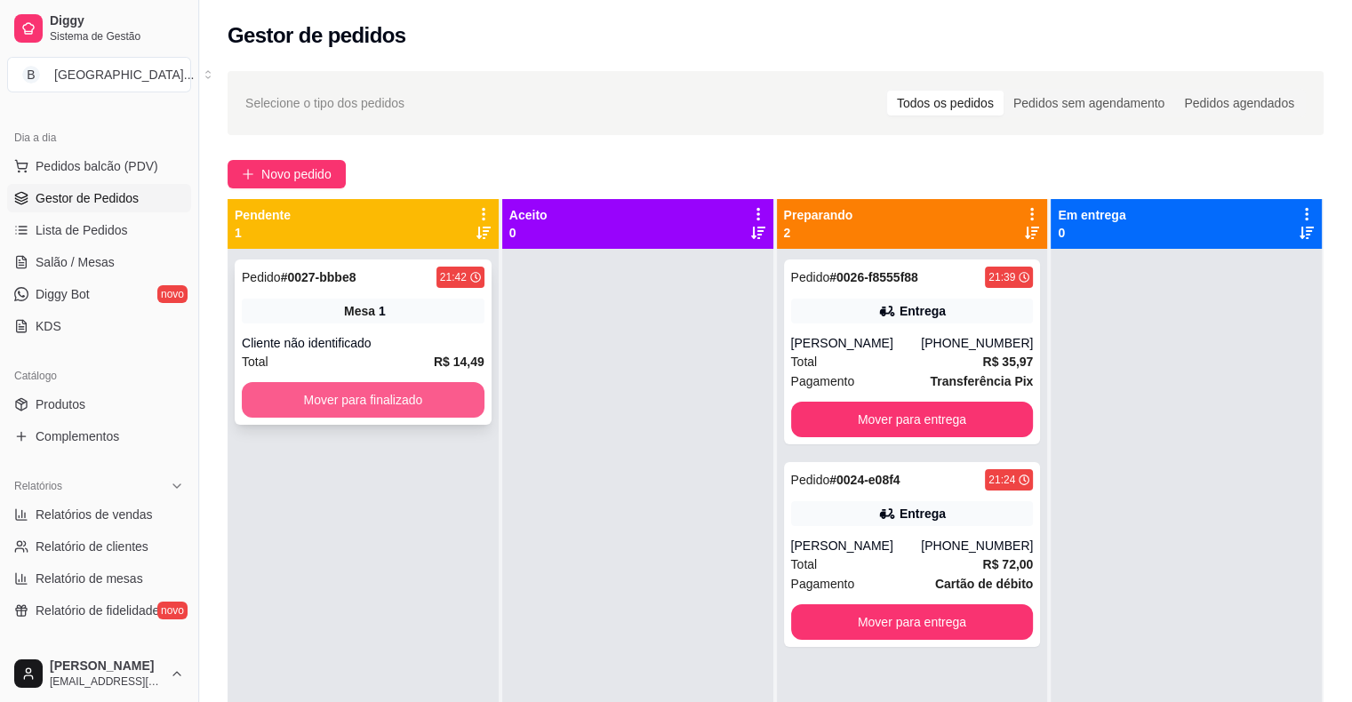
click at [448, 402] on button "Mover para finalizado" at bounding box center [363, 400] width 243 height 36
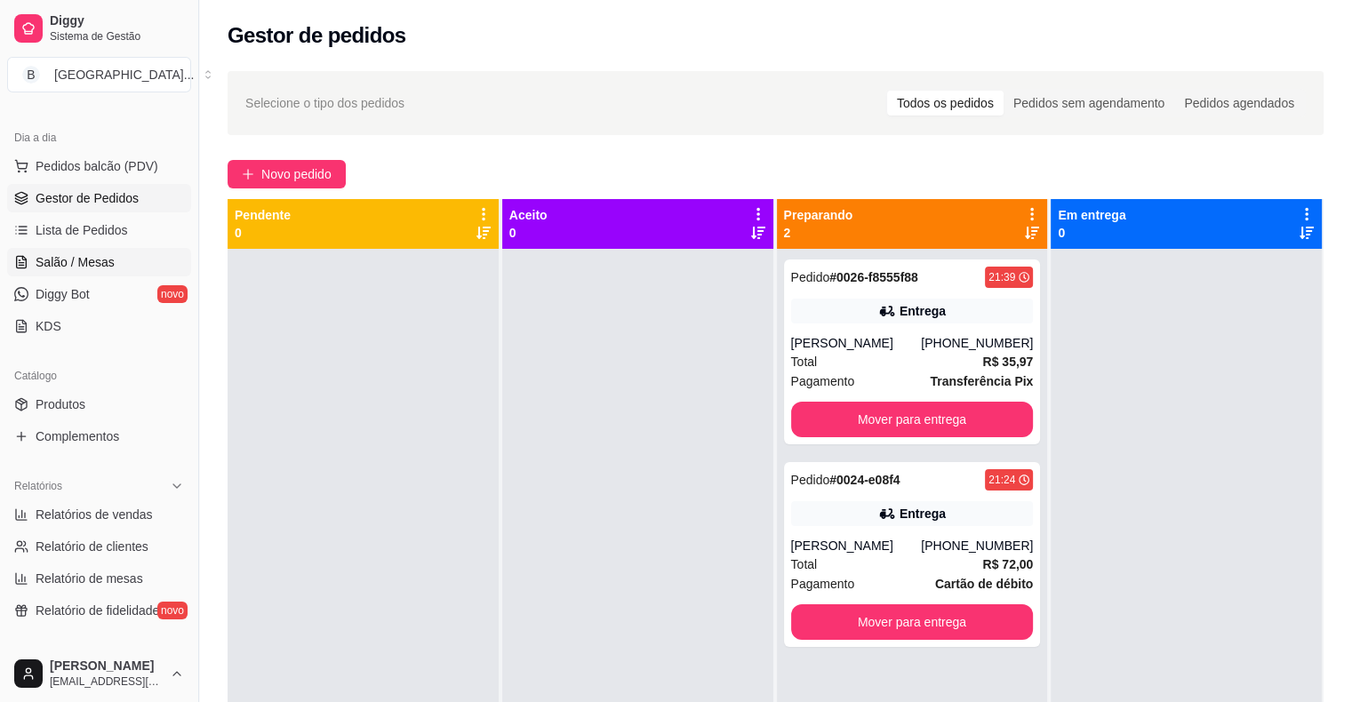
click at [95, 263] on span "Salão / Mesas" at bounding box center [75, 262] width 79 height 18
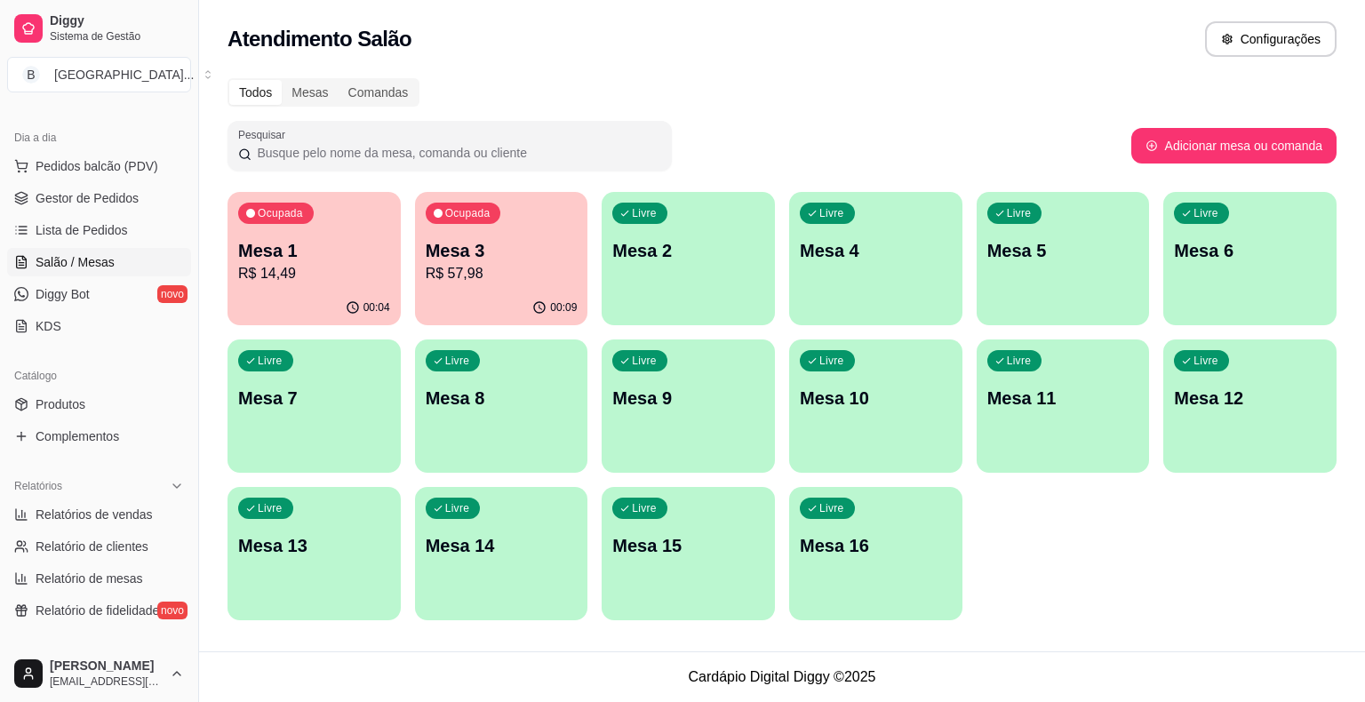
click at [292, 284] on div "Ocupada Mesa 1 R$ 14,49" at bounding box center [314, 241] width 173 height 99
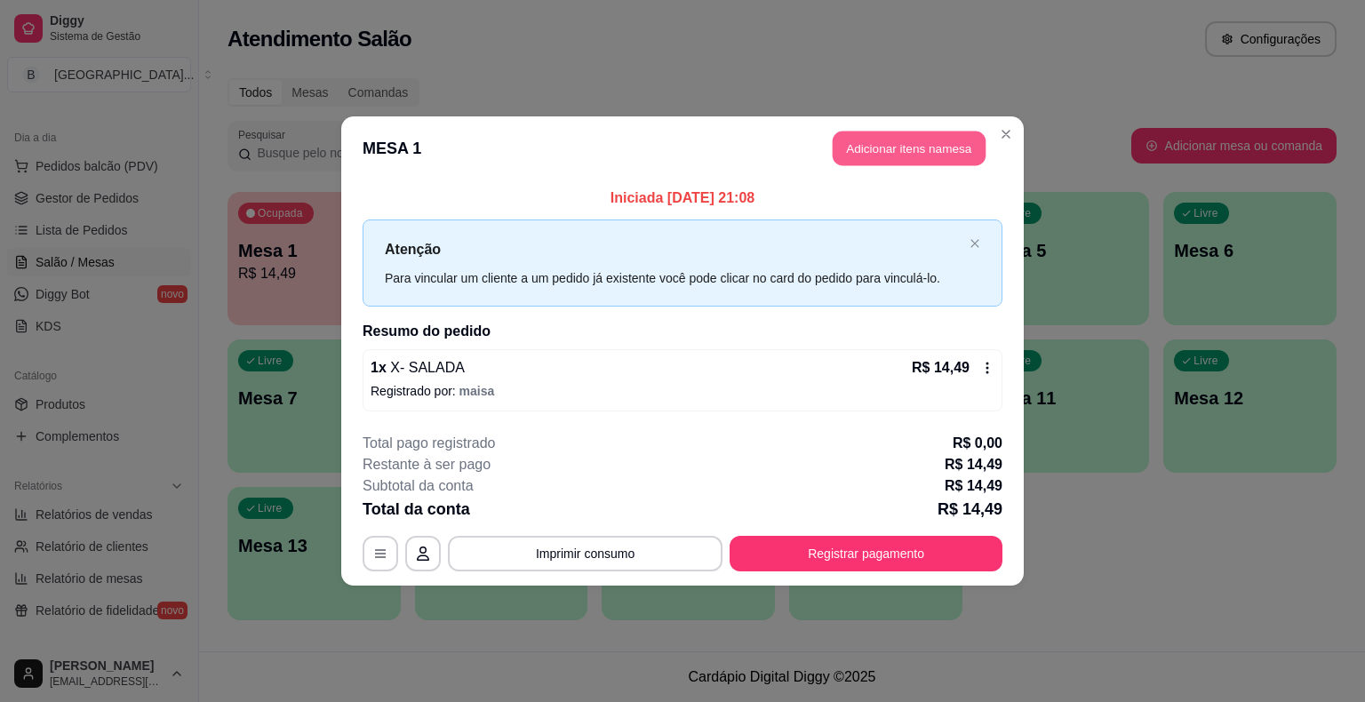
click at [896, 140] on button "Adicionar itens na mesa" at bounding box center [909, 149] width 153 height 35
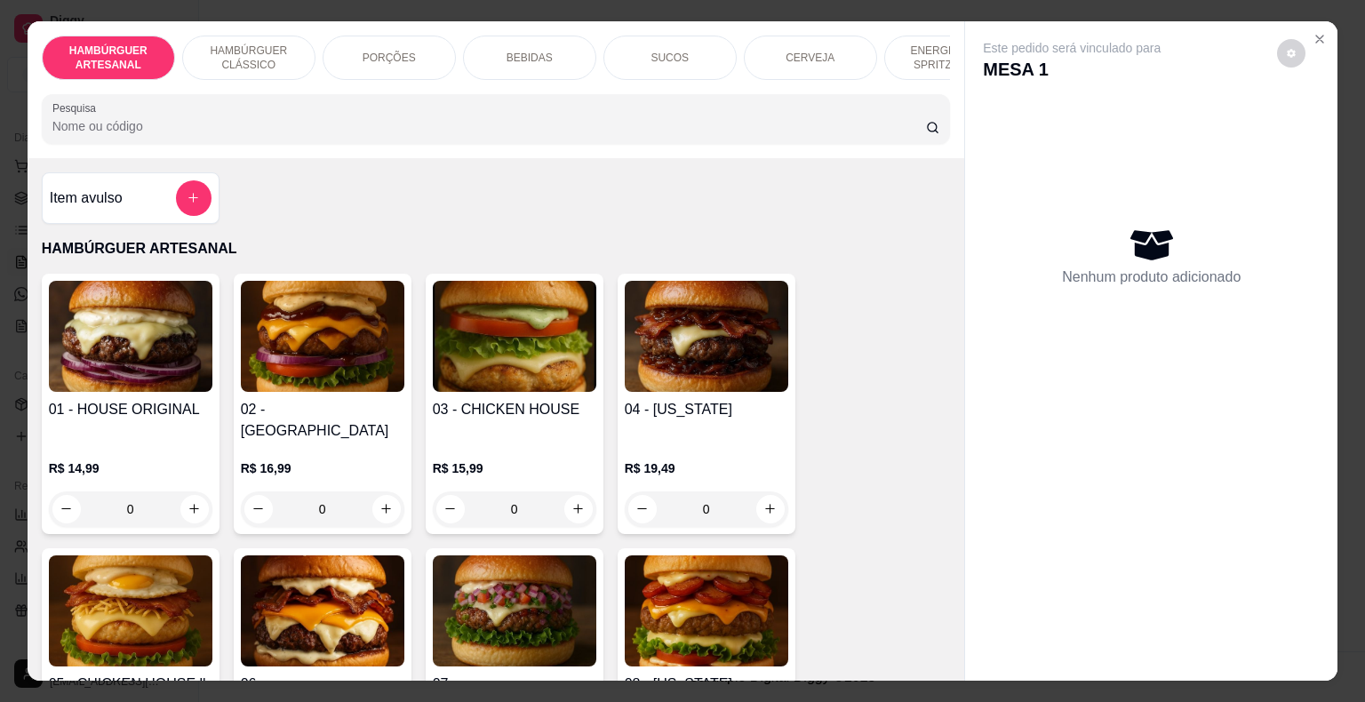
click at [510, 59] on div "BEBIDAS" at bounding box center [529, 58] width 133 height 44
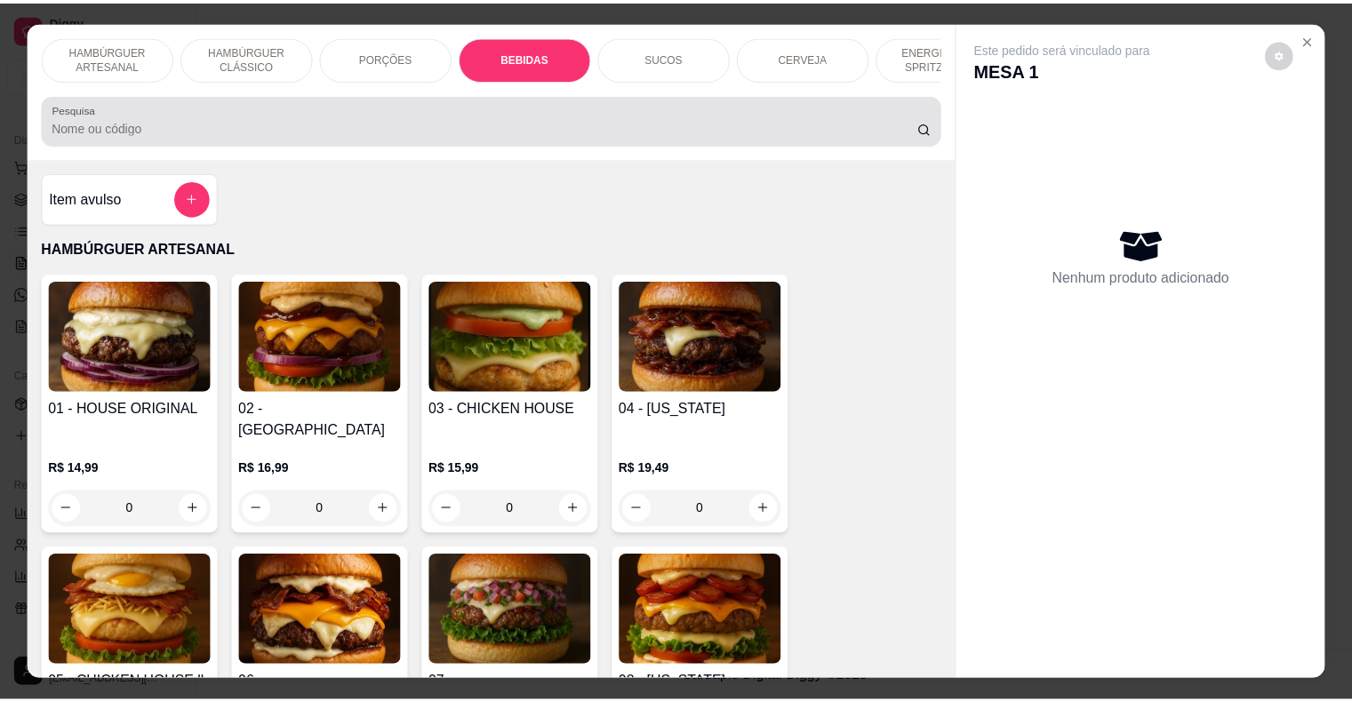
scroll to position [43, 0]
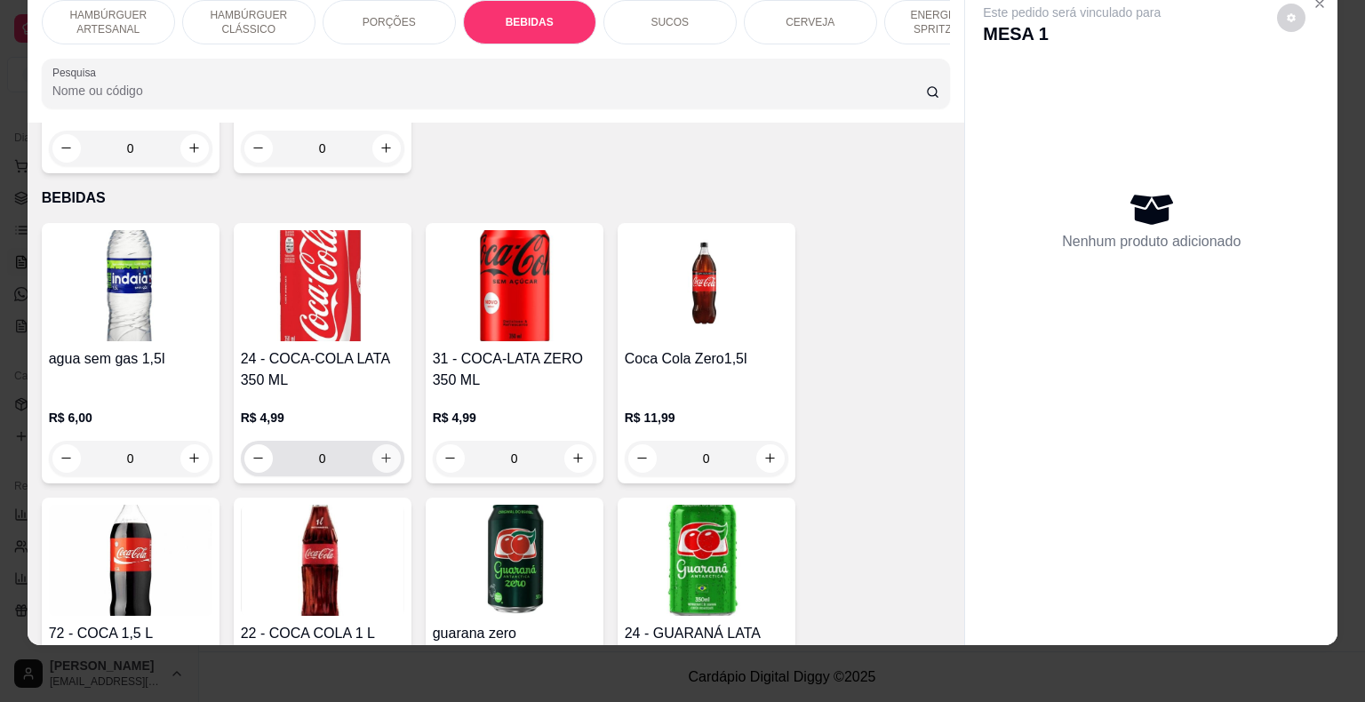
click at [380, 452] on icon "increase-product-quantity" at bounding box center [386, 458] width 13 height 13
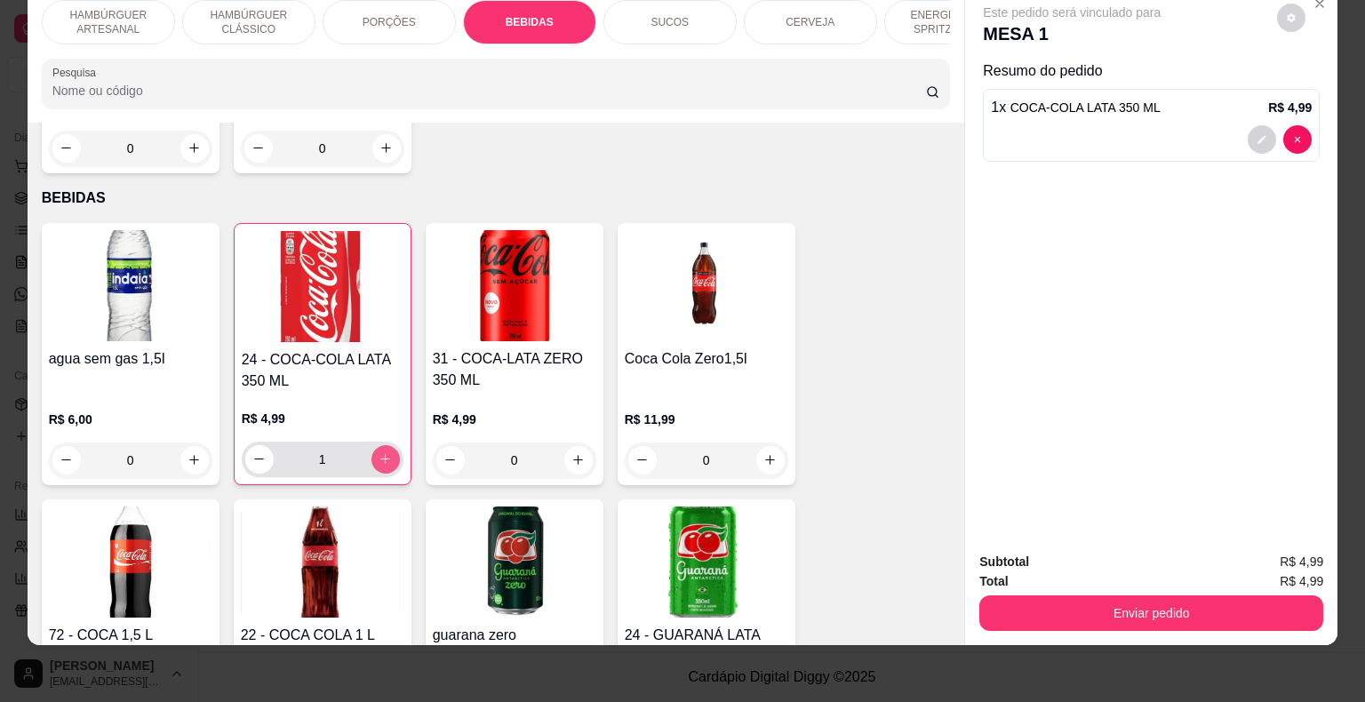
type input "1"
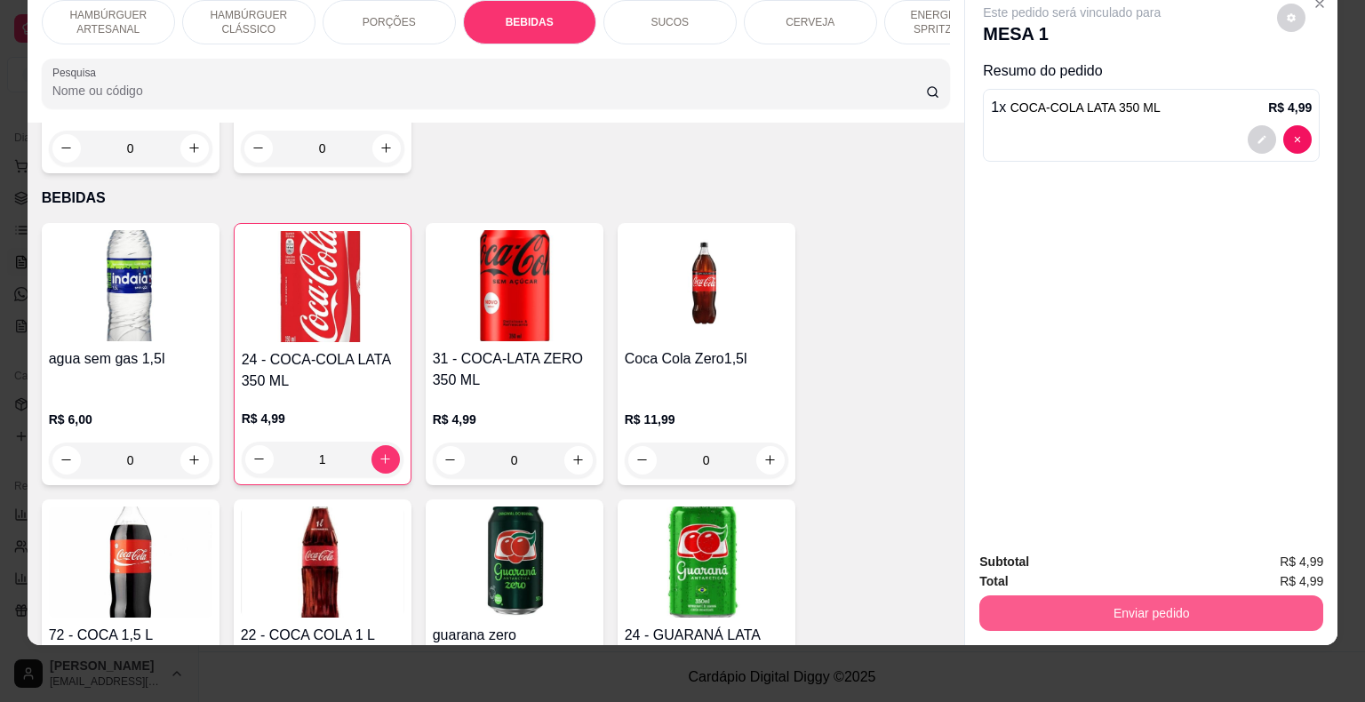
click at [1195, 607] on button "Enviar pedido" at bounding box center [1152, 614] width 344 height 36
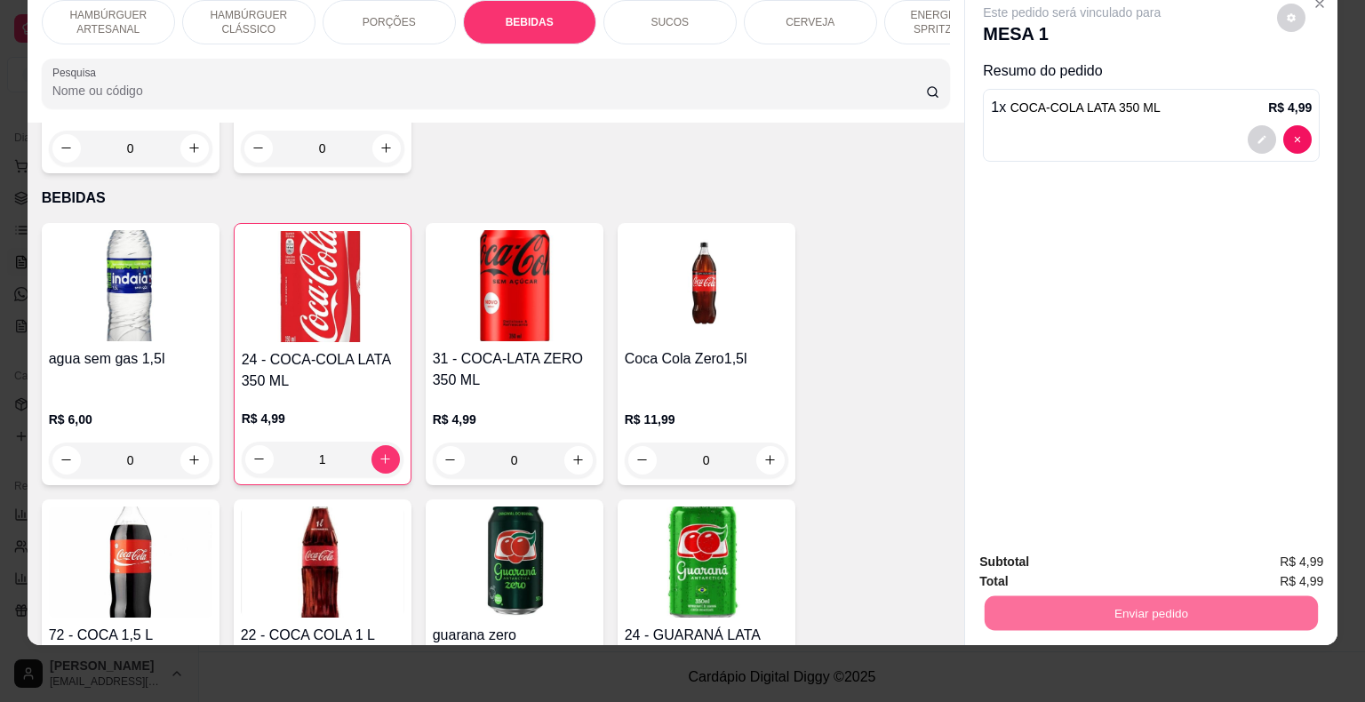
click at [1010, 549] on button "Não registrar e enviar pedido" at bounding box center [1093, 556] width 180 height 33
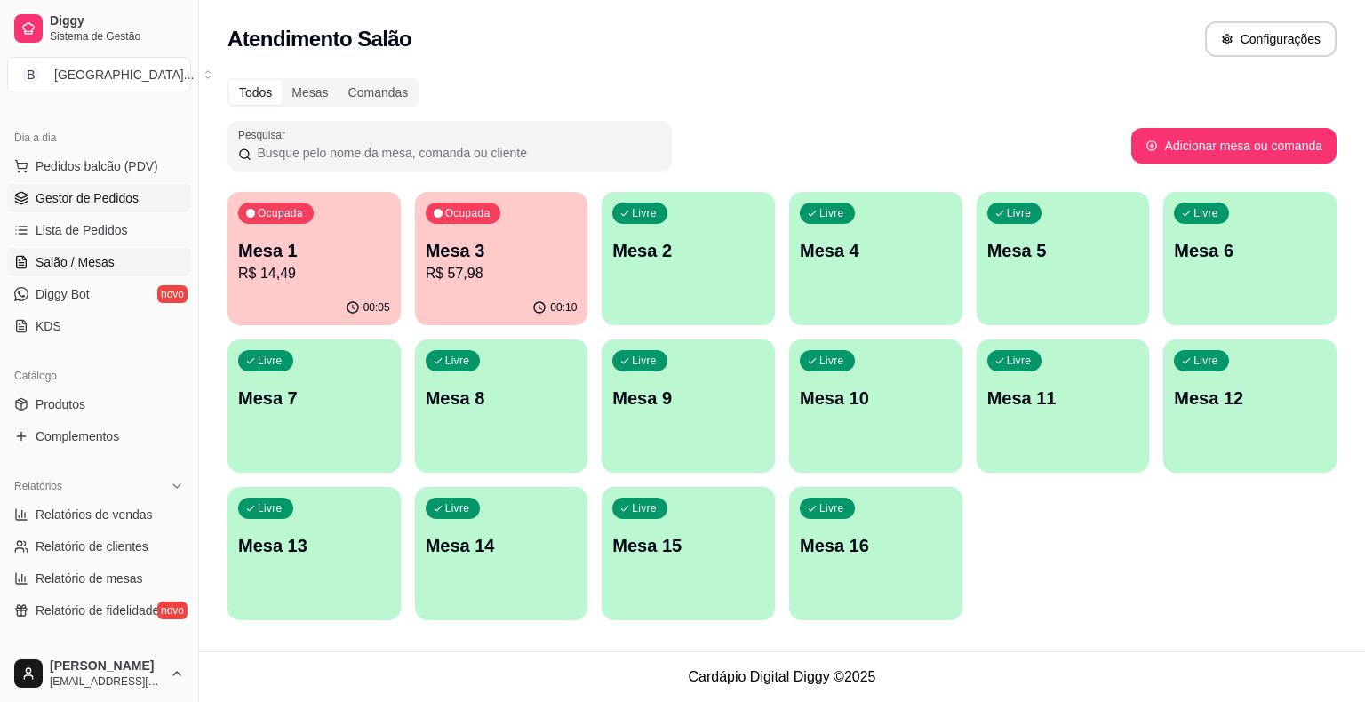
click at [112, 189] on span "Gestor de Pedidos" at bounding box center [87, 198] width 103 height 18
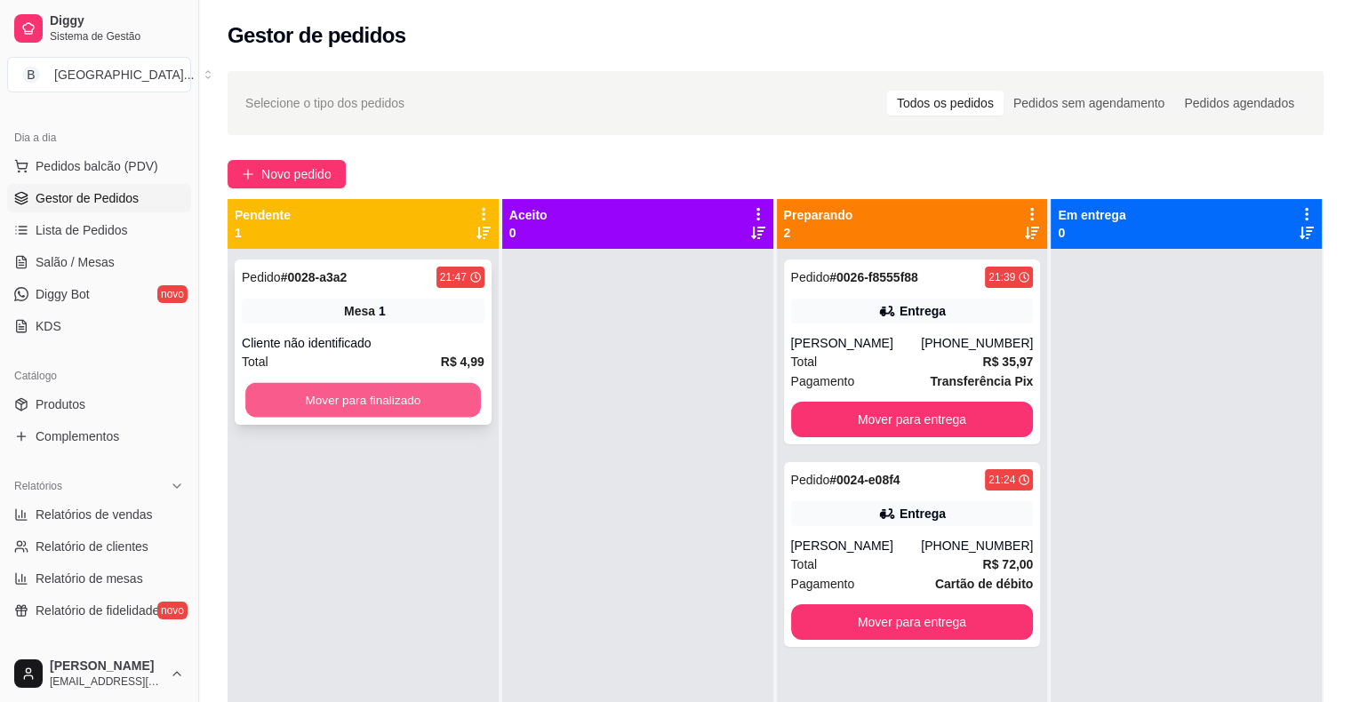
click at [378, 398] on button "Mover para finalizado" at bounding box center [363, 400] width 236 height 35
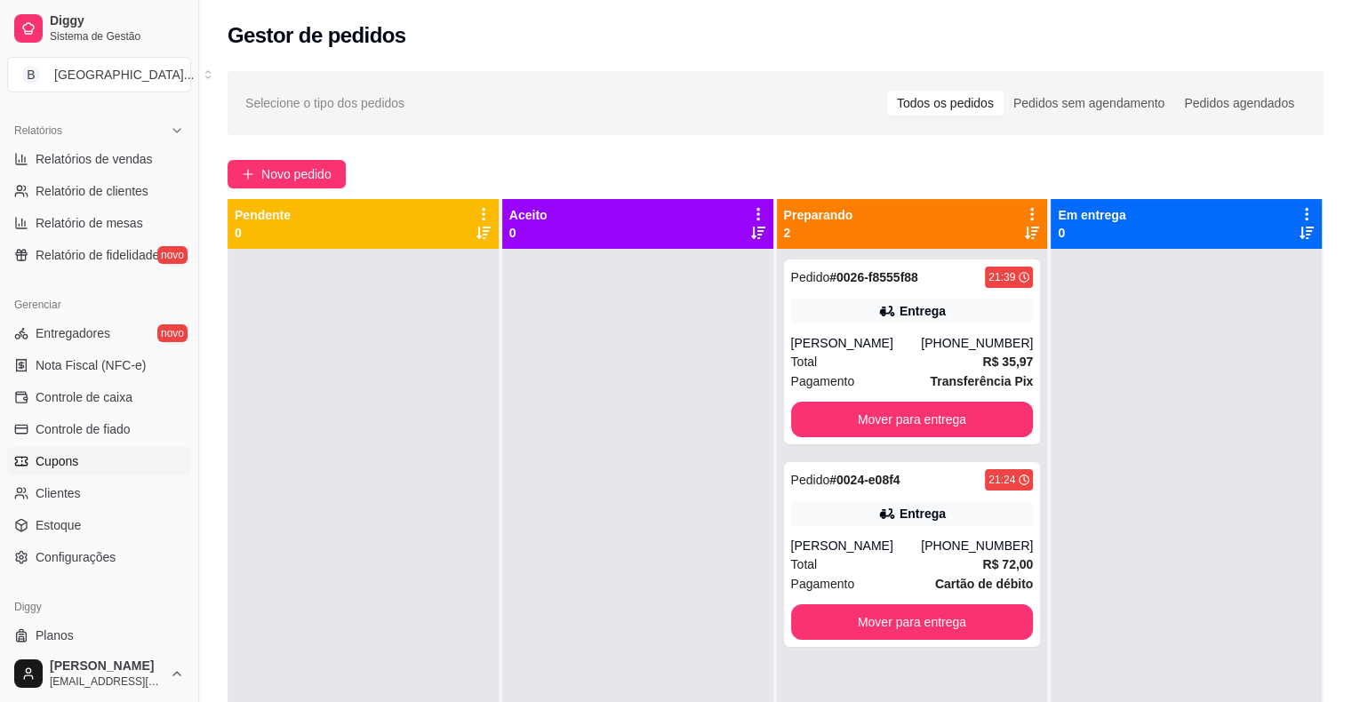
scroll to position [576, 0]
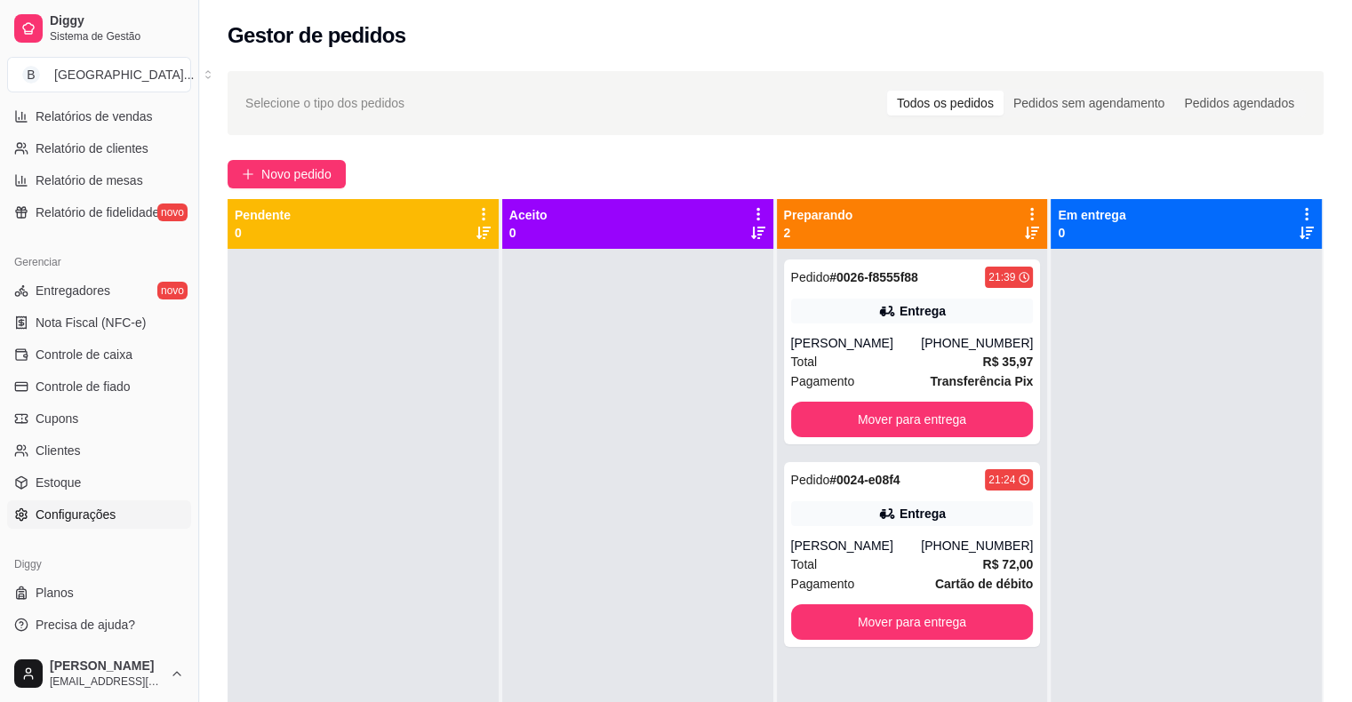
click at [96, 526] on link "Configurações" at bounding box center [99, 514] width 184 height 28
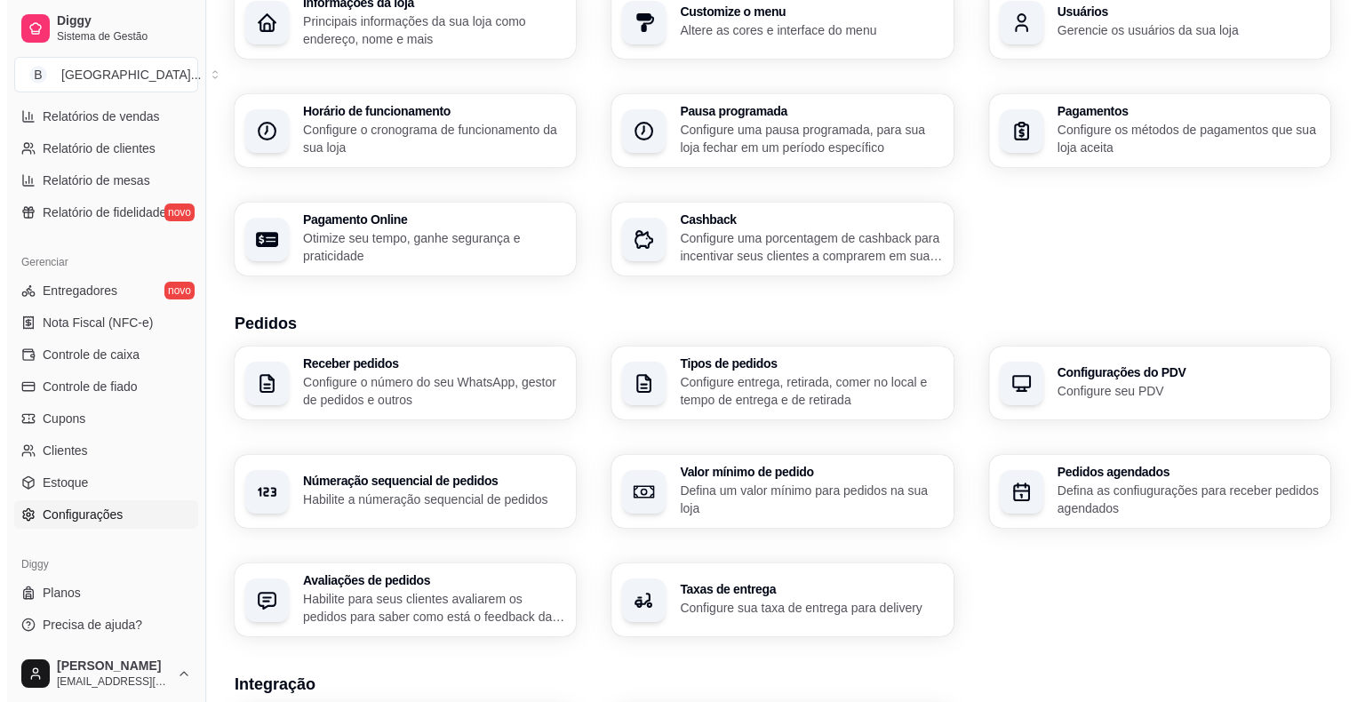
scroll to position [356, 0]
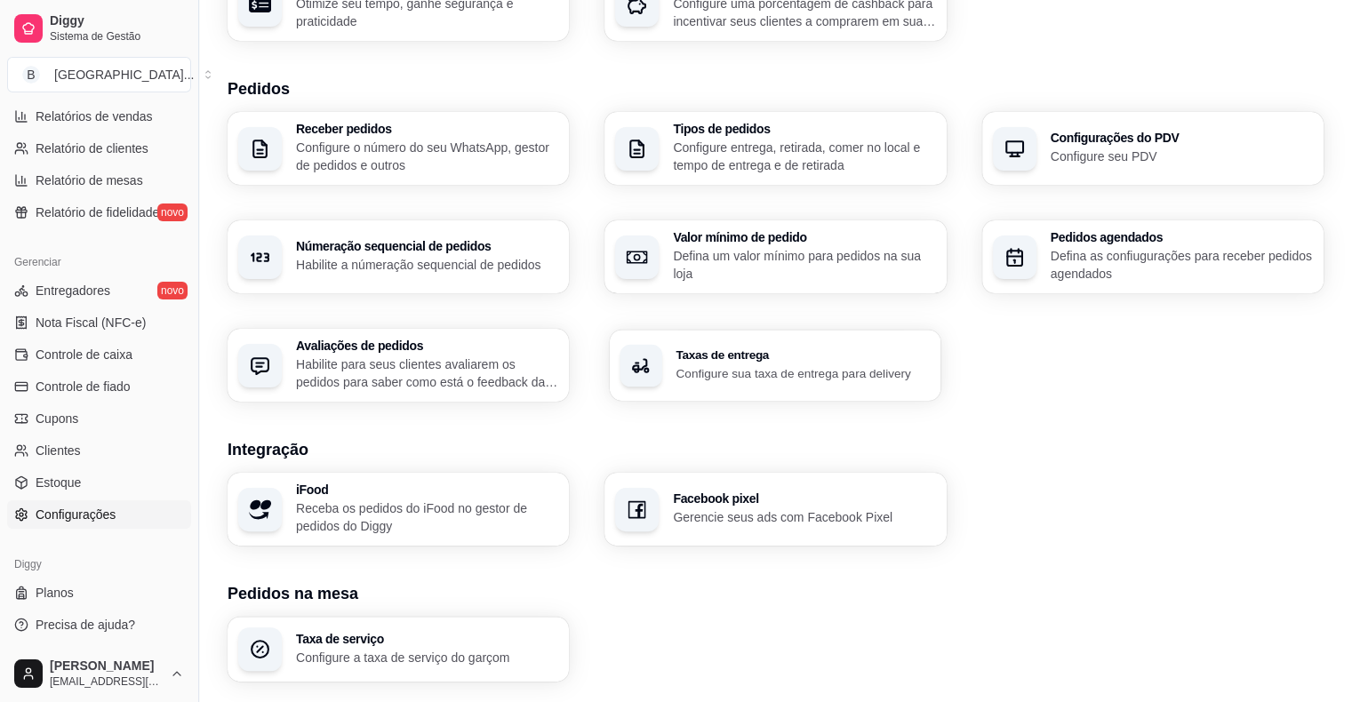
click at [728, 387] on div "Taxas de entrega Configure sua taxa de entrega para delivery" at bounding box center [776, 365] width 332 height 71
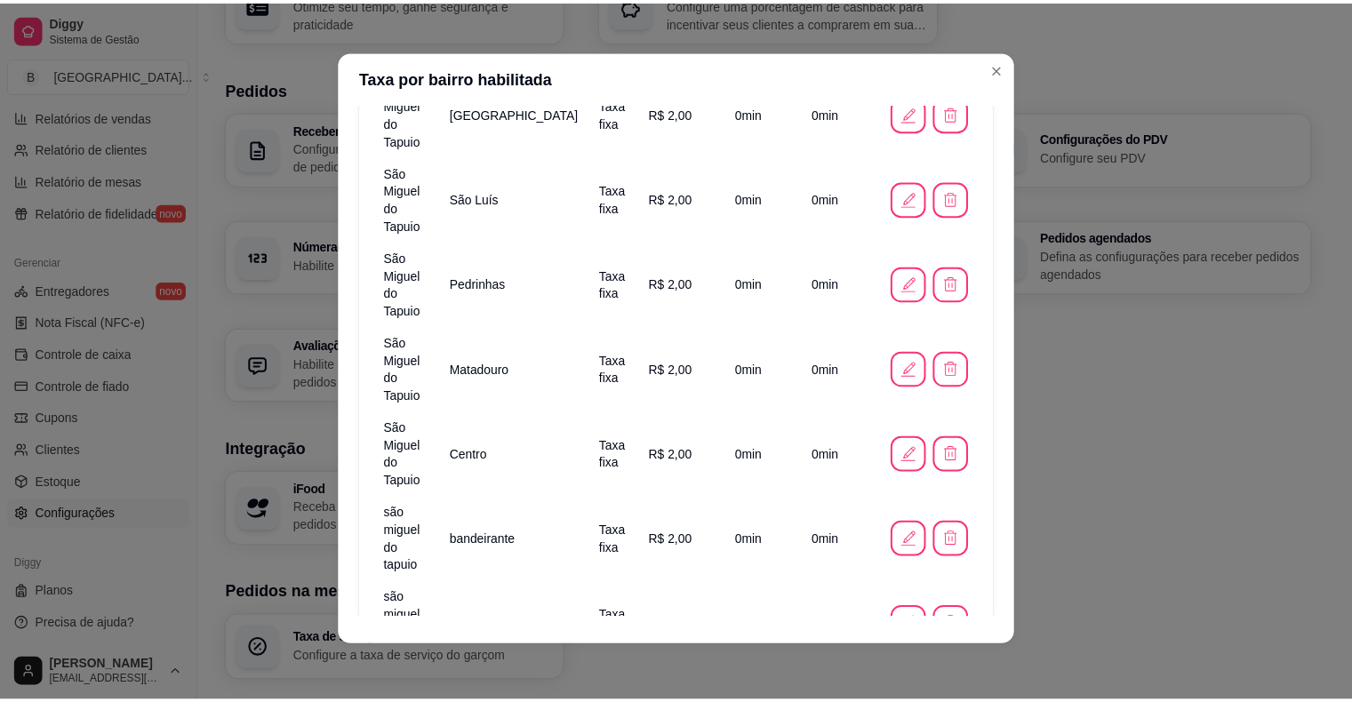
scroll to position [4, 0]
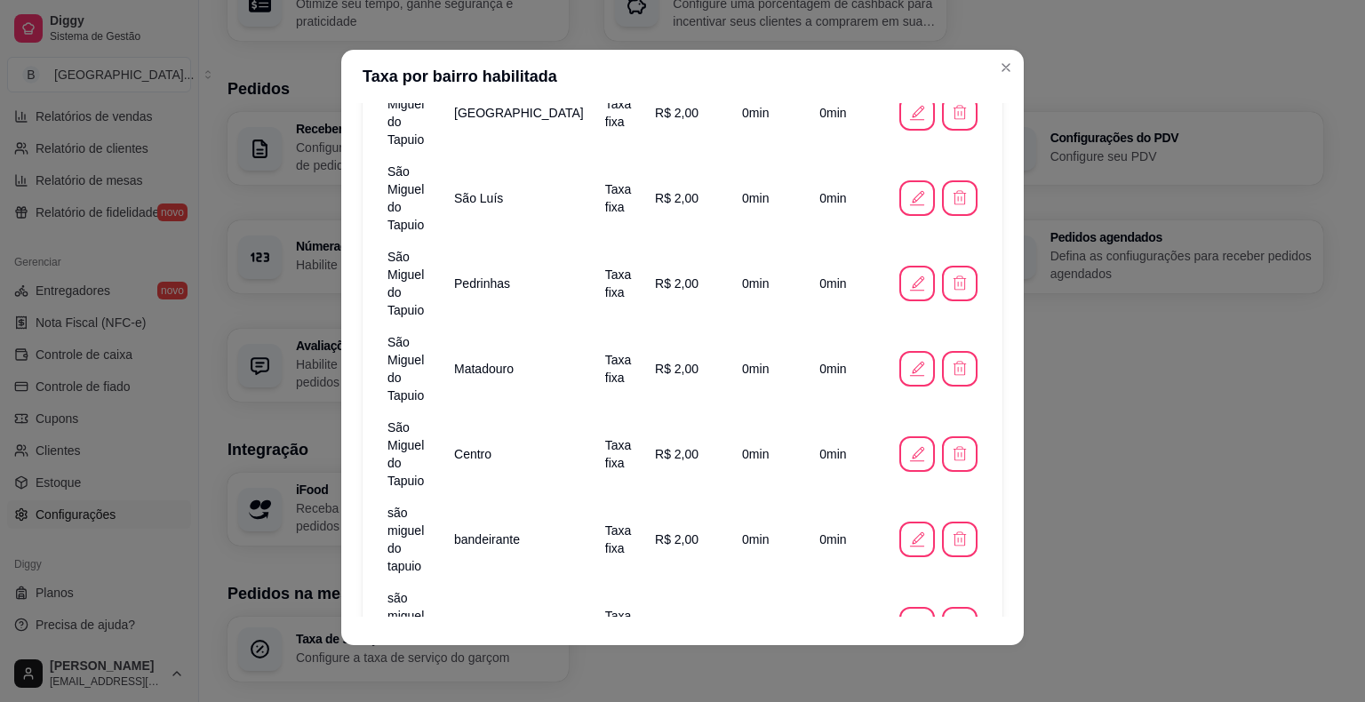
click at [655, 484] on div "Cidade Bairro Taxa Valor da taxa Tempo min Tempo max Ações São Miguel do Tapuio…" at bounding box center [683, 392] width 640 height 922
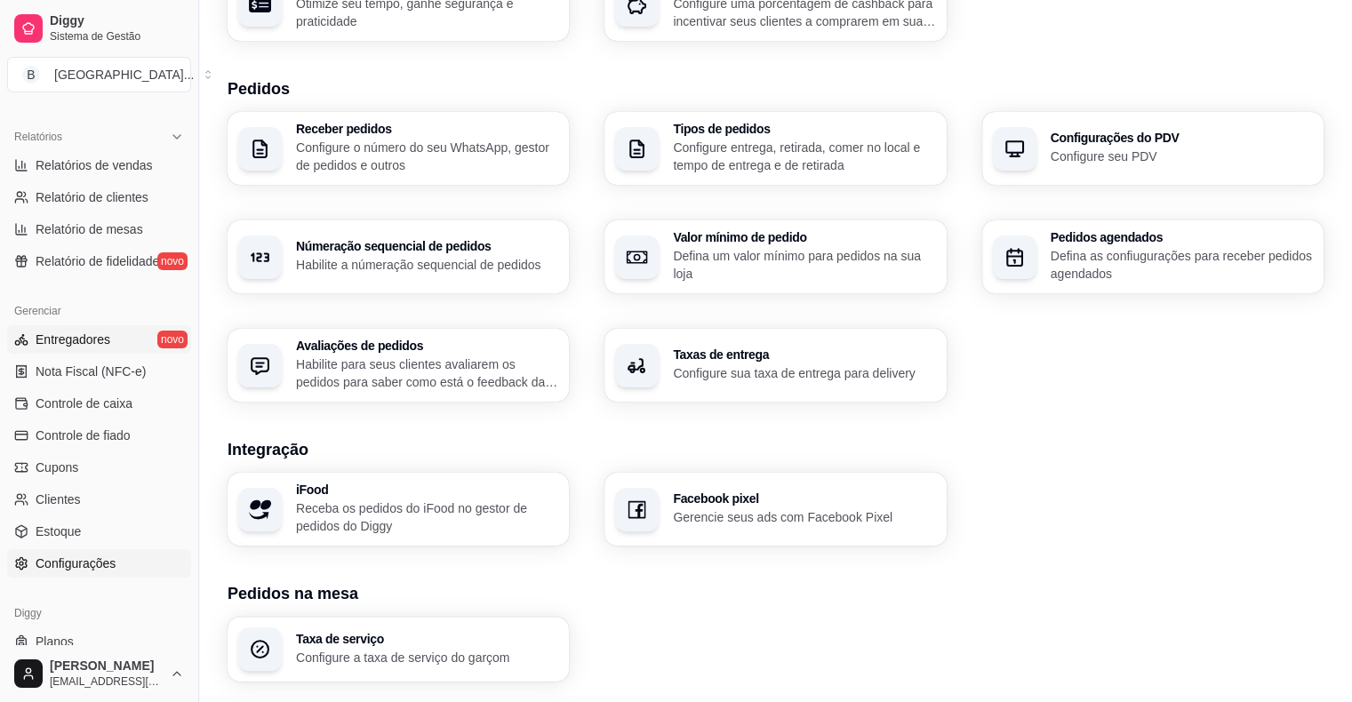
scroll to position [487, 0]
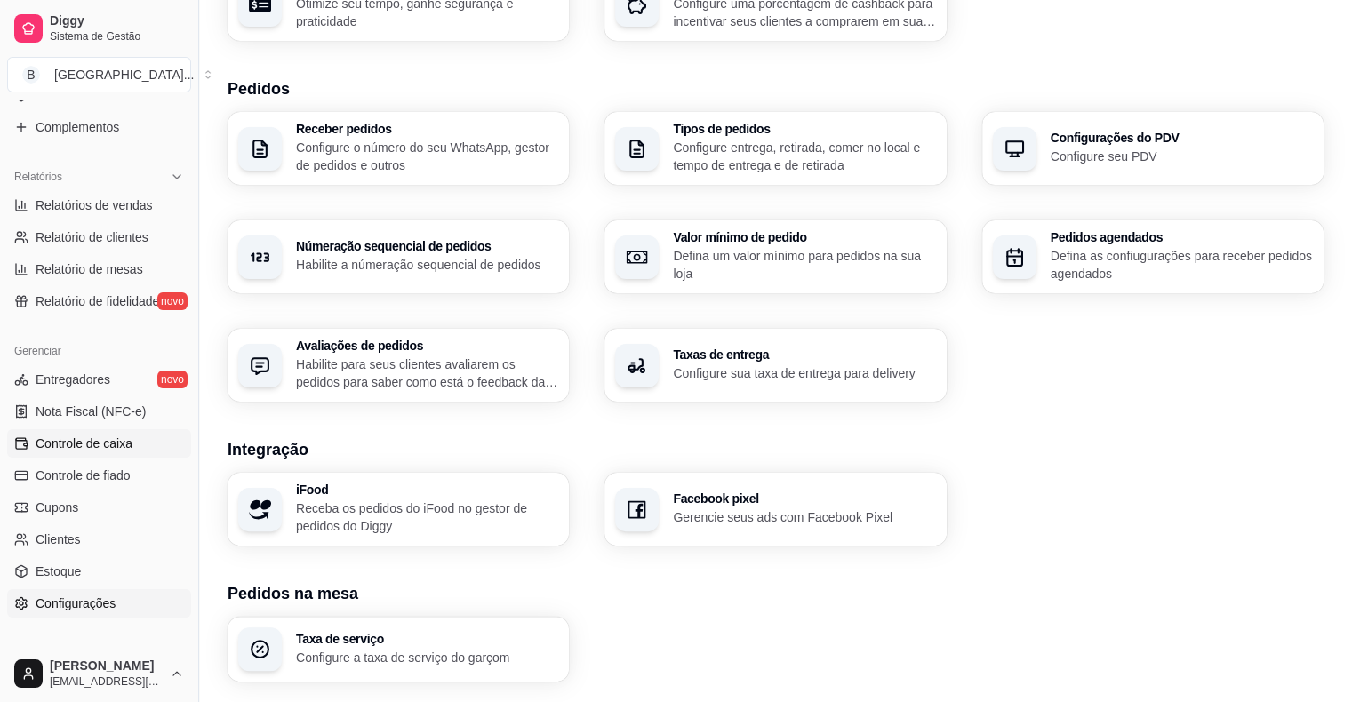
click at [147, 450] on link "Controle de caixa" at bounding box center [99, 443] width 184 height 28
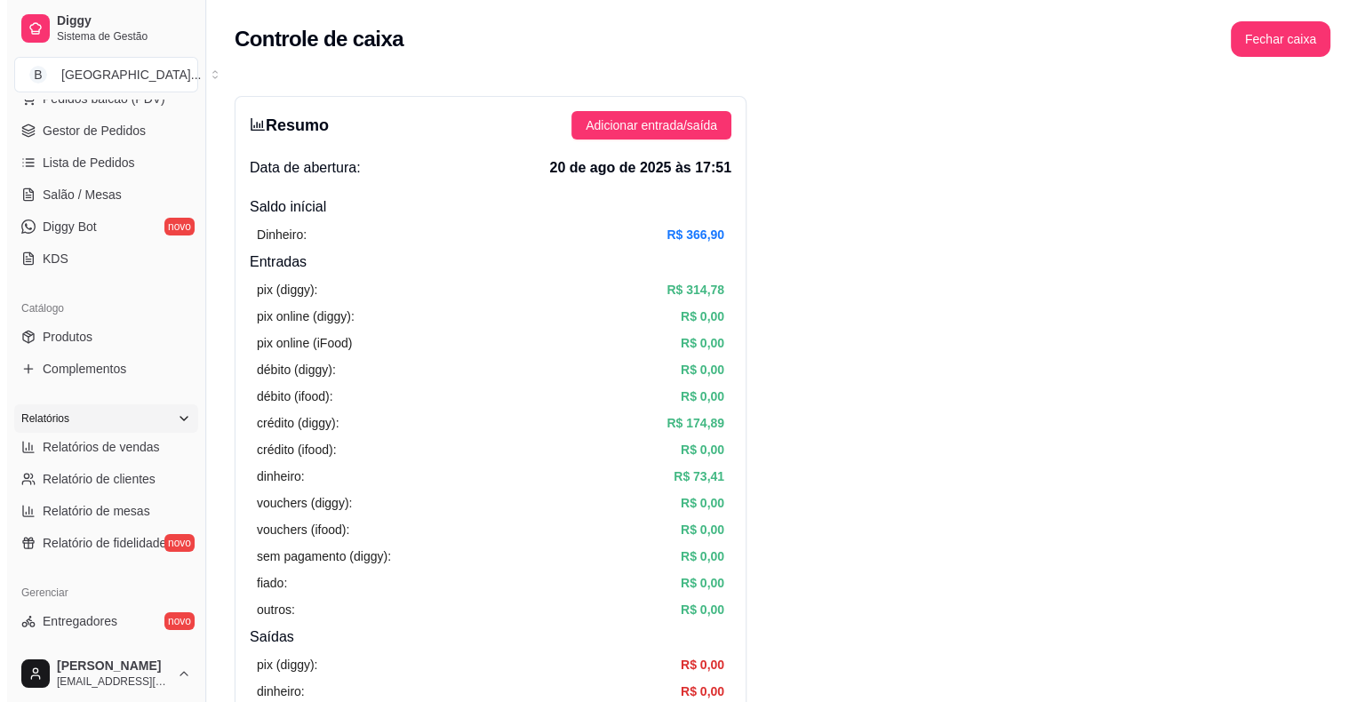
scroll to position [132, 0]
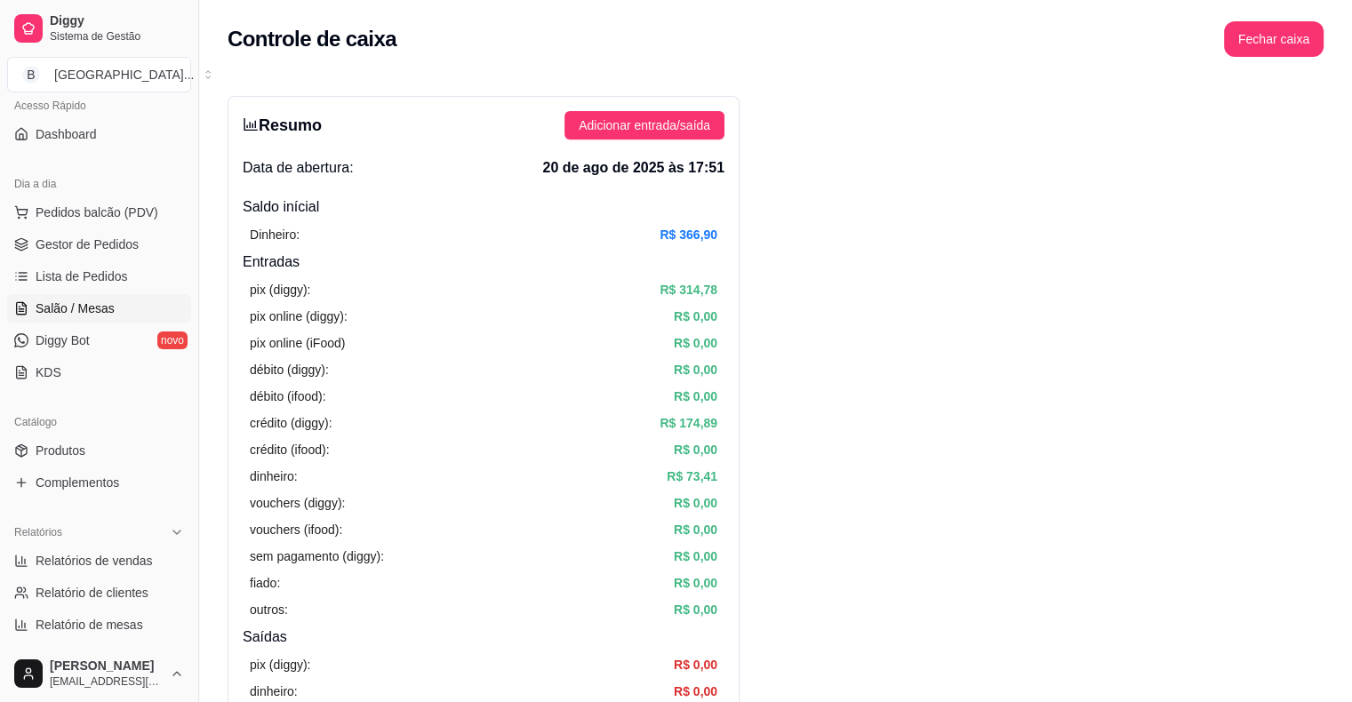
click at [124, 297] on link "Salão / Mesas" at bounding box center [99, 308] width 184 height 28
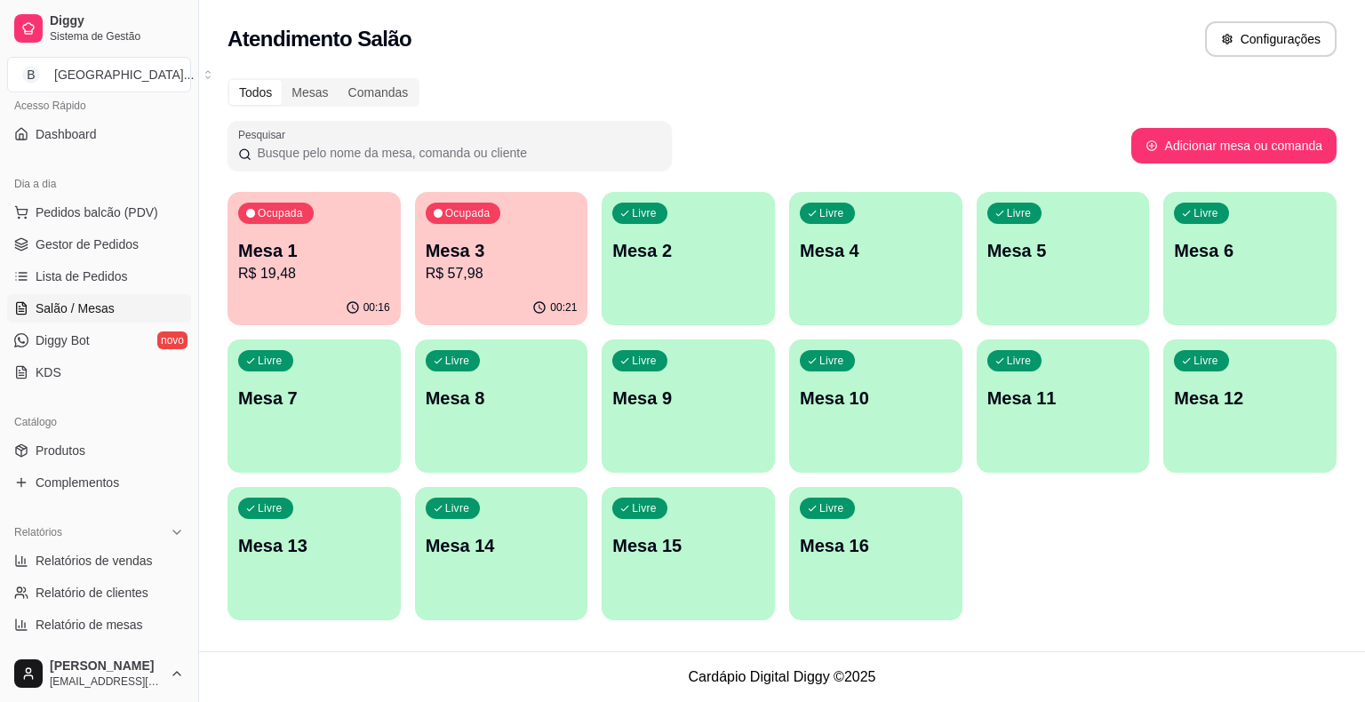
click at [383, 282] on p "R$ 19,48" at bounding box center [314, 273] width 152 height 21
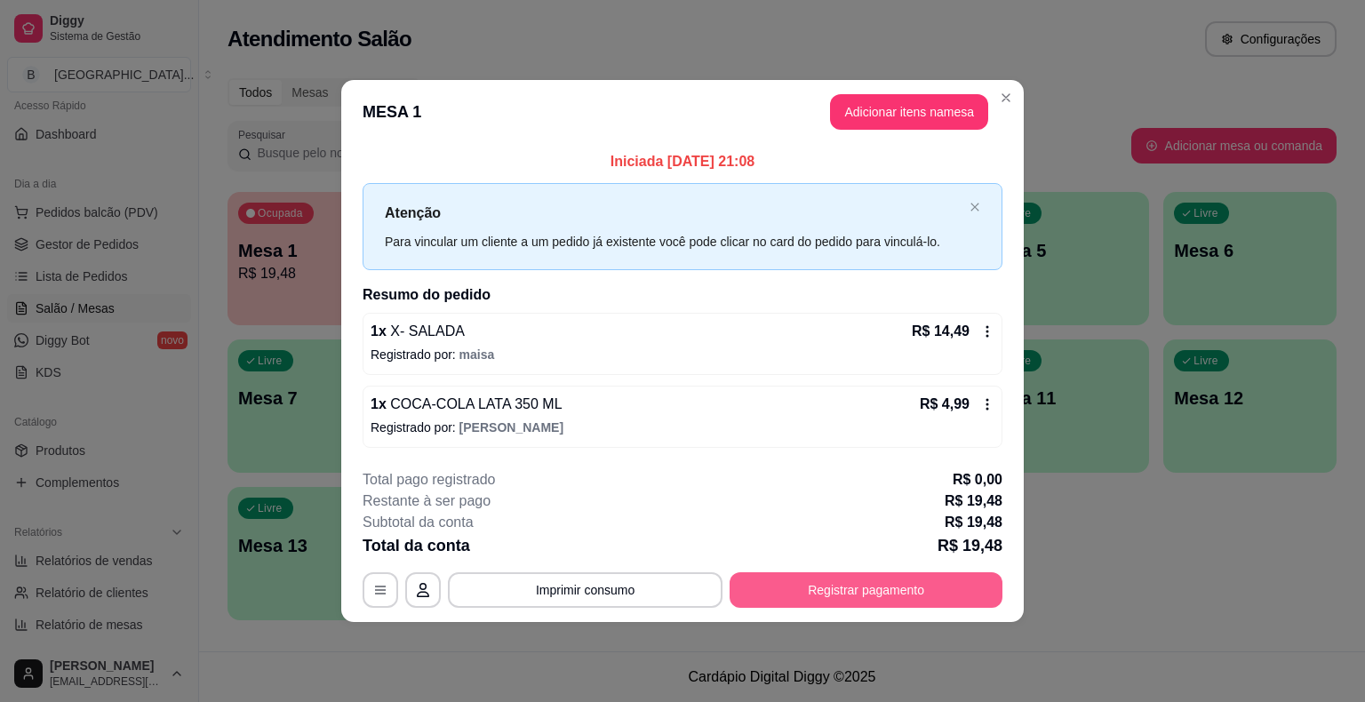
click at [942, 592] on button "Registrar pagamento" at bounding box center [866, 590] width 273 height 36
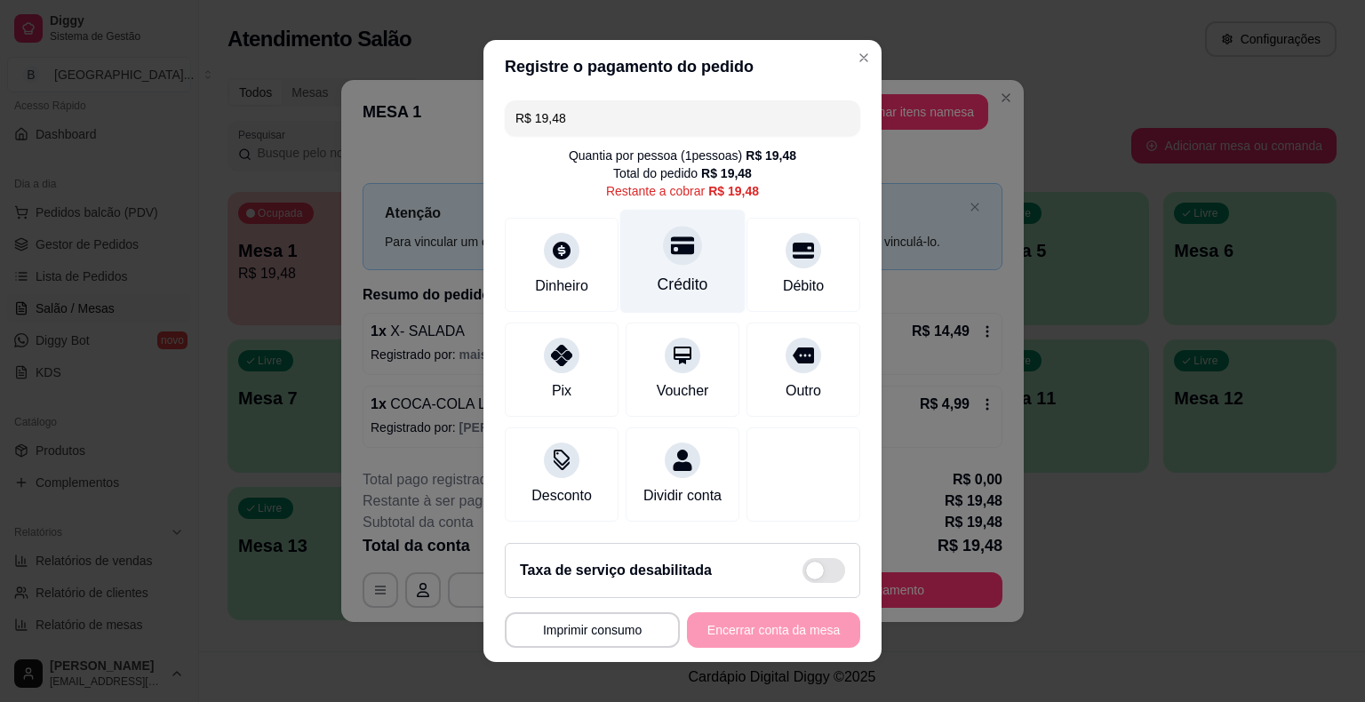
click at [686, 249] on div at bounding box center [682, 245] width 39 height 39
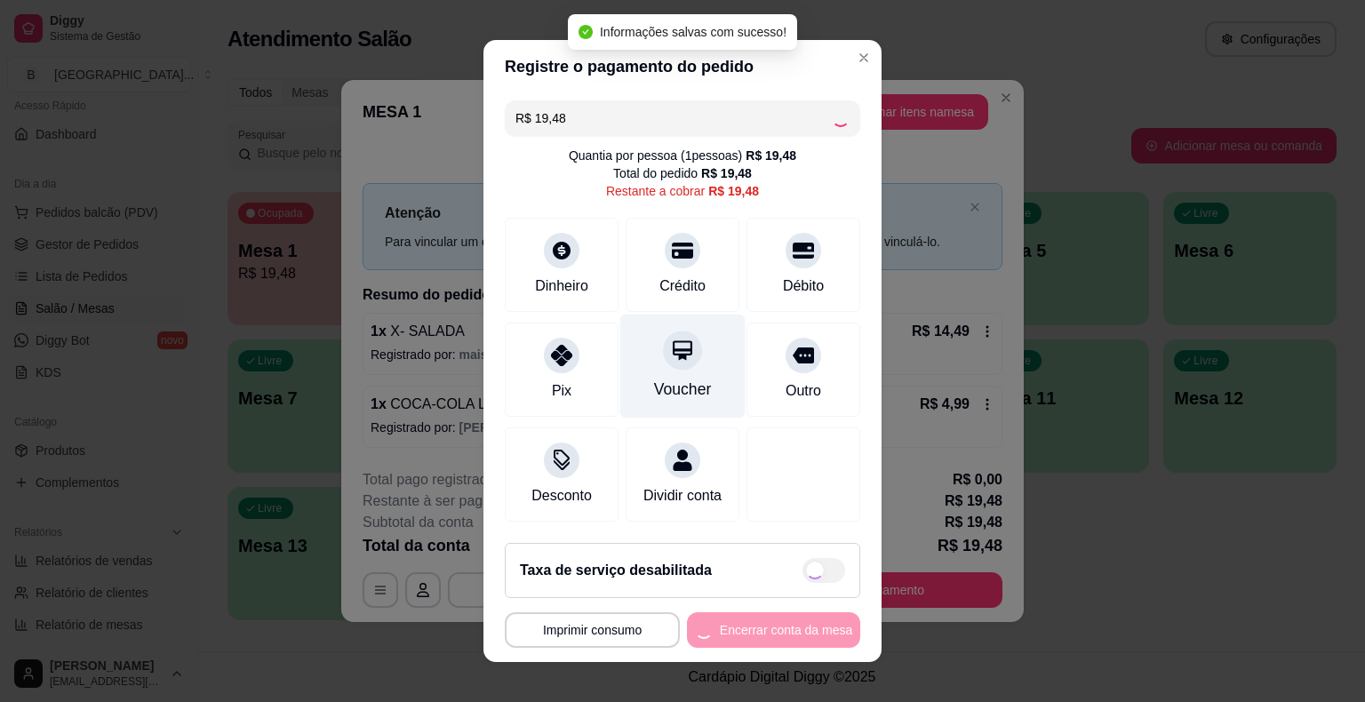
type input "R$ 0,00"
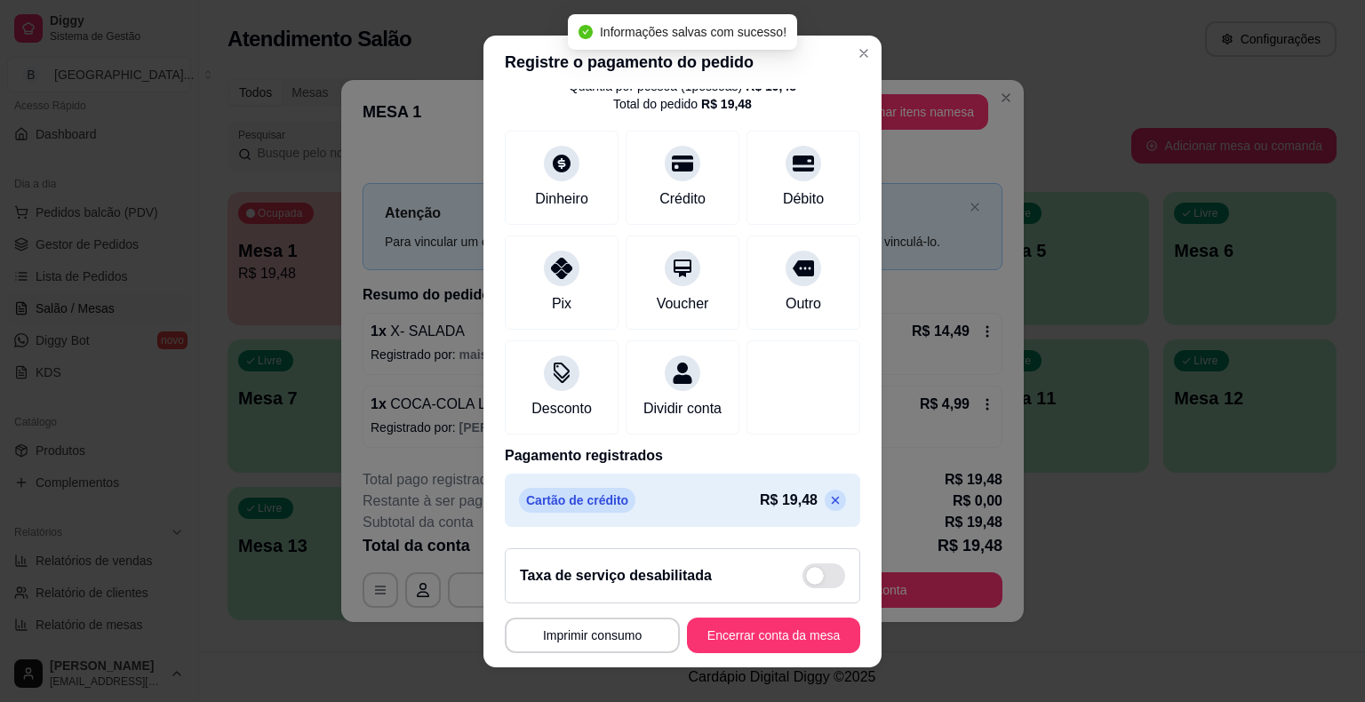
scroll to position [21, 0]
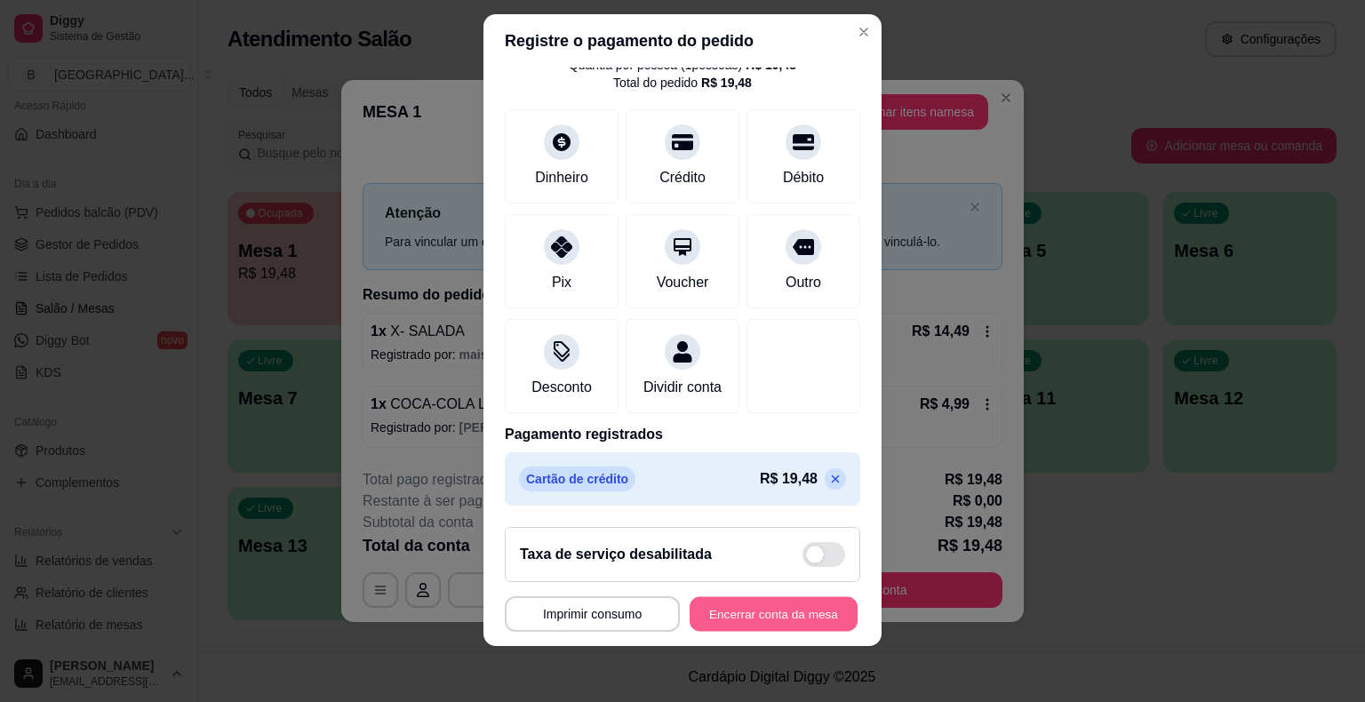
click at [769, 609] on button "Encerrar conta da mesa" at bounding box center [774, 613] width 168 height 35
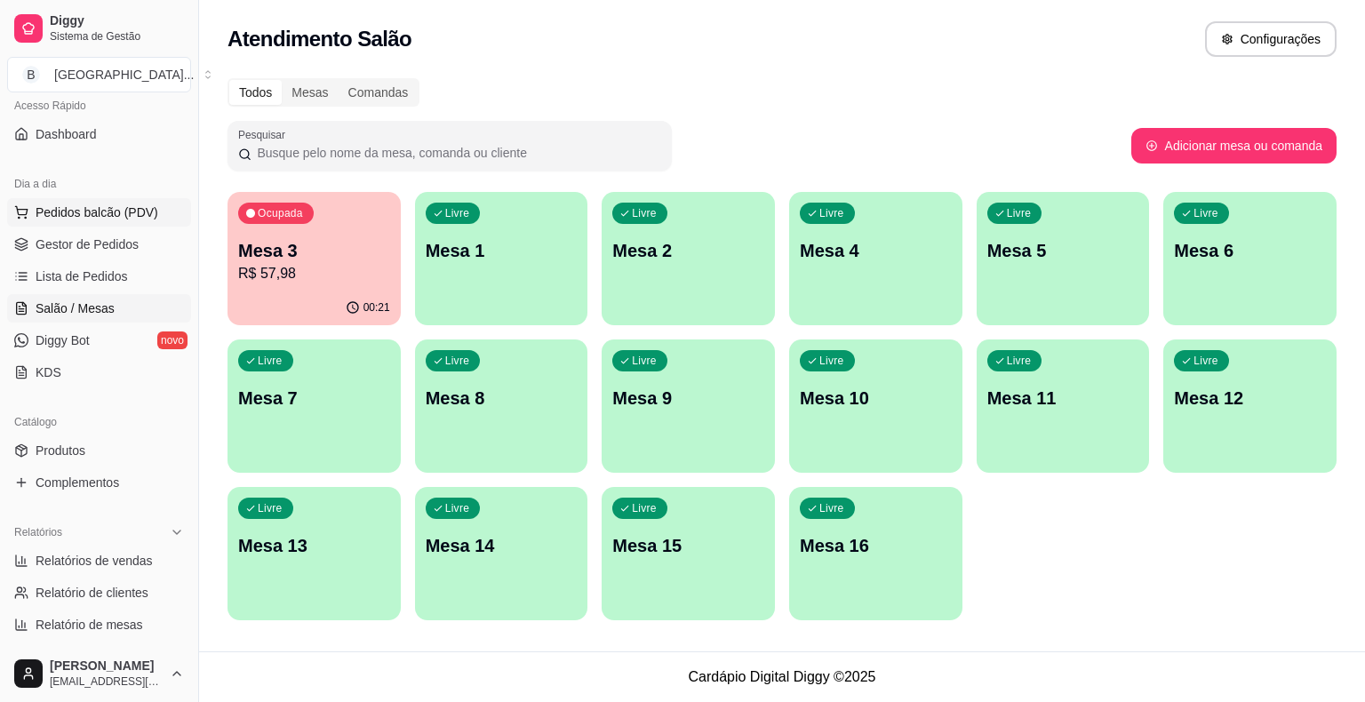
click at [120, 219] on span "Pedidos balcão (PDV)" at bounding box center [97, 213] width 123 height 18
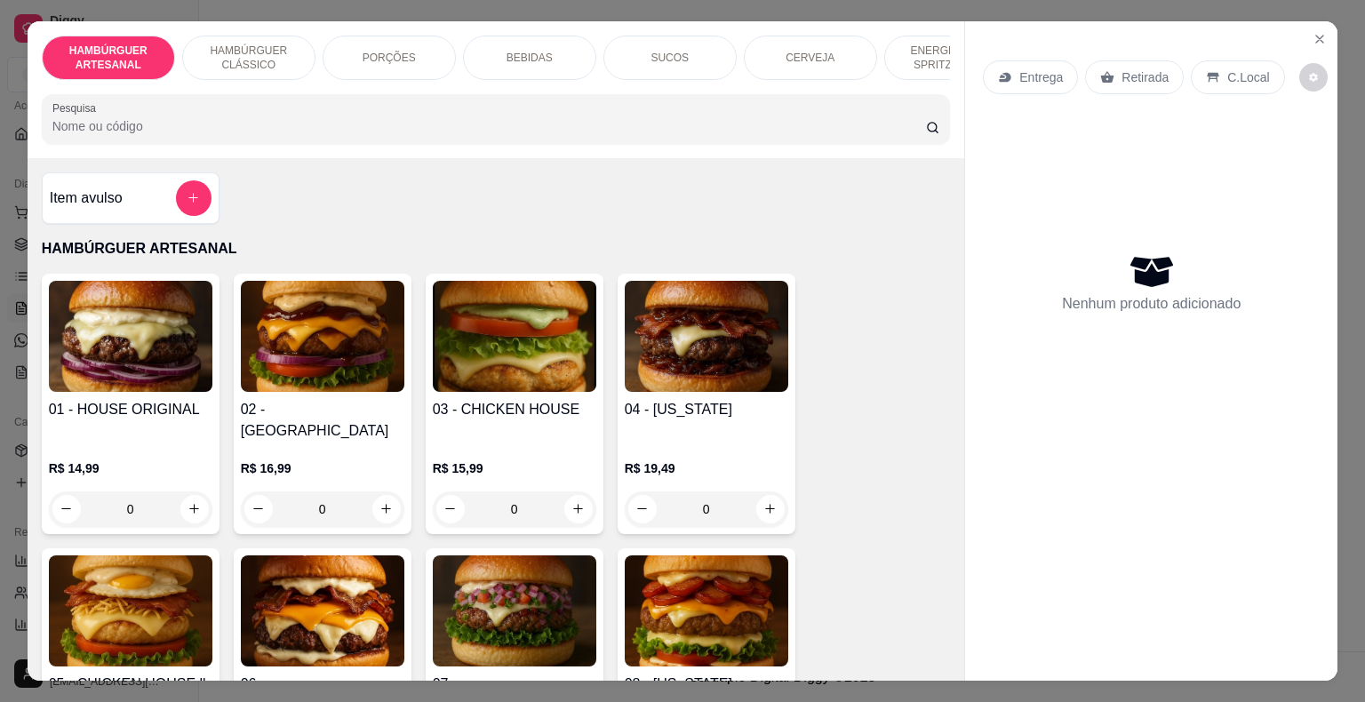
click at [383, 492] on div "0" at bounding box center [323, 510] width 164 height 36
click at [1306, 26] on button "Close" at bounding box center [1320, 39] width 28 height 28
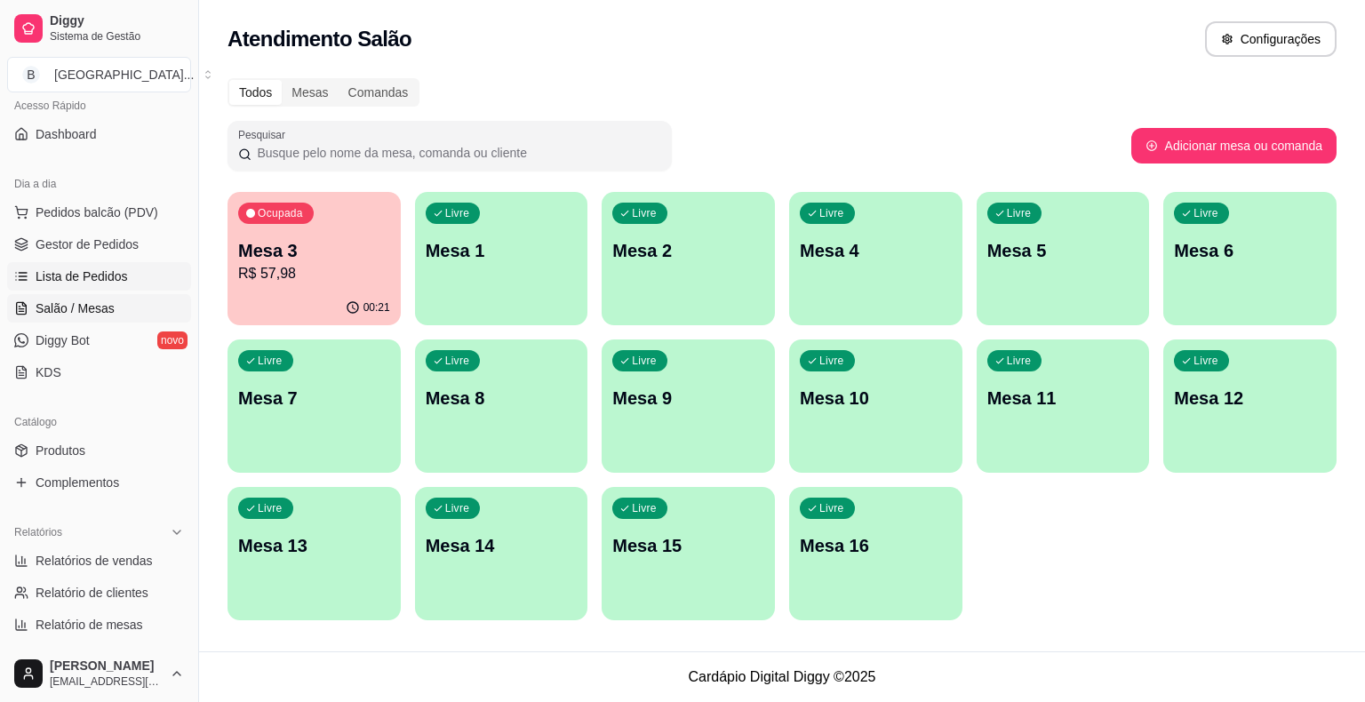
click at [153, 263] on link "Lista de Pedidos" at bounding box center [99, 276] width 184 height 28
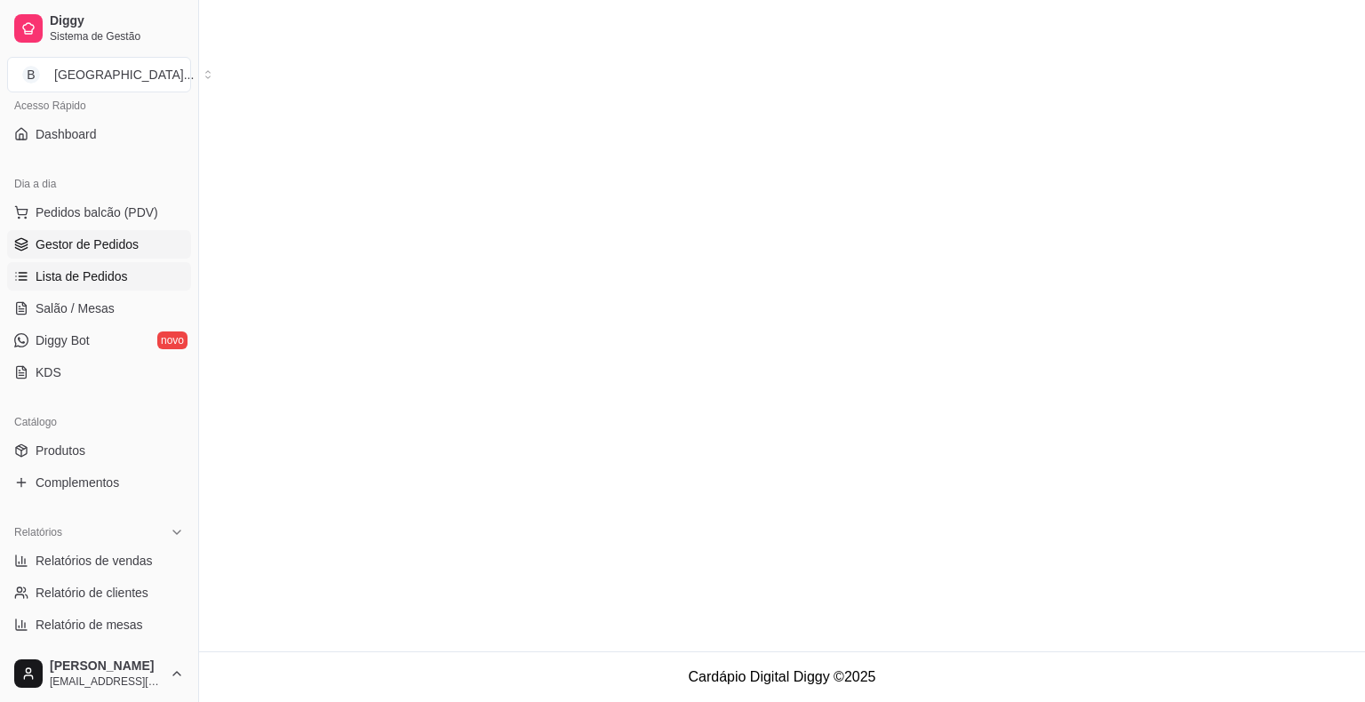
click at [162, 246] on link "Gestor de Pedidos" at bounding box center [99, 244] width 184 height 28
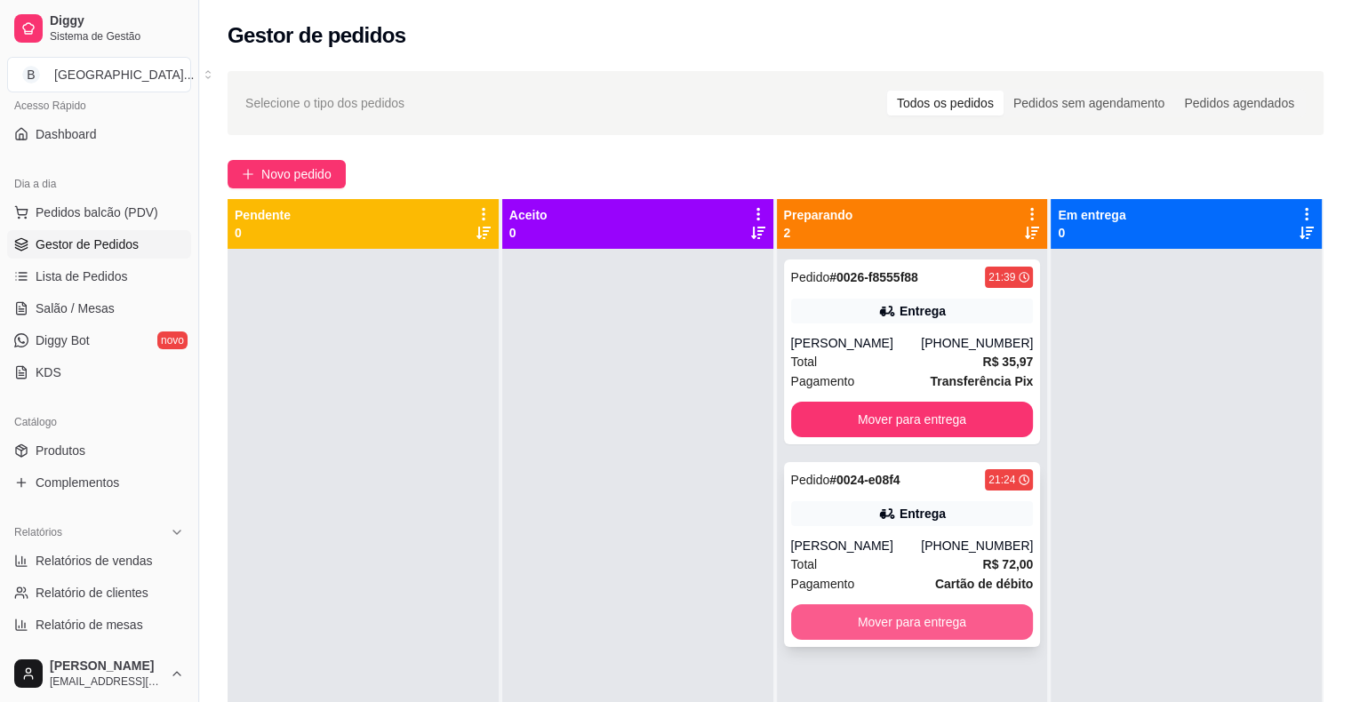
click at [843, 636] on button "Mover para entrega" at bounding box center [912, 622] width 243 height 36
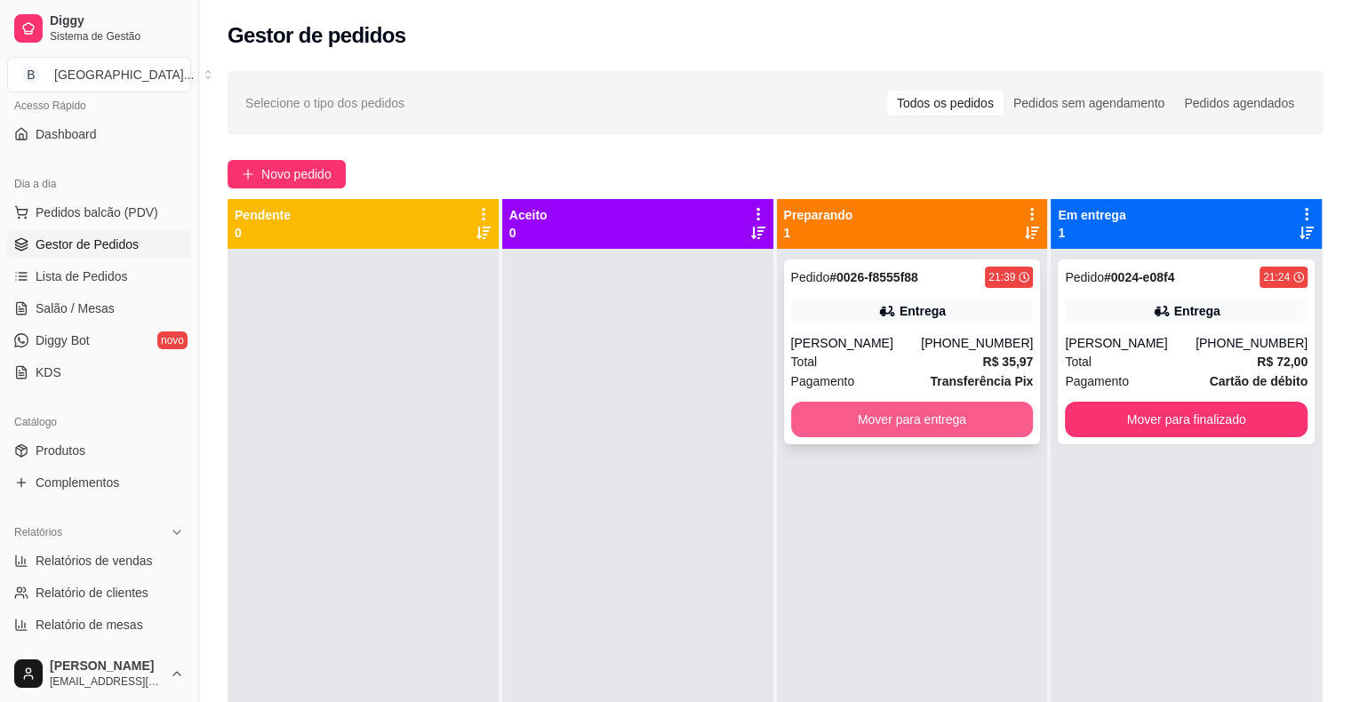
click at [1005, 428] on button "Mover para entrega" at bounding box center [912, 420] width 243 height 36
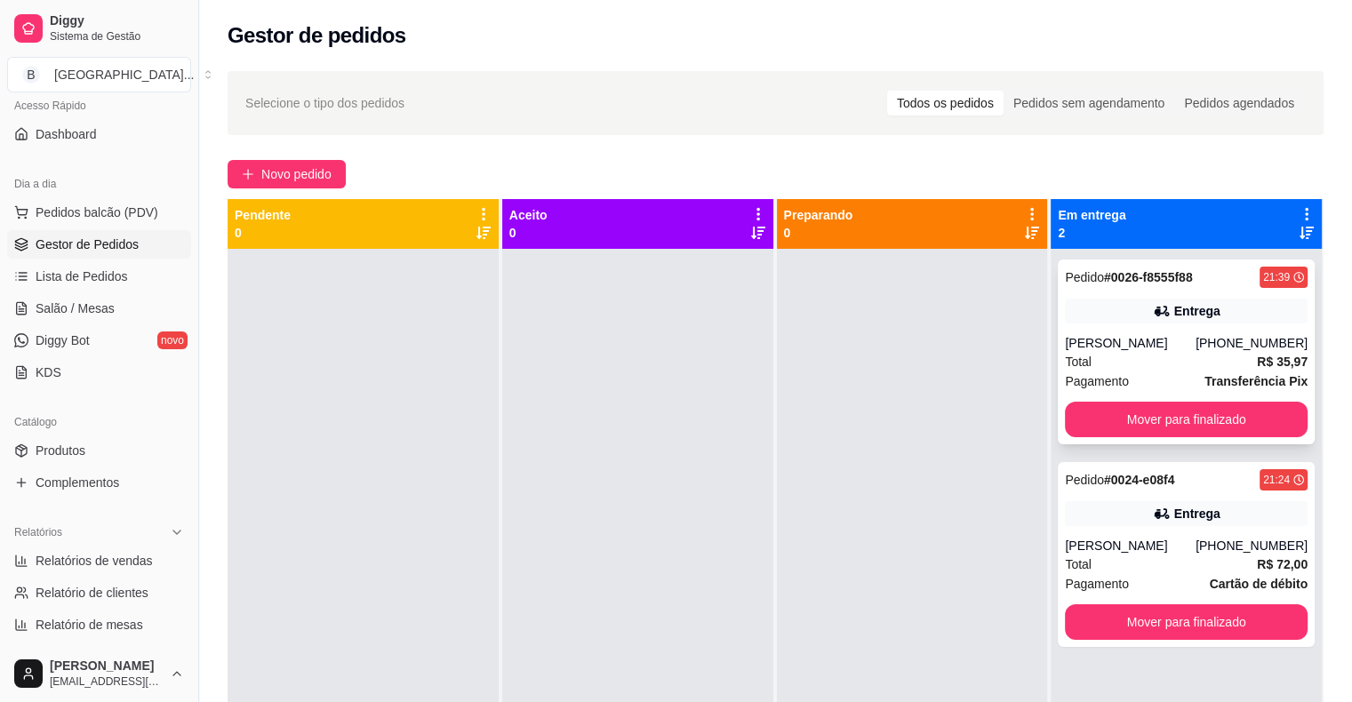
click at [1122, 368] on div "Total R$ 35,97" at bounding box center [1186, 362] width 243 height 20
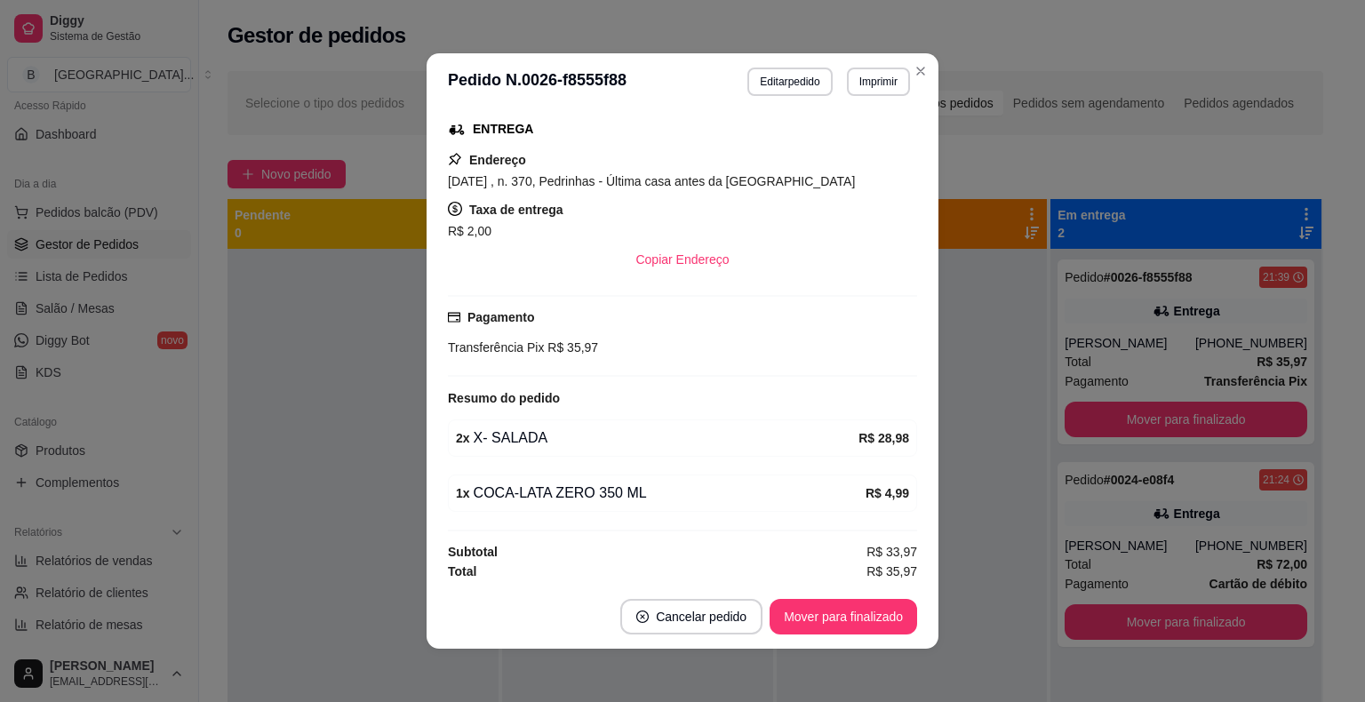
scroll to position [4, 0]
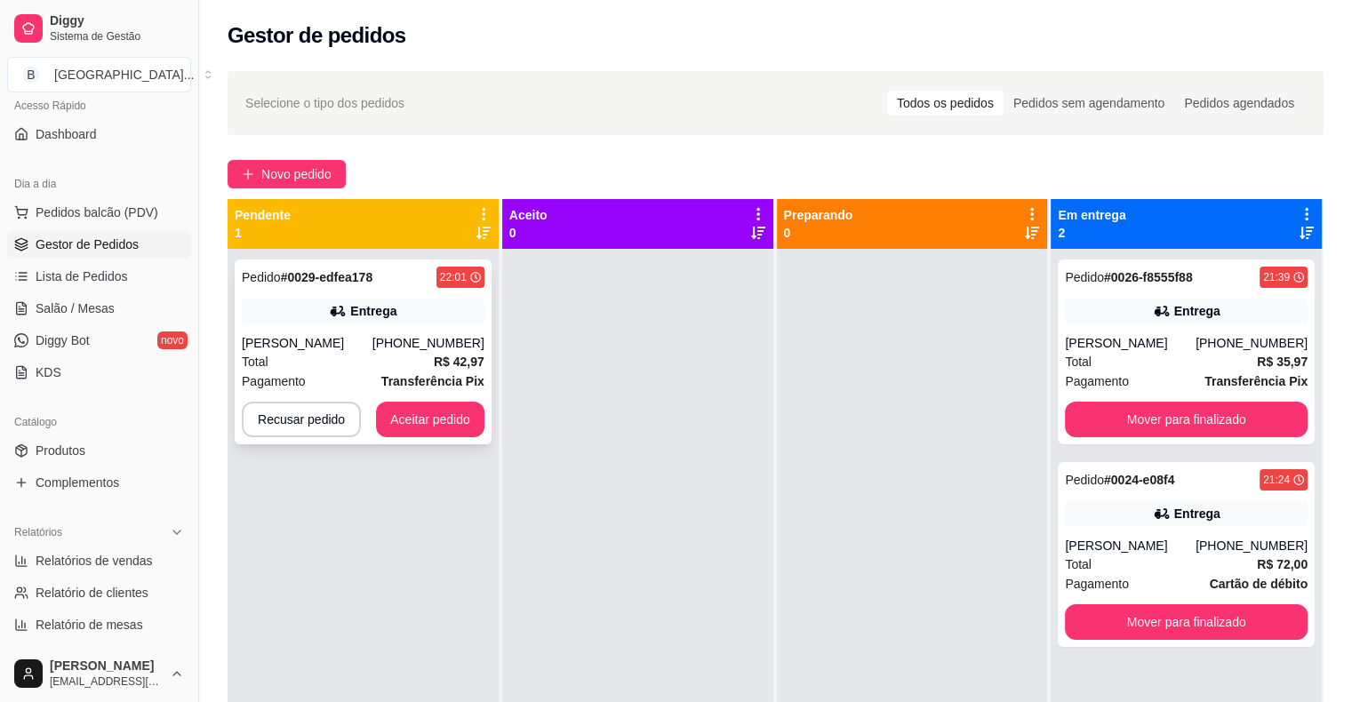
click at [416, 318] on div "Entrega" at bounding box center [363, 311] width 243 height 25
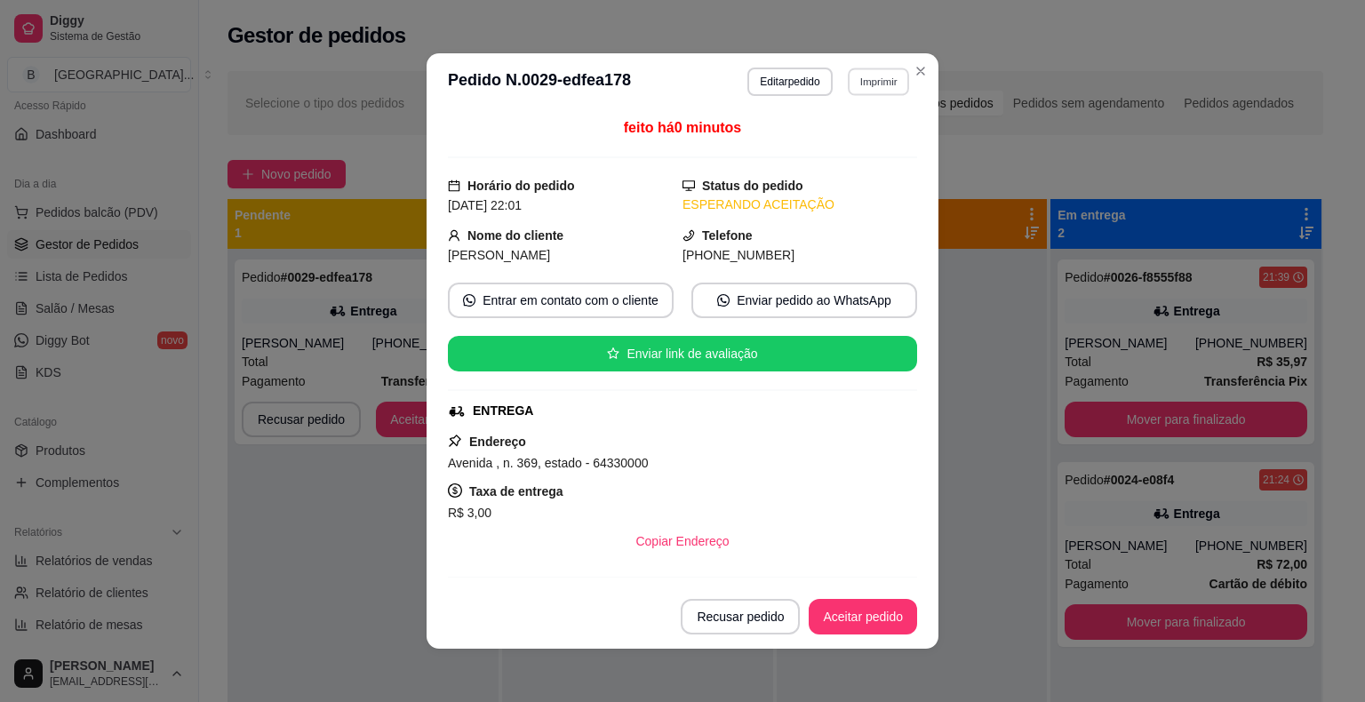
click at [860, 80] on button "Imprimir" at bounding box center [878, 82] width 61 height 28
click at [836, 150] on button "IMPRESSORA" at bounding box center [840, 144] width 129 height 28
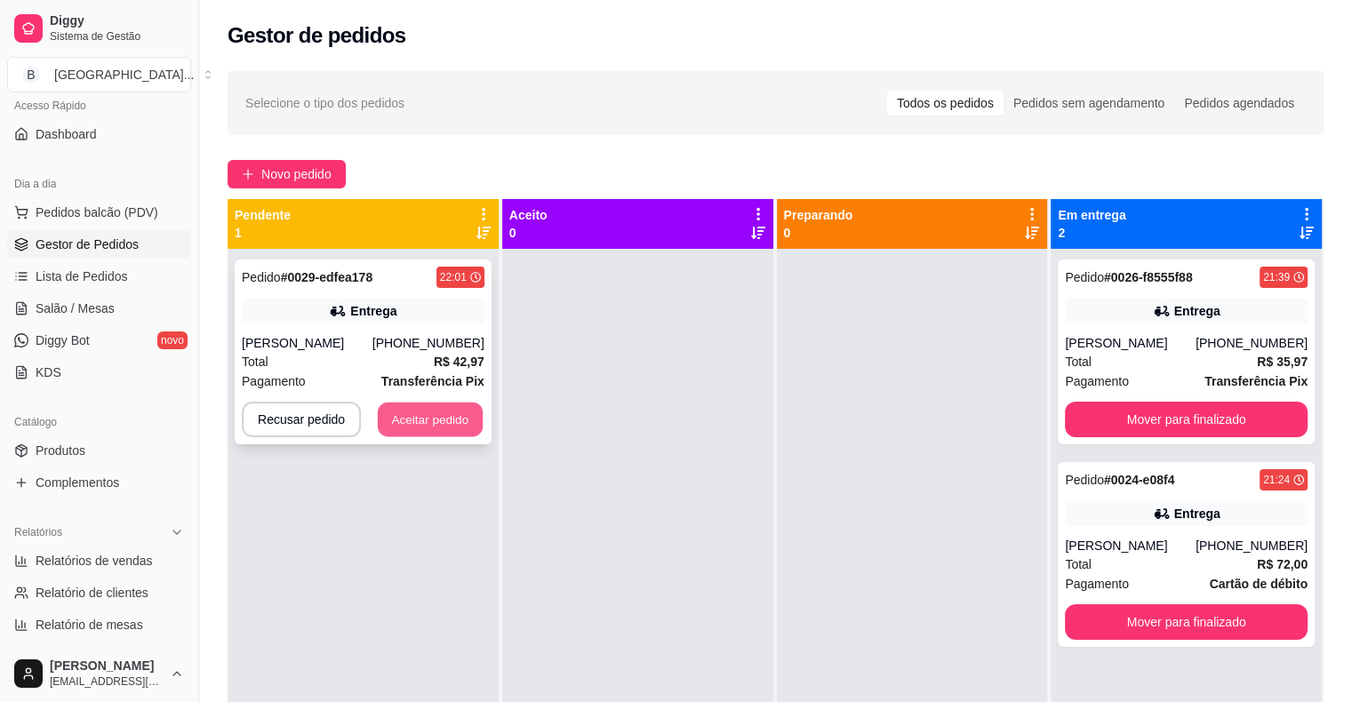
click at [475, 420] on button "Aceitar pedido" at bounding box center [430, 420] width 105 height 35
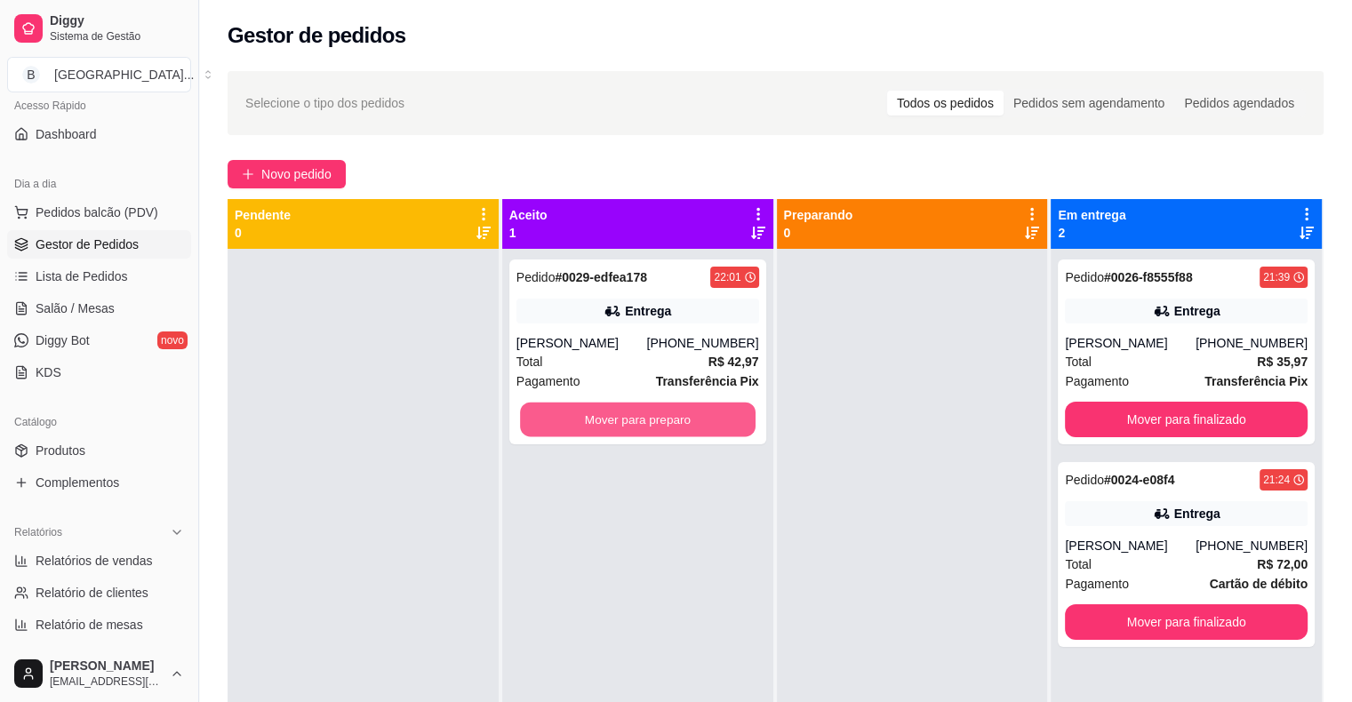
click at [578, 413] on button "Mover para preparo" at bounding box center [638, 420] width 236 height 35
click at [621, 425] on button "Mover para preparo" at bounding box center [637, 420] width 243 height 36
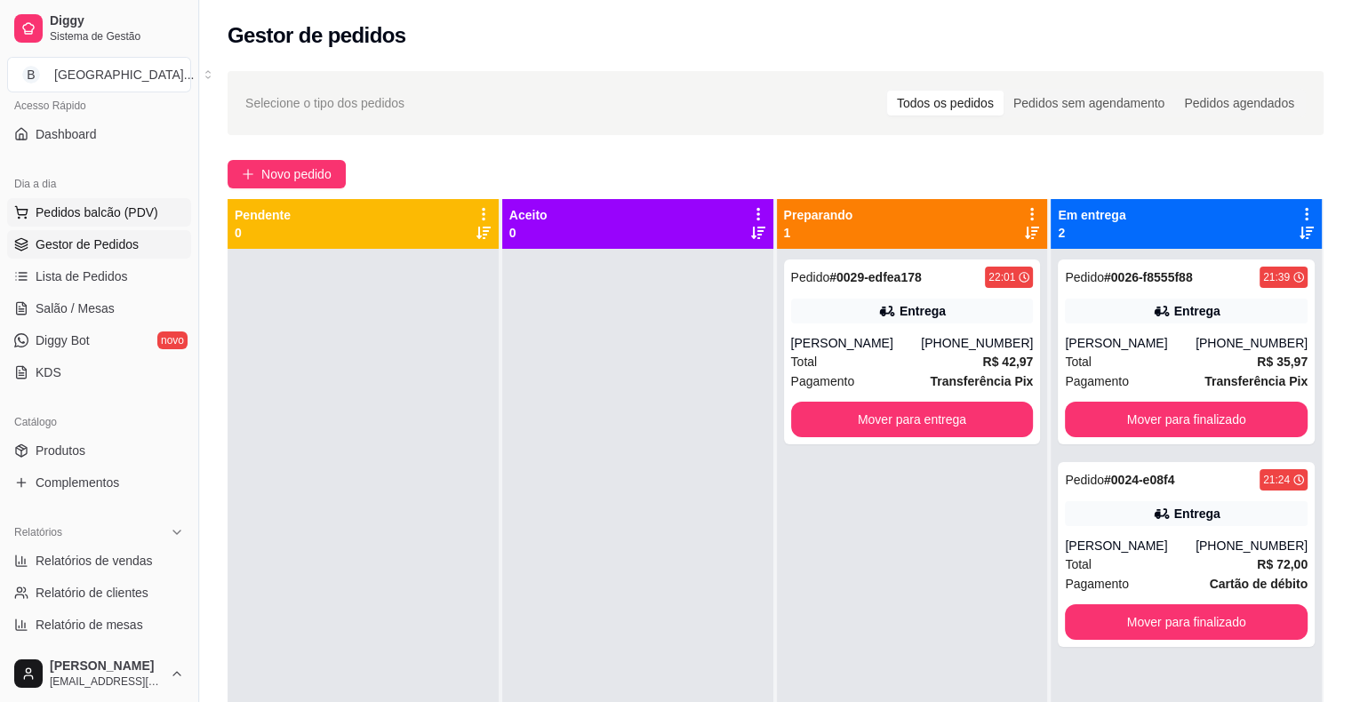
click at [124, 219] on span "Pedidos balcão (PDV)" at bounding box center [97, 213] width 123 height 18
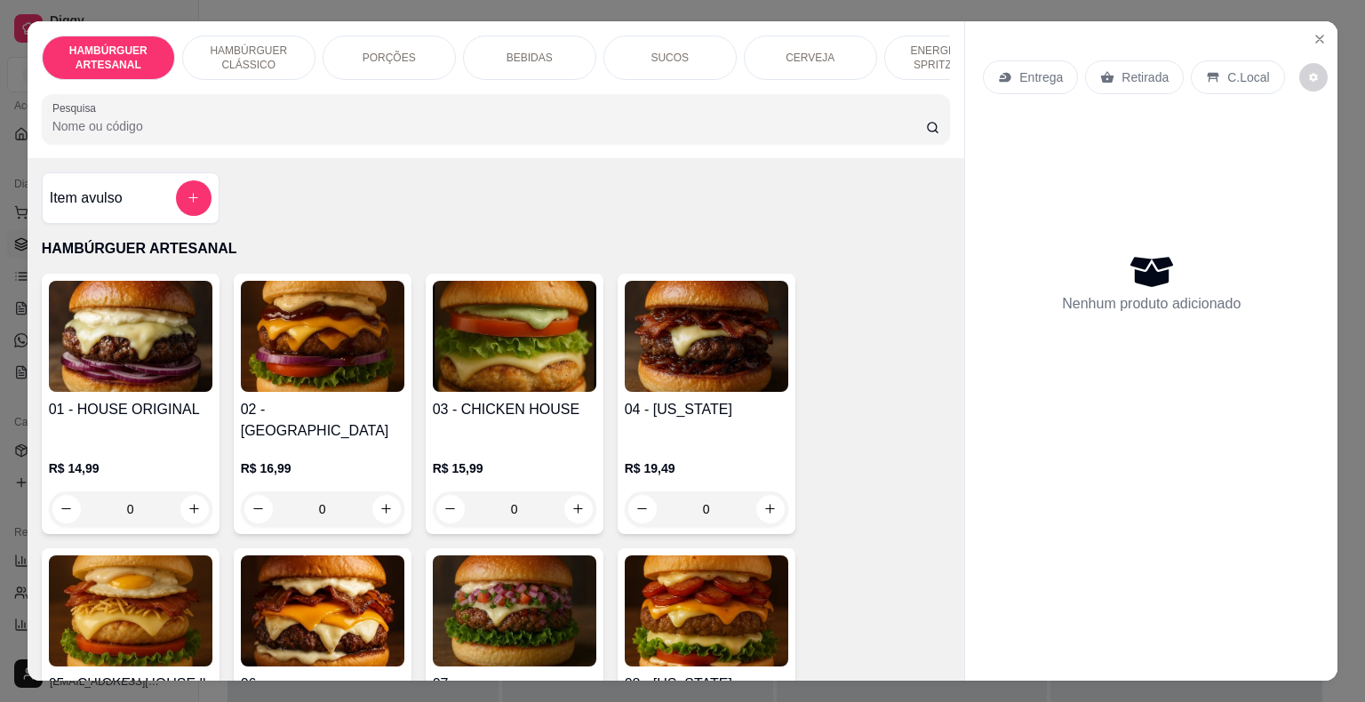
click at [390, 492] on div "0" at bounding box center [323, 510] width 164 height 36
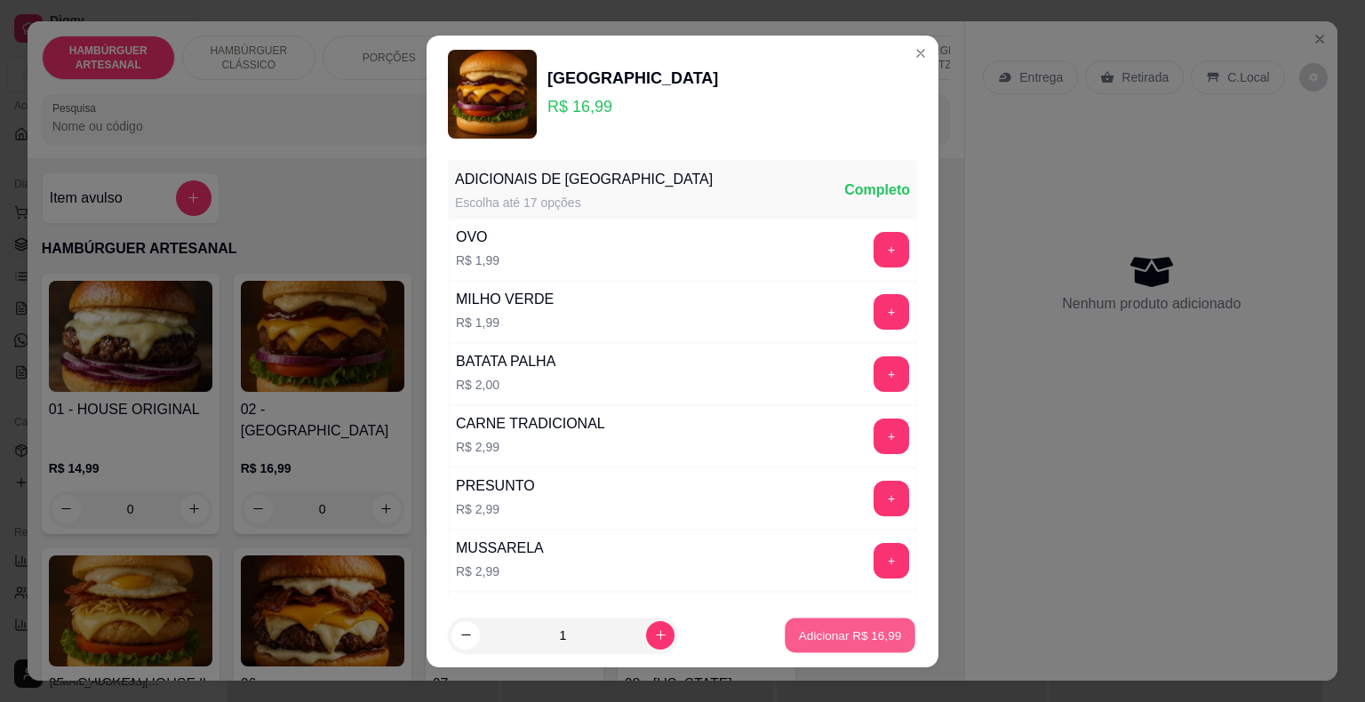
click at [877, 644] on button "Adicionar R$ 16,99" at bounding box center [850, 635] width 131 height 35
type input "1"
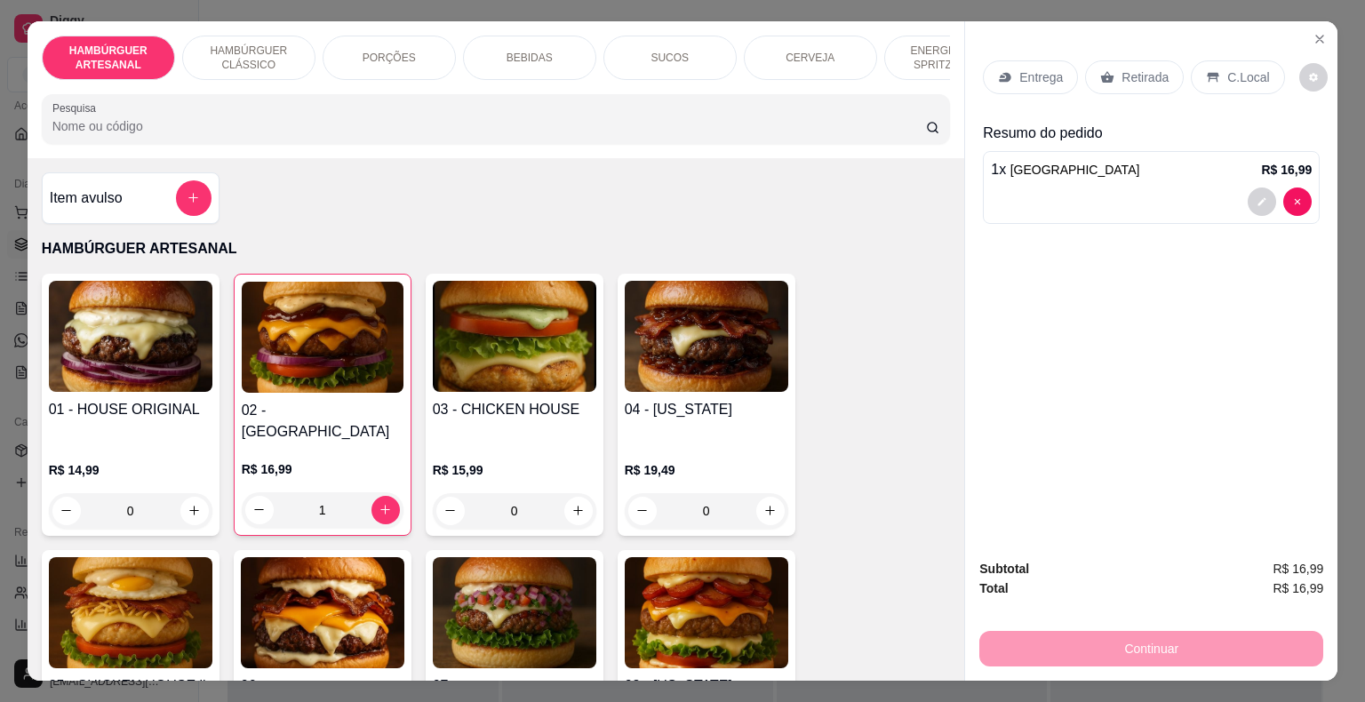
click at [1049, 73] on p "Entrega" at bounding box center [1042, 77] width 44 height 18
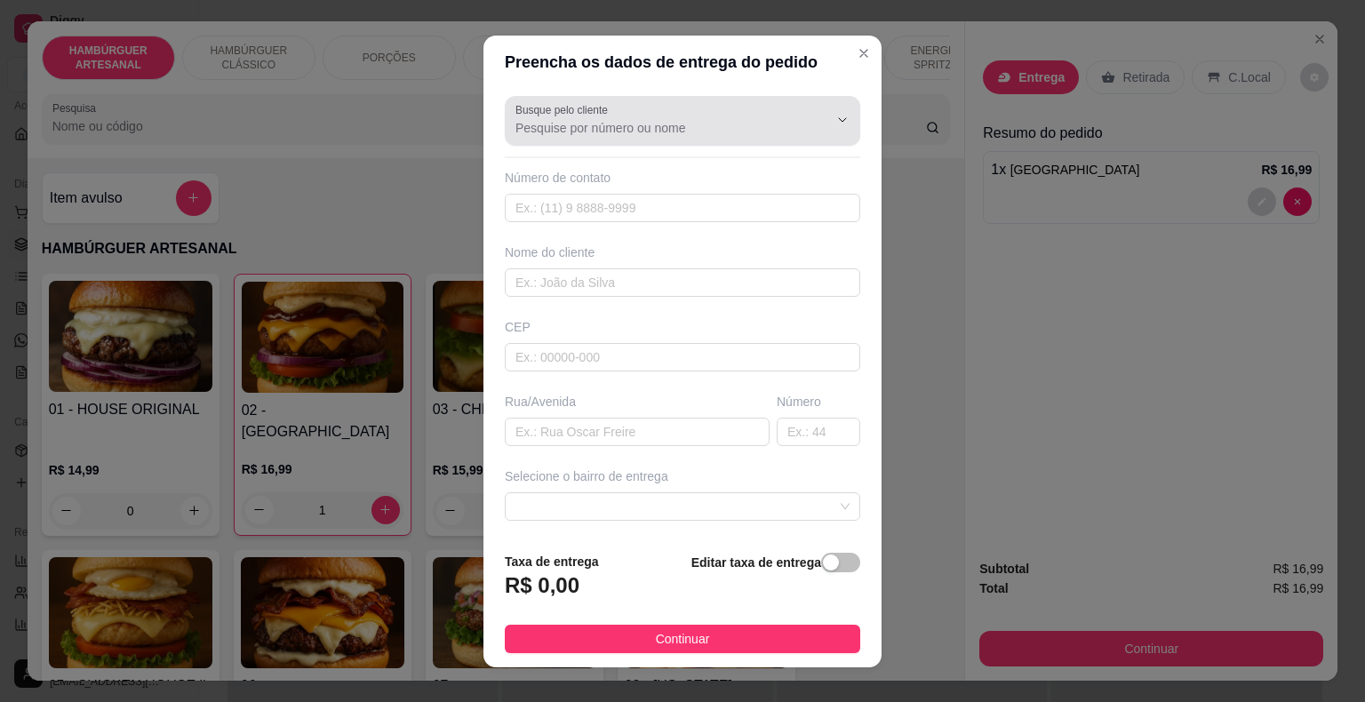
click at [811, 116] on icon "Show suggestions" at bounding box center [818, 120] width 14 height 14
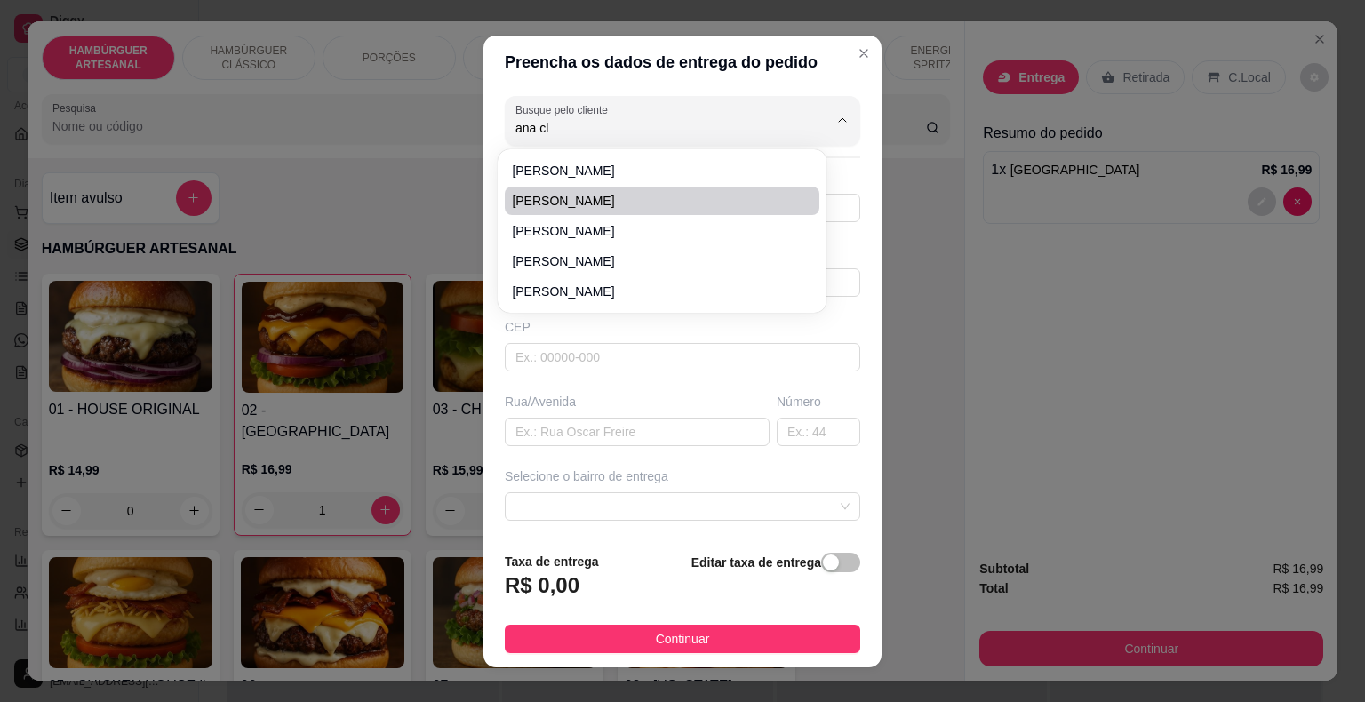
click at [647, 195] on span "Ana Clara" at bounding box center [653, 201] width 283 height 18
type input "Ana Clara"
type input "86988822131"
type input "Ana Clara"
type input "64330000"
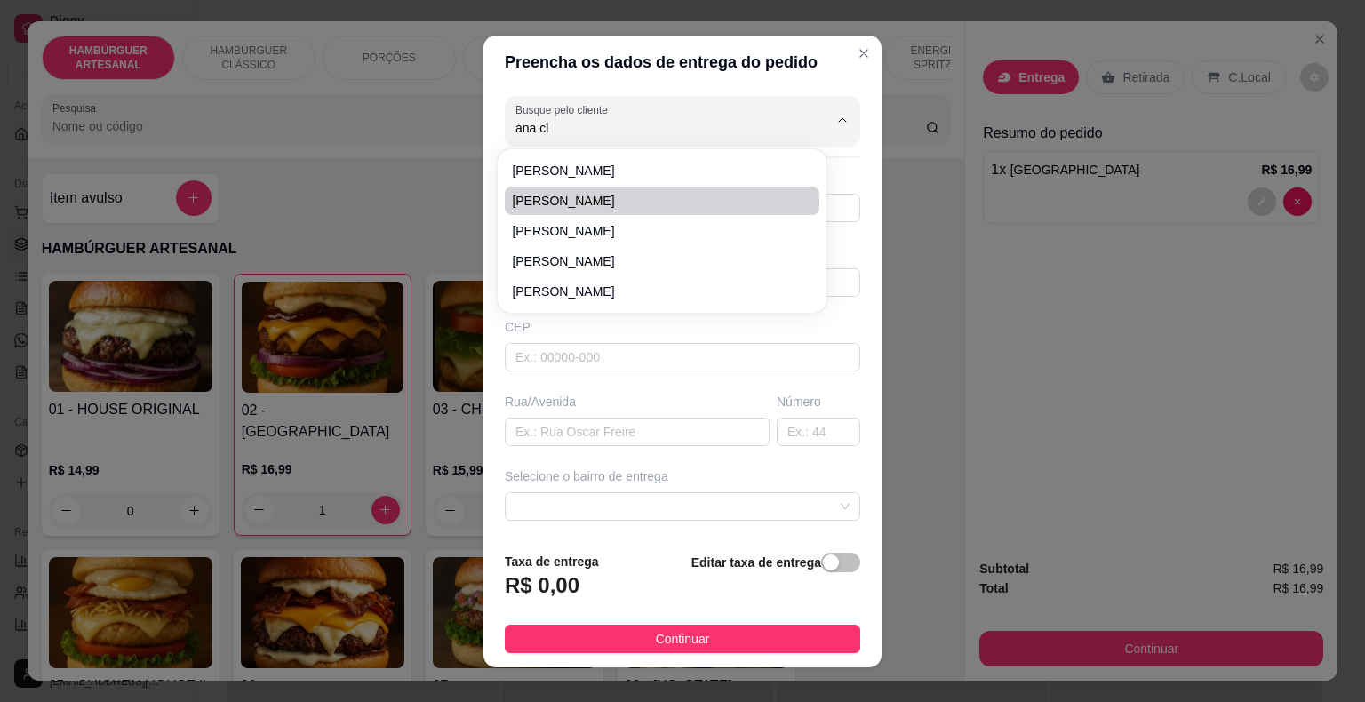
type input "Bairro estado"
type input "519"
type input "Na rua da academia top fitness, casa azul"
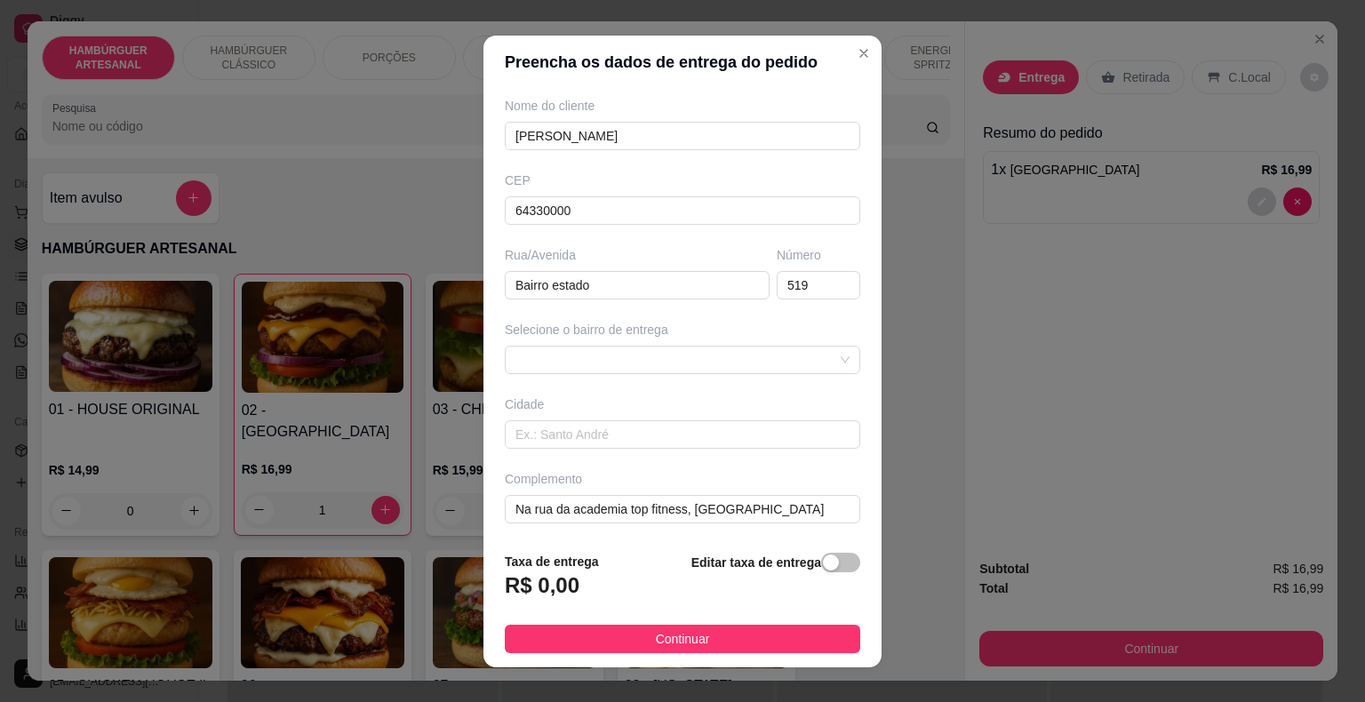
scroll to position [21, 0]
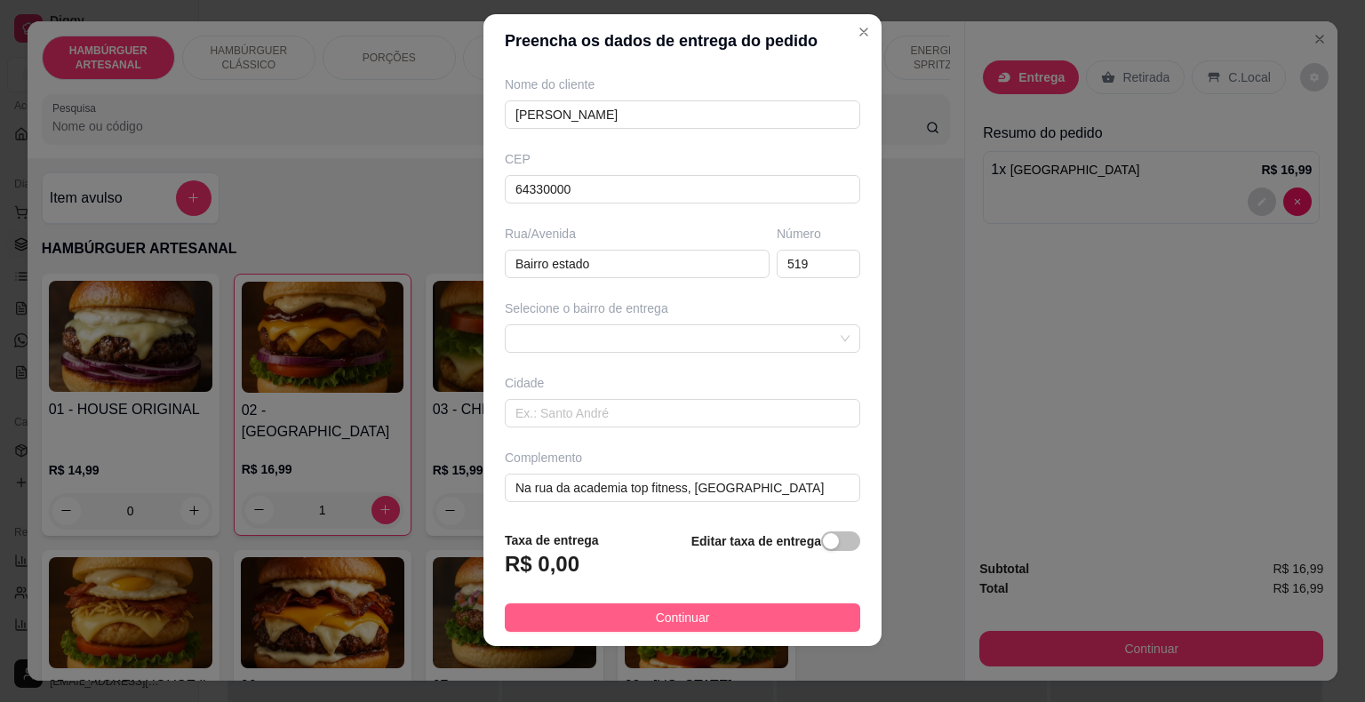
type input "Ana Clara"
click at [725, 624] on button "Continuar" at bounding box center [683, 618] width 356 height 28
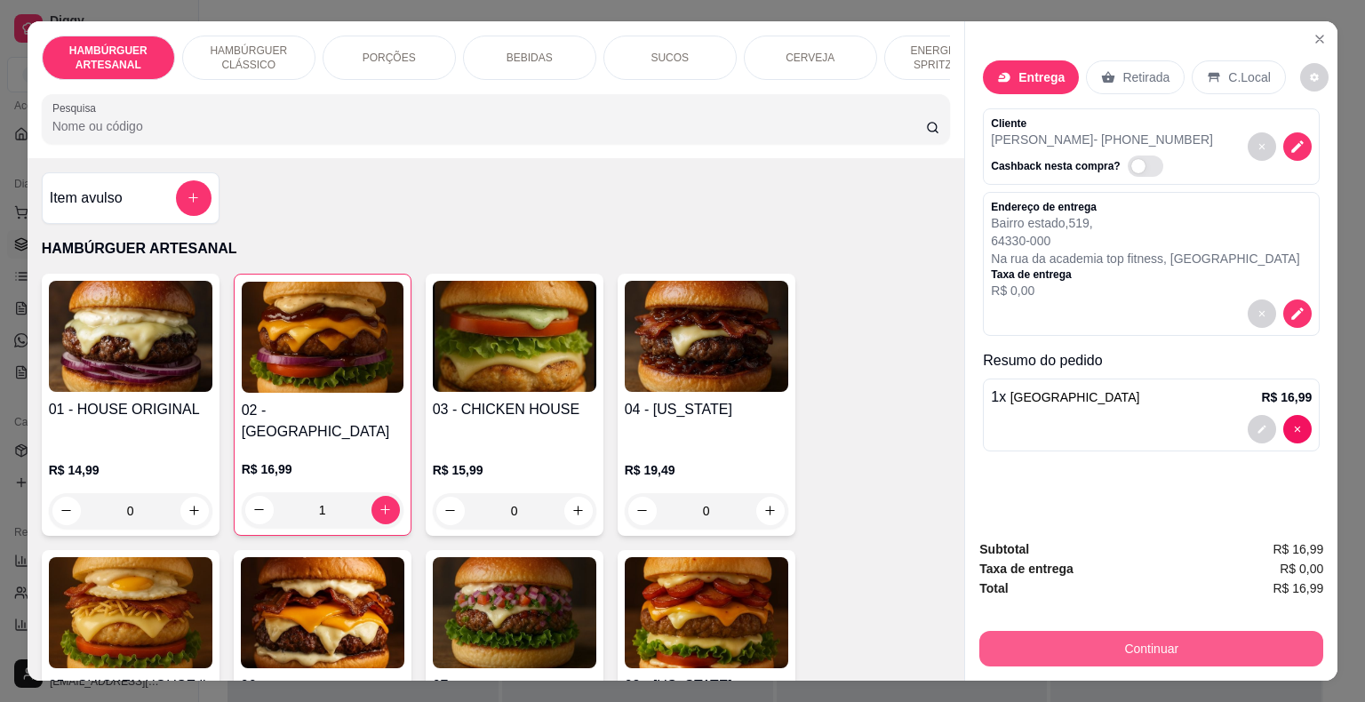
click at [1055, 641] on button "Continuar" at bounding box center [1152, 649] width 344 height 36
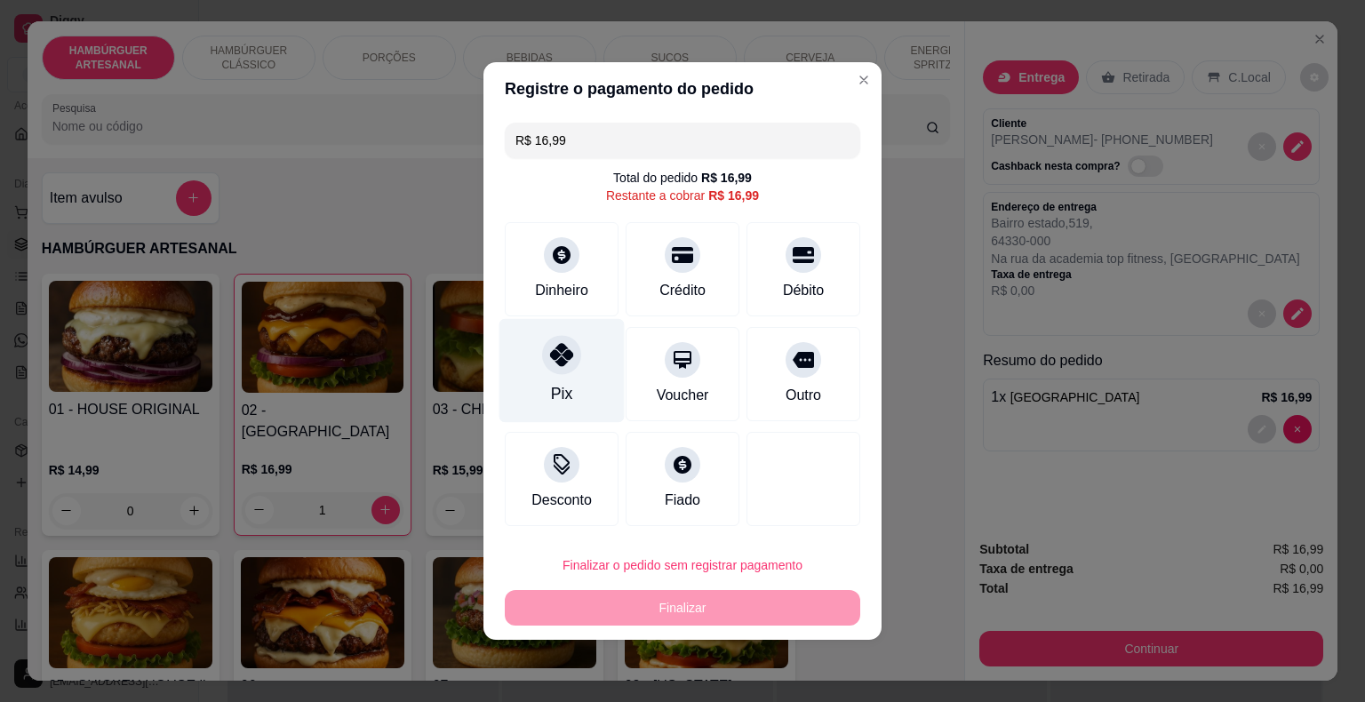
click at [569, 391] on div "Pix" at bounding box center [562, 371] width 125 height 104
type input "R$ 0,00"
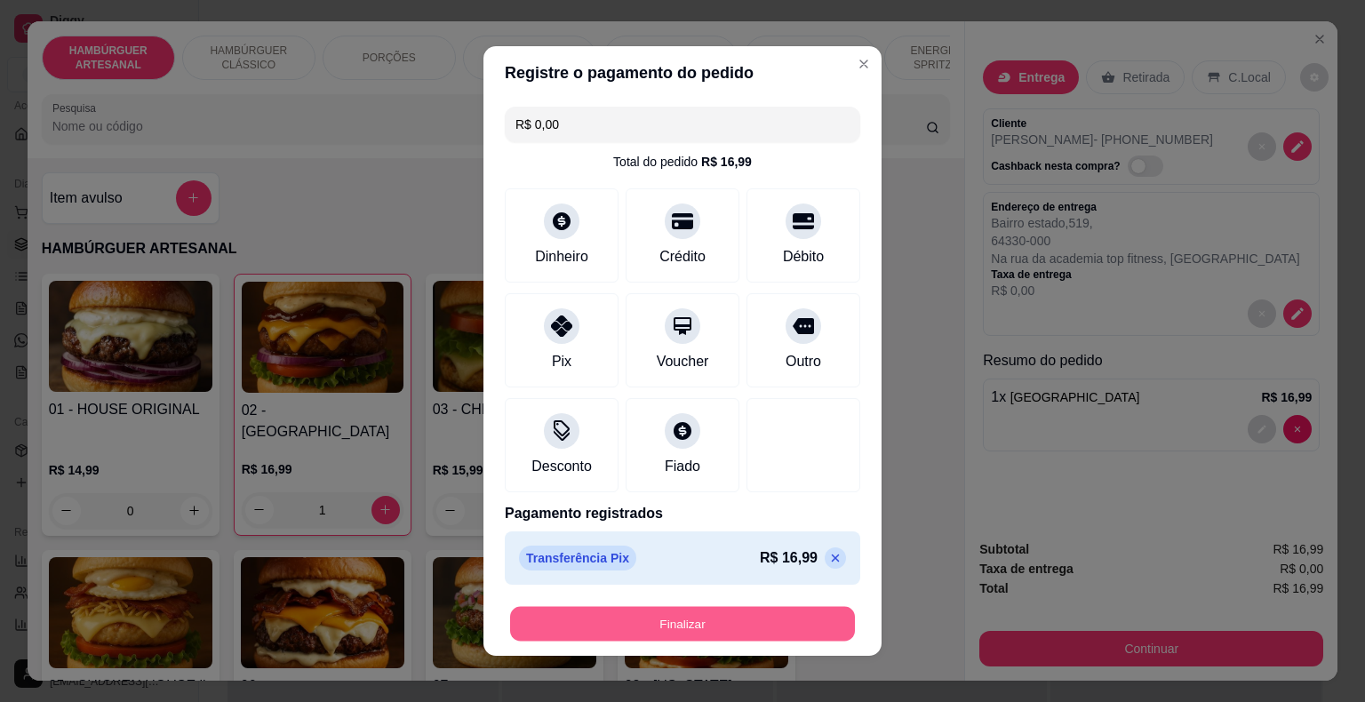
click at [671, 617] on button "Finalizar" at bounding box center [682, 624] width 345 height 35
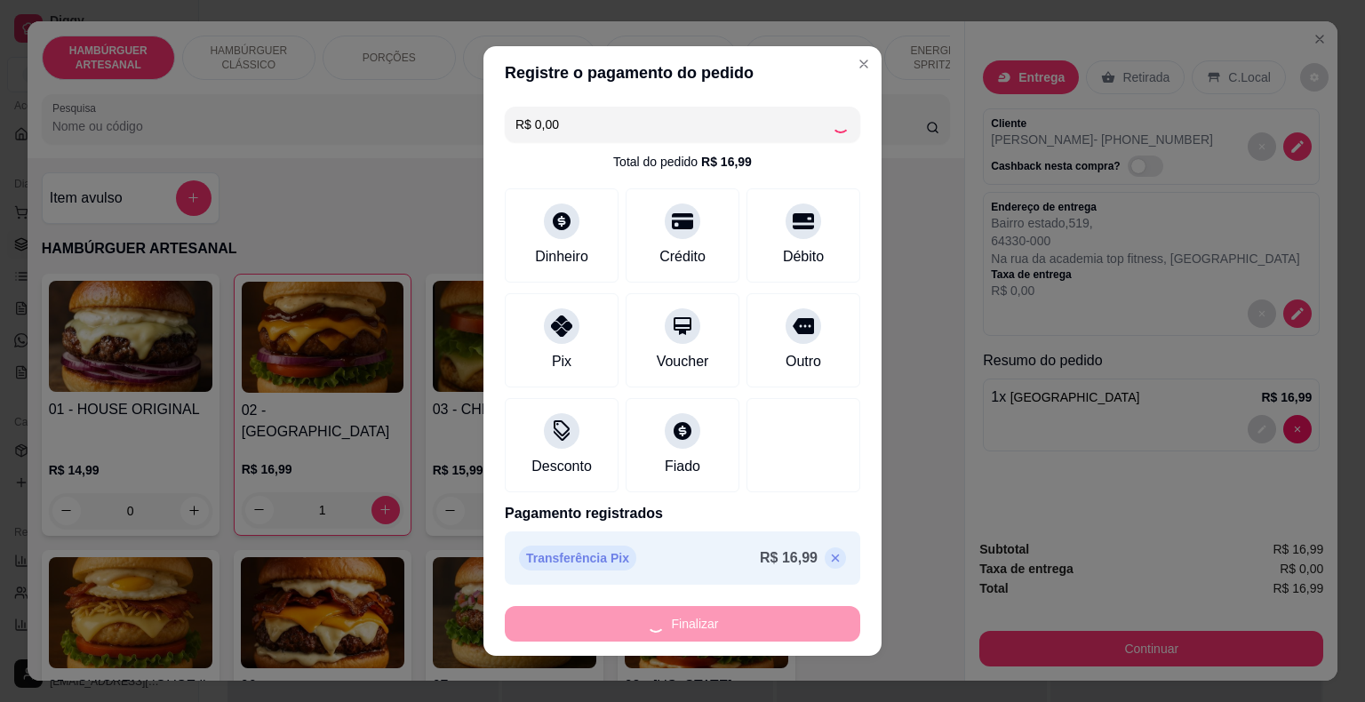
type input "0"
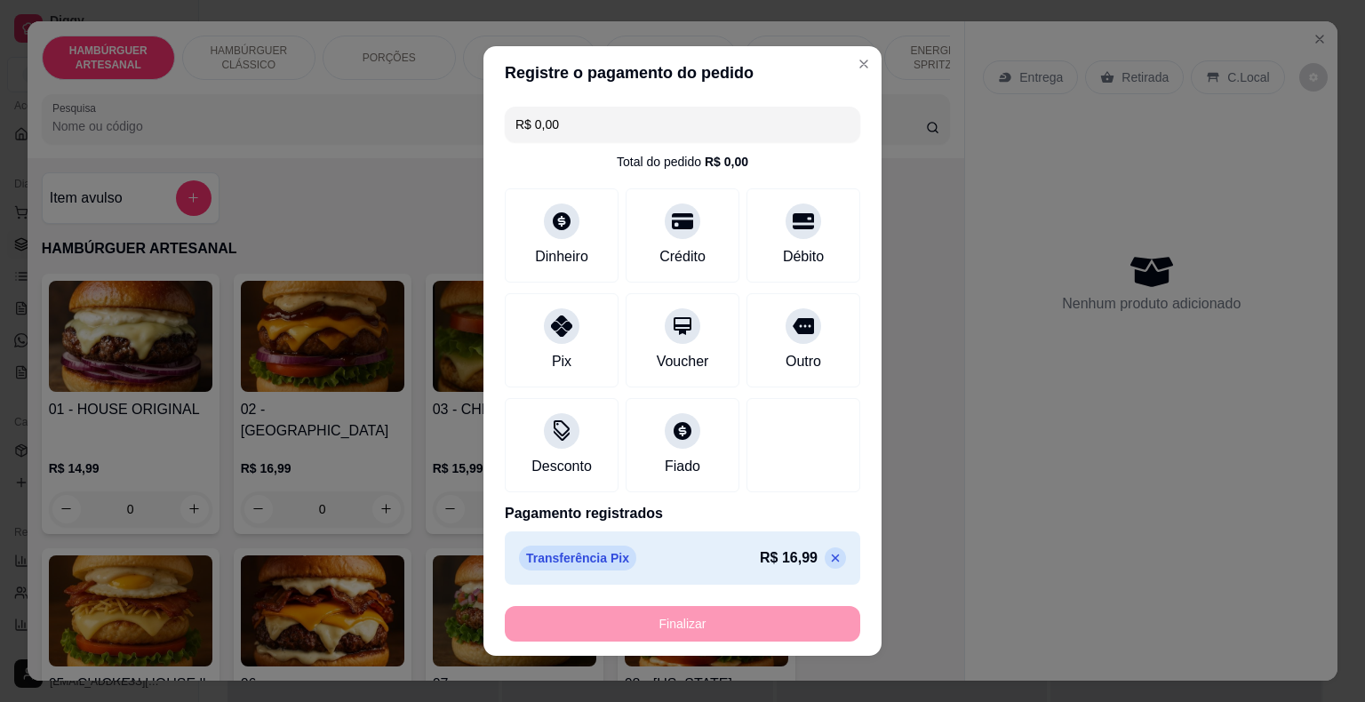
type input "-R$ 16,99"
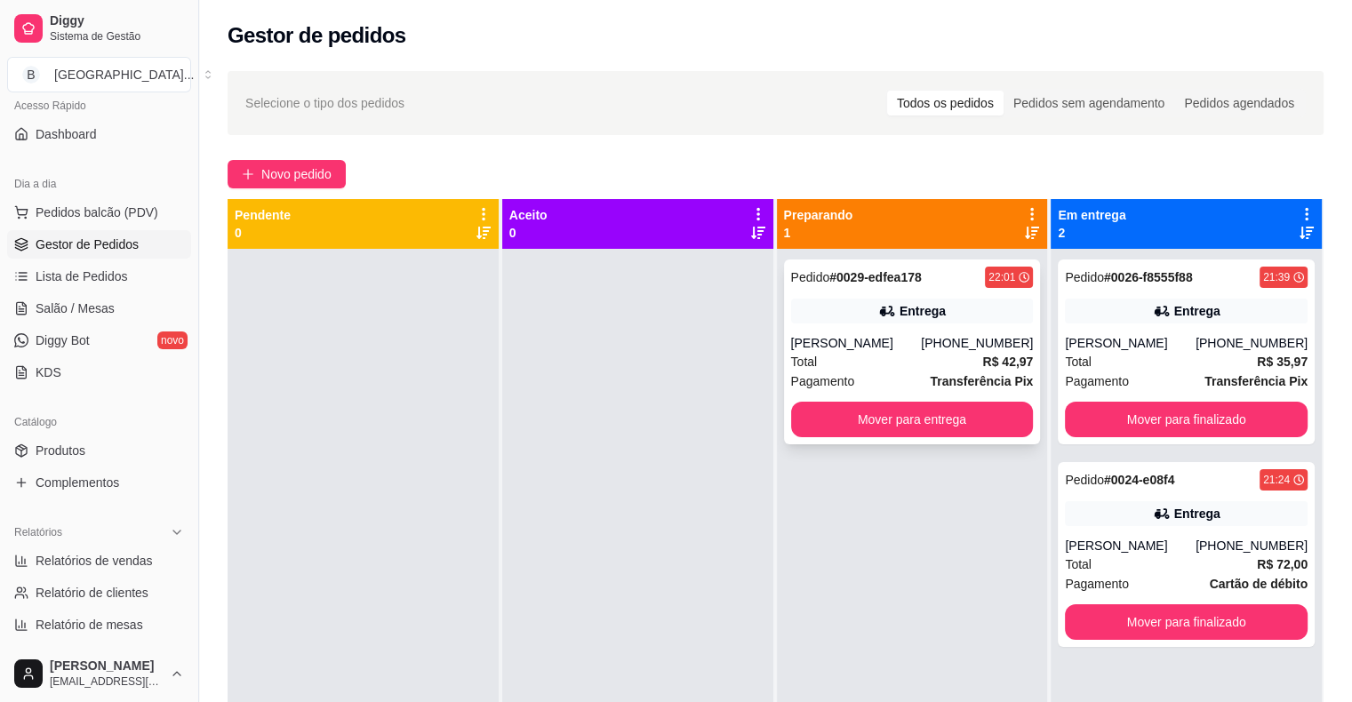
click at [871, 362] on div "Total R$ 42,97" at bounding box center [912, 362] width 243 height 20
click at [71, 284] on span "Lista de Pedidos" at bounding box center [82, 277] width 92 height 18
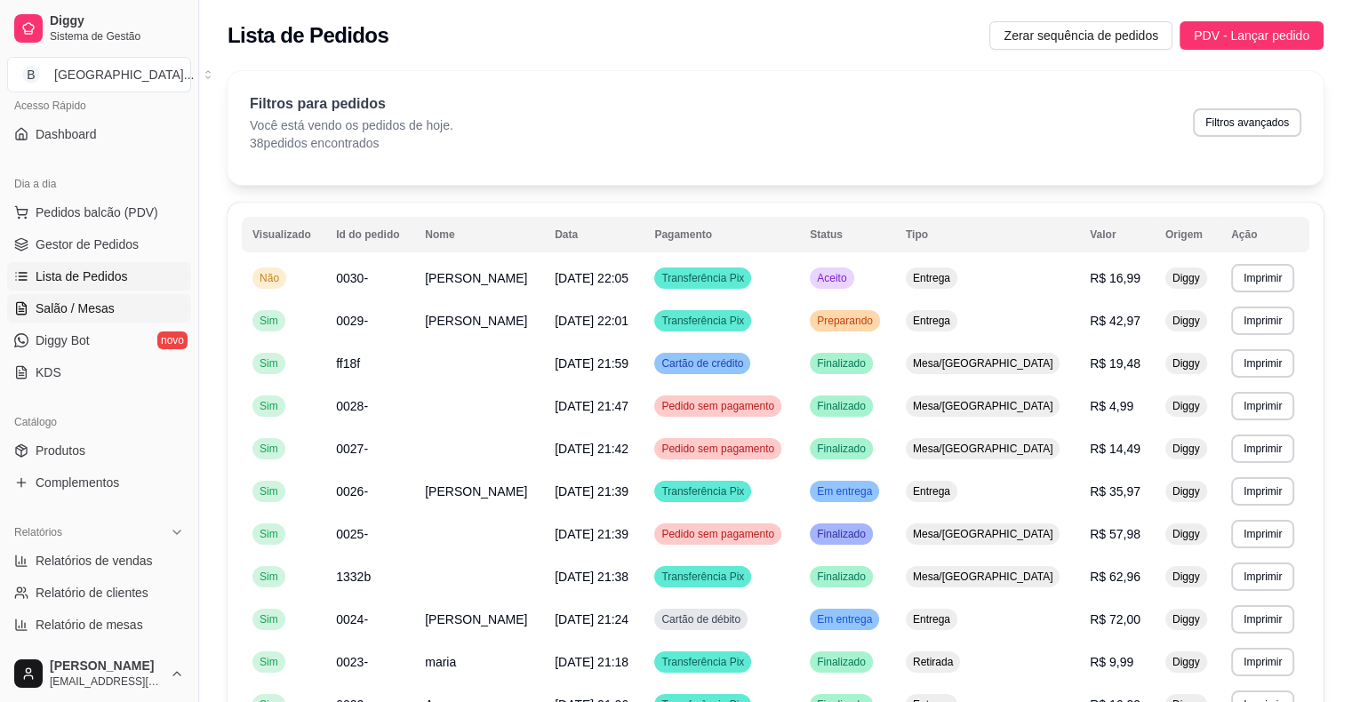
click at [75, 310] on span "Salão / Mesas" at bounding box center [75, 309] width 79 height 18
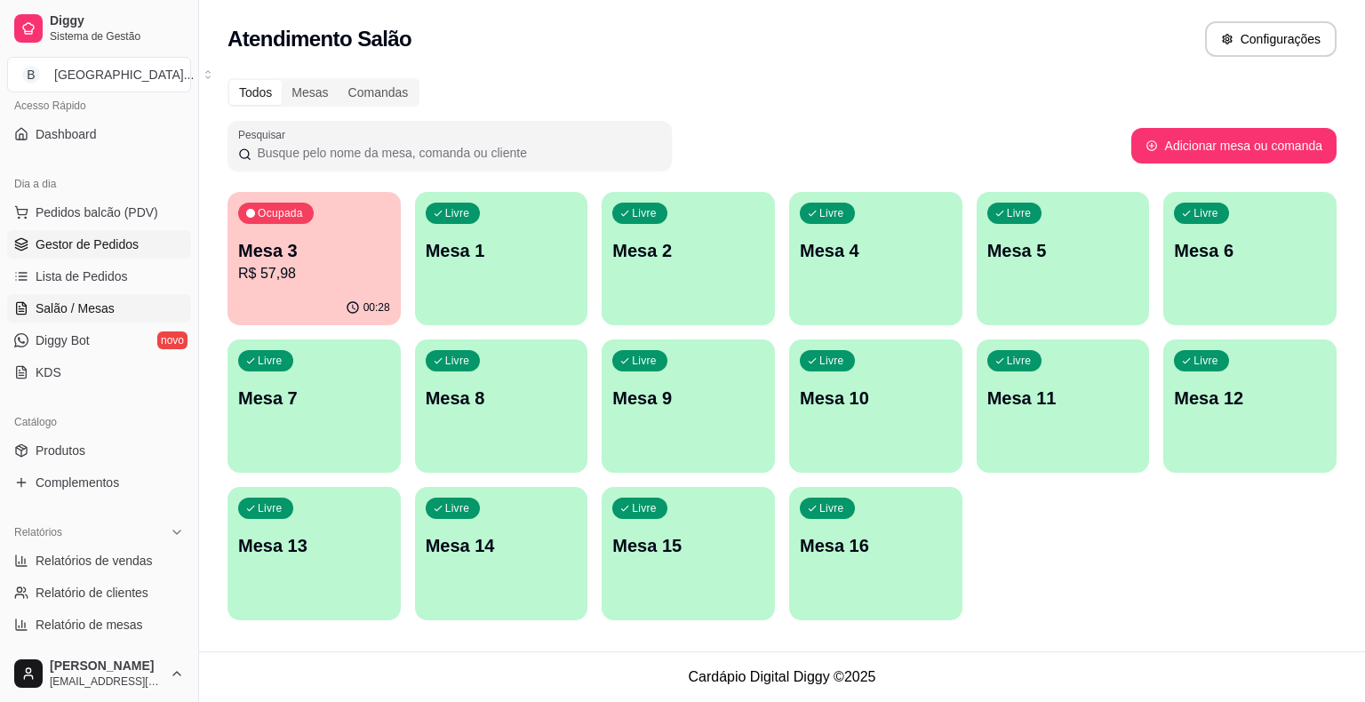
click at [57, 244] on span "Gestor de Pedidos" at bounding box center [87, 245] width 103 height 18
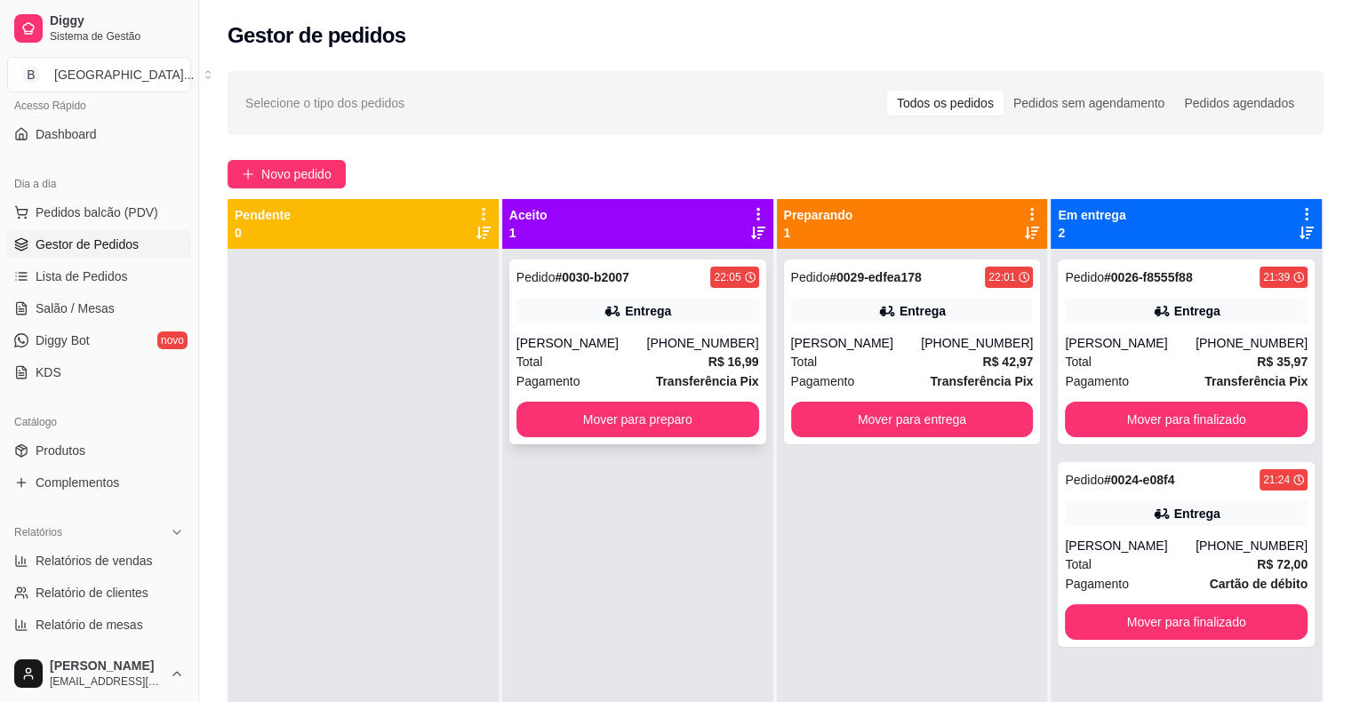
click at [557, 364] on div "Total R$ 16,99" at bounding box center [637, 362] width 243 height 20
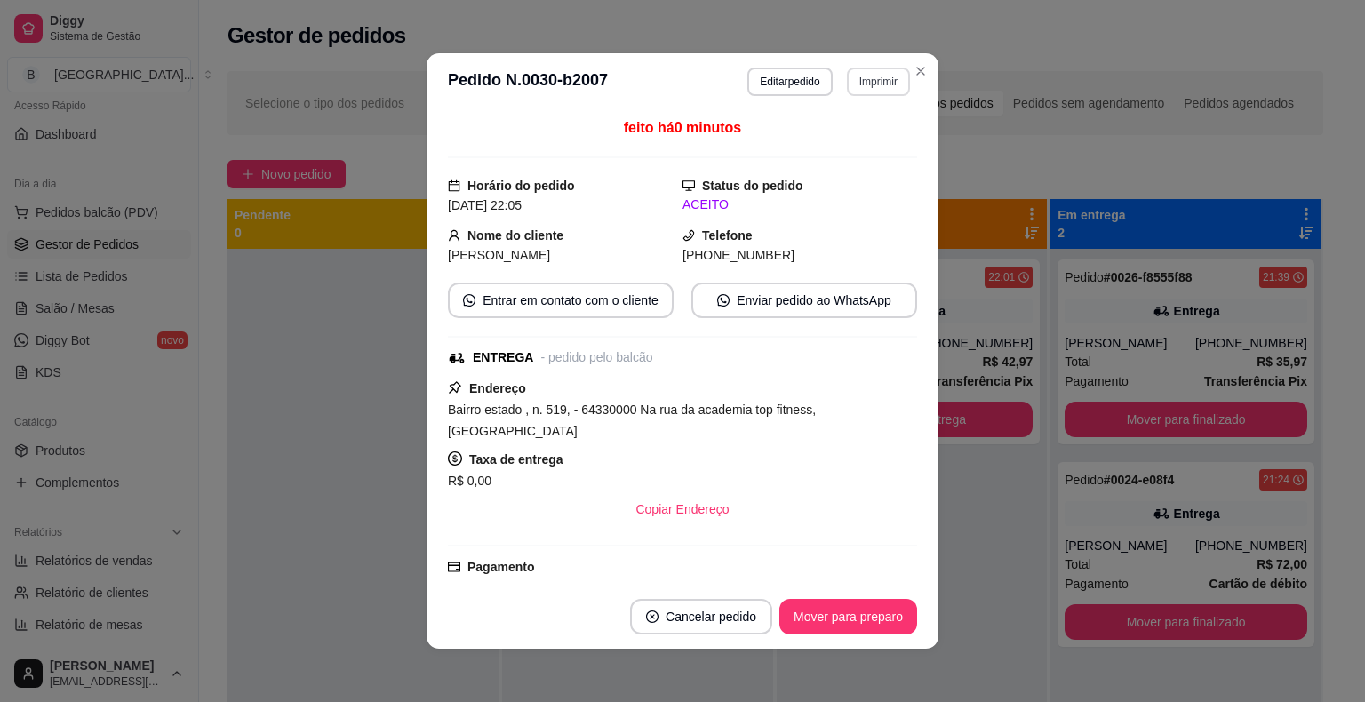
click at [882, 84] on button "Imprimir" at bounding box center [878, 82] width 63 height 28
click at [867, 144] on button "IMPRESSORA" at bounding box center [840, 144] width 129 height 28
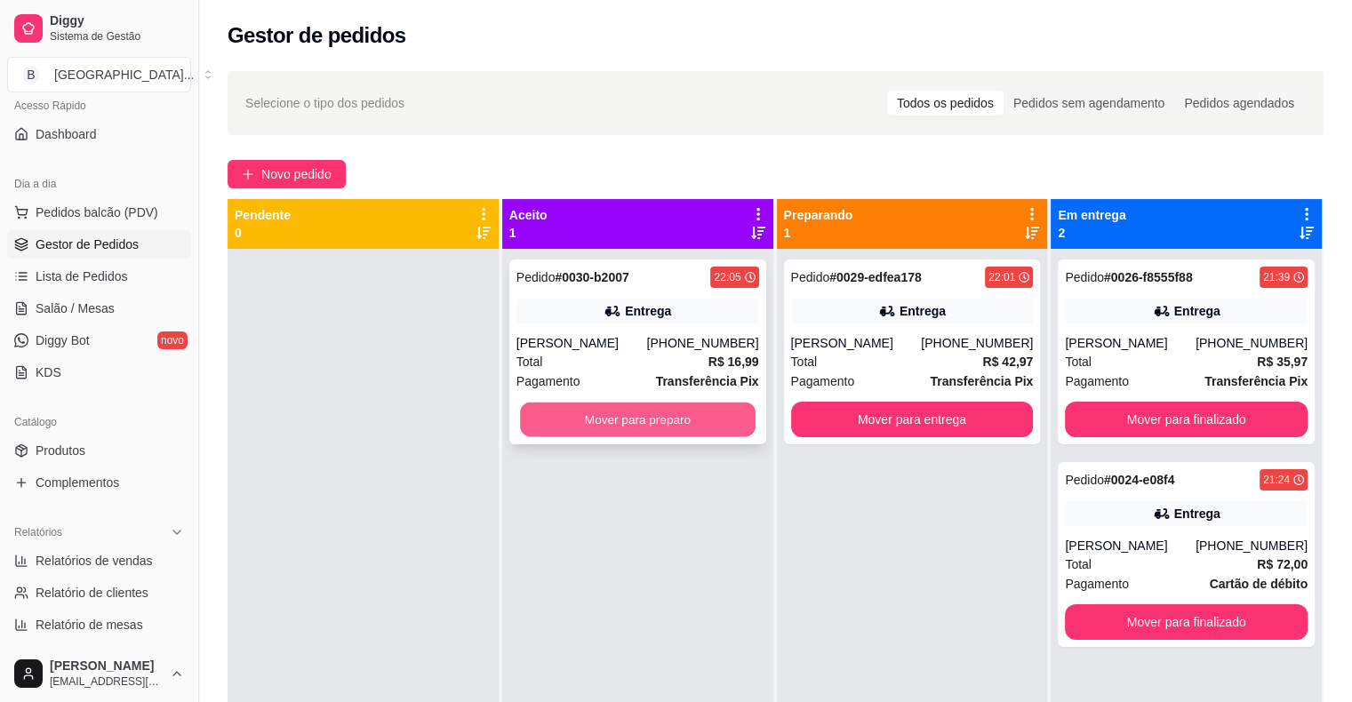
click at [658, 421] on button "Mover para preparo" at bounding box center [638, 420] width 236 height 35
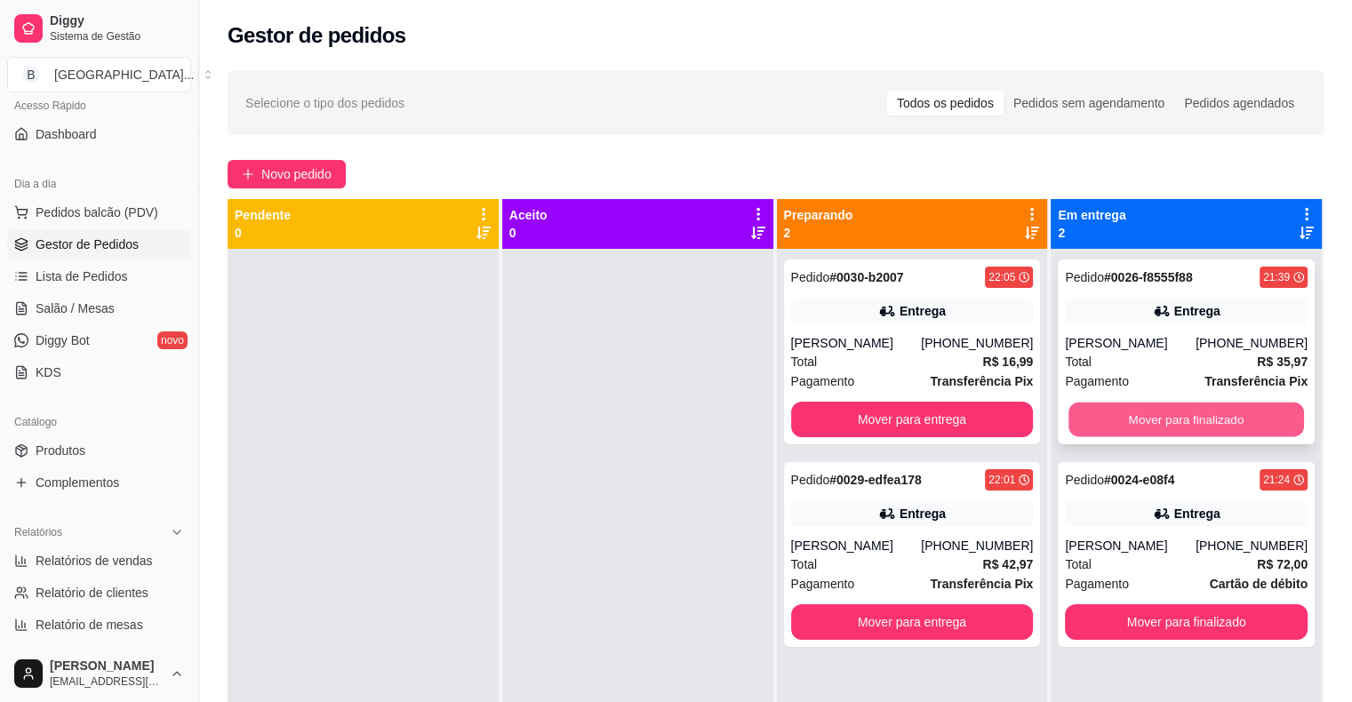
click at [1165, 414] on button "Mover para finalizado" at bounding box center [1187, 420] width 236 height 35
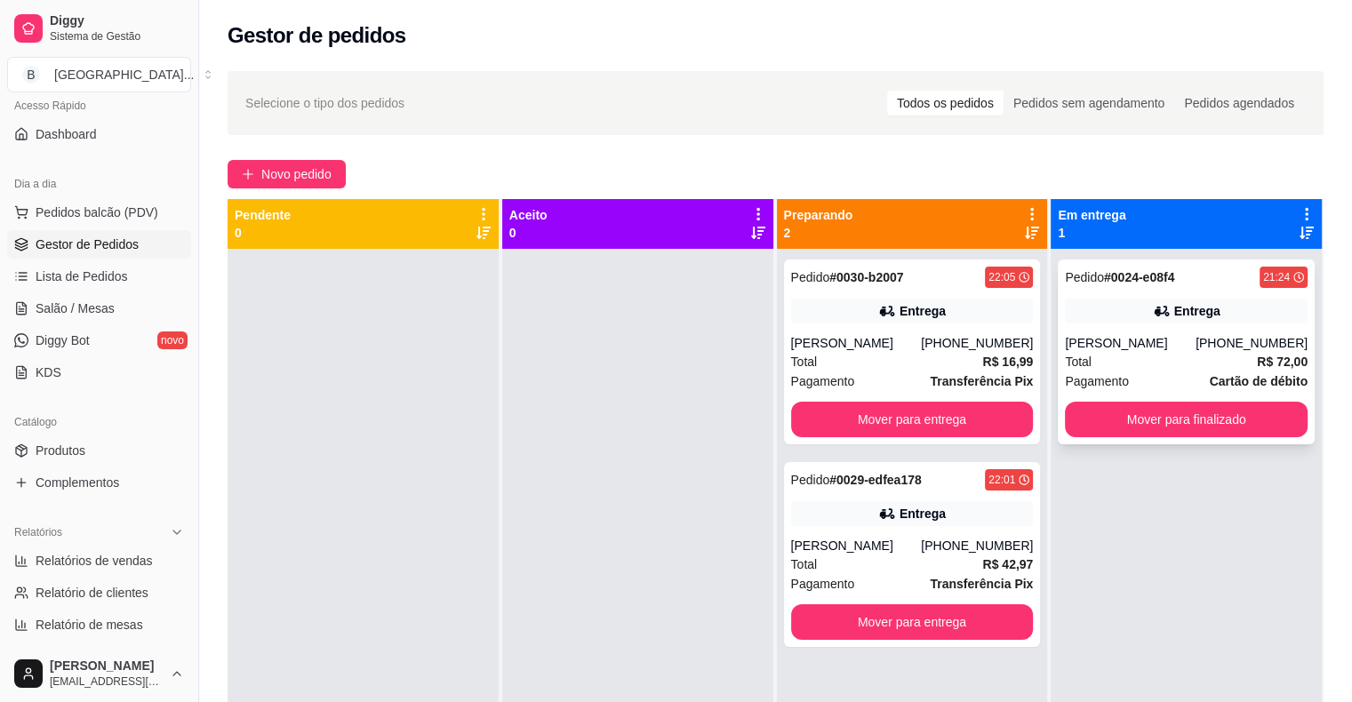
click at [1170, 373] on div "Pagamento Cartão de débito" at bounding box center [1186, 382] width 243 height 20
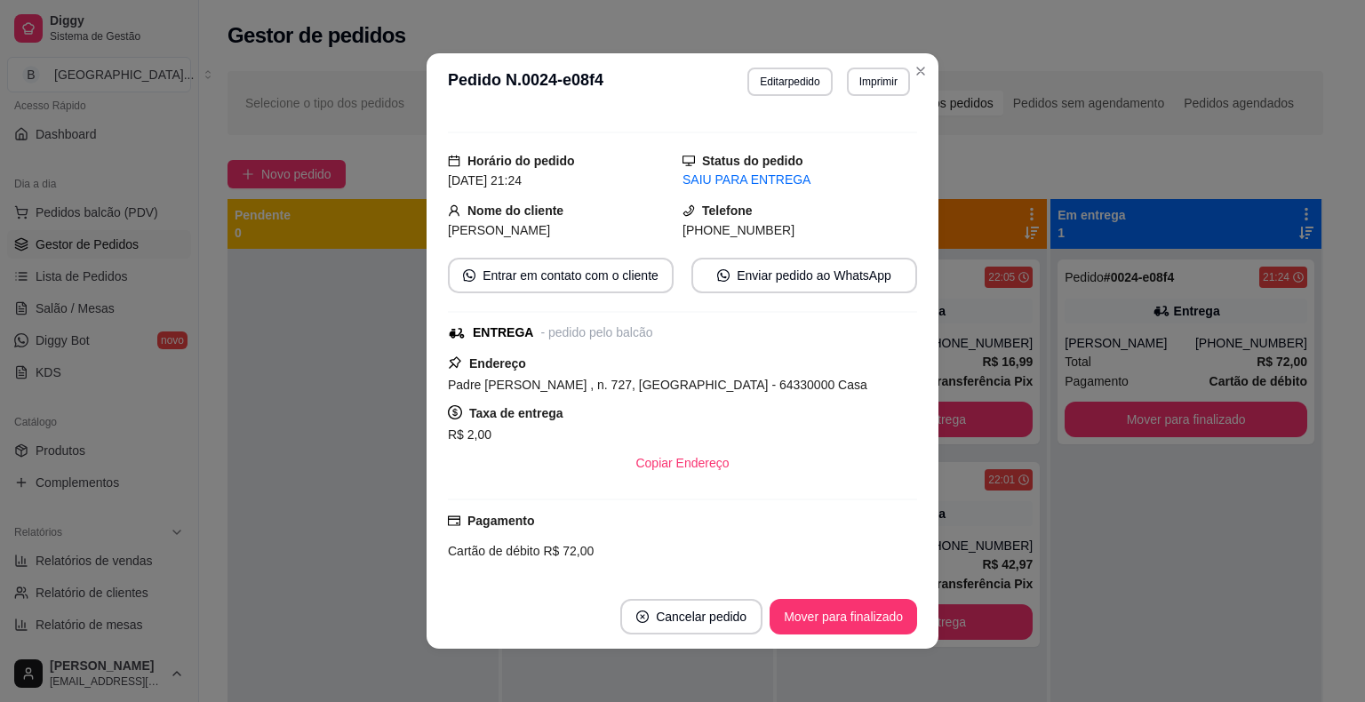
scroll to position [174, 0]
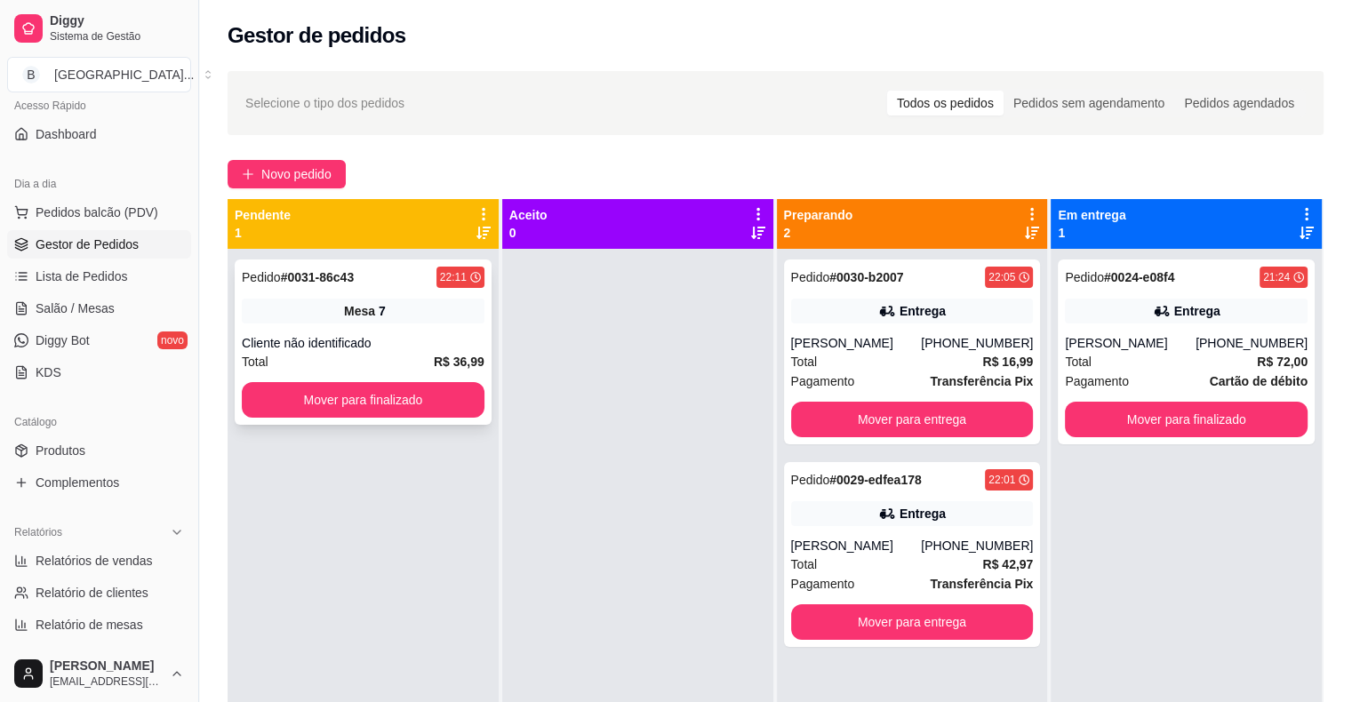
click at [451, 331] on div "Pedido # 0031-86c43 22:11 Mesa 7 Cliente não identificado Total R$ 36,99 Mover …" at bounding box center [363, 342] width 257 height 165
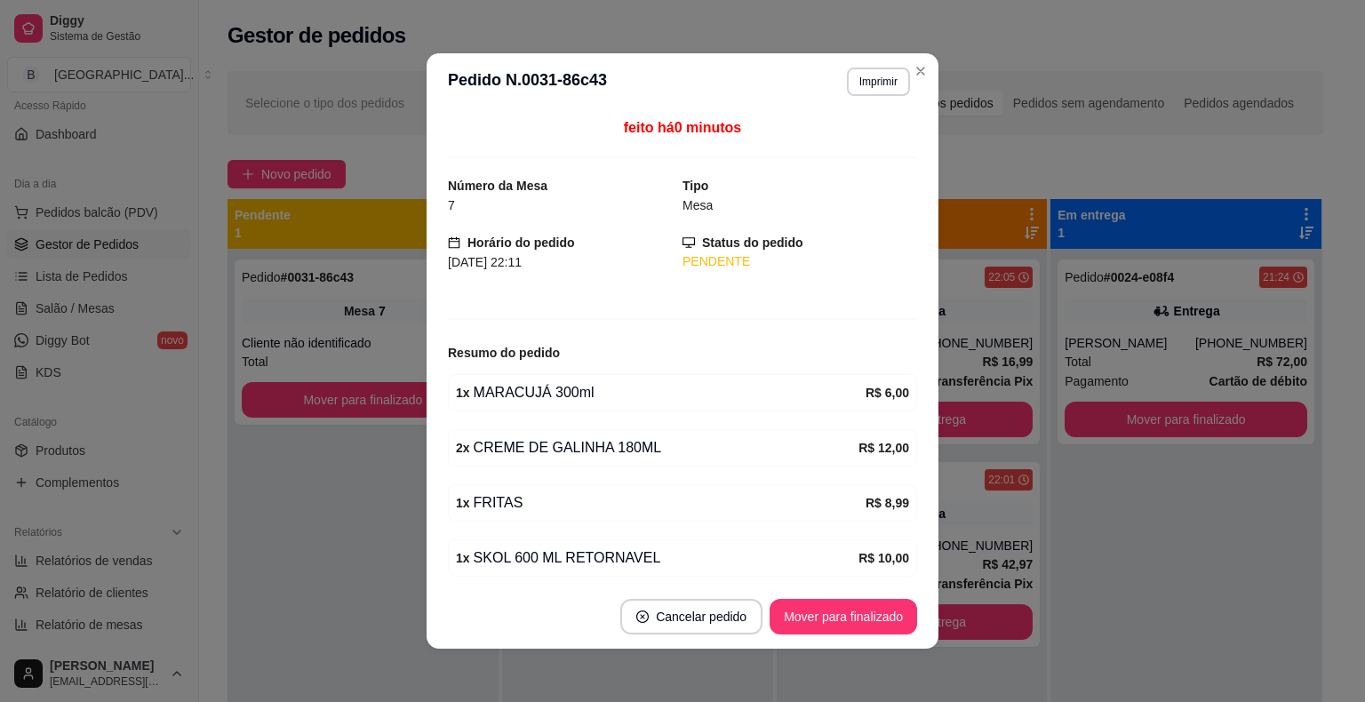
click at [867, 65] on header "**********" at bounding box center [683, 81] width 512 height 57
click at [869, 80] on button "Imprimir" at bounding box center [878, 82] width 61 height 28
click at [864, 128] on div "Escolha a impressora IMPRESSORA Impressora" at bounding box center [840, 149] width 147 height 96
click at [867, 143] on button "IMPRESSORA" at bounding box center [840, 144] width 129 height 28
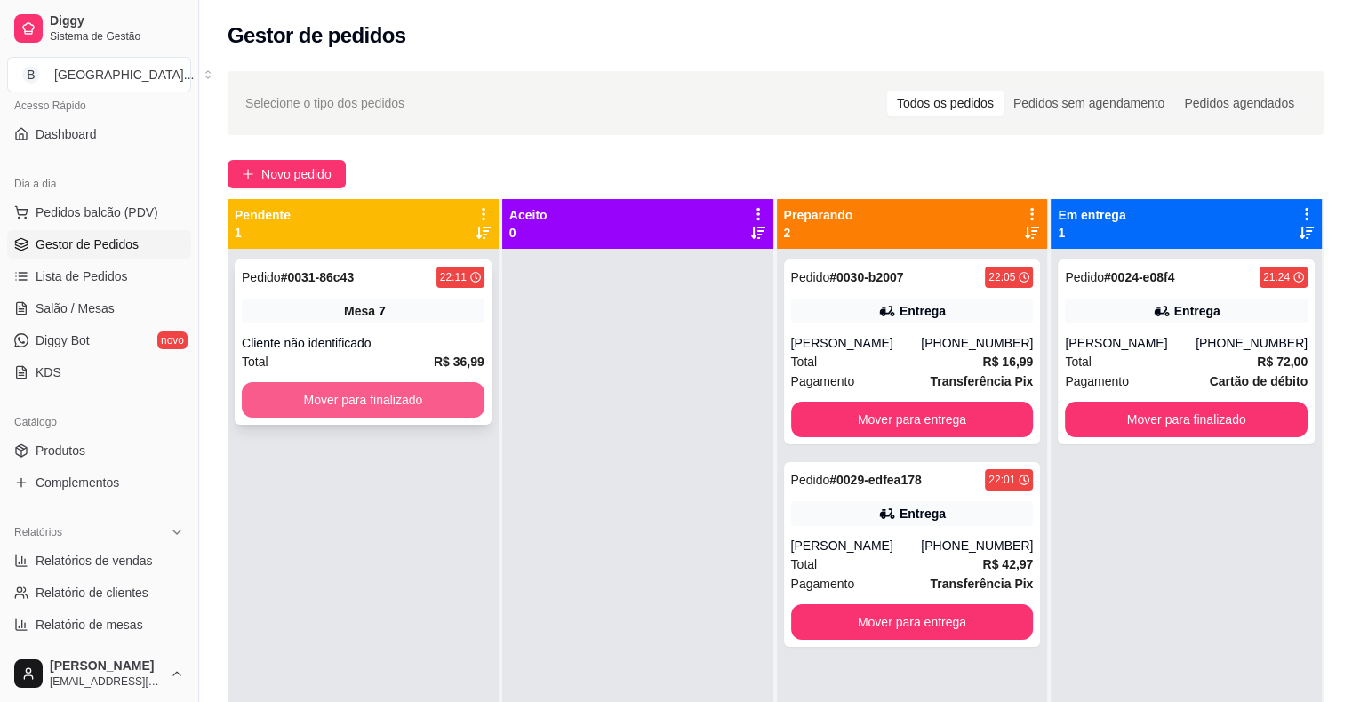
click at [469, 393] on button "Mover para finalizado" at bounding box center [363, 400] width 243 height 36
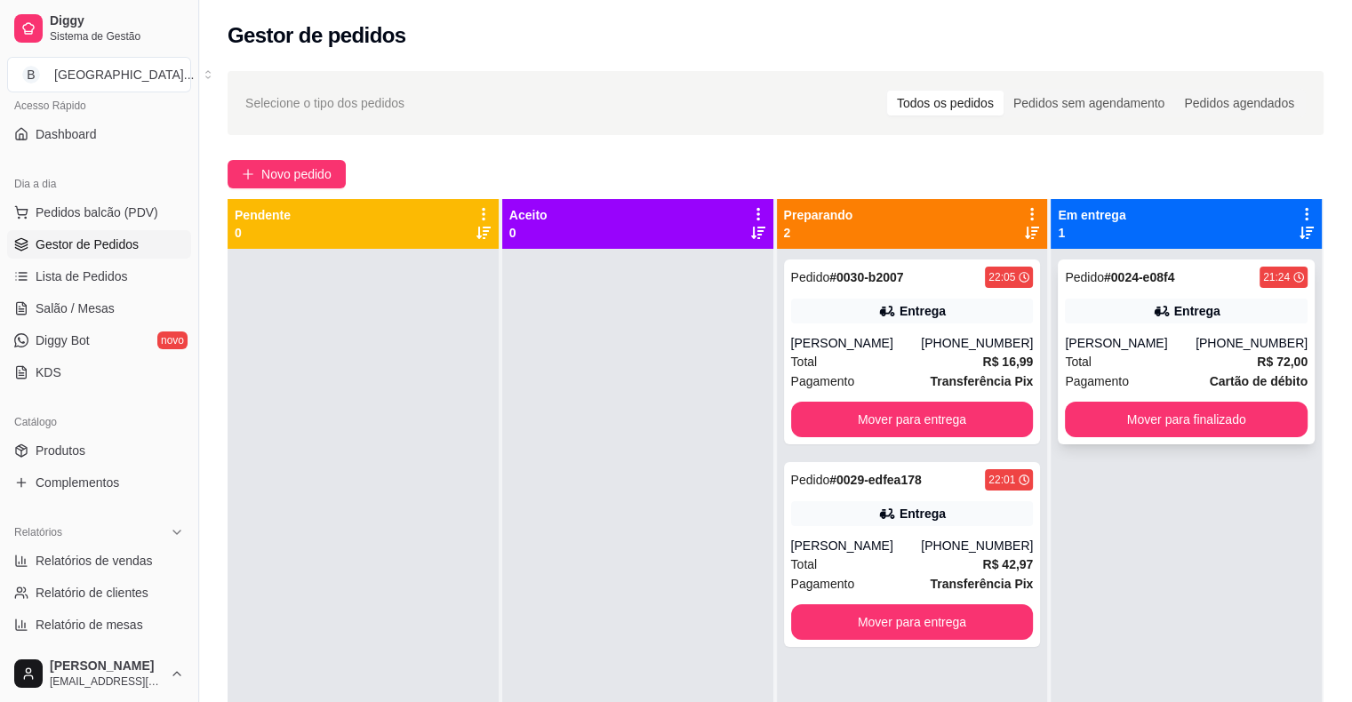
click at [1157, 349] on div "Isaac penha" at bounding box center [1130, 343] width 131 height 18
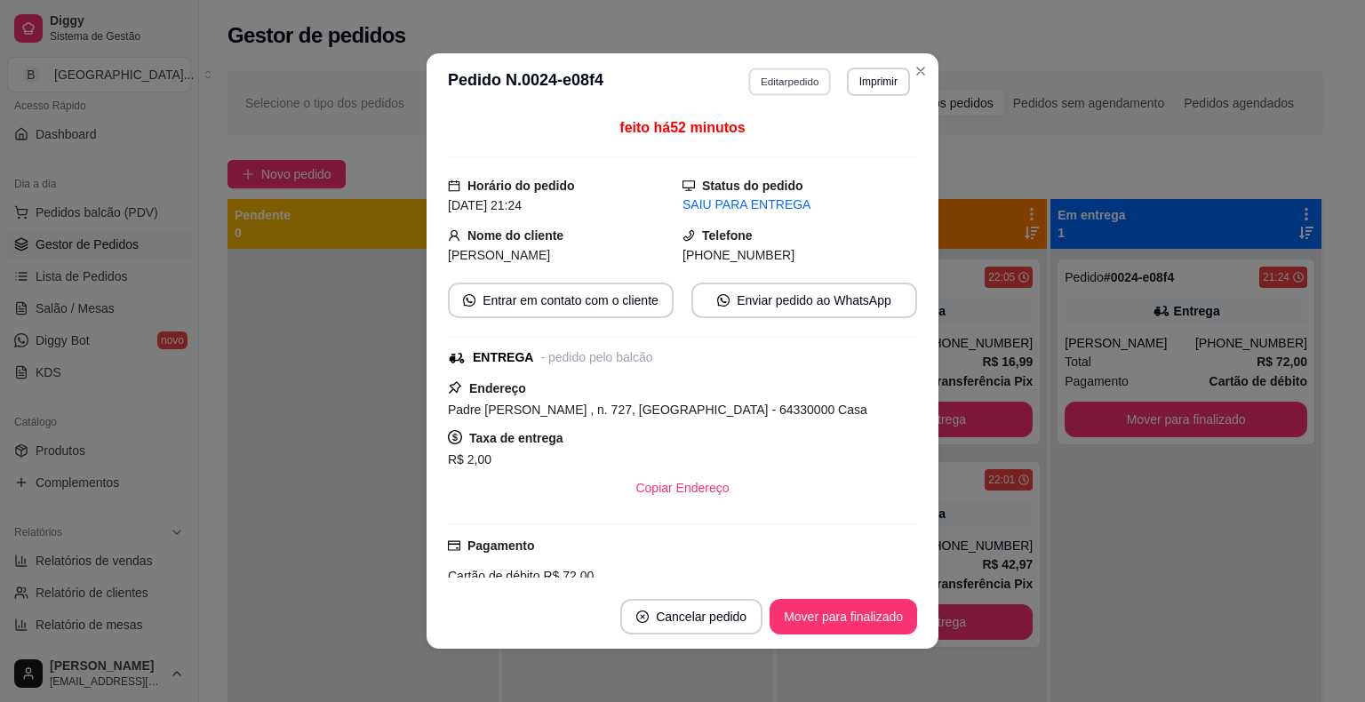
click at [801, 87] on button "Editar pedido" at bounding box center [790, 82] width 83 height 28
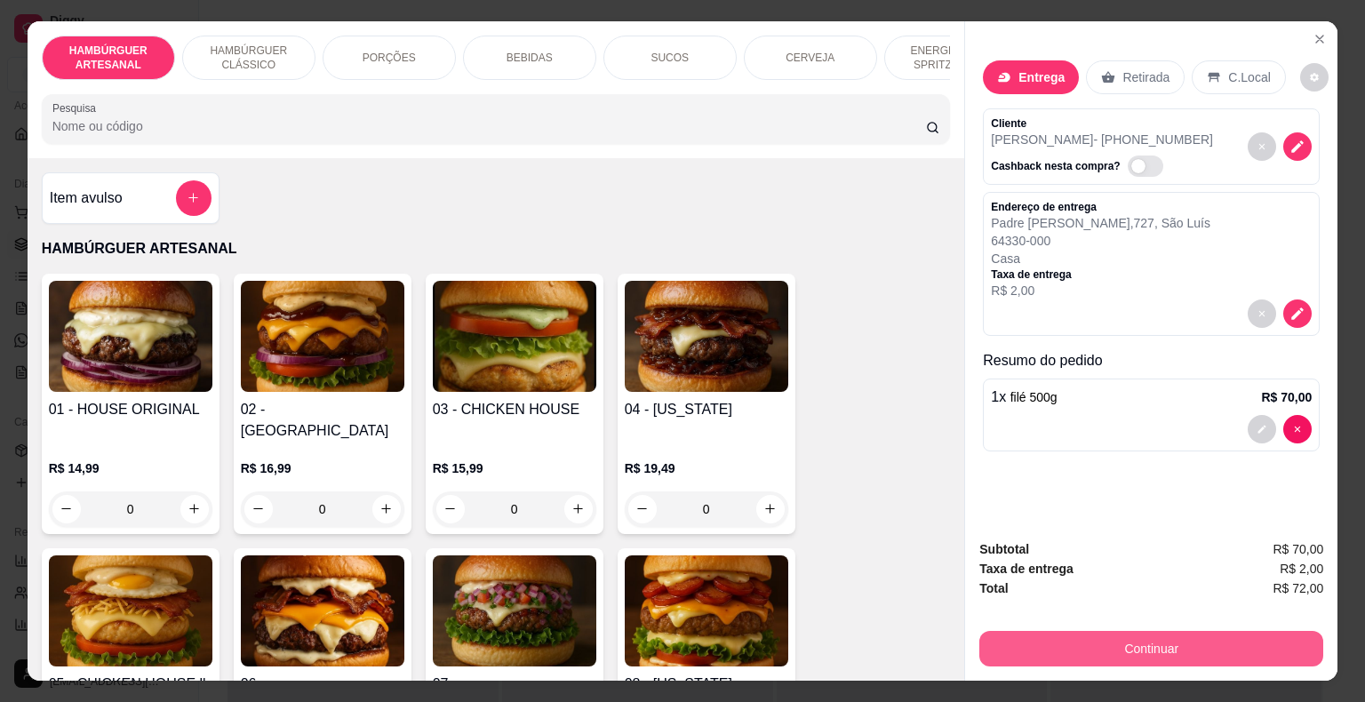
click at [1037, 634] on button "Continuar" at bounding box center [1152, 649] width 344 height 36
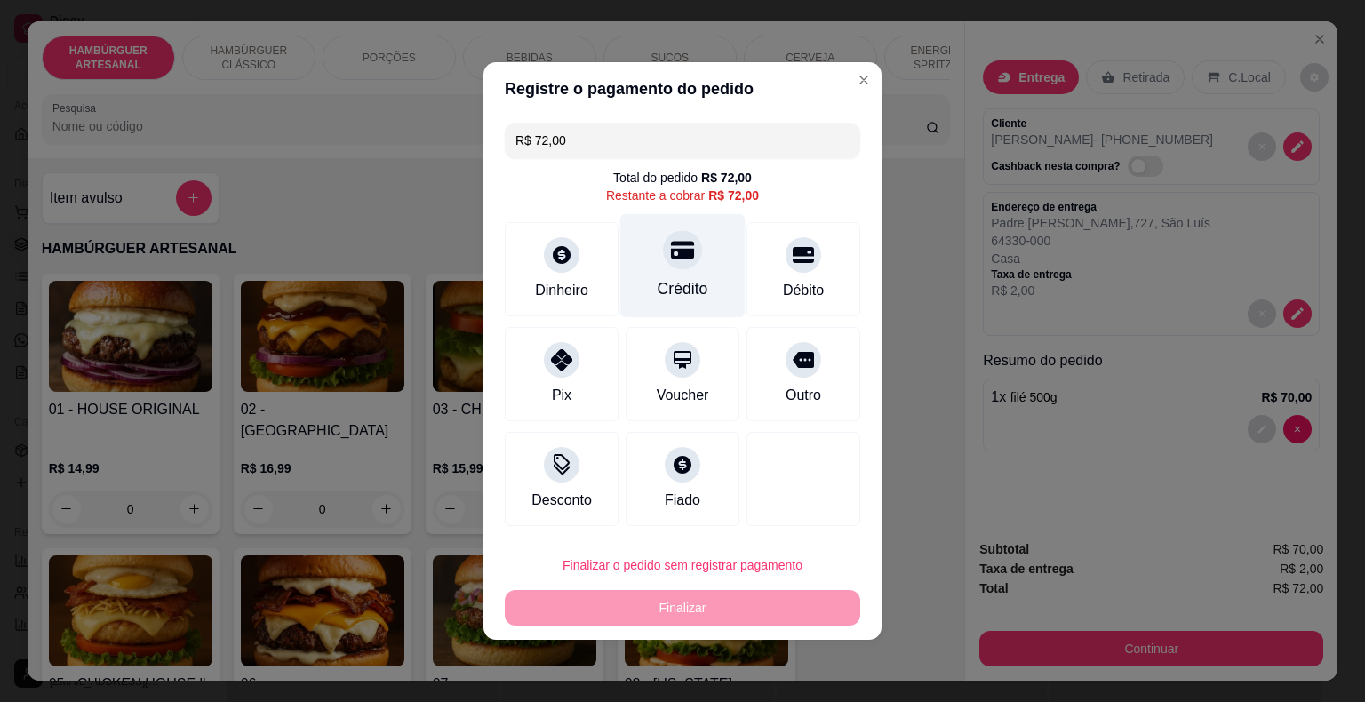
click at [683, 297] on div "Crédito" at bounding box center [683, 288] width 51 height 23
type input "R$ 0,00"
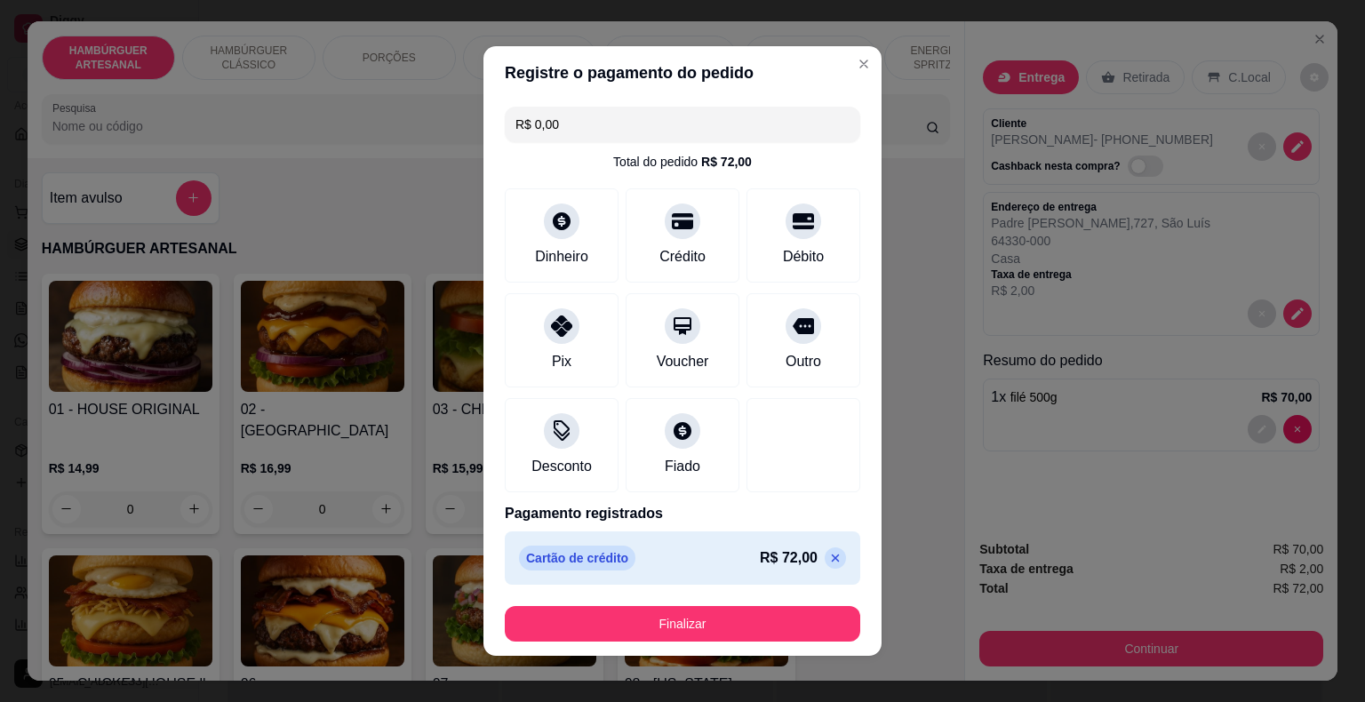
scroll to position [10, 0]
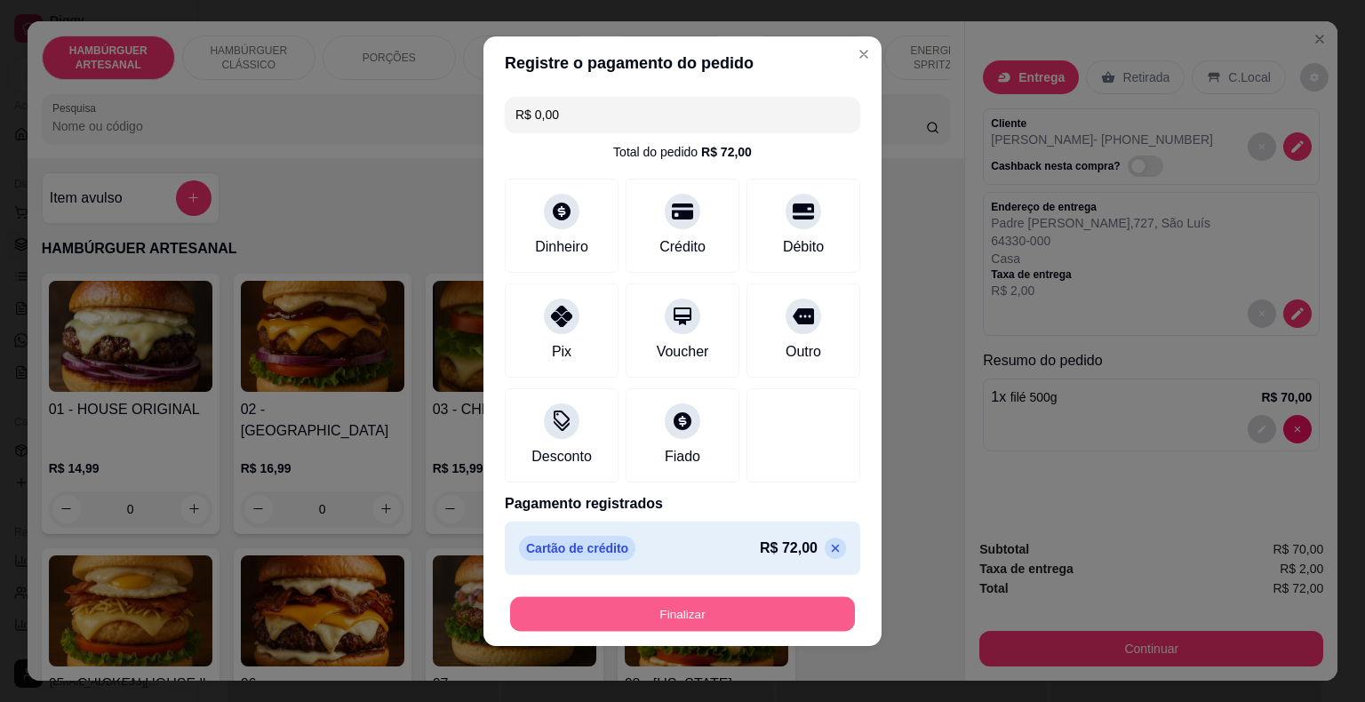
click at [726, 598] on button "Finalizar" at bounding box center [682, 614] width 345 height 35
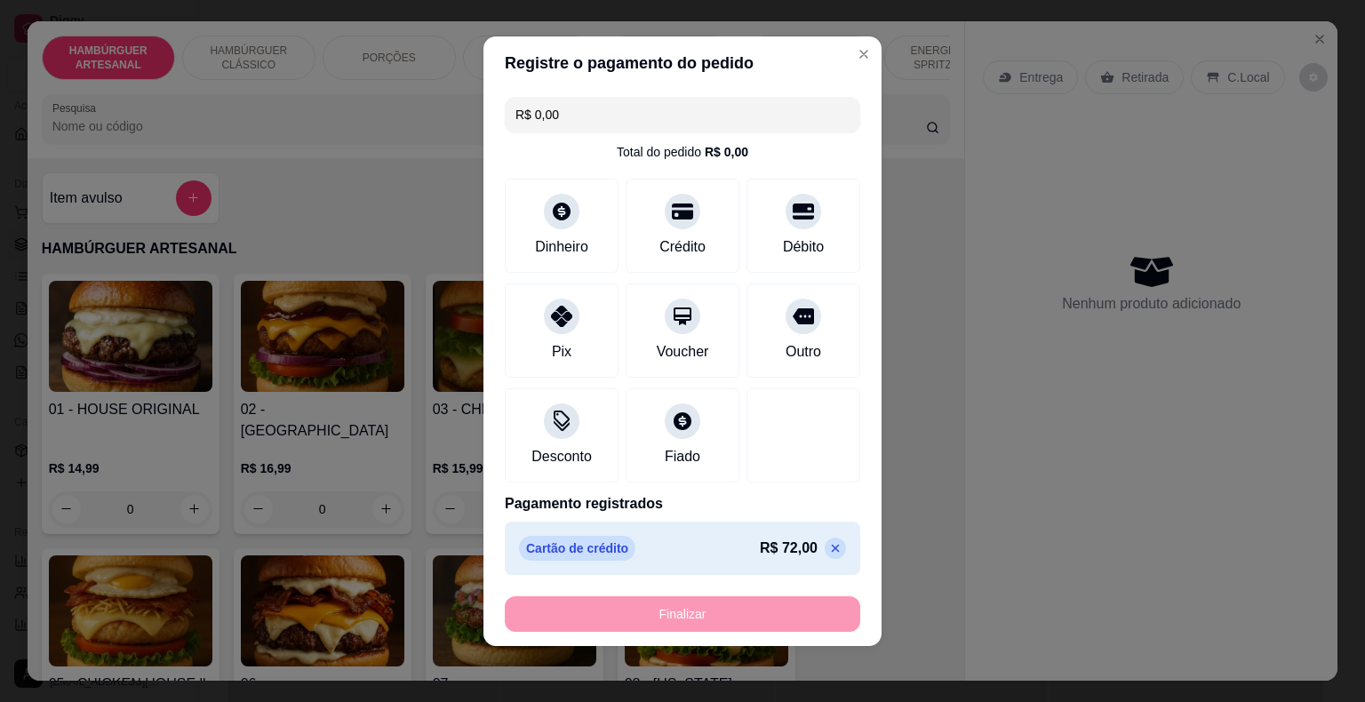
type input "0"
type input "-R$ 72,00"
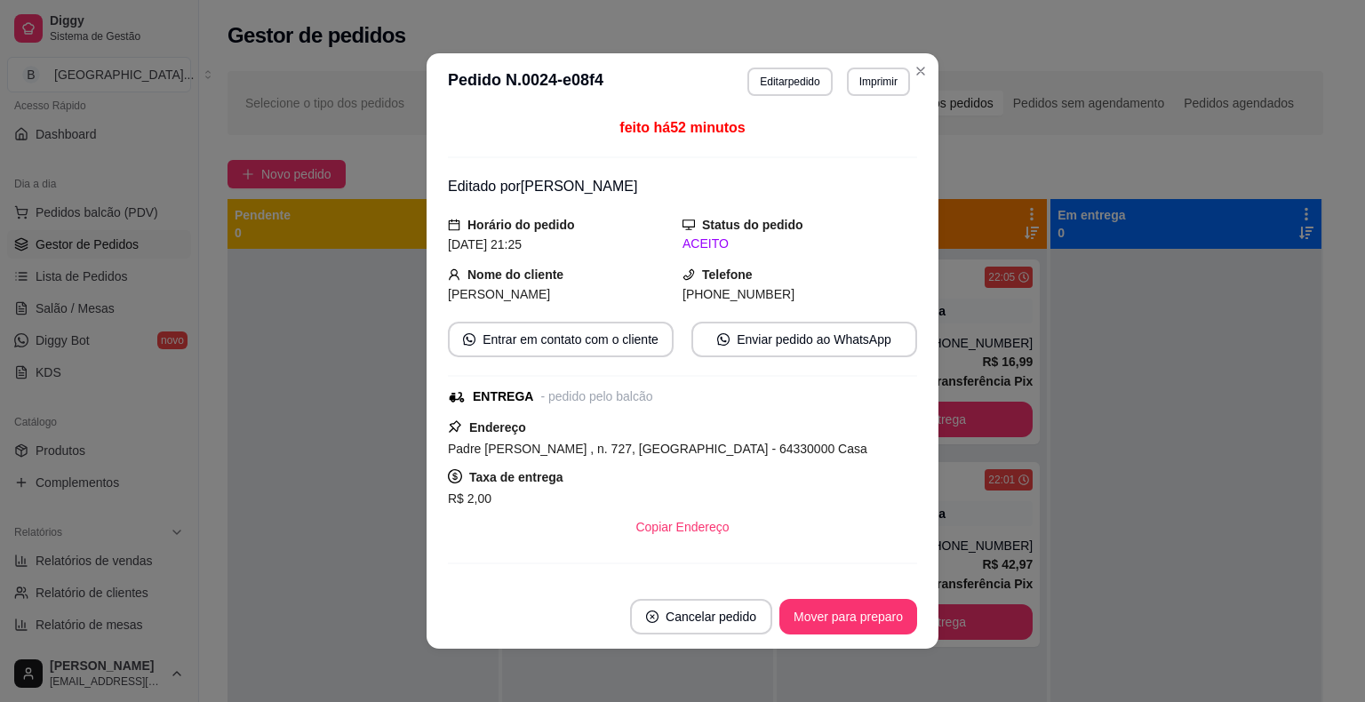
scroll to position [213, 0]
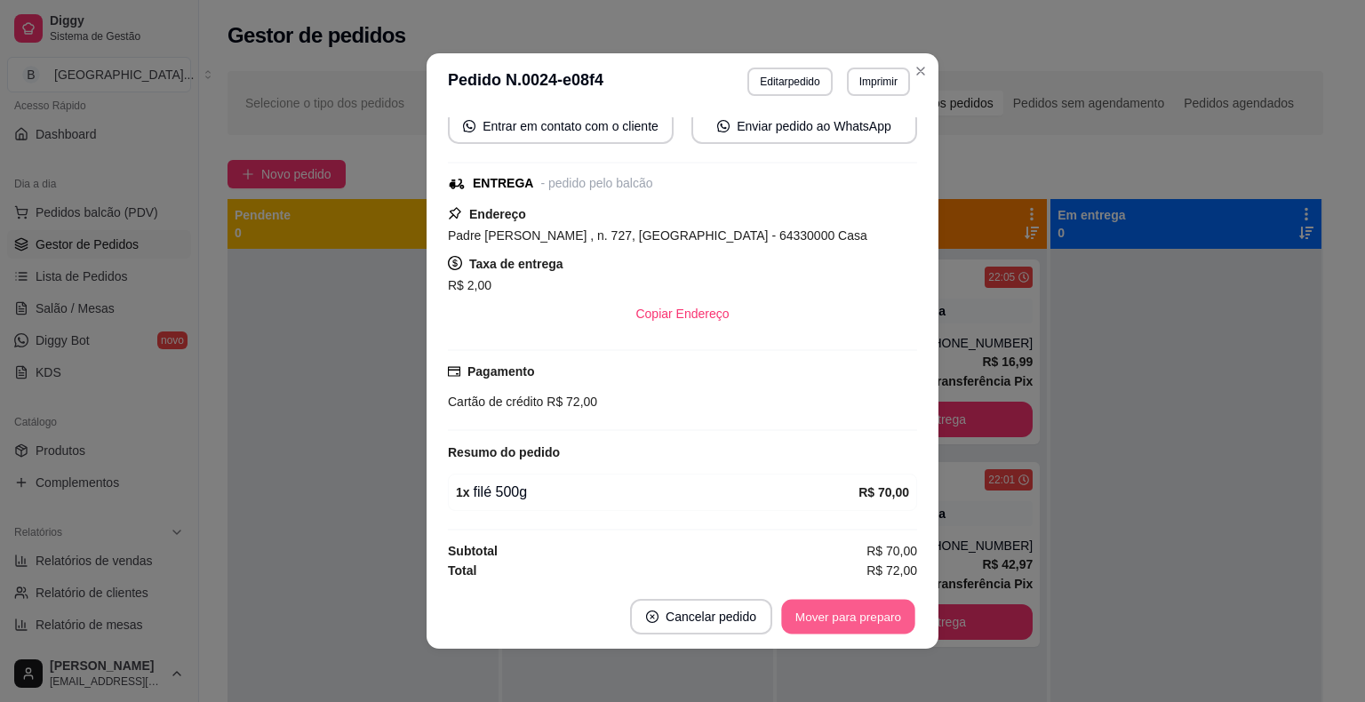
click at [853, 602] on button "Mover para preparo" at bounding box center [847, 617] width 133 height 35
click at [853, 602] on button "Mover para entrega" at bounding box center [848, 617] width 133 height 35
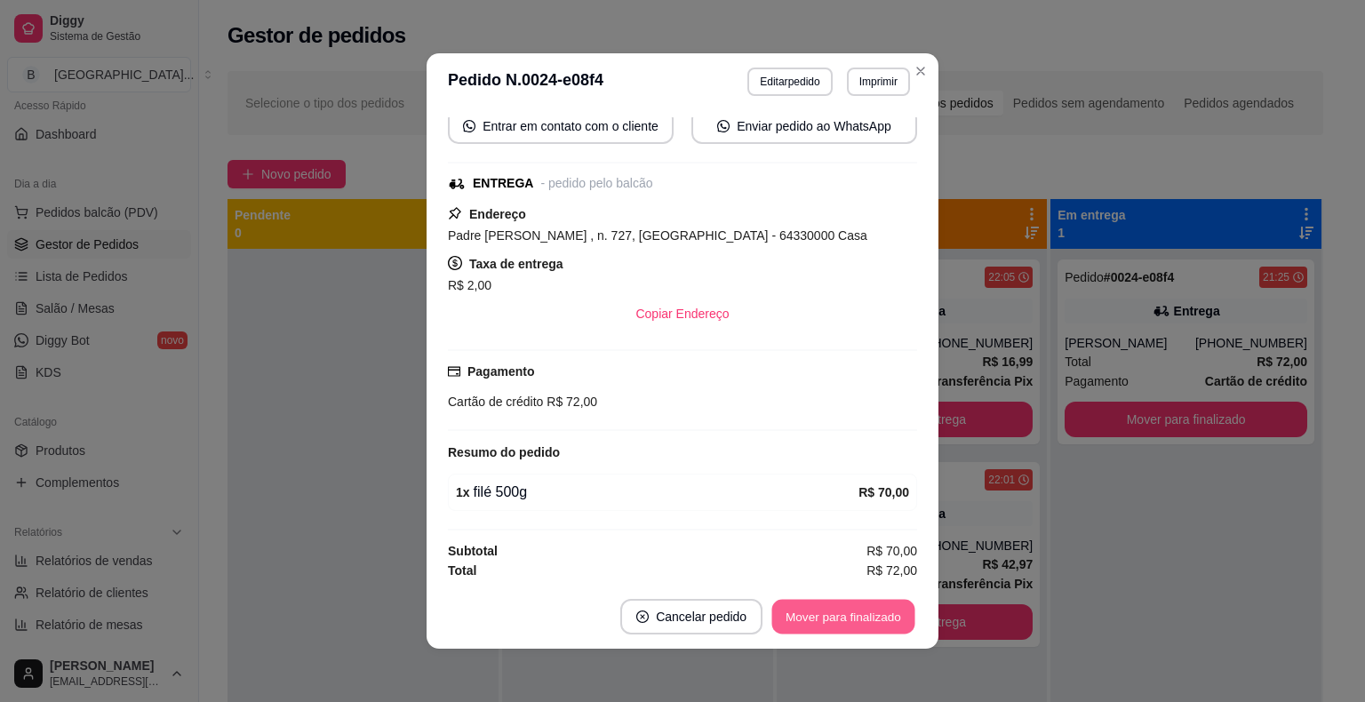
click at [853, 602] on button "Mover para finalizado" at bounding box center [844, 617] width 143 height 35
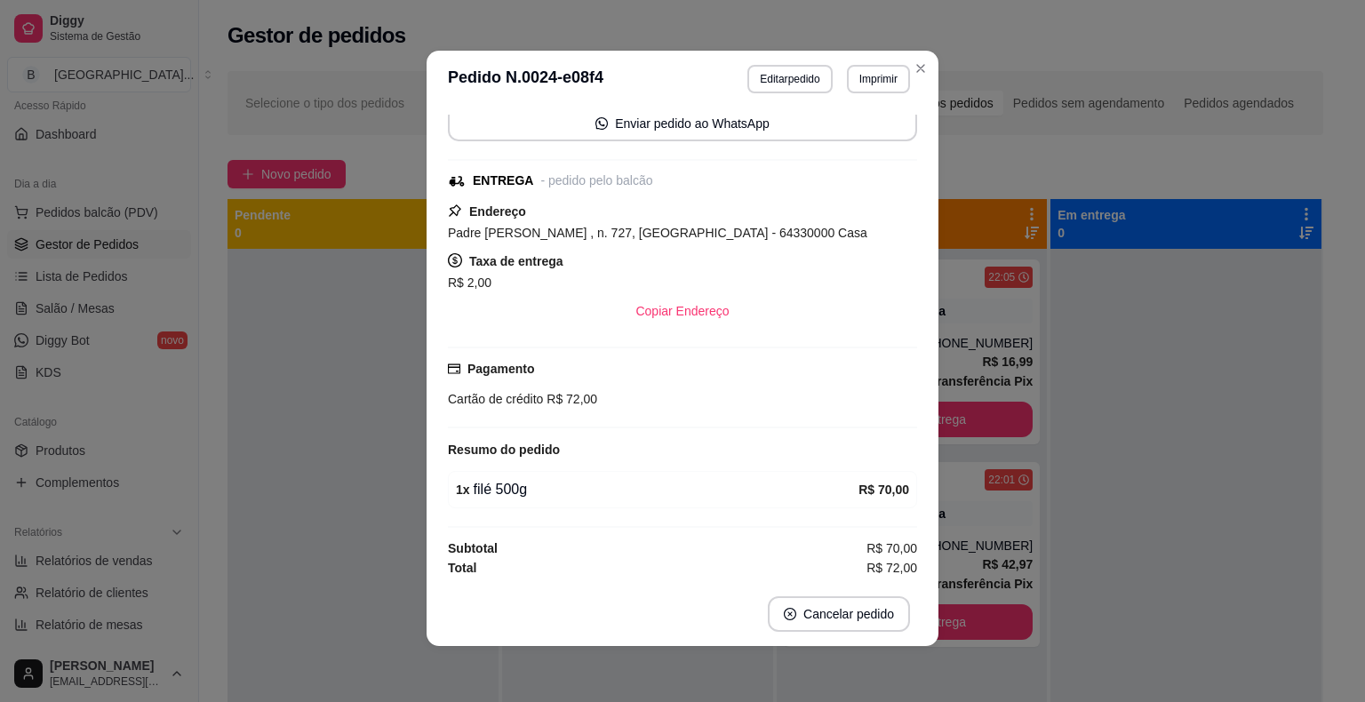
scroll to position [4, 0]
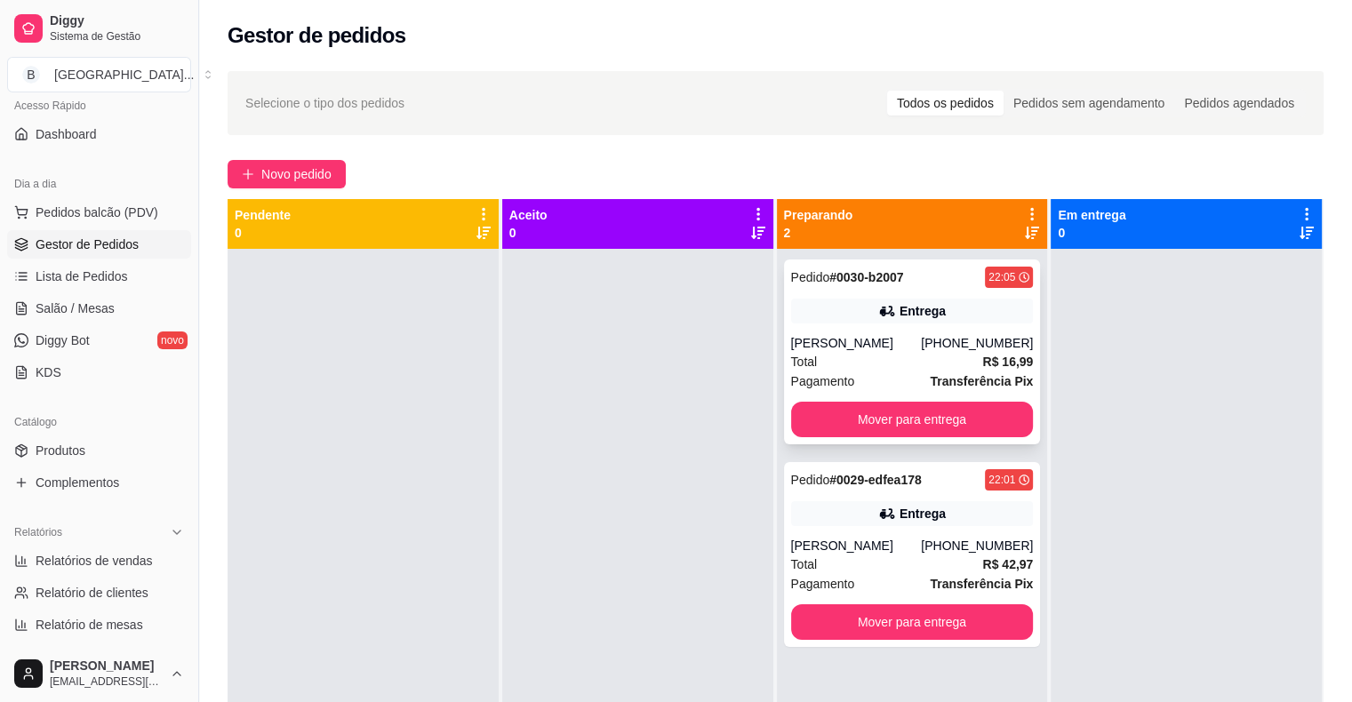
click at [925, 360] on div "Total R$ 16,99" at bounding box center [912, 362] width 243 height 20
click at [946, 400] on div "Pedido # 0030-b2007 22:05 Entrega Ana Clara (86) 98882-2131 Total R$ 16,99 Paga…" at bounding box center [912, 352] width 257 height 185
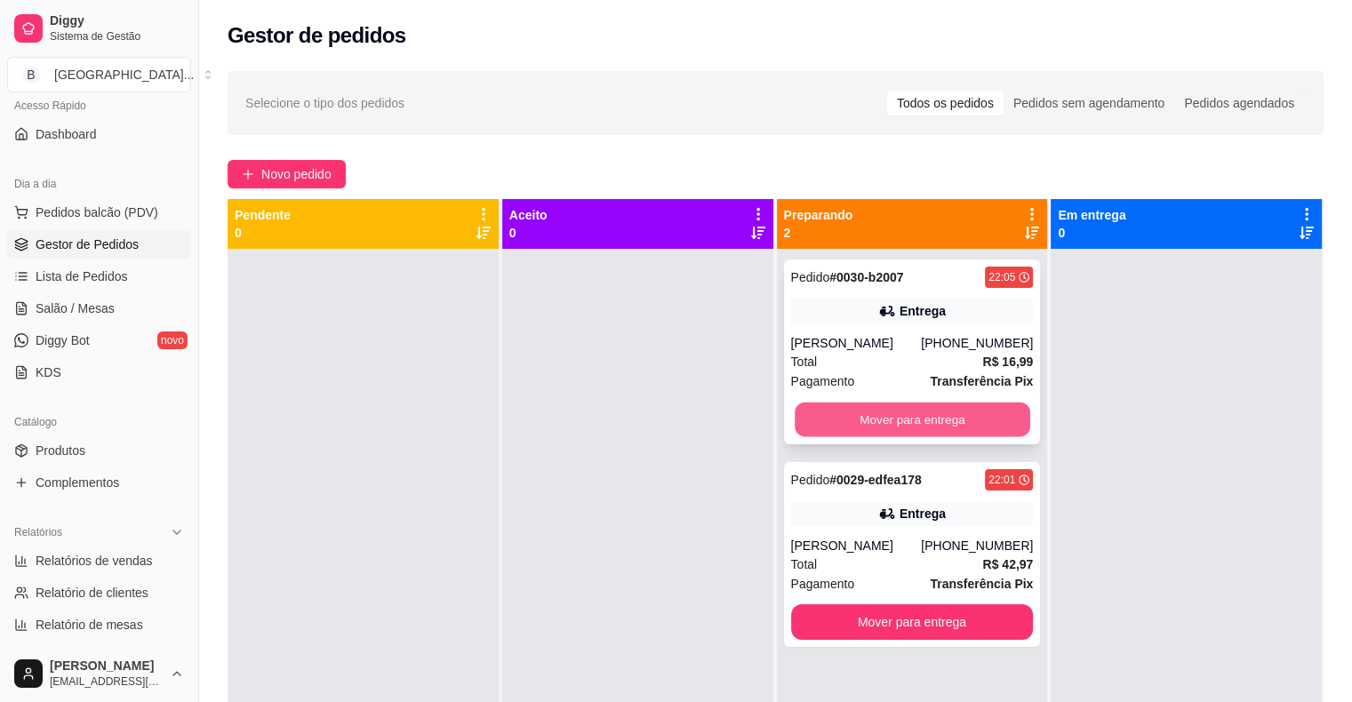
click at [989, 425] on button "Mover para entrega" at bounding box center [913, 420] width 236 height 35
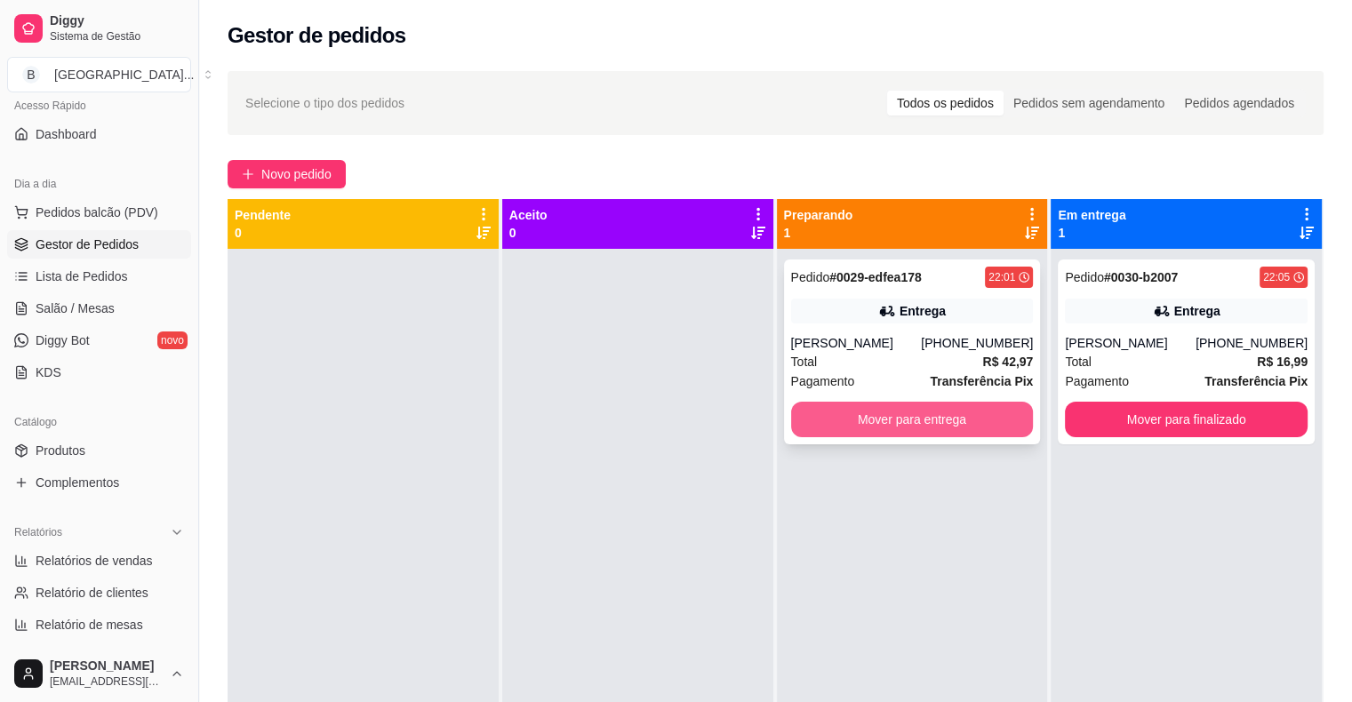
click at [992, 414] on button "Mover para entrega" at bounding box center [912, 420] width 243 height 36
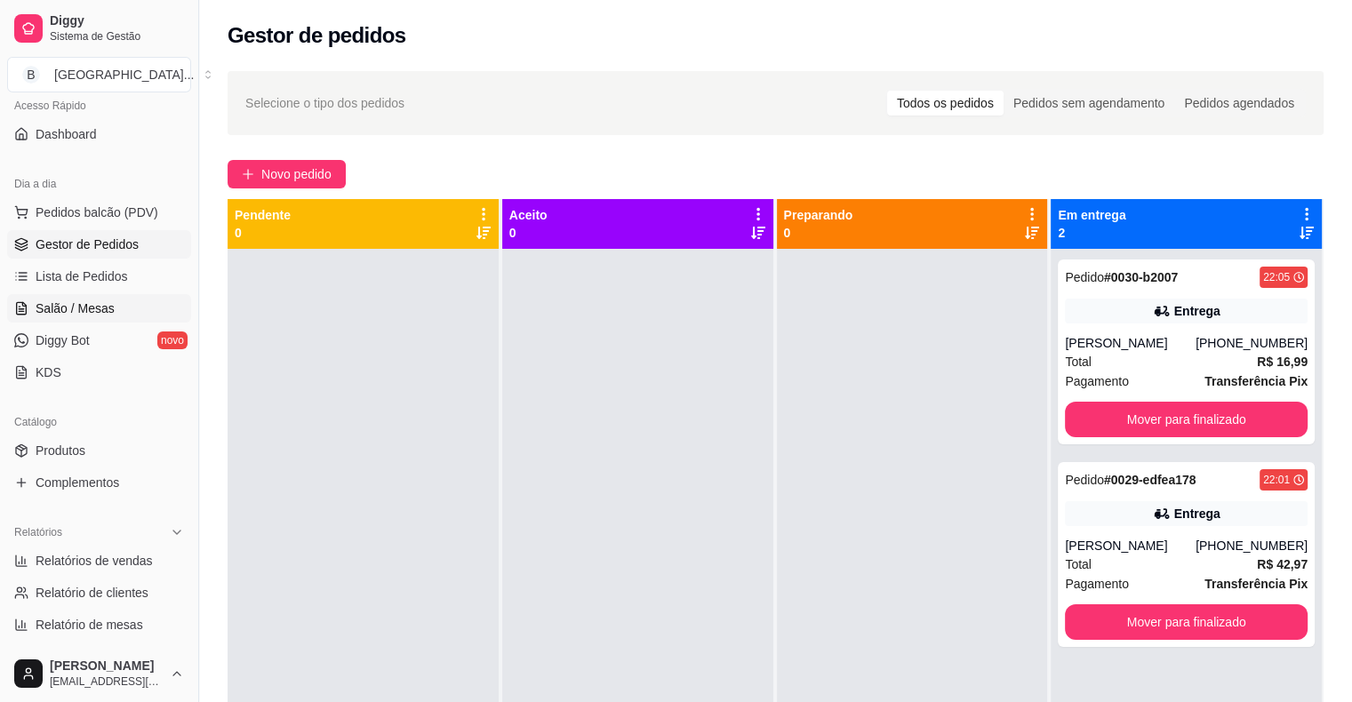
click at [43, 300] on span "Salão / Mesas" at bounding box center [75, 309] width 79 height 18
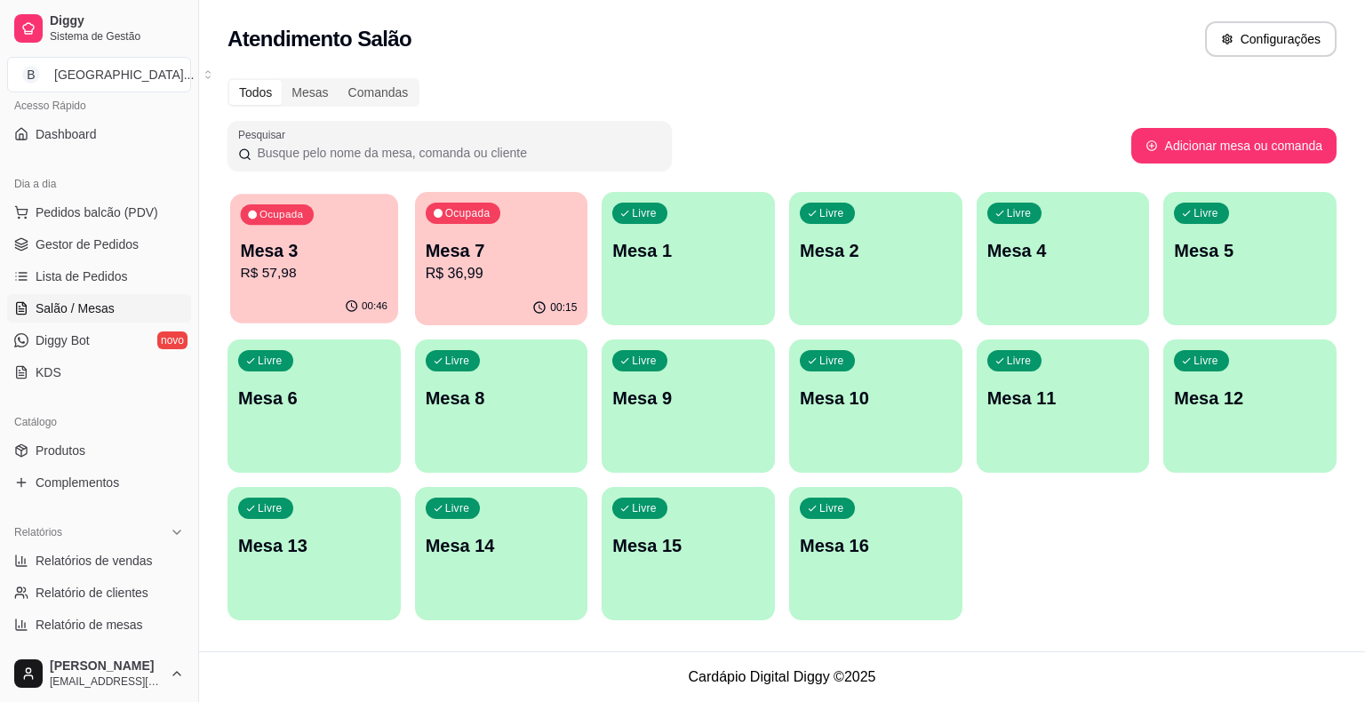
click at [363, 254] on p "Mesa 3" at bounding box center [315, 251] width 148 height 24
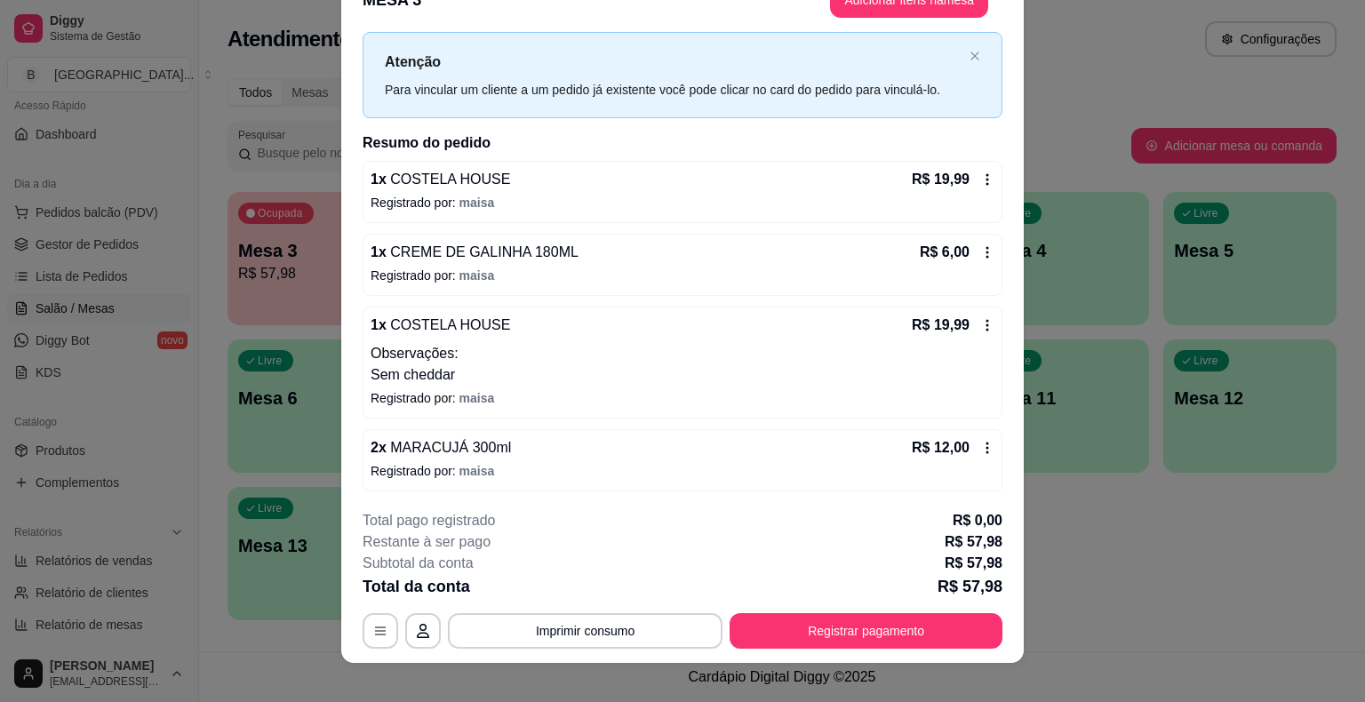
scroll to position [53, 0]
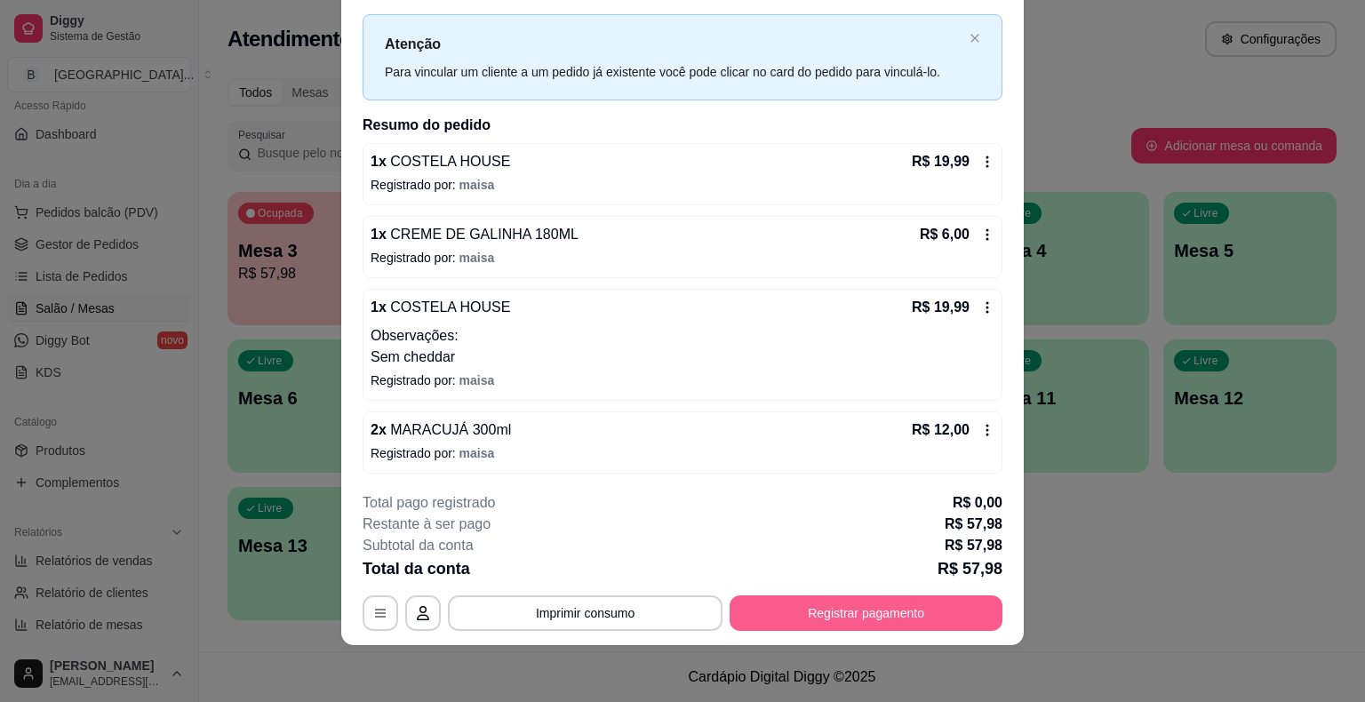
click at [846, 617] on button "Registrar pagamento" at bounding box center [866, 614] width 273 height 36
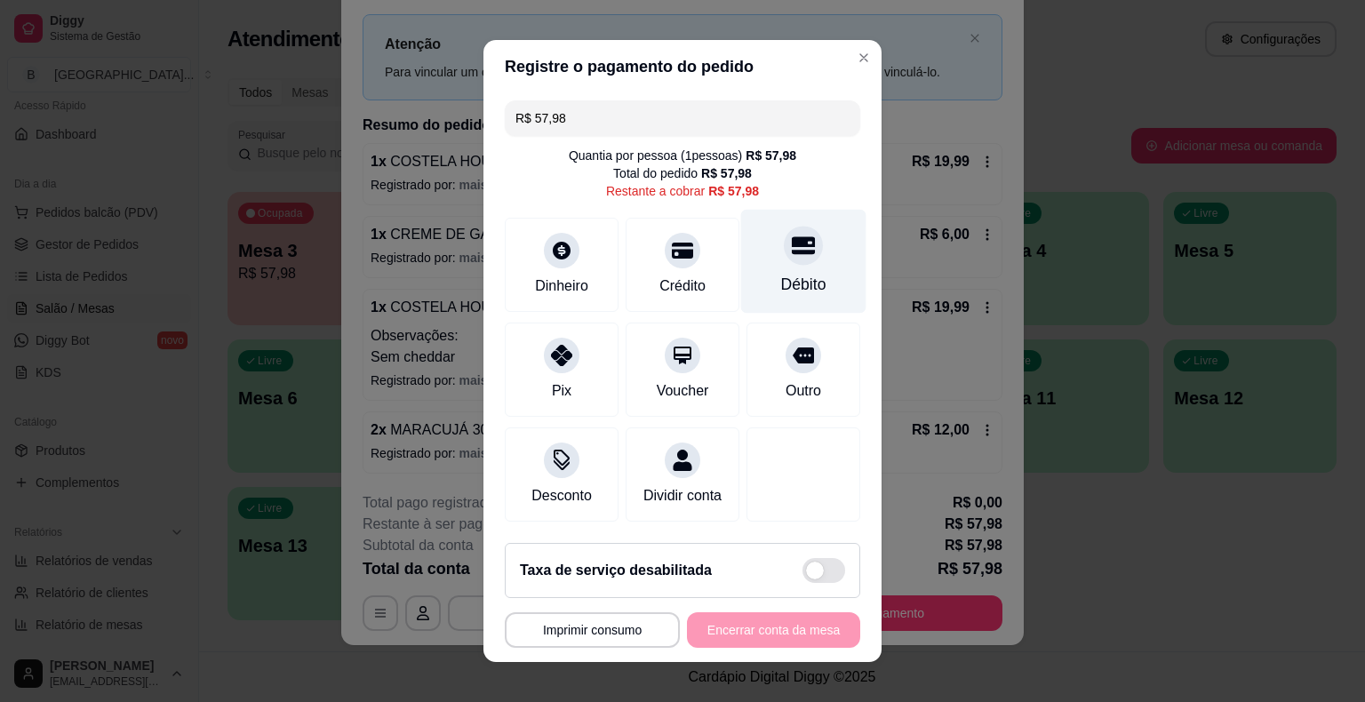
click at [763, 265] on div "Débito" at bounding box center [803, 262] width 125 height 104
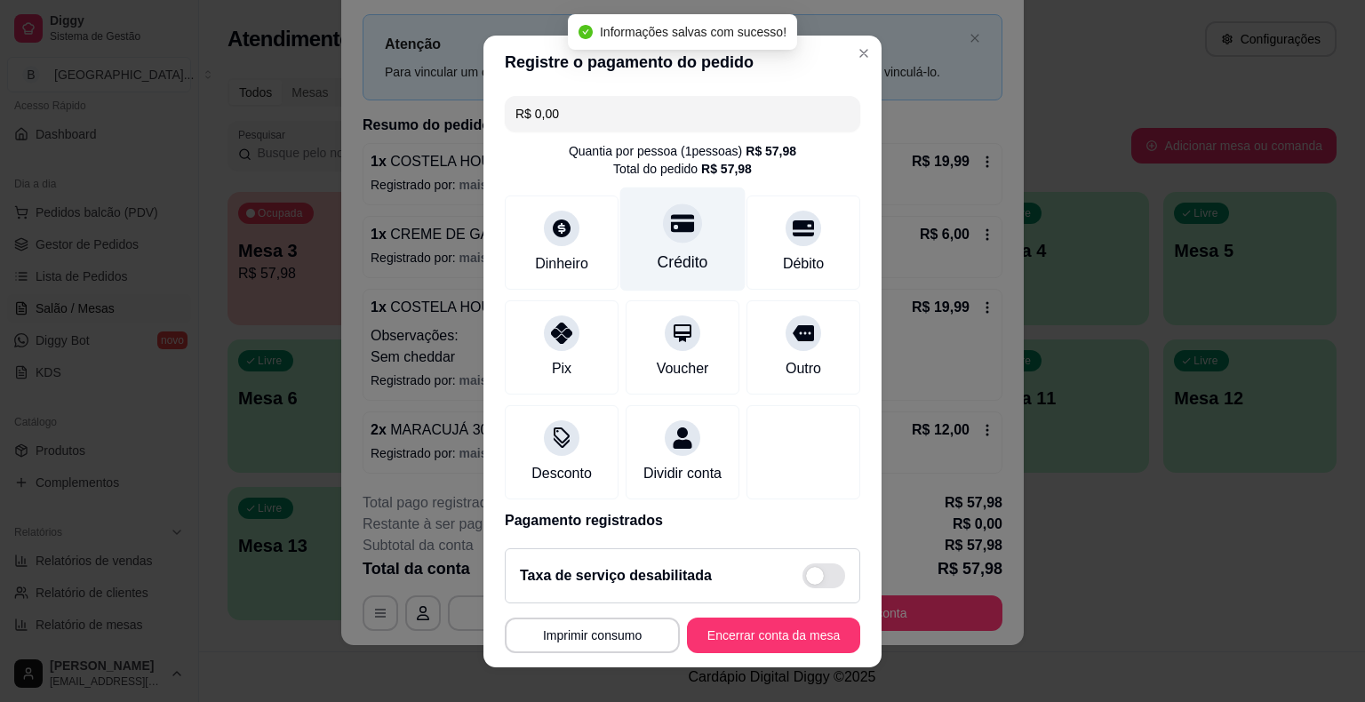
type input "R$ 0,00"
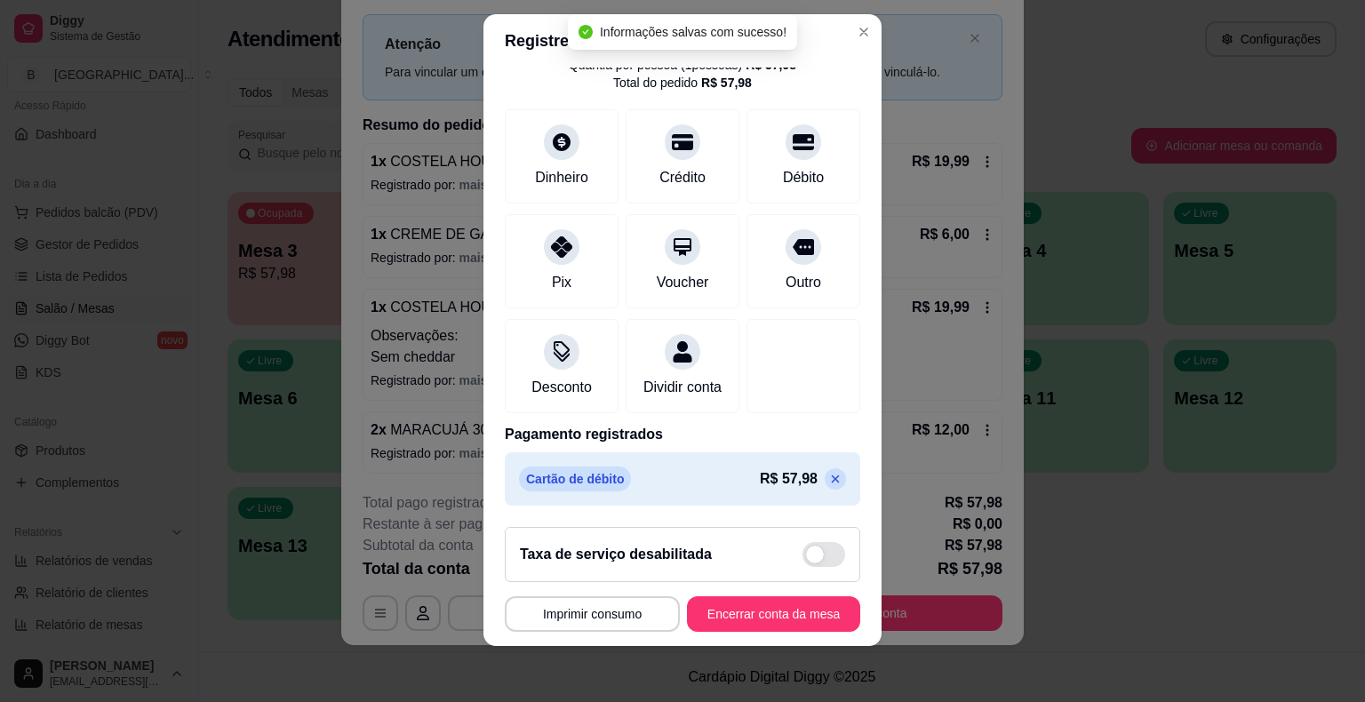
scroll to position [21, 0]
click at [797, 604] on button "Encerrar conta da mesa" at bounding box center [774, 613] width 168 height 35
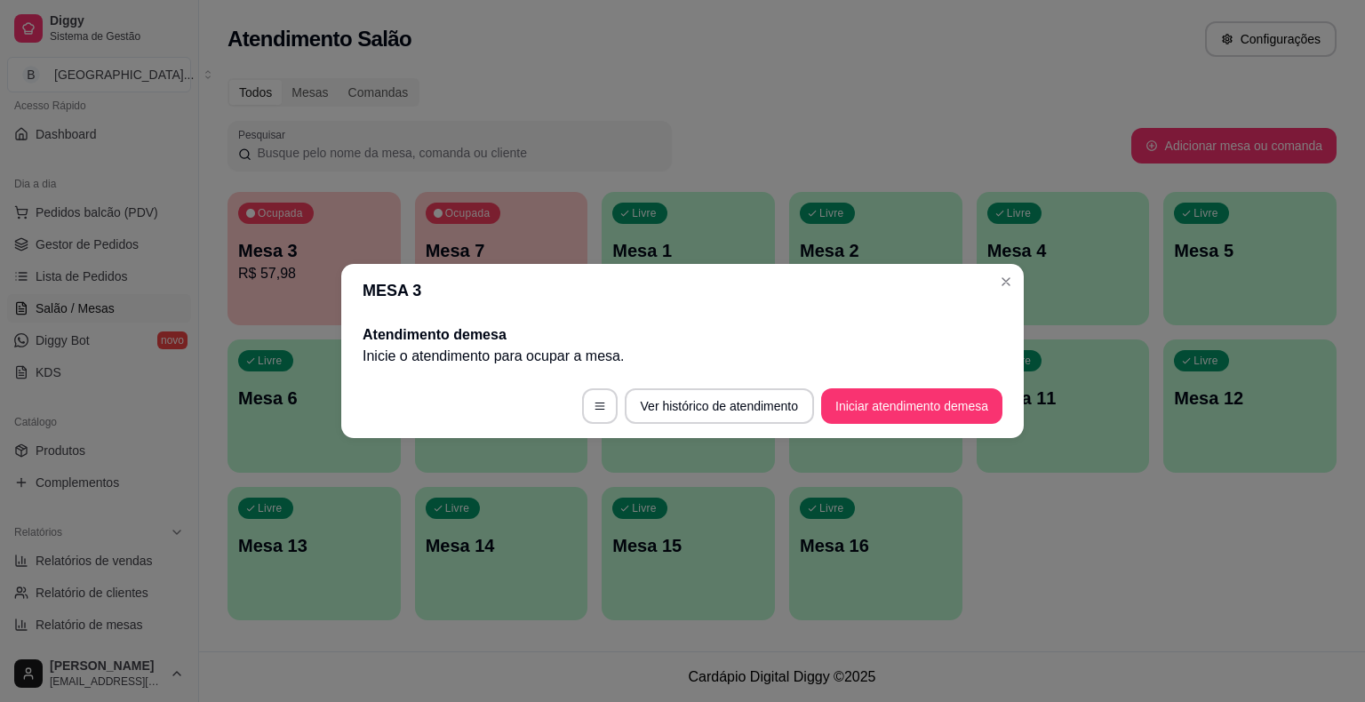
scroll to position [0, 0]
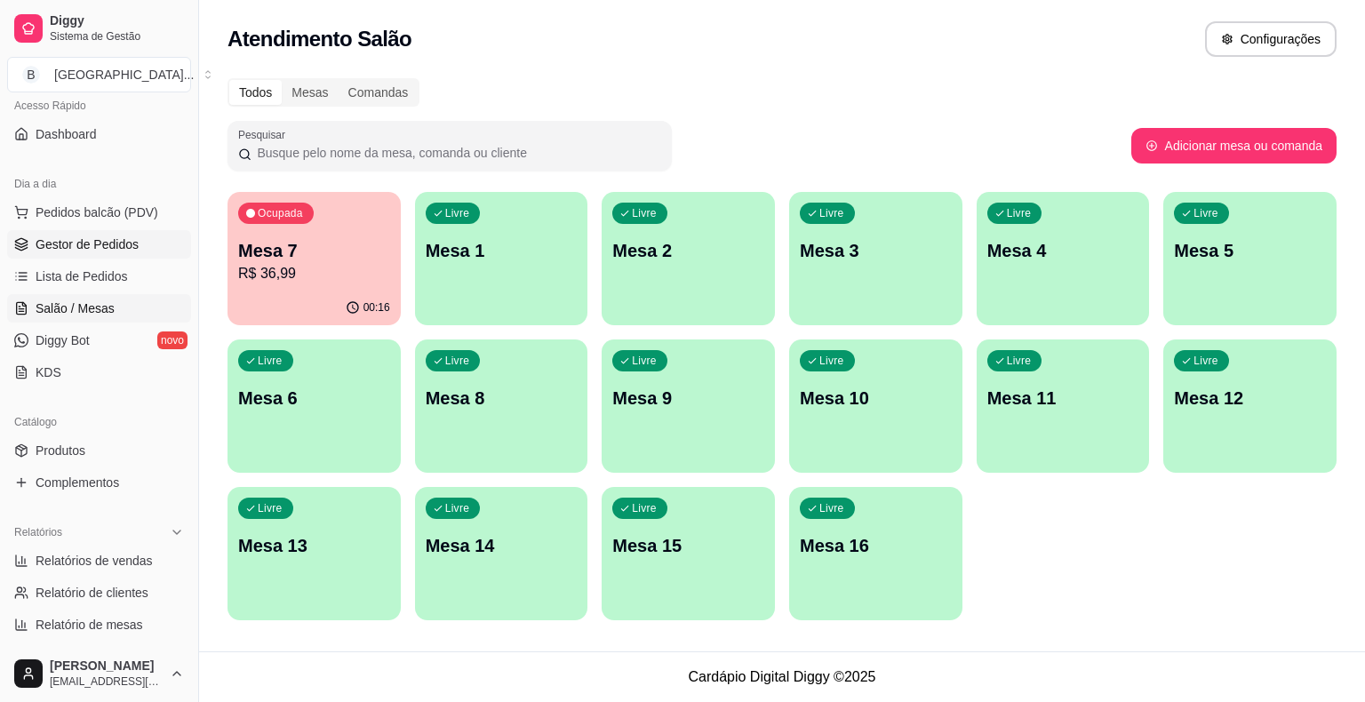
click at [92, 253] on link "Gestor de Pedidos" at bounding box center [99, 244] width 184 height 28
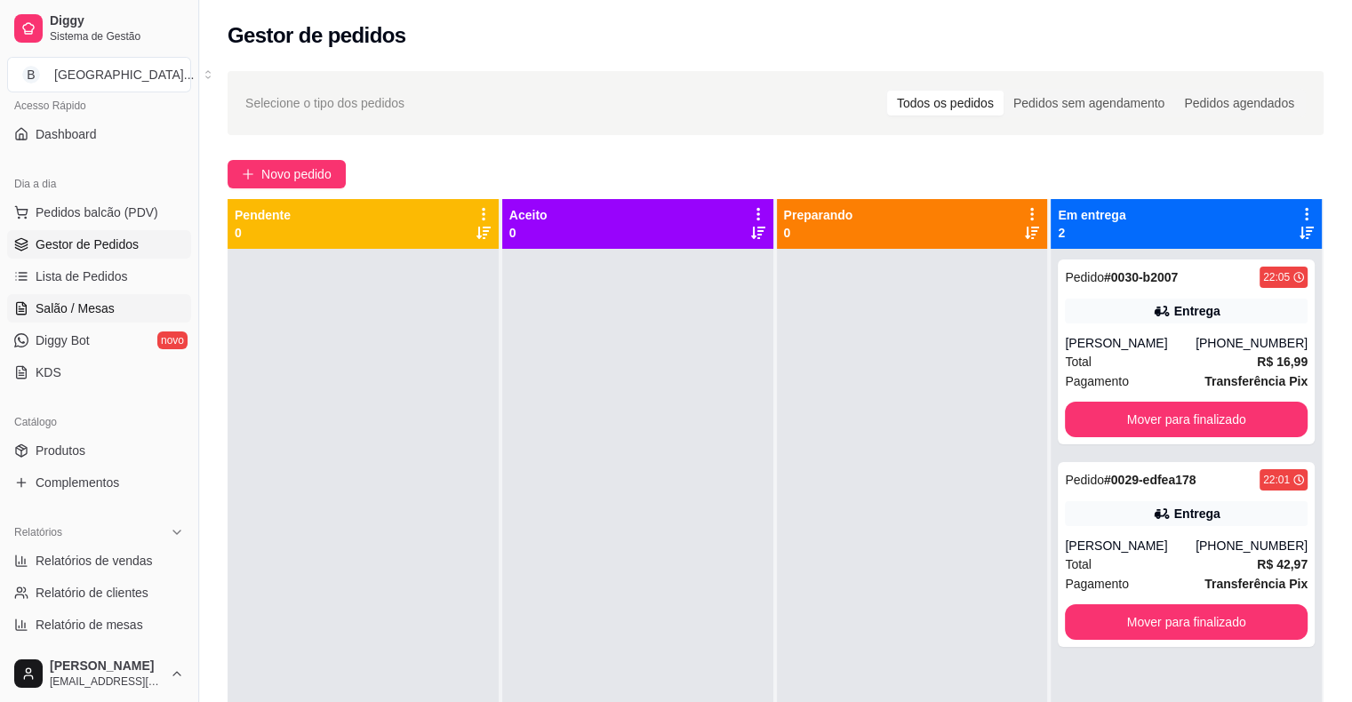
click at [98, 307] on span "Salão / Mesas" at bounding box center [75, 309] width 79 height 18
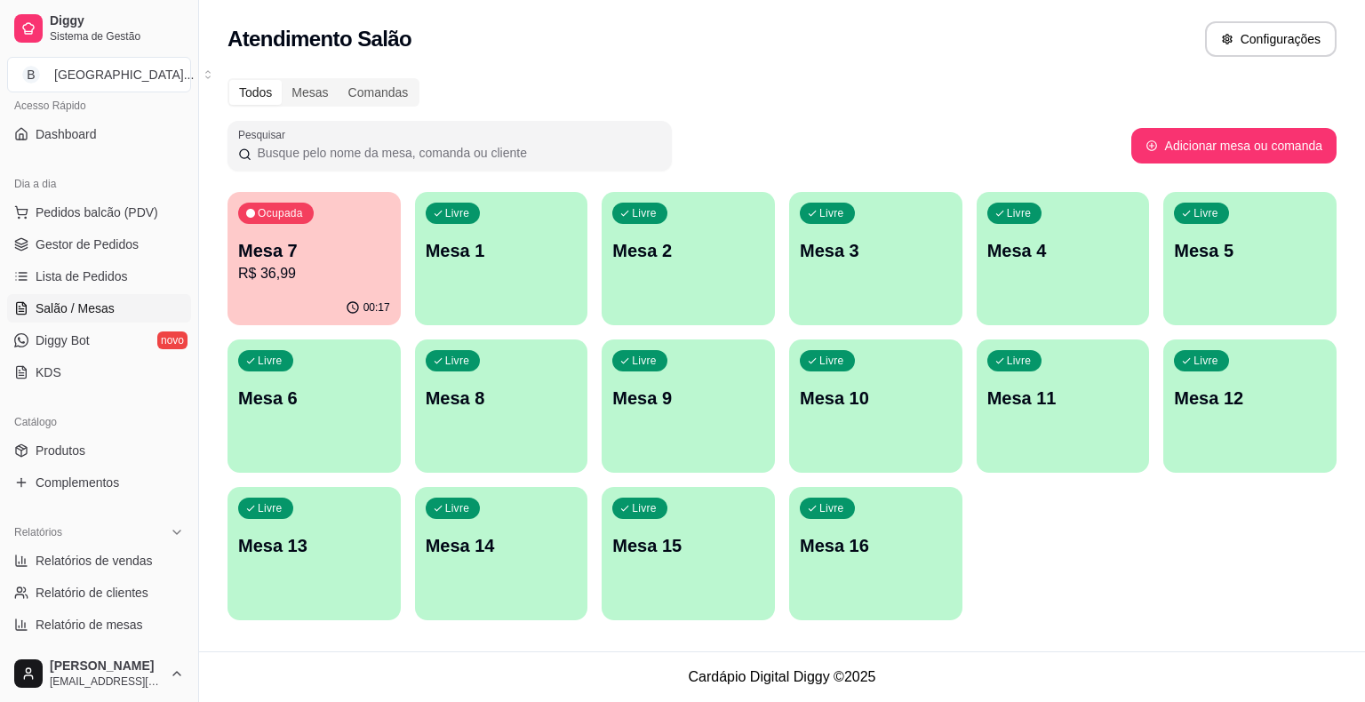
click at [444, 275] on div "Livre Mesa 1" at bounding box center [501, 248] width 173 height 112
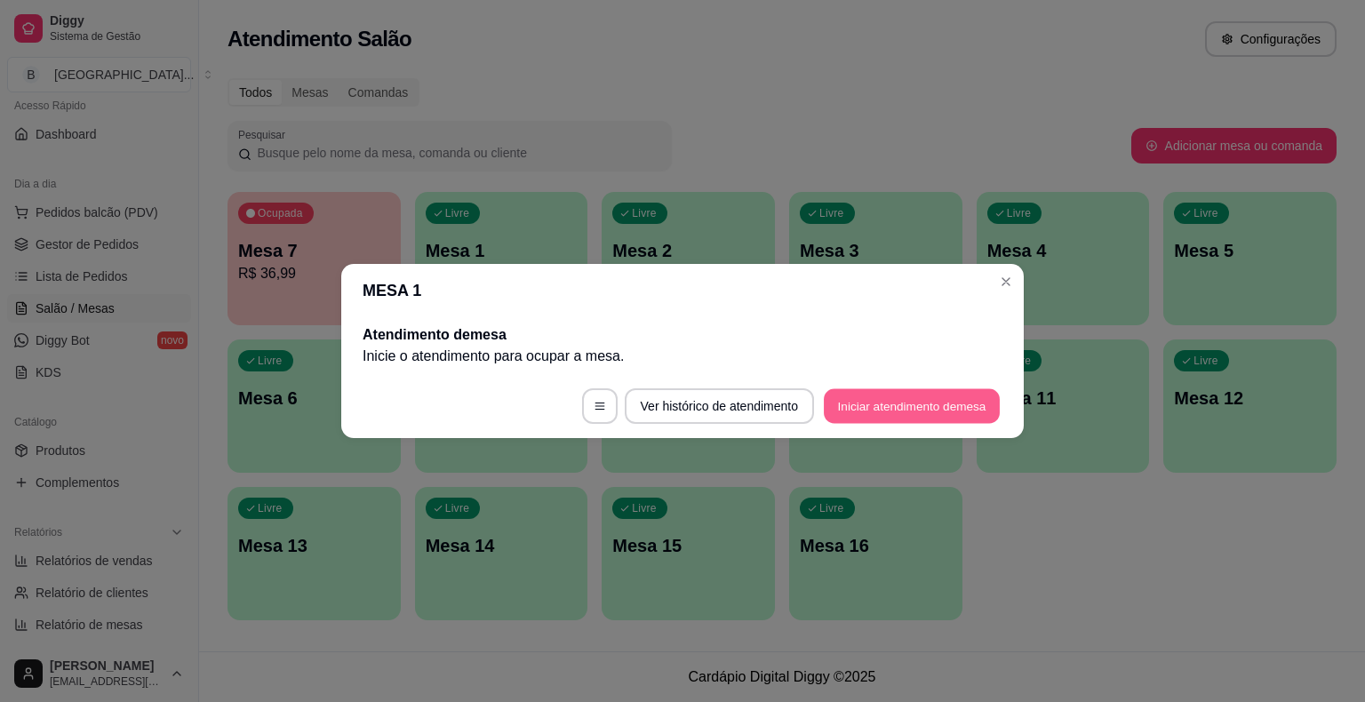
click at [859, 400] on button "Iniciar atendimento de mesa" at bounding box center [912, 406] width 176 height 35
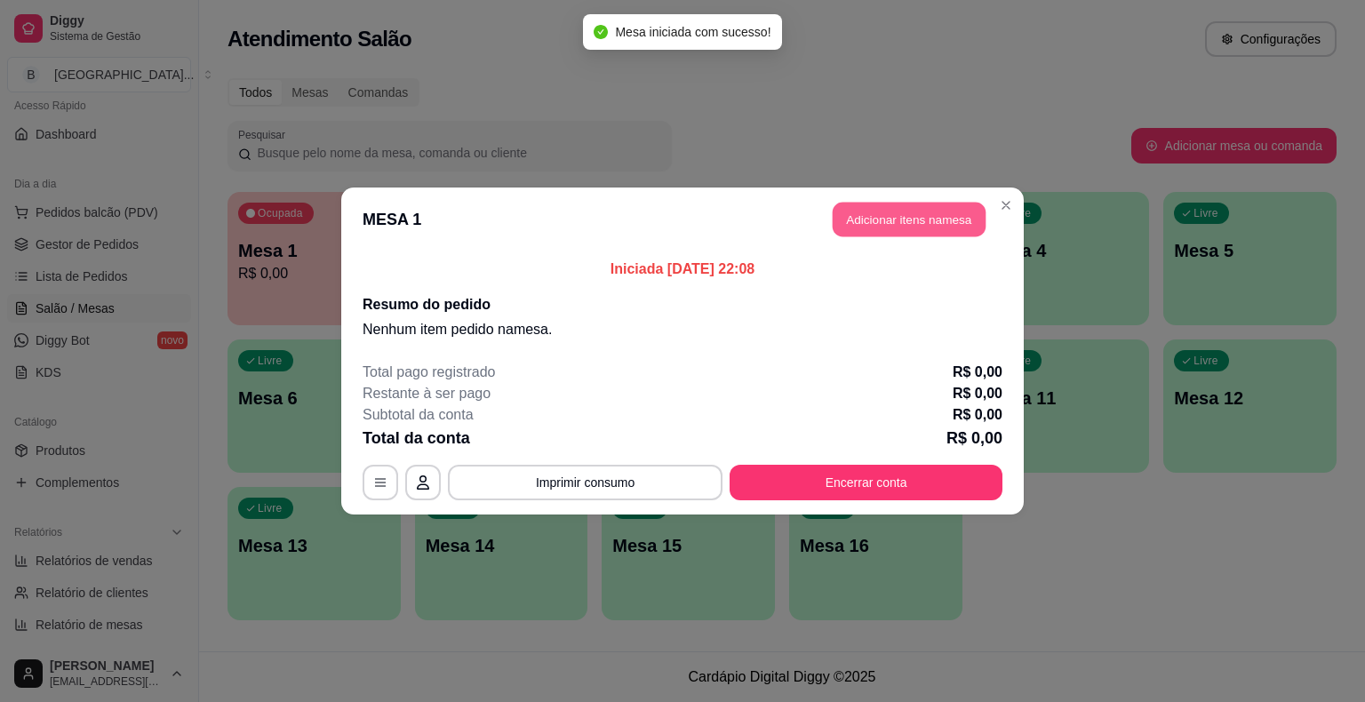
click at [893, 224] on button "Adicionar itens na mesa" at bounding box center [909, 220] width 153 height 35
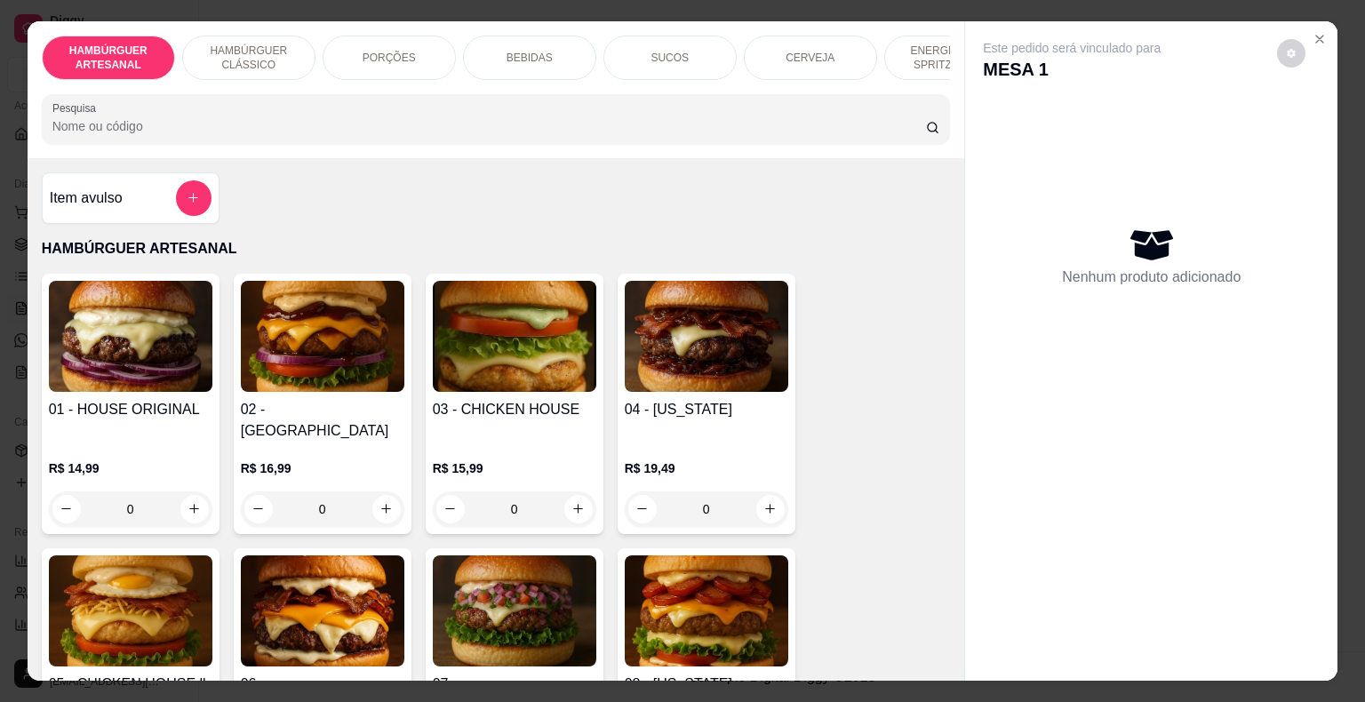
click at [389, 58] on div "PORÇÕES" at bounding box center [389, 58] width 133 height 44
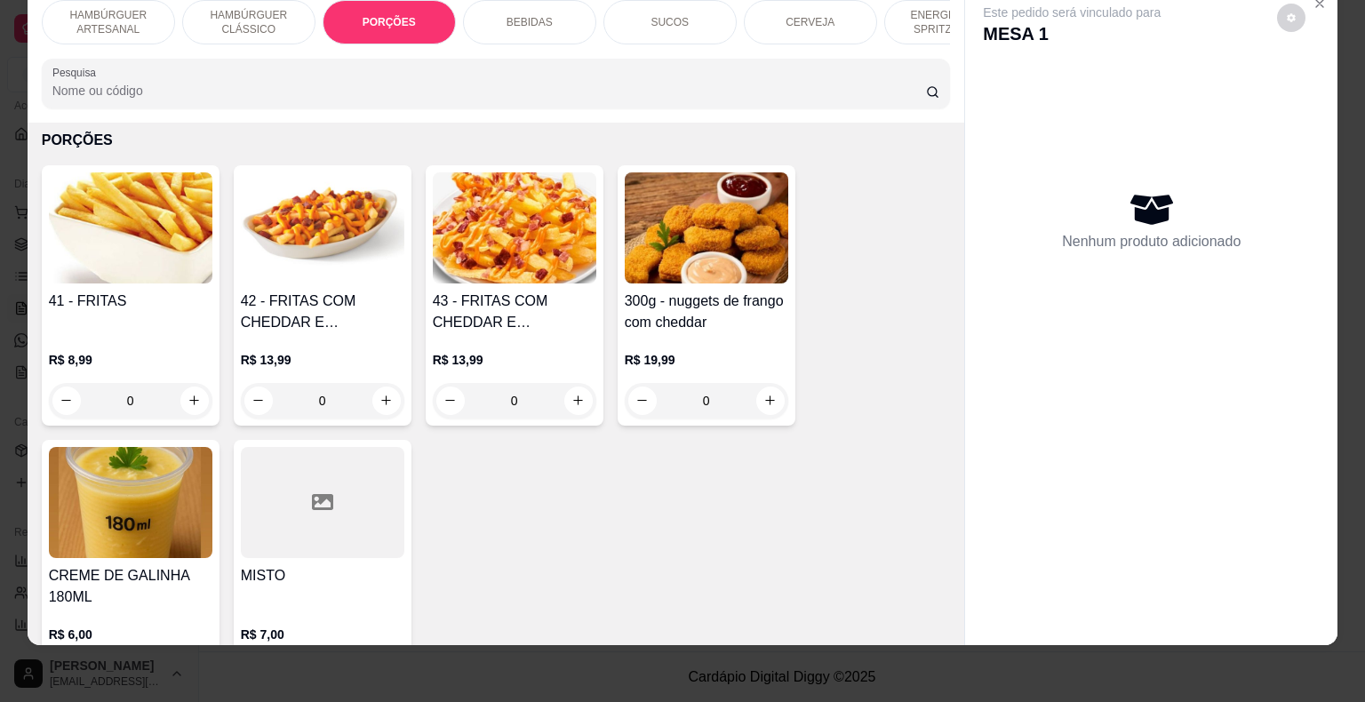
scroll to position [1595, 0]
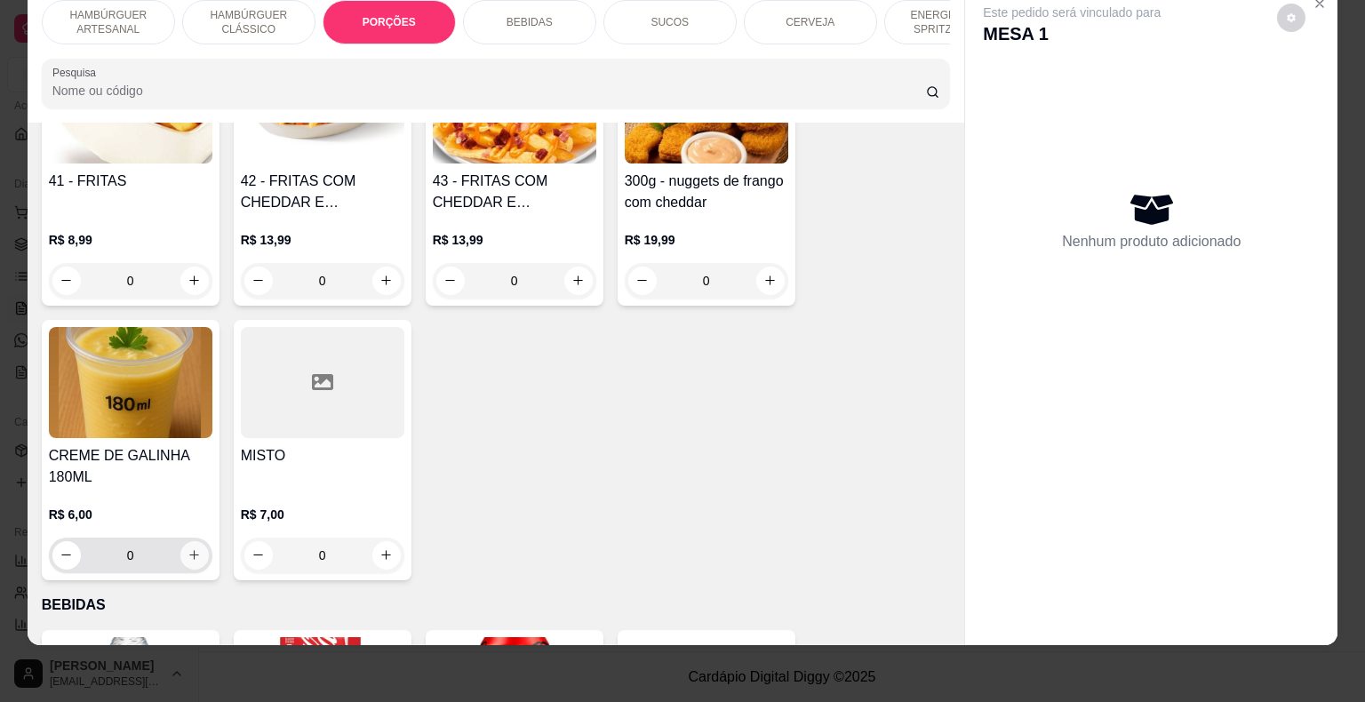
click at [193, 541] on button "increase-product-quantity" at bounding box center [194, 555] width 28 height 28
type input "1"
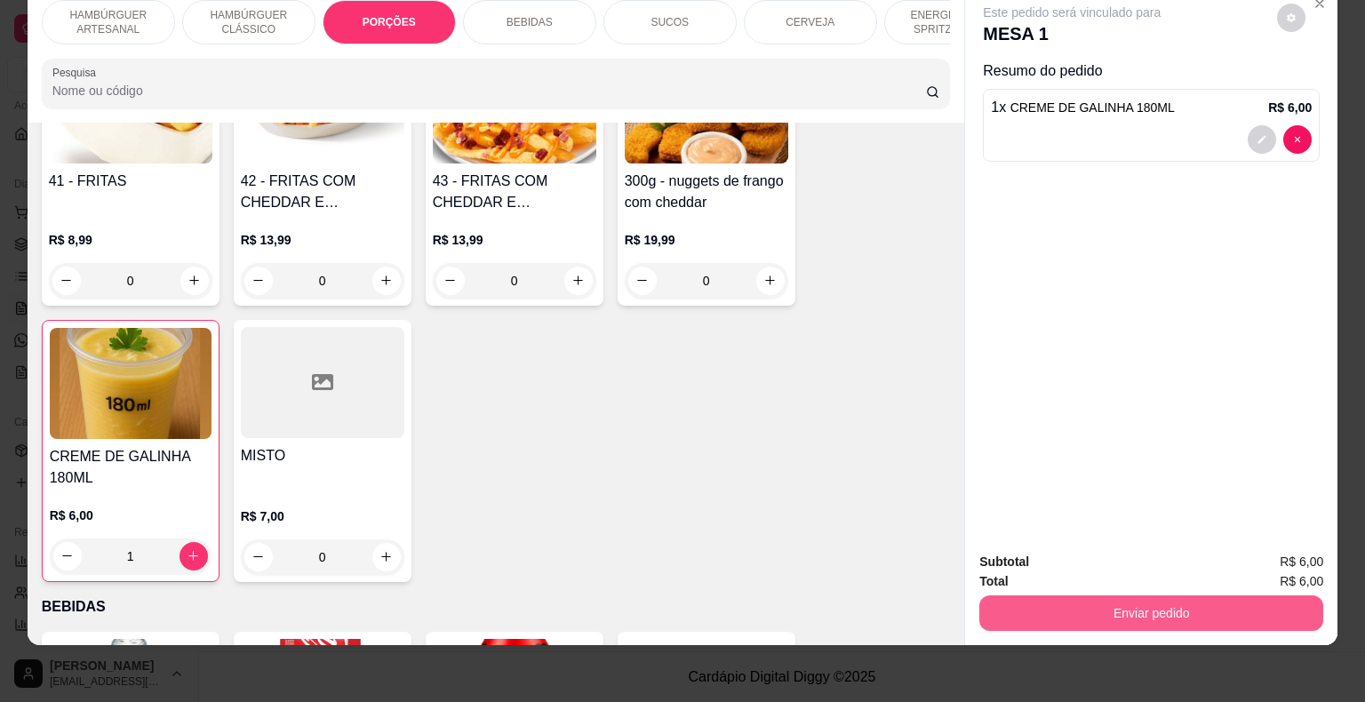
click at [1107, 598] on button "Enviar pedido" at bounding box center [1152, 614] width 344 height 36
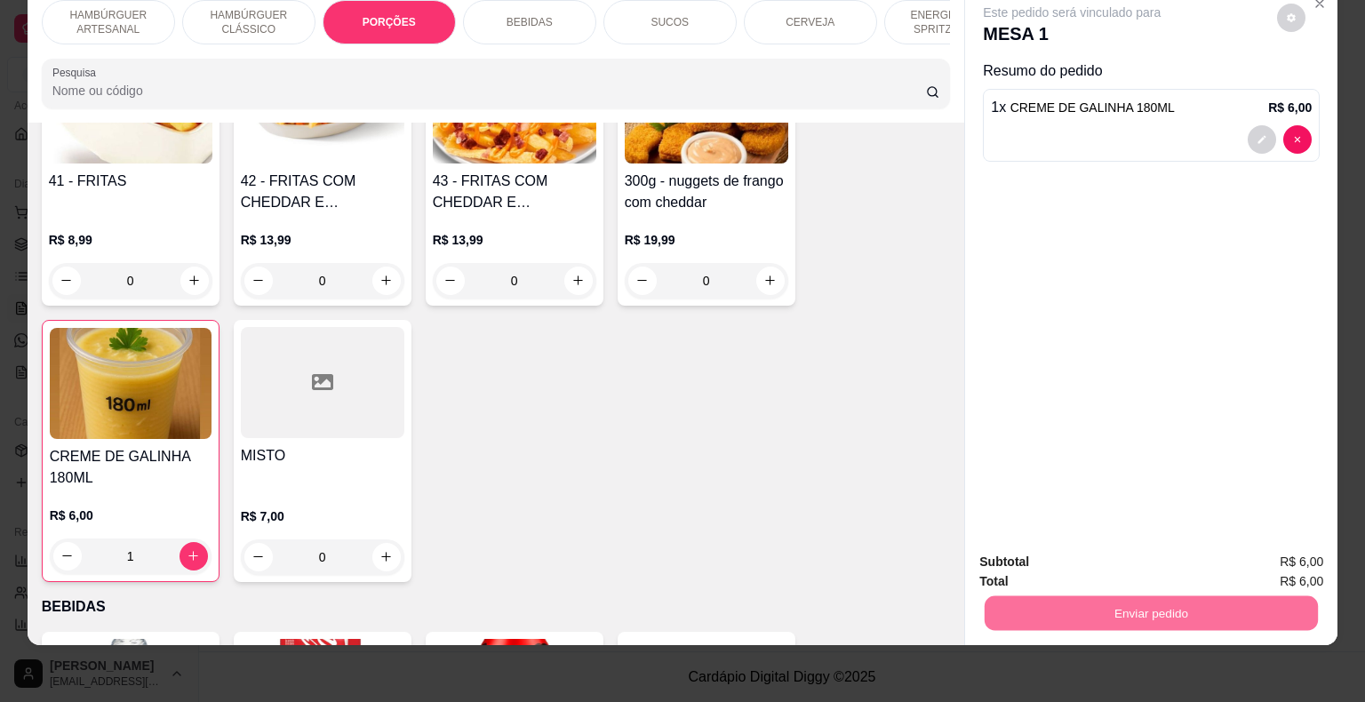
click at [1106, 564] on button "Não registrar e enviar pedido" at bounding box center [1092, 557] width 185 height 34
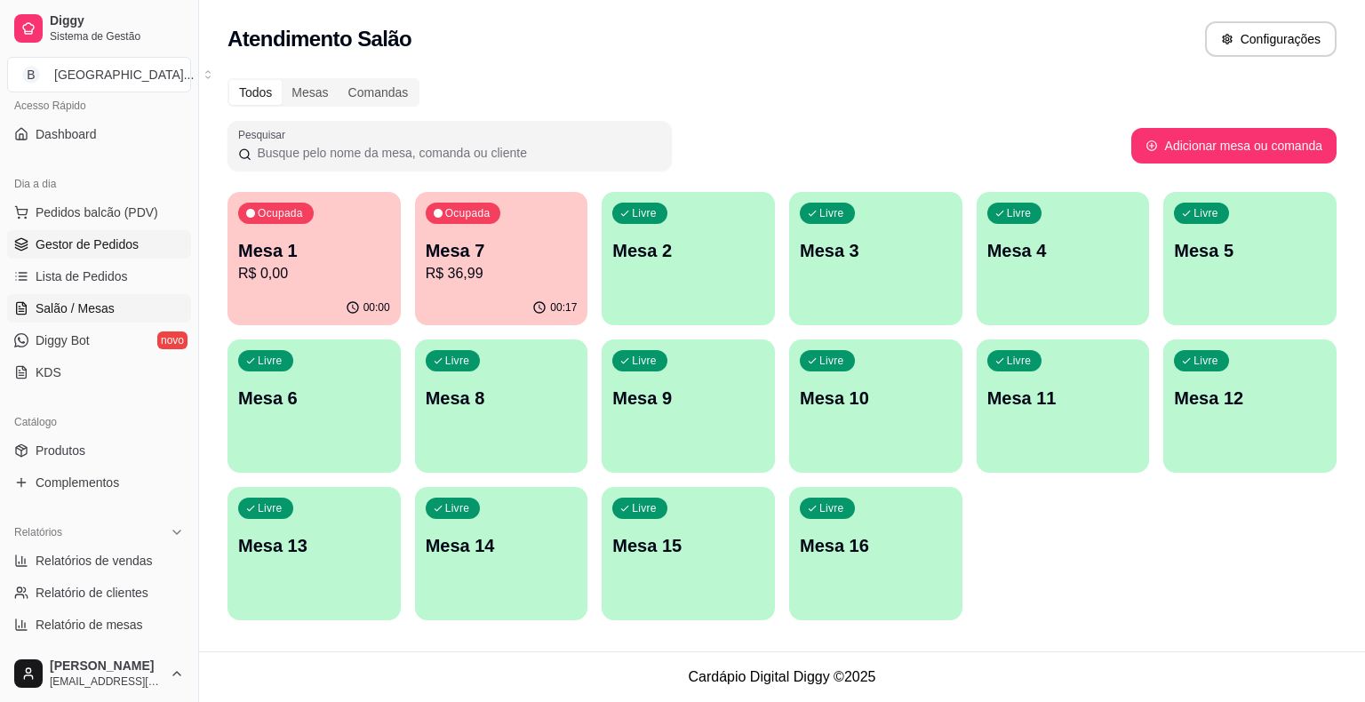
click at [95, 250] on span "Gestor de Pedidos" at bounding box center [87, 245] width 103 height 18
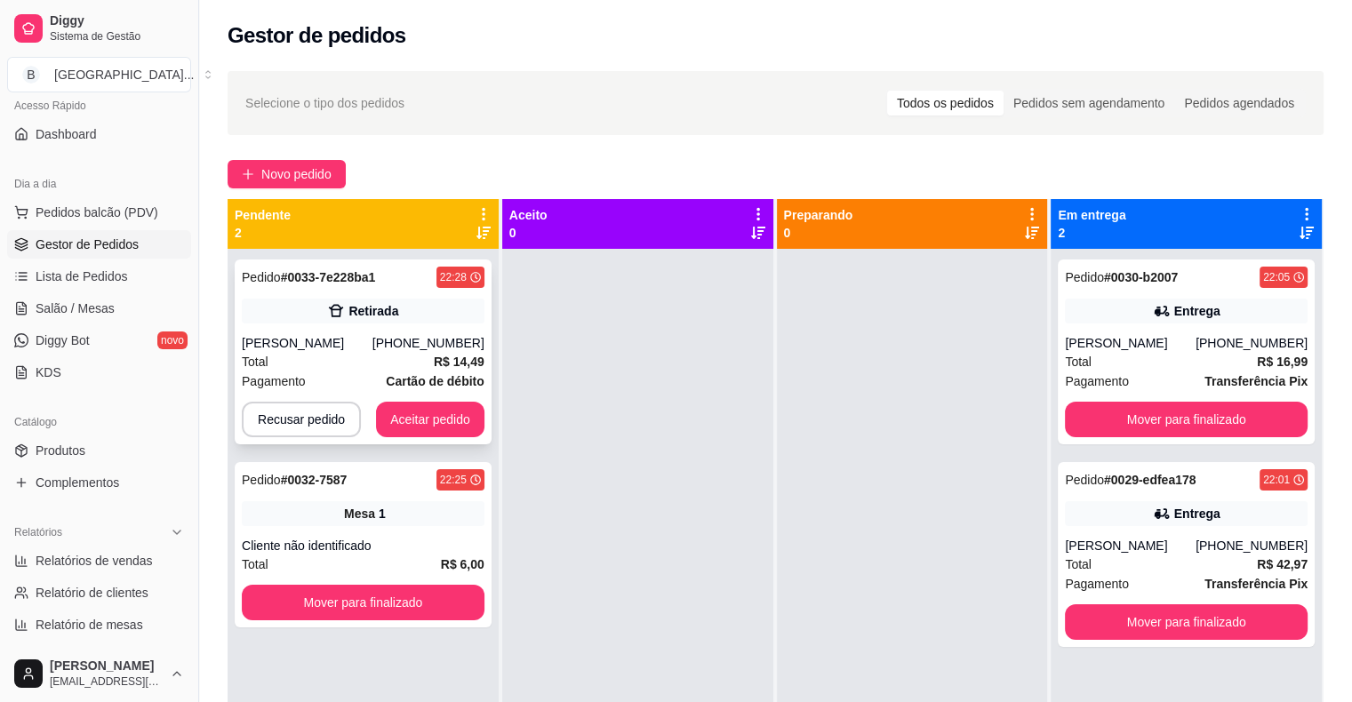
click at [386, 316] on div "Retirada" at bounding box center [373, 311] width 50 height 18
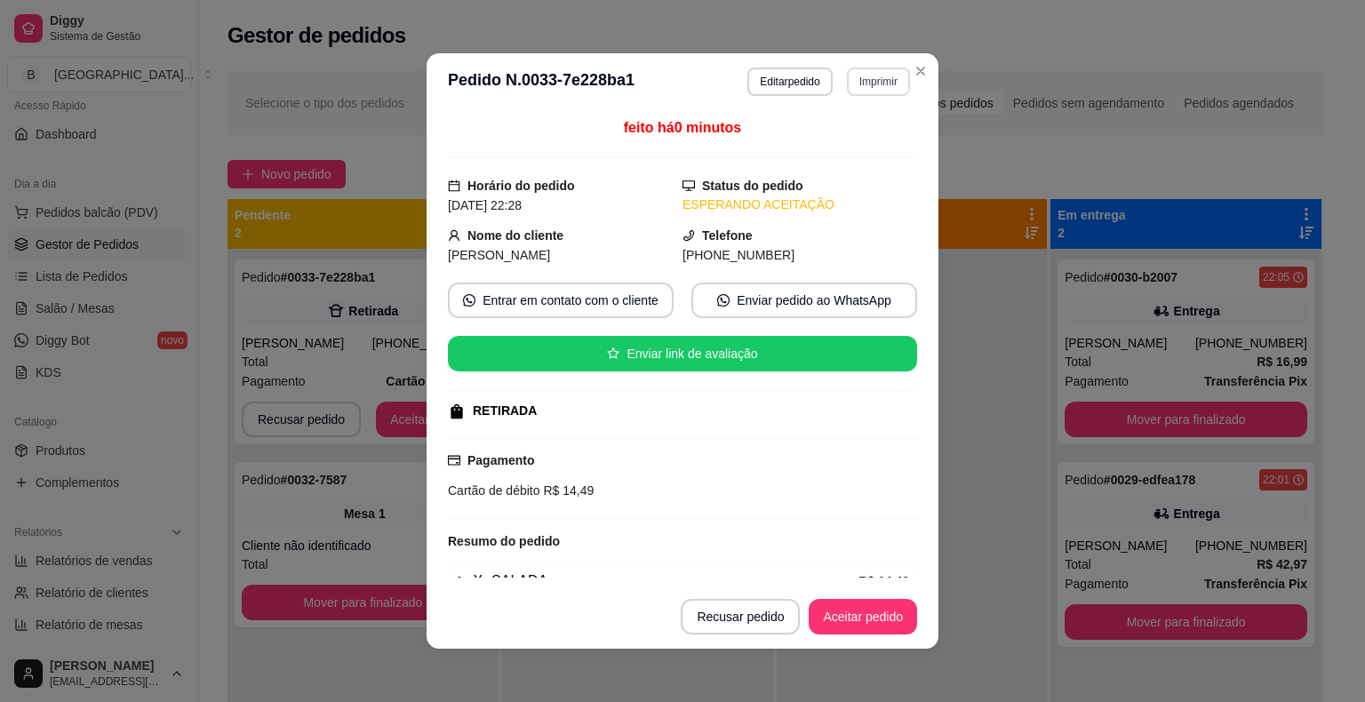
click at [867, 69] on button "Imprimir" at bounding box center [878, 82] width 63 height 28
click at [843, 148] on button "IMPRESSORA" at bounding box center [840, 144] width 129 height 28
click at [870, 622] on button "Aceitar pedido" at bounding box center [863, 617] width 105 height 35
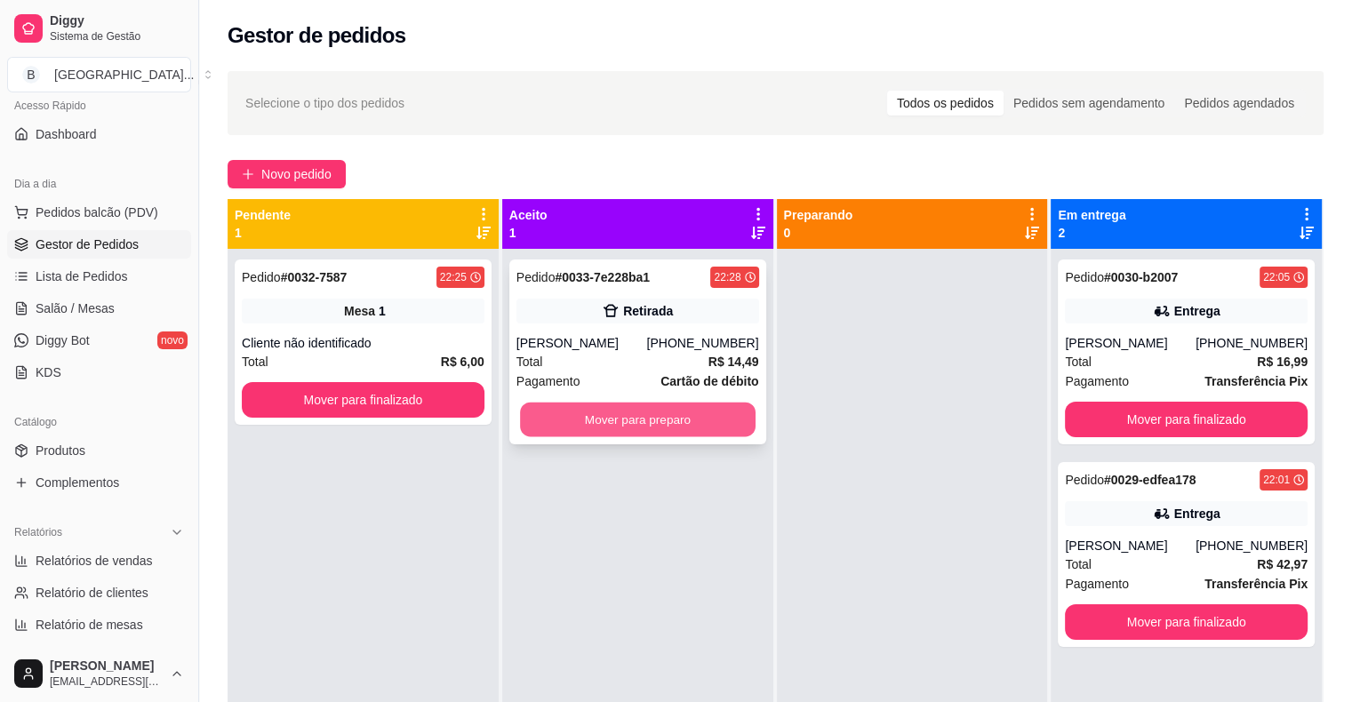
click at [638, 428] on button "Mover para preparo" at bounding box center [638, 420] width 236 height 35
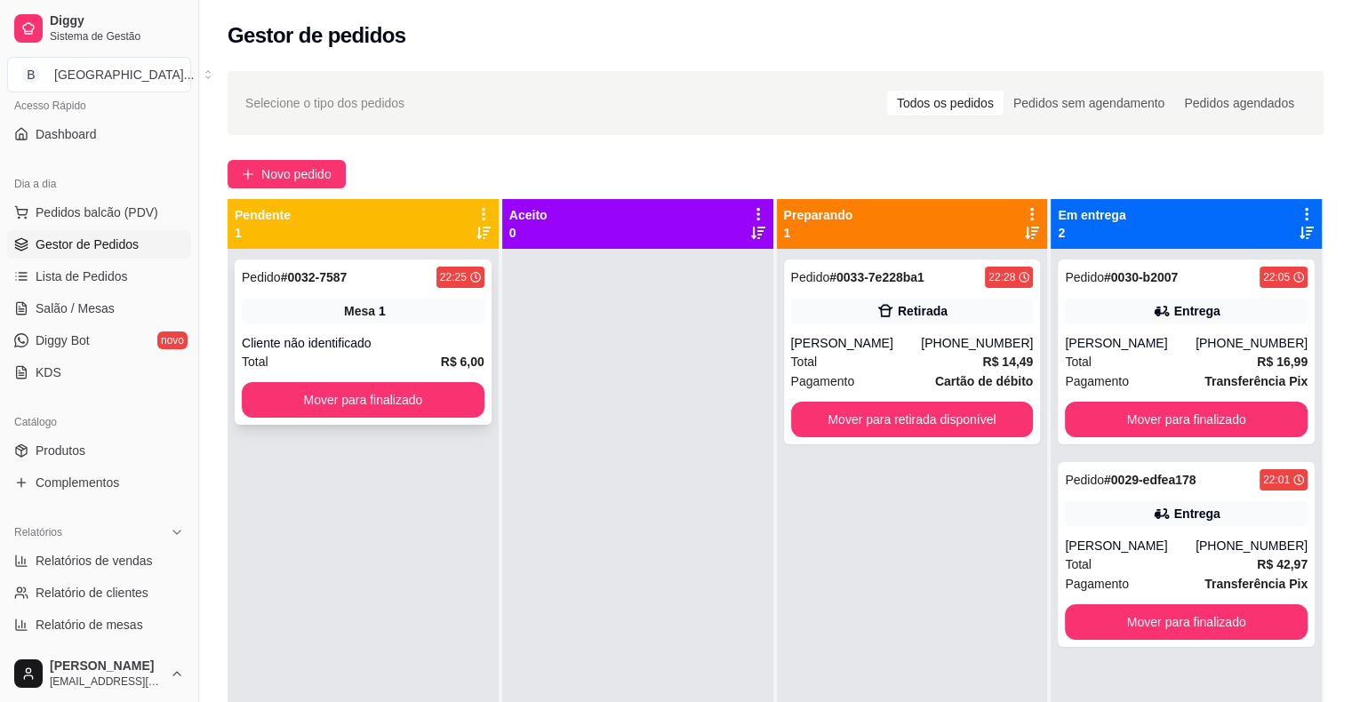
click at [412, 370] on div "Total R$ 6,00" at bounding box center [363, 362] width 243 height 20
click at [385, 339] on div "Cliente não identificado" at bounding box center [363, 343] width 243 height 18
click at [311, 392] on button "Mover para finalizado" at bounding box center [363, 400] width 243 height 36
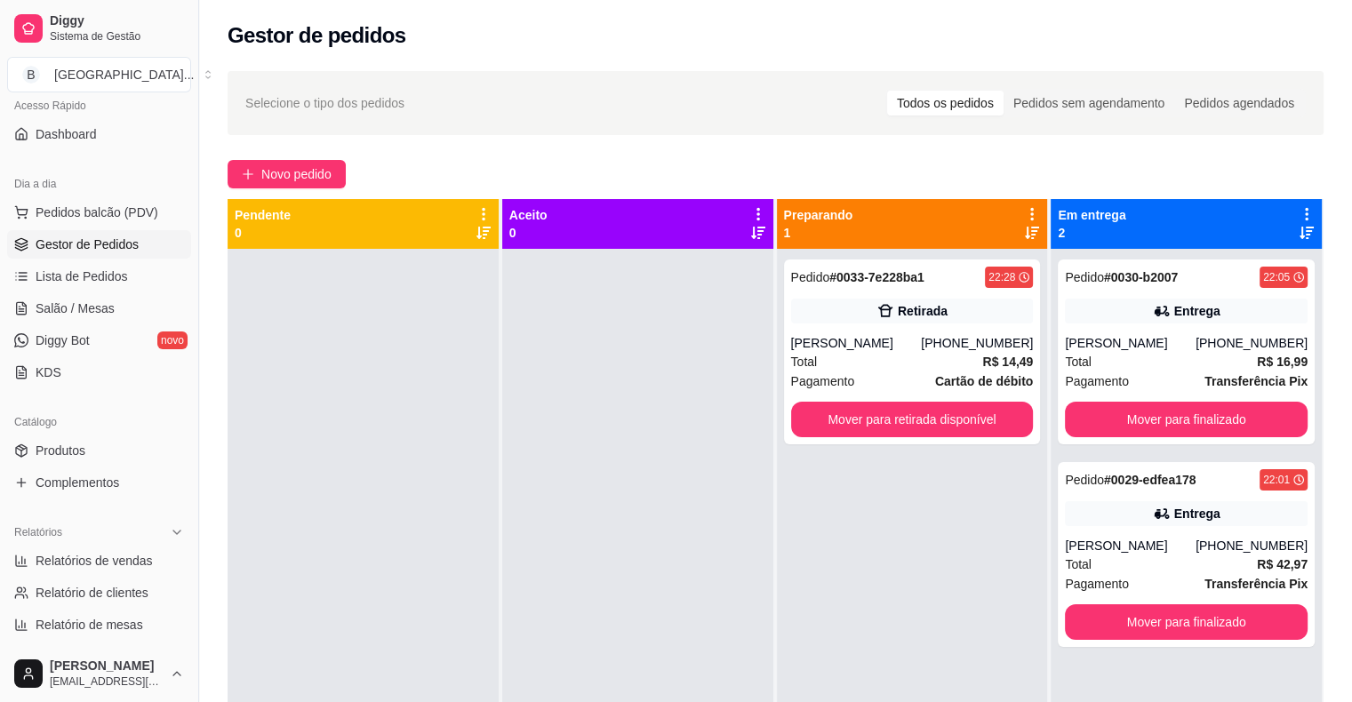
click at [384, 385] on div at bounding box center [363, 600] width 271 height 702
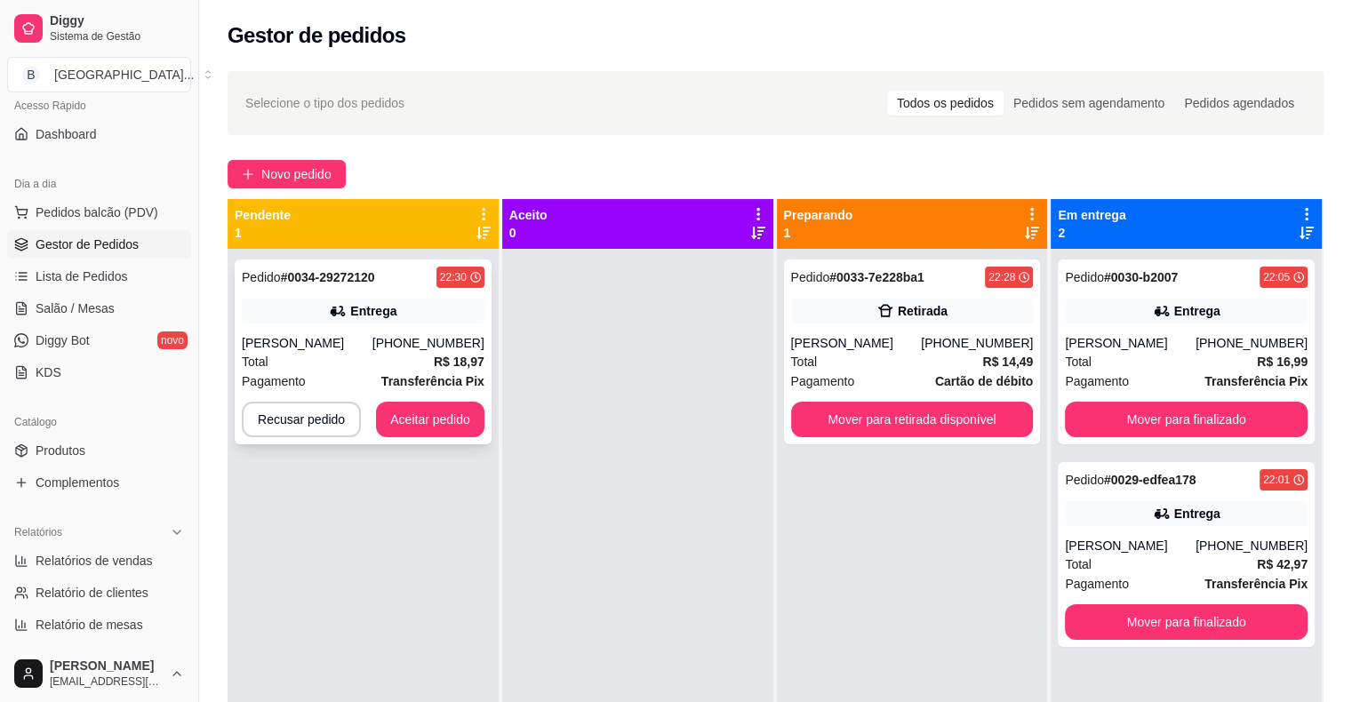
click at [380, 354] on div "Total R$ 18,97" at bounding box center [363, 362] width 243 height 20
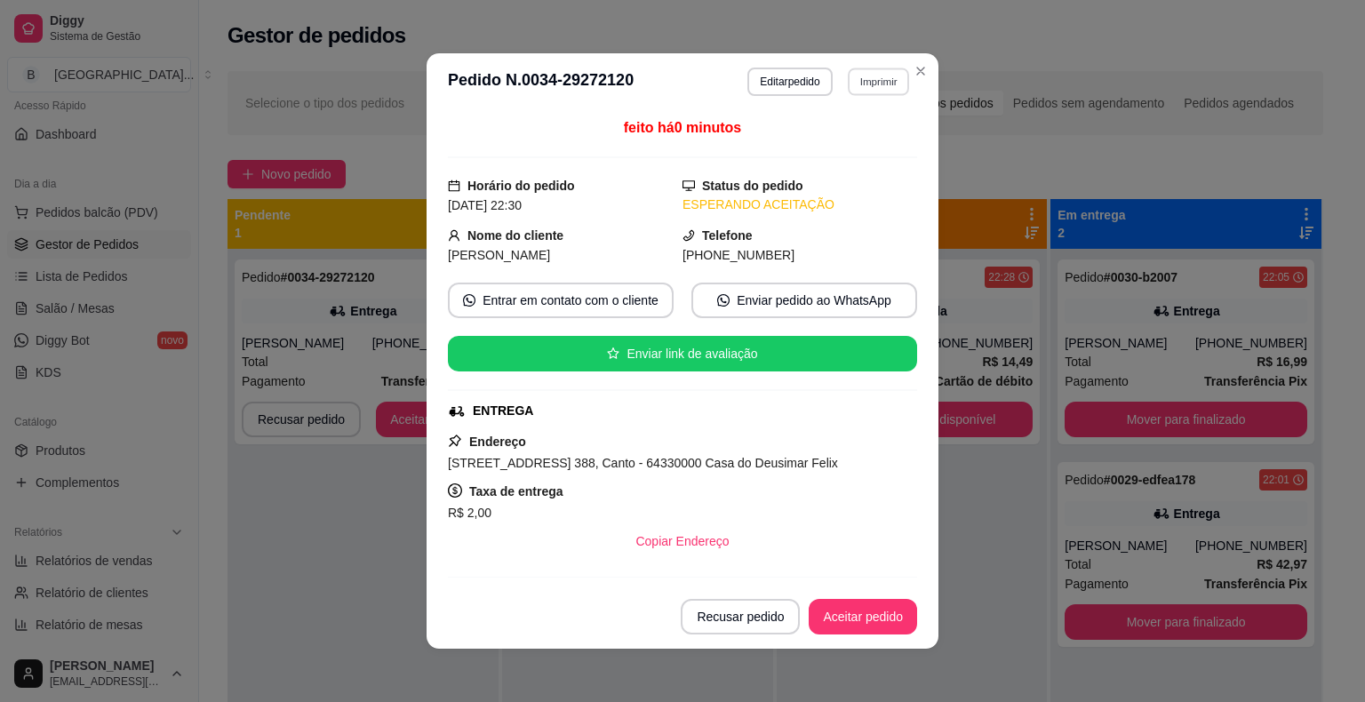
click at [855, 76] on button "Imprimir" at bounding box center [878, 82] width 61 height 28
click at [853, 146] on button "IMPRESSORA" at bounding box center [840, 144] width 129 height 28
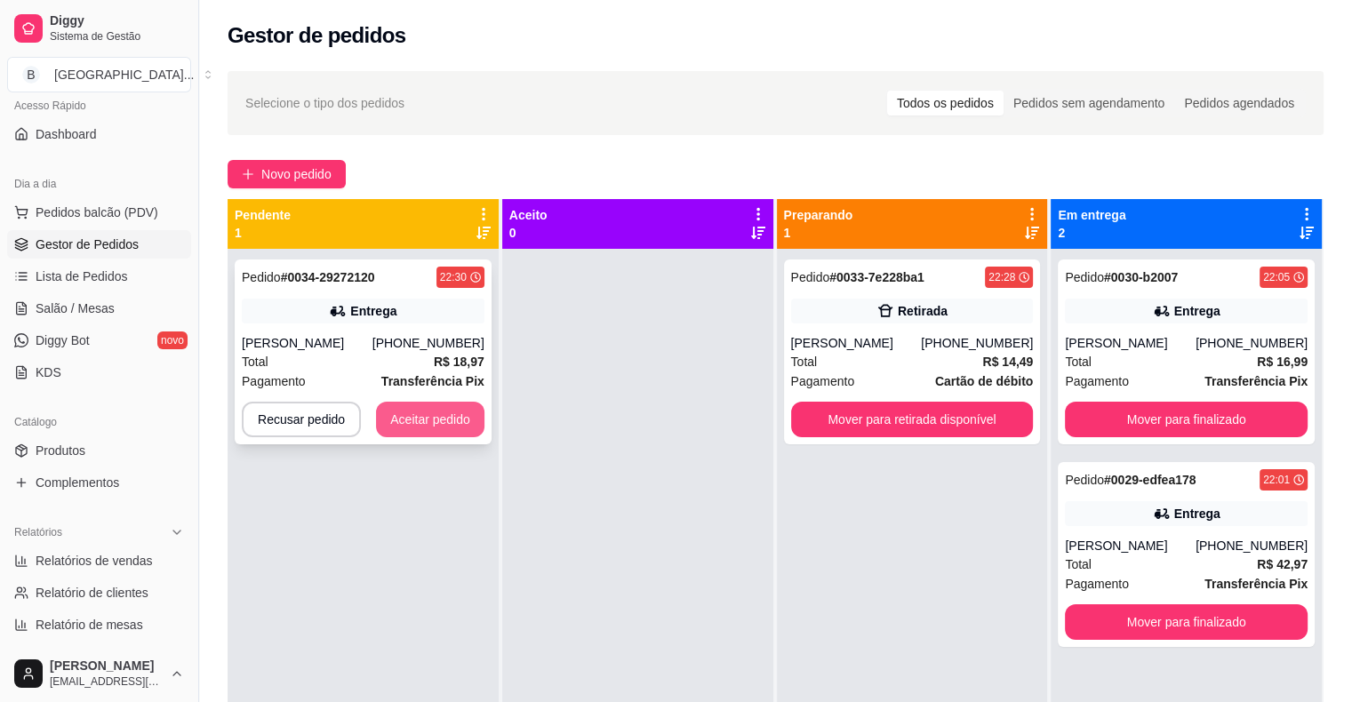
click at [460, 429] on button "Aceitar pedido" at bounding box center [430, 420] width 108 height 36
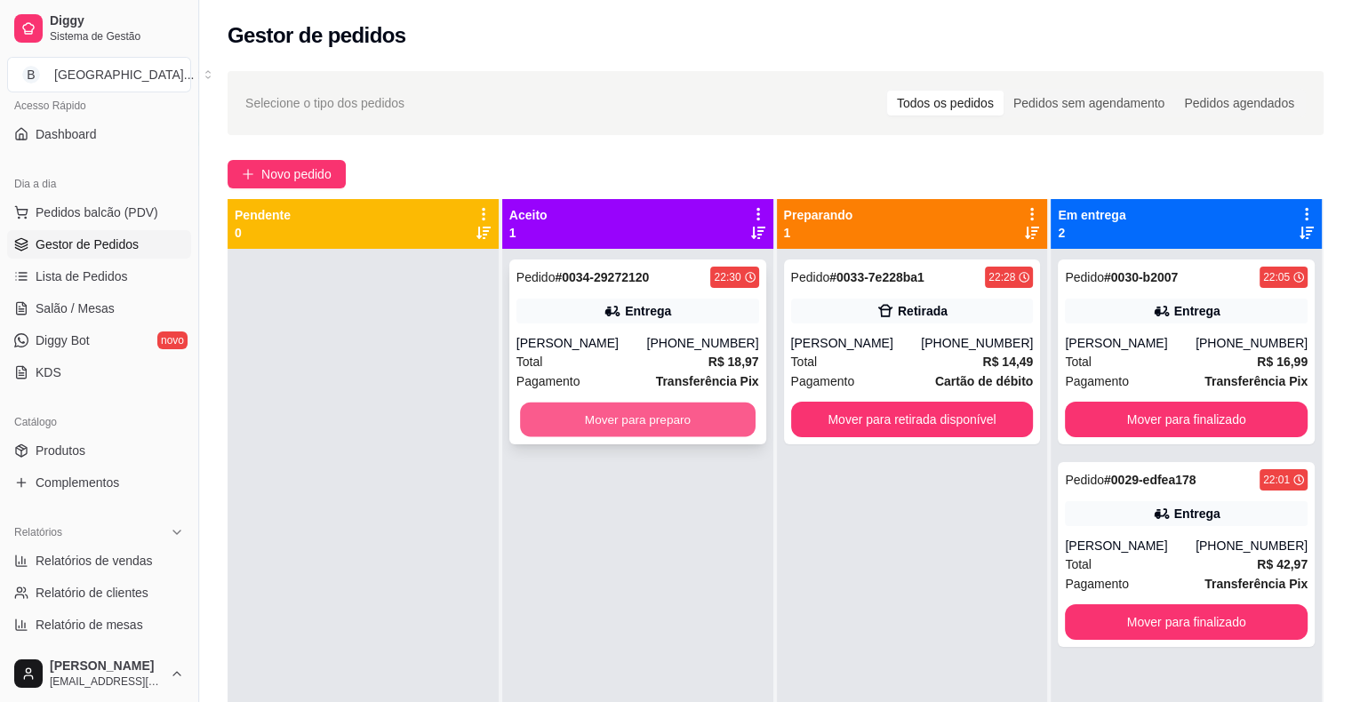
click at [620, 428] on button "Mover para preparo" at bounding box center [638, 420] width 236 height 35
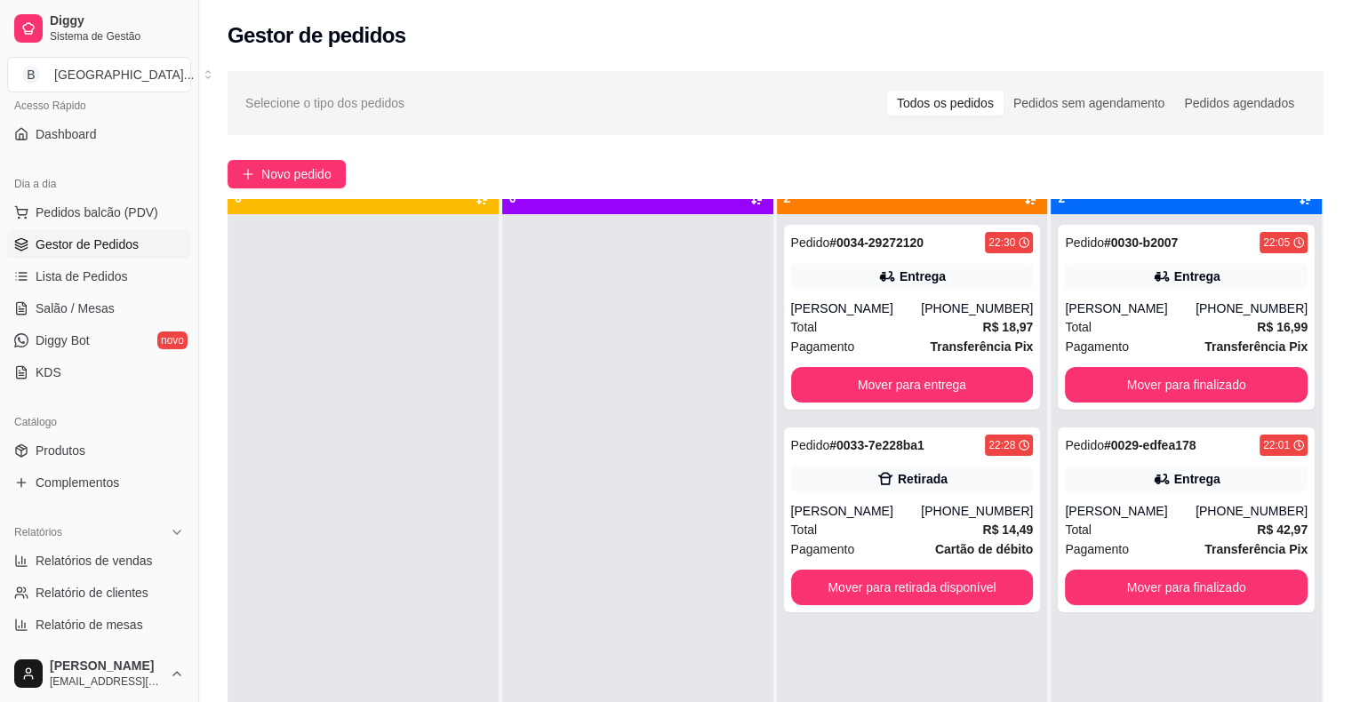
scroll to position [50, 0]
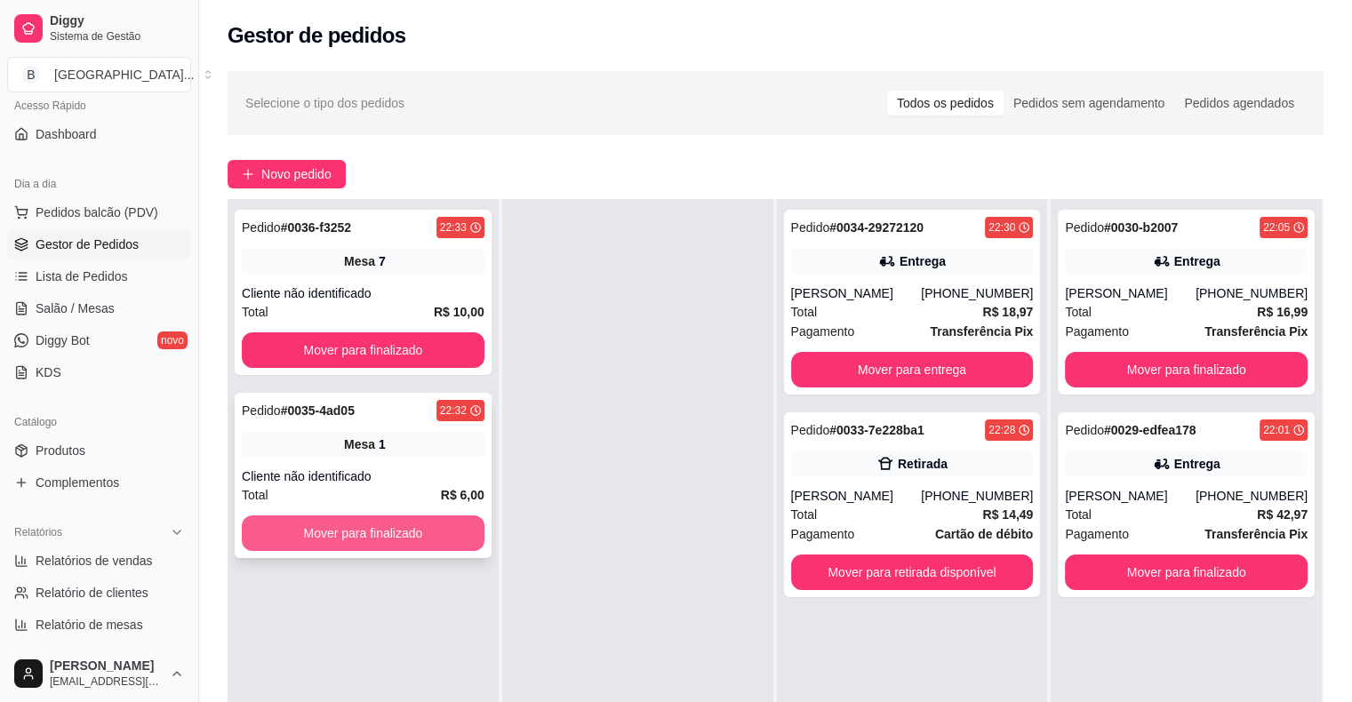
click at [444, 525] on button "Mover para finalizado" at bounding box center [363, 534] width 243 height 36
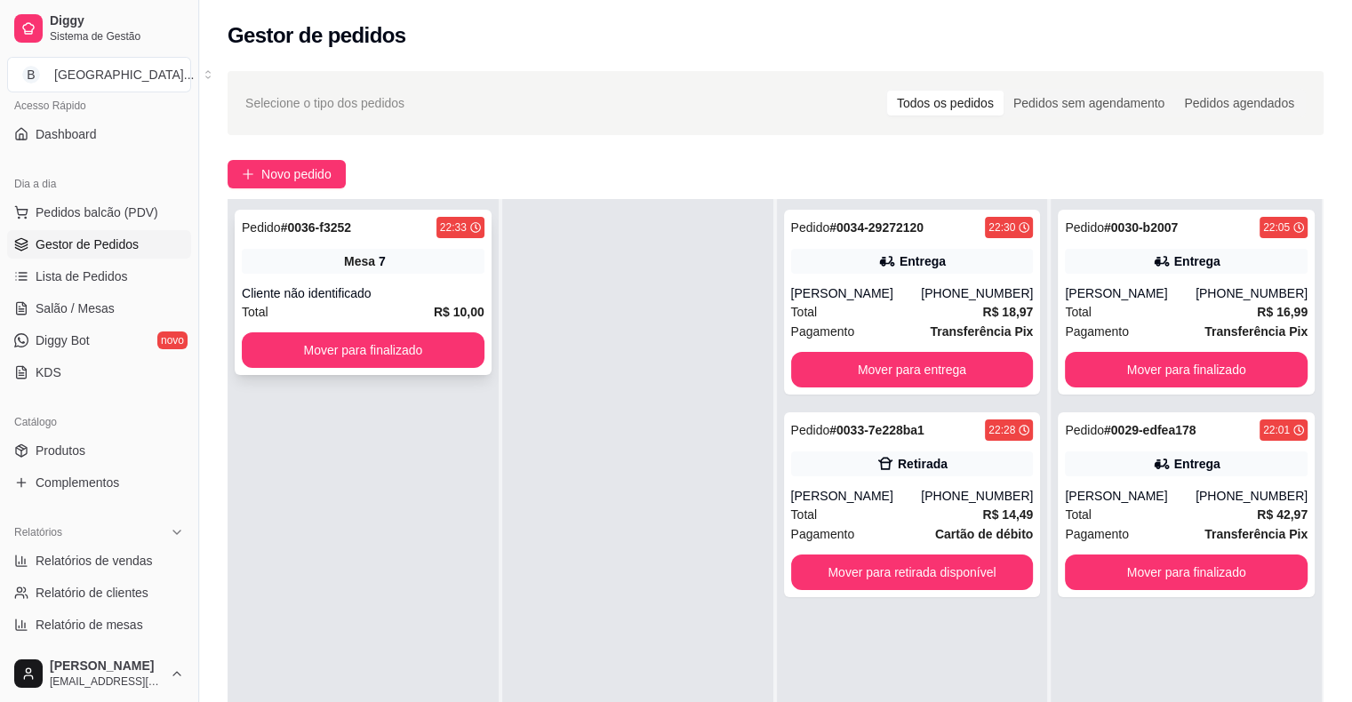
click at [415, 275] on div "Pedido # 0036-f3252 22:33 Mesa 7 Cliente não identificado Total R$ 10,00 Mover …" at bounding box center [363, 292] width 257 height 165
click at [322, 343] on button "Mover para finalizado" at bounding box center [363, 350] width 236 height 35
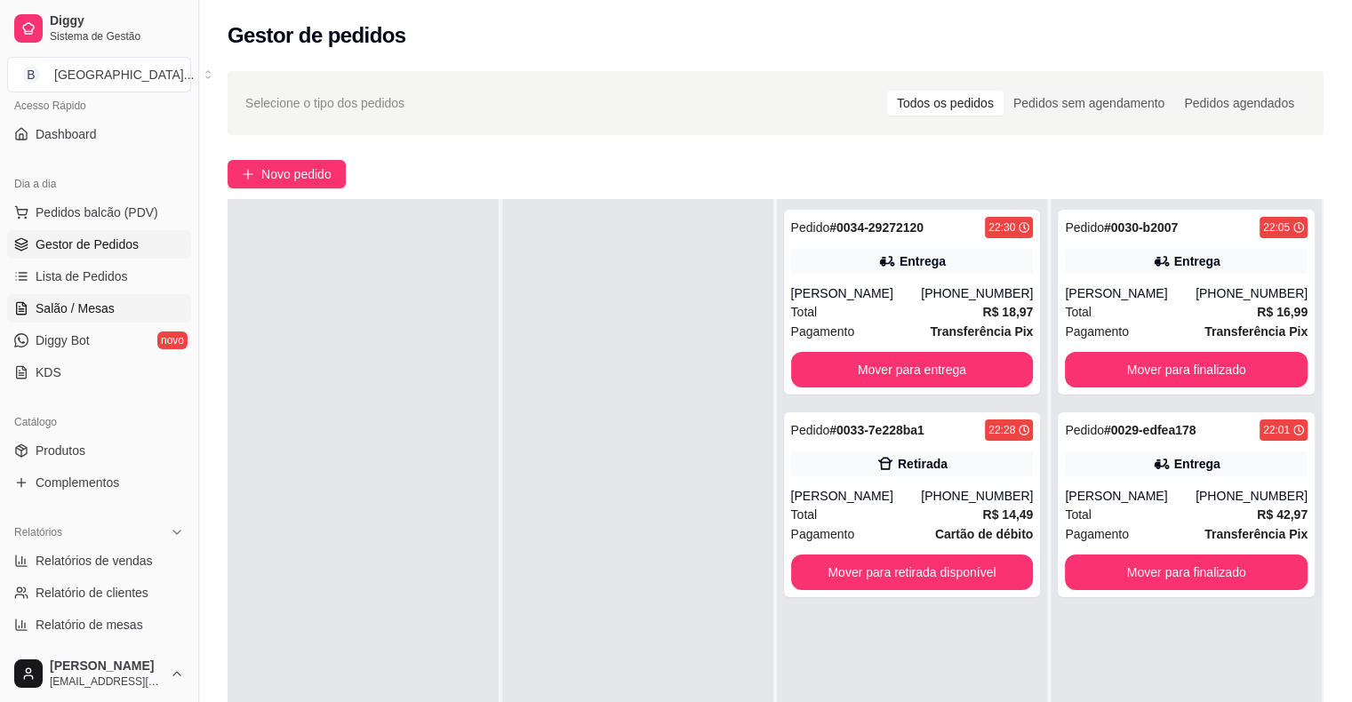
click at [136, 301] on link "Salão / Mesas" at bounding box center [99, 308] width 184 height 28
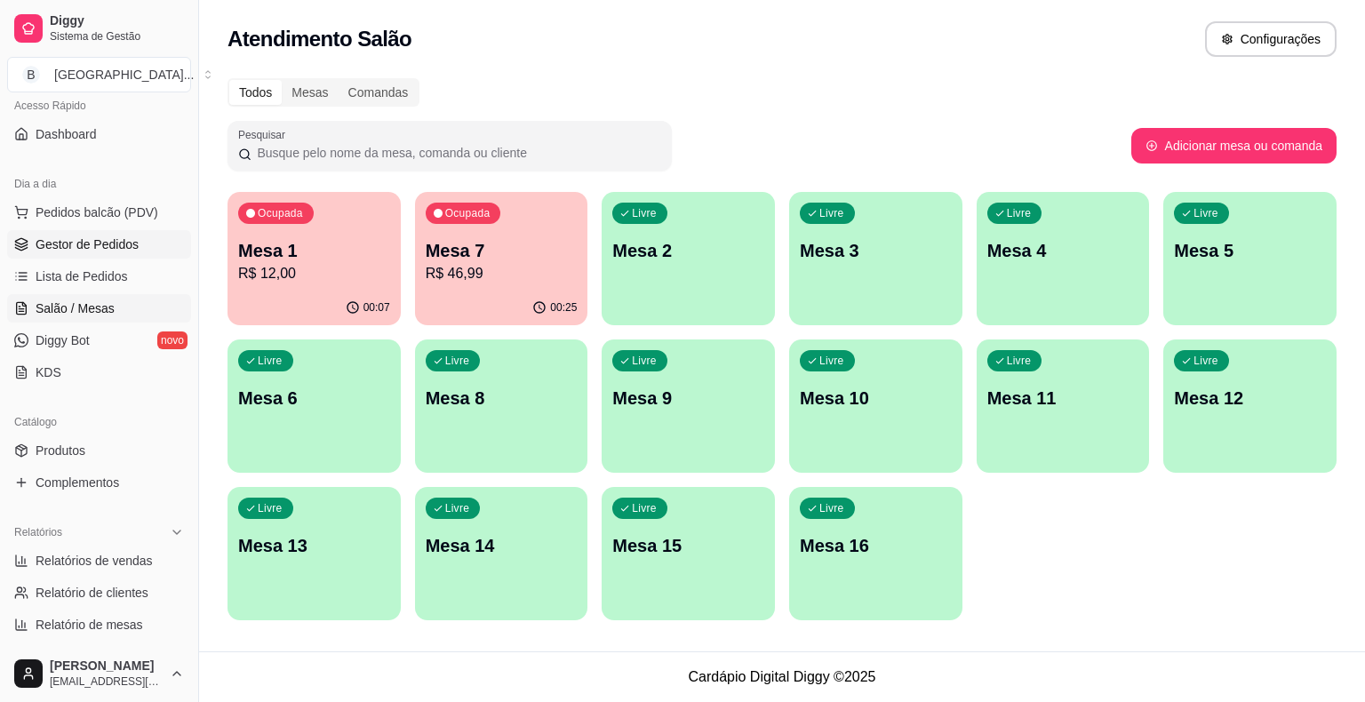
click at [99, 250] on span "Gestor de Pedidos" at bounding box center [87, 245] width 103 height 18
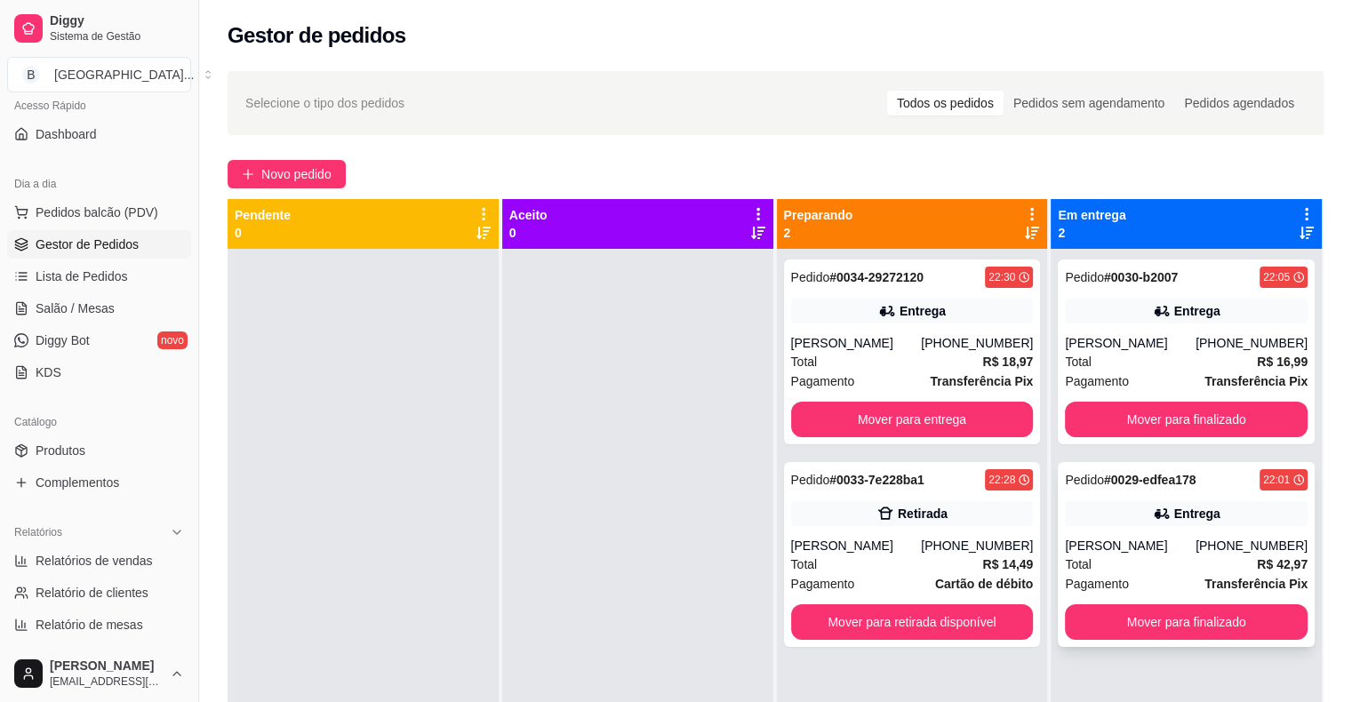
click at [1272, 644] on div "Pedido # 0029-edfea178 22:01 Entrega Guilherme (86) 98905-5464 Total R$ 42,97 P…" at bounding box center [1186, 554] width 257 height 185
click at [1245, 623] on button "Mover para finalizado" at bounding box center [1186, 622] width 243 height 36
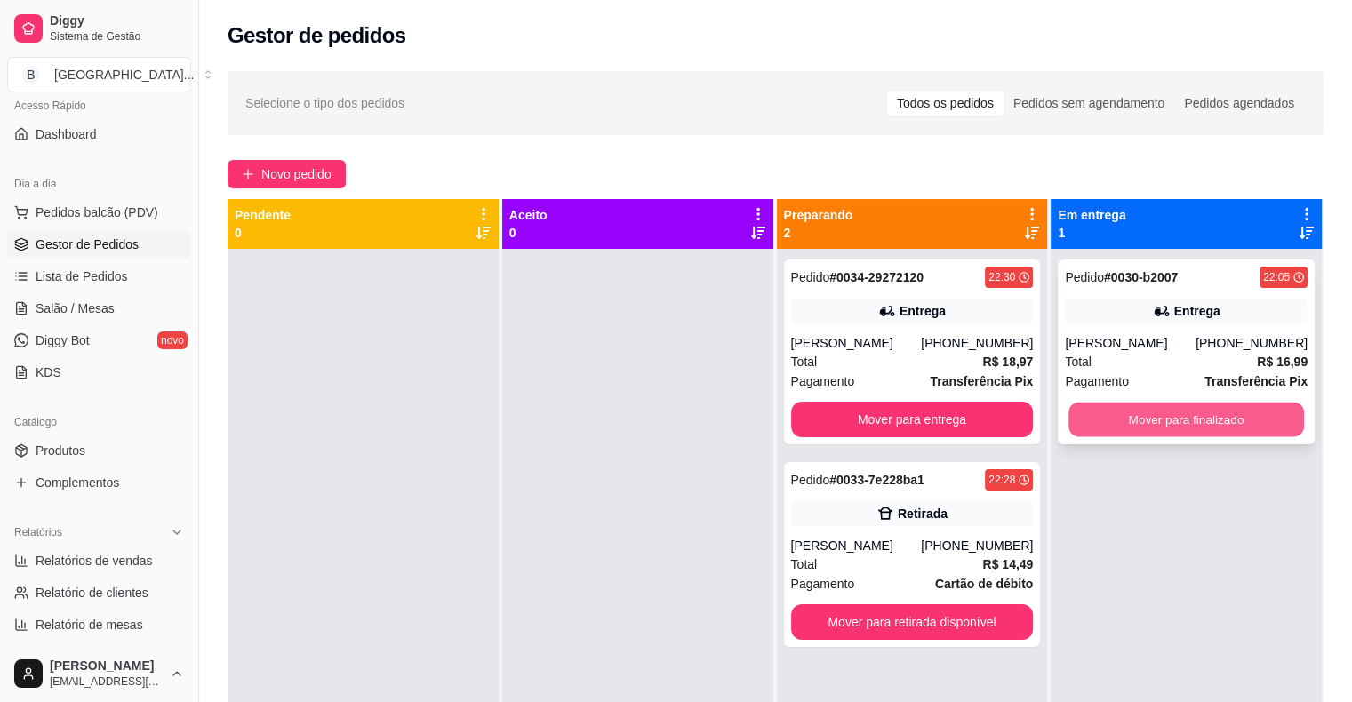
click at [1205, 413] on button "Mover para finalizado" at bounding box center [1187, 420] width 236 height 35
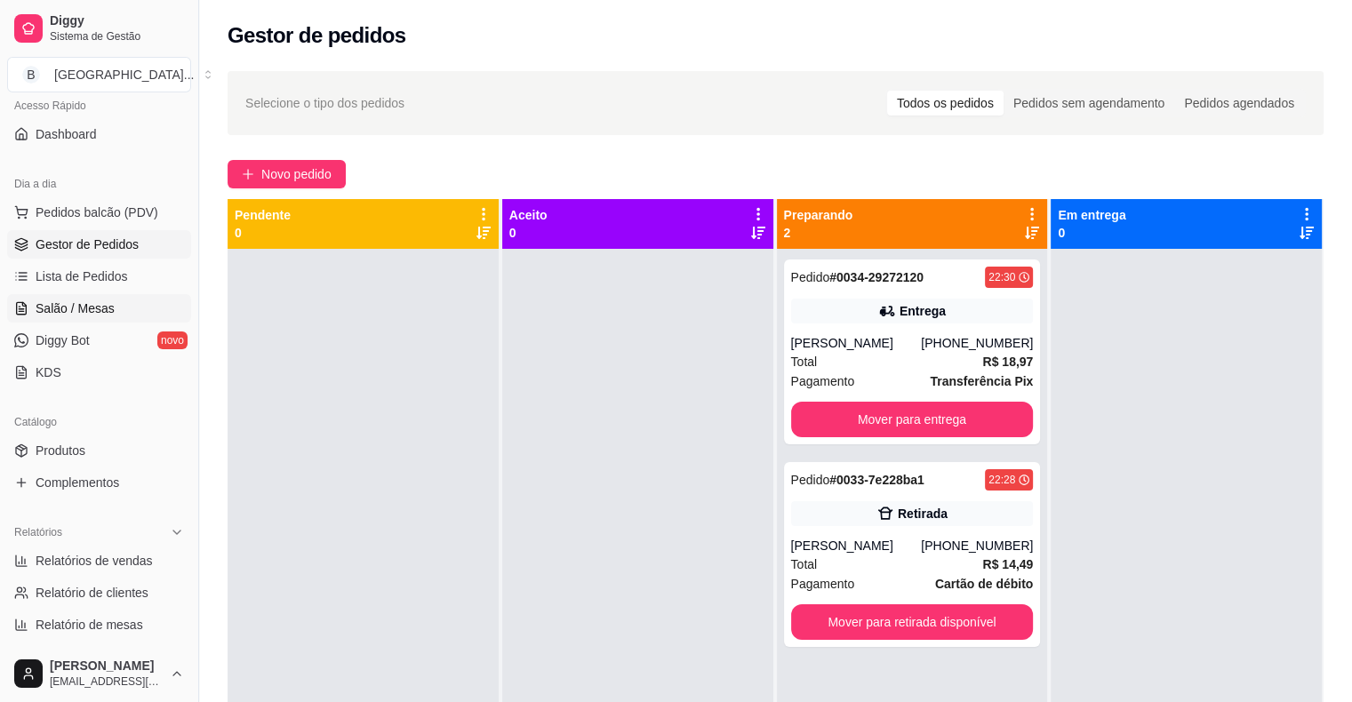
click at [164, 300] on link "Salão / Mesas" at bounding box center [99, 308] width 184 height 28
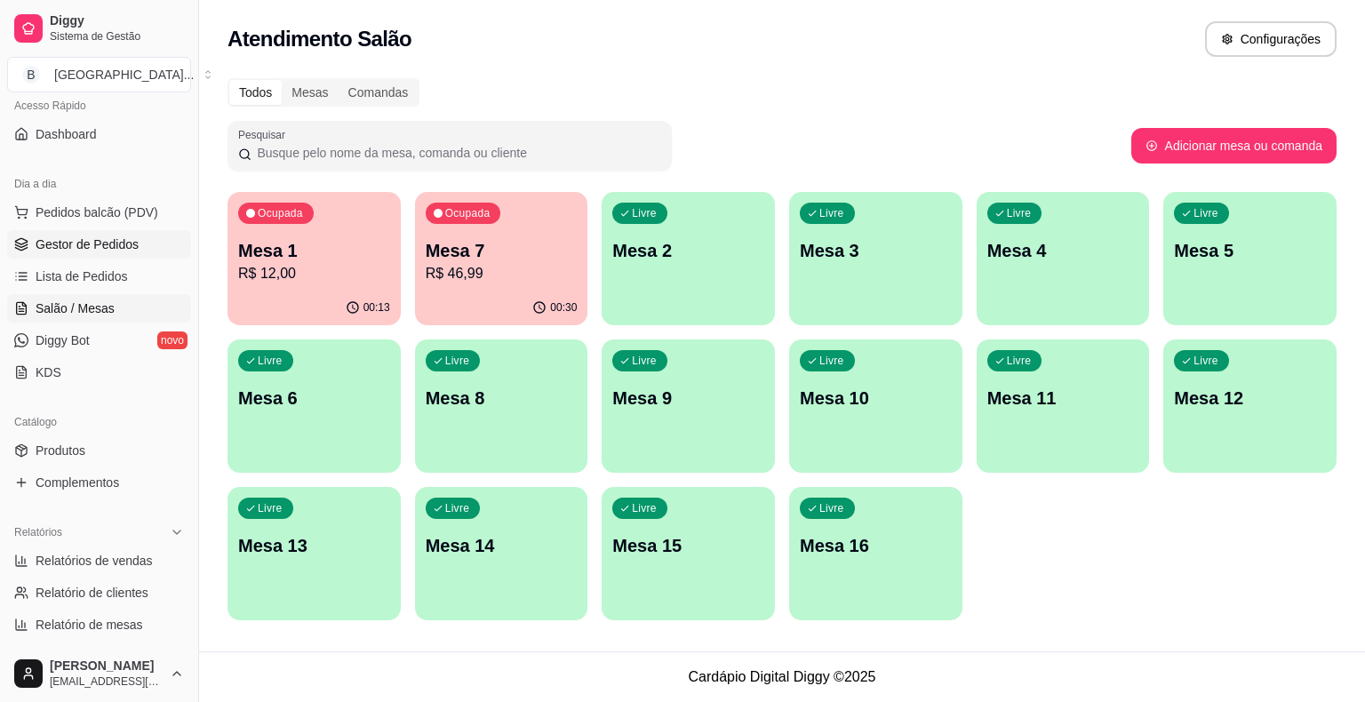
click at [97, 244] on span "Gestor de Pedidos" at bounding box center [87, 245] width 103 height 18
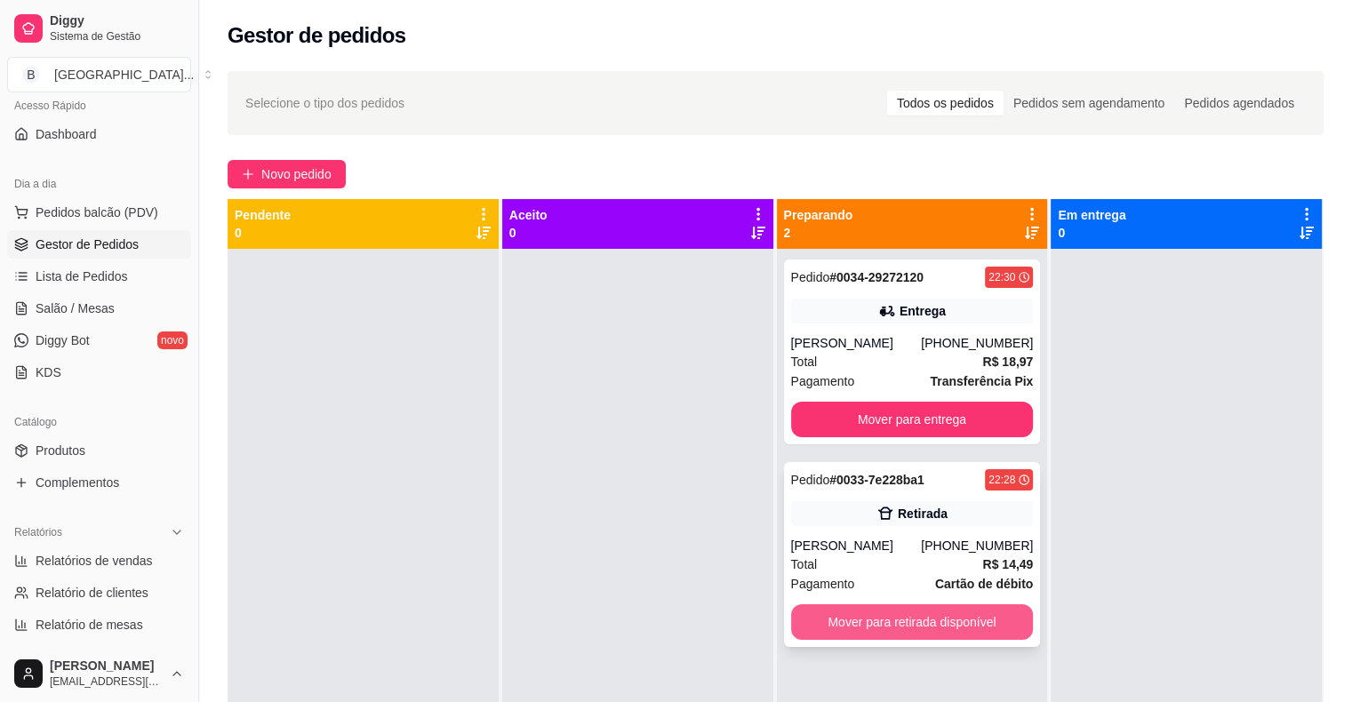
click at [845, 612] on button "Mover para retirada disponível" at bounding box center [912, 622] width 243 height 36
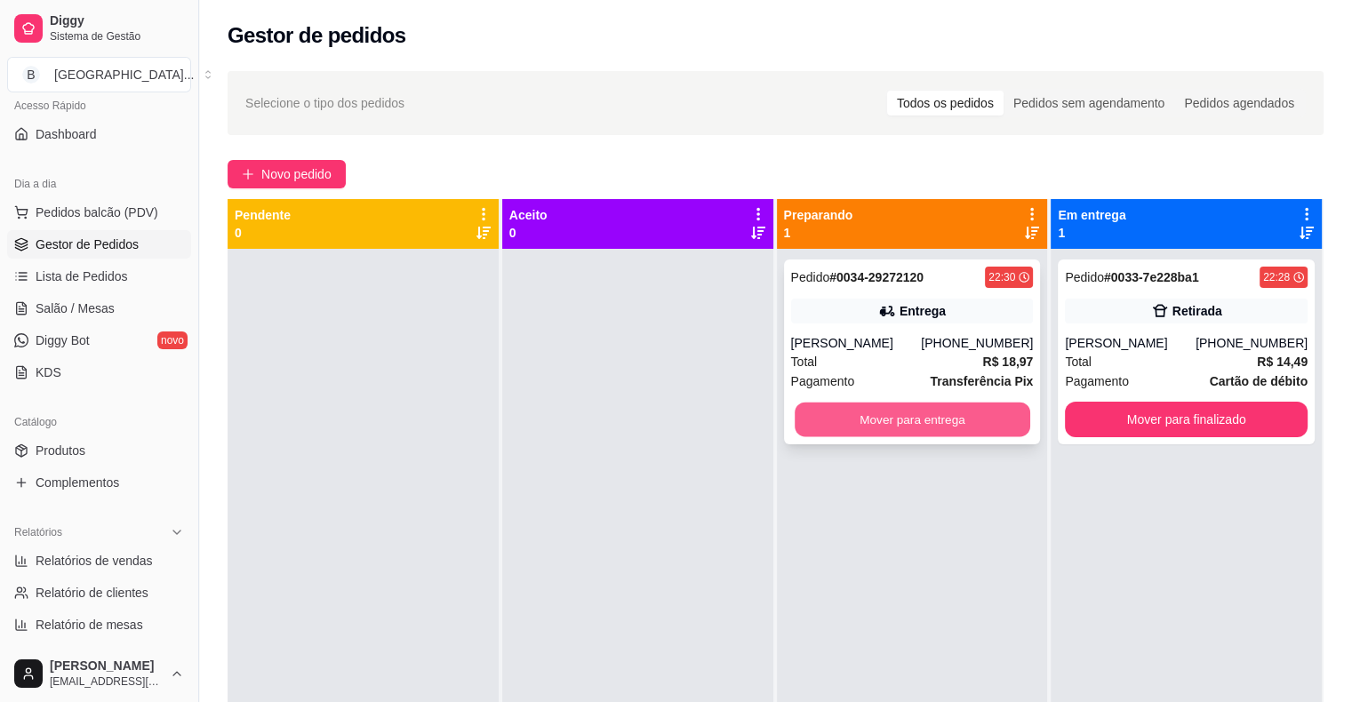
click at [872, 423] on button "Mover para entrega" at bounding box center [913, 420] width 236 height 35
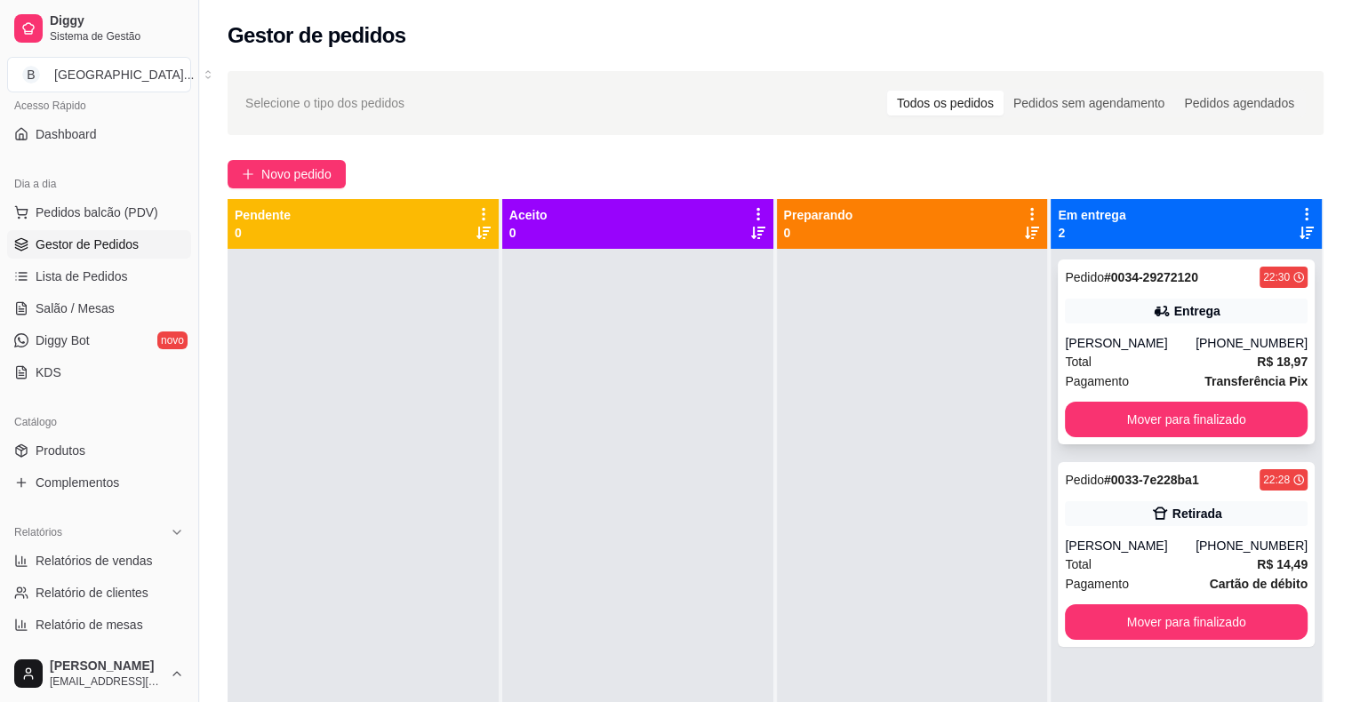
click at [1128, 372] on div "Pagamento Transferência Pix" at bounding box center [1186, 382] width 243 height 20
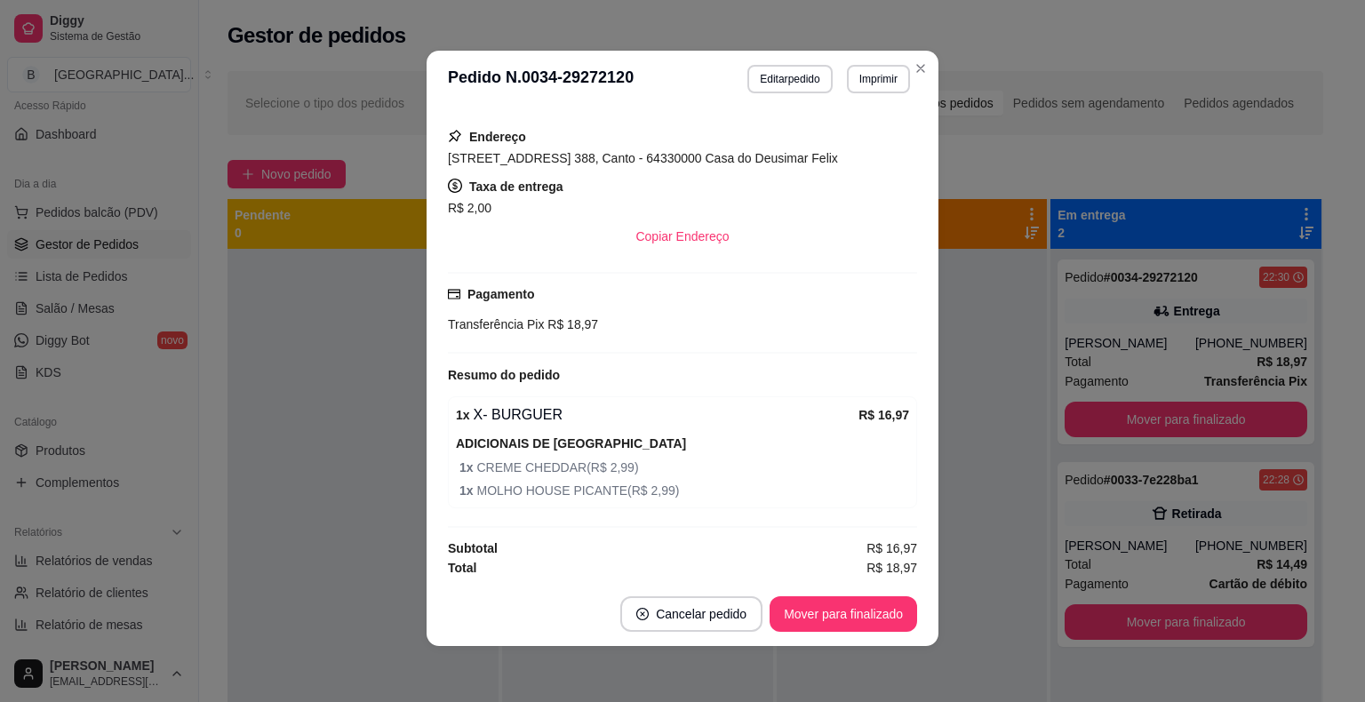
scroll to position [4, 0]
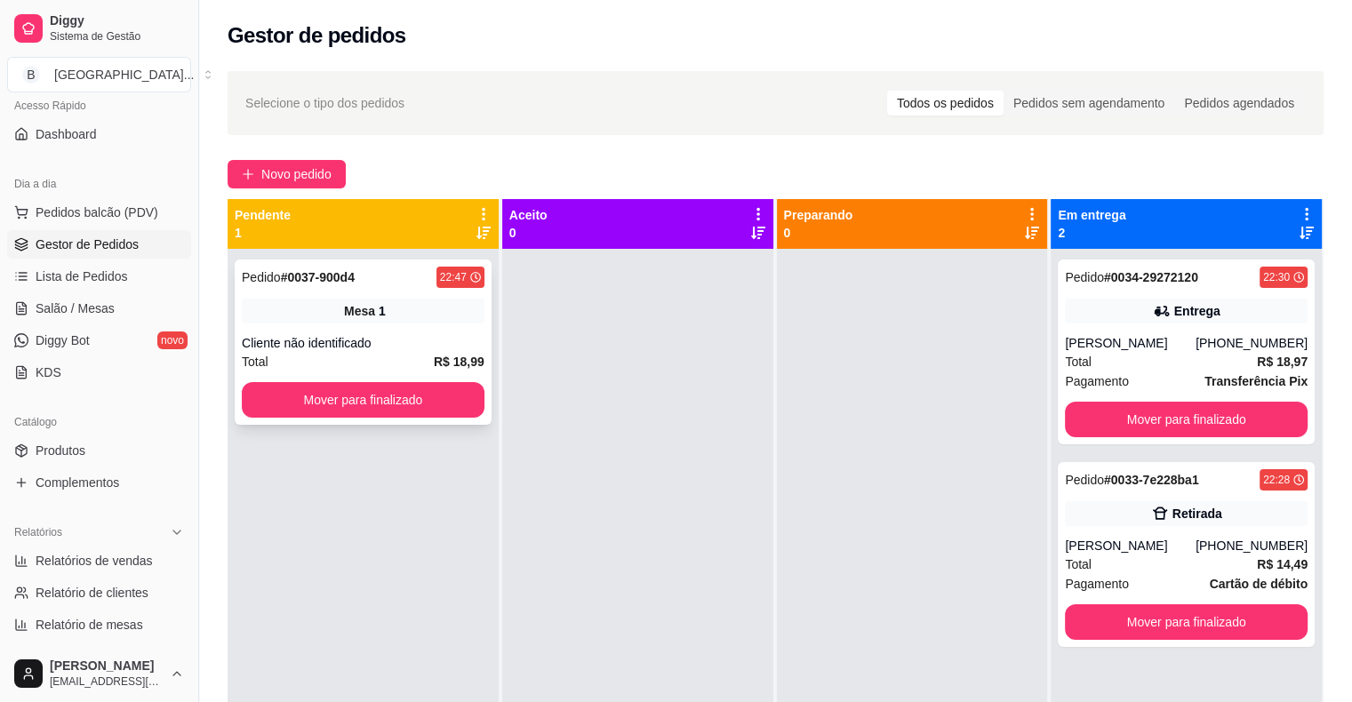
click at [454, 303] on div "Mesa 1" at bounding box center [363, 311] width 243 height 25
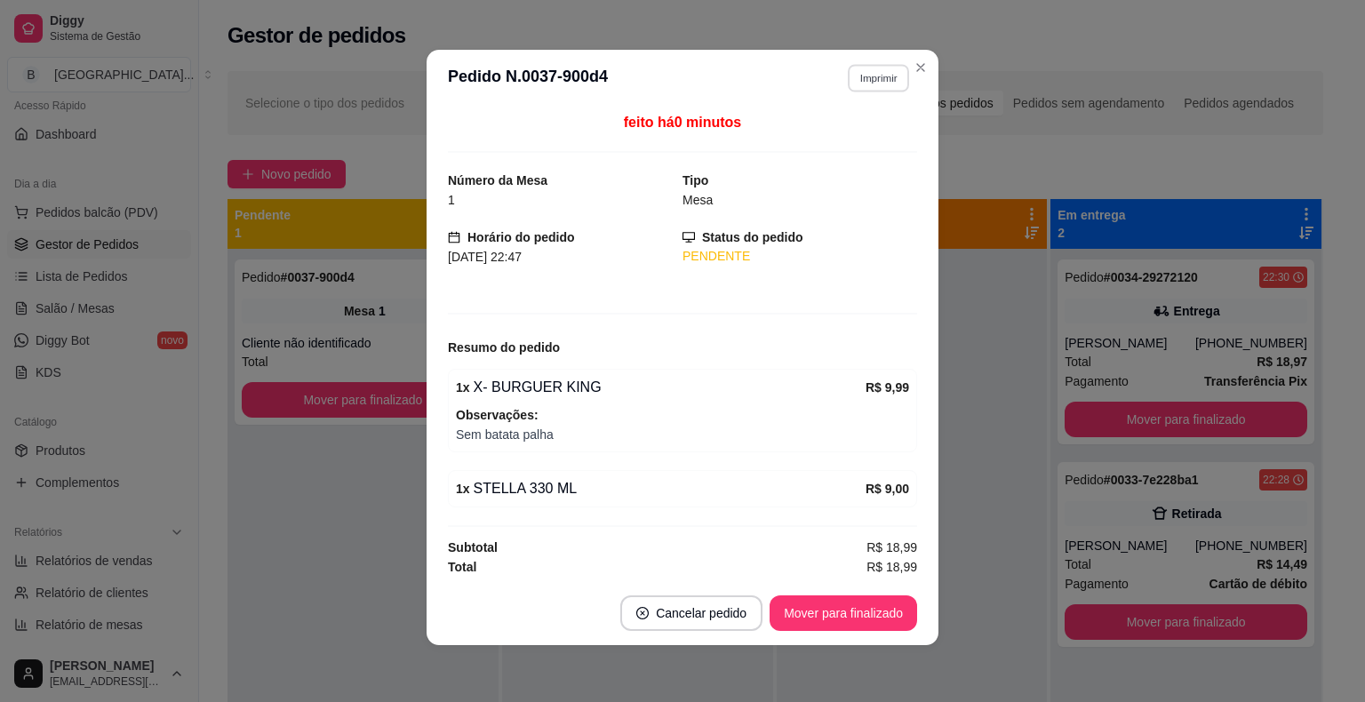
click at [862, 82] on button "Imprimir" at bounding box center [878, 78] width 61 height 28
click at [855, 142] on button "IMPRESSORA" at bounding box center [840, 140] width 124 height 28
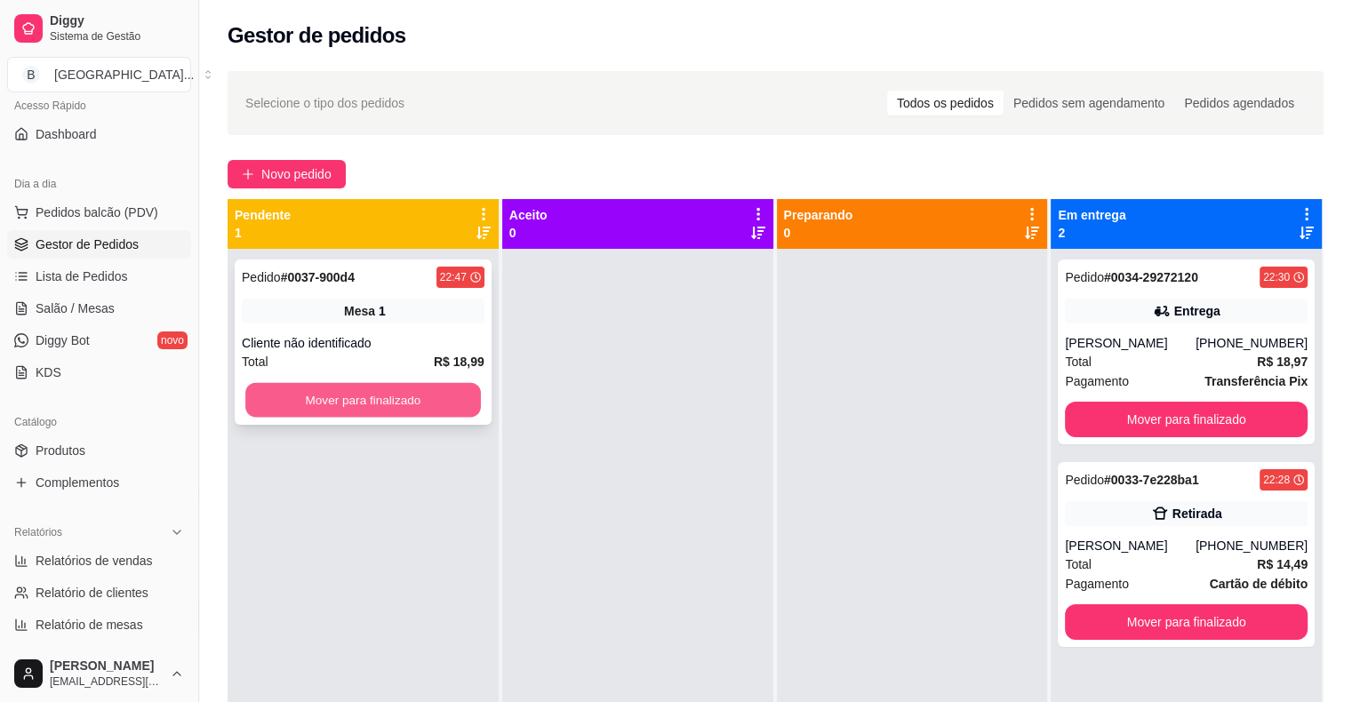
click at [366, 410] on button "Mover para finalizado" at bounding box center [363, 400] width 236 height 35
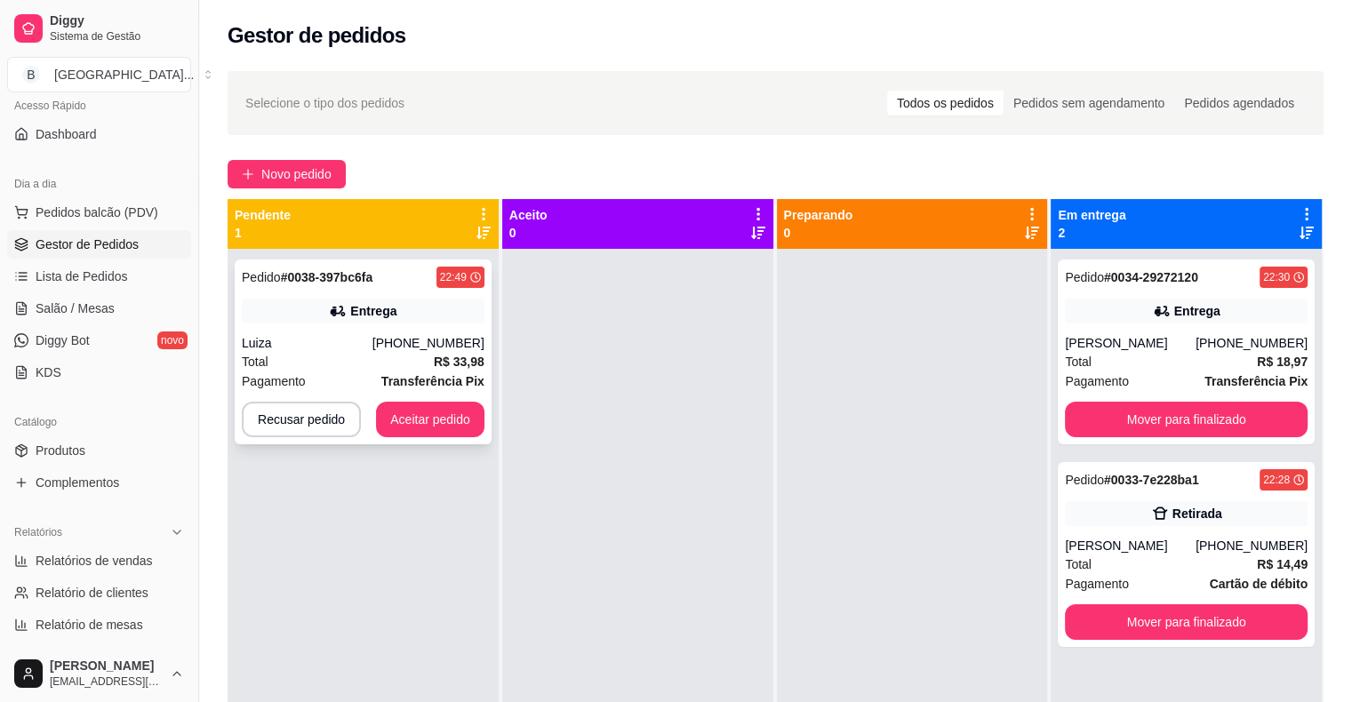
click at [396, 332] on div "Pedido # 0038-397bc6fa 22:49 Entrega Luiza (86) 98105-5574 Total R$ 33,98 Pagam…" at bounding box center [363, 352] width 257 height 185
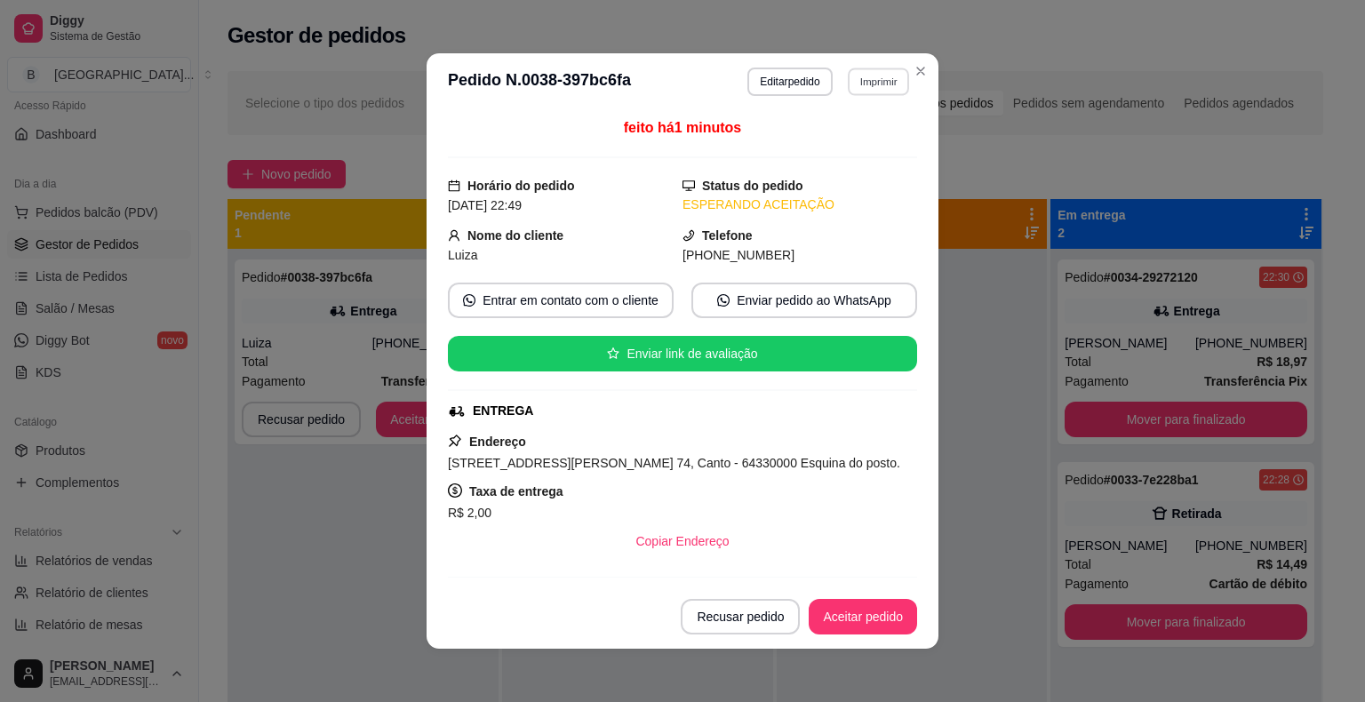
click at [868, 70] on button "Imprimir" at bounding box center [878, 82] width 61 height 28
click at [848, 144] on button "IMPRESSORA" at bounding box center [840, 144] width 129 height 28
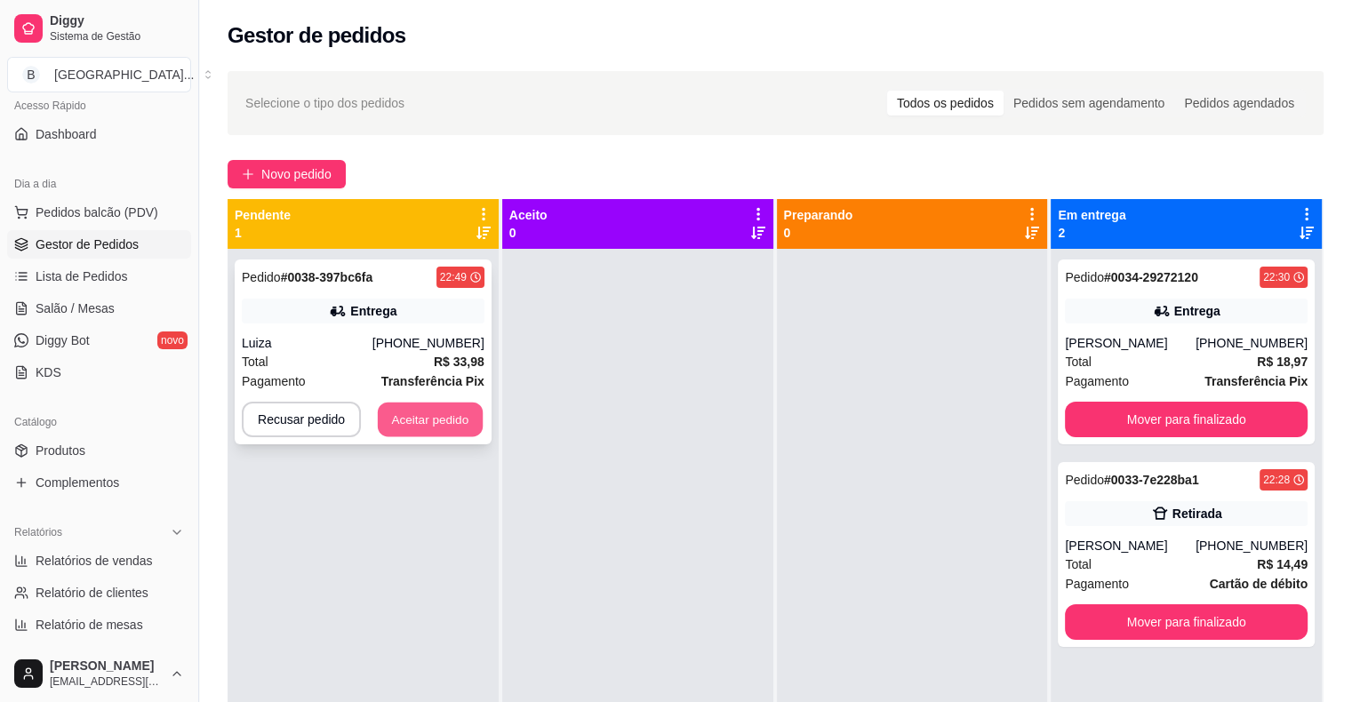
click at [409, 436] on div "Recusar pedido Aceitar pedido" at bounding box center [363, 420] width 243 height 36
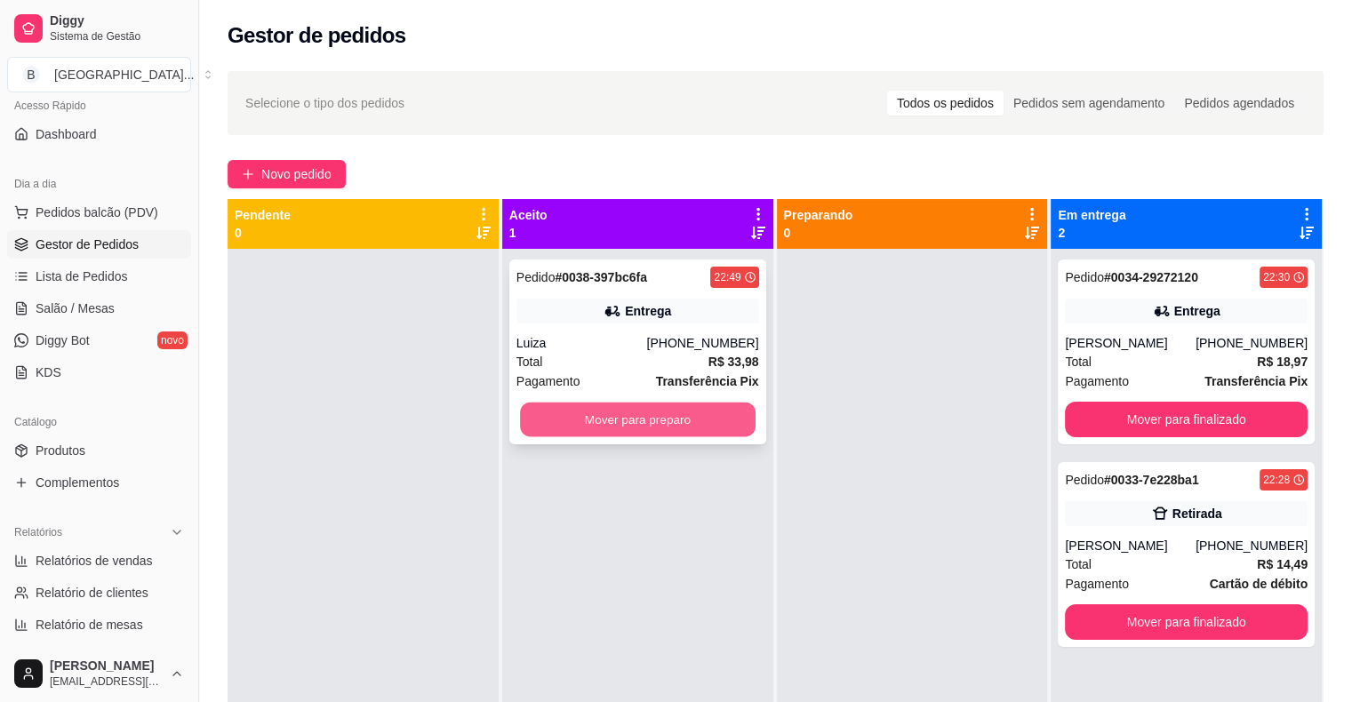
click at [640, 415] on button "Mover para preparo" at bounding box center [638, 420] width 236 height 35
click at [605, 413] on button "Mover para preparo" at bounding box center [638, 420] width 236 height 35
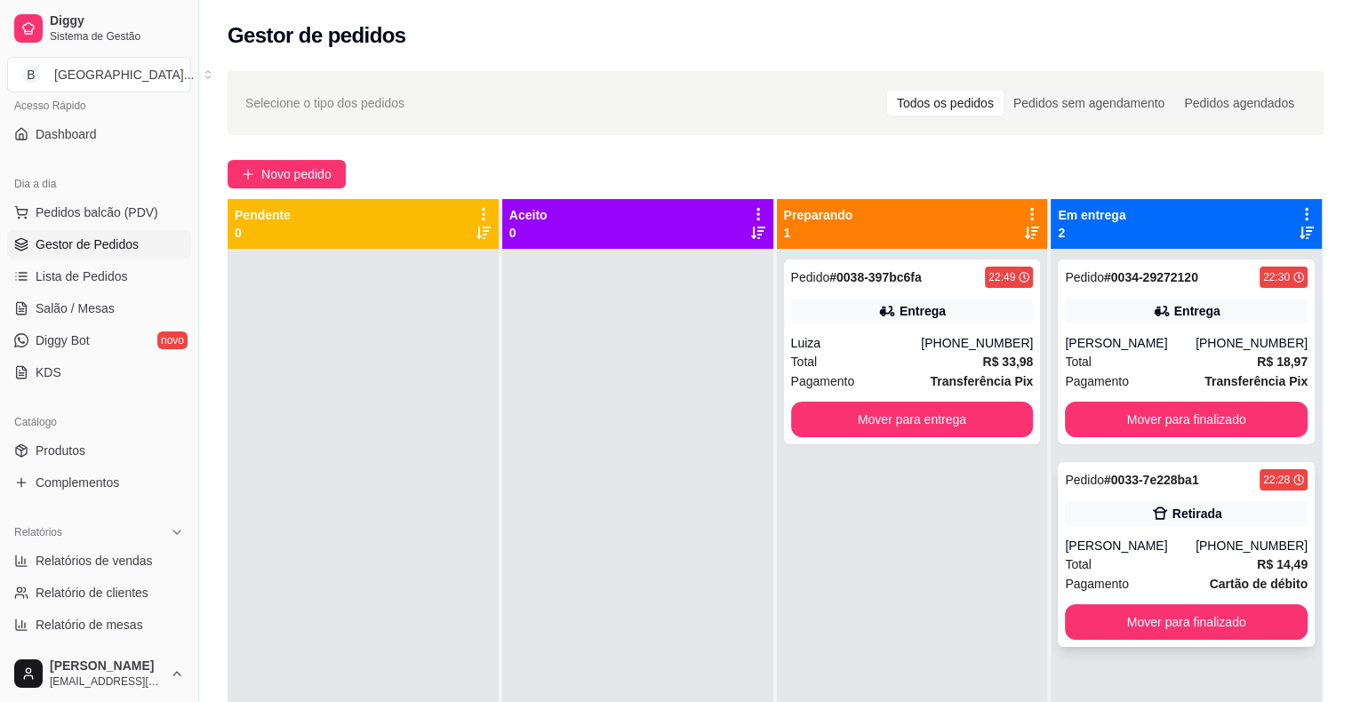
click at [1147, 549] on div "Ana Caroline" at bounding box center [1130, 546] width 131 height 18
click at [1135, 558] on div "Total R$ 14,49" at bounding box center [1186, 565] width 243 height 20
click at [1192, 628] on button "Mover para finalizado" at bounding box center [1187, 622] width 236 height 35
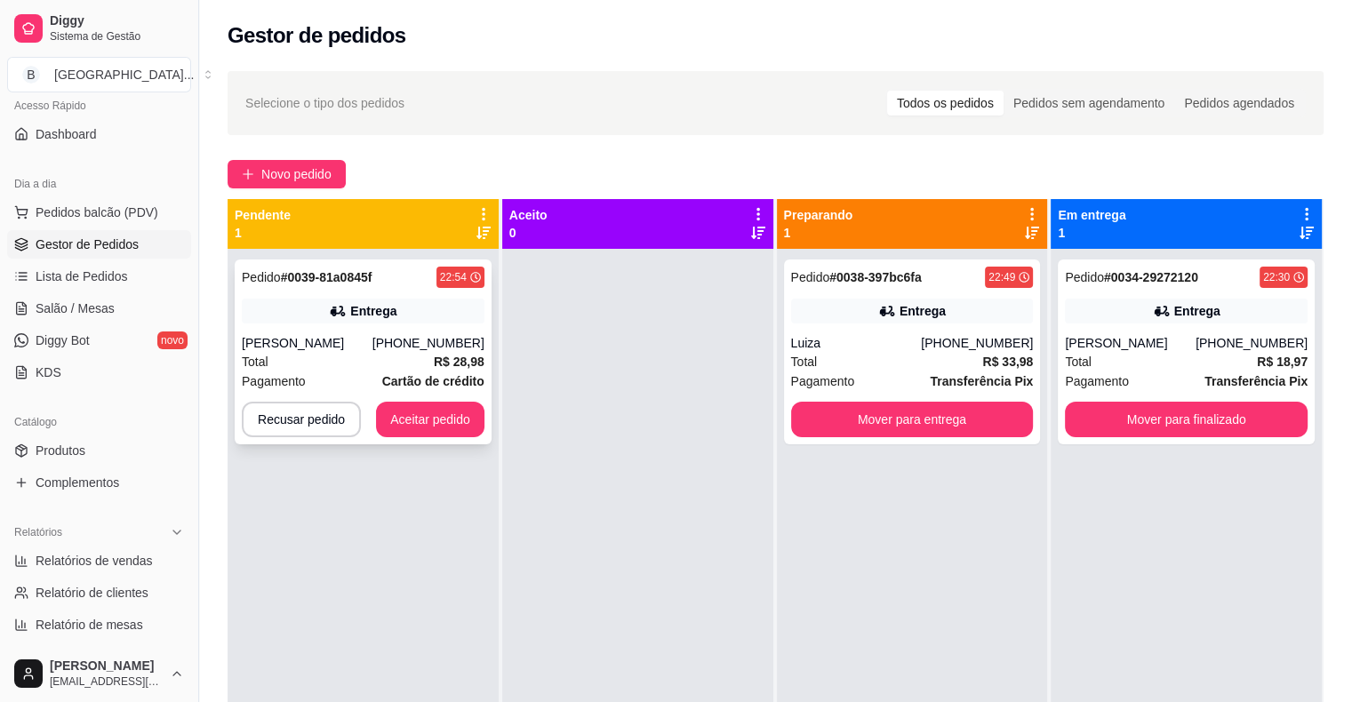
click at [321, 267] on div "Pedido # 0039-81a0845f" at bounding box center [307, 277] width 130 height 21
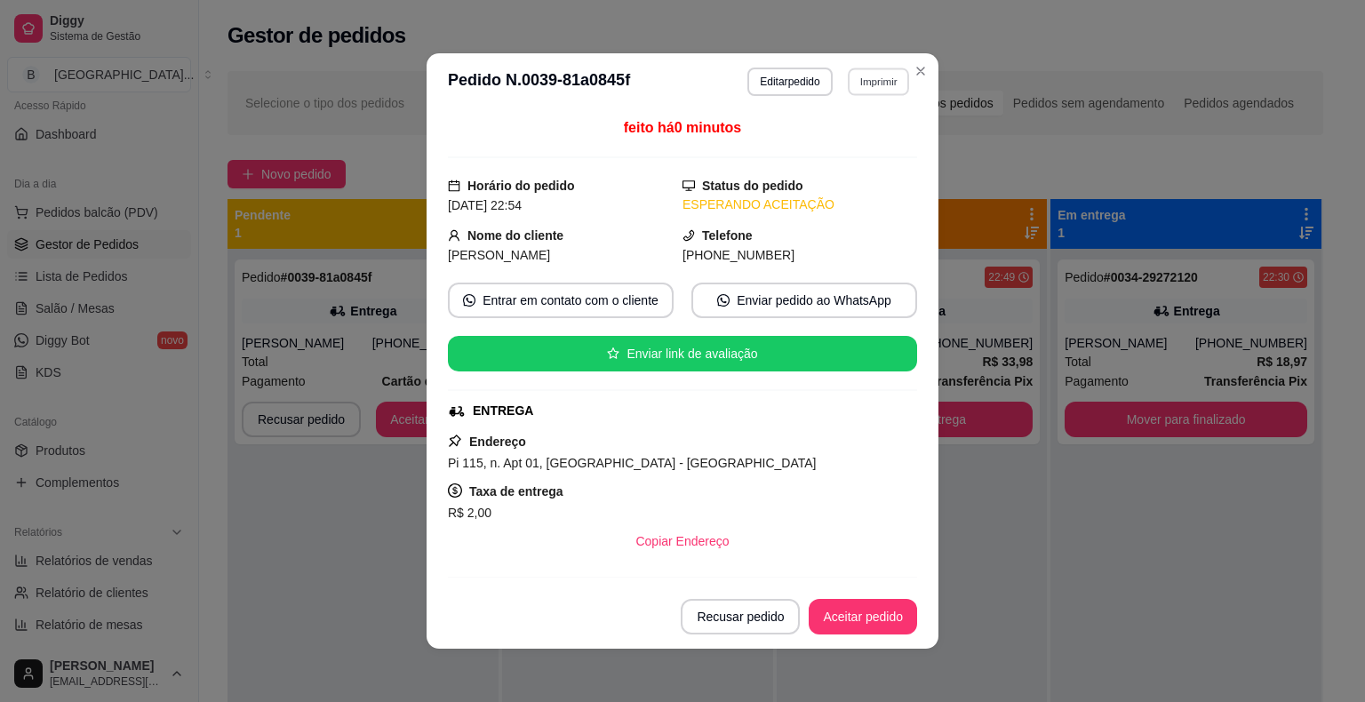
click at [864, 87] on button "Imprimir" at bounding box center [878, 82] width 61 height 28
click at [821, 148] on button "IMPRESSORA" at bounding box center [840, 144] width 129 height 28
click at [833, 623] on button "Aceitar pedido" at bounding box center [863, 617] width 108 height 36
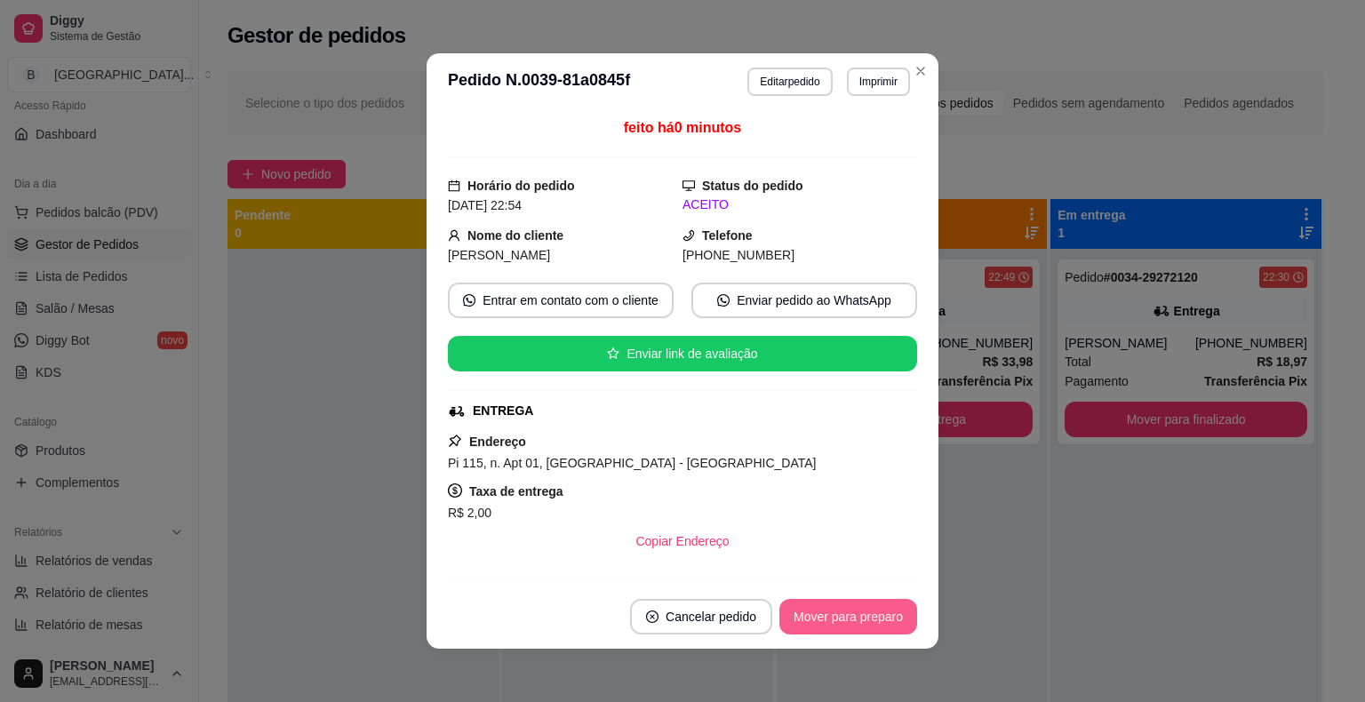
click at [850, 617] on button "Mover para preparo" at bounding box center [849, 617] width 138 height 36
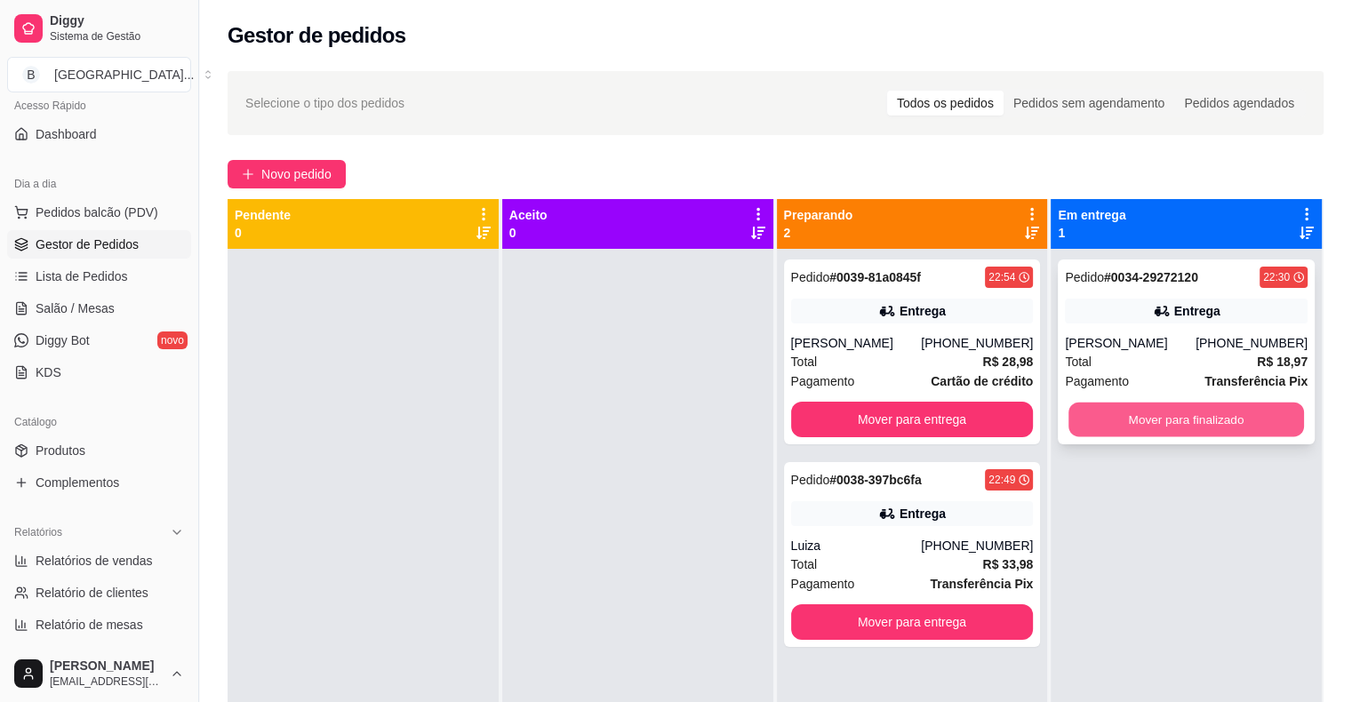
click at [1145, 420] on button "Mover para finalizado" at bounding box center [1187, 420] width 236 height 35
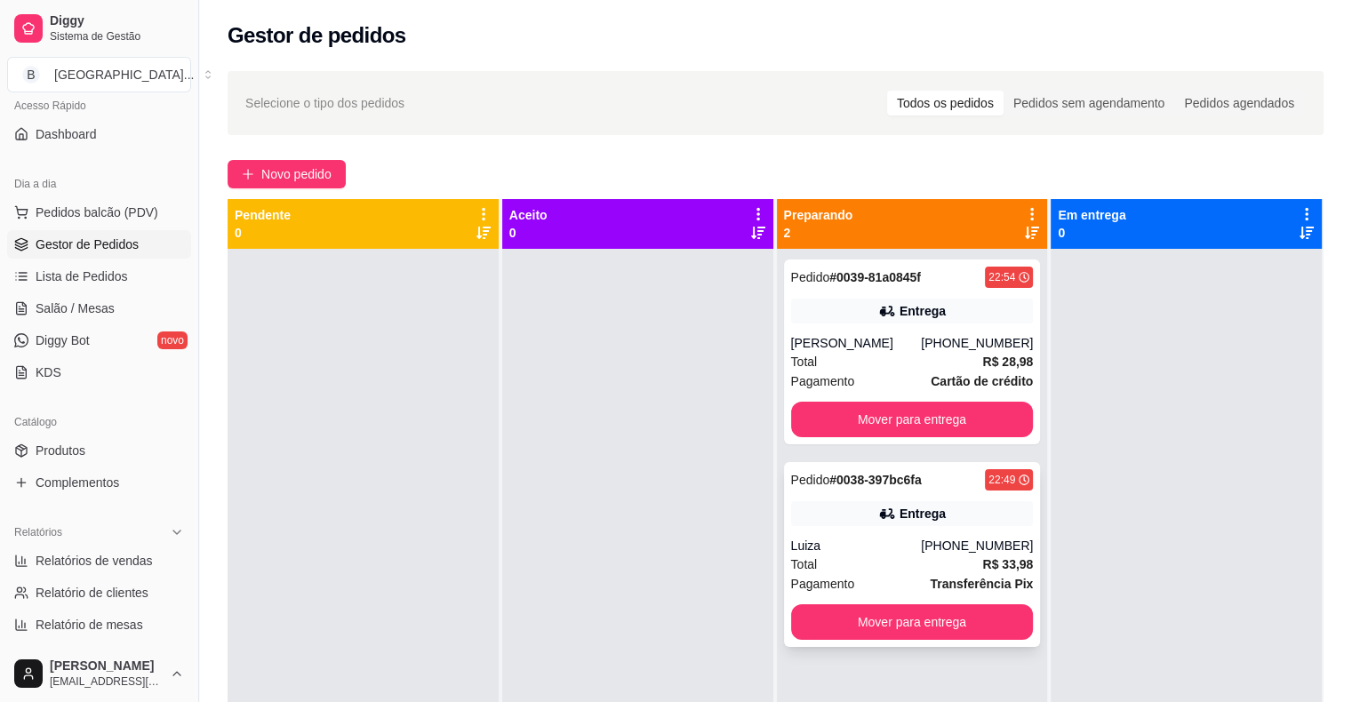
click at [1009, 560] on strong "R$ 33,98" at bounding box center [1007, 564] width 51 height 14
click at [883, 358] on div "Total R$ 28,98" at bounding box center [912, 362] width 243 height 20
click at [961, 558] on div "Total R$ 33,98" at bounding box center [912, 565] width 243 height 20
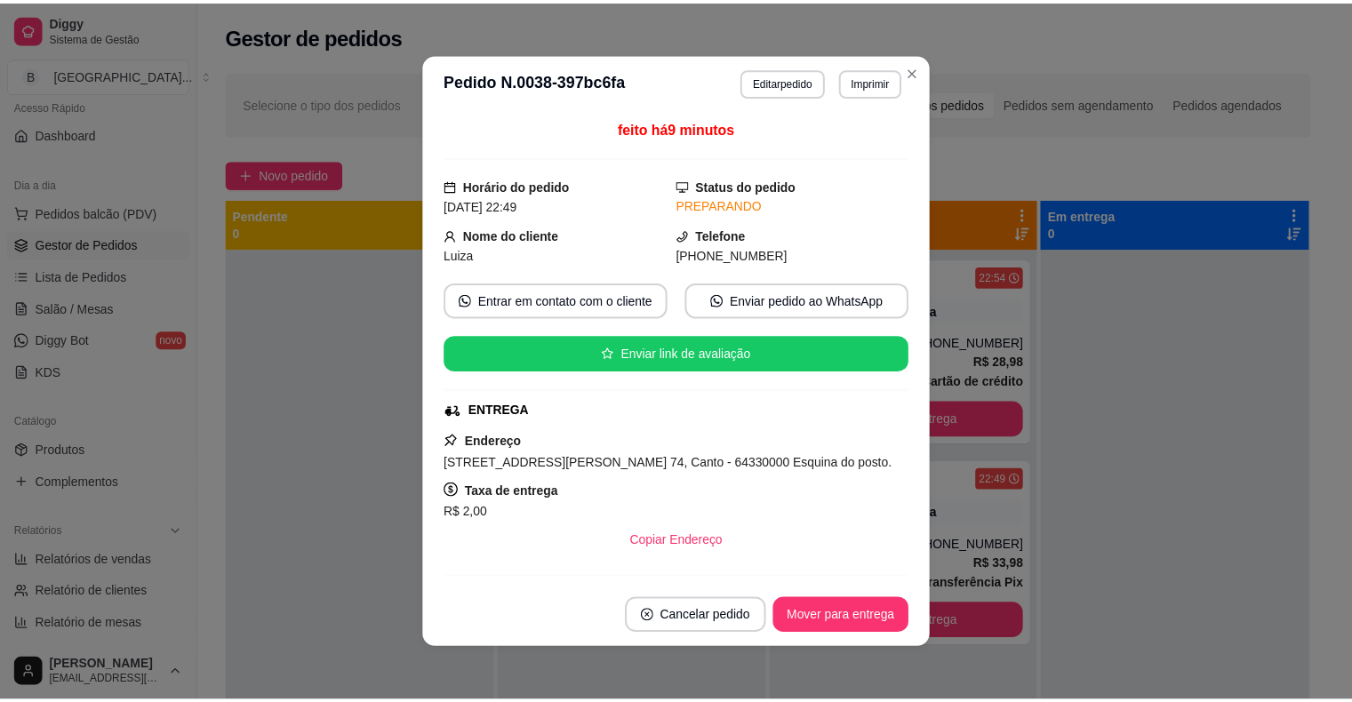
scroll to position [334, 0]
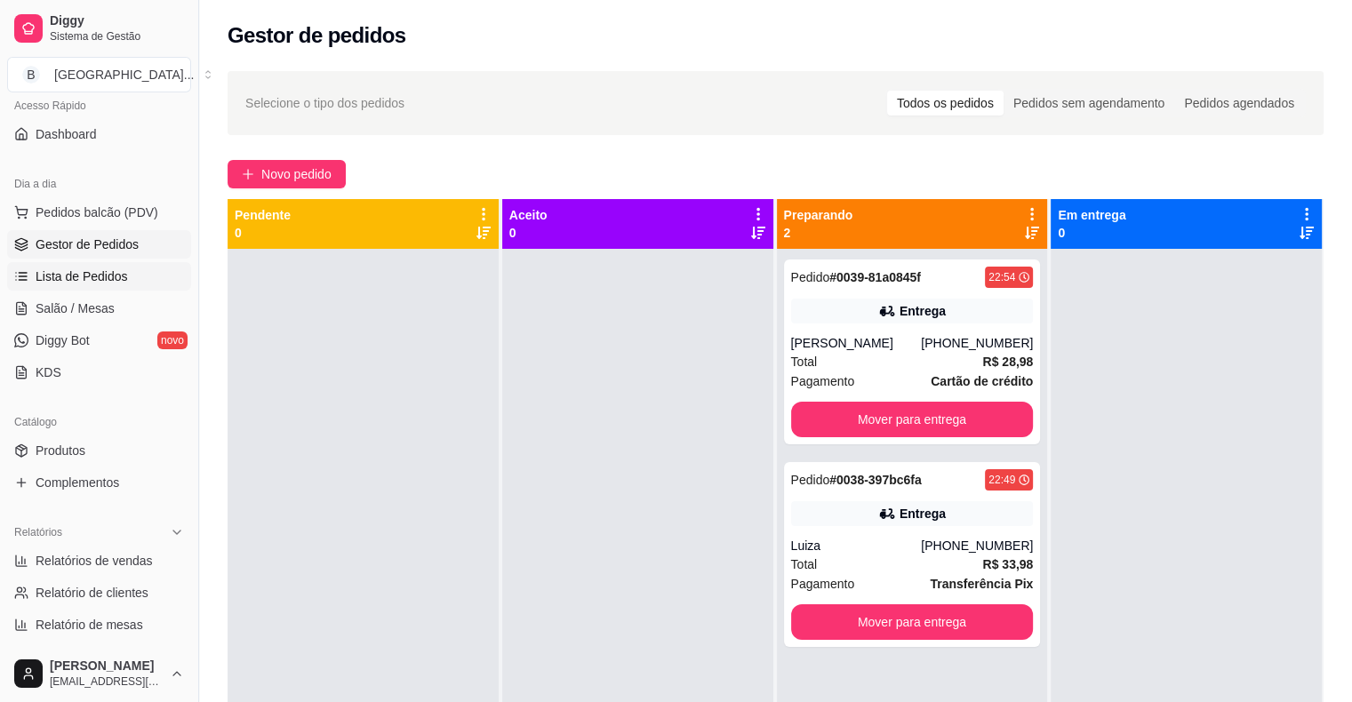
click at [34, 284] on link "Lista de Pedidos" at bounding box center [99, 276] width 184 height 28
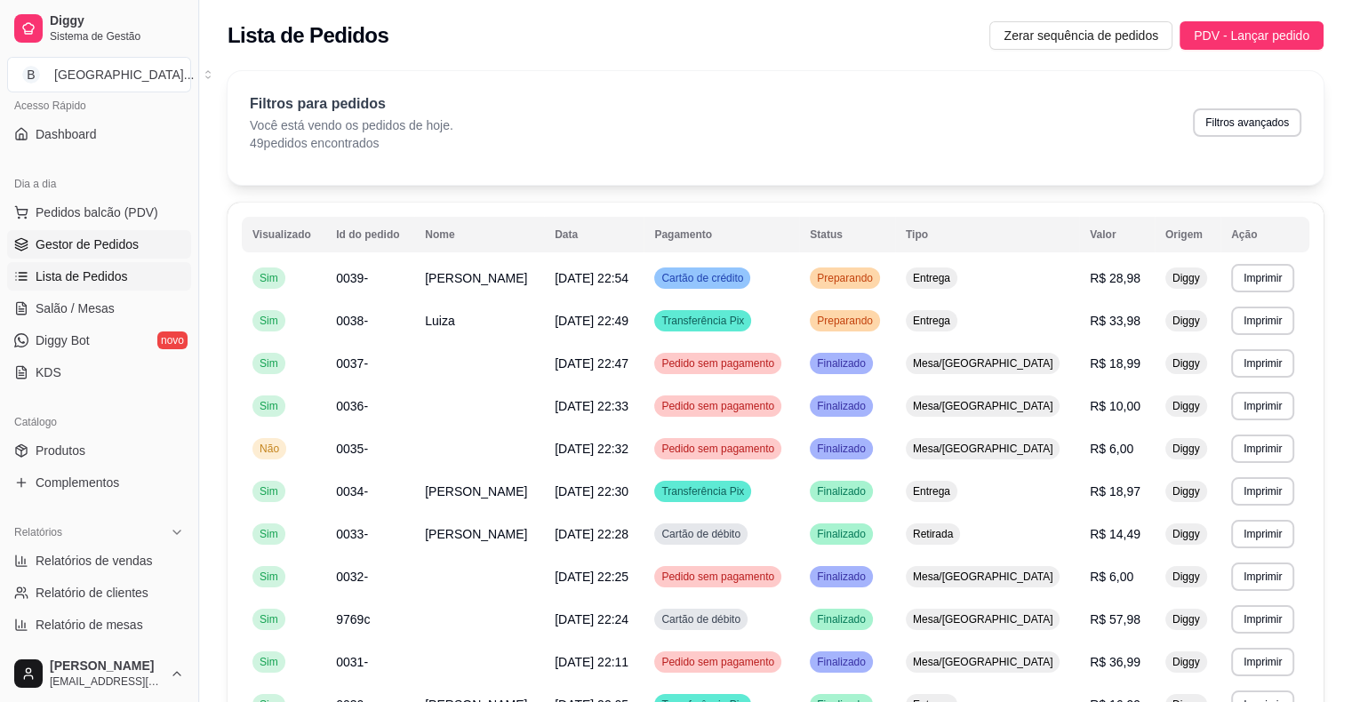
click at [112, 247] on span "Gestor de Pedidos" at bounding box center [87, 245] width 103 height 18
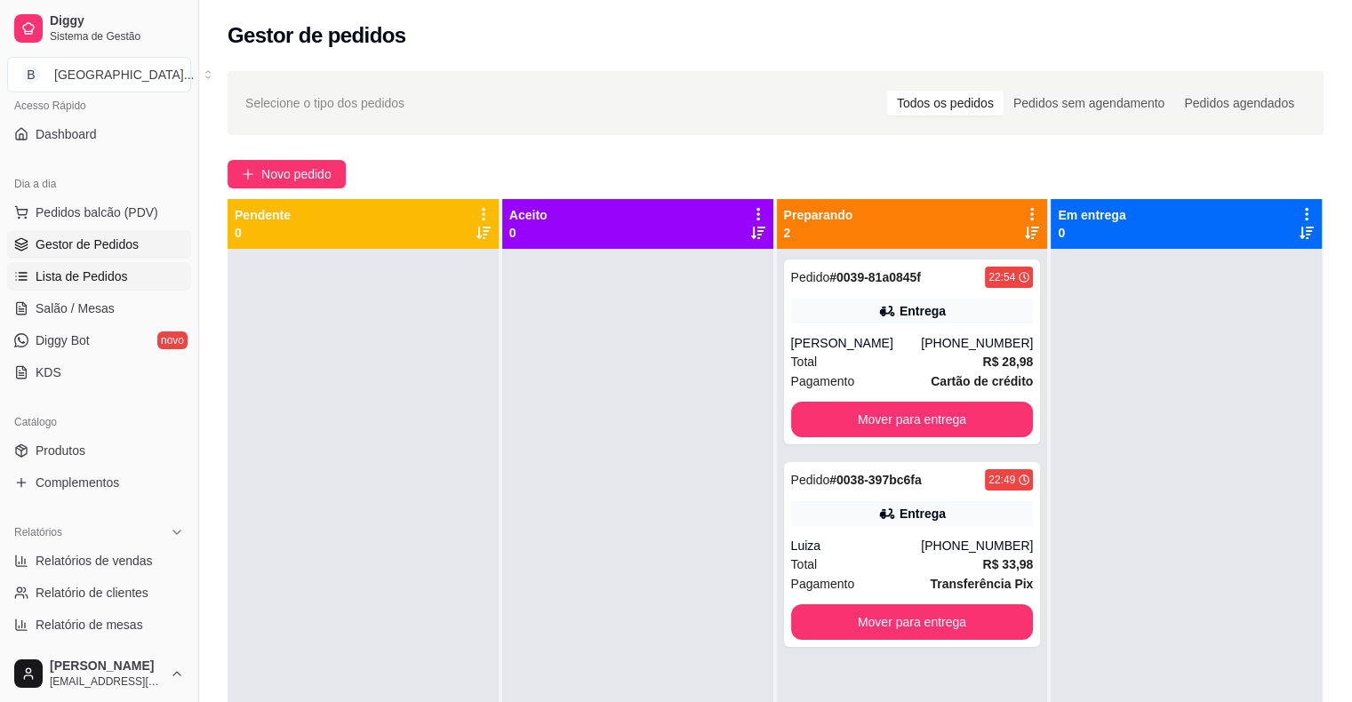
click at [76, 276] on span "Lista de Pedidos" at bounding box center [82, 277] width 92 height 18
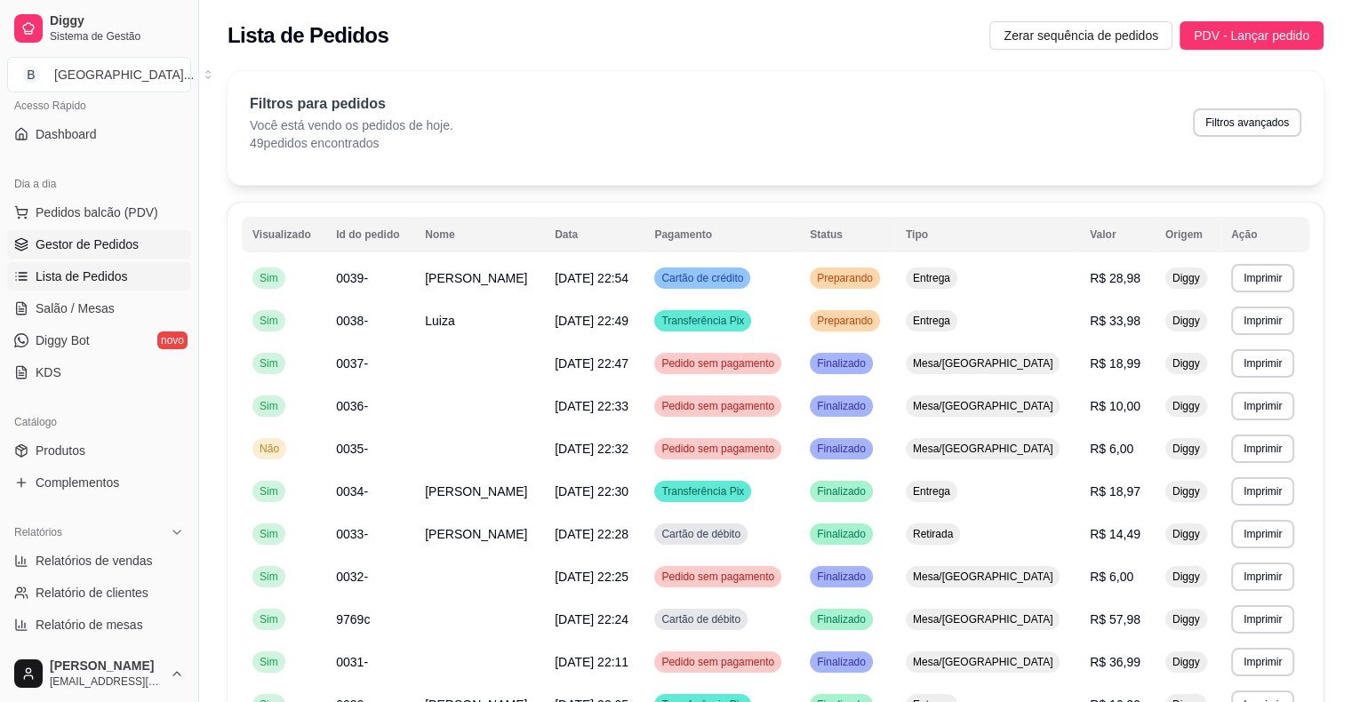
click at [121, 246] on span "Gestor de Pedidos" at bounding box center [87, 245] width 103 height 18
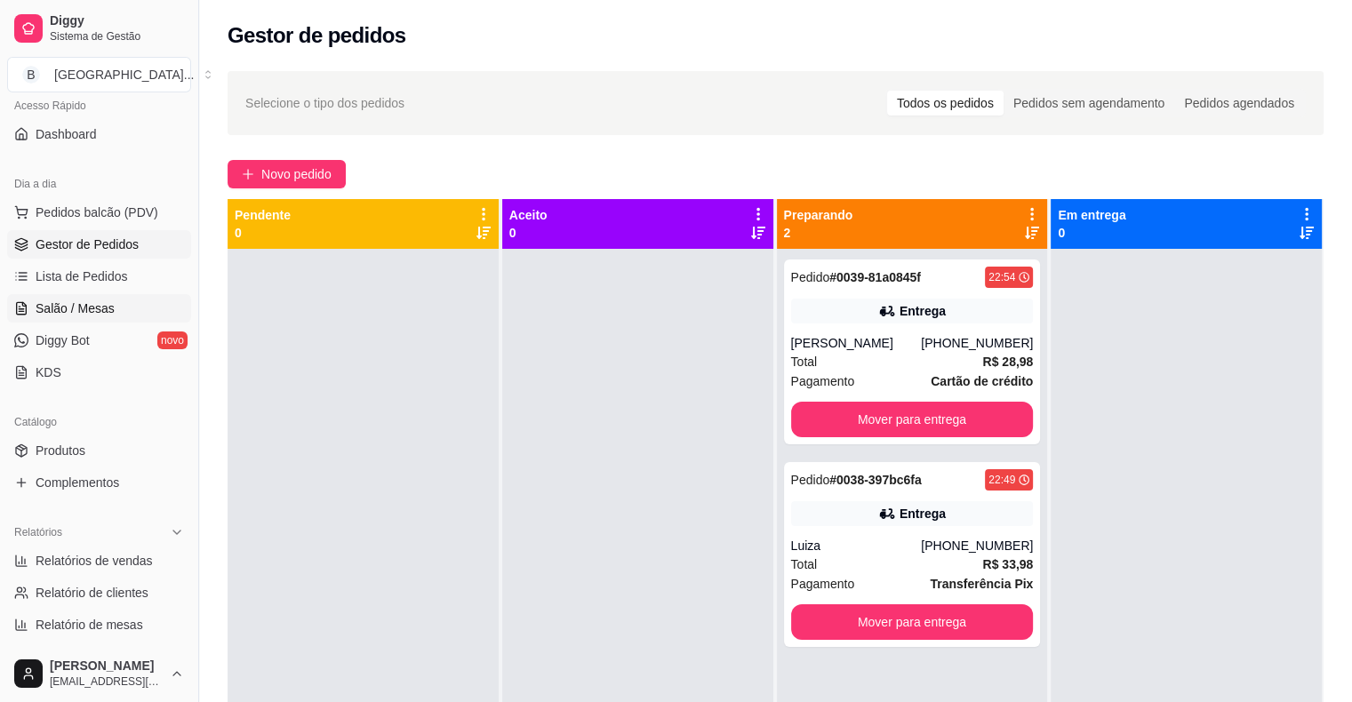
click at [47, 321] on link "Salão / Mesas" at bounding box center [99, 308] width 184 height 28
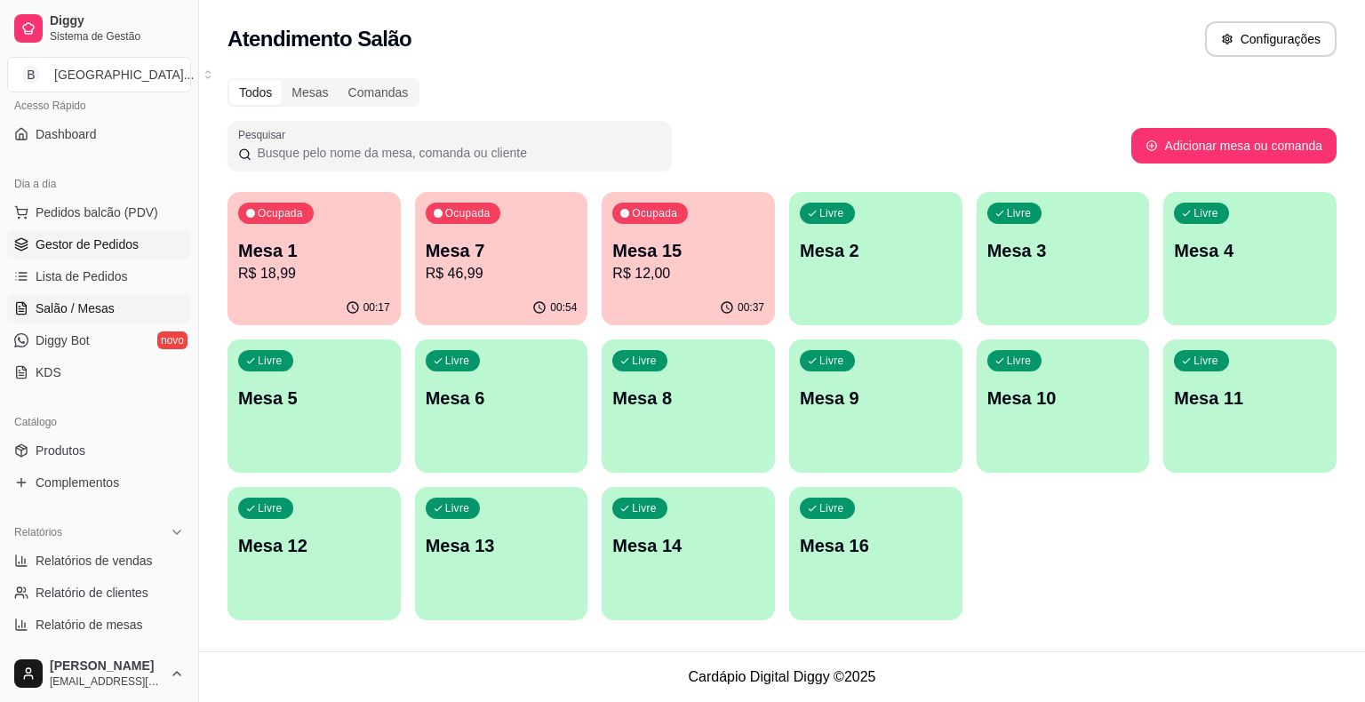
click at [59, 243] on span "Gestor de Pedidos" at bounding box center [87, 245] width 103 height 18
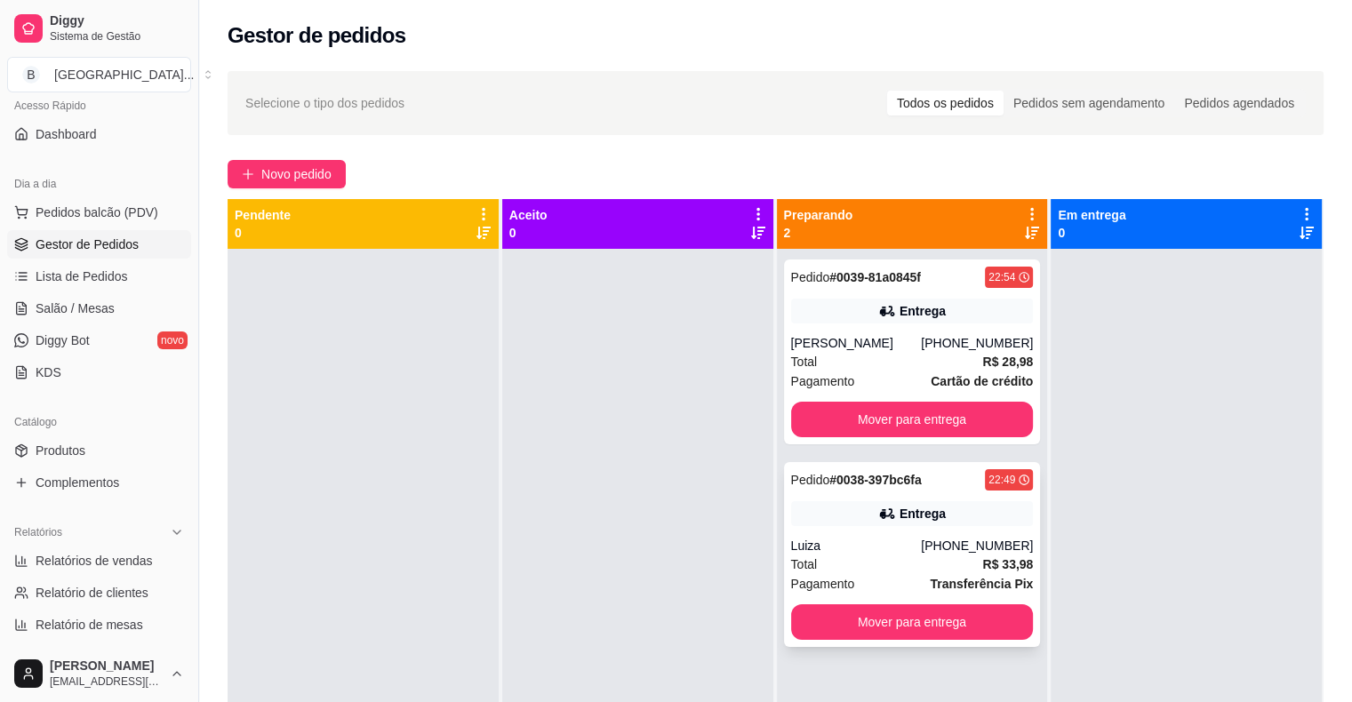
click at [942, 580] on strong "Transferência Pix" at bounding box center [981, 584] width 103 height 14
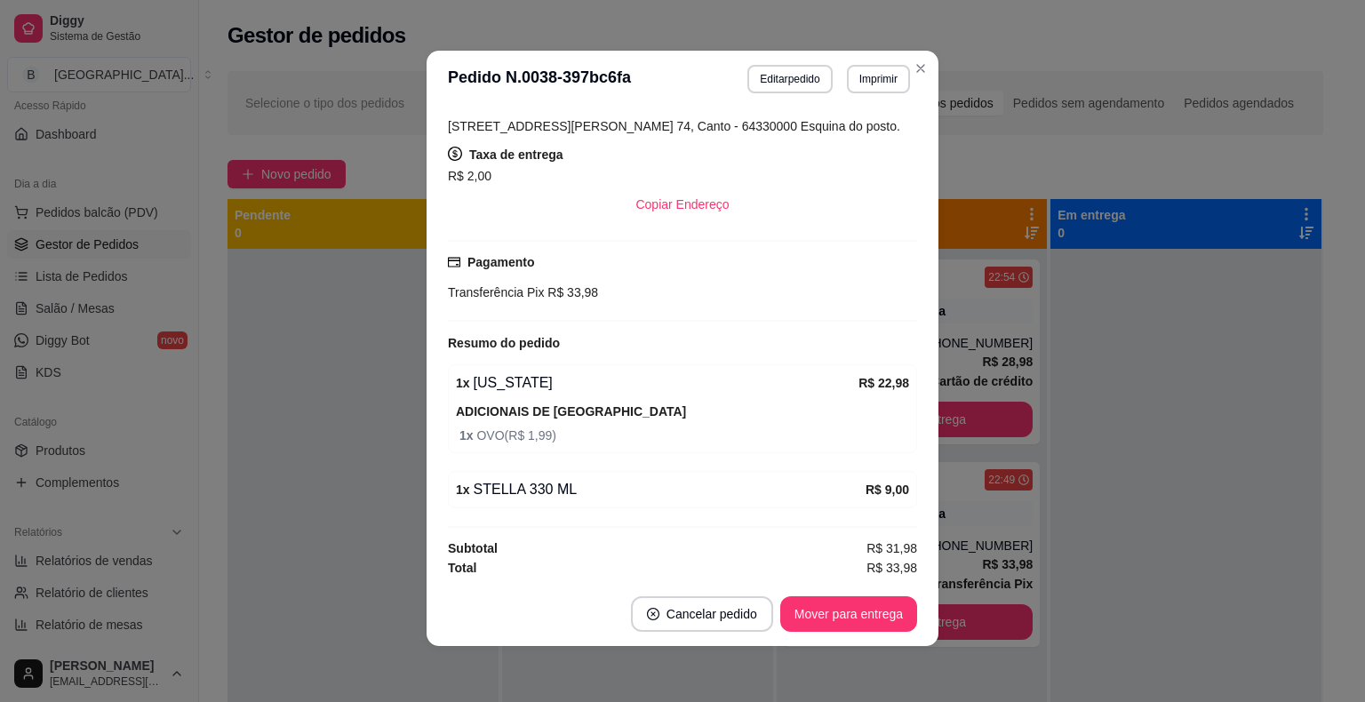
scroll to position [4, 0]
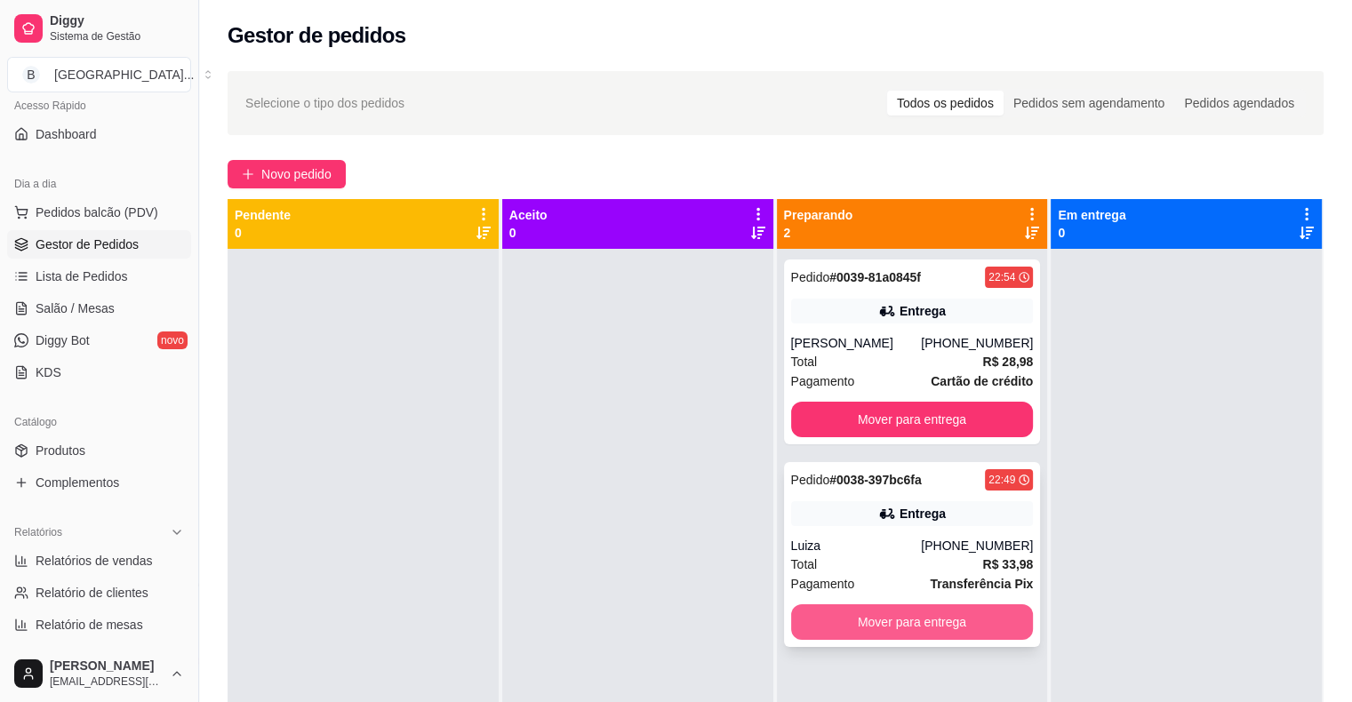
click at [929, 612] on button "Mover para entrega" at bounding box center [912, 622] width 243 height 36
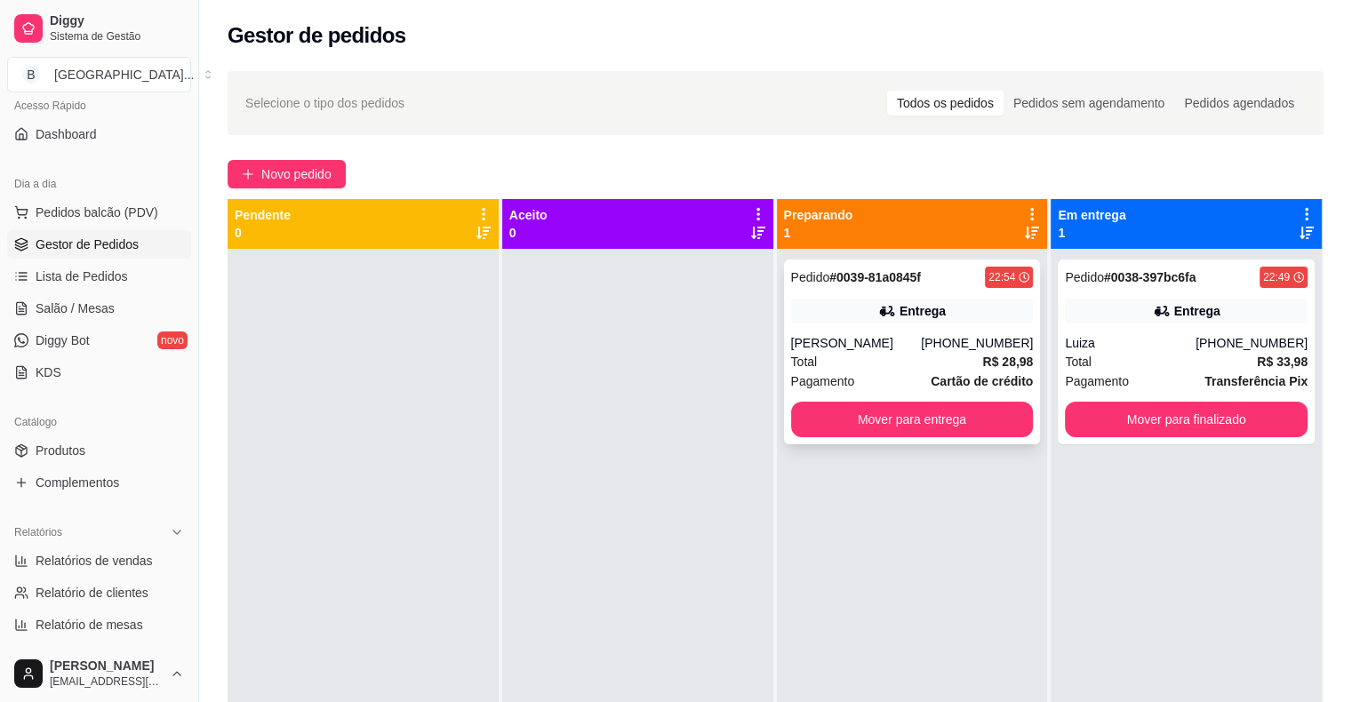
click at [844, 337] on div "Diego Sousa" at bounding box center [856, 343] width 131 height 18
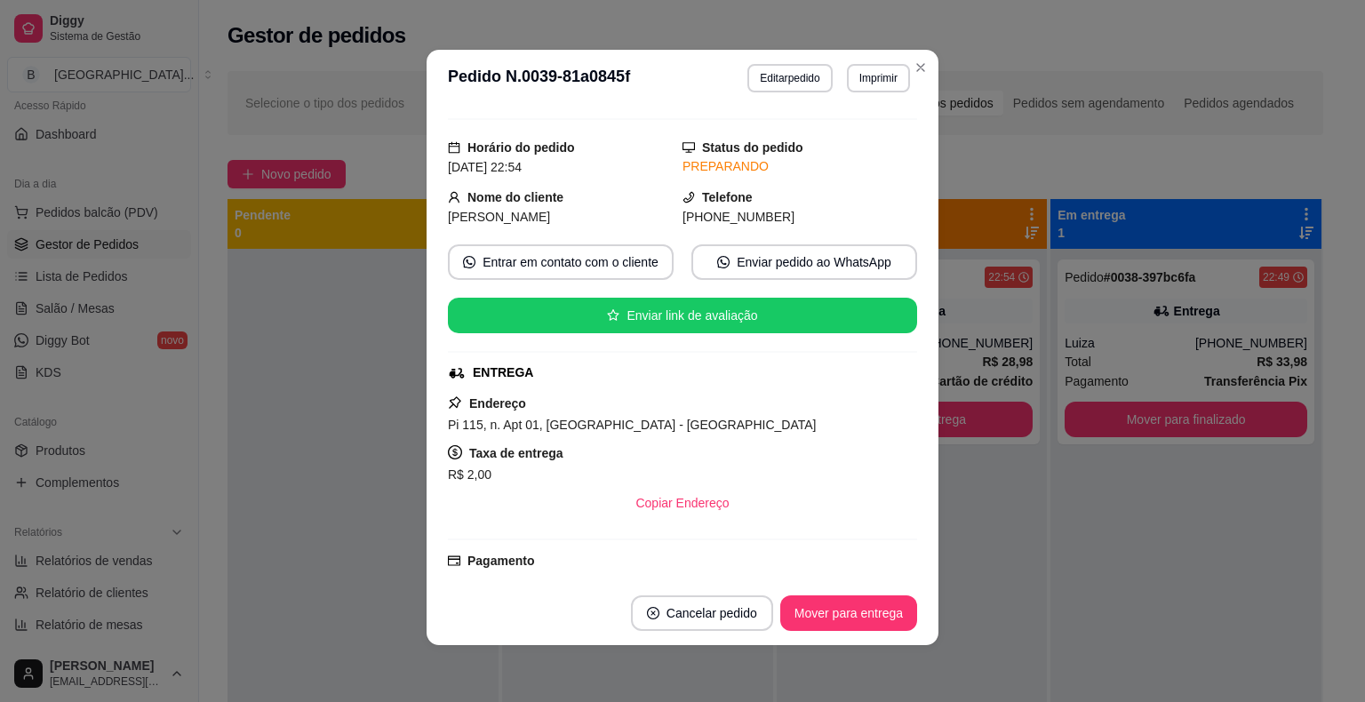
scroll to position [12, 0]
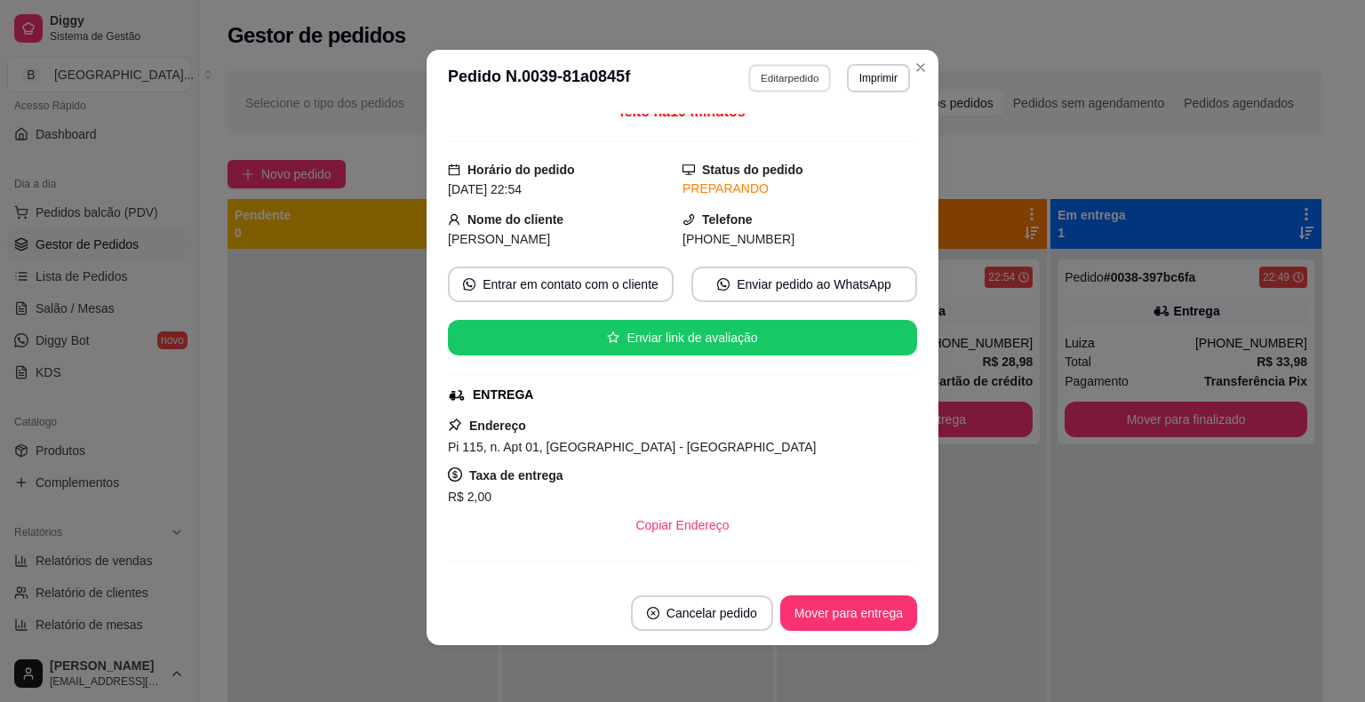
click at [775, 87] on button "Editar pedido" at bounding box center [790, 78] width 83 height 28
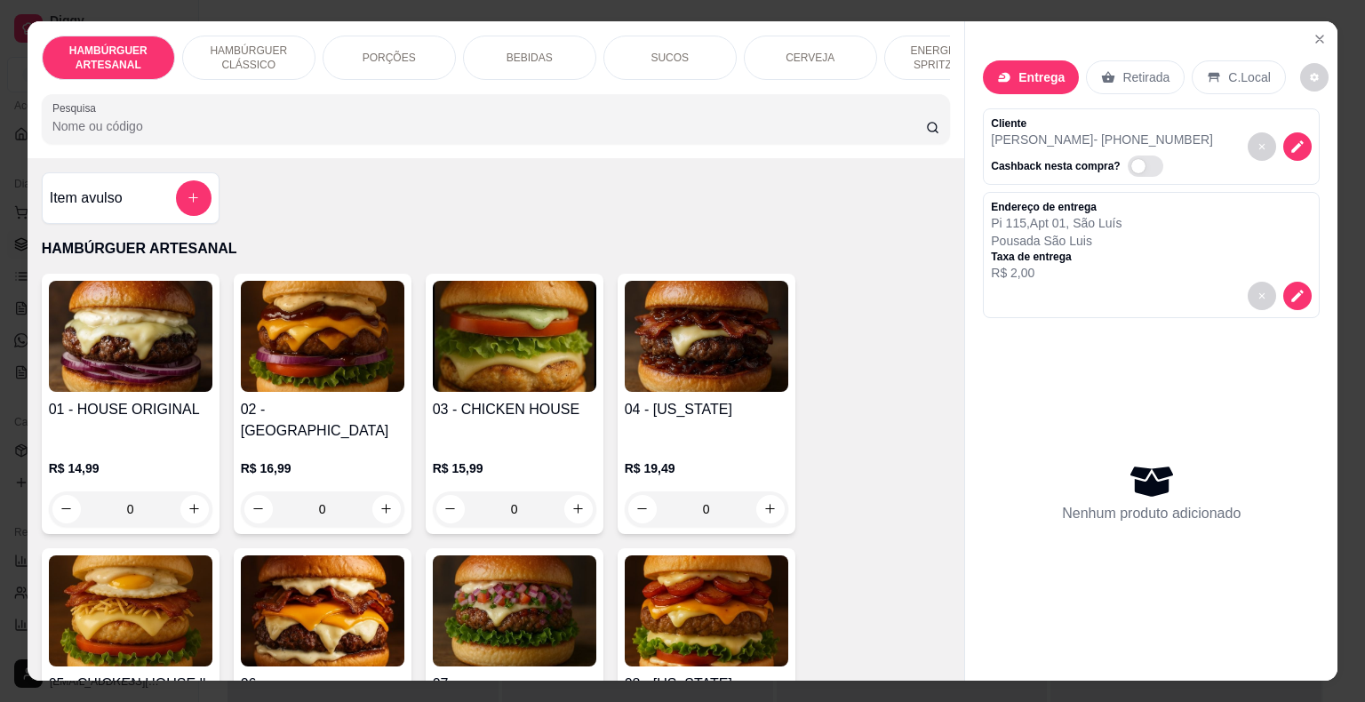
click at [559, 57] on div "BEBIDAS" at bounding box center [529, 58] width 133 height 44
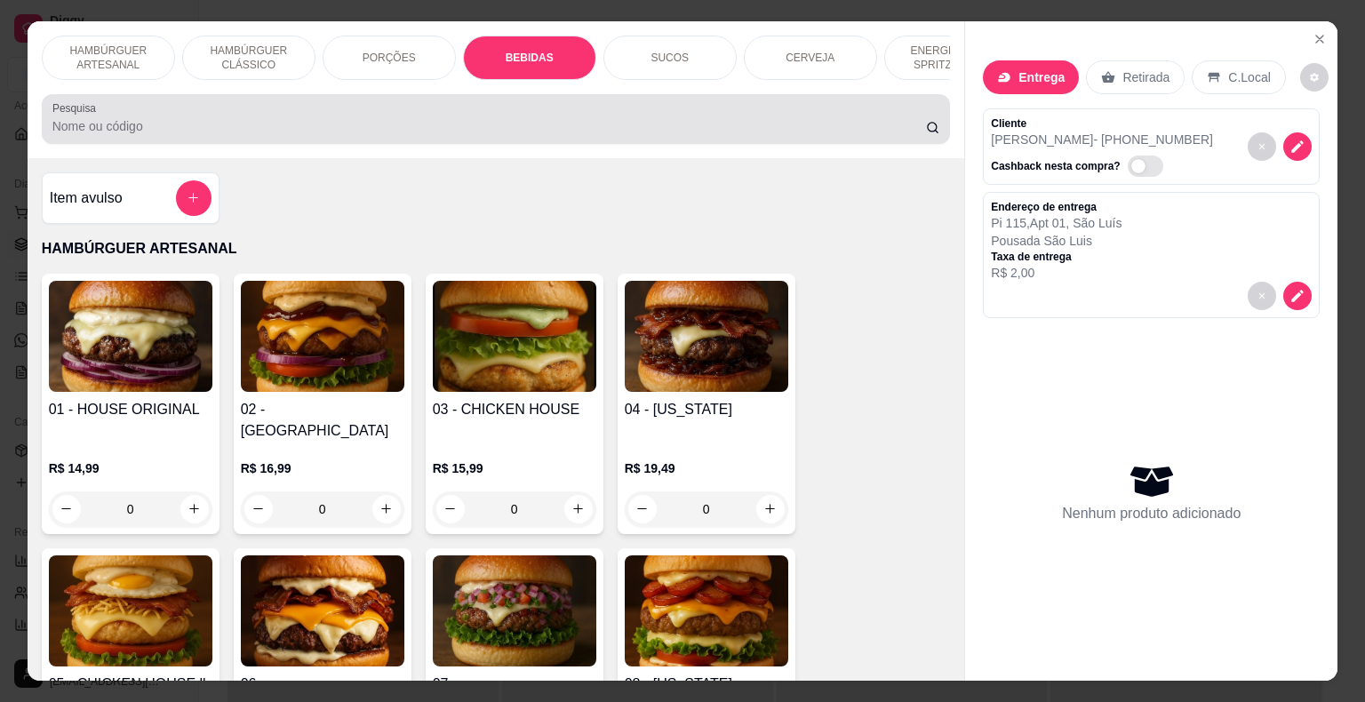
scroll to position [43, 0]
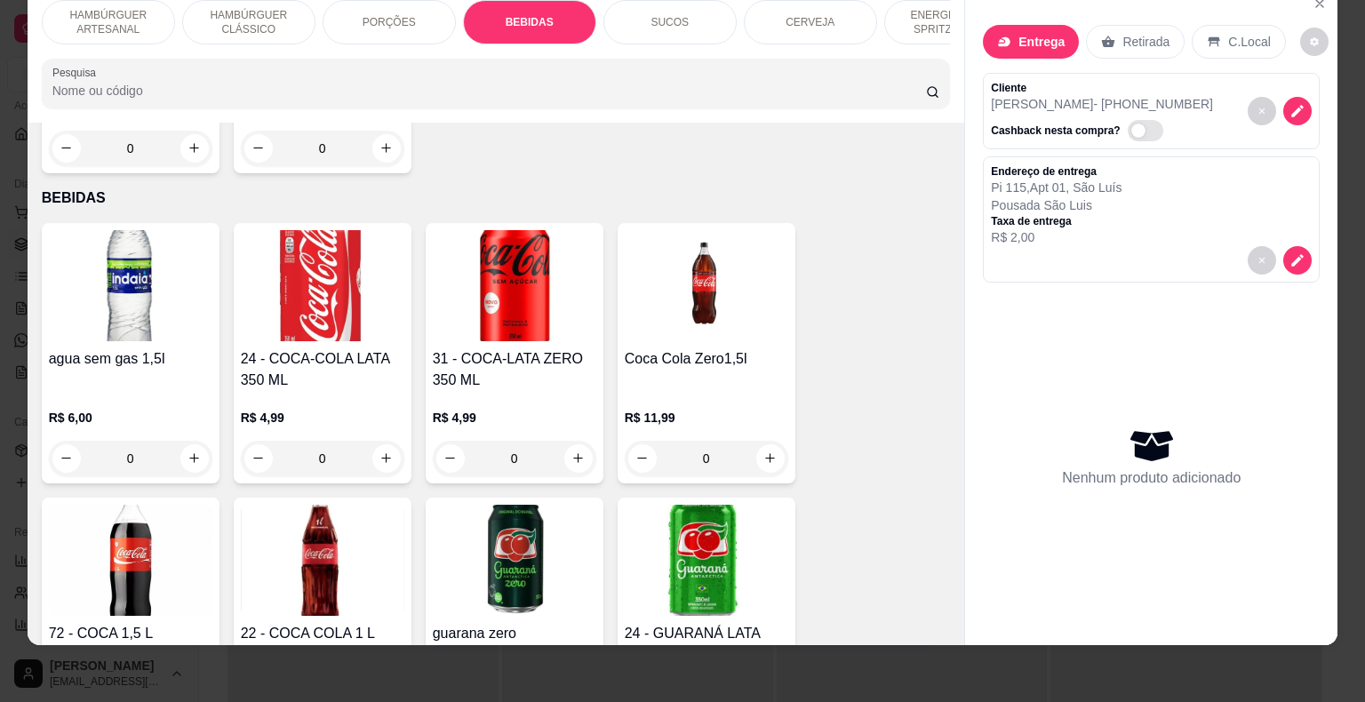
click at [156, 9] on div "HAMBÚRGUER ARTESANAL" at bounding box center [108, 22] width 133 height 44
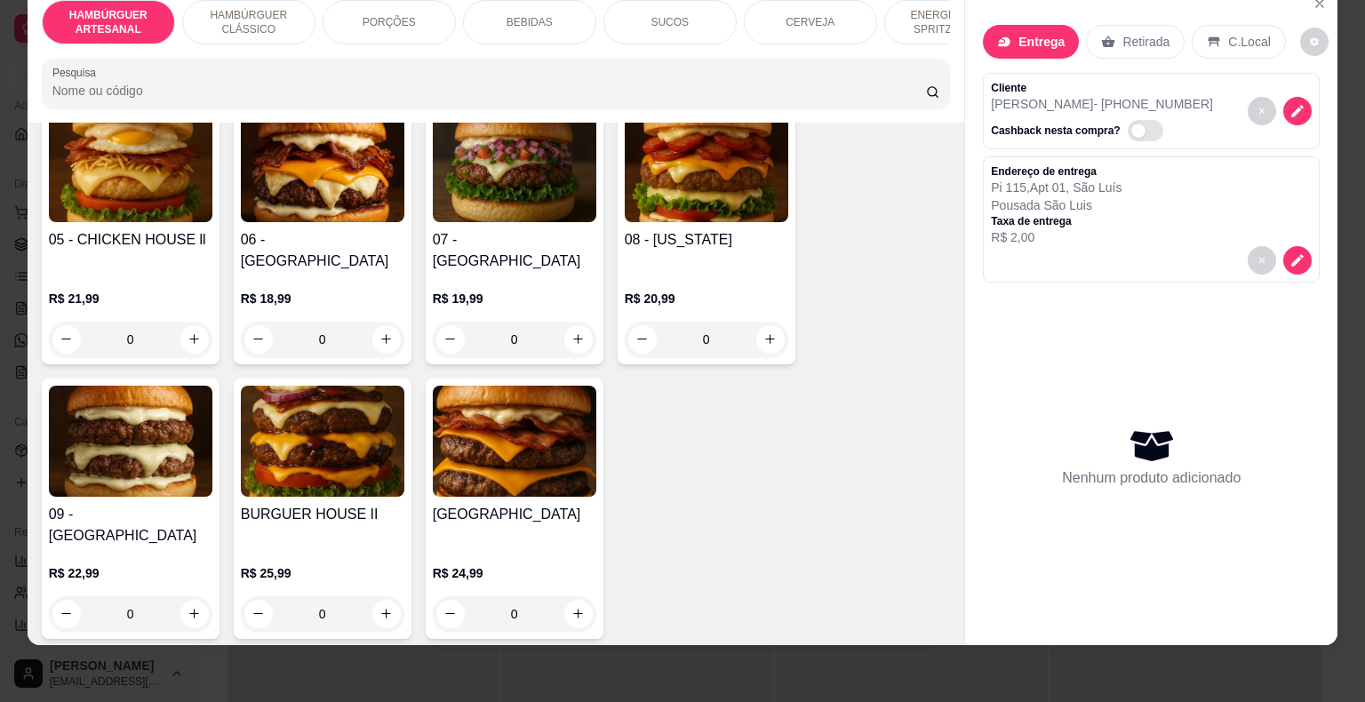
scroll to position [524, 0]
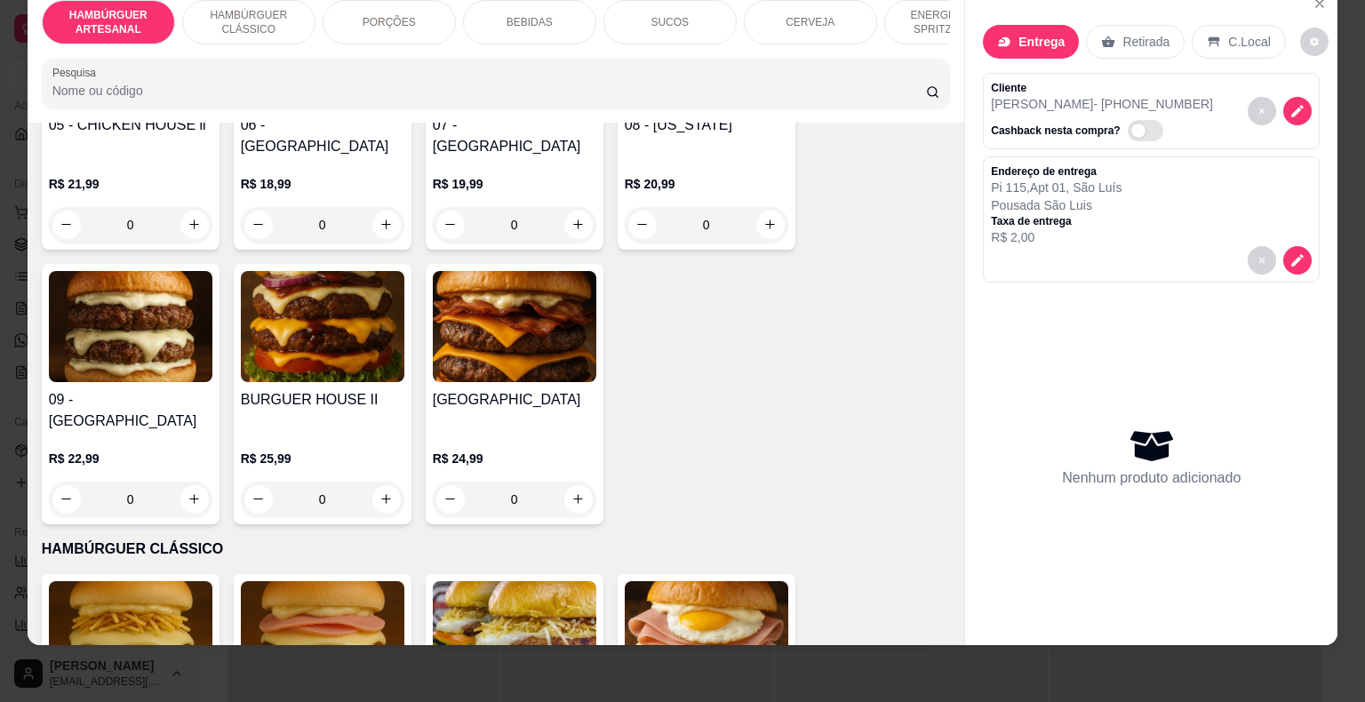
click at [192, 482] on div "0" at bounding box center [131, 500] width 164 height 36
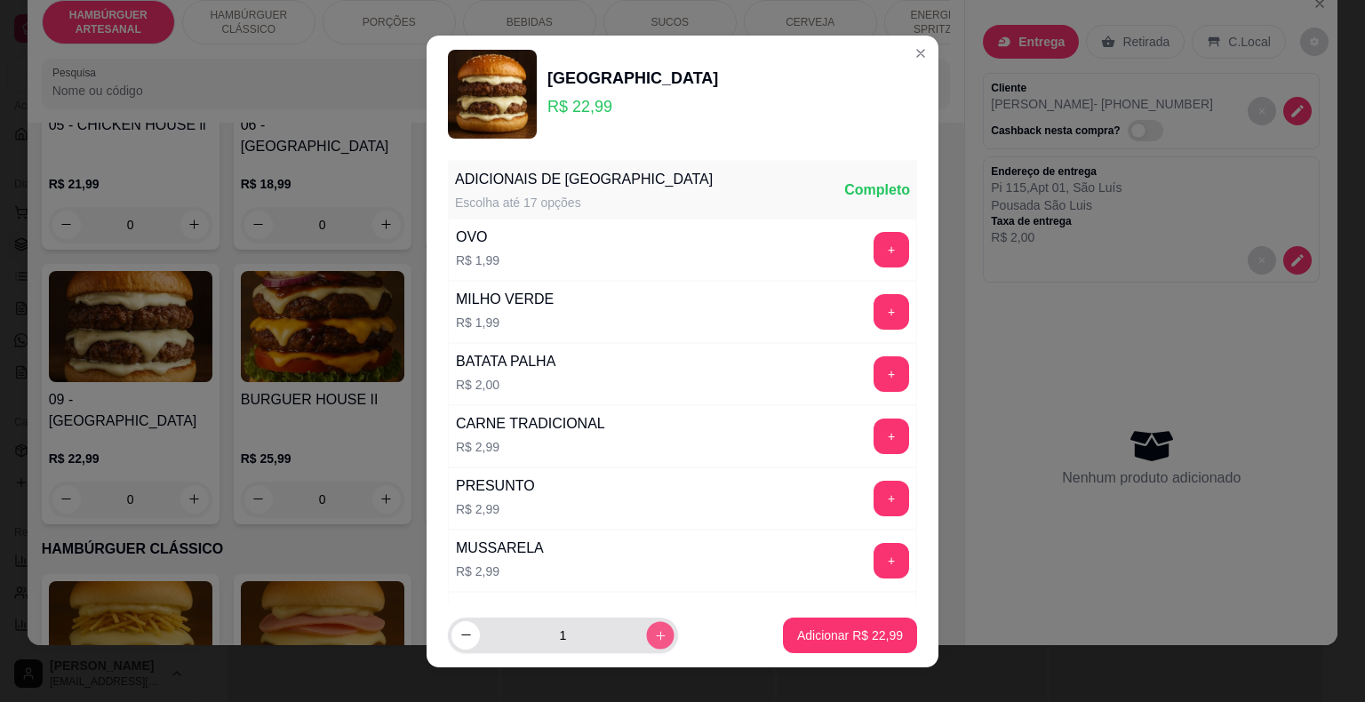
click at [654, 631] on icon "increase-product-quantity" at bounding box center [660, 634] width 13 height 13
type input "2"
click at [806, 635] on p "Adicionar R$ 45,98" at bounding box center [850, 636] width 106 height 18
type input "2"
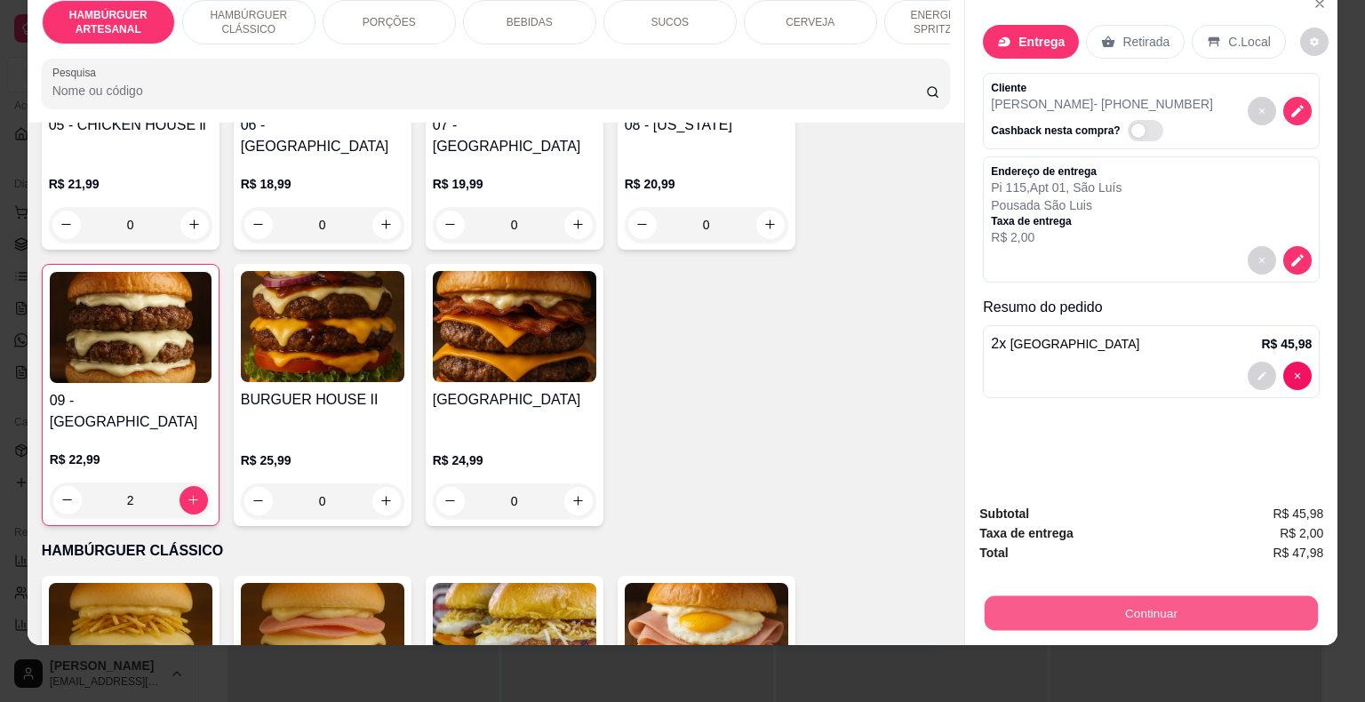
click at [1068, 609] on button "Continuar" at bounding box center [1151, 613] width 333 height 35
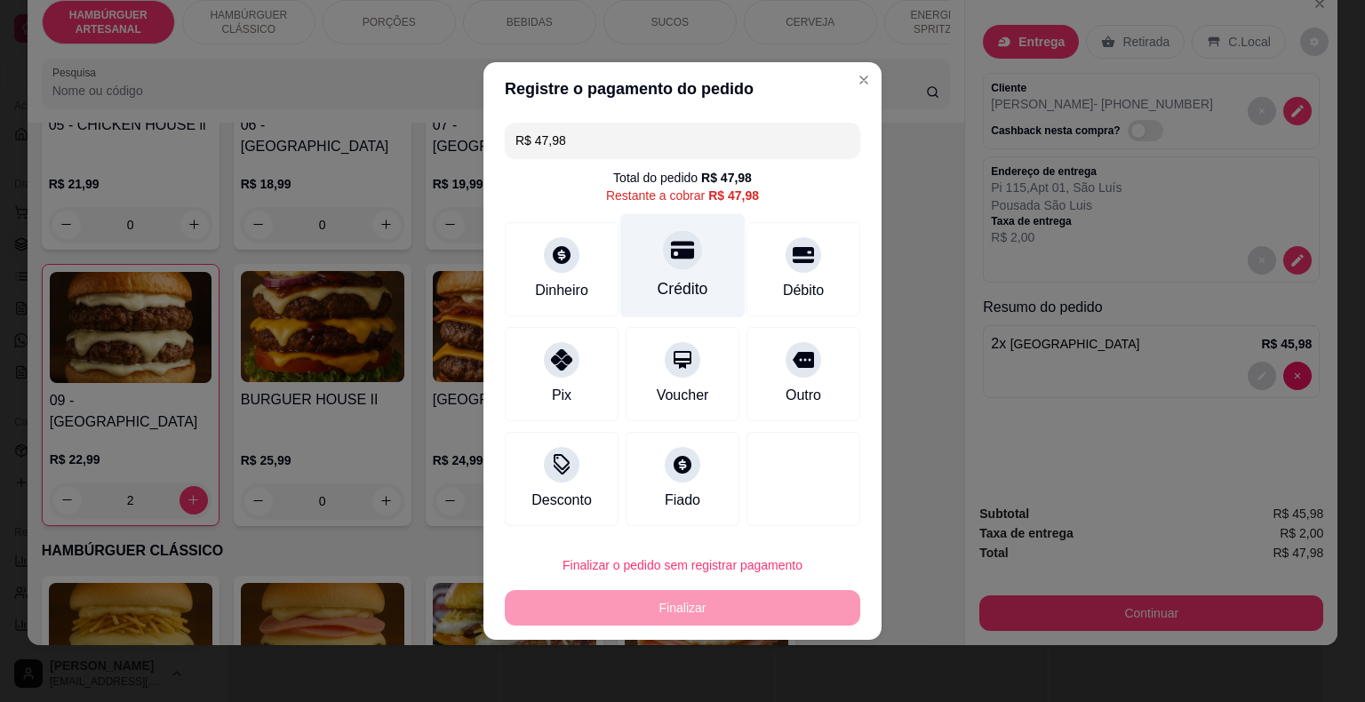
click at [701, 276] on div "Crédito" at bounding box center [682, 266] width 125 height 104
type input "R$ 0,00"
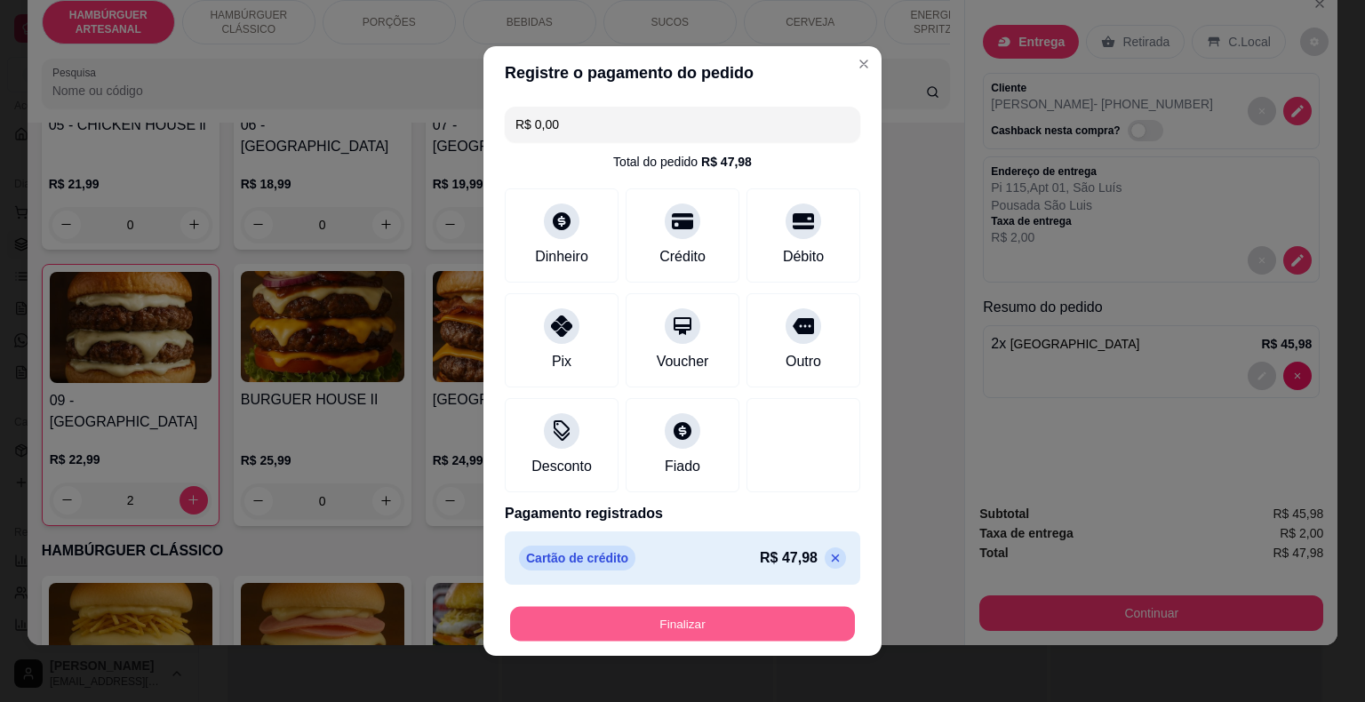
click at [729, 613] on button "Finalizar" at bounding box center [682, 624] width 345 height 35
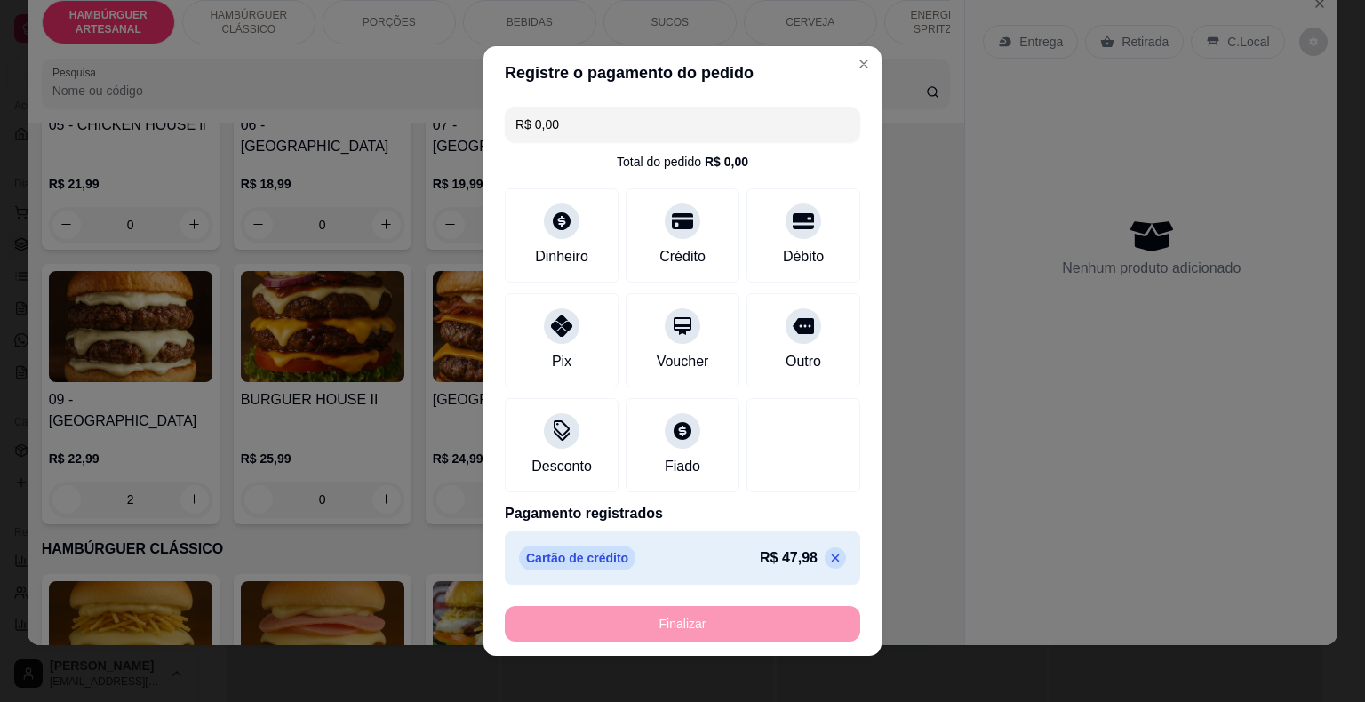
type input "0"
type input "-R$ 47,98"
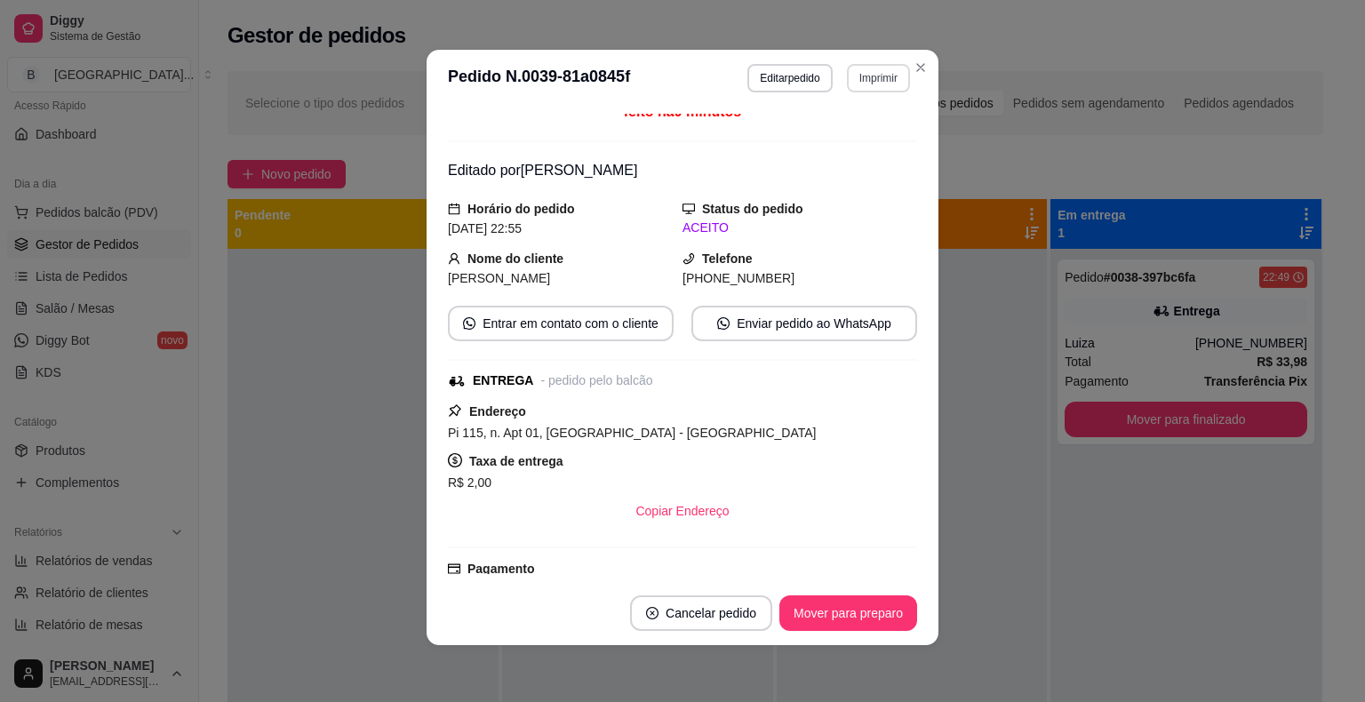
click at [857, 71] on button "Imprimir" at bounding box center [878, 78] width 63 height 28
click at [823, 133] on button "IMPRESSORA" at bounding box center [841, 140] width 124 height 28
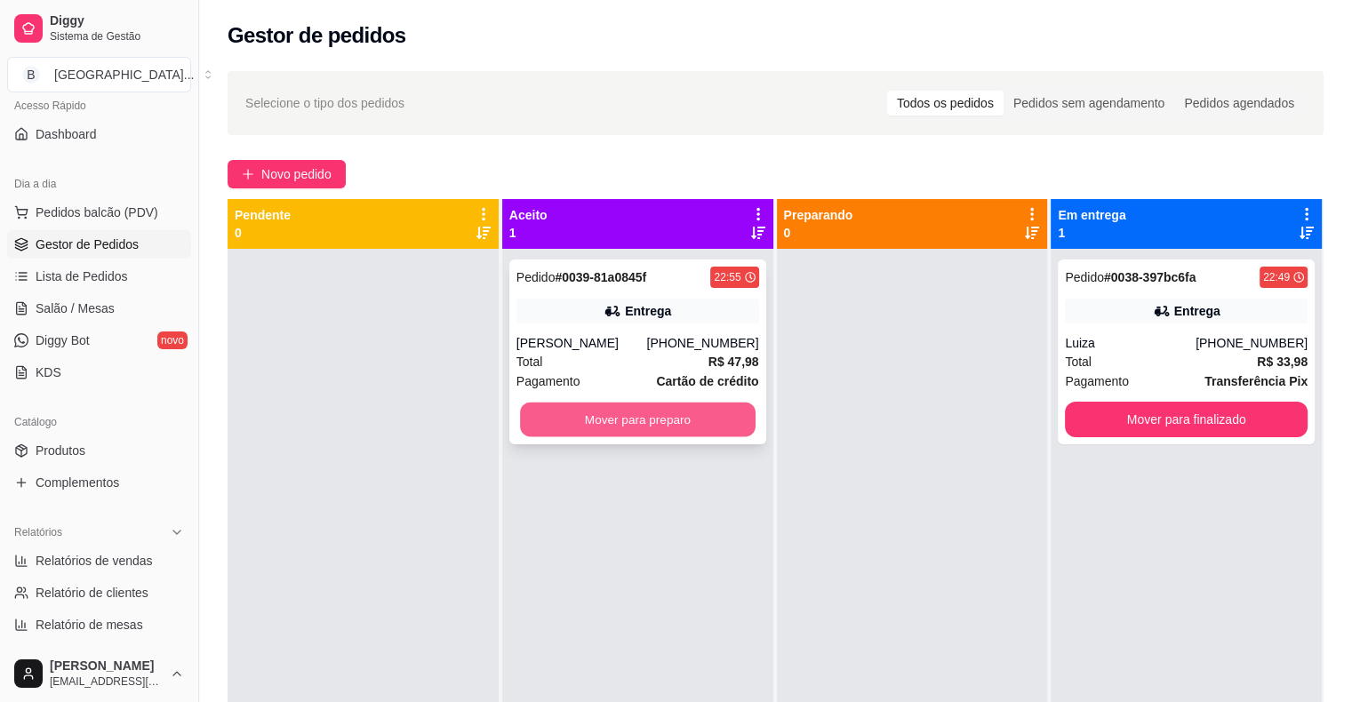
click at [705, 420] on button "Mover para preparo" at bounding box center [638, 420] width 236 height 35
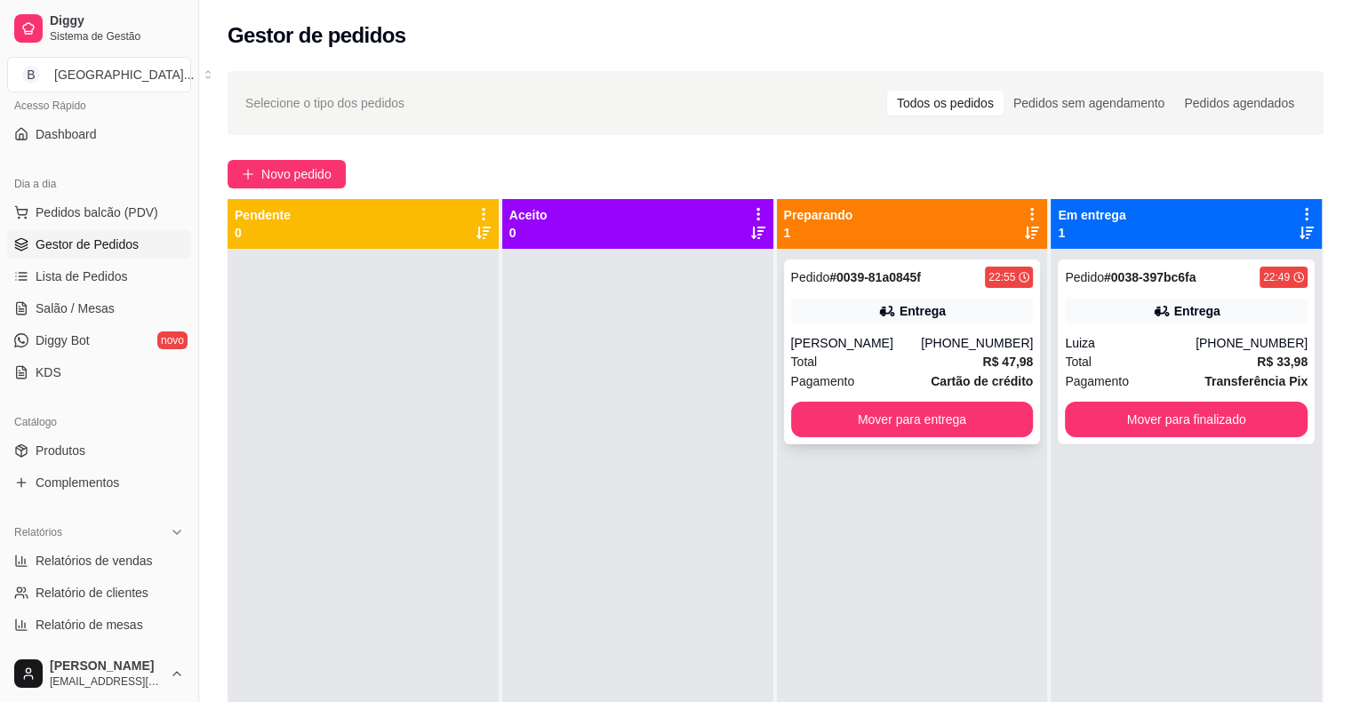
click at [843, 361] on div "Total R$ 47,98" at bounding box center [912, 362] width 243 height 20
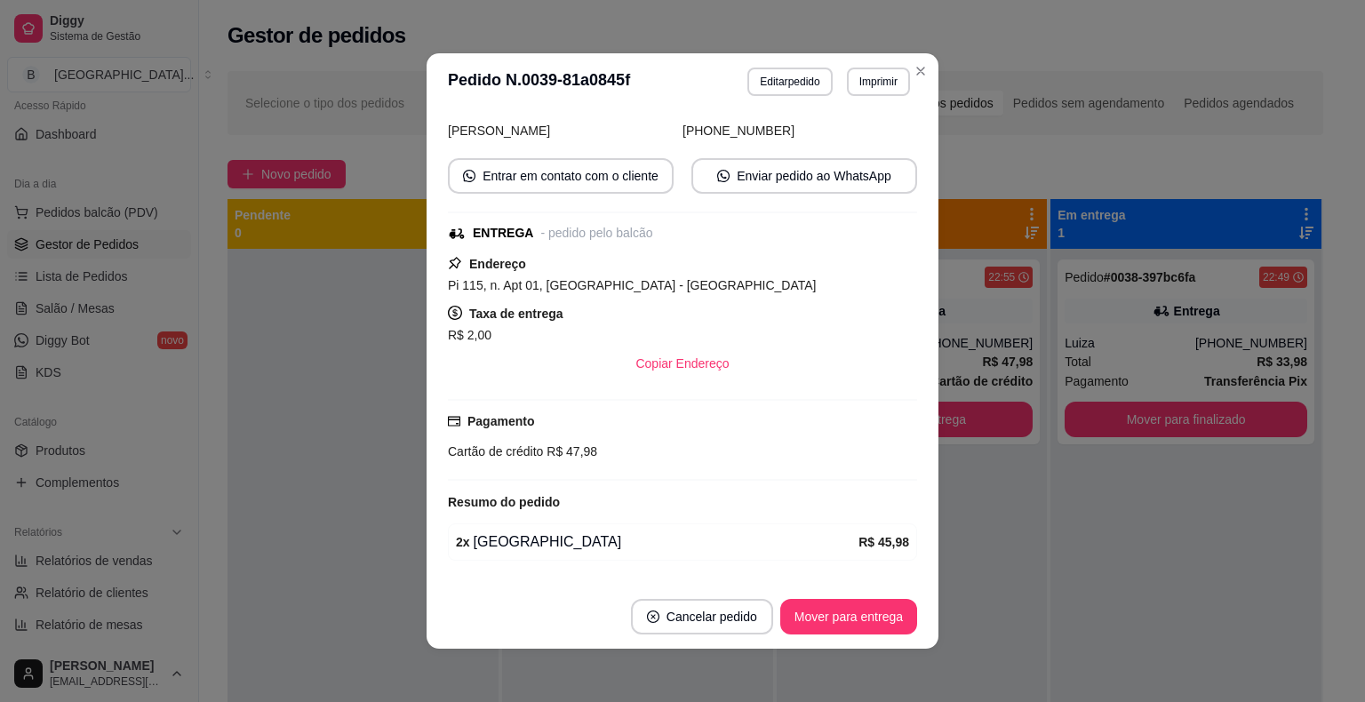
scroll to position [213, 0]
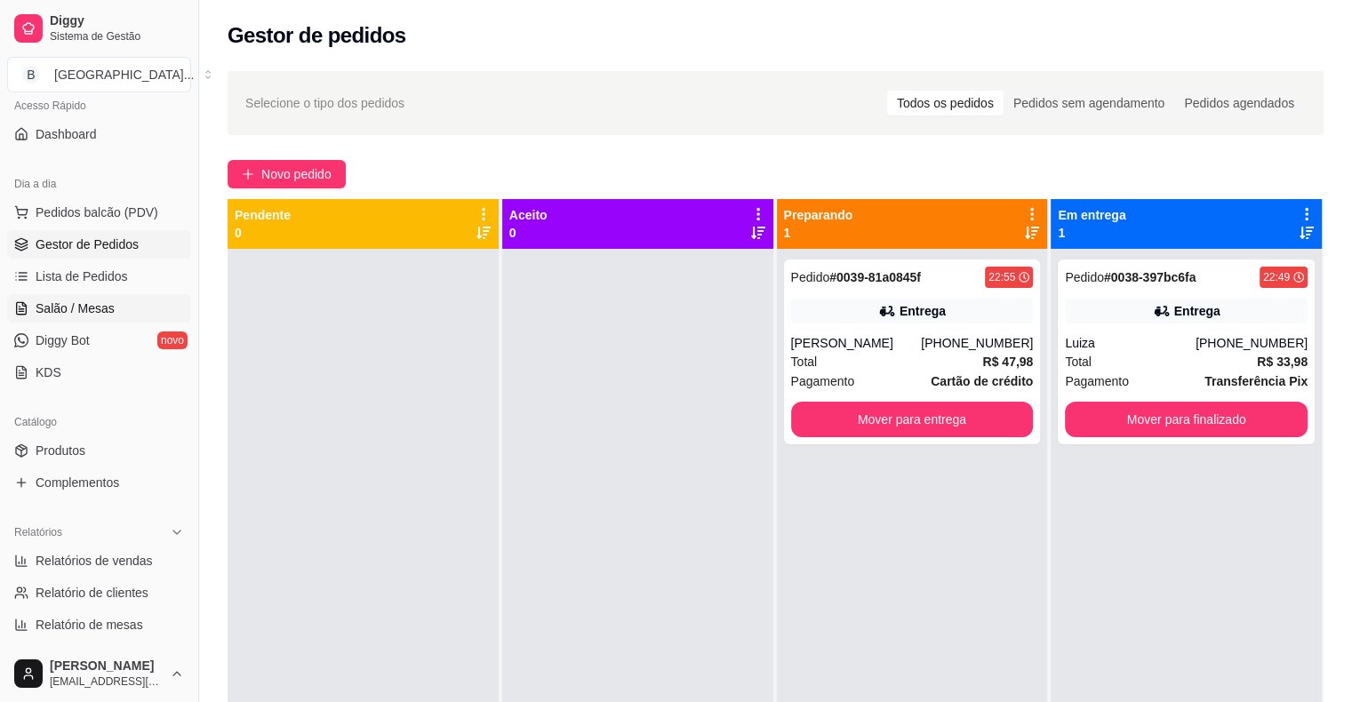
click at [83, 306] on span "Salão / Mesas" at bounding box center [75, 309] width 79 height 18
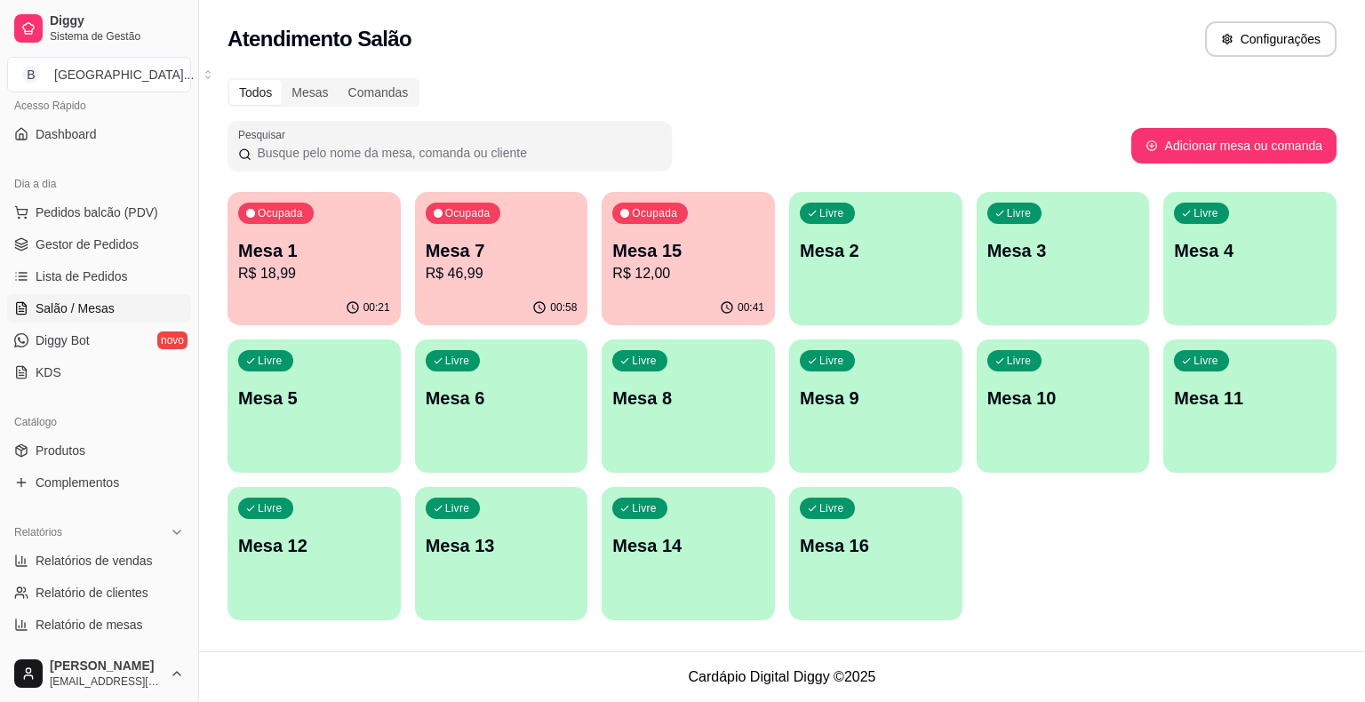
click at [526, 281] on p "R$ 46,99" at bounding box center [502, 273] width 152 height 21
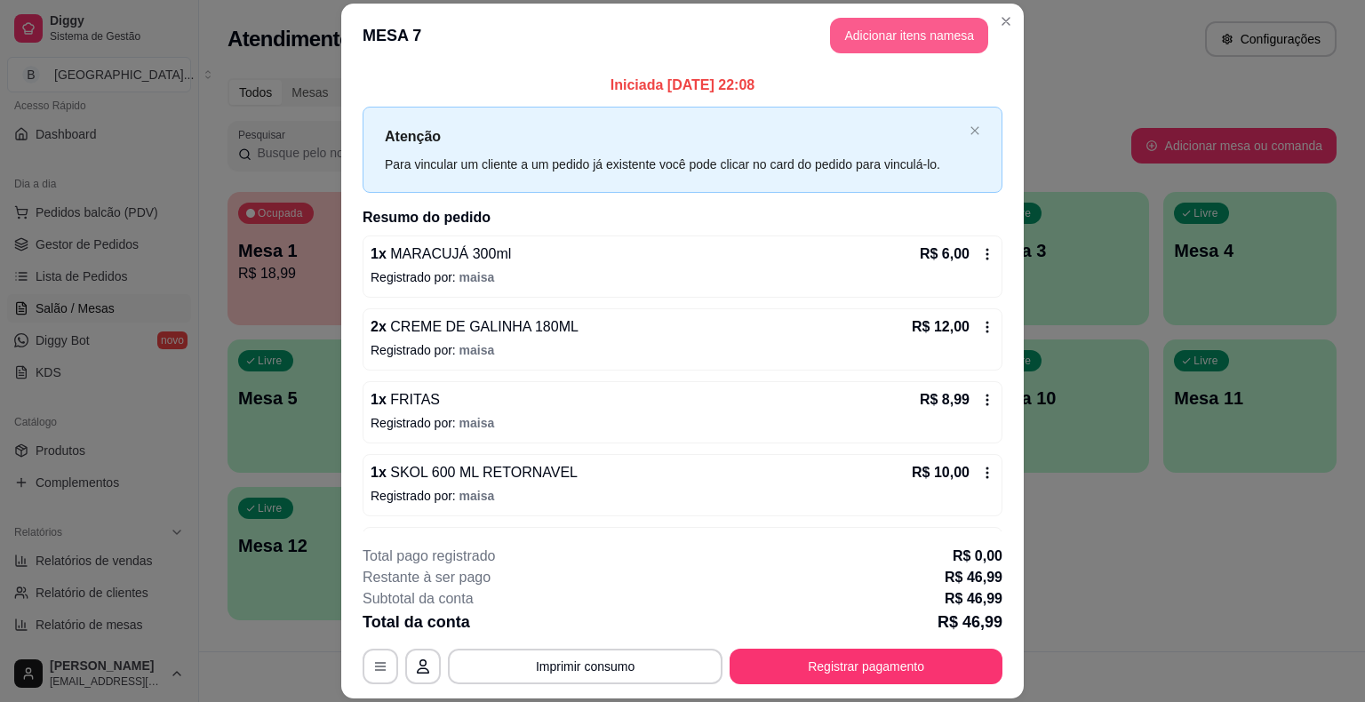
click at [882, 41] on button "Adicionar itens na mesa" at bounding box center [909, 36] width 158 height 36
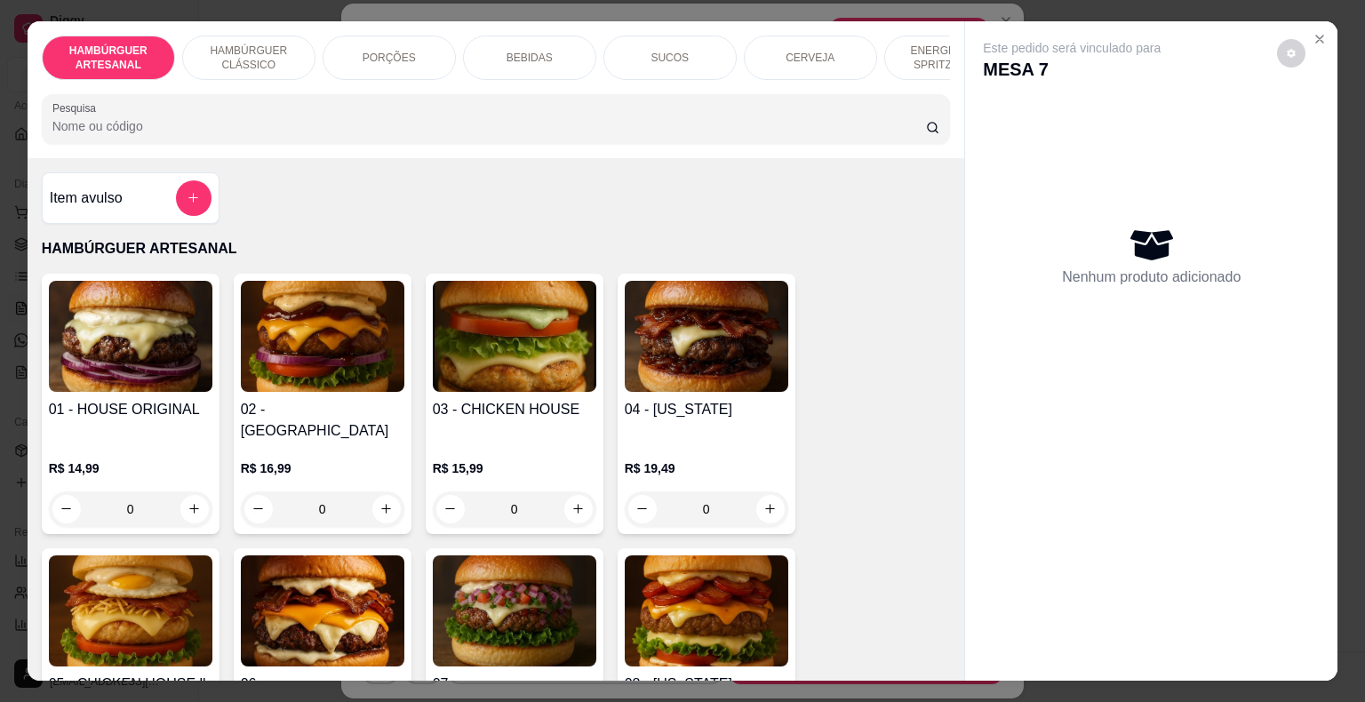
click at [421, 55] on div "PORÇÕES" at bounding box center [389, 58] width 133 height 44
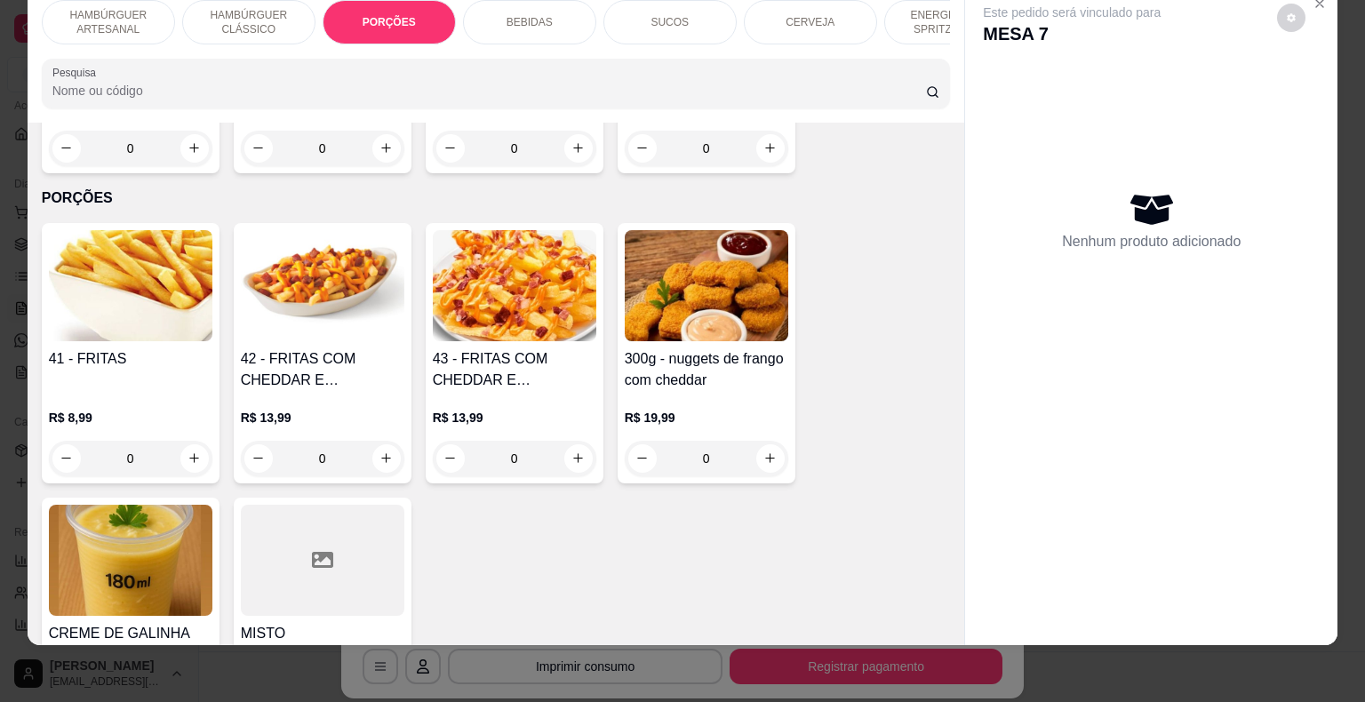
scroll to position [1595, 0]
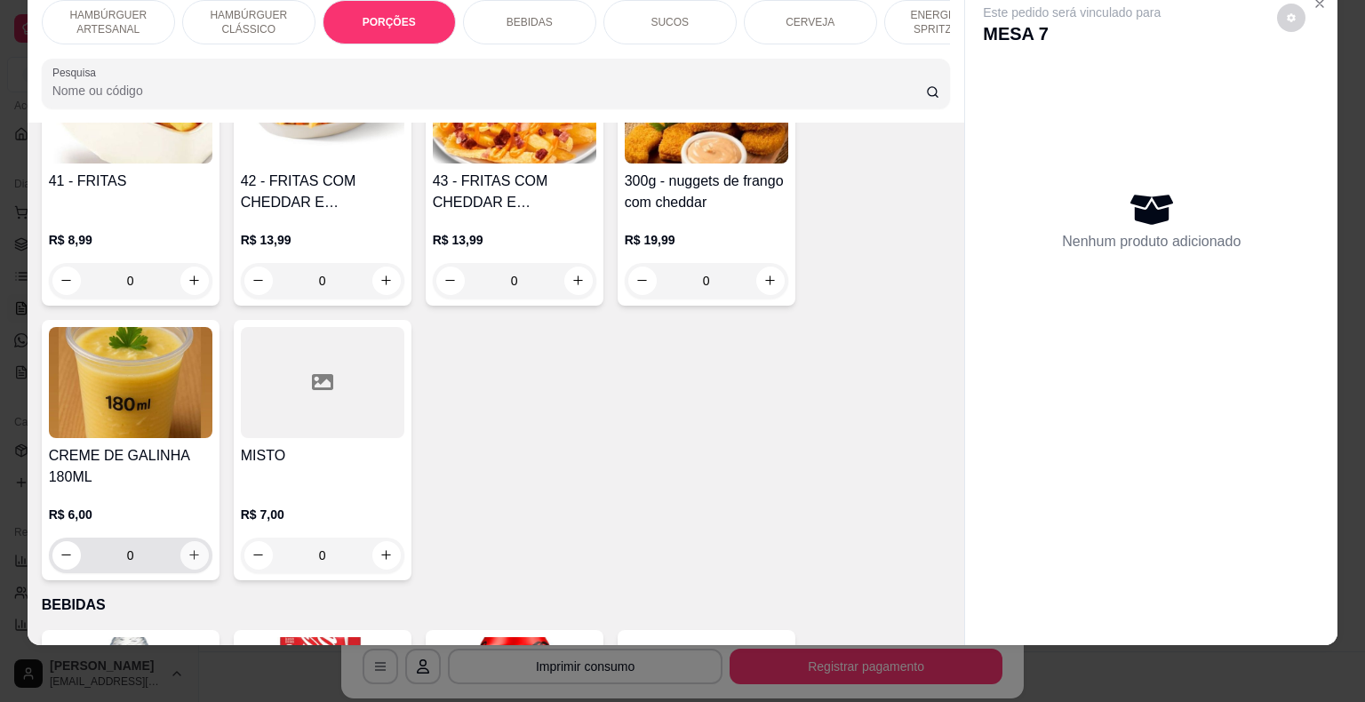
click at [198, 541] on button "increase-product-quantity" at bounding box center [194, 555] width 28 height 28
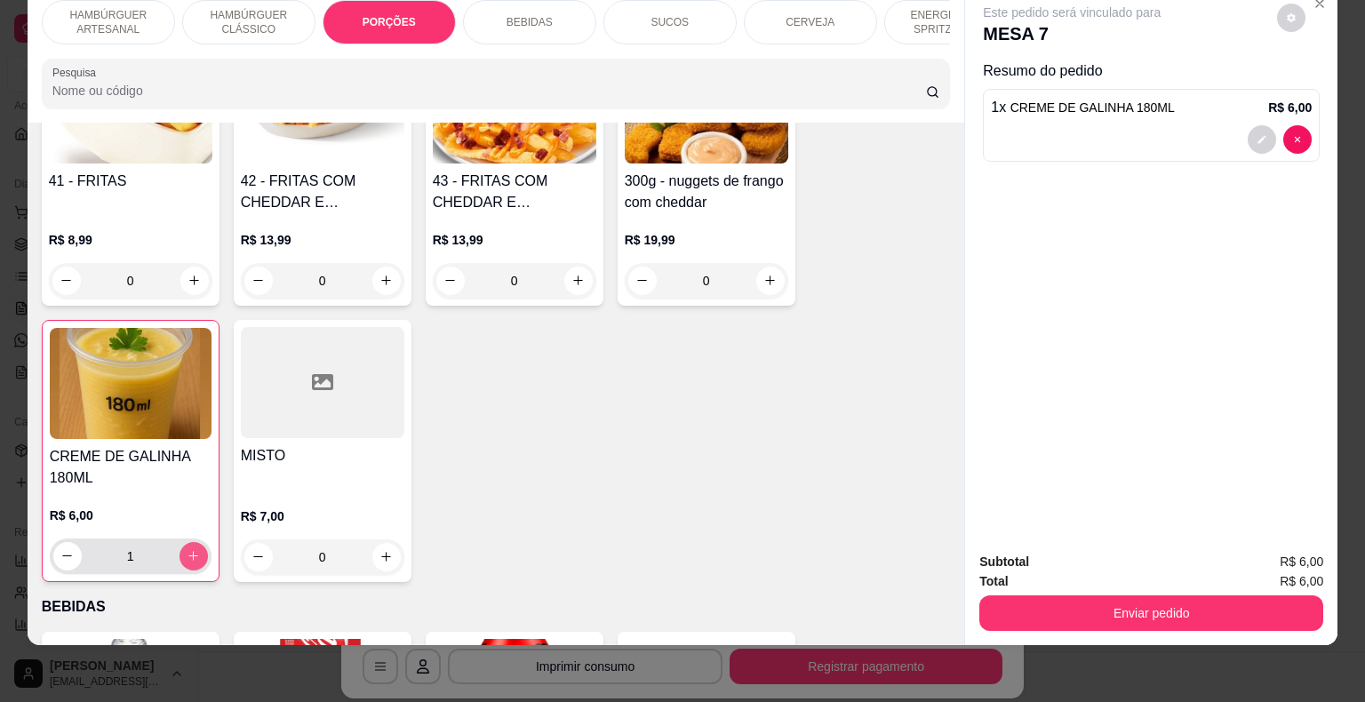
type input "1"
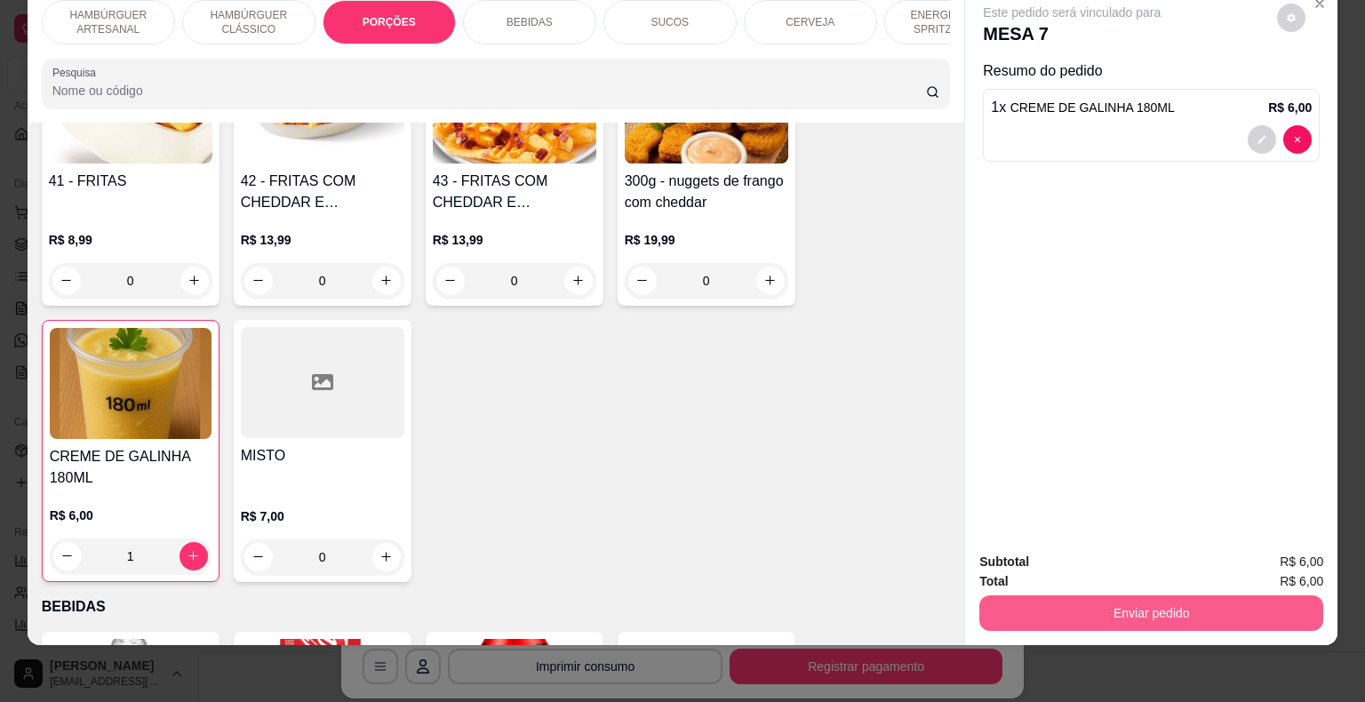
click at [1275, 610] on button "Enviar pedido" at bounding box center [1152, 614] width 344 height 36
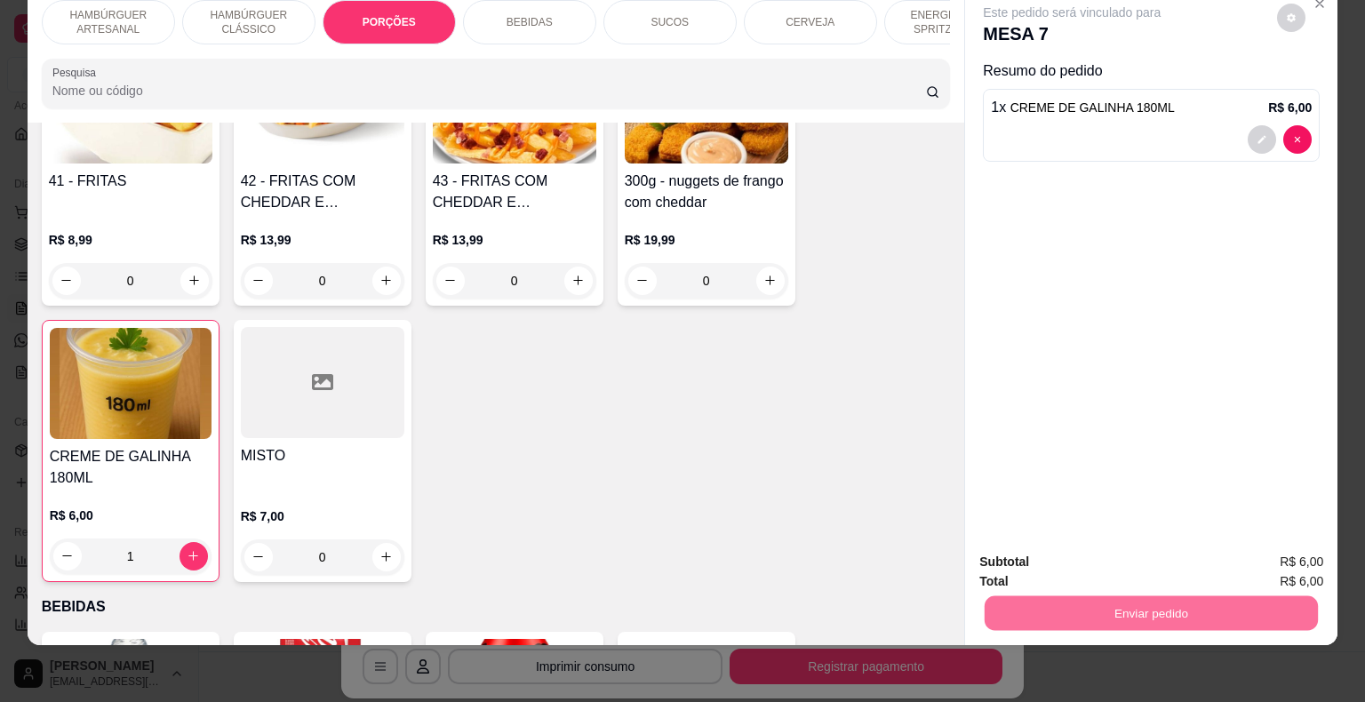
click at [1087, 553] on button "Não registrar e enviar pedido" at bounding box center [1093, 556] width 180 height 33
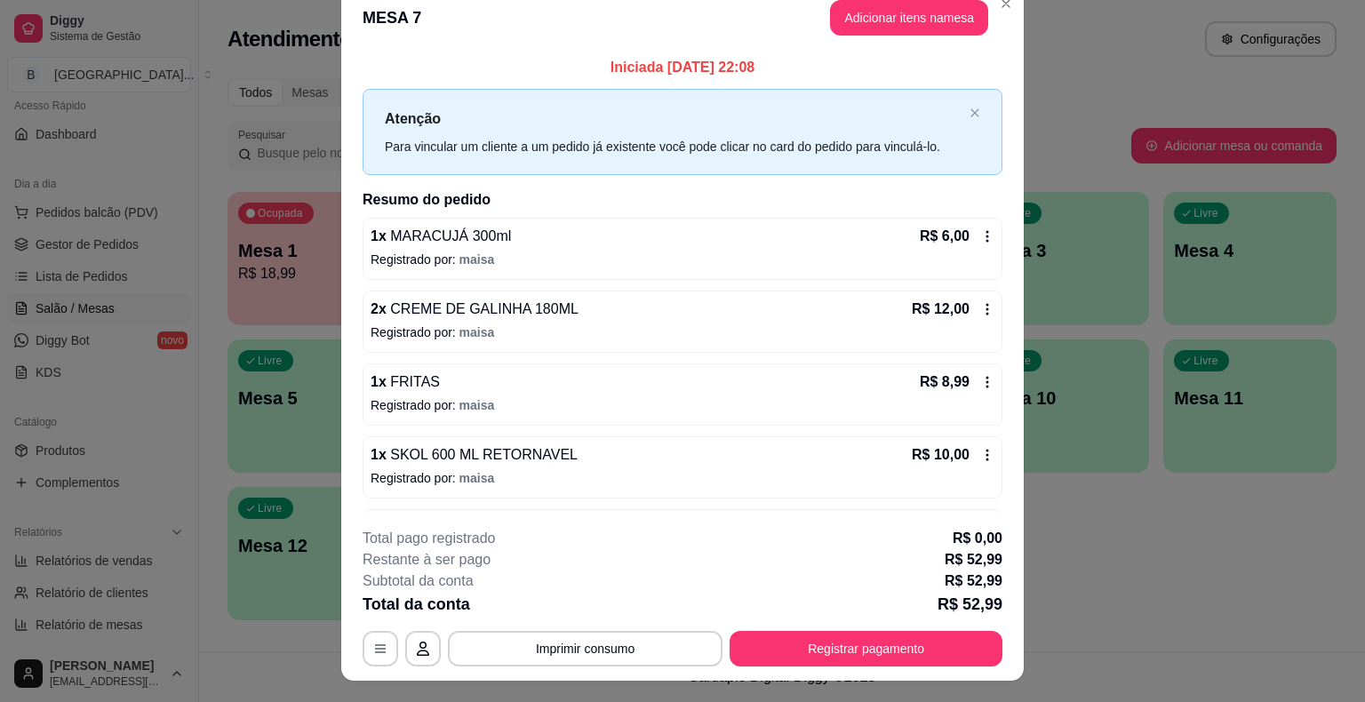
scroll to position [0, 0]
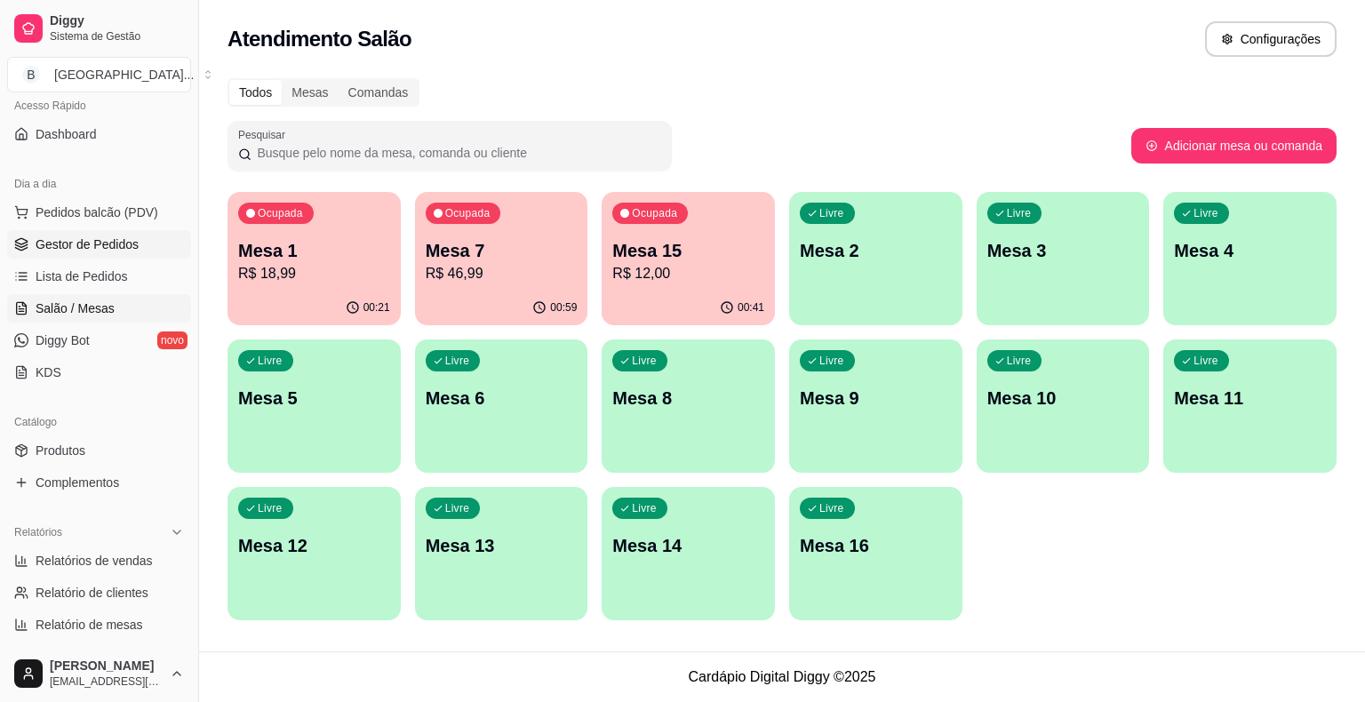
click at [60, 248] on span "Gestor de Pedidos" at bounding box center [87, 245] width 103 height 18
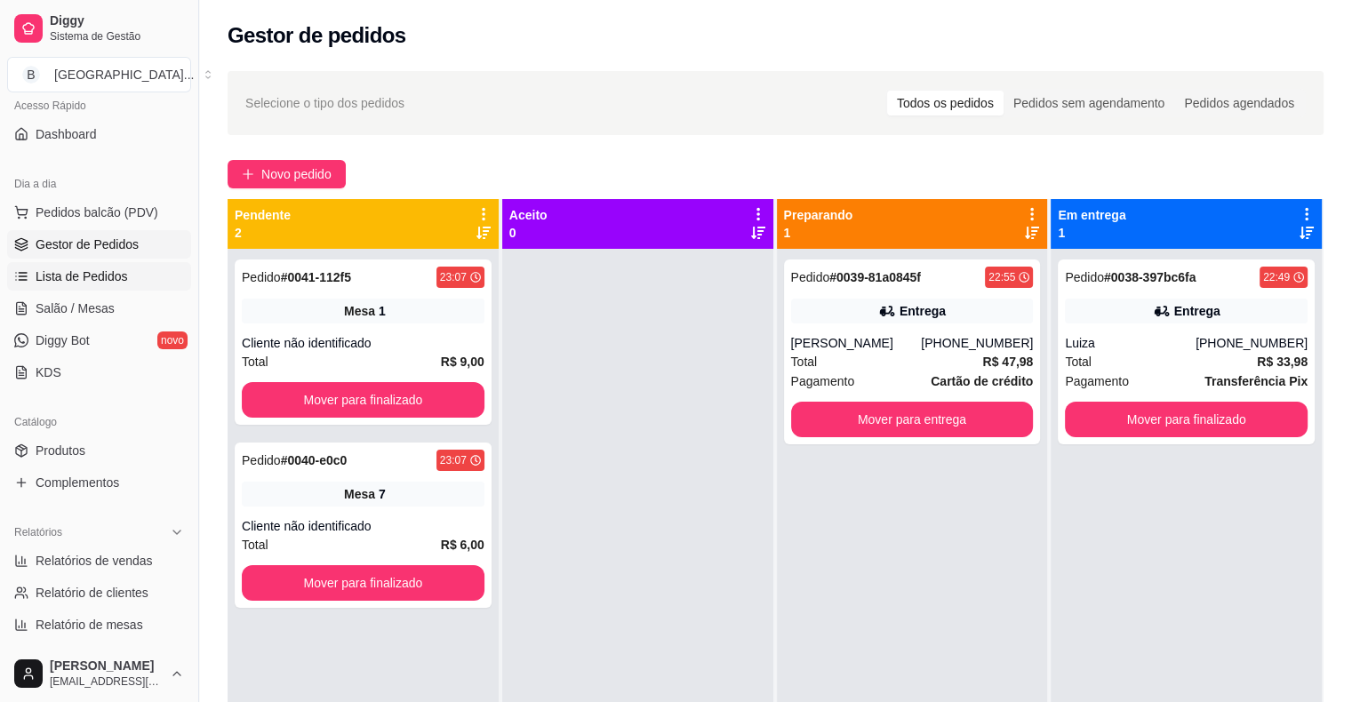
click at [98, 288] on link "Lista de Pedidos" at bounding box center [99, 276] width 184 height 28
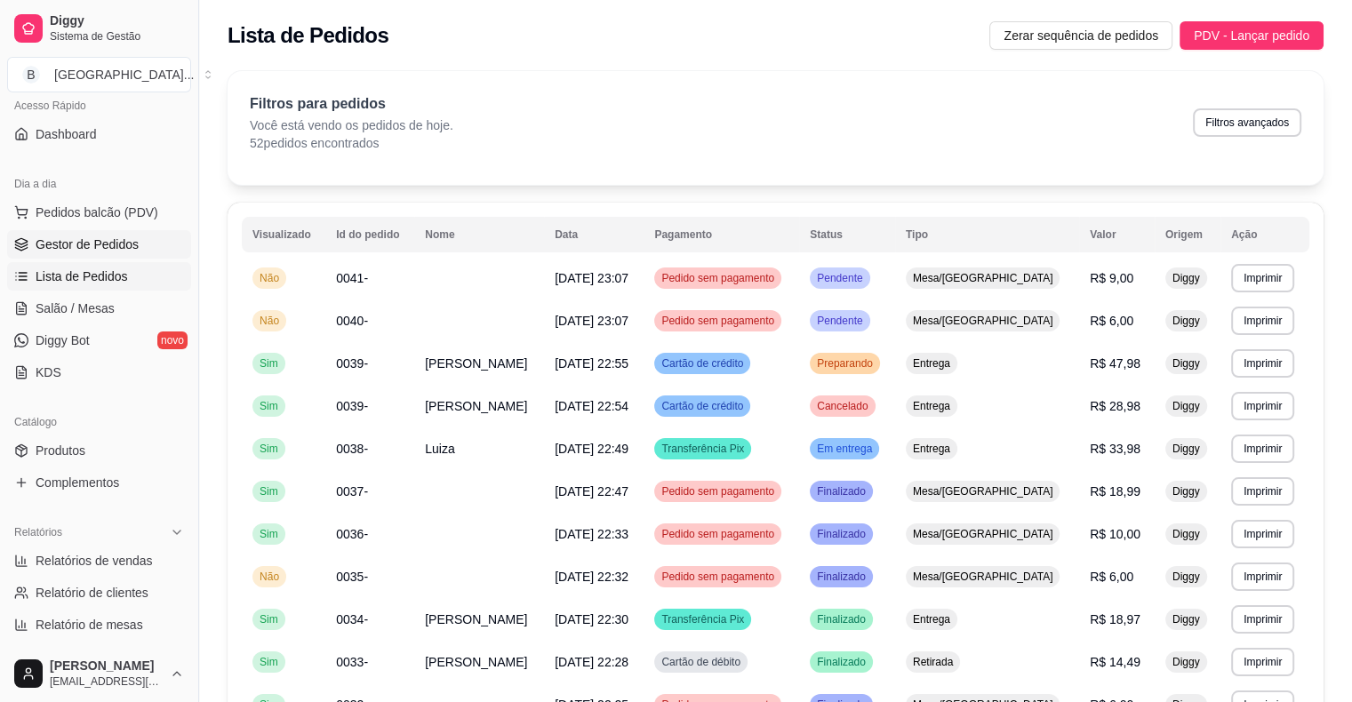
click at [110, 248] on span "Gestor de Pedidos" at bounding box center [87, 245] width 103 height 18
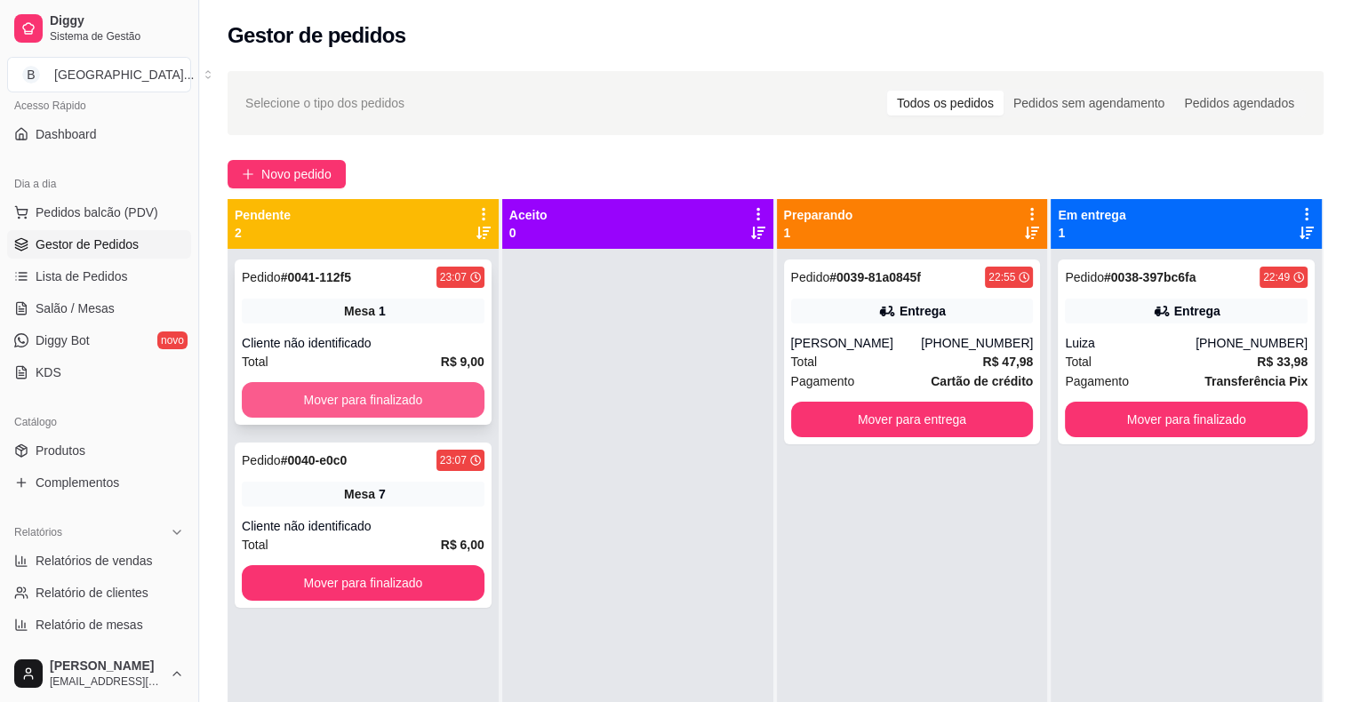
click at [373, 400] on button "Mover para finalizado" at bounding box center [363, 400] width 243 height 36
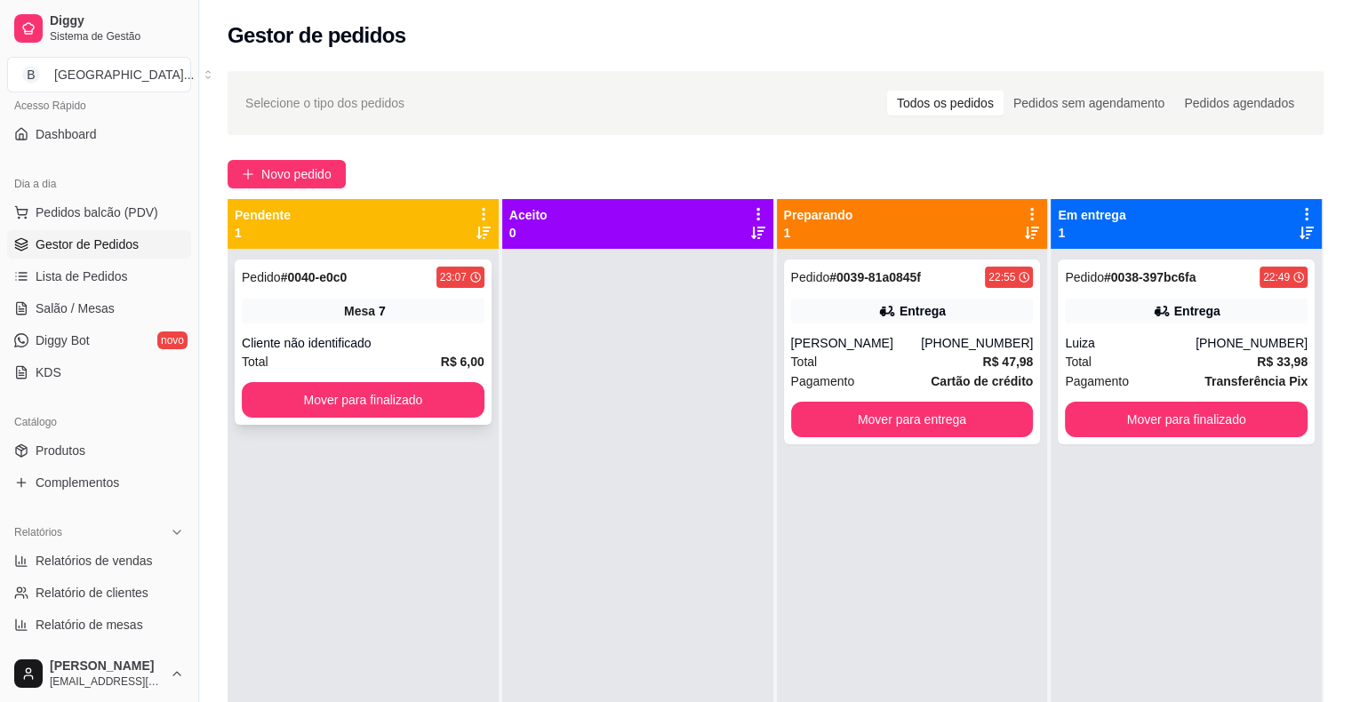
click at [384, 361] on div "Total R$ 6,00" at bounding box center [363, 362] width 243 height 20
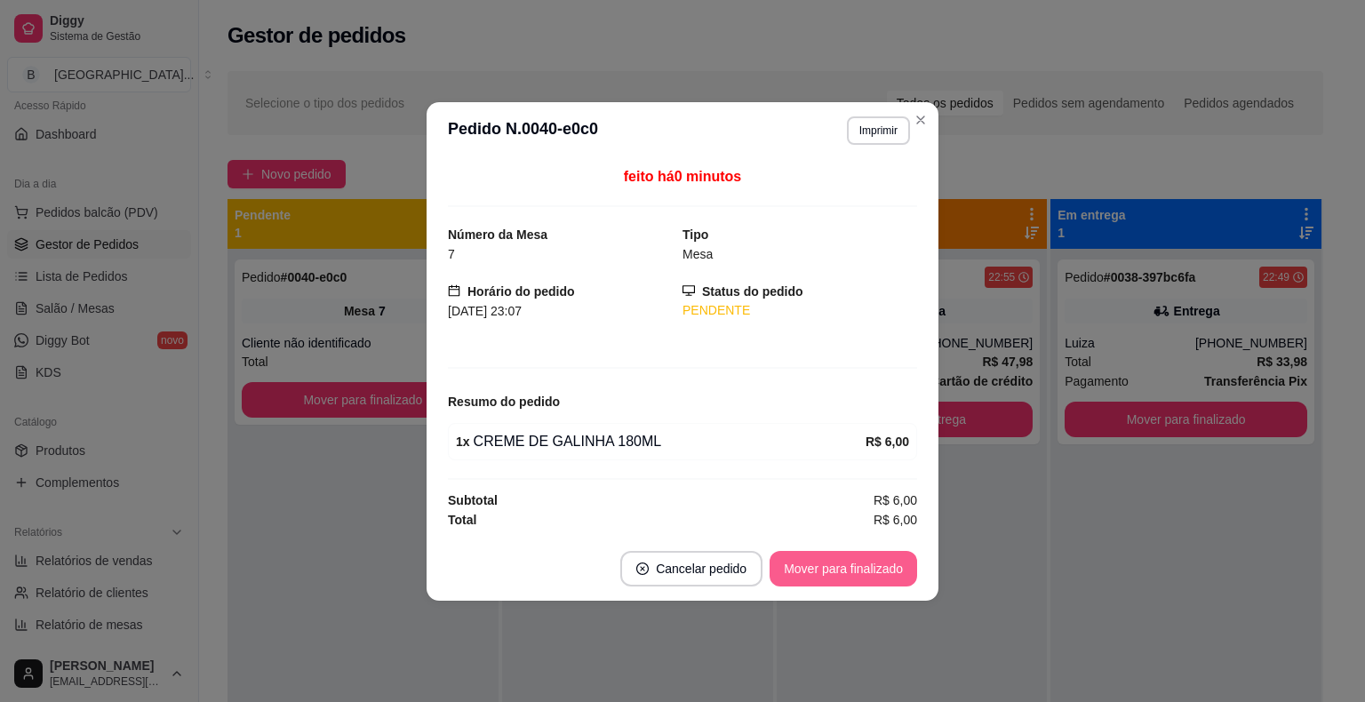
click at [847, 556] on button "Mover para finalizado" at bounding box center [844, 569] width 148 height 36
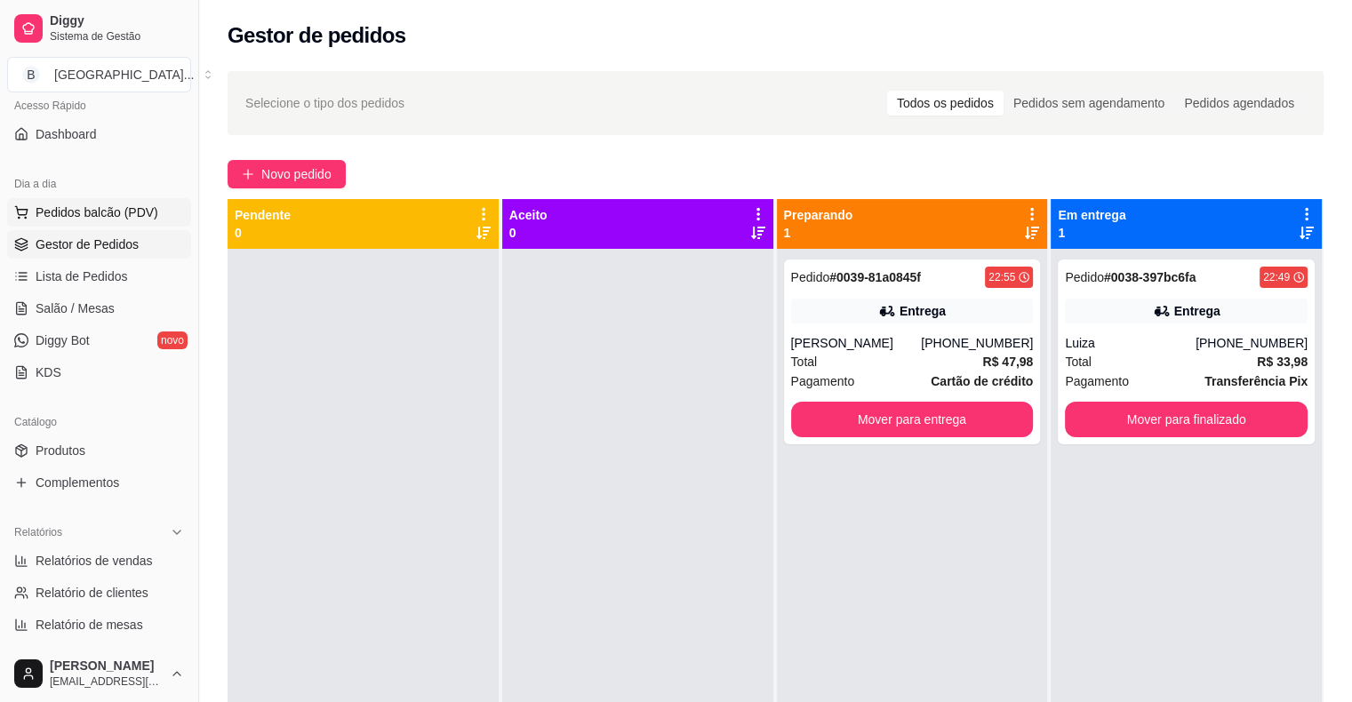
click at [85, 204] on span "Pedidos balcão (PDV)" at bounding box center [97, 213] width 123 height 18
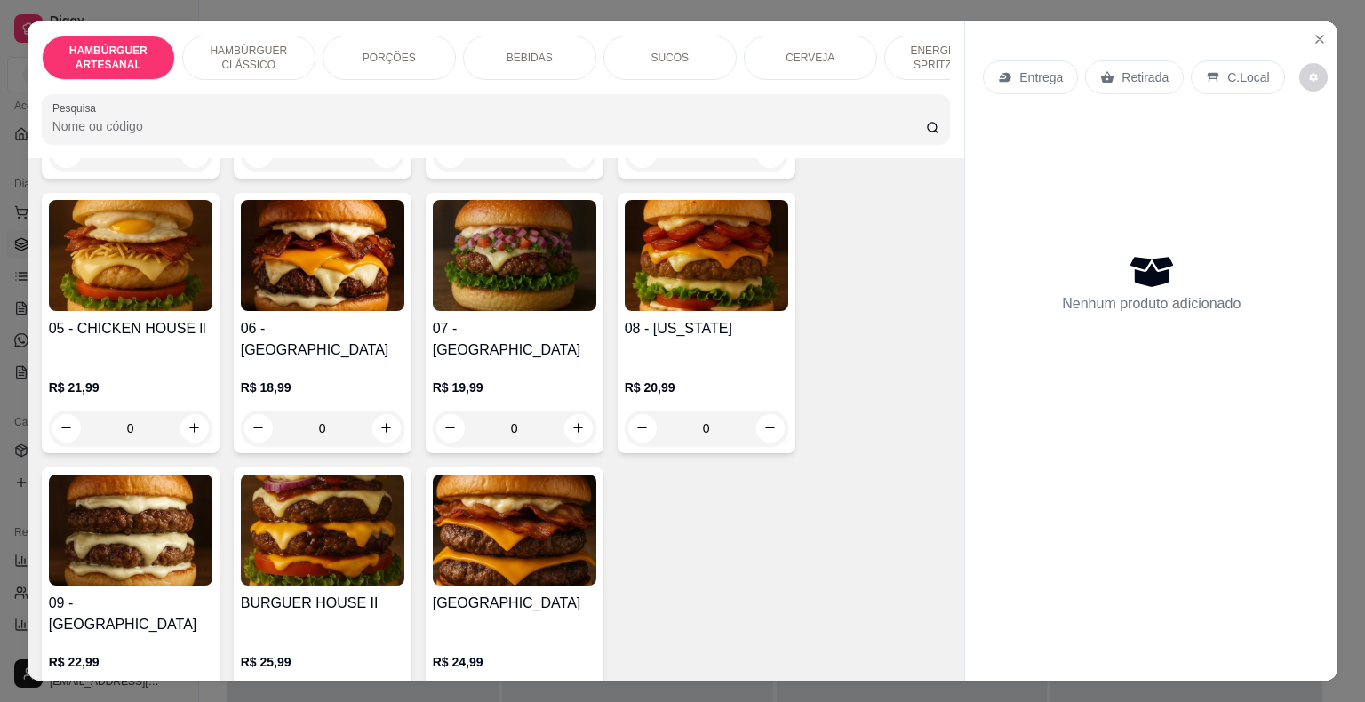
scroll to position [889, 0]
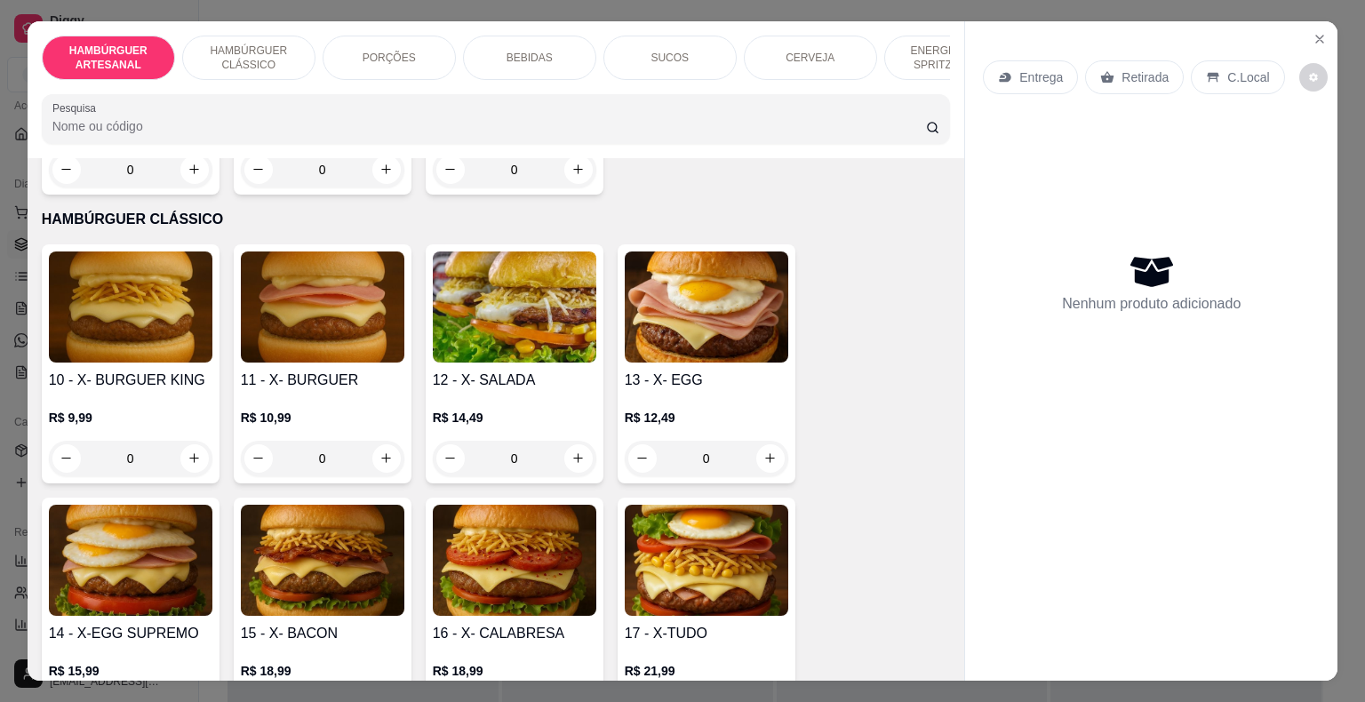
click at [561, 441] on div "0" at bounding box center [515, 459] width 164 height 36
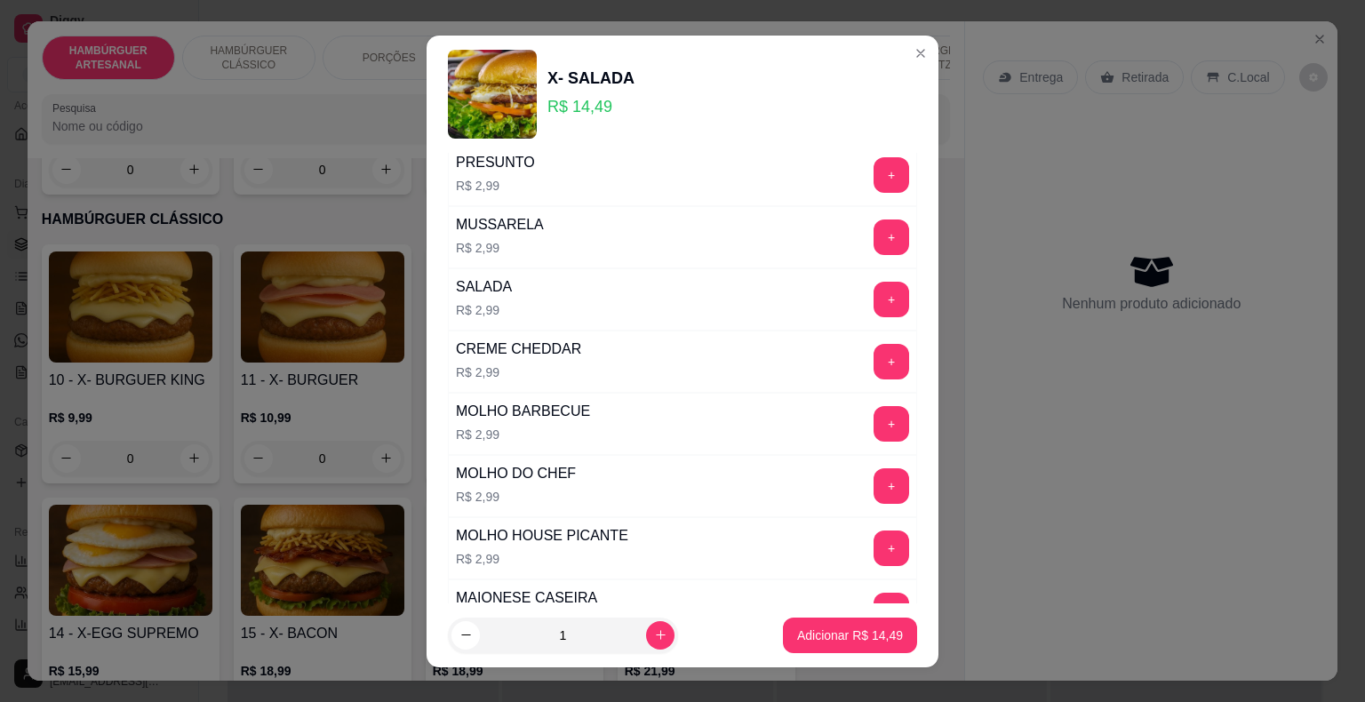
scroll to position [356, 0]
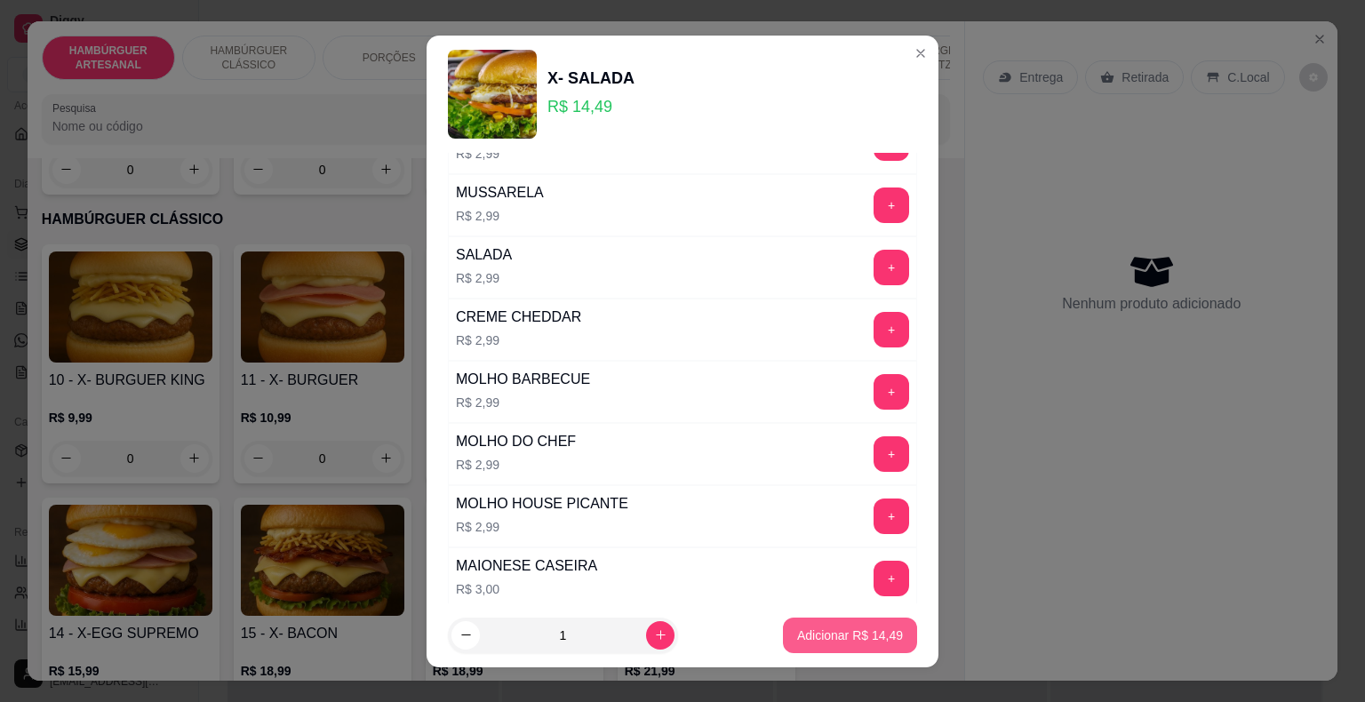
click at [861, 628] on p "Adicionar R$ 14,49" at bounding box center [850, 636] width 106 height 18
click at [861, 628] on div "10 - X- BURGUER KING R$ 9,99 0 11 - X- BURGUER R$ 10,99 0 12 - X- SALADA R$ 14,…" at bounding box center [496, 490] width 909 height 492
type input "1"
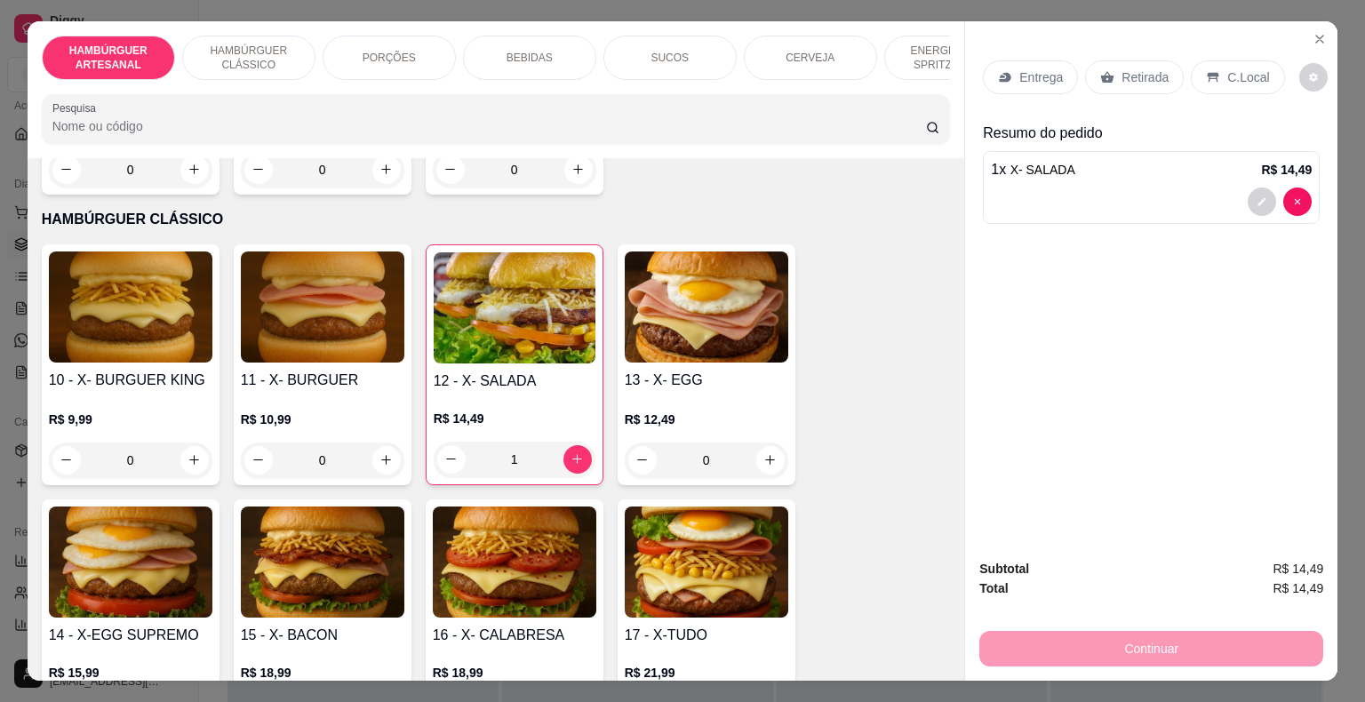
click at [1135, 69] on p "Retirada" at bounding box center [1145, 77] width 47 height 18
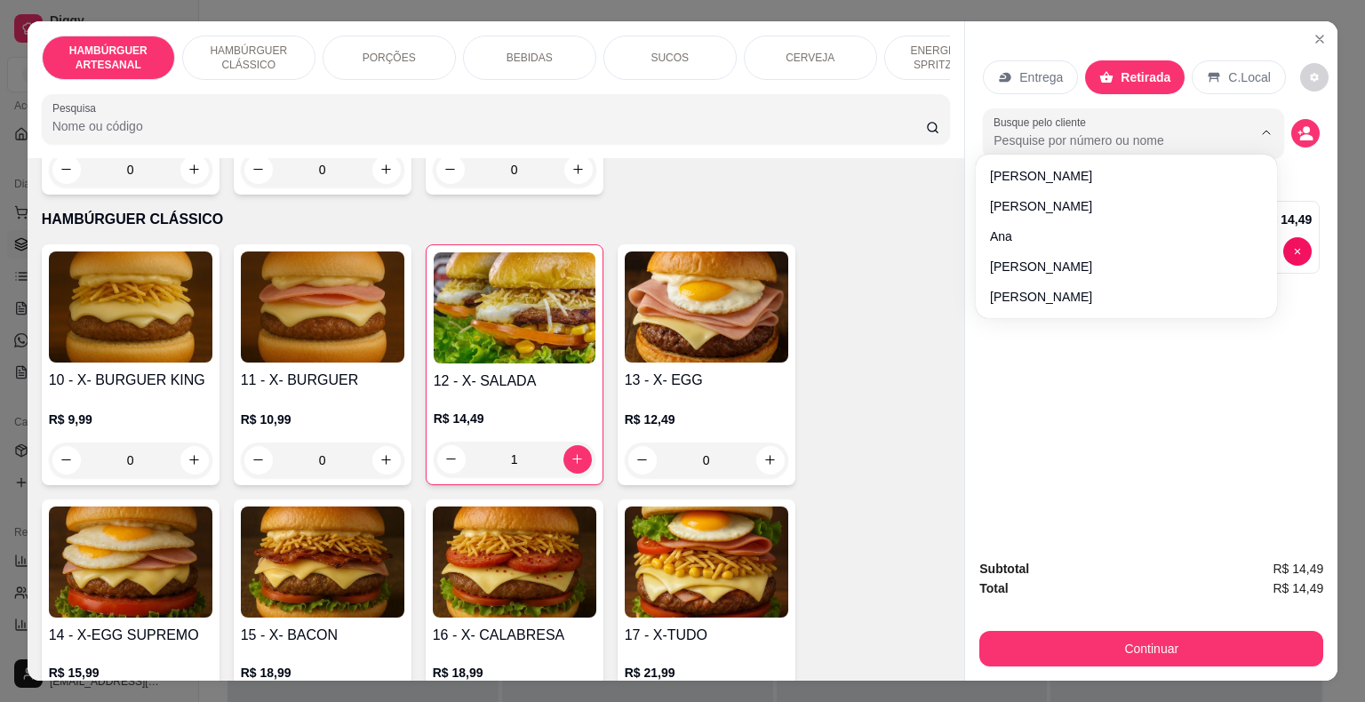
click at [1016, 135] on input "Busque pelo cliente" at bounding box center [1109, 141] width 230 height 18
type input "ana ca"
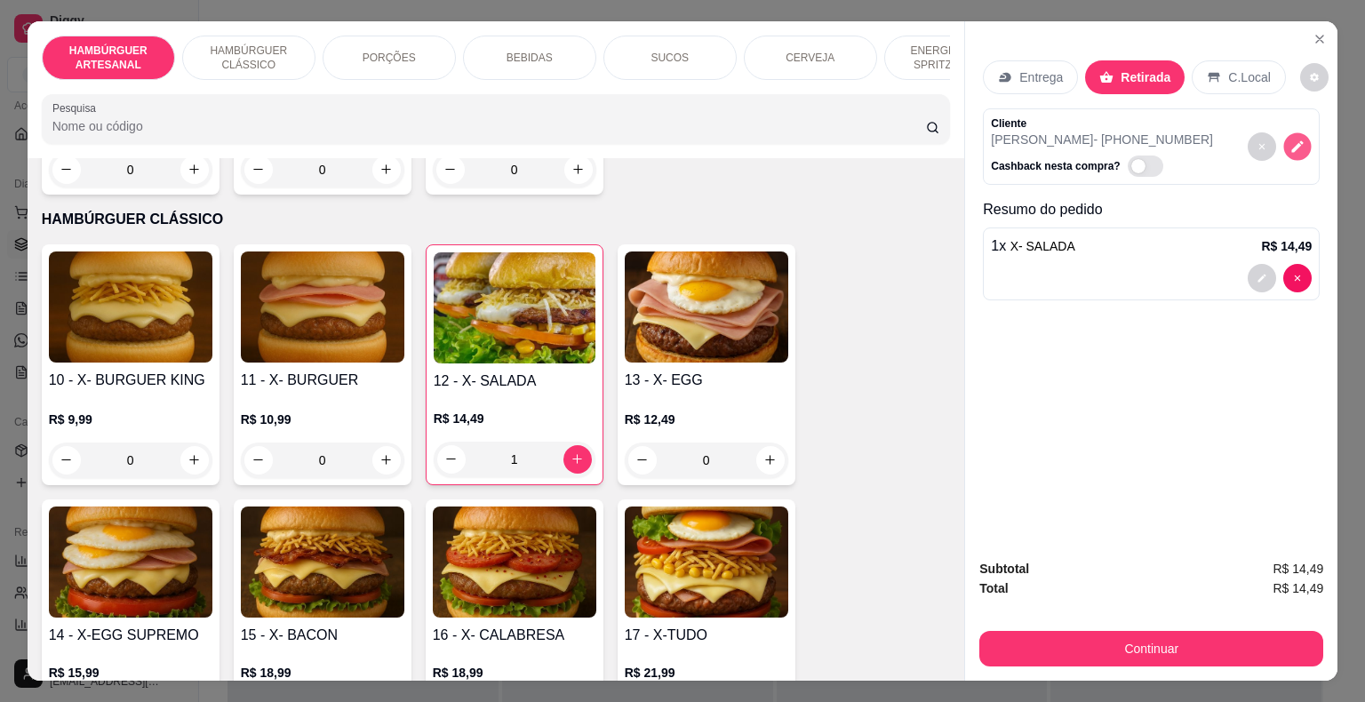
click at [1291, 139] on icon "decrease-product-quantity" at bounding box center [1298, 146] width 15 height 15
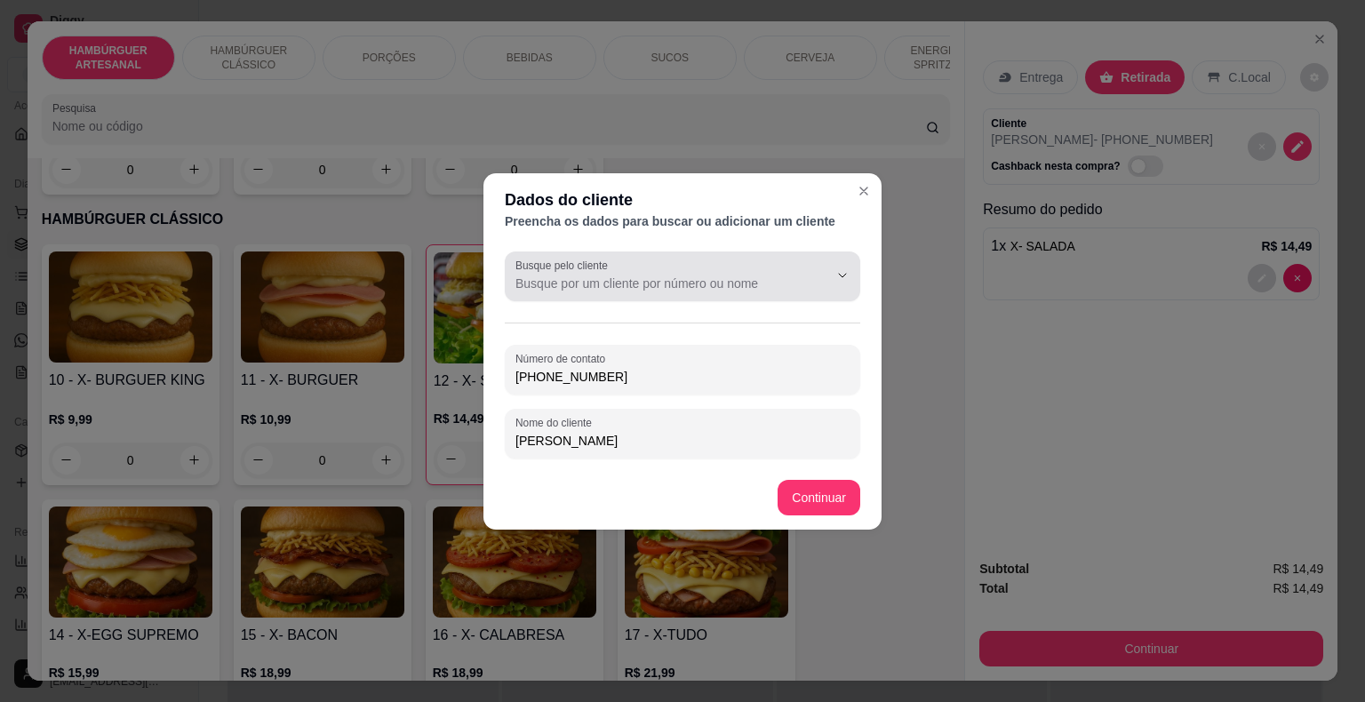
click at [822, 285] on button "Show suggestions" at bounding box center [818, 275] width 28 height 28
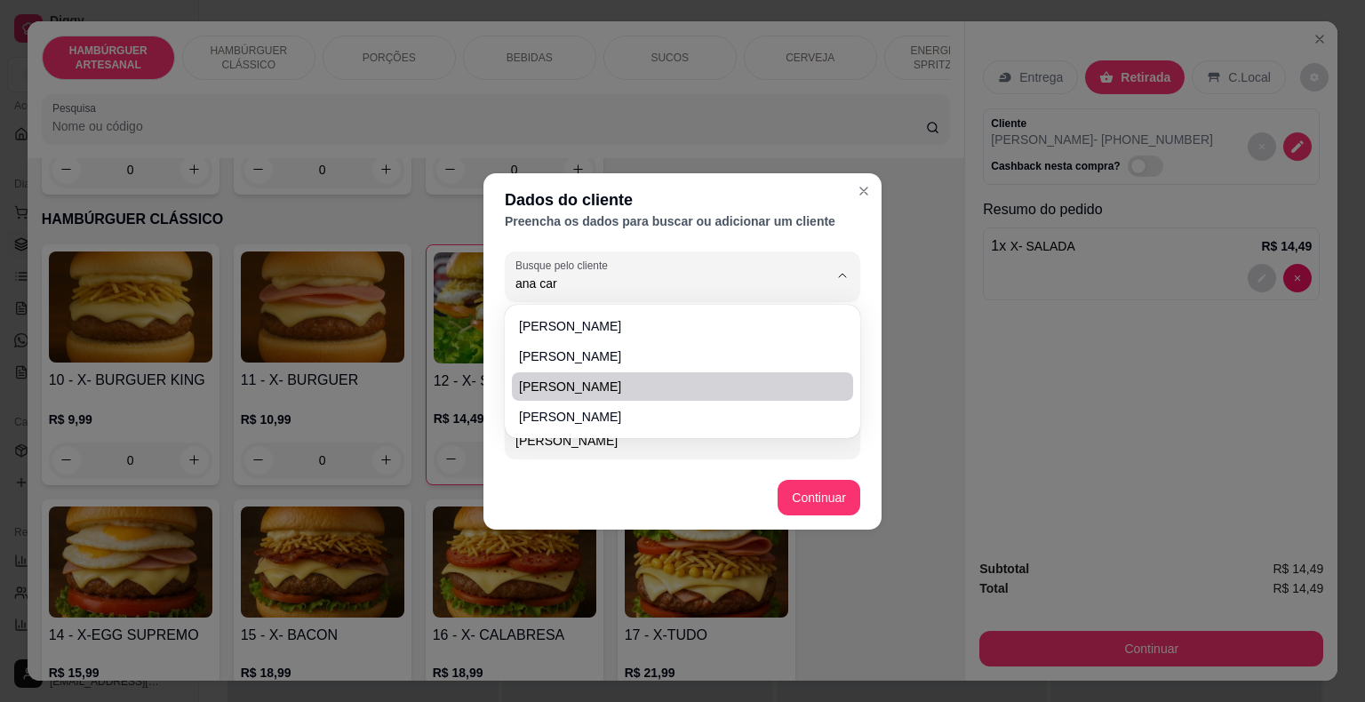
click at [619, 396] on li "Ana Caroline" at bounding box center [682, 386] width 341 height 28
type input "Ana Caroline"
type input "(86) 9 8888-4385"
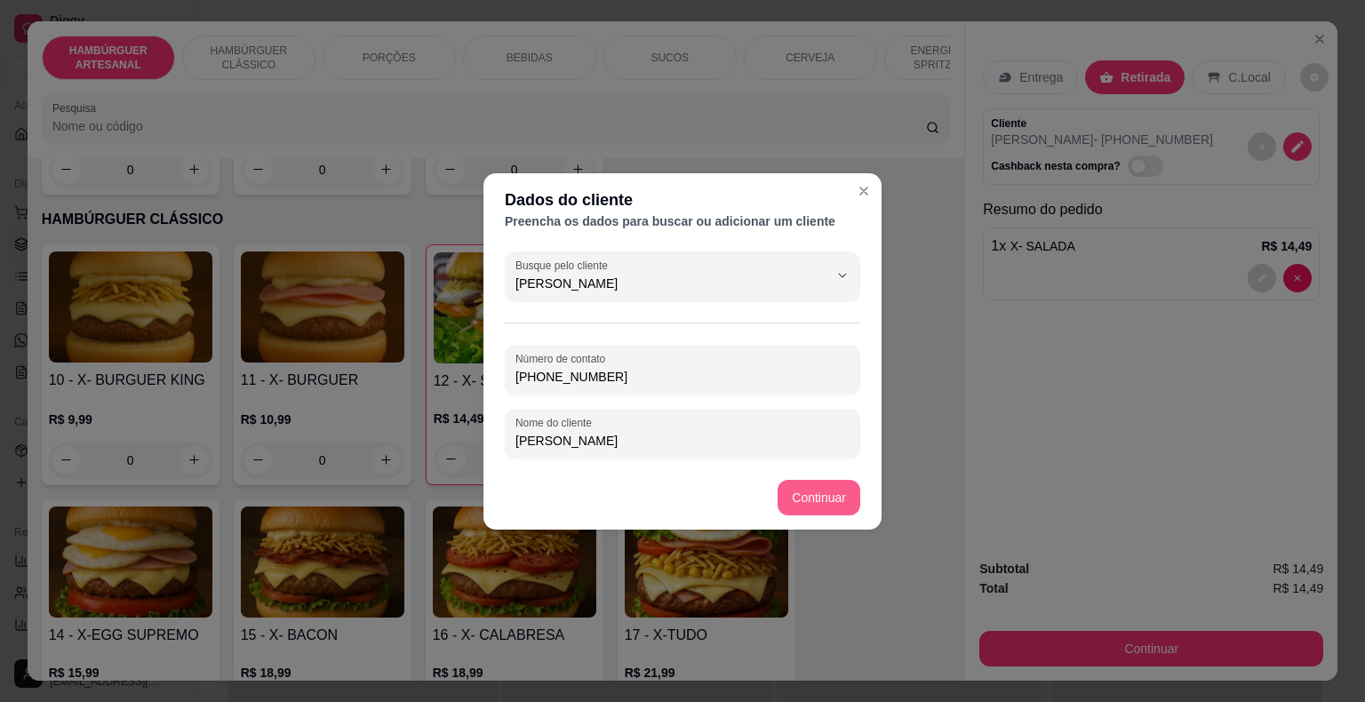
type input "Ana Caroline"
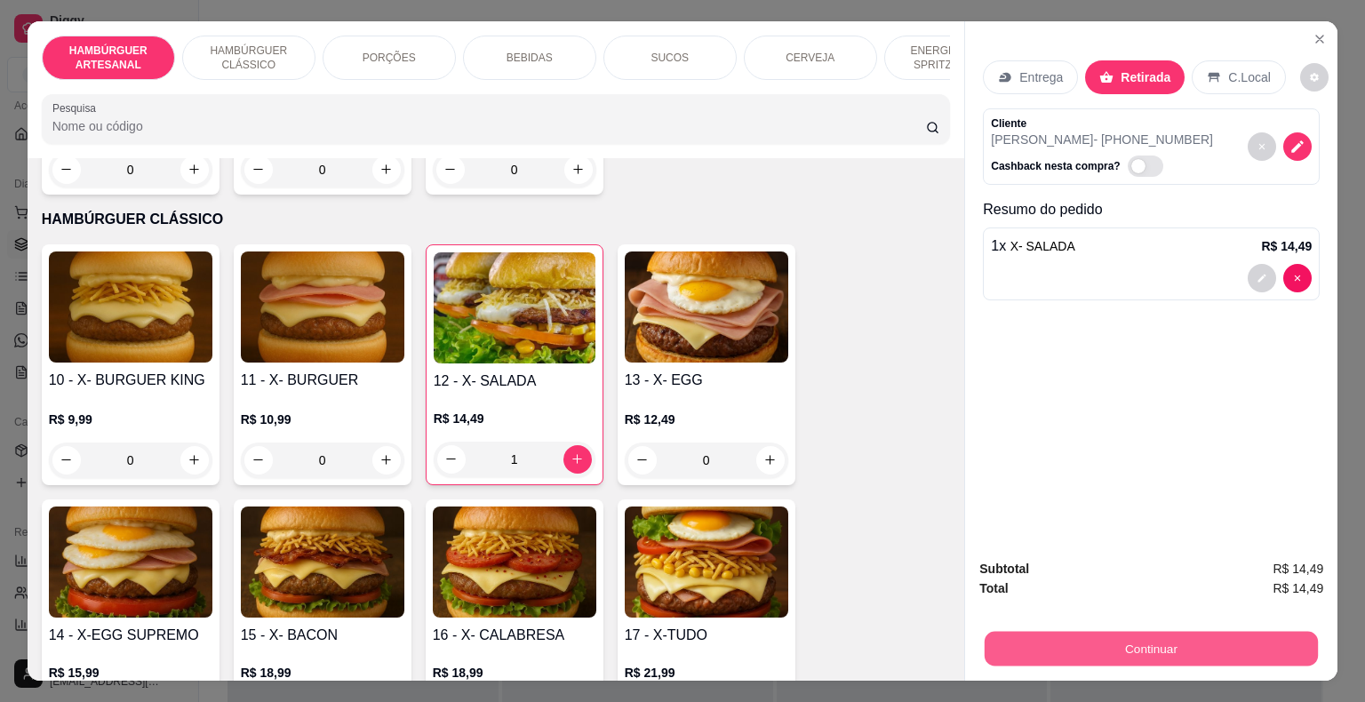
click at [1055, 642] on button "Continuar" at bounding box center [1151, 649] width 333 height 35
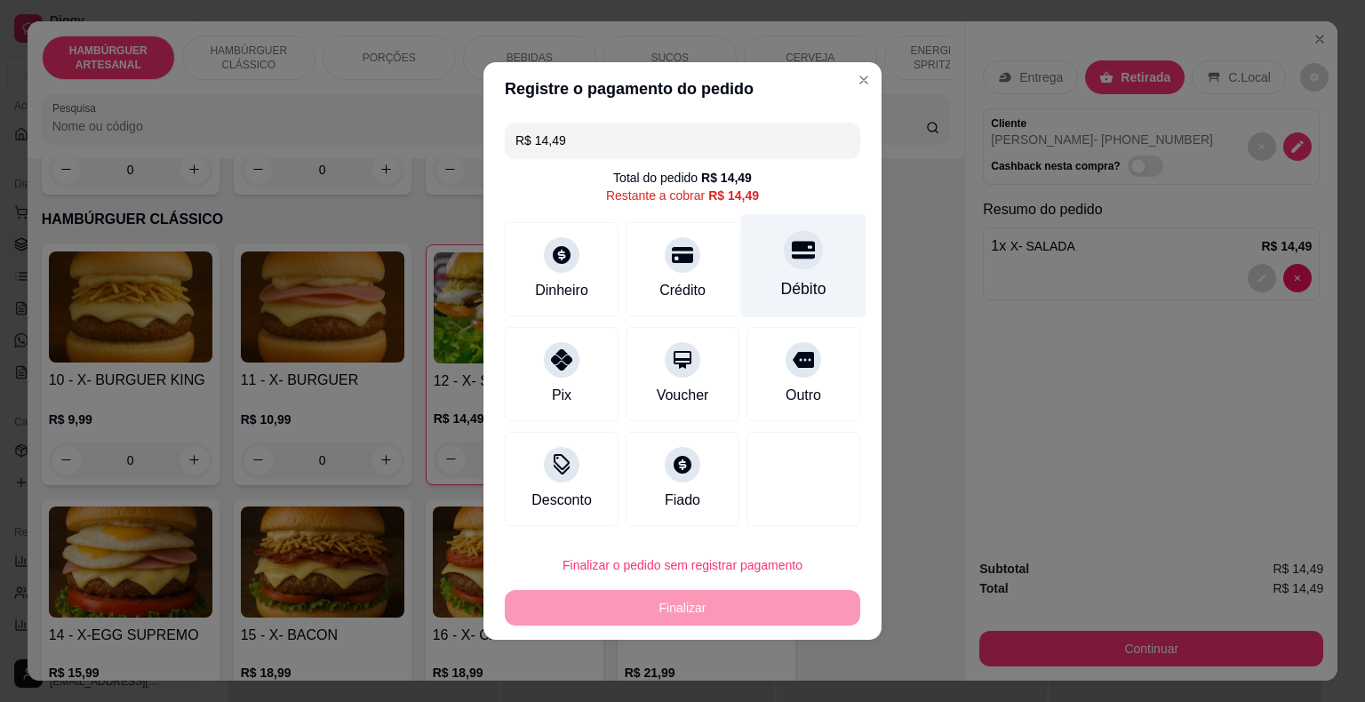
click at [800, 297] on div "Débito" at bounding box center [803, 288] width 45 height 23
type input "R$ 0,00"
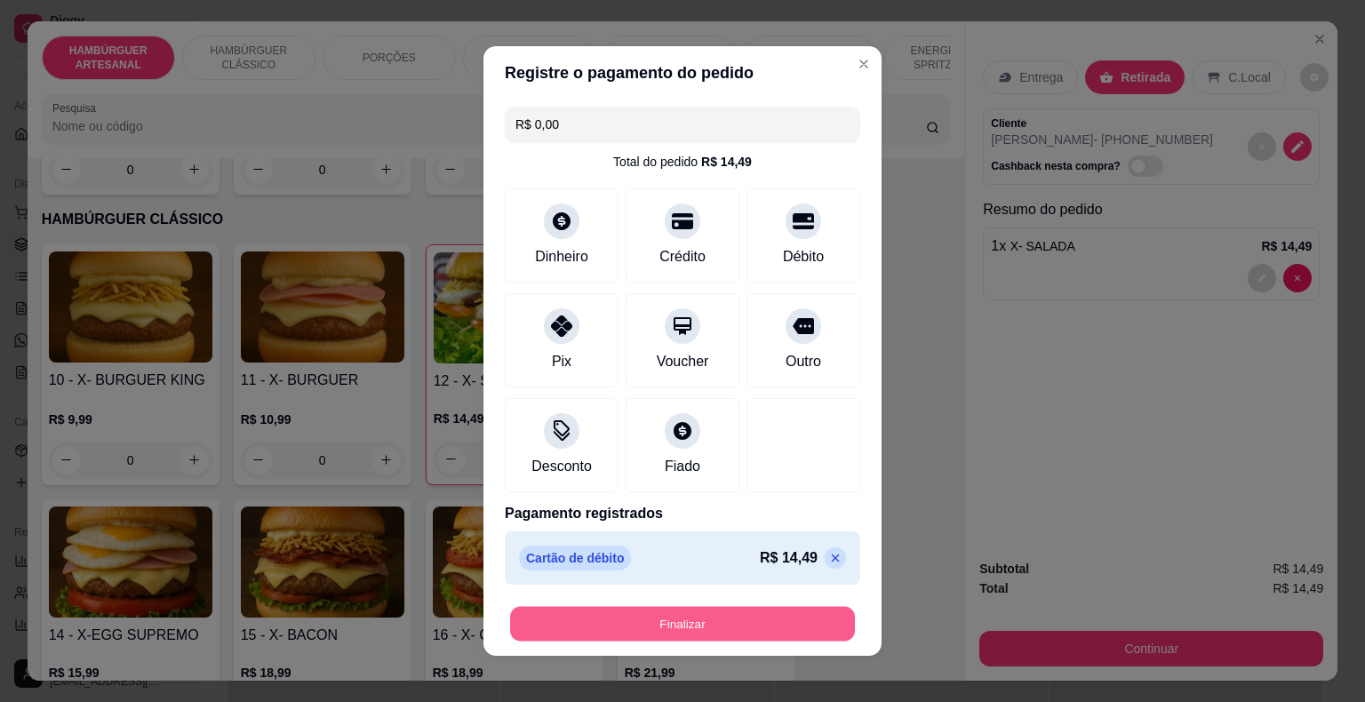
click at [676, 611] on button "Finalizar" at bounding box center [682, 624] width 345 height 35
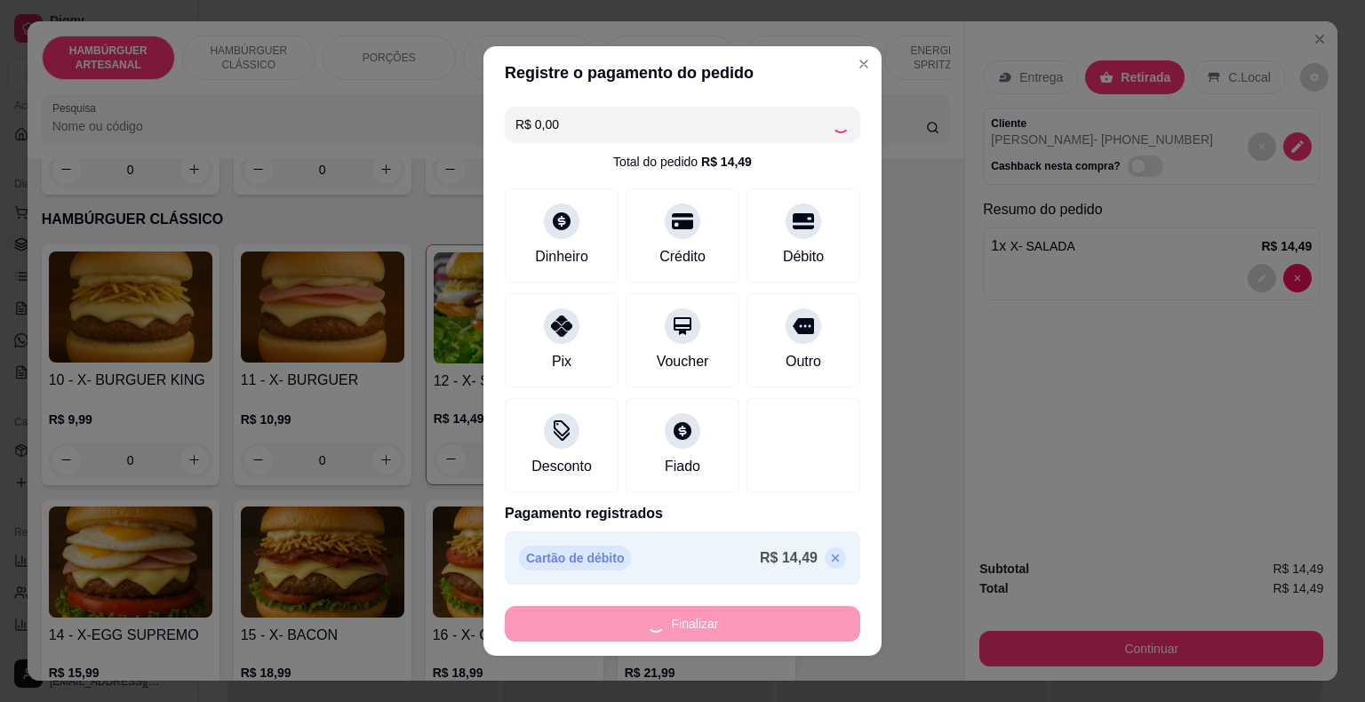
type input "0"
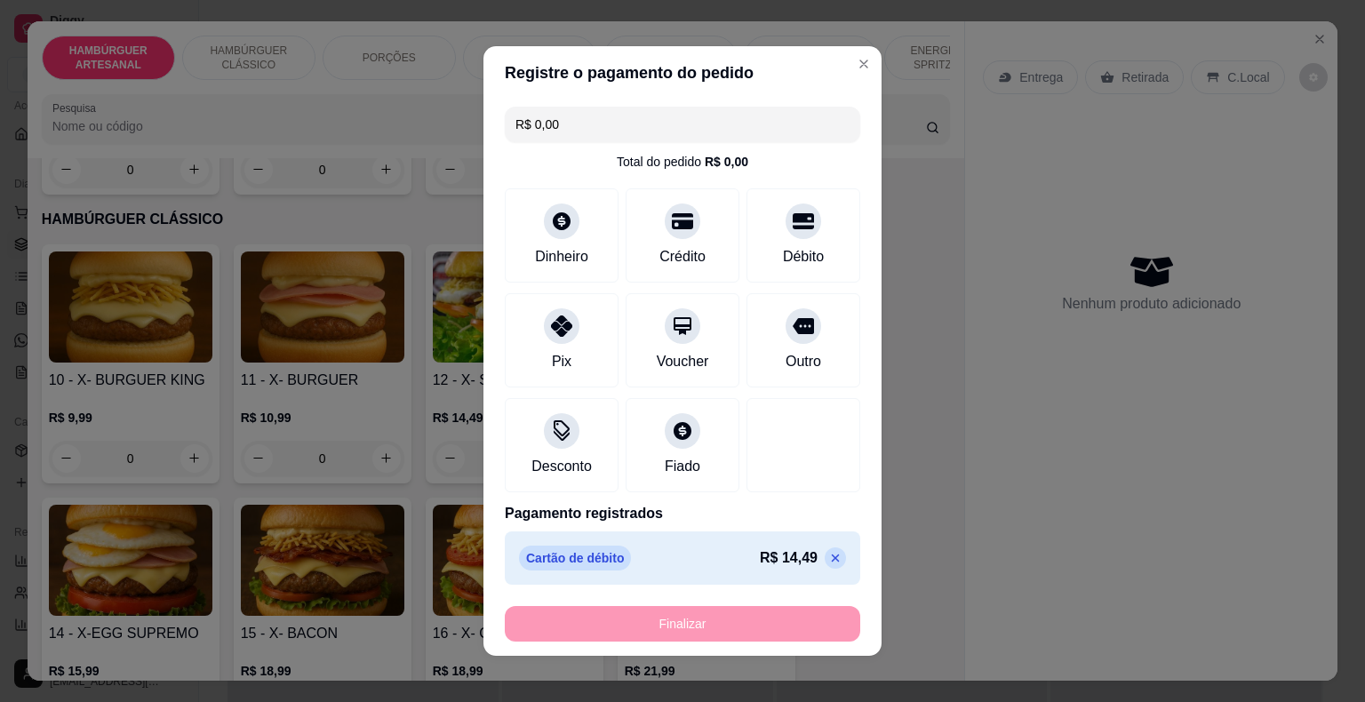
type input "-R$ 14,49"
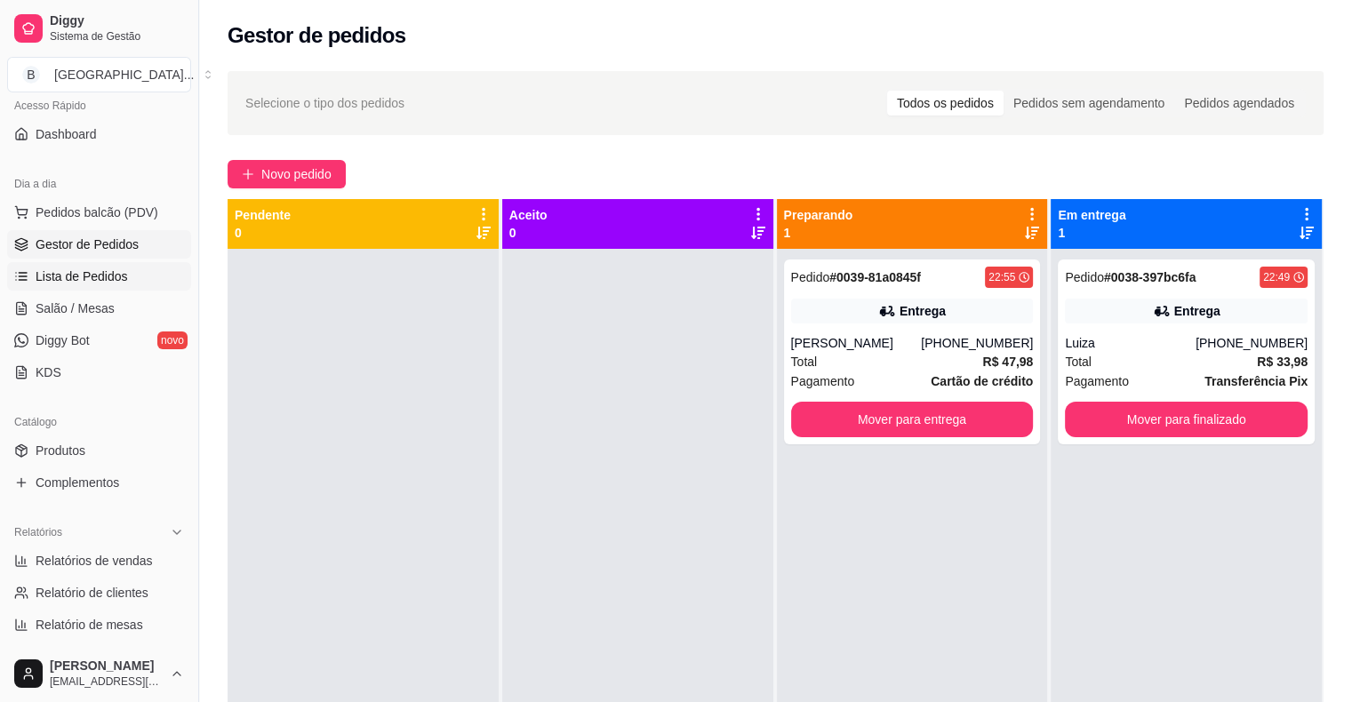
click at [107, 276] on span "Lista de Pedidos" at bounding box center [82, 277] width 92 height 18
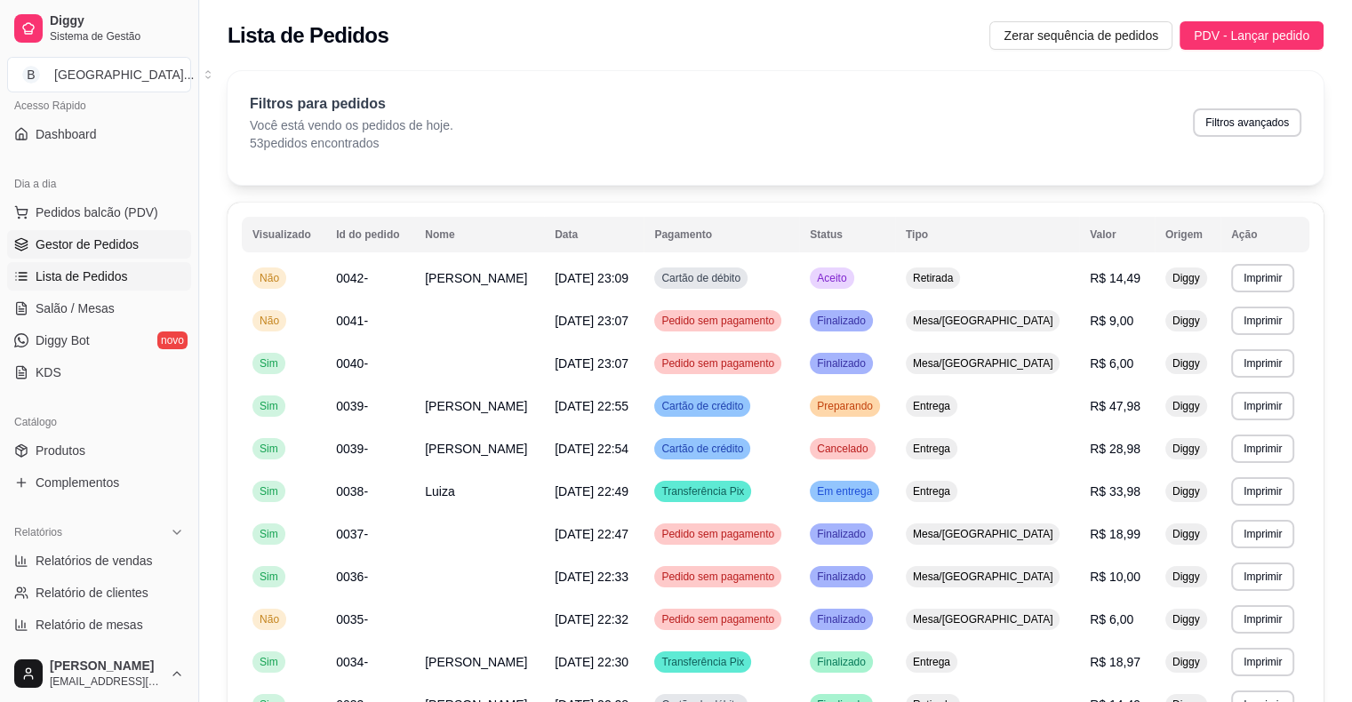
click at [110, 246] on span "Gestor de Pedidos" at bounding box center [87, 245] width 103 height 18
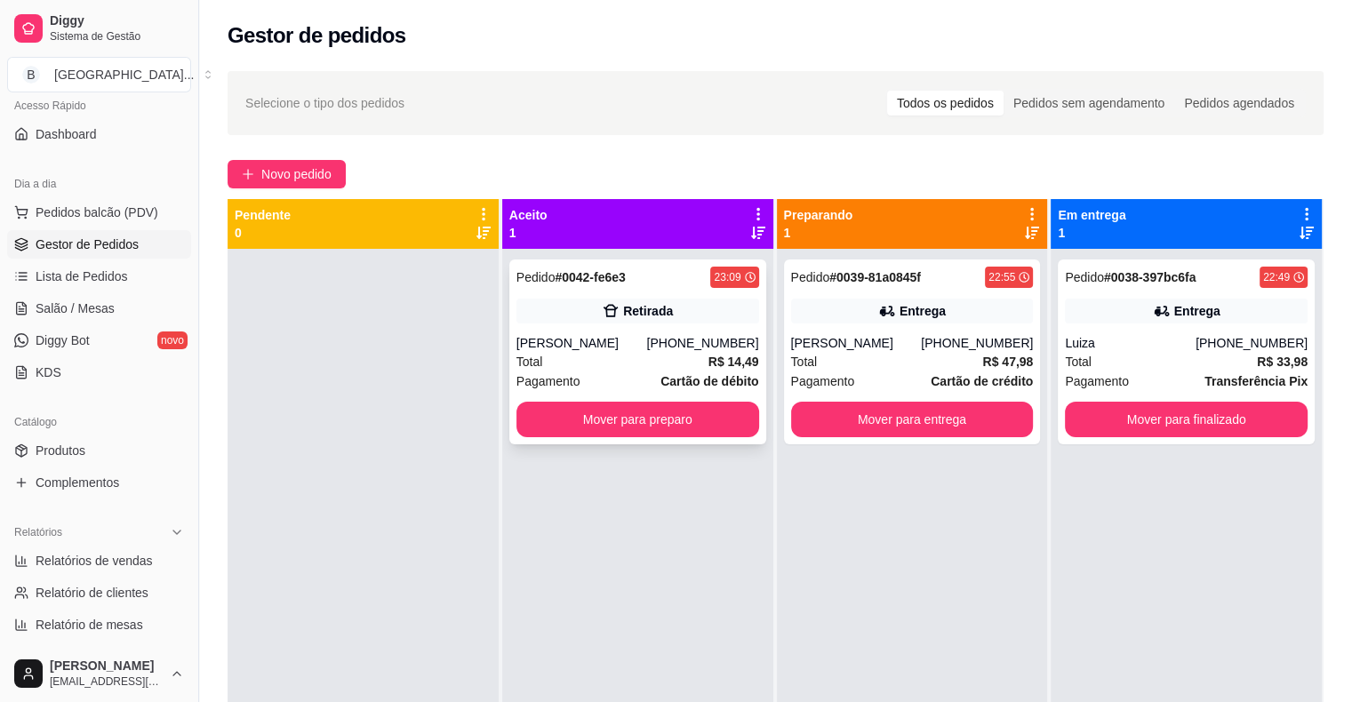
click at [562, 325] on div "Pedido # 0042-fe6e3 23:09 Retirada Ana Caroline (86) 98888-4385 Total R$ 14,49 …" at bounding box center [637, 352] width 257 height 185
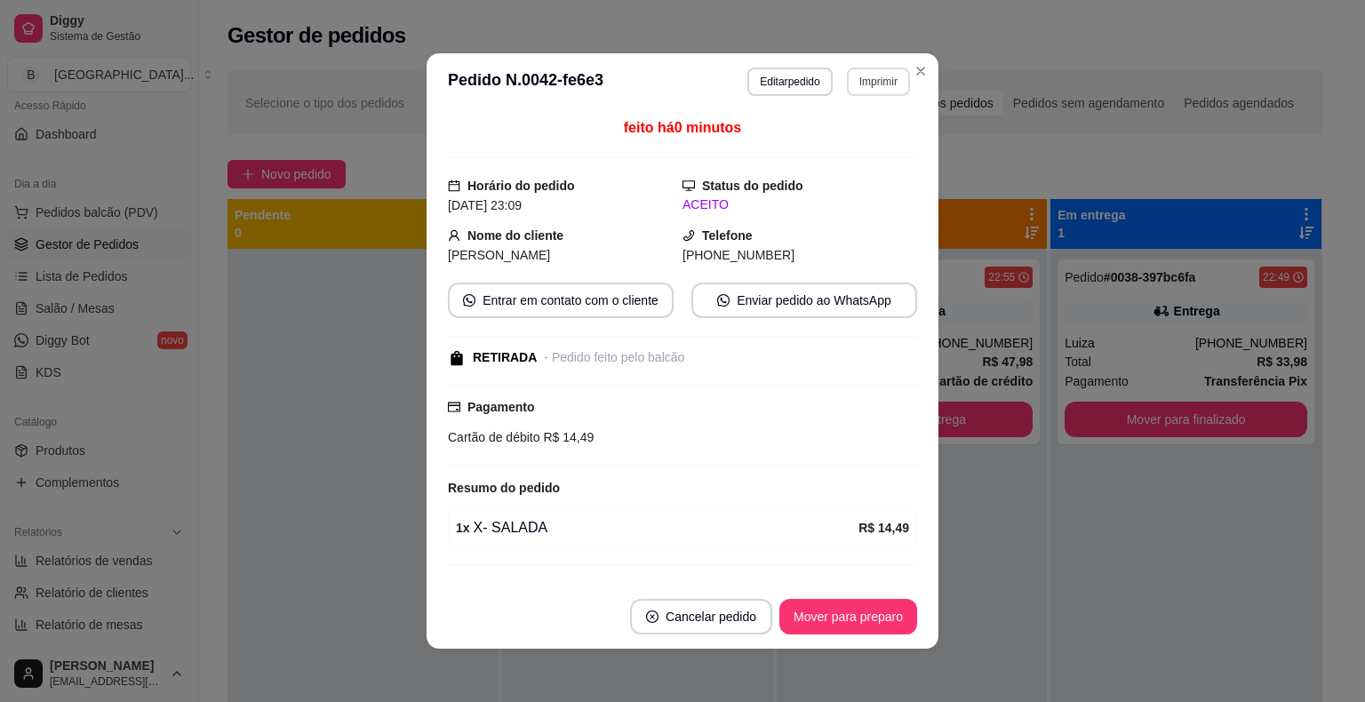
click at [864, 77] on button "Imprimir" at bounding box center [878, 82] width 63 height 28
click at [849, 156] on button "IMPRESSORA" at bounding box center [840, 144] width 124 height 28
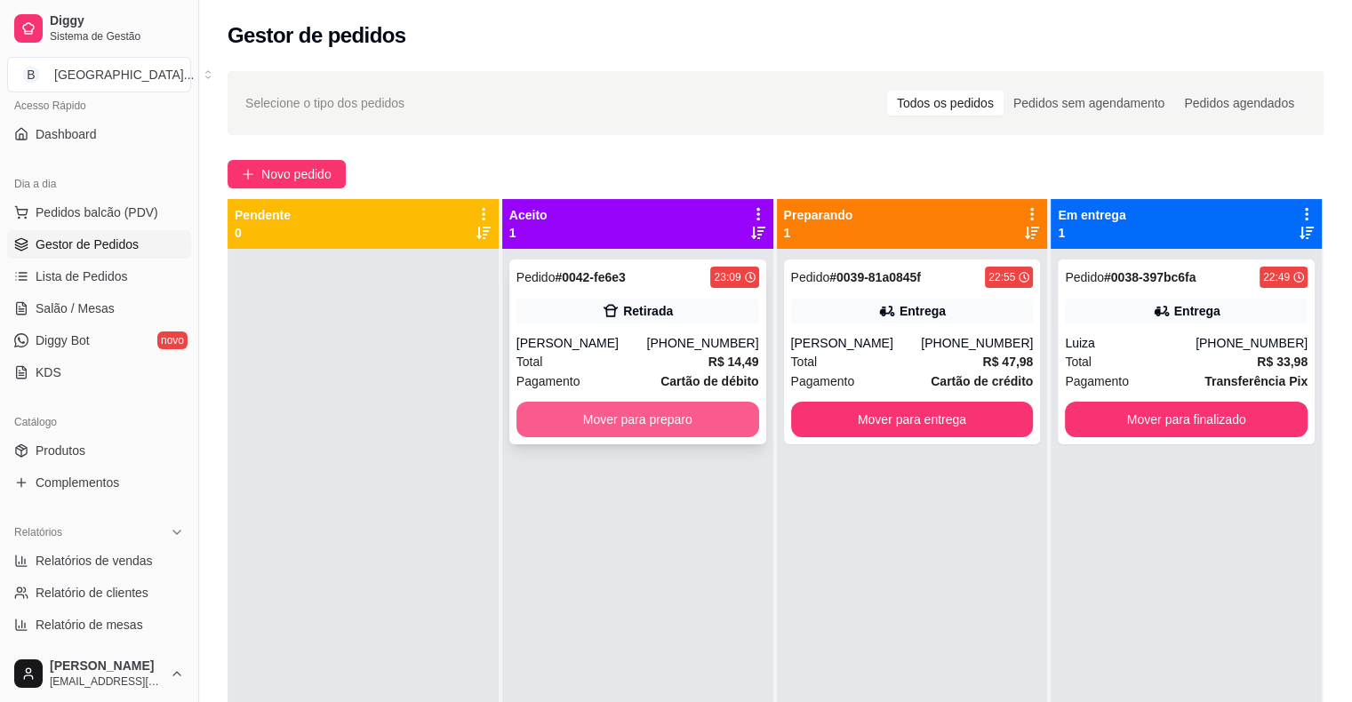
click at [679, 408] on button "Mover para preparo" at bounding box center [637, 420] width 243 height 36
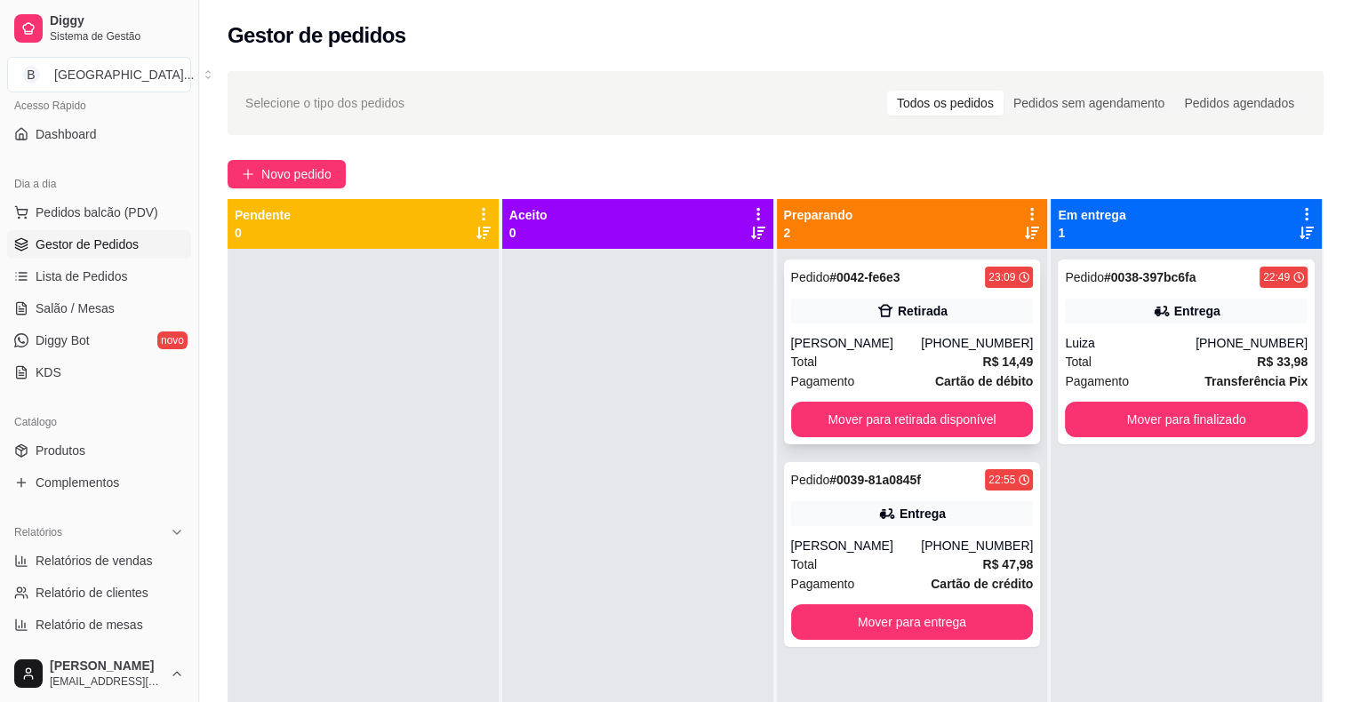
click at [881, 319] on icon at bounding box center [886, 311] width 18 height 18
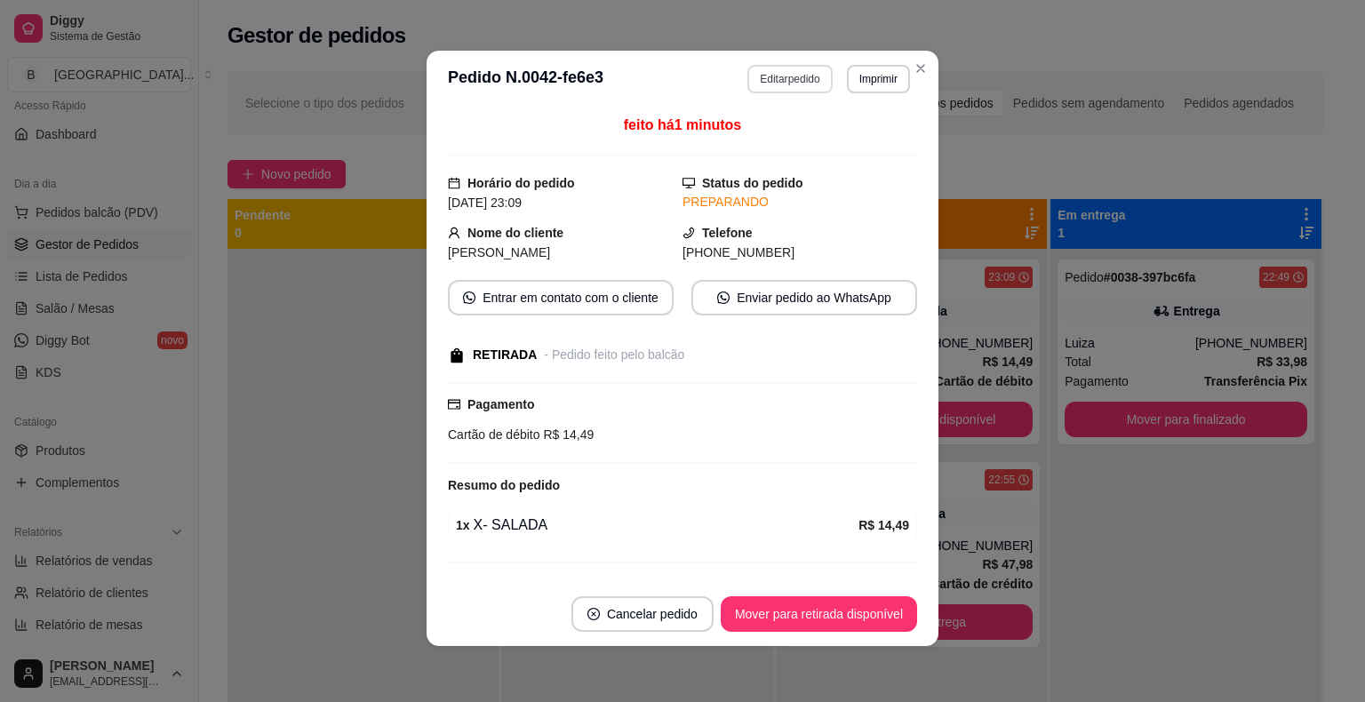
scroll to position [4, 0]
click at [807, 72] on button "Editar pedido" at bounding box center [790, 78] width 83 height 28
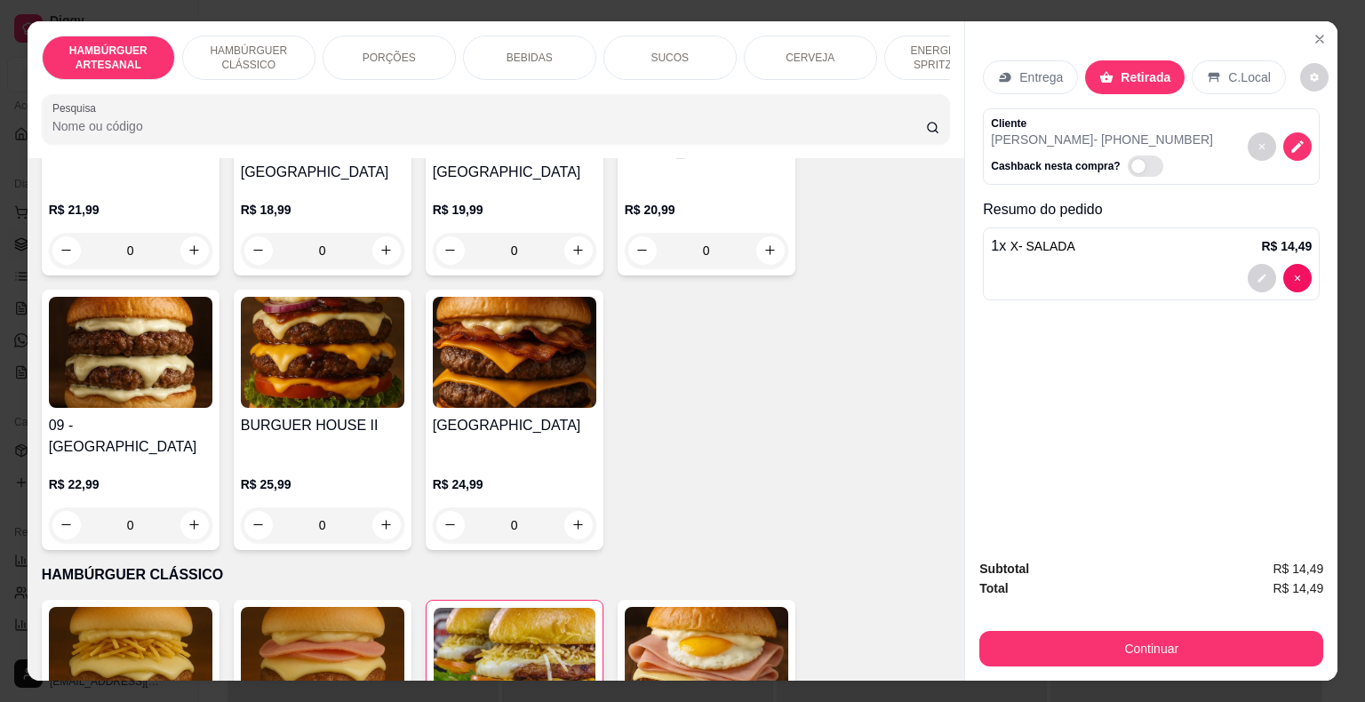
scroll to position [978, 0]
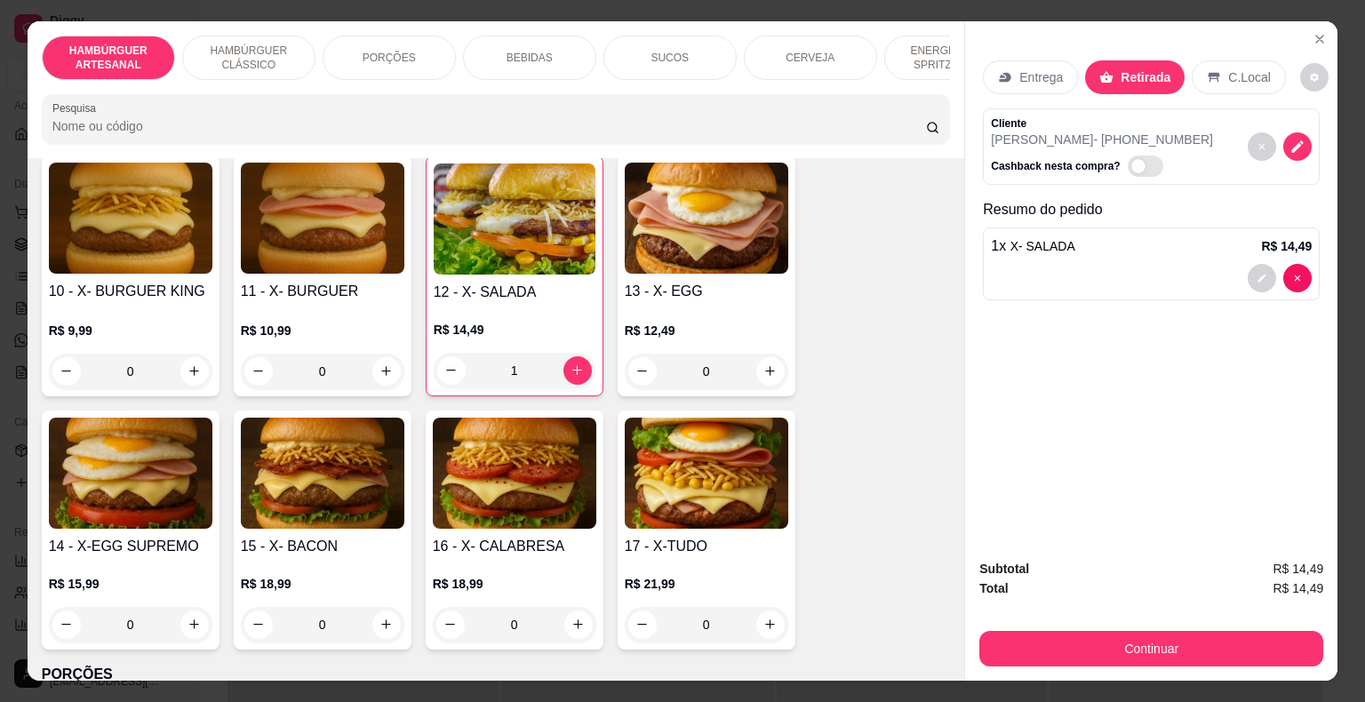
click at [578, 353] on div "1" at bounding box center [515, 371] width 162 height 36
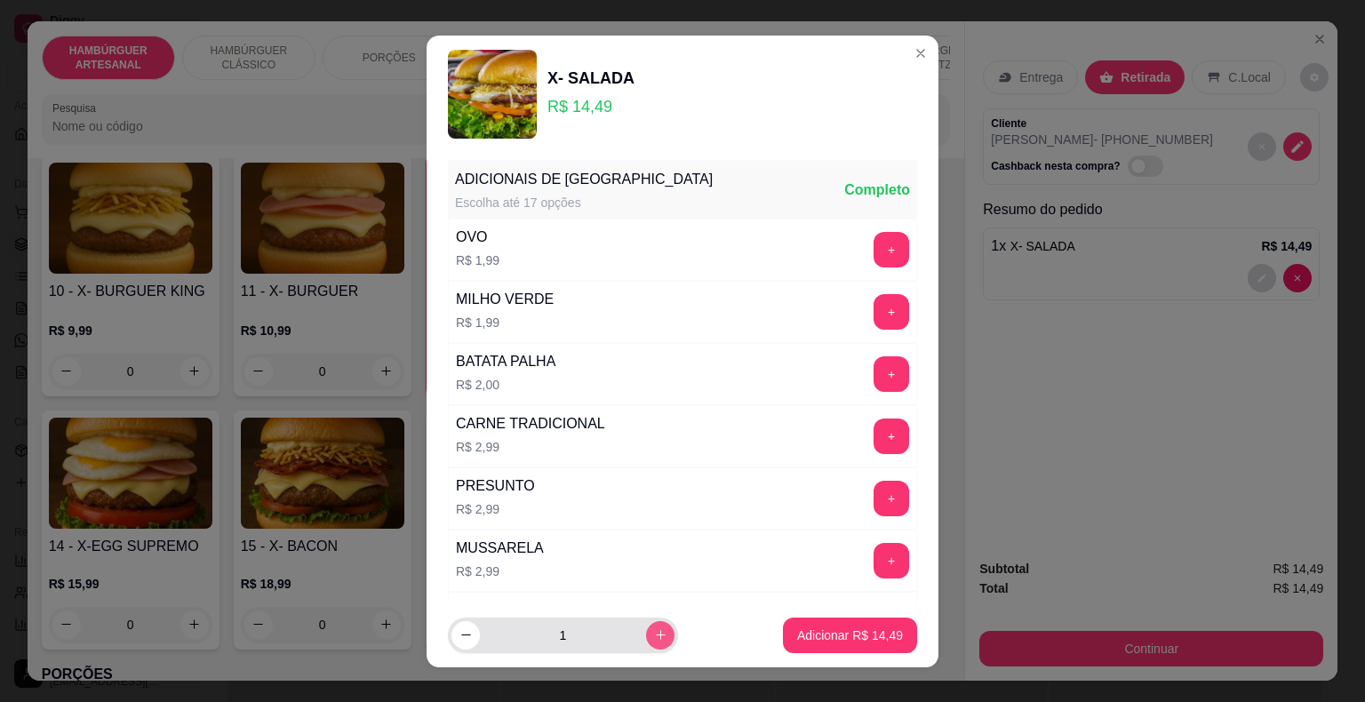
click at [646, 624] on button "increase-product-quantity" at bounding box center [660, 635] width 28 height 28
type input "2"
click at [814, 630] on p "Adicionar R$ 28,98" at bounding box center [850, 636] width 106 height 18
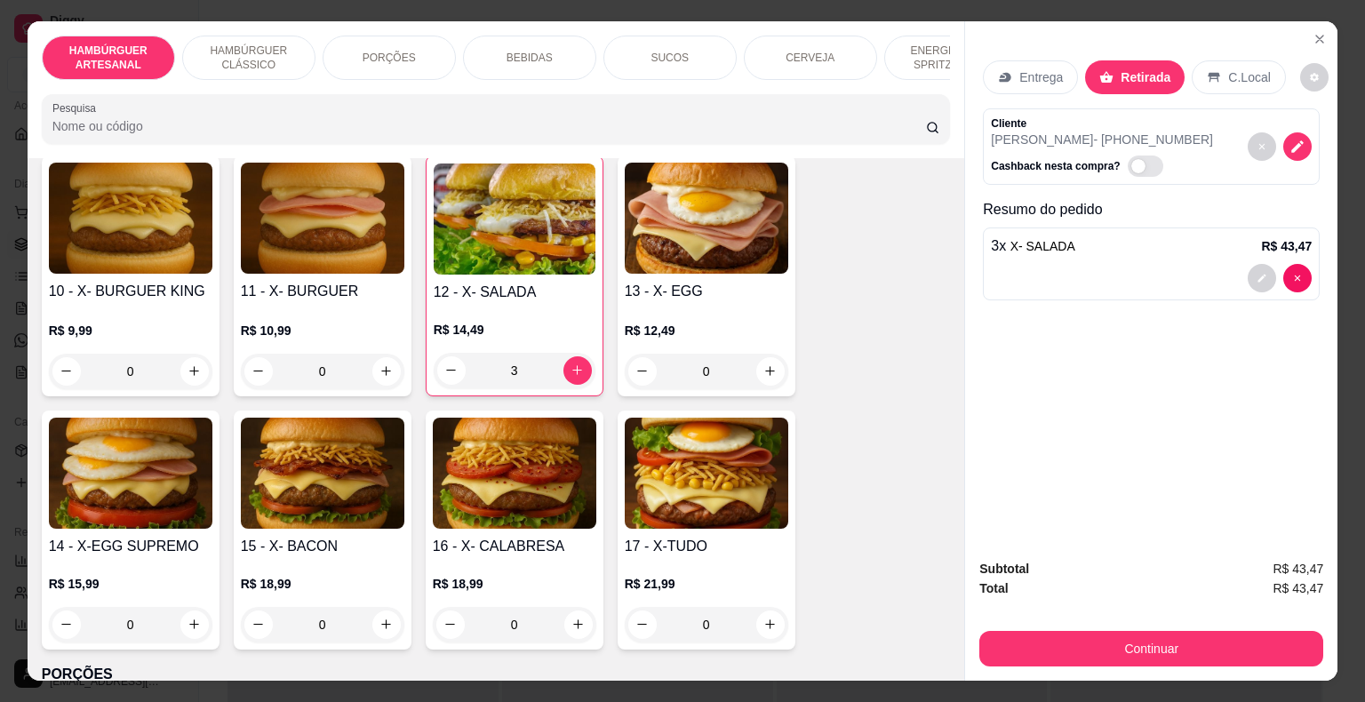
click at [444, 353] on div "3" at bounding box center [515, 371] width 162 height 36
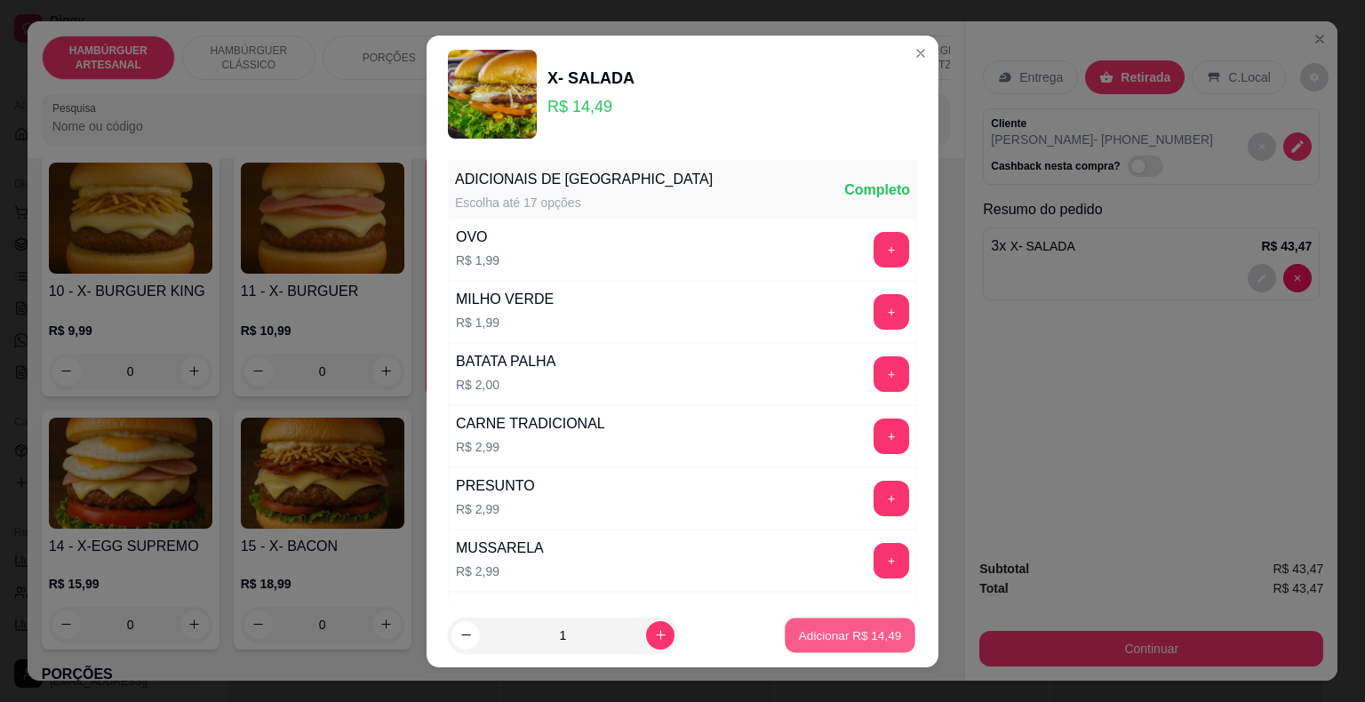
click at [830, 642] on p "Adicionar R$ 14,49" at bounding box center [850, 635] width 103 height 17
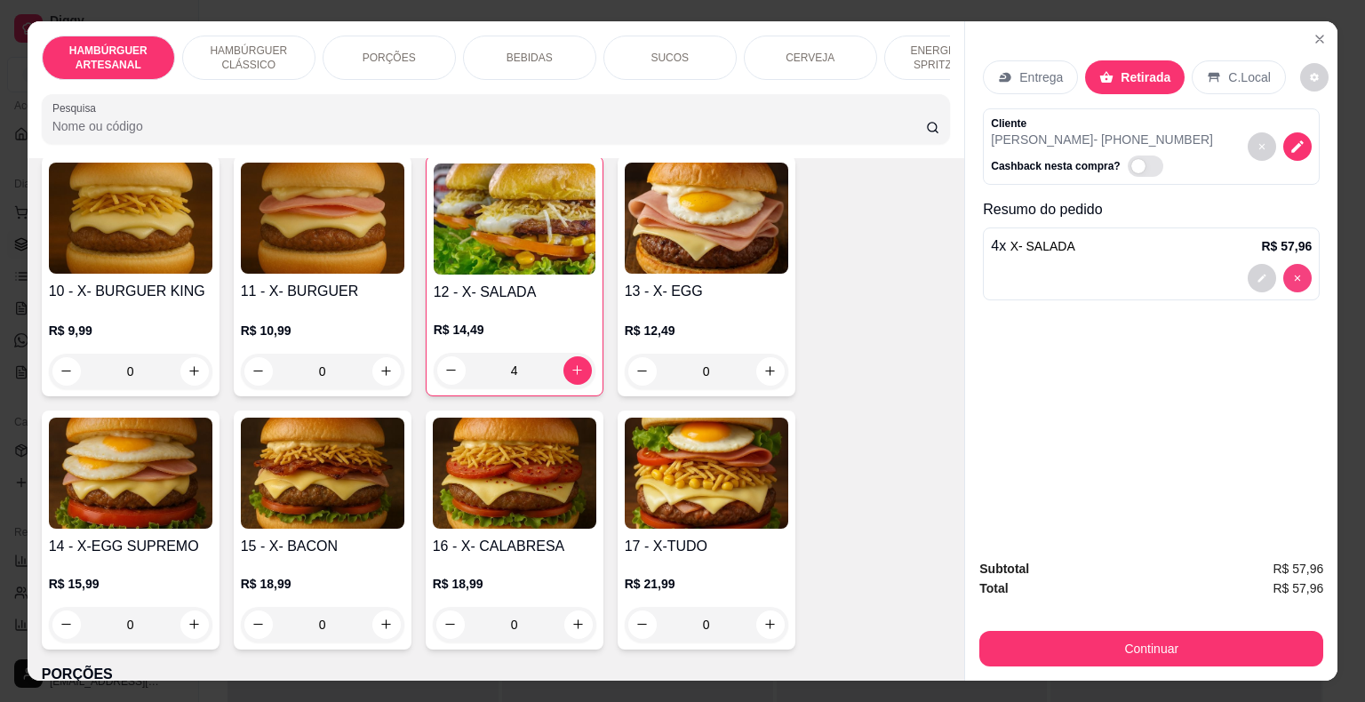
type input "0"
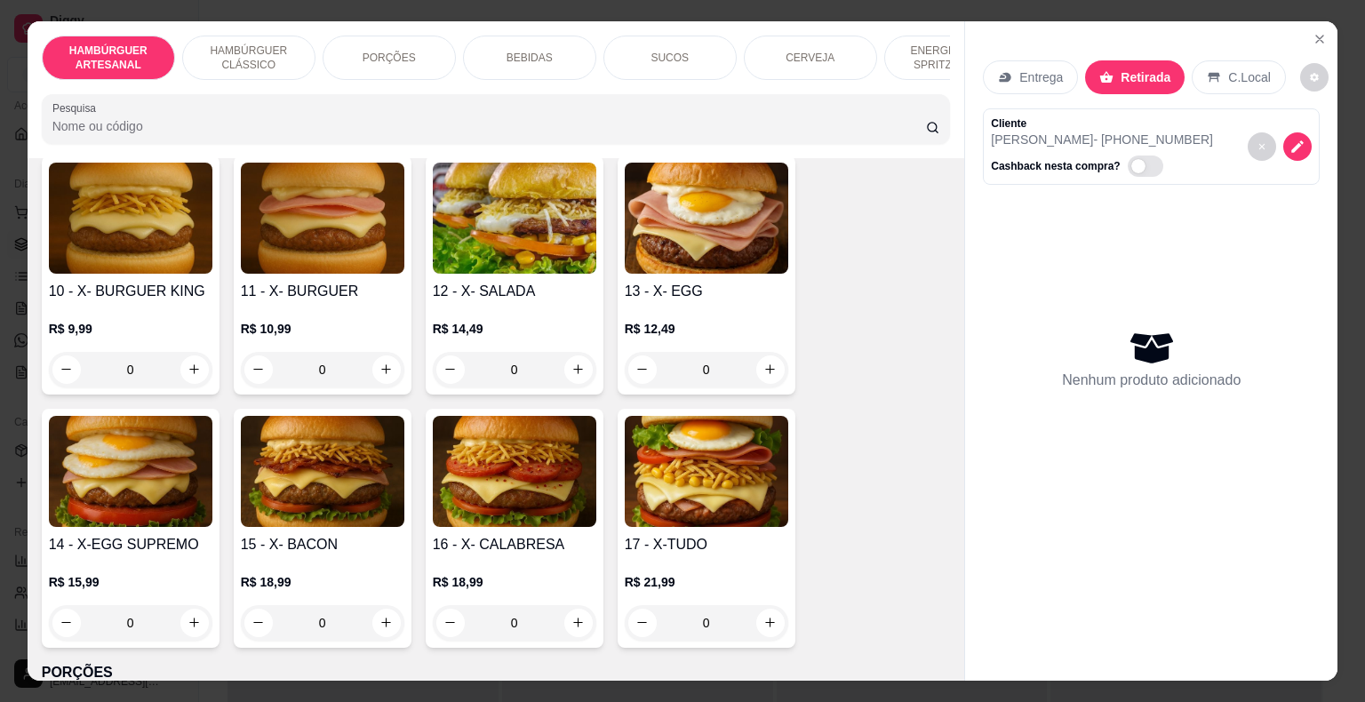
click at [570, 352] on div "0" at bounding box center [515, 370] width 164 height 36
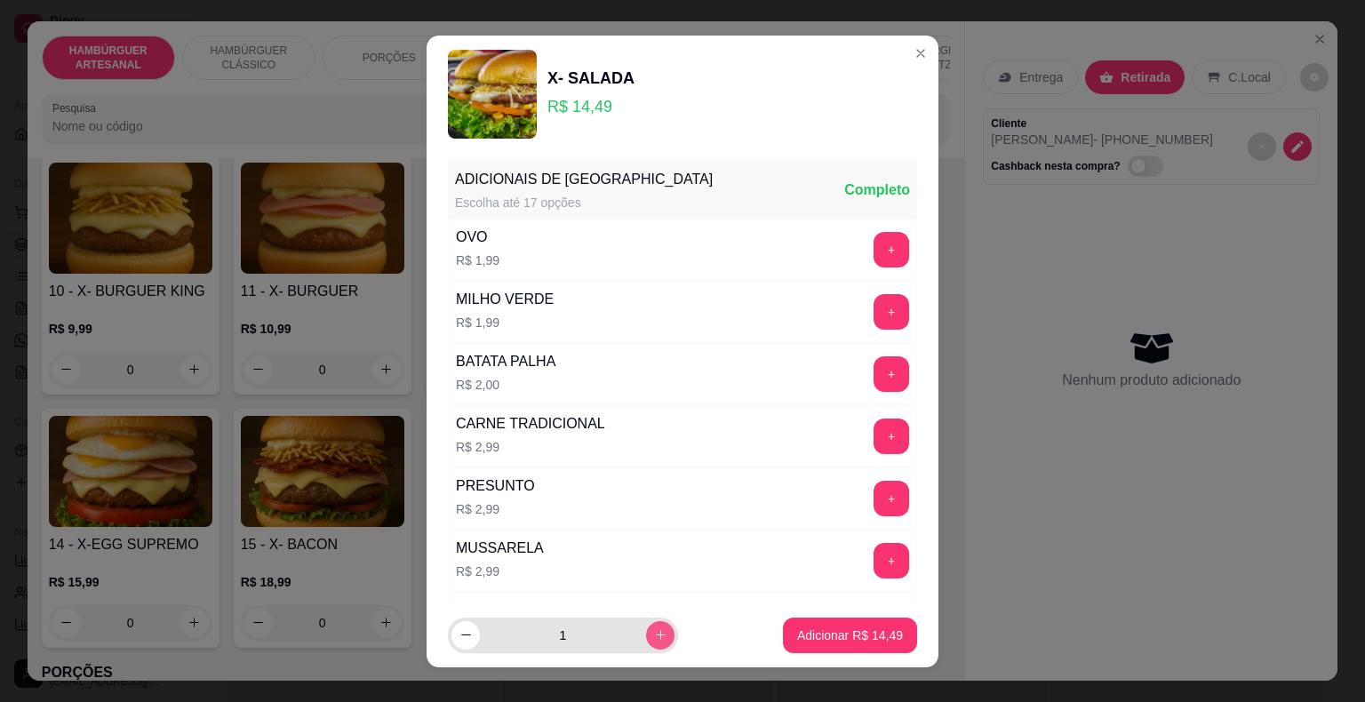
click at [646, 637] on button "increase-product-quantity" at bounding box center [660, 635] width 28 height 28
type input "2"
click at [853, 638] on p "Adicionar R$ 28,98" at bounding box center [850, 636] width 106 height 18
type input "2"
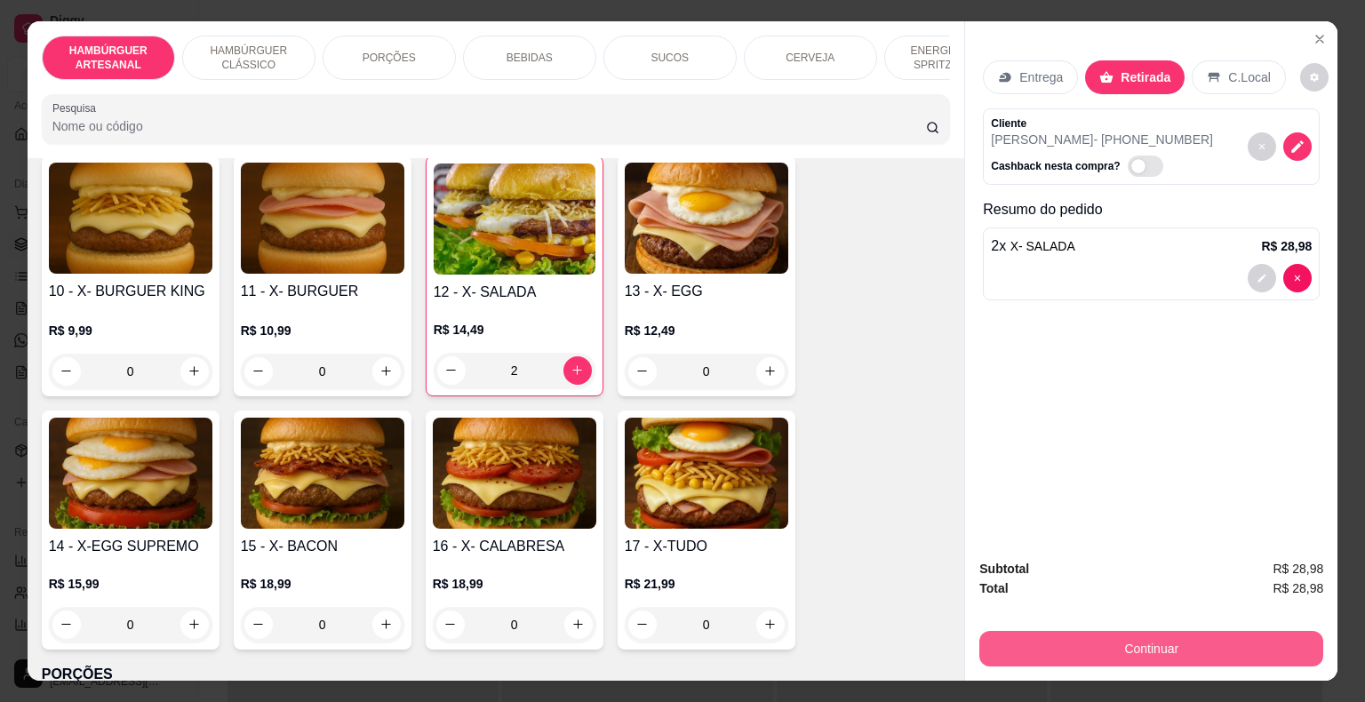
click at [1078, 633] on button "Continuar" at bounding box center [1152, 649] width 344 height 36
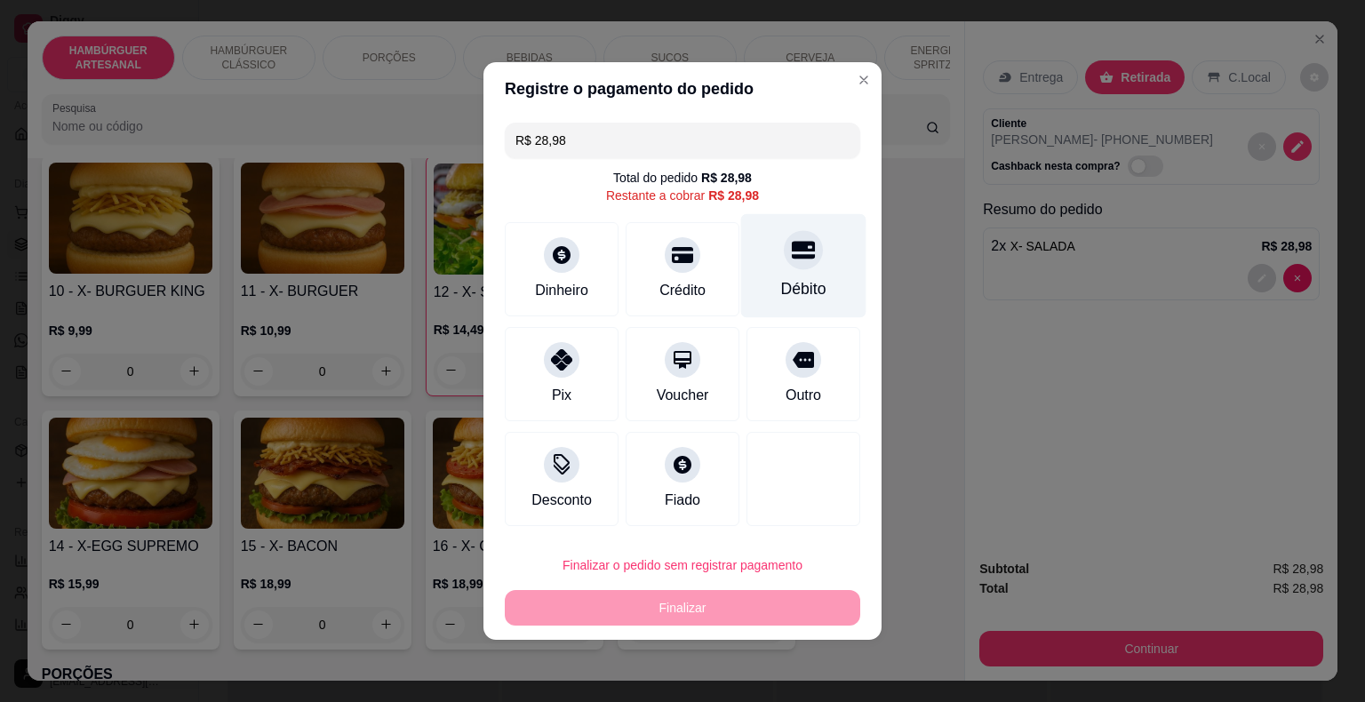
click at [773, 302] on div "Débito" at bounding box center [803, 266] width 125 height 104
type input "R$ 0,00"
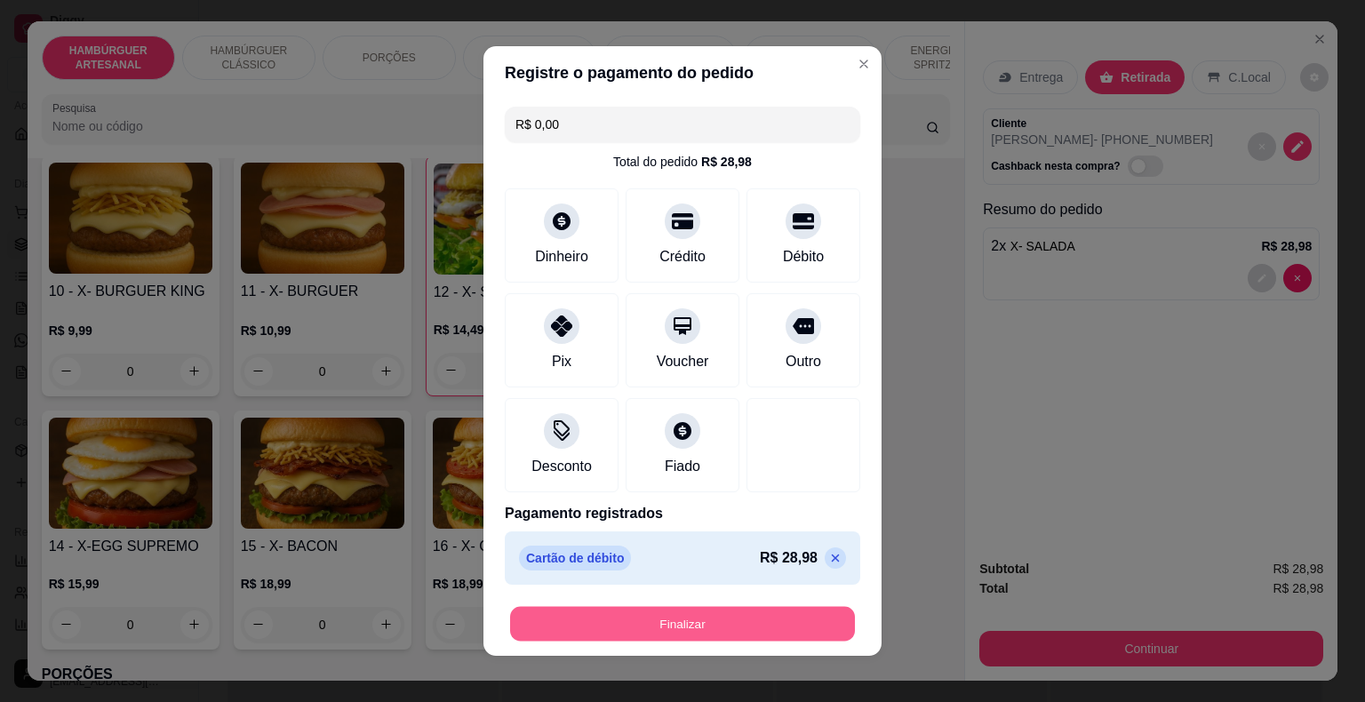
click at [654, 635] on button "Finalizar" at bounding box center [682, 624] width 345 height 35
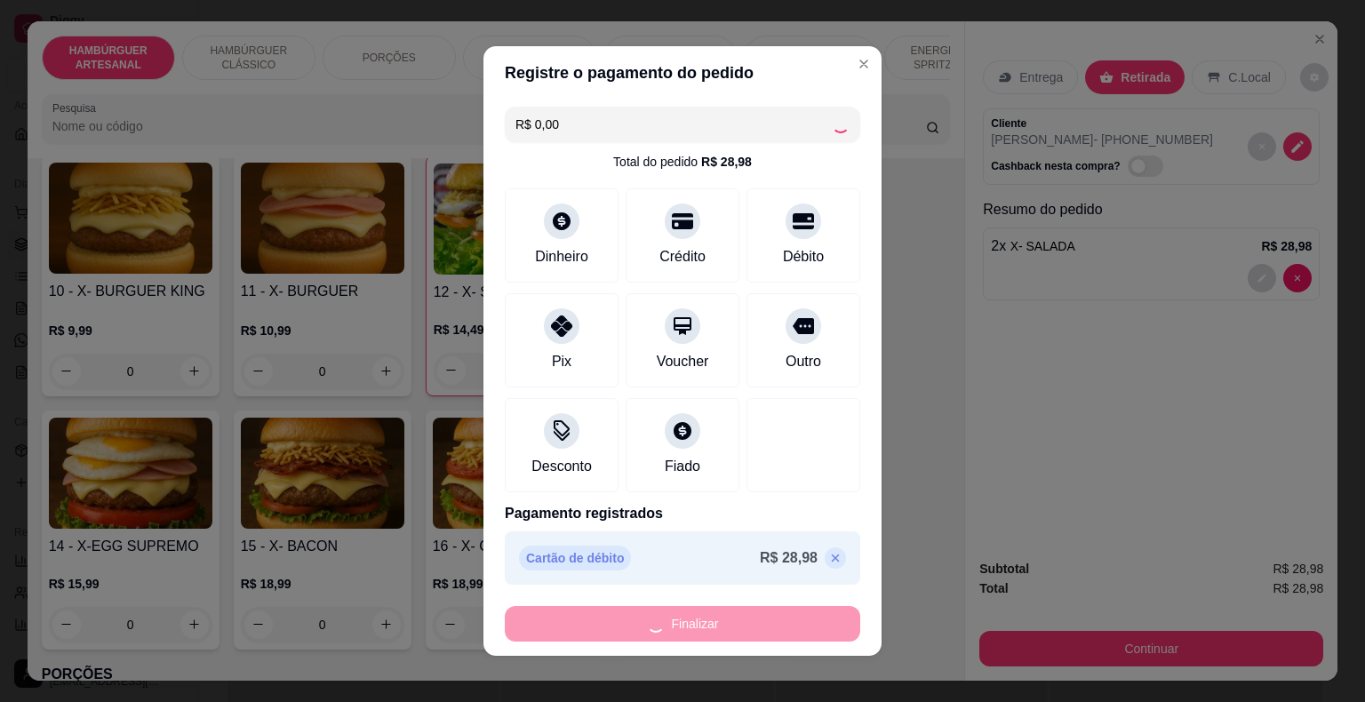
type input "0"
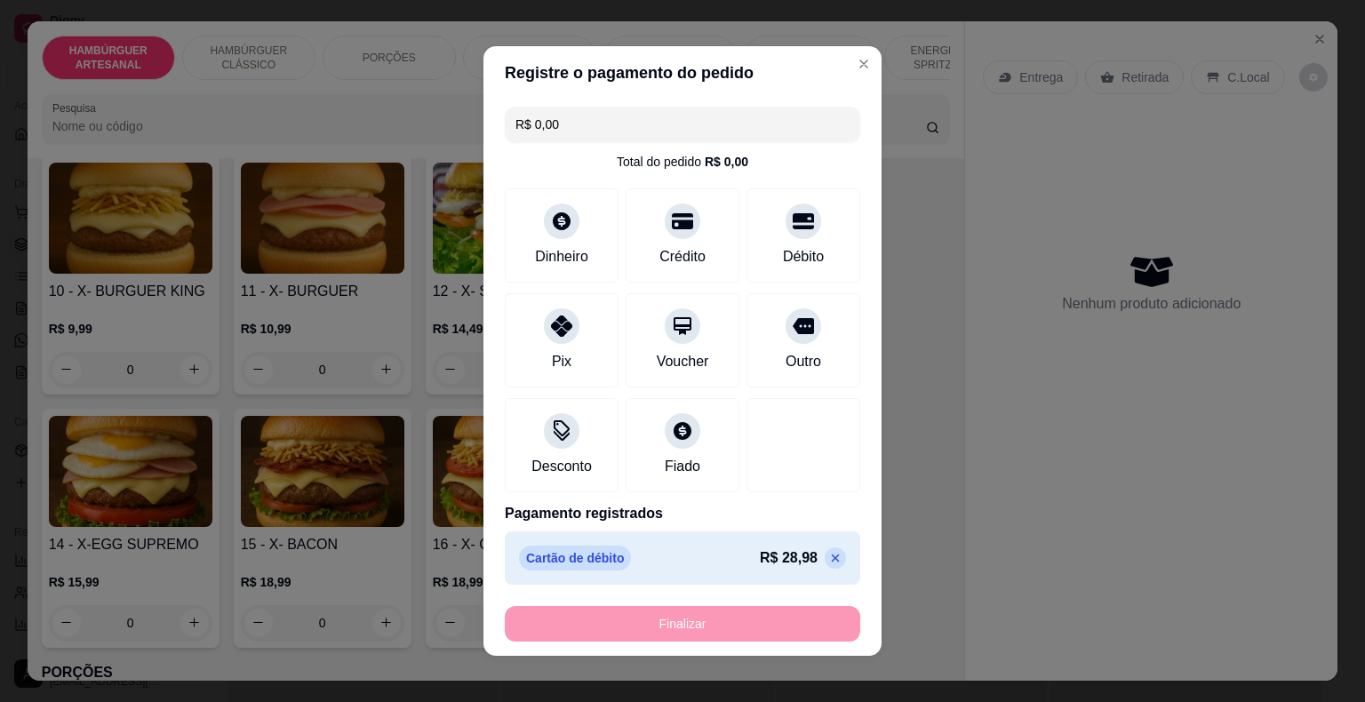
type input "-R$ 28,98"
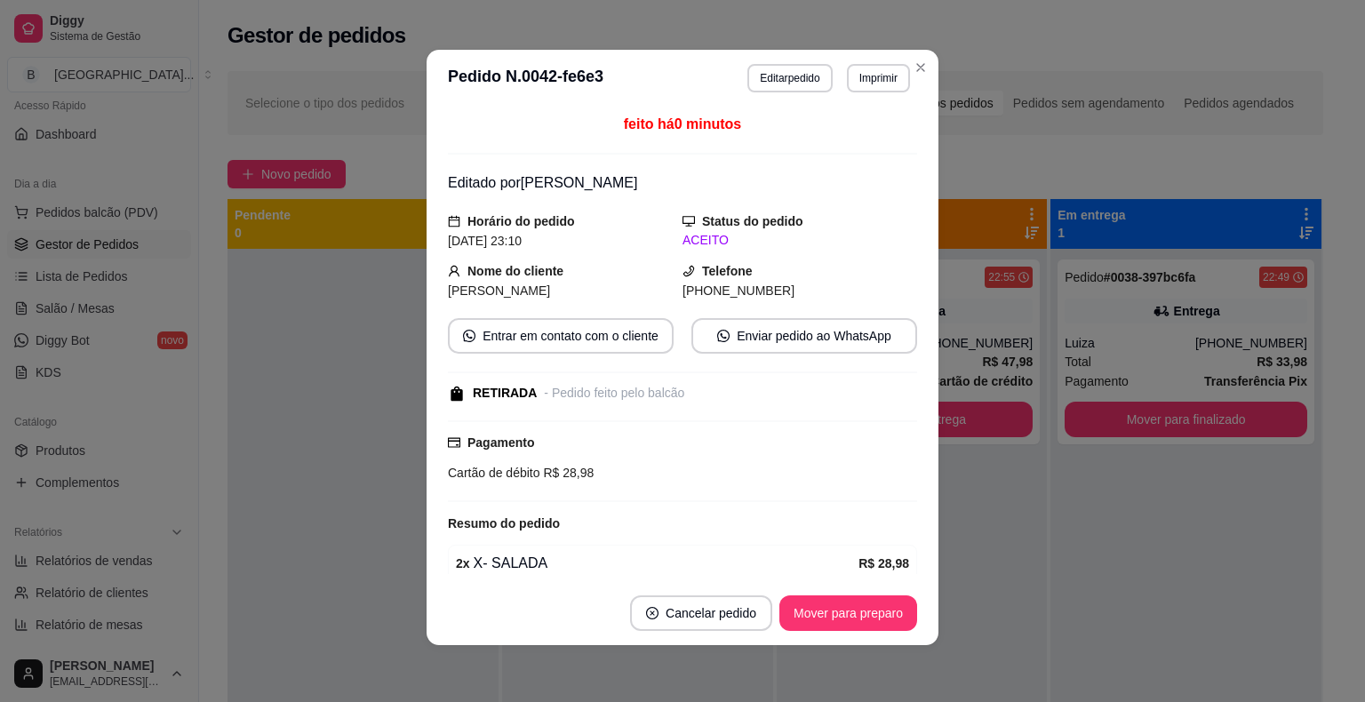
scroll to position [75, 0]
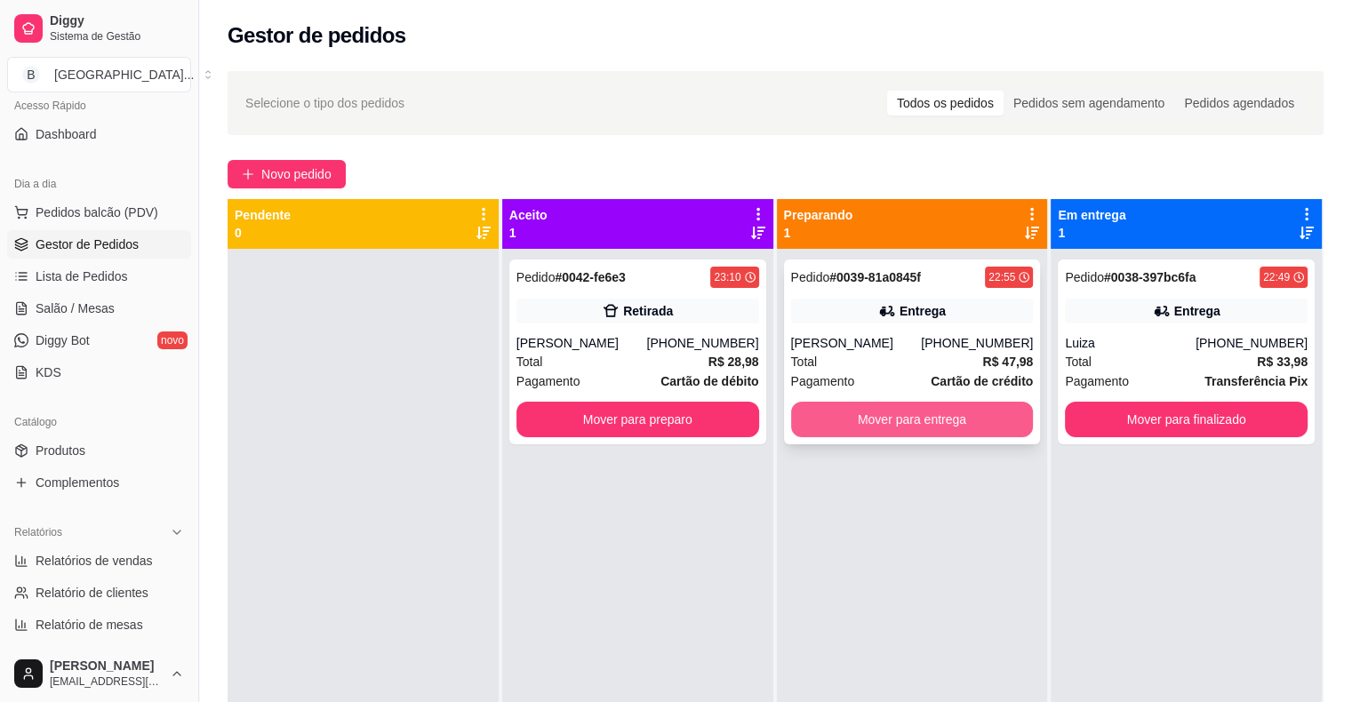
click at [907, 414] on button "Mover para entrega" at bounding box center [912, 420] width 243 height 36
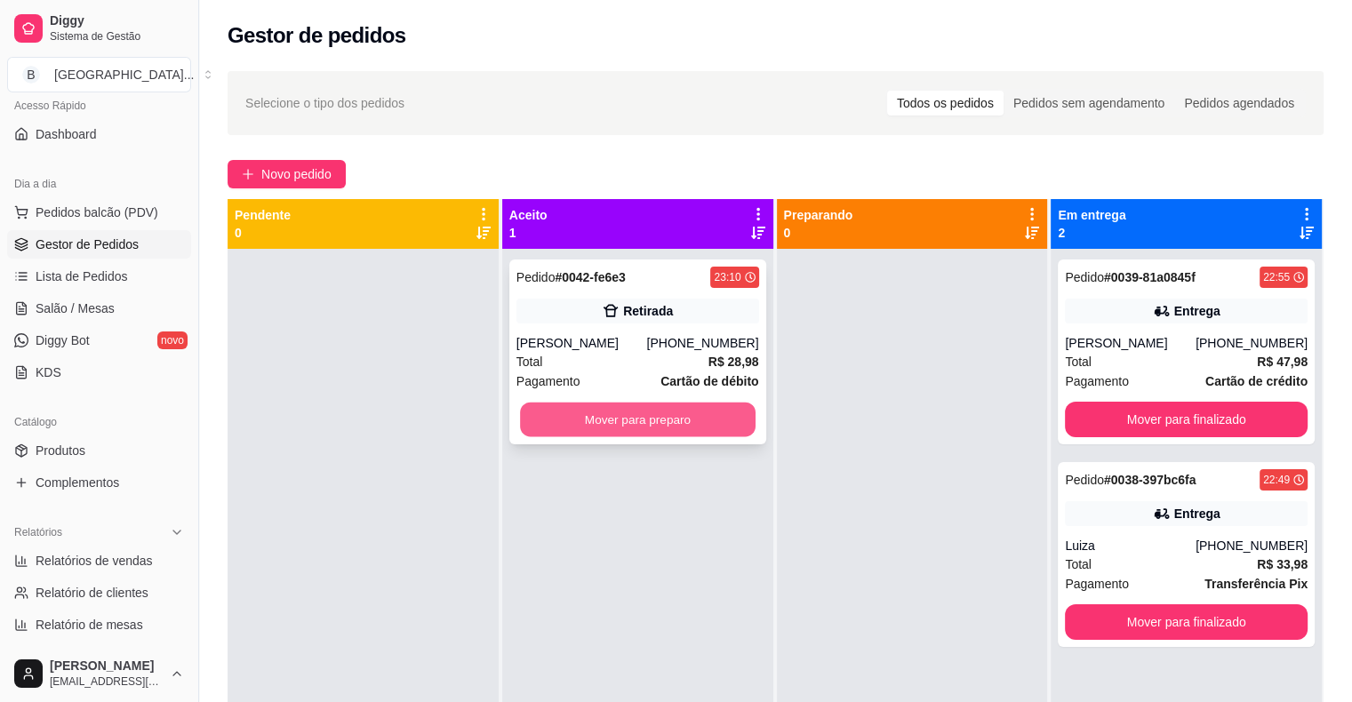
click at [665, 414] on button "Mover para preparo" at bounding box center [638, 420] width 236 height 35
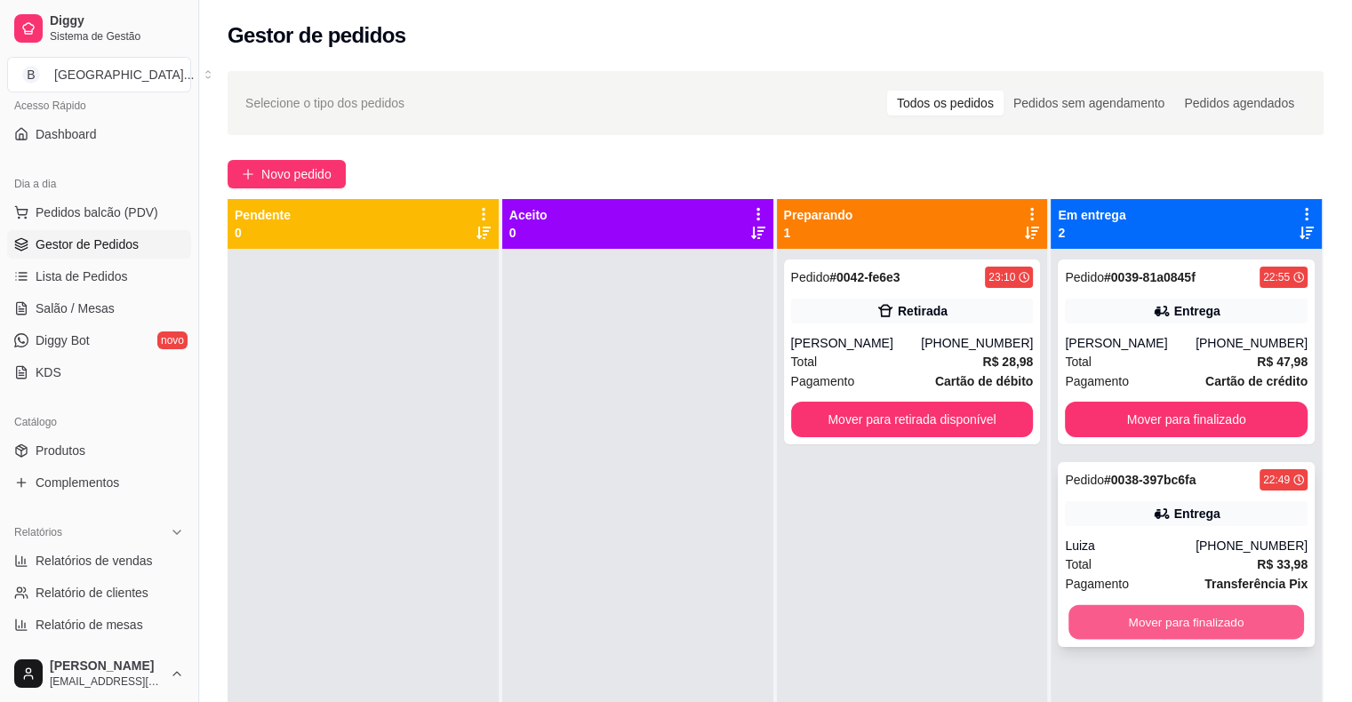
click at [1269, 622] on button "Mover para finalizado" at bounding box center [1187, 622] width 236 height 35
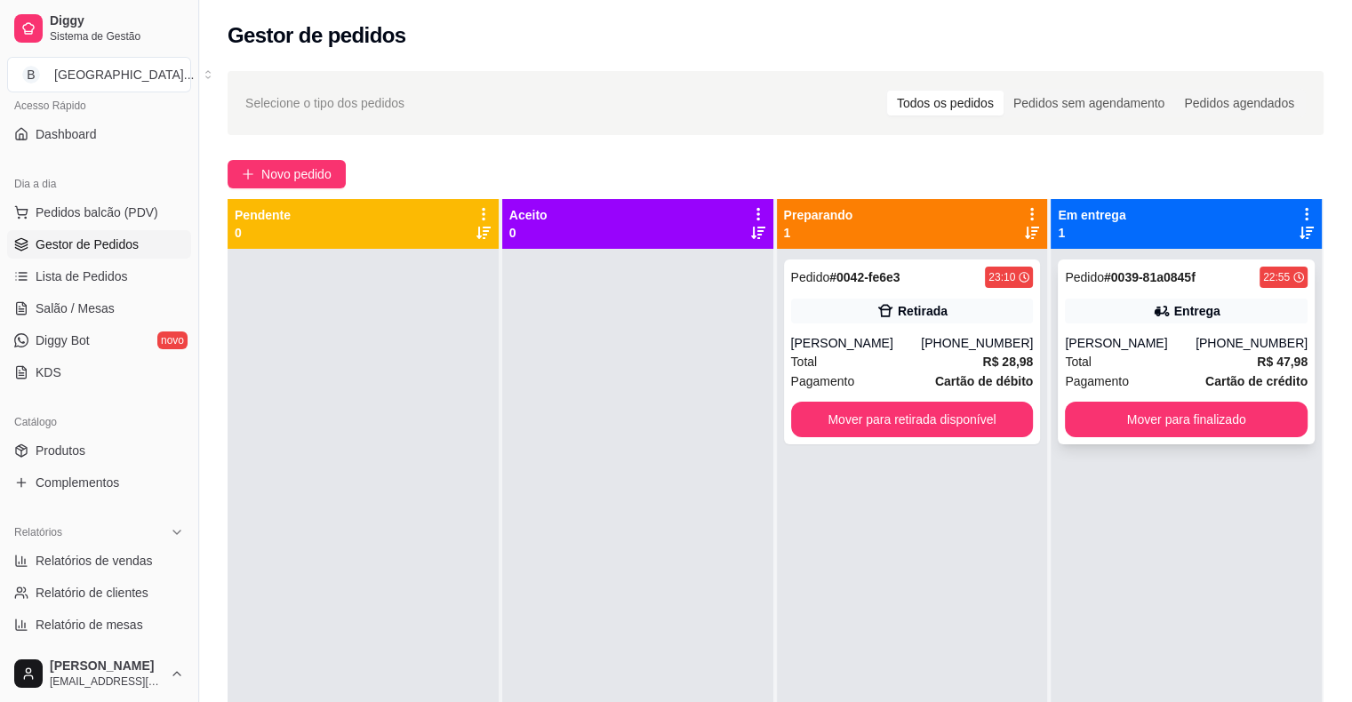
click at [1184, 348] on div "Diego Sousa" at bounding box center [1130, 343] width 131 height 18
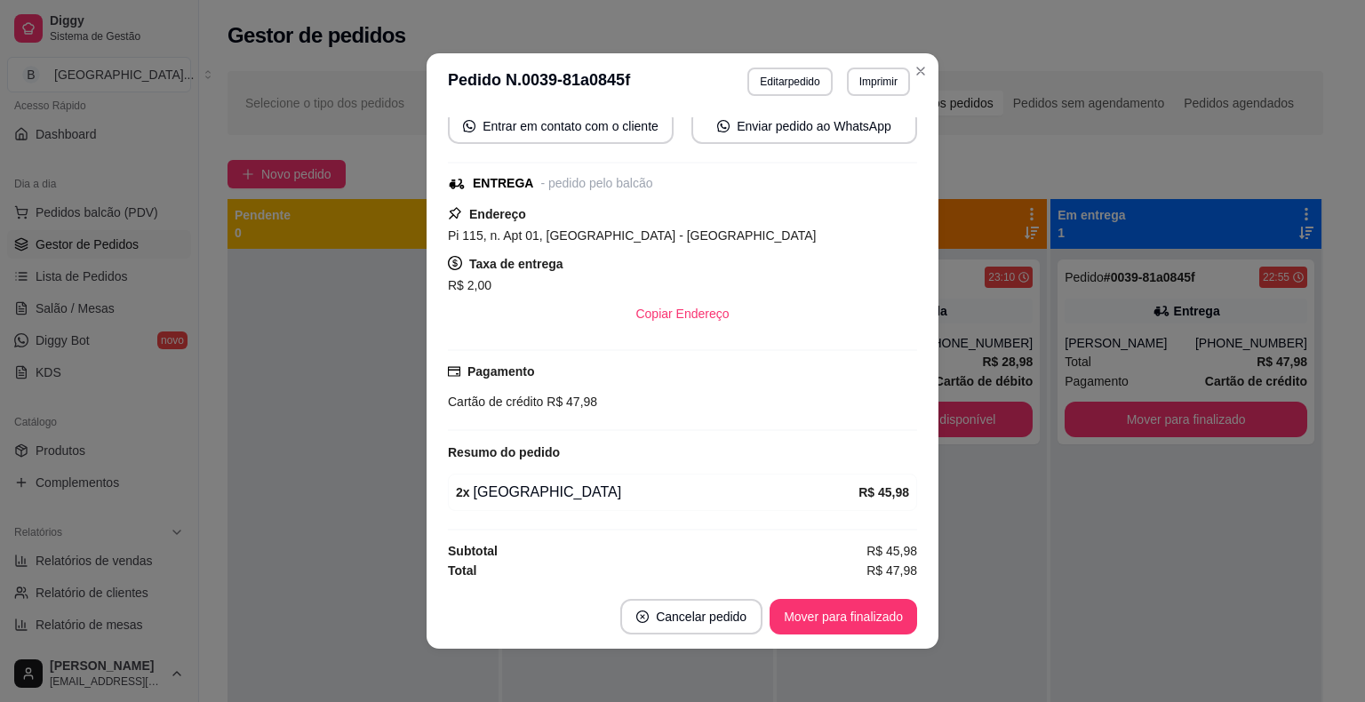
scroll to position [4, 0]
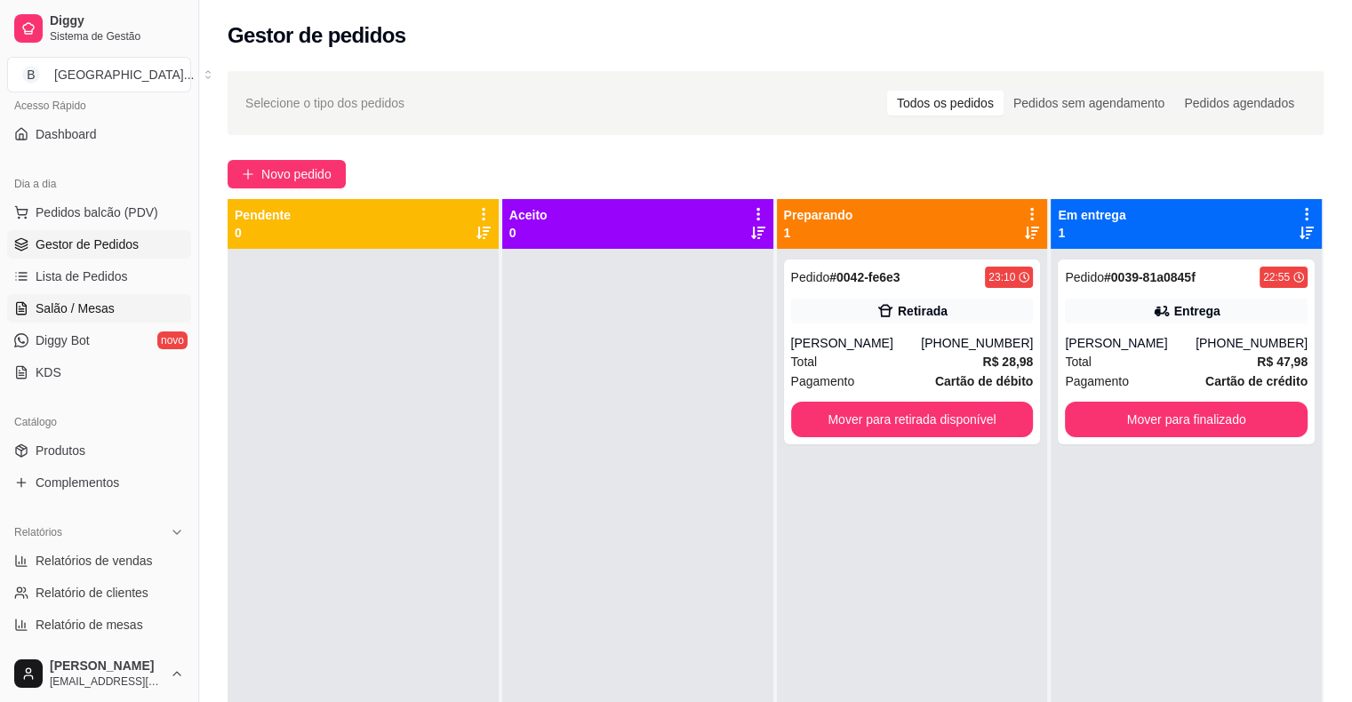
click at [127, 319] on link "Salão / Mesas" at bounding box center [99, 308] width 184 height 28
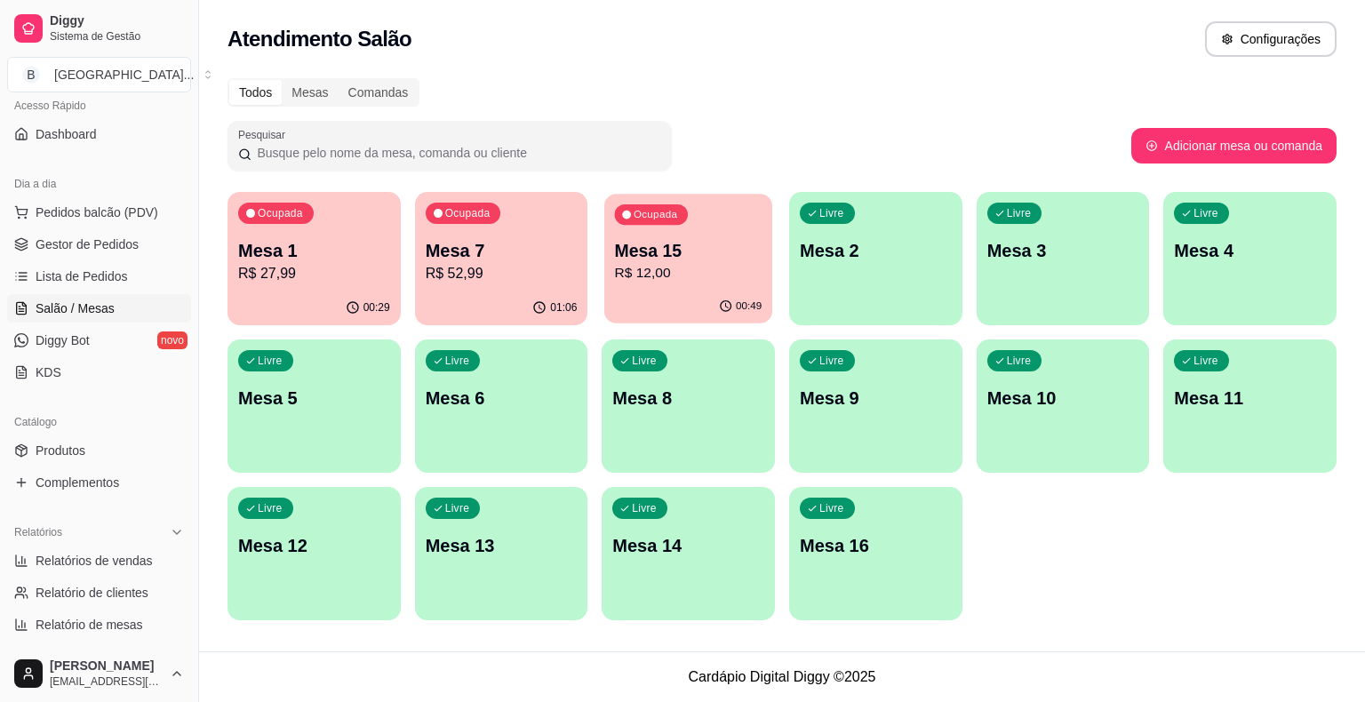
click at [654, 266] on p "R$ 12,00" at bounding box center [689, 273] width 148 height 20
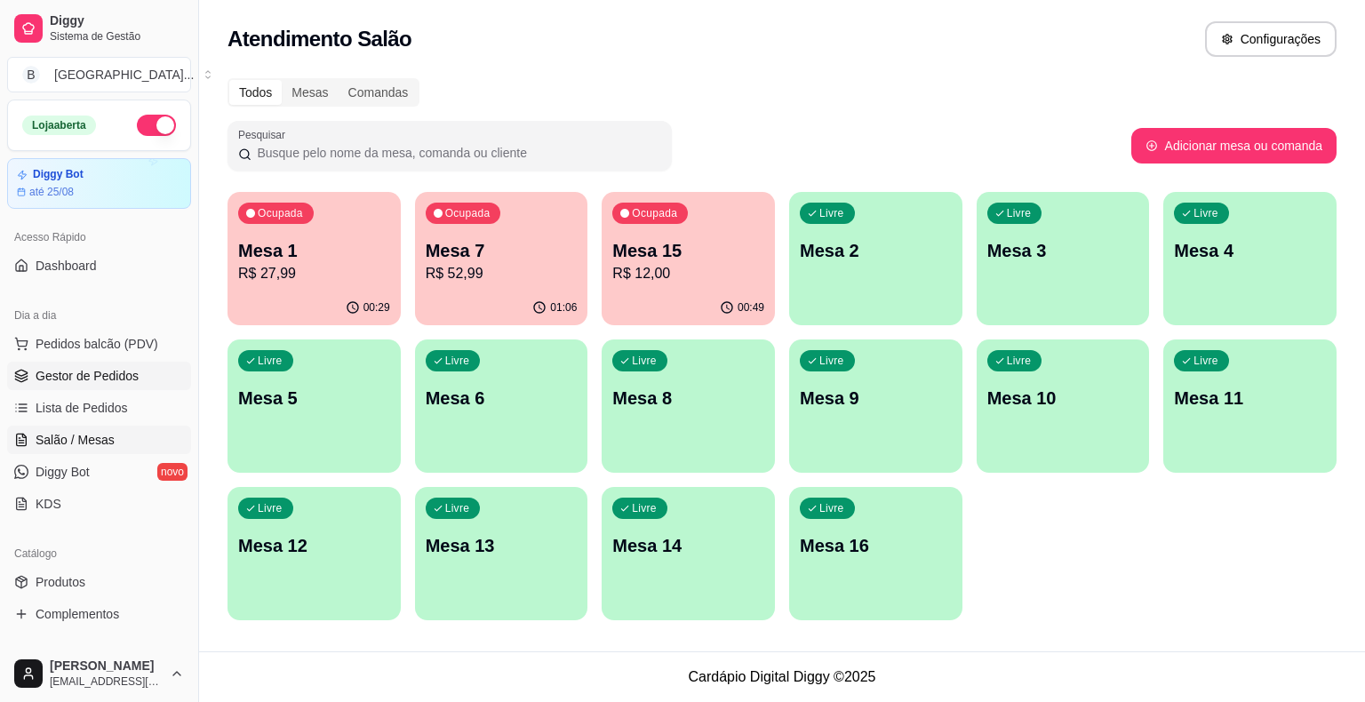
click at [56, 375] on span "Gestor de Pedidos" at bounding box center [87, 376] width 103 height 18
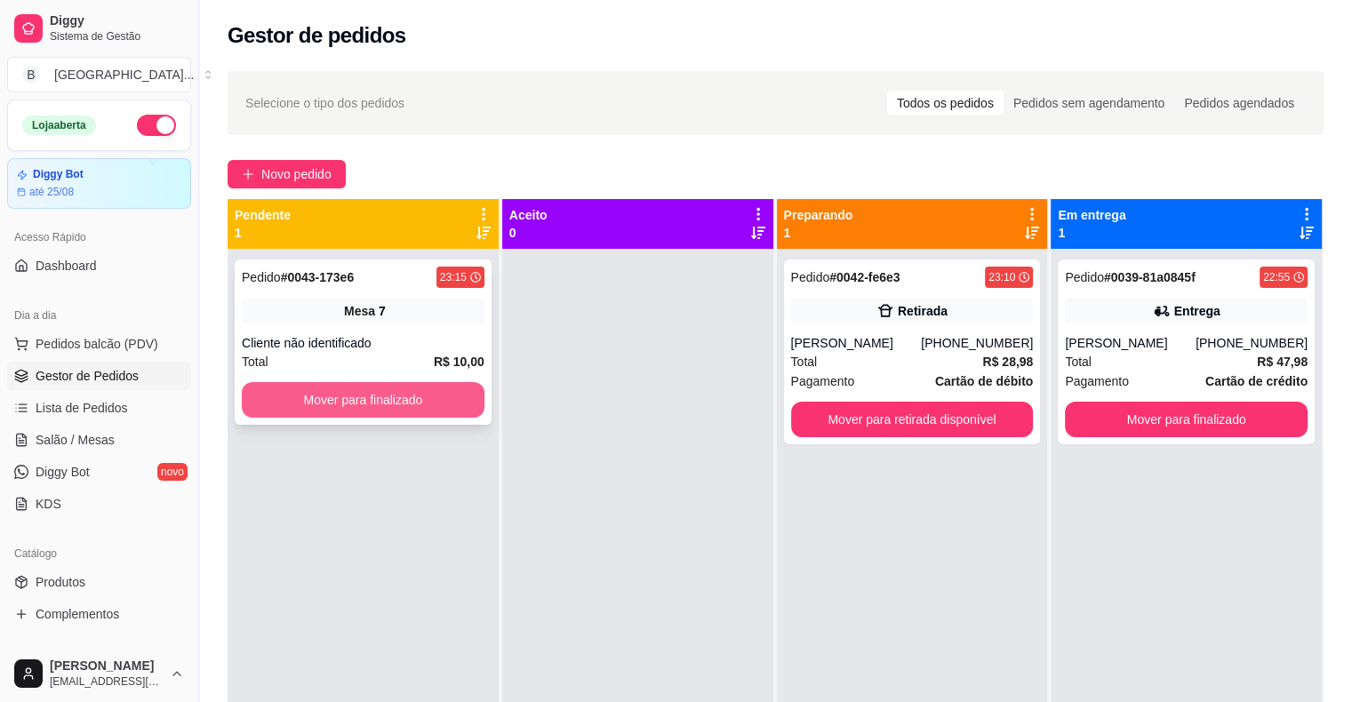
click at [444, 389] on button "Mover para finalizado" at bounding box center [363, 400] width 243 height 36
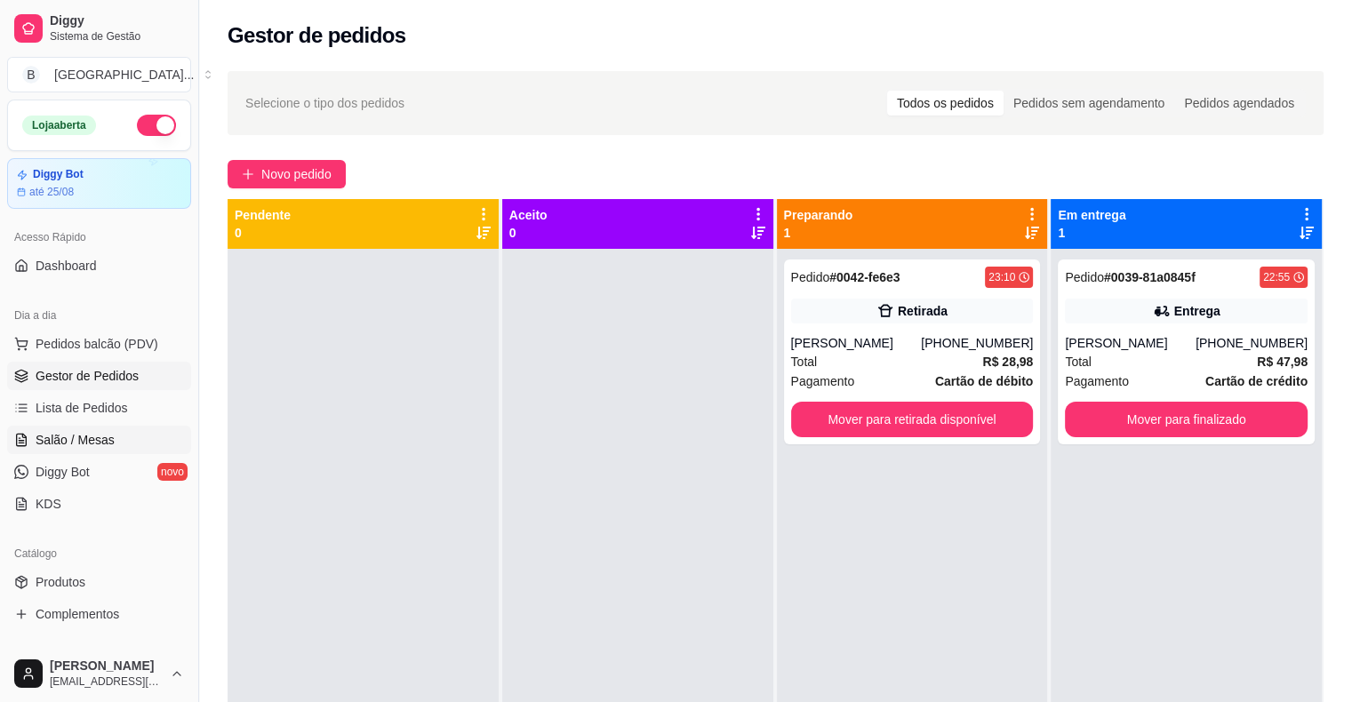
click at [139, 446] on link "Salão / Mesas" at bounding box center [99, 440] width 184 height 28
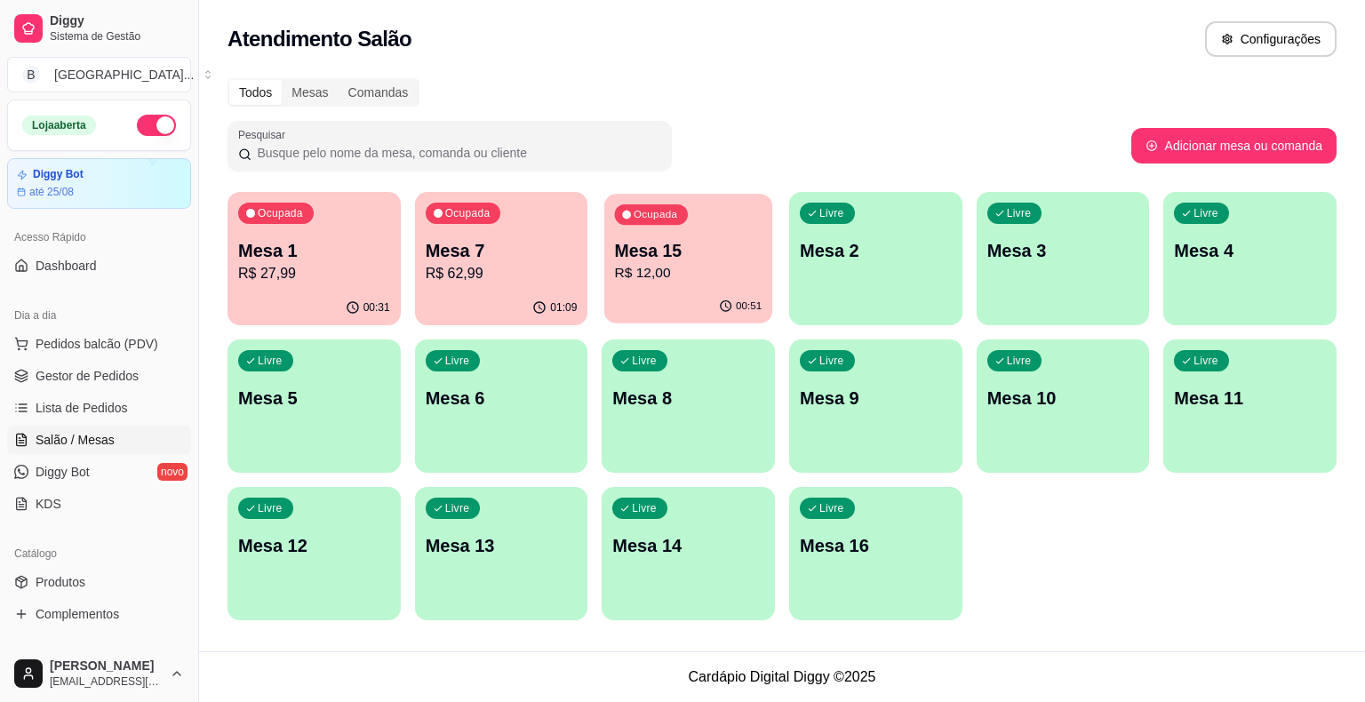
click at [655, 277] on p "R$ 12,00" at bounding box center [689, 273] width 148 height 20
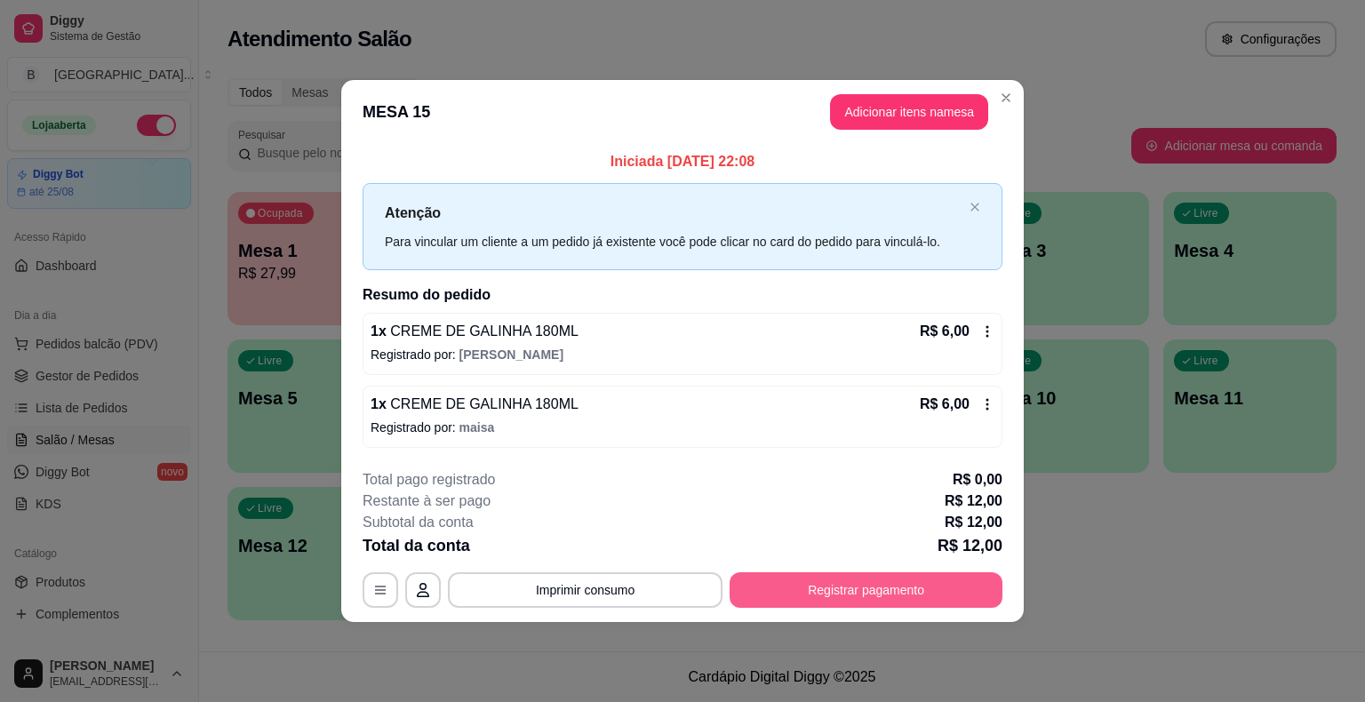
click at [857, 603] on button "Registrar pagamento" at bounding box center [866, 590] width 273 height 36
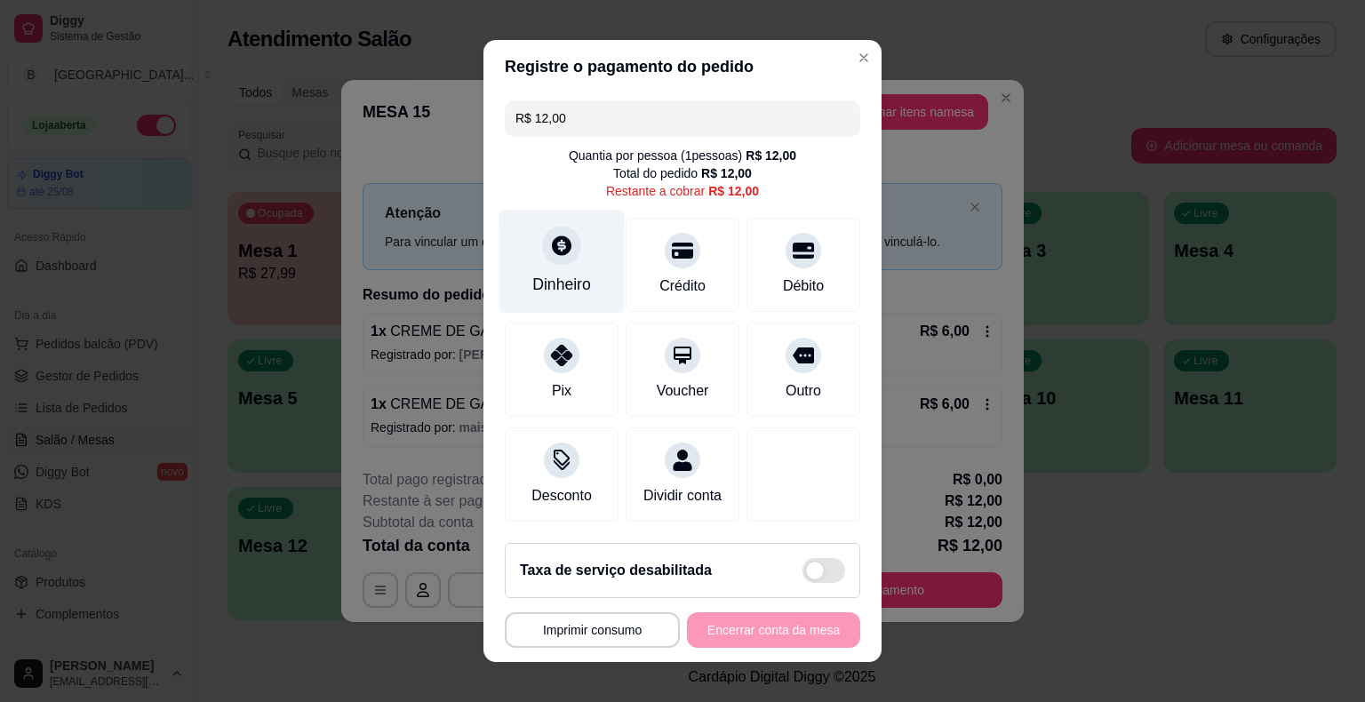
click at [532, 281] on div "Dinheiro" at bounding box center [561, 284] width 59 height 23
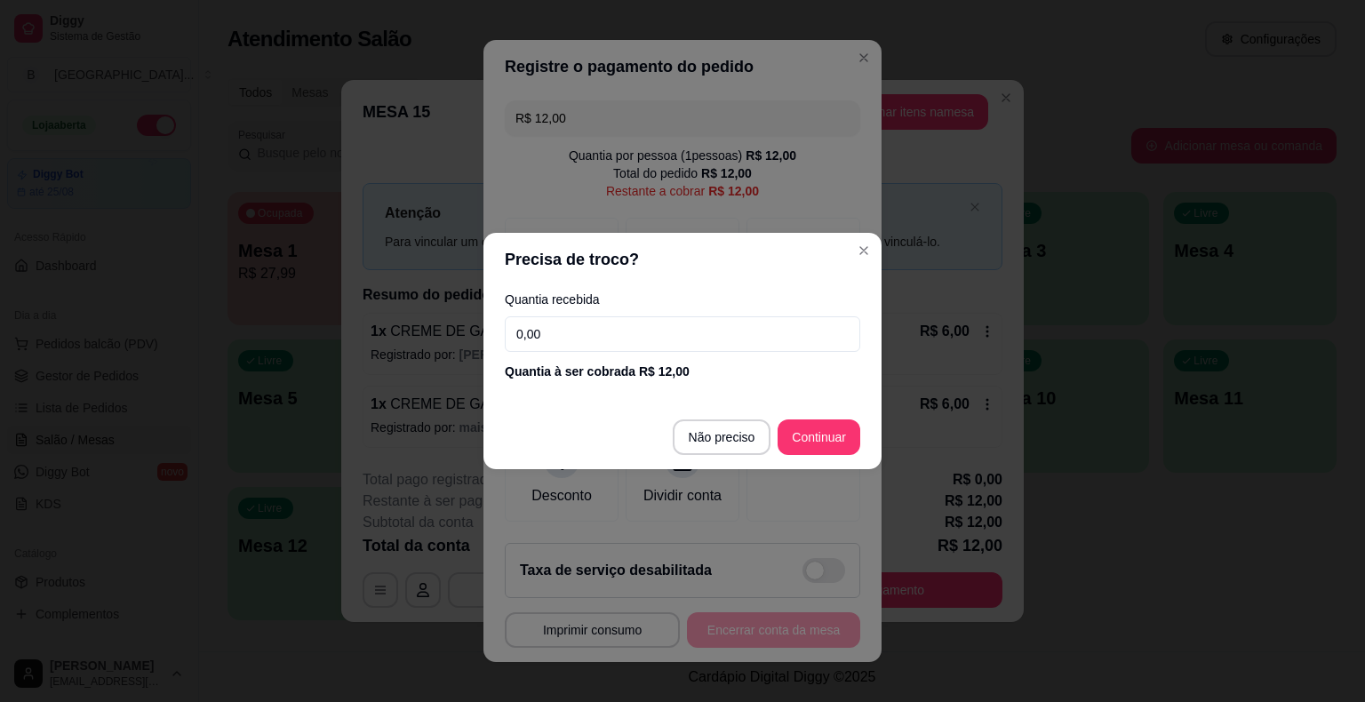
click at [690, 333] on input "0,00" at bounding box center [683, 334] width 356 height 36
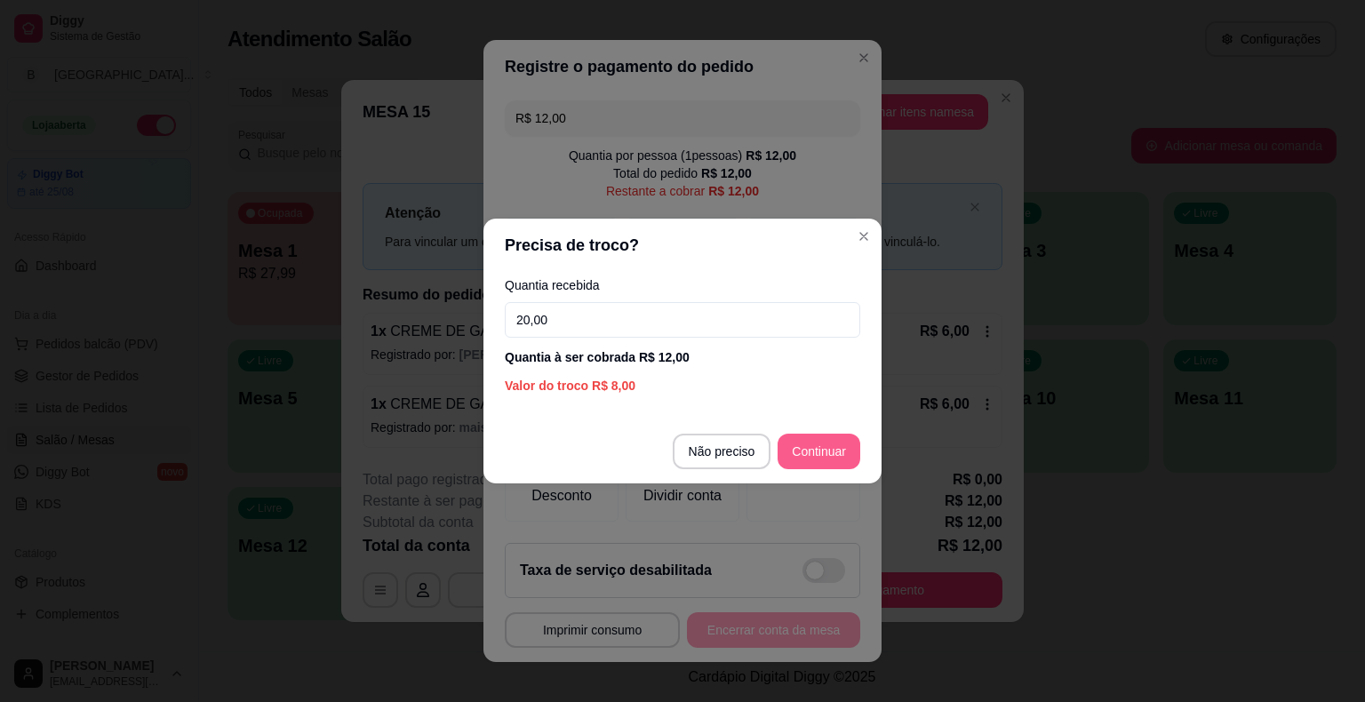
type input "20,00"
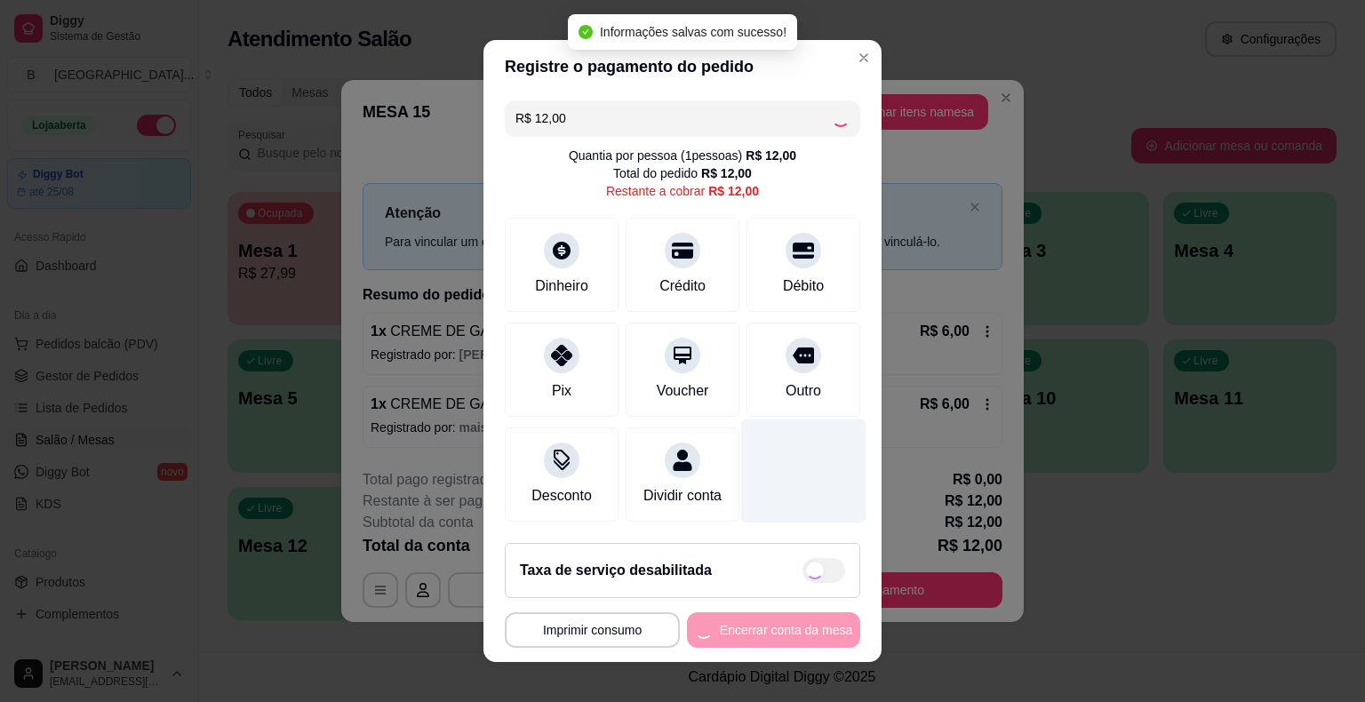
type input "R$ 0,00"
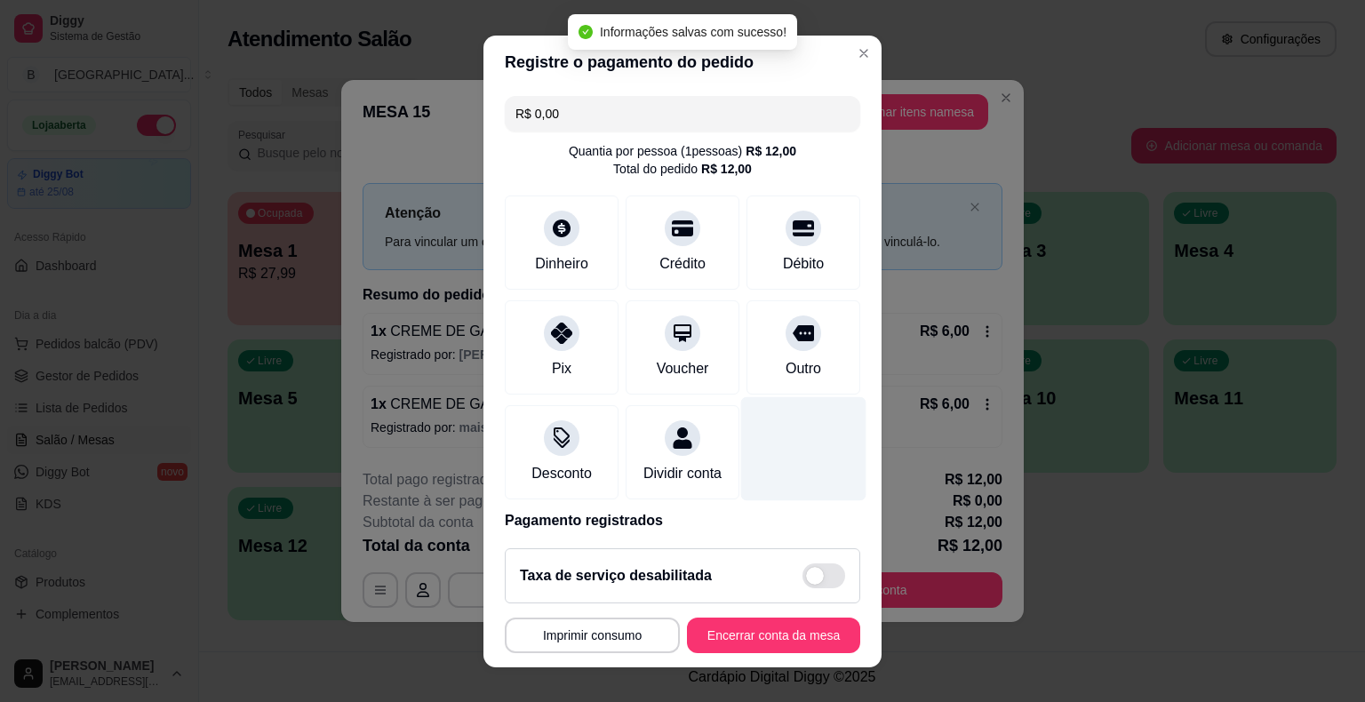
scroll to position [84, 0]
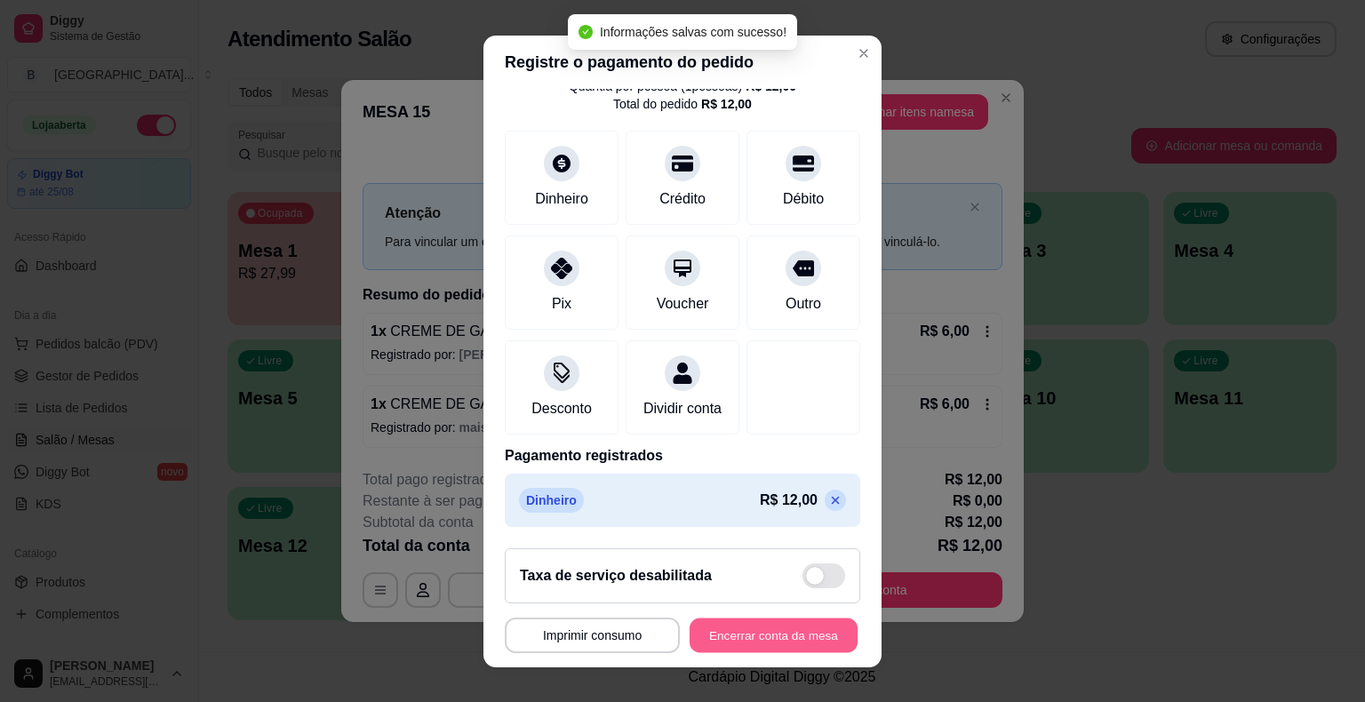
click at [778, 637] on button "Encerrar conta da mesa" at bounding box center [774, 635] width 168 height 35
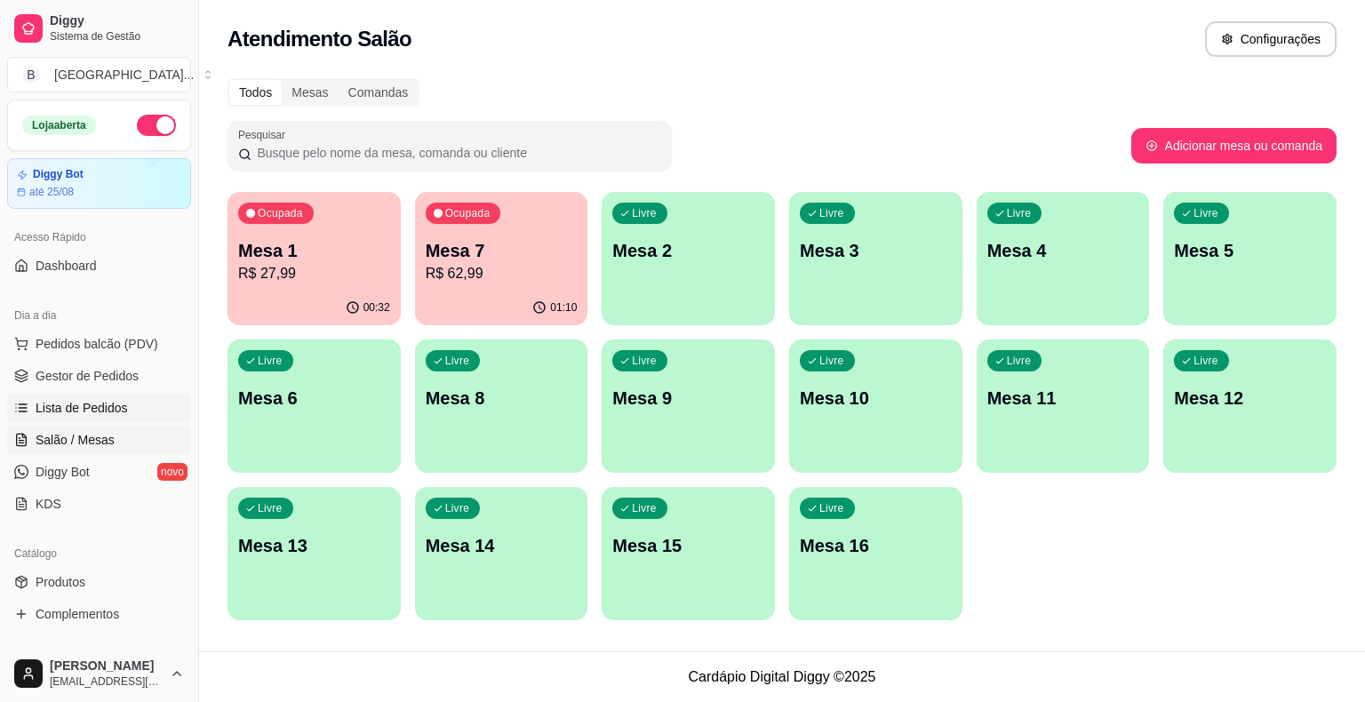
click at [100, 407] on span "Lista de Pedidos" at bounding box center [82, 408] width 92 height 18
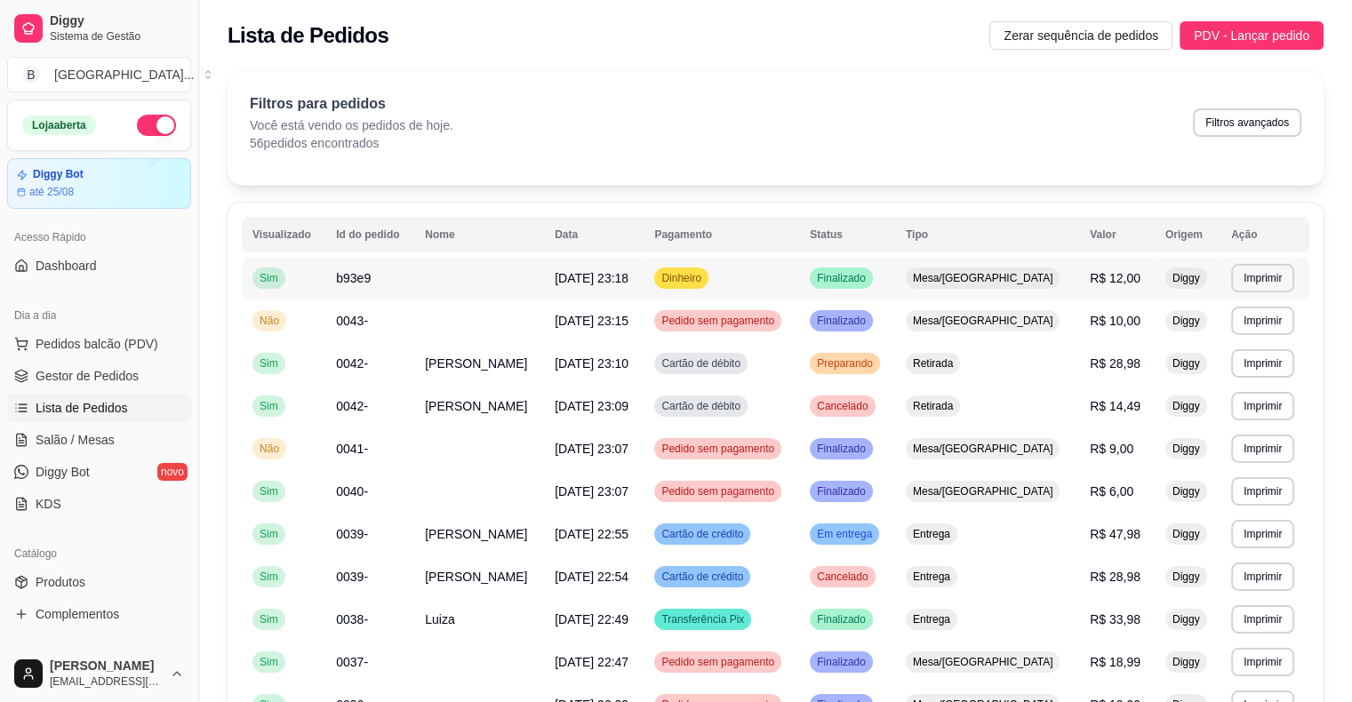
click at [571, 282] on span "20/08/25 às 23:18" at bounding box center [592, 278] width 74 height 14
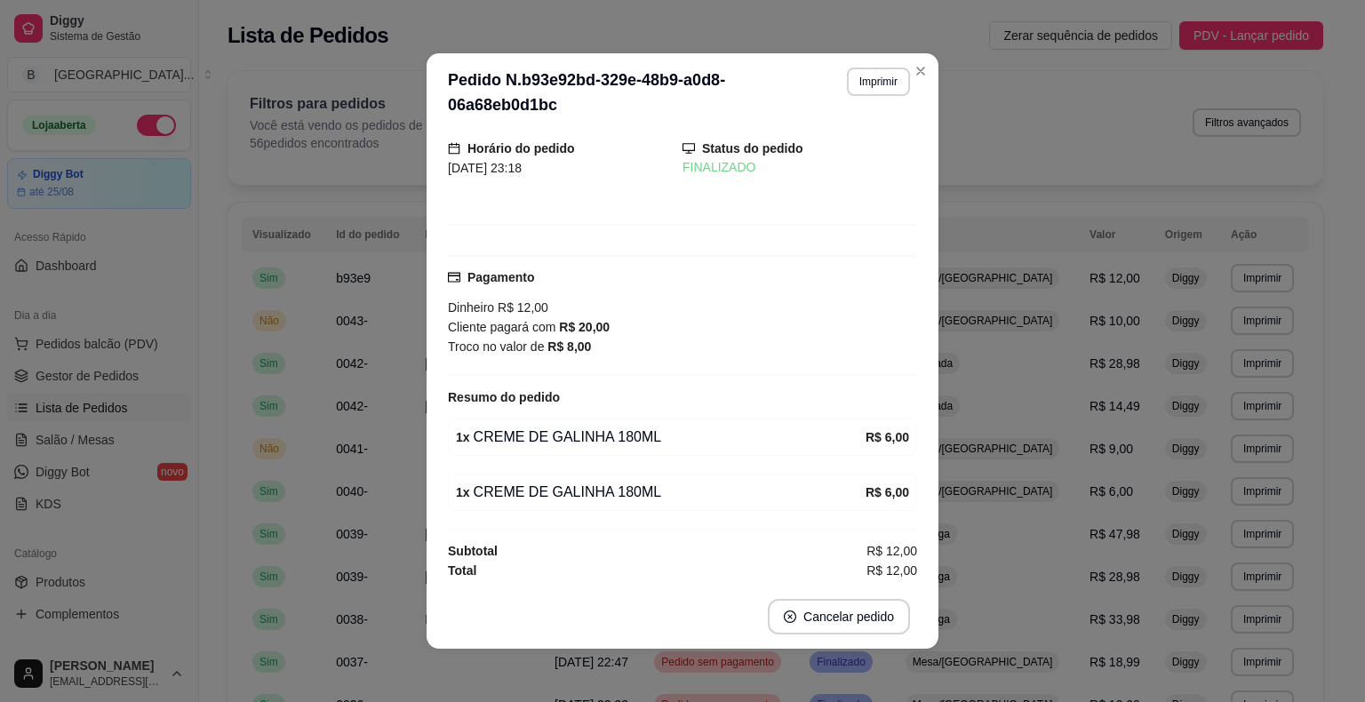
scroll to position [4, 0]
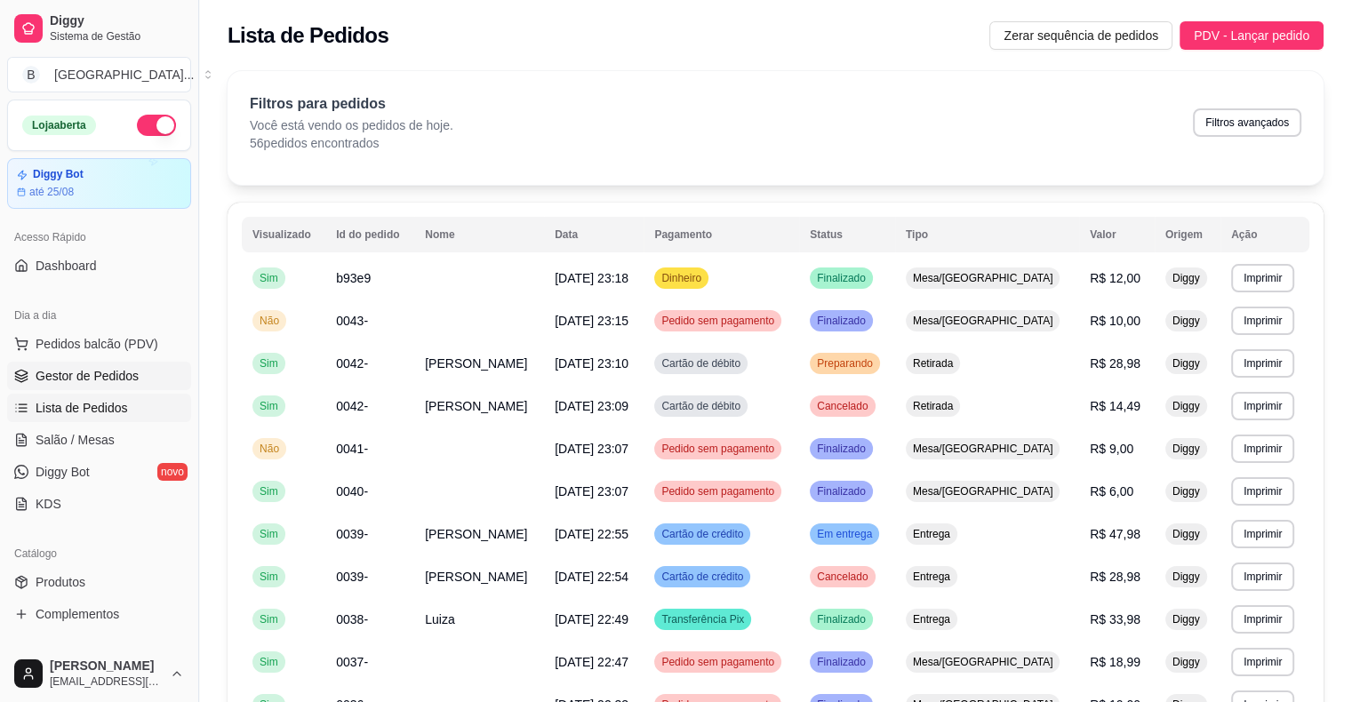
click at [73, 380] on span "Gestor de Pedidos" at bounding box center [87, 376] width 103 height 18
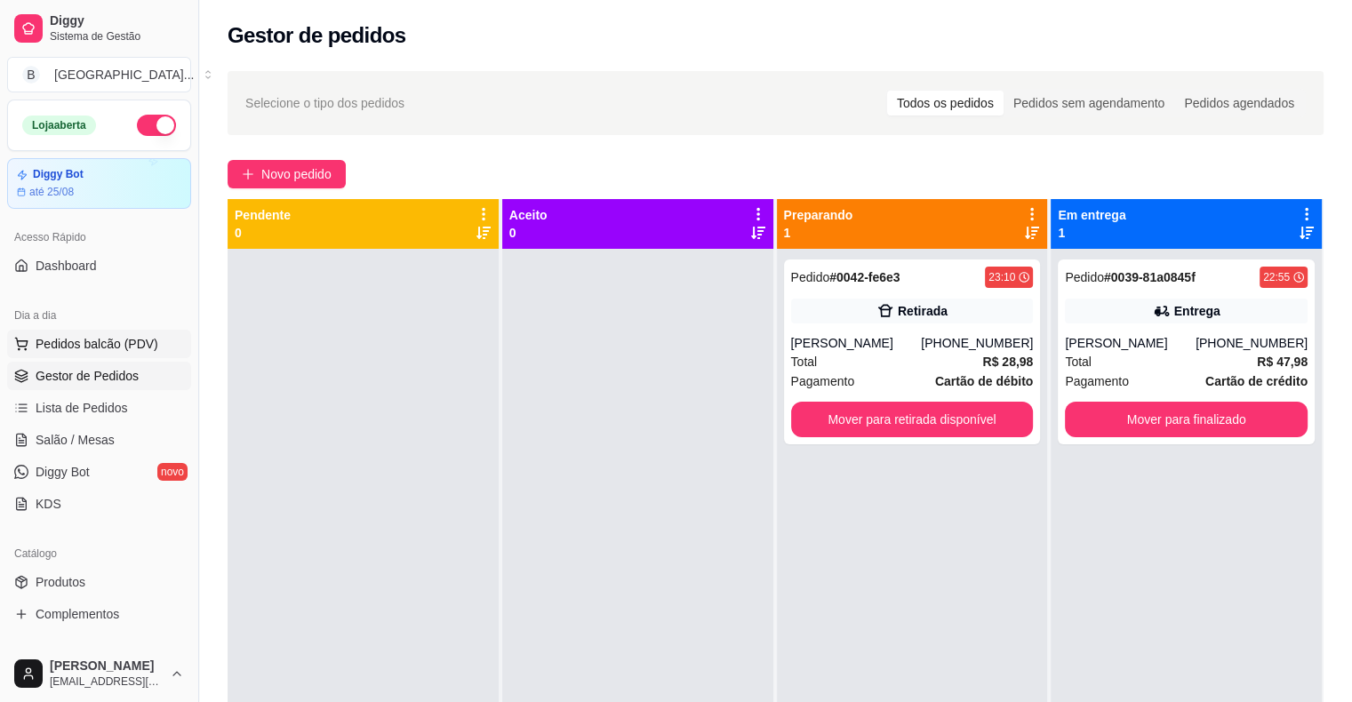
click at [120, 331] on button "Pedidos balcão (PDV)" at bounding box center [99, 344] width 184 height 28
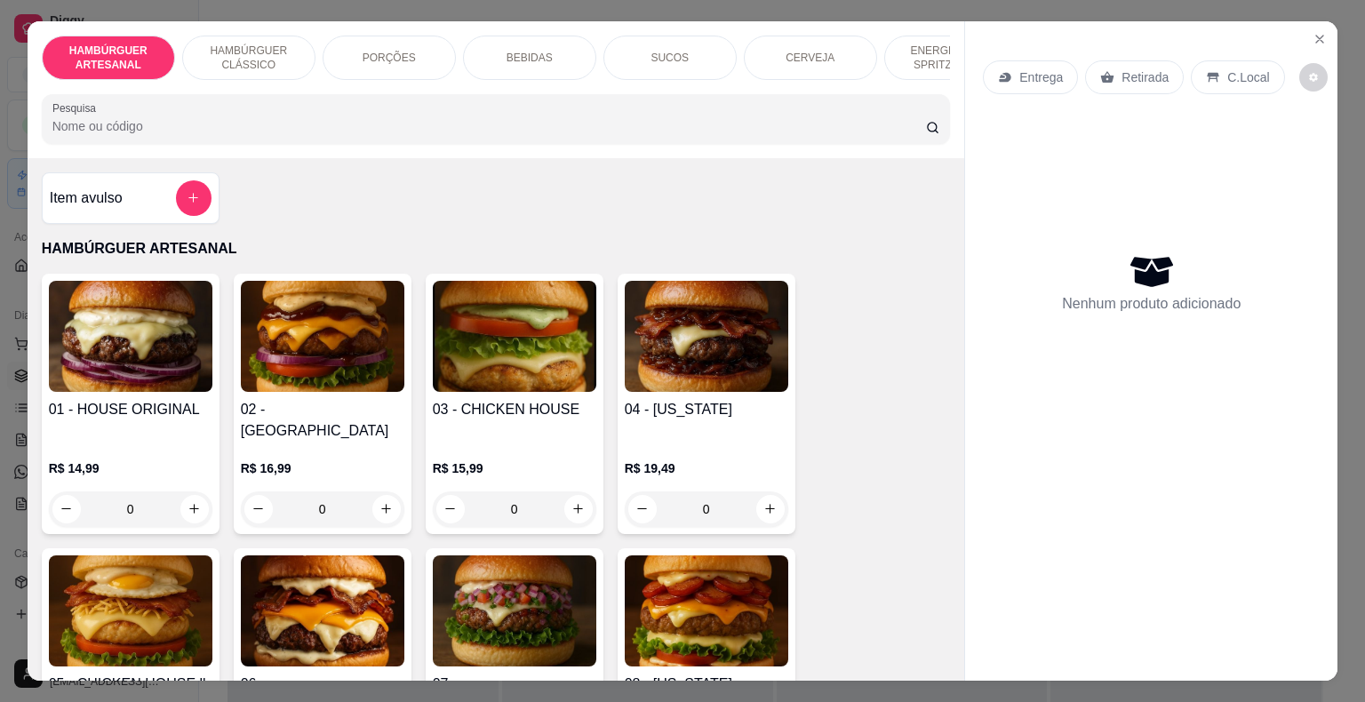
click at [507, 51] on p "BEBIDAS" at bounding box center [530, 58] width 46 height 14
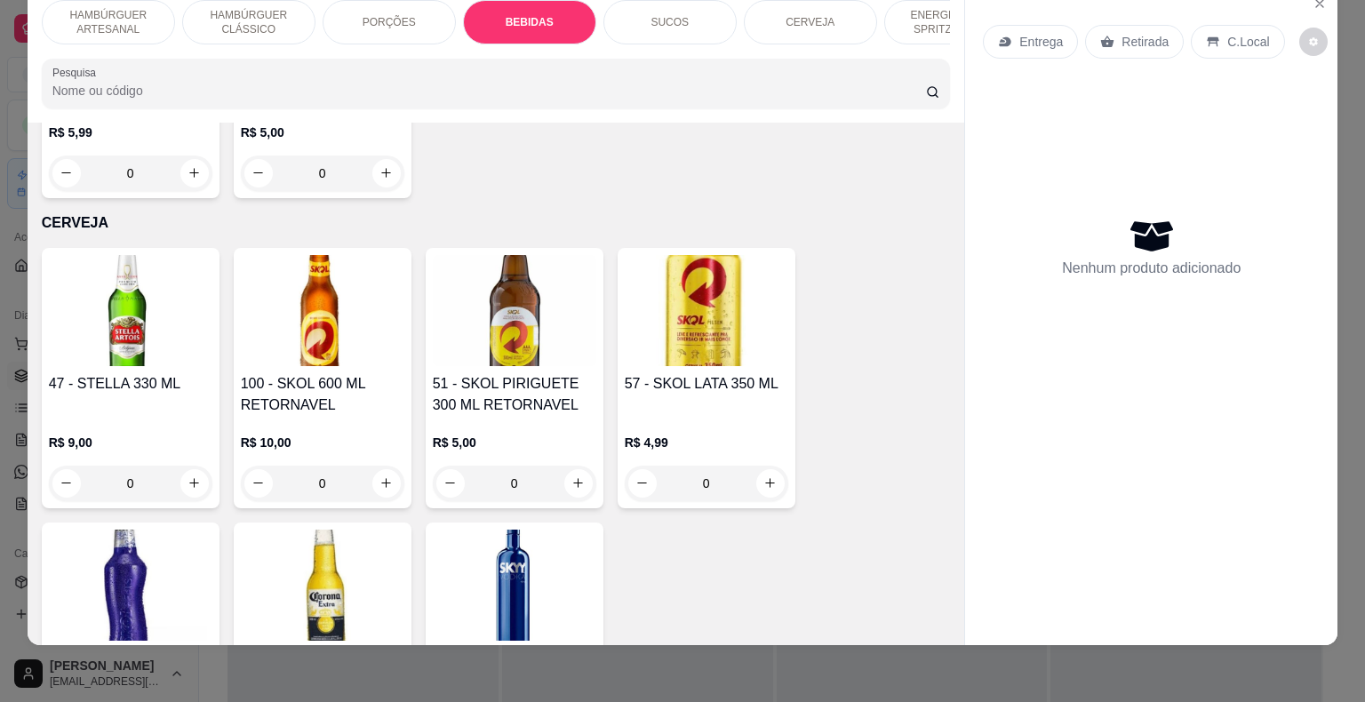
scroll to position [3602, 0]
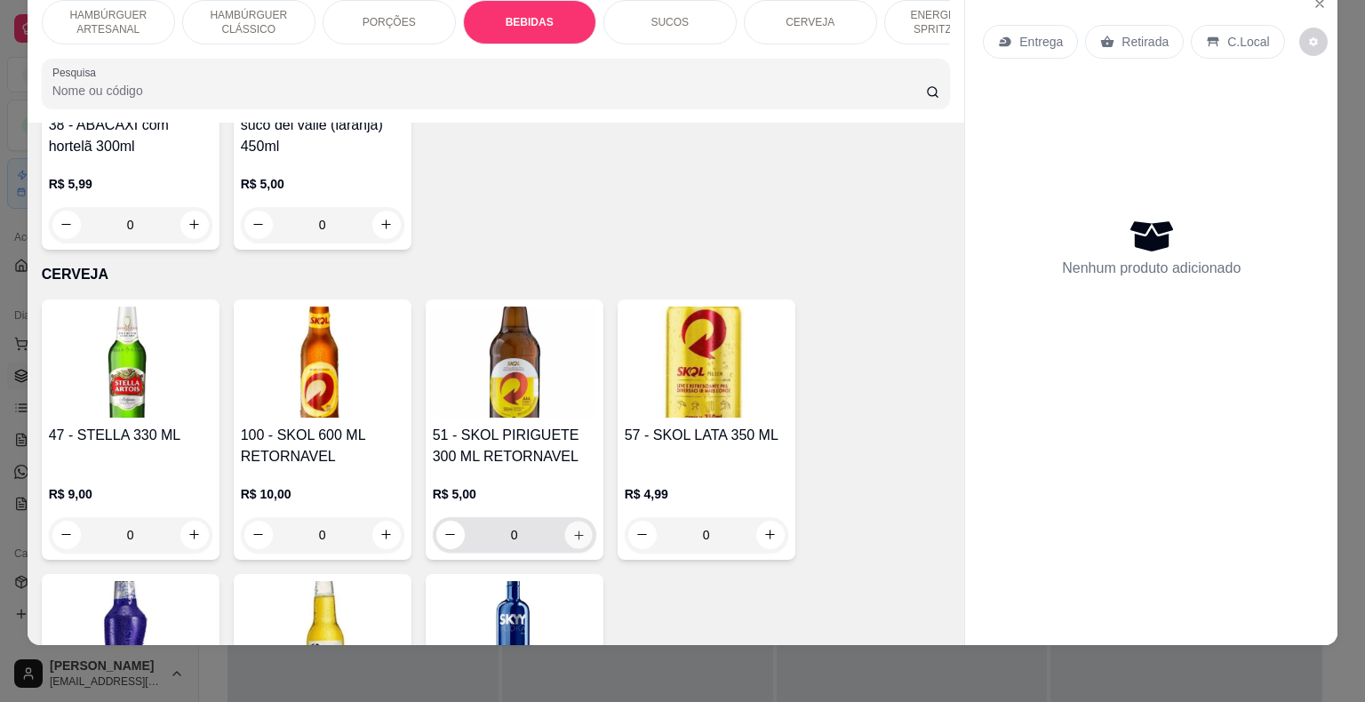
click at [572, 528] on icon "increase-product-quantity" at bounding box center [578, 534] width 13 height 13
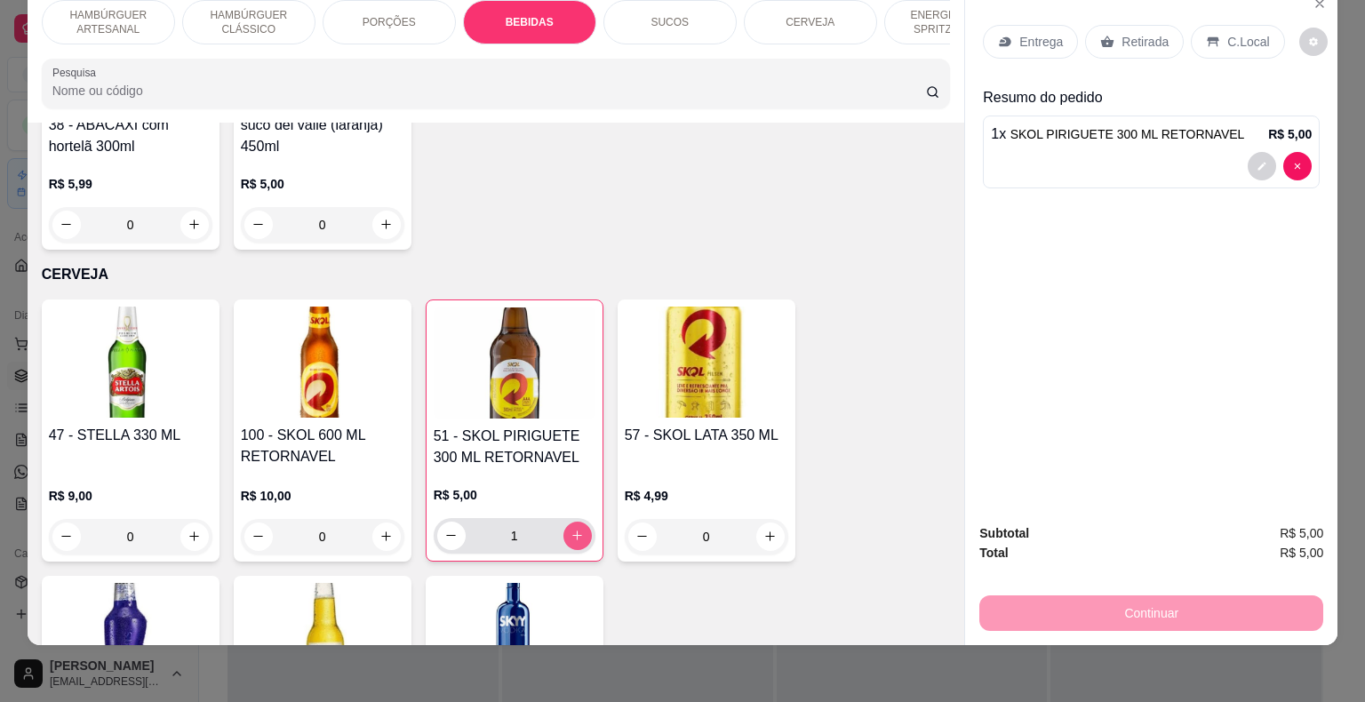
click at [572, 529] on icon "increase-product-quantity" at bounding box center [577, 535] width 13 height 13
type input "2"
click at [1163, 27] on div "Retirada" at bounding box center [1134, 42] width 99 height 34
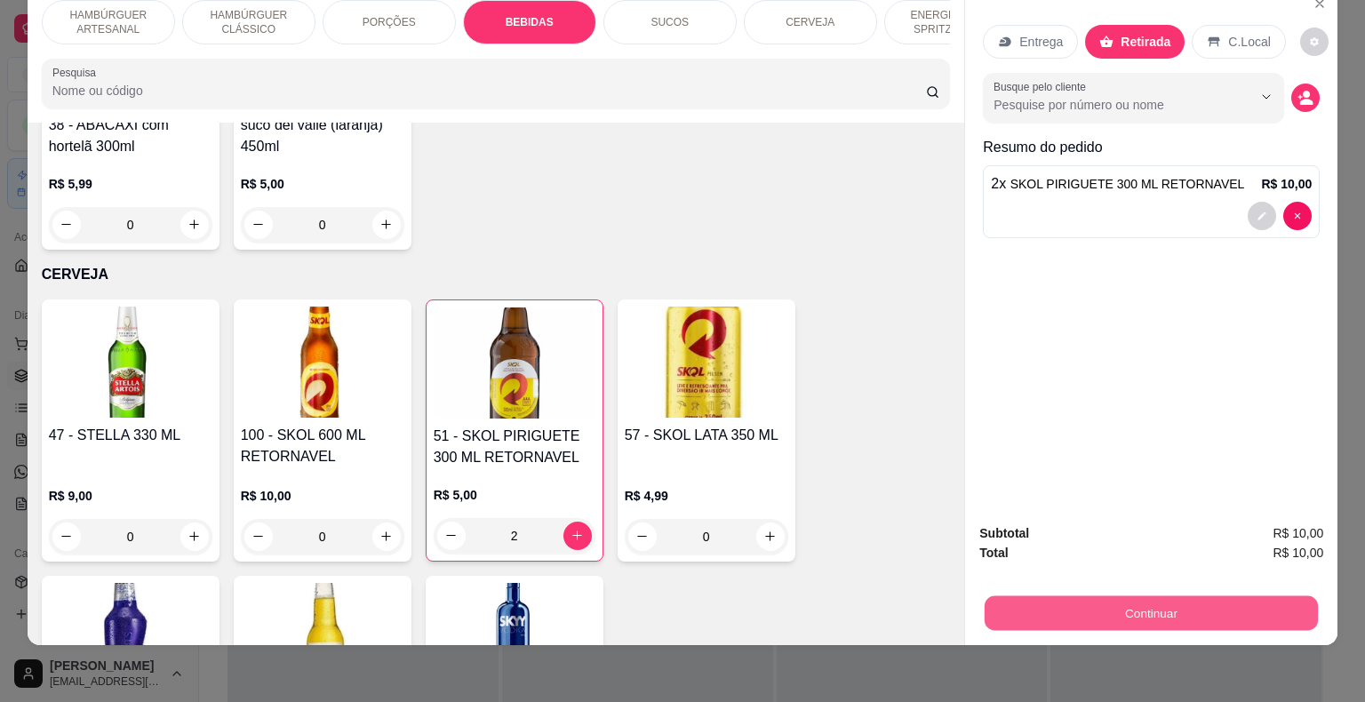
click at [1097, 596] on button "Continuar" at bounding box center [1151, 613] width 333 height 35
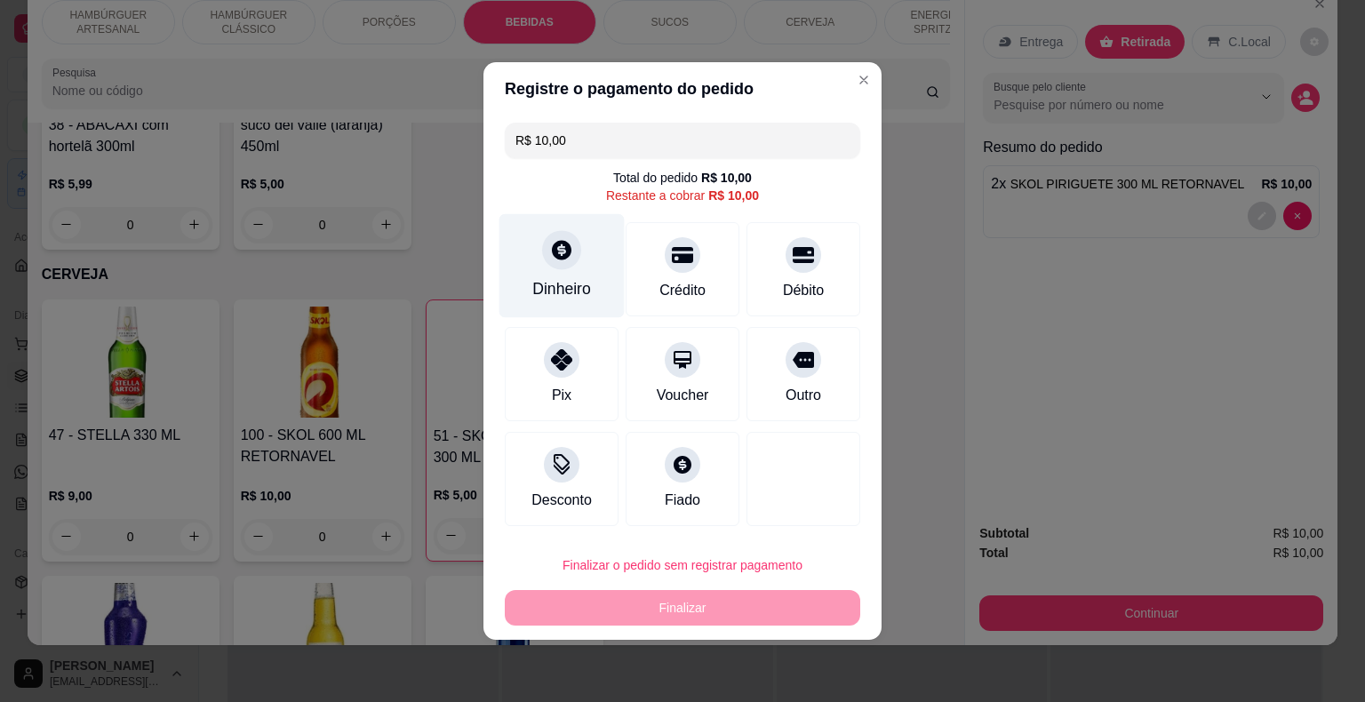
click at [602, 275] on div "Dinheiro" at bounding box center [562, 266] width 125 height 104
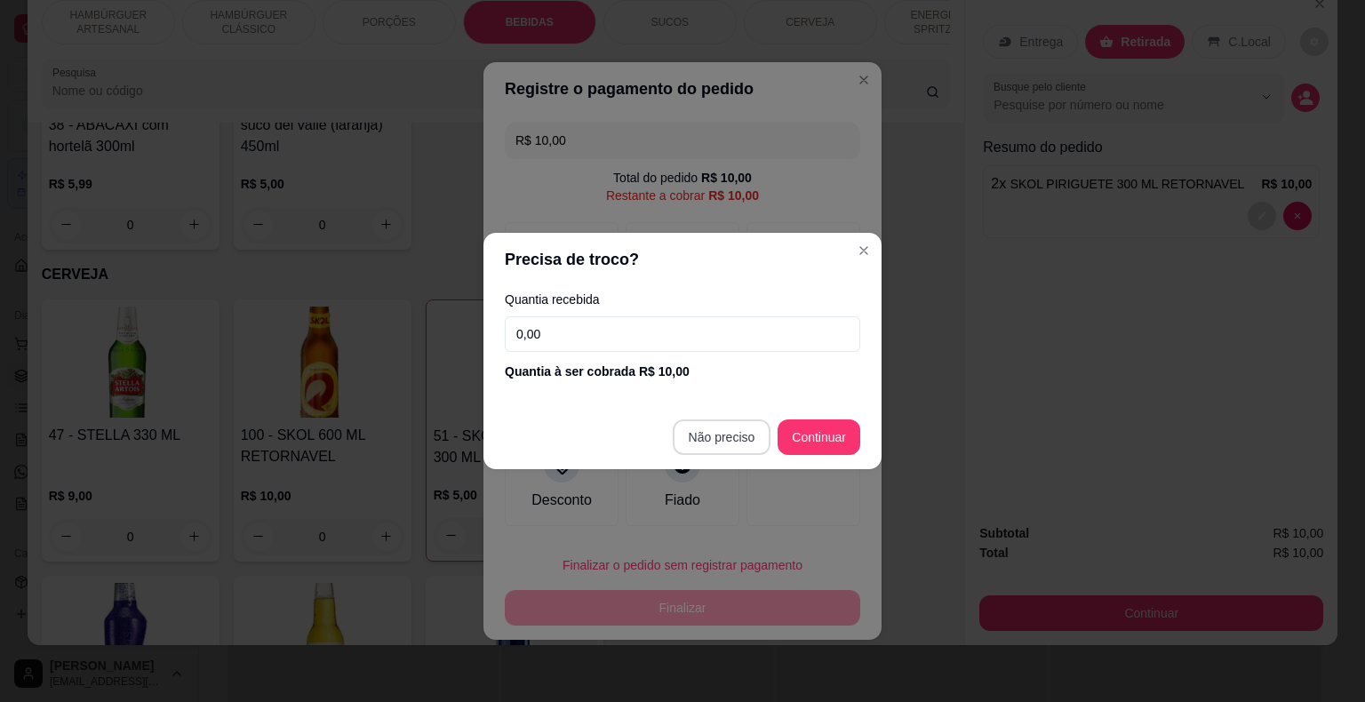
type input "R$ 0,00"
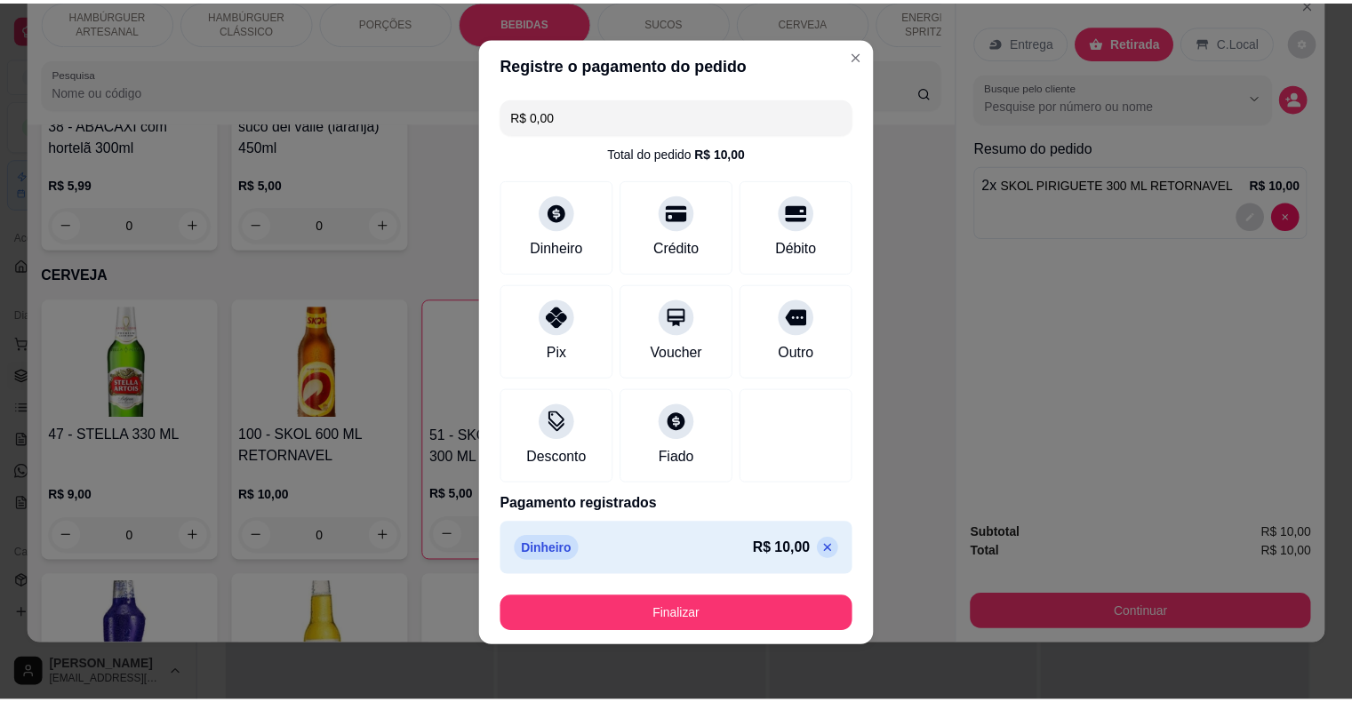
scroll to position [10, 0]
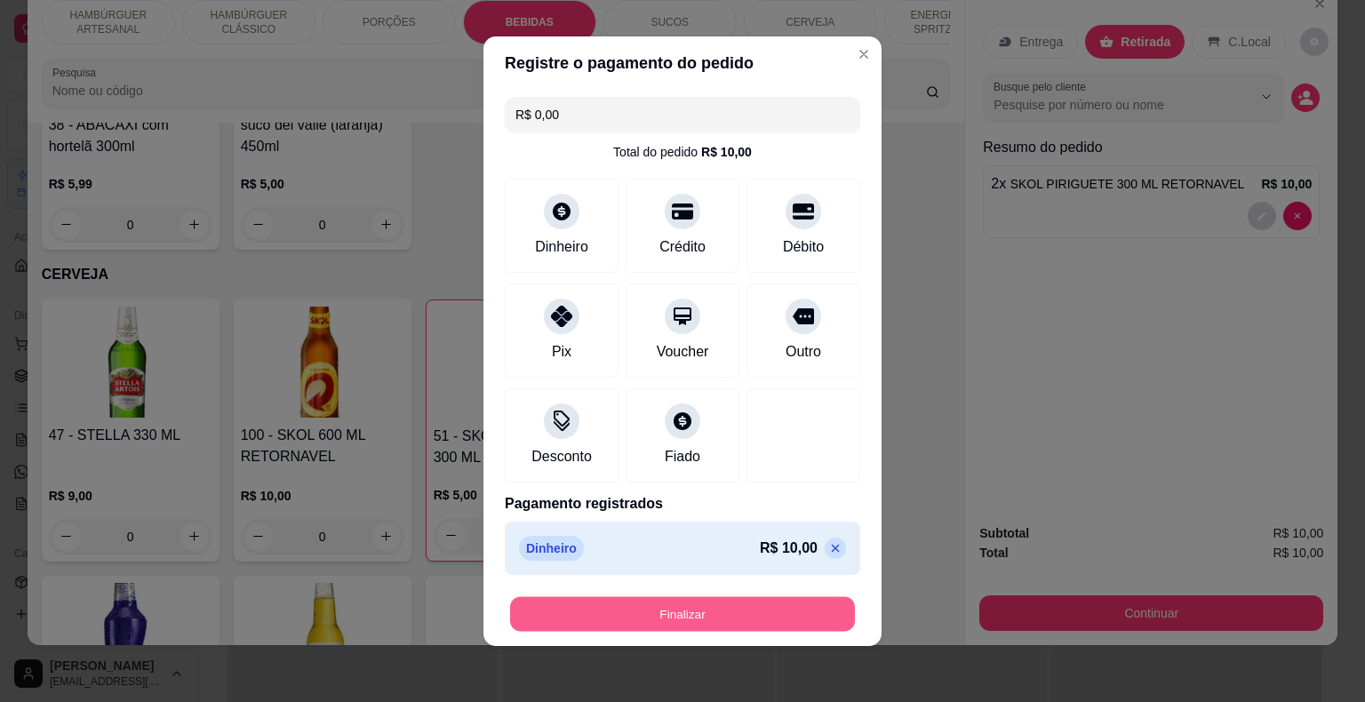
click at [672, 603] on button "Finalizar" at bounding box center [682, 614] width 345 height 35
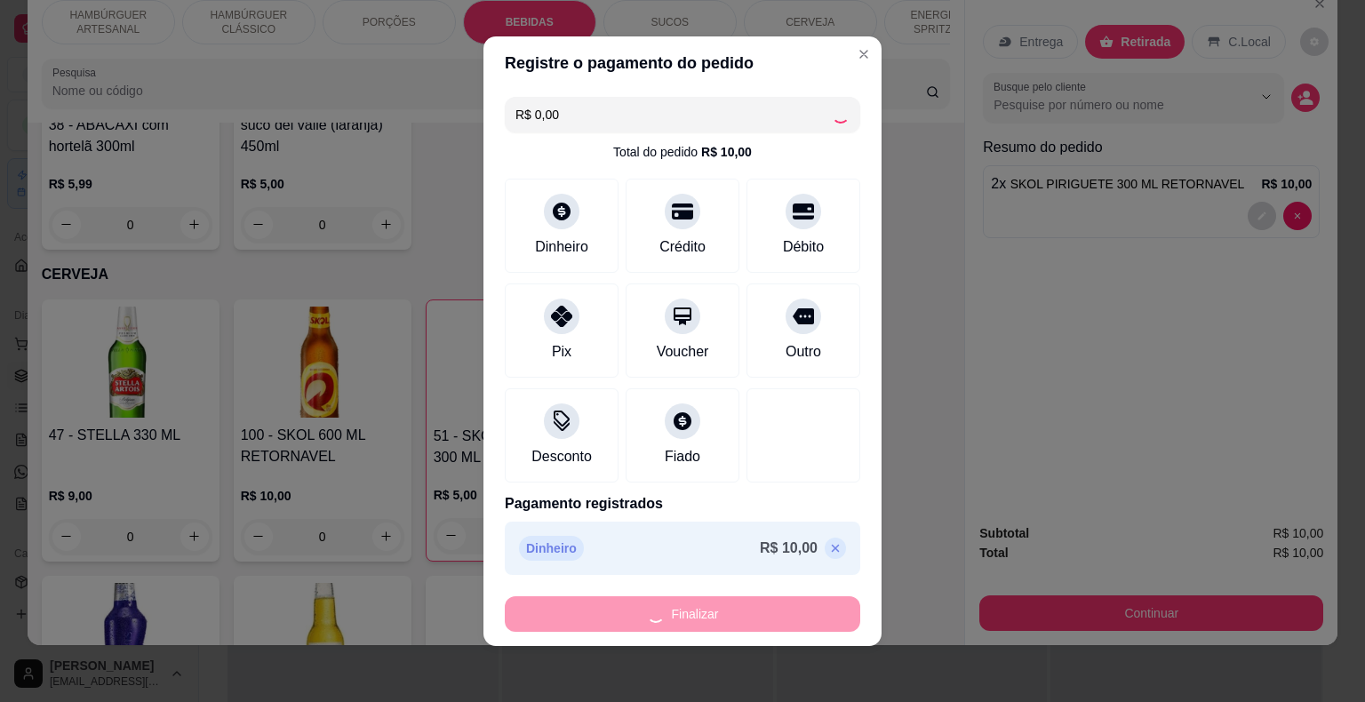
type input "0"
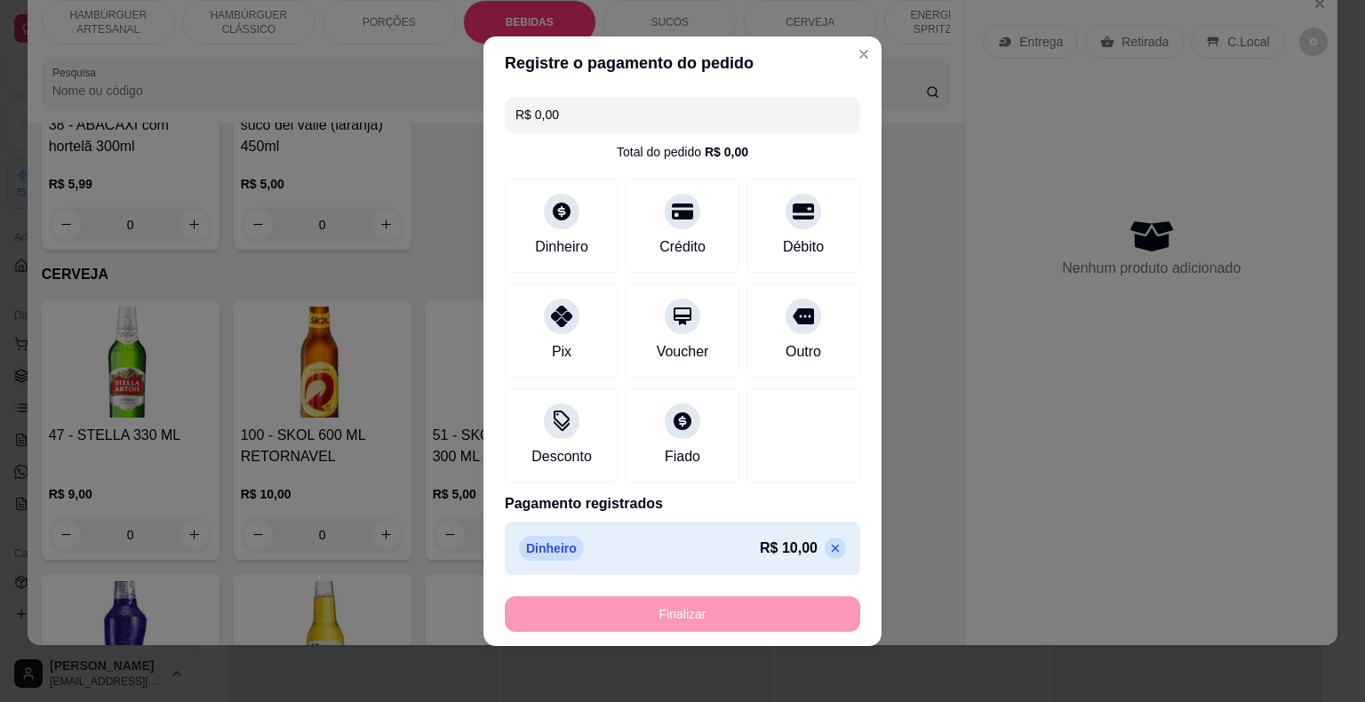
type input "-R$ 10,00"
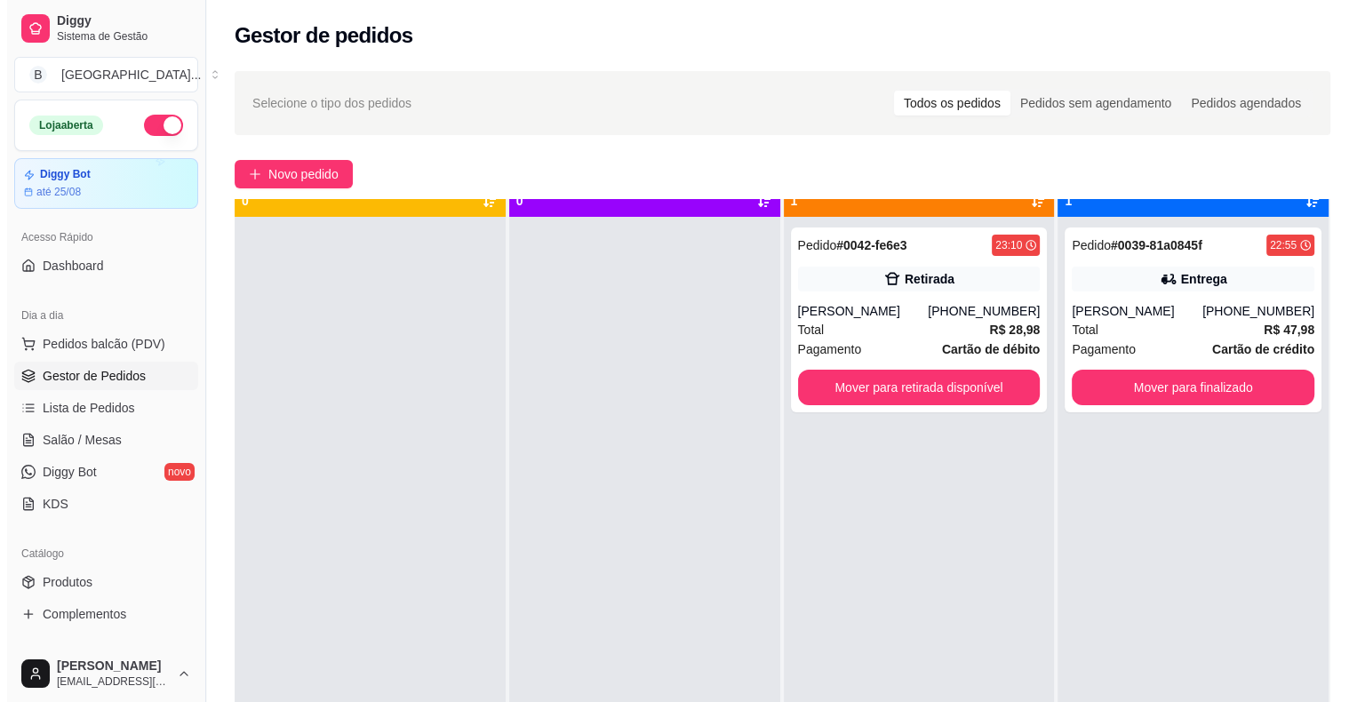
scroll to position [50, 0]
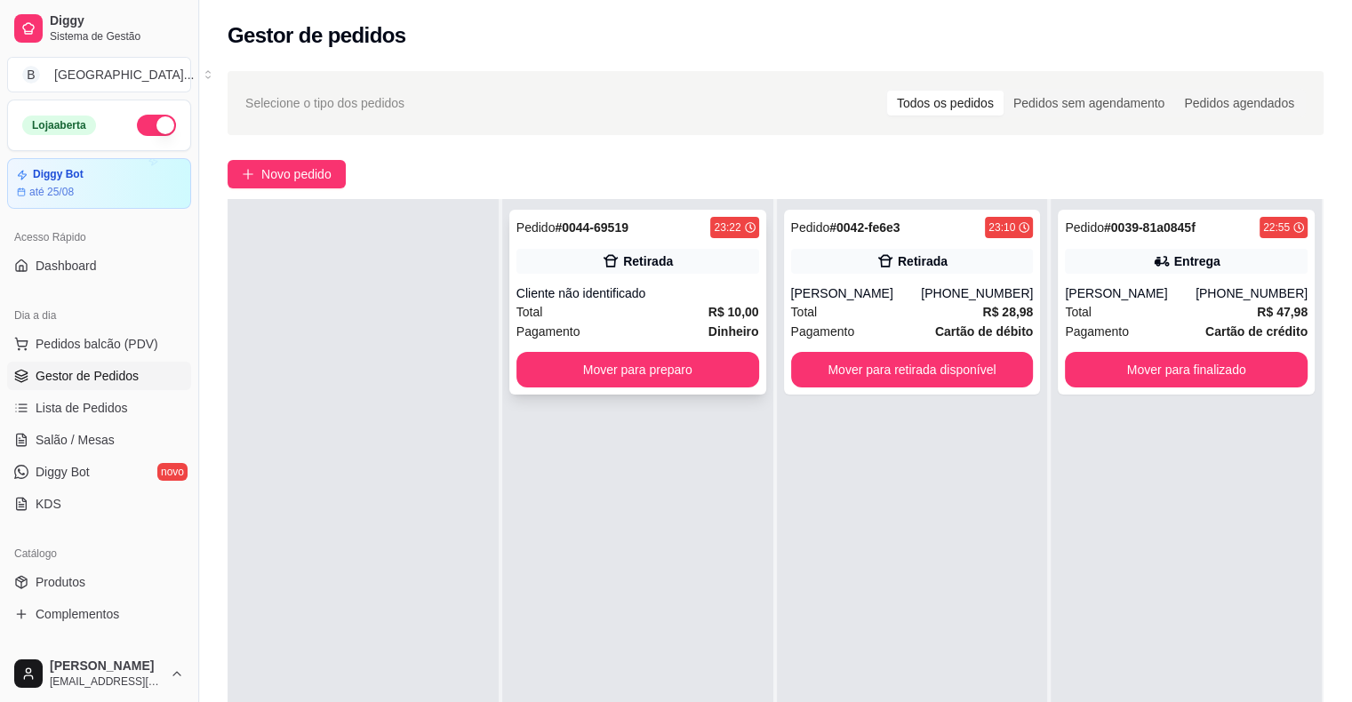
click at [661, 303] on div "Total R$ 10,00" at bounding box center [637, 312] width 243 height 20
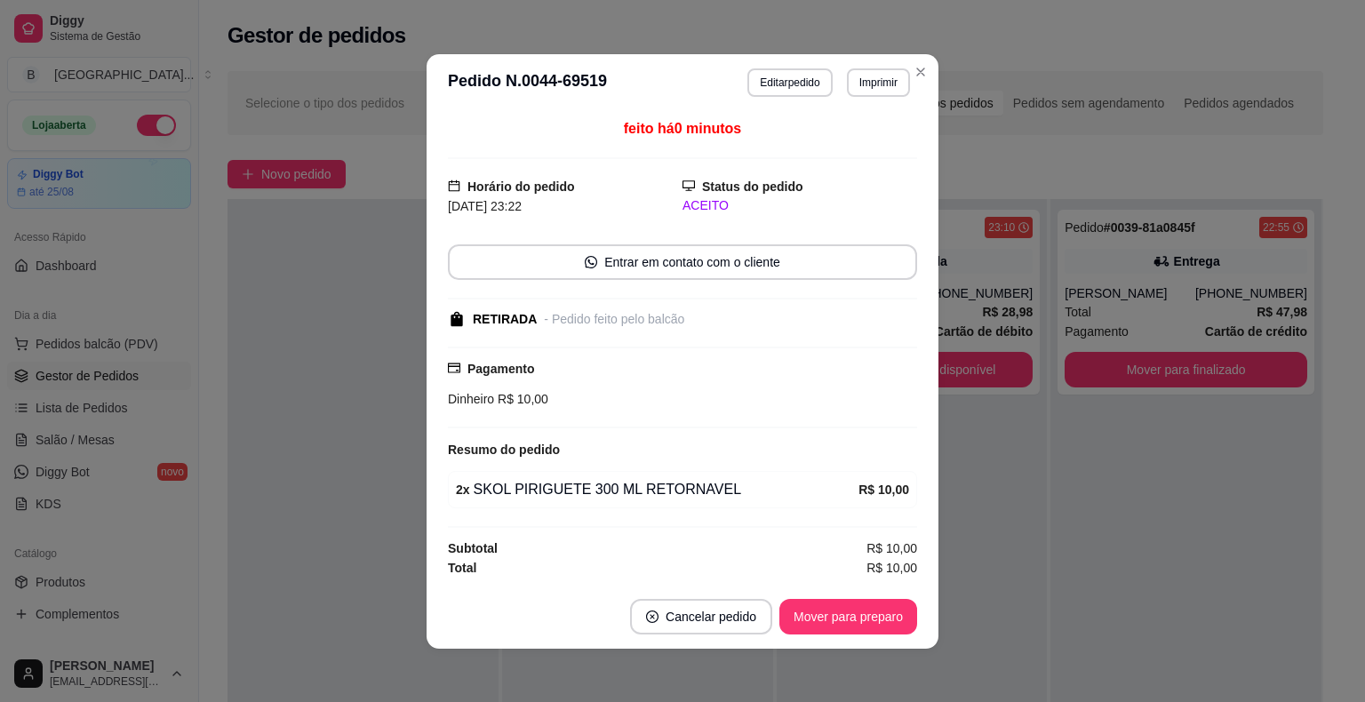
scroll to position [2, 0]
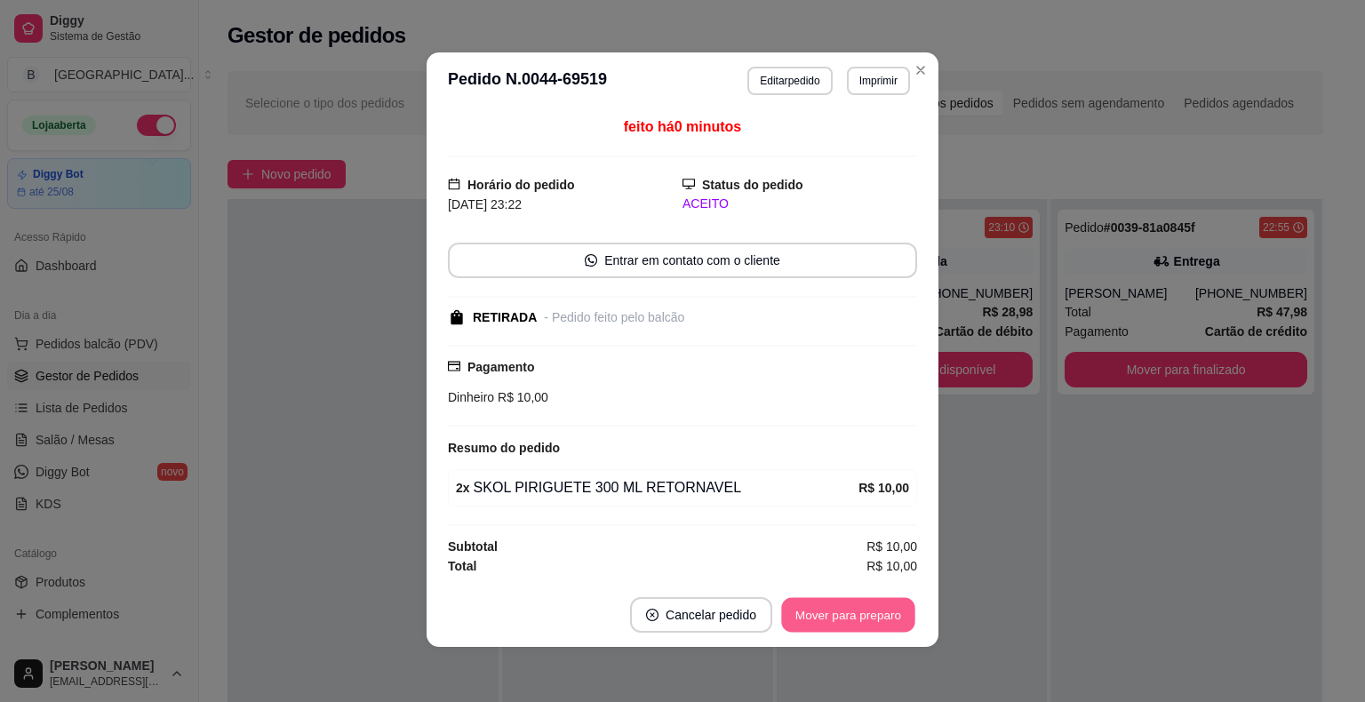
click at [826, 598] on button "Mover para preparo" at bounding box center [847, 614] width 133 height 35
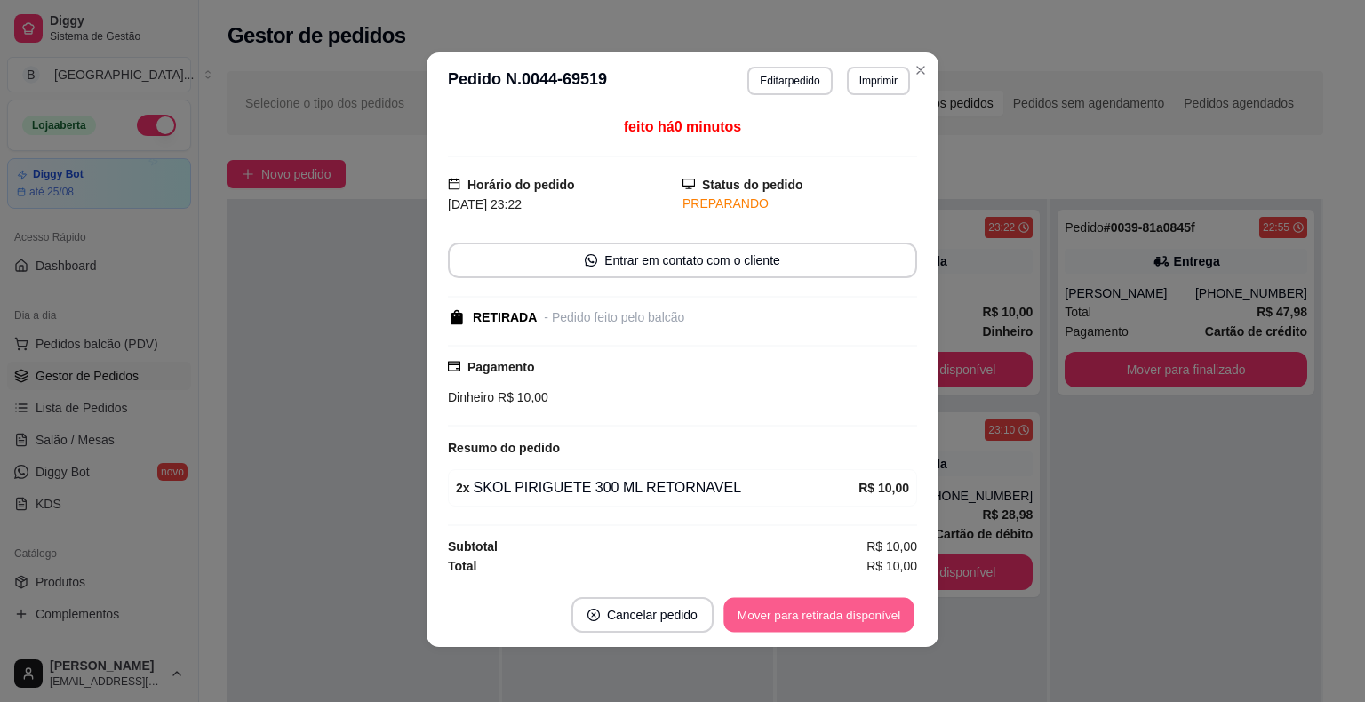
click at [847, 621] on button "Mover para retirada disponível" at bounding box center [819, 614] width 190 height 35
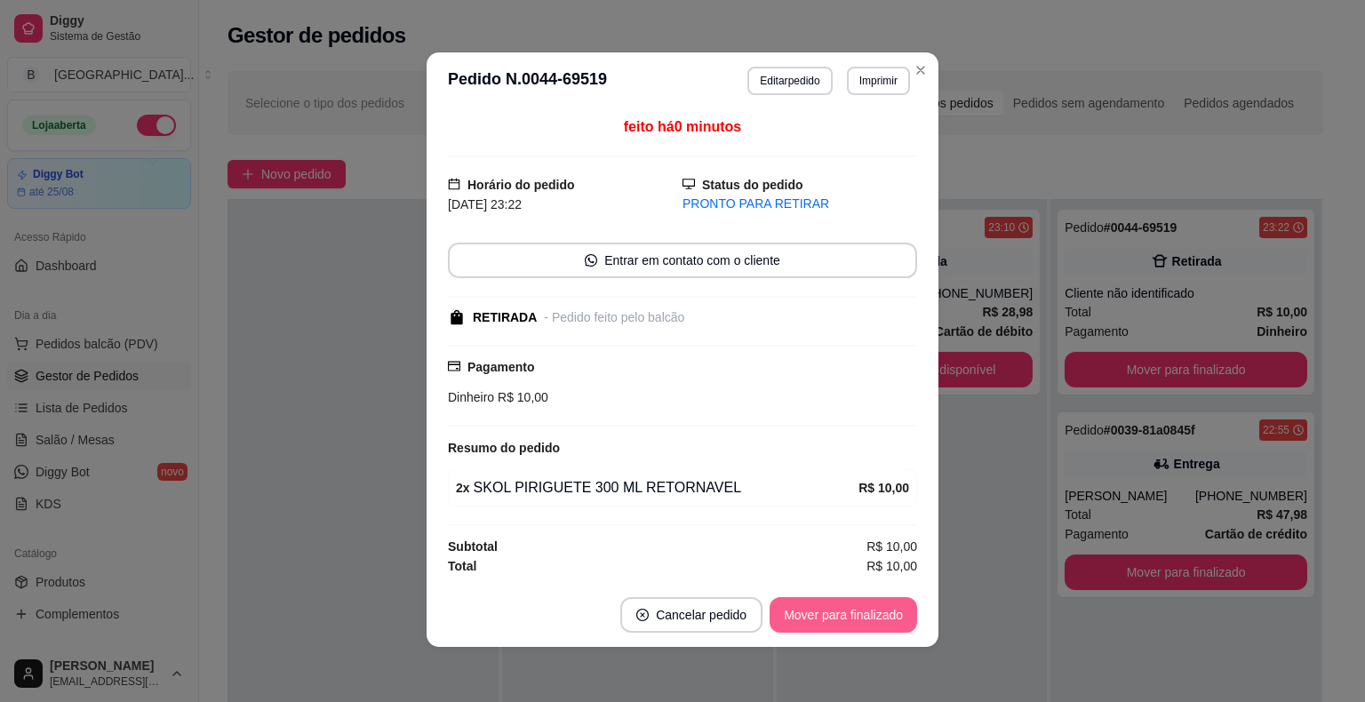
click at [881, 628] on button "Mover para finalizado" at bounding box center [844, 615] width 148 height 36
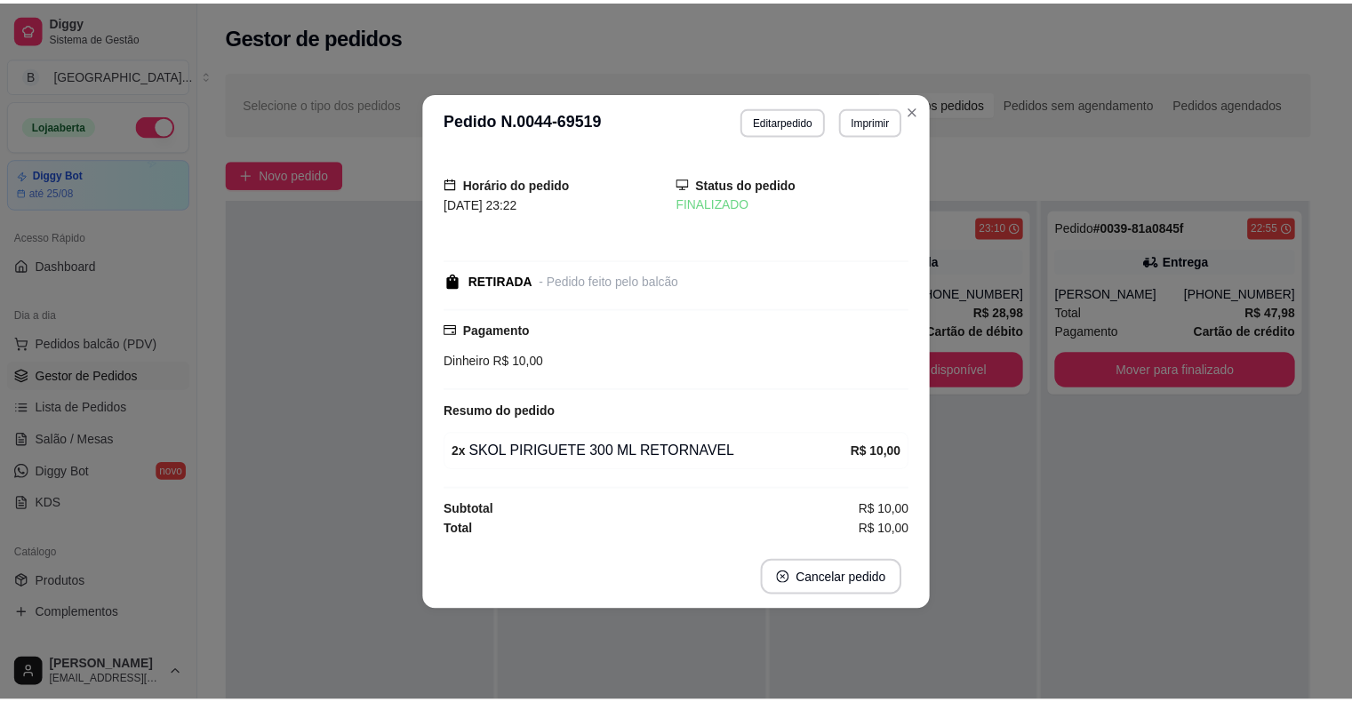
scroll to position [0, 0]
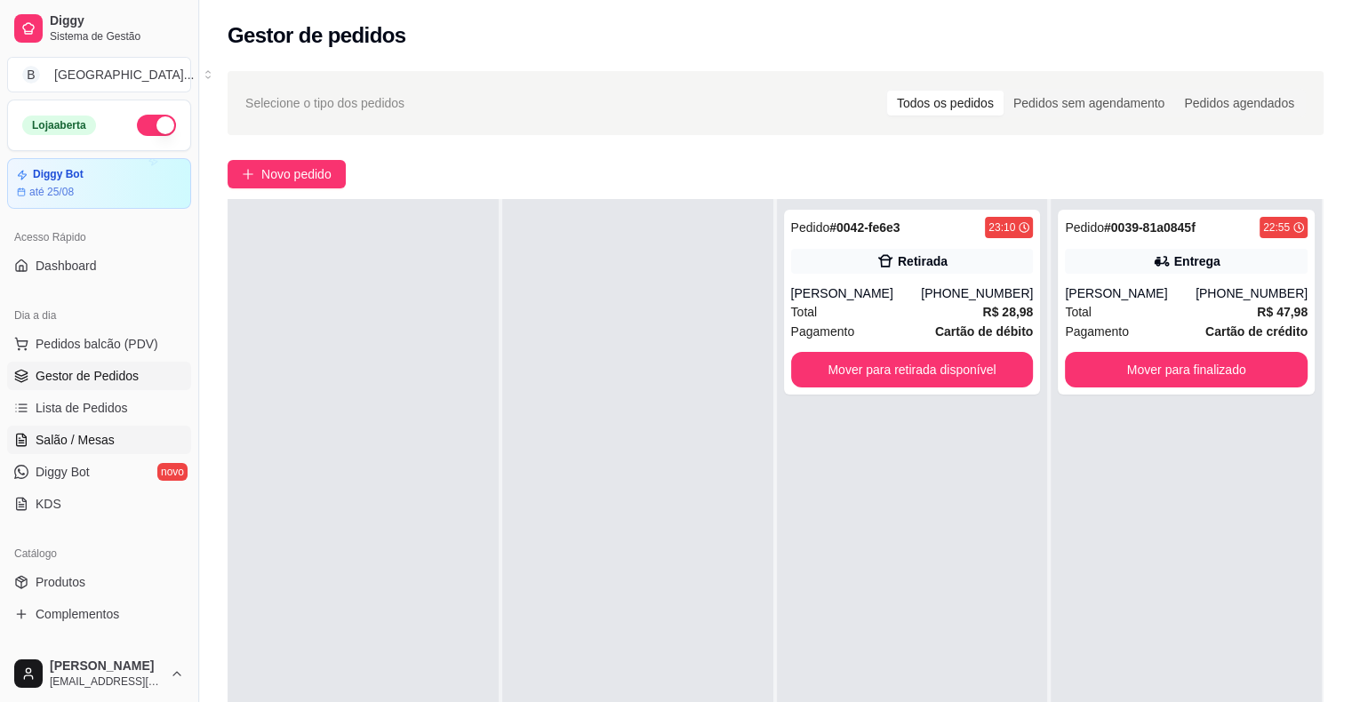
click at [64, 431] on span "Salão / Mesas" at bounding box center [75, 440] width 79 height 18
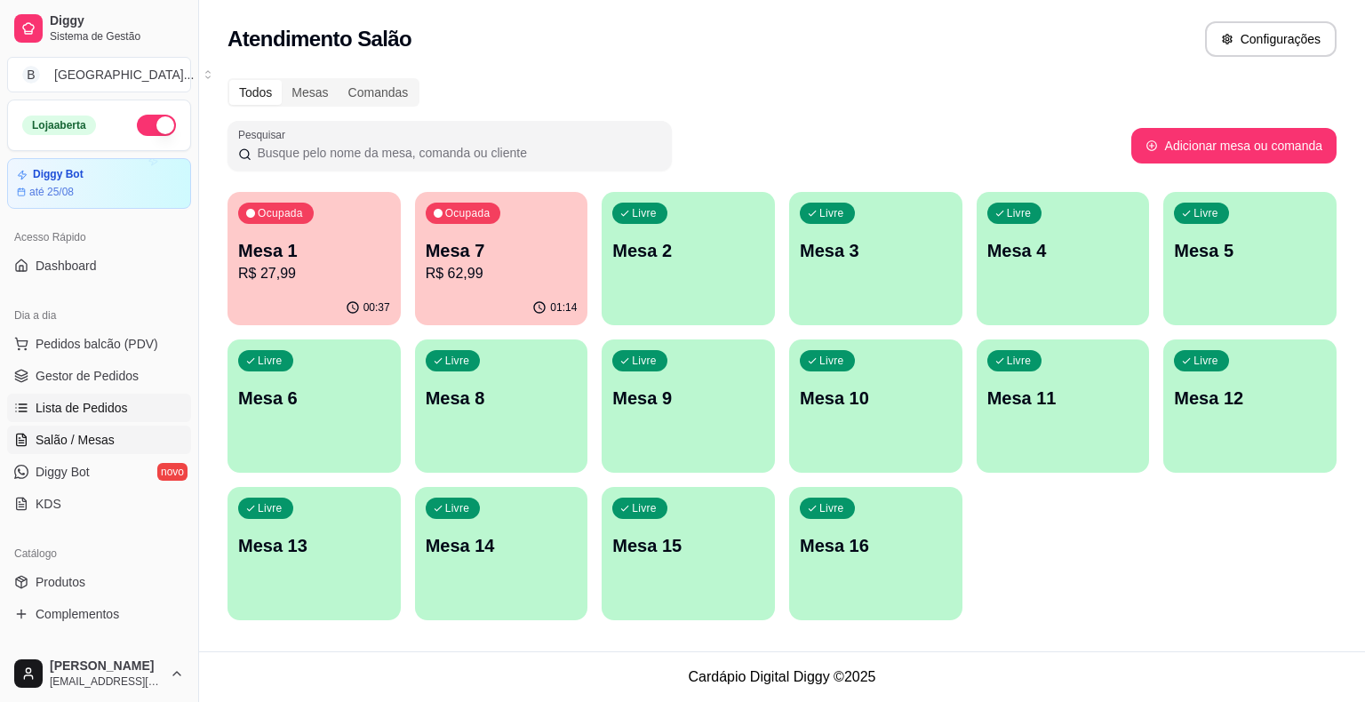
click at [164, 405] on link "Lista de Pedidos" at bounding box center [99, 408] width 184 height 28
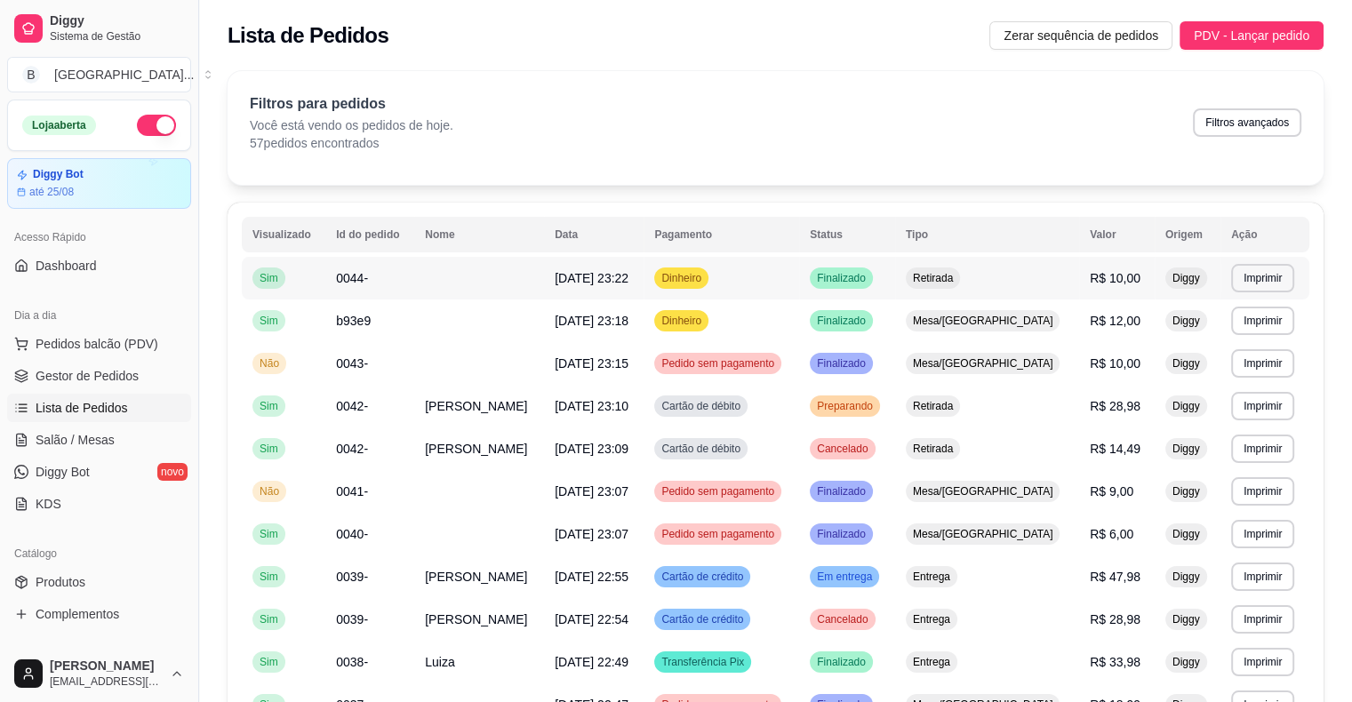
click at [677, 283] on td "Dinheiro" at bounding box center [722, 278] width 156 height 43
click at [125, 379] on span "Gestor de Pedidos" at bounding box center [87, 376] width 103 height 18
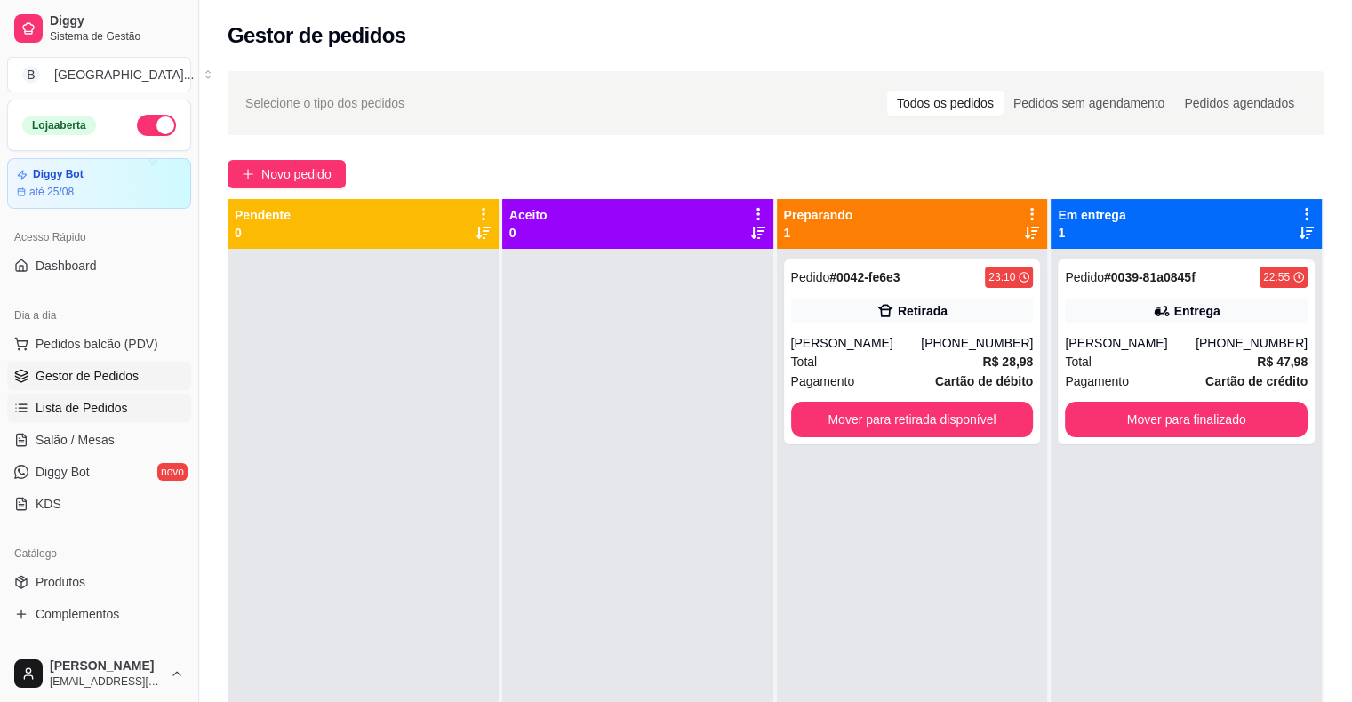
click at [107, 419] on link "Lista de Pedidos" at bounding box center [99, 408] width 184 height 28
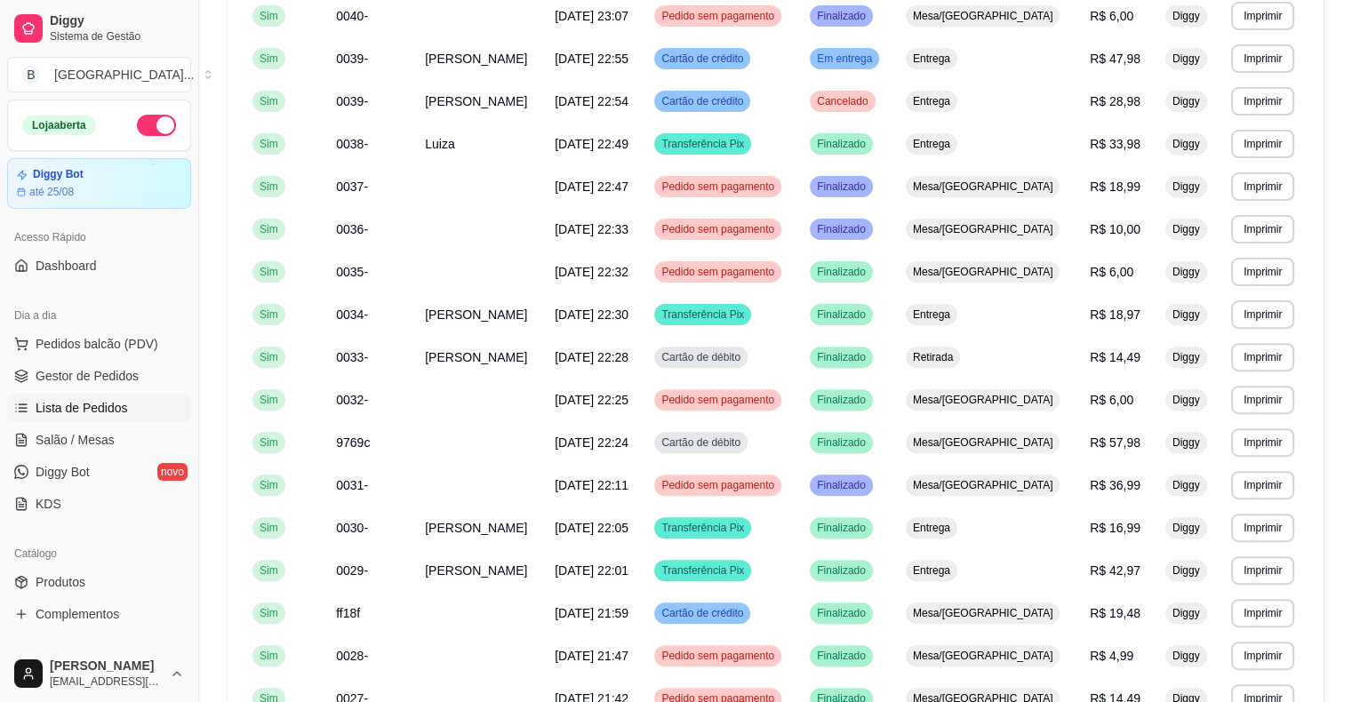
scroll to position [874, 0]
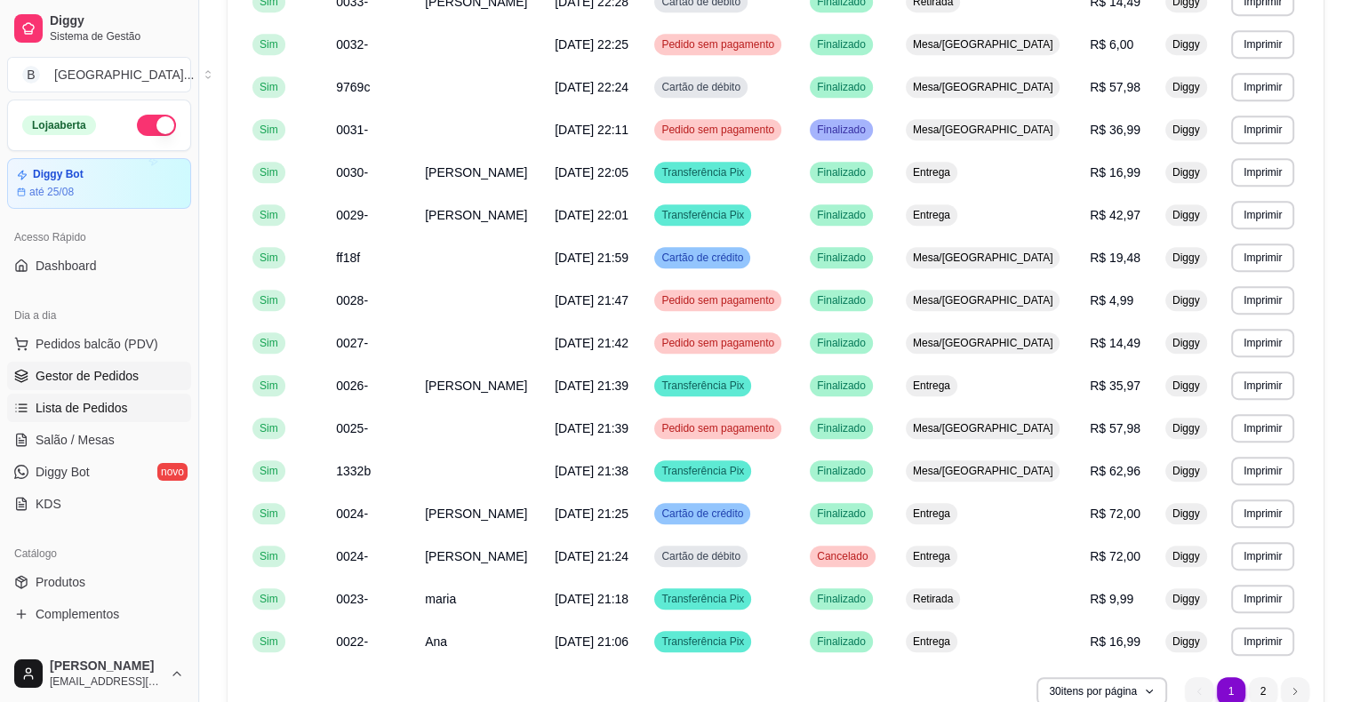
click at [175, 378] on link "Gestor de Pedidos" at bounding box center [99, 376] width 184 height 28
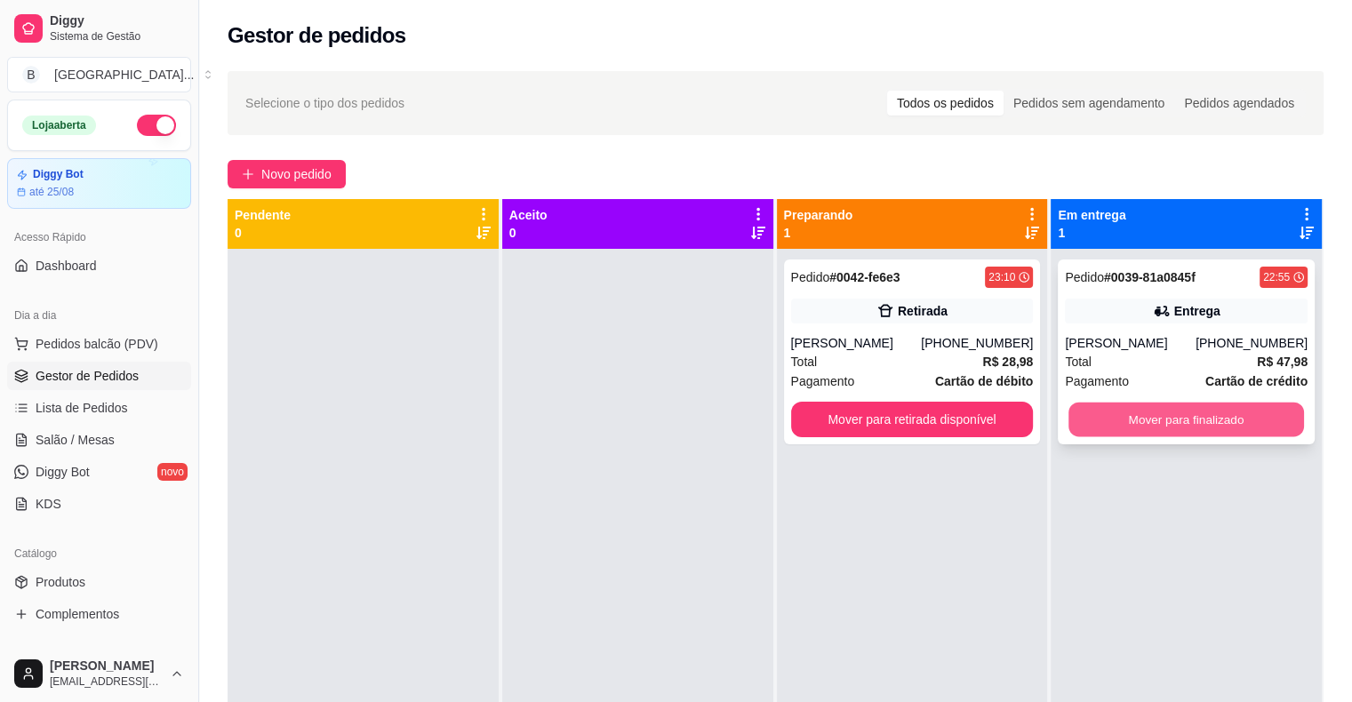
click at [1136, 418] on button "Mover para finalizado" at bounding box center [1187, 420] width 236 height 35
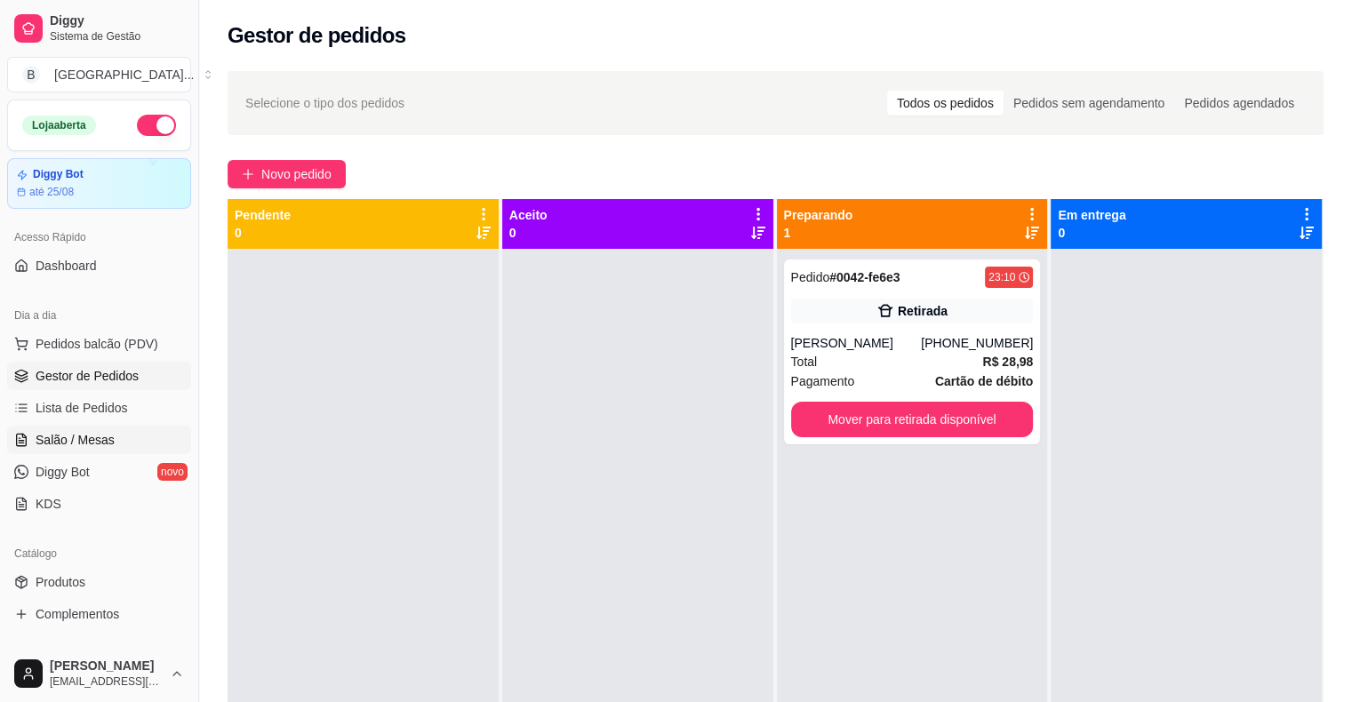
click at [78, 446] on span "Salão / Mesas" at bounding box center [75, 440] width 79 height 18
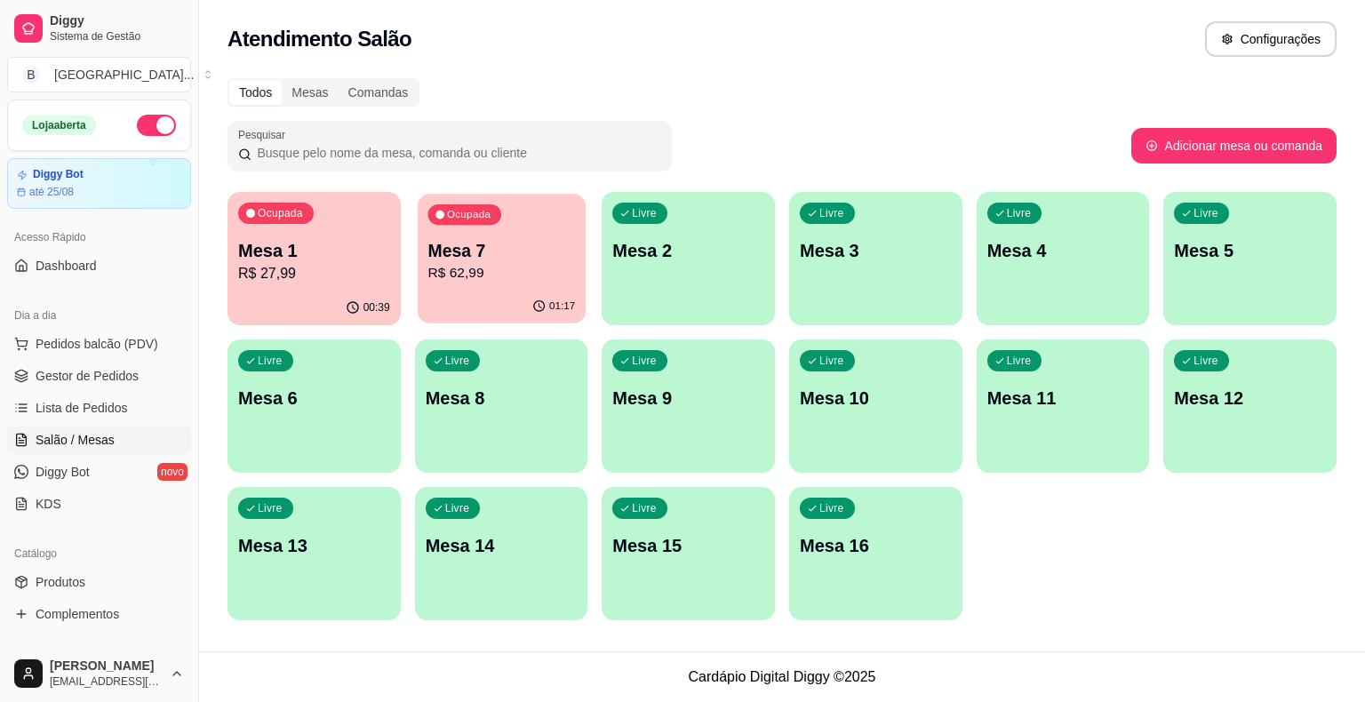
click at [480, 296] on div "01:17" at bounding box center [502, 307] width 168 height 34
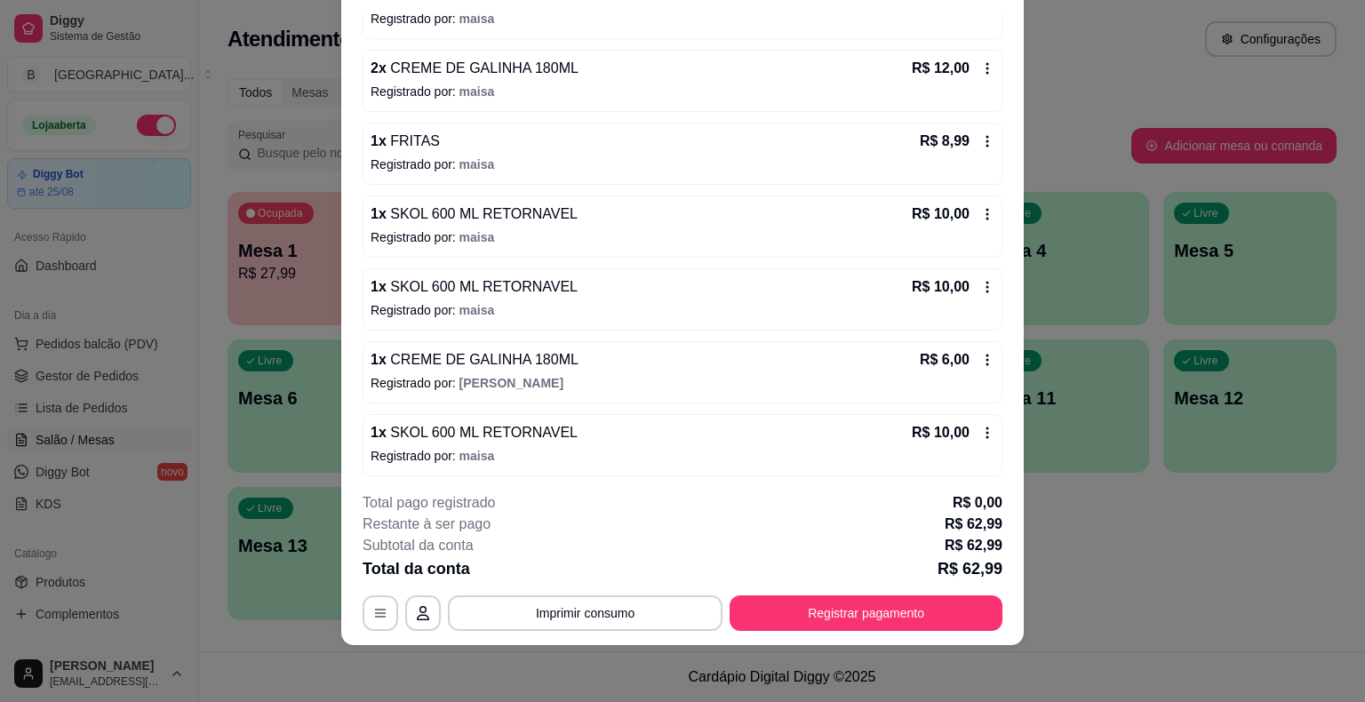
scroll to position [207, 0]
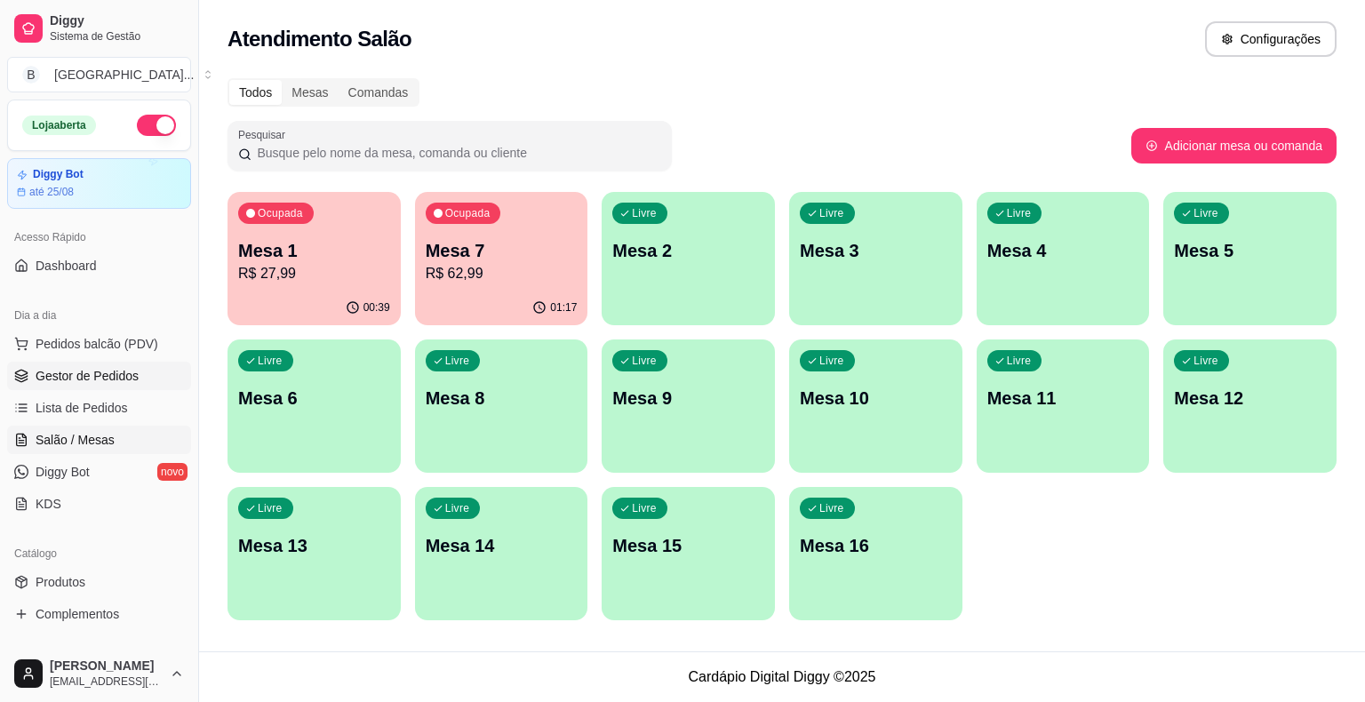
click at [156, 372] on link "Gestor de Pedidos" at bounding box center [99, 376] width 184 height 28
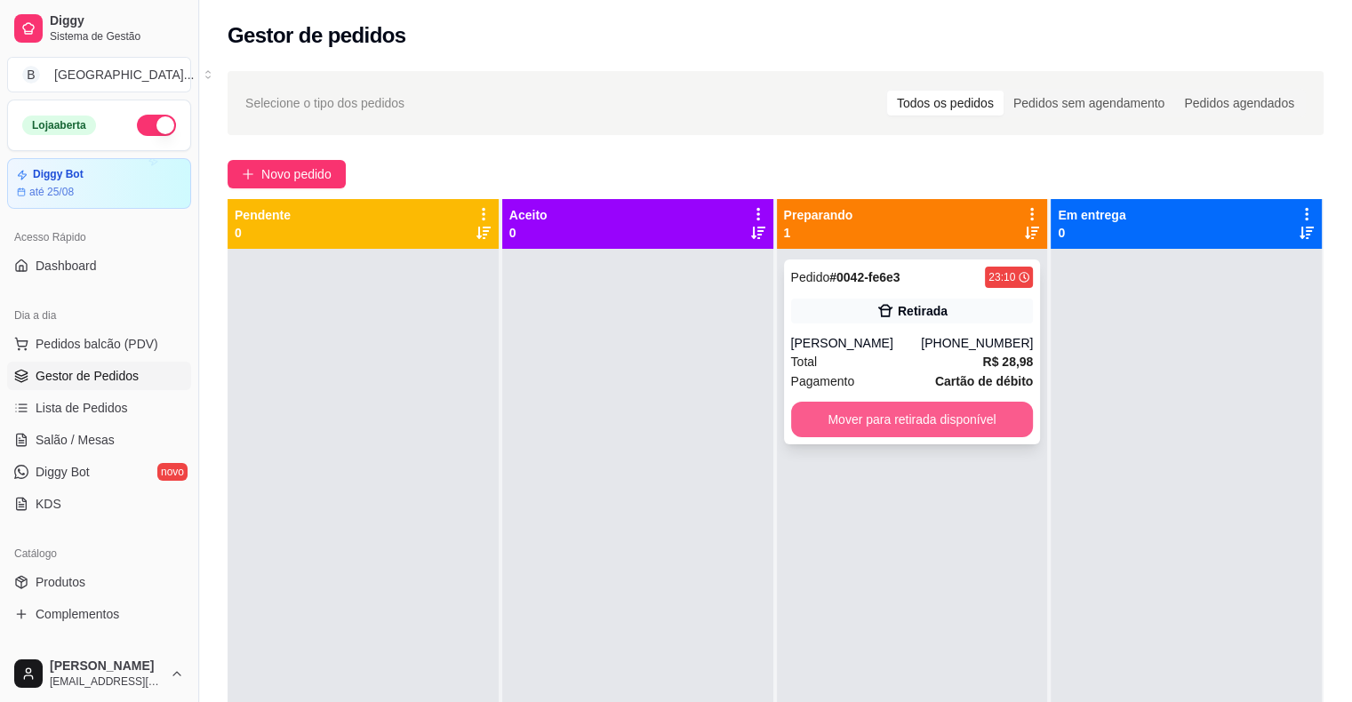
click at [949, 412] on button "Mover para retirada disponível" at bounding box center [912, 420] width 243 height 36
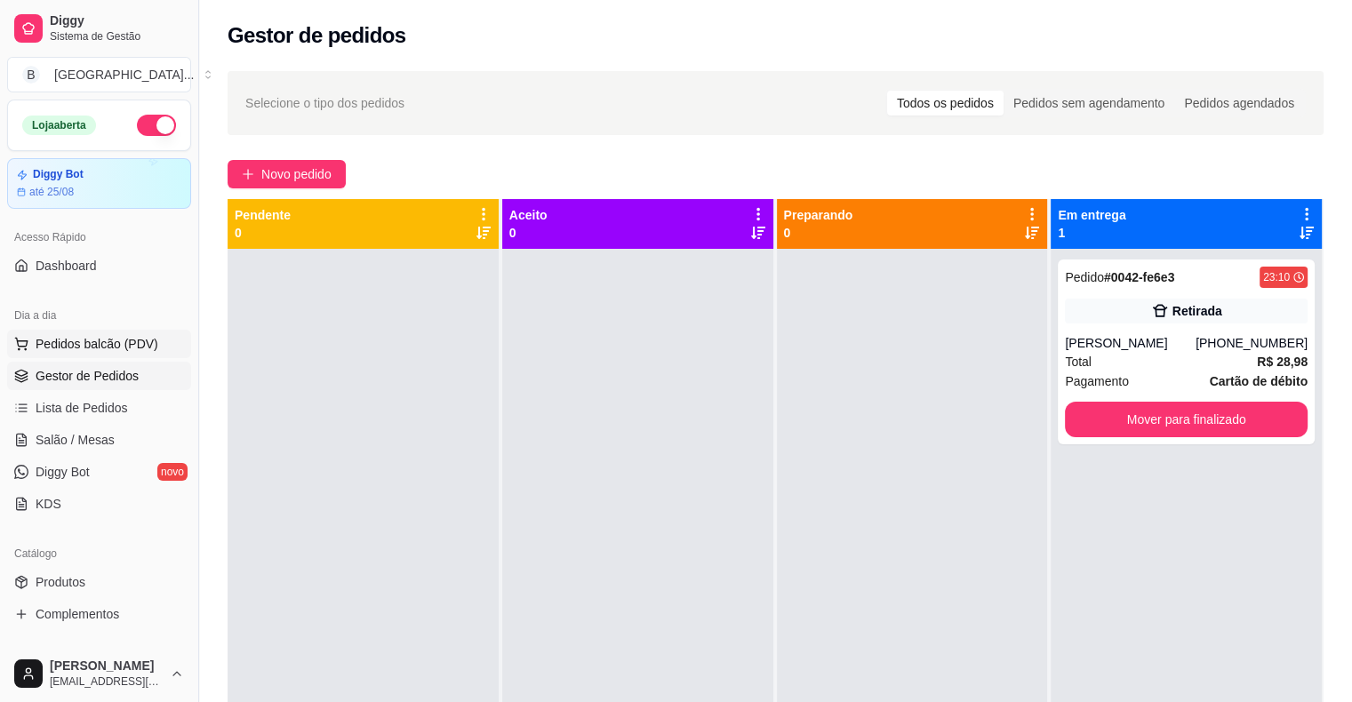
click at [132, 344] on span "Pedidos balcão (PDV)" at bounding box center [97, 344] width 123 height 18
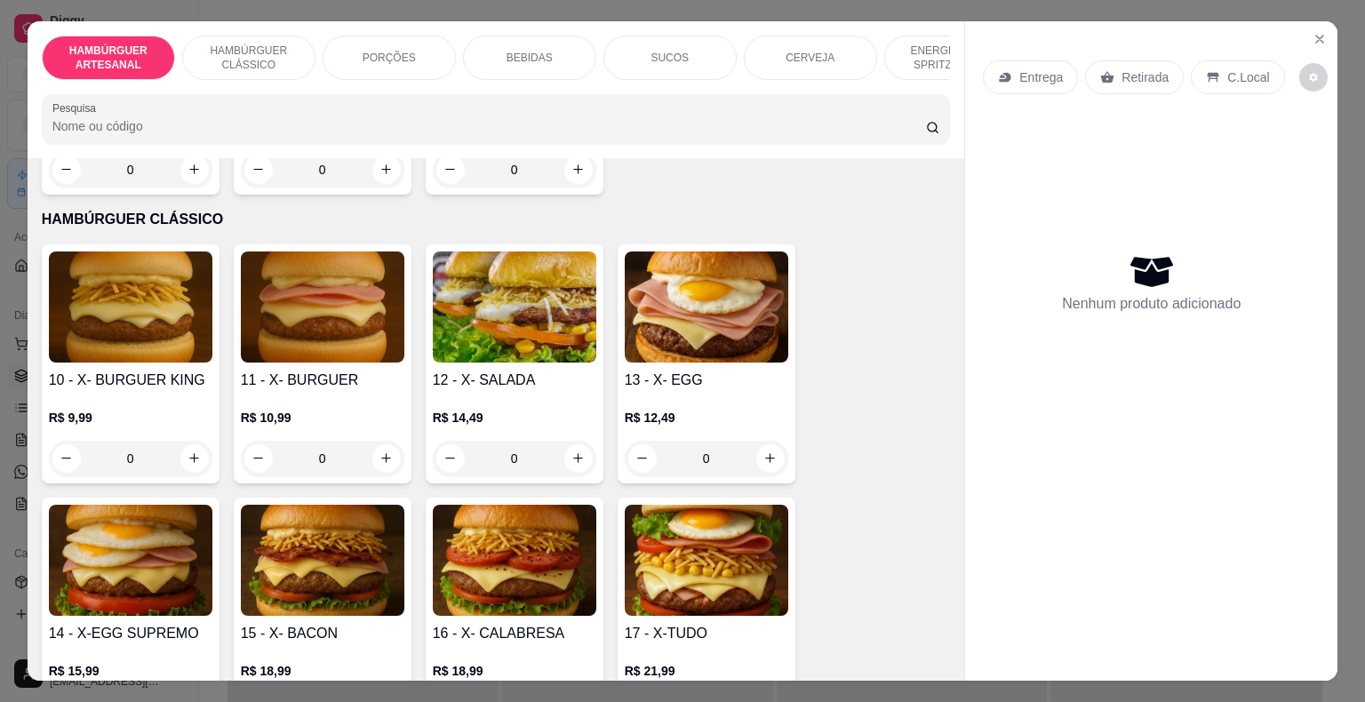
scroll to position [1333, 0]
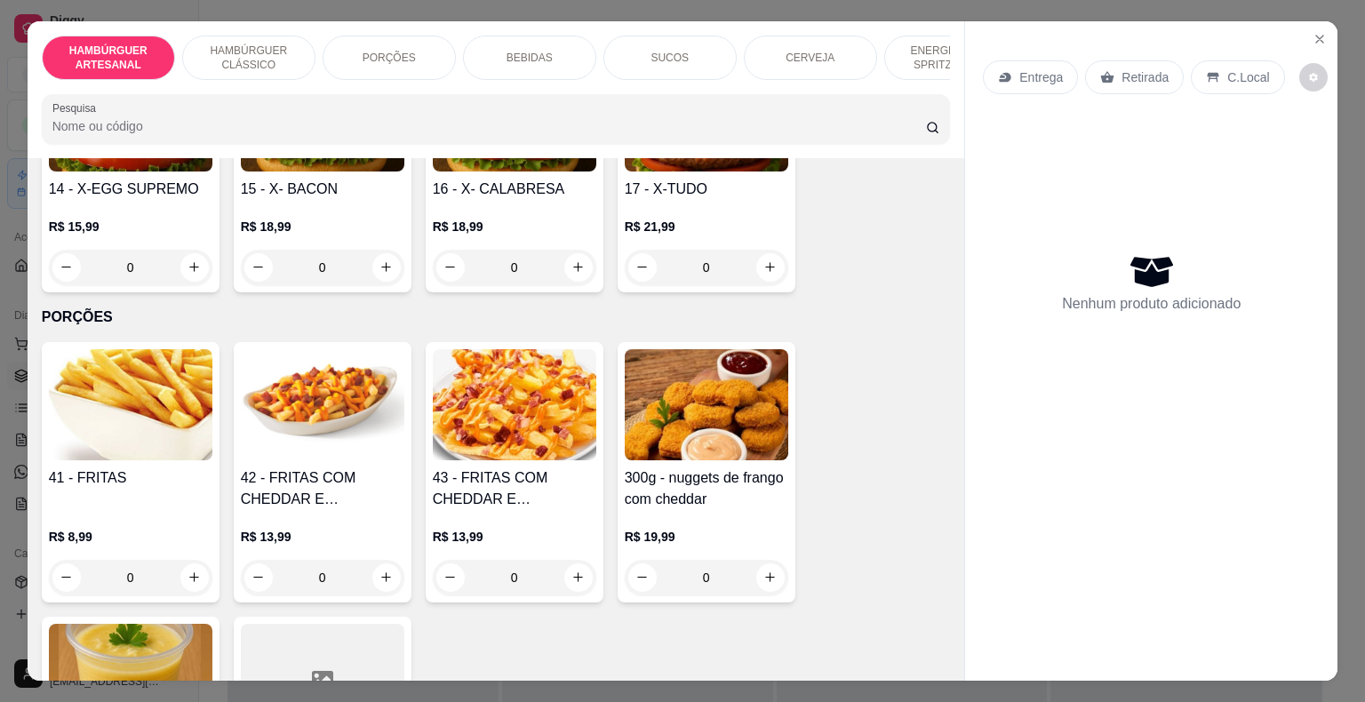
click at [431, 36] on div "PORÇÕES" at bounding box center [389, 58] width 133 height 44
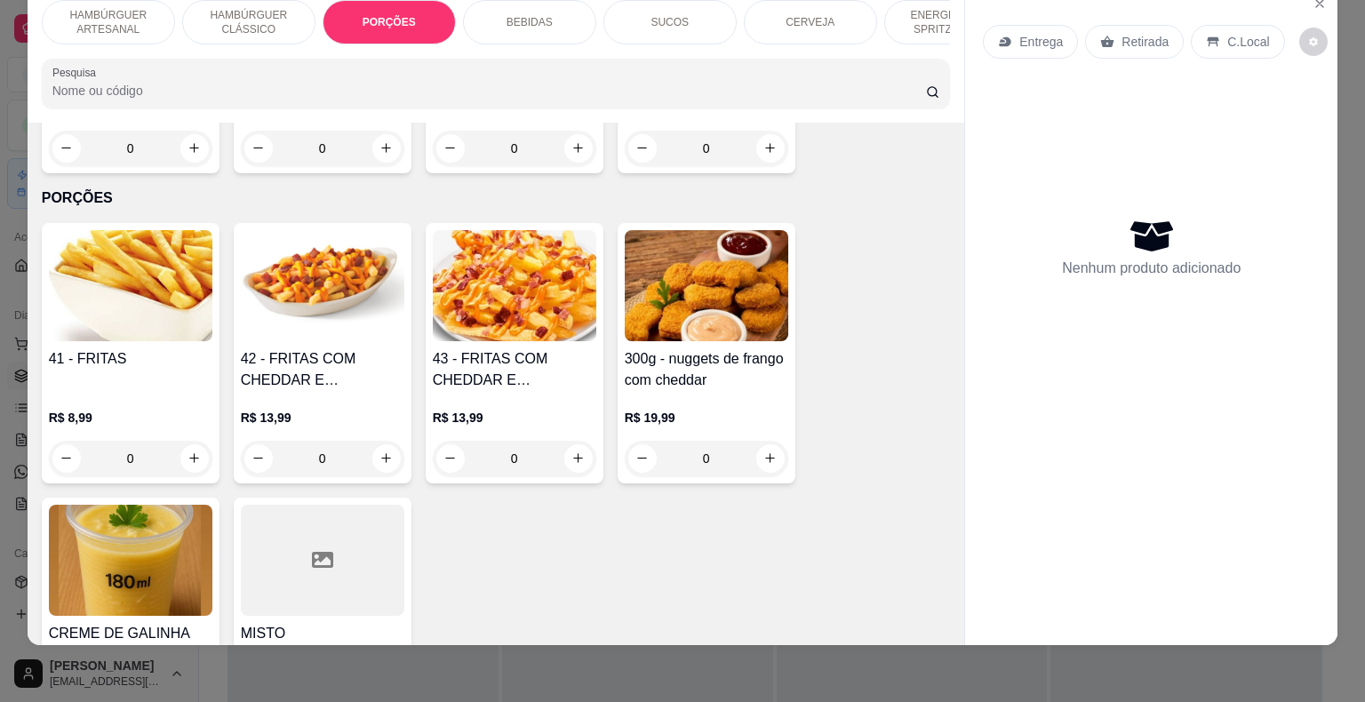
scroll to position [1595, 0]
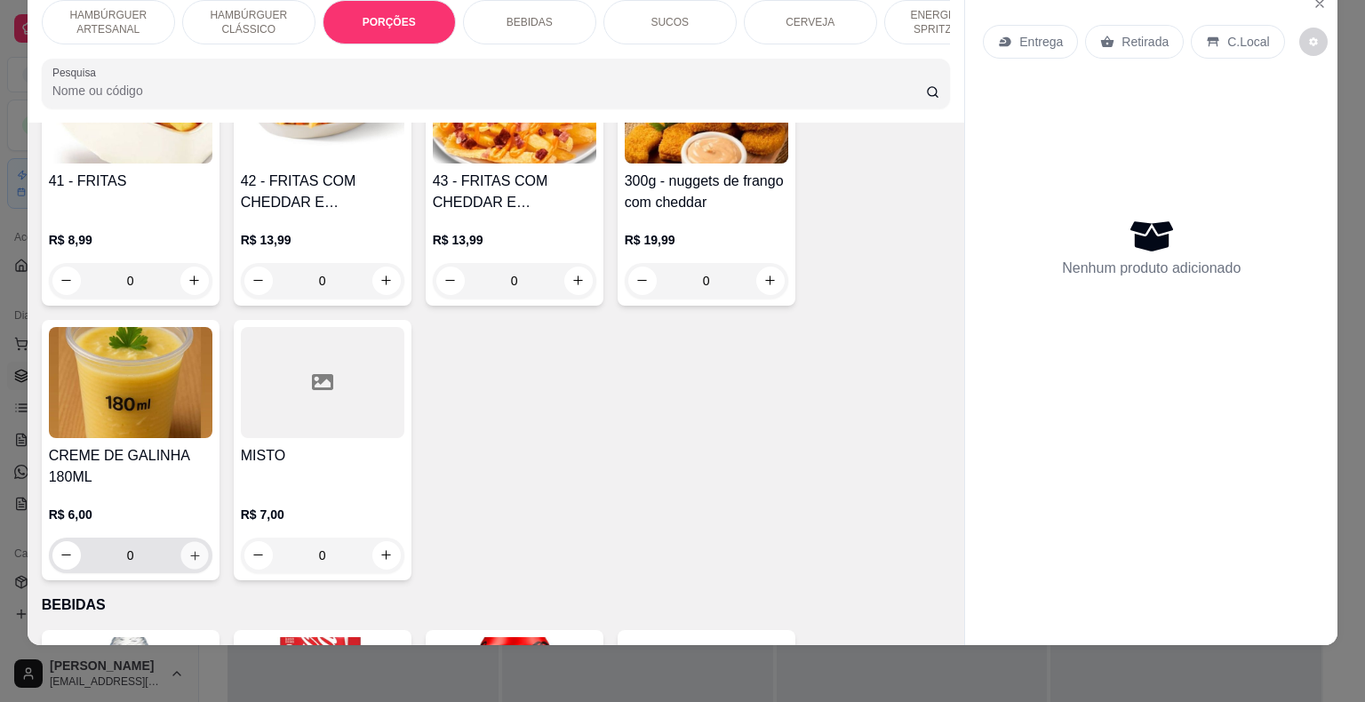
click at [185, 541] on button "increase-product-quantity" at bounding box center [194, 555] width 28 height 28
type input "1"
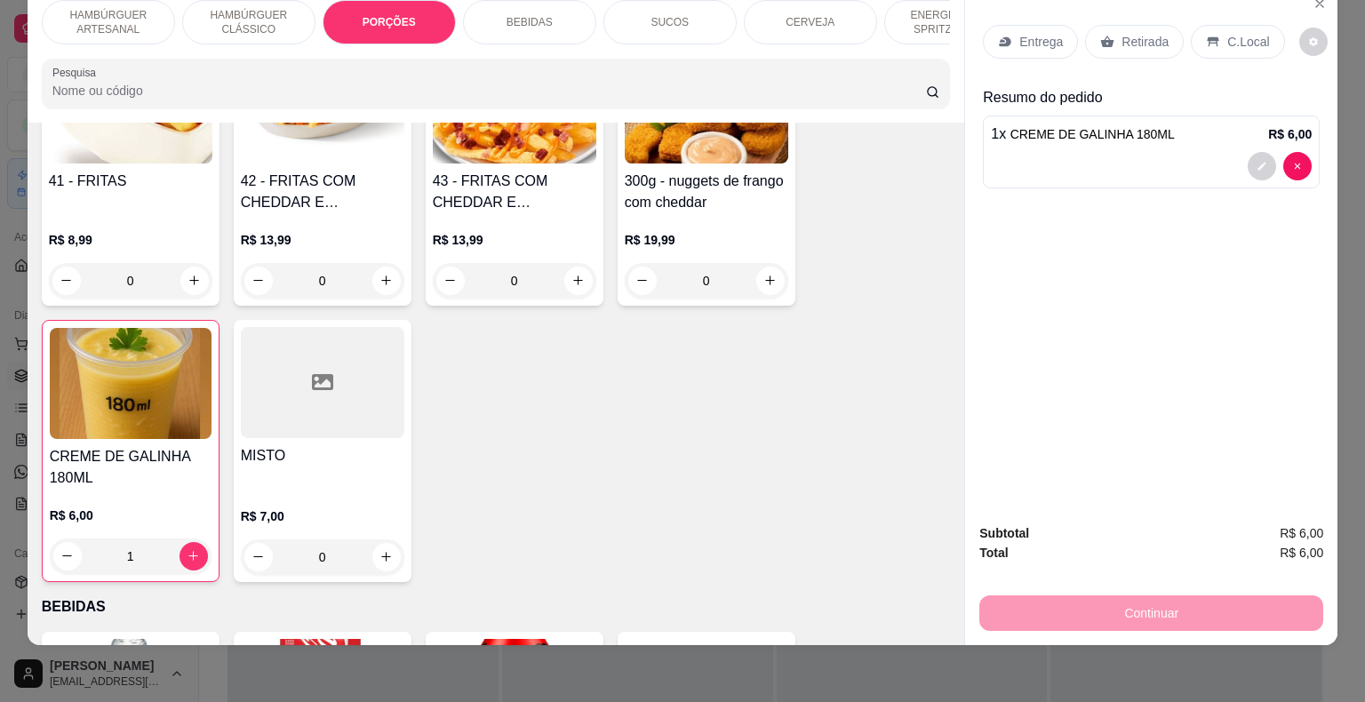
click at [1206, 35] on icon at bounding box center [1213, 42] width 14 height 14
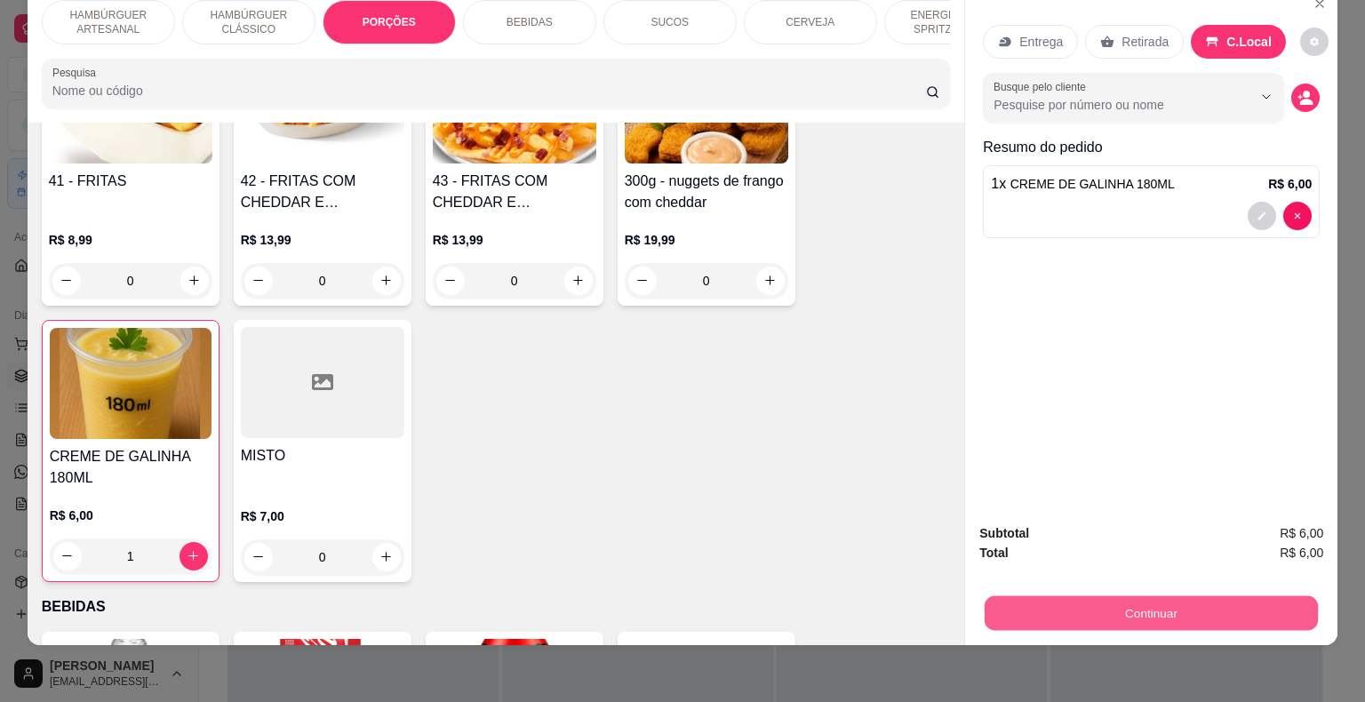
click at [999, 596] on button "Continuar" at bounding box center [1151, 613] width 333 height 35
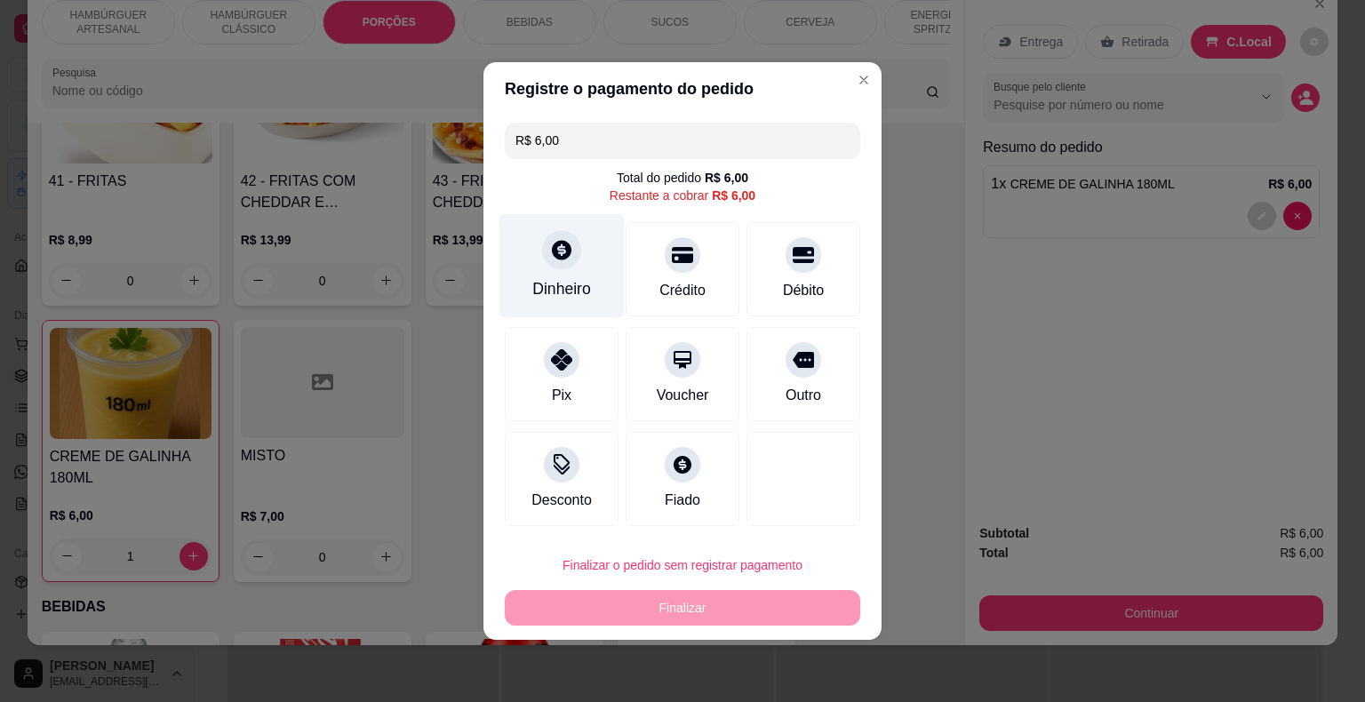
click at [596, 292] on div "Dinheiro" at bounding box center [562, 266] width 125 height 104
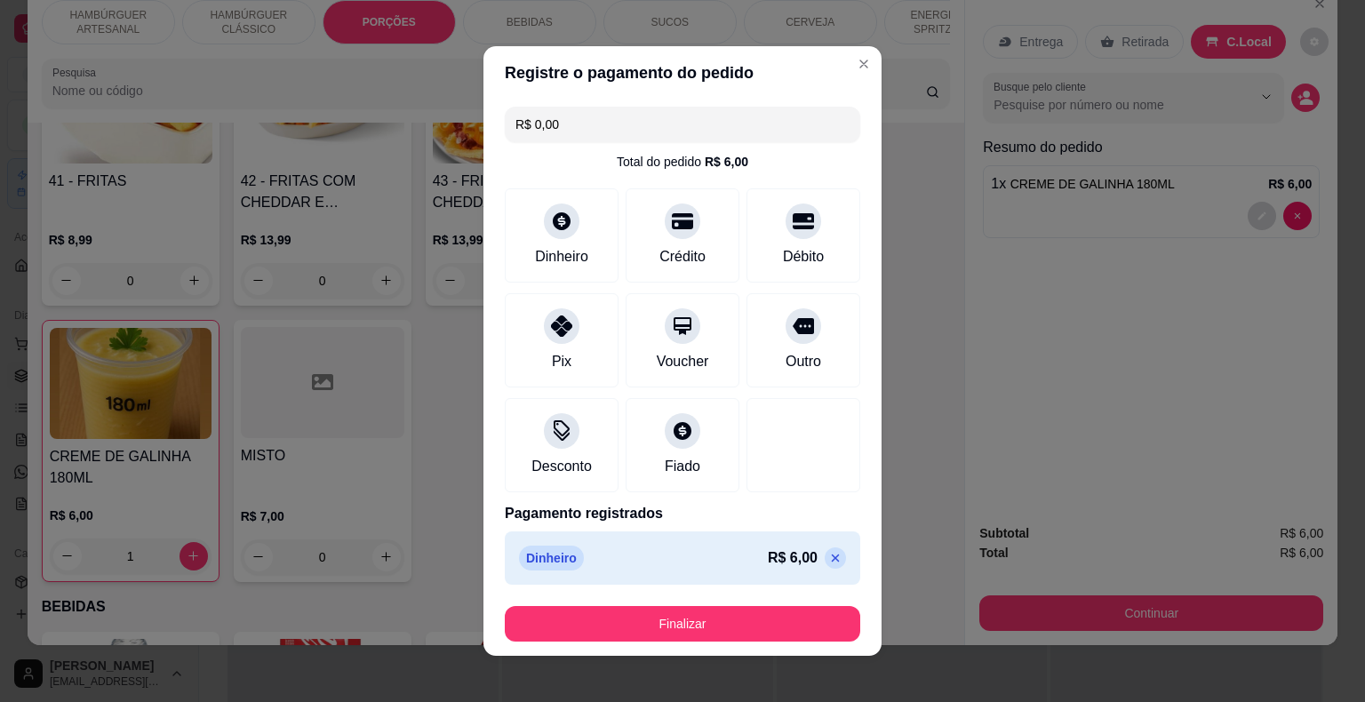
type input "R$ 0,00"
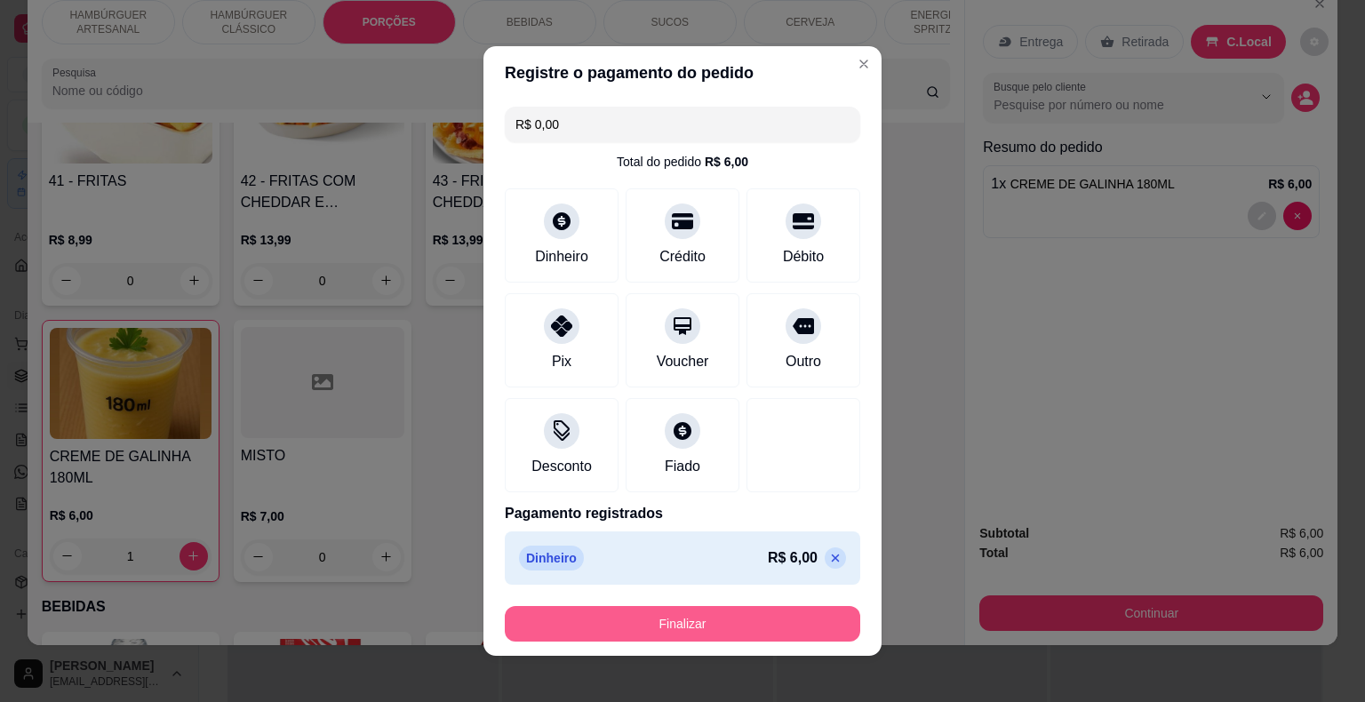
click at [676, 623] on button "Finalizar" at bounding box center [683, 624] width 356 height 36
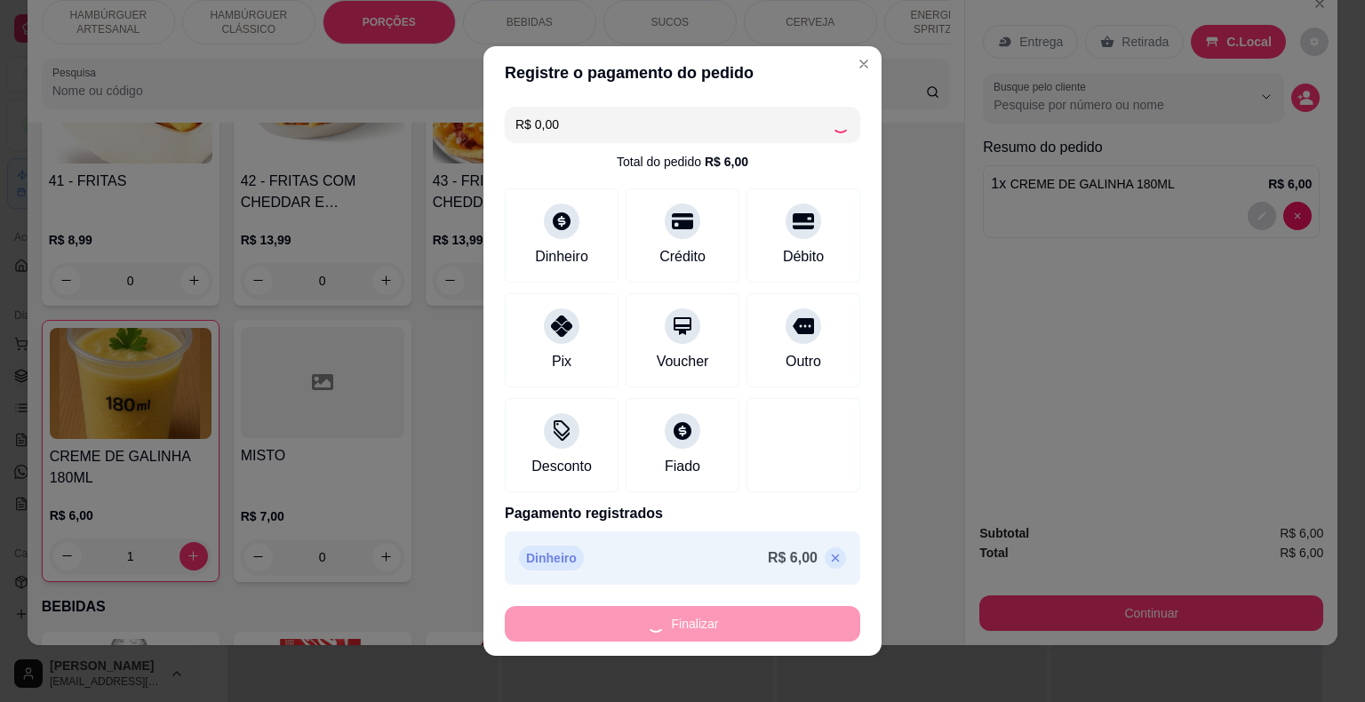
type input "0"
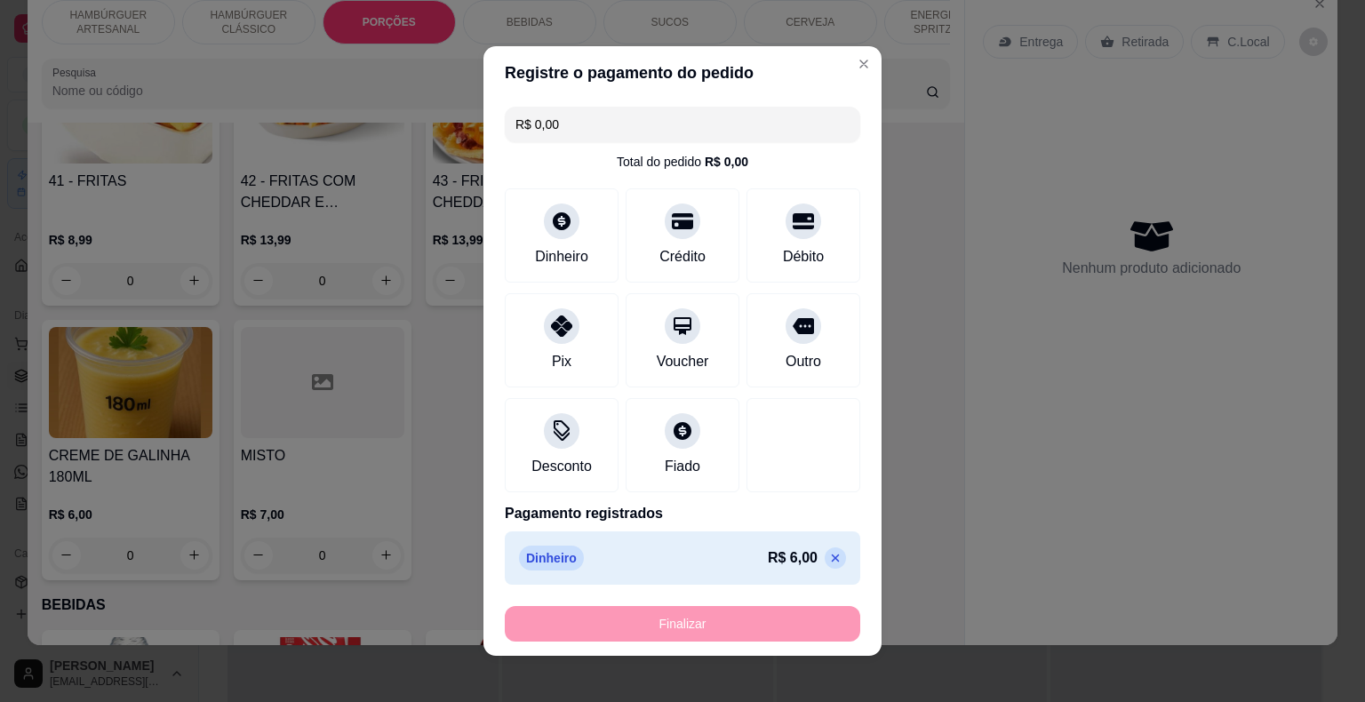
type input "-R$ 6,00"
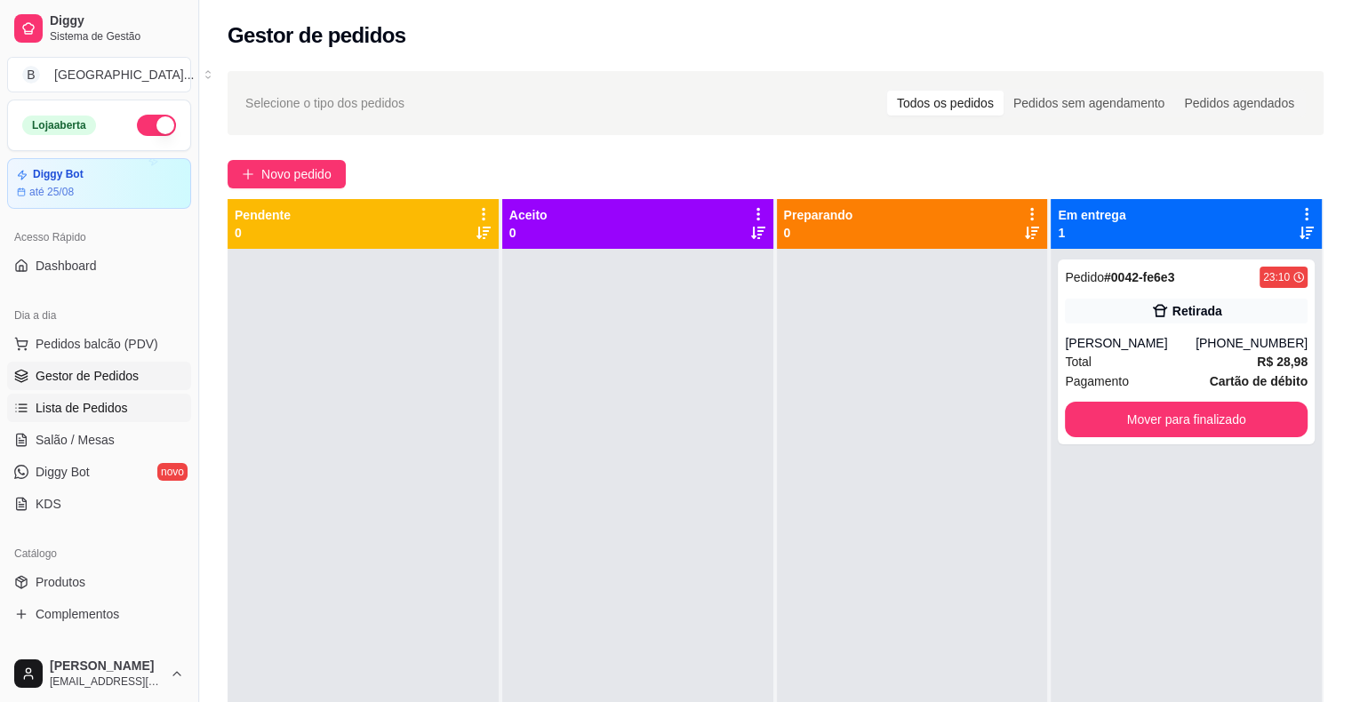
click at [142, 410] on link "Lista de Pedidos" at bounding box center [99, 408] width 184 height 28
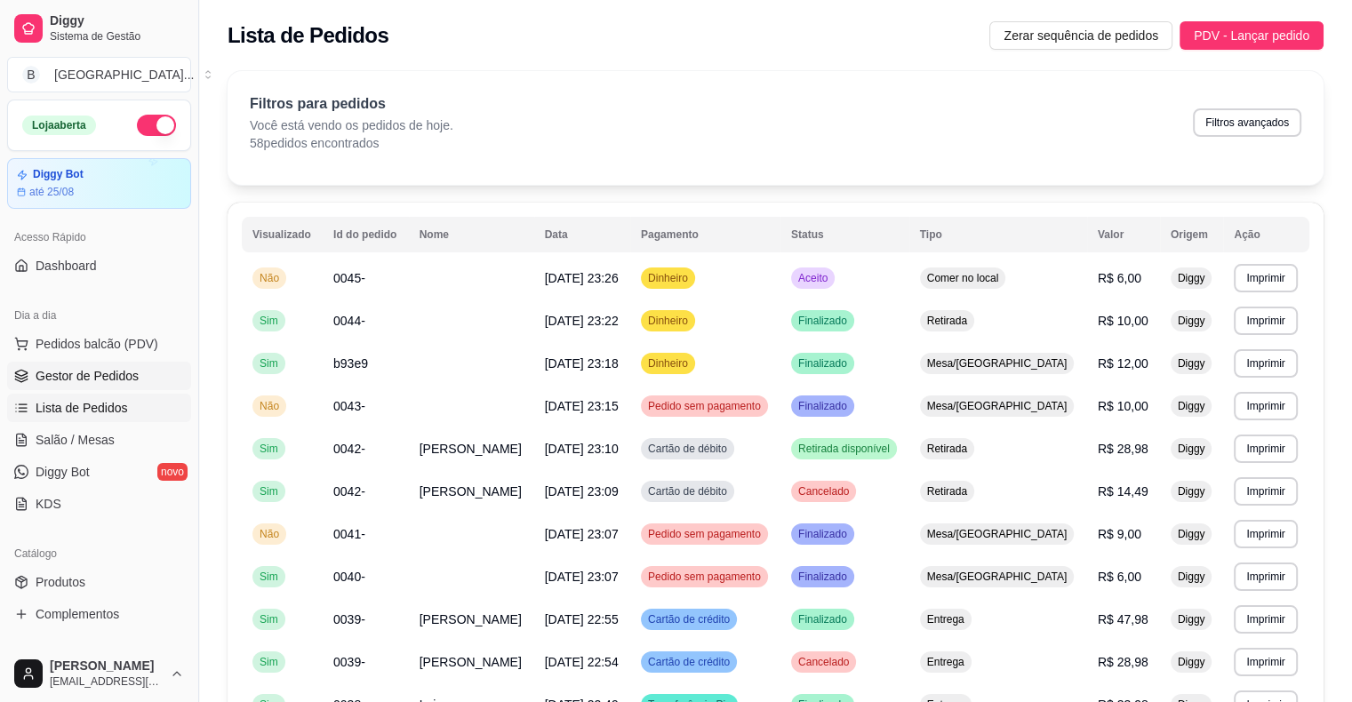
click at [142, 365] on link "Gestor de Pedidos" at bounding box center [99, 376] width 184 height 28
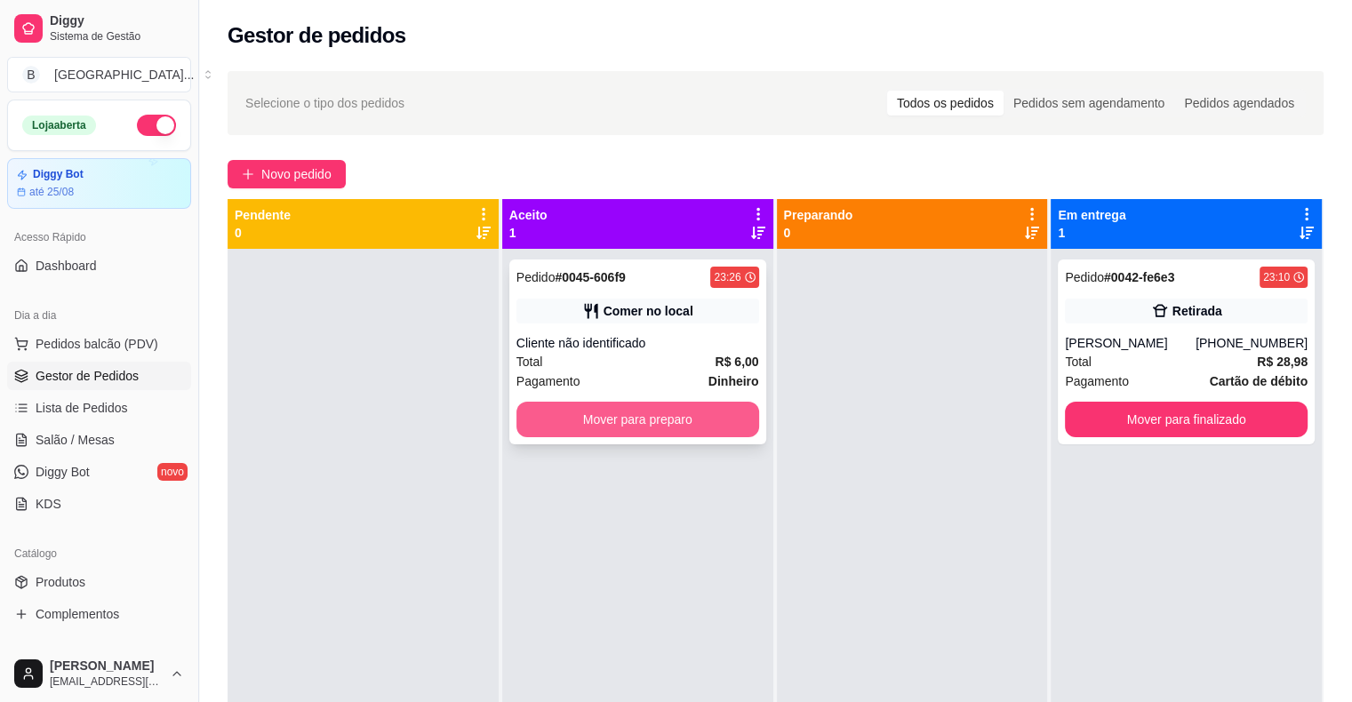
click at [706, 419] on button "Mover para preparo" at bounding box center [637, 420] width 243 height 36
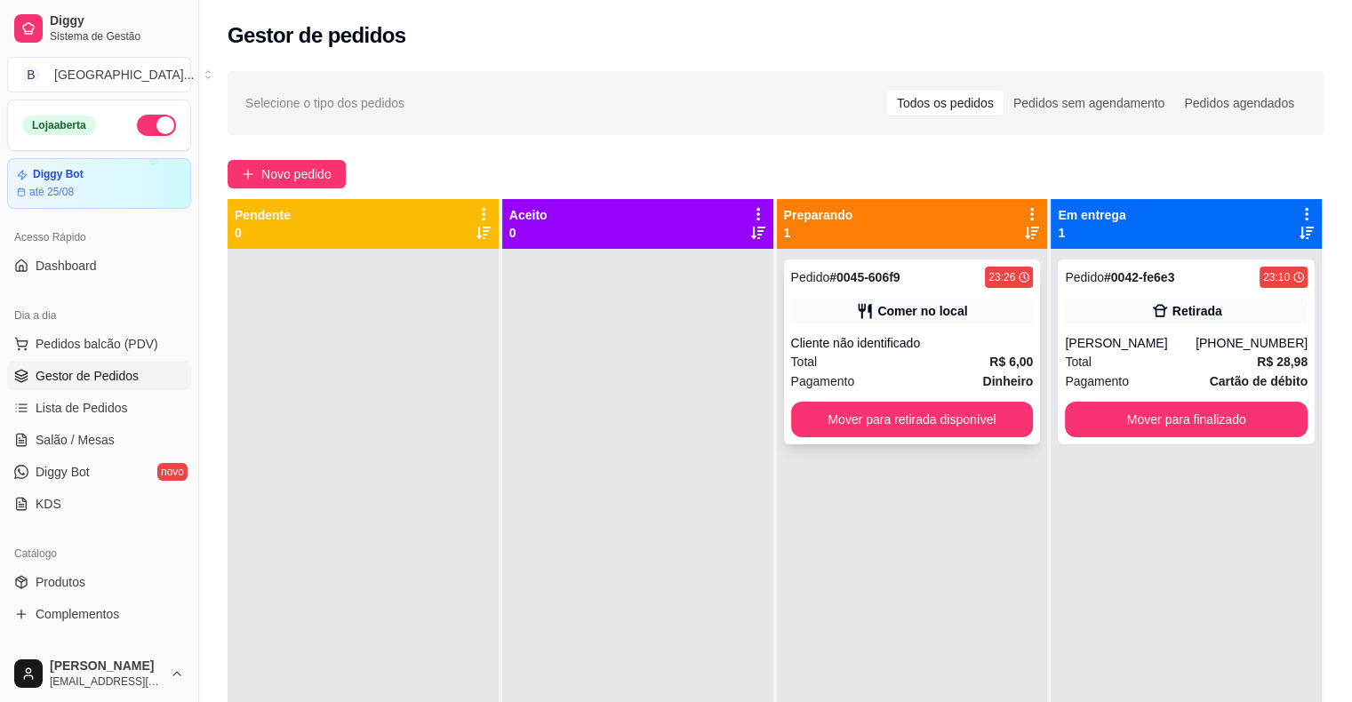
click at [877, 349] on div "Cliente não identificado" at bounding box center [912, 343] width 243 height 18
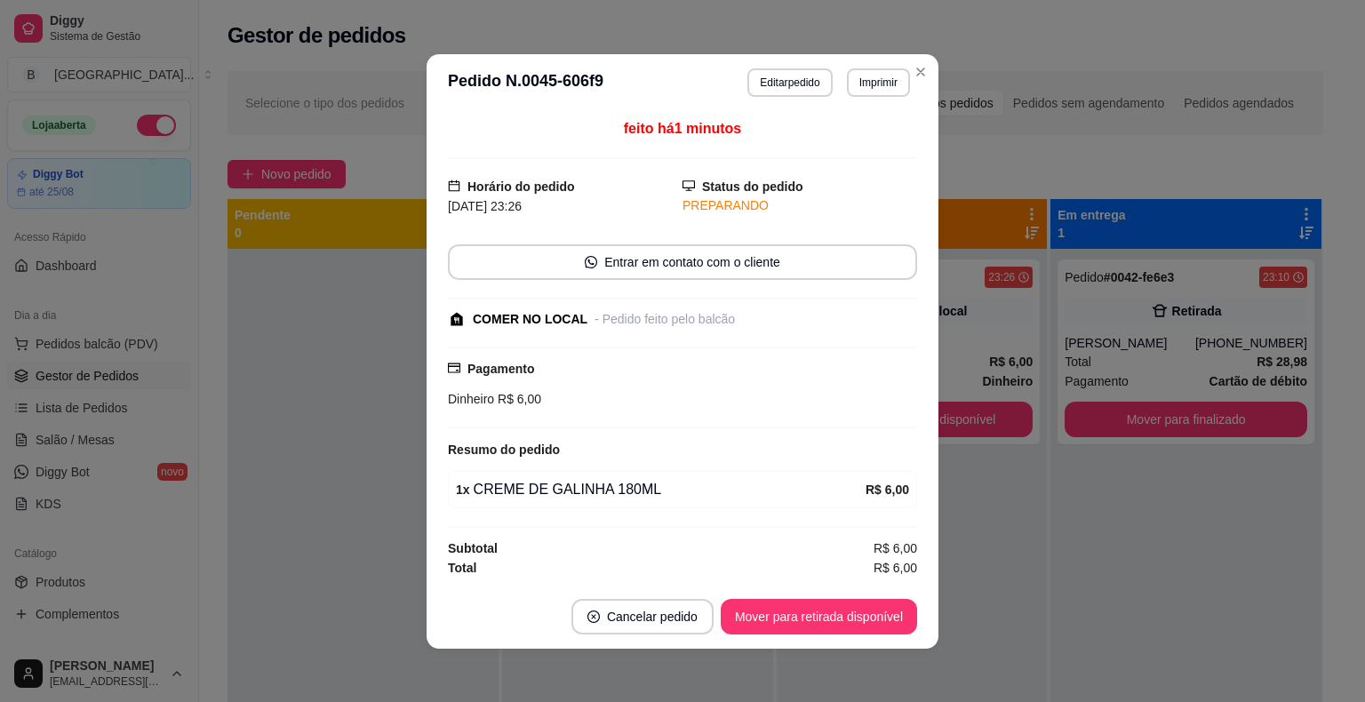
scroll to position [2, 0]
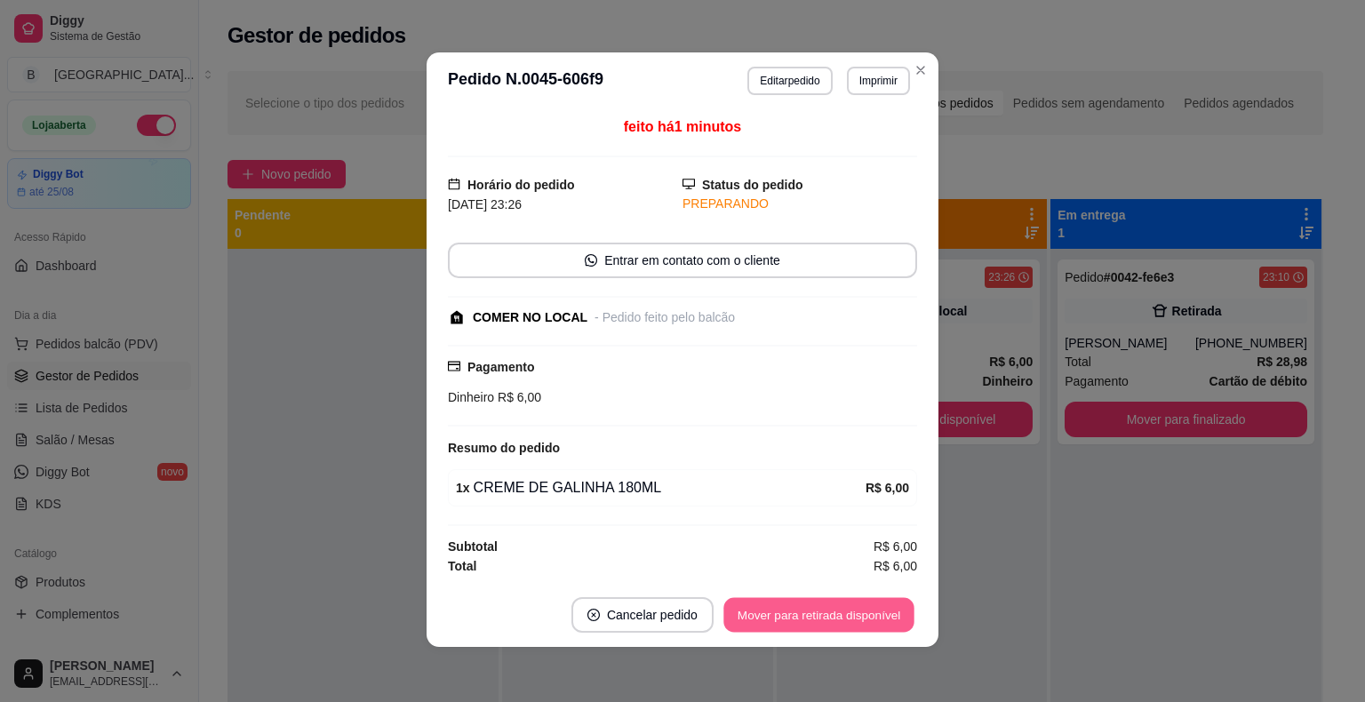
click at [820, 599] on button "Mover para retirada disponível" at bounding box center [819, 614] width 190 height 35
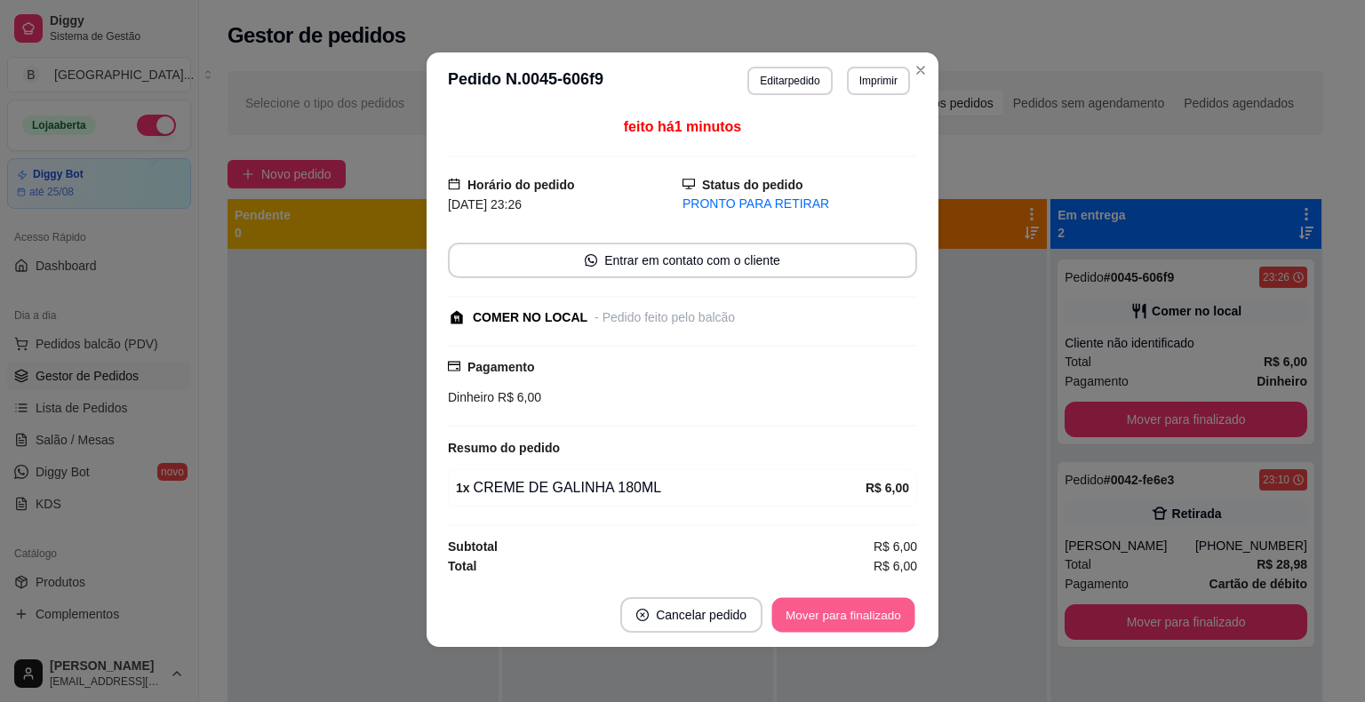
click at [820, 599] on button "Mover para finalizado" at bounding box center [844, 614] width 143 height 35
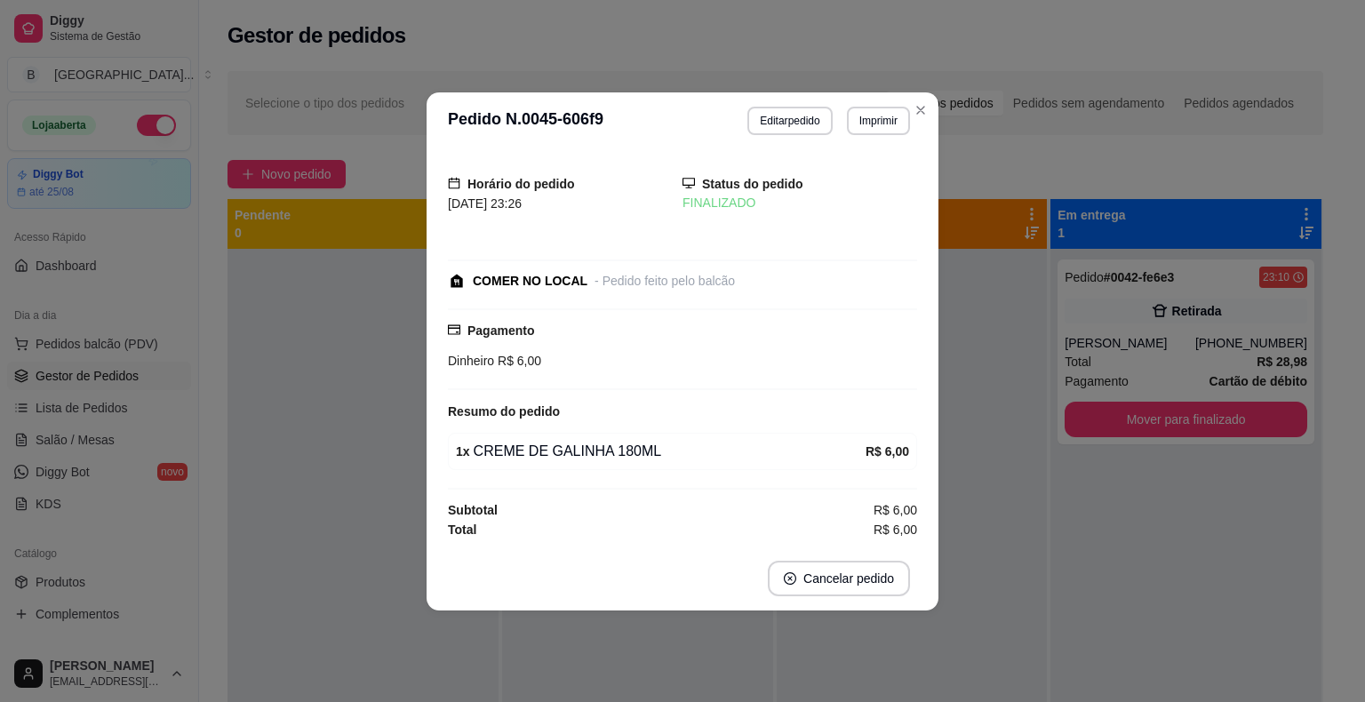
scroll to position [0, 0]
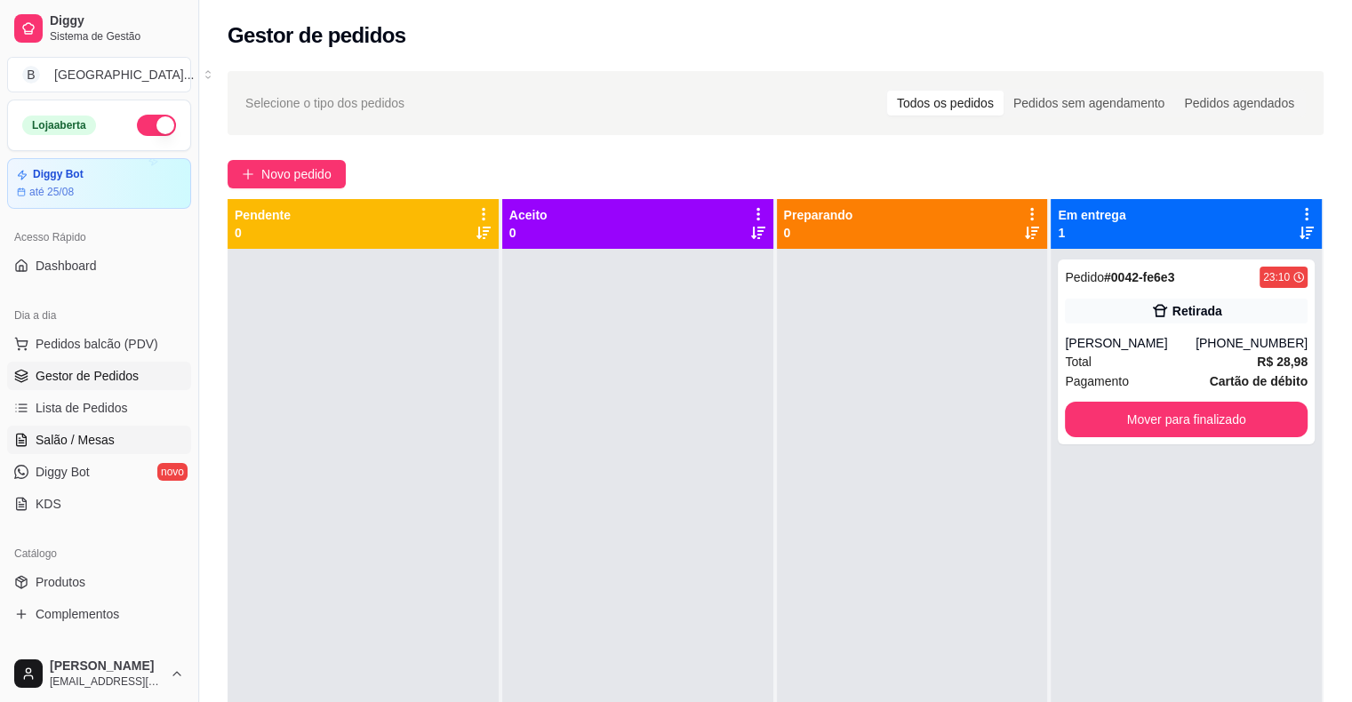
click at [92, 432] on span "Salão / Mesas" at bounding box center [75, 440] width 79 height 18
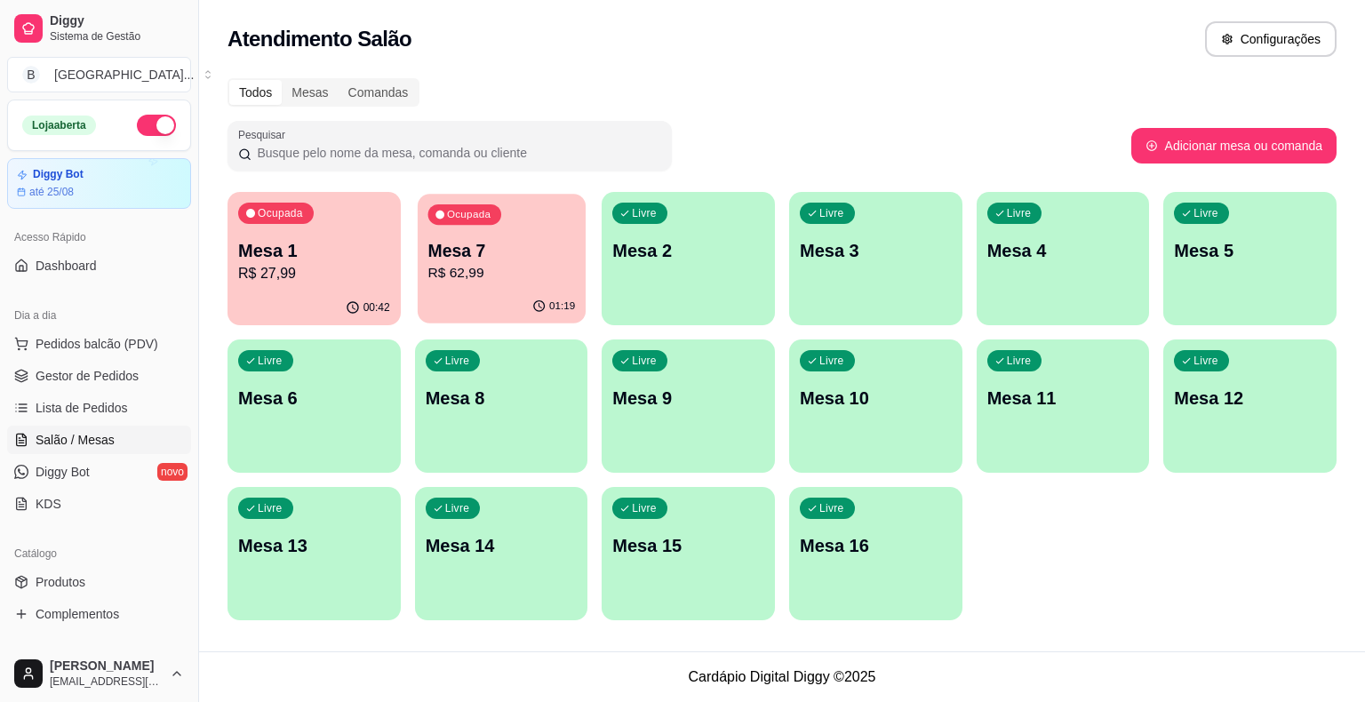
click at [460, 273] on p "R$ 62,99" at bounding box center [502, 273] width 148 height 20
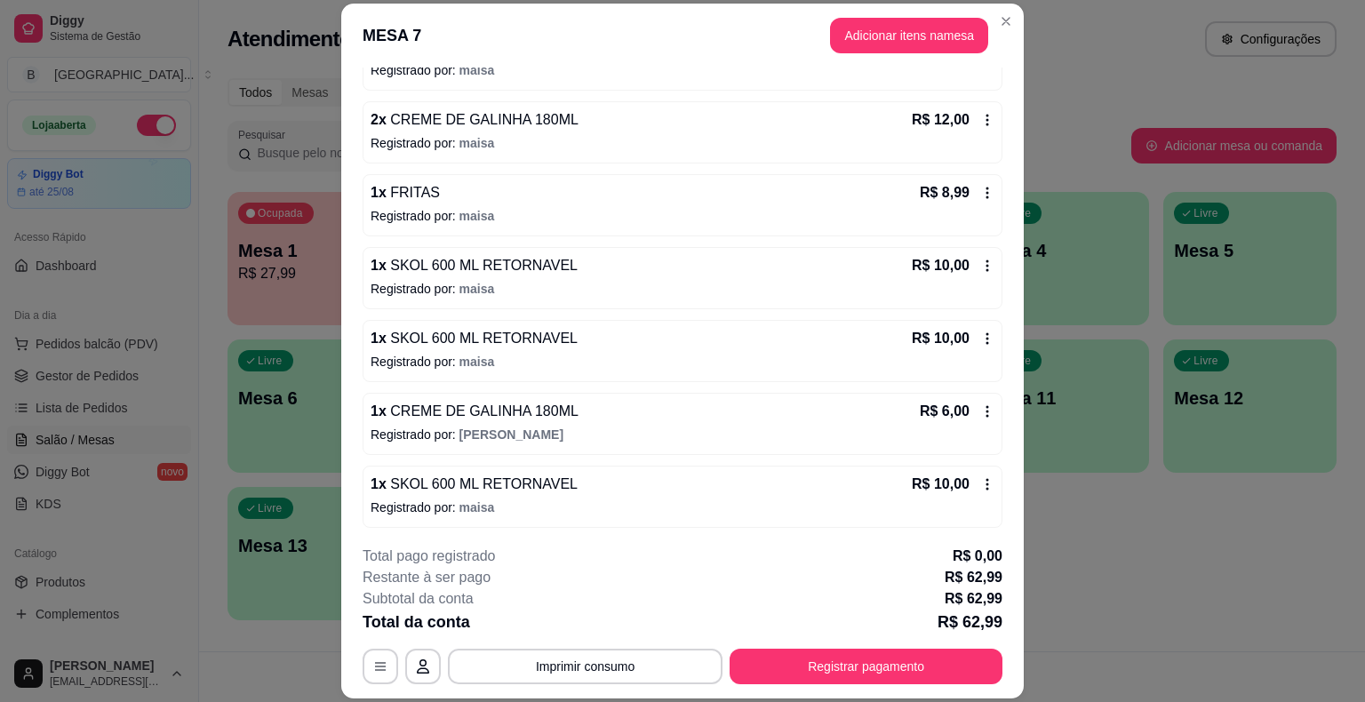
scroll to position [53, 0]
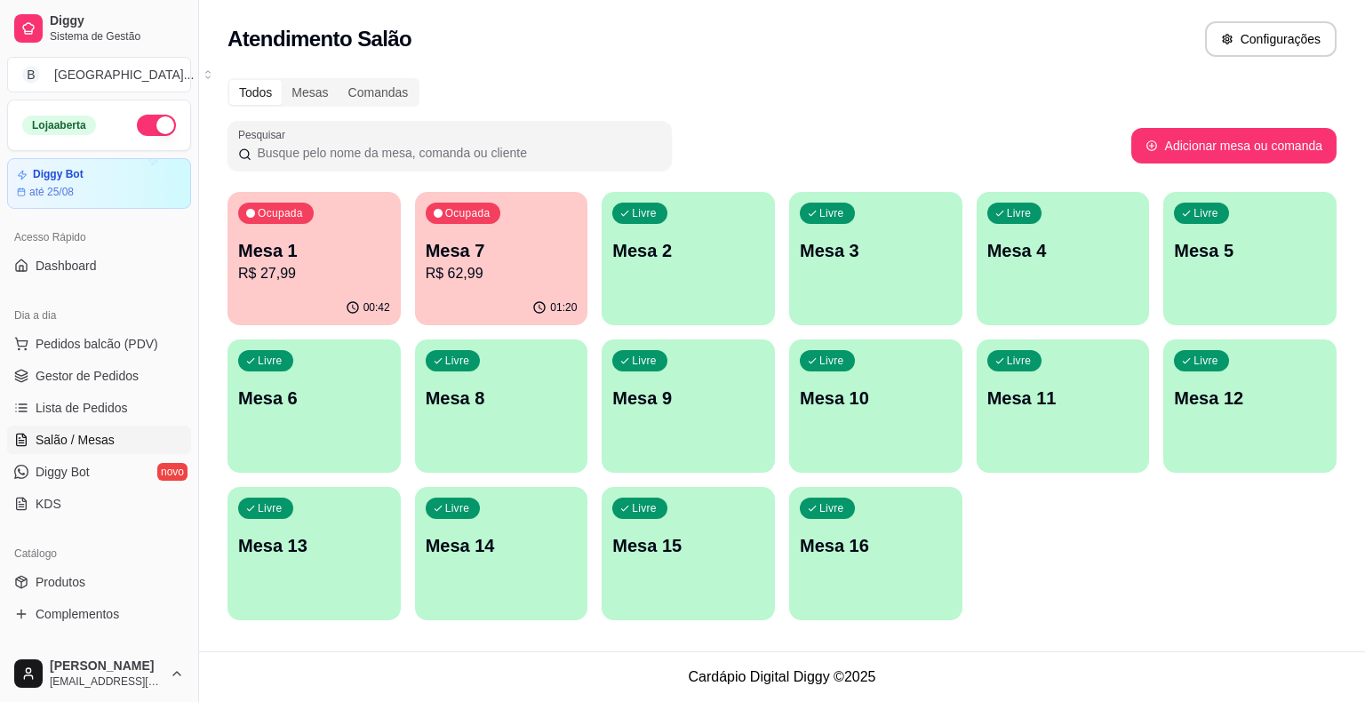
click at [300, 305] on div "00:42" at bounding box center [314, 308] width 173 height 35
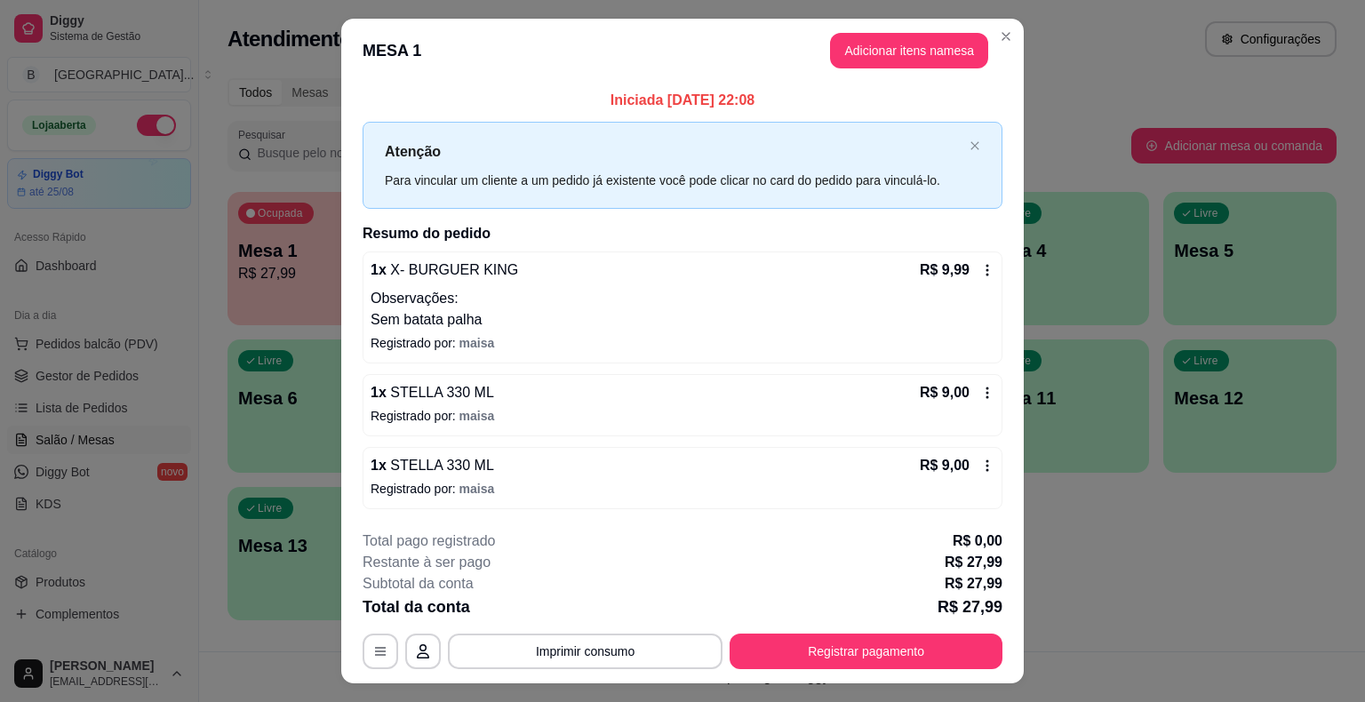
scroll to position [36, 0]
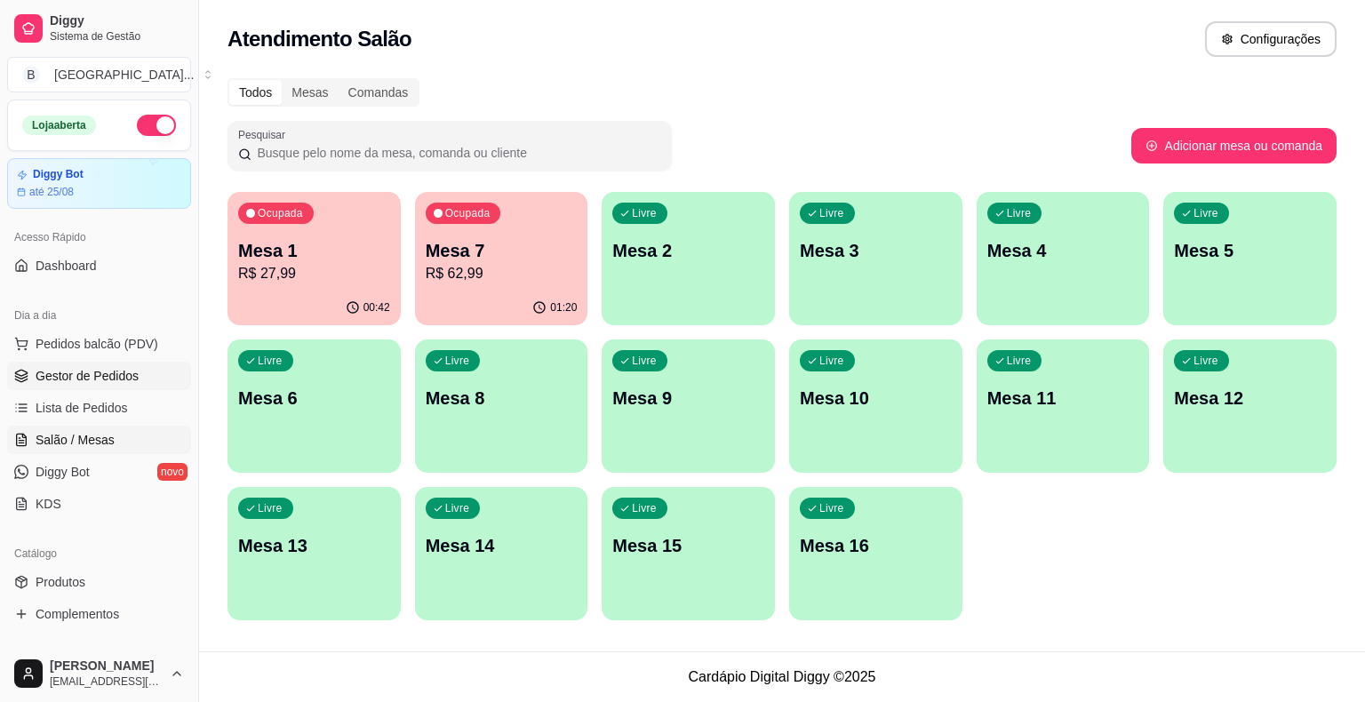
click at [99, 385] on link "Gestor de Pedidos" at bounding box center [99, 376] width 184 height 28
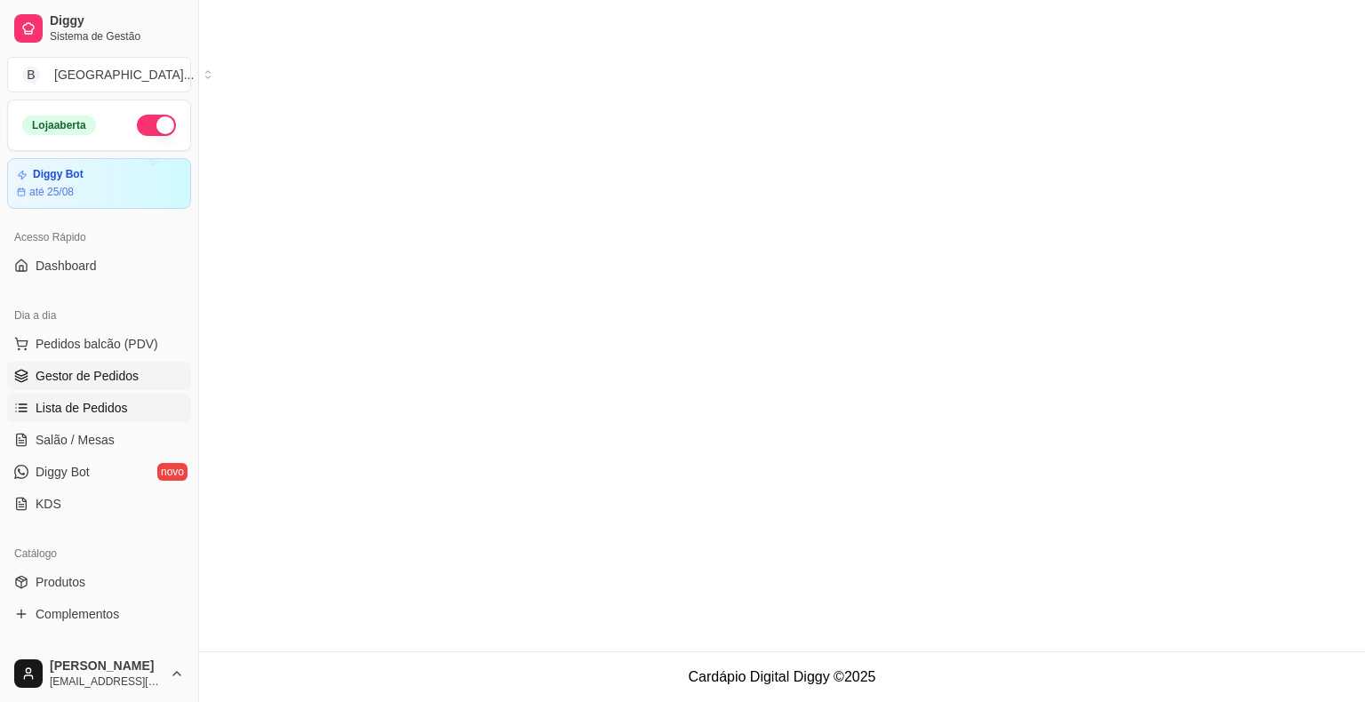
click at [96, 396] on link "Lista de Pedidos" at bounding box center [99, 408] width 184 height 28
click at [102, 404] on span "Lista de Pedidos" at bounding box center [82, 408] width 92 height 18
click at [98, 376] on span "Gestor de Pedidos" at bounding box center [87, 376] width 103 height 18
click at [110, 432] on span "Salão / Mesas" at bounding box center [75, 440] width 79 height 18
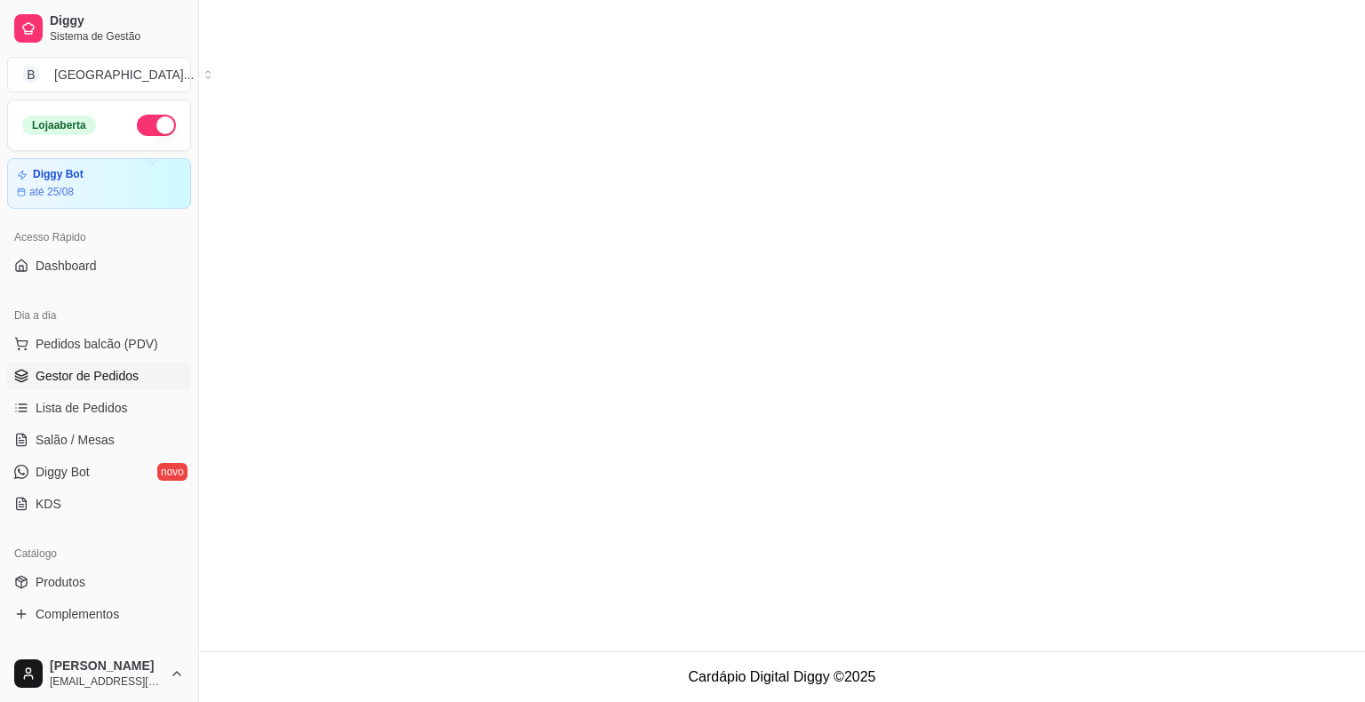
click at [109, 383] on span "Gestor de Pedidos" at bounding box center [87, 376] width 103 height 18
click at [109, 388] on link "Gestor de Pedidos" at bounding box center [99, 376] width 184 height 28
click at [110, 396] on ul "Pedidos balcão (PDV) Gestor de Pedidos Lista de Pedidos Salão / Mesas Diggy Bot…" at bounding box center [99, 424] width 184 height 188
click at [108, 395] on link "Lista de Pedidos" at bounding box center [99, 408] width 184 height 28
click at [108, 401] on span "Lista de Pedidos" at bounding box center [82, 408] width 92 height 18
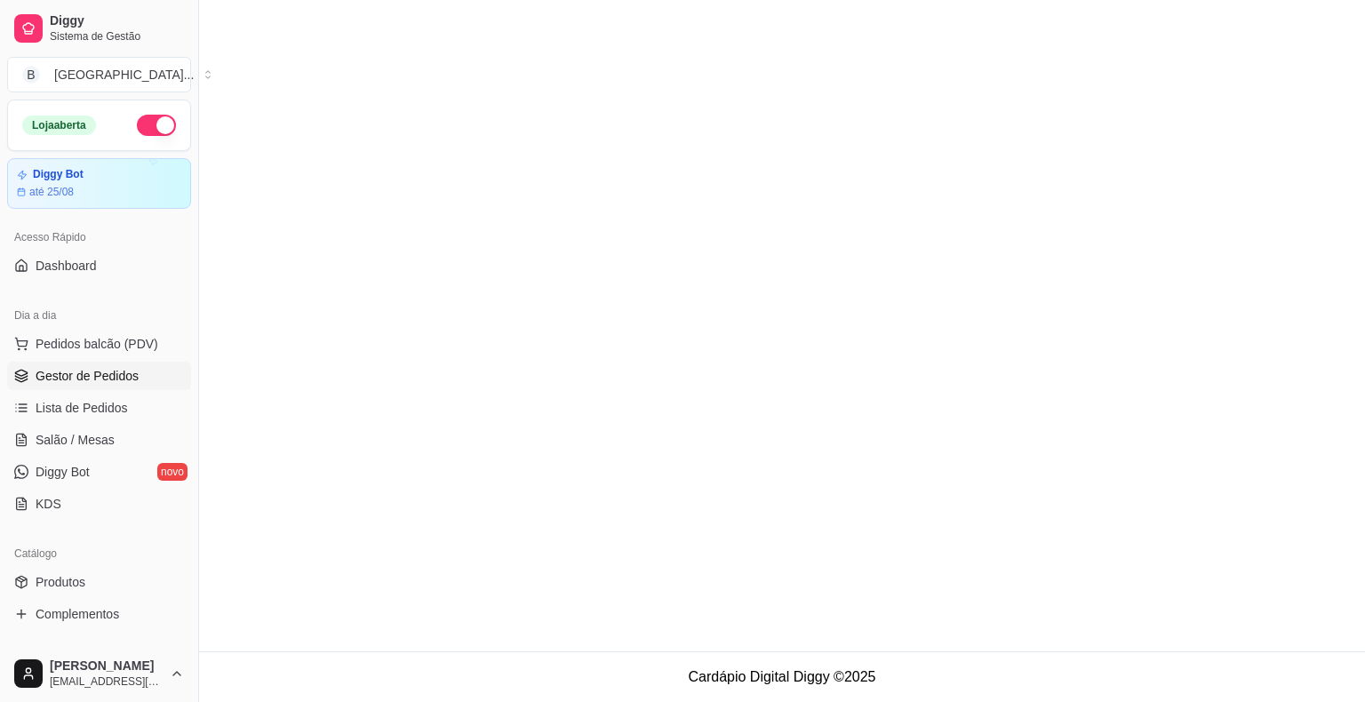
click at [104, 382] on span "Gestor de Pedidos" at bounding box center [87, 376] width 103 height 18
click at [125, 377] on span "Gestor de Pedidos" at bounding box center [87, 376] width 103 height 18
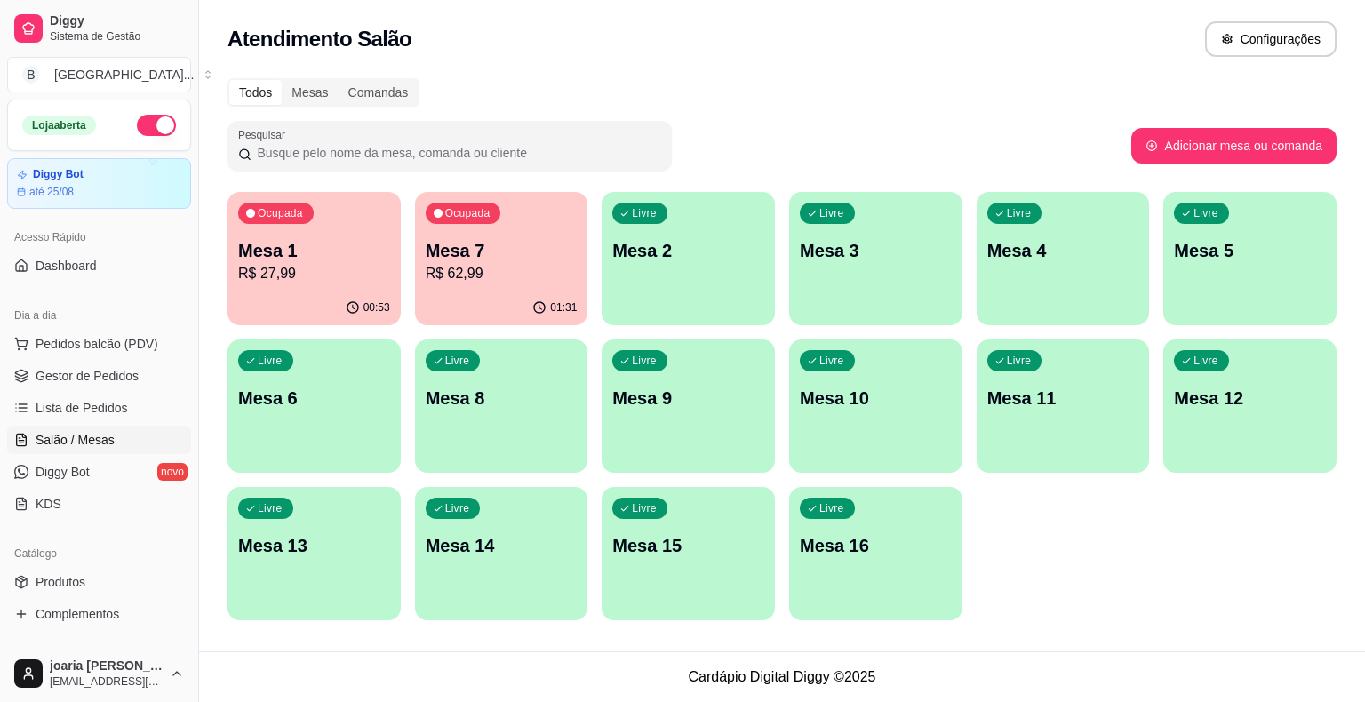
click at [516, 226] on div "Ocupada Mesa 7 R$ 62,99" at bounding box center [501, 241] width 173 height 99
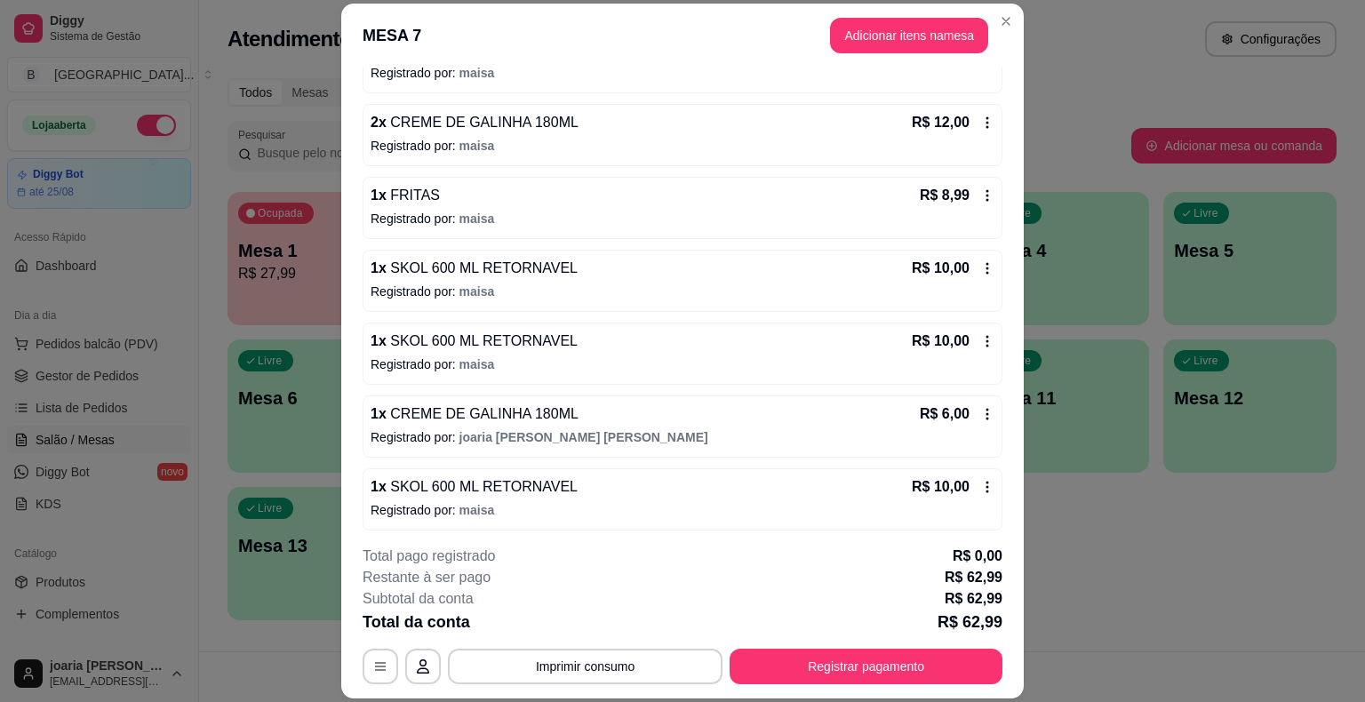
scroll to position [207, 0]
click at [546, 674] on button "Imprimir consumo" at bounding box center [585, 667] width 275 height 36
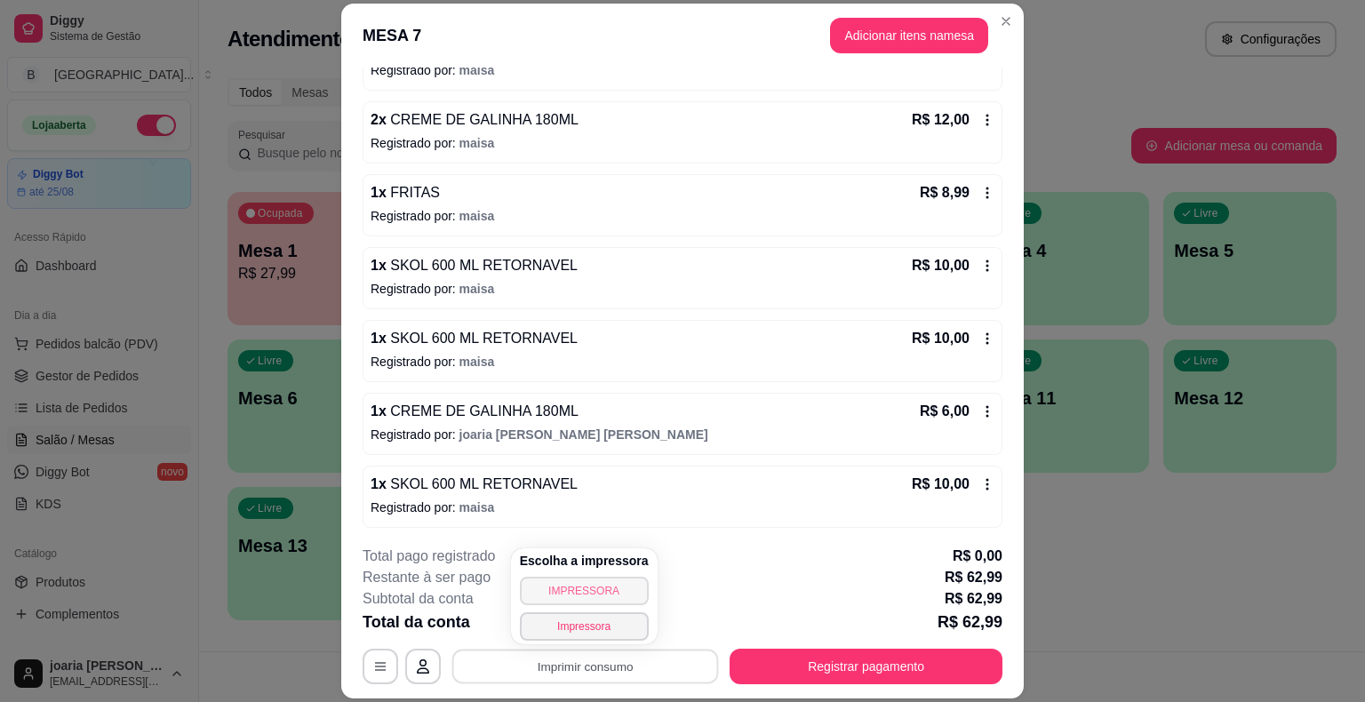
click at [594, 596] on button "IMPRESSORA" at bounding box center [584, 591] width 129 height 28
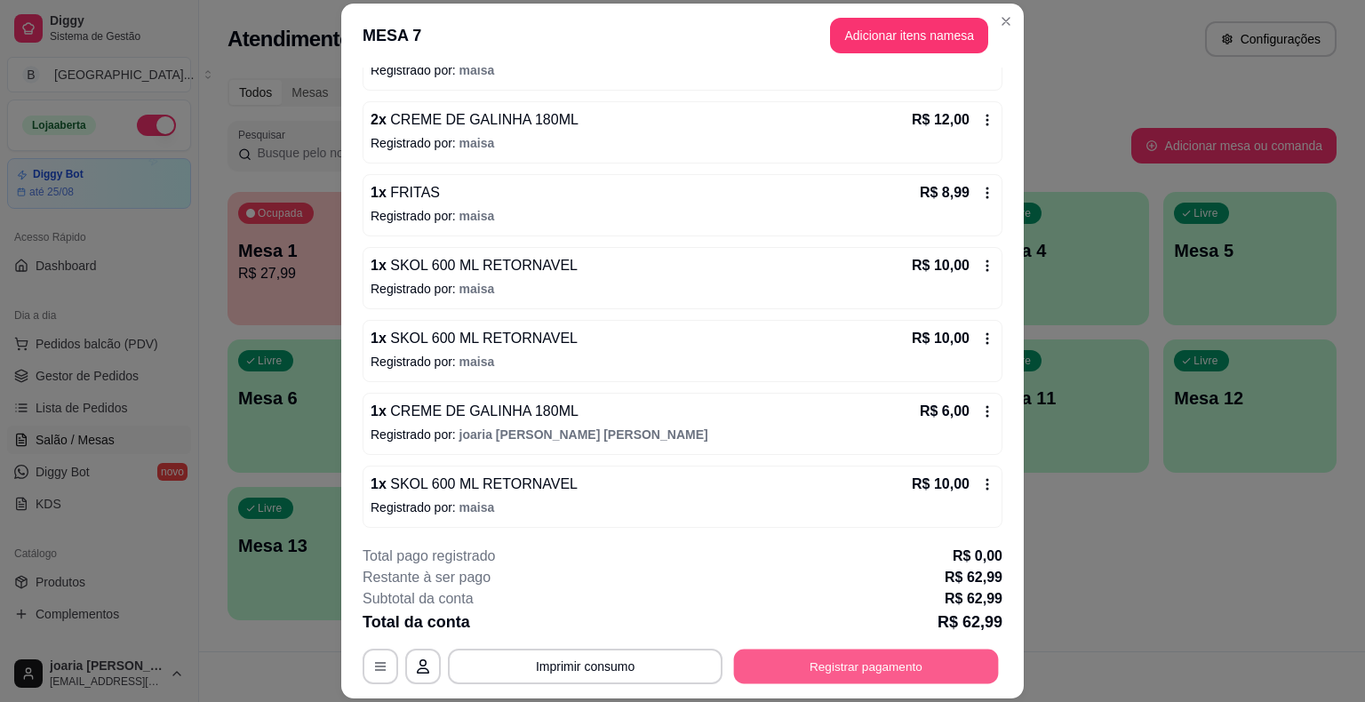
click at [958, 674] on button "Registrar pagamento" at bounding box center [866, 667] width 265 height 35
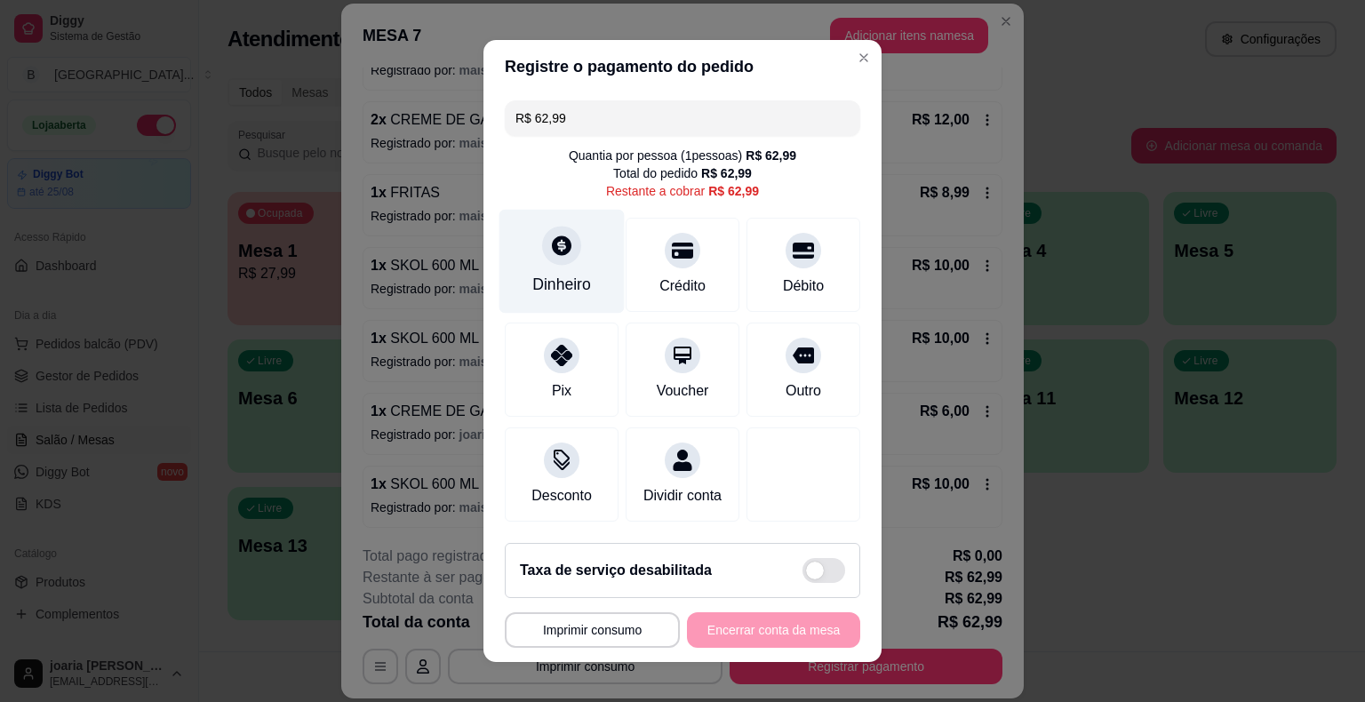
click at [595, 266] on div "Dinheiro" at bounding box center [562, 262] width 125 height 104
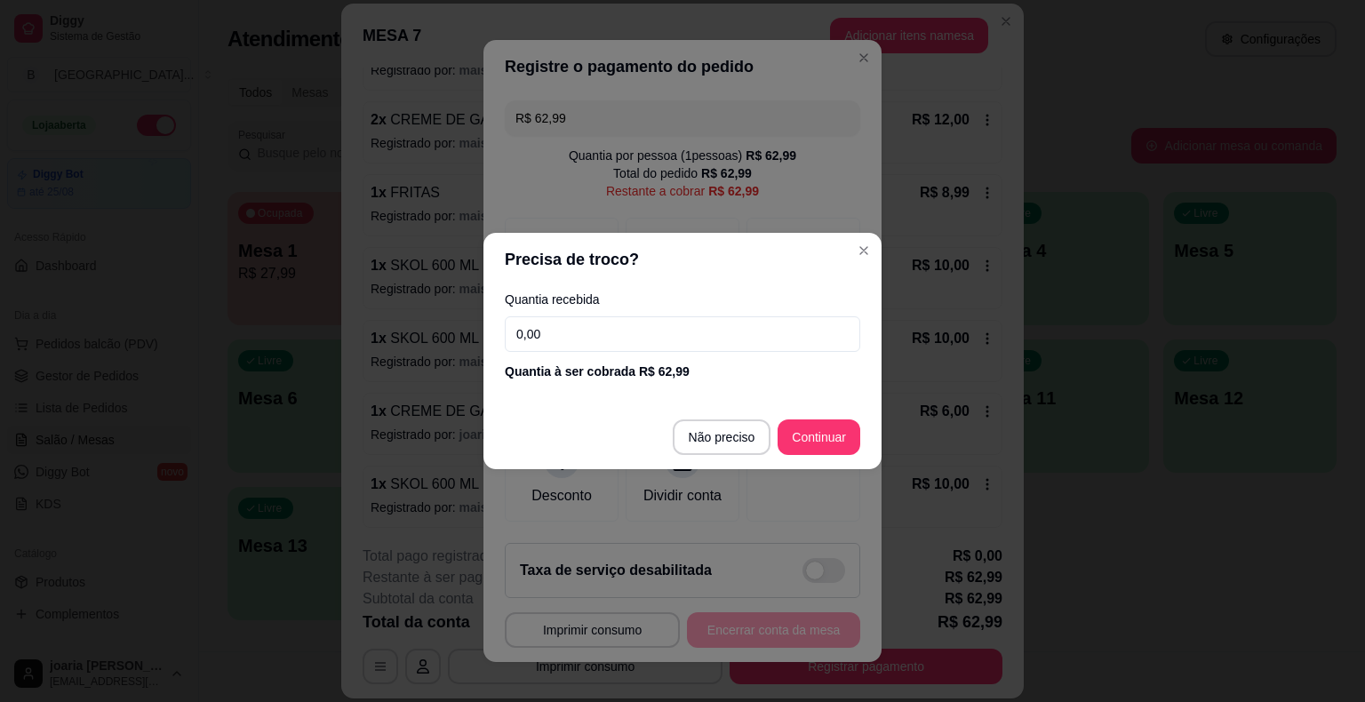
click at [678, 340] on input "0,00" at bounding box center [683, 334] width 356 height 36
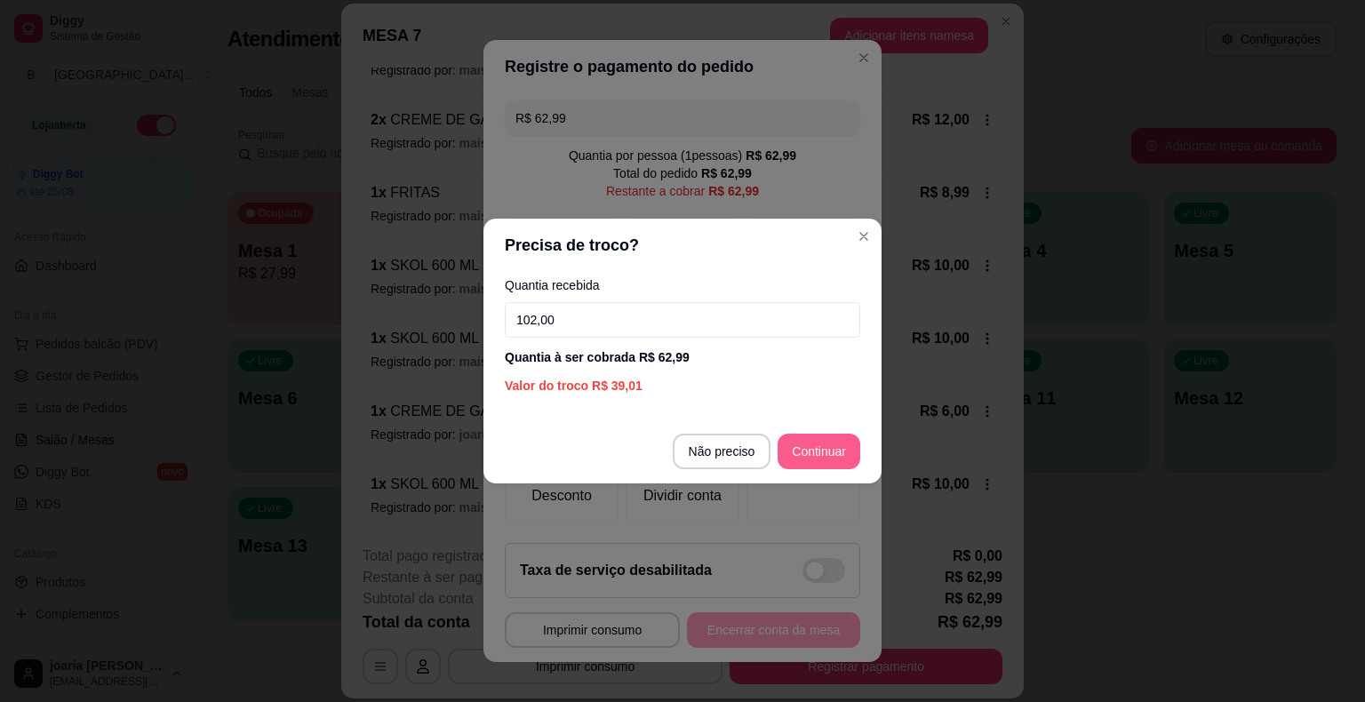
type input "102,00"
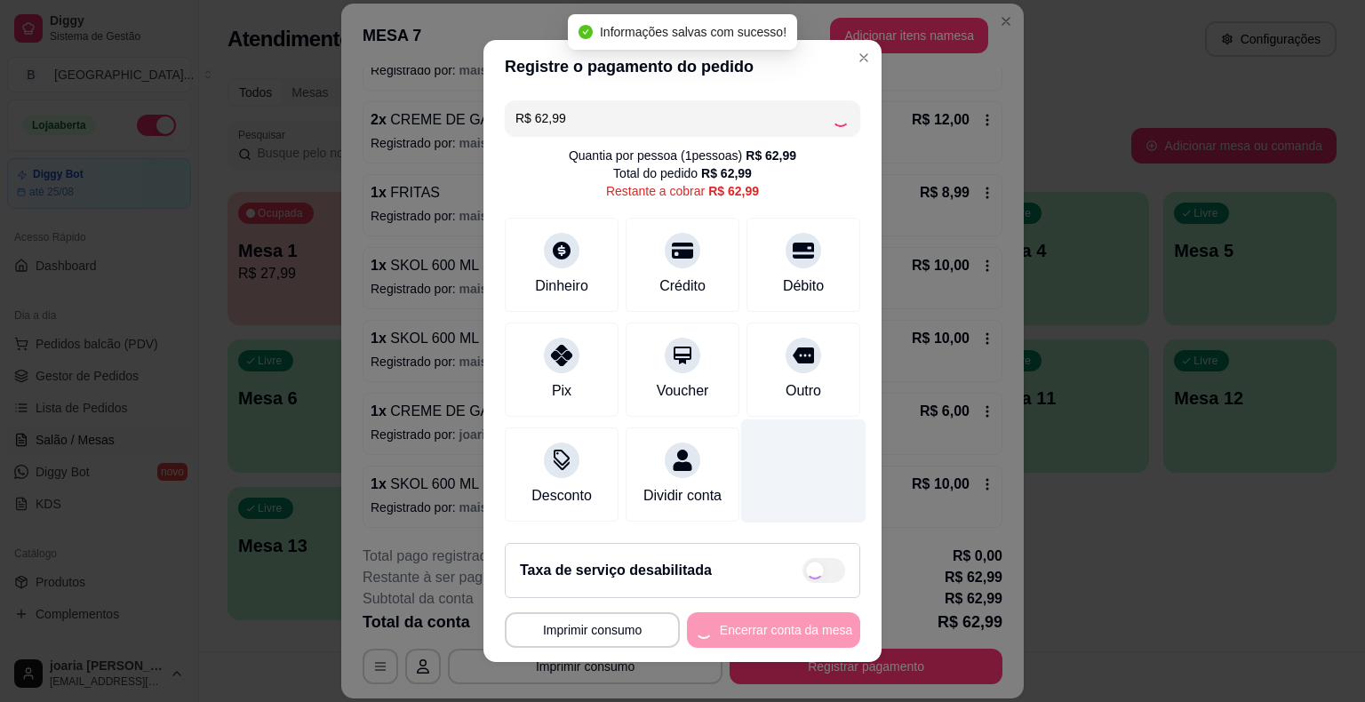
type input "R$ 0,00"
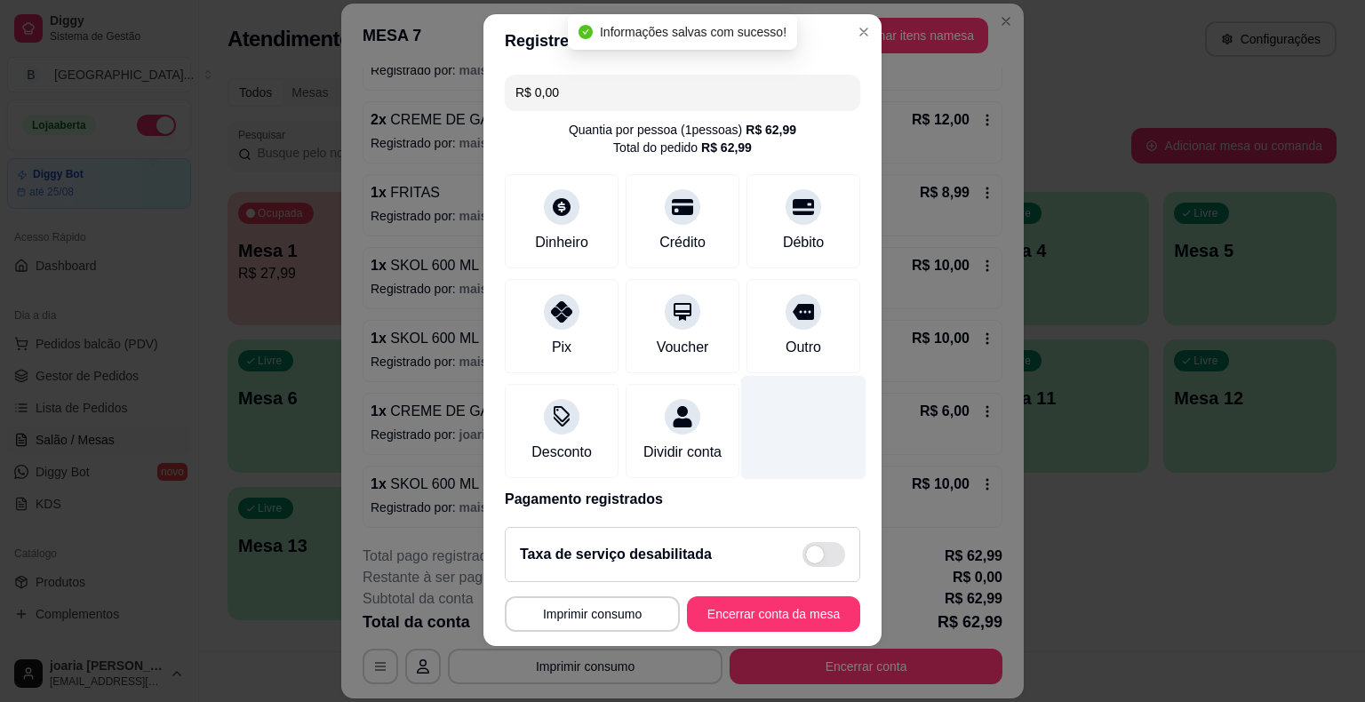
scroll to position [21, 0]
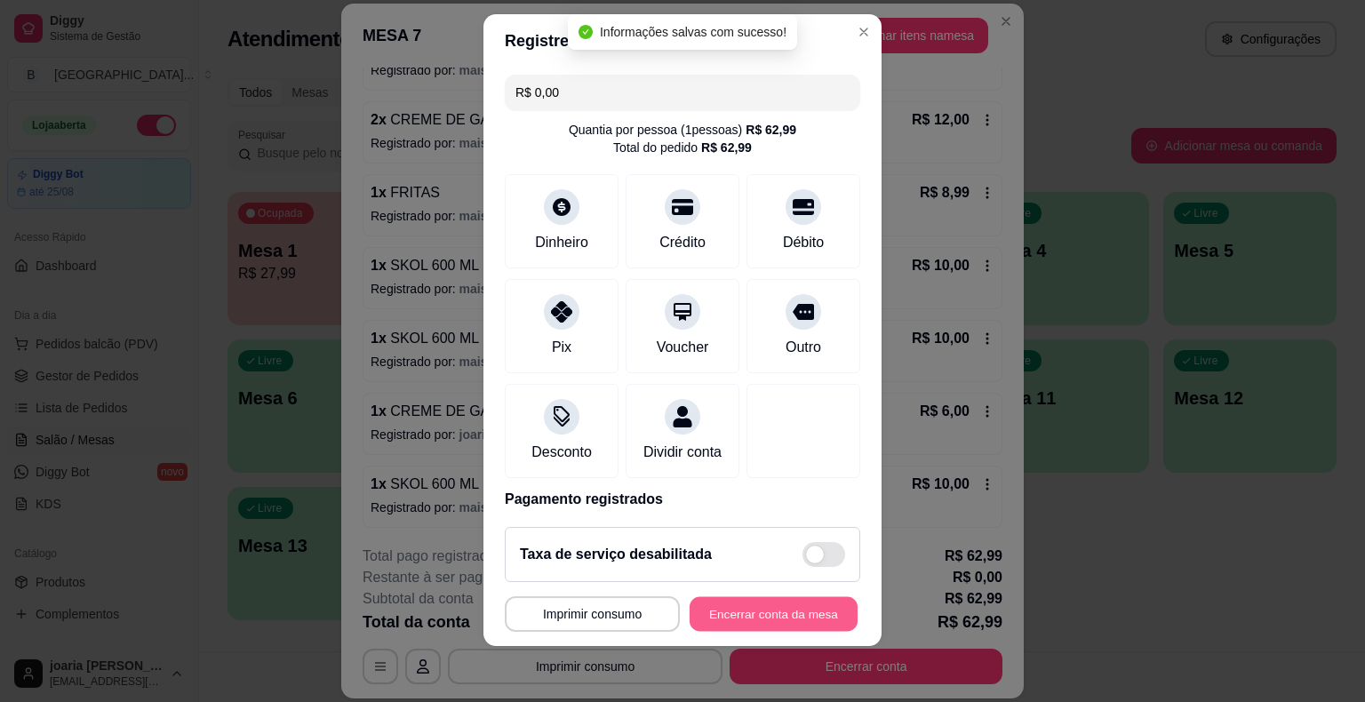
click at [782, 601] on button "Encerrar conta da mesa" at bounding box center [774, 613] width 168 height 35
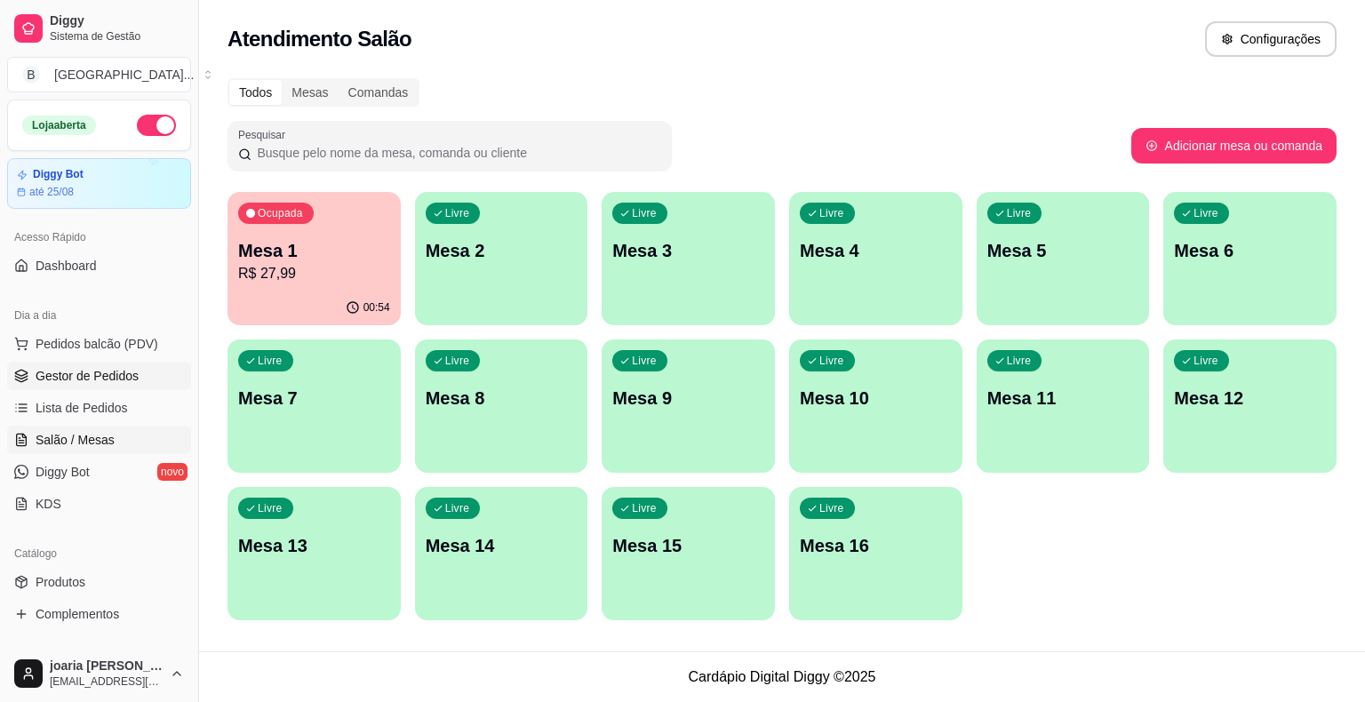
click at [128, 386] on link "Gestor de Pedidos" at bounding box center [99, 376] width 184 height 28
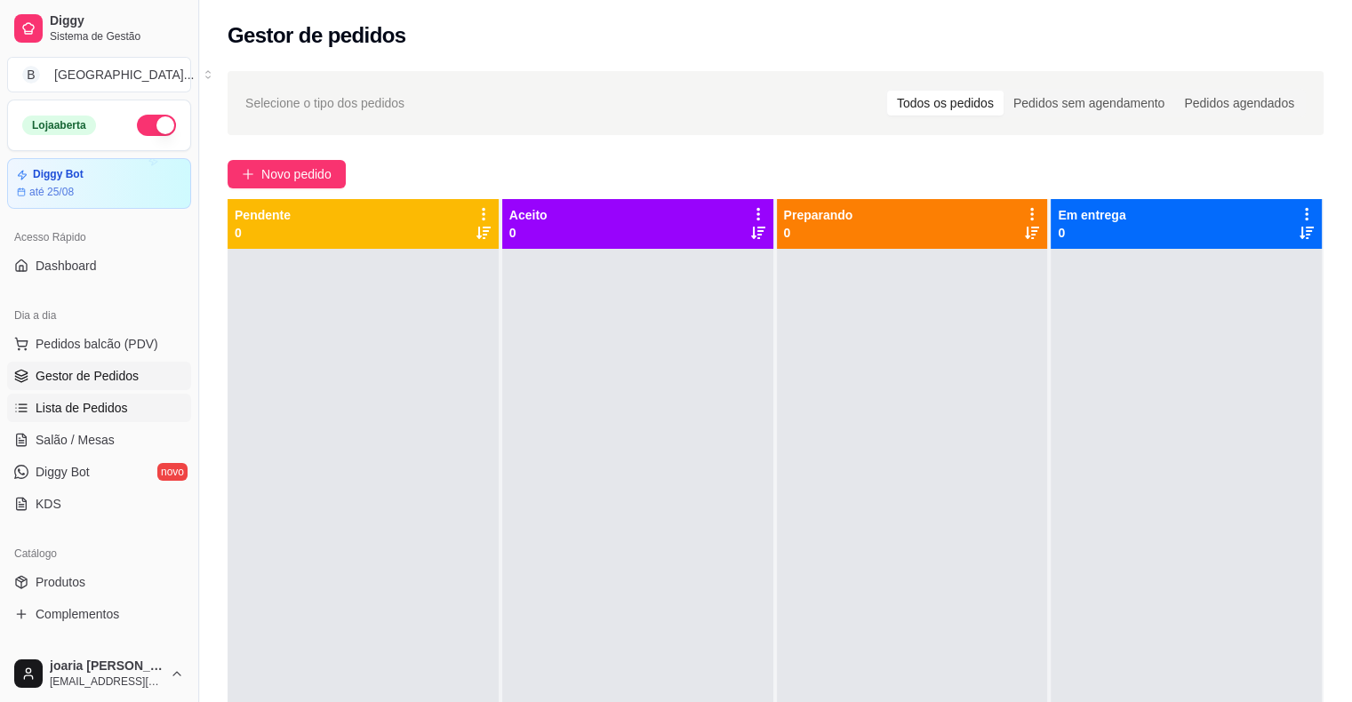
click at [84, 414] on span "Lista de Pedidos" at bounding box center [82, 408] width 92 height 18
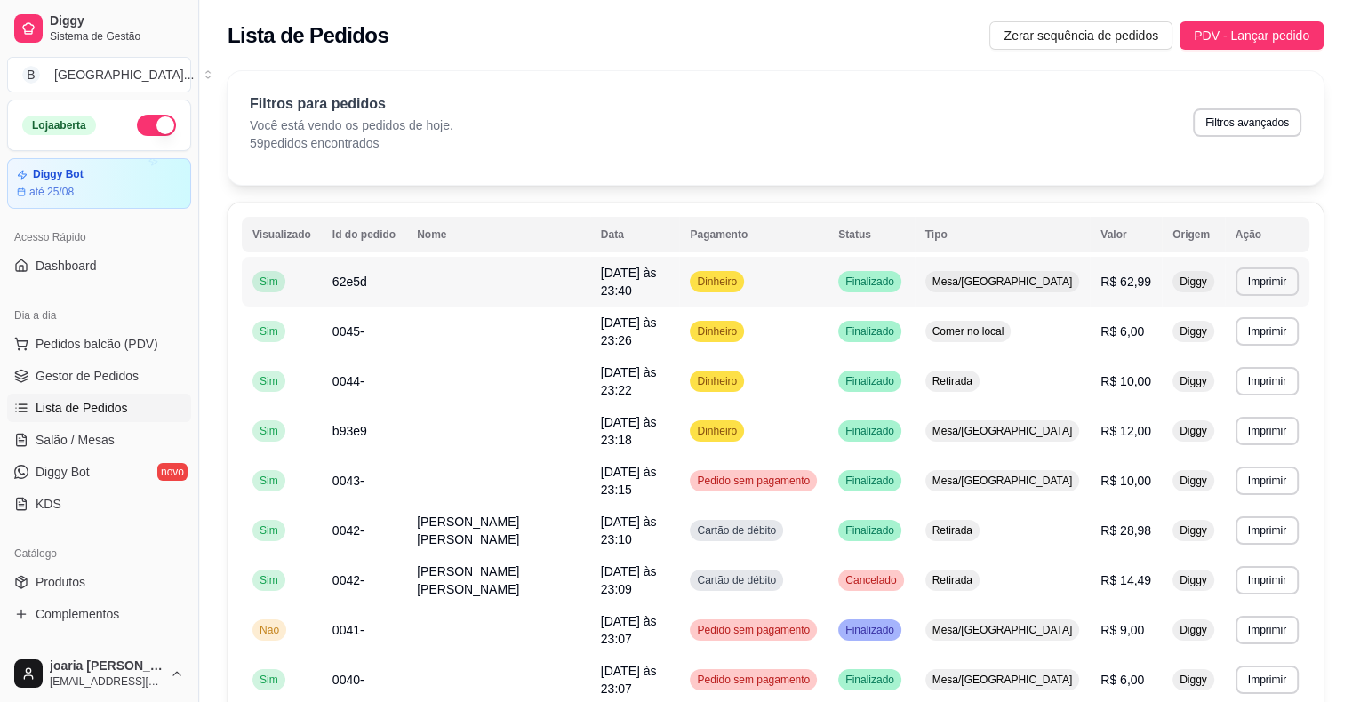
click at [590, 266] on td "20/08/25 às 23:40" at bounding box center [635, 282] width 90 height 50
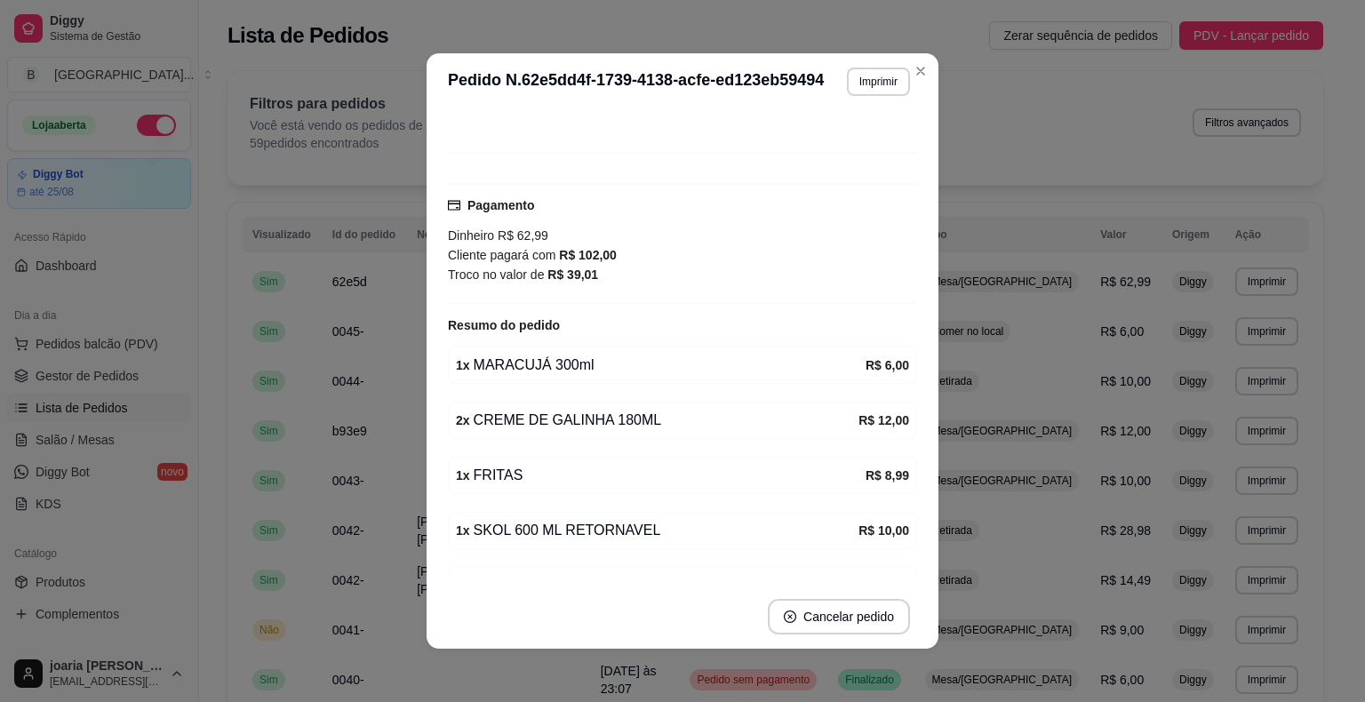
scroll to position [89, 0]
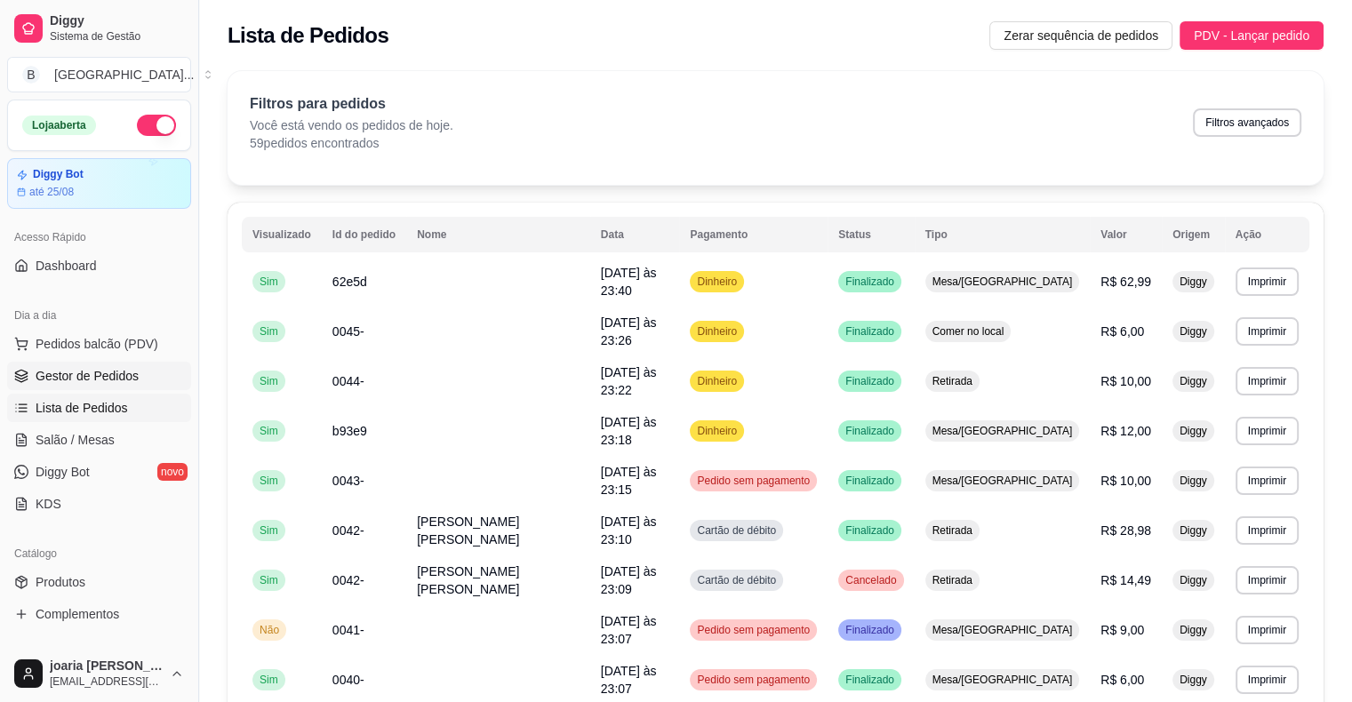
click at [105, 373] on span "Gestor de Pedidos" at bounding box center [87, 376] width 103 height 18
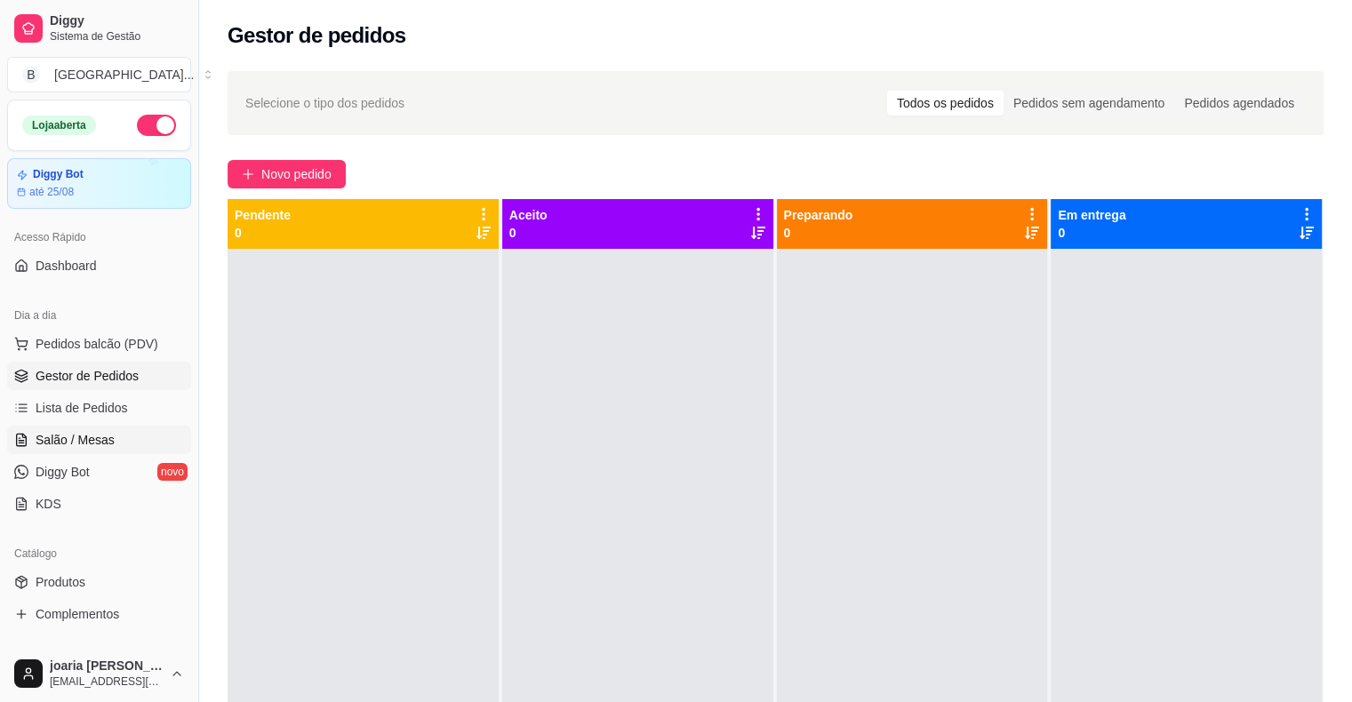
click at [106, 438] on span "Salão / Mesas" at bounding box center [75, 440] width 79 height 18
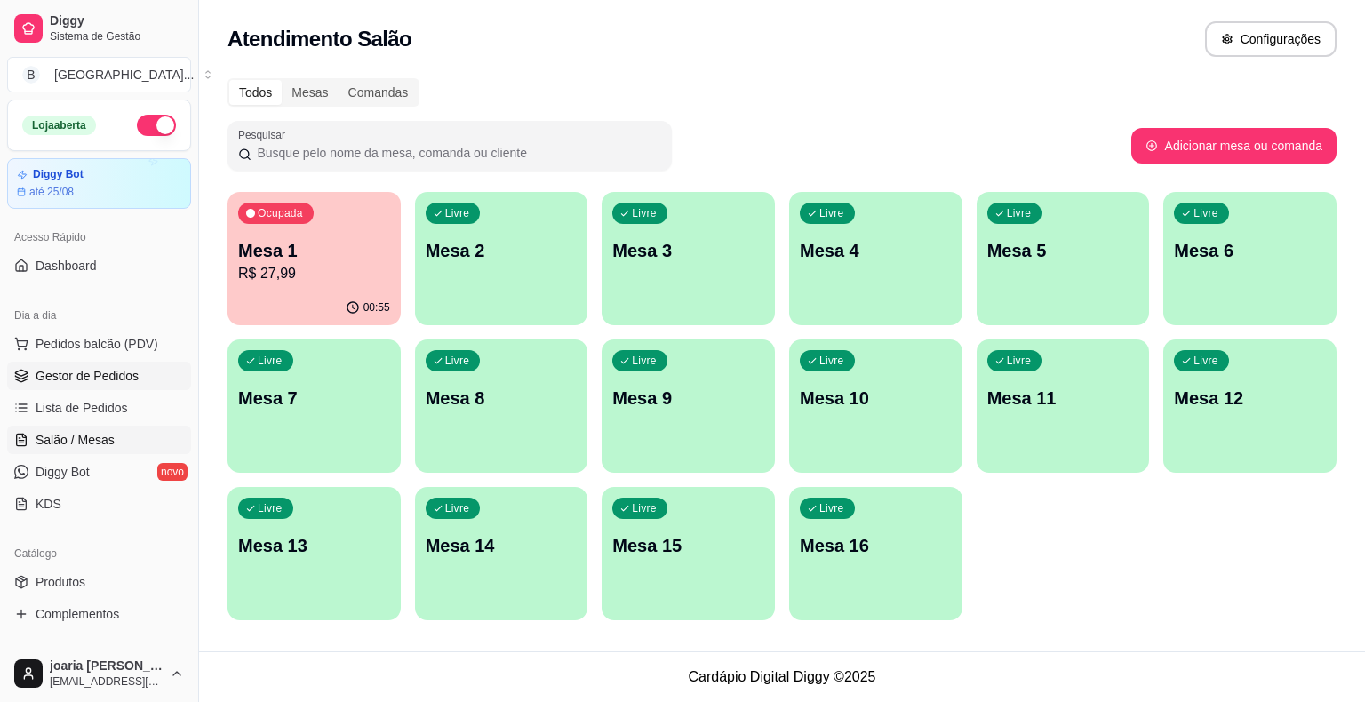
click at [107, 380] on span "Gestor de Pedidos" at bounding box center [87, 376] width 103 height 18
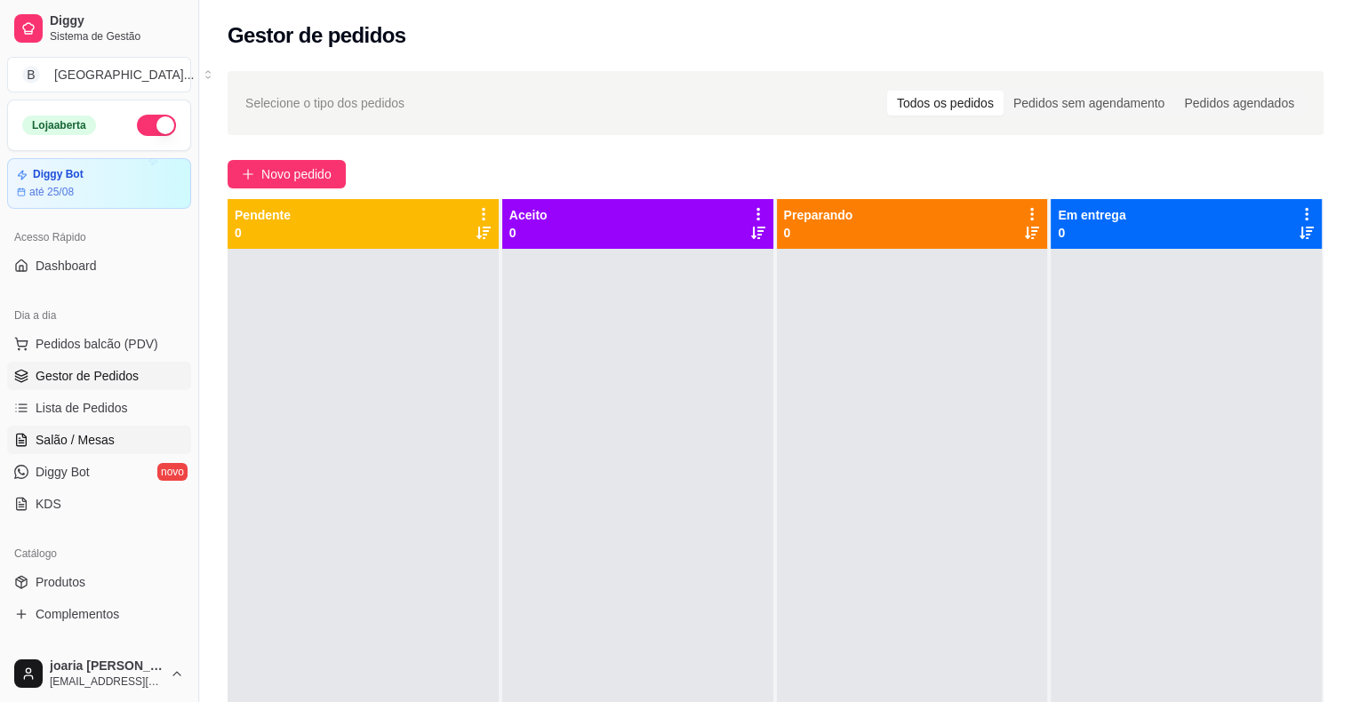
click at [107, 439] on span "Salão / Mesas" at bounding box center [75, 440] width 79 height 18
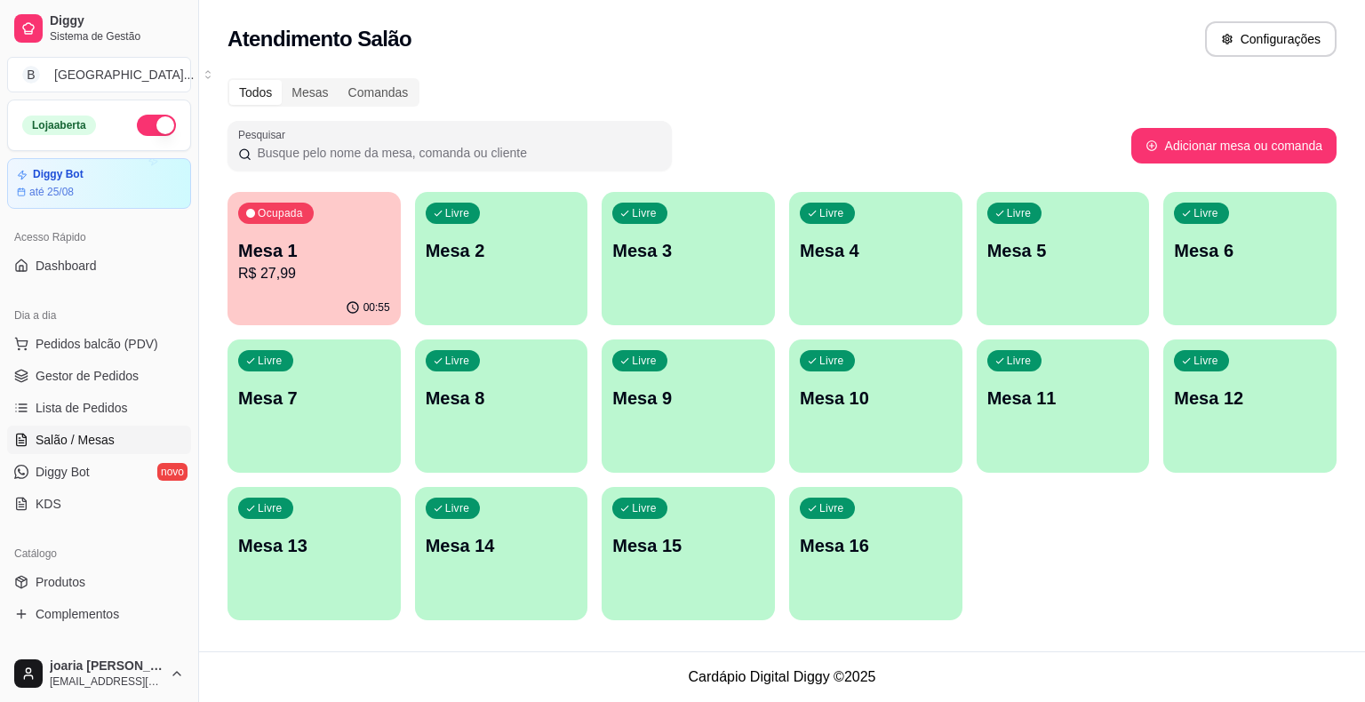
click at [315, 293] on div "00:55" at bounding box center [314, 308] width 173 height 35
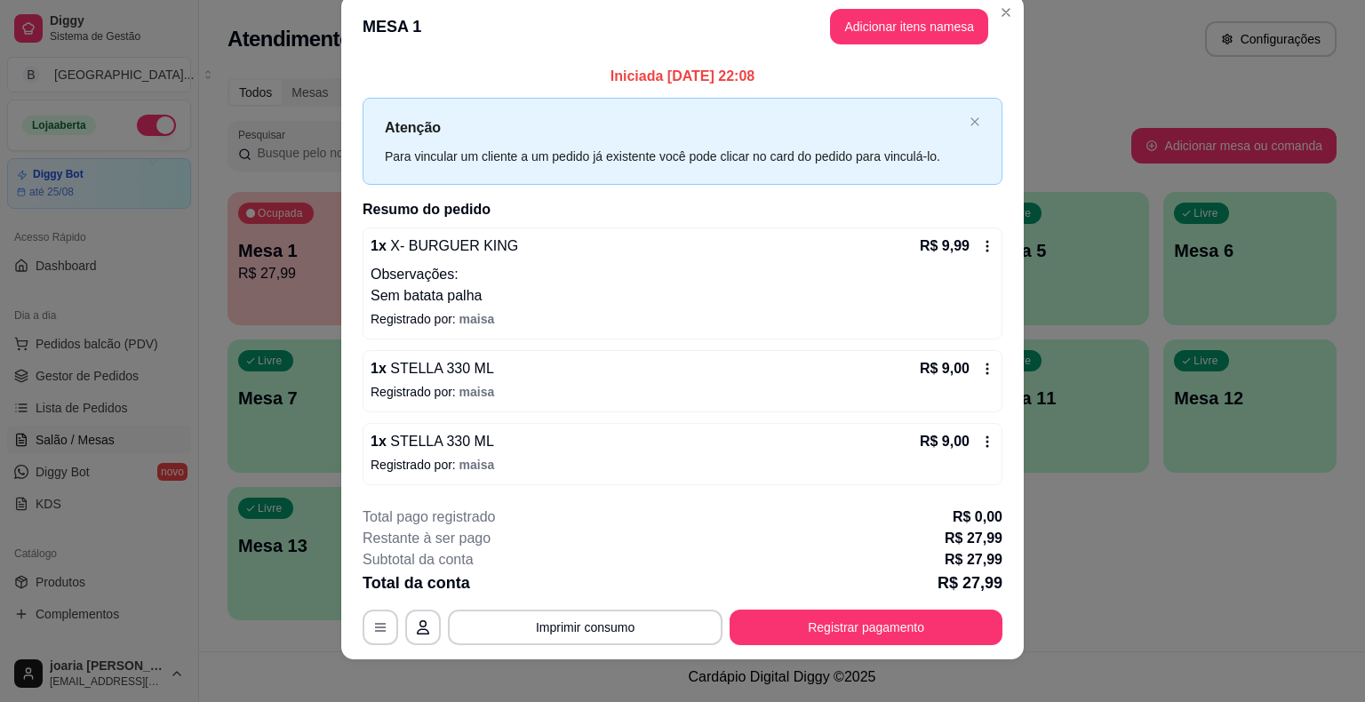
scroll to position [36, 0]
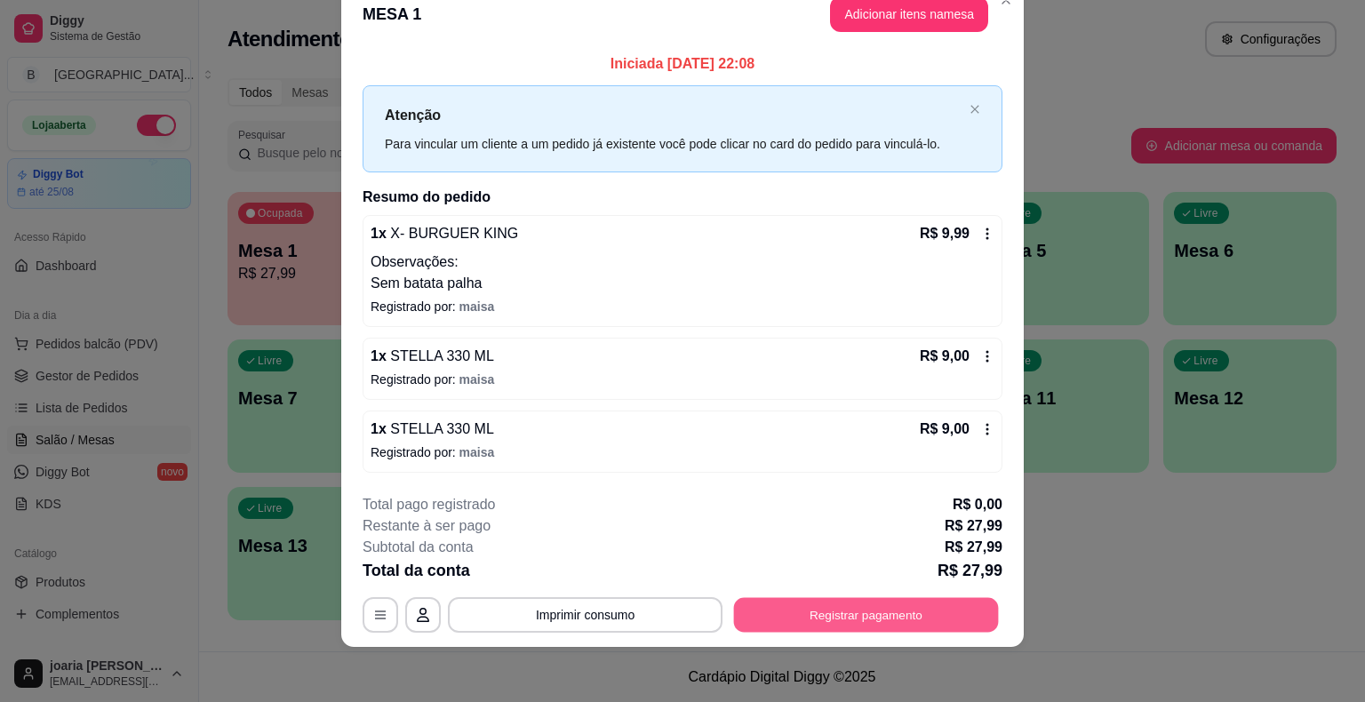
click at [956, 616] on button "Registrar pagamento" at bounding box center [866, 614] width 265 height 35
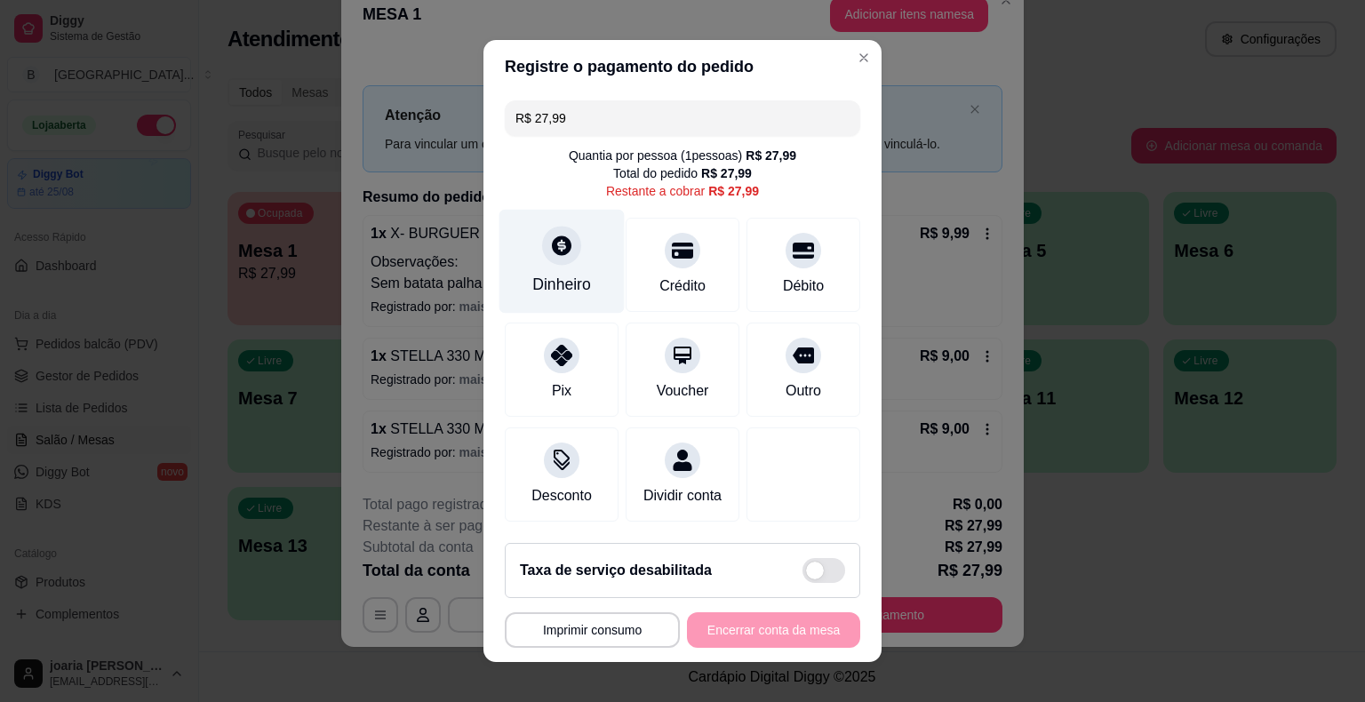
click at [587, 304] on div "Dinheiro" at bounding box center [562, 262] width 125 height 104
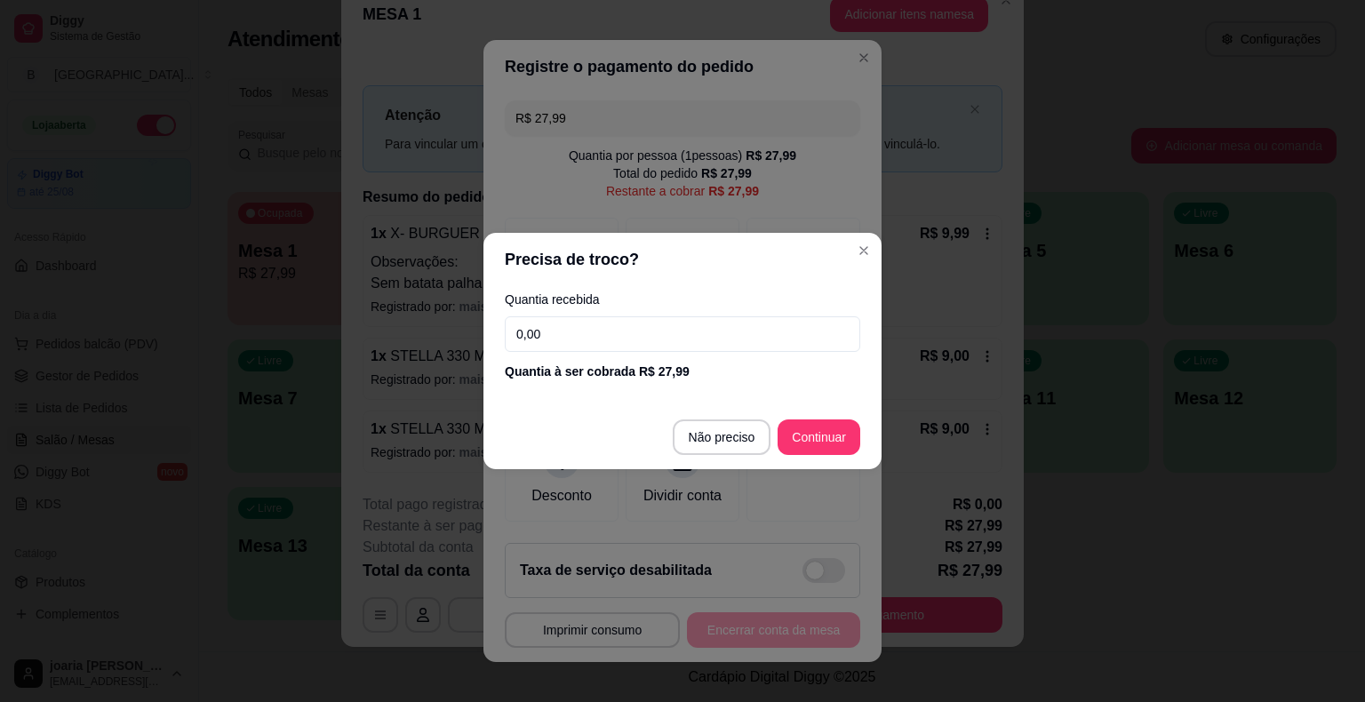
click at [594, 351] on input "0,00" at bounding box center [683, 334] width 356 height 36
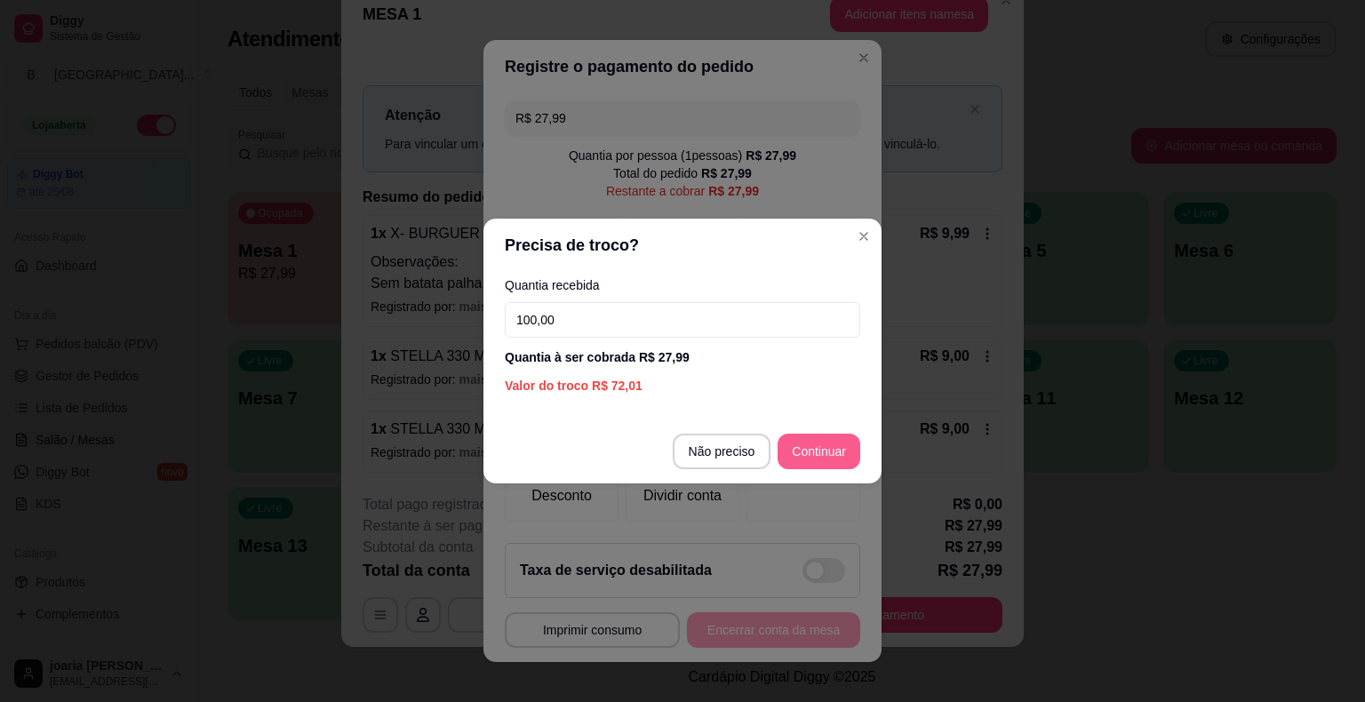
type input "100,00"
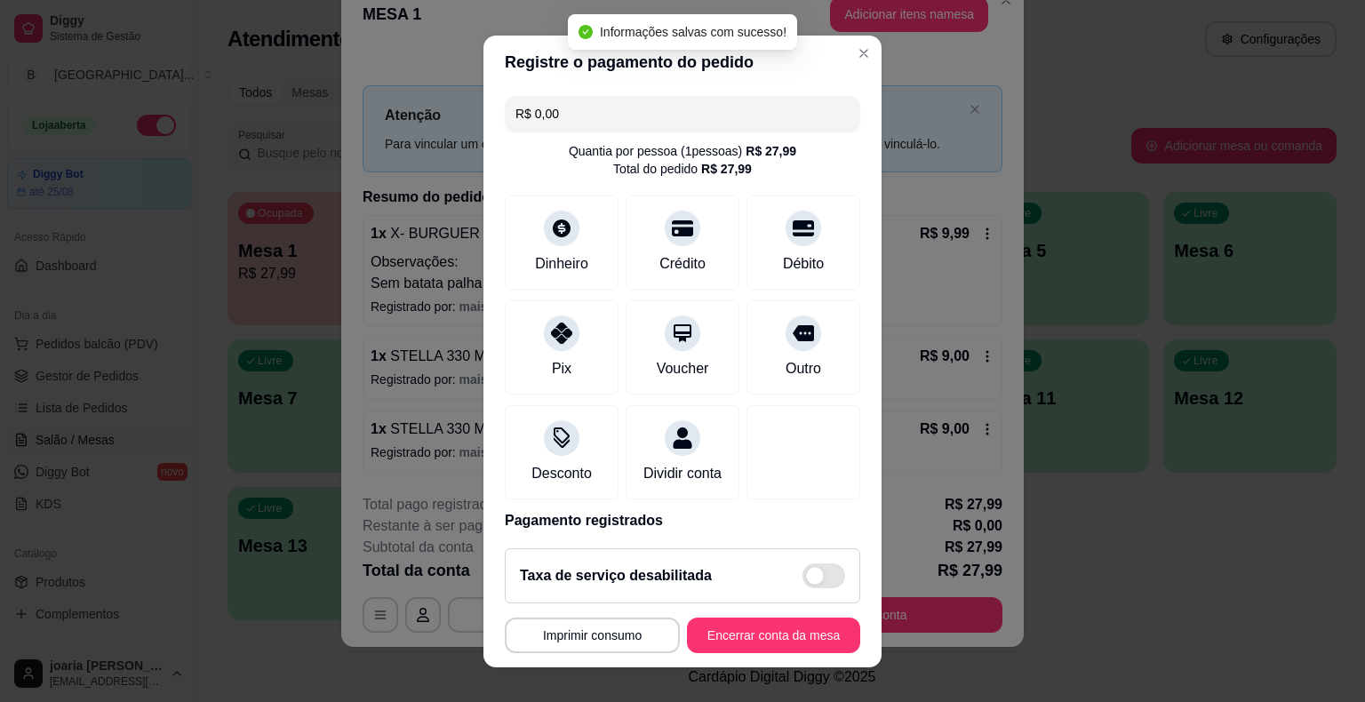
type input "R$ 0,00"
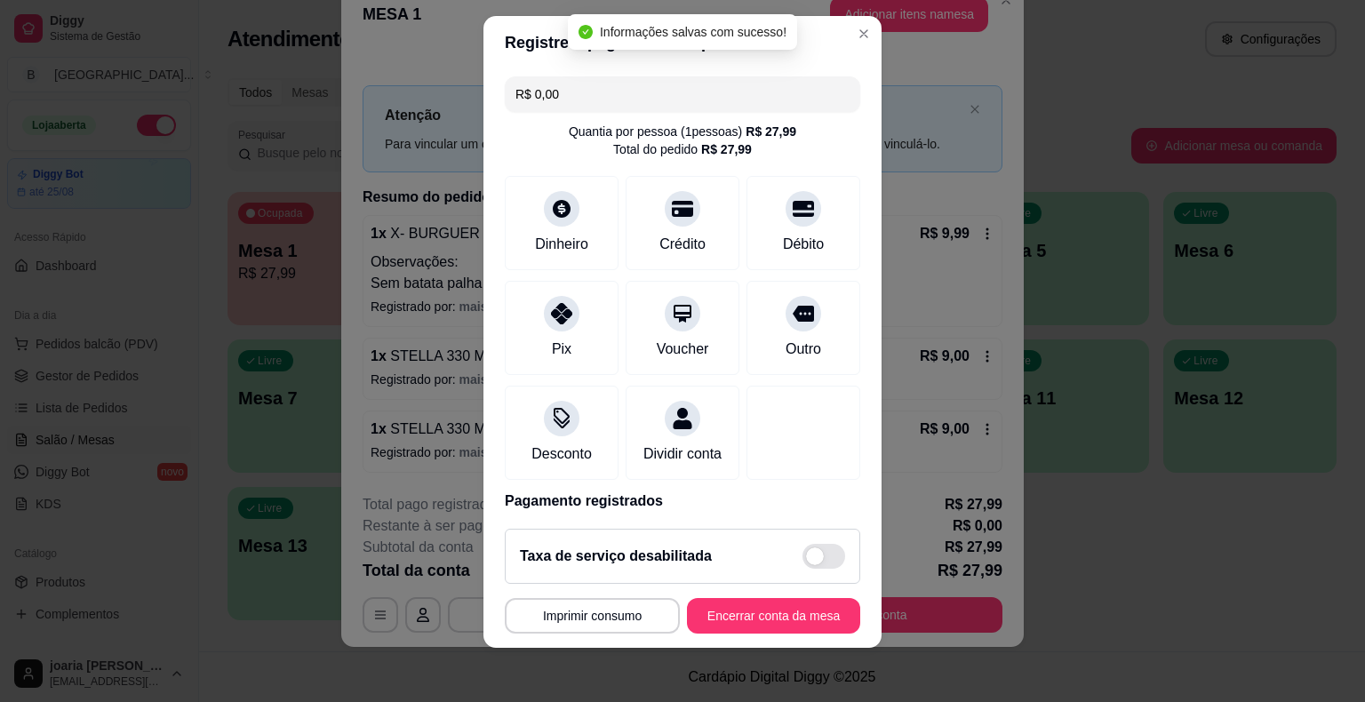
scroll to position [21, 0]
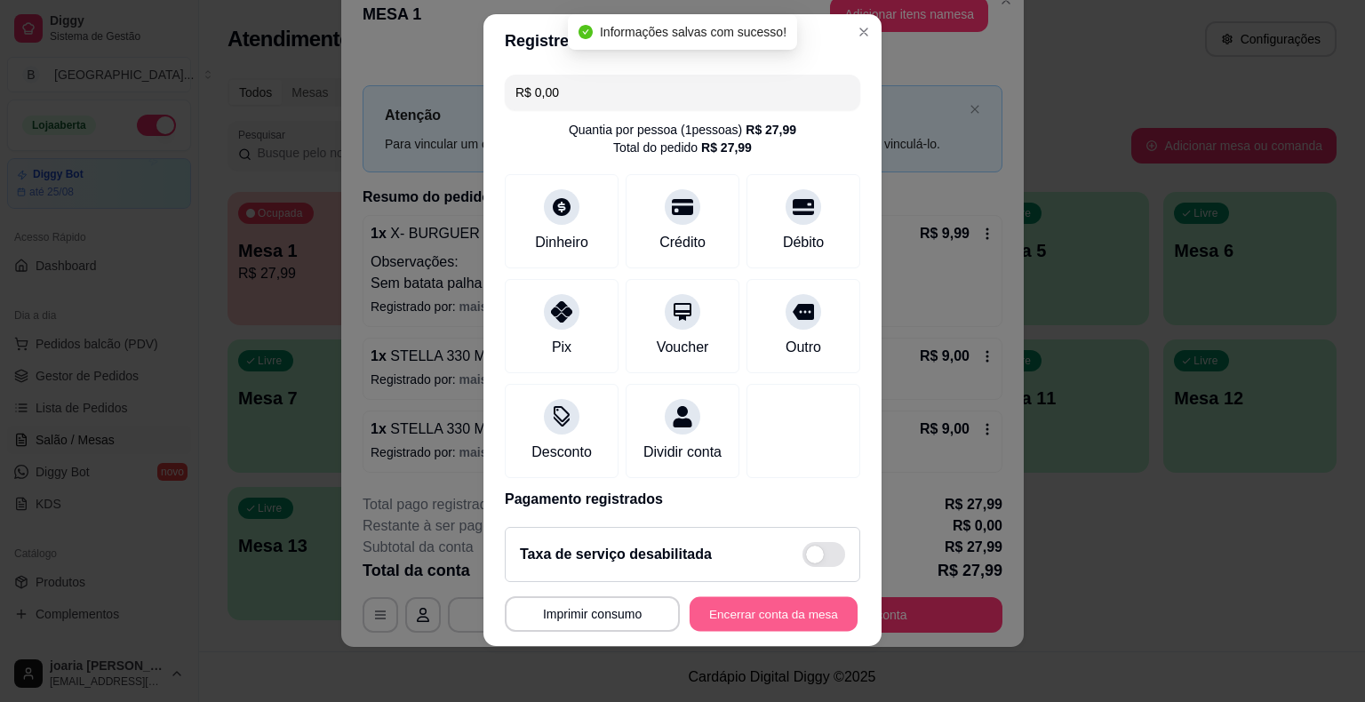
click at [804, 612] on button "Encerrar conta da mesa" at bounding box center [774, 613] width 168 height 35
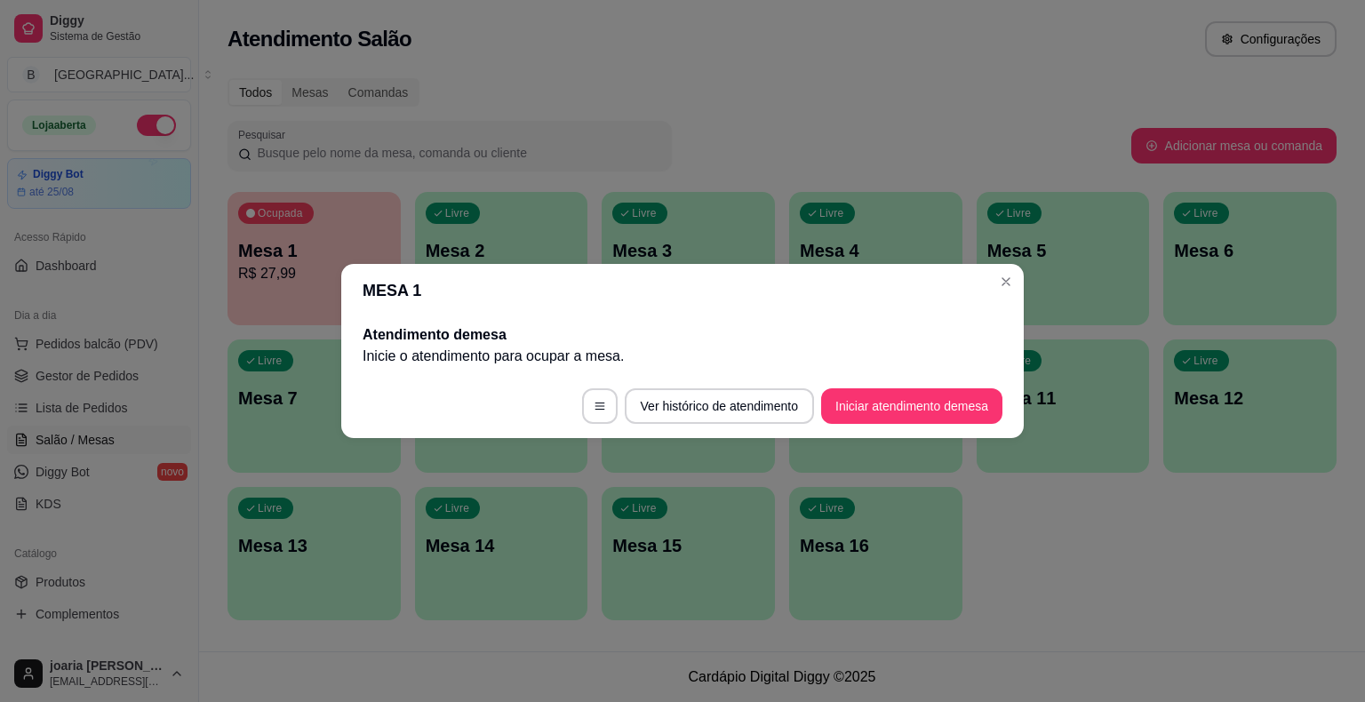
scroll to position [0, 0]
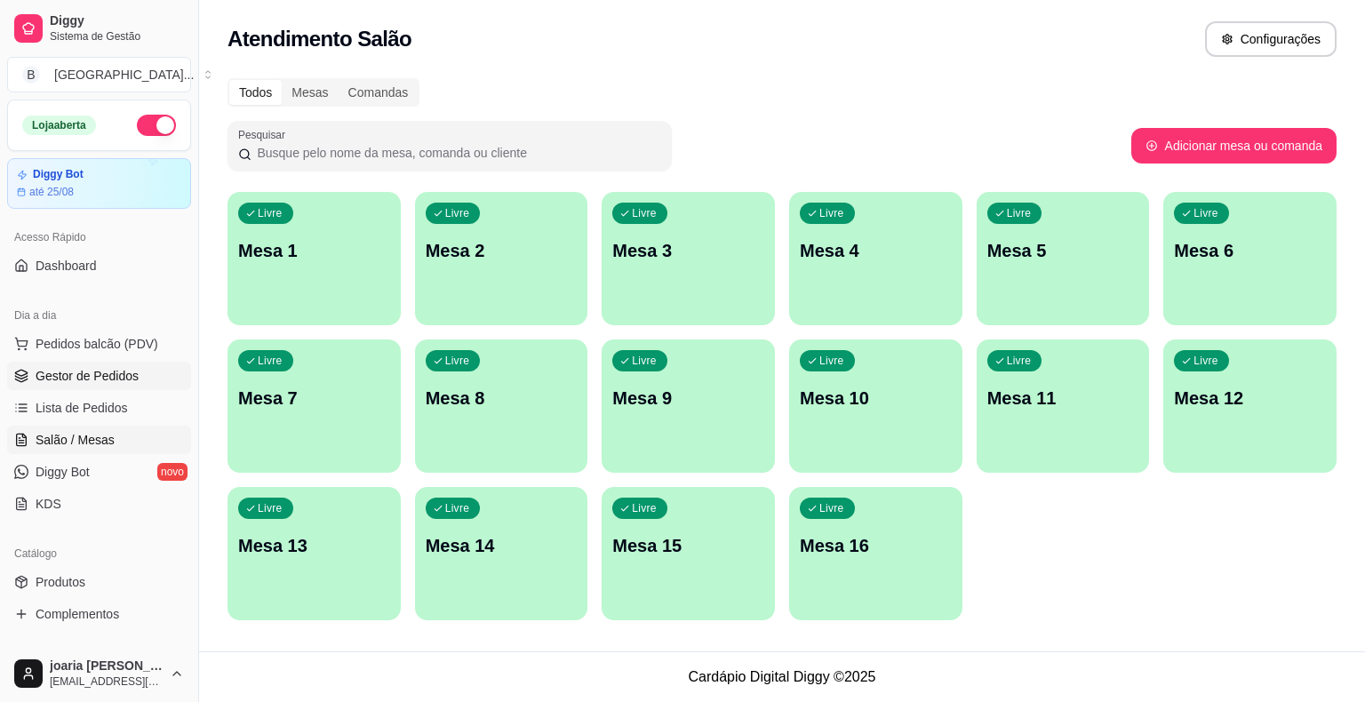
click at [124, 363] on link "Gestor de Pedidos" at bounding box center [99, 376] width 184 height 28
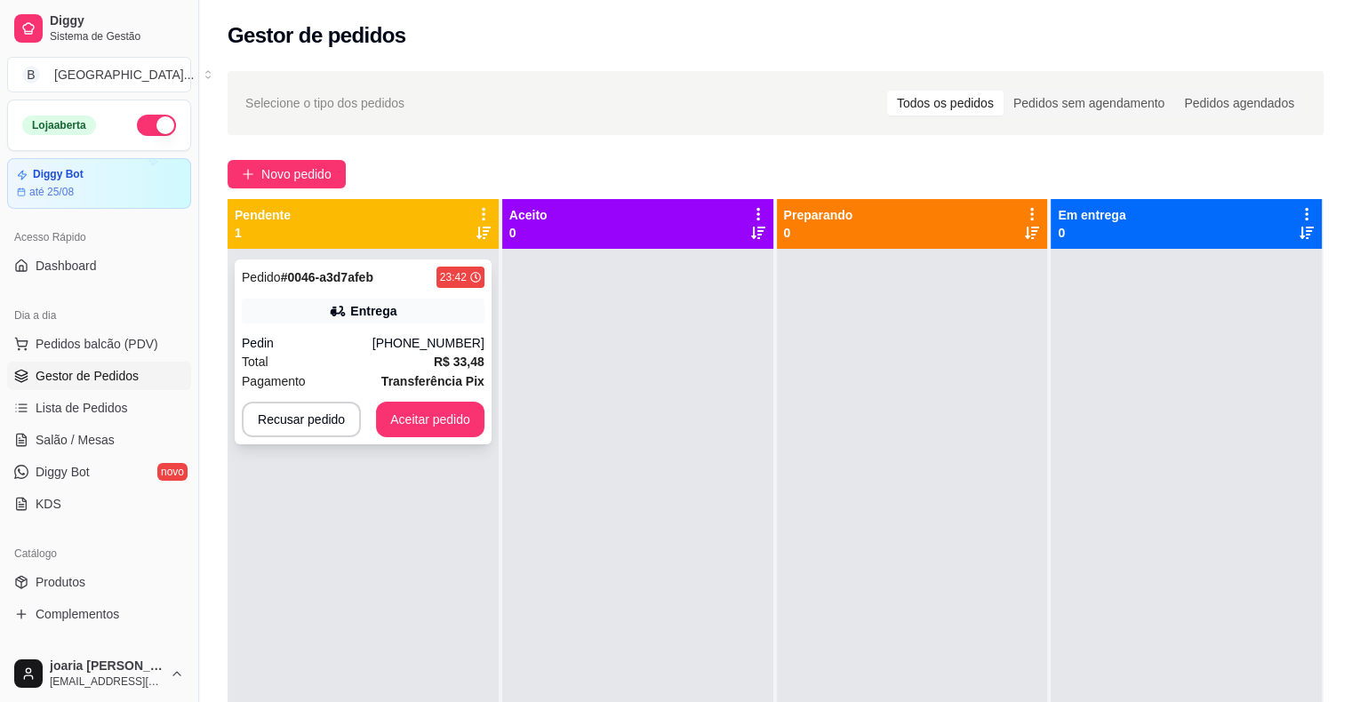
click at [352, 387] on div "Pagamento Transferência Pix" at bounding box center [363, 382] width 243 height 20
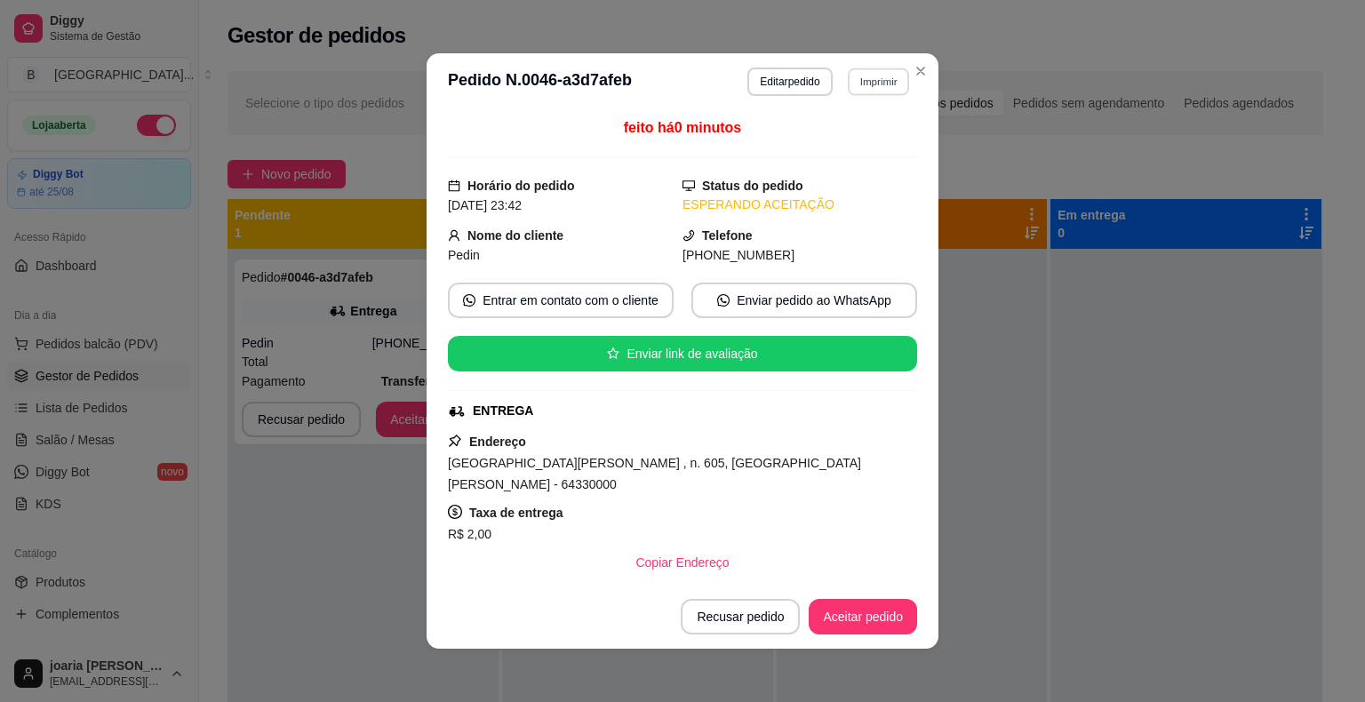
click at [869, 76] on button "Imprimir" at bounding box center [878, 82] width 61 height 28
click at [846, 152] on button "IMPRESSORA" at bounding box center [840, 144] width 124 height 28
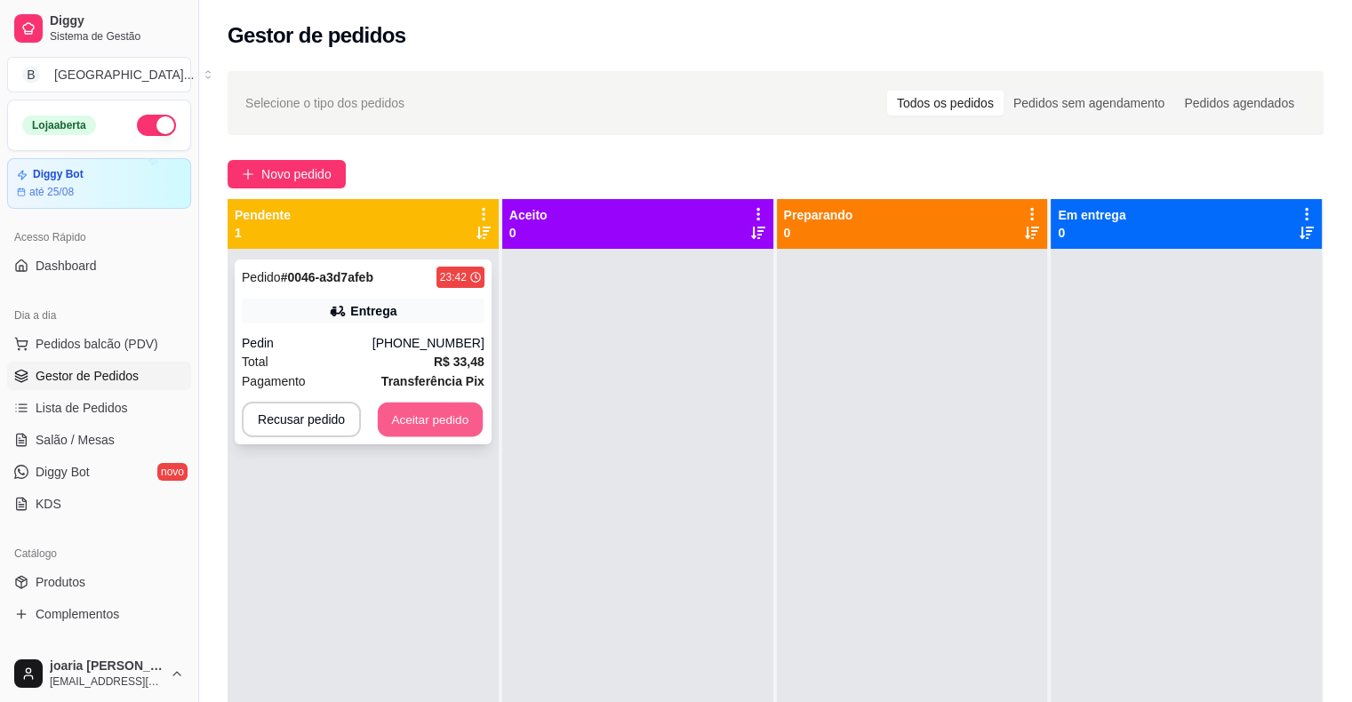
click at [457, 406] on button "Aceitar pedido" at bounding box center [430, 420] width 105 height 35
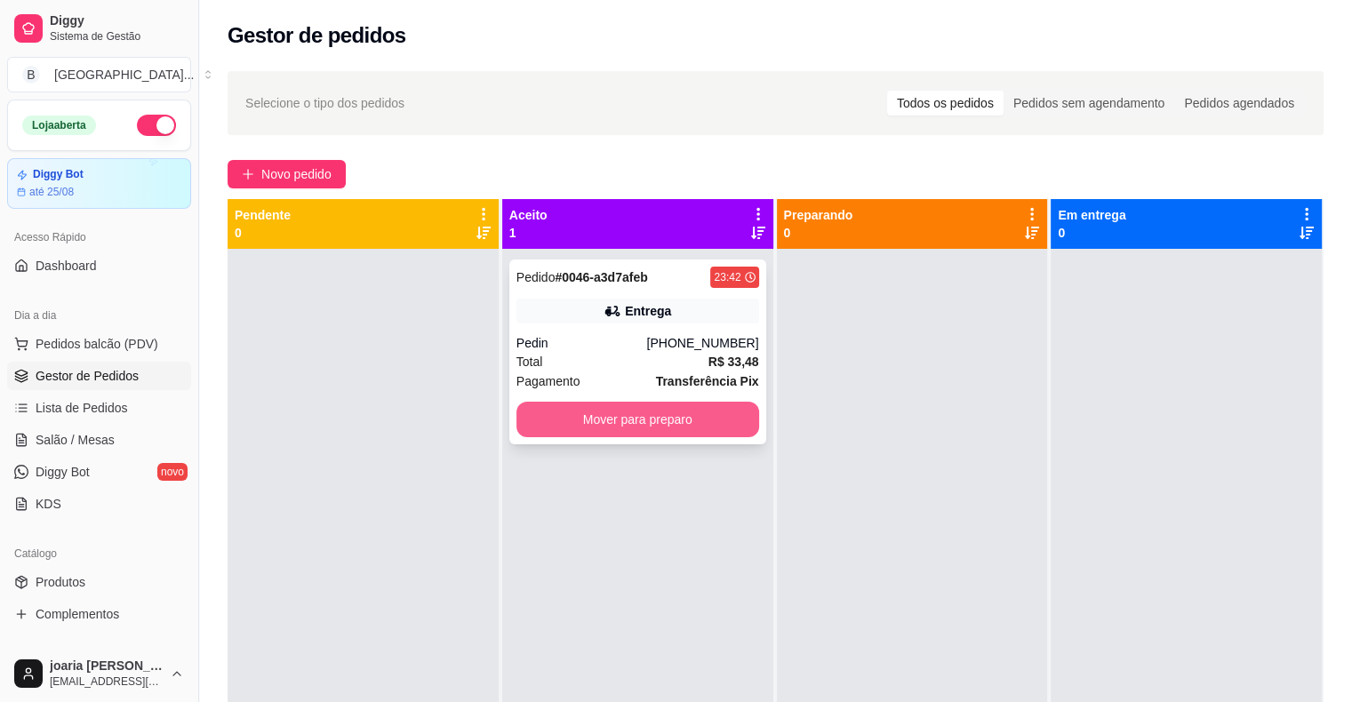
click at [595, 425] on button "Mover para preparo" at bounding box center [637, 420] width 243 height 36
click at [720, 412] on button "Mover para preparo" at bounding box center [638, 420] width 236 height 35
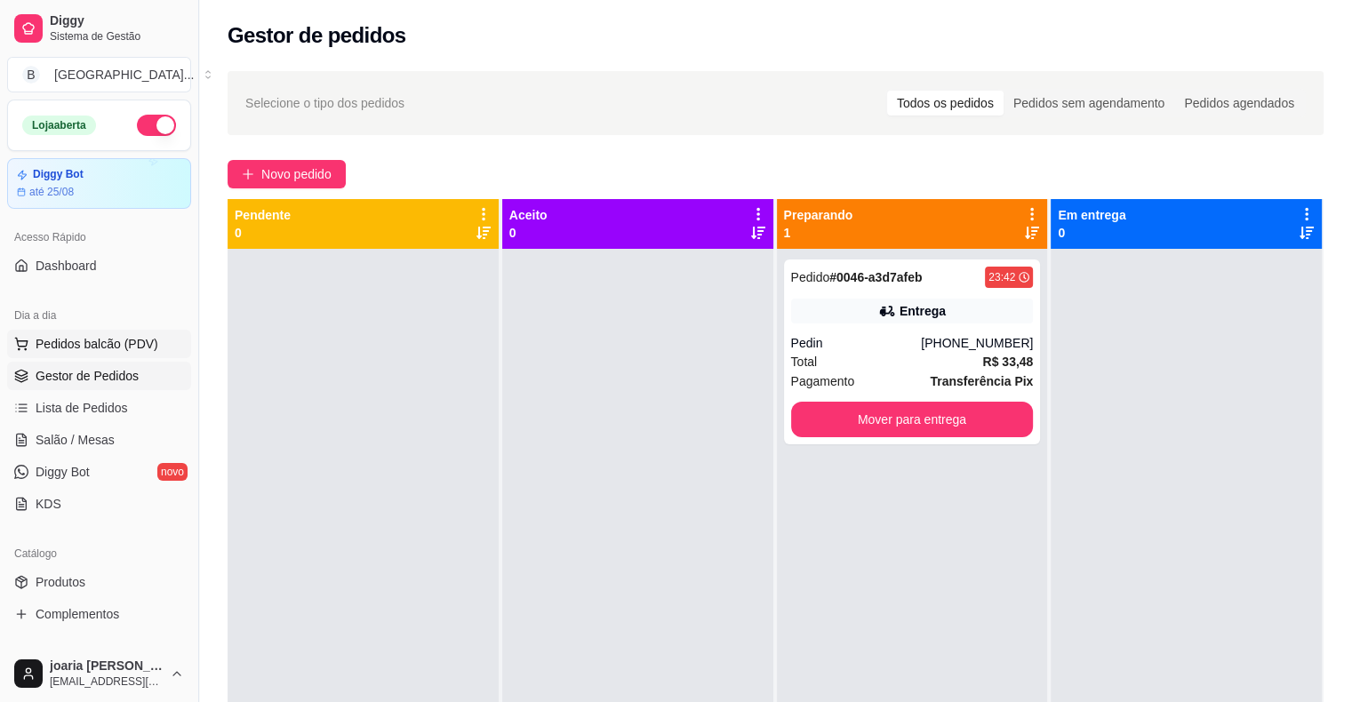
click at [107, 354] on button "Pedidos balcão (PDV)" at bounding box center [99, 344] width 184 height 28
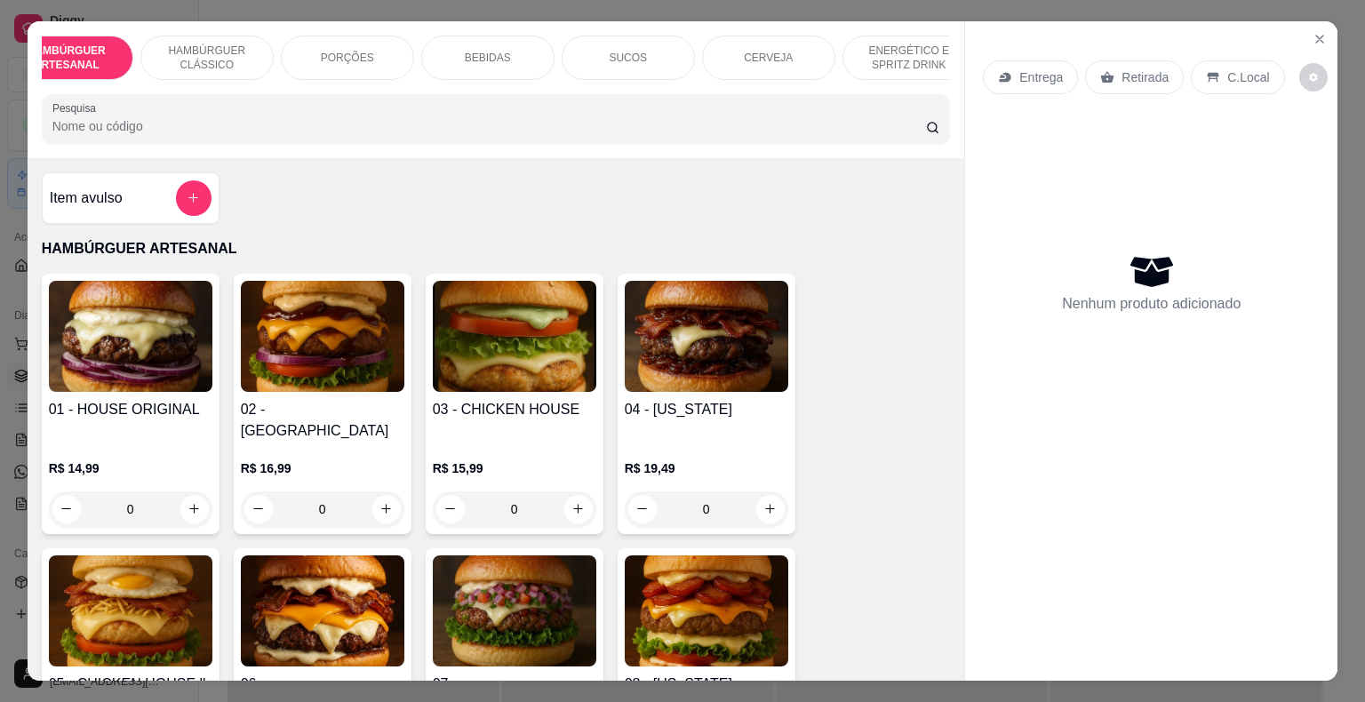
scroll to position [0, 36]
click at [345, 51] on p "PORÇÕES" at bounding box center [353, 58] width 53 height 14
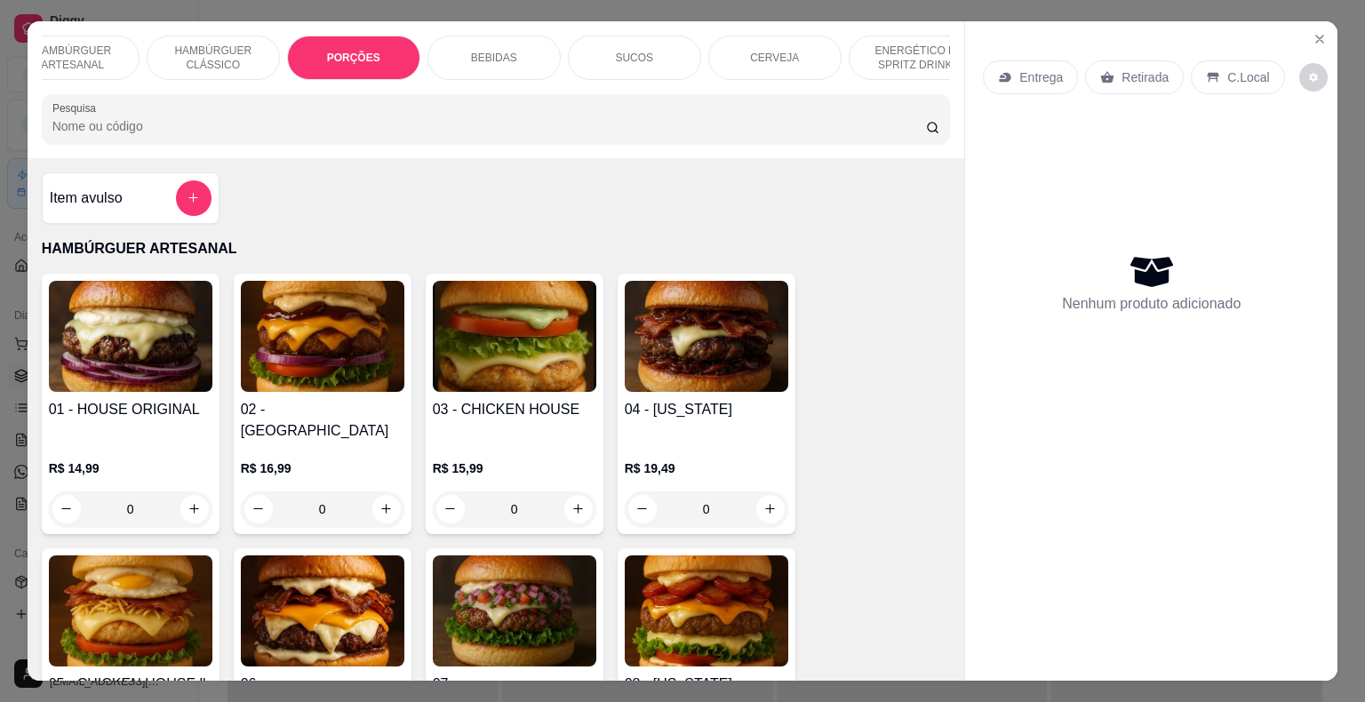
scroll to position [43, 0]
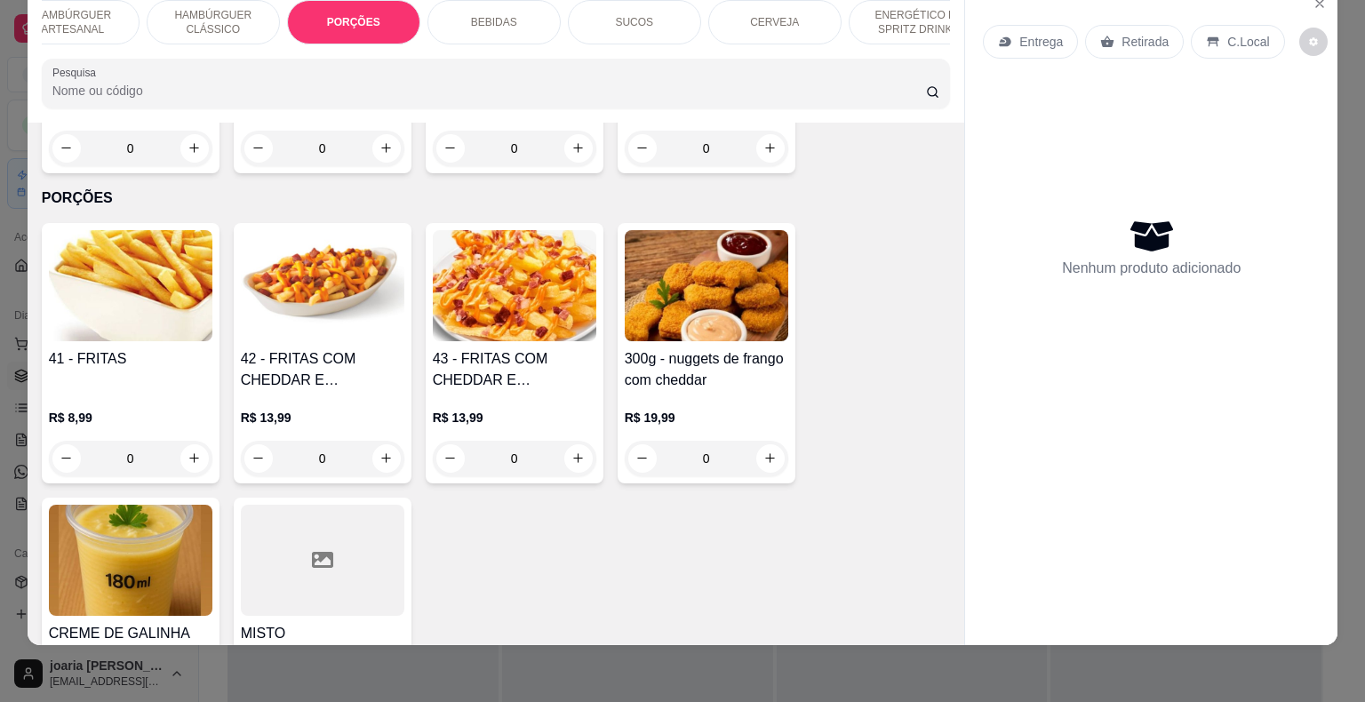
click at [936, 28] on div "ENERGÉTICO E SPRITZ DRINK" at bounding box center [915, 22] width 133 height 44
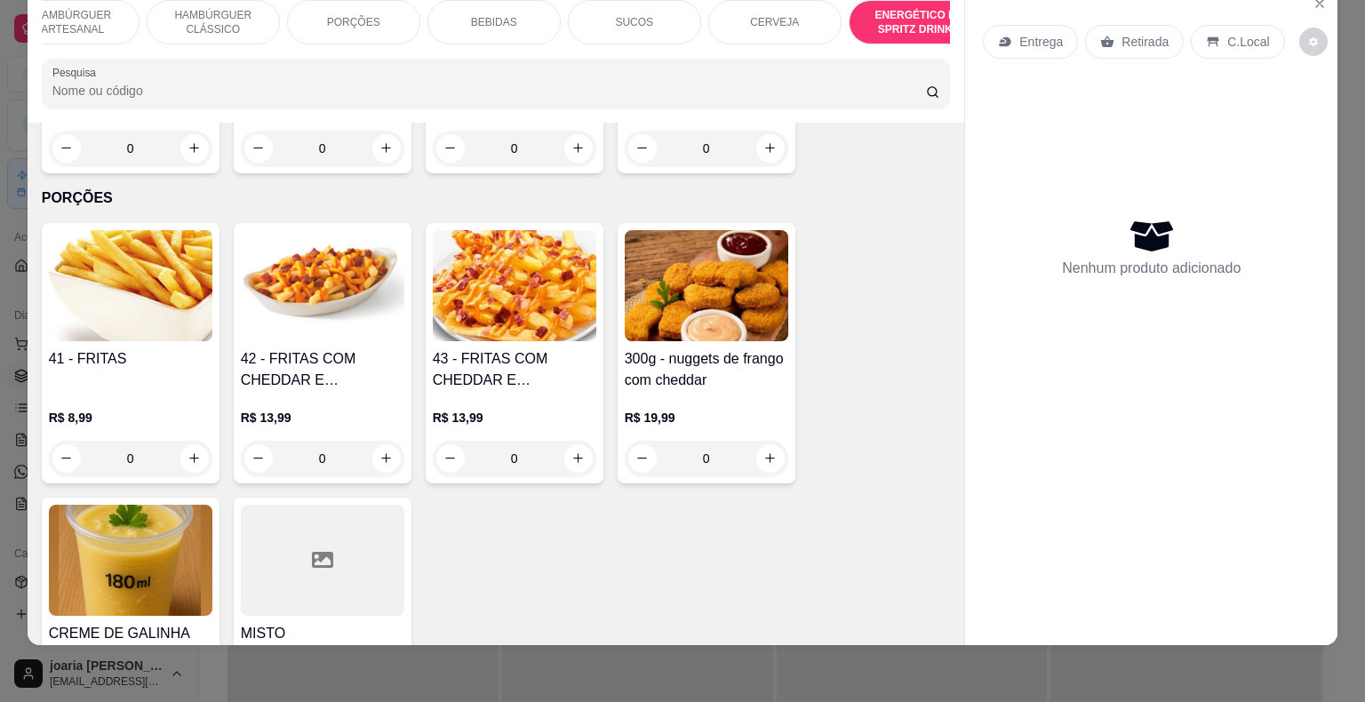
scroll to position [4242, 0]
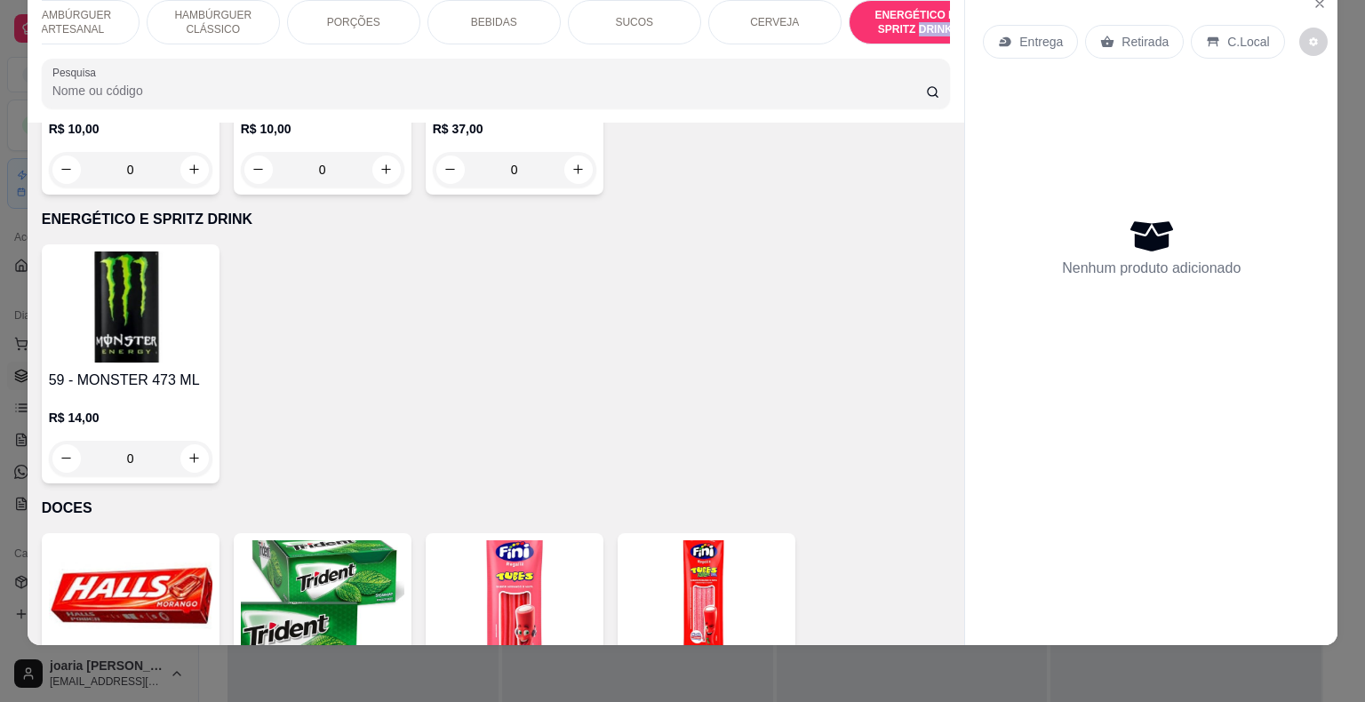
click at [936, 28] on div "ENERGÉTICO E SPRITZ DRINK" at bounding box center [915, 22] width 133 height 44
click at [933, 44] on div "HAMBÚRGUER ARTESANAL HAMBÚRGUER CLÁSSICO PORÇÕES BEBIDAS SUCOS CERVEJA ENERGÉTI…" at bounding box center [497, 54] width 938 height 137
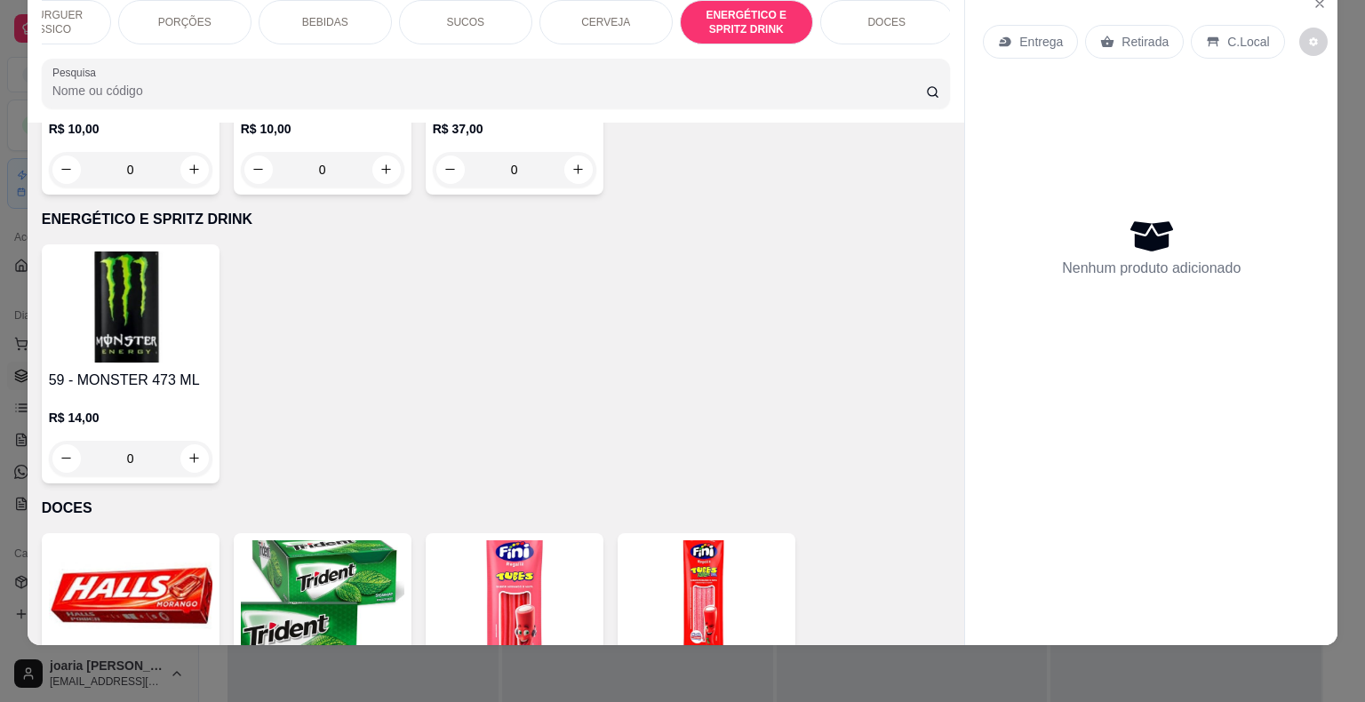
scroll to position [0, 213]
click at [871, 15] on p "DOCES" at bounding box center [878, 22] width 38 height 14
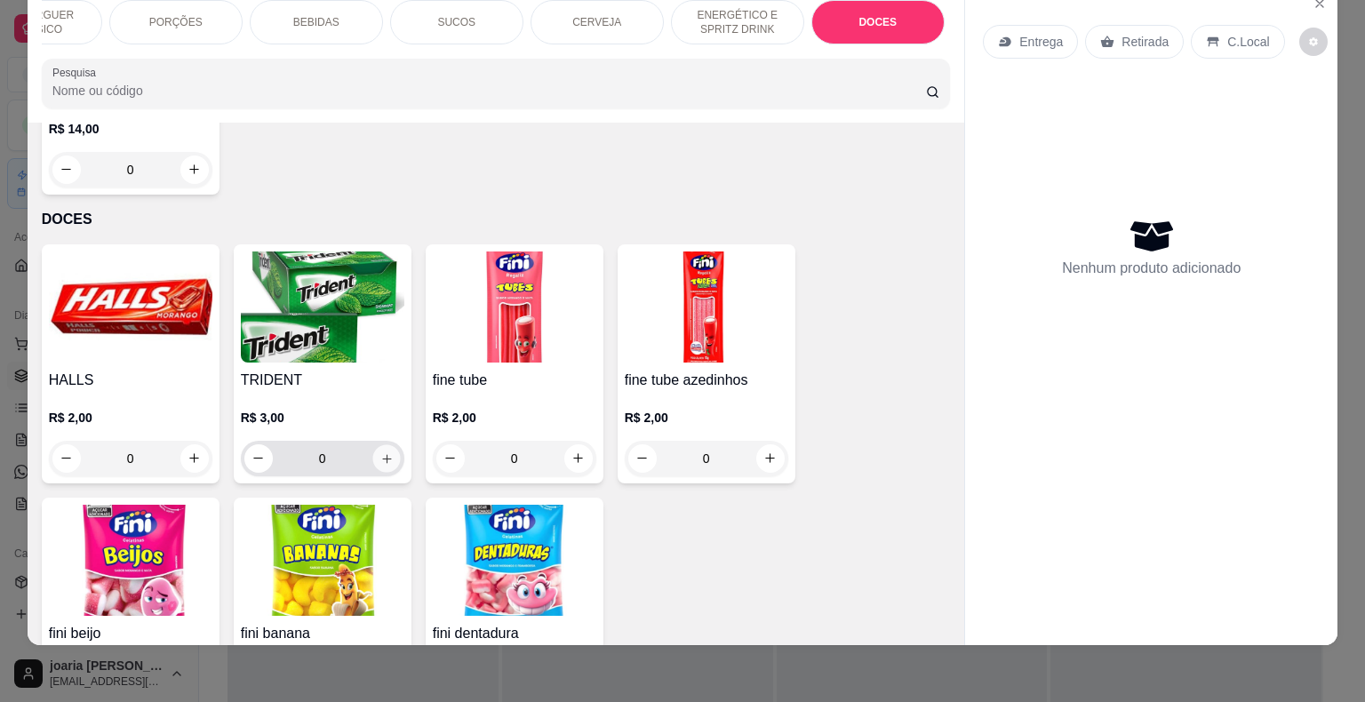
click at [373, 444] on button "increase-product-quantity" at bounding box center [386, 458] width 28 height 28
type input "1"
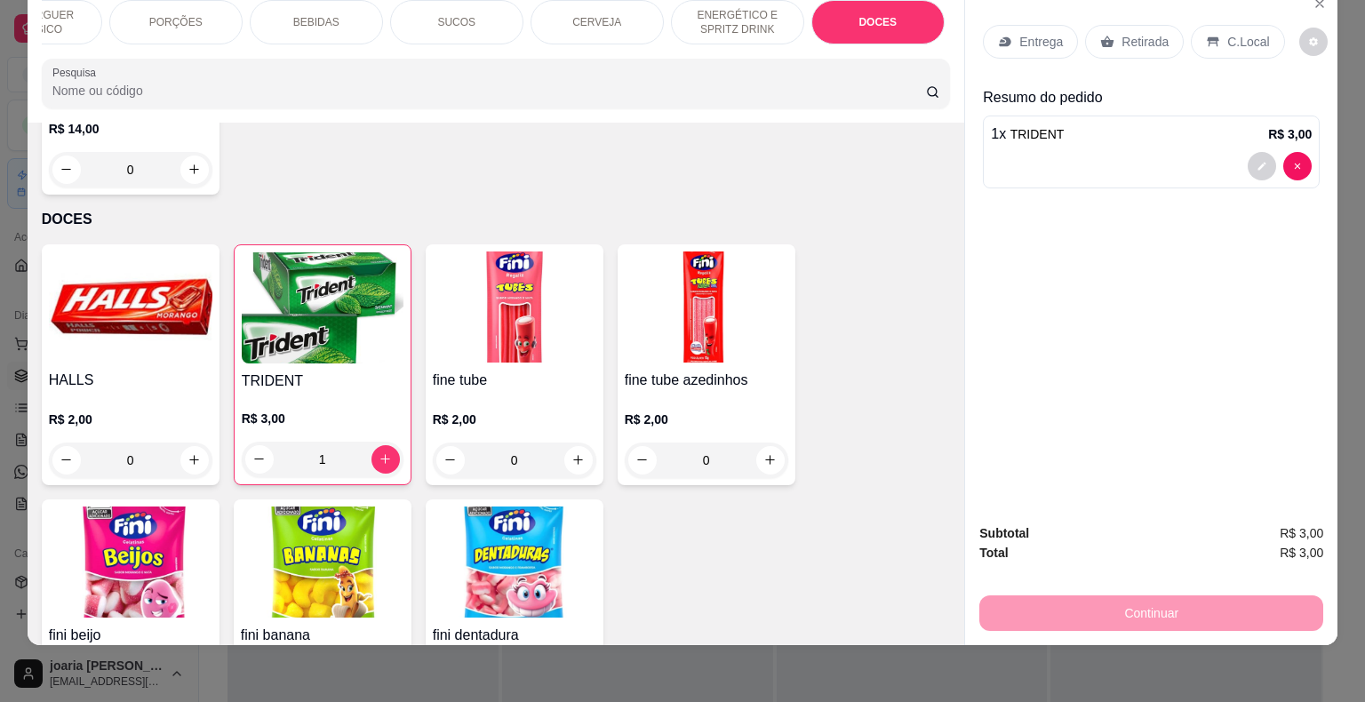
click at [1031, 35] on p "Entrega" at bounding box center [1042, 42] width 44 height 18
click at [1134, 40] on div "Retirada" at bounding box center [1134, 42] width 99 height 34
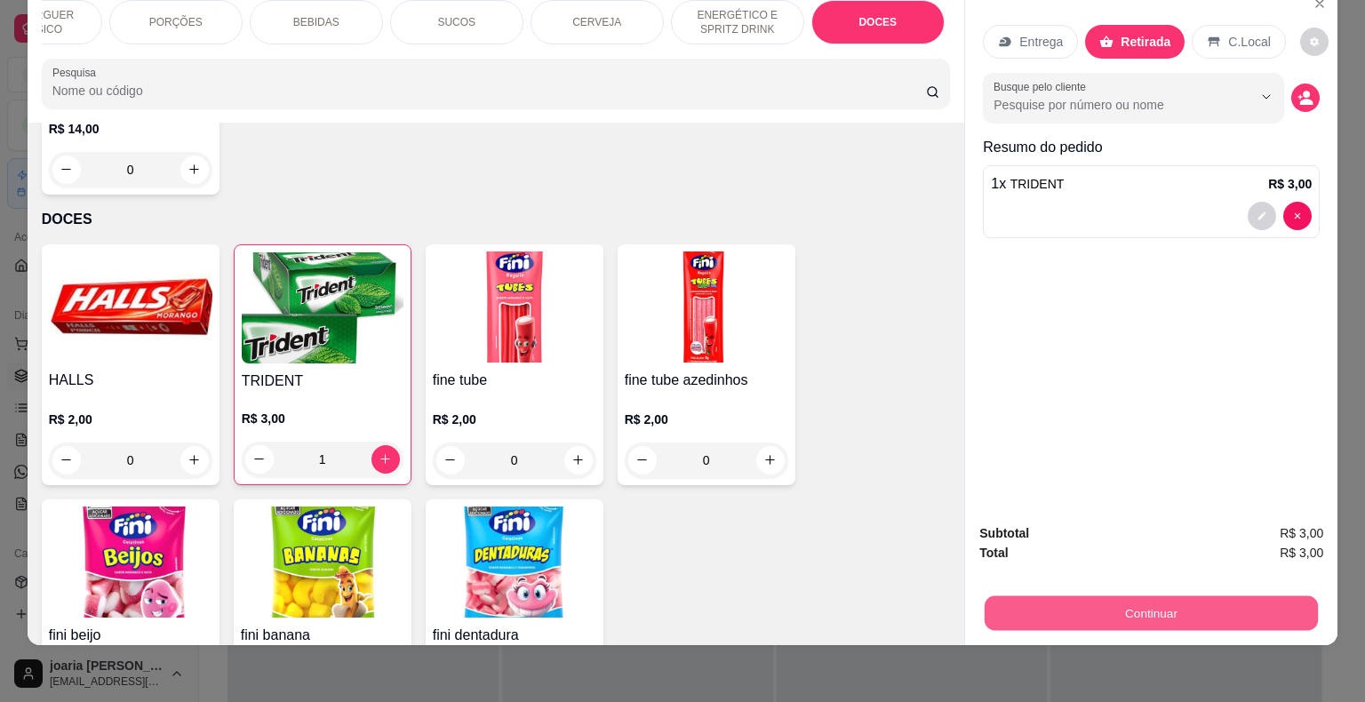
click at [1110, 596] on button "Continuar" at bounding box center [1151, 613] width 333 height 35
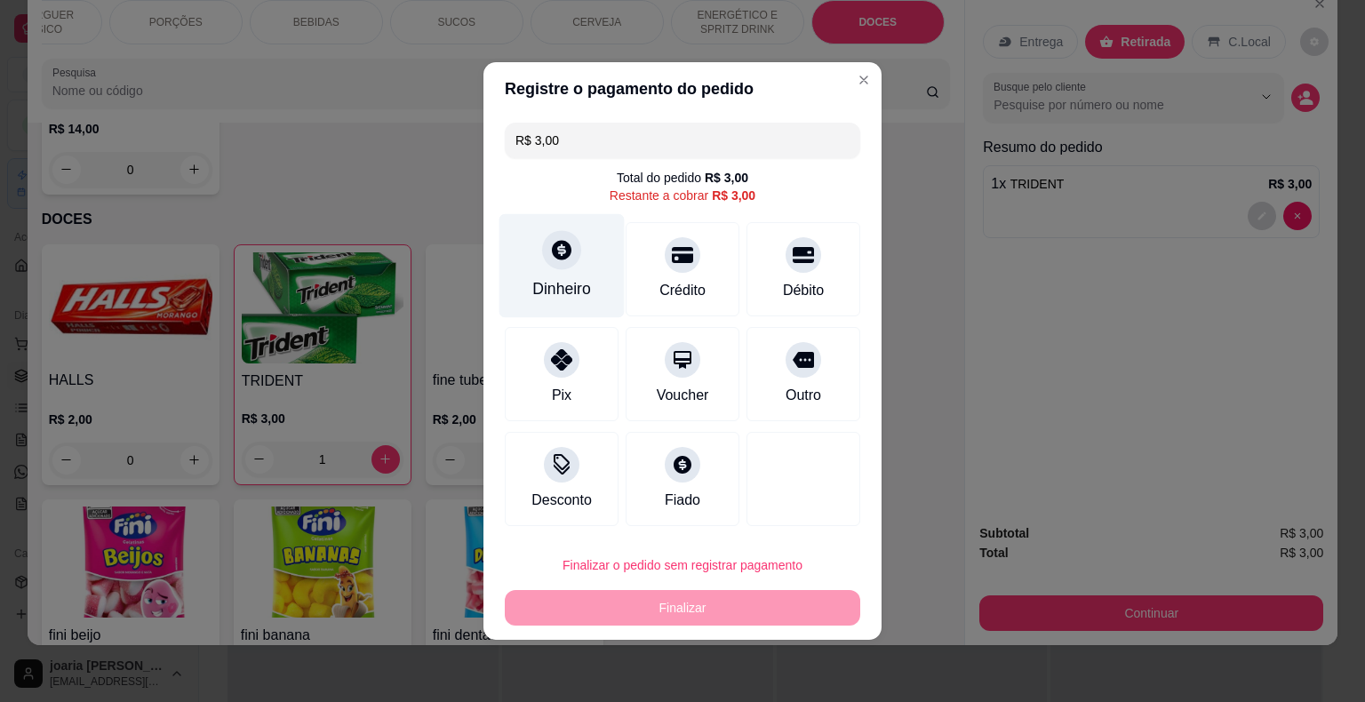
click at [575, 252] on div at bounding box center [561, 249] width 39 height 39
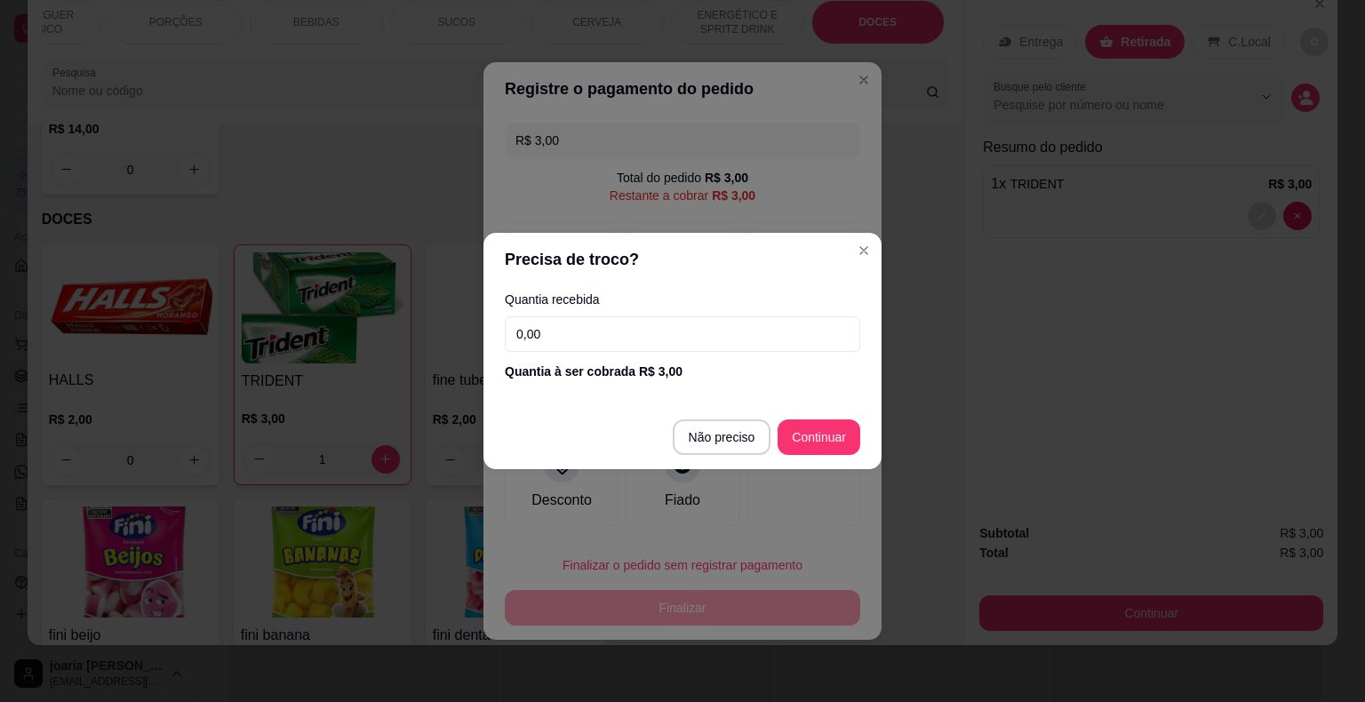
click at [652, 330] on input "0,00" at bounding box center [683, 334] width 356 height 36
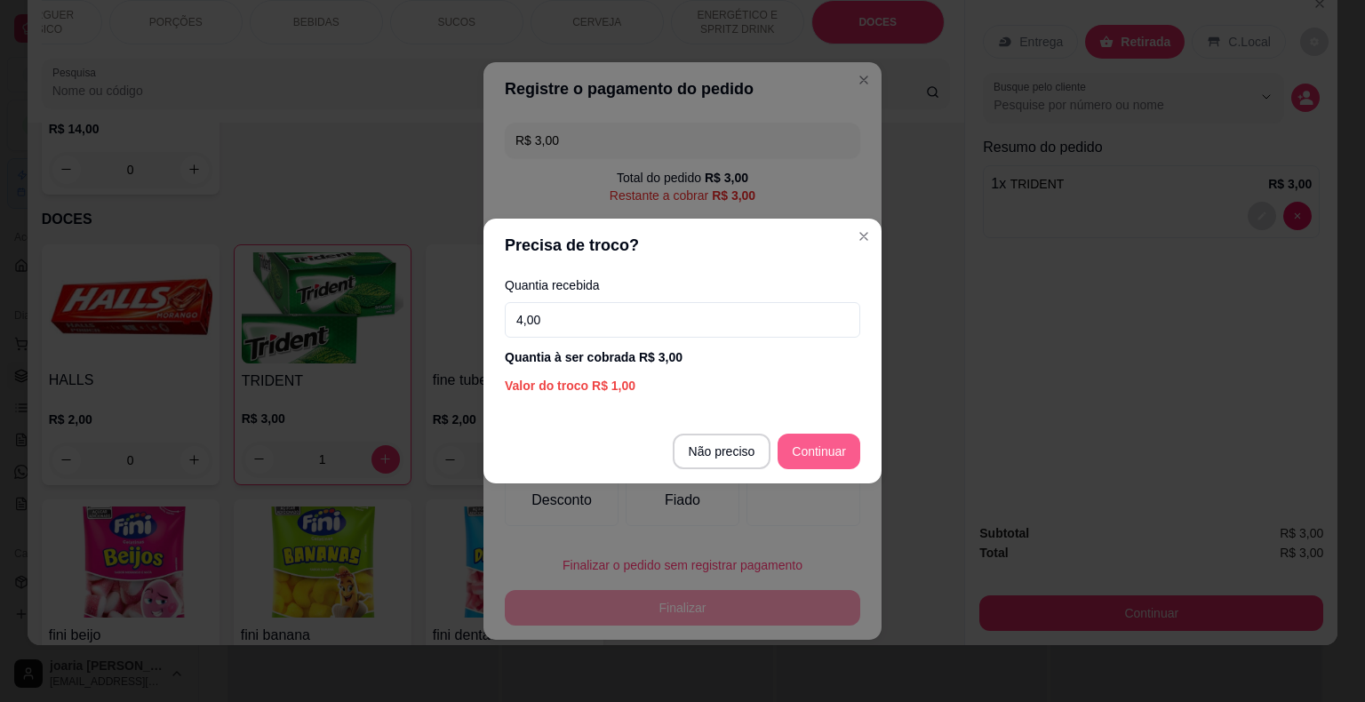
type input "4,00"
type input "R$ 0,00"
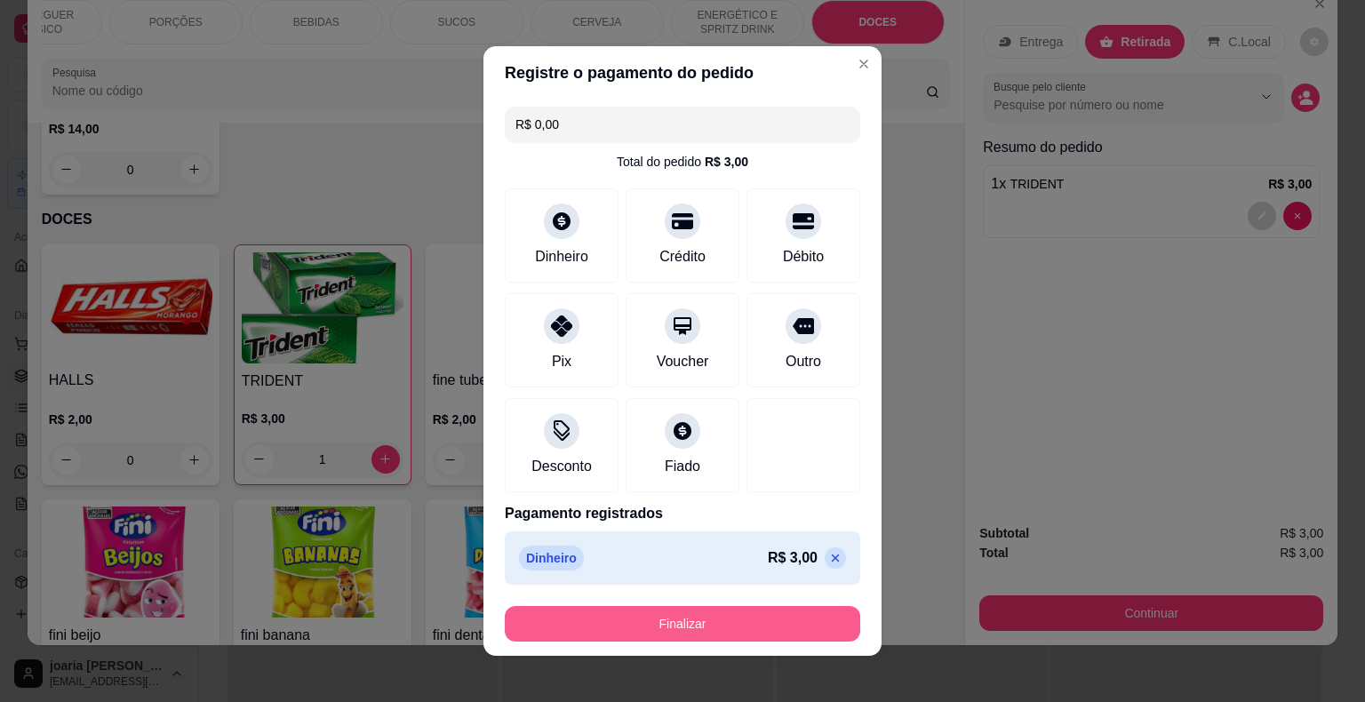
click at [679, 617] on button "Finalizar" at bounding box center [683, 624] width 356 height 36
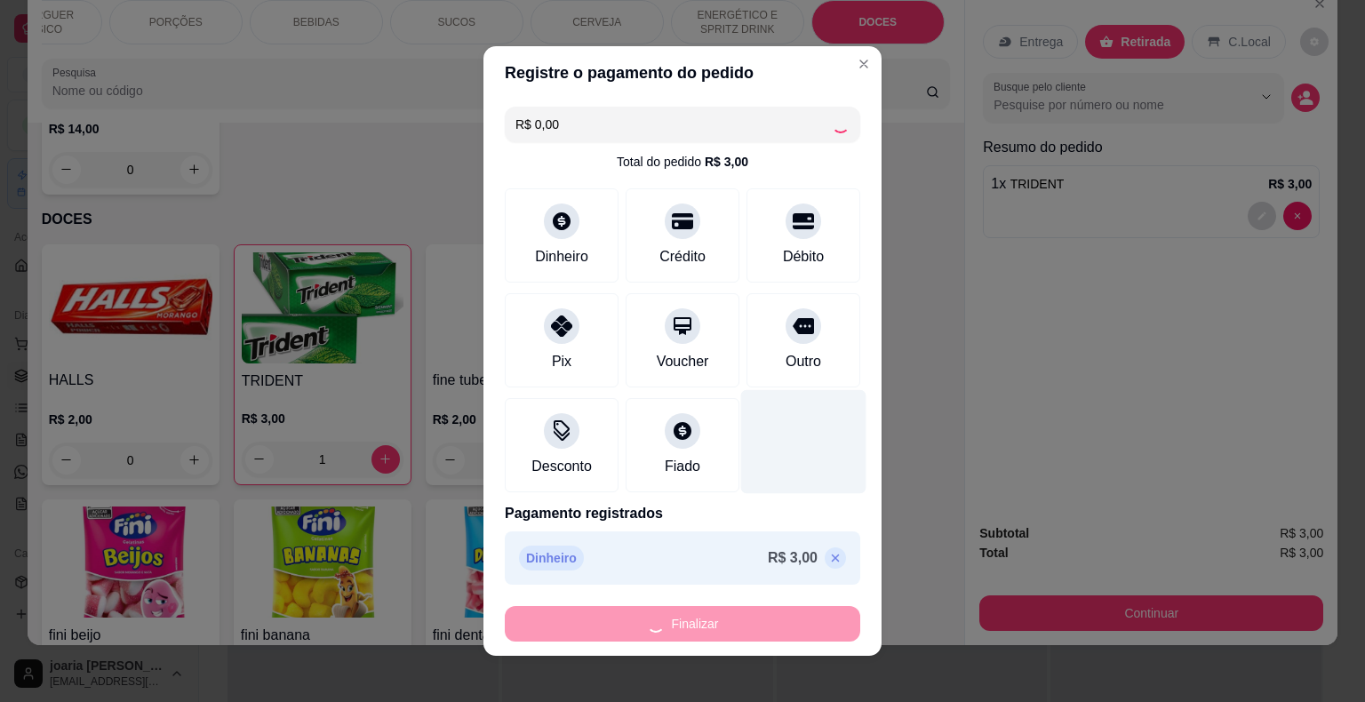
type input "0"
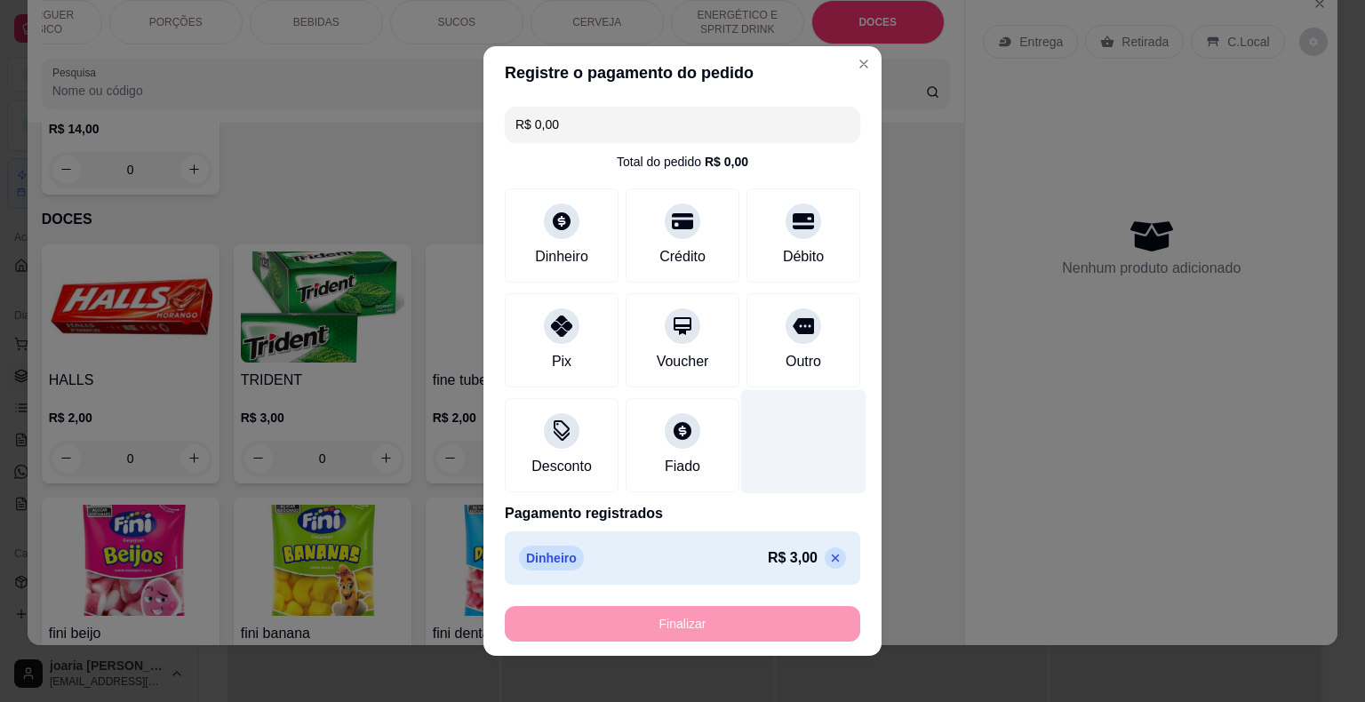
type input "-R$ 3,00"
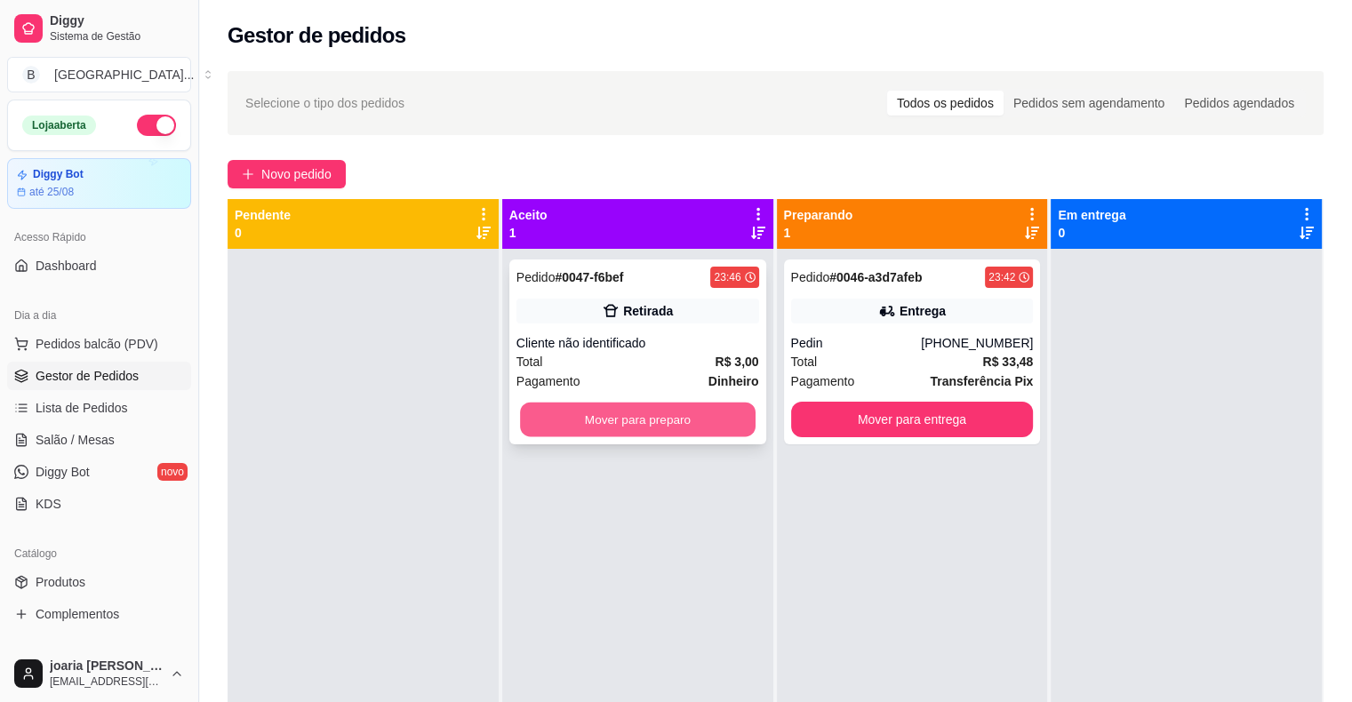
click at [661, 428] on button "Mover para preparo" at bounding box center [638, 420] width 236 height 35
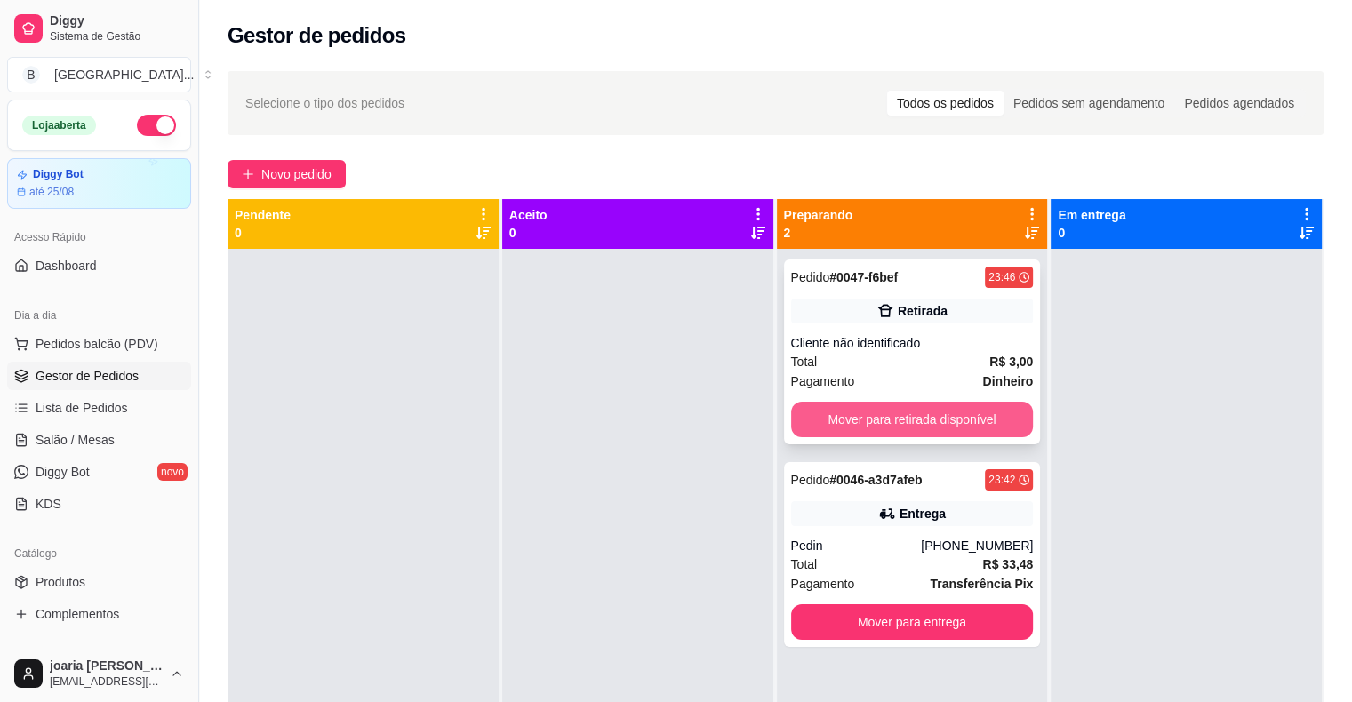
click at [908, 411] on button "Mover para retirada disponível" at bounding box center [912, 420] width 243 height 36
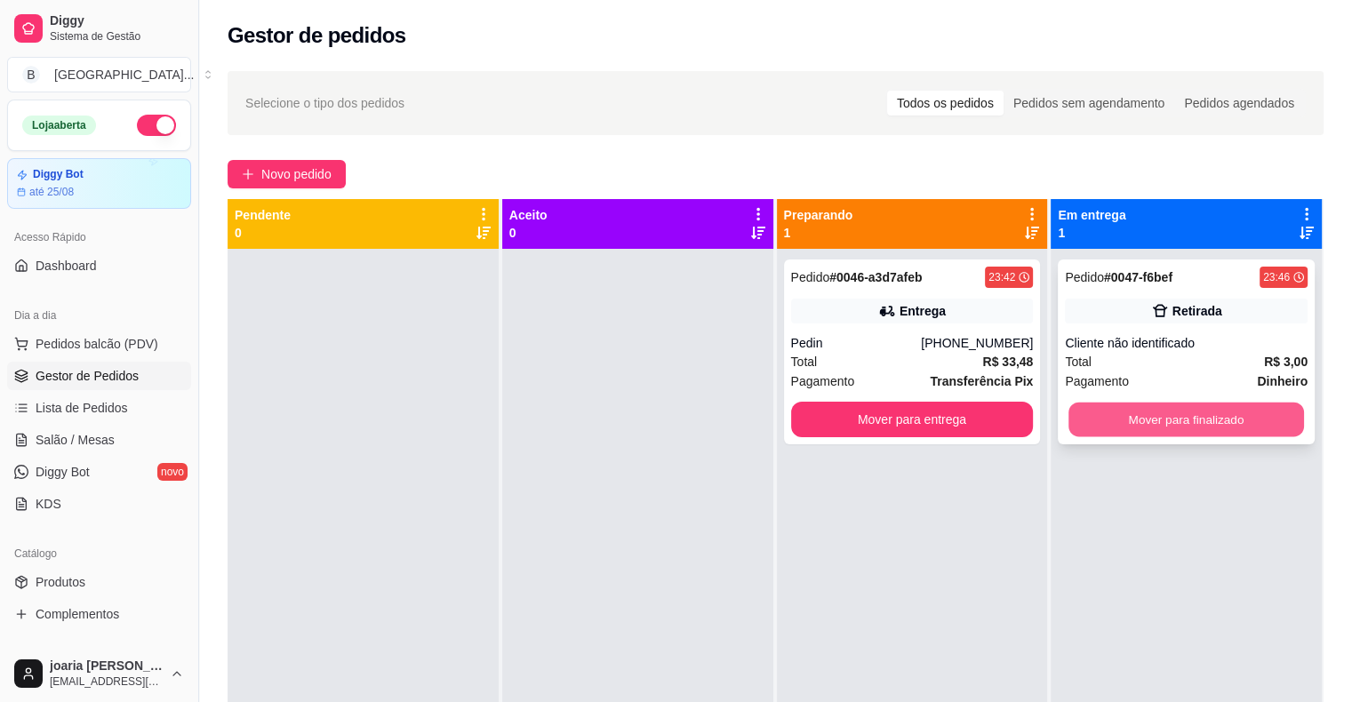
click at [1095, 406] on button "Mover para finalizado" at bounding box center [1187, 420] width 236 height 35
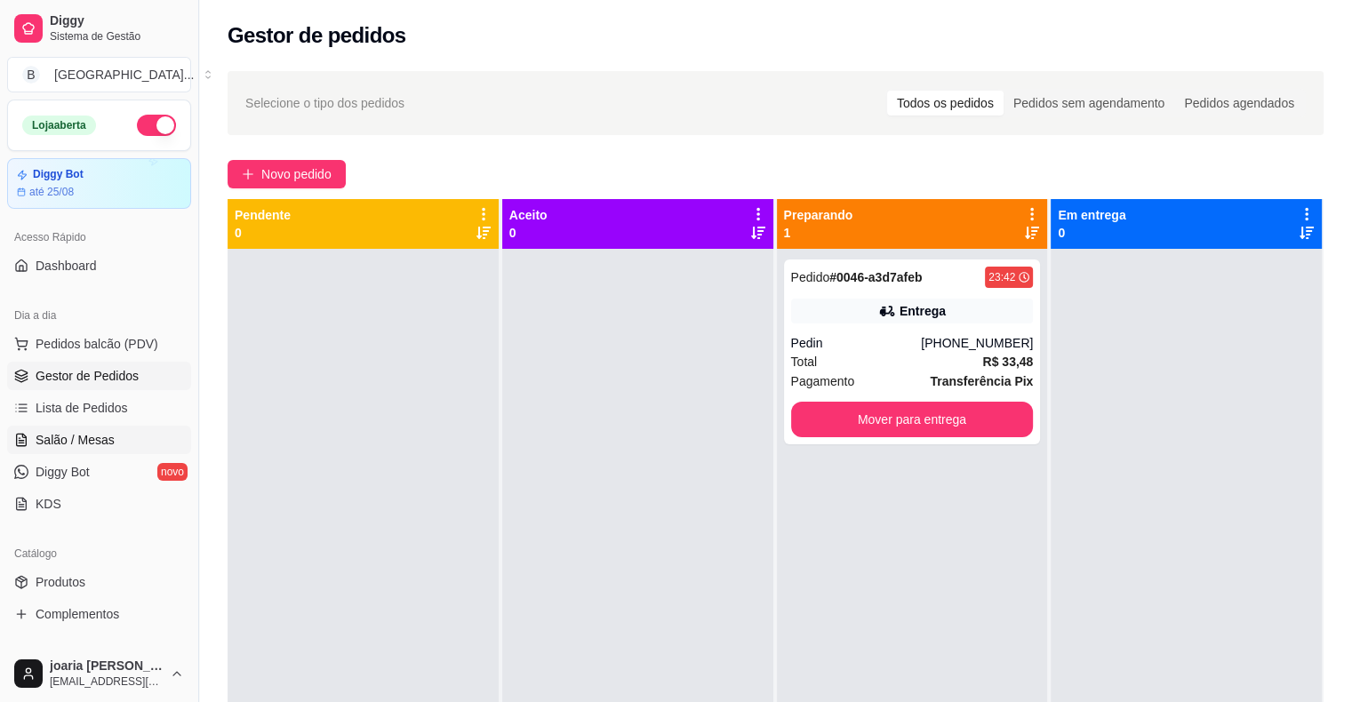
click at [118, 428] on link "Salão / Mesas" at bounding box center [99, 440] width 184 height 28
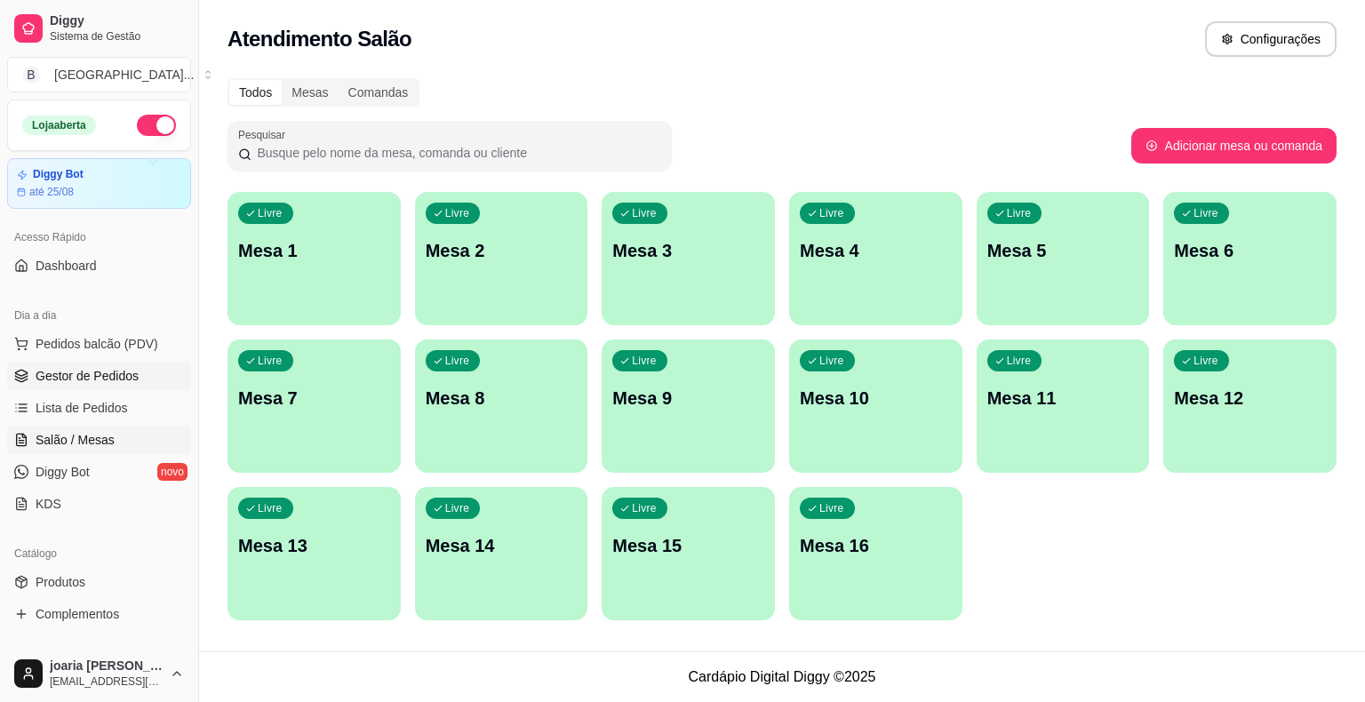
click at [111, 383] on span "Gestor de Pedidos" at bounding box center [87, 376] width 103 height 18
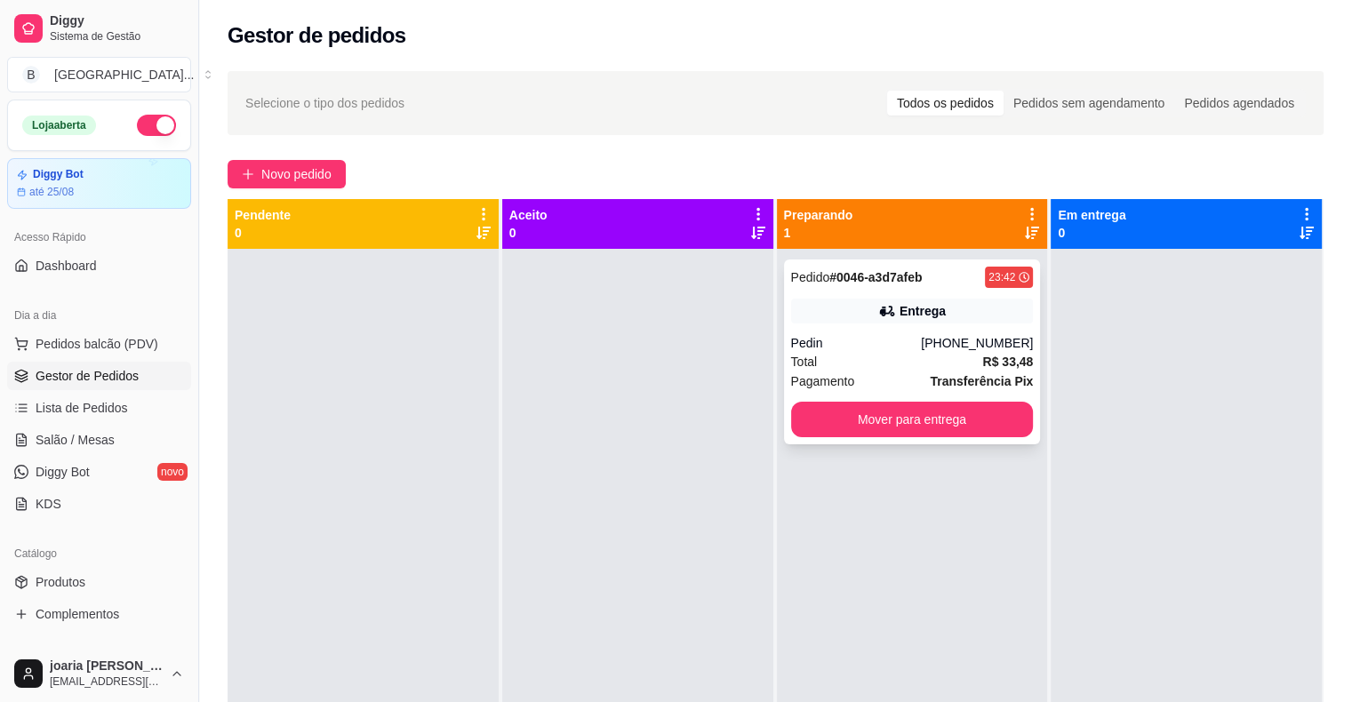
click at [827, 332] on div "Pedido # 0046-a3d7afeb 23:42 Entrega Pedin (86) 98195-5717 Total R$ 33,48 Pagam…" at bounding box center [912, 352] width 257 height 185
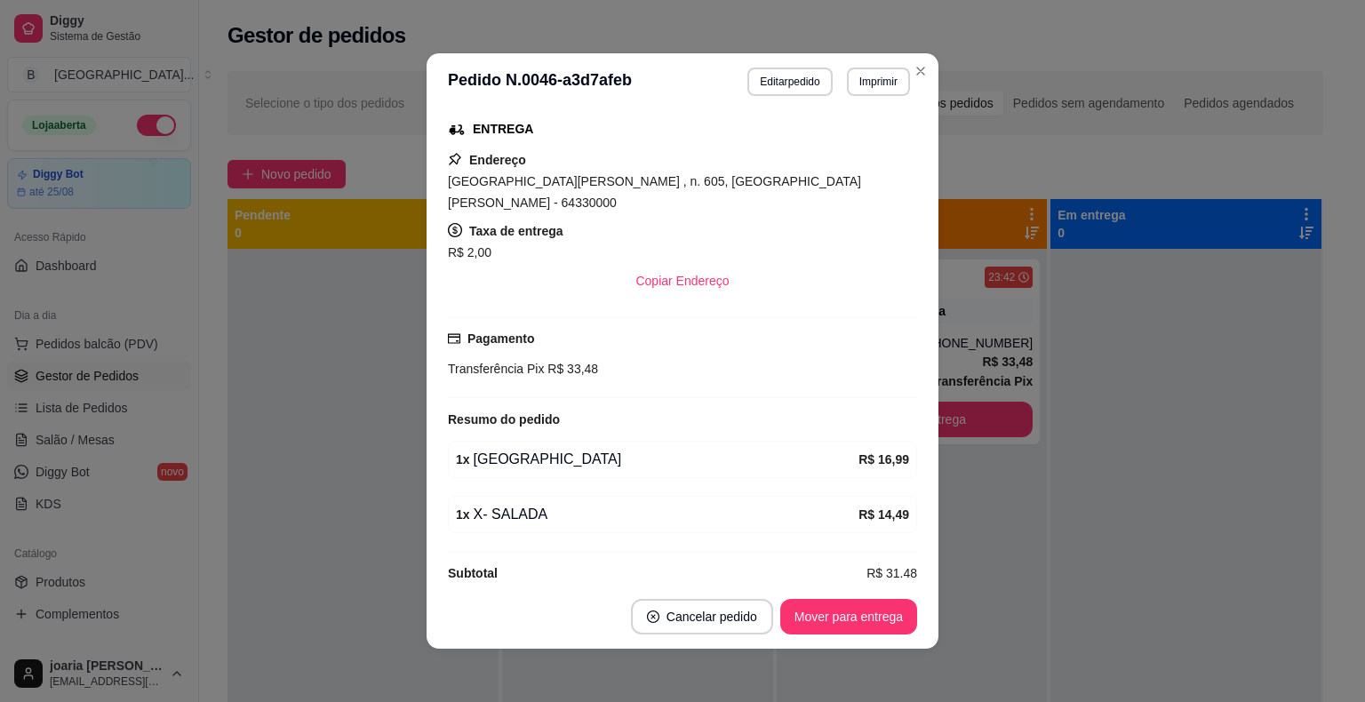
scroll to position [4, 0]
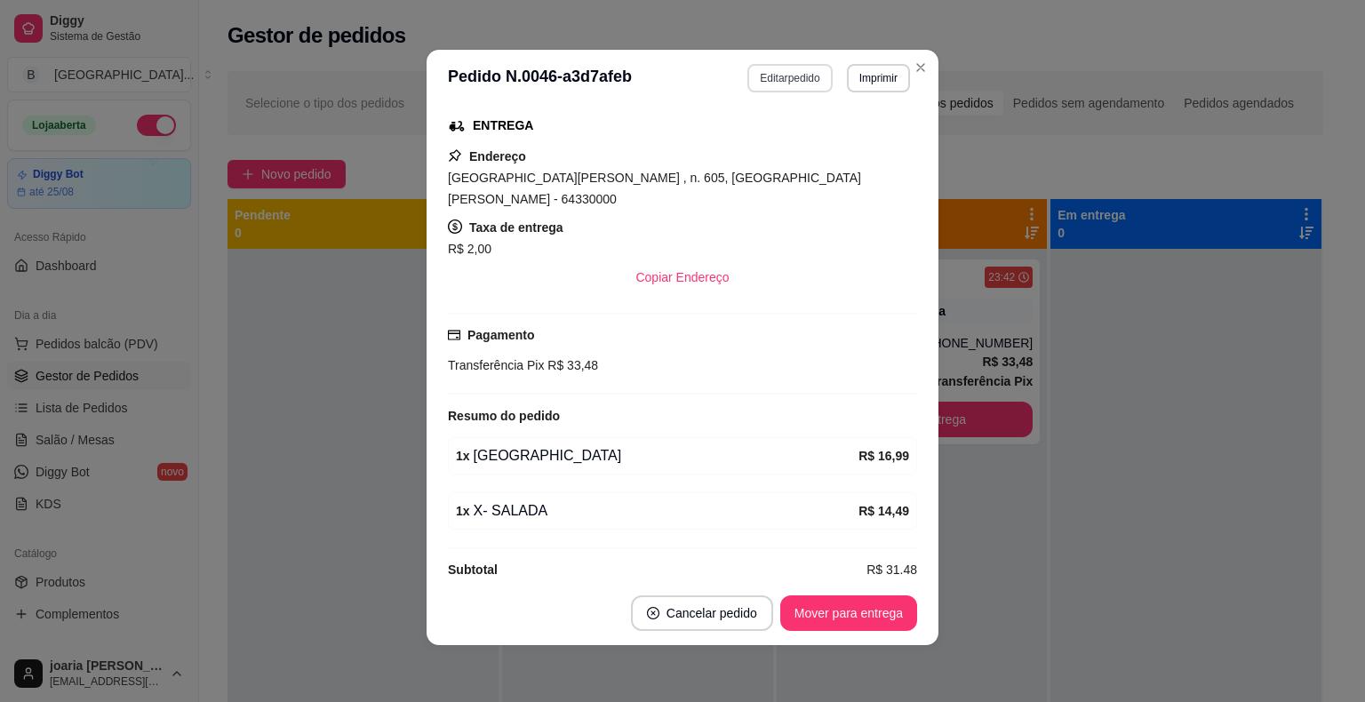
click at [806, 71] on button "Editar pedido" at bounding box center [790, 78] width 84 height 28
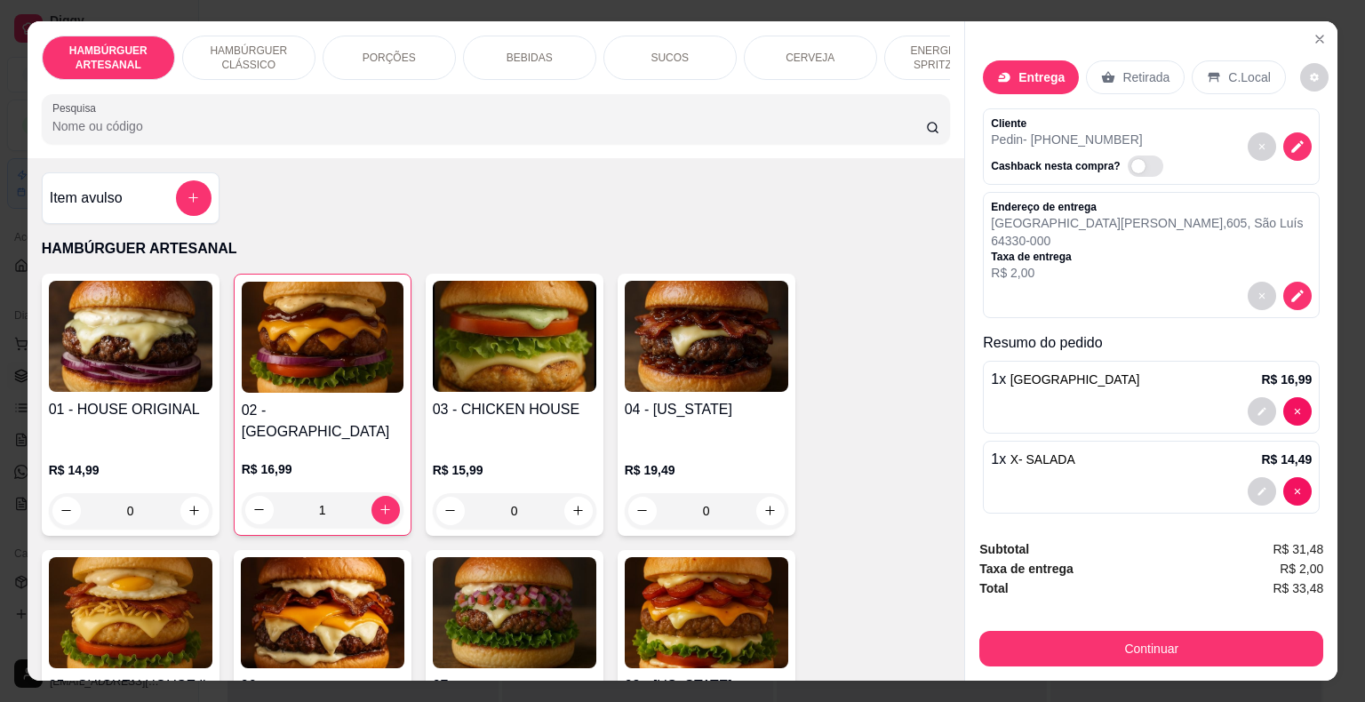
scroll to position [43, 0]
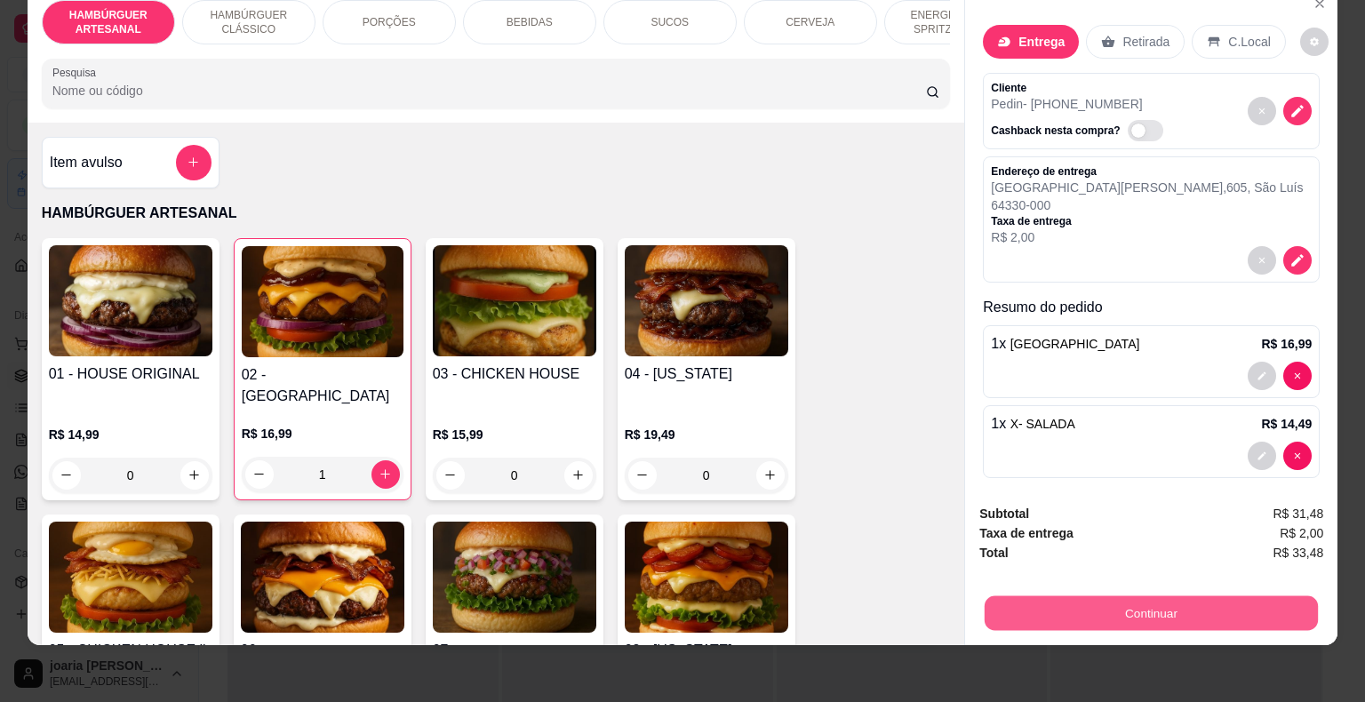
click at [1109, 596] on button "Continuar" at bounding box center [1151, 613] width 333 height 35
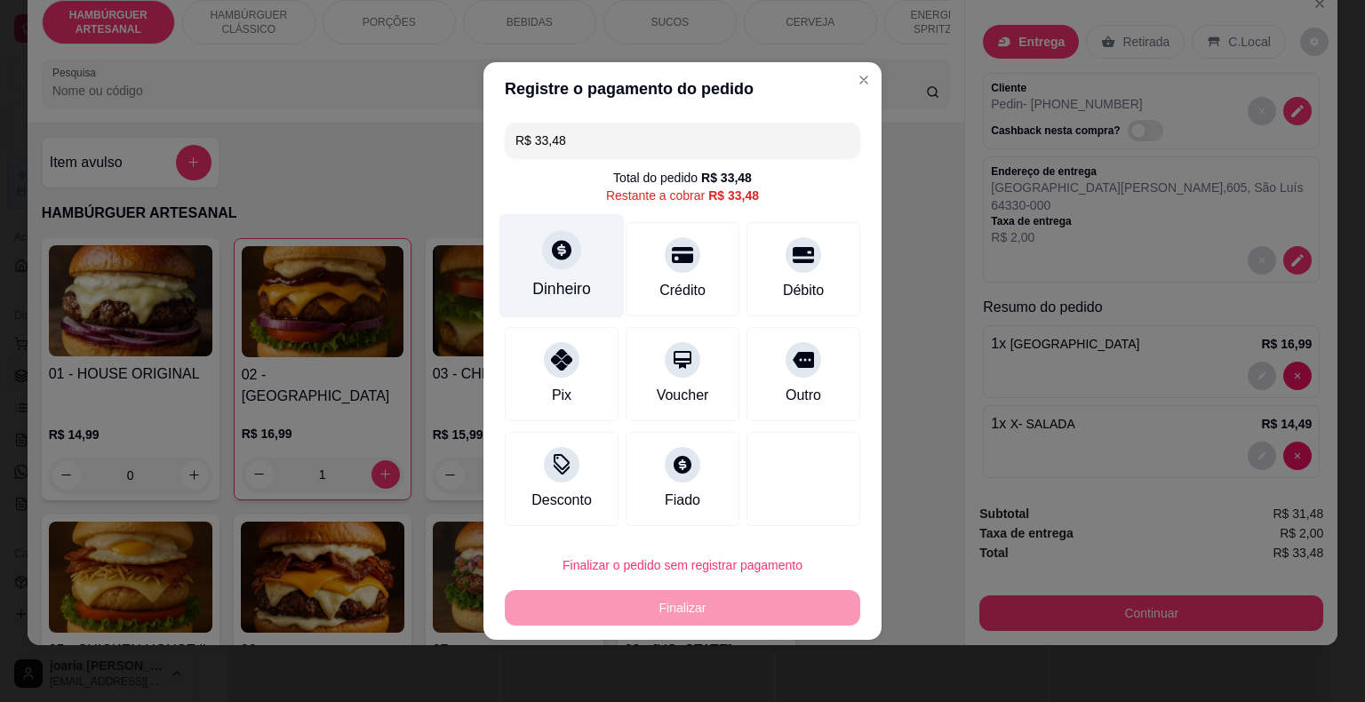
click at [565, 268] on div at bounding box center [561, 249] width 39 height 39
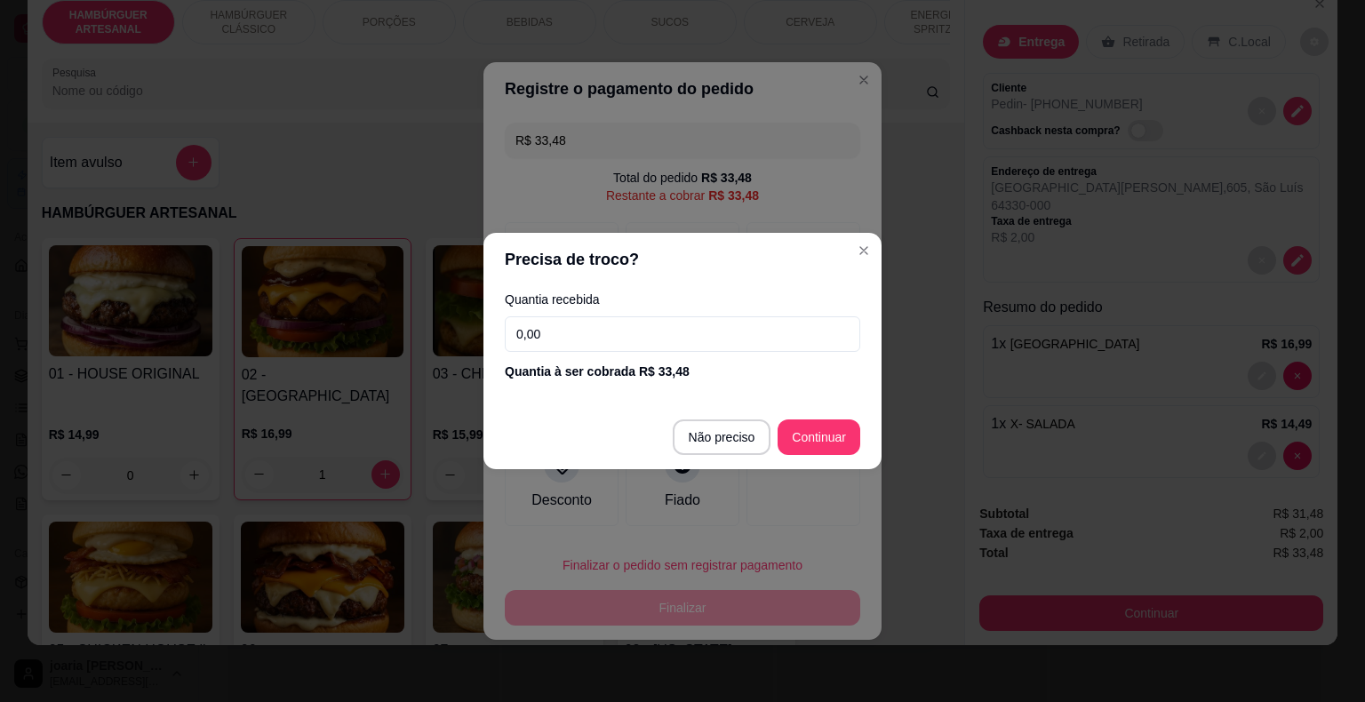
click at [612, 318] on input "0,00" at bounding box center [683, 334] width 356 height 36
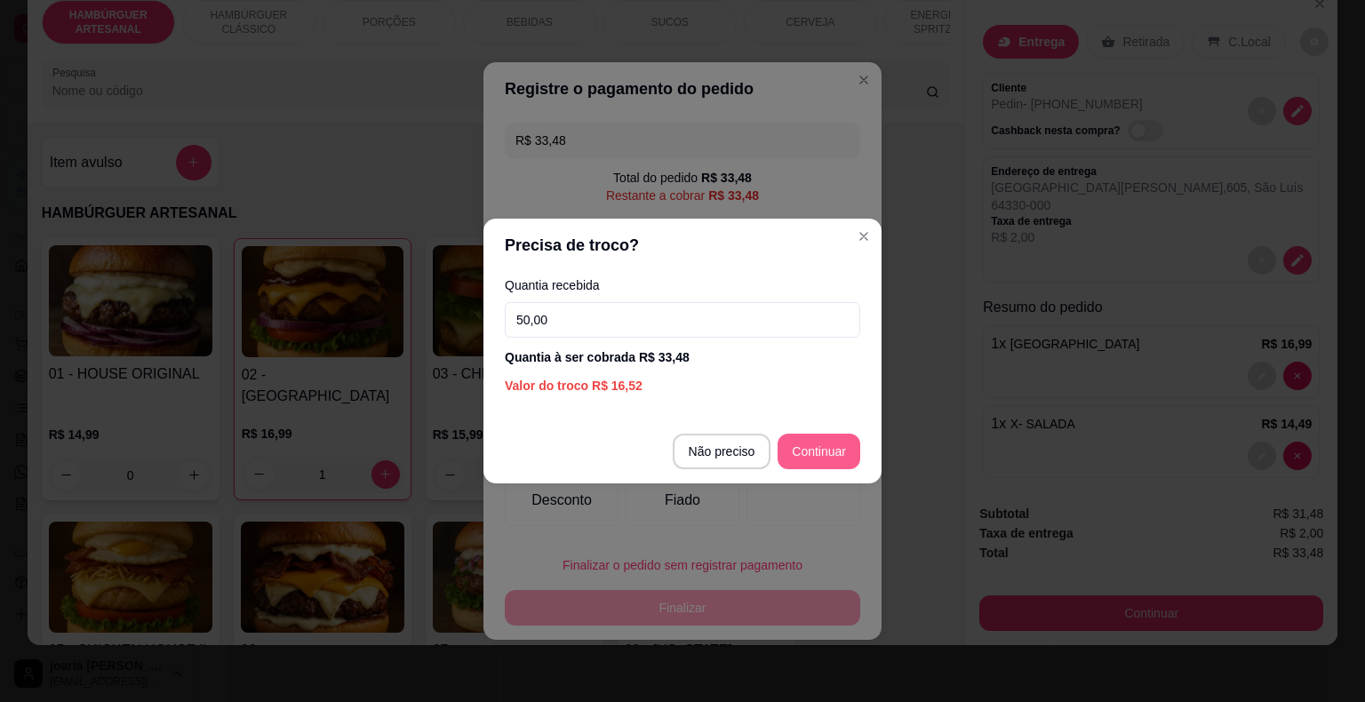
type input "50,00"
type input "R$ 0,00"
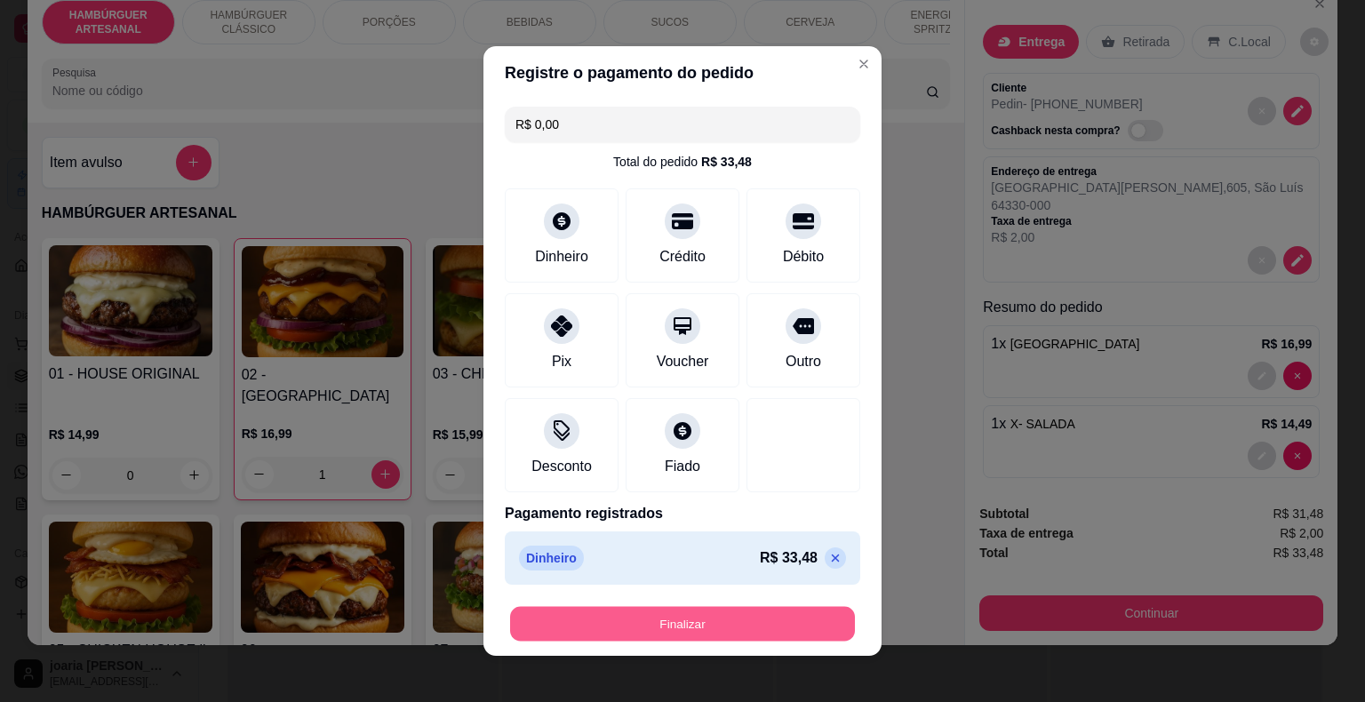
click at [746, 626] on button "Finalizar" at bounding box center [682, 624] width 345 height 35
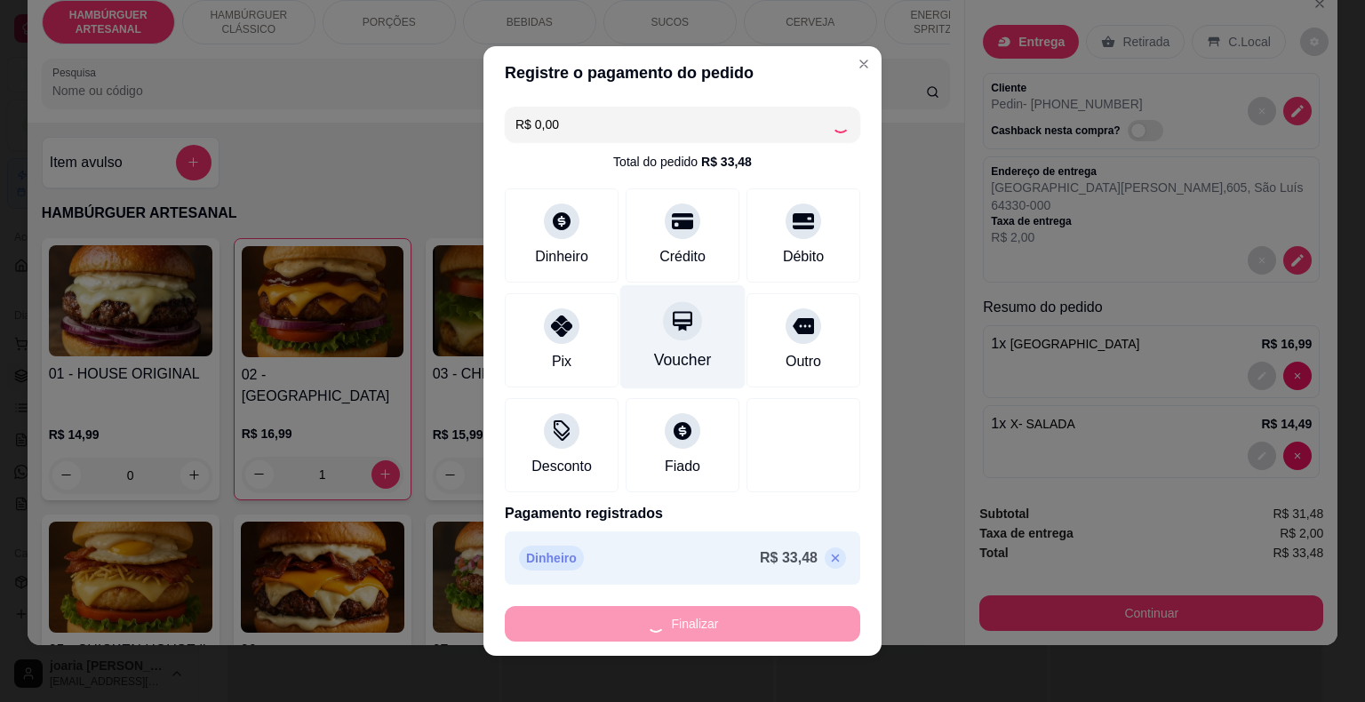
type input "0"
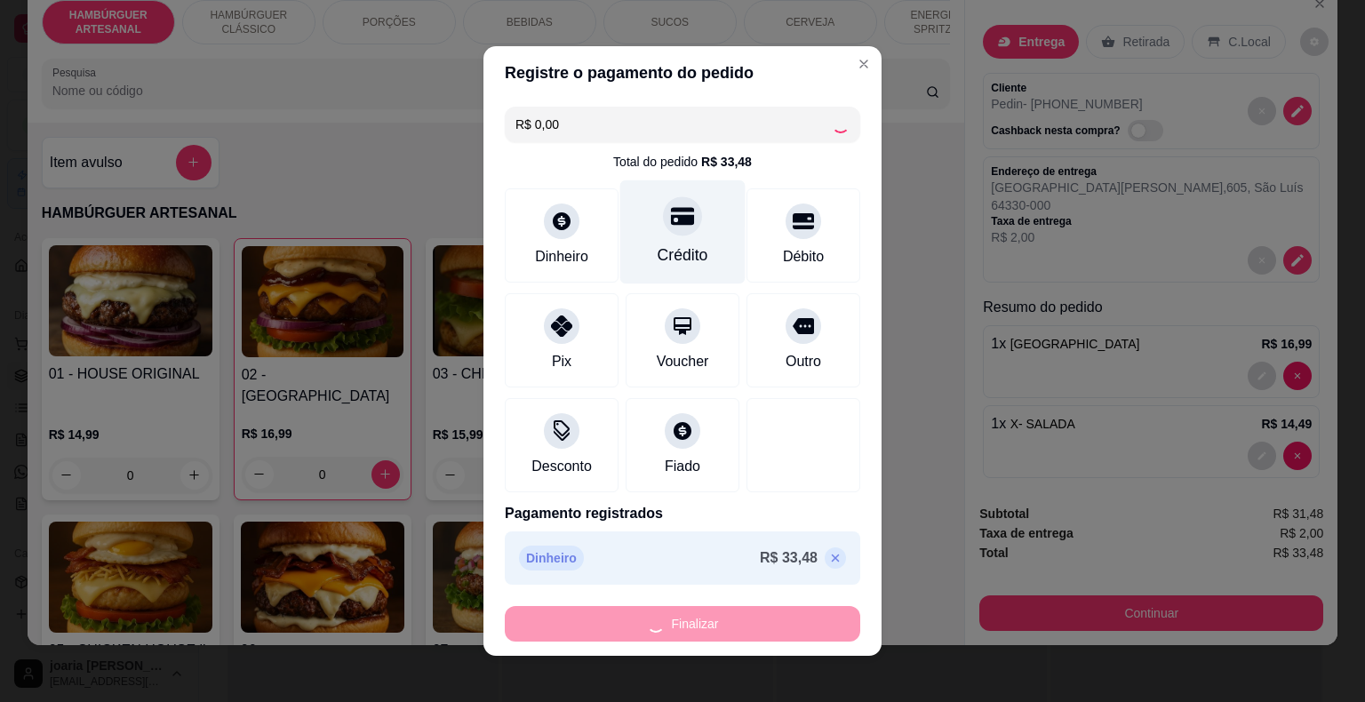
type input "-R$ 33,48"
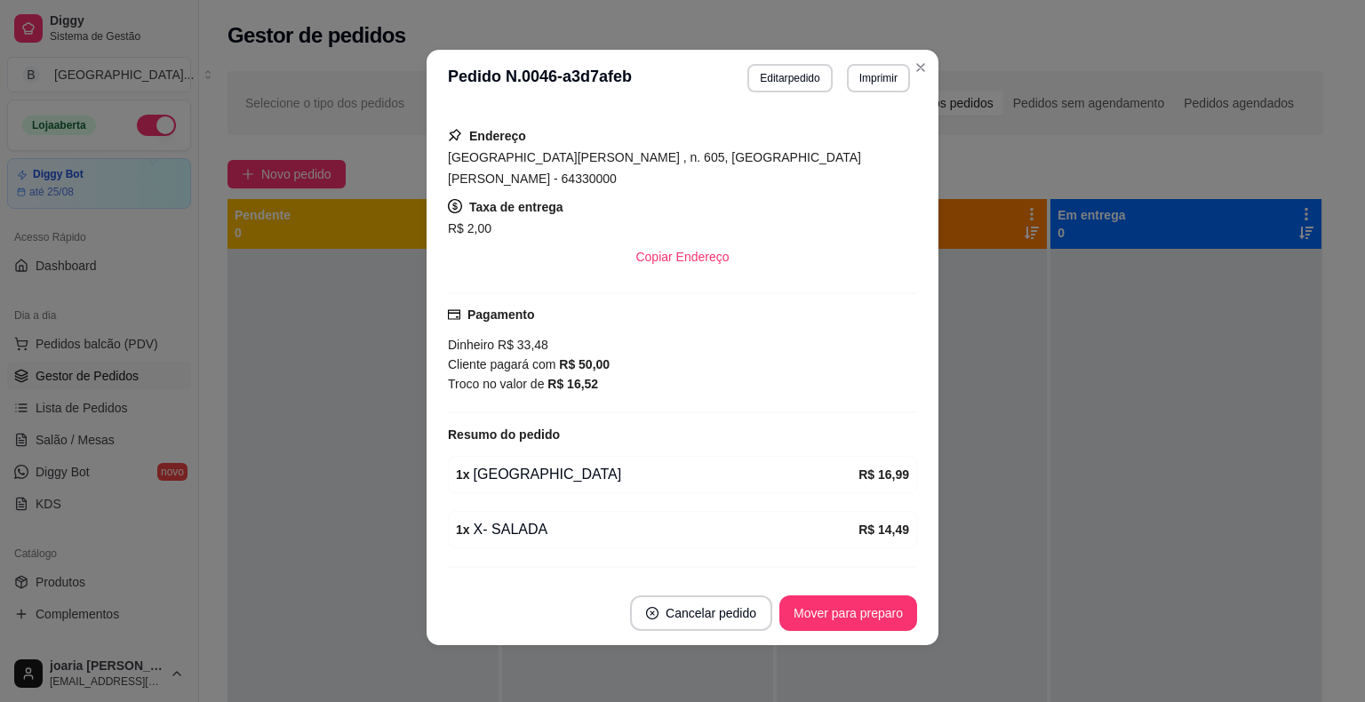
scroll to position [307, 0]
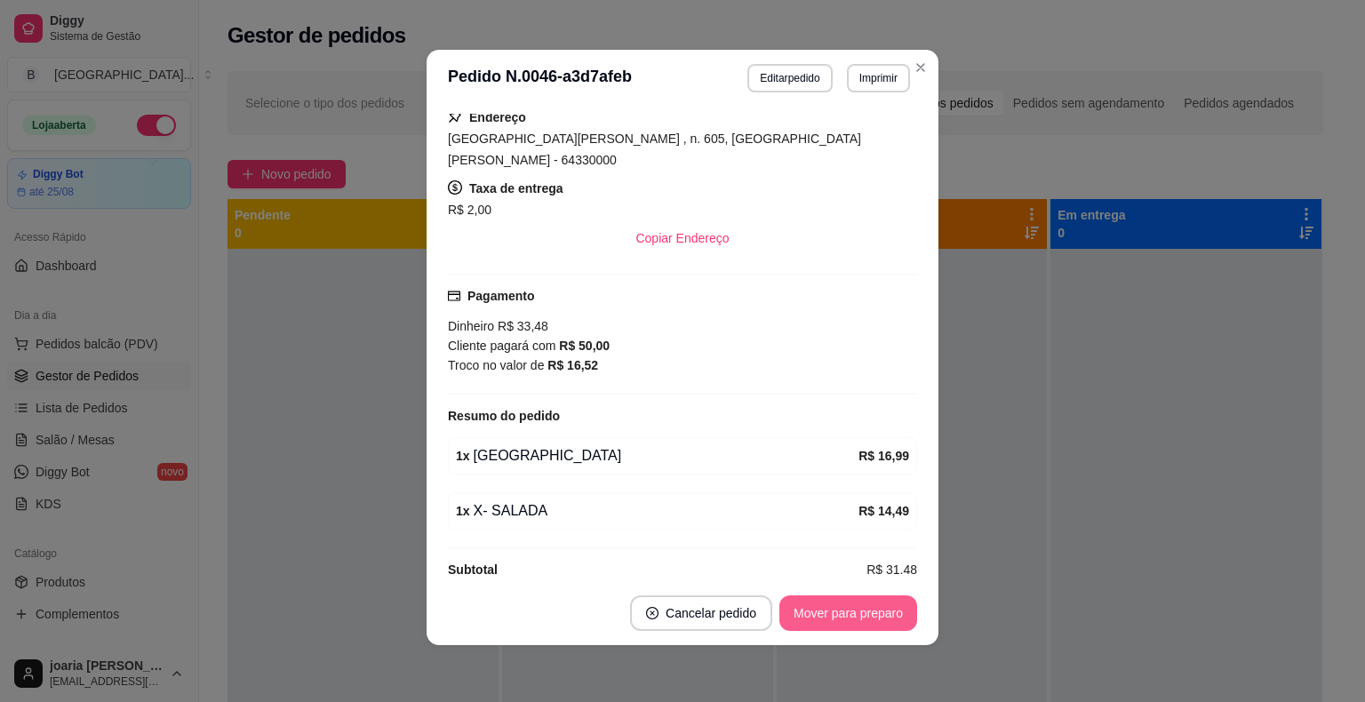
click at [861, 606] on button "Mover para preparo" at bounding box center [849, 614] width 138 height 36
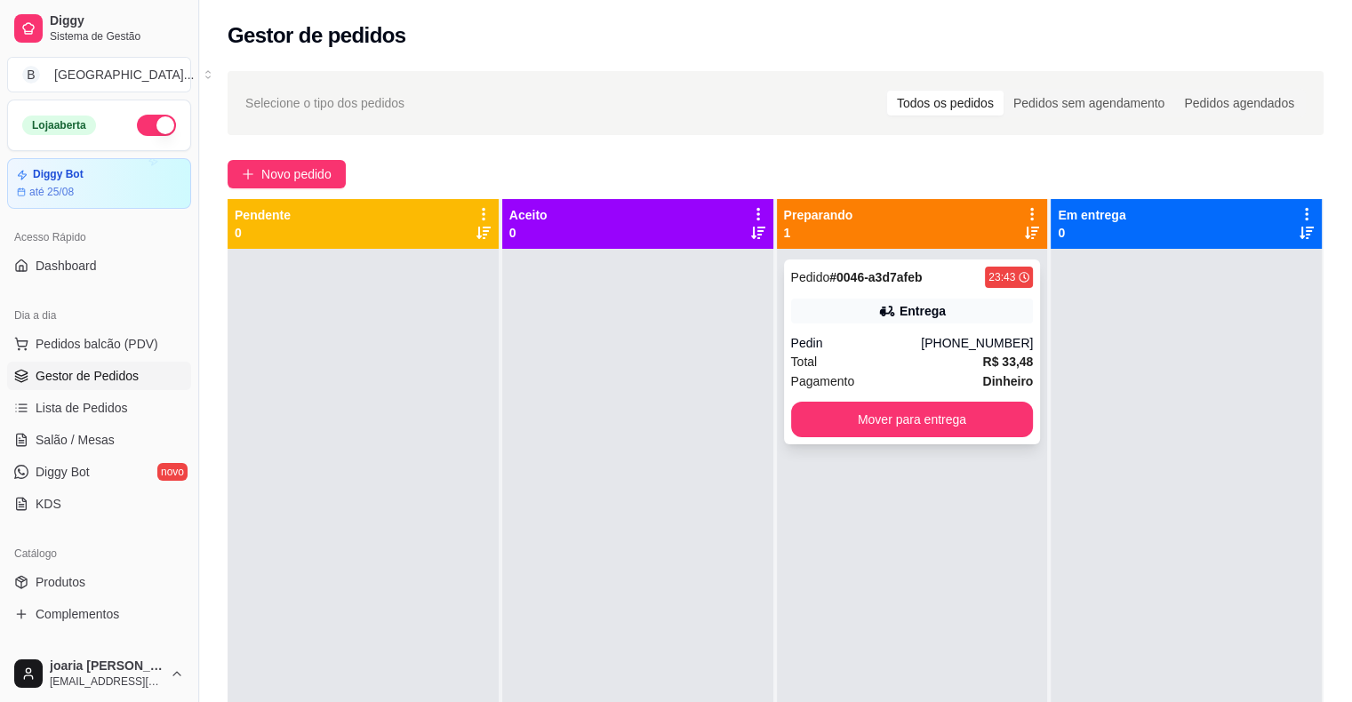
click at [987, 379] on strong "Dinheiro" at bounding box center [1007, 381] width 51 height 14
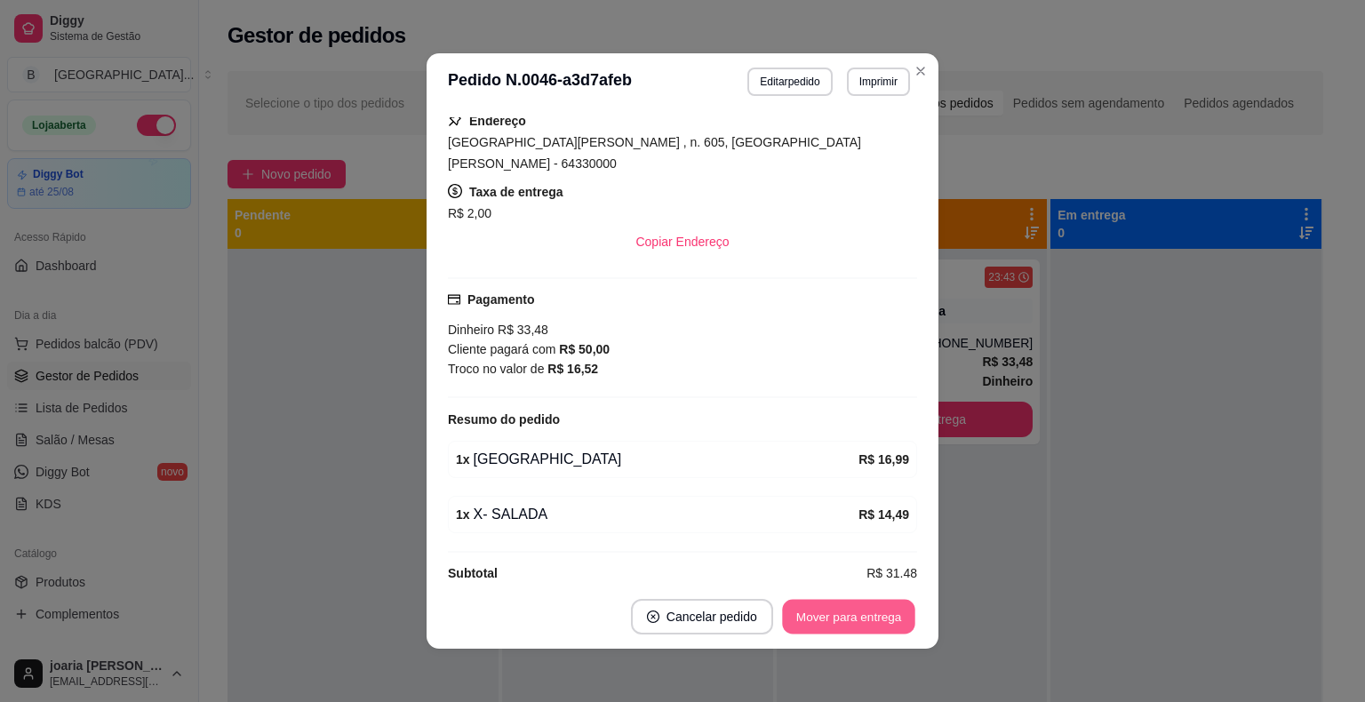
click at [849, 626] on button "Mover para entrega" at bounding box center [848, 617] width 133 height 35
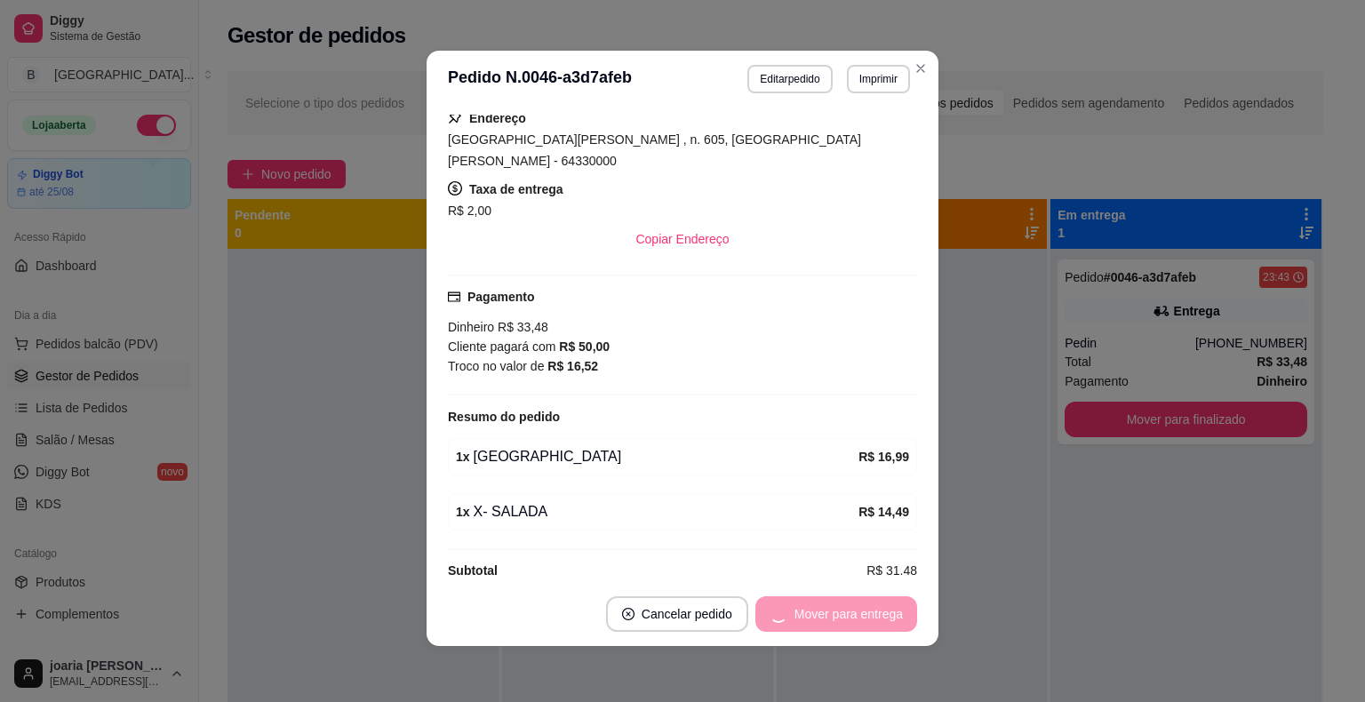
scroll to position [4, 0]
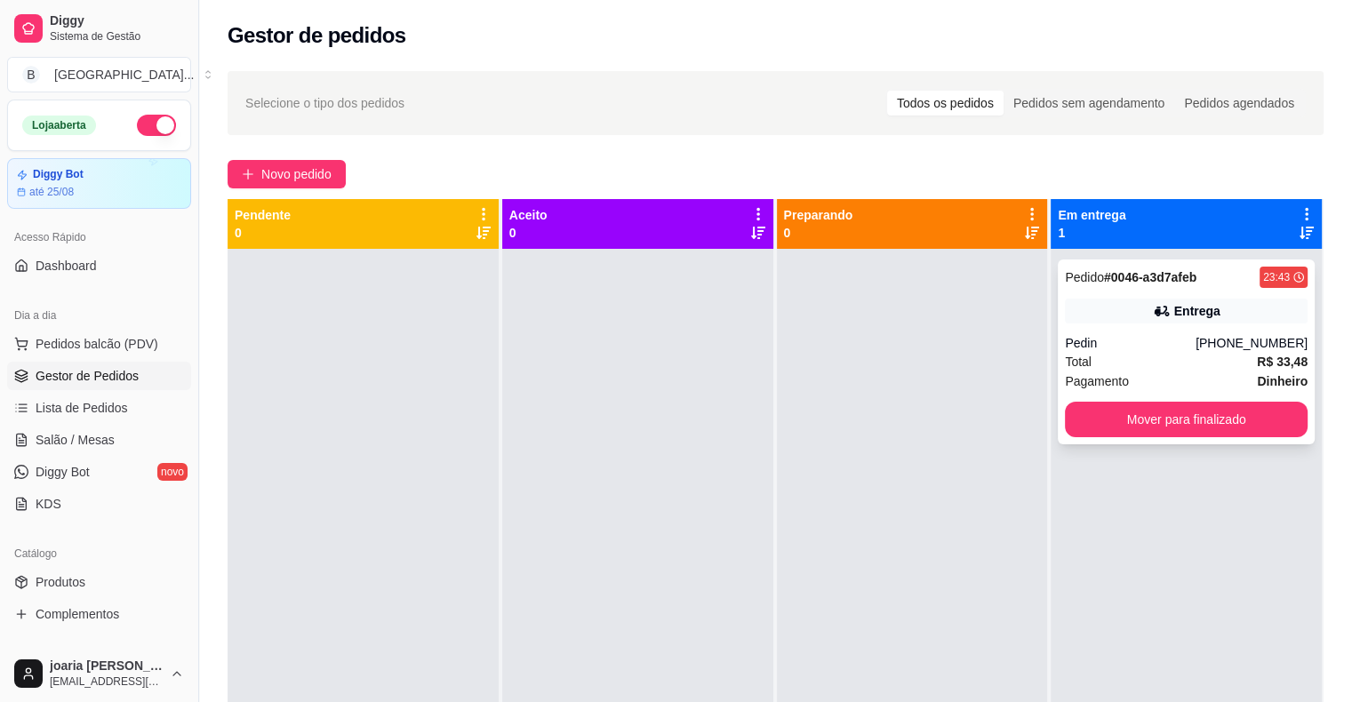
click at [1195, 364] on div "Total R$ 33,48" at bounding box center [1186, 362] width 243 height 20
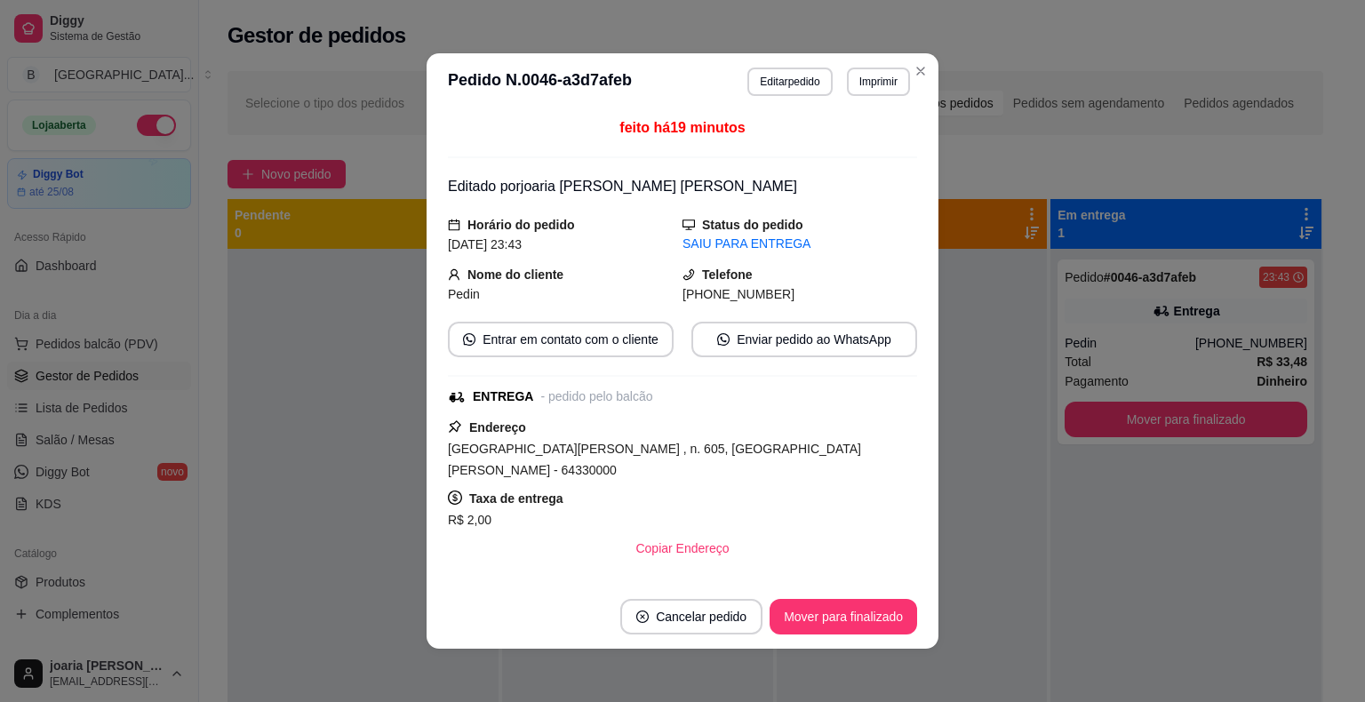
scroll to position [307, 0]
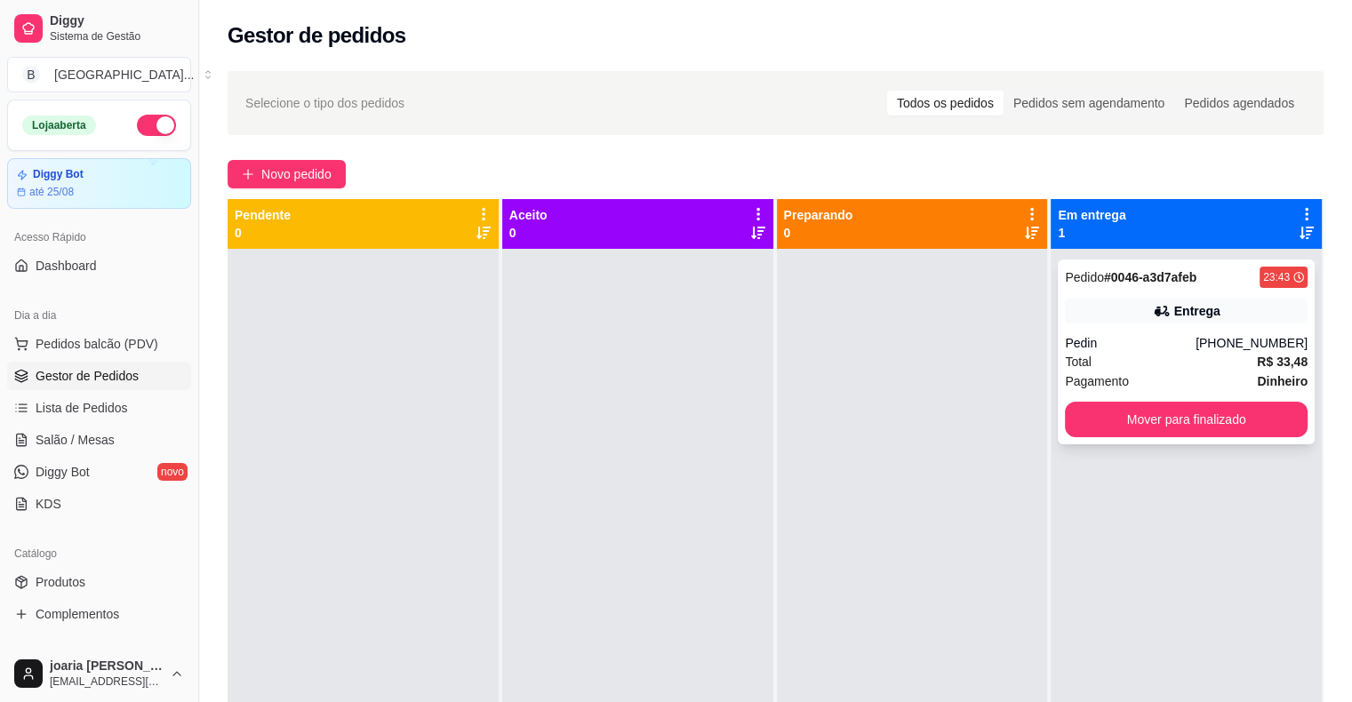
click at [1149, 377] on div "Pagamento Dinheiro" at bounding box center [1186, 382] width 243 height 20
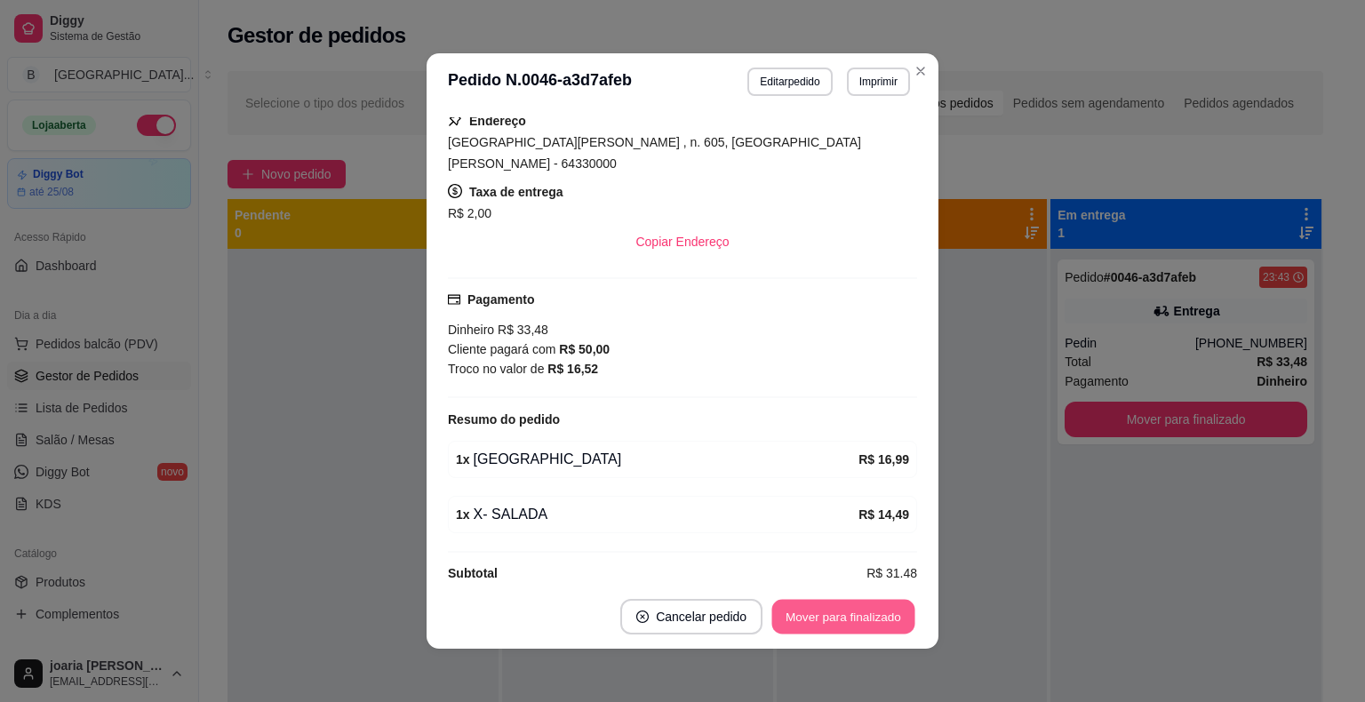
click at [879, 604] on button "Mover para finalizado" at bounding box center [844, 617] width 143 height 35
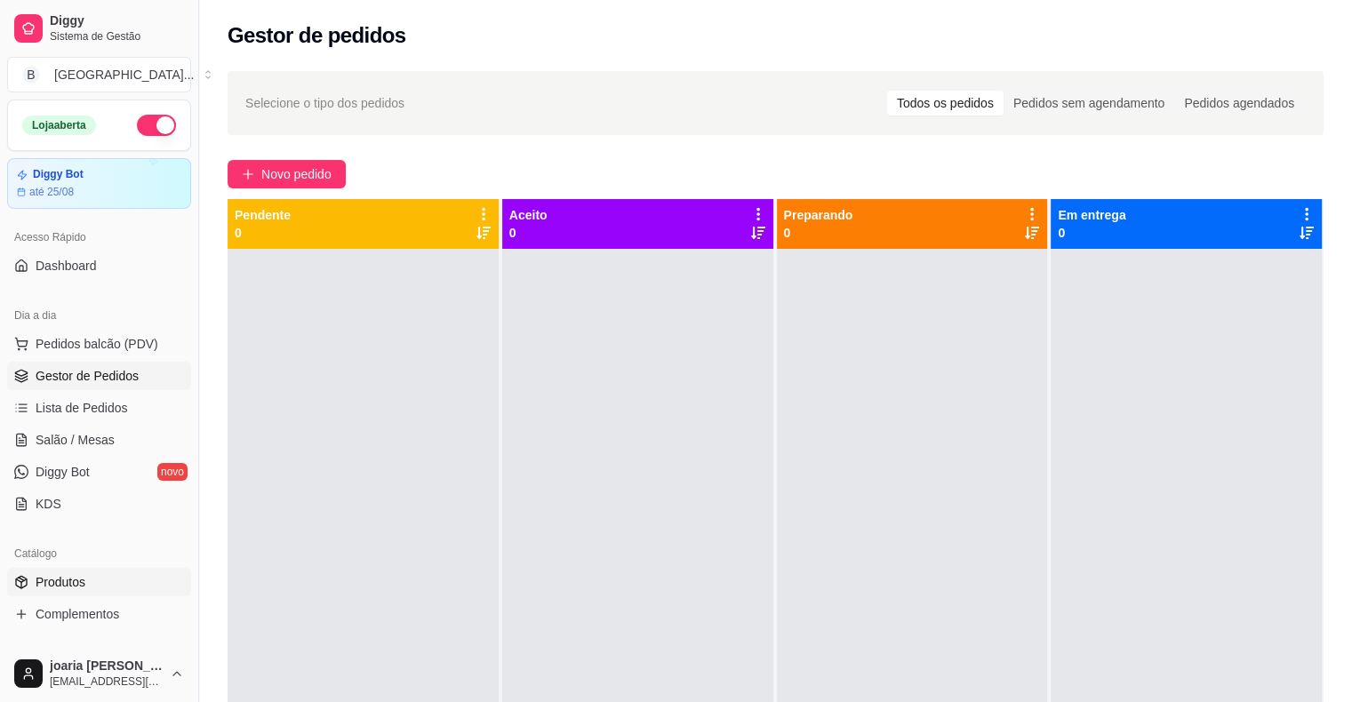
scroll to position [178, 0]
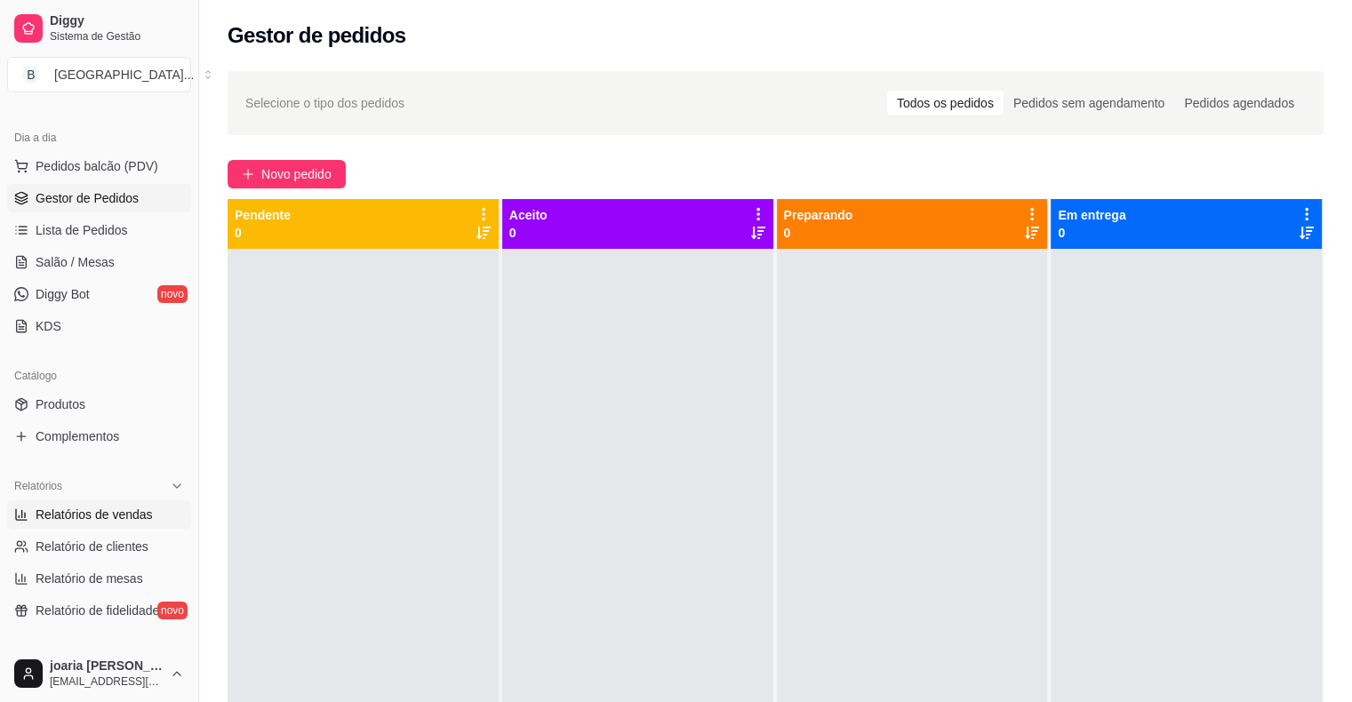
click at [108, 506] on span "Relatórios de vendas" at bounding box center [94, 515] width 117 height 18
select select "ALL"
select select "0"
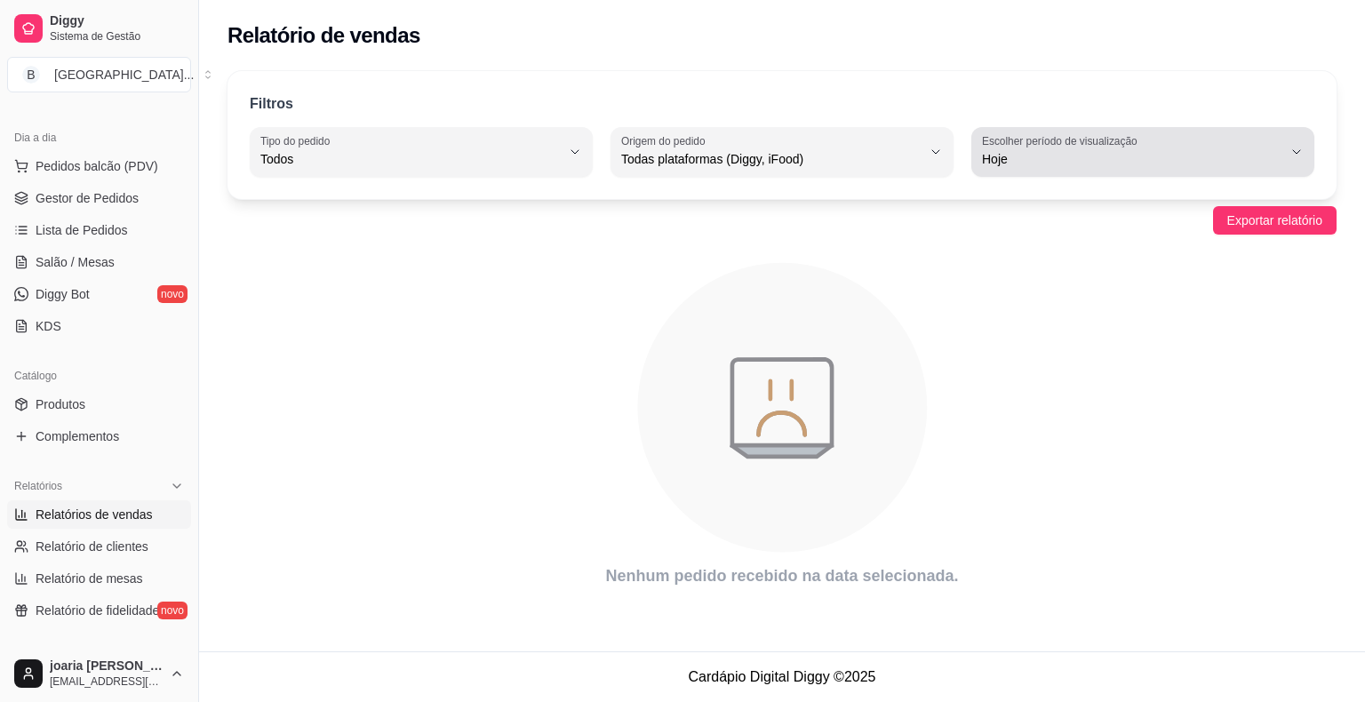
click at [1241, 165] on span "Hoje" at bounding box center [1132, 159] width 300 height 18
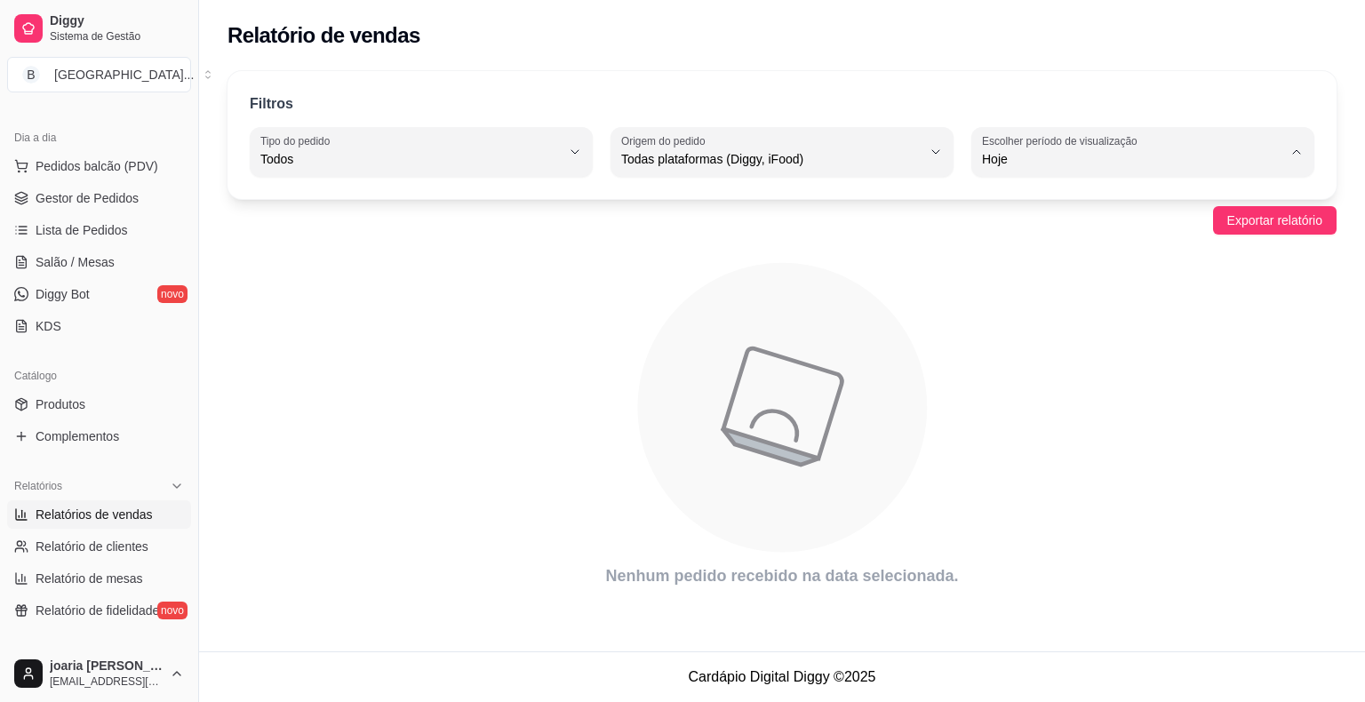
click at [1190, 222] on li "Ontem" at bounding box center [1143, 230] width 316 height 28
type input "1"
select select "1"
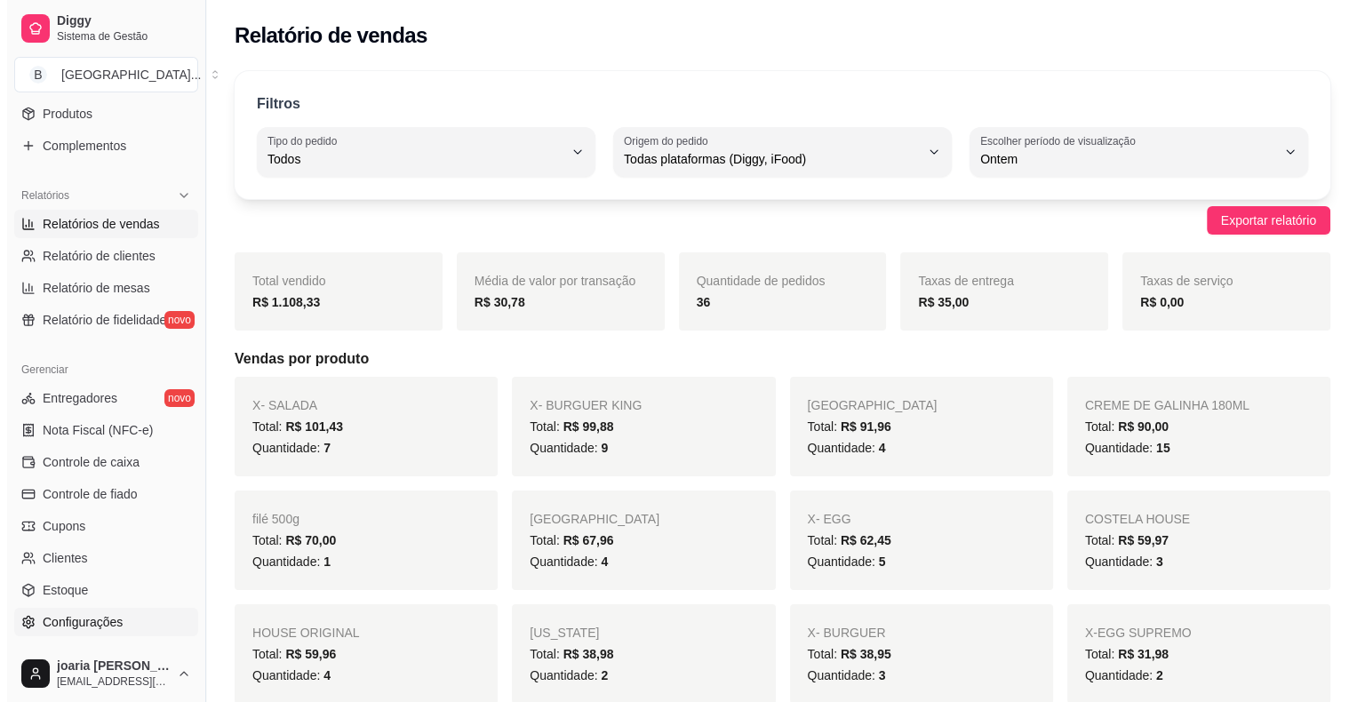
scroll to position [533, 0]
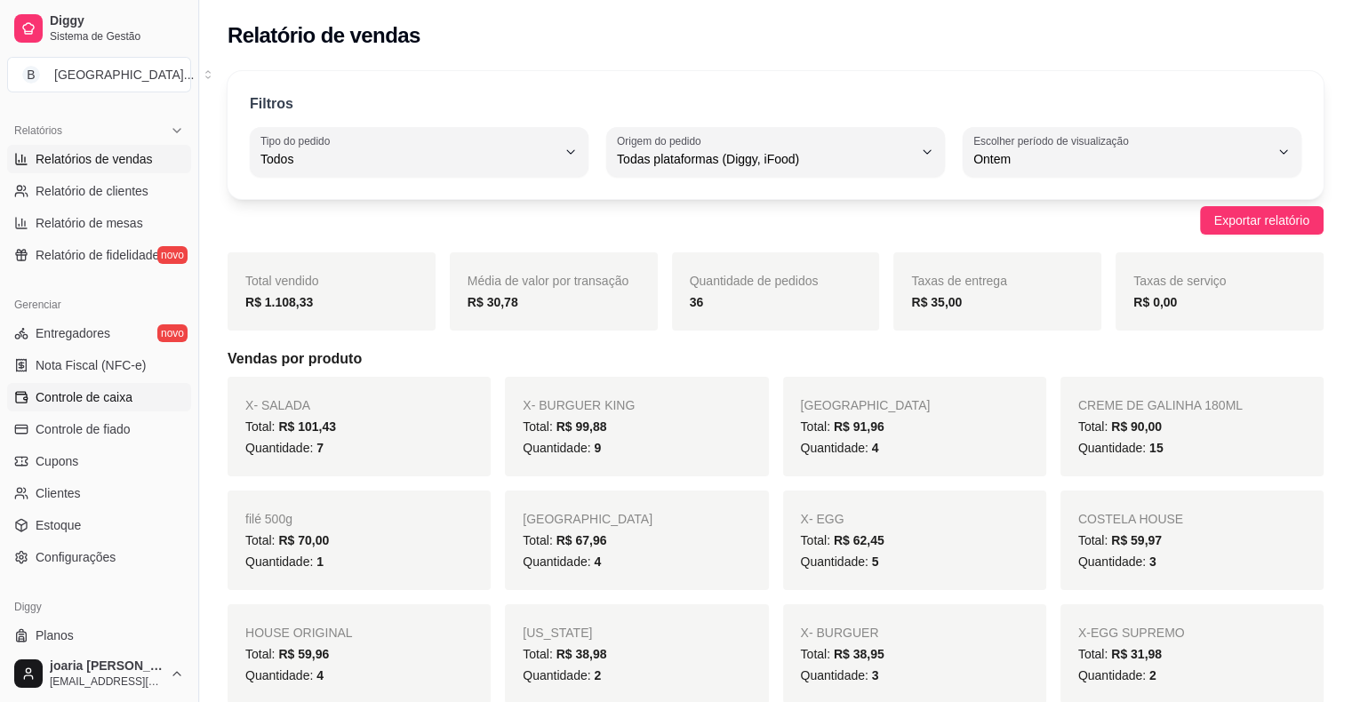
click at [115, 404] on span "Controle de caixa" at bounding box center [84, 397] width 97 height 18
